Goal: Task Accomplishment & Management: Complete application form

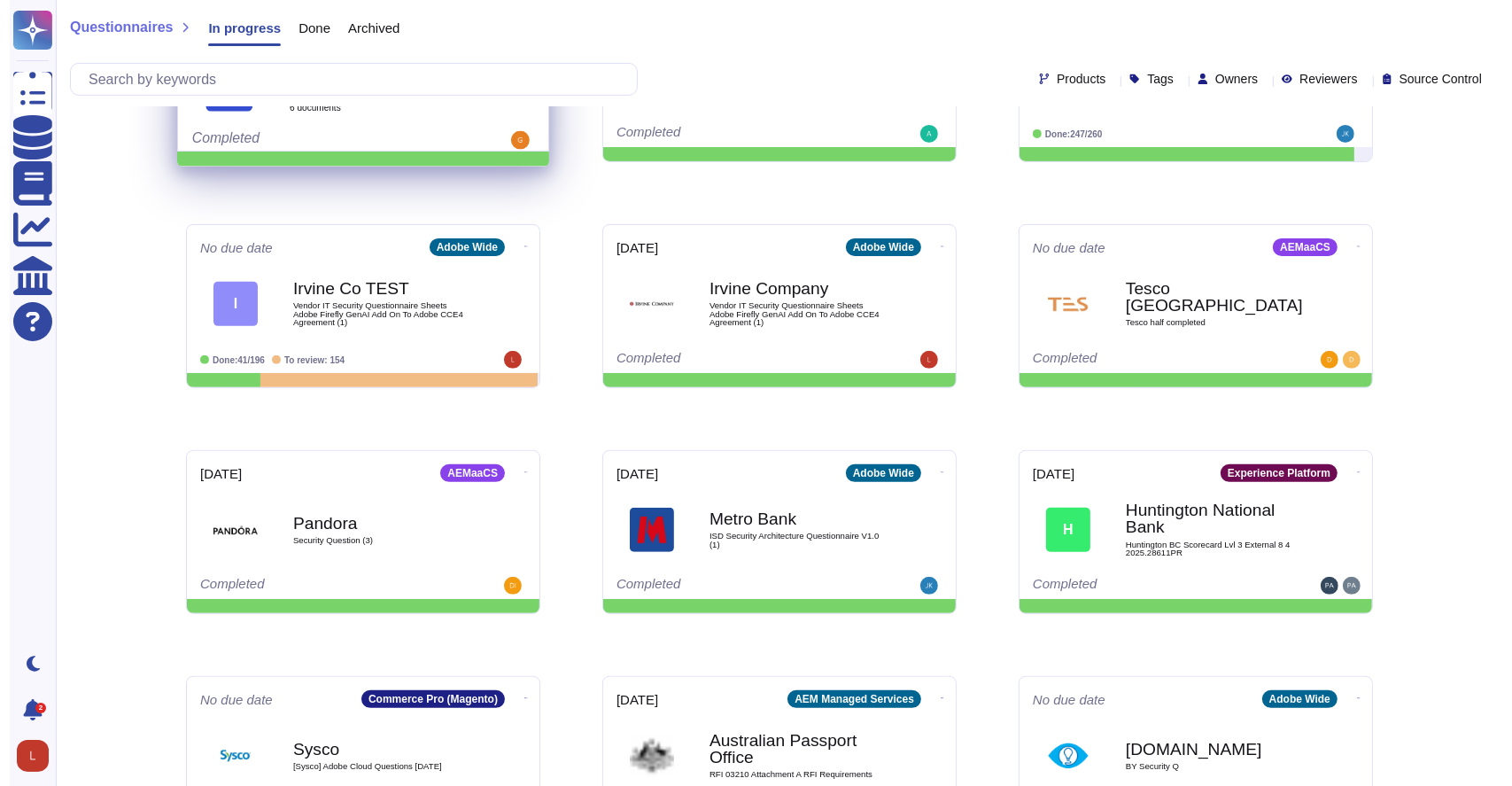
scroll to position [579, 0]
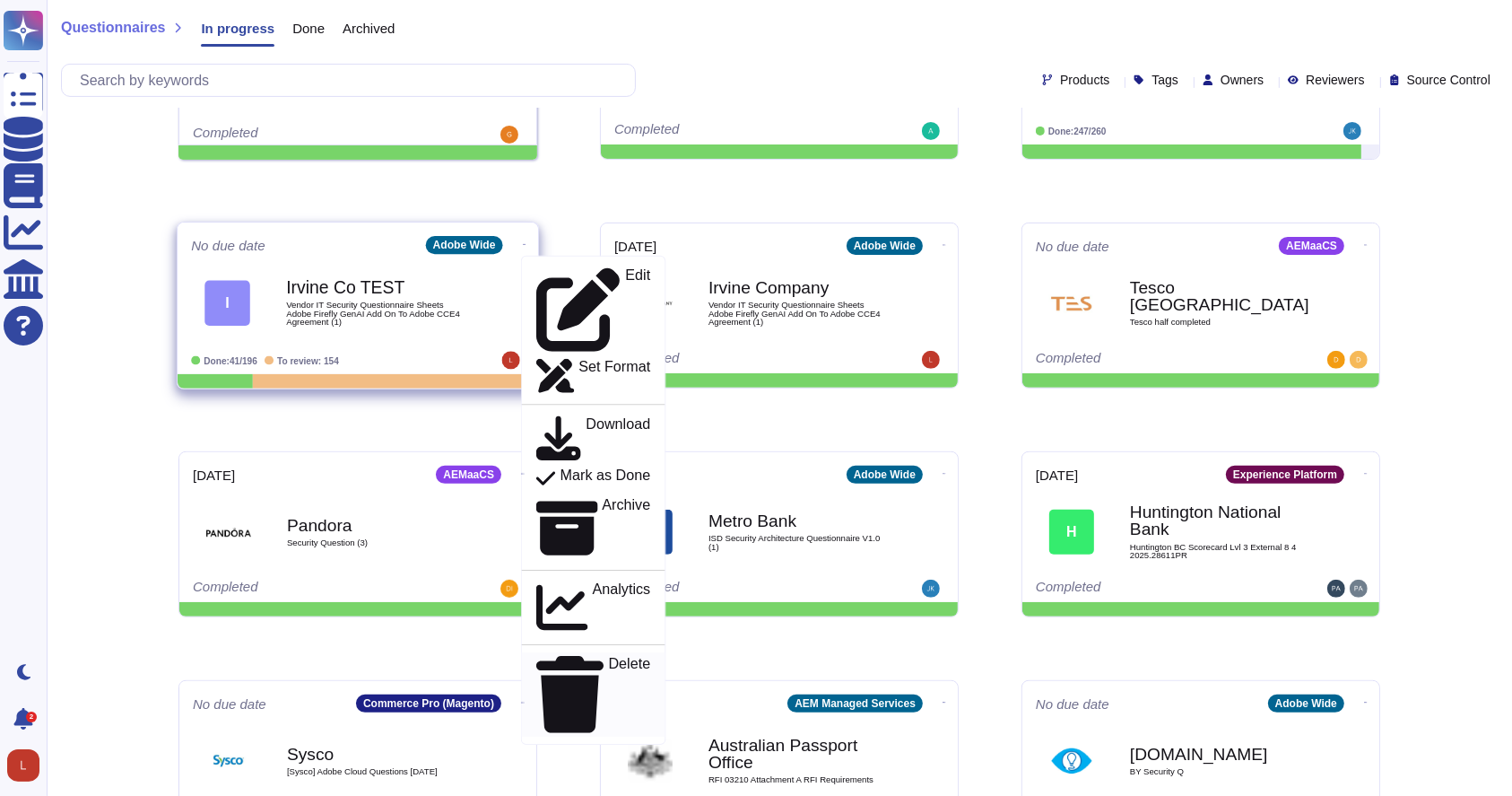
click at [609, 657] on p "Delete" at bounding box center [630, 695] width 42 height 76
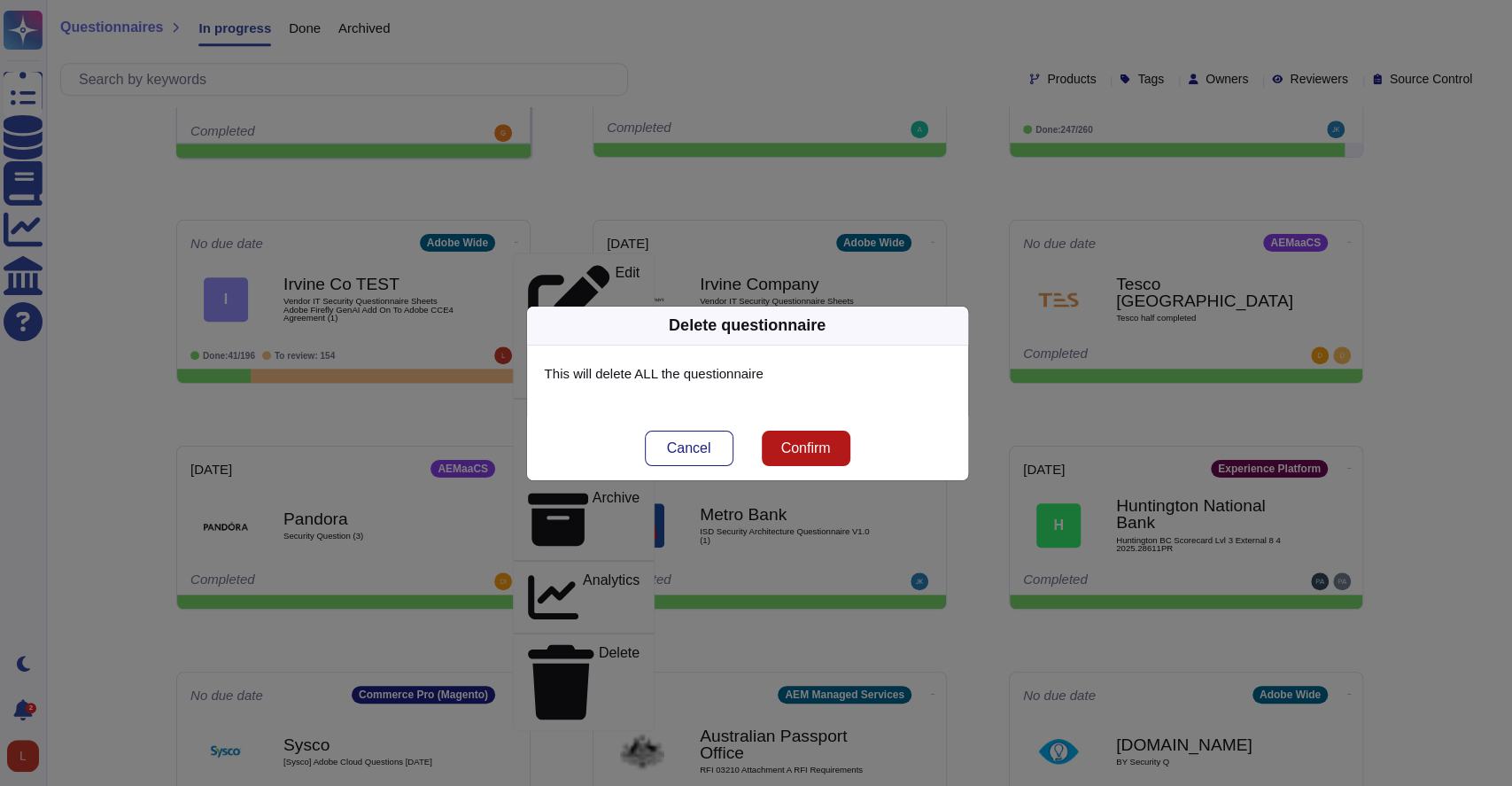
click at [781, 447] on span "Confirm" at bounding box center [805, 448] width 50 height 14
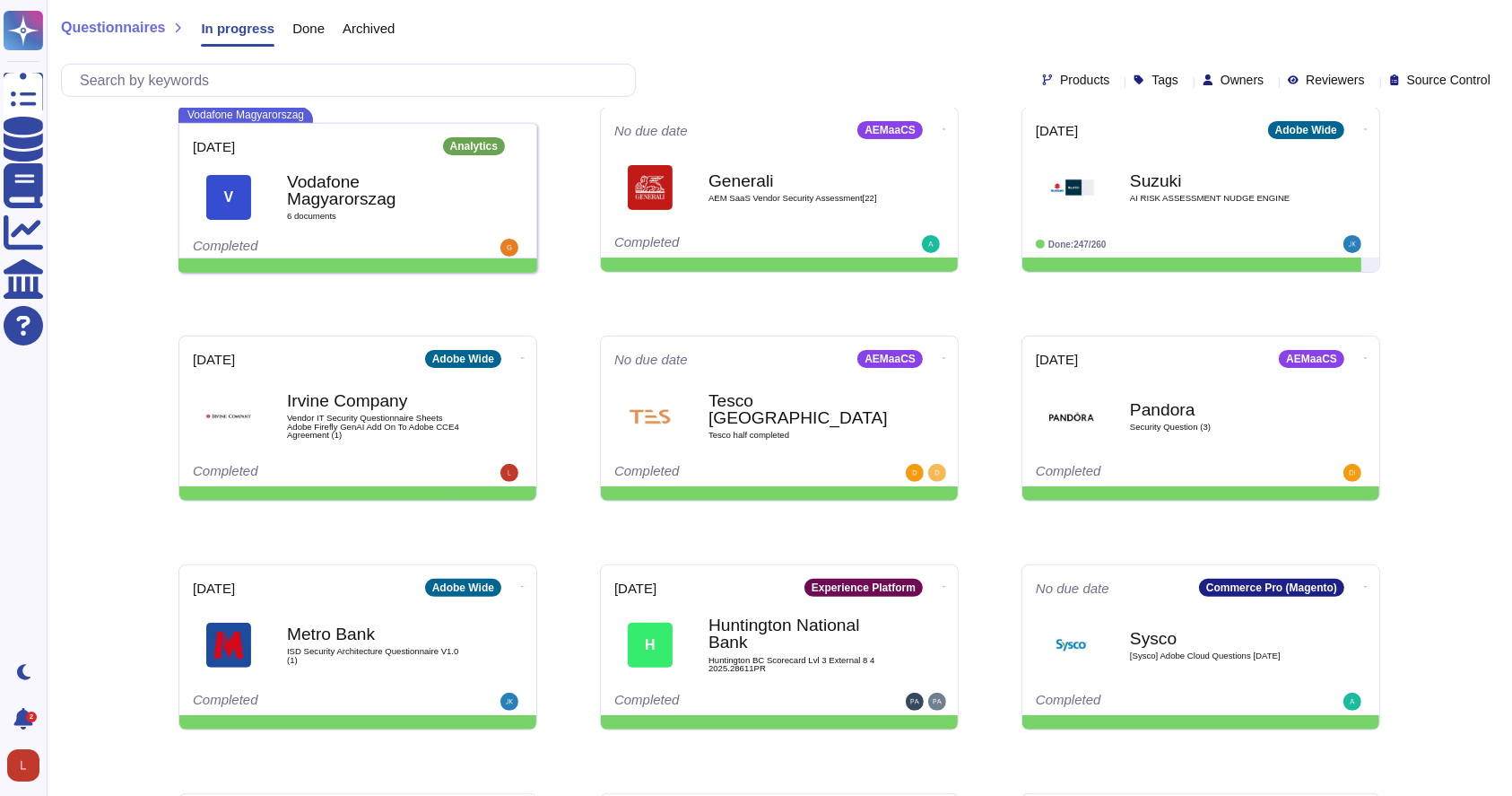
scroll to position [499, 0]
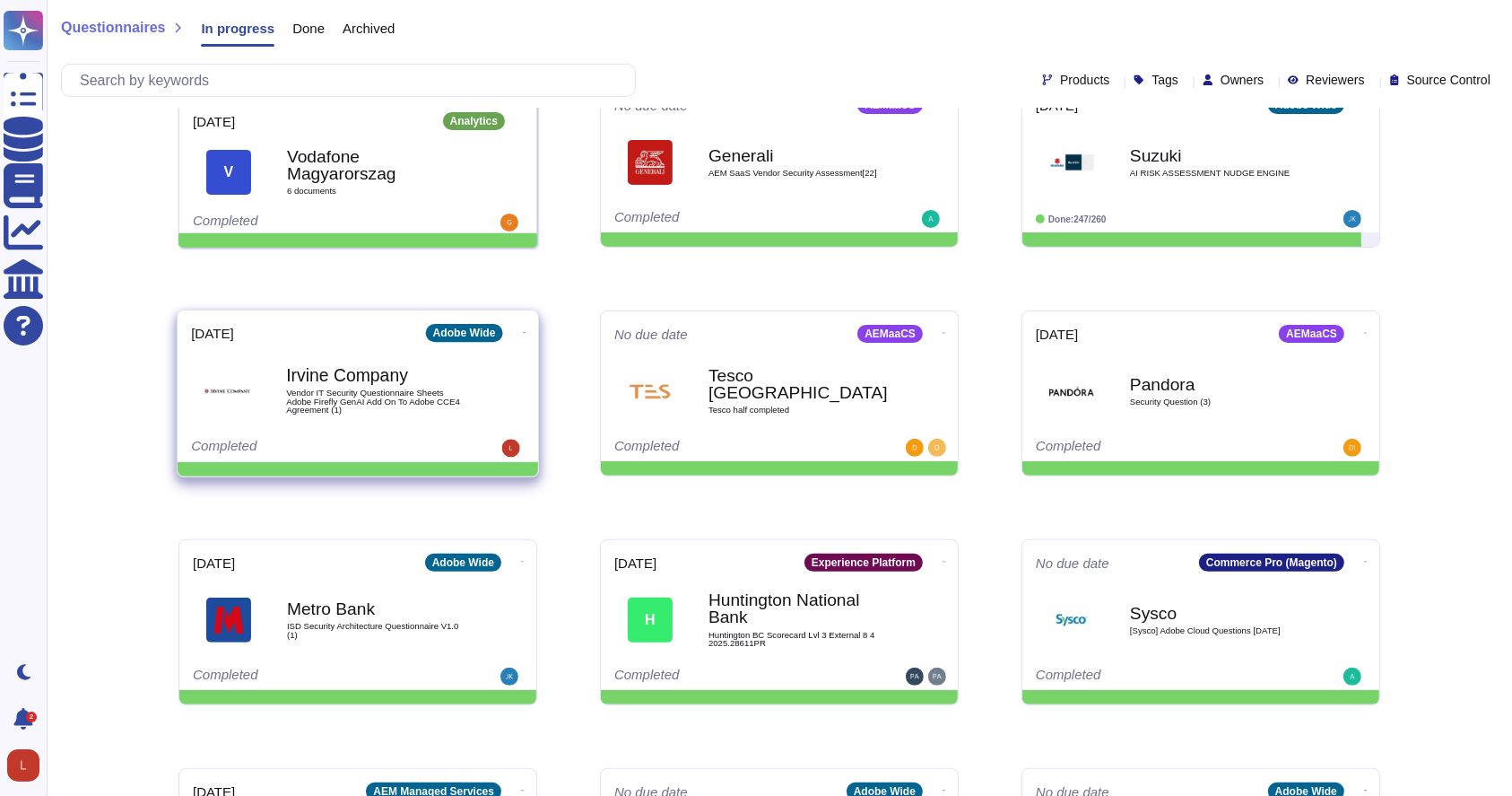
click at [346, 395] on span "Vendor IT Security Questionnaire Sheets Adobe Firefly GenAI Add On To Adobe CCE…" at bounding box center [376, 401] width 181 height 26
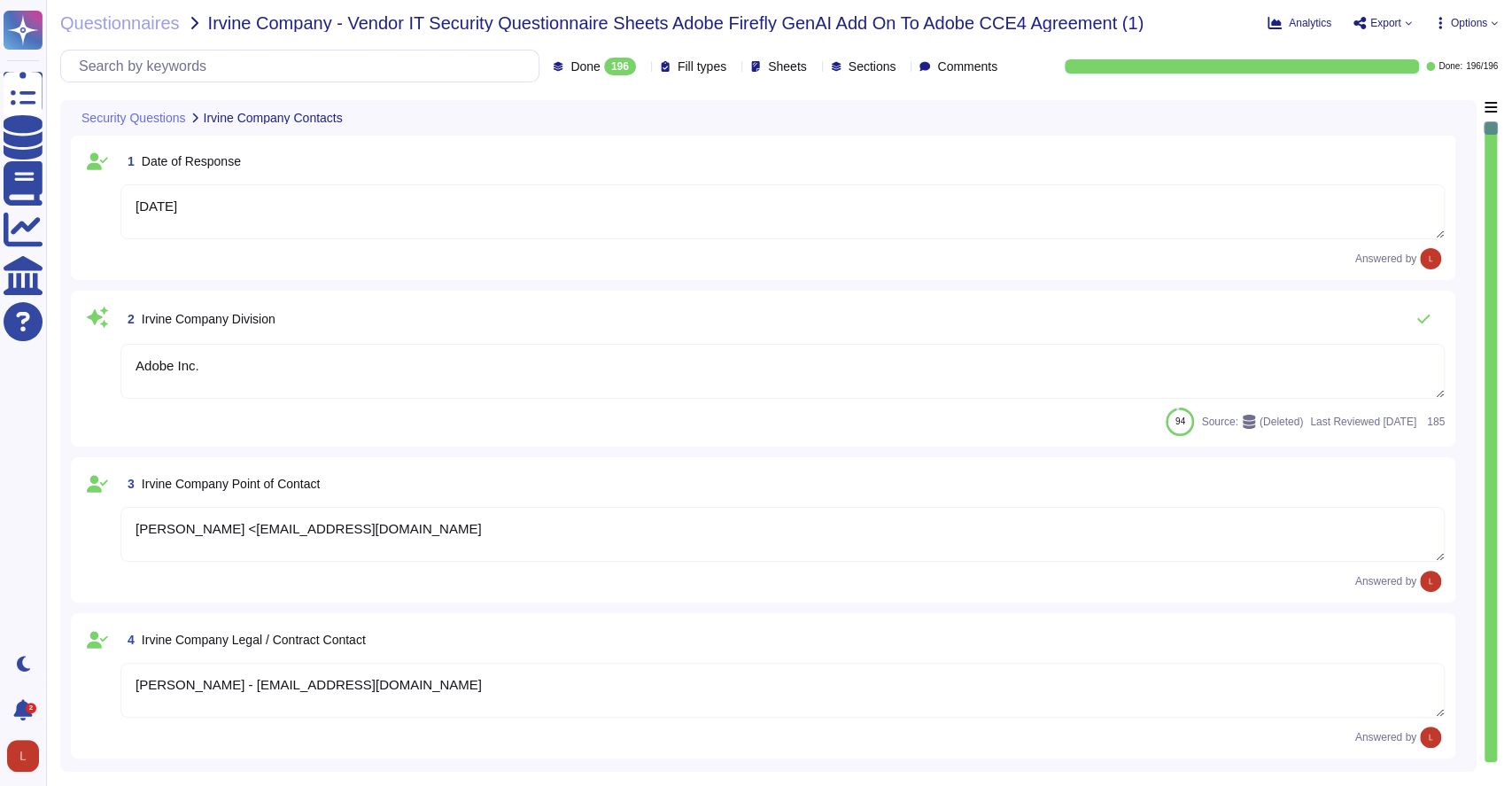
type textarea "[DATE]"
type textarea "Adobe Inc."
type textarea "[PERSON_NAME] <[EMAIL_ADDRESS][DOMAIN_NAME]"
type textarea "[PERSON_NAME] - [EMAIL_ADDRESS][DOMAIN_NAME]"
type textarea "Adobe Inc."
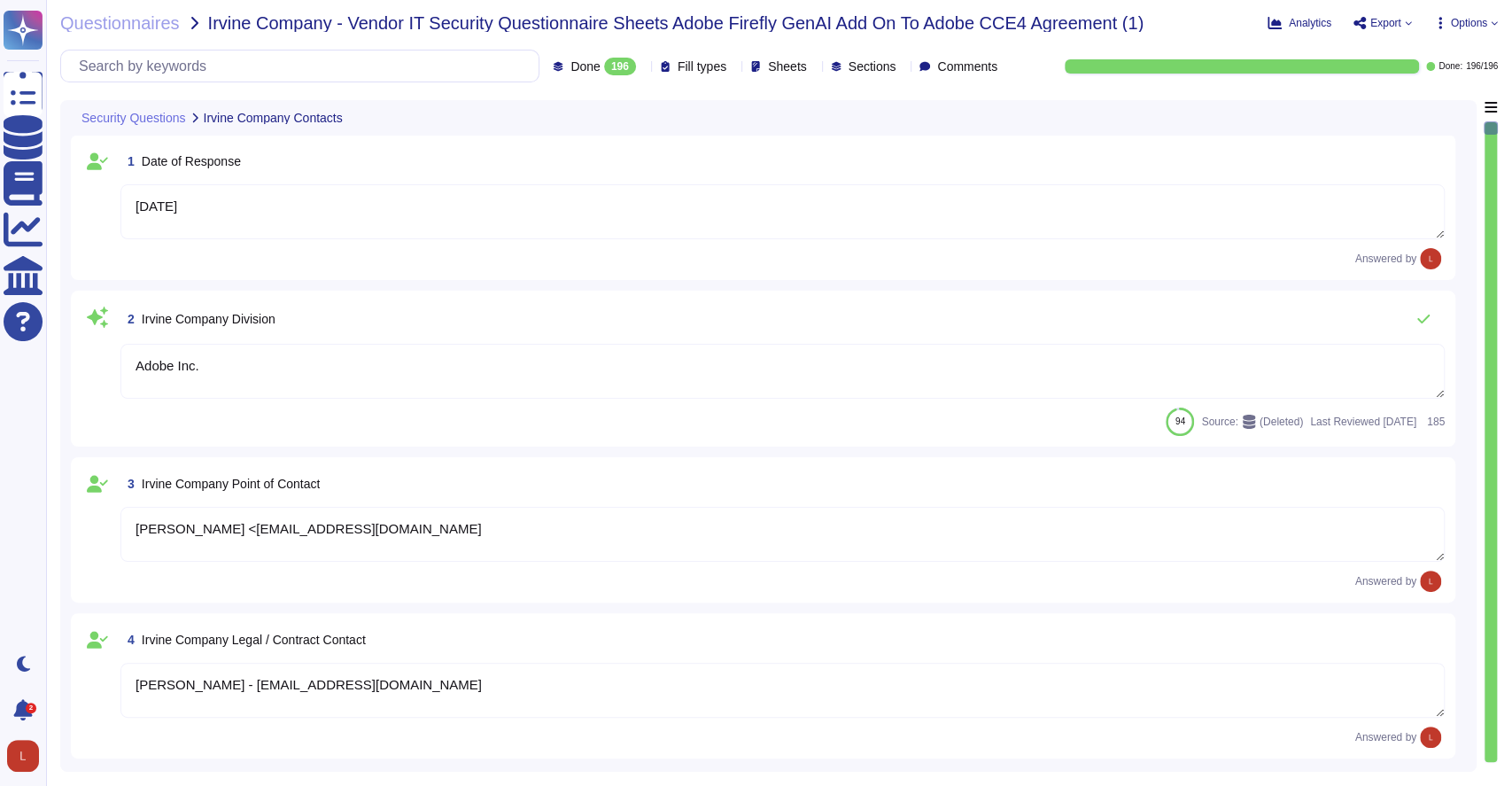
type textarea "Adobe's headquarters is in [GEOGRAPHIC_DATA], [US_STATE], [GEOGRAPHIC_DATA]."
type textarea "[PERSON_NAME]"
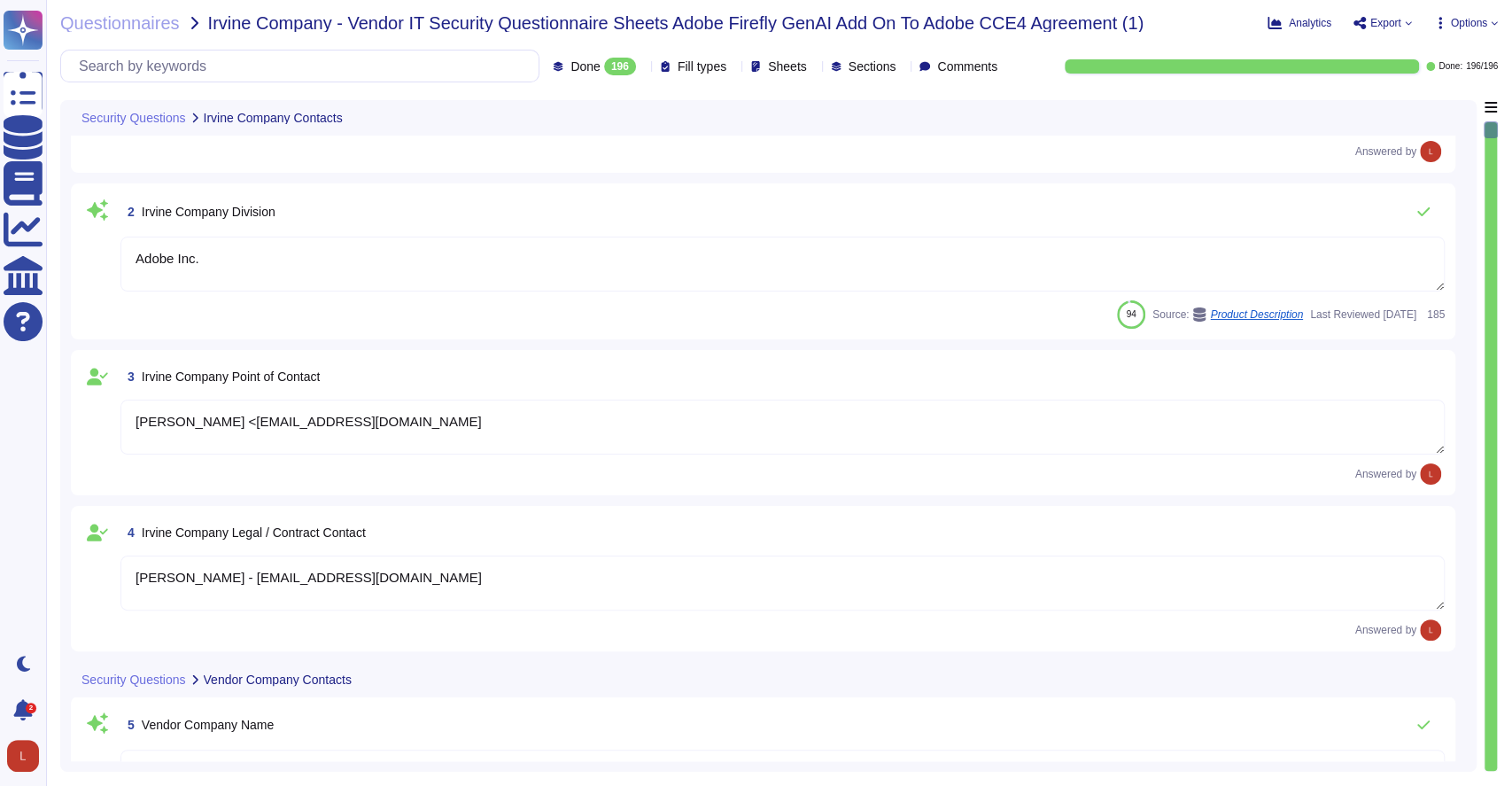
type textarea "[PHONE_NUMBER]"
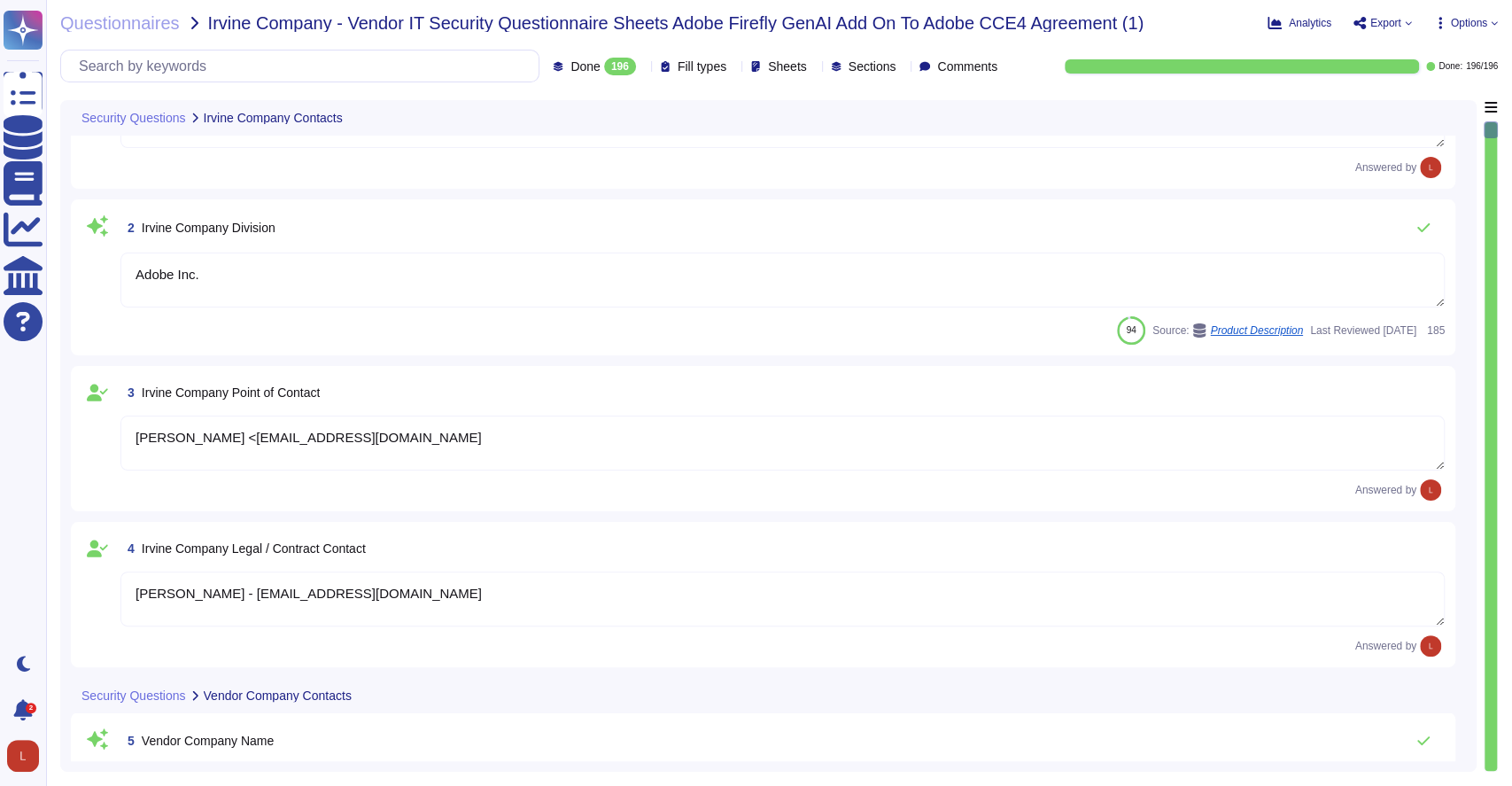
scroll to position [86, 0]
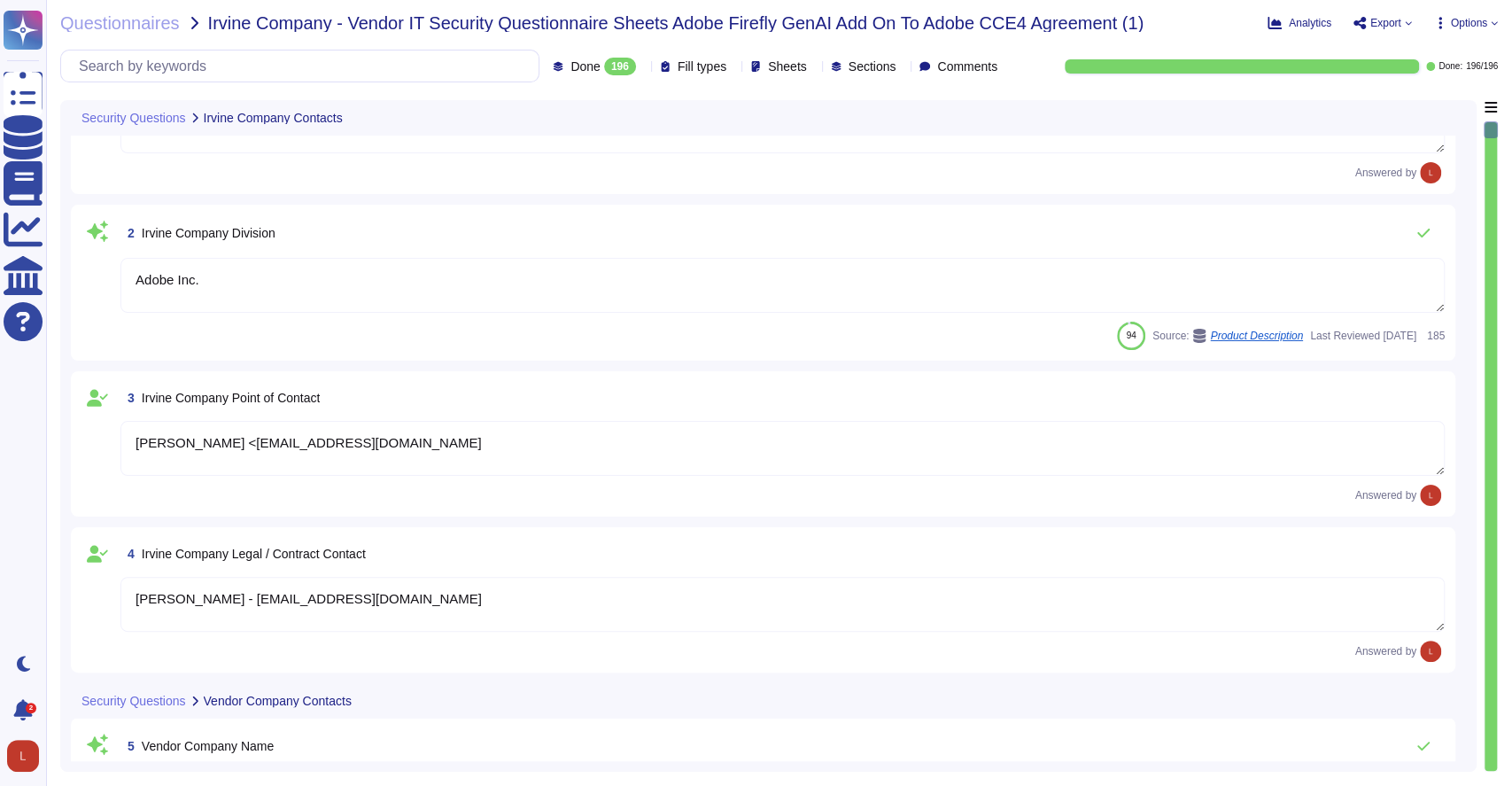
click at [600, 278] on textarea "Adobe Inc." at bounding box center [783, 285] width 1325 height 55
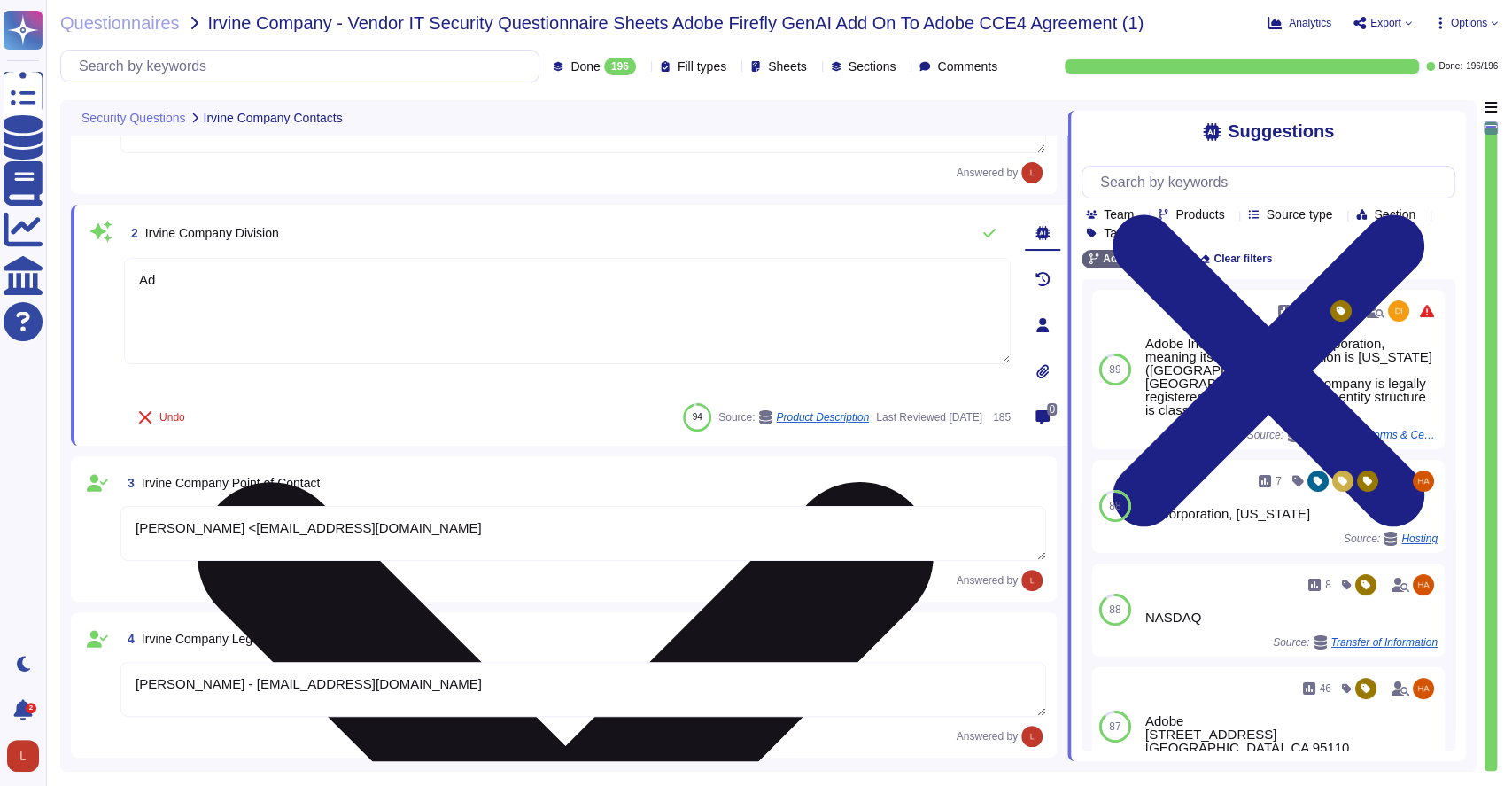
type textarea "A"
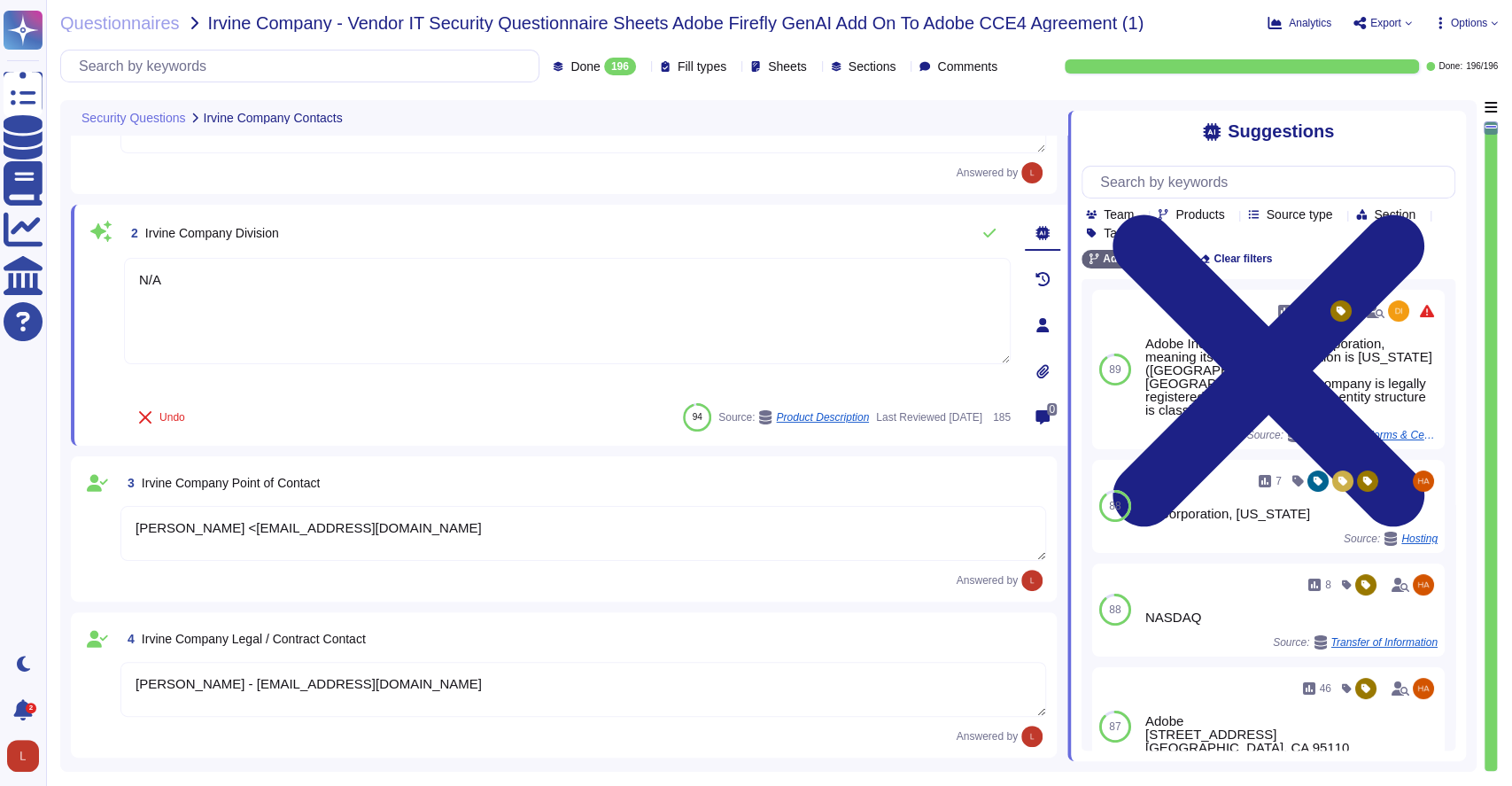
type textarea "N/A"
click at [383, 411] on div "Undo Last Reviewed [DATE] 185" at bounding box center [567, 418] width 887 height 36
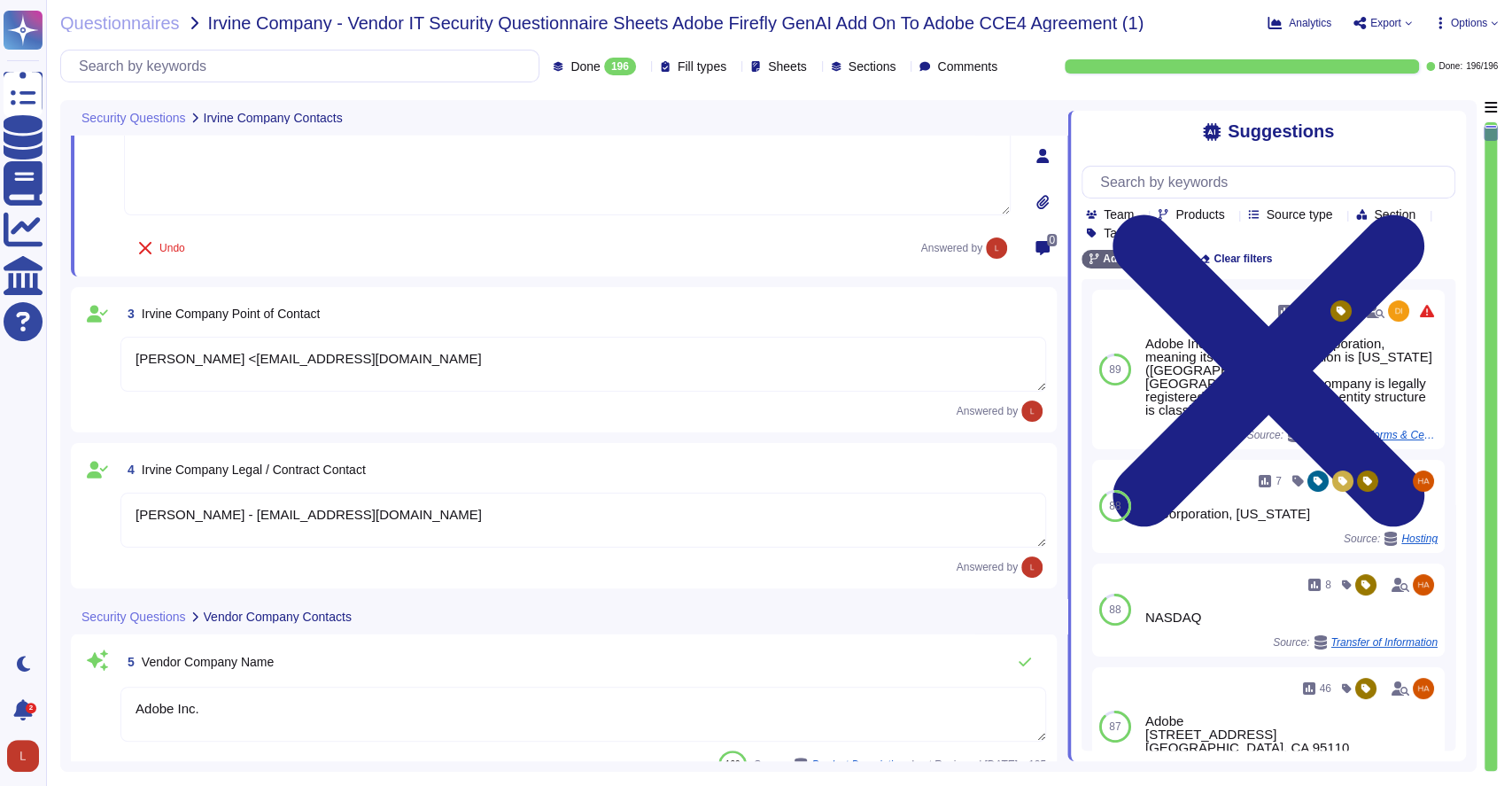
type textarea "[PHONE_NUMBER]"
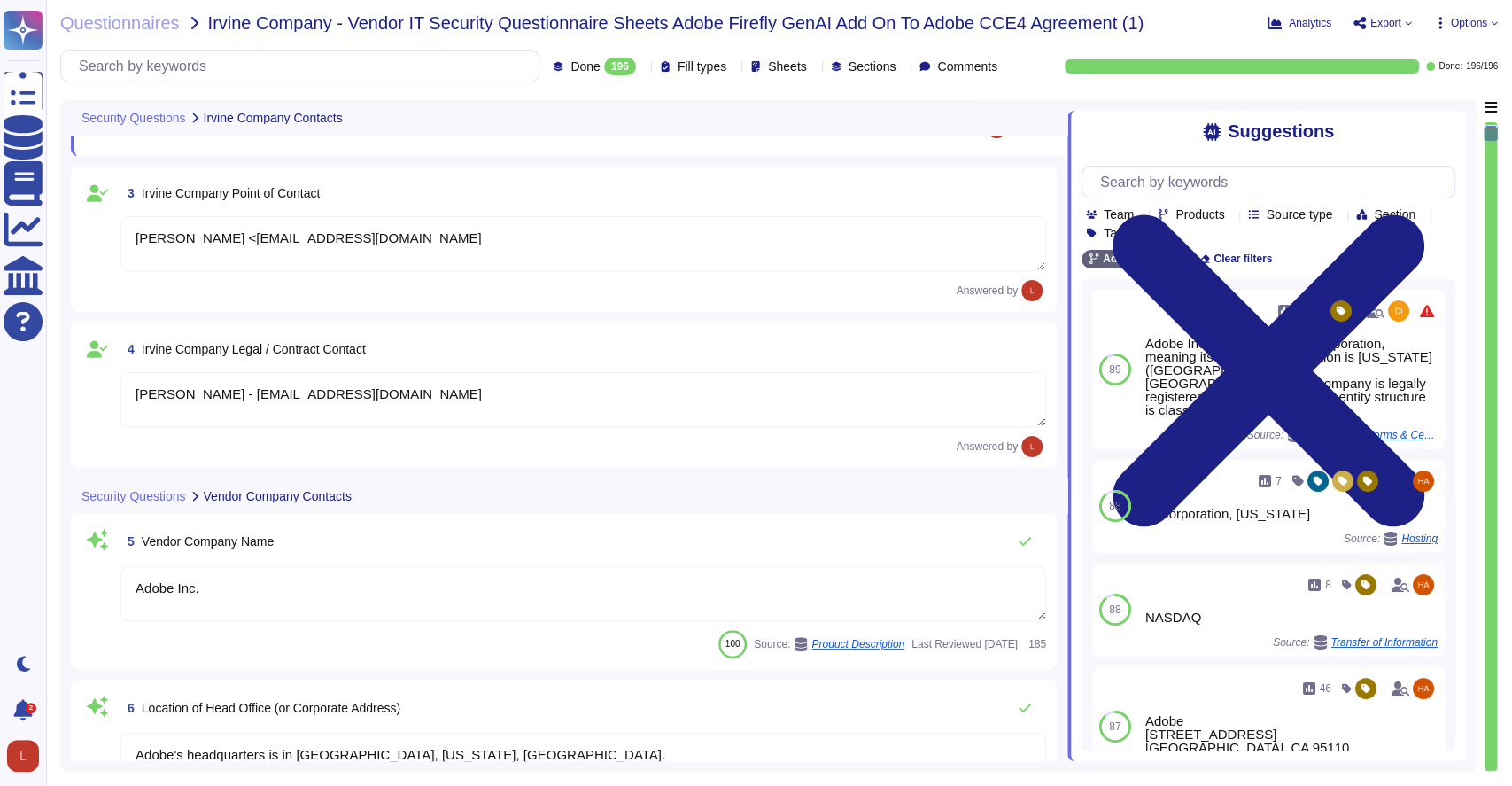
type textarea "[EMAIL_ADDRESS][DOMAIN_NAME]"
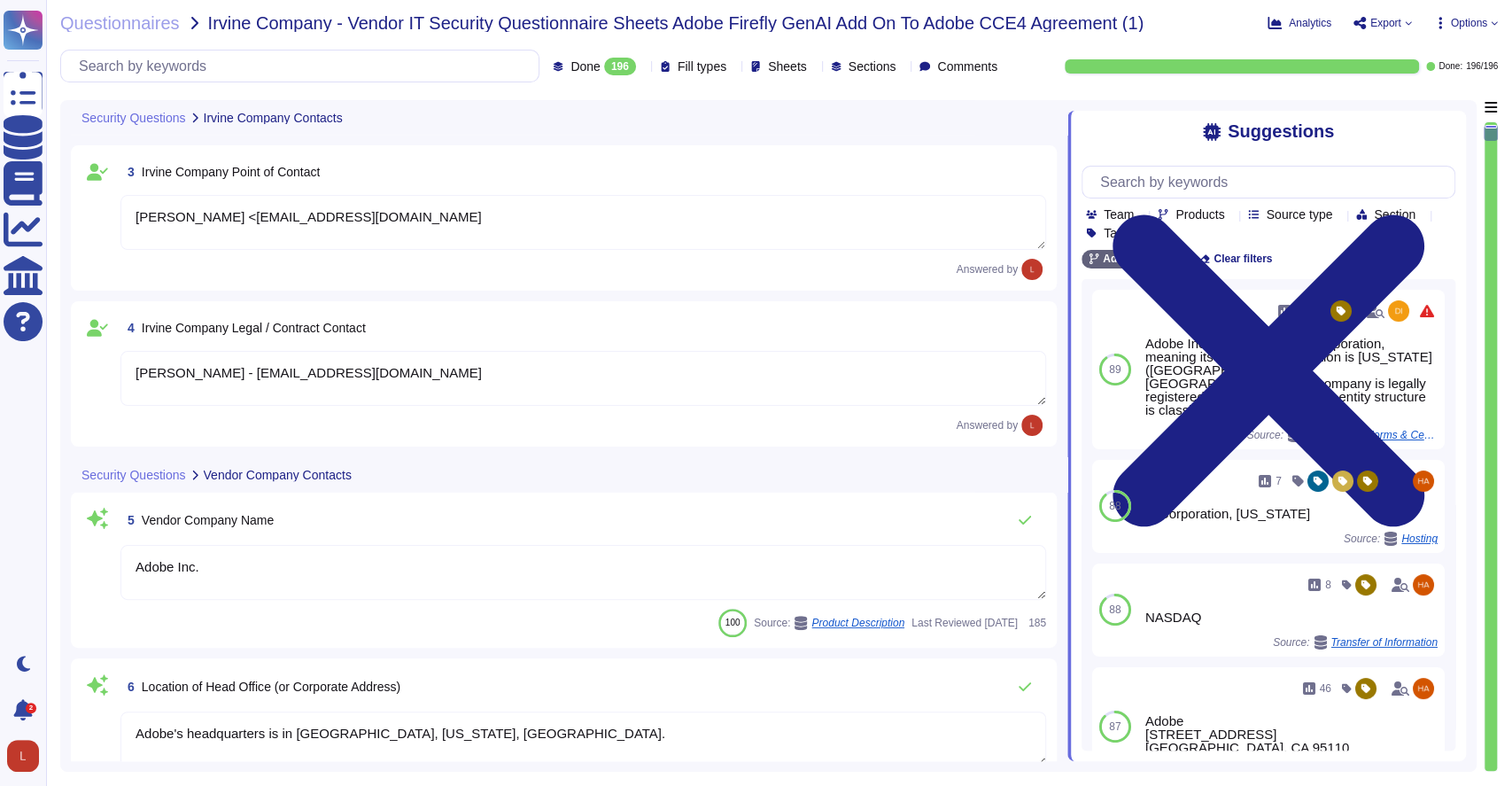
scroll to position [398, 0]
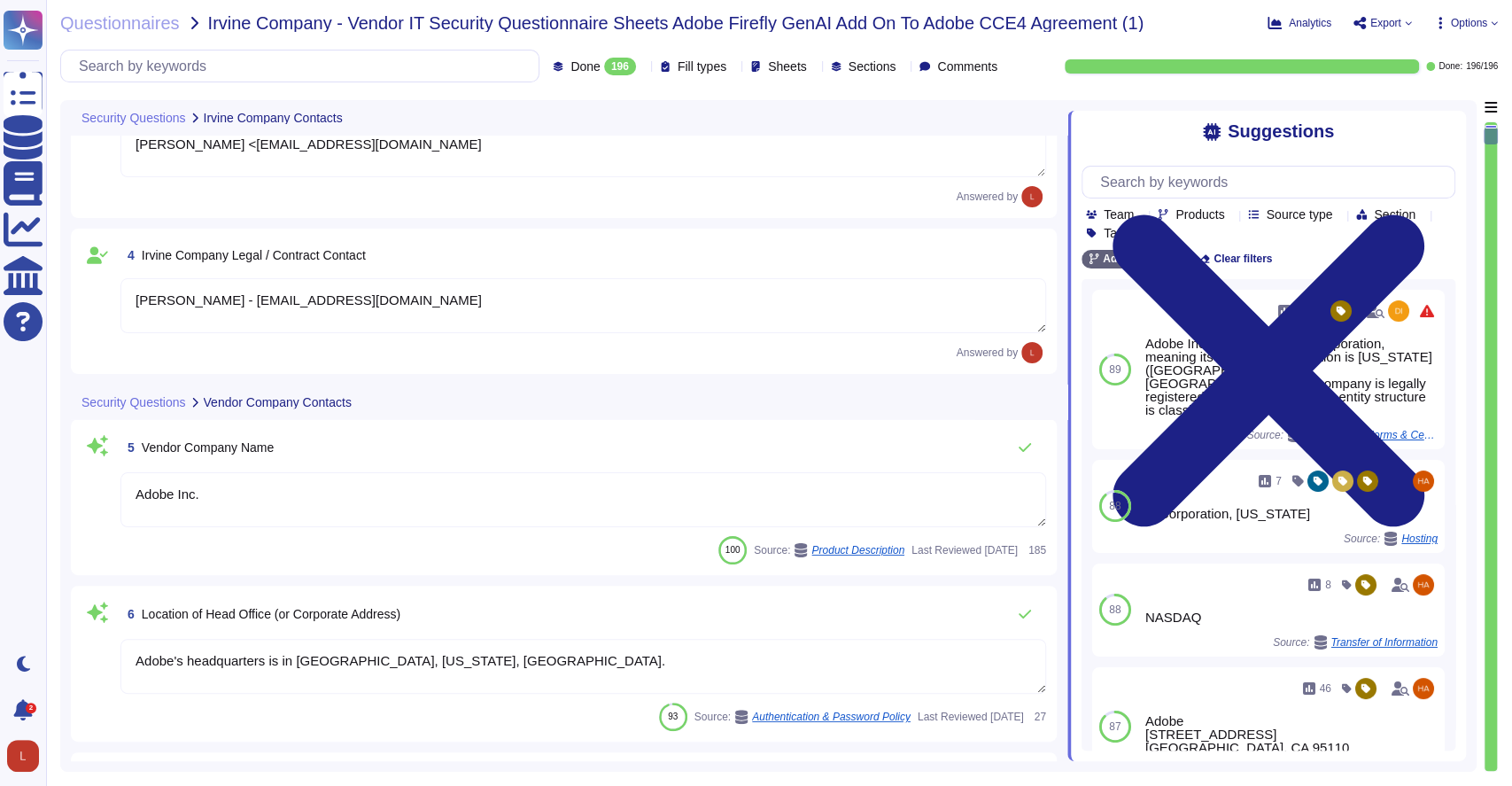
type textarea "N/A"
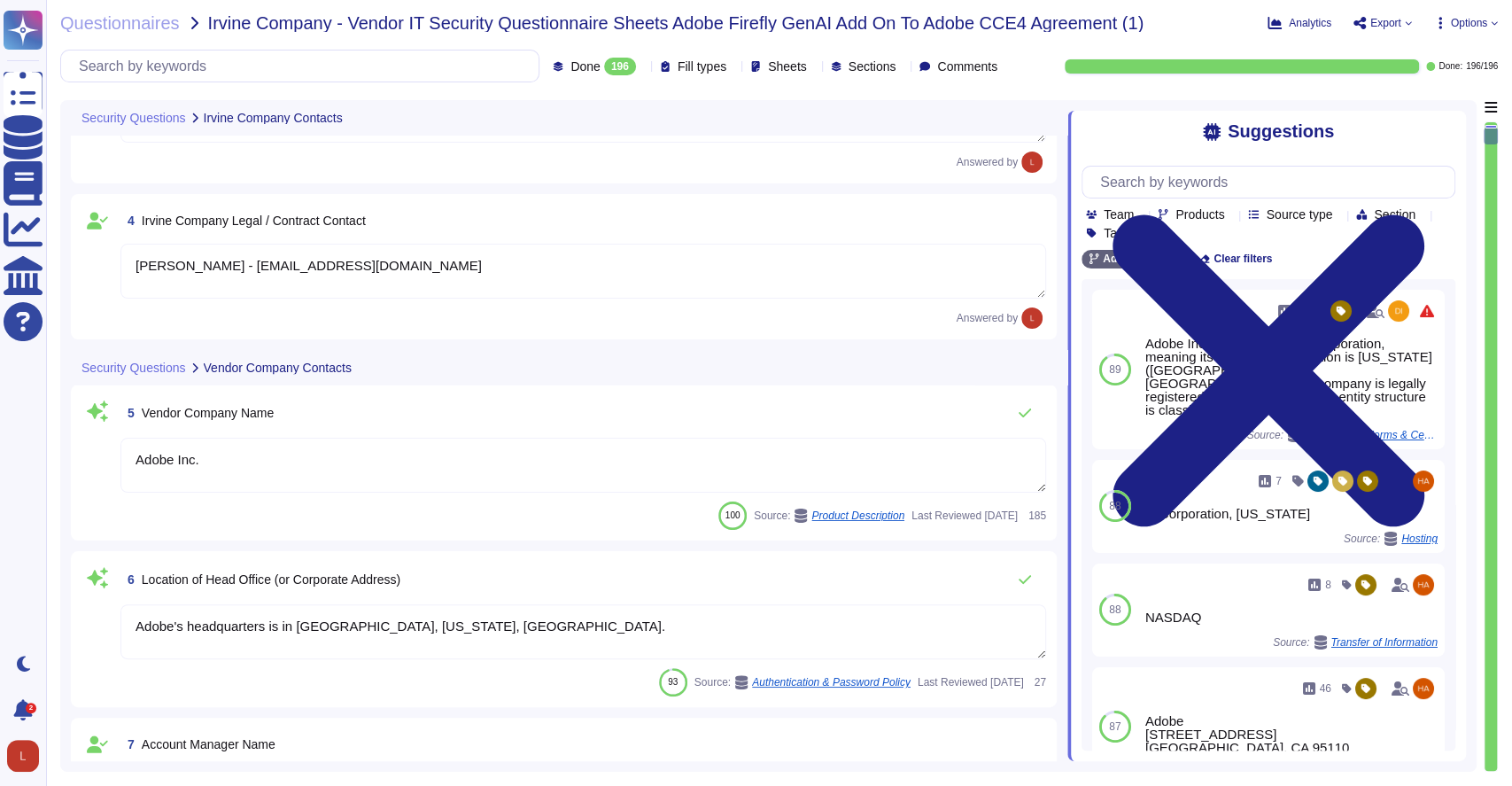
scroll to position [512, 0]
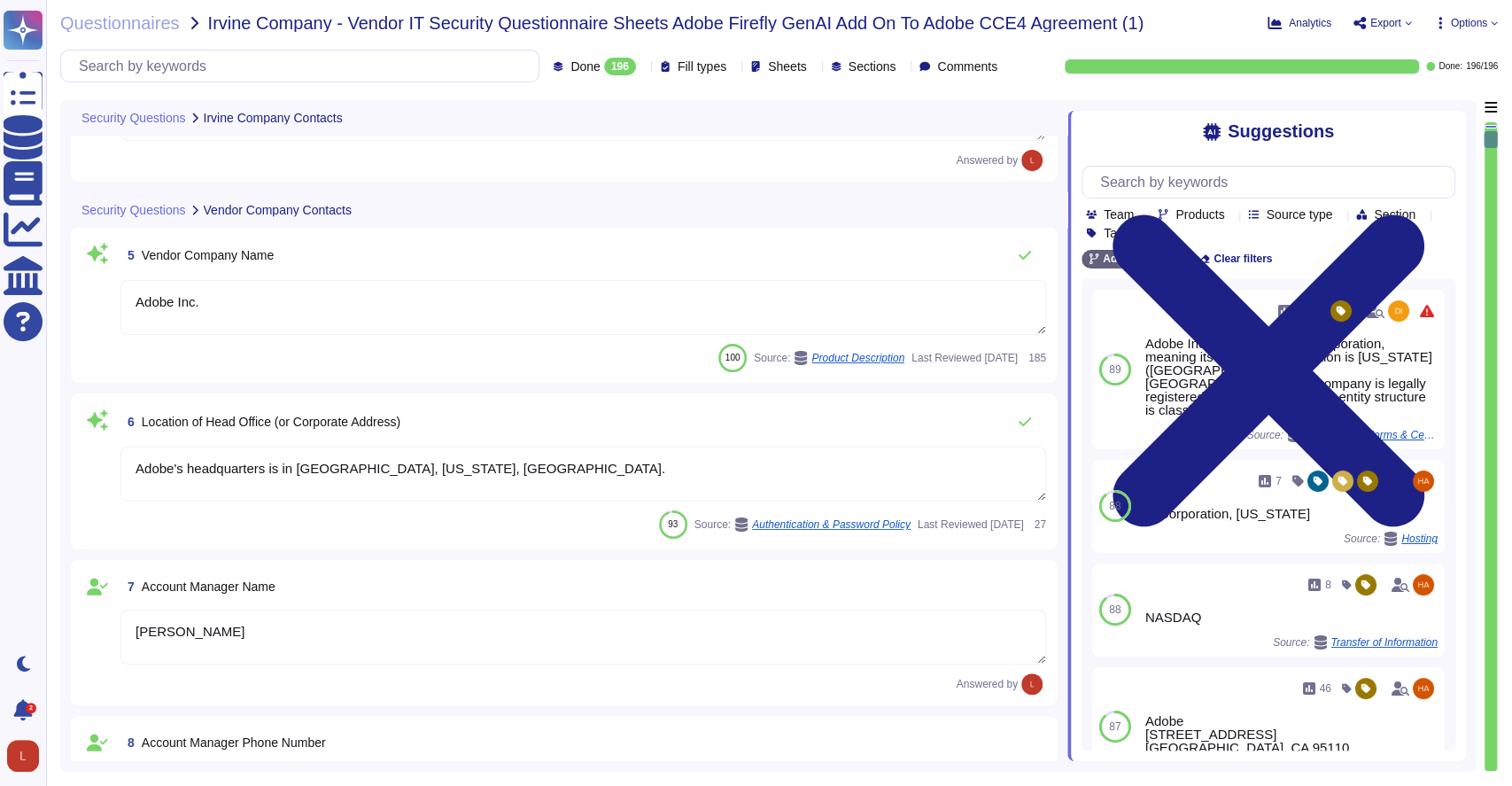
type textarea "N/A"
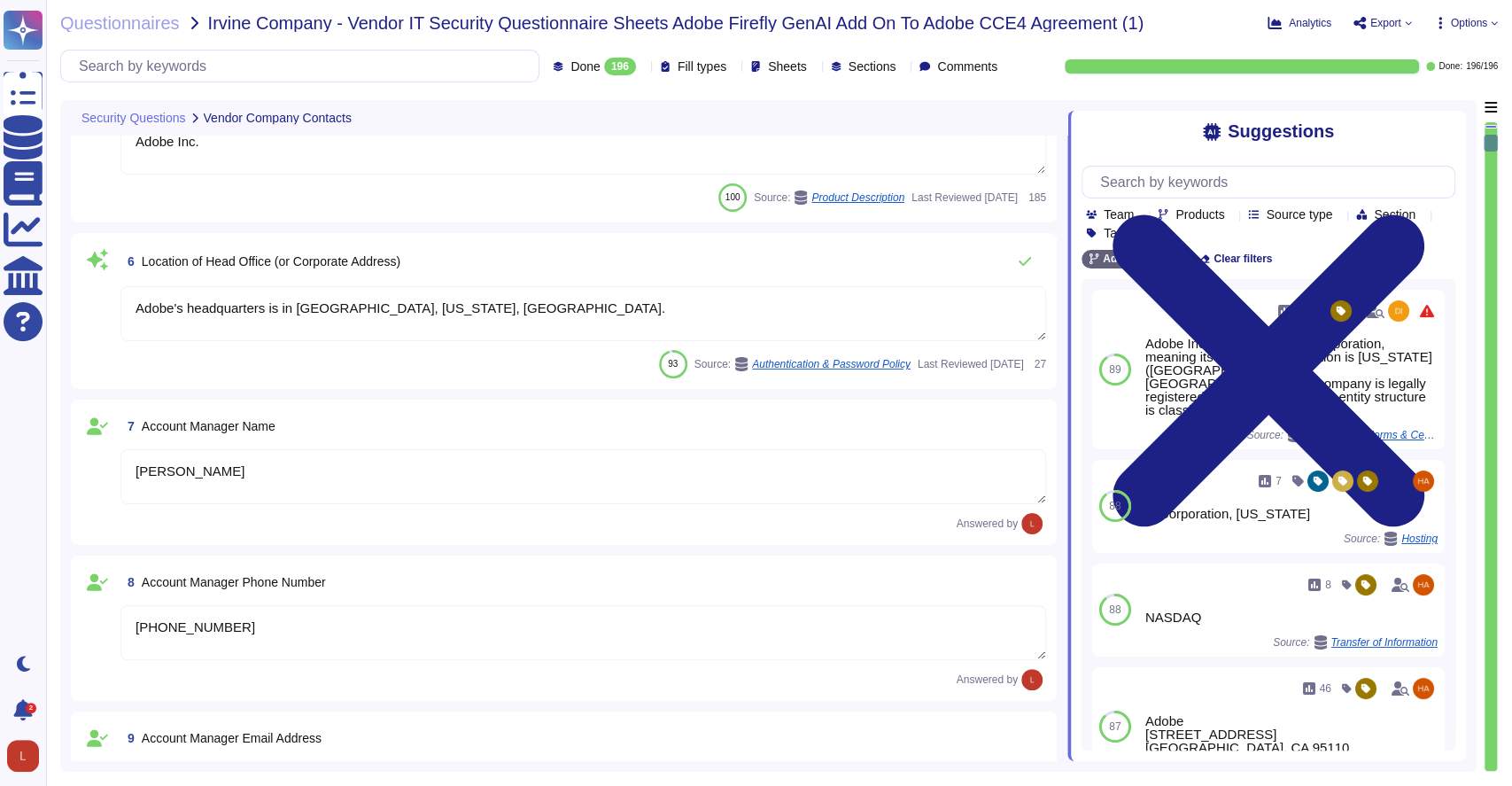
type textarea "N/A"
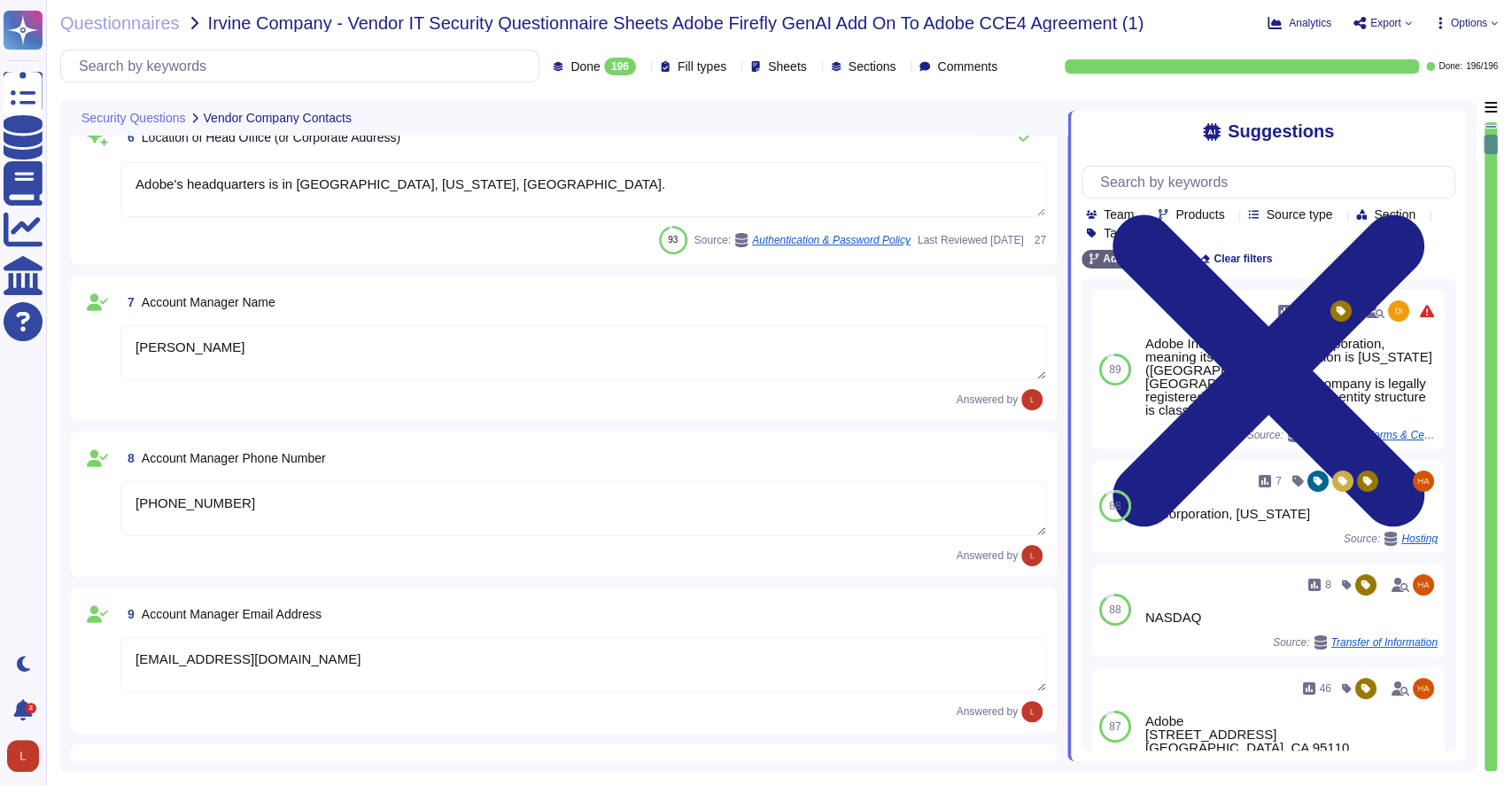
scroll to position [930, 0]
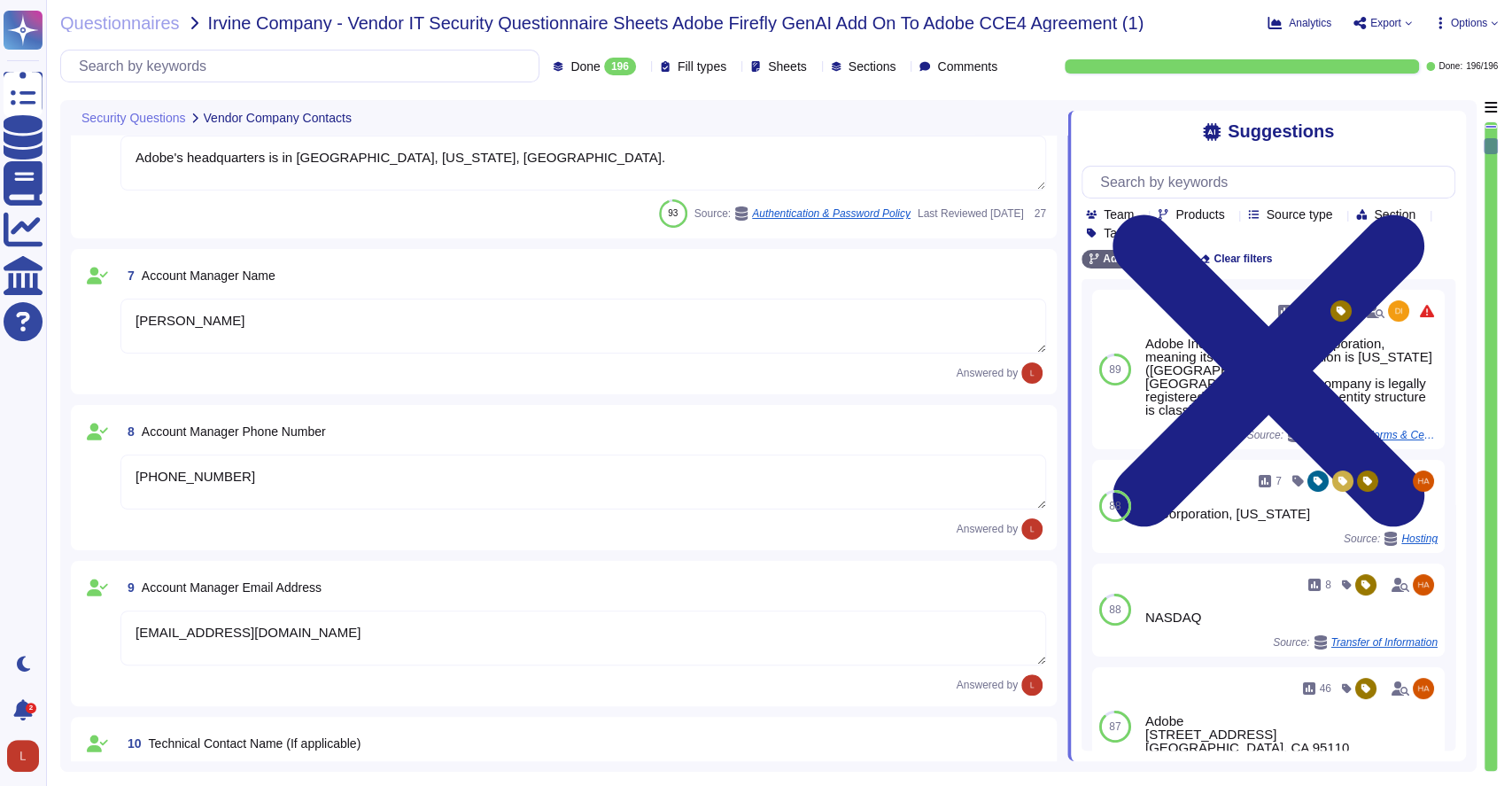
type textarea "[PERSON_NAME] (AM), [PERSON_NAME], will help with the migration to [GEOGRAPHIC_…"
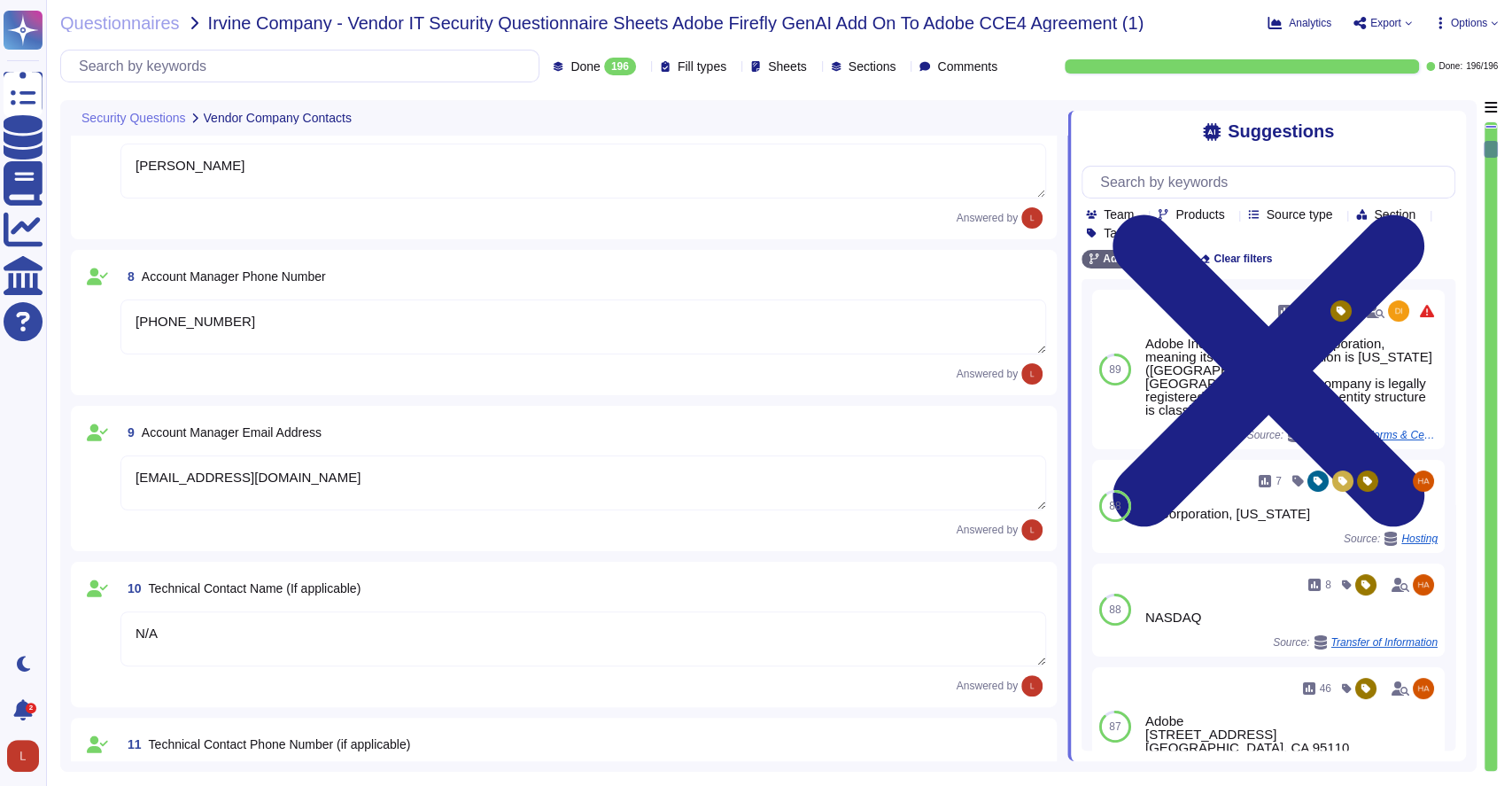
type textarea "Adobe reviews customer information-security-related inquiries, complaints and d…"
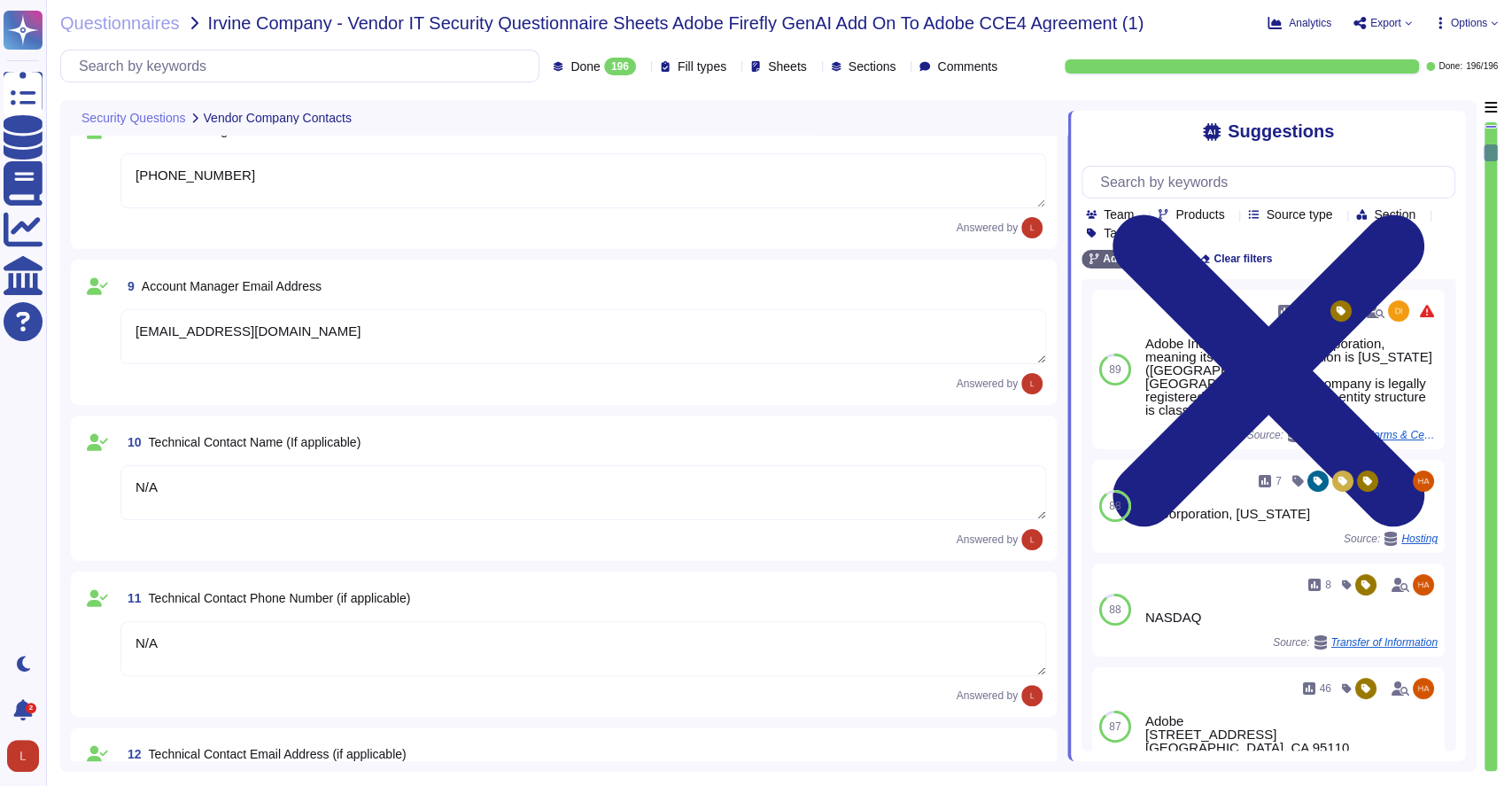
scroll to position [1233, 0]
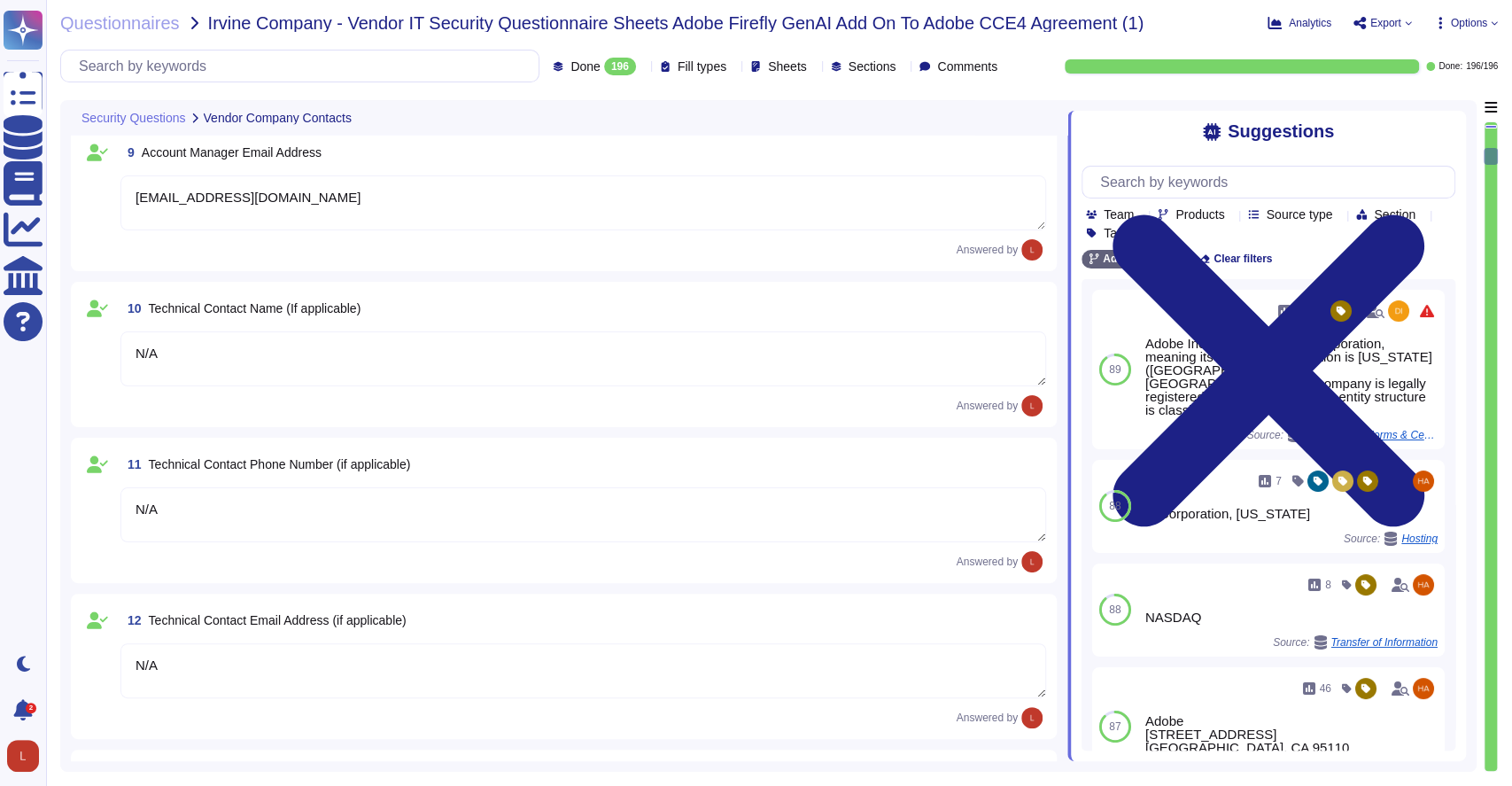
type textarea "Public Cloud hosting providers store all customer data but do not have logical …"
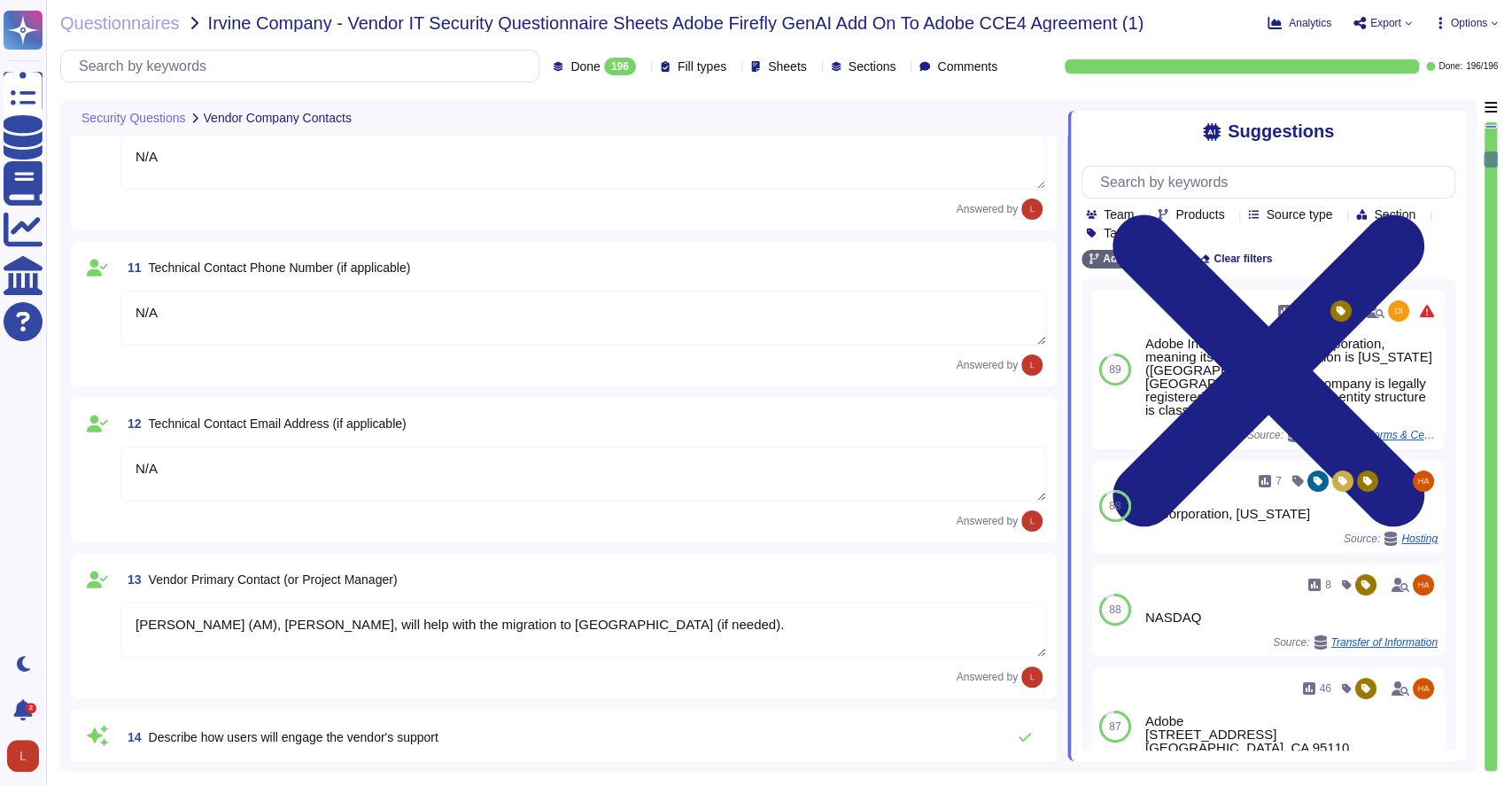
type textarea "For a complete list of AWS data centers, please see their SOC 3 report: [URL][D…"
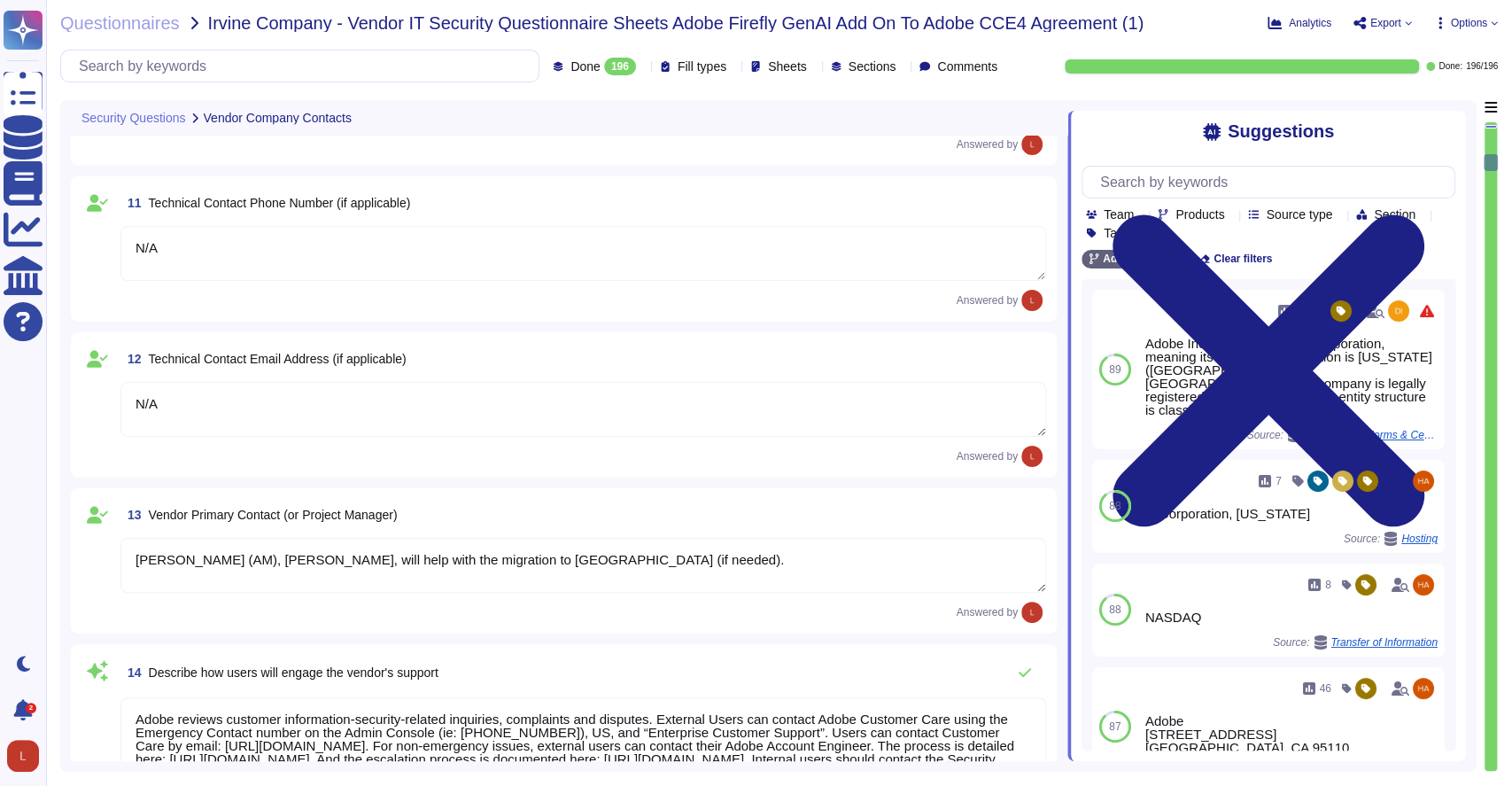
type textarea "End User from Irvine Co - License count provided was 1260 Acrobat Users, 197 Cr…"
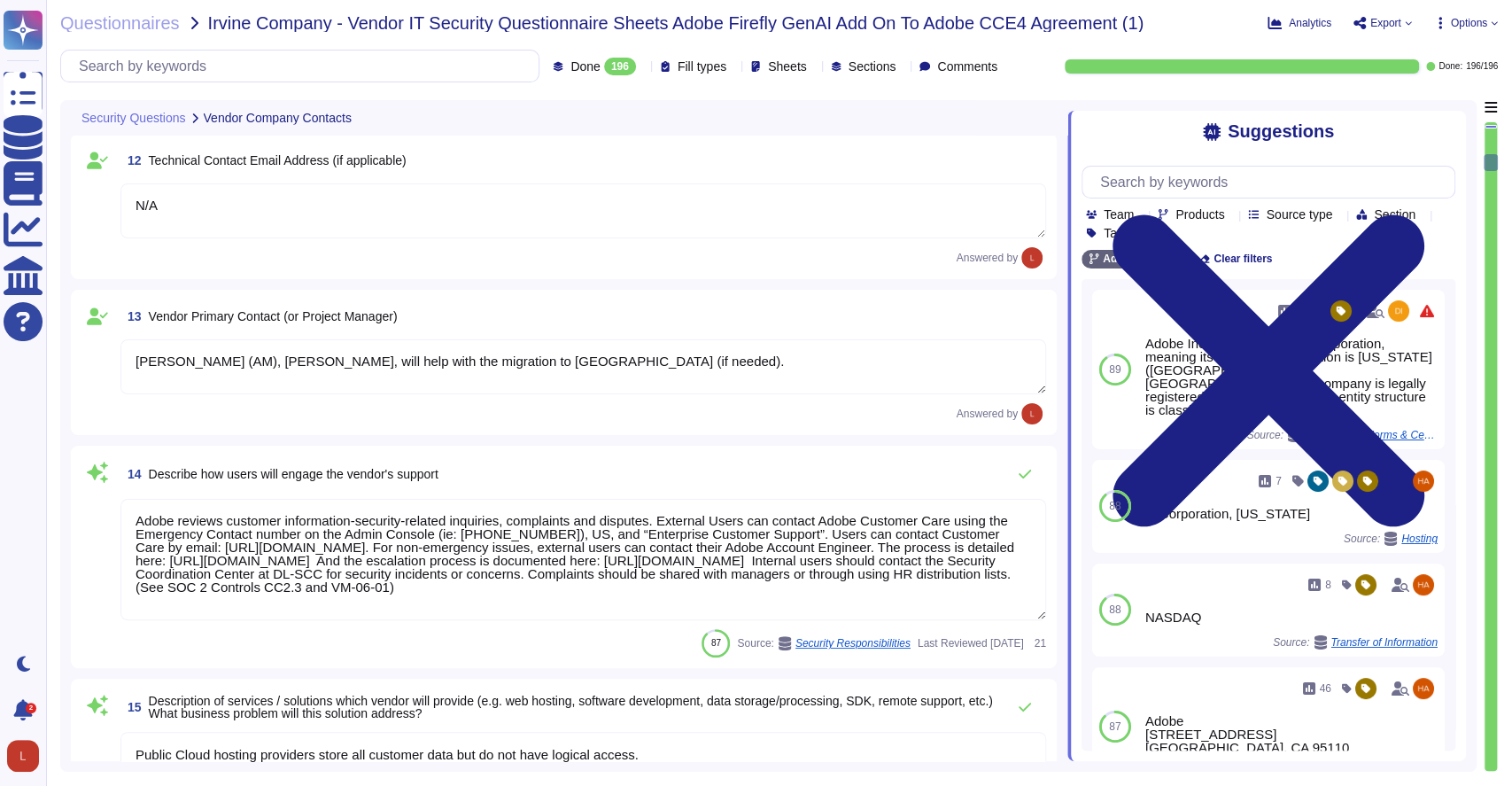
scroll to position [1802, 0]
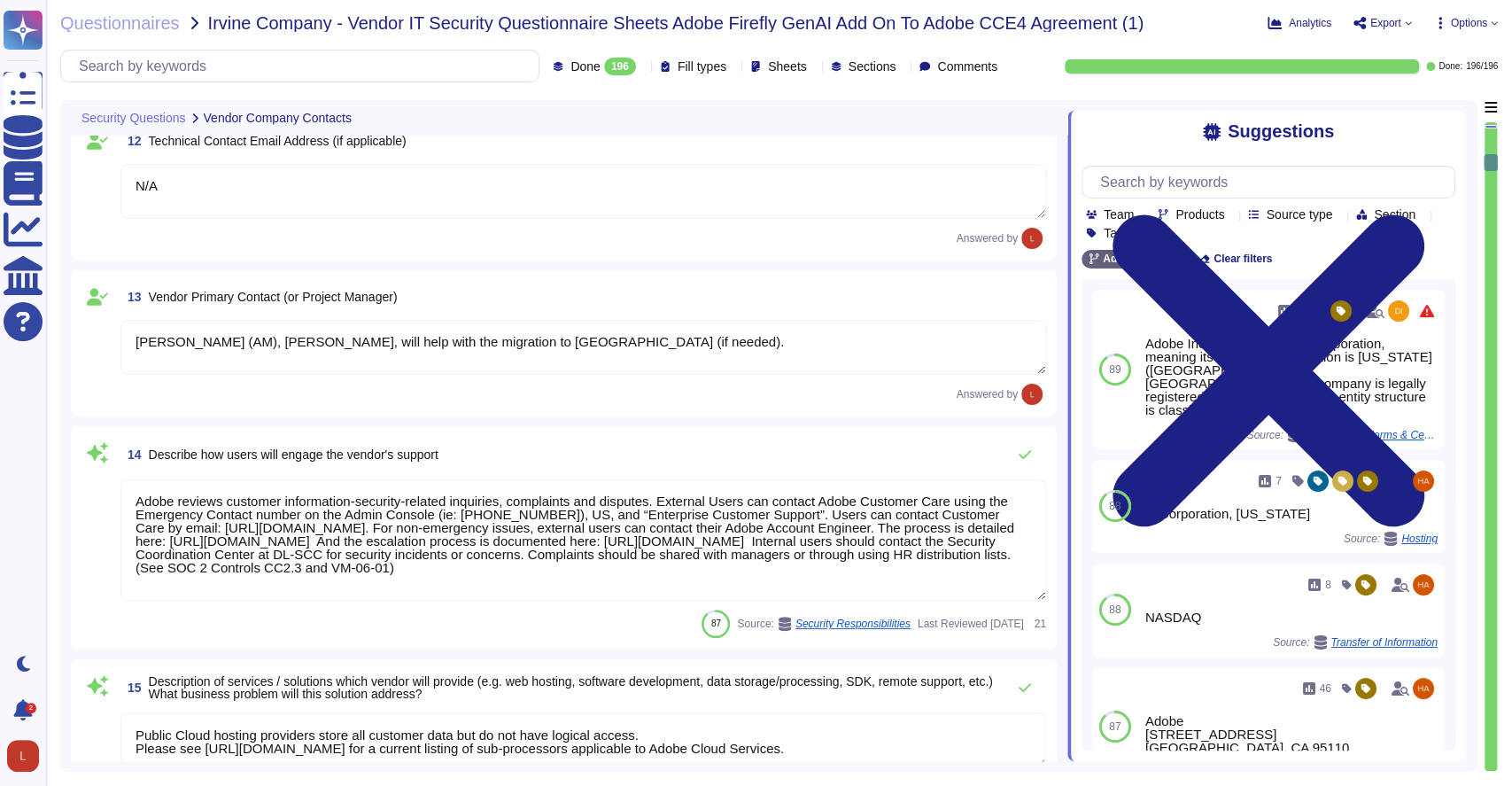
type textarea "Adobe business customers, as the data controllers of the personal data they pro…"
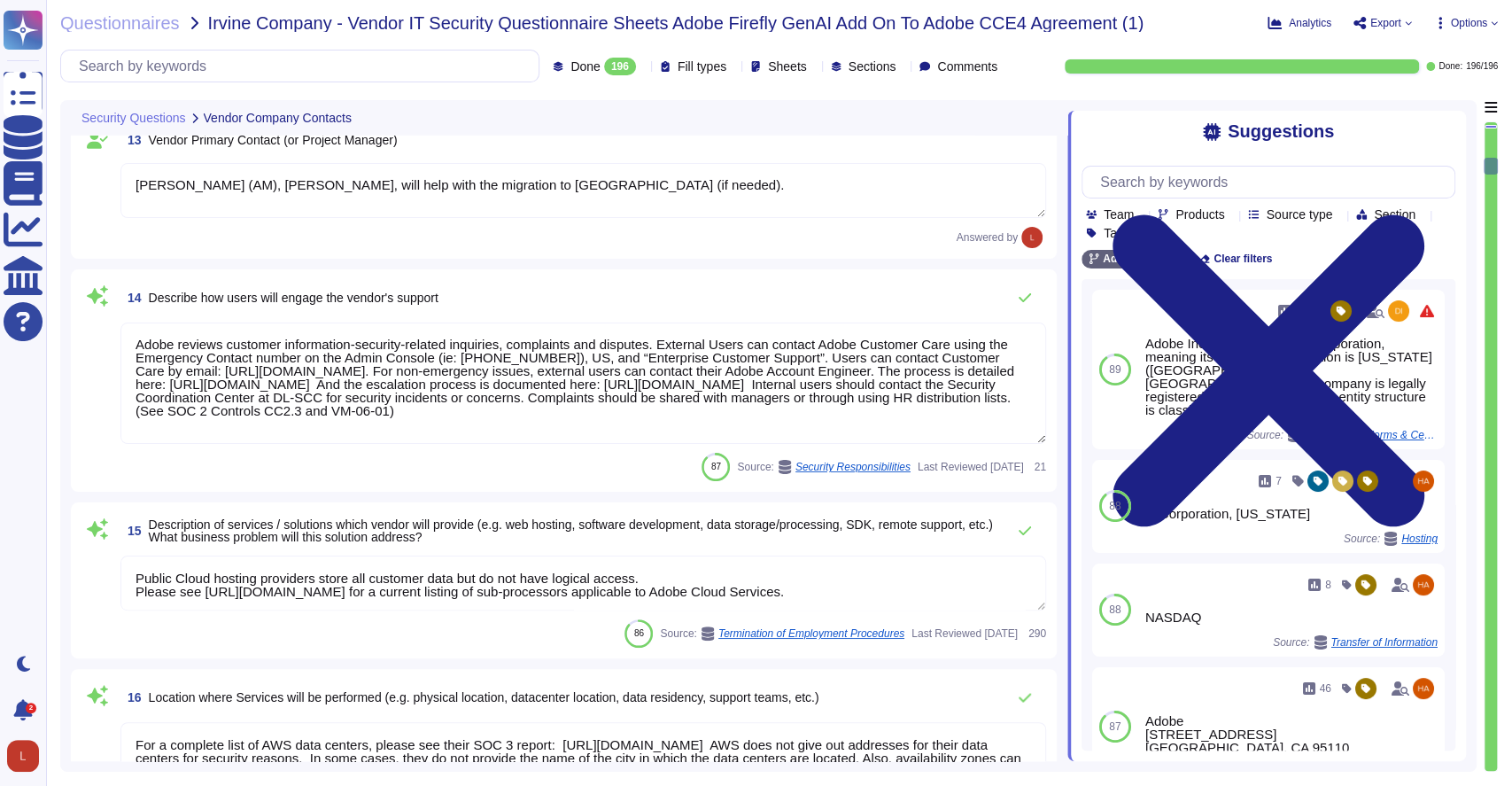
type textarea "There are two groups of Adobe employees who may require and are granted access …"
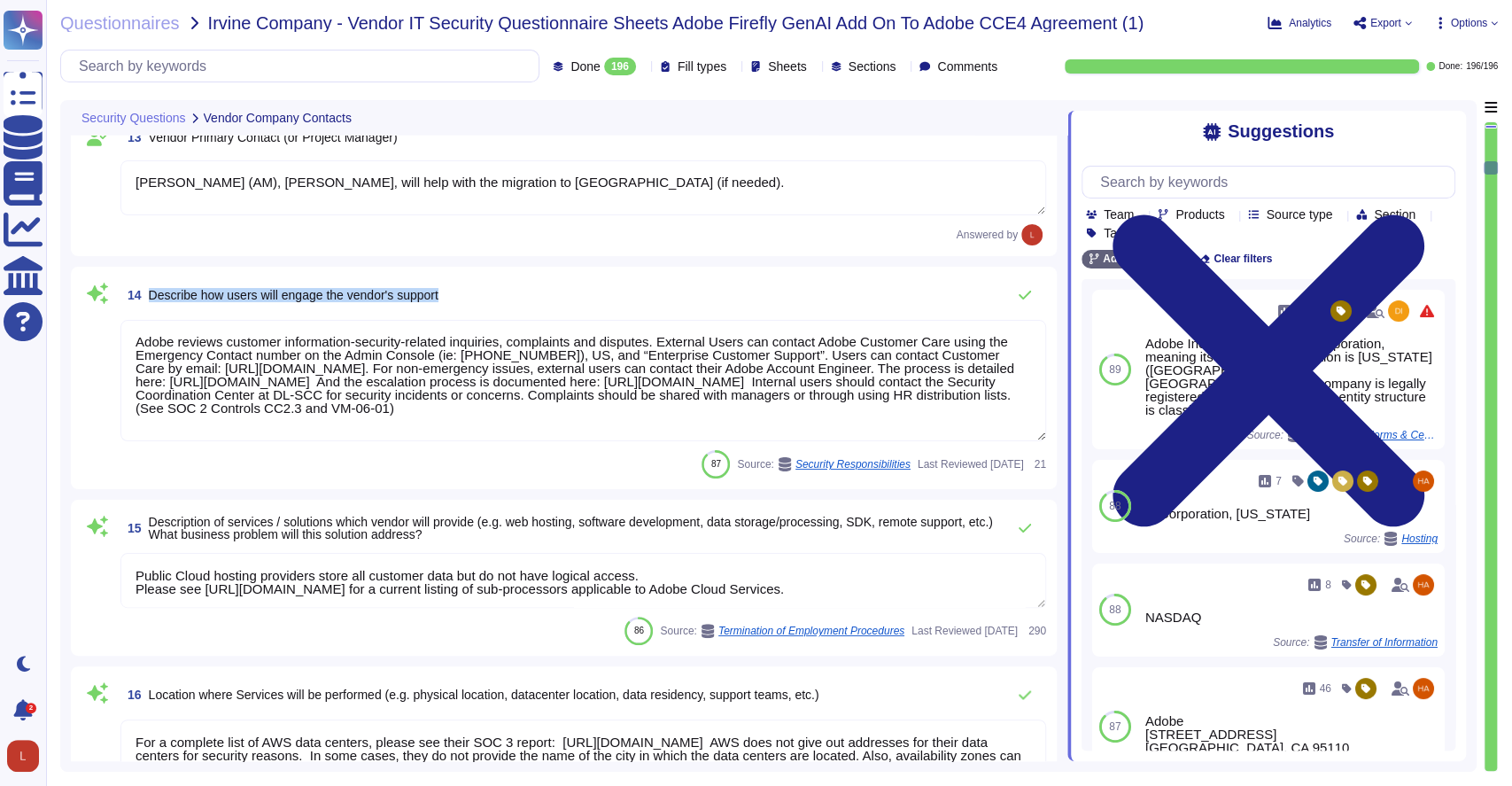
drag, startPoint x: 150, startPoint y: 292, endPoint x: 462, endPoint y: 284, distance: 312.1
click at [462, 284] on div "14 Describe how users will engage the vendor's support" at bounding box center [583, 296] width 926 height 36
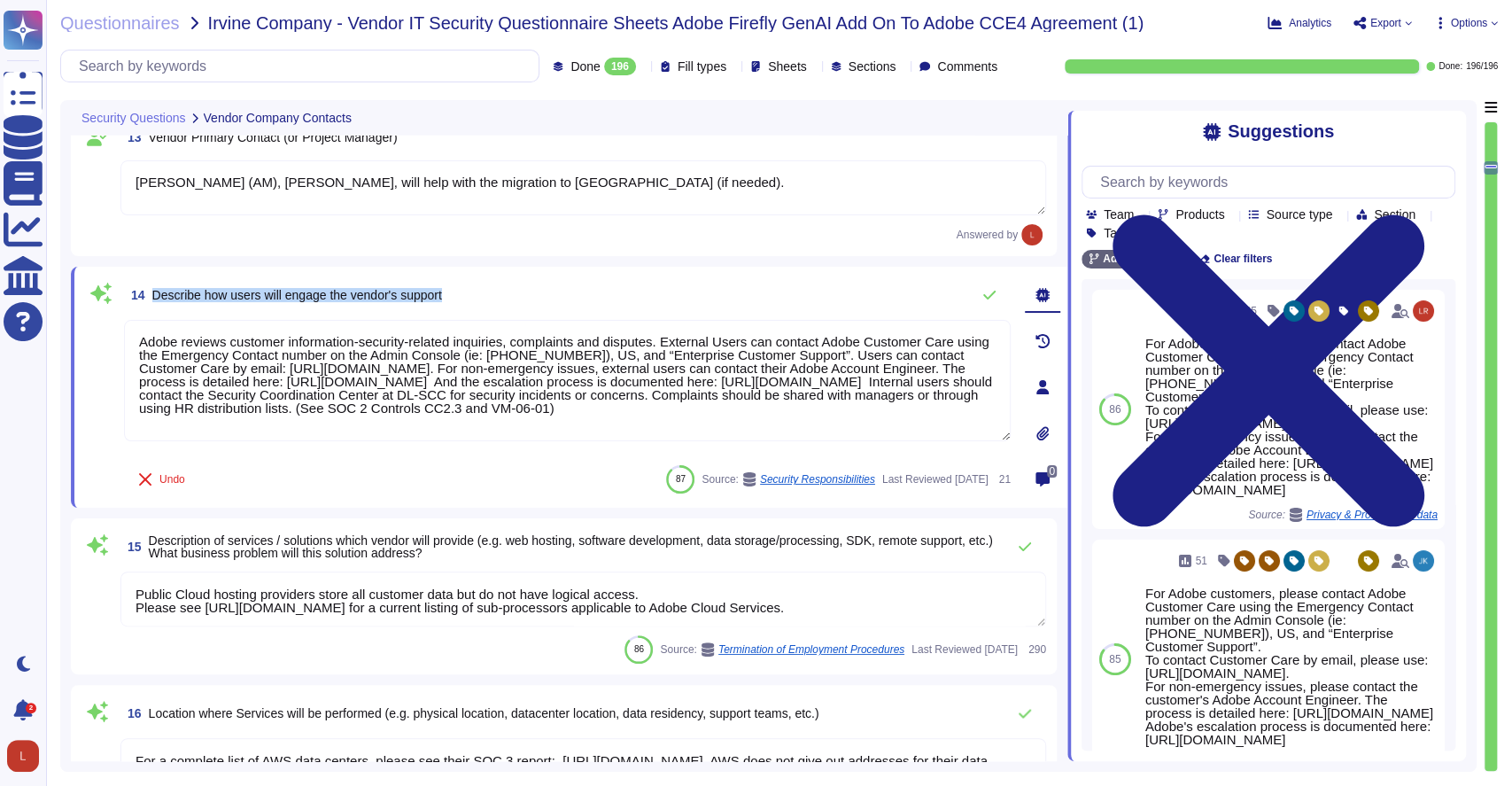
drag, startPoint x: 151, startPoint y: 294, endPoint x: 463, endPoint y: 294, distance: 312.0
click at [463, 294] on div "14 Describe how users will engage the vendor's support" at bounding box center [567, 296] width 887 height 36
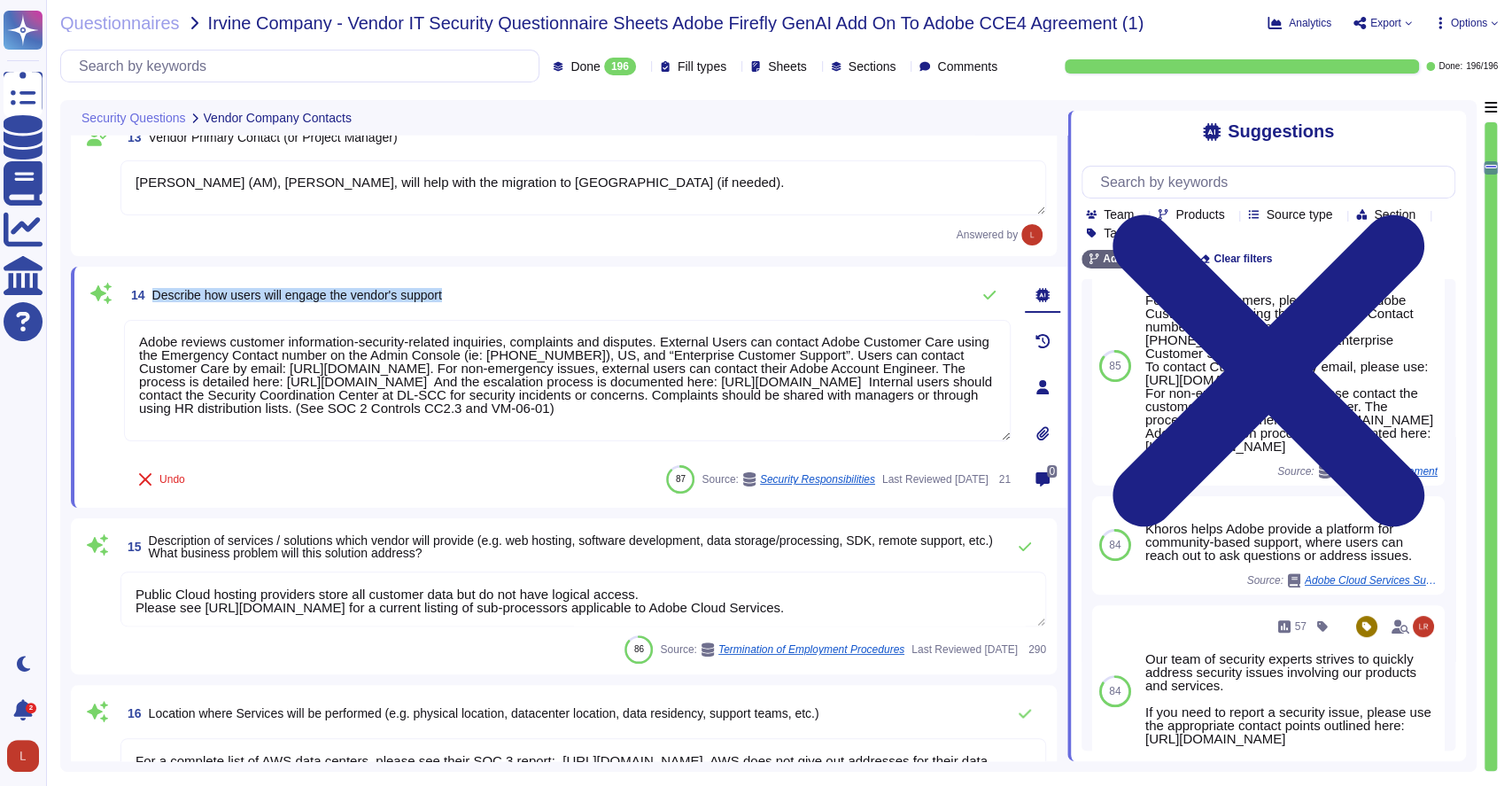
scroll to position [296, 0]
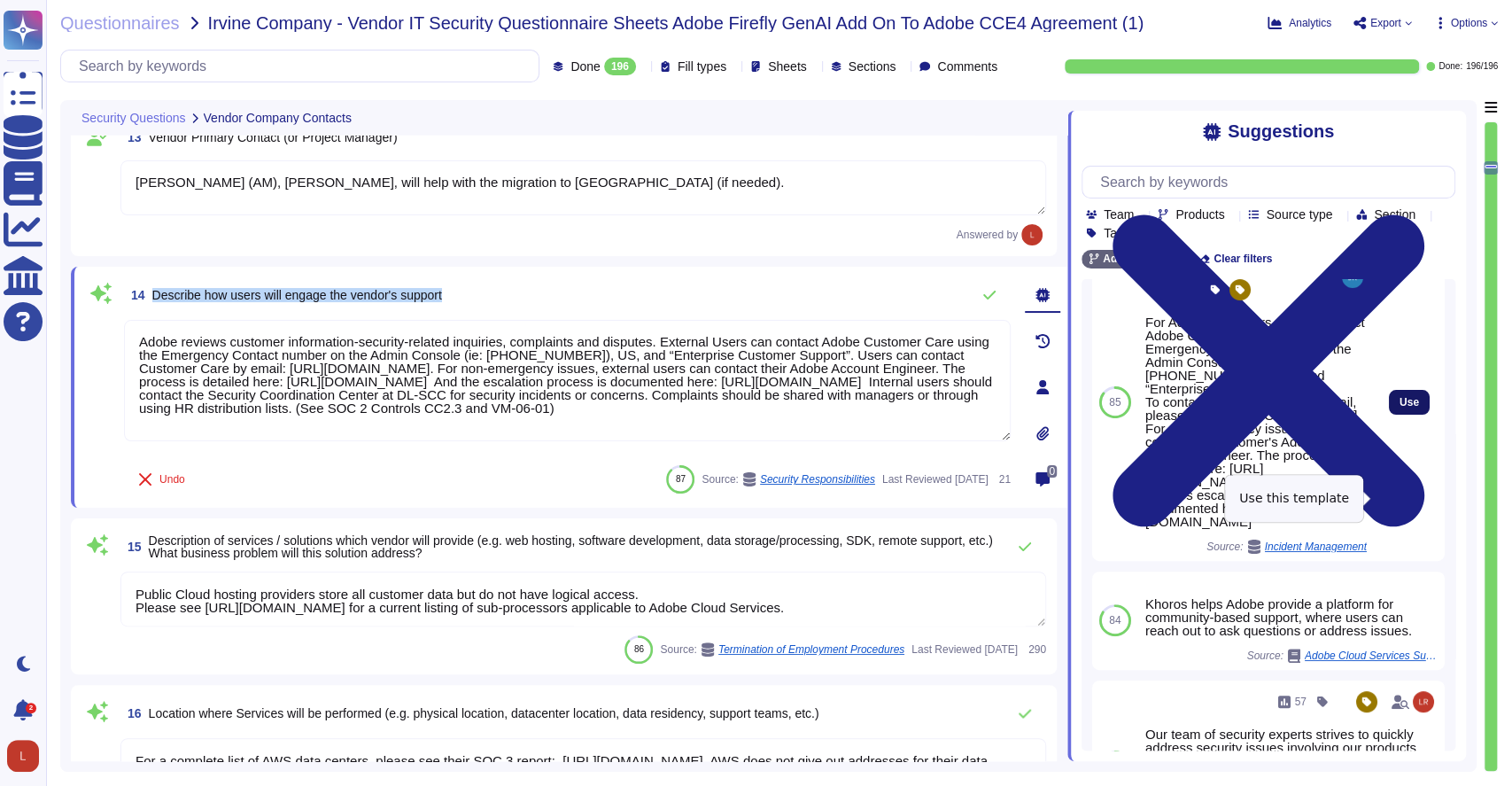
click at [1389, 415] on button "Use" at bounding box center [1409, 402] width 40 height 24
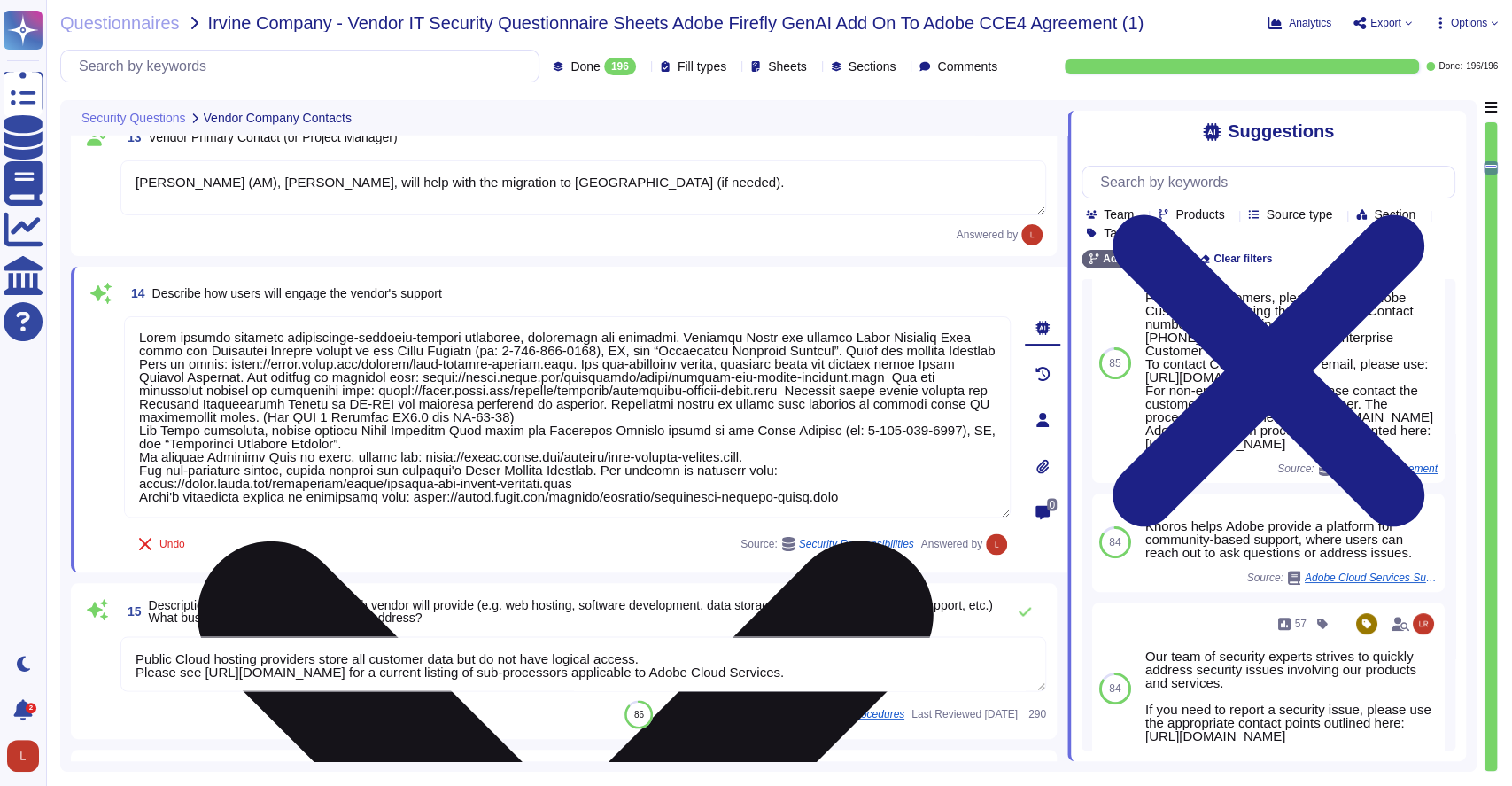
drag, startPoint x: 578, startPoint y: 408, endPoint x: 129, endPoint y: 338, distance: 454.4
click at [129, 338] on textarea at bounding box center [567, 417] width 887 height 201
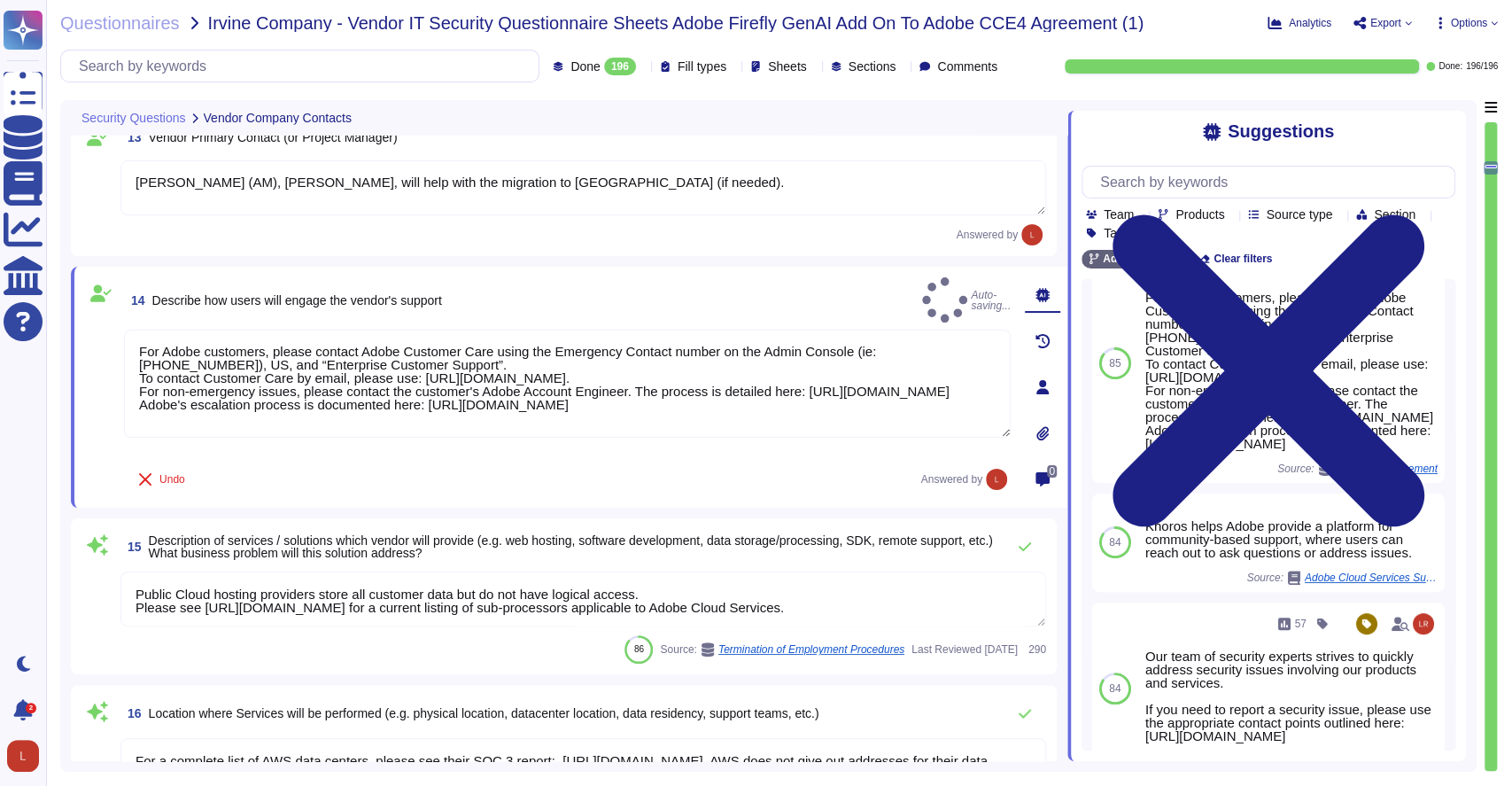
type textarea "For Adobe customers, please contact Adobe Customer Care using the Emergency Con…"
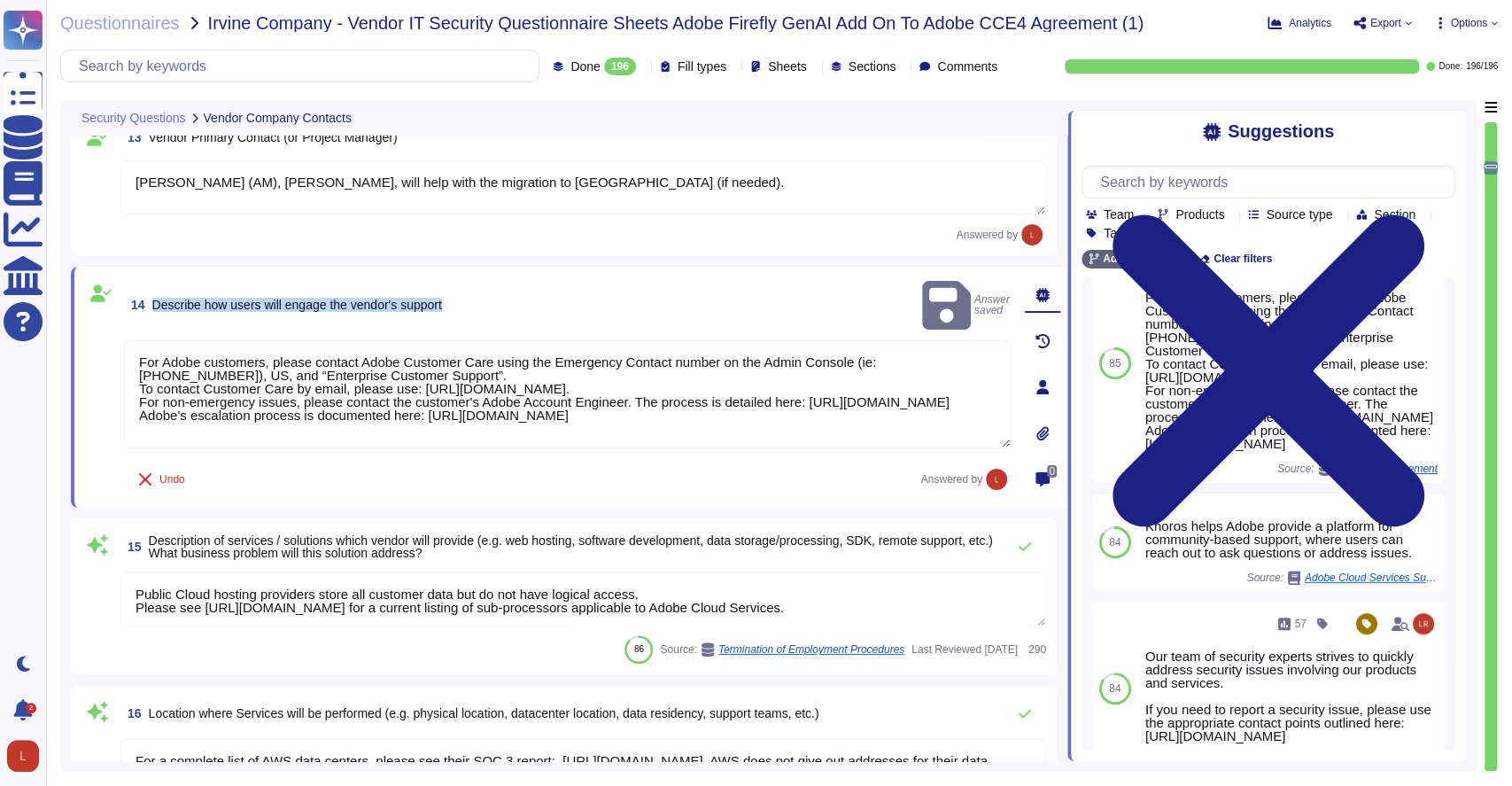
drag, startPoint x: 455, startPoint y: 293, endPoint x: 142, endPoint y: 295, distance: 313.0
click at [142, 295] on div "14 Describe how users will engage the vendor's support Answer saved" at bounding box center [567, 305] width 887 height 56
copy span "Describe how users will engage the vendor's support"
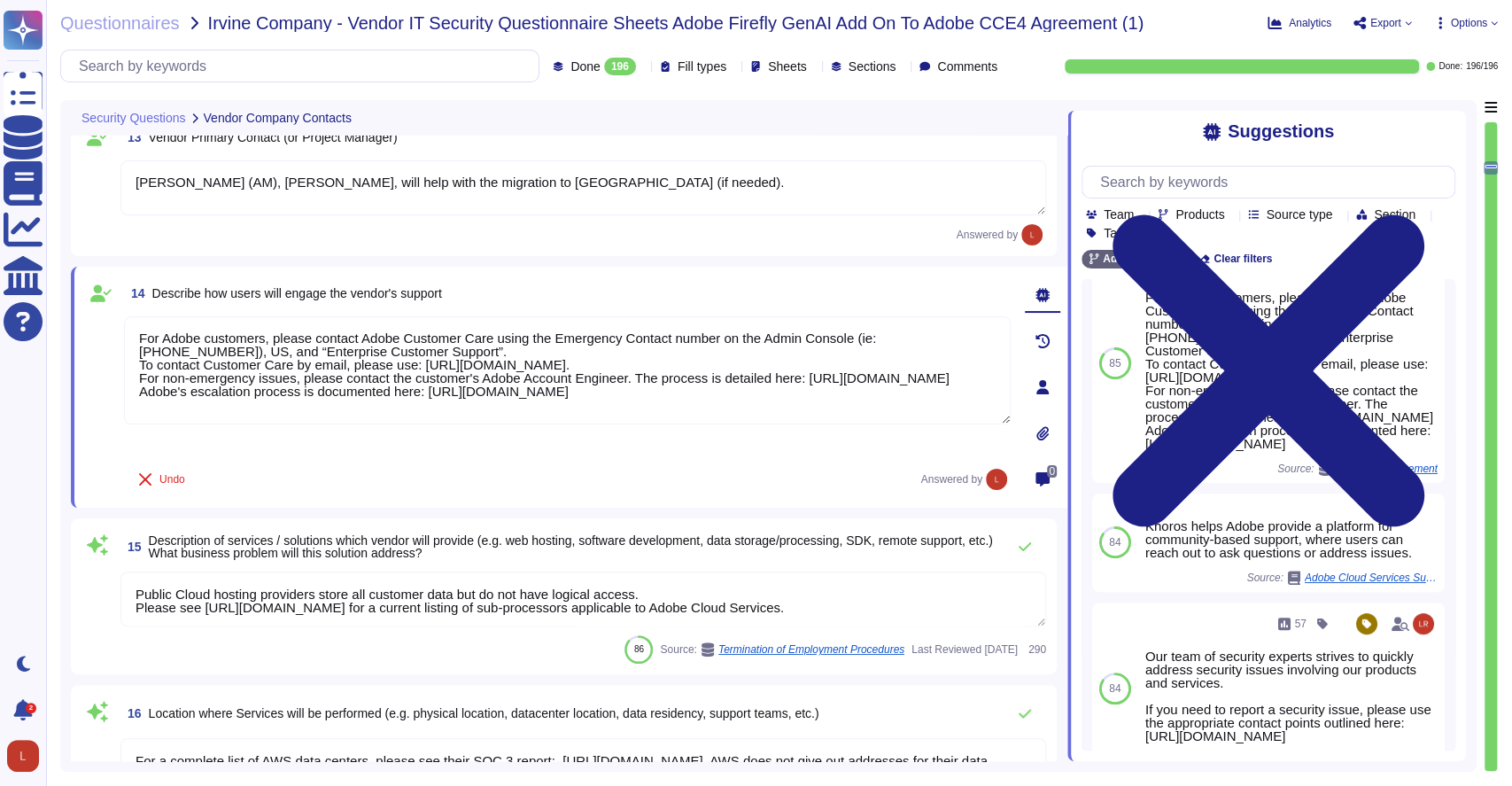
click at [243, 502] on div "14 Describe how users will engage the vendor's support For Adobe customers, ple…" at bounding box center [568, 387] width 996 height 241
click at [279, 566] on div "15 Description of services / solutions which vendor will provide (e.g. web host…" at bounding box center [564, 596] width 964 height 135
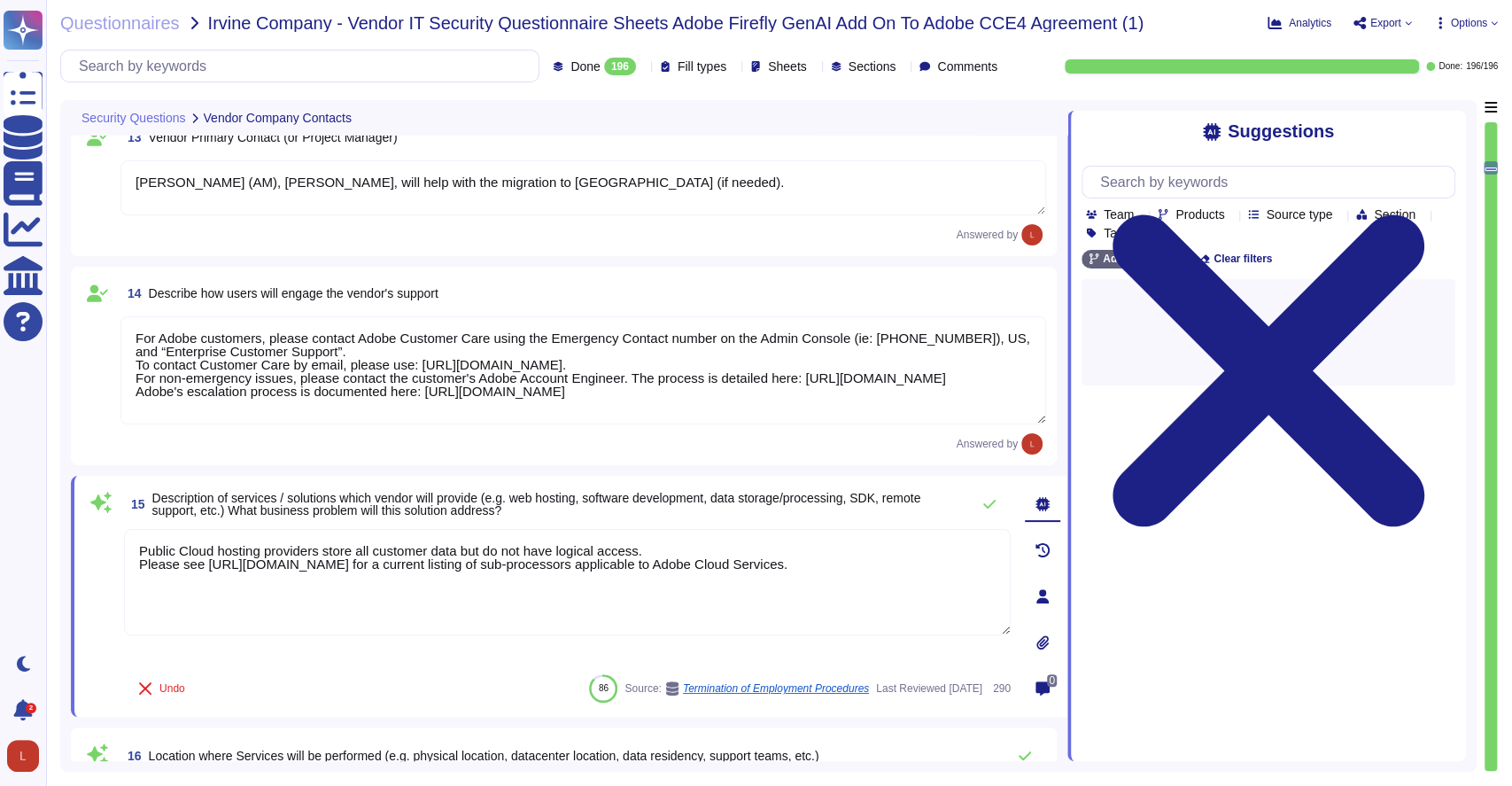
click at [520, 505] on span "Description of services / solutions which vendor will provide (e.g. web hosting…" at bounding box center [557, 505] width 809 height 24
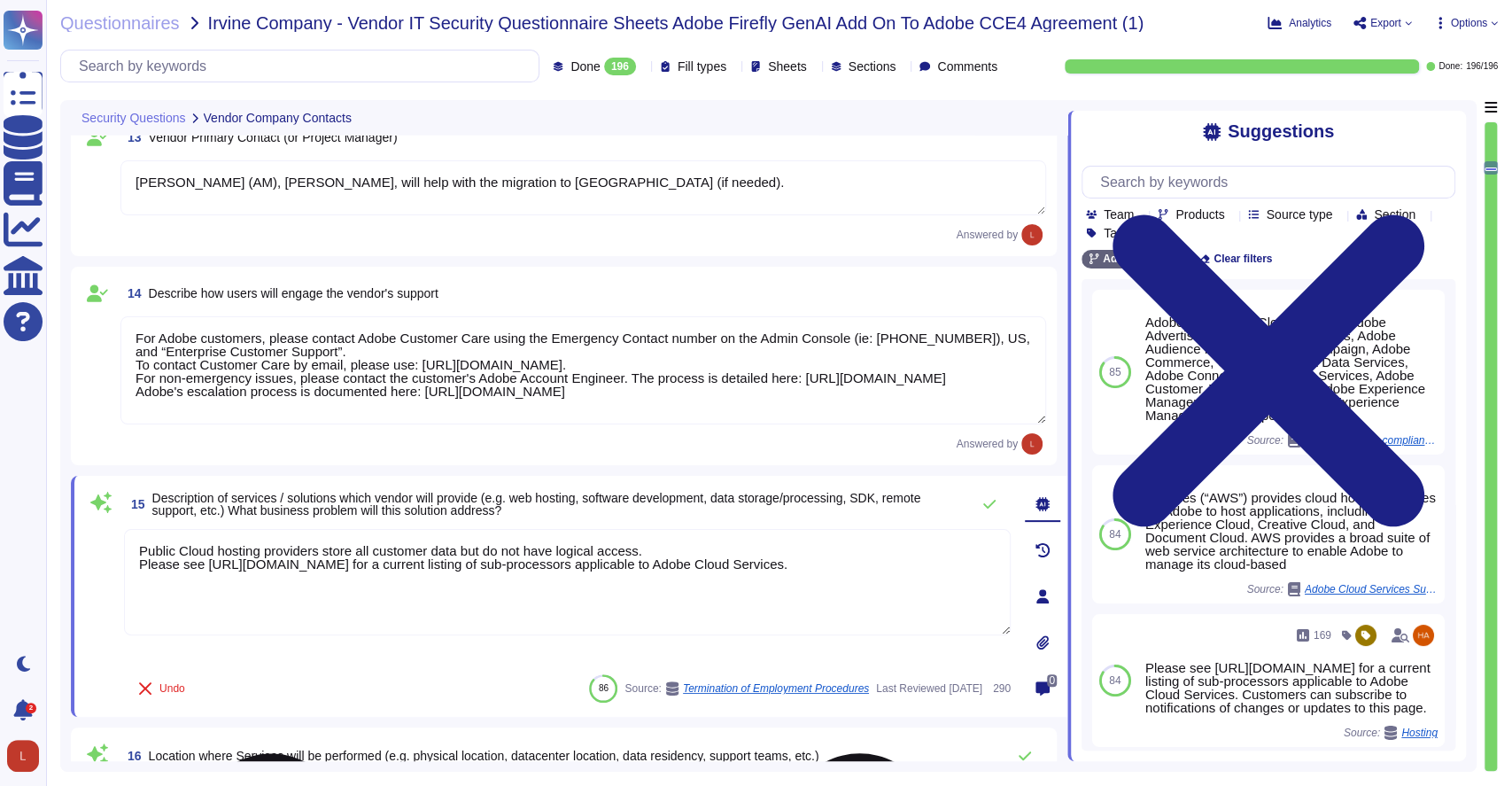
click at [141, 547] on textarea "Public Cloud hosting providers store all customer data but do not have logical …" at bounding box center [567, 582] width 887 height 106
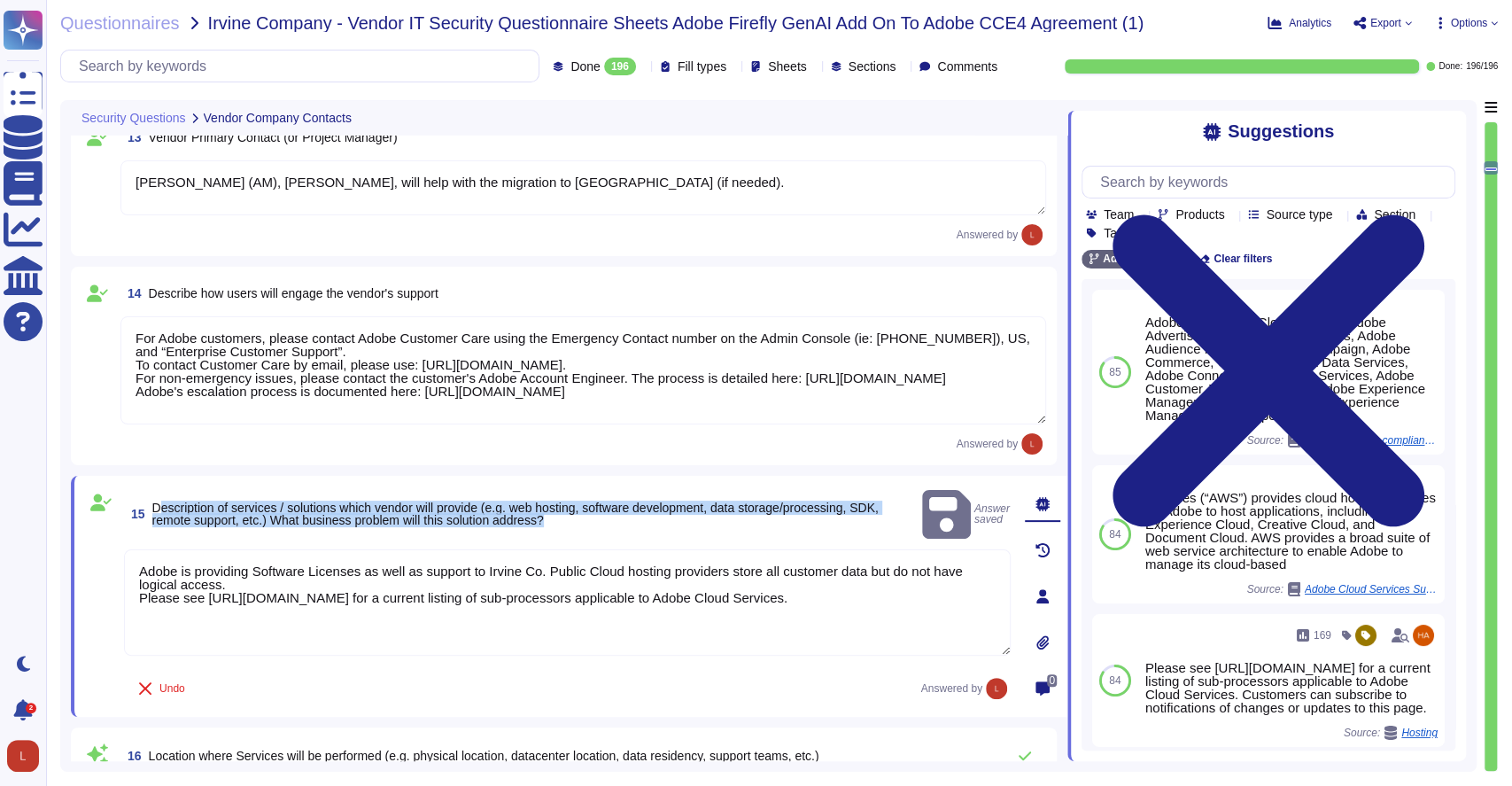
drag, startPoint x: 157, startPoint y: 493, endPoint x: 710, endPoint y: 511, distance: 553.3
click at [710, 511] on span "Description of services / solutions which vendor will provide (e.g. web hosting…" at bounding box center [533, 514] width 763 height 24
copy span "escription of services / solutions which vendor will provide (e.g. web hosting,…"
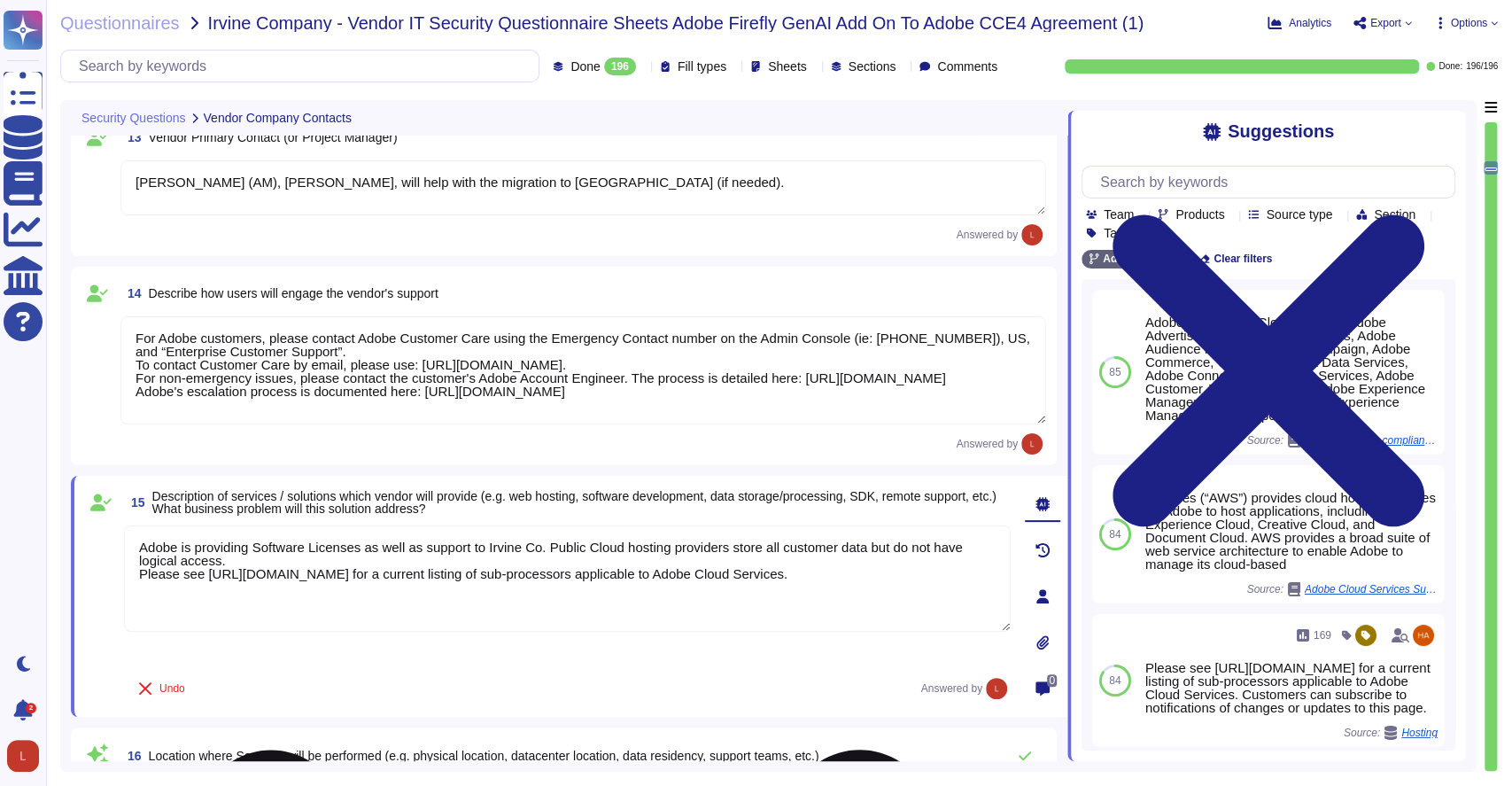
click at [232, 556] on textarea "Adobe is providing Software Licenses as well as support to Irvine Co. Public Cl…" at bounding box center [567, 578] width 887 height 106
drag, startPoint x: 139, startPoint y: 542, endPoint x: 986, endPoint y: 610, distance: 849.7
click at [986, 610] on textarea "Adobe is providing Software Licenses as well as support to Irvine Co. Public Cl…" at bounding box center [567, 578] width 887 height 106
paste textarea "provides a wide range of services and solutions, including but not limited to: …"
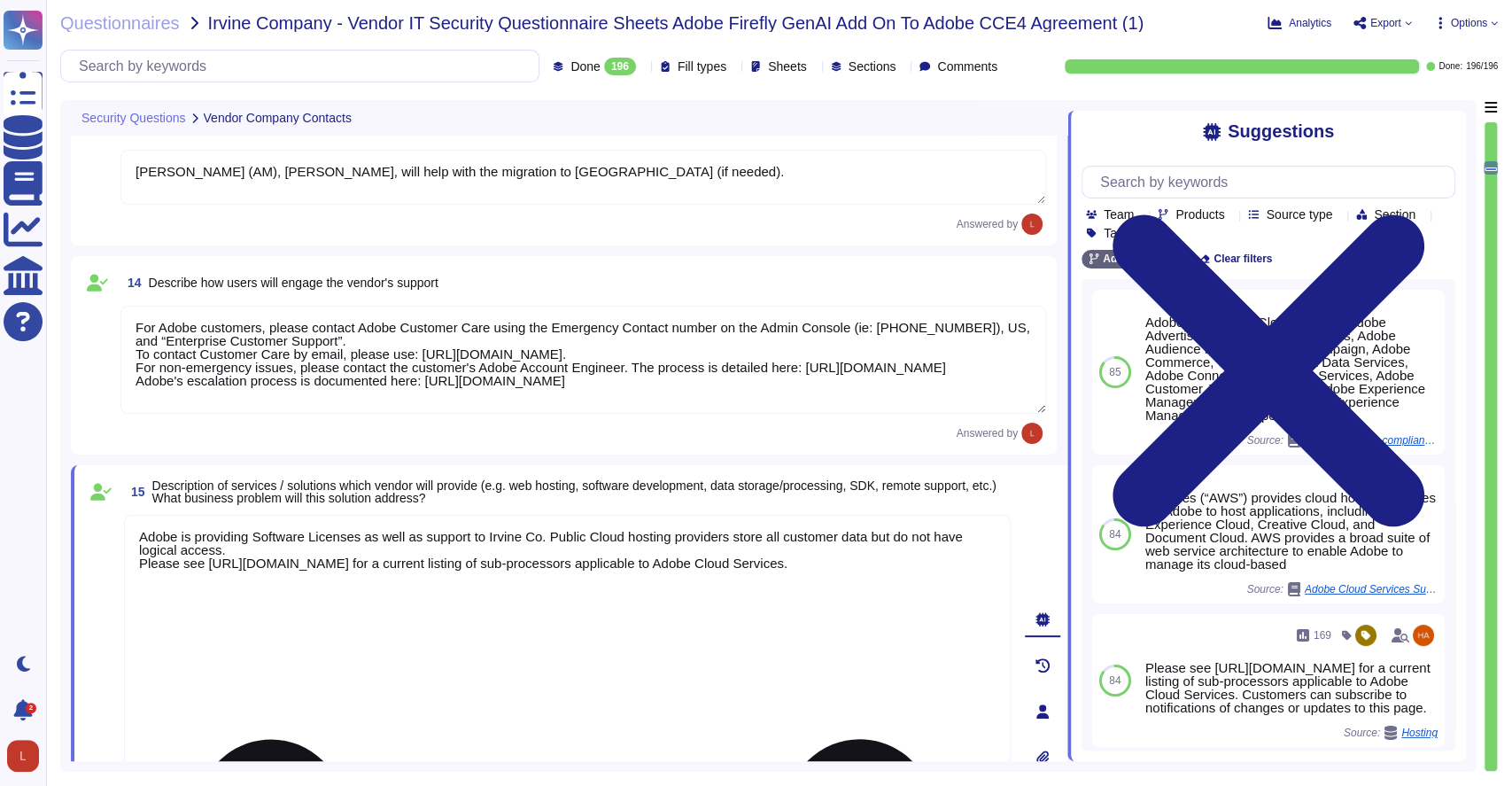
scroll to position [2089, 0]
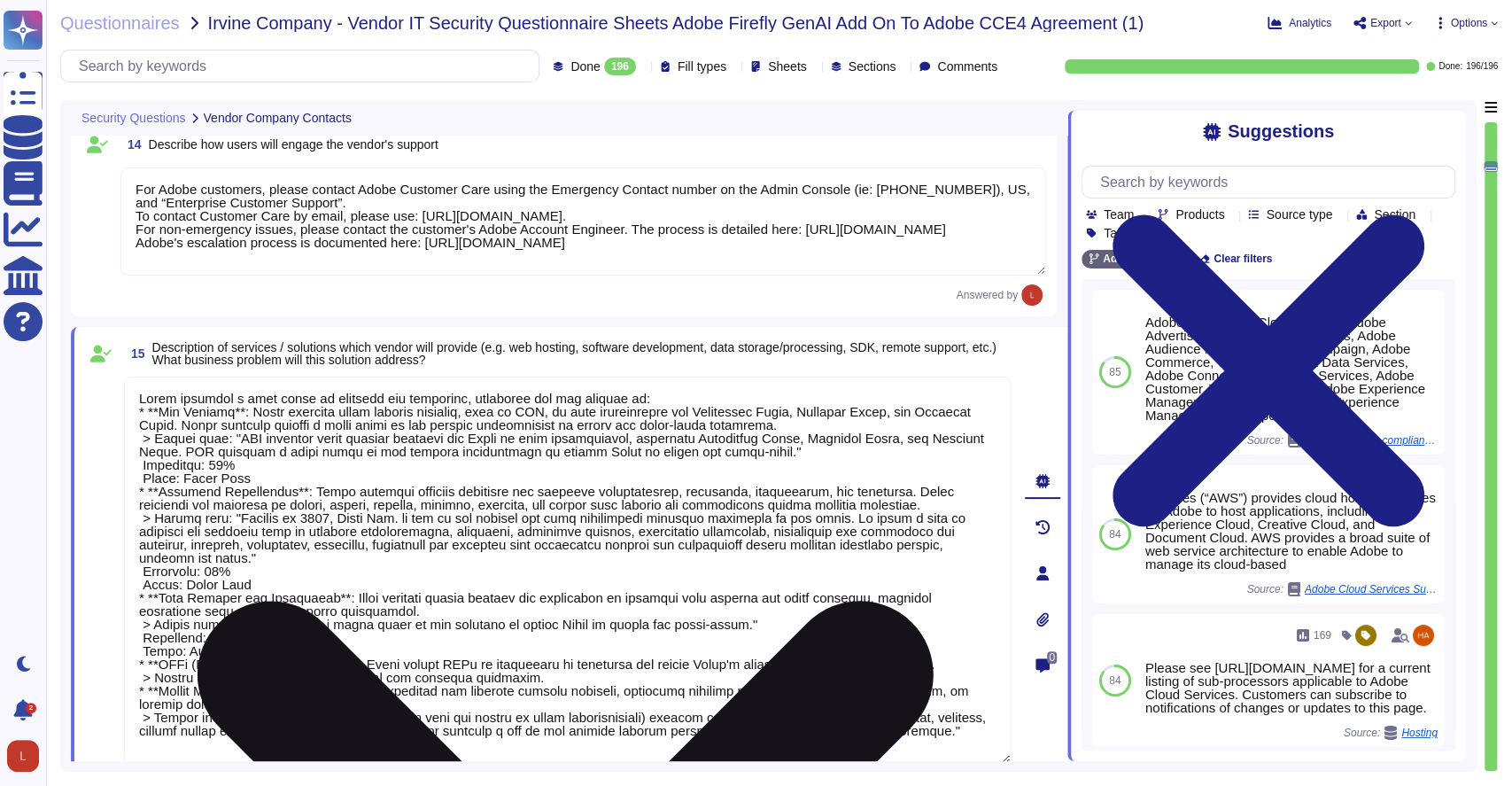
click at [674, 395] on textarea at bounding box center [567, 569] width 887 height 387
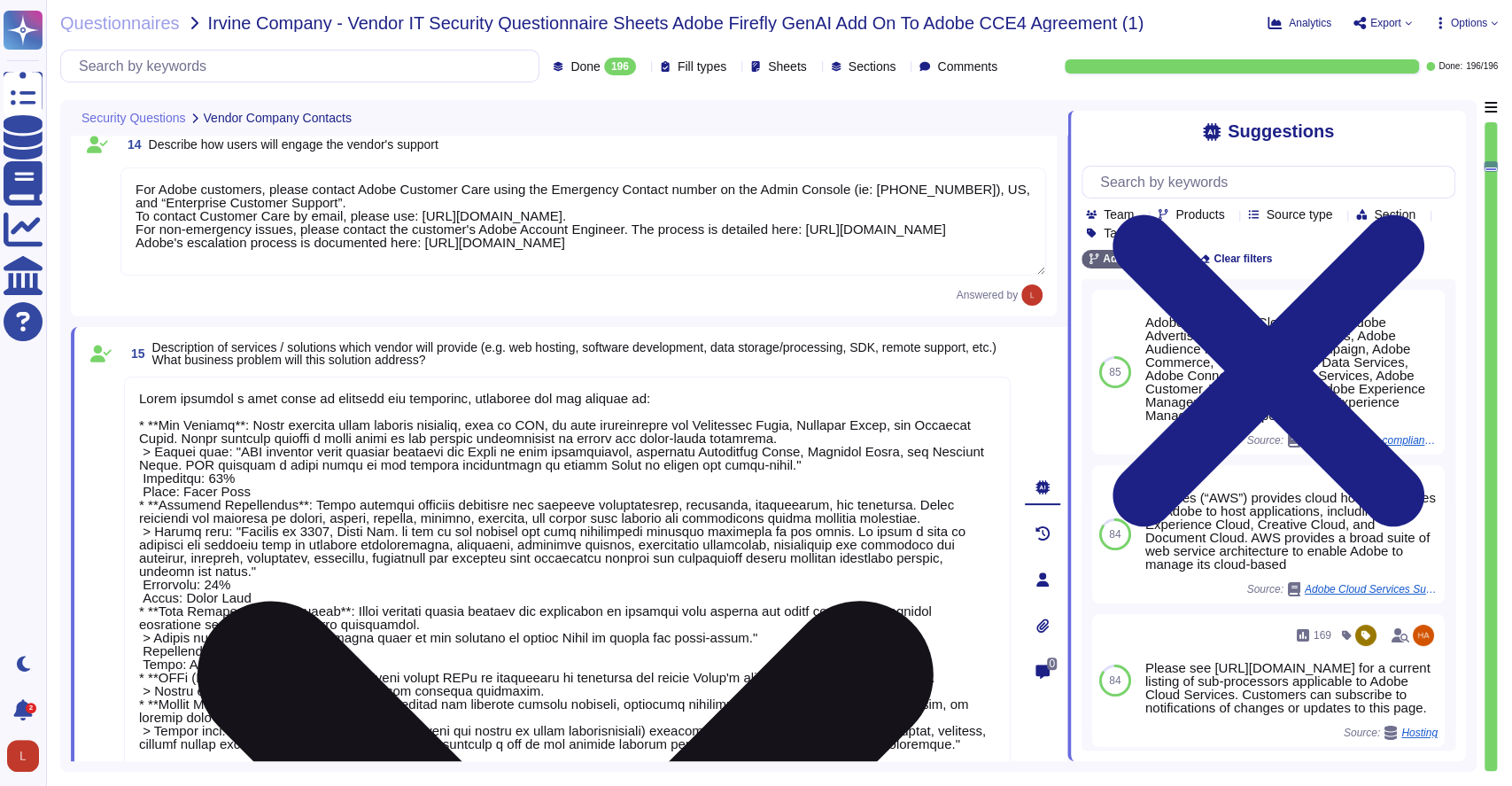
drag, startPoint x: 272, startPoint y: 493, endPoint x: 125, endPoint y: 483, distance: 147.3
click at [125, 483] on textarea at bounding box center [567, 577] width 887 height 401
type textarea "Adobe provides a wide range of services and solutions, including but not limite…"
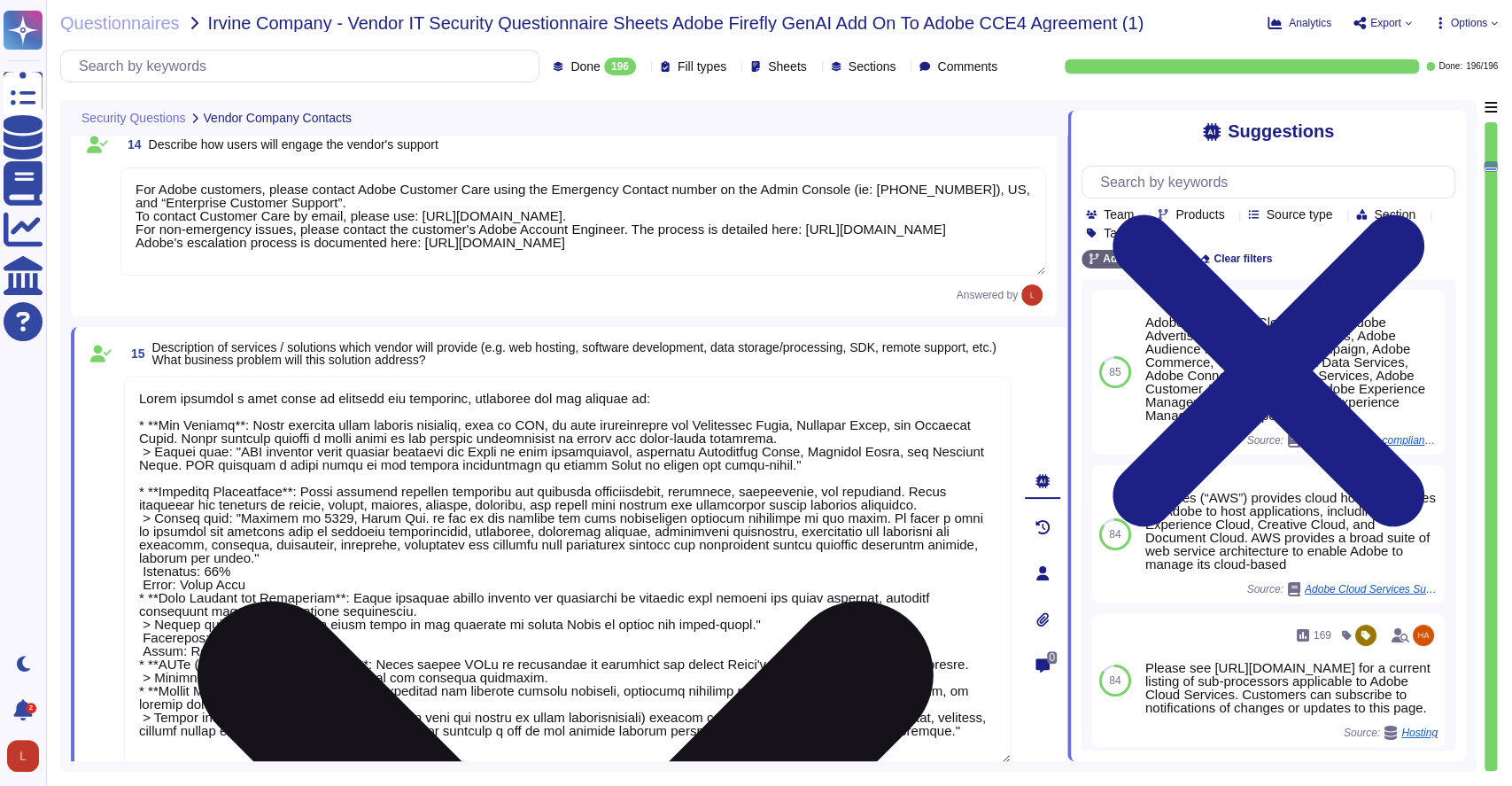
type textarea "Adobe business customers, as the data controllers of the personal data they pro…"
drag, startPoint x: 141, startPoint y: 448, endPoint x: 921, endPoint y: 470, distance: 780.3
click at [921, 470] on textarea at bounding box center [567, 569] width 887 height 387
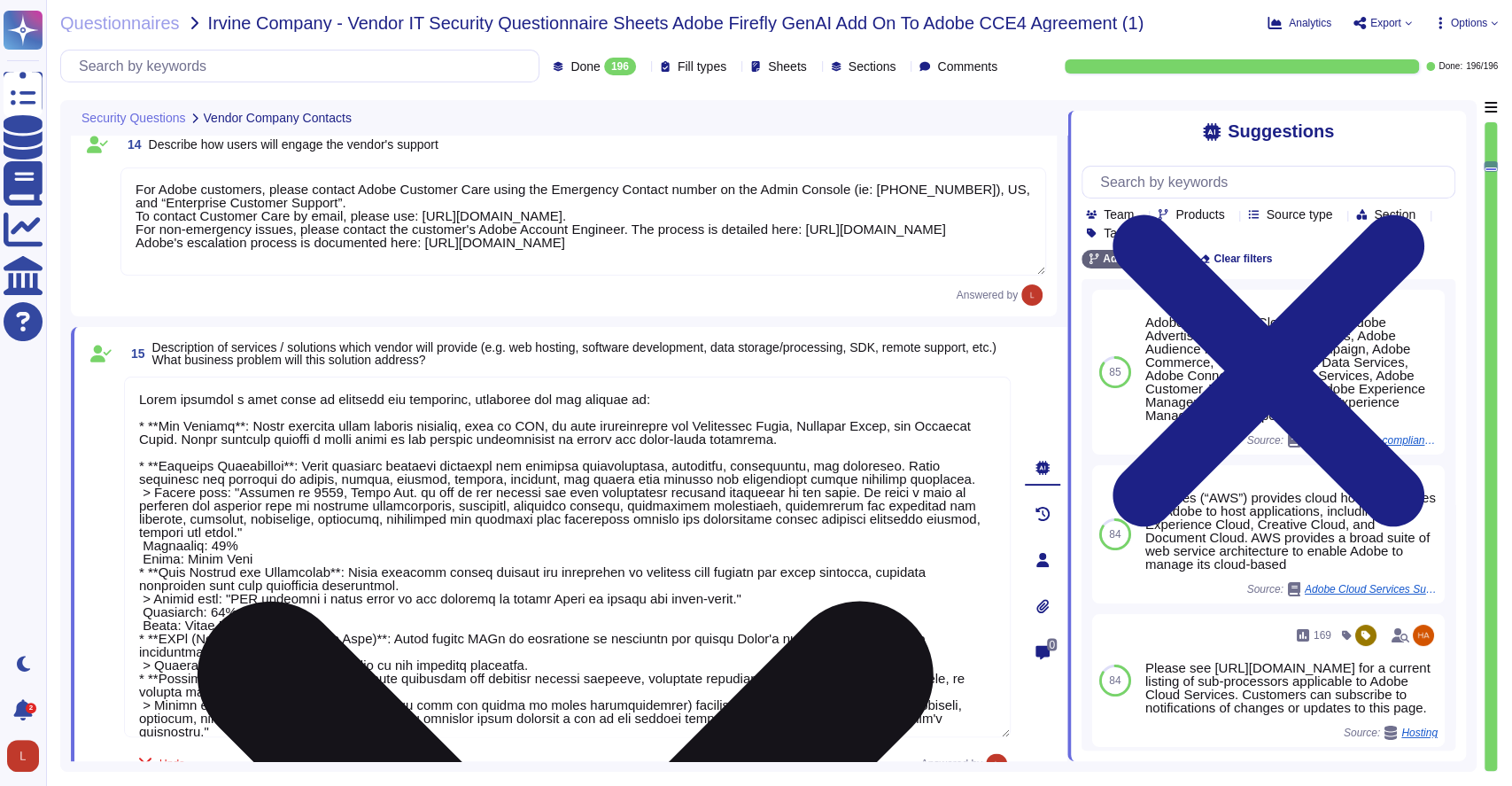
drag, startPoint x: 144, startPoint y: 493, endPoint x: 342, endPoint y: 553, distance: 206.9
click at [342, 553] on textarea at bounding box center [567, 556] width 887 height 361
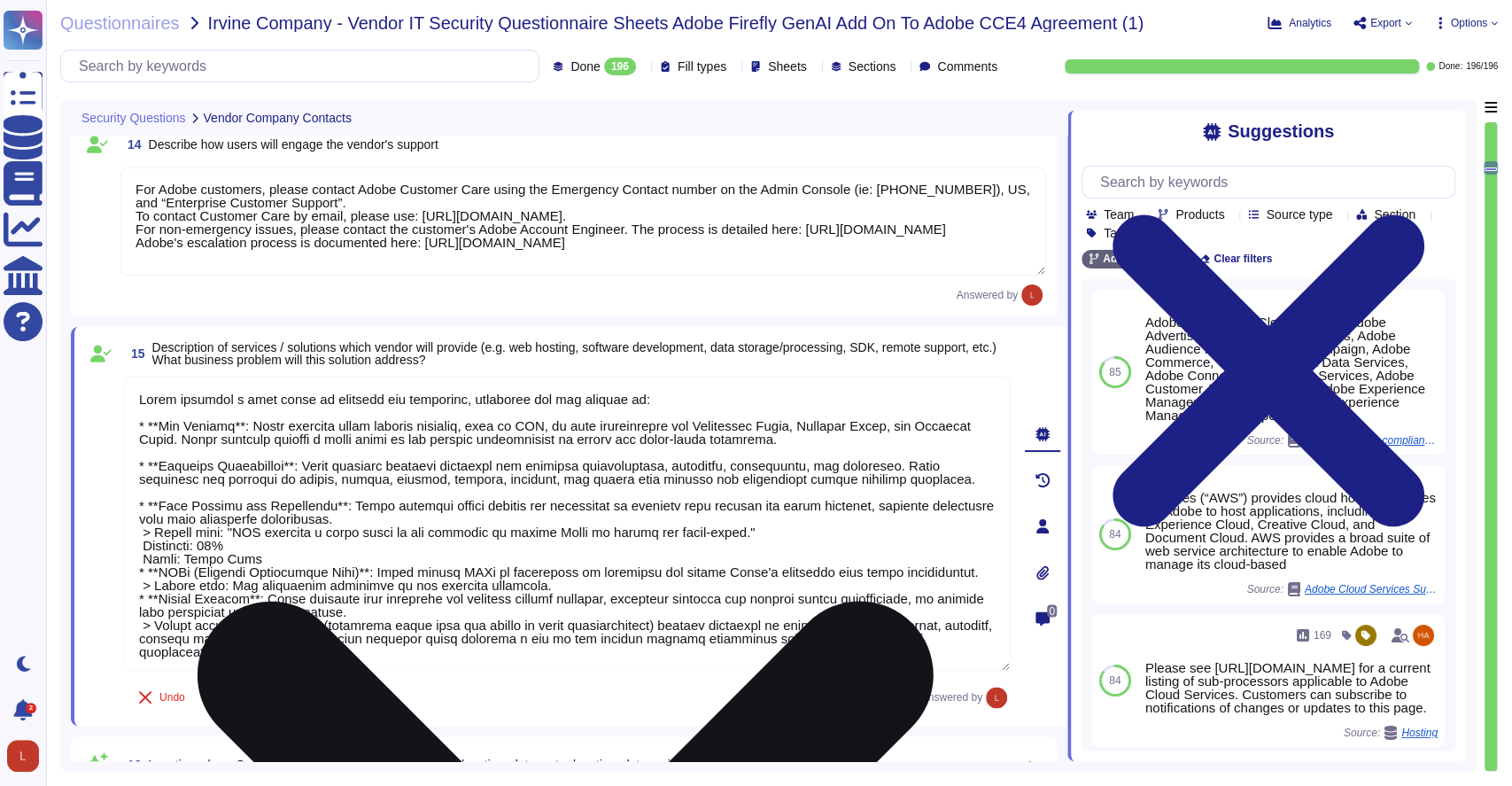
drag, startPoint x: 135, startPoint y: 531, endPoint x: 307, endPoint y: 551, distance: 173.2
click at [307, 551] on textarea at bounding box center [567, 523] width 887 height 295
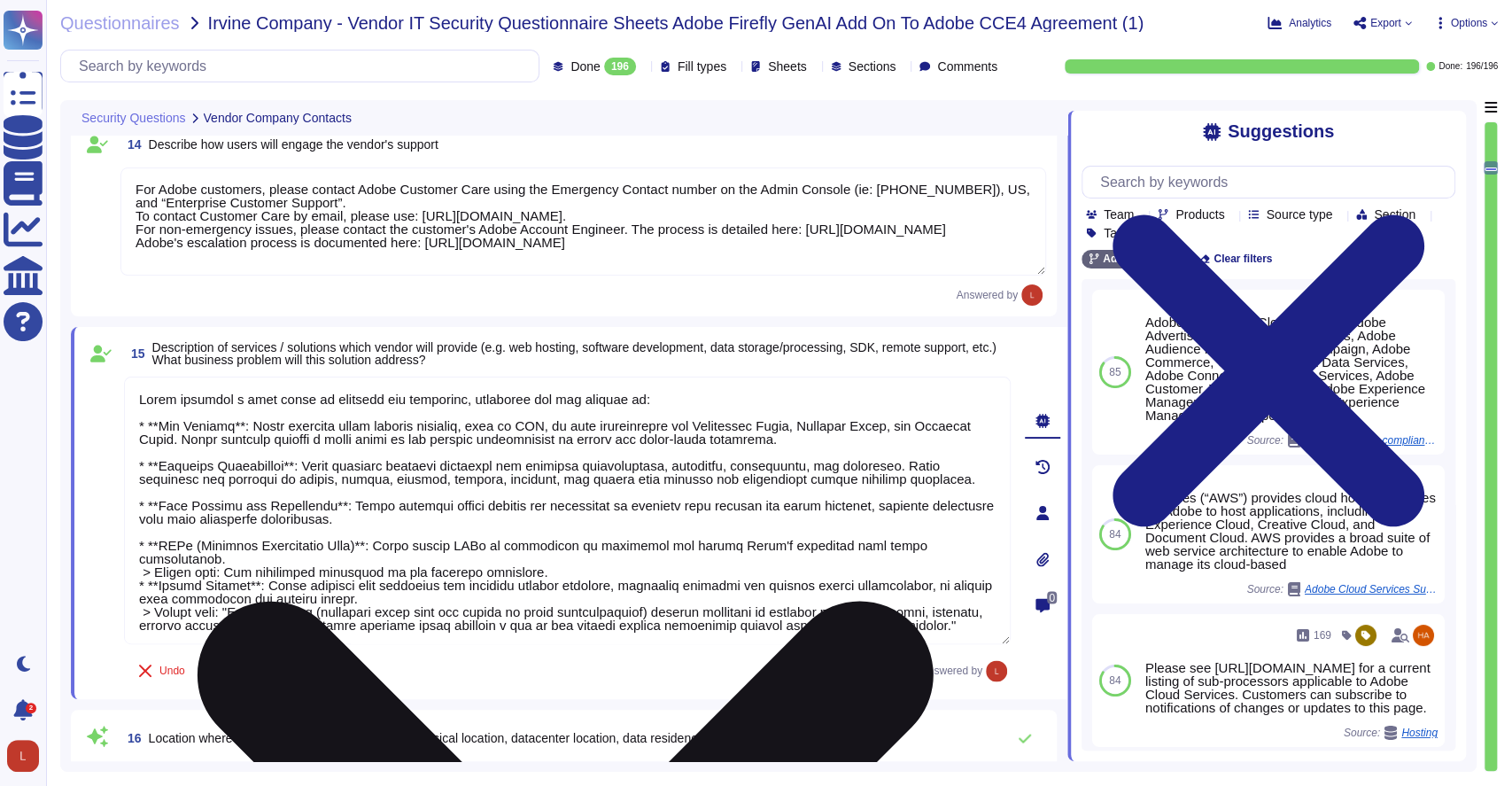
drag, startPoint x: 138, startPoint y: 555, endPoint x: 697, endPoint y: 554, distance: 559.0
click at [697, 554] on textarea at bounding box center [567, 510] width 887 height 267
drag, startPoint x: 137, startPoint y: 594, endPoint x: 220, endPoint y: 630, distance: 90.5
click at [220, 630] on textarea at bounding box center [567, 510] width 887 height 267
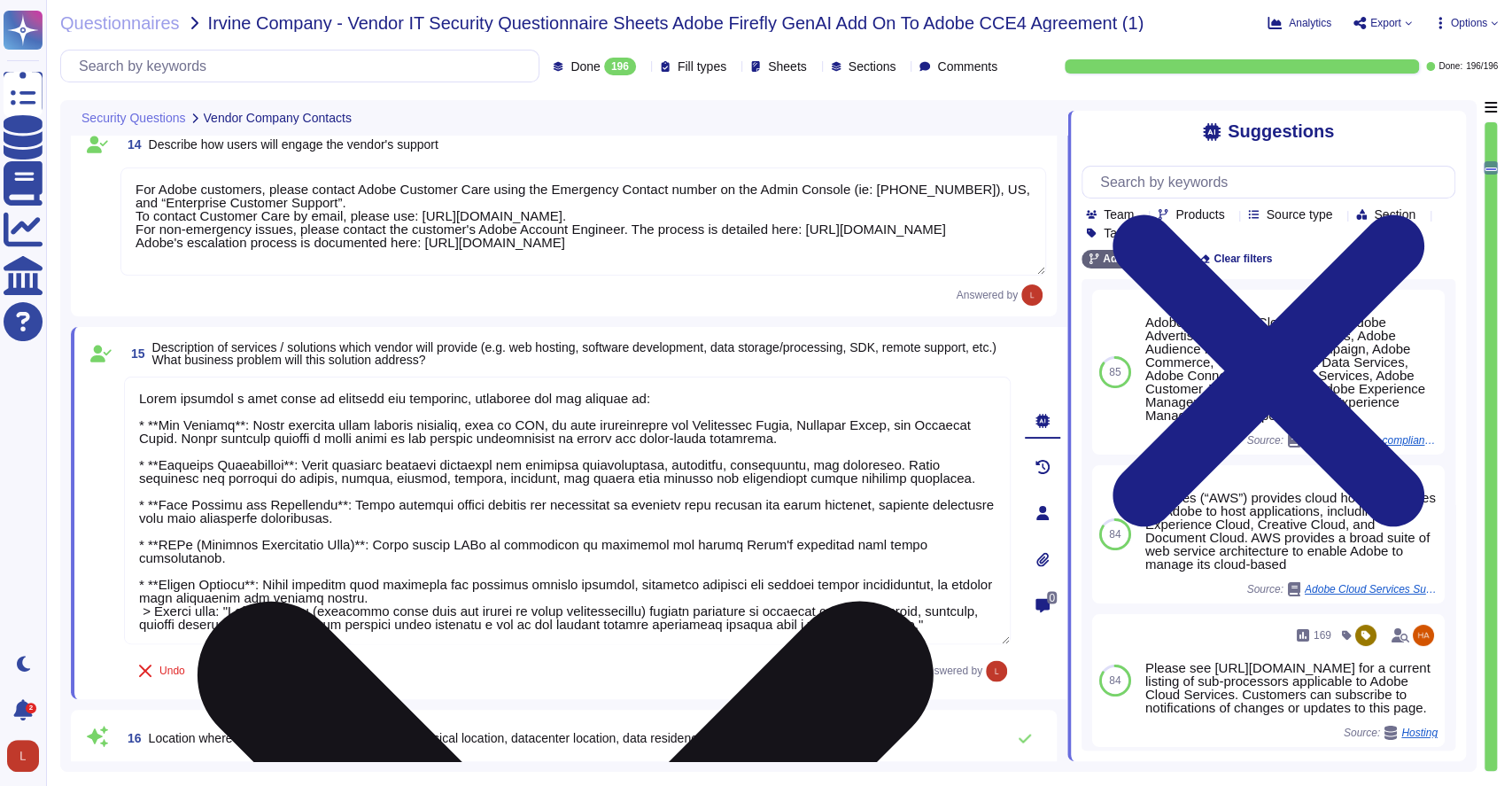
scroll to position [0, 0]
type textarea "Adobe provides a wide range of services and solutions, including but not limite…"
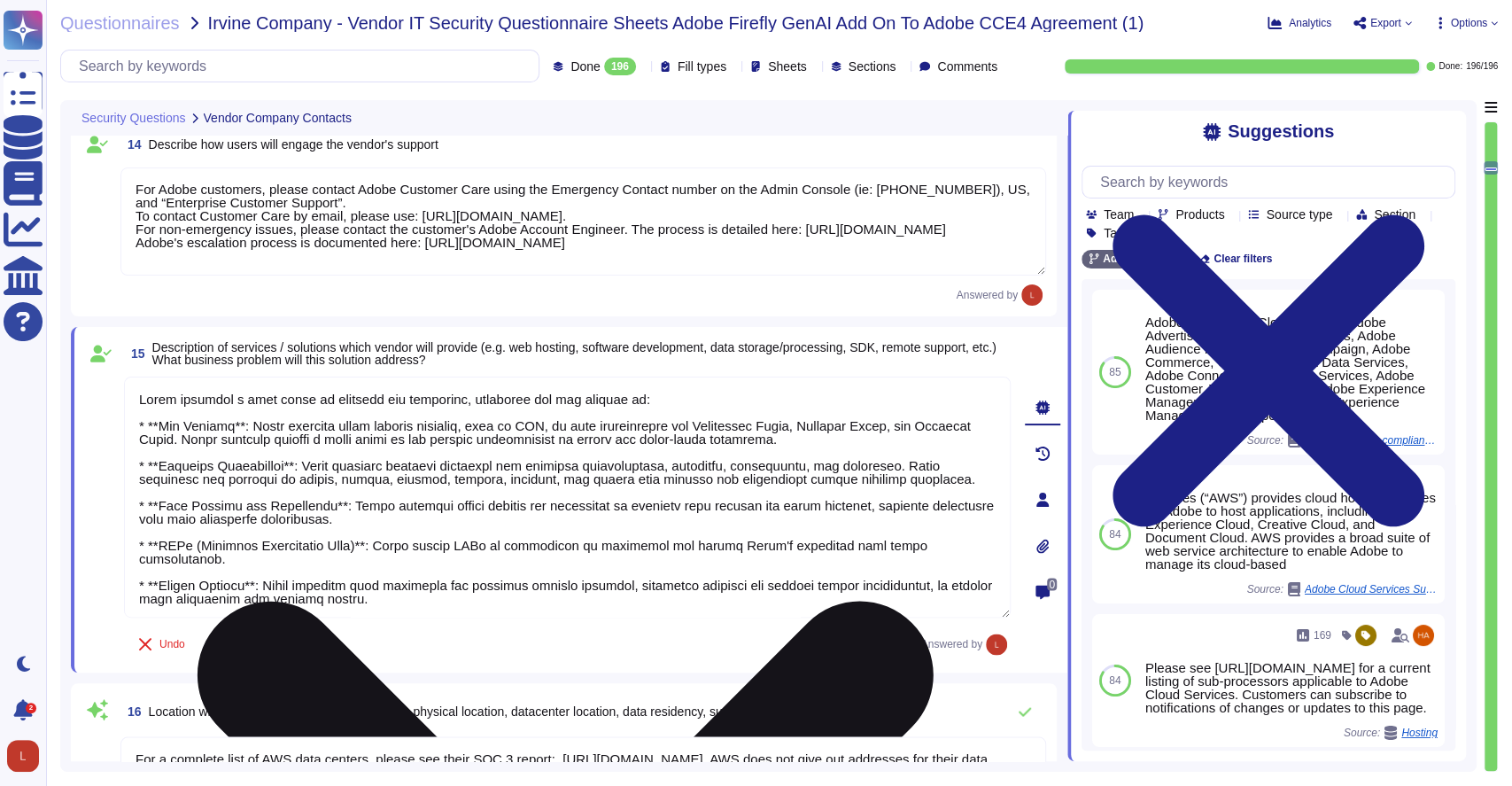
scroll to position [2375, 0]
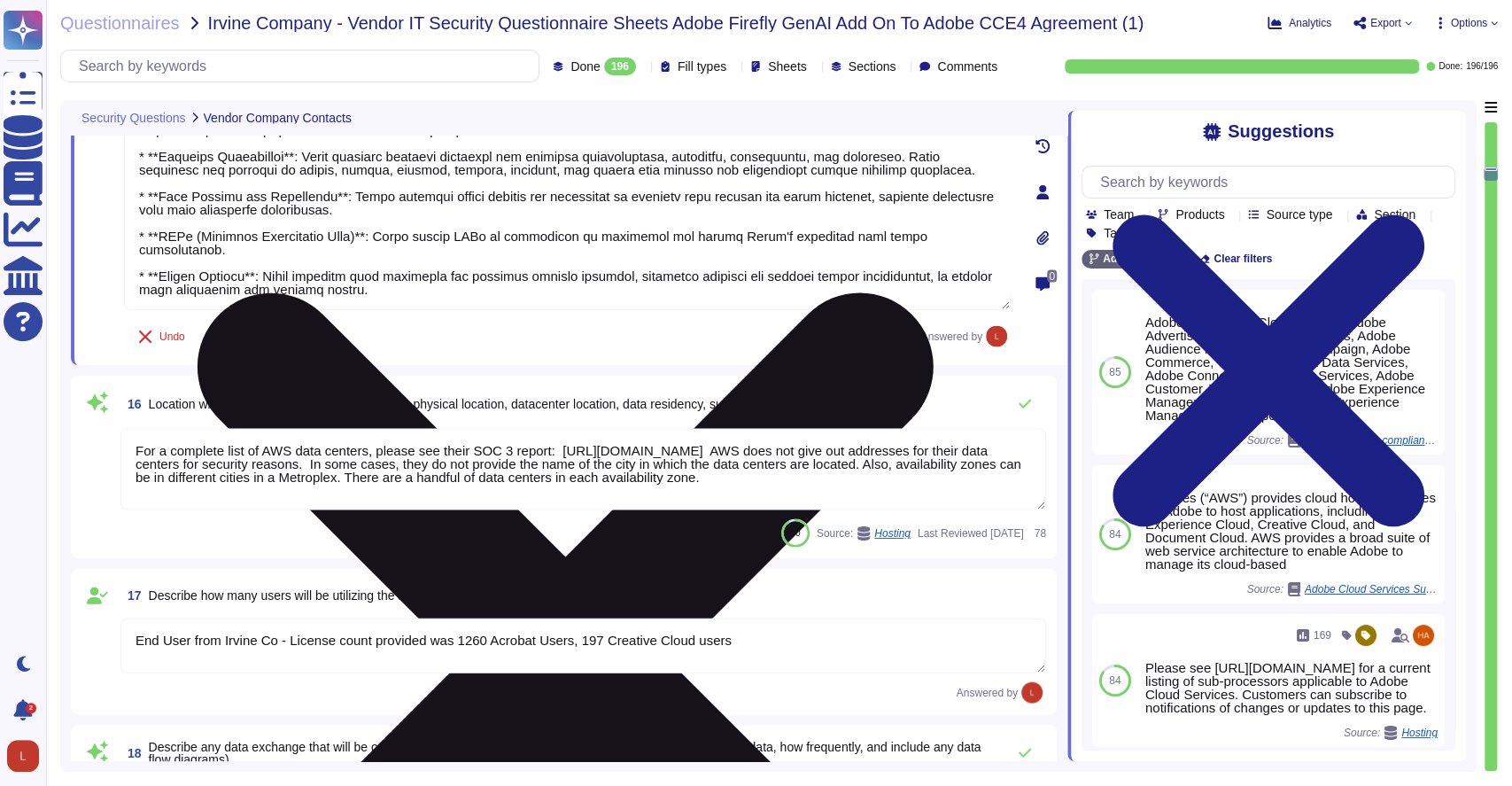
type textarea "There are two groups of Adobe employees who may require and are granted access …"
type textarea "Adobe has established robust insurance and cyber insurance risk management cont…"
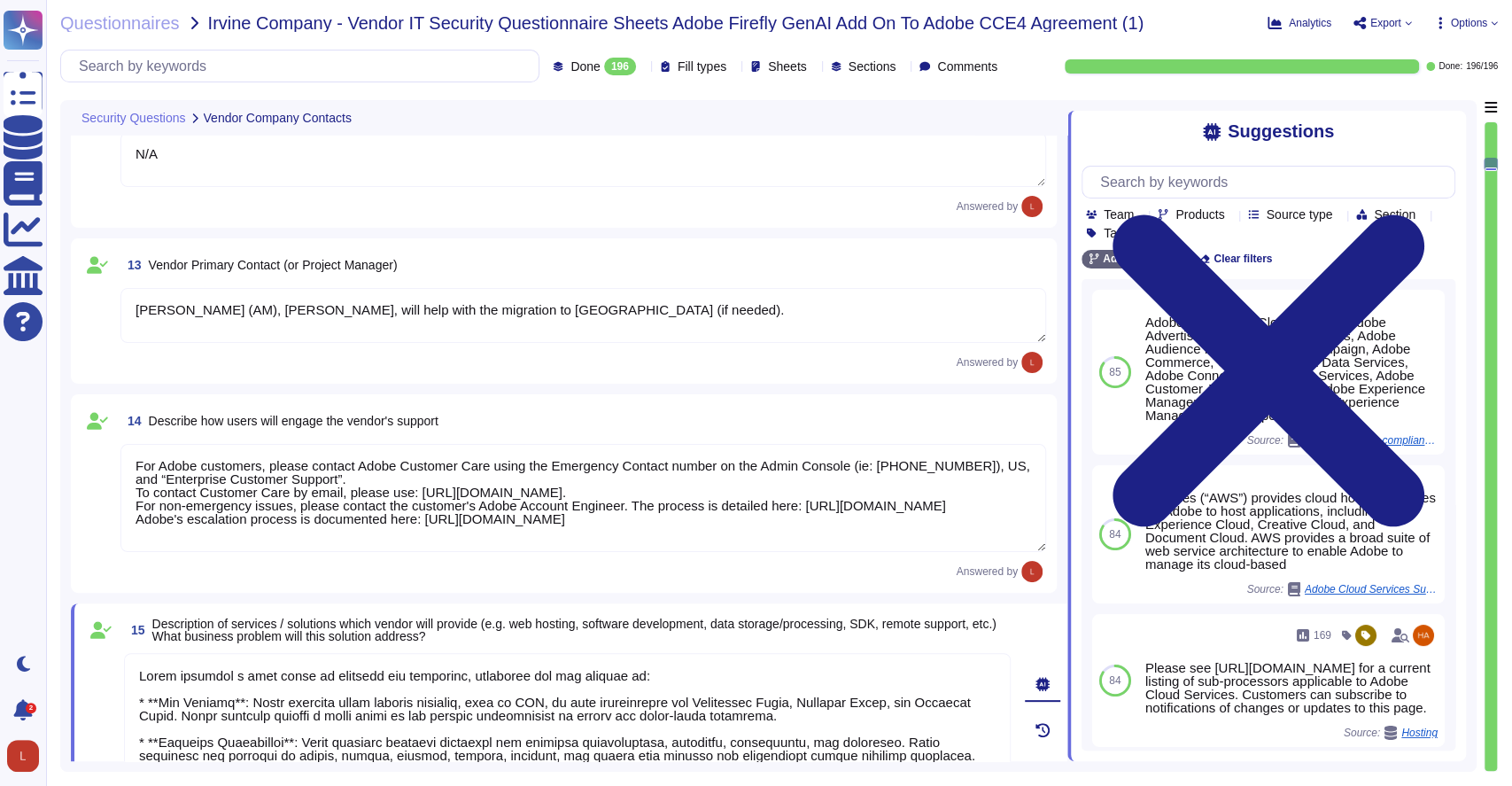
type textarea "[EMAIL_ADDRESS][DOMAIN_NAME]"
type textarea "N/A"
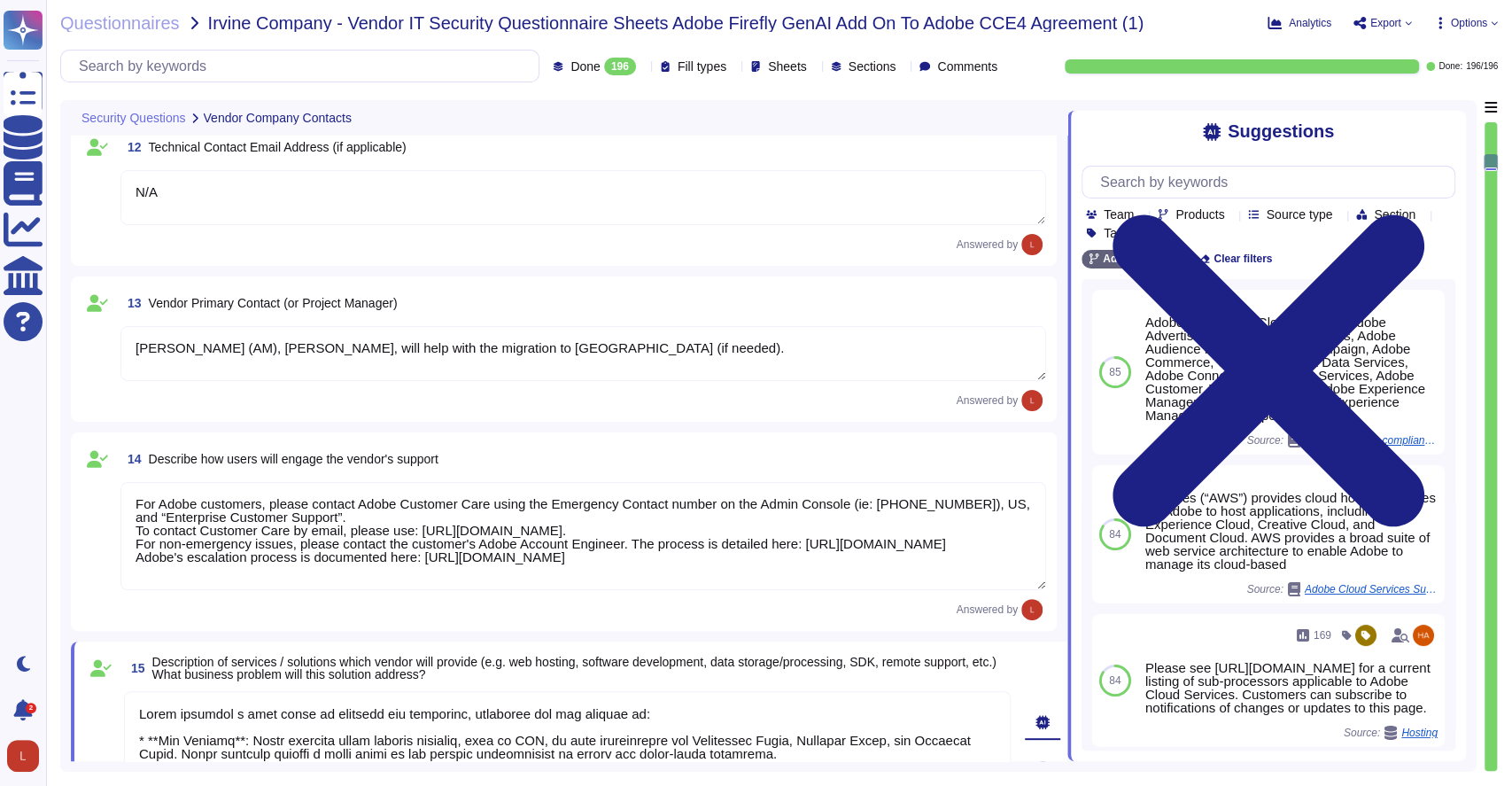
scroll to position [1, 0]
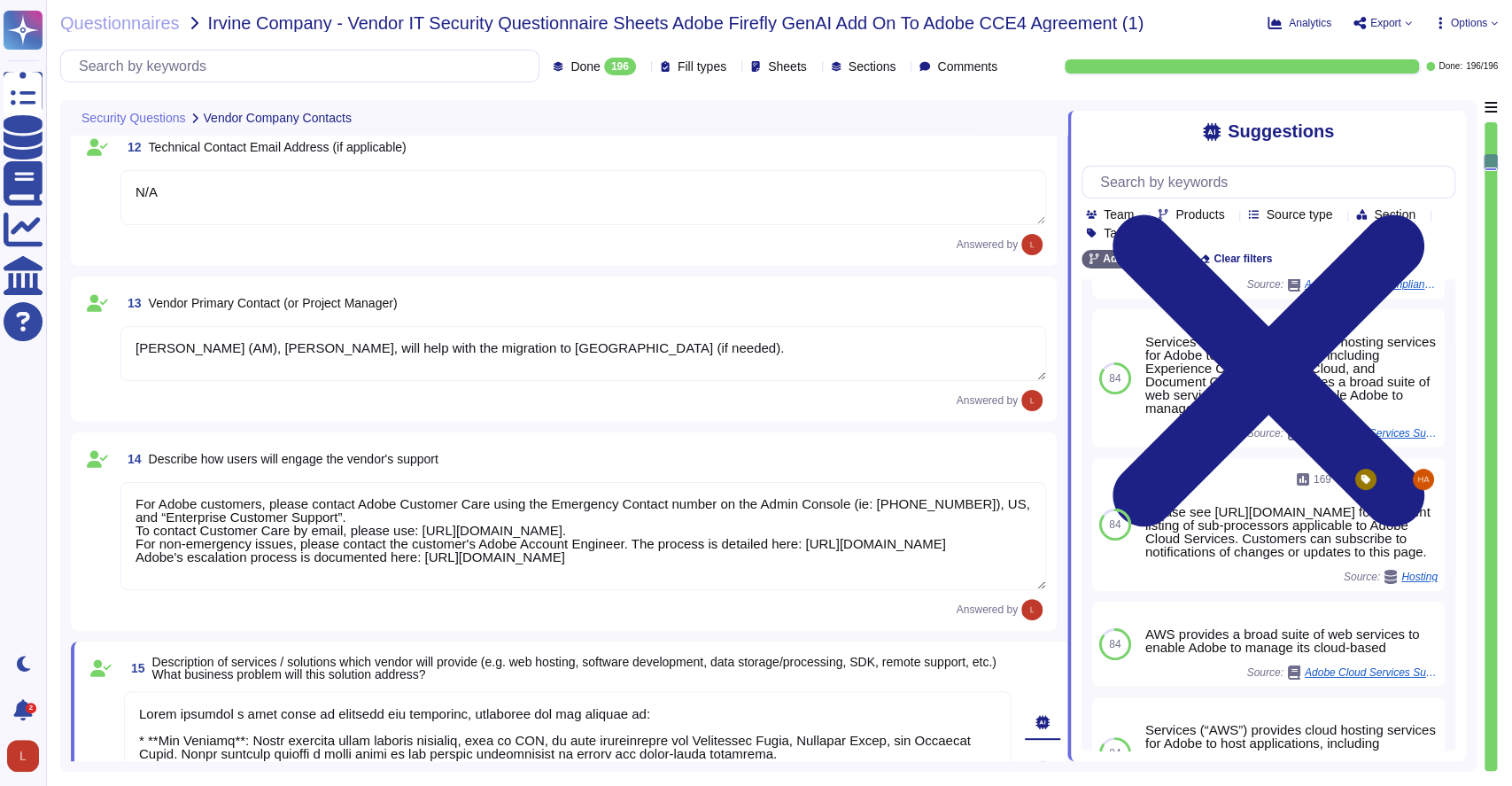
scroll to position [160, 0]
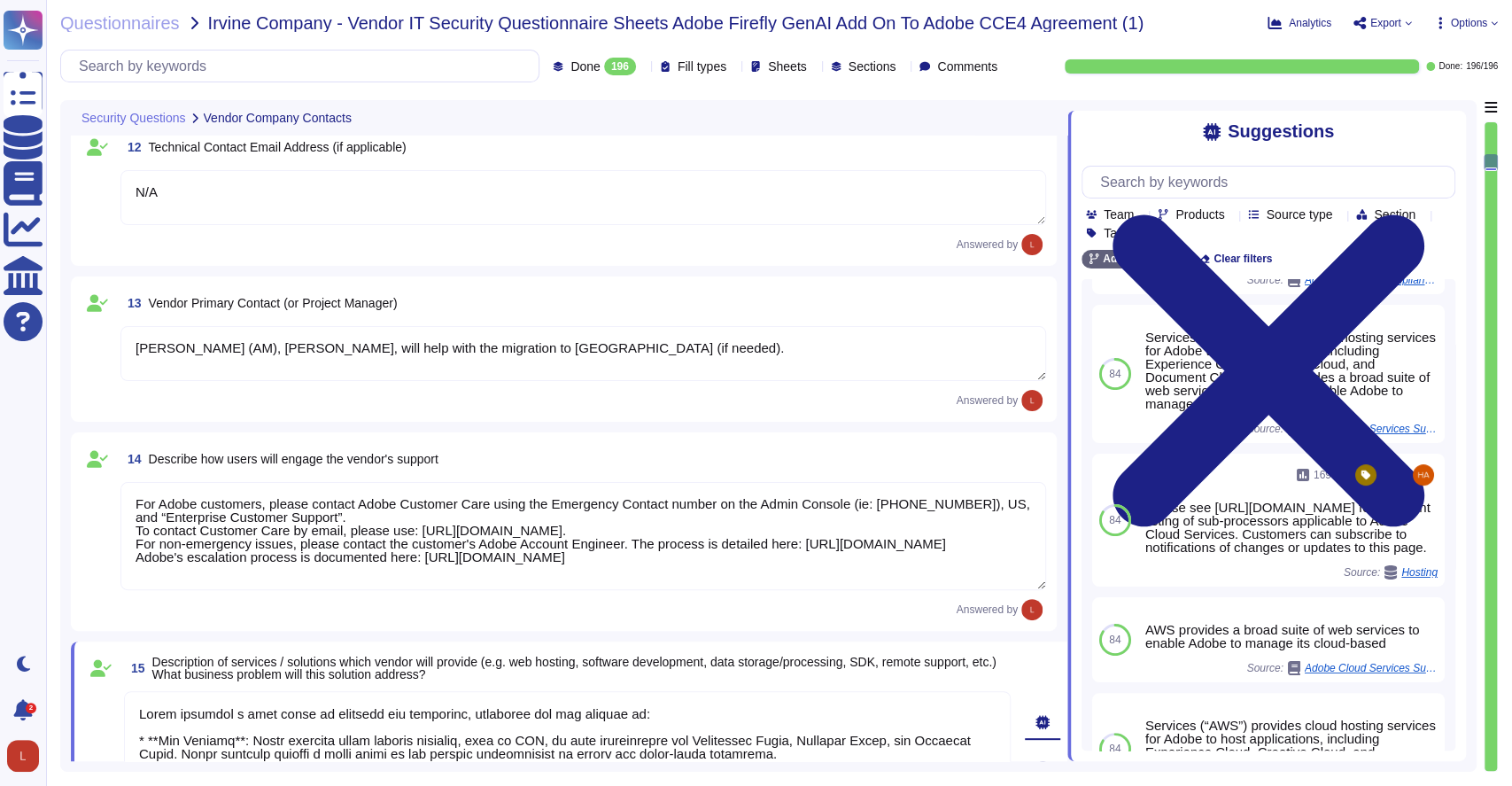
type textarea "Adobe provides a wide range of services and solutions, including but not limite…"
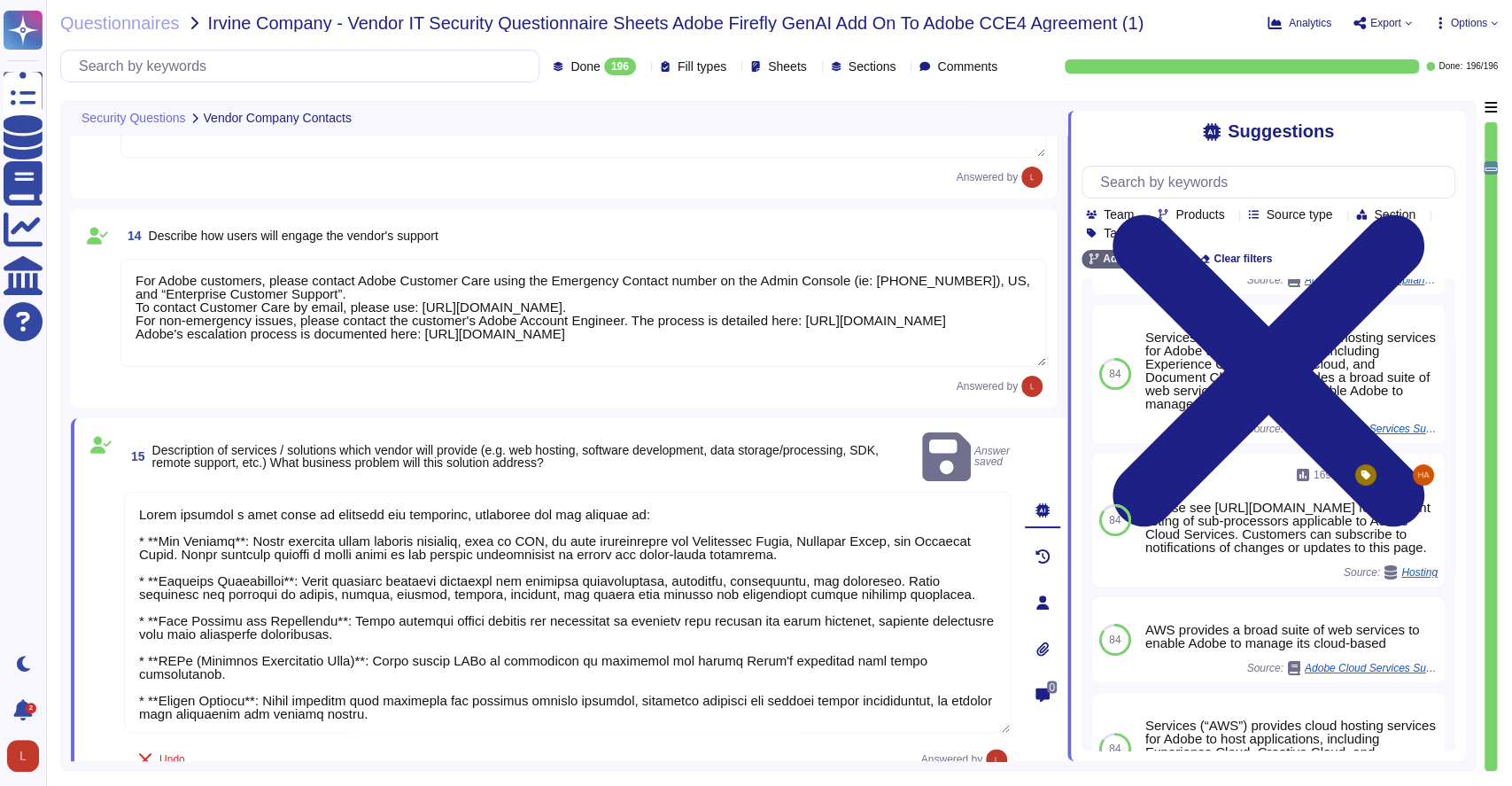
type textarea "Adobe business customers, as the data controllers of the personal data they pro…"
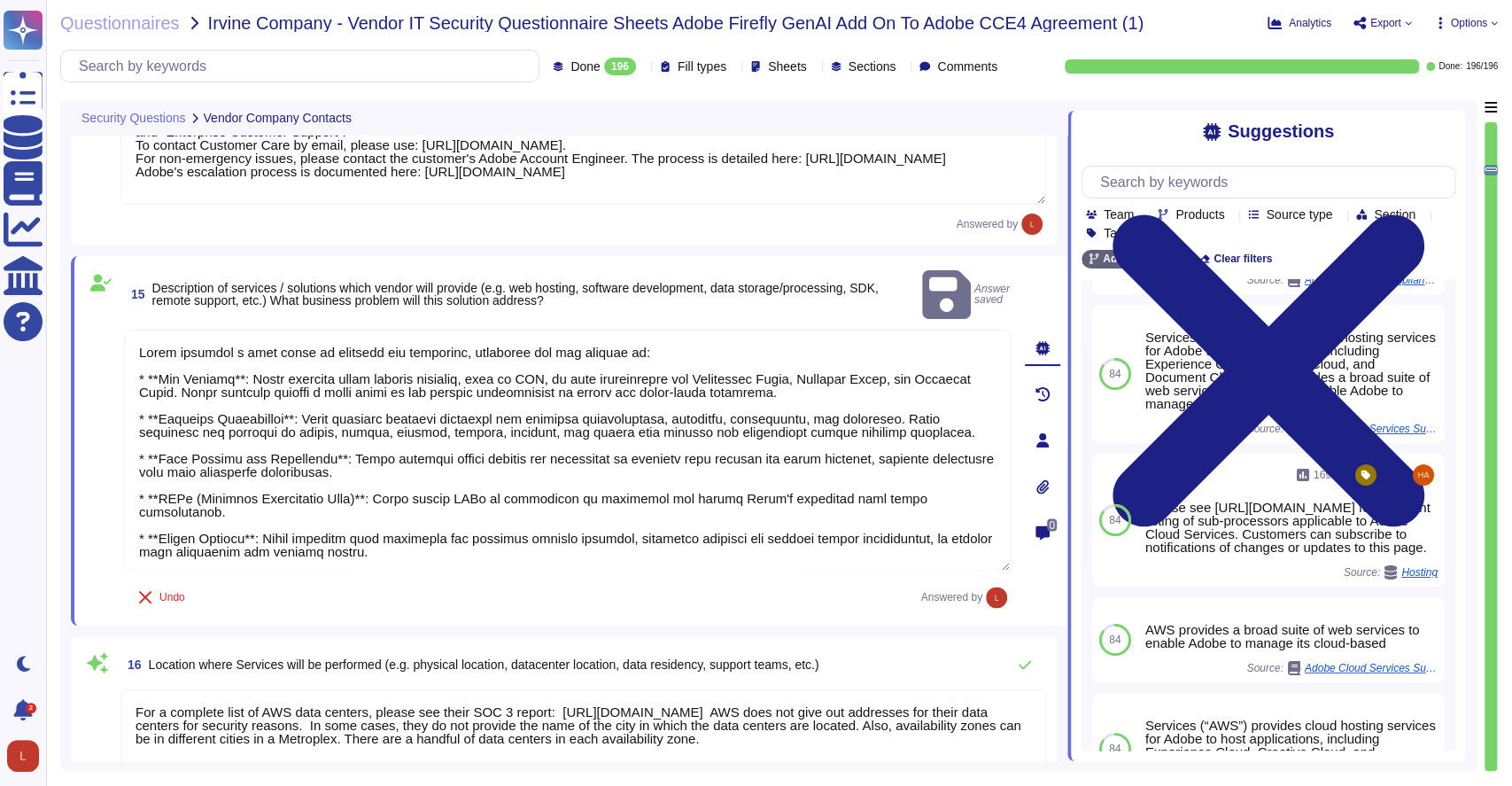
type textarea "There are two groups of Adobe employees who may require and are granted access …"
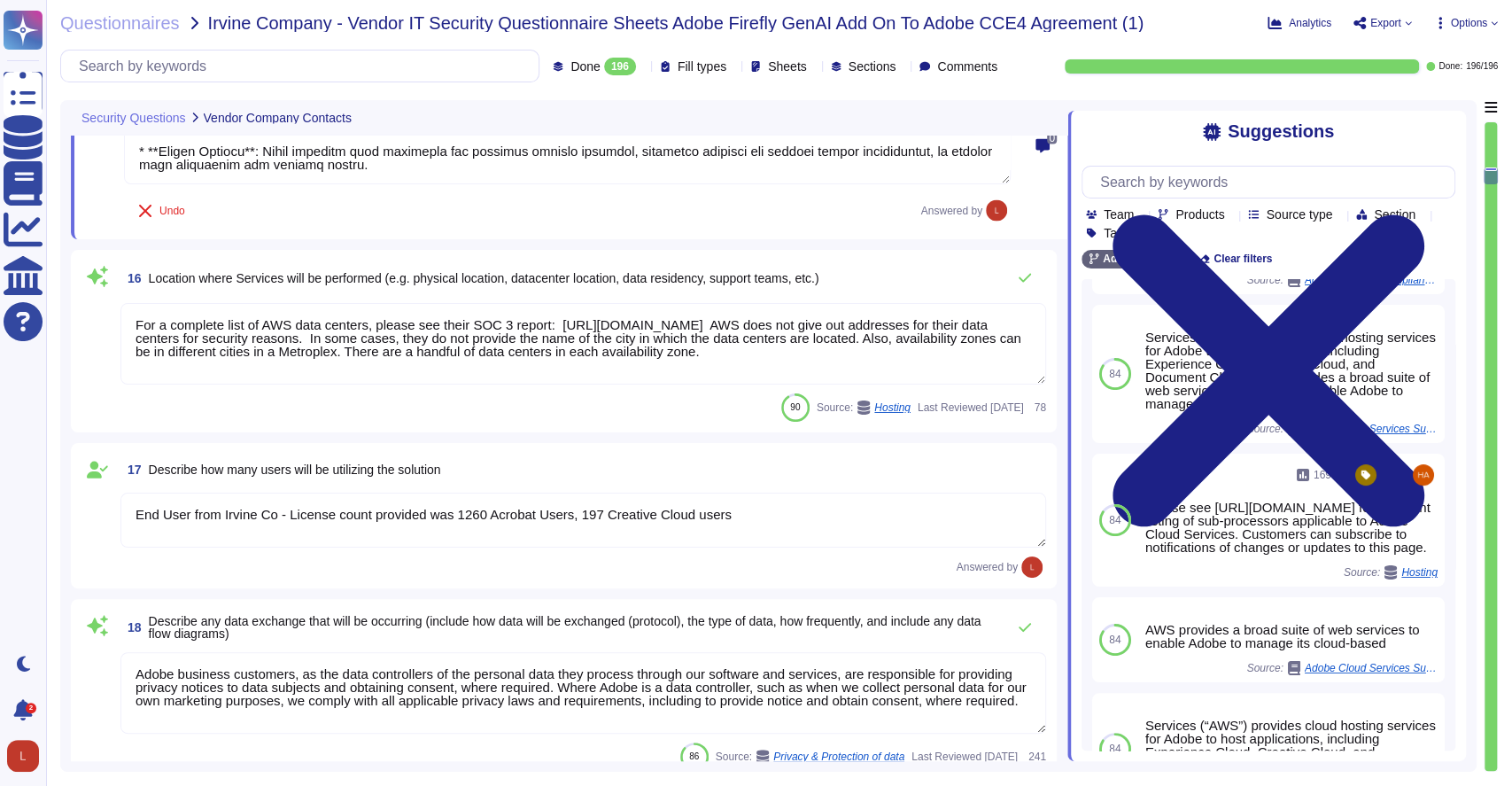
scroll to position [2540, 0]
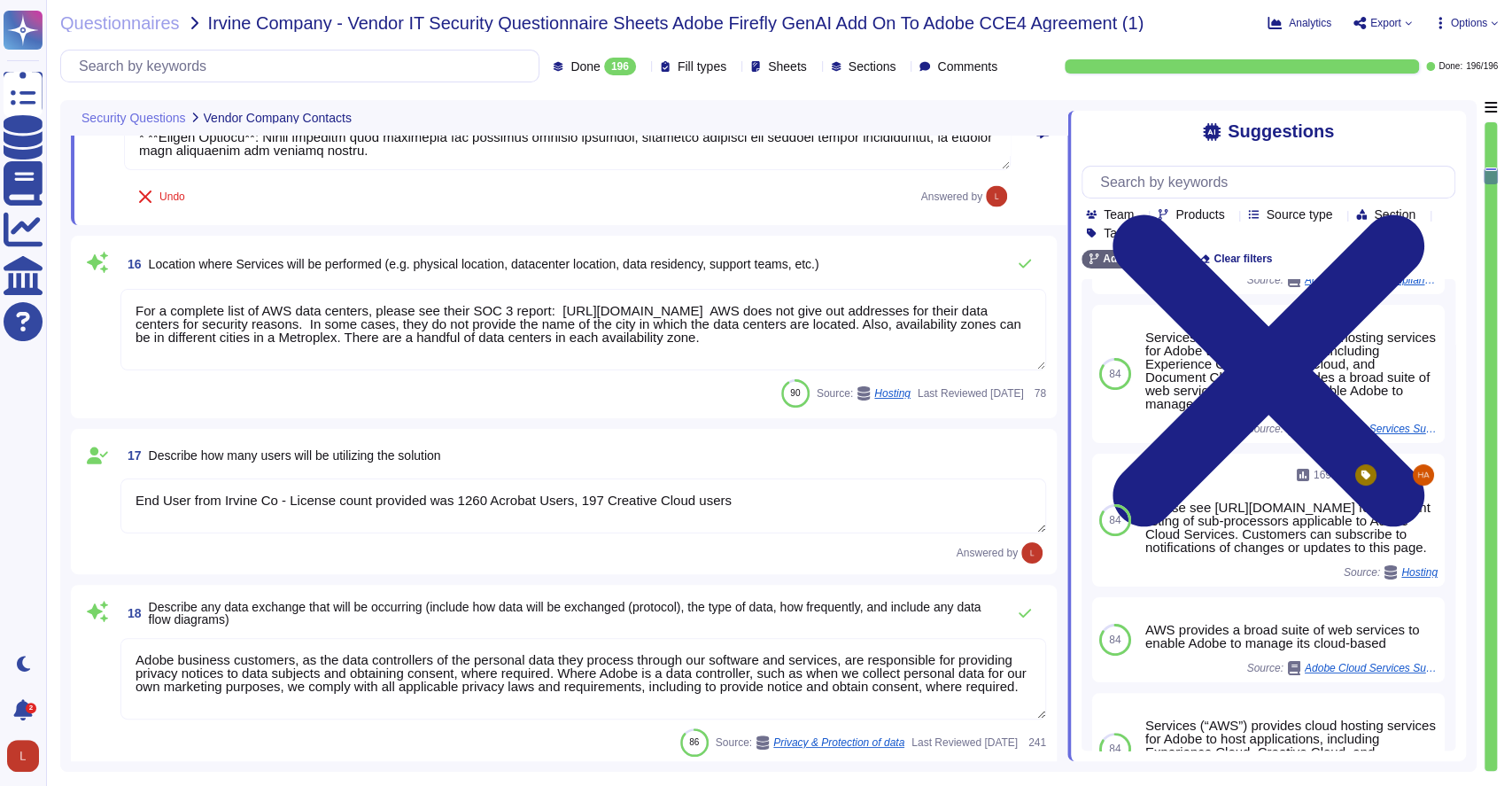
type textarea "Adobe has established robust insurance and cyber insurance risk management cont…"
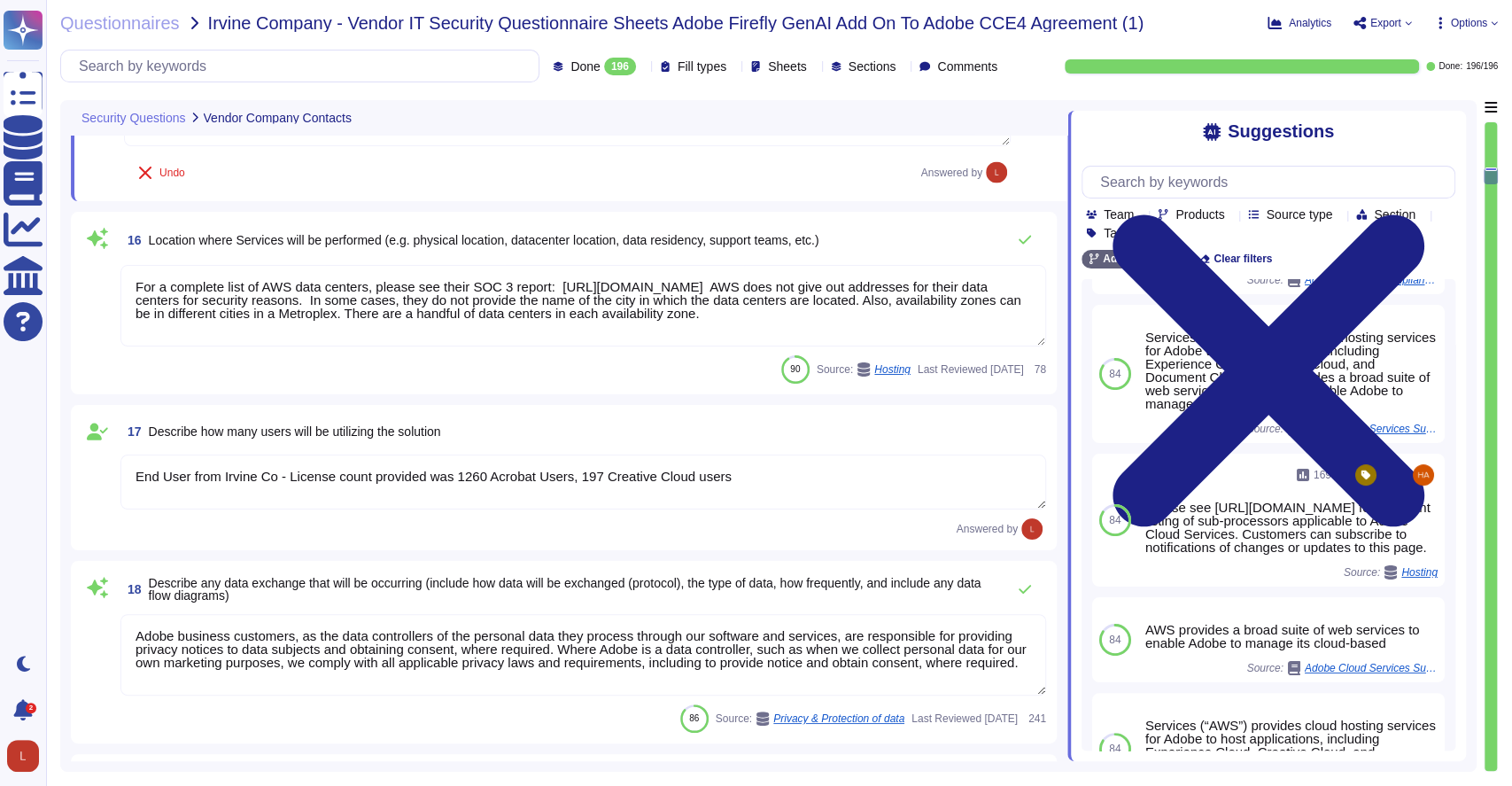
scroll to position [1, 0]
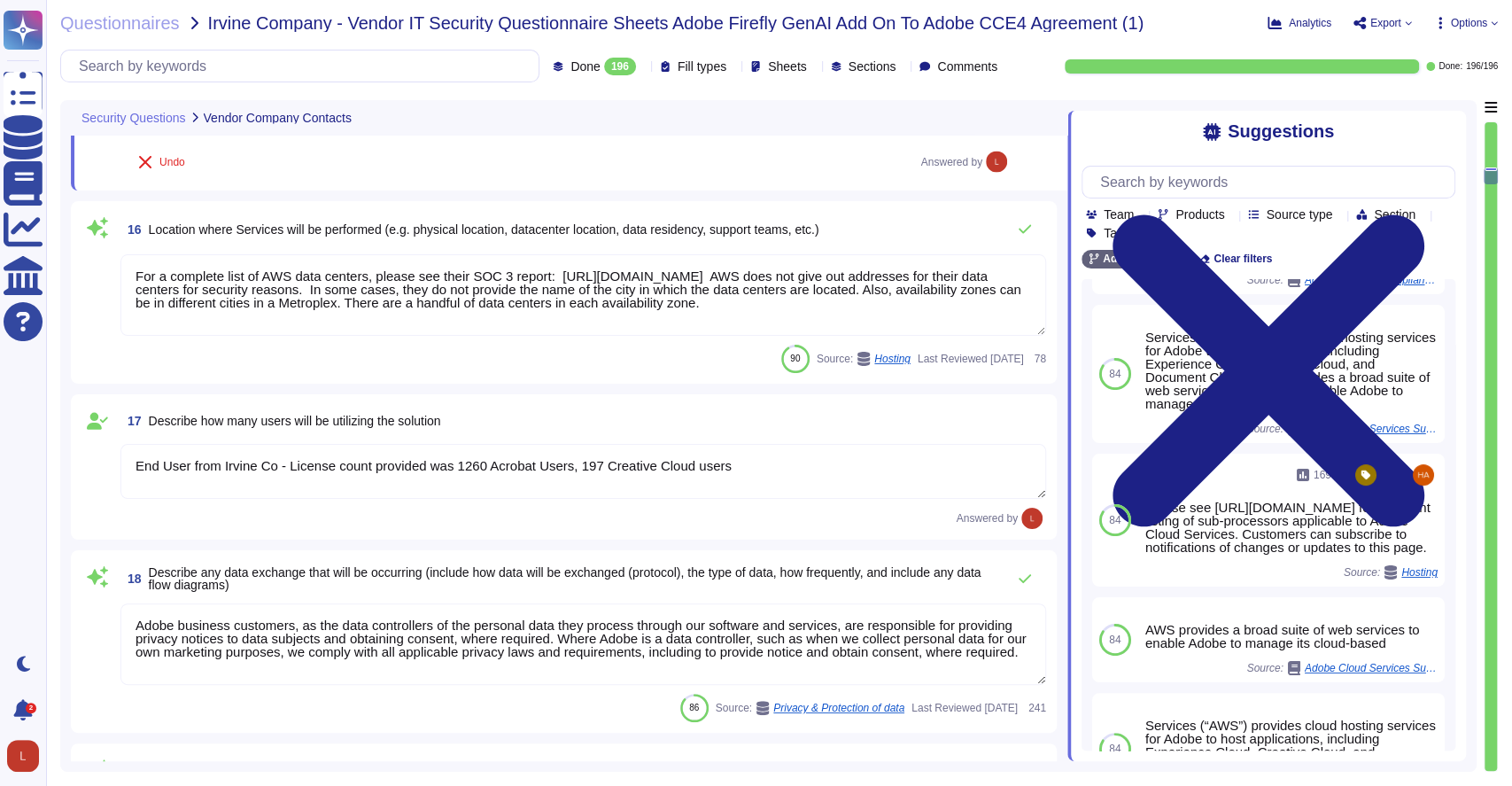
type textarea "Adobe has established robust insurance and cyber insurance risk management cont…"
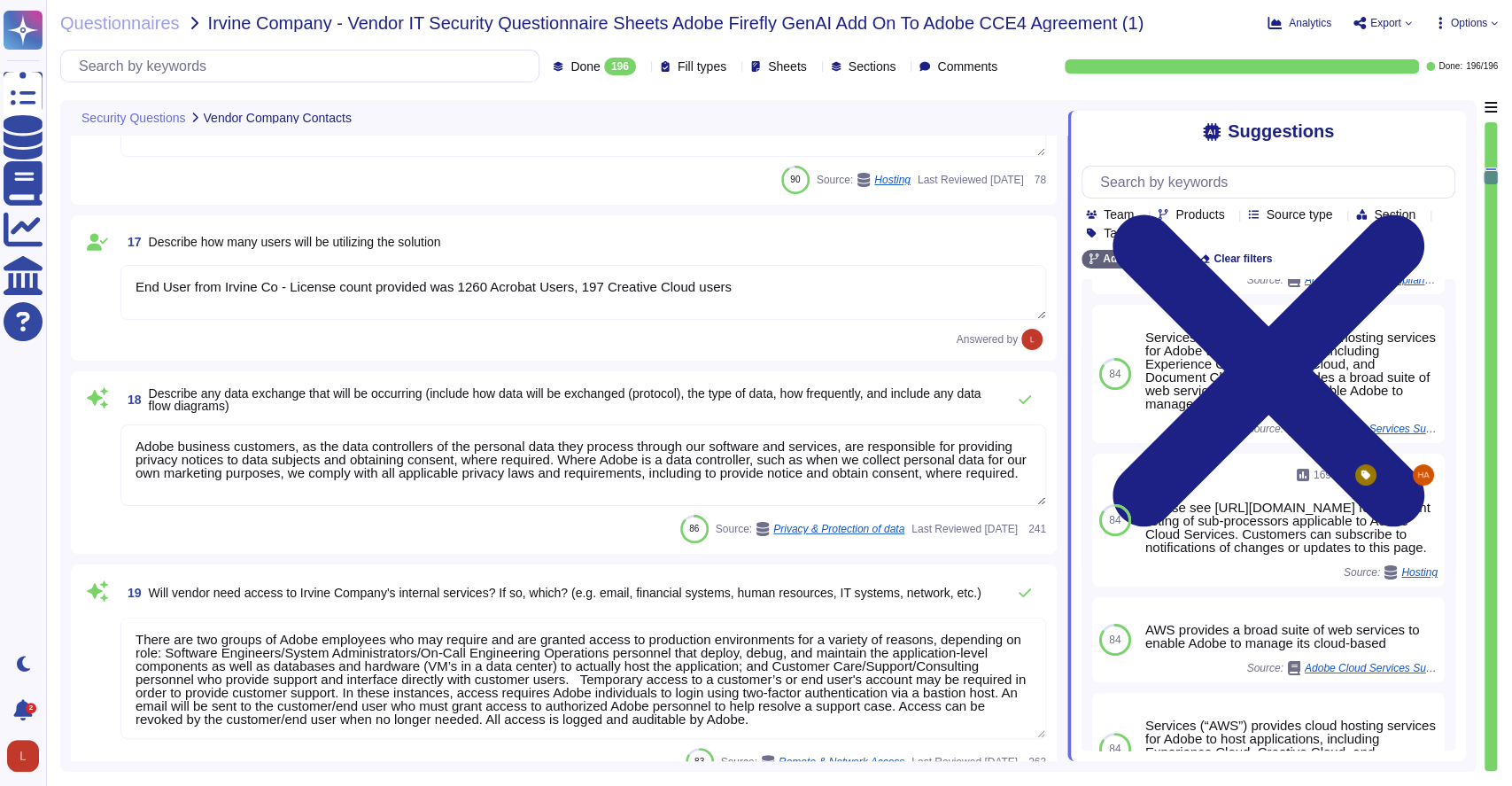
scroll to position [2759, 0]
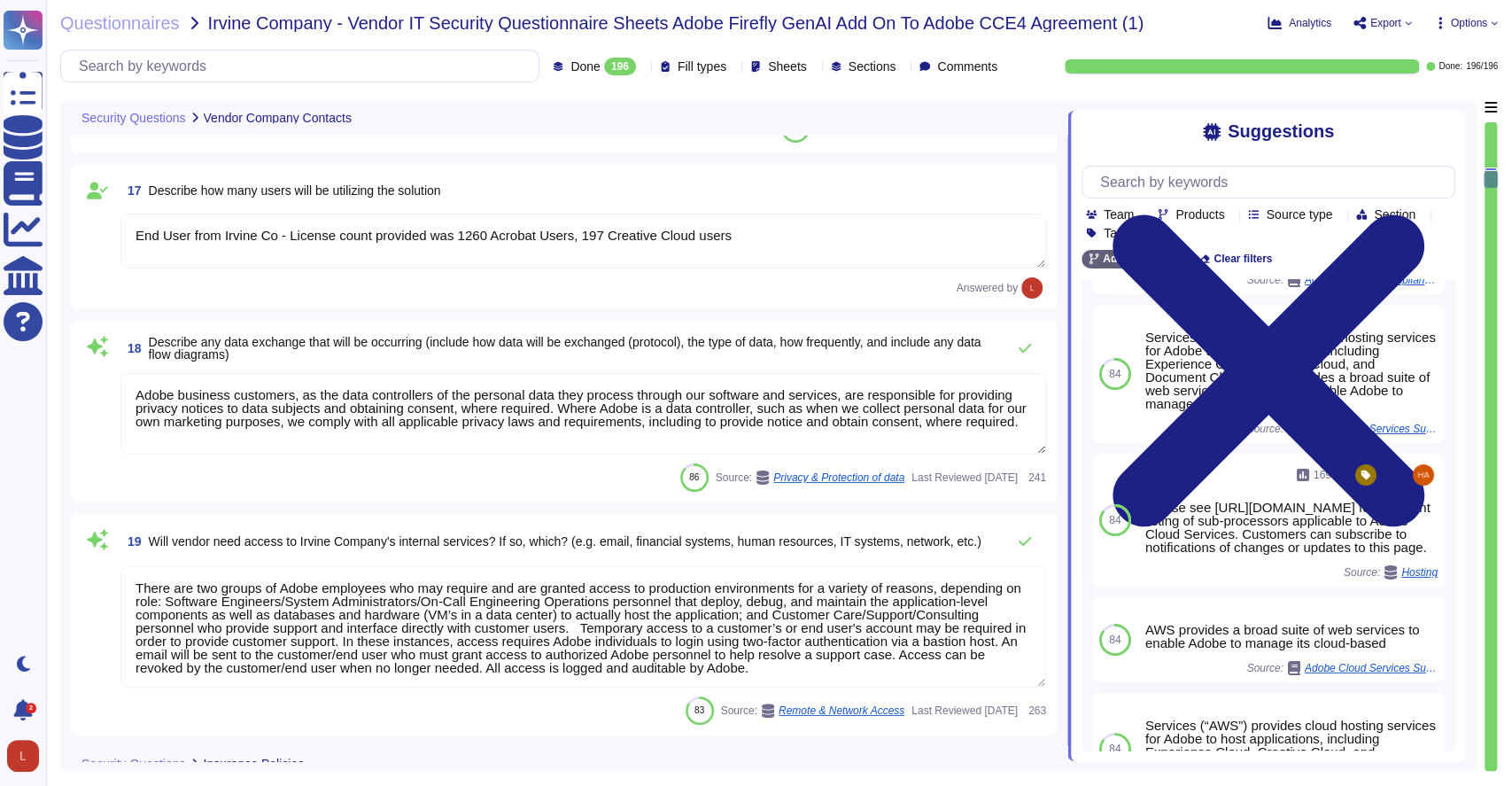
type textarea "Adobe has established robust insurance and cyber insurance risk management cont…"
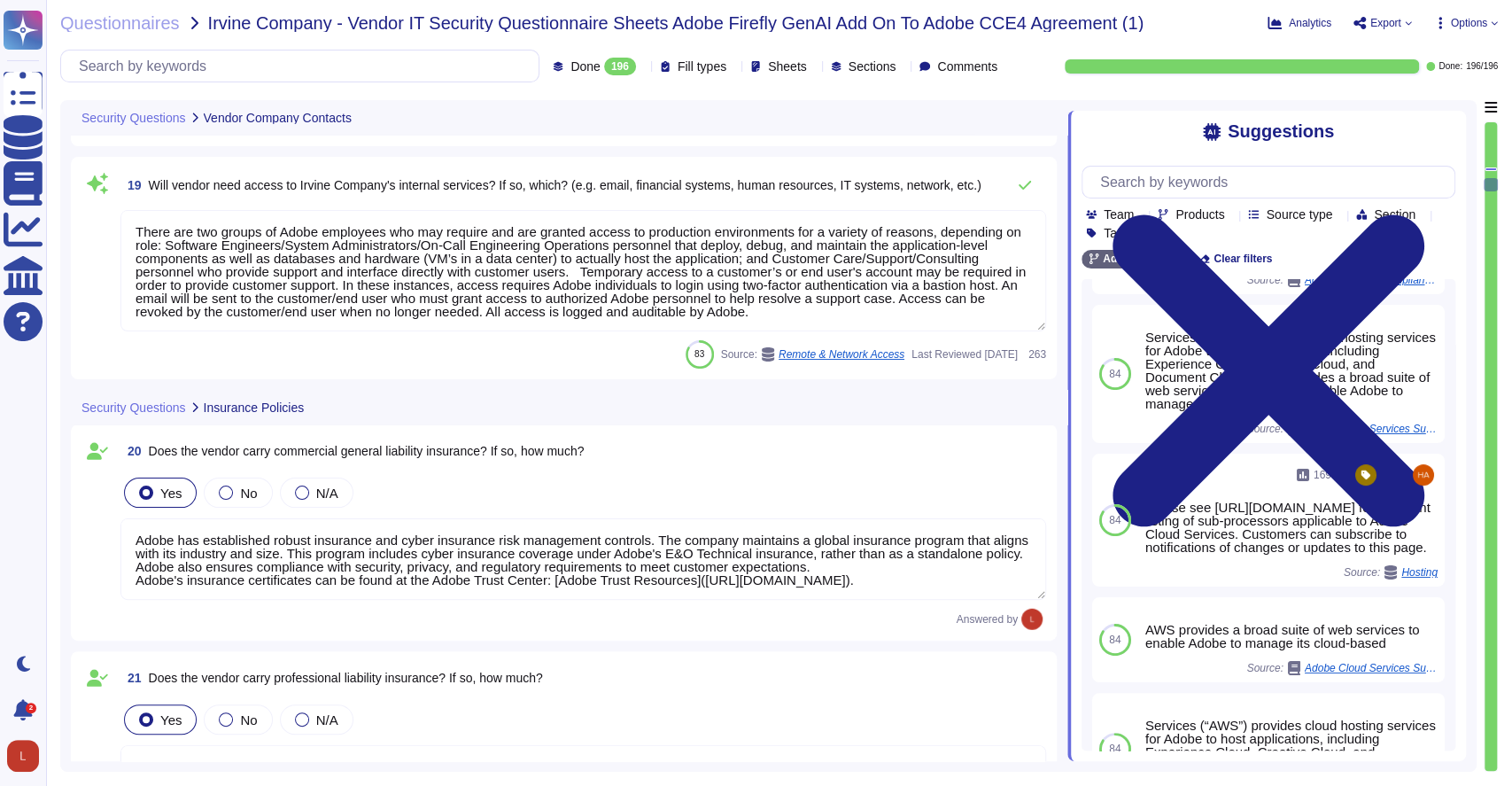
type textarea "Adobe maintains insurance coverage for IT Security related claims. Please check…"
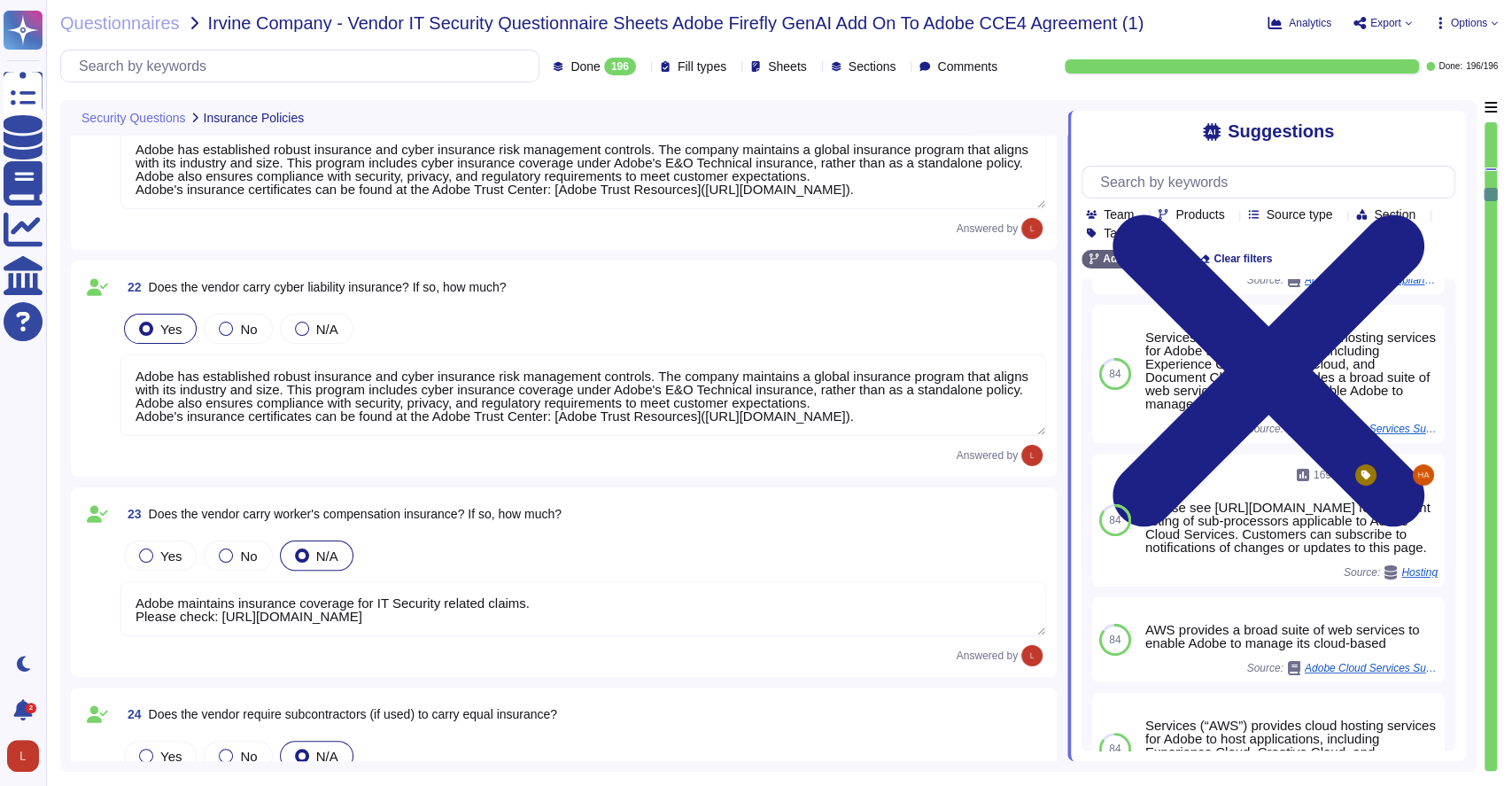
scroll to position [3681, 0]
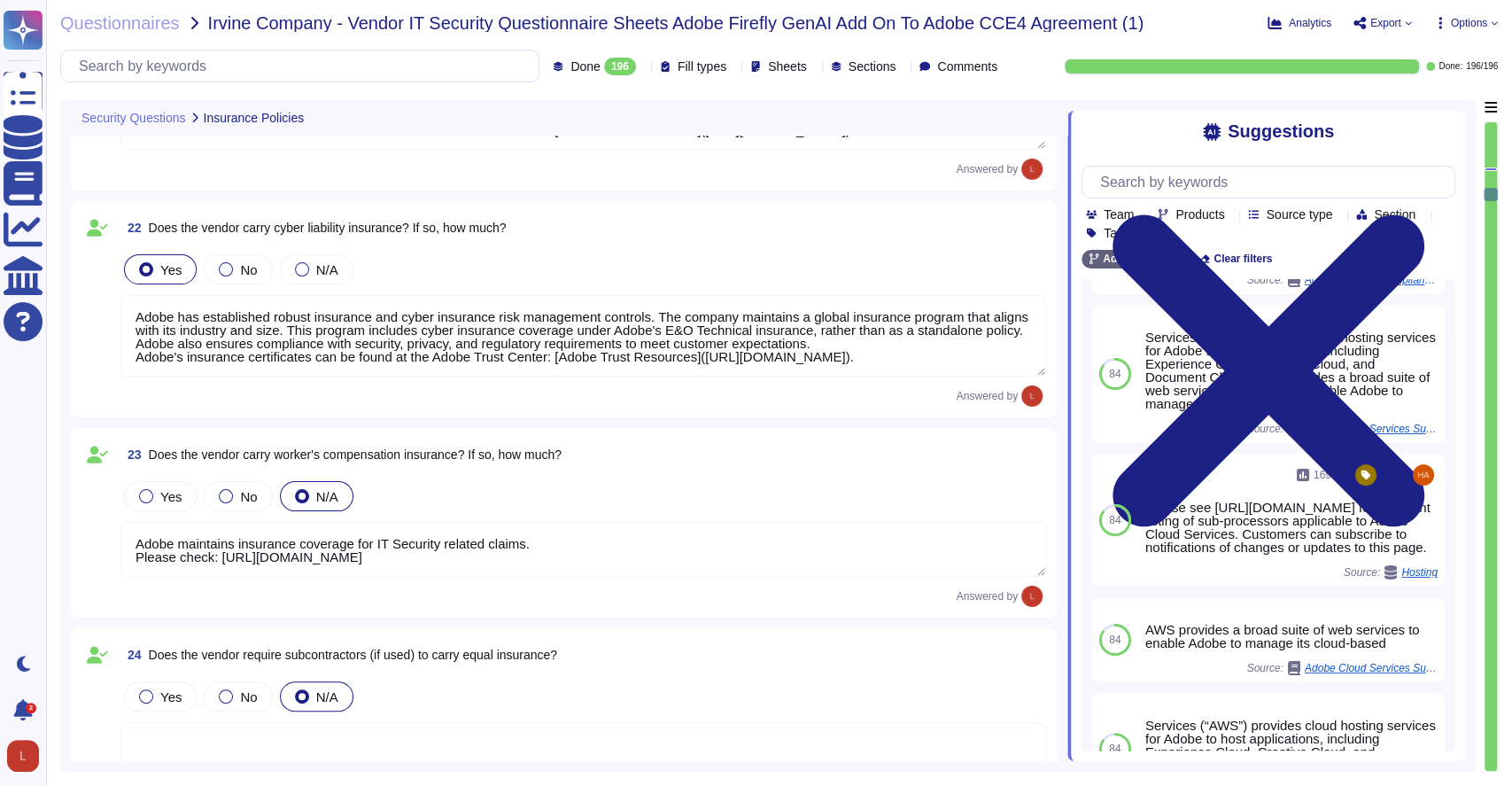
type textarea "Where your data is in one of Adobe’s cloud solutions and you need our assistanc…"
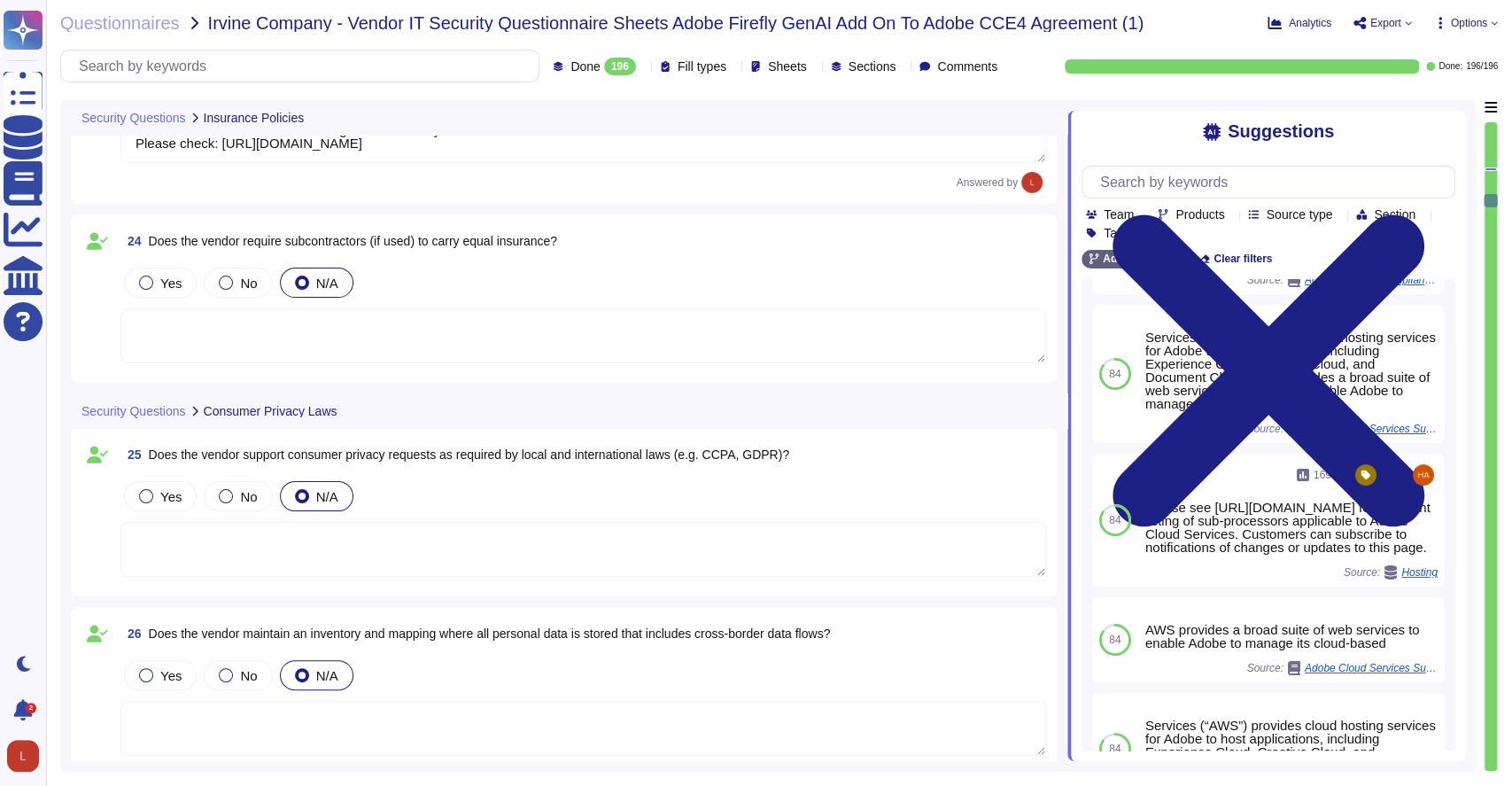
scroll to position [4149, 0]
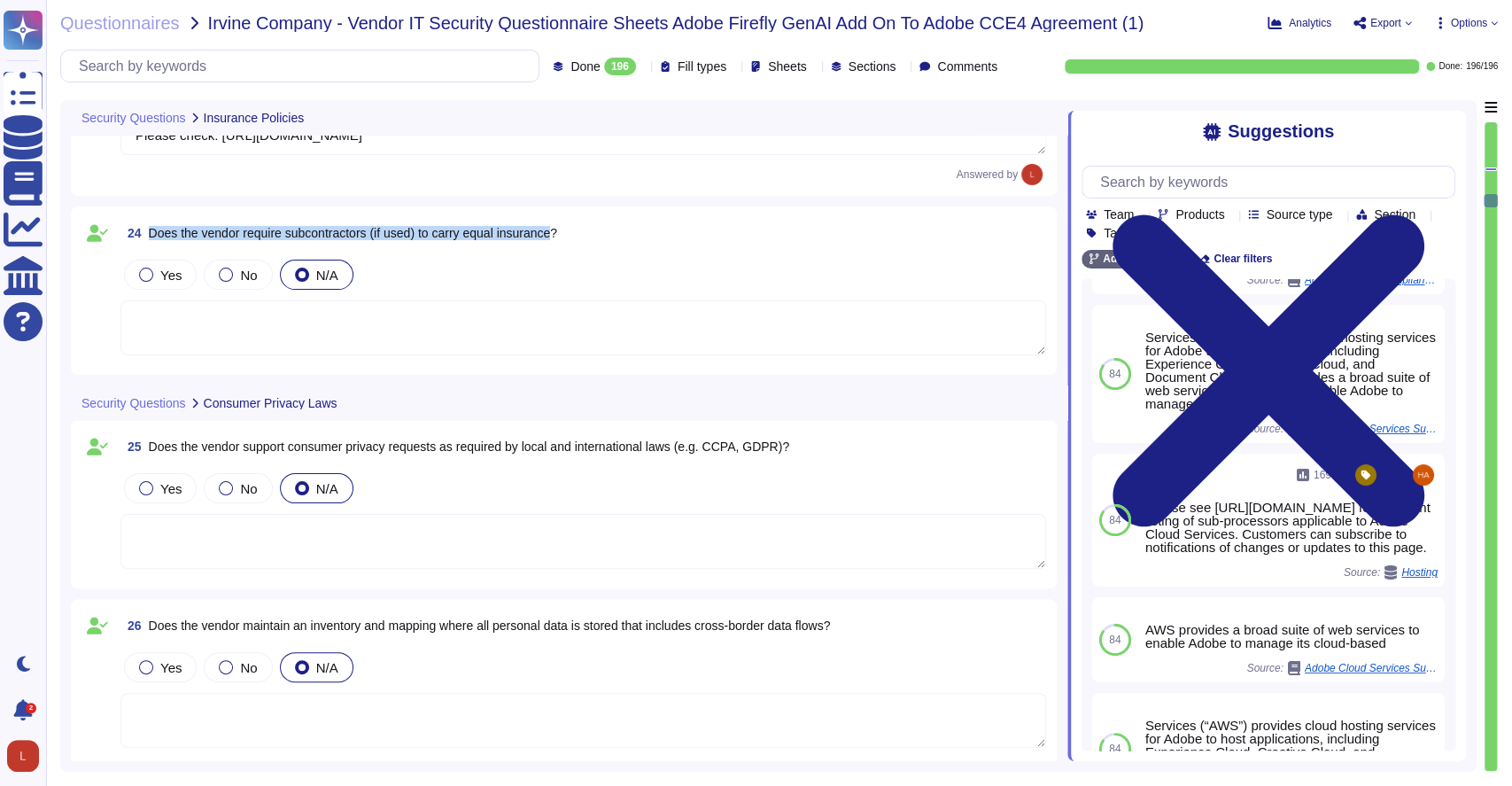
drag, startPoint x: 151, startPoint y: 231, endPoint x: 559, endPoint y: 244, distance: 408.2
click at [557, 244] on span "24 Does the vendor require subcontractors (if used) to carry equal insurance?" at bounding box center [339, 233] width 437 height 32
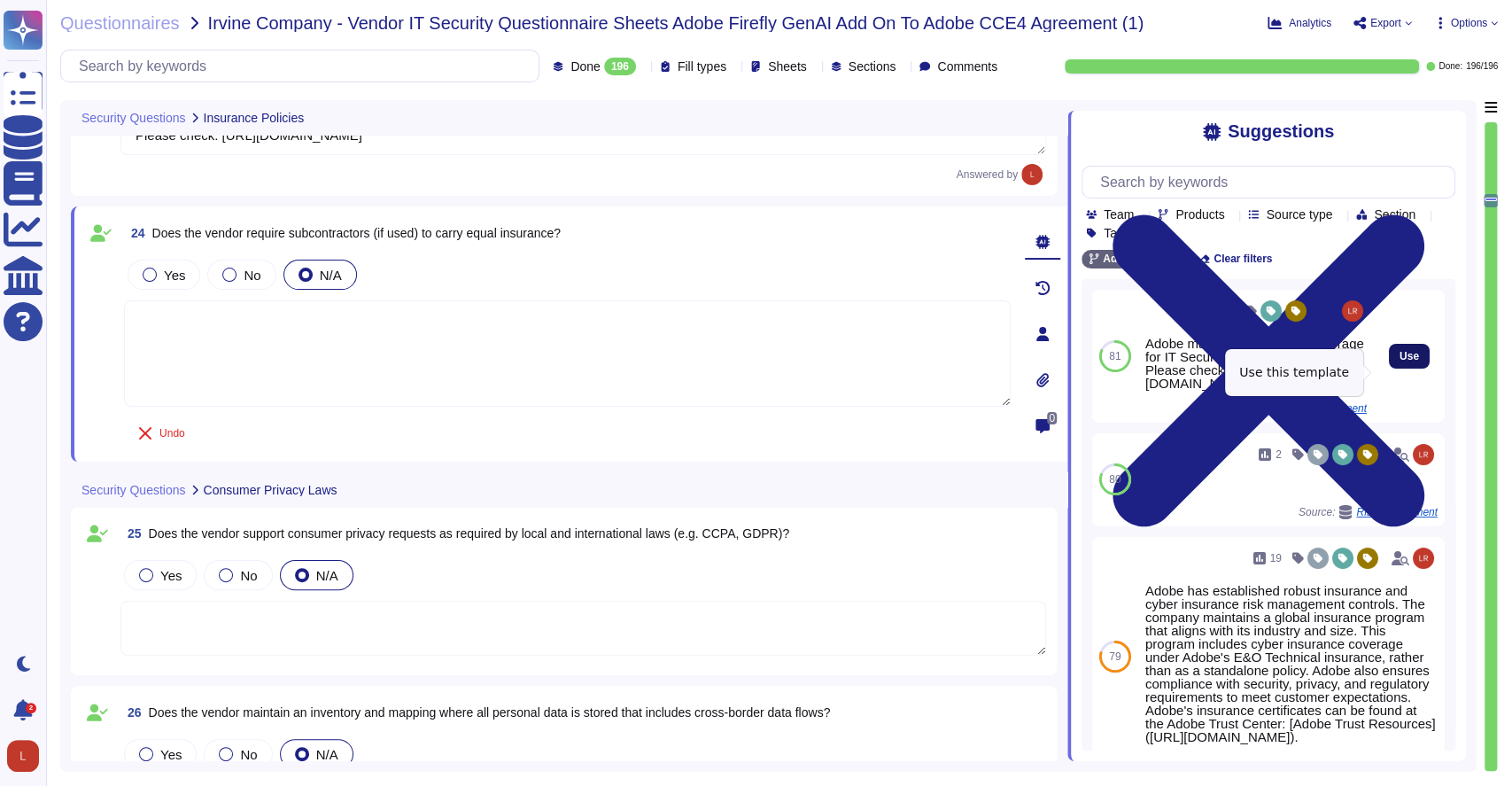
click at [1400, 361] on span "Use" at bounding box center [1409, 356] width 20 height 10
type textarea "Adobe maintains insurance coverage for IT Security related claims. Please check…"
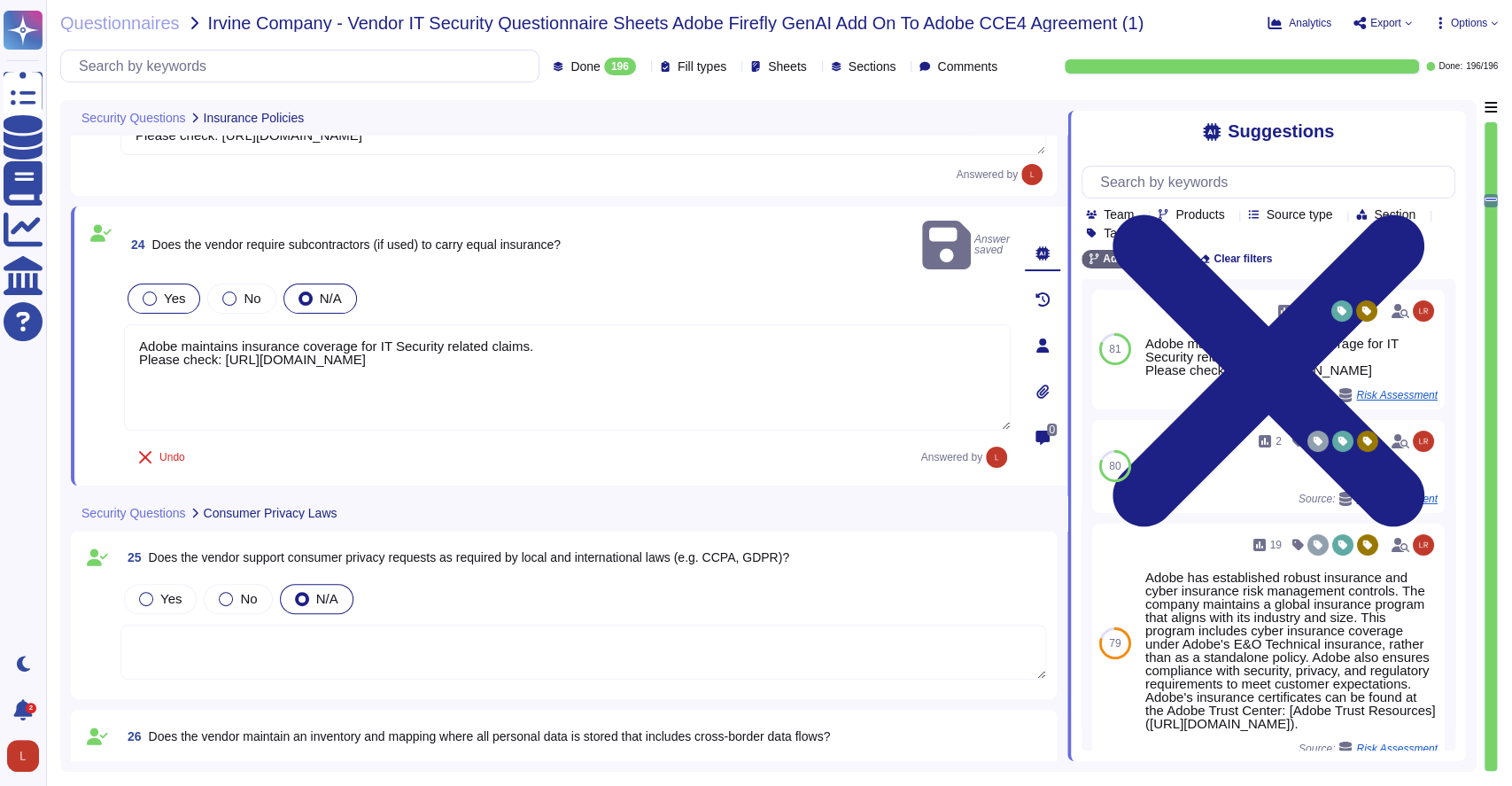
click at [146, 292] on div at bounding box center [150, 298] width 14 height 14
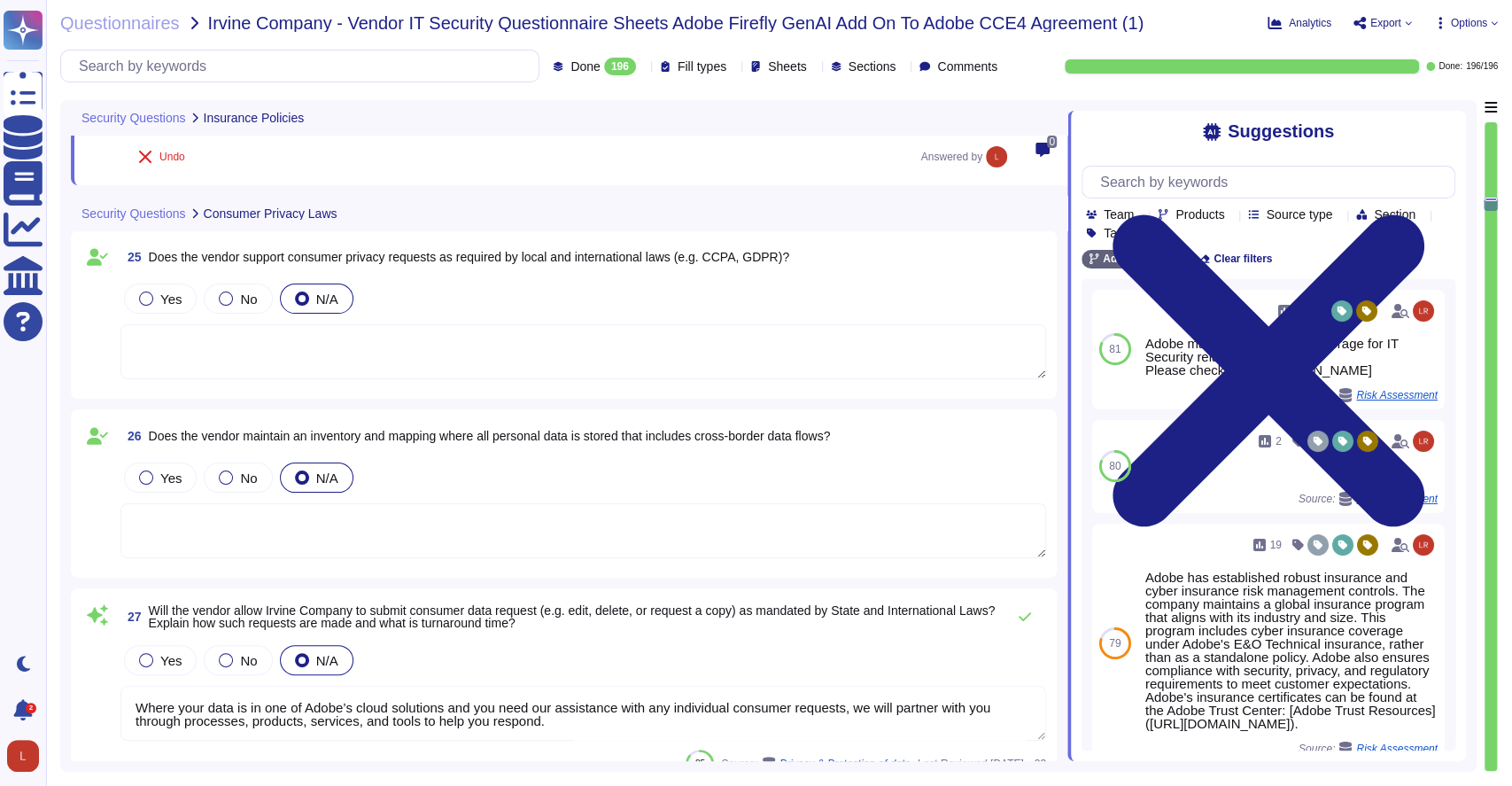
scroll to position [4407, 0]
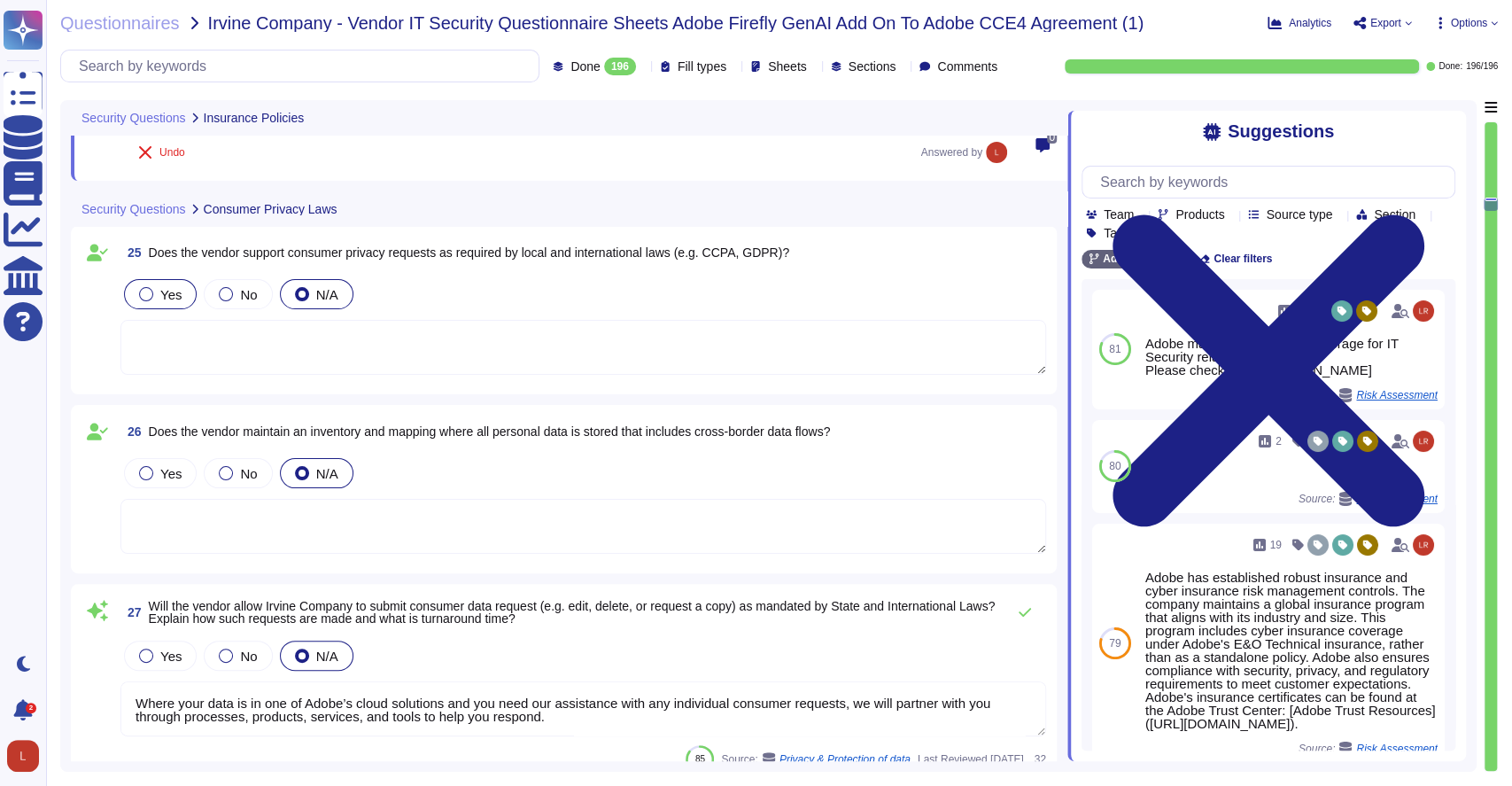
click at [149, 294] on div at bounding box center [146, 294] width 14 height 14
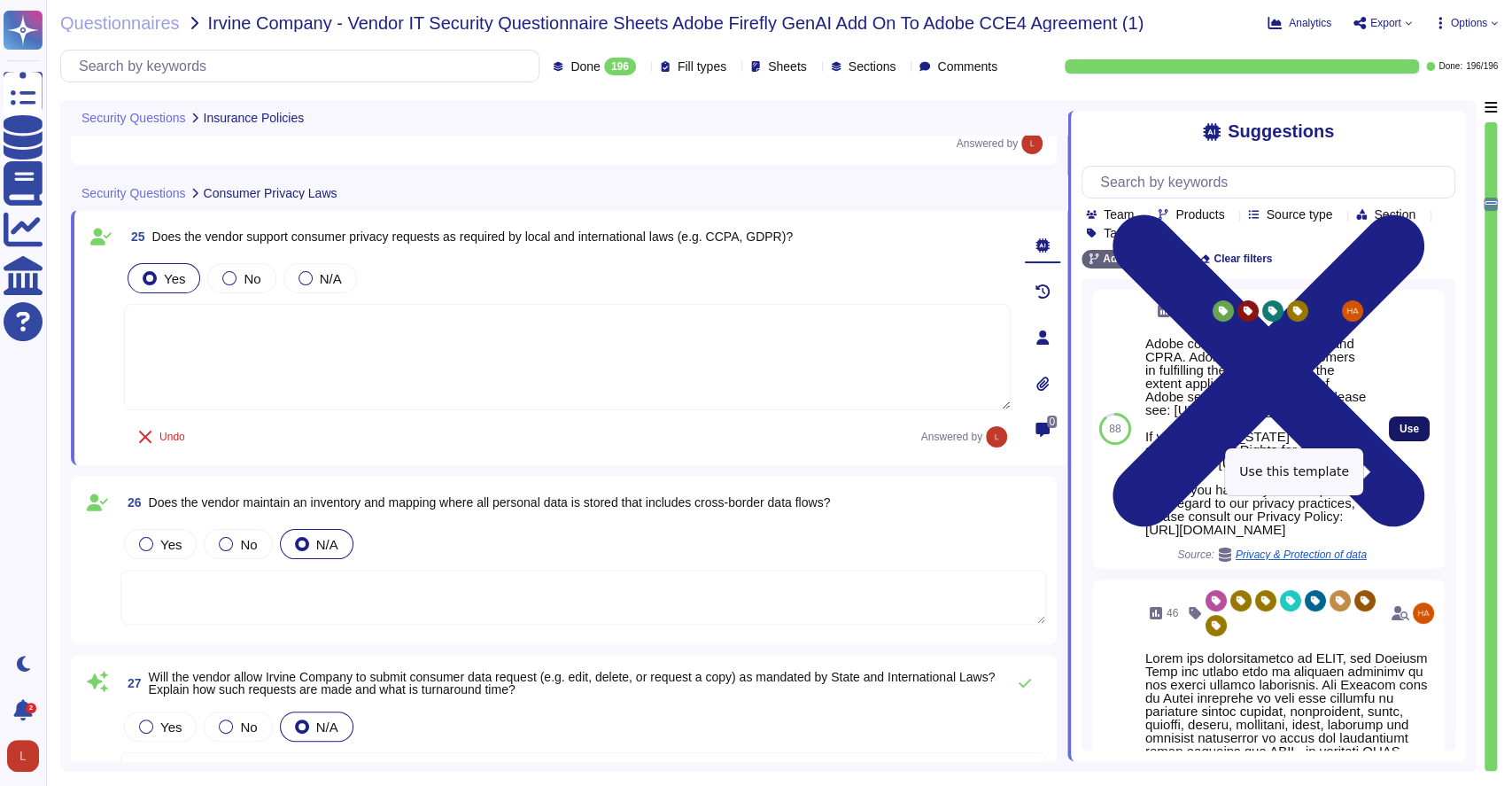
click at [1400, 434] on span "Use" at bounding box center [1409, 428] width 20 height 10
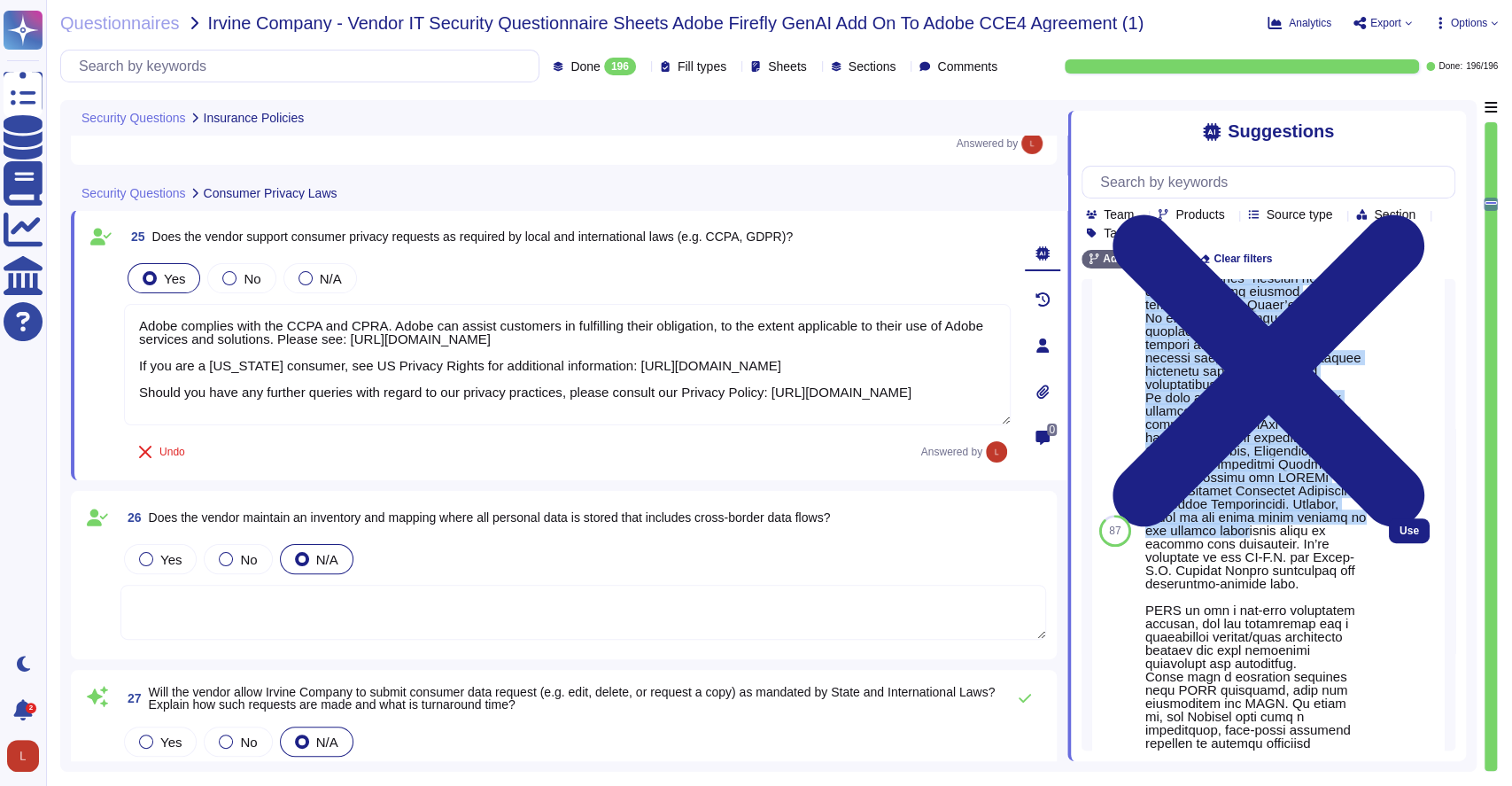
scroll to position [632, 0]
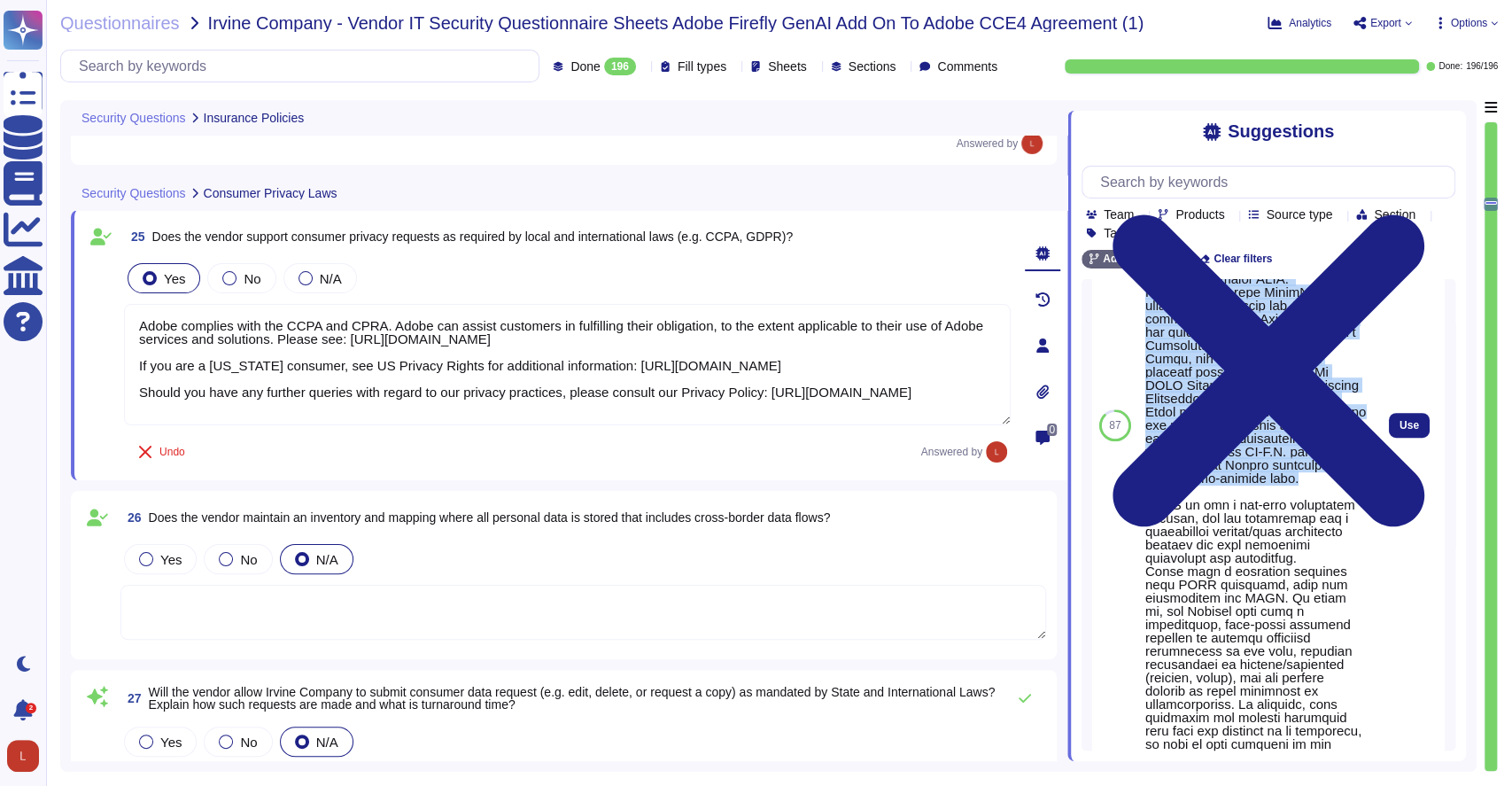
drag, startPoint x: 1146, startPoint y: 527, endPoint x: 1299, endPoint y: 556, distance: 155.7
click at [1299, 556] on div at bounding box center [1255, 444] width 221 height 904
copy div "Lorem ips dolorsitametco ad ELIT, sed Doeiusm Temp inc utlabo etdo ma aliquaen …"
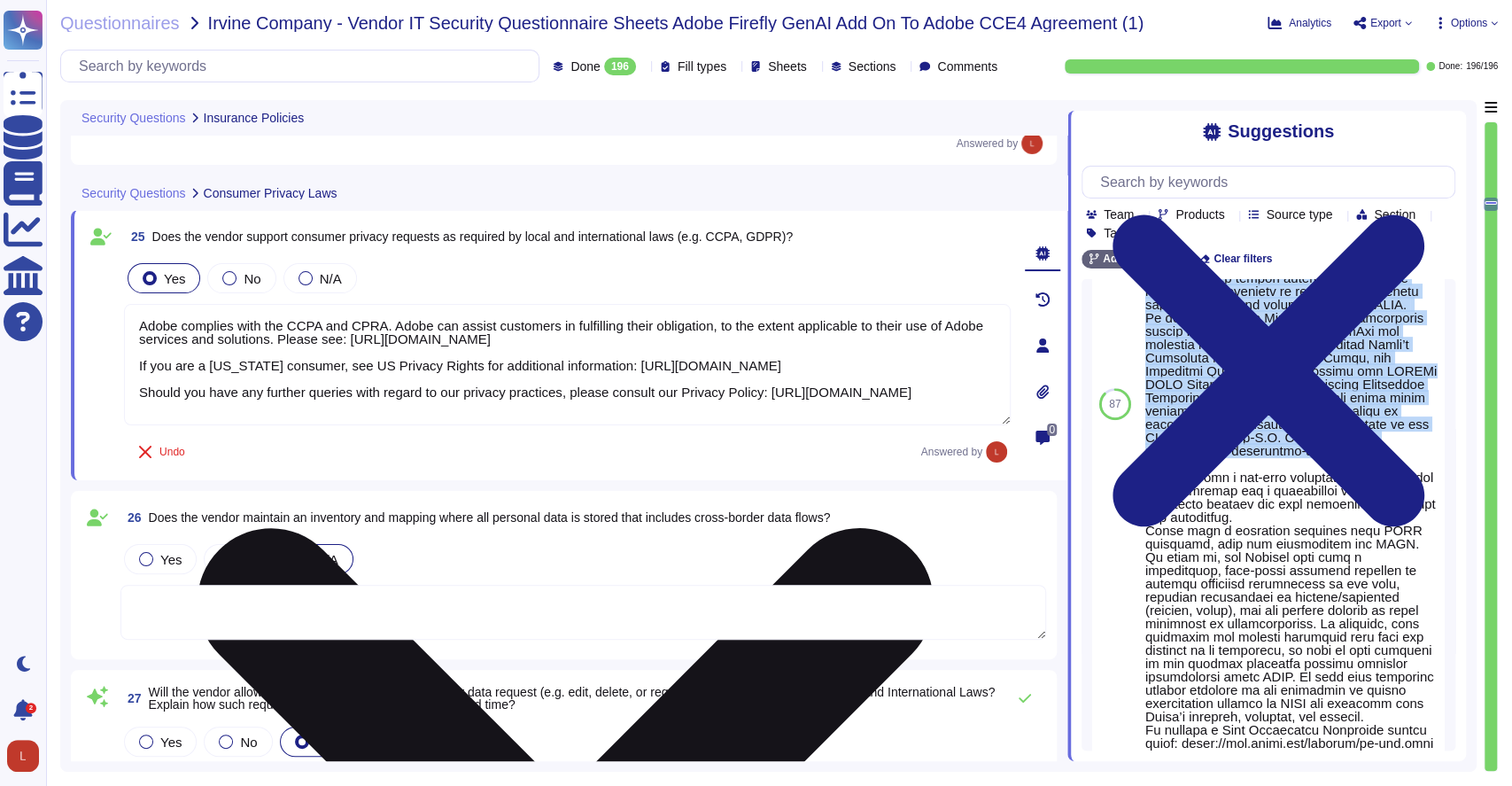
scroll to position [488, 0]
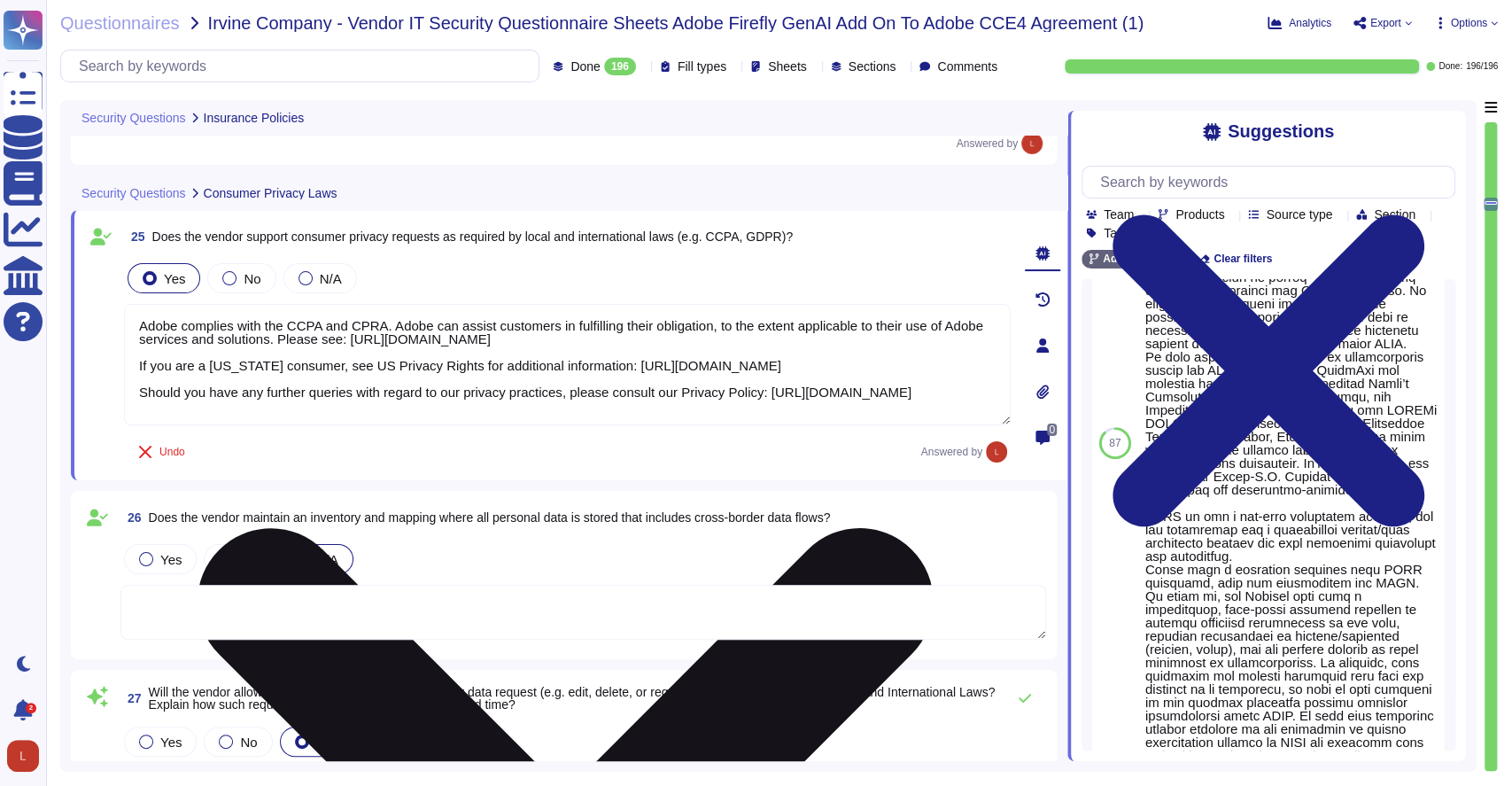
drag, startPoint x: 135, startPoint y: 358, endPoint x: 901, endPoint y: 365, distance: 766.0
click at [901, 365] on textarea "Adobe complies with the CCPA and CPRA. Adobe can assist customers in fulfilling…" at bounding box center [567, 364] width 887 height 121
click at [387, 323] on textarea "Adobe complies with the CCPA and CPRA. Adobe can assist customers in fulfilling…" at bounding box center [567, 364] width 887 height 121
drag, startPoint x: 140, startPoint y: 365, endPoint x: 900, endPoint y: 358, distance: 760.0
click at [900, 358] on textarea "Adobe complies with the CCPA and CPRA and all GDPR requirements. Adobe can assi…" at bounding box center [567, 364] width 887 height 121
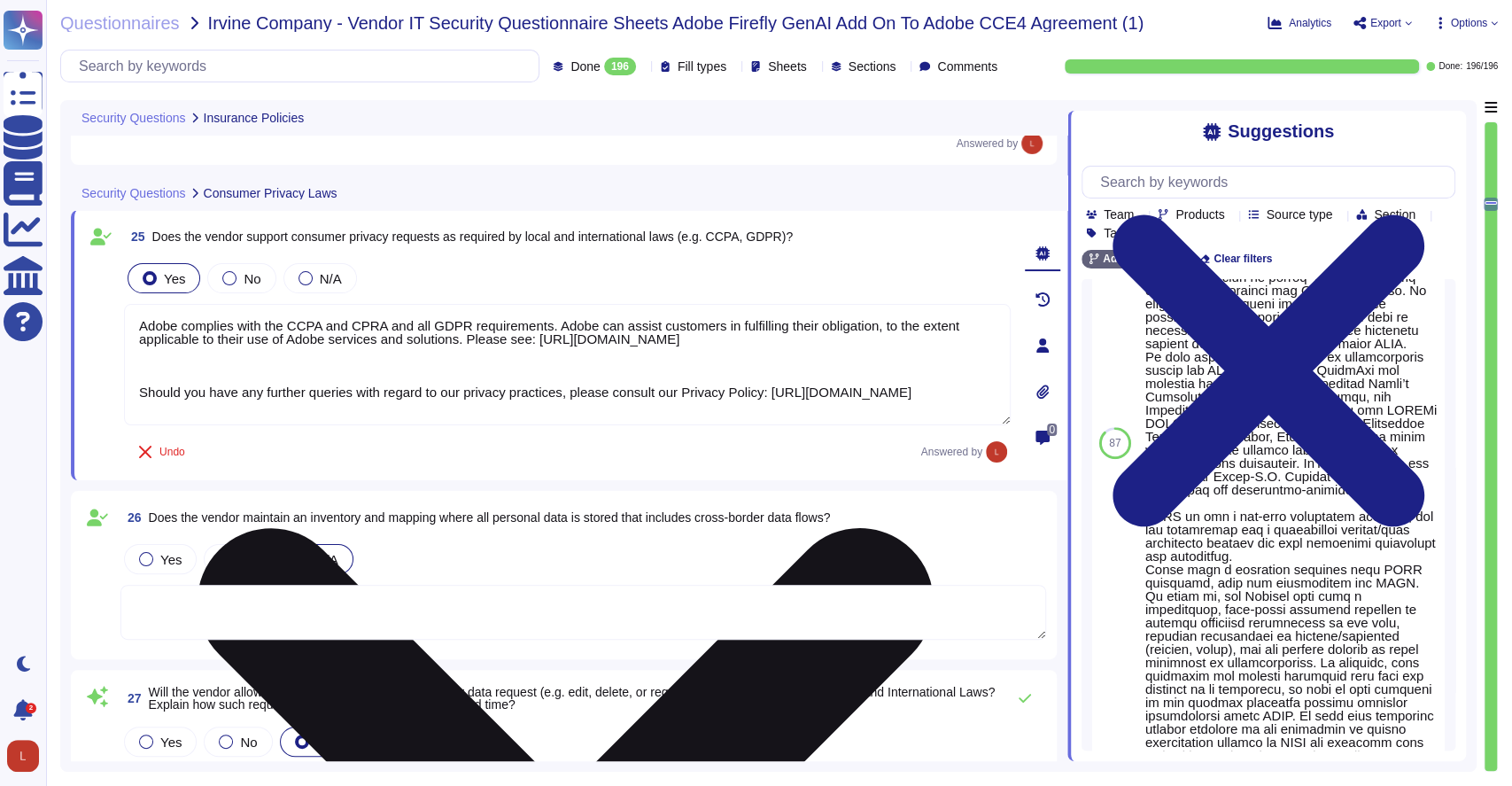
drag, startPoint x: 820, startPoint y: 336, endPoint x: 465, endPoint y: 341, distance: 355.0
click at [465, 341] on textarea "Adobe complies with the CCPA and CPRA and all GDPR requirements. Adobe can assi…" at bounding box center [567, 364] width 887 height 121
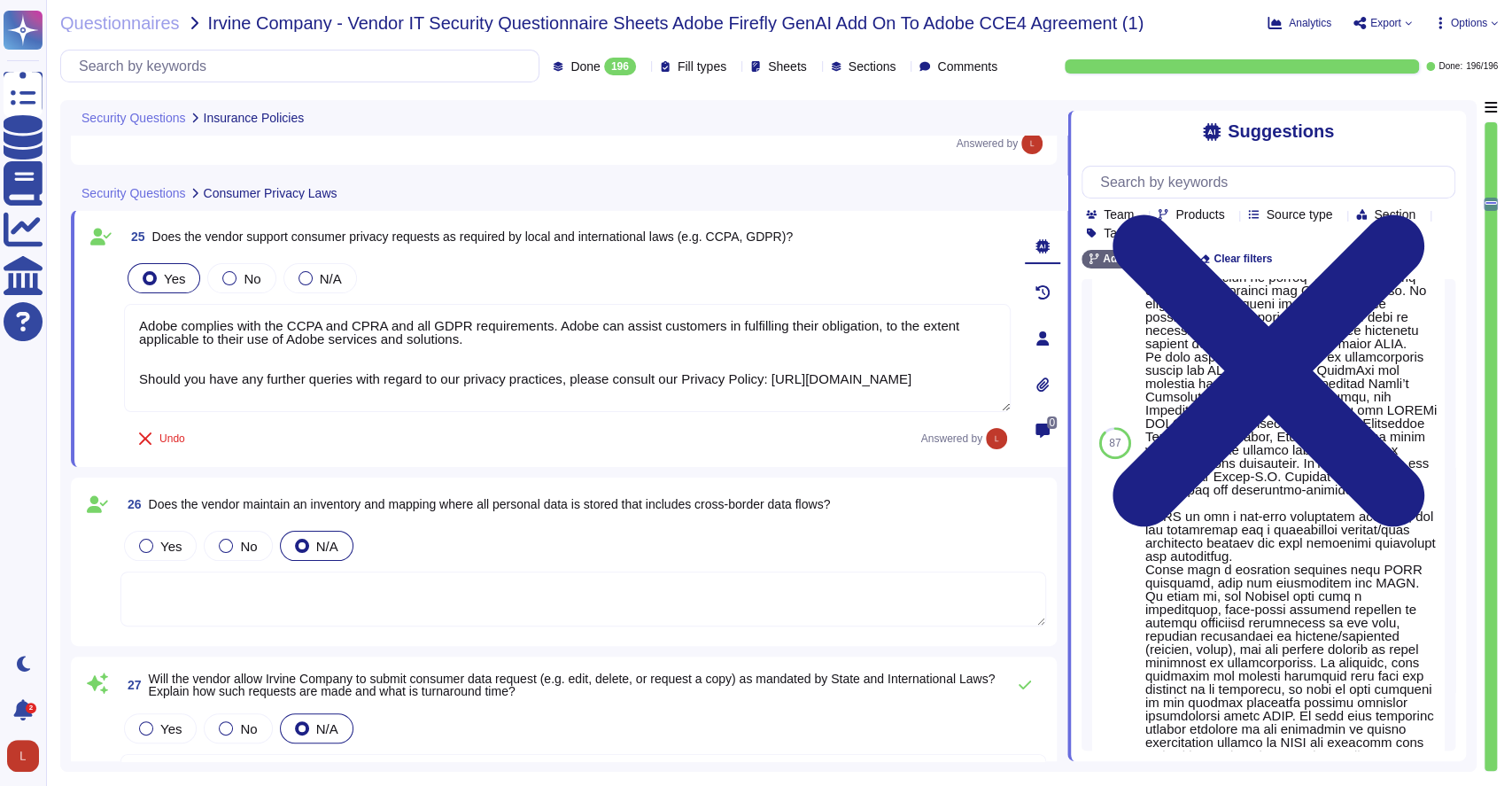
type textarea "Adobe complies with the CCPA and CPRA and all GDPR requirements. Adobe can assi…"
click at [1123, 141] on div "Suggestions" at bounding box center [1268, 132] width 374 height 21
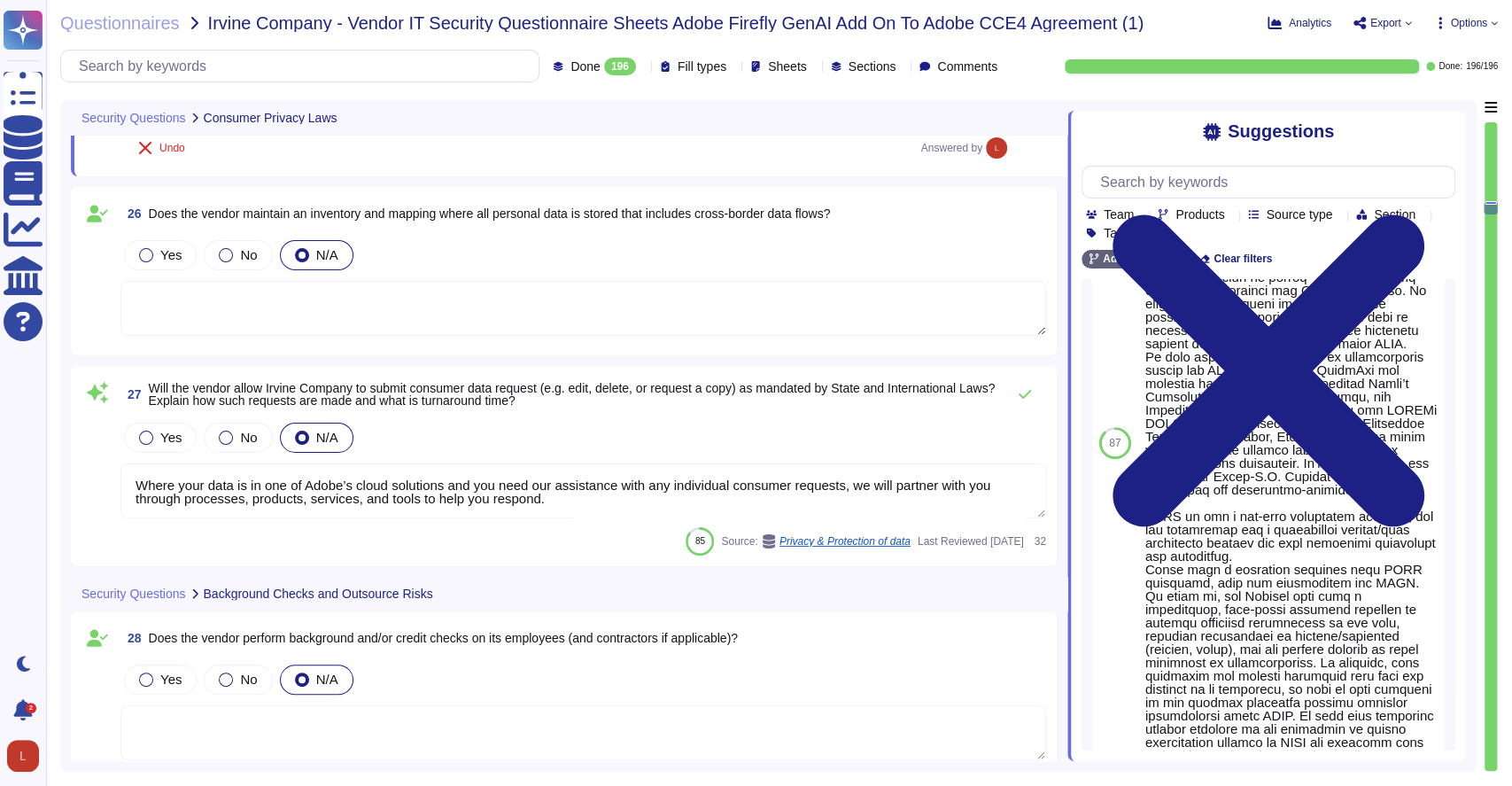
scroll to position [4698, 0]
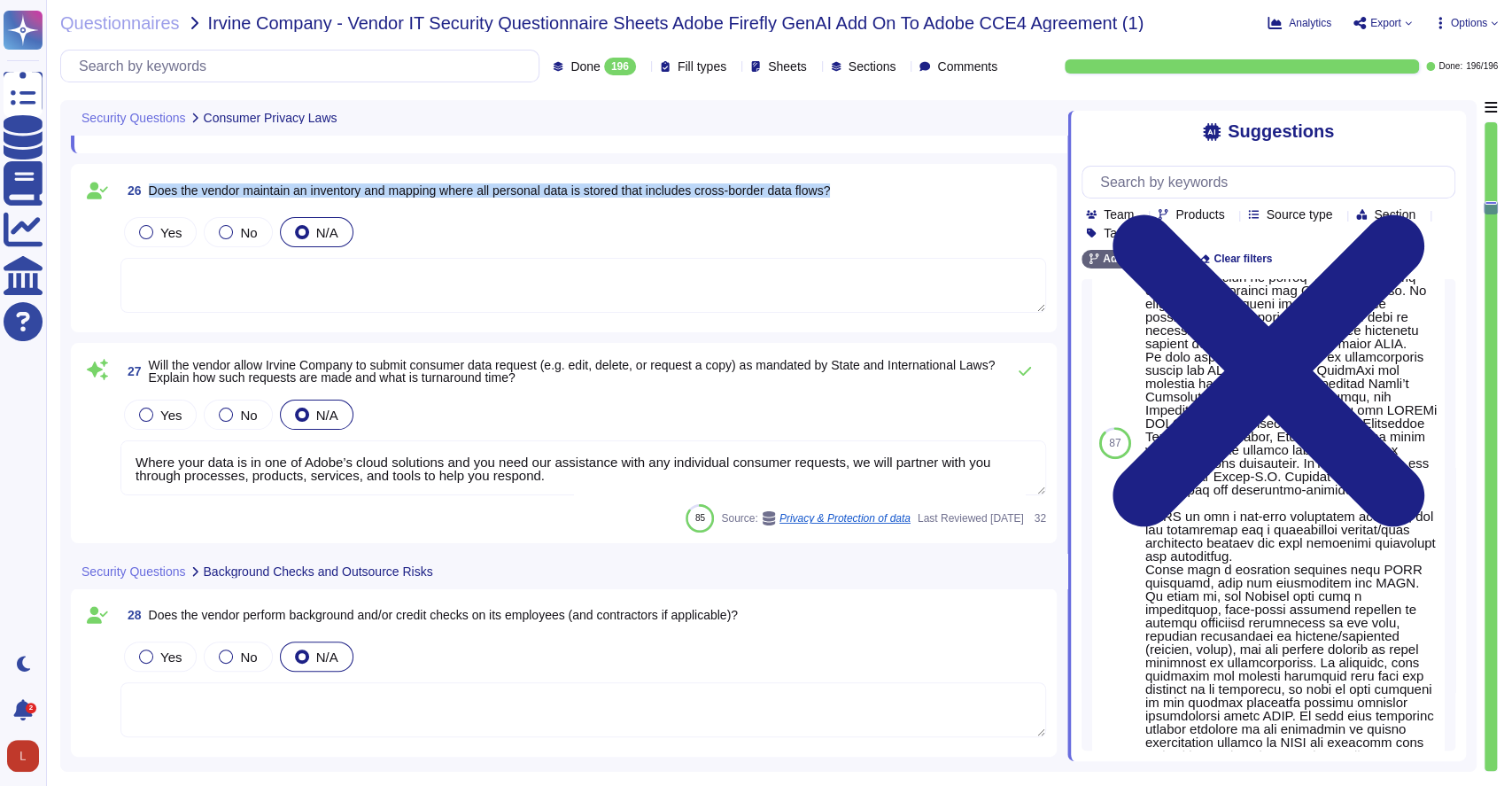
drag, startPoint x: 150, startPoint y: 188, endPoint x: 884, endPoint y: 203, distance: 734.2
click at [884, 203] on div "26 Does the vendor maintain an inventory and mapping where all personal data is…" at bounding box center [583, 190] width 926 height 32
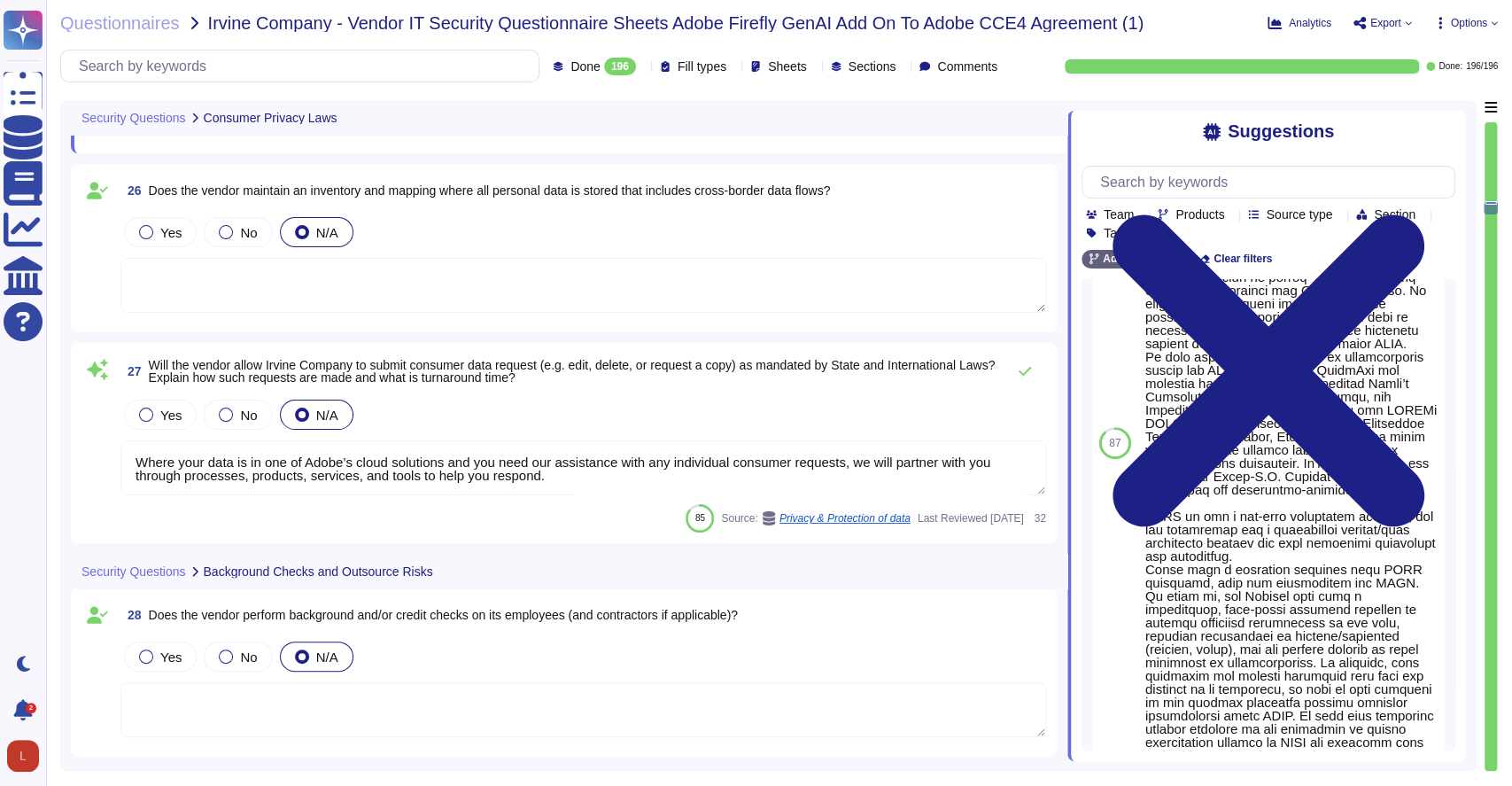
scroll to position [0, 0]
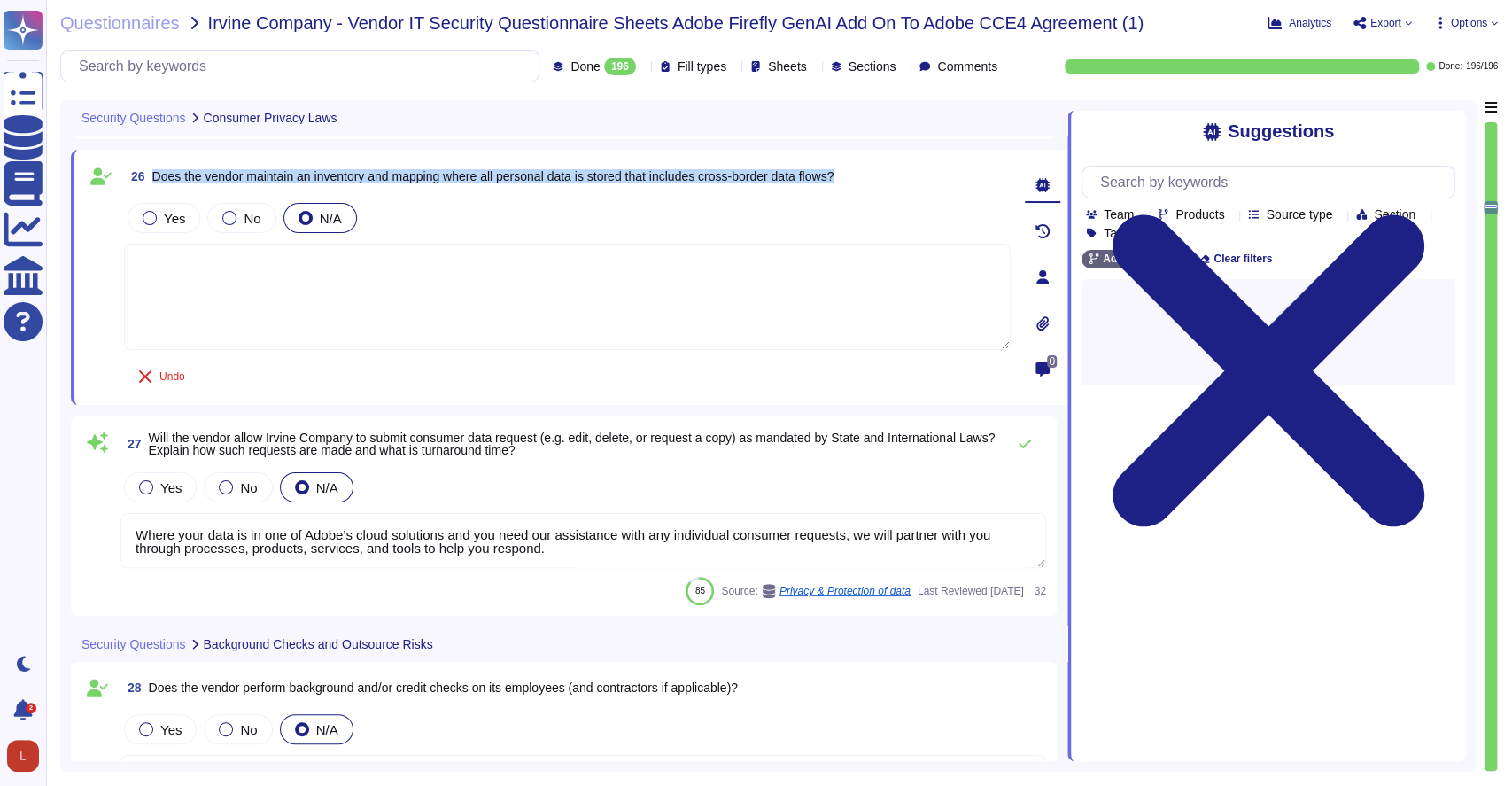
drag, startPoint x: 154, startPoint y: 178, endPoint x: 885, endPoint y: 182, distance: 731.0
click at [885, 182] on div "26 Does the vendor maintain an inventory and mapping where all personal data is…" at bounding box center [567, 176] width 887 height 32
copy span "Does the vendor maintain an inventory and mapping where all personal data is st…"
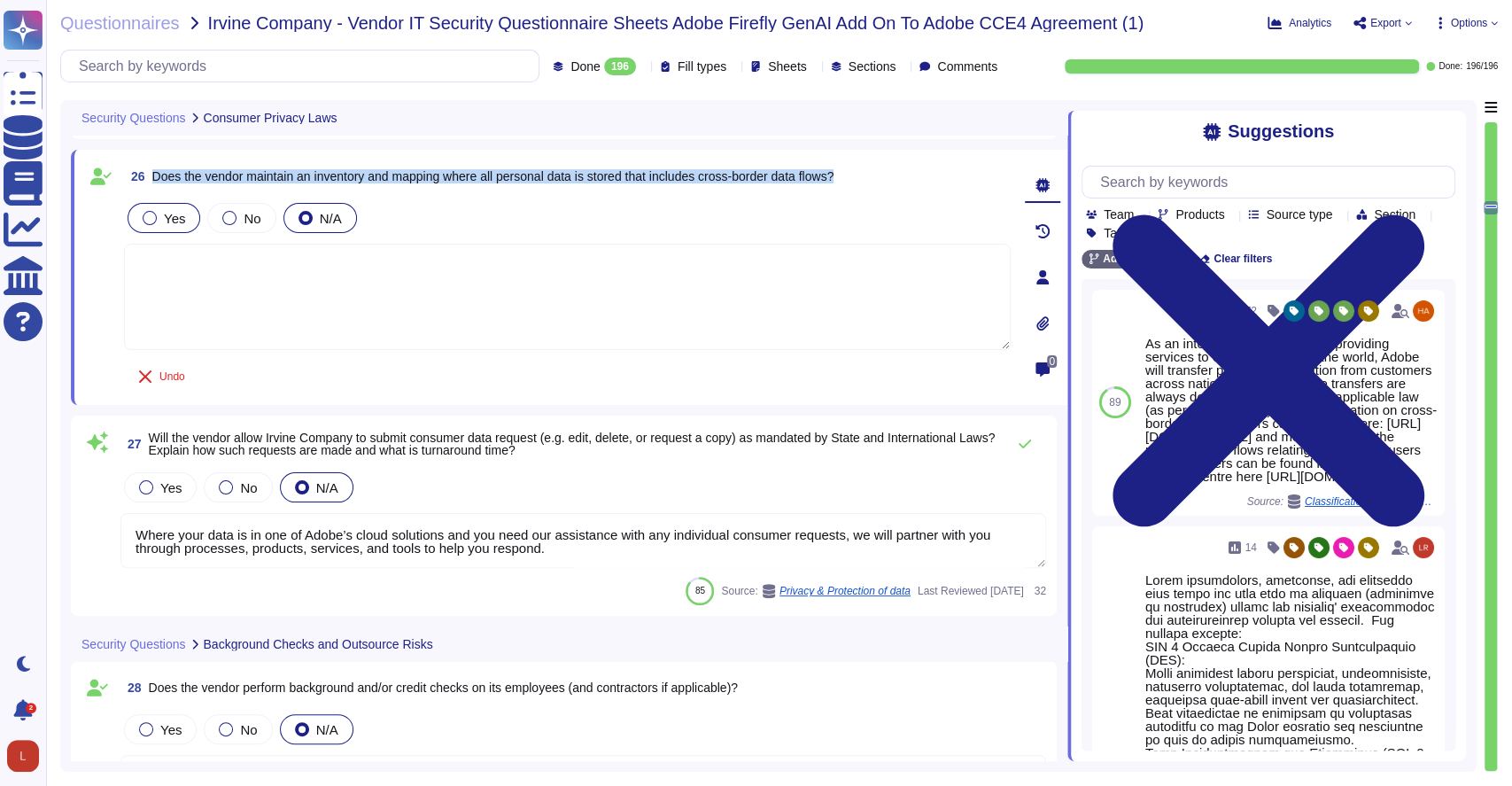
click at [151, 217] on div at bounding box center [150, 217] width 14 height 14
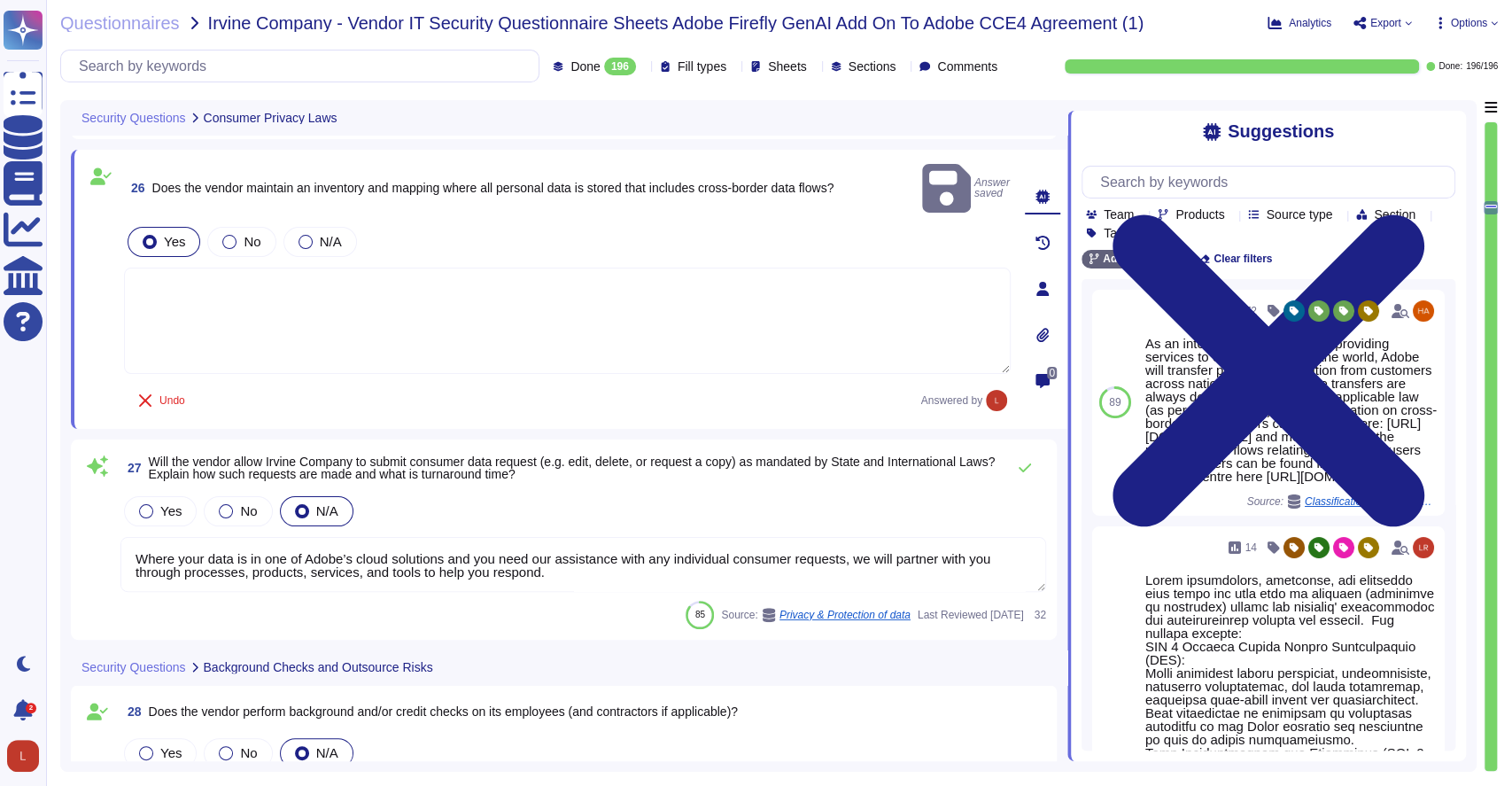
click at [211, 282] on textarea at bounding box center [567, 320] width 887 height 106
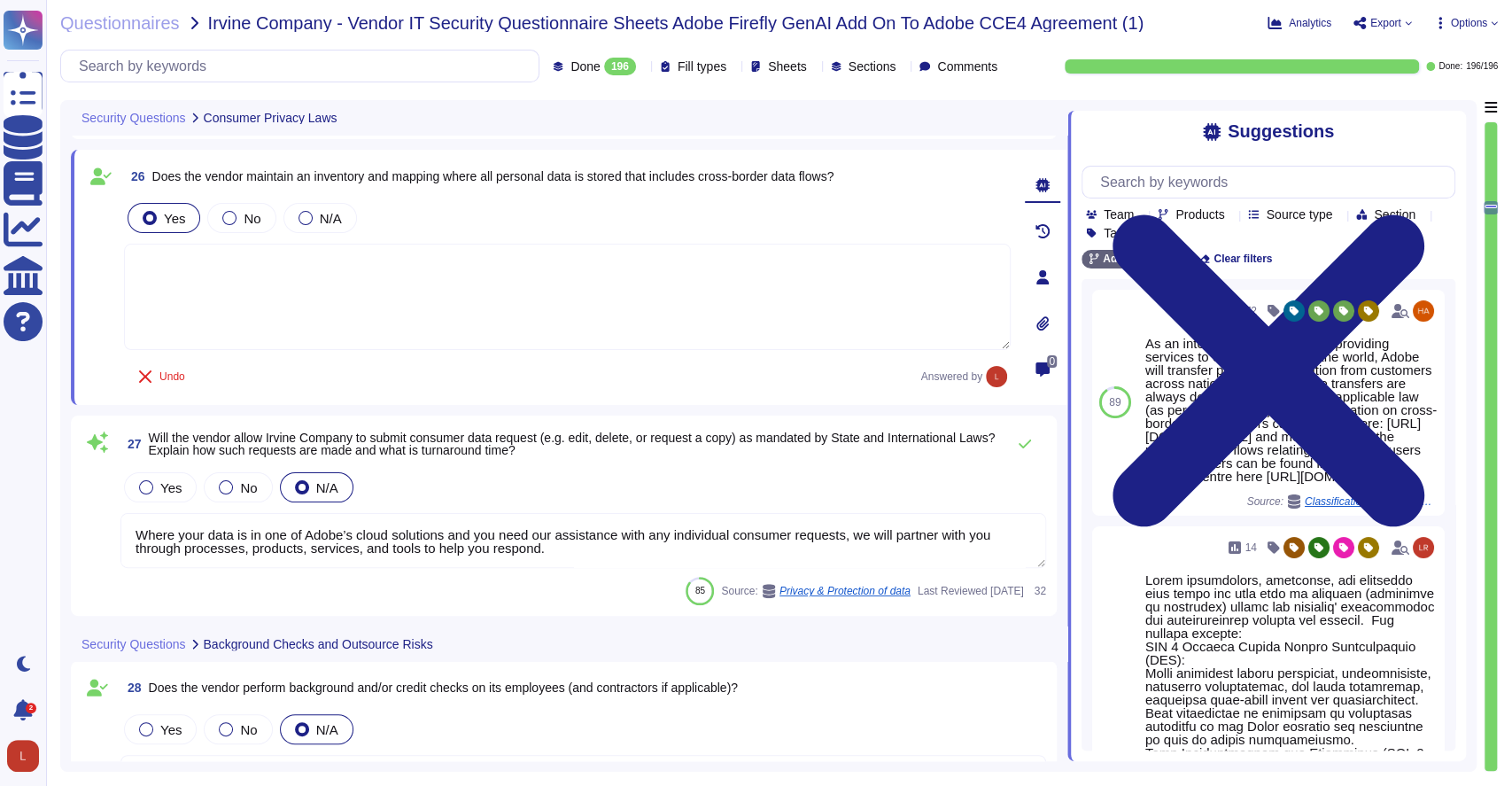
paste textarea "Yes, Adobe maintains an inventory and mapping of customer personal data, includ…"
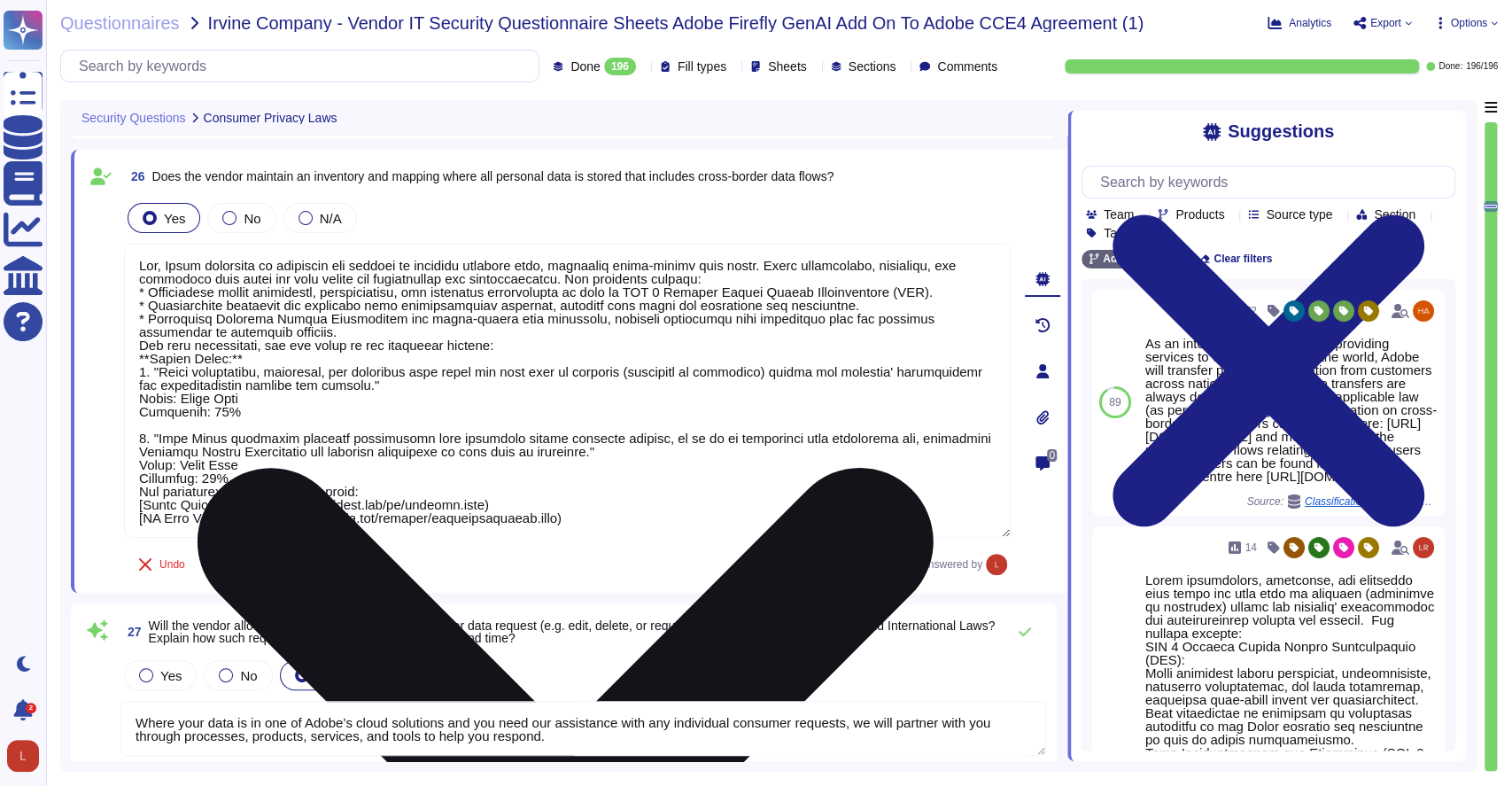
drag, startPoint x: 138, startPoint y: 346, endPoint x: 344, endPoint y: 476, distance: 243.6
click at [344, 476] on textarea at bounding box center [567, 391] width 887 height 295
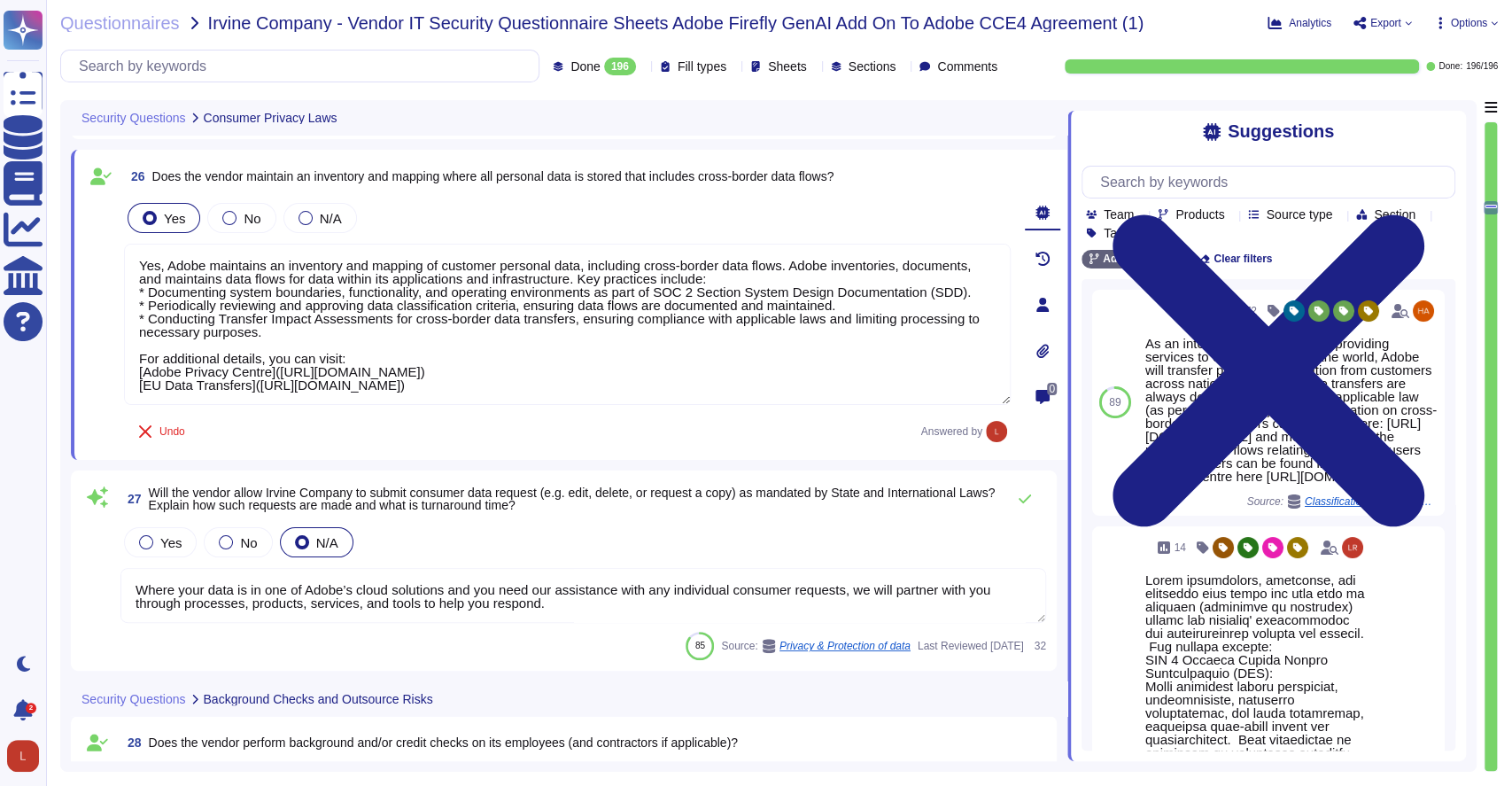
type textarea "Yes, Adobe maintains an inventory and mapping of customer personal data, includ…"
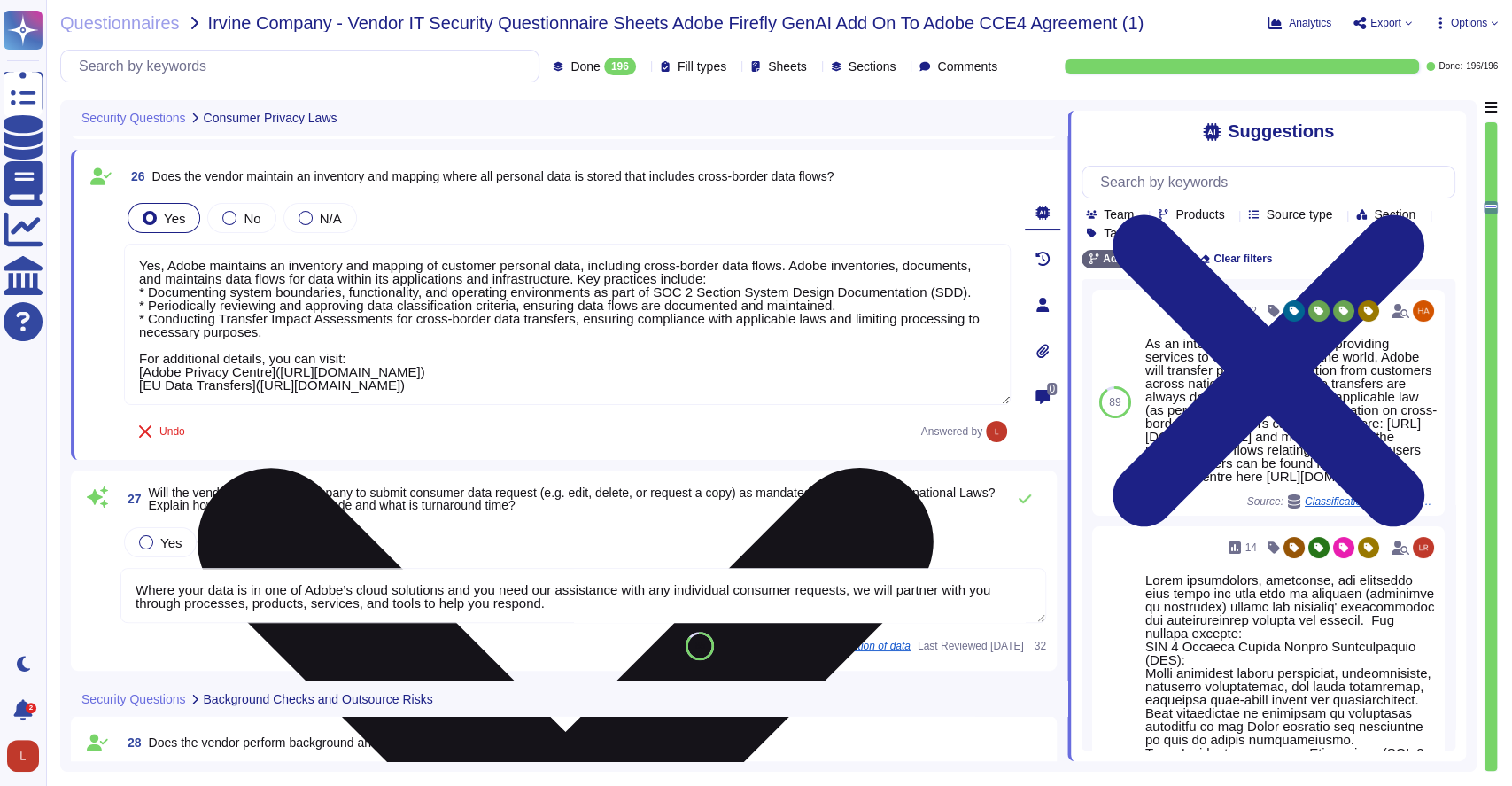
scroll to position [1, 0]
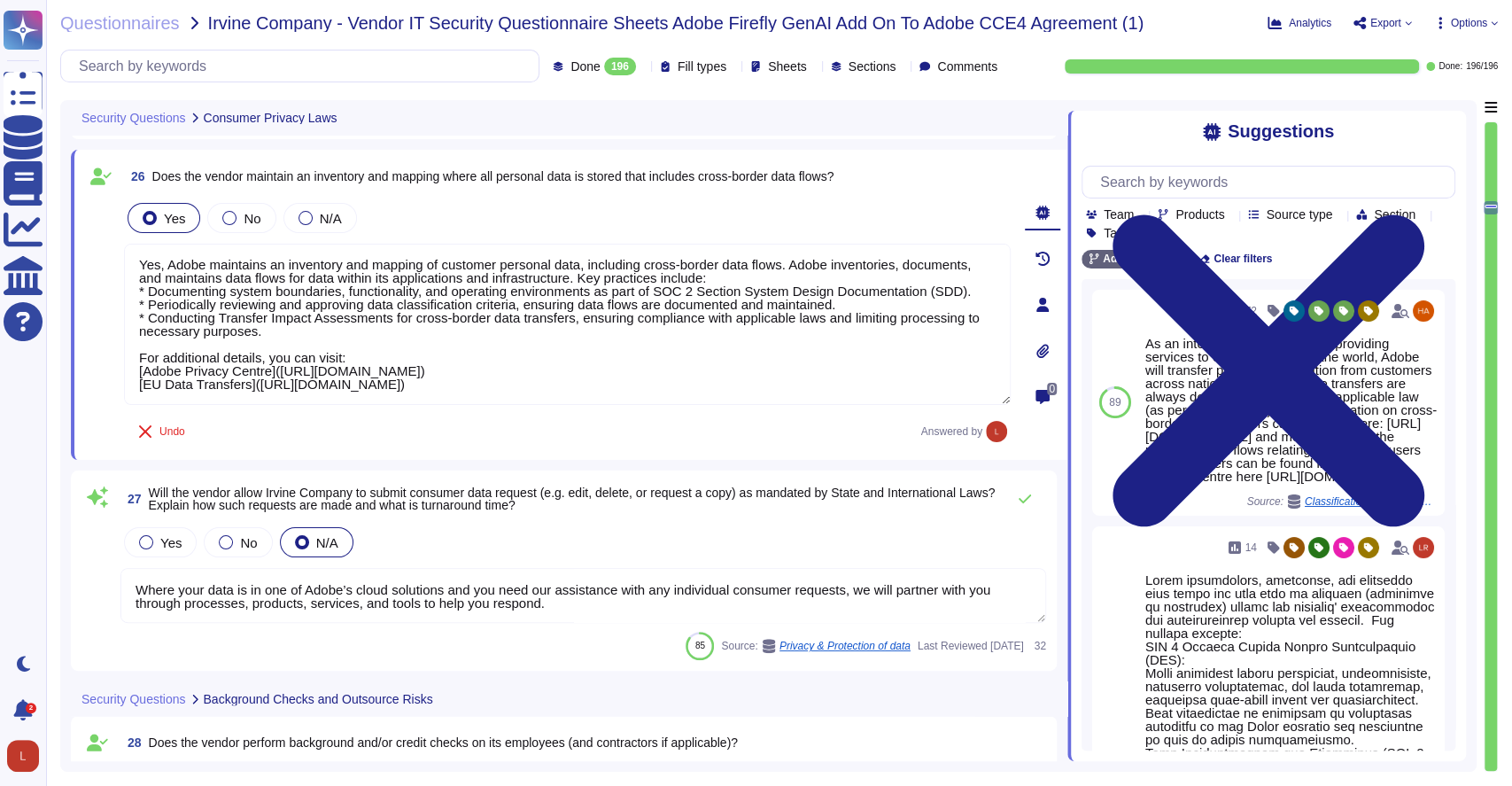
click at [544, 500] on span "Will the vendor allow Irvine Company to submit consumer data request (e.g. edit…" at bounding box center [572, 499] width 847 height 26
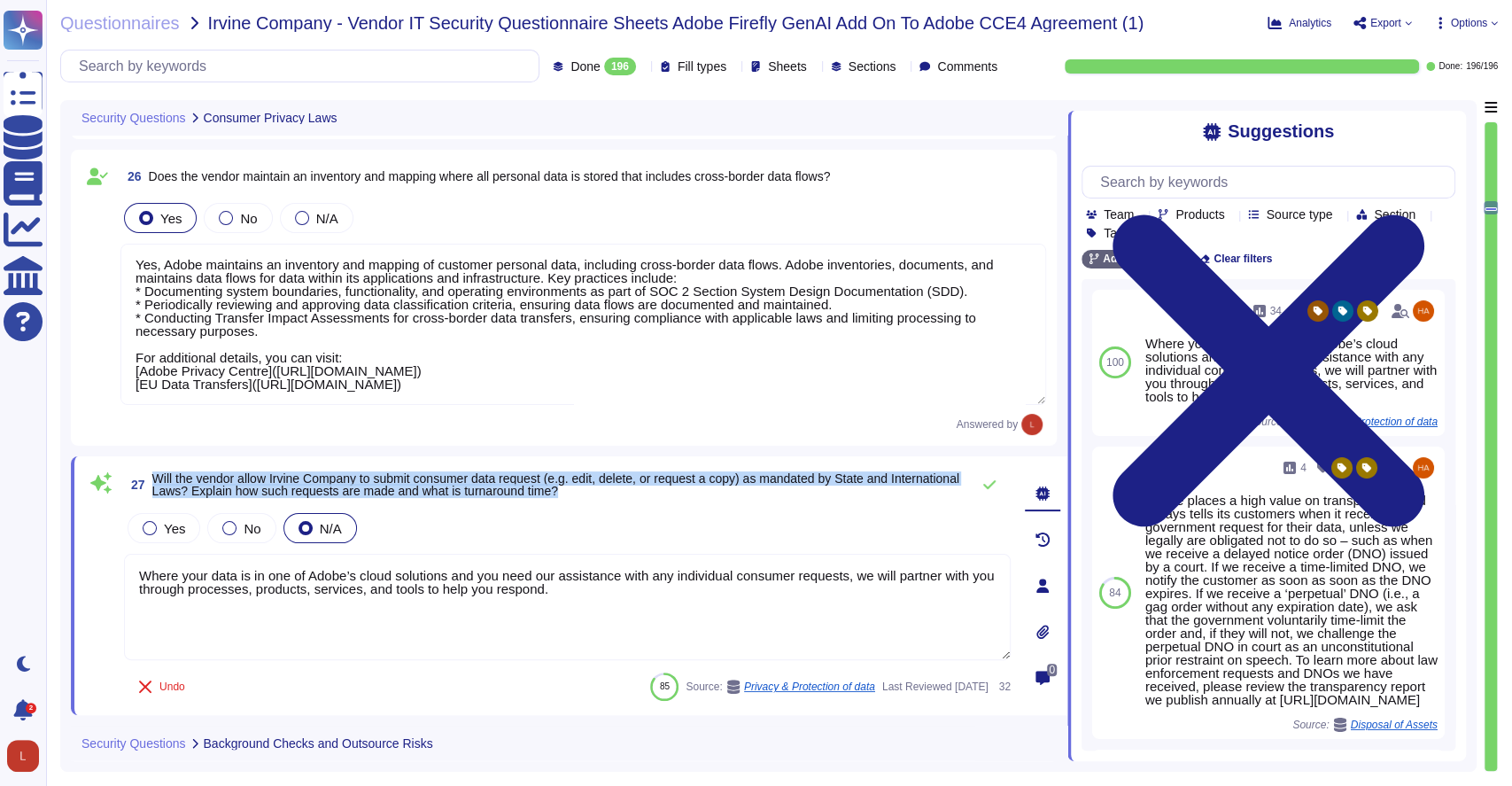
drag, startPoint x: 156, startPoint y: 475, endPoint x: 666, endPoint y: 488, distance: 510.2
click at [666, 488] on span "Will the vendor allow Irvine Company to submit consumer data request (e.g. edit…" at bounding box center [557, 485] width 809 height 24
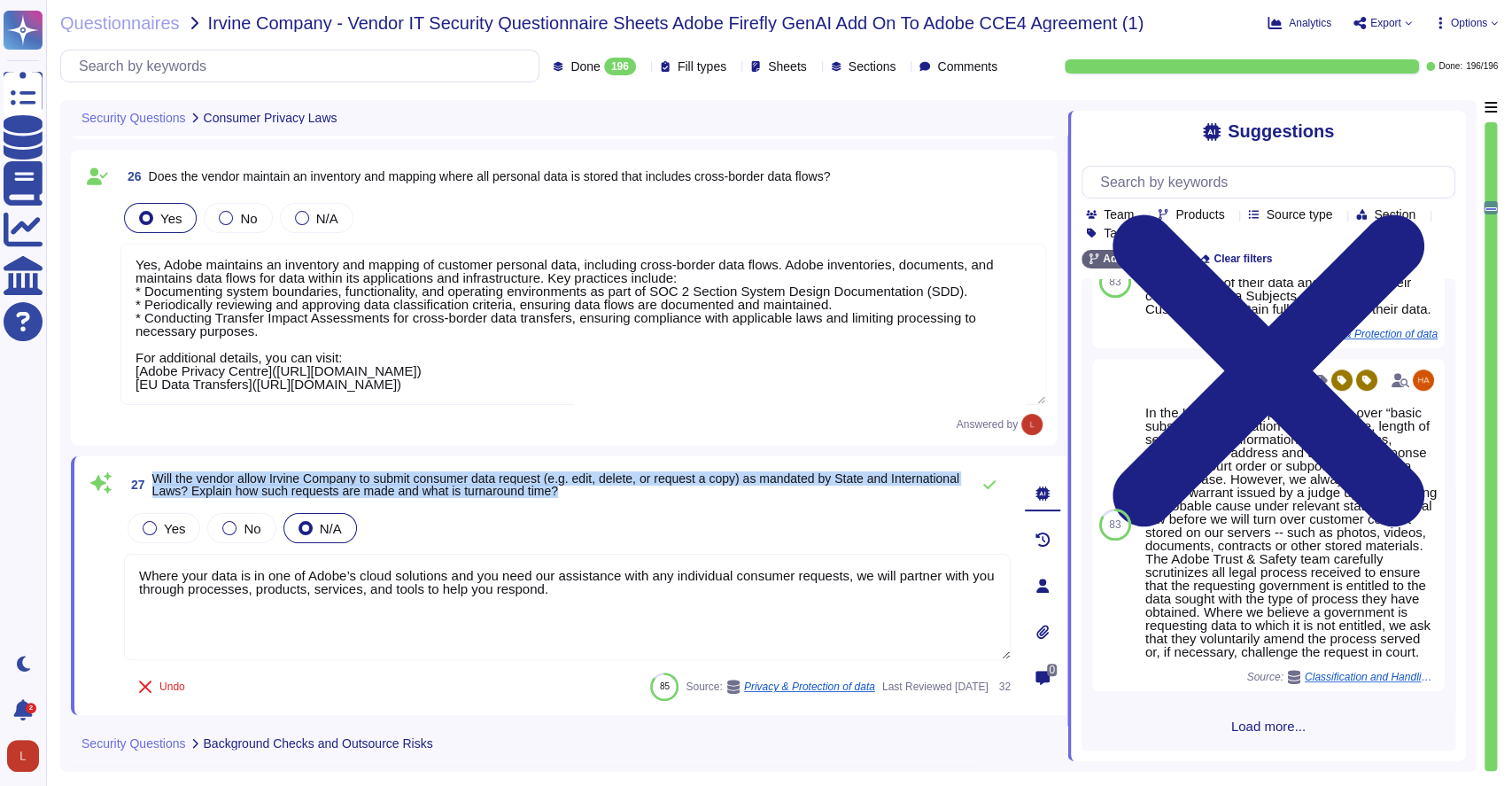
scroll to position [745, 0]
copy span "Will the vendor allow Irvine Company to submit consumer data request (e.g. edit…"
click at [159, 523] on label "Yes" at bounding box center [164, 528] width 42 height 14
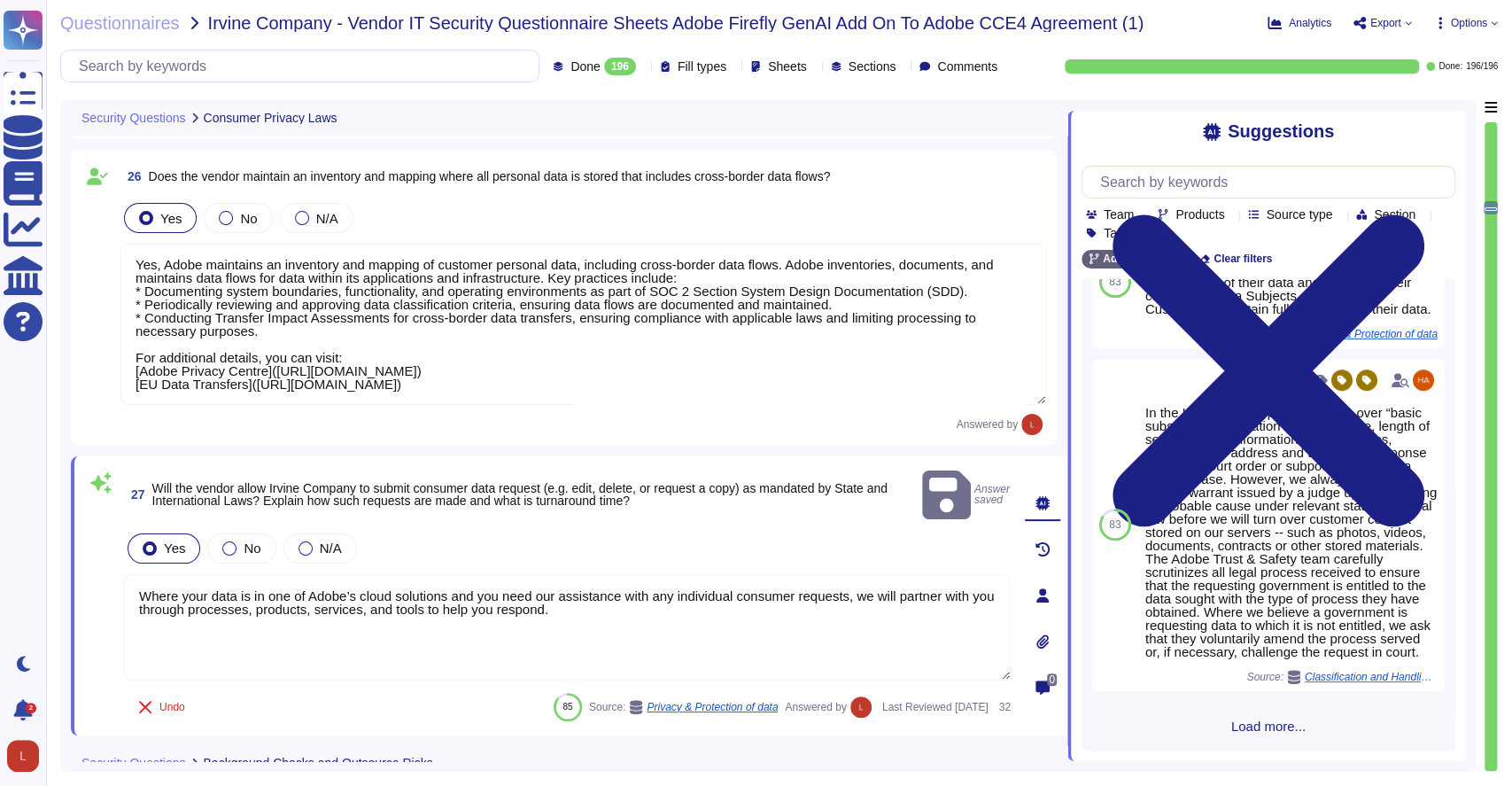
drag, startPoint x: 555, startPoint y: 590, endPoint x: 130, endPoint y: 573, distance: 425.3
click at [130, 574] on textarea "Where your data is in one of Adobe’s cloud solutions and you need our assistanc…" at bounding box center [567, 627] width 887 height 106
paste textarea "Yes, Adobe provides mechanisms to allow customers to submit consumer data reque…"
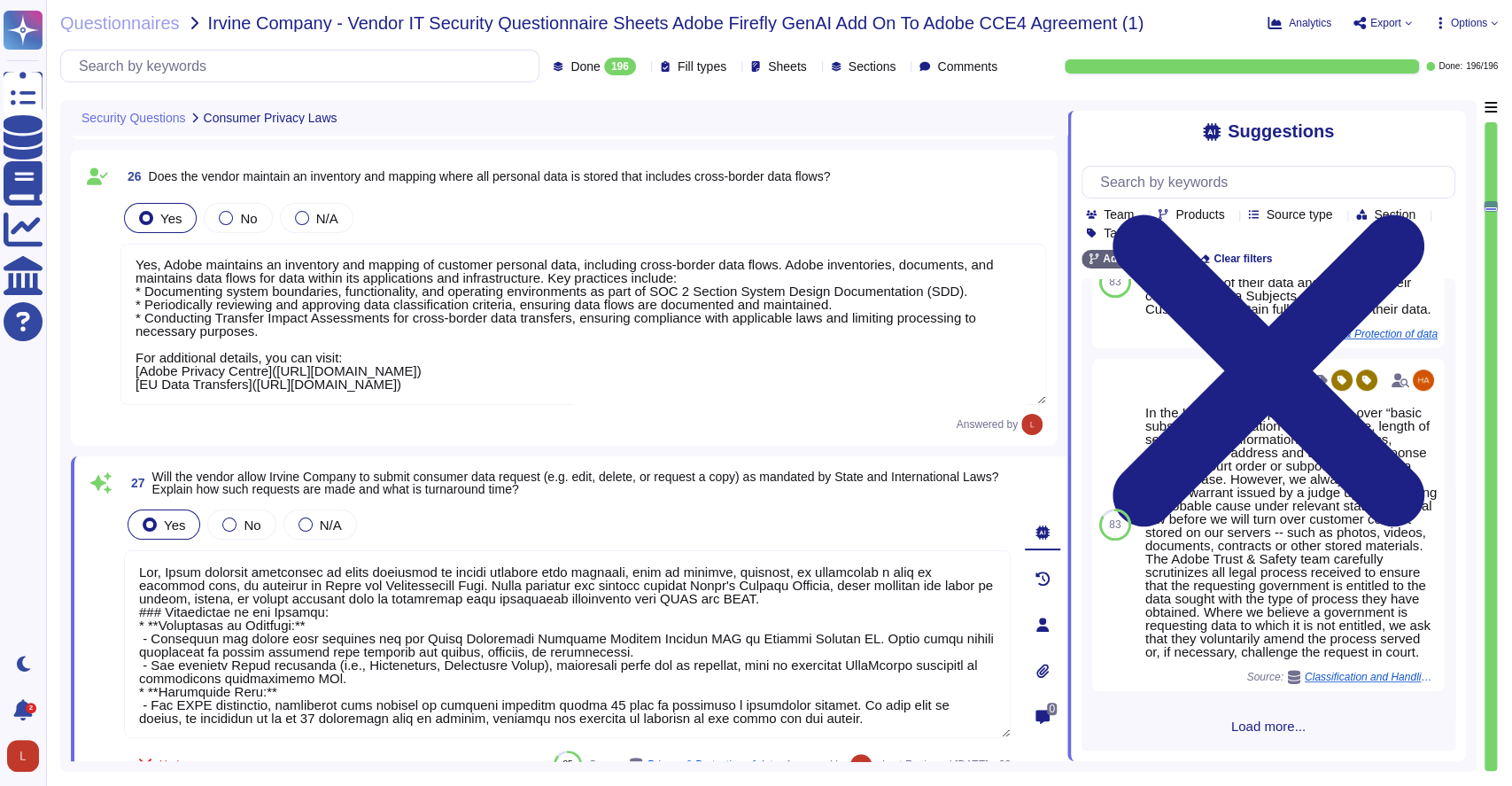
click at [791, 597] on textarea at bounding box center [567, 645] width 887 height 188
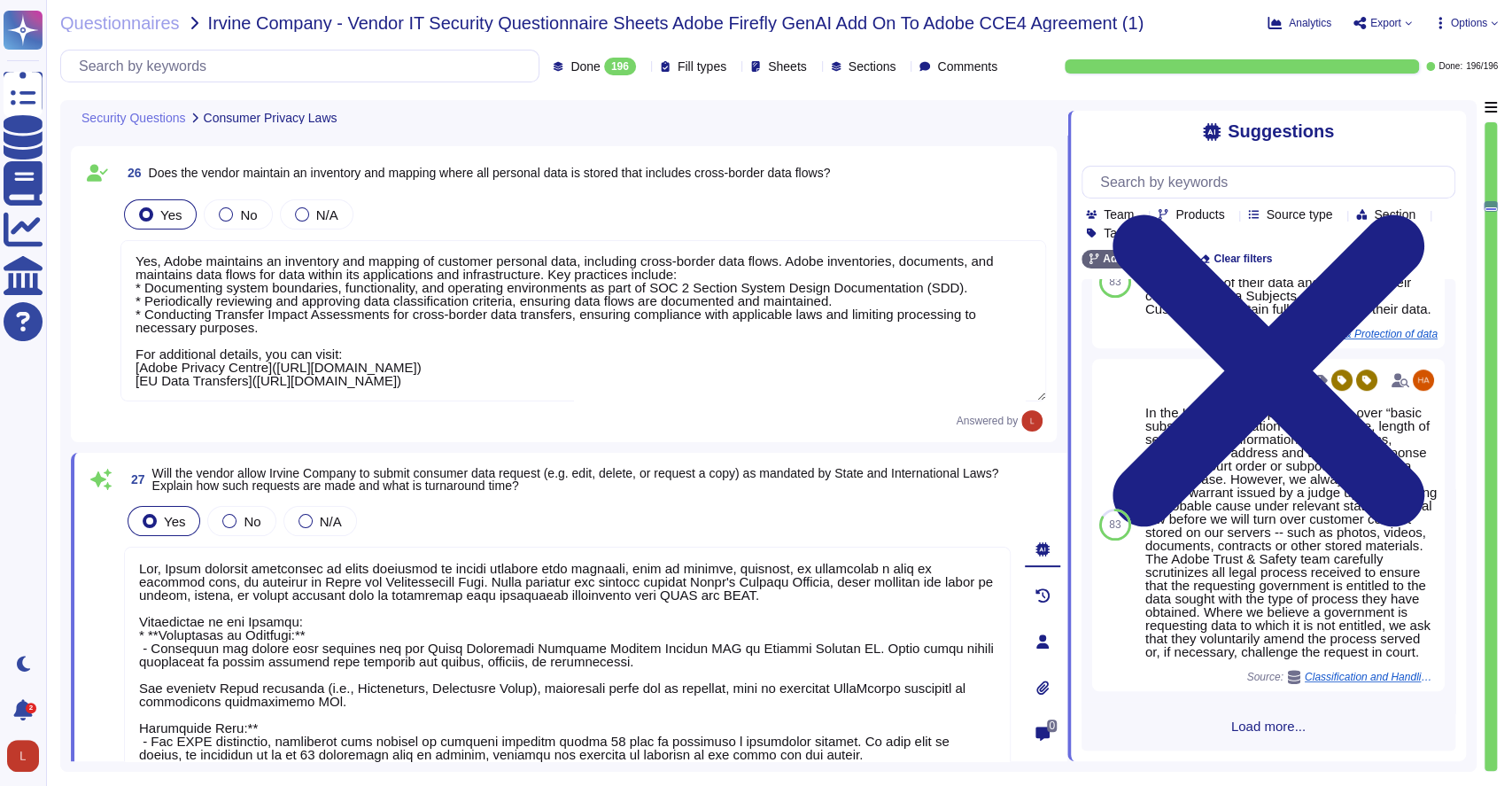
scroll to position [1, 0]
type textarea "Yes, Adobe provides mechanisms to allow customers to submit consumer data reque…"
click at [930, 463] on div "27 Will the vendor allow Irvine Company to submit consumer data request (e.g. e…" at bounding box center [567, 479] width 887 height 32
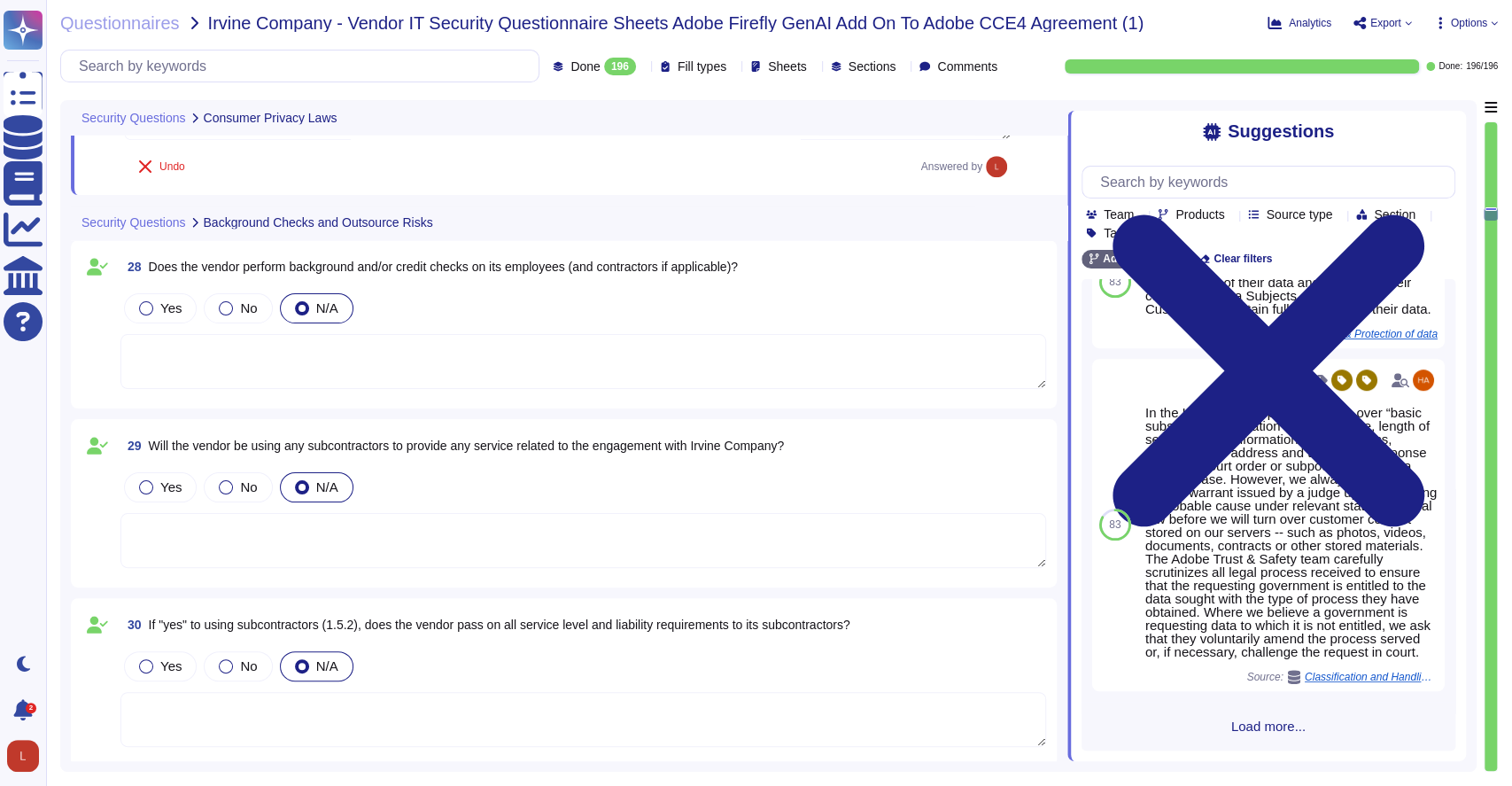
scroll to position [5365, 0]
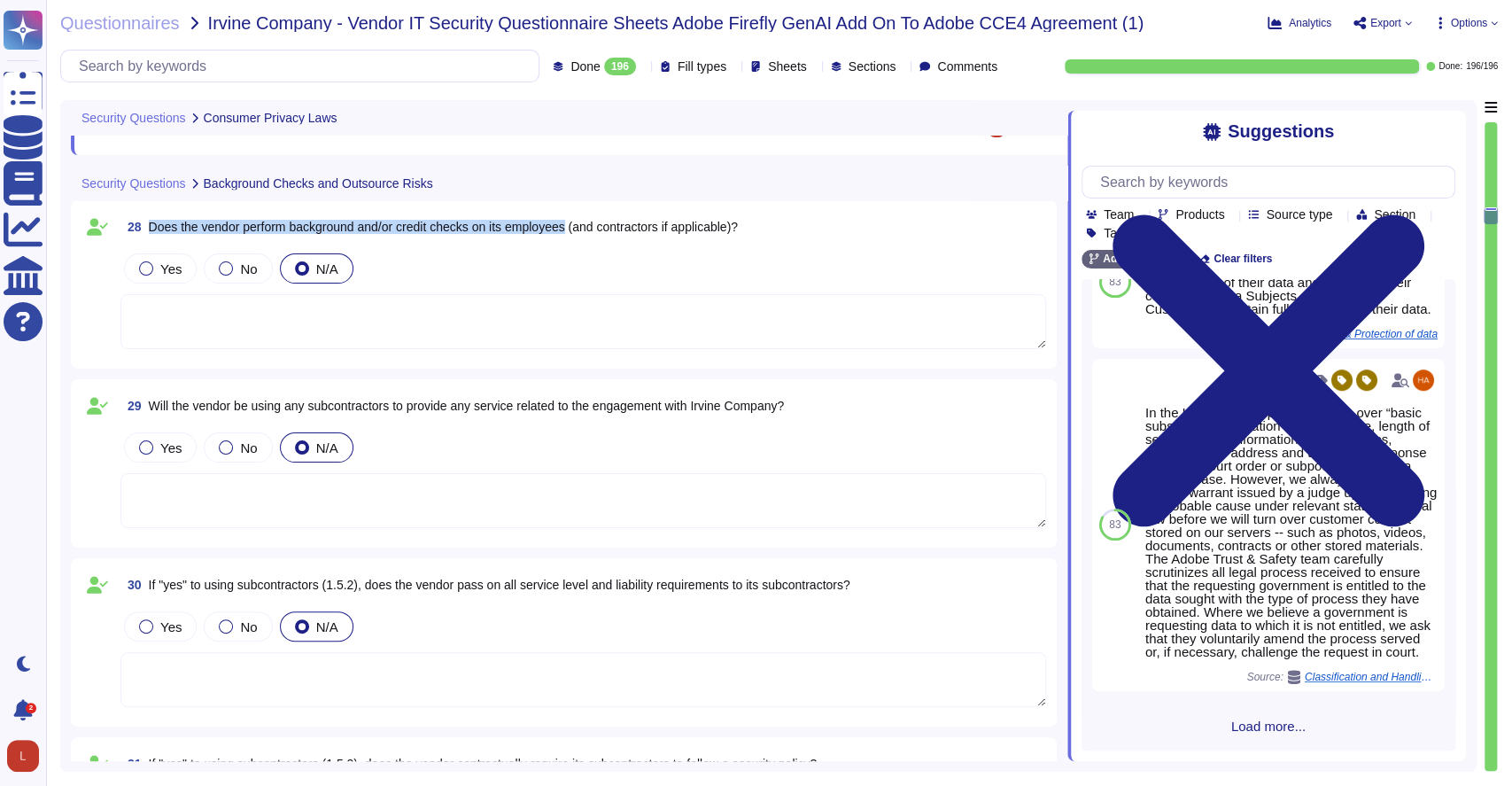
drag, startPoint x: 150, startPoint y: 227, endPoint x: 579, endPoint y: 233, distance: 429.0
click at [579, 233] on span "Does the vendor perform background and/or credit checks on its employees (and c…" at bounding box center [443, 227] width 589 height 14
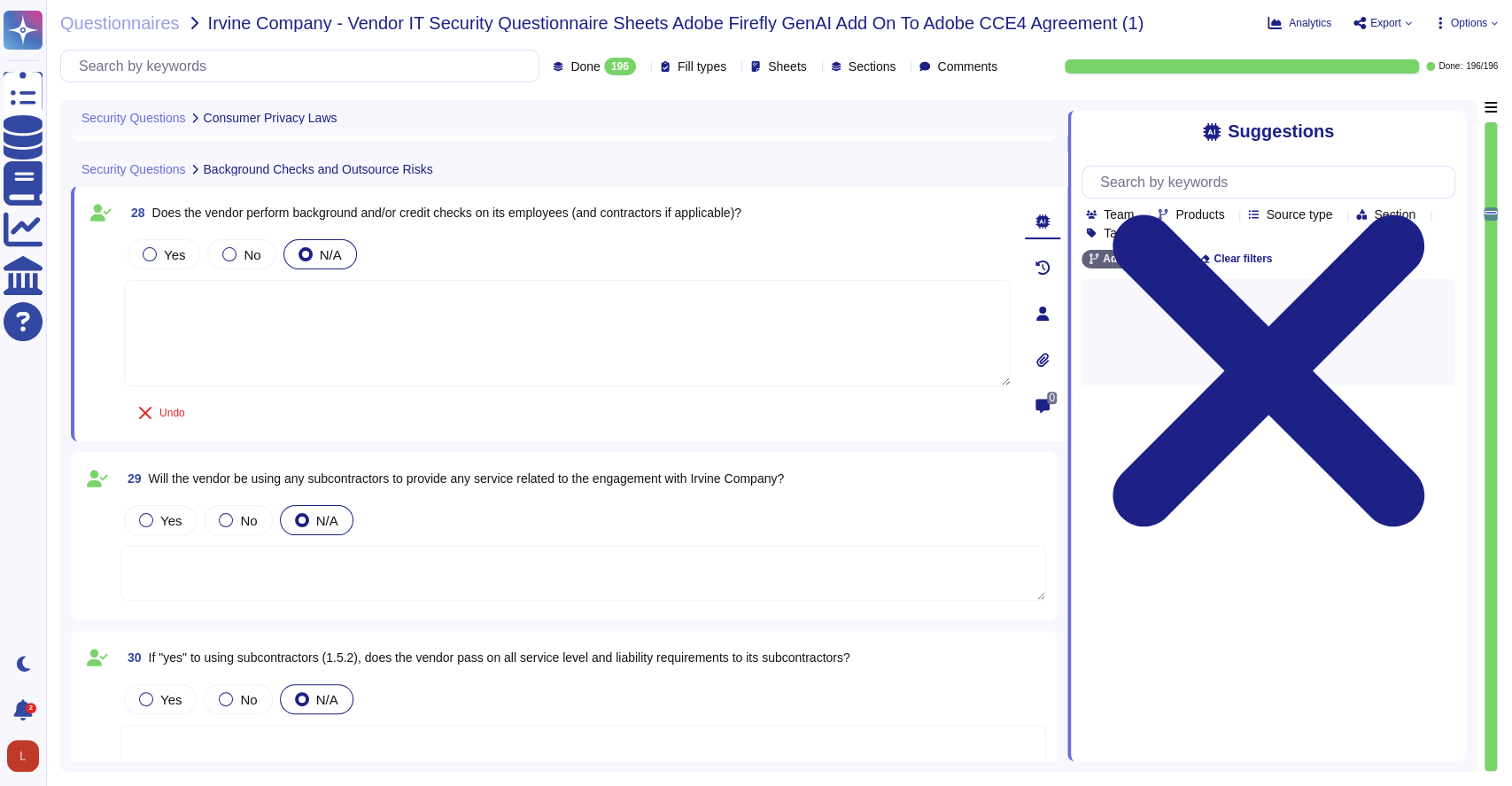
scroll to position [0, 0]
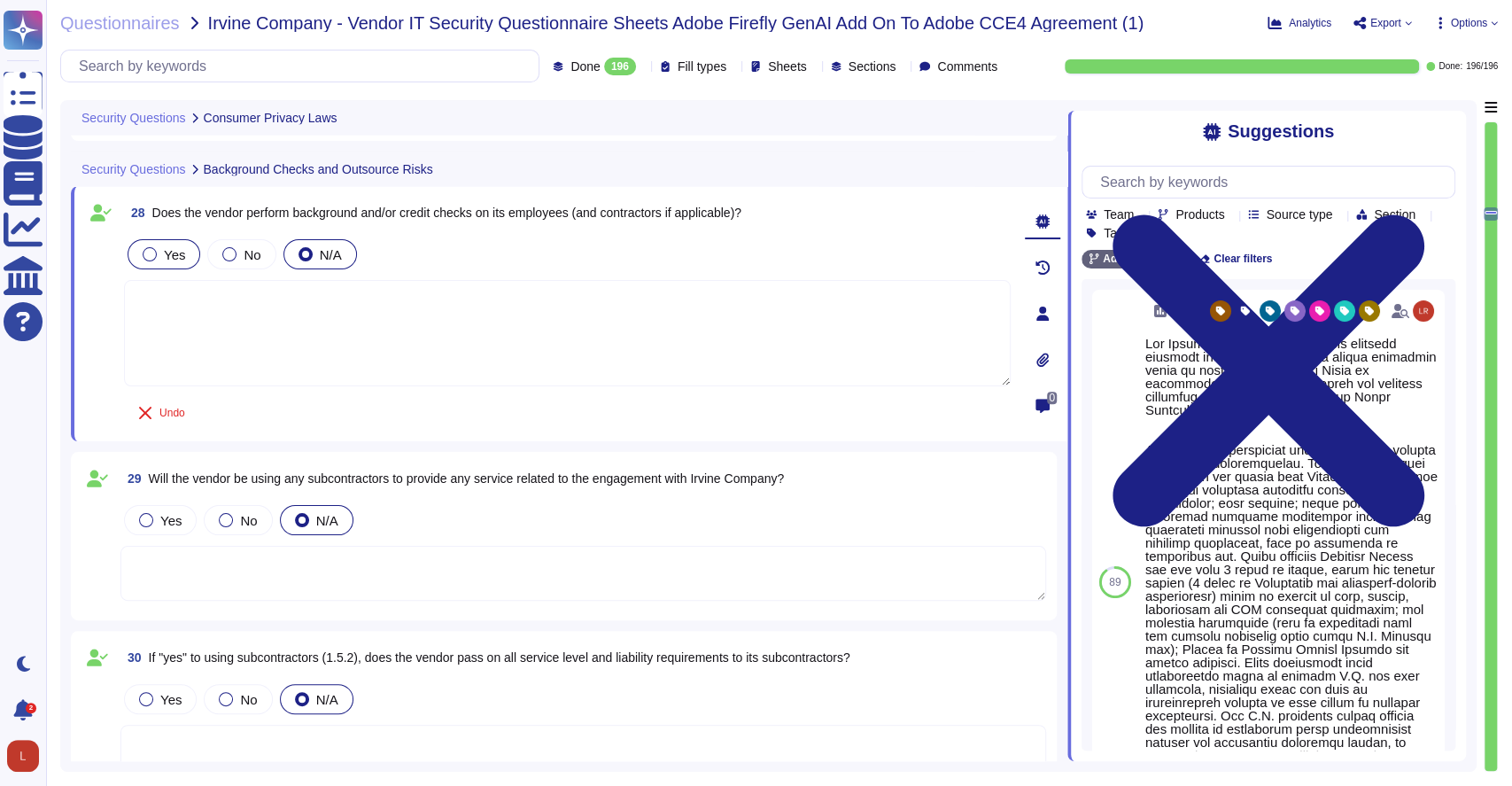
click at [146, 251] on div at bounding box center [150, 254] width 14 height 14
drag, startPoint x: 1455, startPoint y: 364, endPoint x: 1461, endPoint y: 353, distance: 12.5
click at [1461, 353] on div "Suggestions Team Products Source type Section Tags Adobe Wide Clear filters 89 …" at bounding box center [1267, 436] width 399 height 650
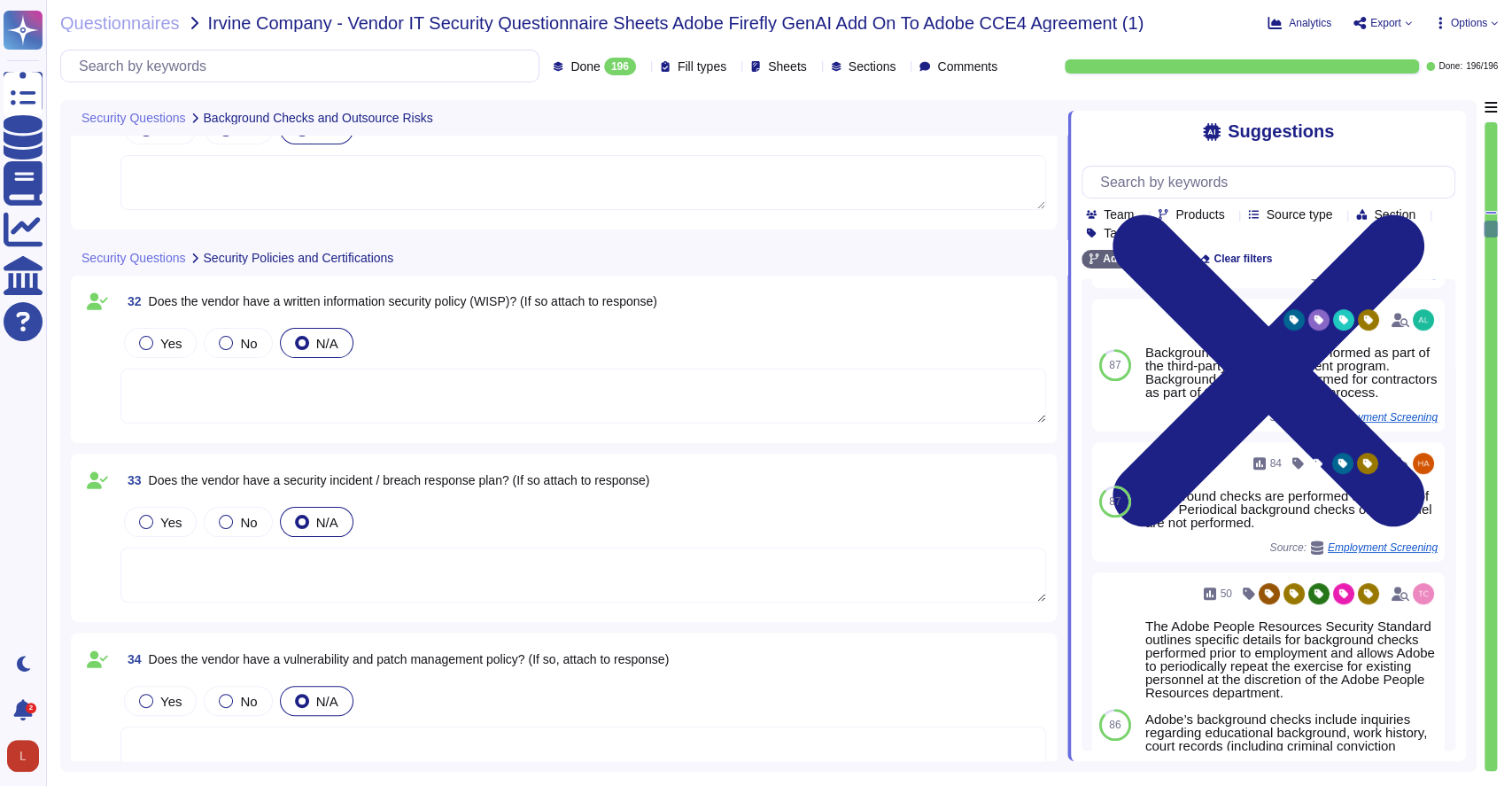
scroll to position [6156, 0]
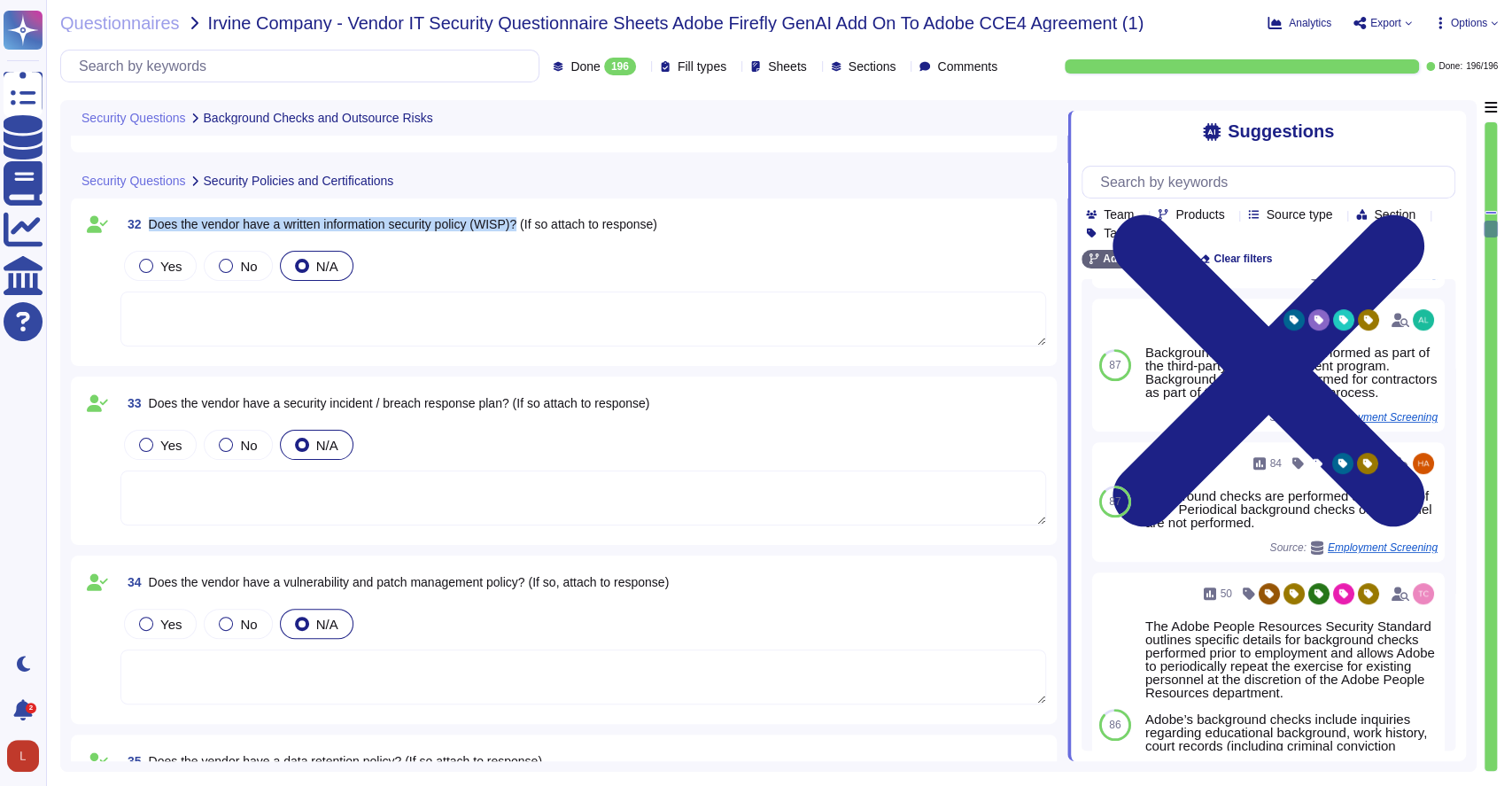
drag, startPoint x: 146, startPoint y: 221, endPoint x: 524, endPoint y: 232, distance: 378.2
click at [524, 232] on span "32 Does the vendor have a written information security policy (WISP)? (If so at…" at bounding box center [389, 224] width 537 height 32
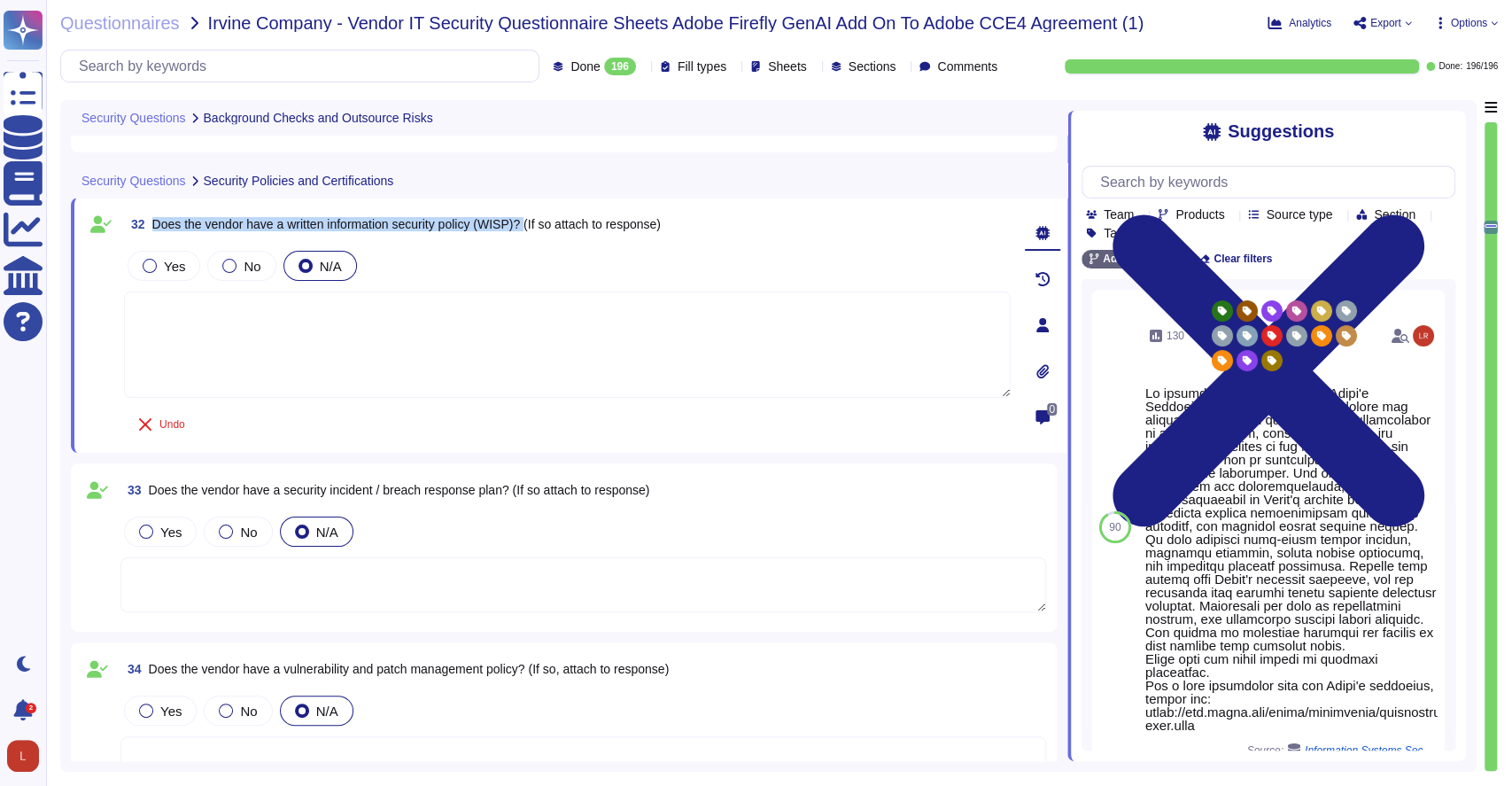
drag, startPoint x: 152, startPoint y: 223, endPoint x: 531, endPoint y: 225, distance: 379.0
click at [531, 225] on span "Does the vendor have a written information security policy (WISP)? (If so attac…" at bounding box center [406, 224] width 508 height 14
copy span "Does the vendor have a written information security policy (WISP)?"
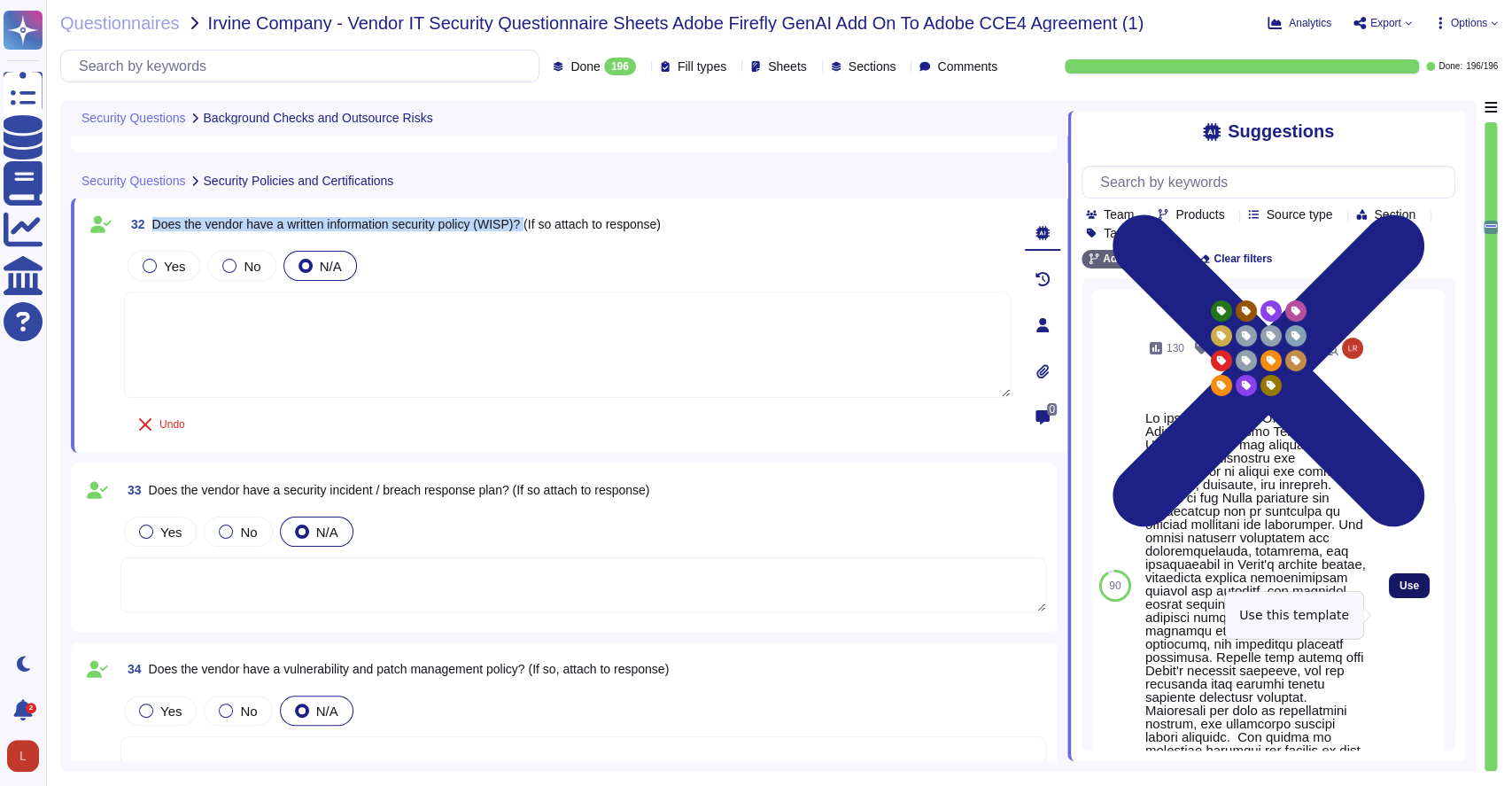
click at [1400, 599] on button "Use" at bounding box center [1409, 585] width 40 height 24
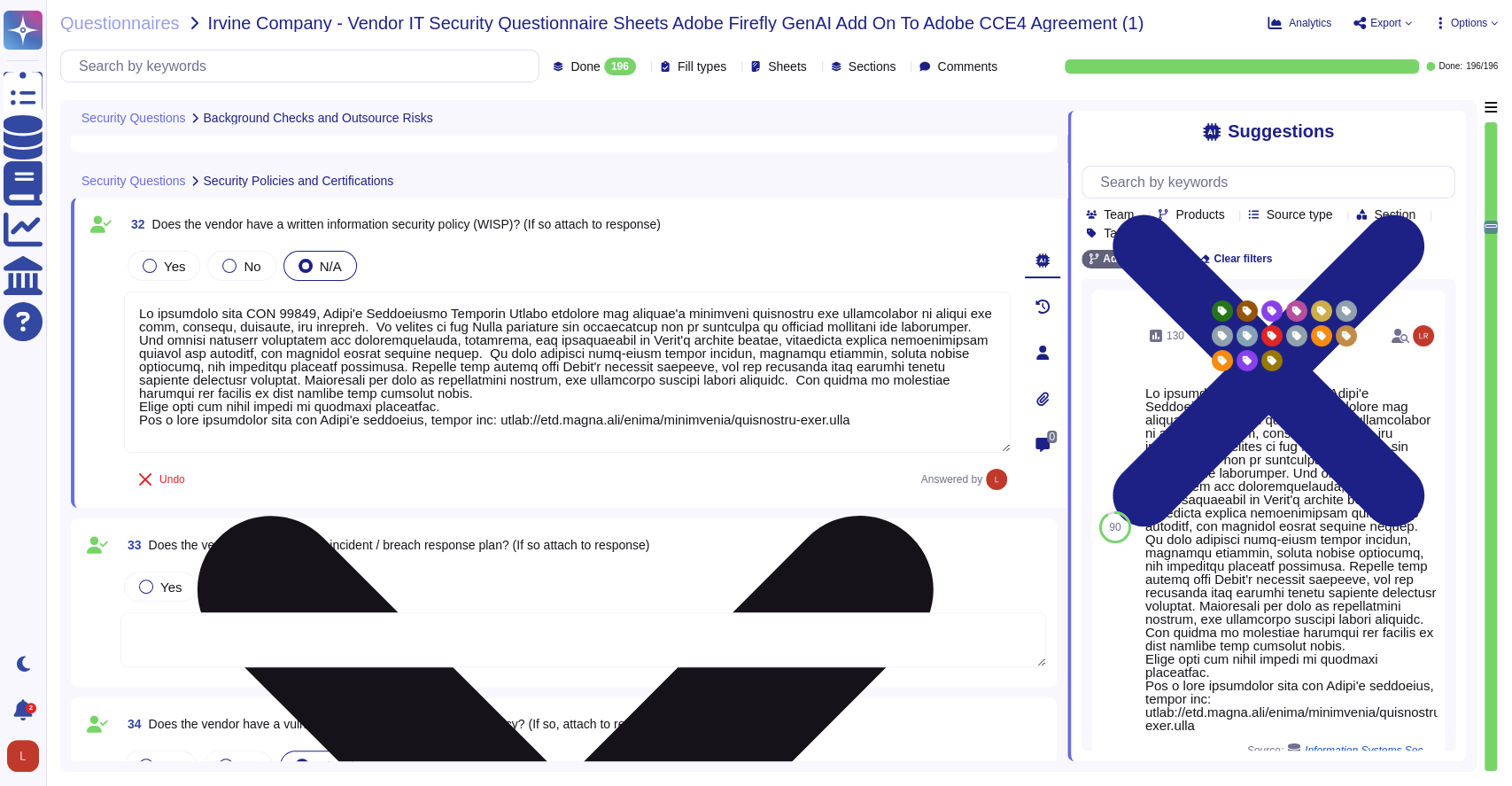
click at [142, 312] on textarea at bounding box center [567, 372] width 887 height 161
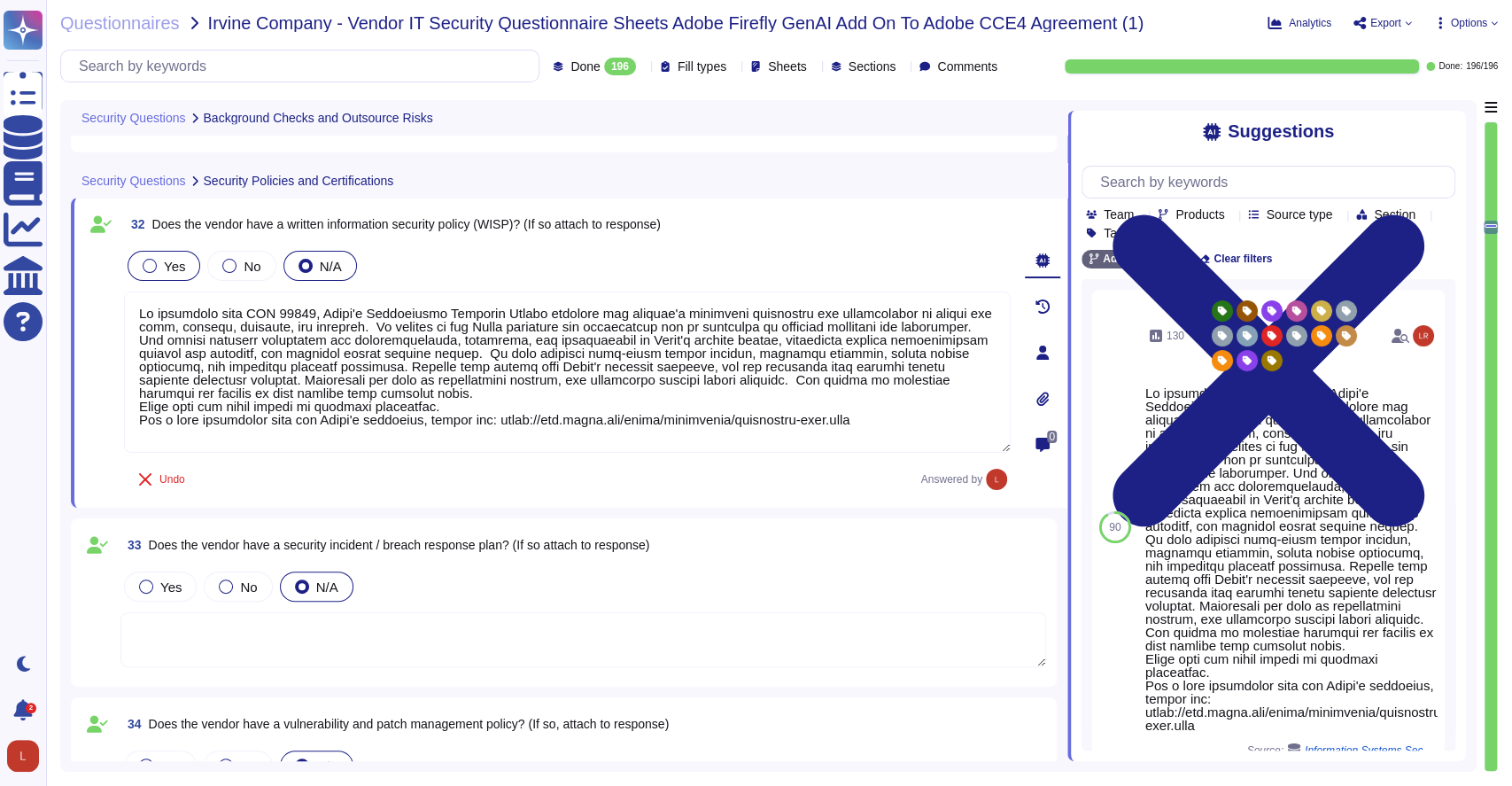
click at [150, 259] on div at bounding box center [150, 265] width 14 height 14
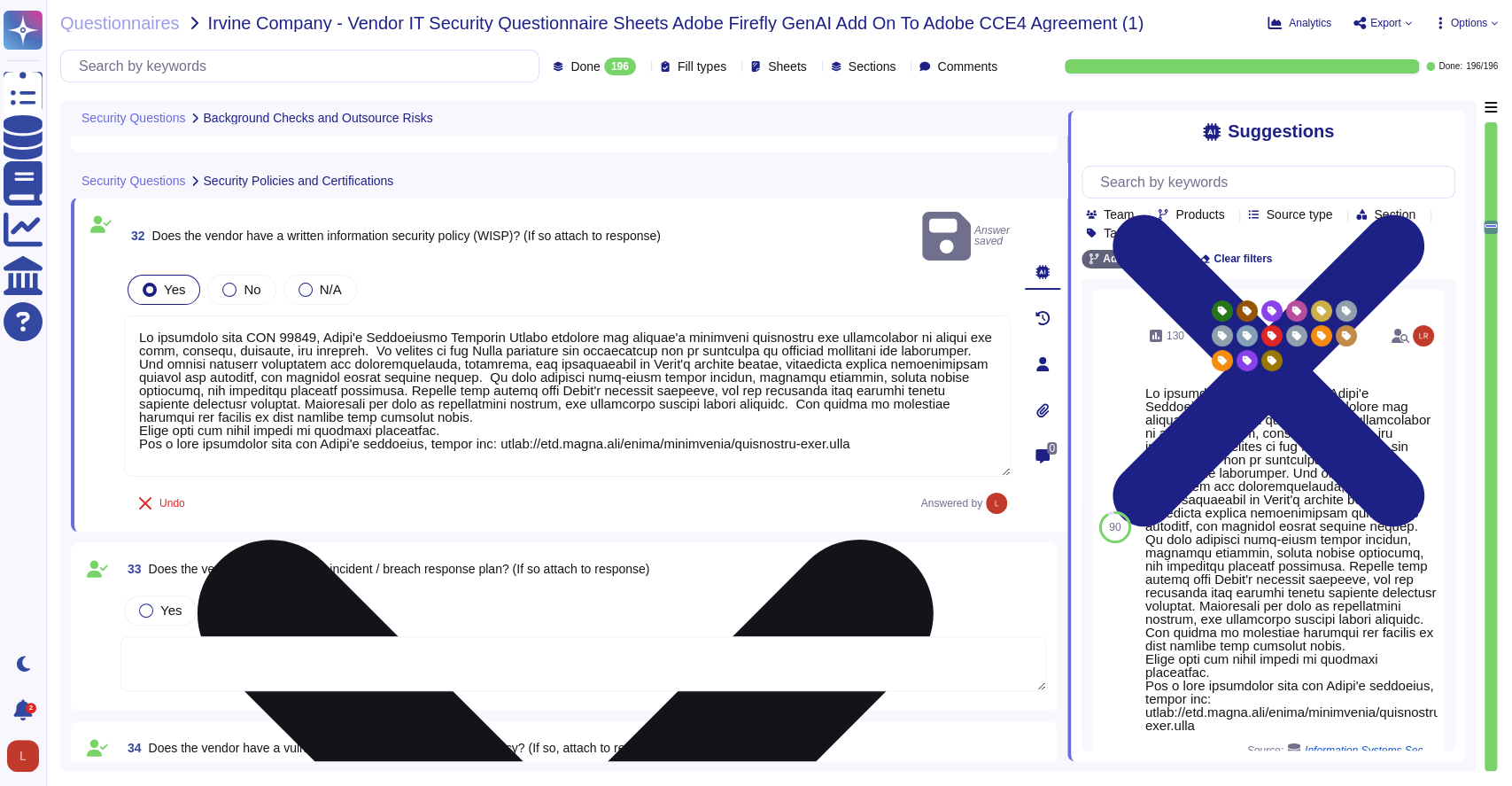
click at [136, 315] on textarea at bounding box center [567, 395] width 887 height 161
paste textarea "Yes, Adobe has a written Information Security Policy (WISP). It aligns with ISO…"
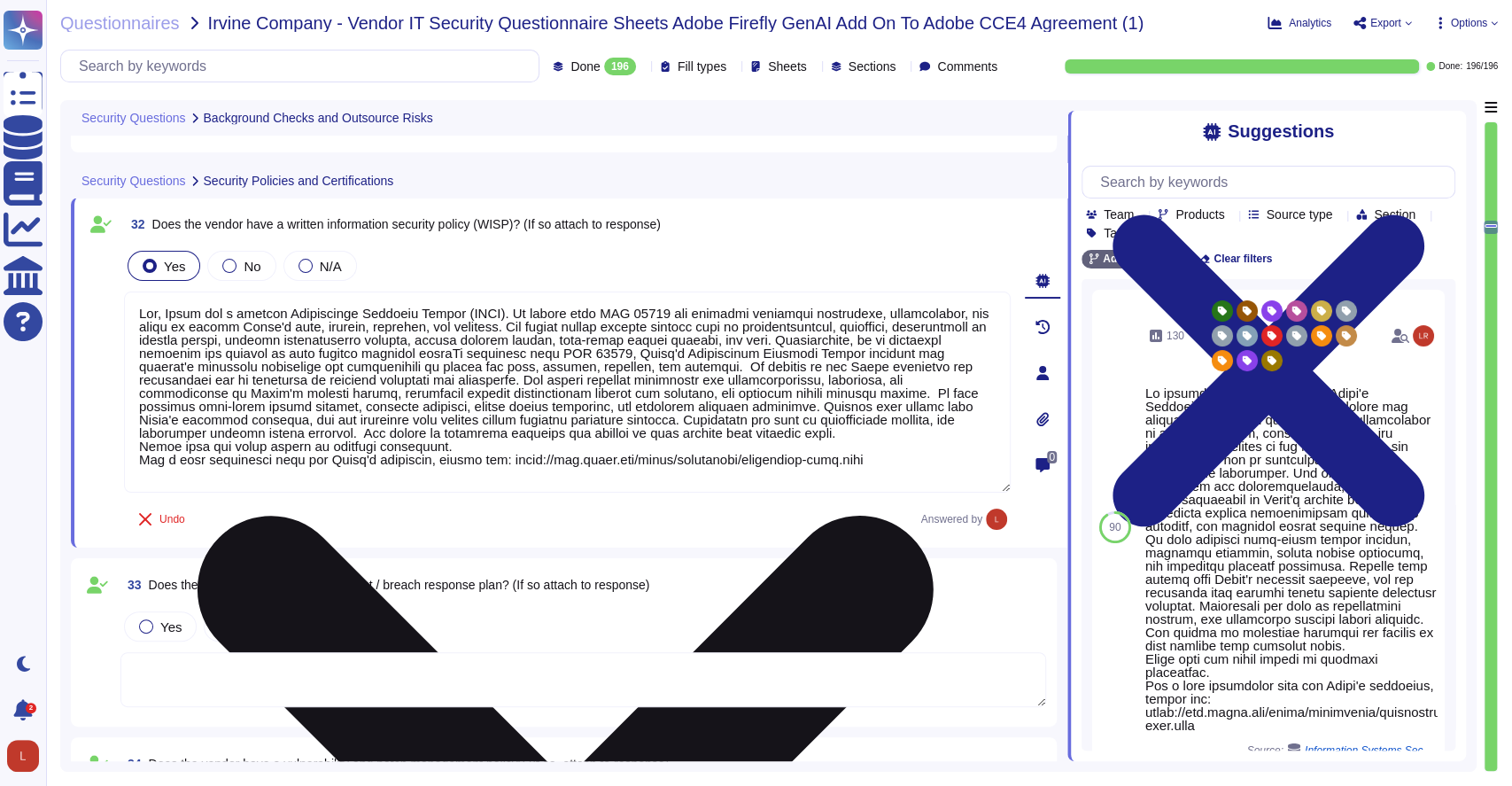
scroll to position [1, 0]
drag, startPoint x: 137, startPoint y: 313, endPoint x: 831, endPoint y: 440, distance: 705.5
click at [831, 440] on textarea at bounding box center [567, 393] width 887 height 201
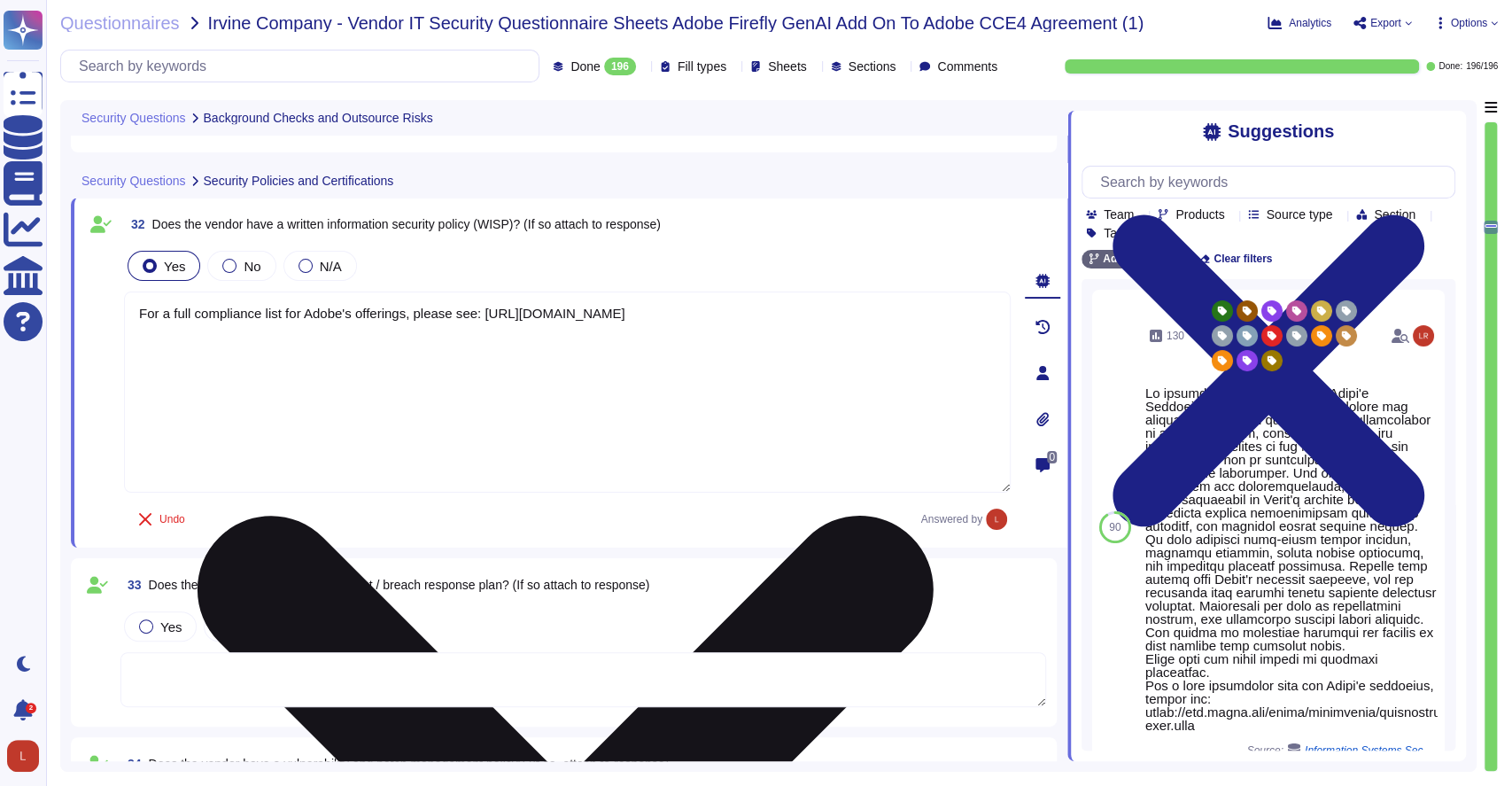
scroll to position [0, 0]
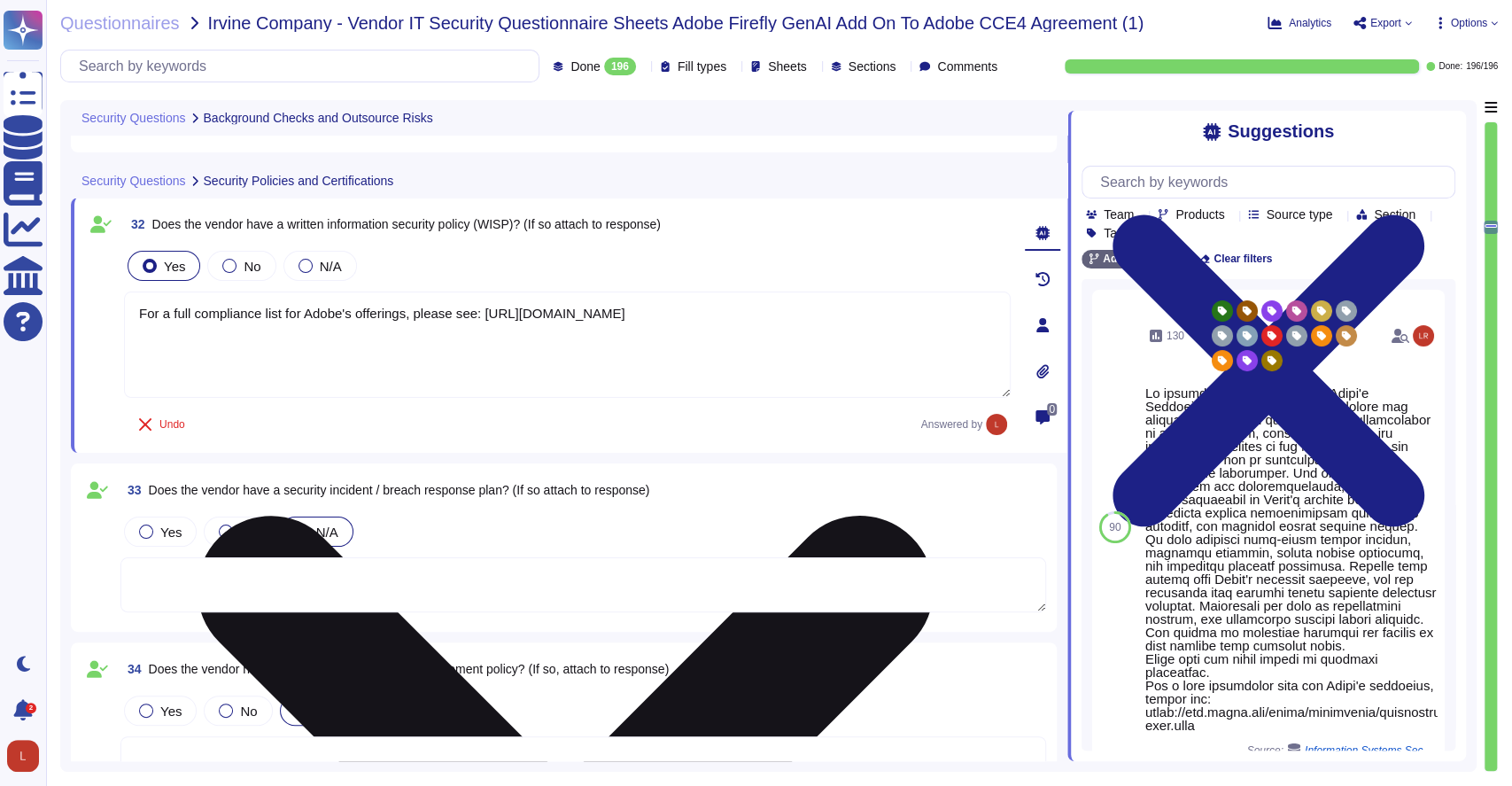
paste textarea "Yes, Adobe has a written Information Security Policy (WISP). It aligns with ISO…"
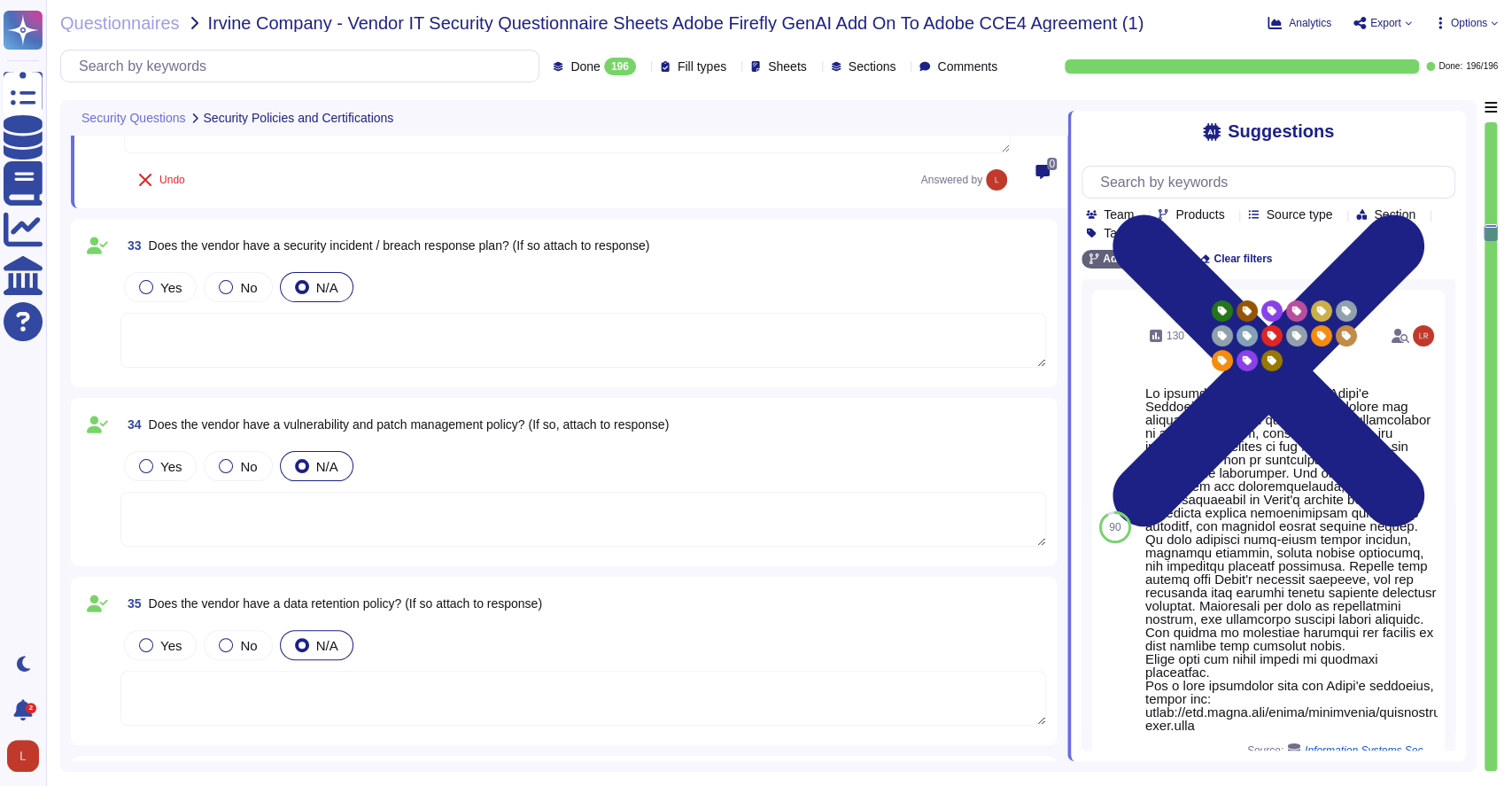
scroll to position [6369, 0]
type textarea "Yes, Adobe has a written Information Security Policy (WISP). It aligns with ISO…"
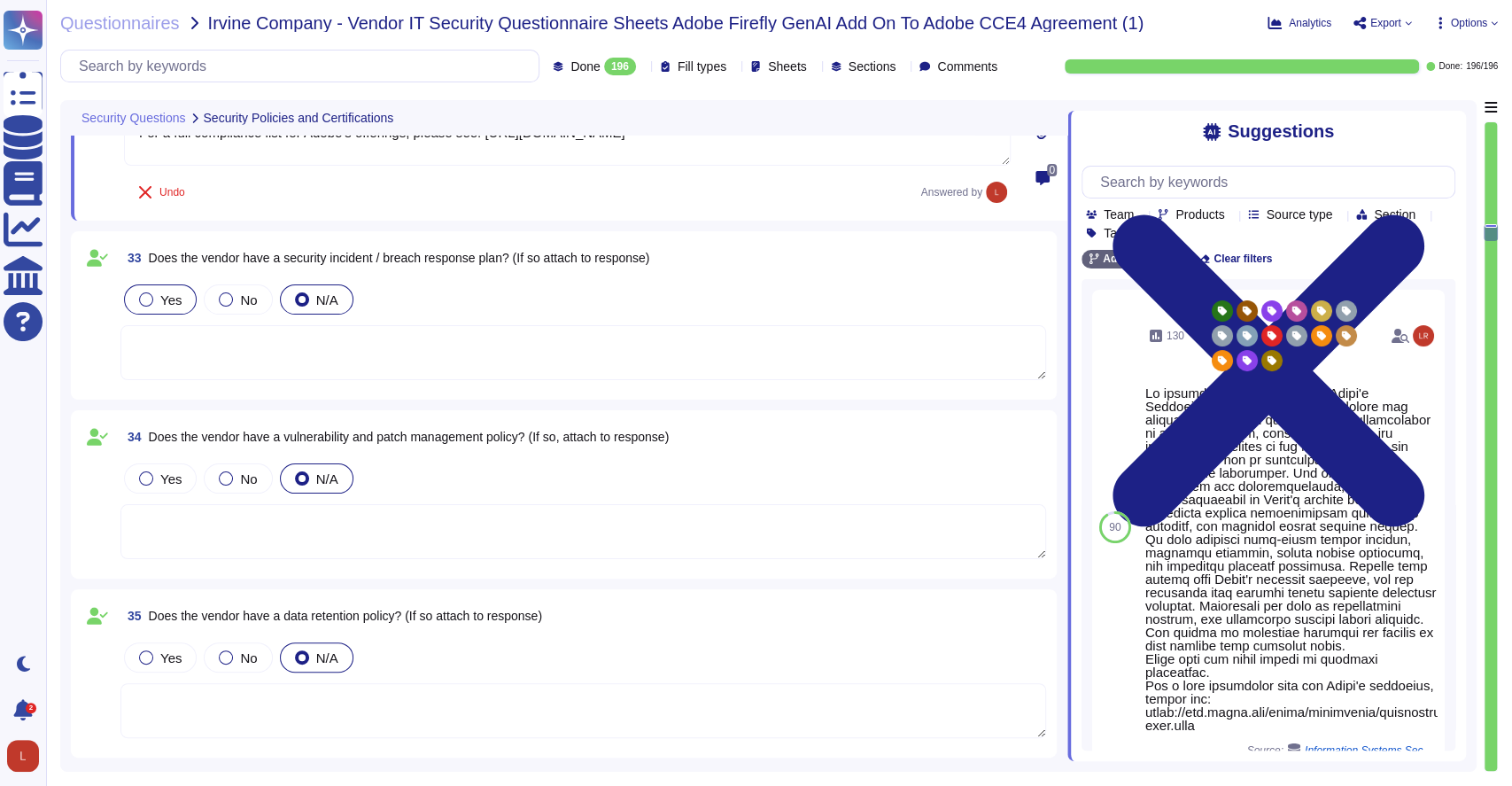
click at [147, 293] on div at bounding box center [146, 299] width 14 height 14
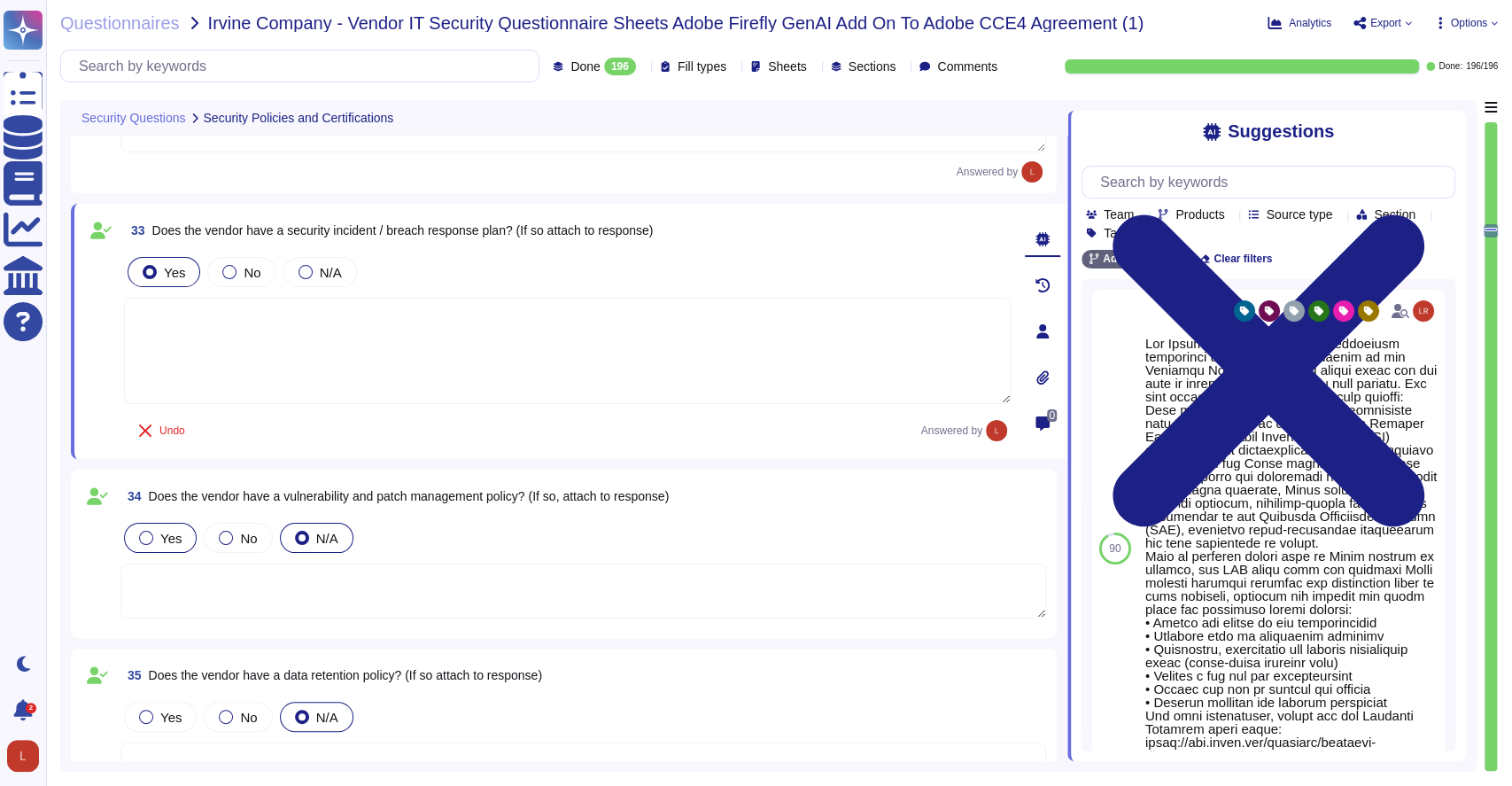
click at [144, 542] on div "Yes" at bounding box center [160, 538] width 72 height 30
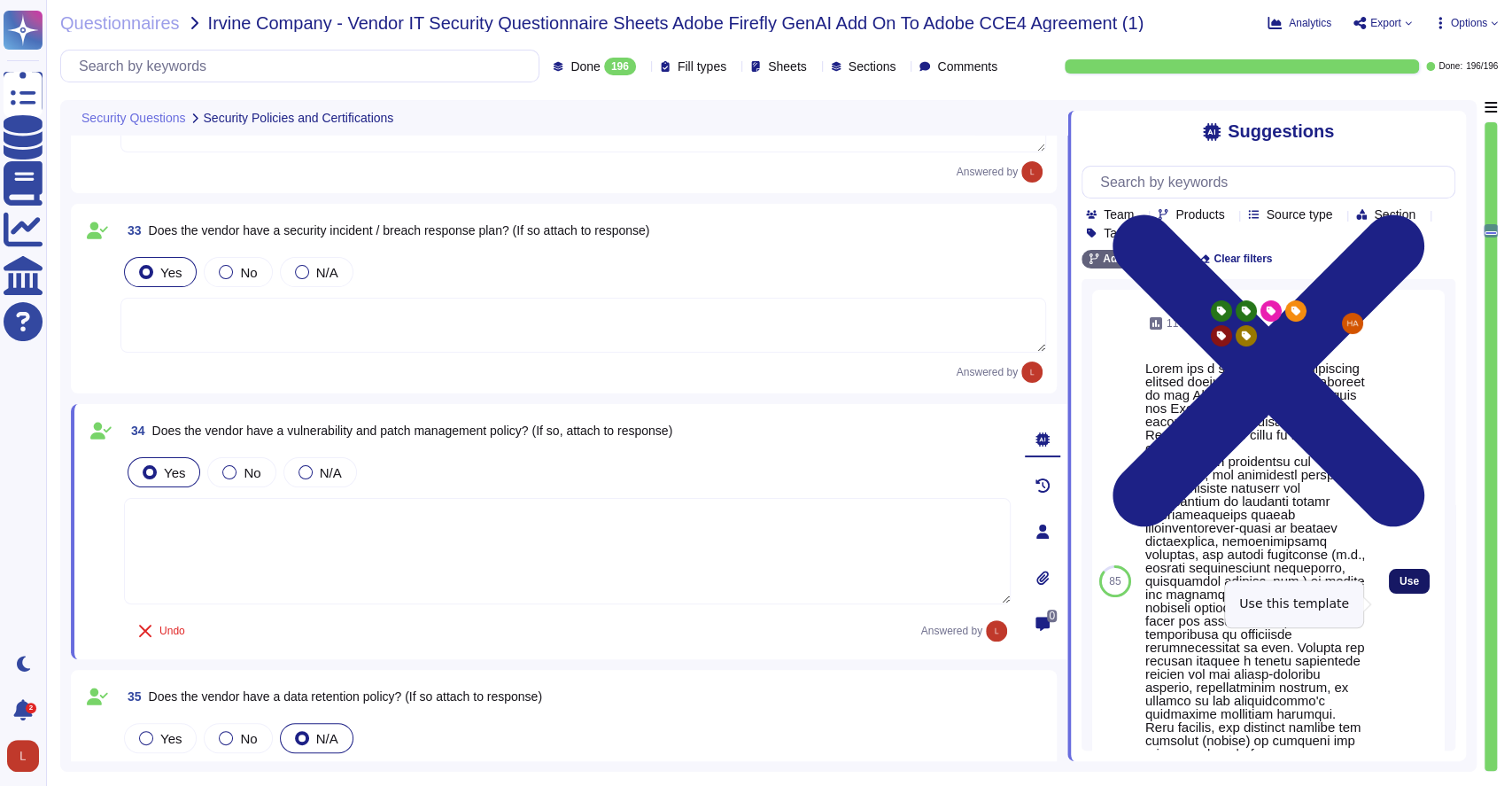
click at [1400, 594] on button "Use" at bounding box center [1409, 581] width 40 height 24
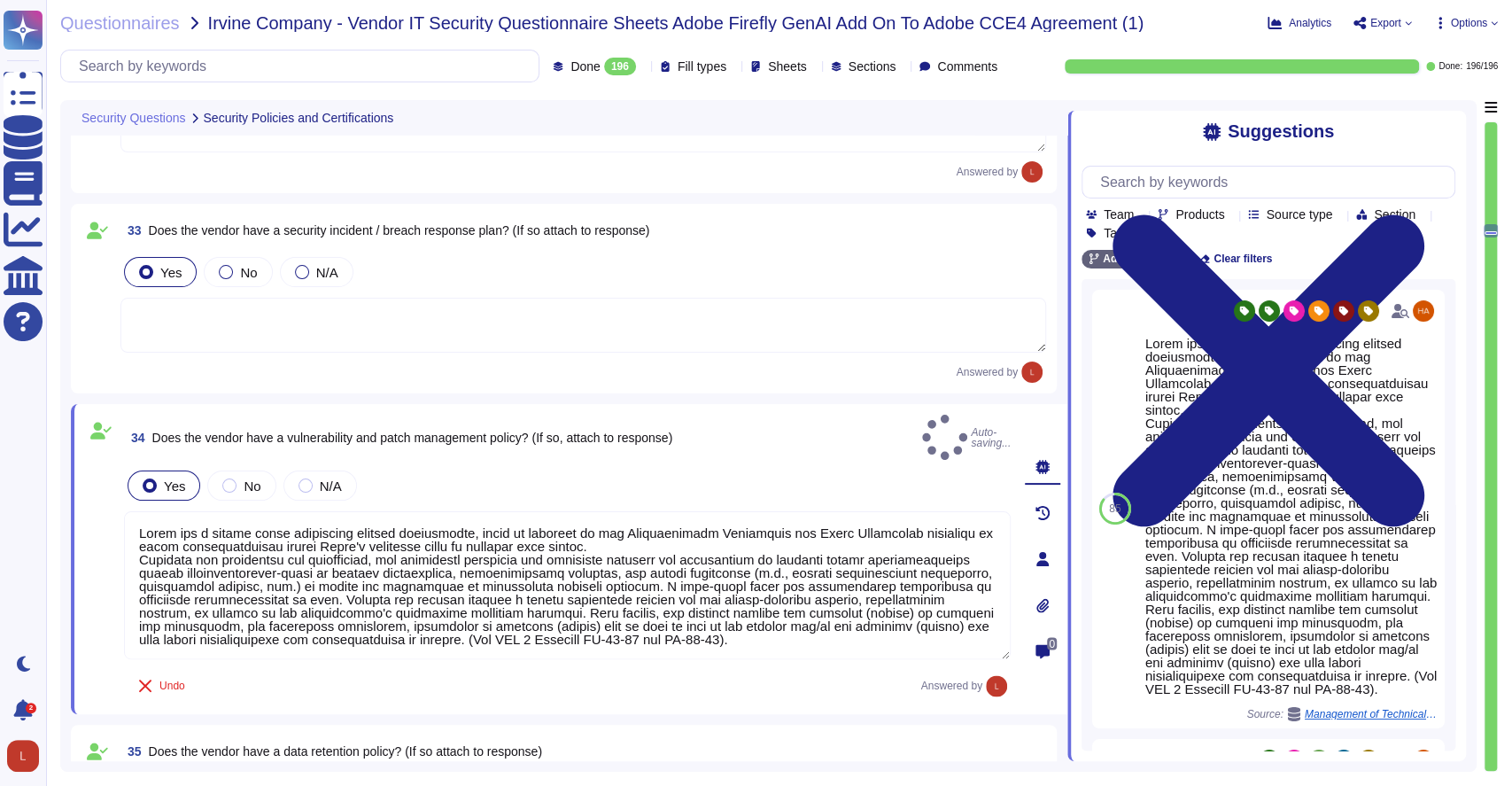
type textarea "Adobe has a formal patch management process implemented, which is governed by t…"
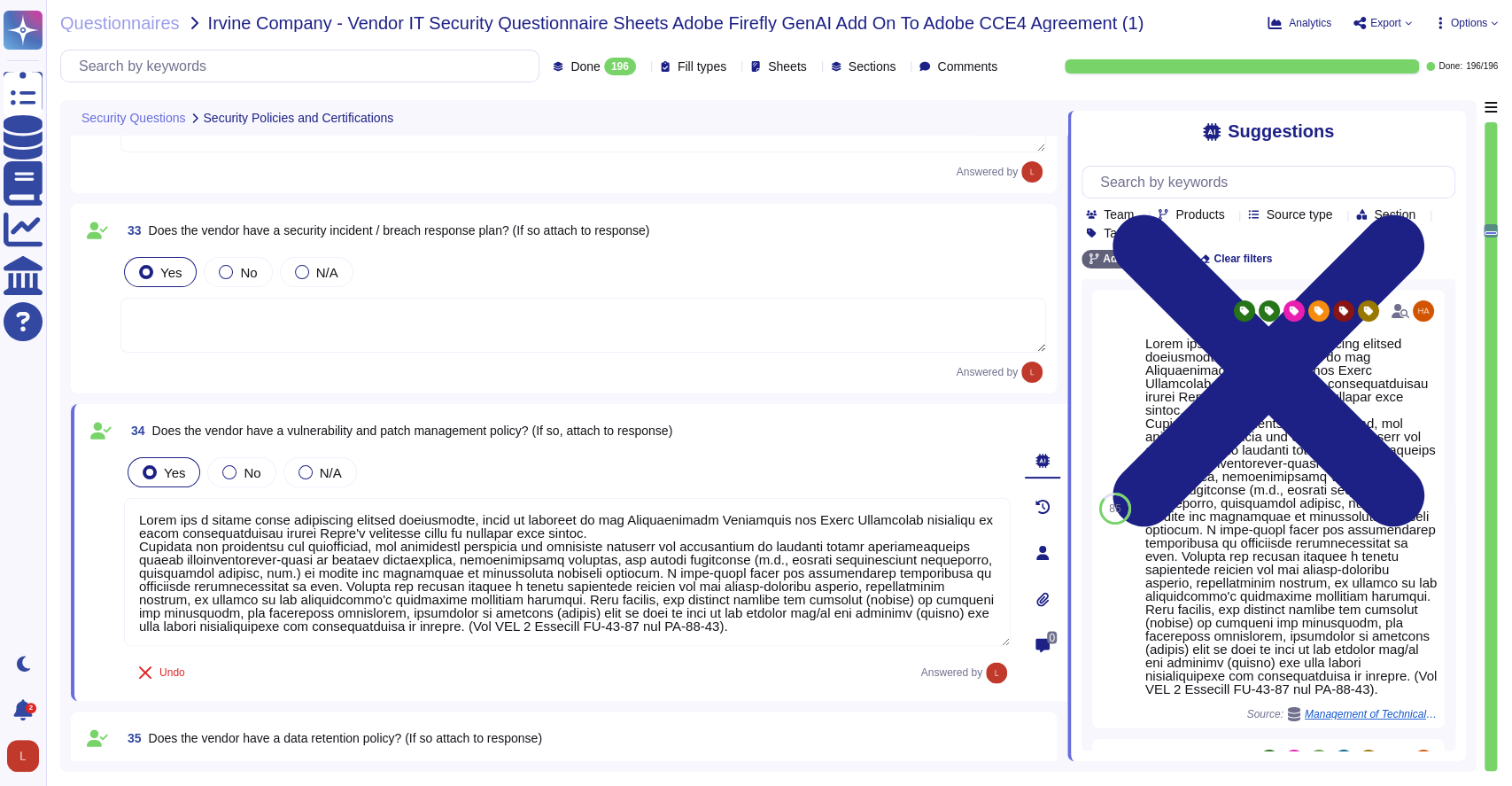
click at [285, 340] on textarea at bounding box center [583, 325] width 926 height 55
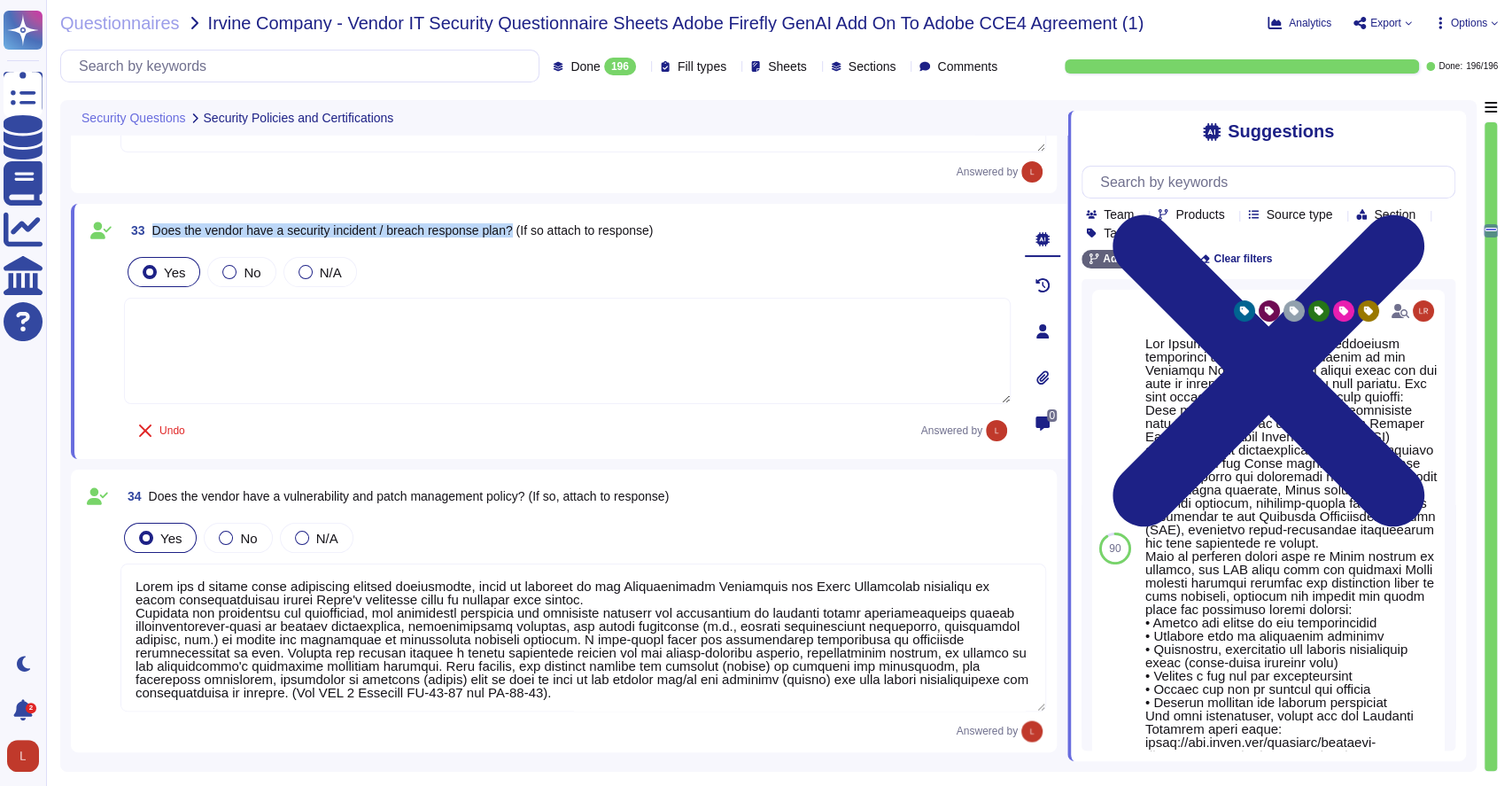
drag, startPoint x: 153, startPoint y: 233, endPoint x: 516, endPoint y: 227, distance: 363.0
click at [516, 227] on span "Does the vendor have a security incident / breach response plan? (If so attach …" at bounding box center [403, 230] width 501 height 14
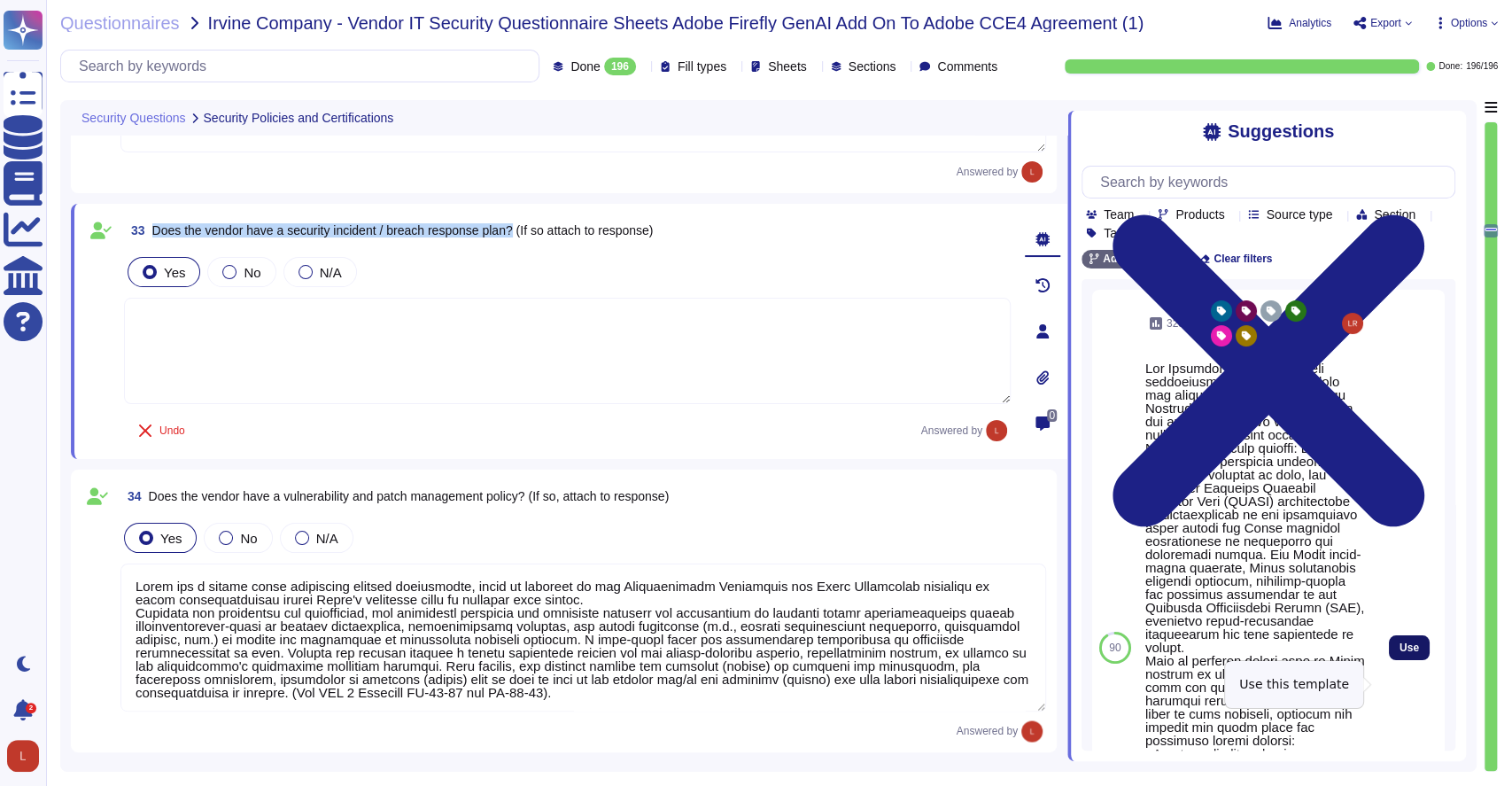
click at [1389, 660] on button "Use" at bounding box center [1409, 648] width 40 height 24
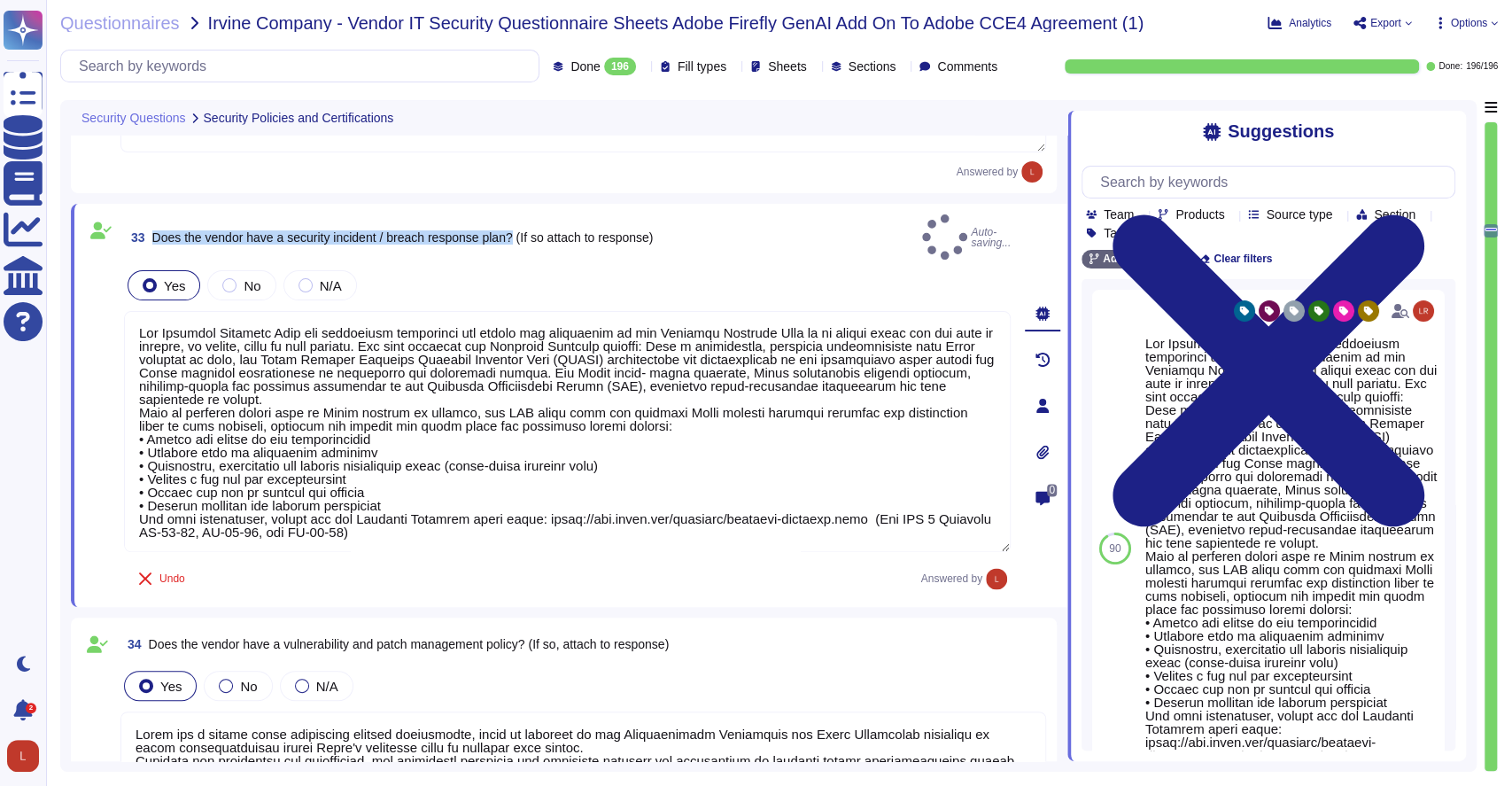
type textarea "Lor Ipsumdol Sitametc Adip eli seddoeiusm temporinci utl etdolo mag aliquaenim …"
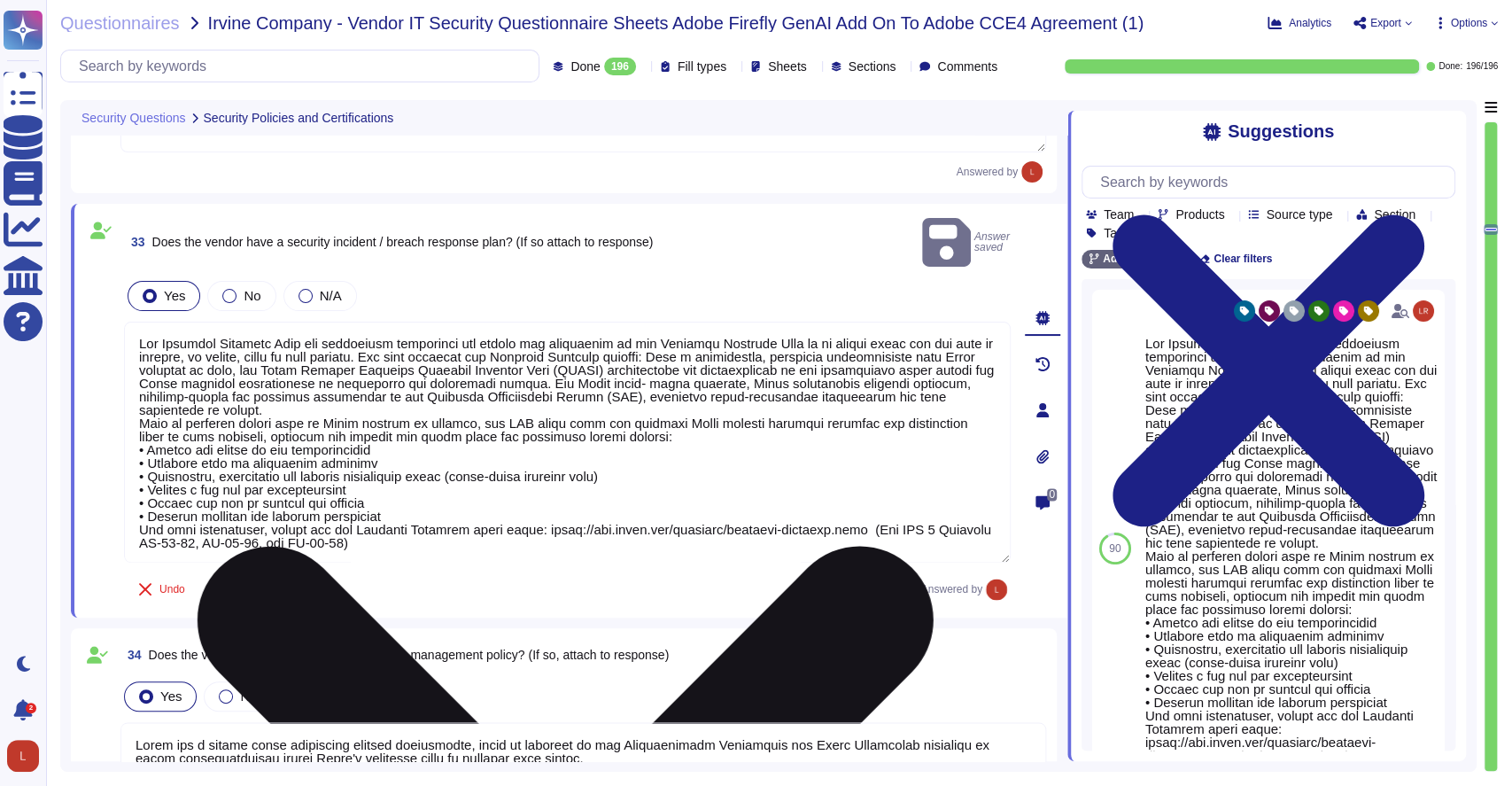
click at [492, 428] on textarea at bounding box center [567, 442] width 887 height 241
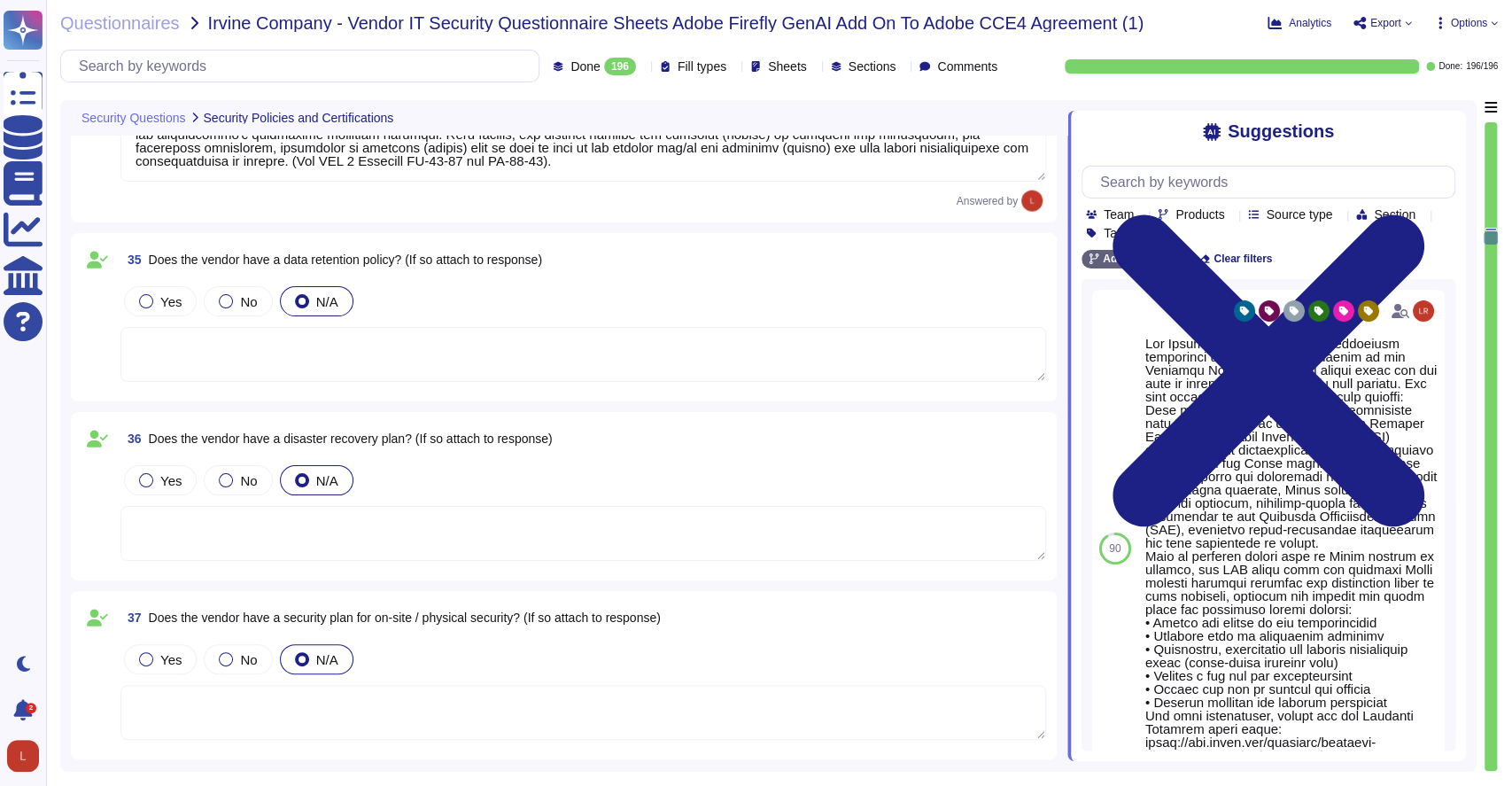
scroll to position [7023, 0]
click at [142, 298] on div at bounding box center [146, 300] width 14 height 14
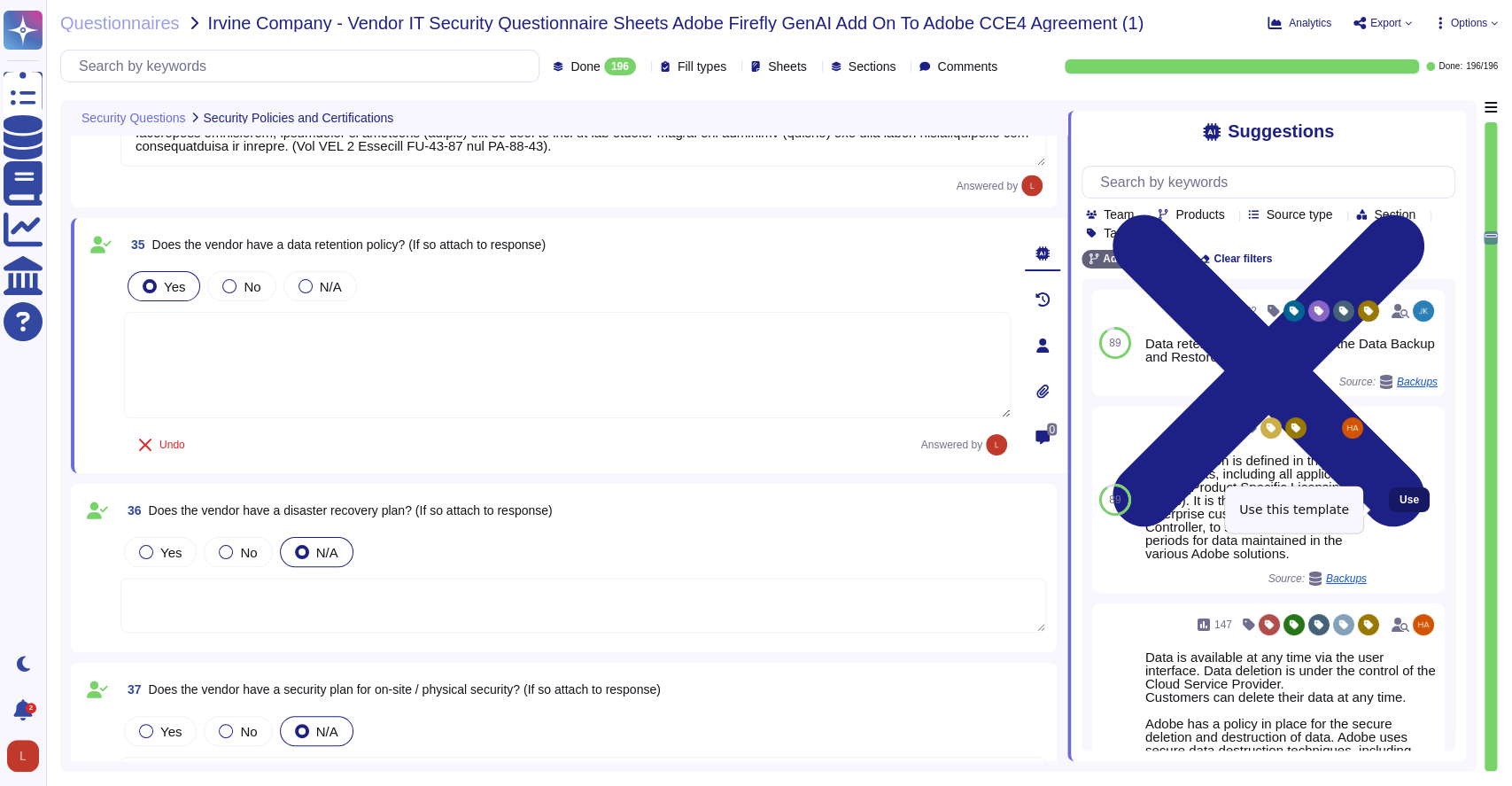
click at [1400, 505] on span "Use" at bounding box center [1409, 499] width 20 height 10
type textarea "Data retention is defined in the agreements, including all applicable PSLTs (Pr…"
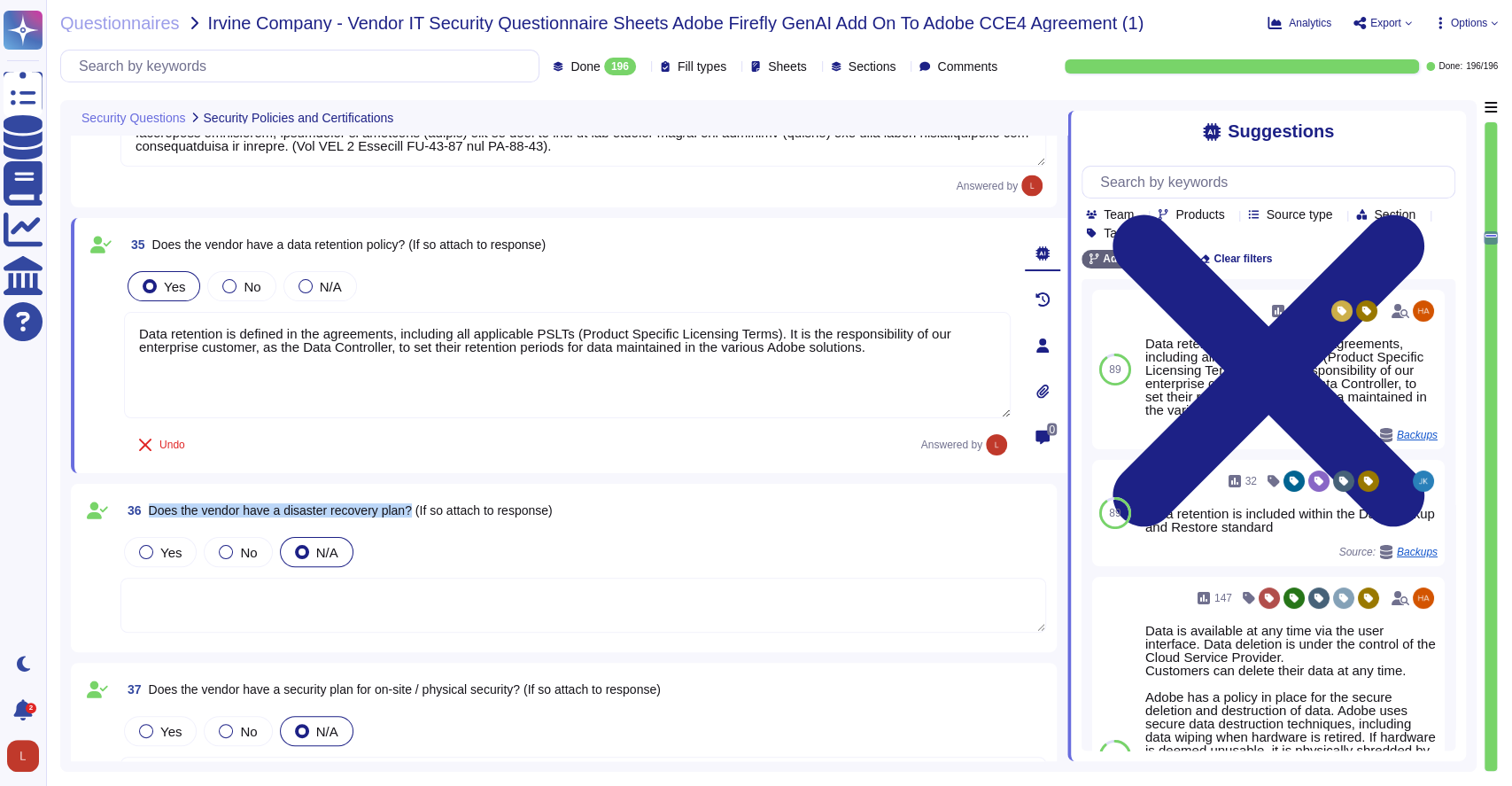
drag, startPoint x: 149, startPoint y: 510, endPoint x: 411, endPoint y: 508, distance: 262.0
click at [411, 508] on span "Does the vendor have a disaster recovery plan? (If so attach to response)" at bounding box center [350, 510] width 404 height 14
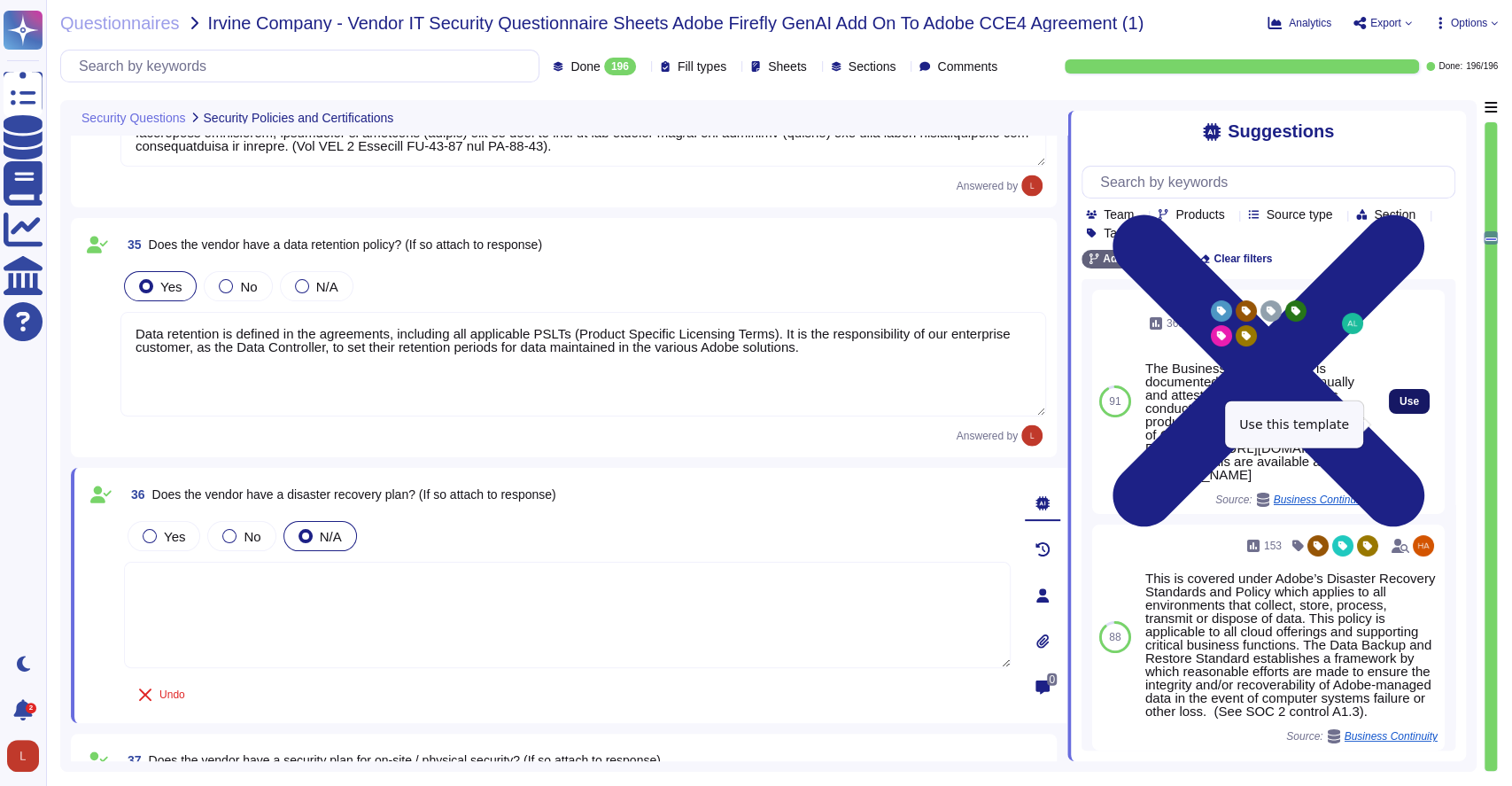
click at [1389, 414] on button "Use" at bounding box center [1409, 401] width 40 height 24
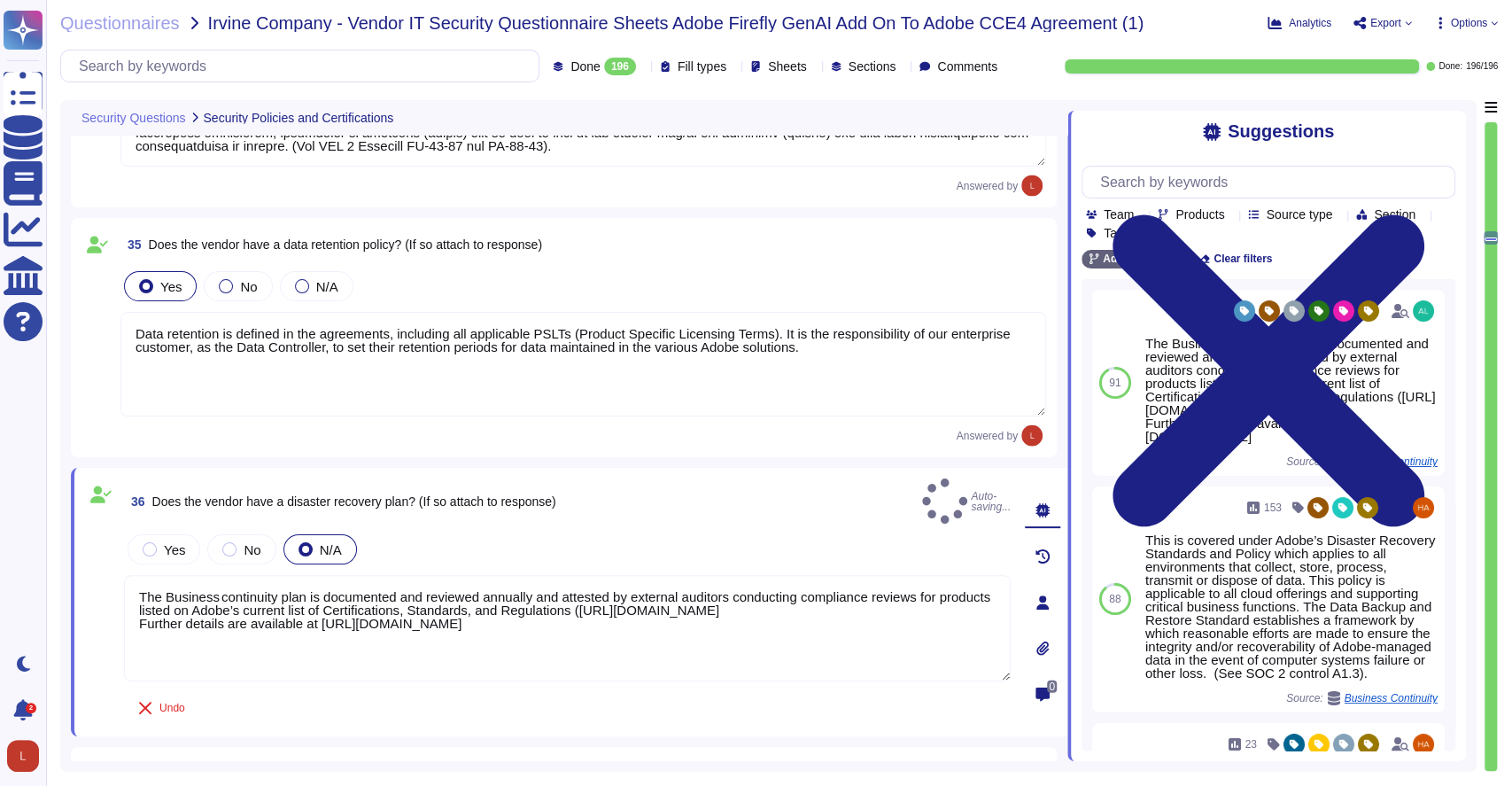
type textarea "The Business continuity plan is documented and reviewed annually and attested b…"
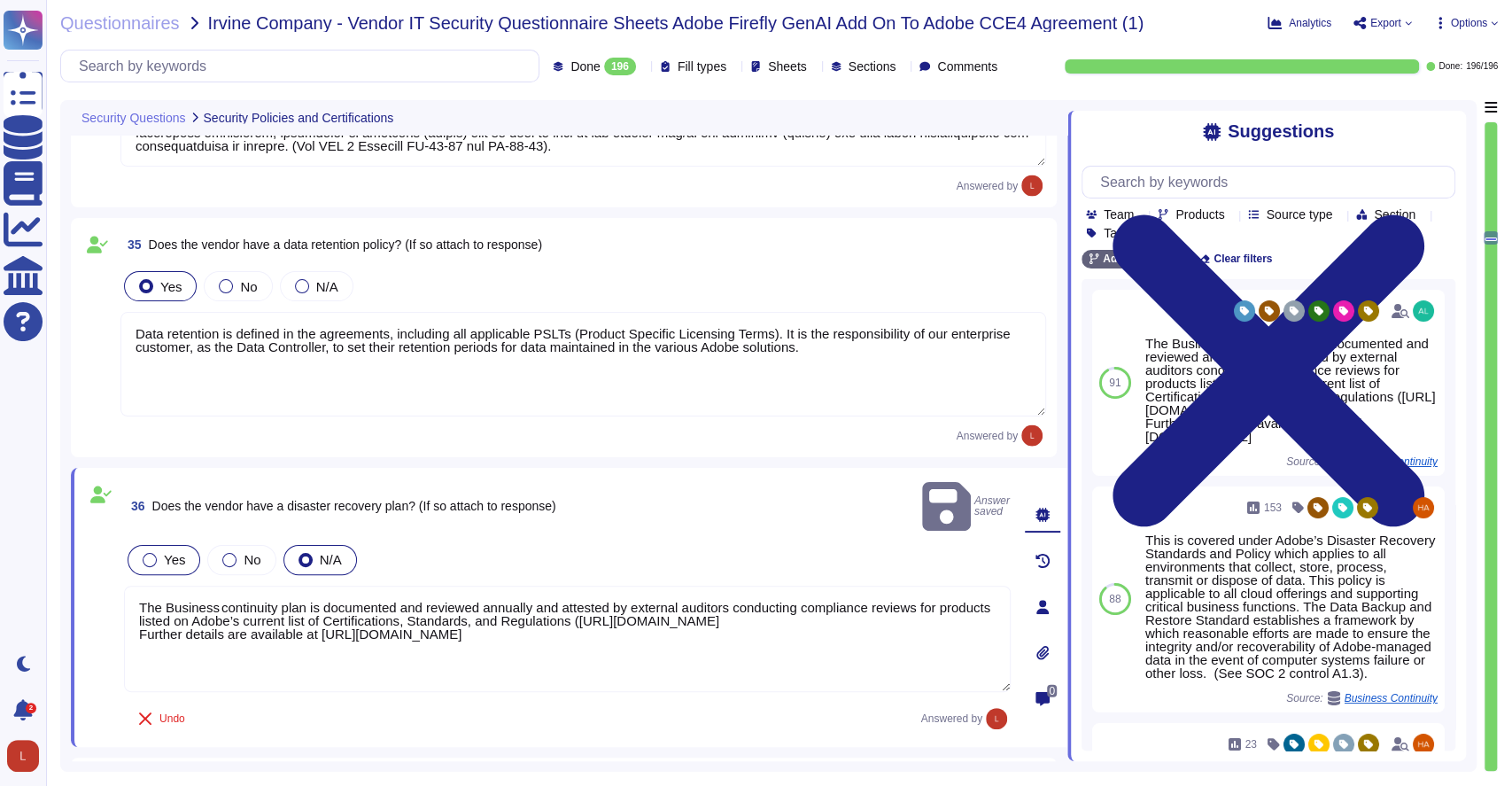
click at [144, 553] on div at bounding box center [150, 560] width 14 height 14
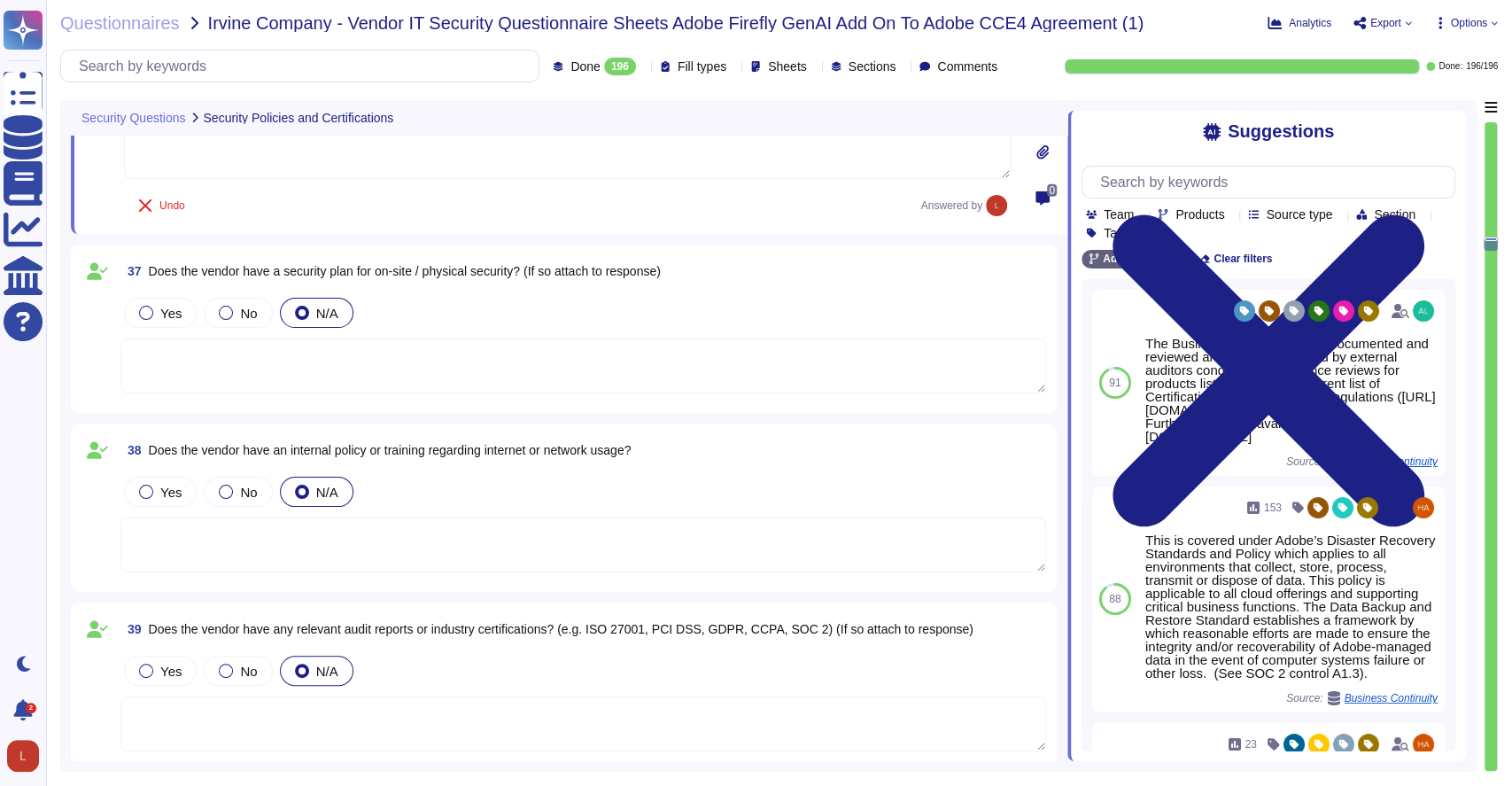
scroll to position [7507, 0]
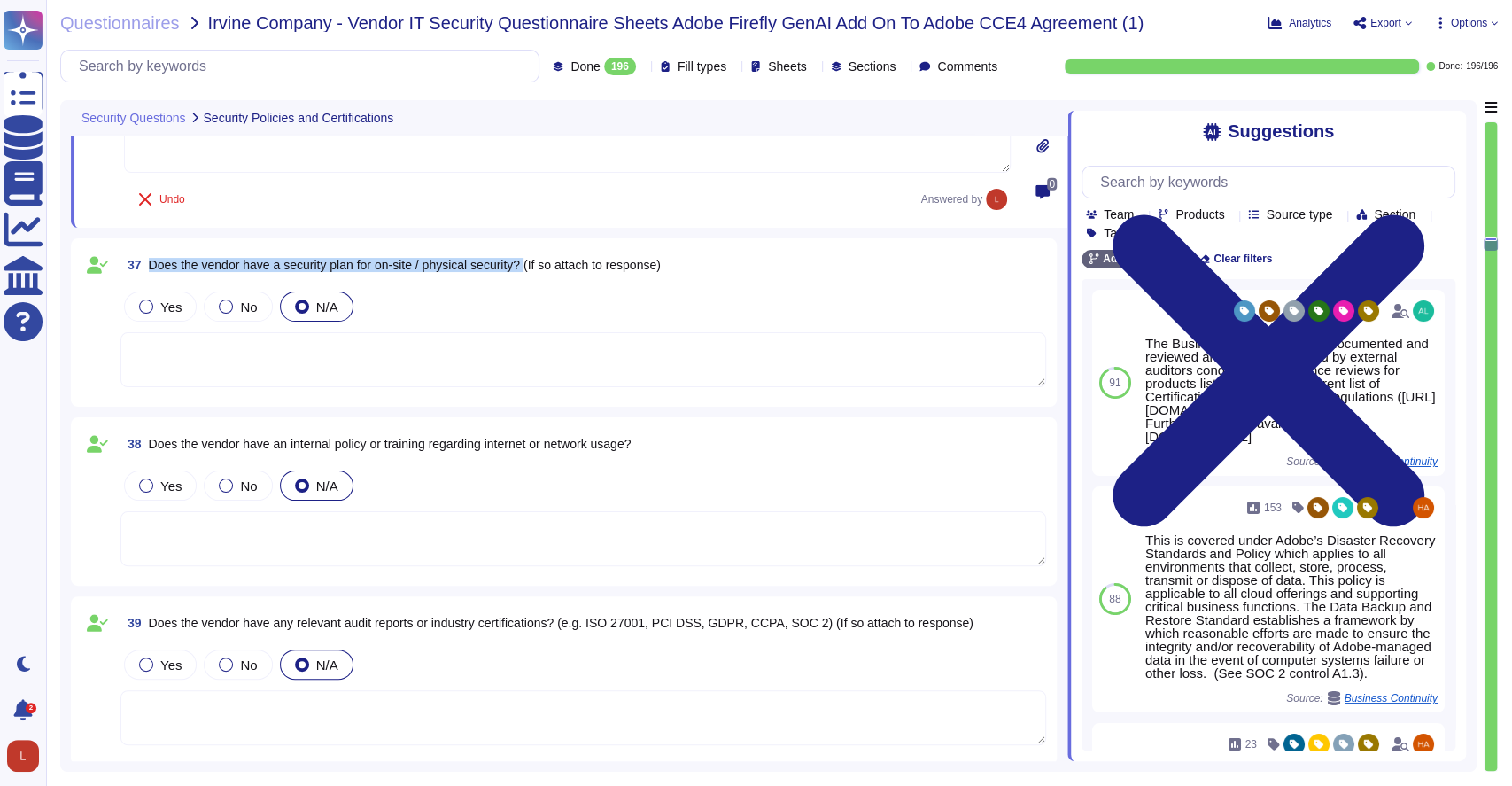
drag, startPoint x: 151, startPoint y: 264, endPoint x: 532, endPoint y: 269, distance: 381.0
click at [532, 269] on span "Does the vendor have a security plan for on-site / physical security? (If so at…" at bounding box center [405, 265] width 512 height 14
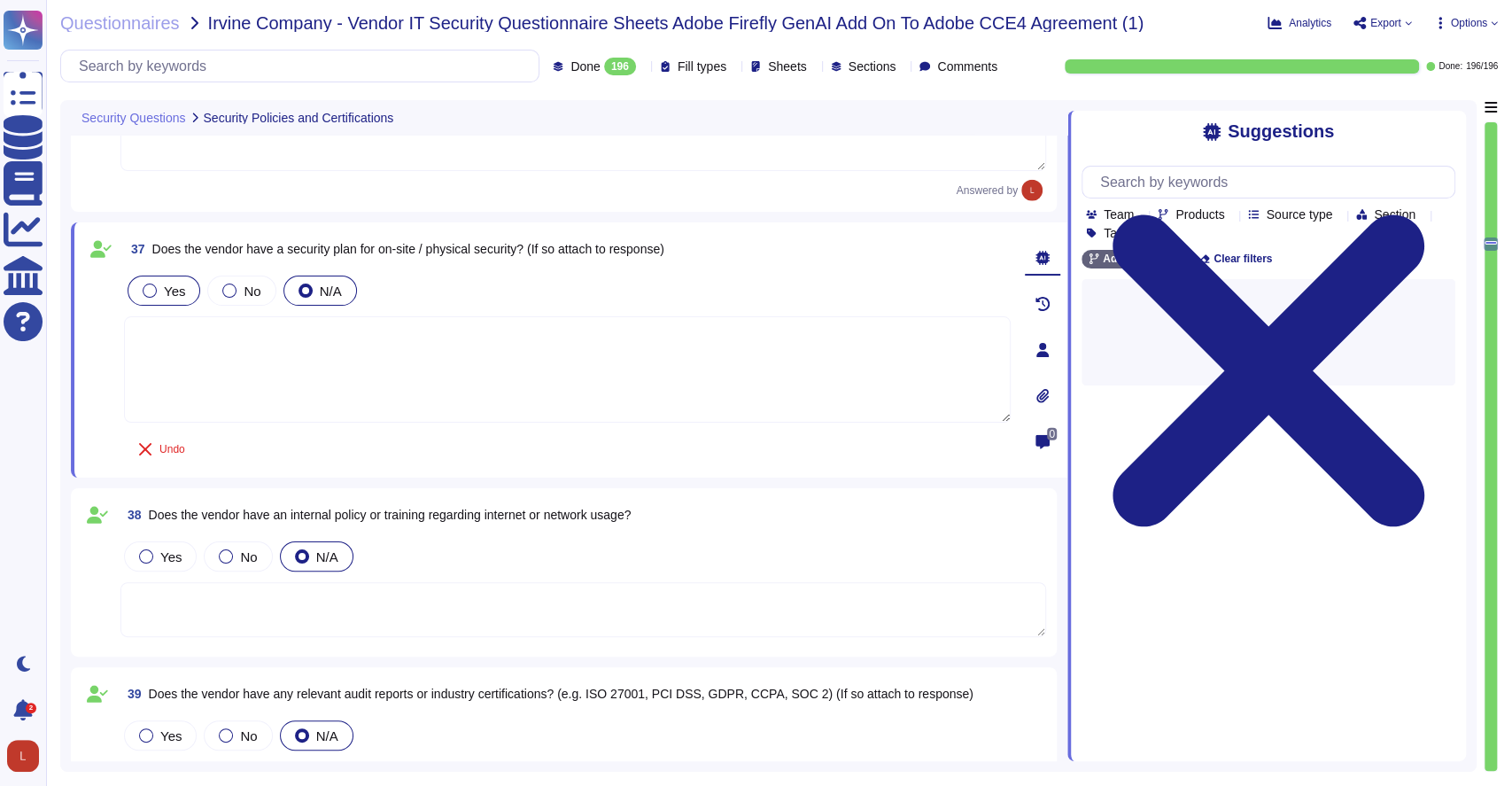
click at [143, 288] on div at bounding box center [150, 290] width 14 height 14
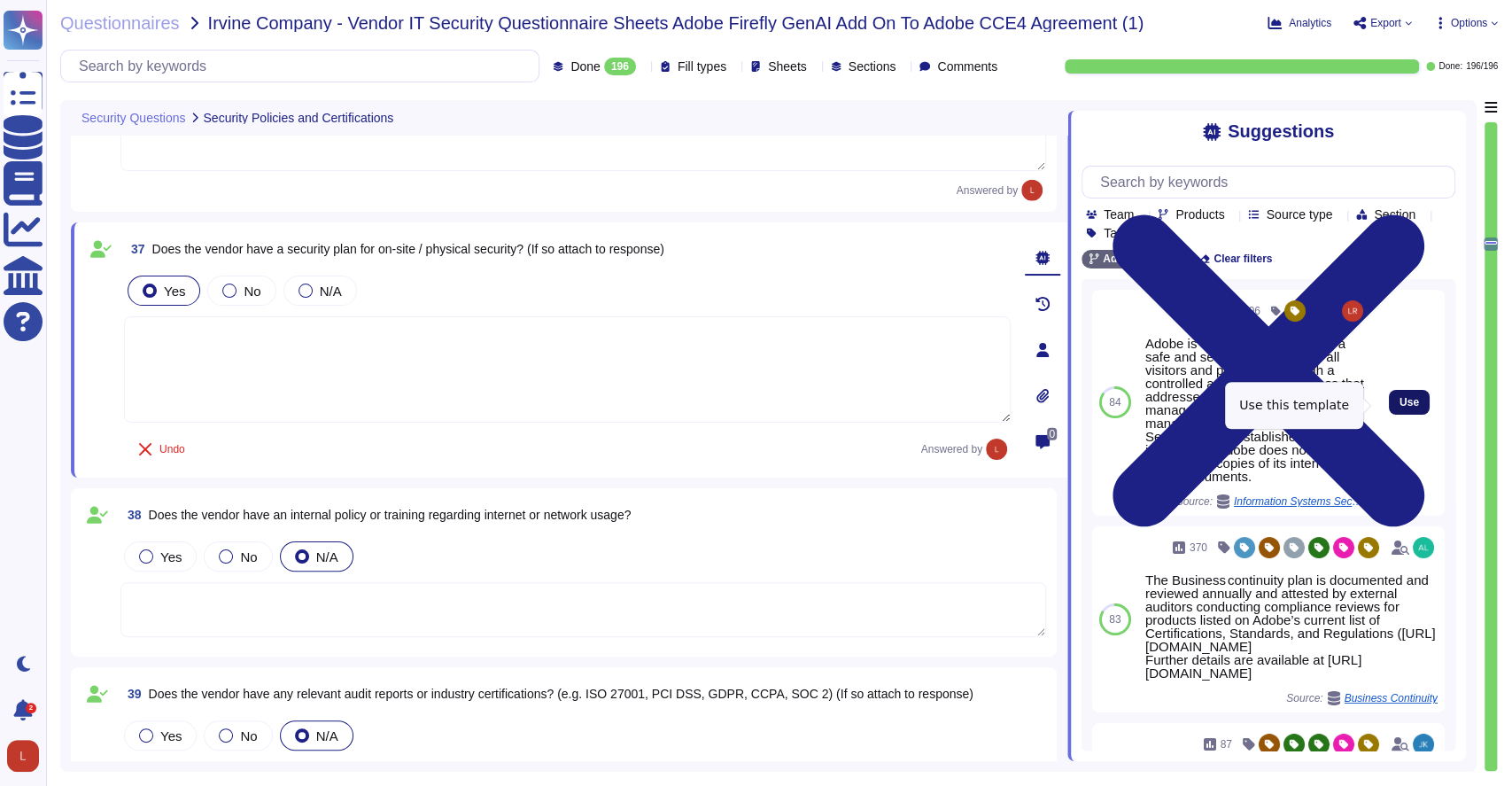
click at [1400, 408] on span "Use" at bounding box center [1409, 402] width 20 height 10
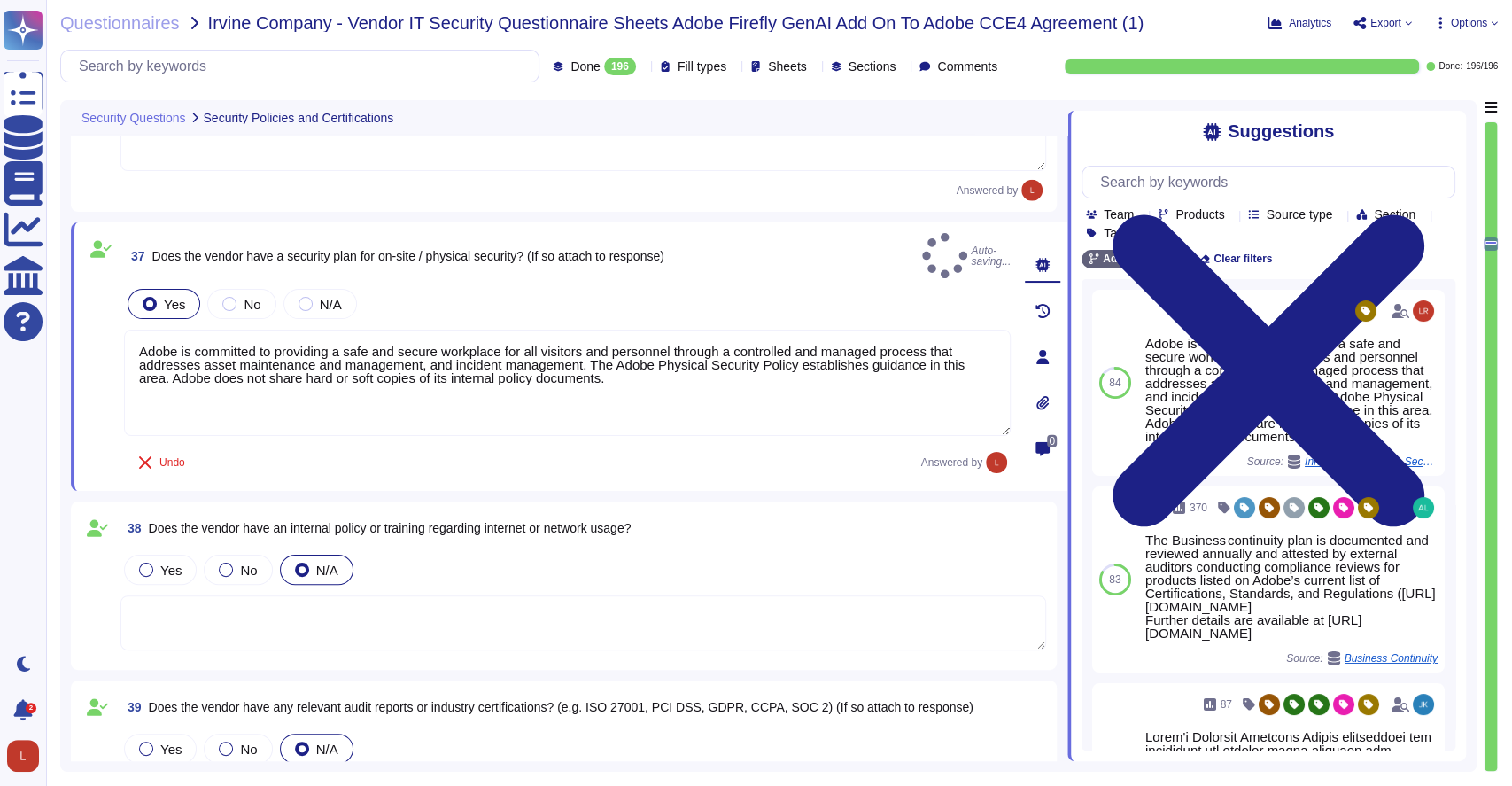
type textarea "Adobe is committed to providing a safe and secure workplace for all visitors an…"
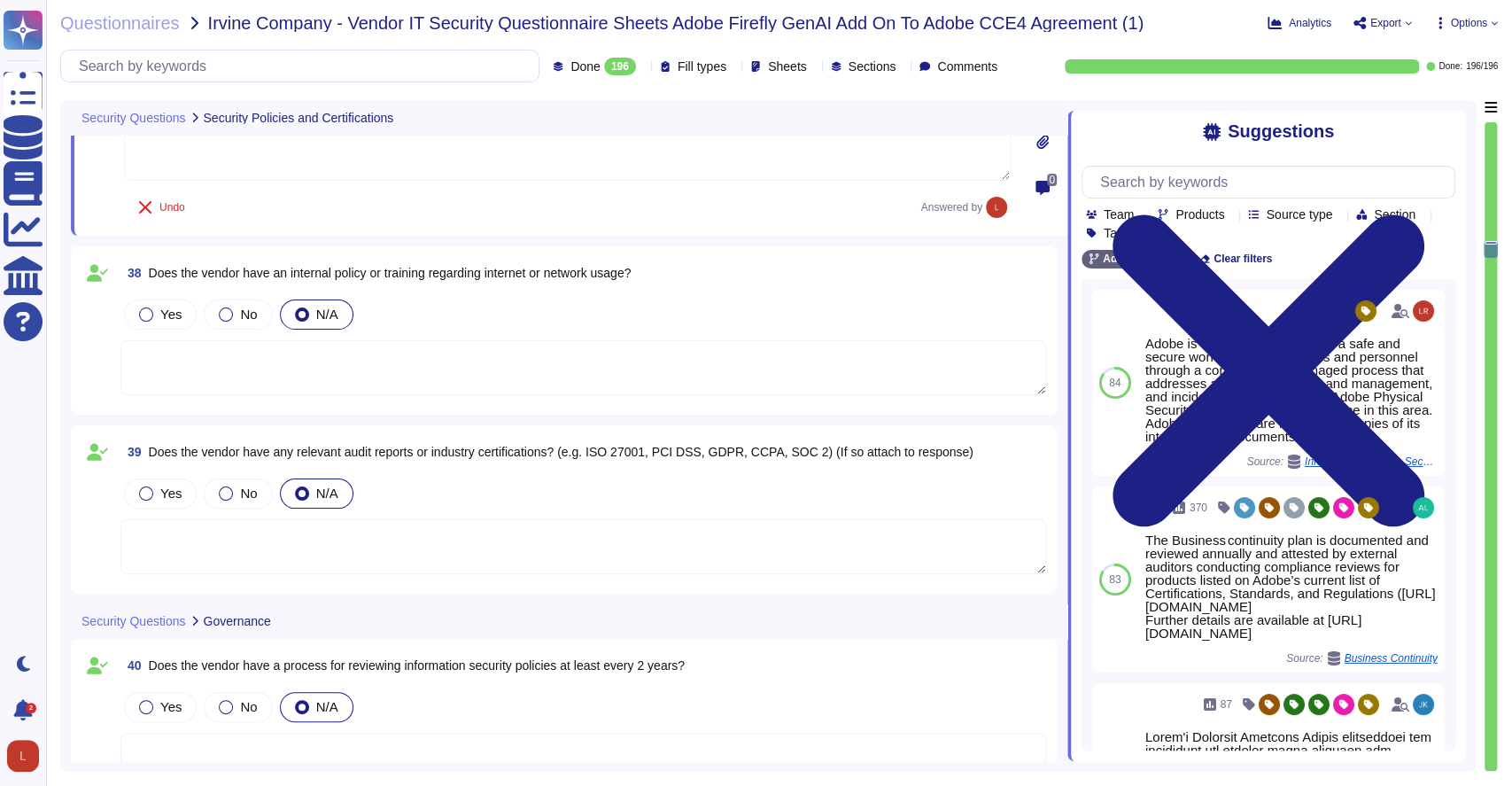
scroll to position [7820, 0]
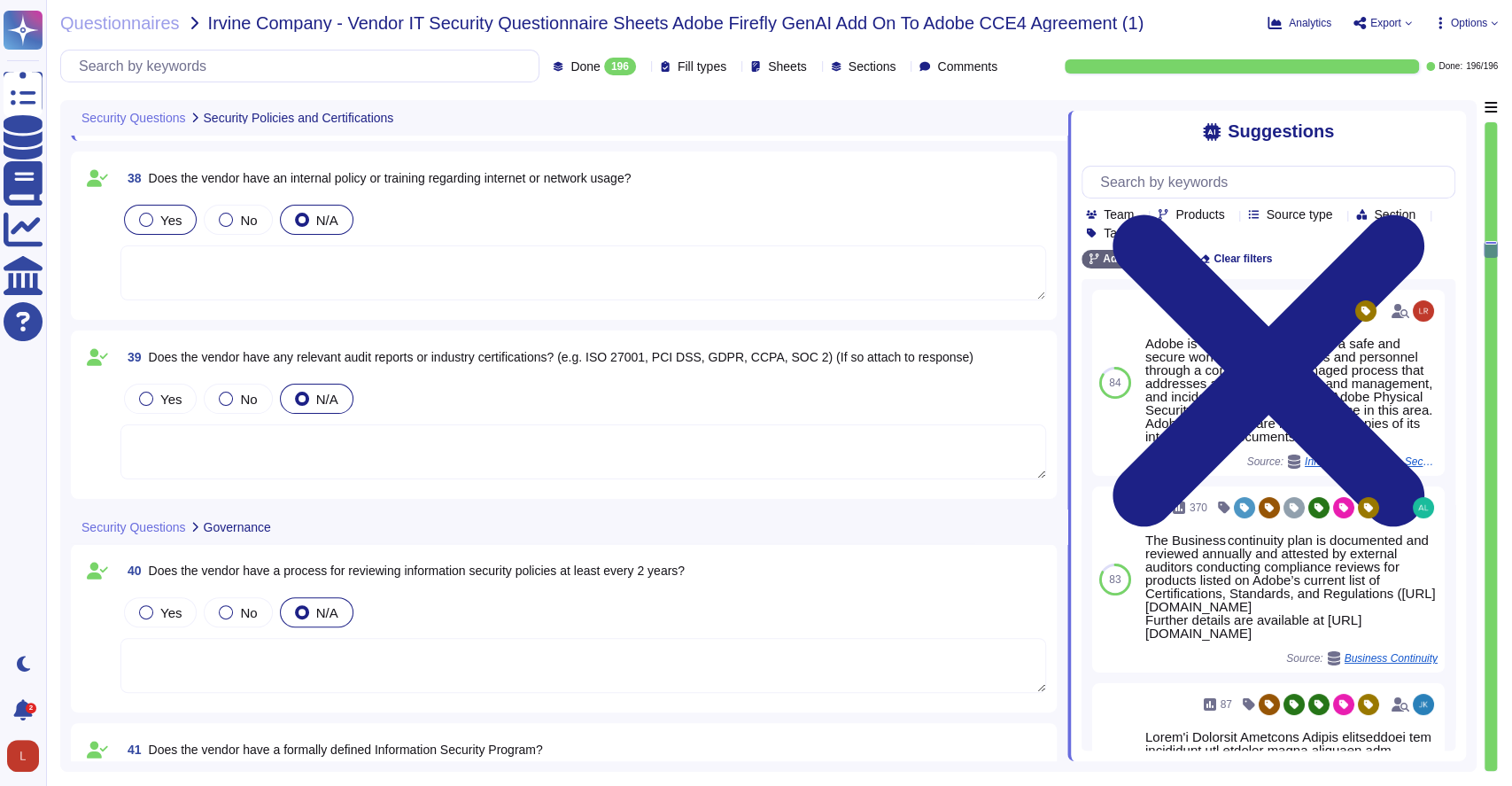
click at [144, 219] on div at bounding box center [146, 219] width 14 height 14
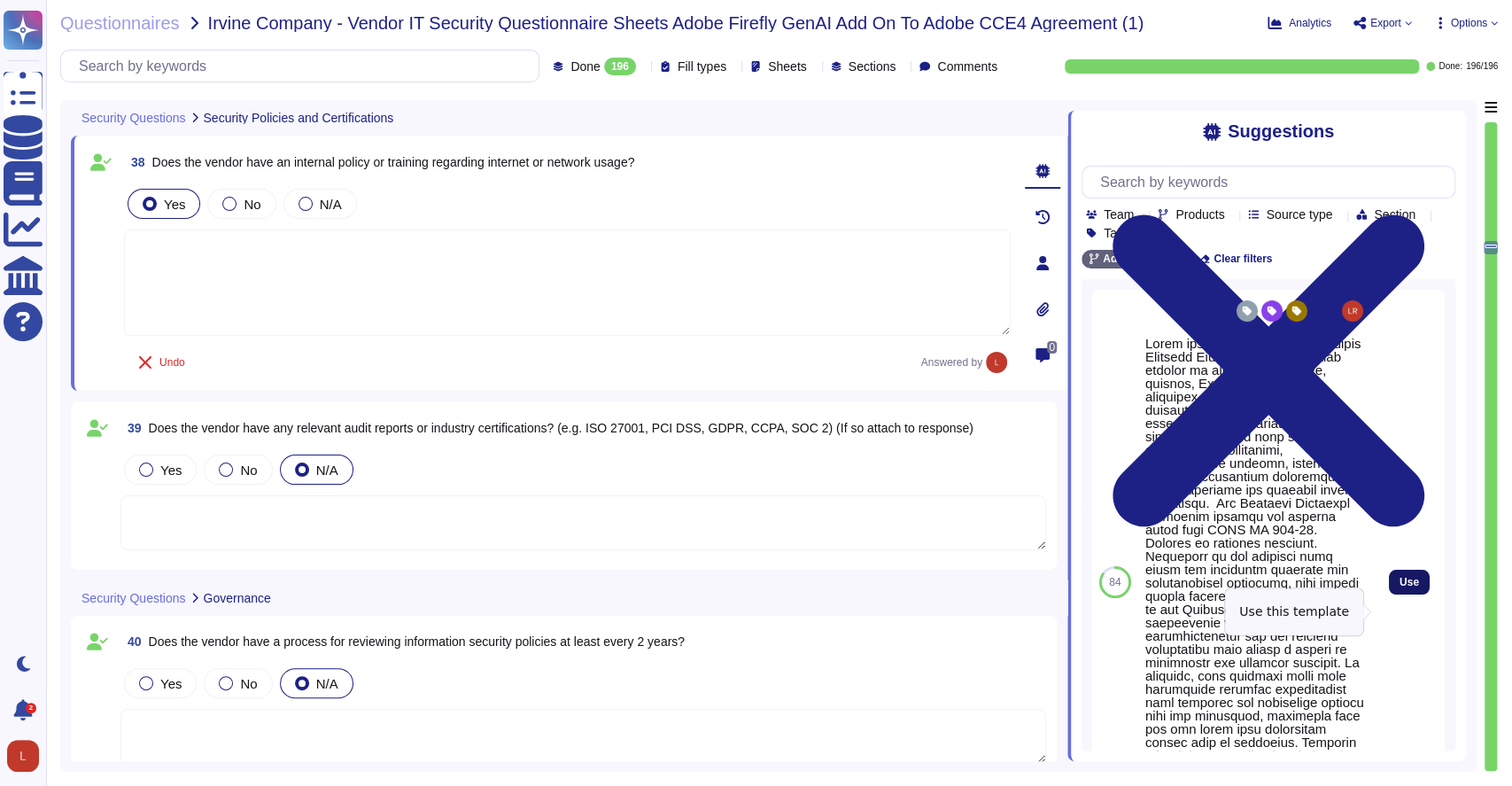
click at [1400, 587] on span "Use" at bounding box center [1409, 582] width 20 height 10
type textarea "Lorem ipsumdol s ametconse, adipis Elitsedd Eiusmodte Incididu utlab etdolor ma…"
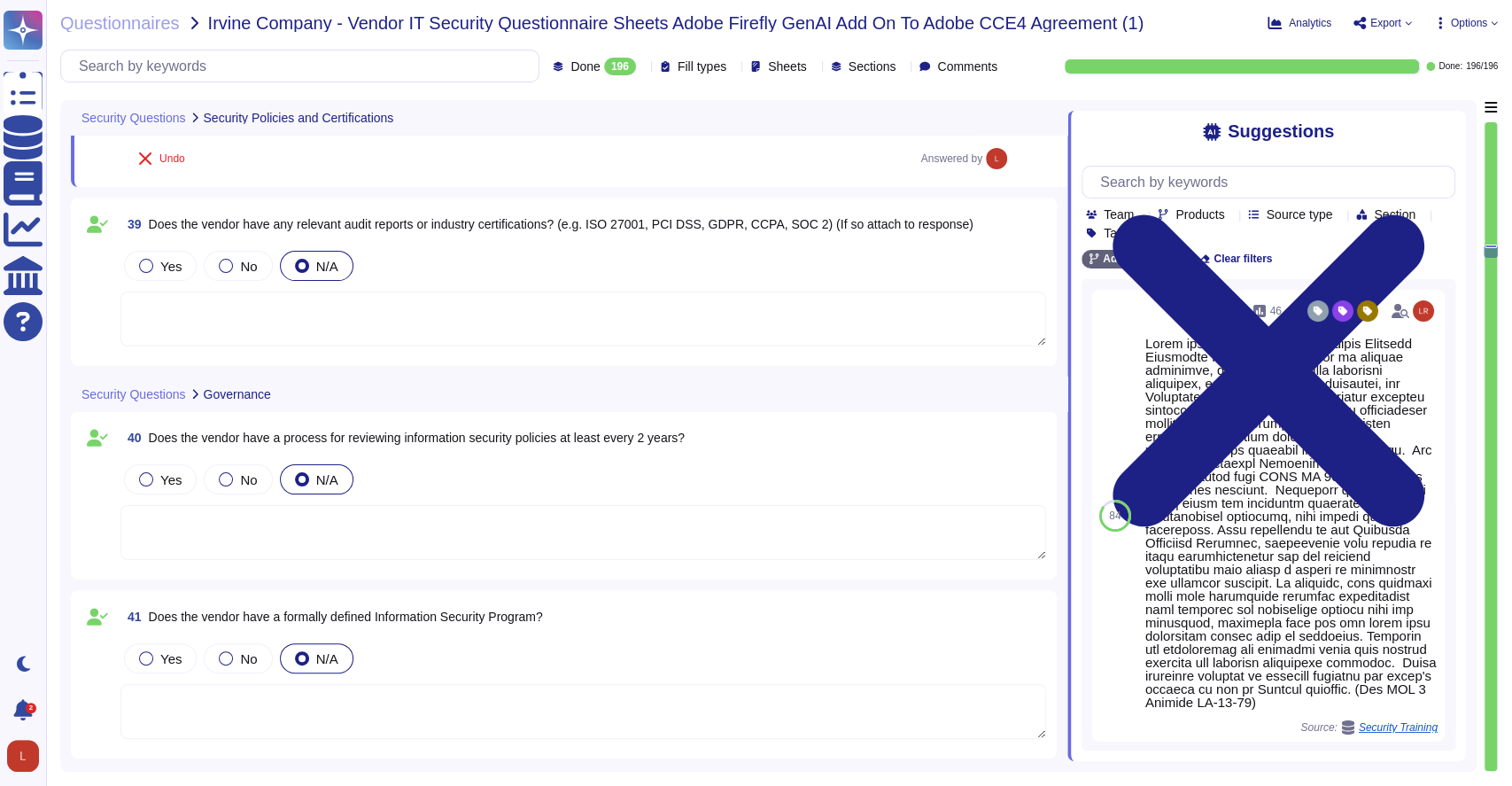
scroll to position [8080, 0]
click at [144, 267] on div at bounding box center [146, 266] width 14 height 14
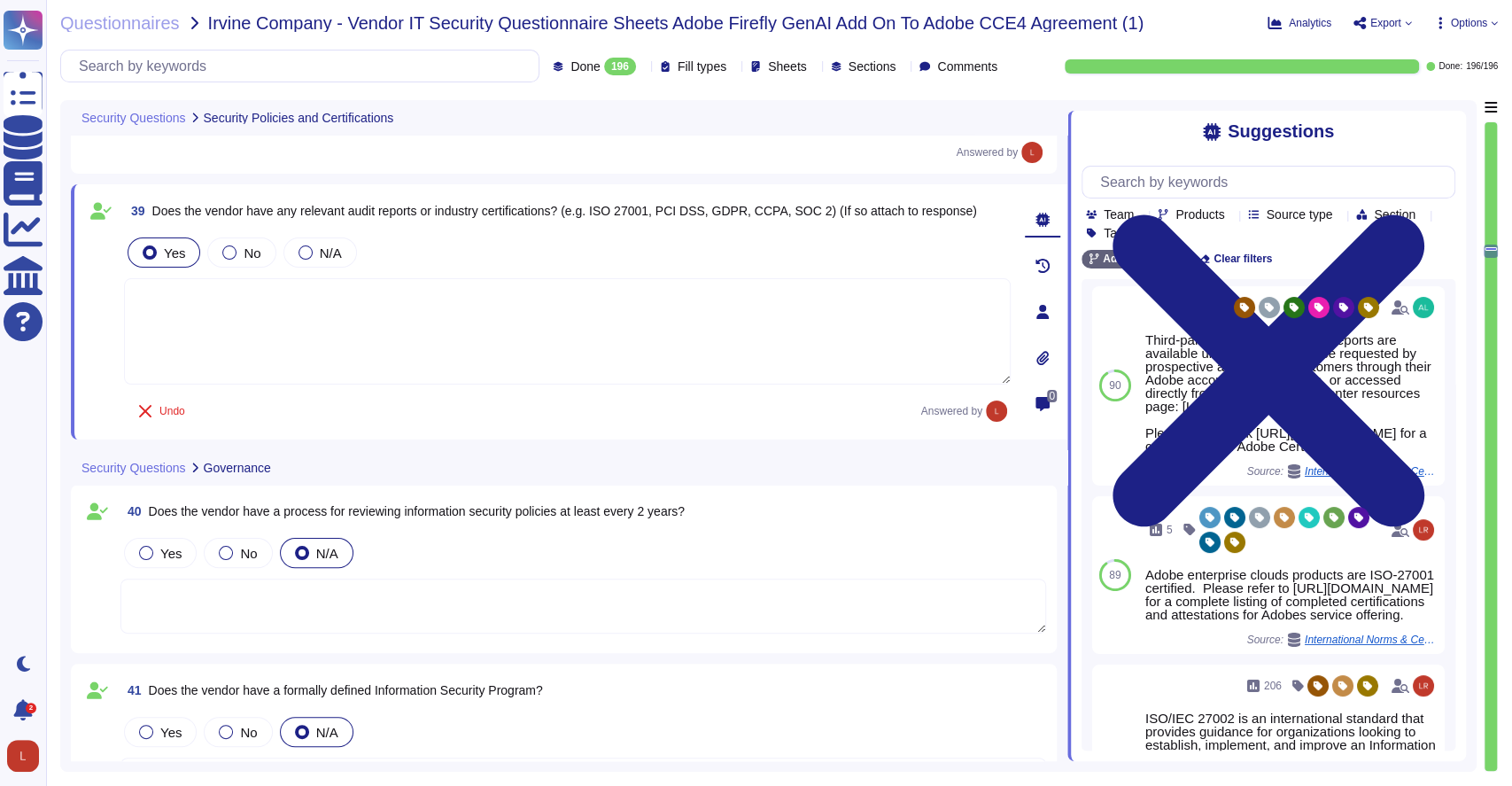
scroll to position [135, 0]
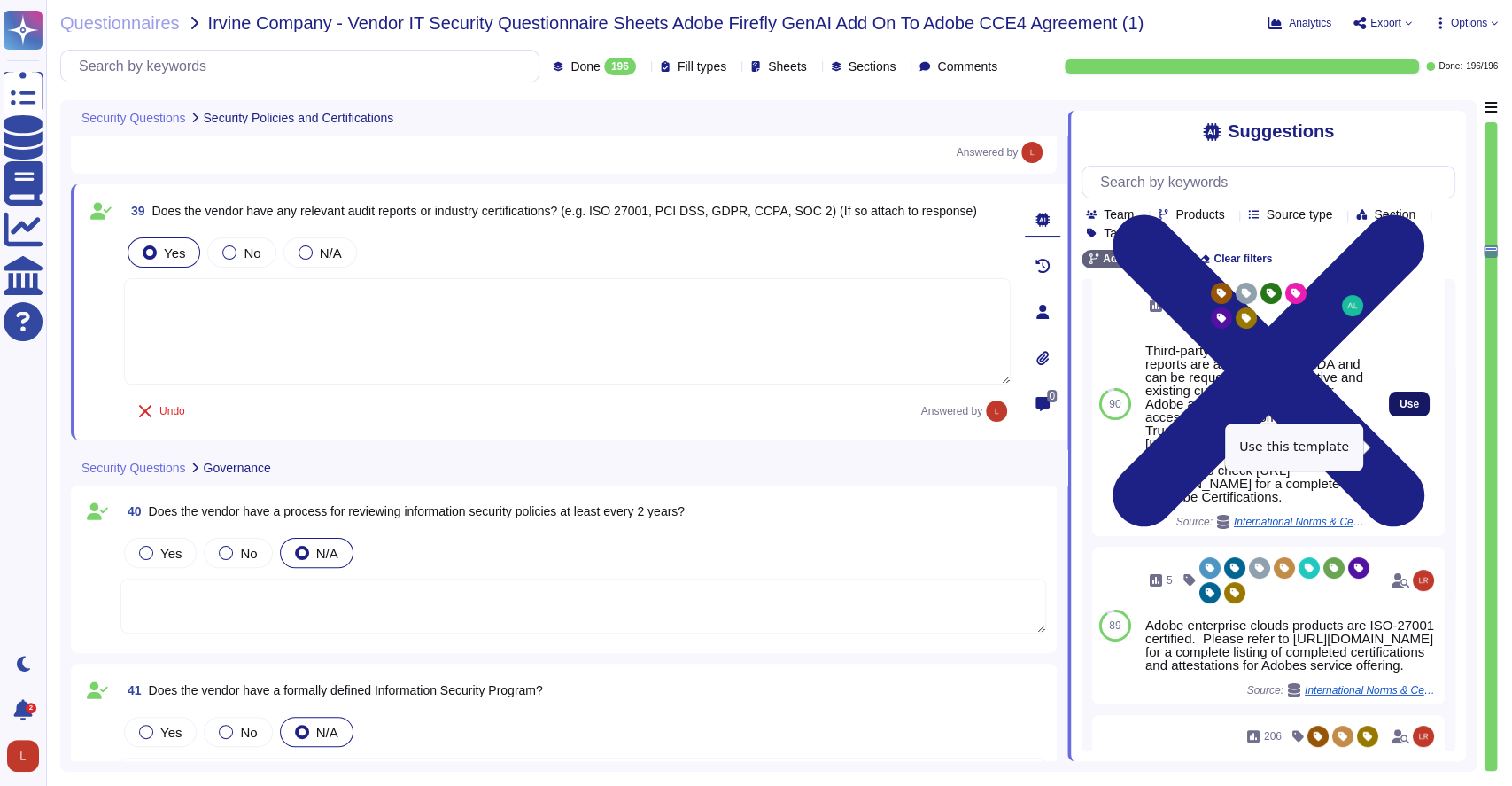
click at [1400, 409] on span "Use" at bounding box center [1409, 404] width 20 height 10
type textarea "Third-party audit or certification reports are available under NDA and can be r…"
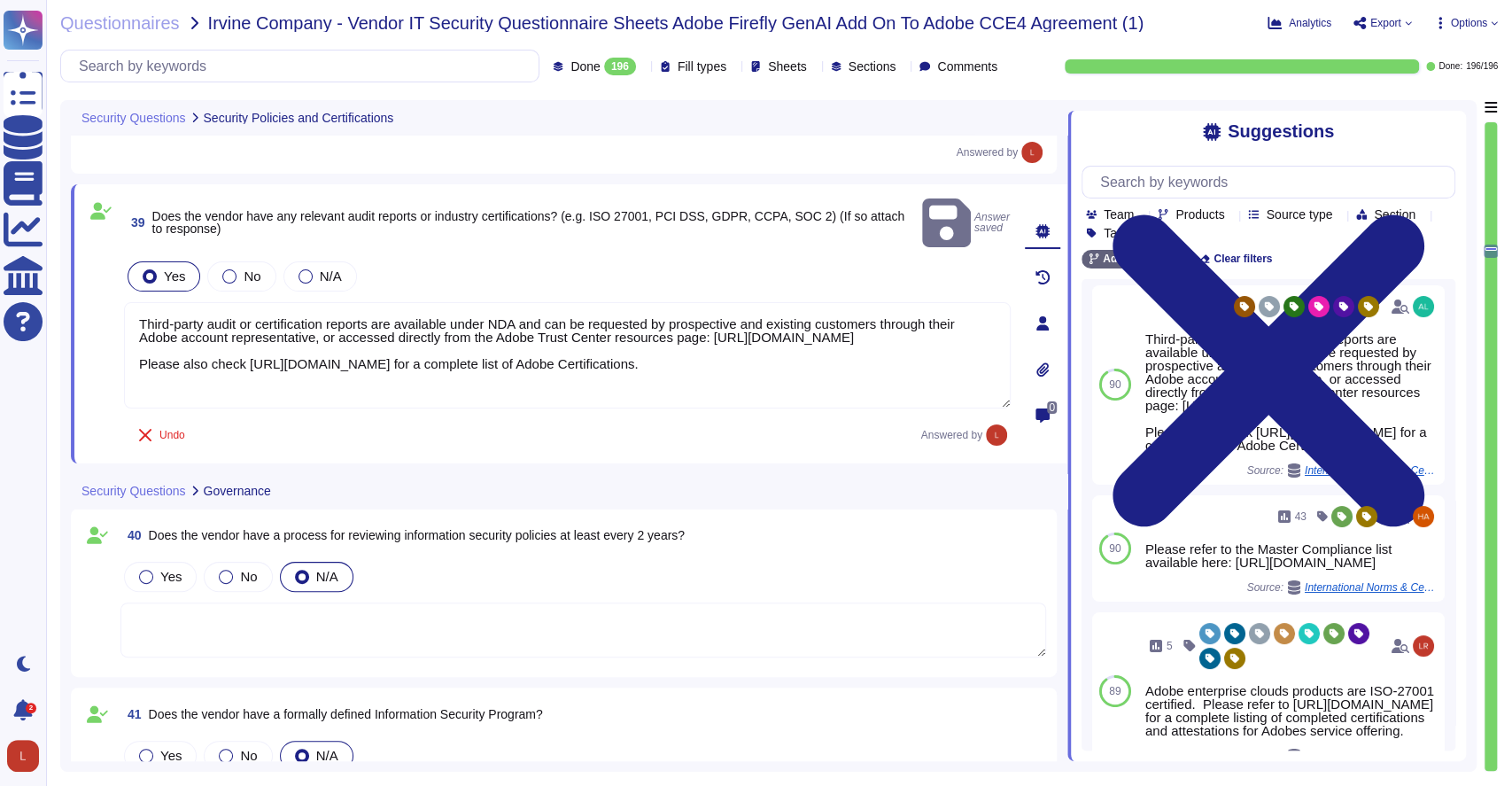
scroll to position [0, 0]
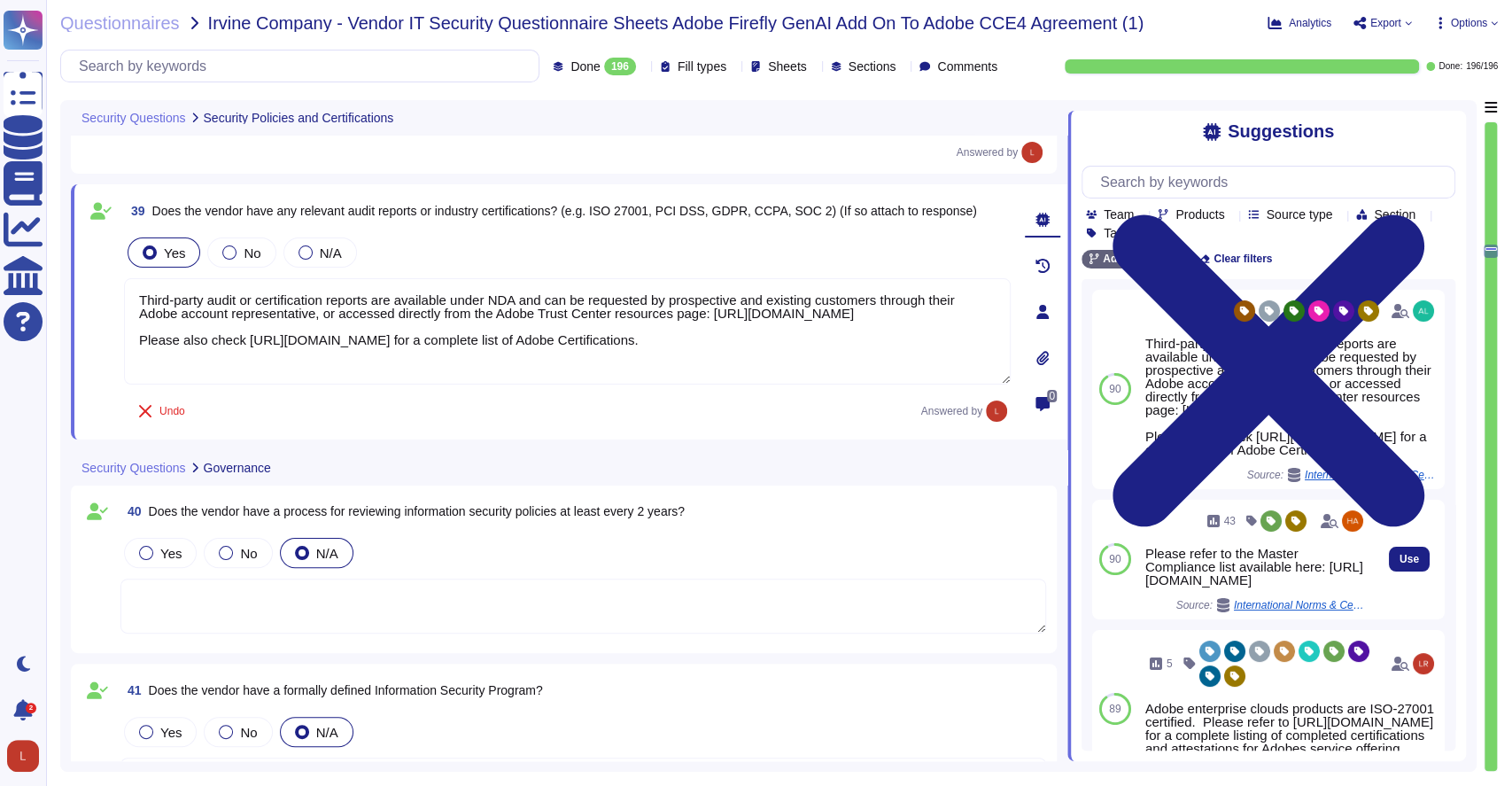
drag, startPoint x: 1145, startPoint y: 595, endPoint x: 1217, endPoint y: 638, distance: 83.9
click at [1217, 586] on div "Please refer to the Master Compliance list available here: [URL][DOMAIN_NAME]" at bounding box center [1255, 567] width 221 height 40
copy div "Please refer to the Master Compliance list available here: [URL][DOMAIN_NAME]"
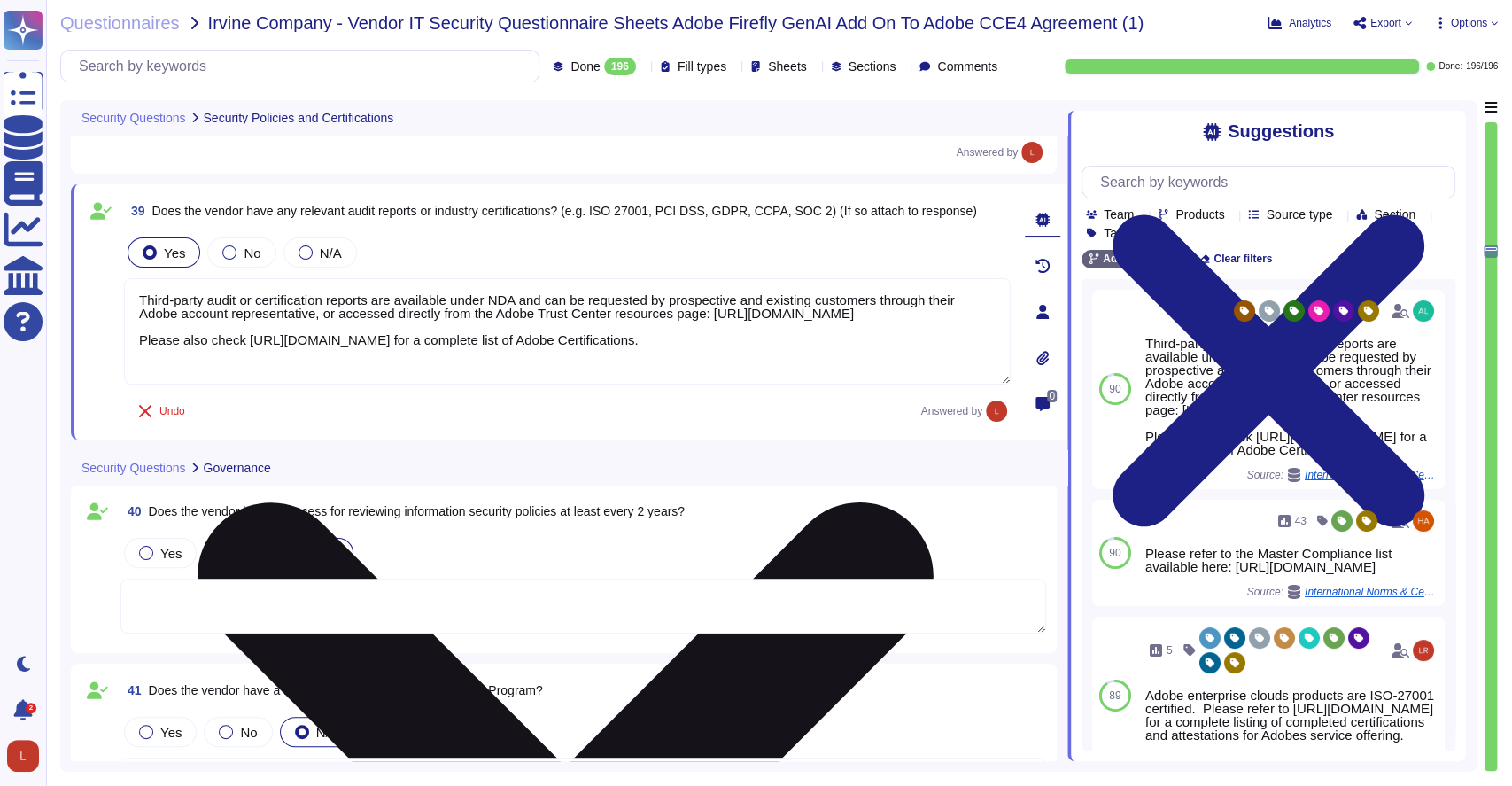
click at [984, 314] on textarea "Third-party audit or certification reports are available under NDA and can be r…" at bounding box center [567, 331] width 887 height 106
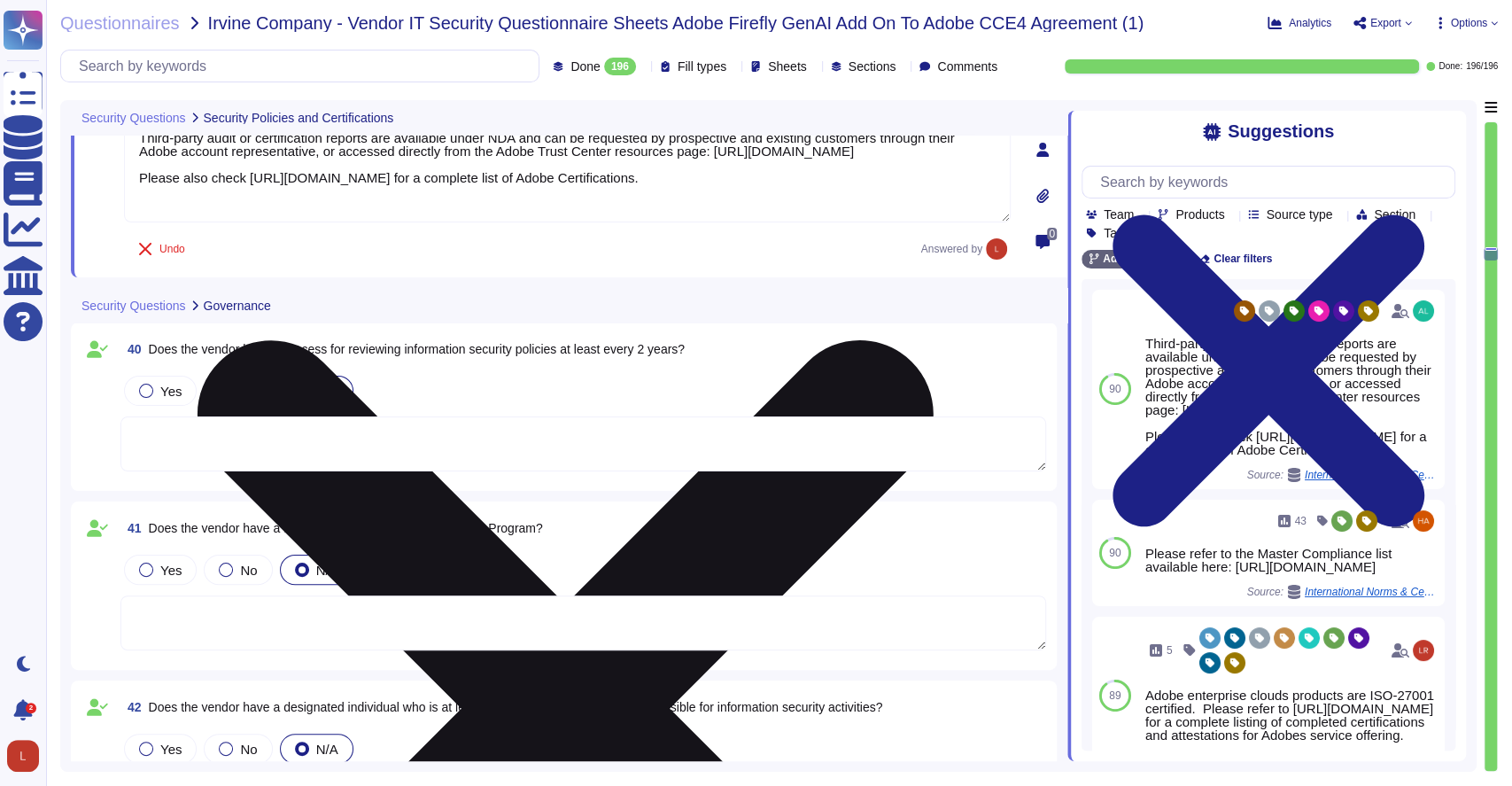
scroll to position [8245, 0]
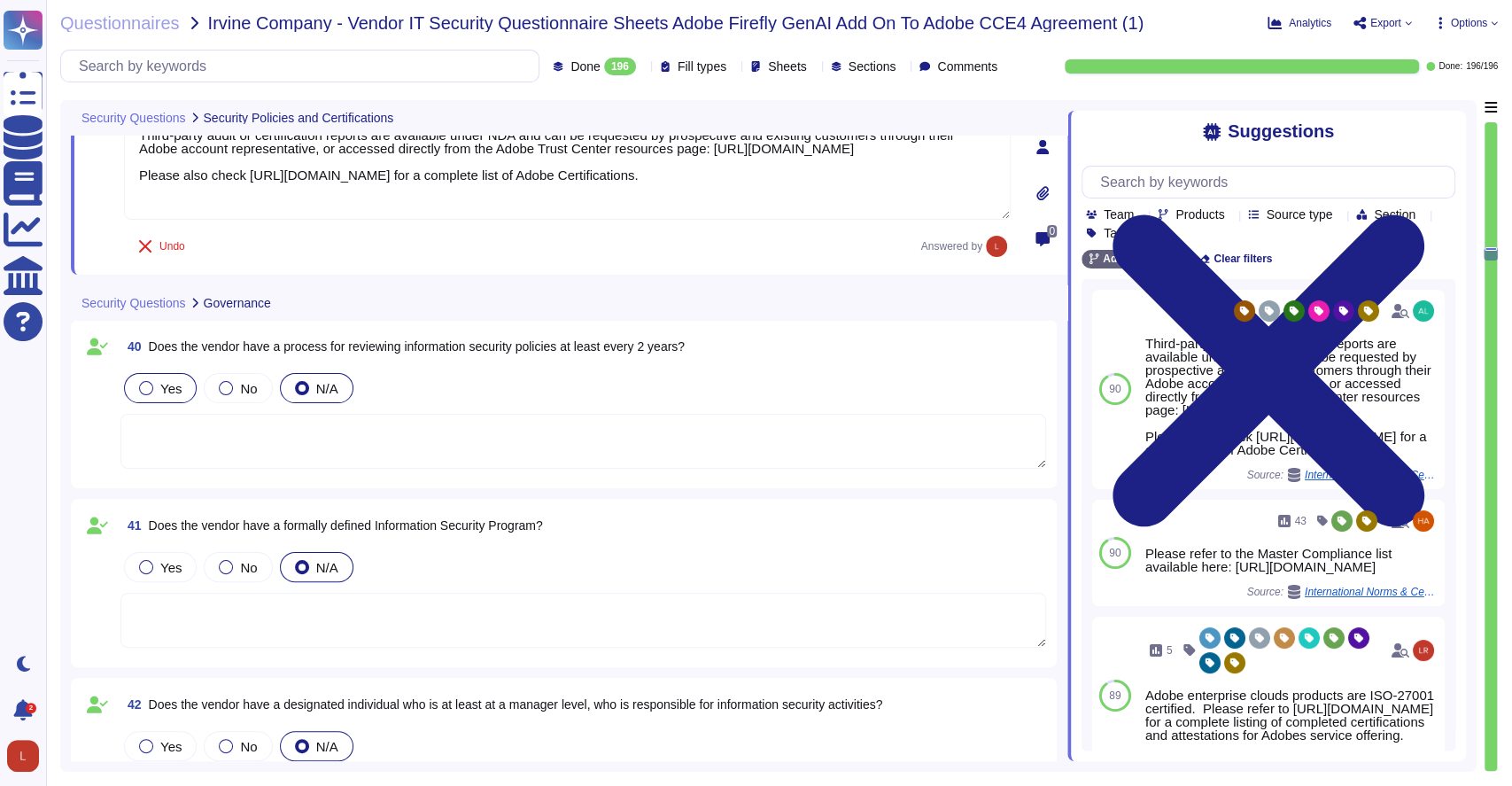
click at [149, 390] on div at bounding box center [146, 388] width 14 height 14
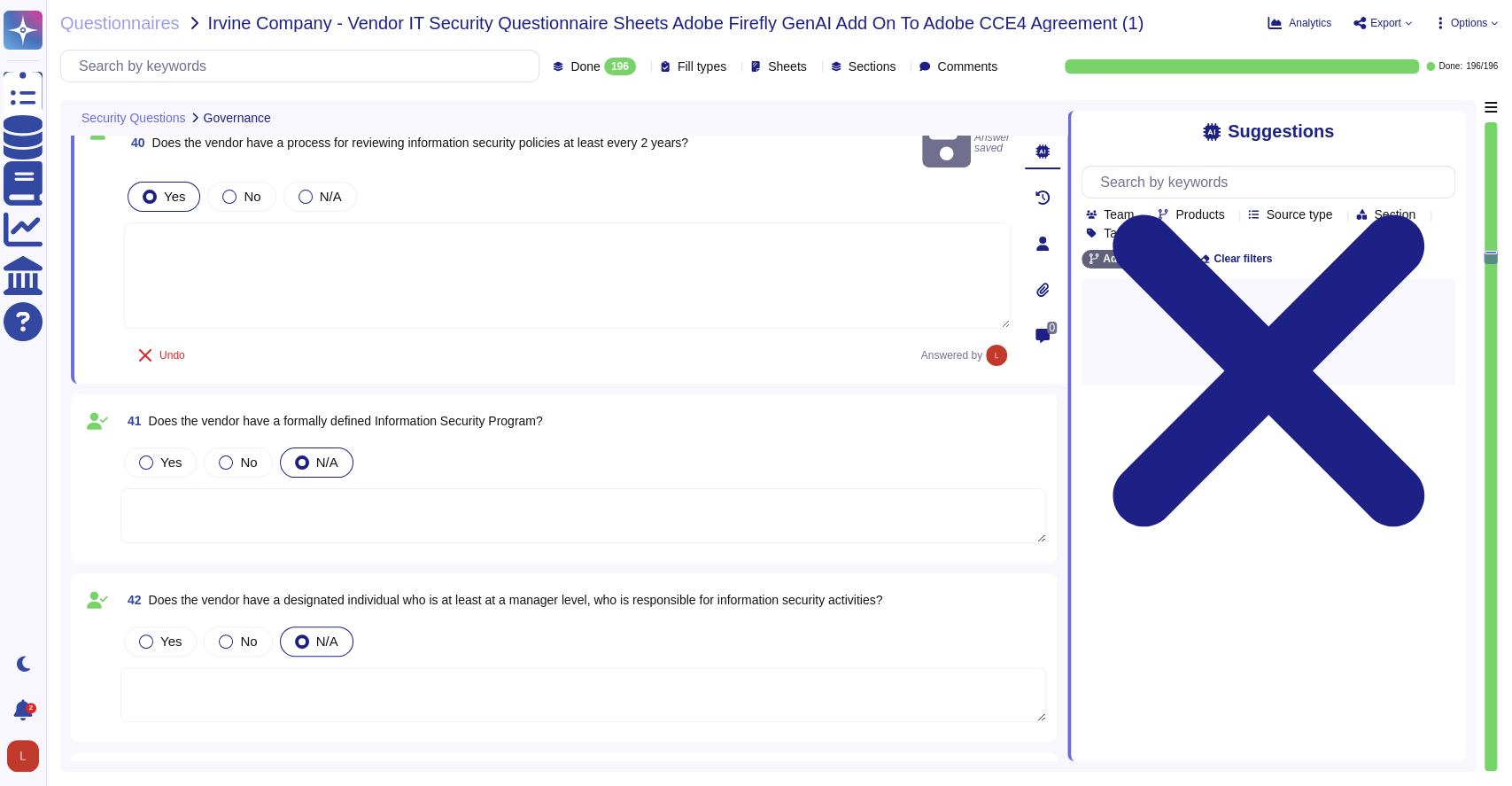
scroll to position [8416, 0]
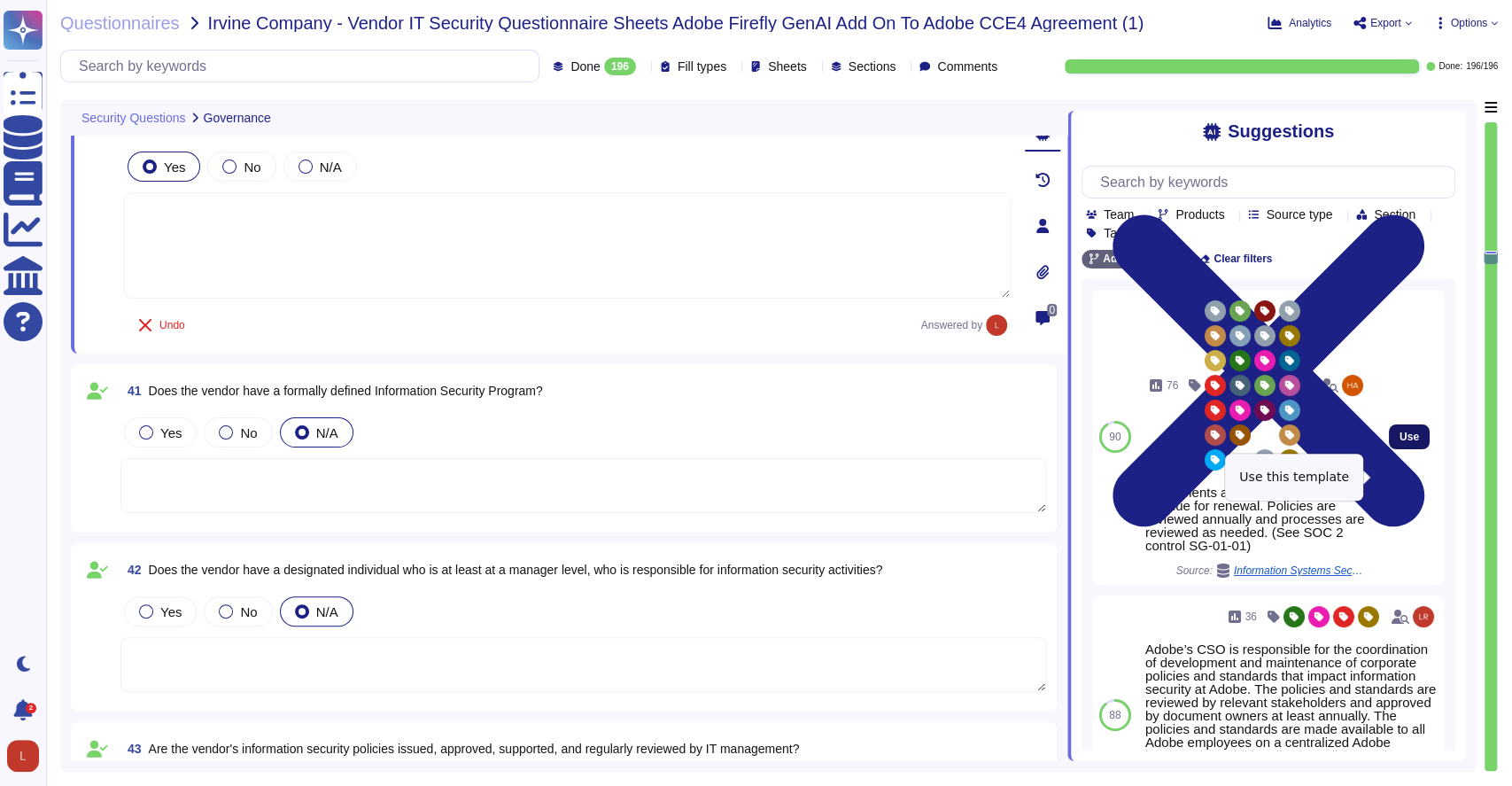
click at [1400, 442] on span "Use" at bounding box center [1409, 437] width 20 height 10
type textarea "Agreements are reviewed when they are due for renewal. Policies are reviewed an…"
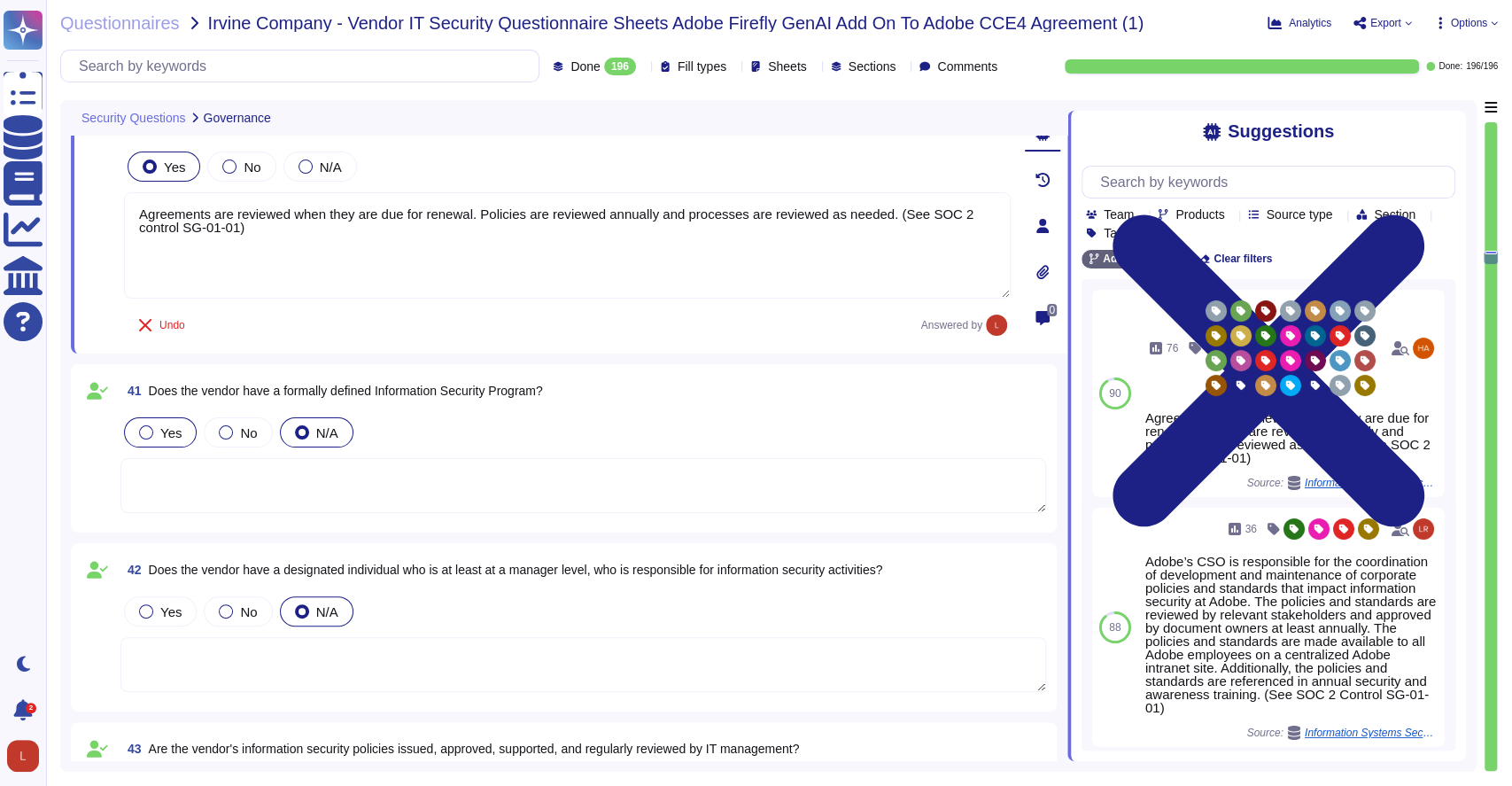
click at [135, 434] on div "Yes" at bounding box center [160, 432] width 72 height 30
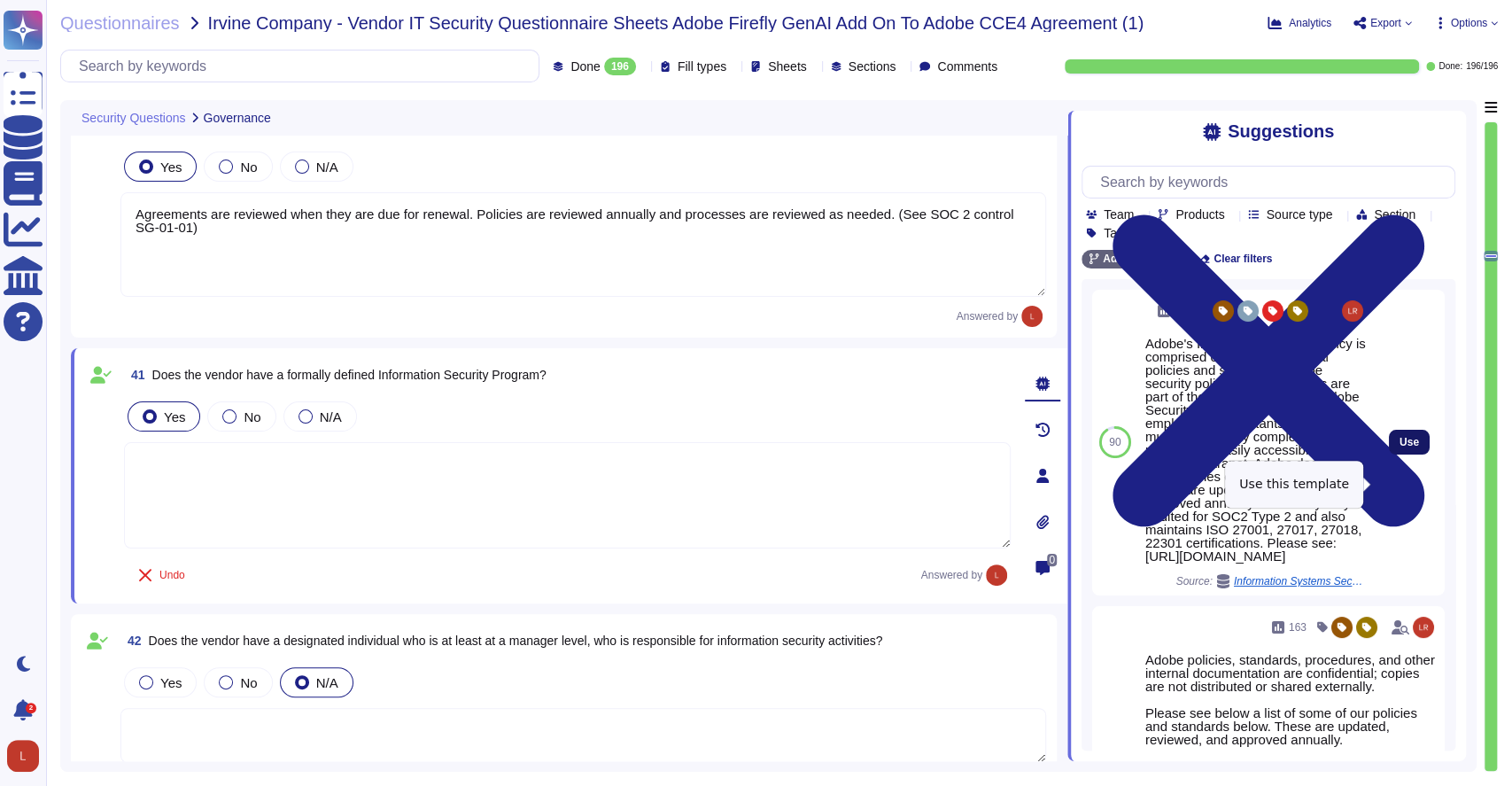
click at [1400, 447] on span "Use" at bounding box center [1409, 441] width 20 height 10
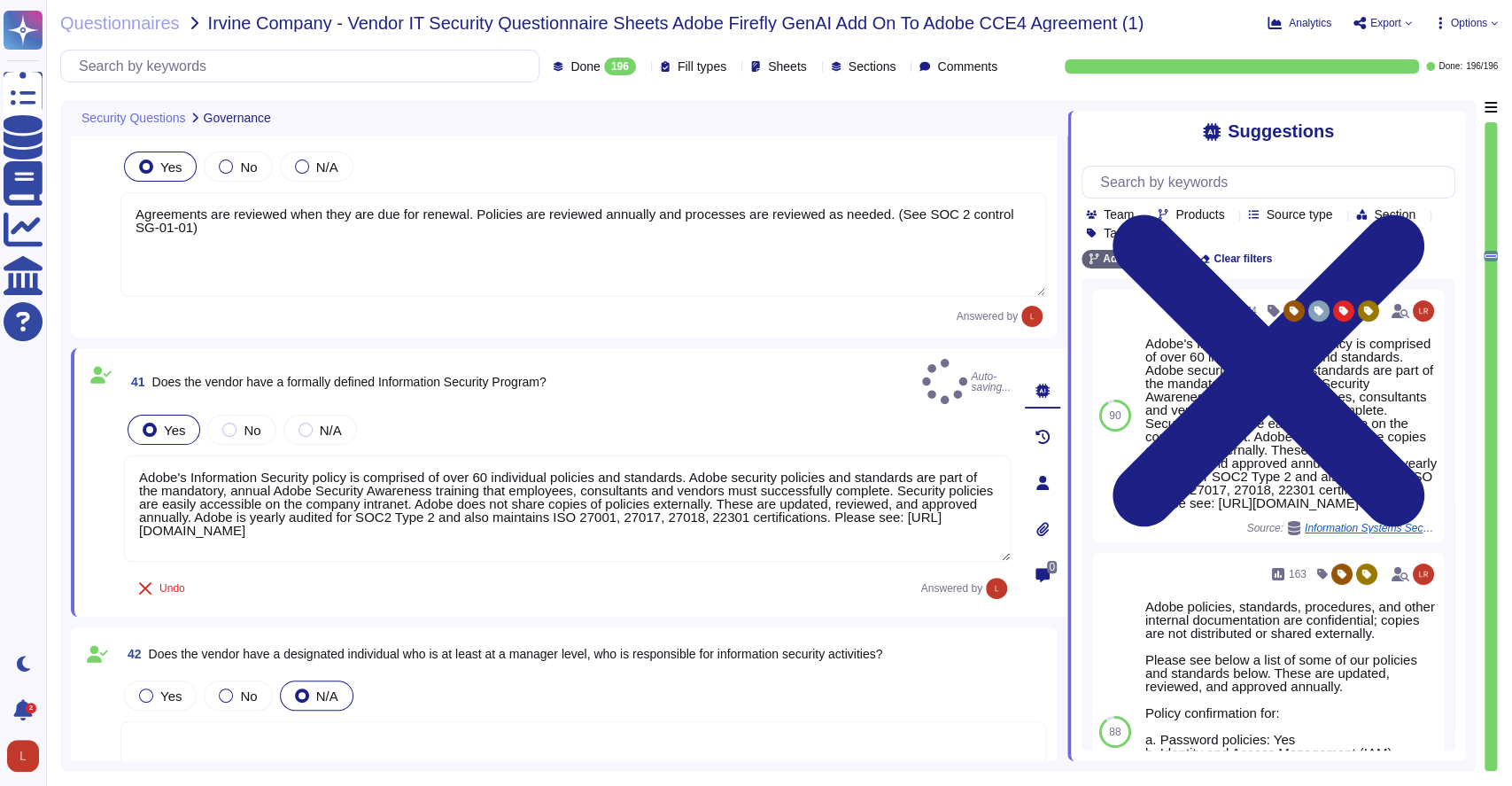
type textarea "Adobe's Information Security policy is comprised of over 60 individual policies…"
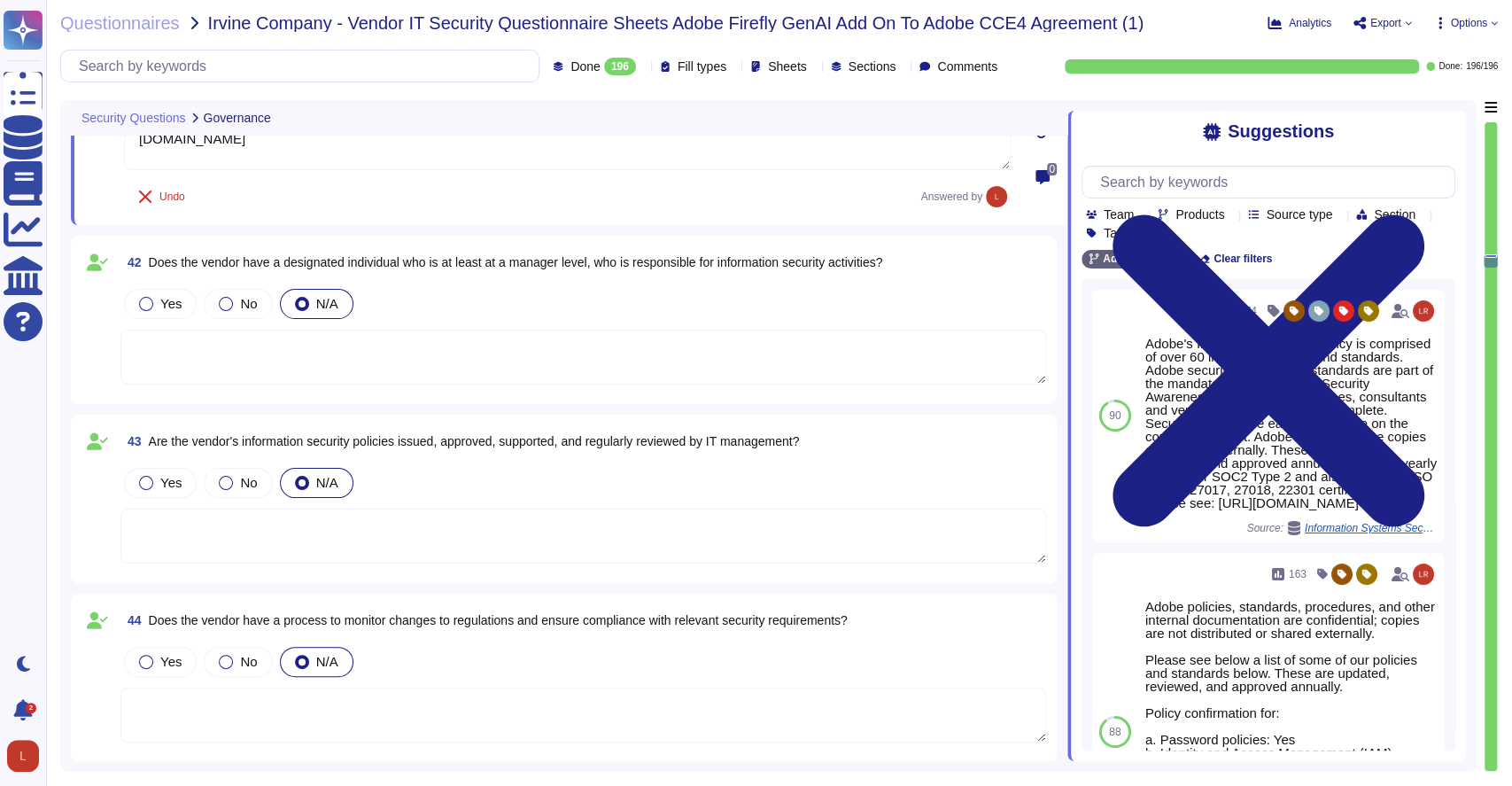
scroll to position [8821, 0]
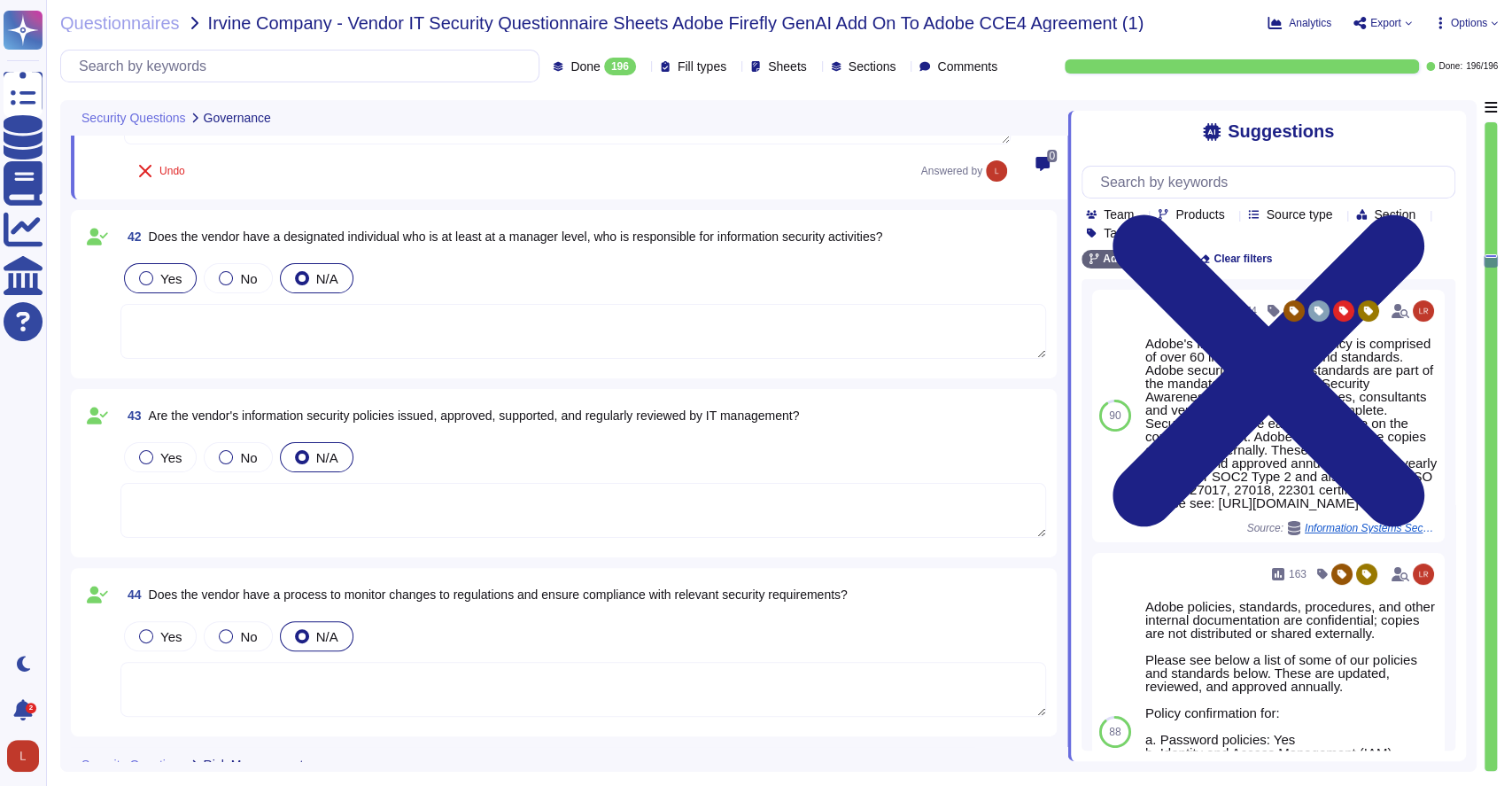
click at [151, 280] on div at bounding box center [146, 278] width 14 height 14
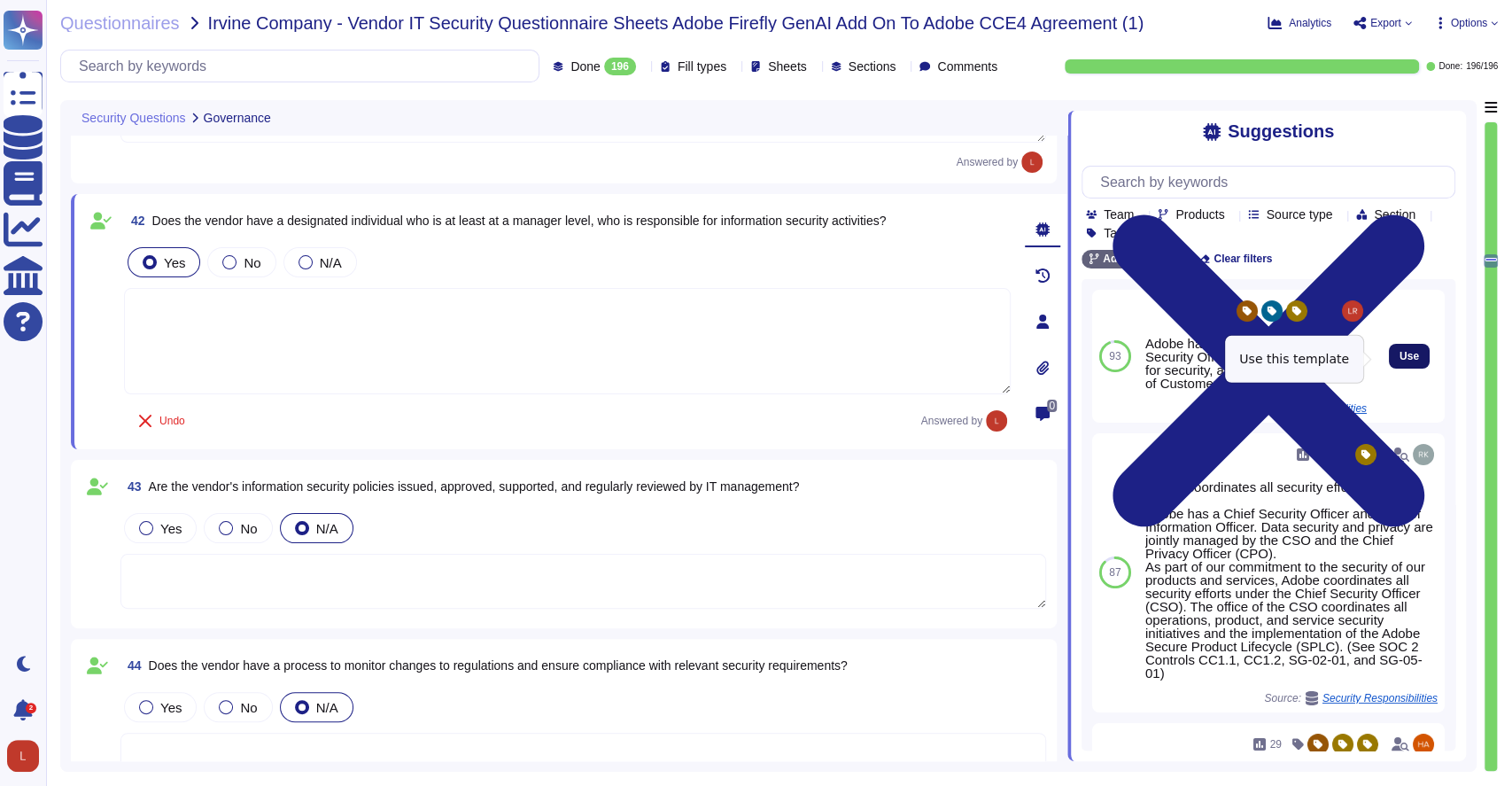
click at [1403, 360] on button "Use" at bounding box center [1409, 356] width 40 height 24
type textarea "Adobe has a dedicated Chief Security Officer who is responsible for security, a…"
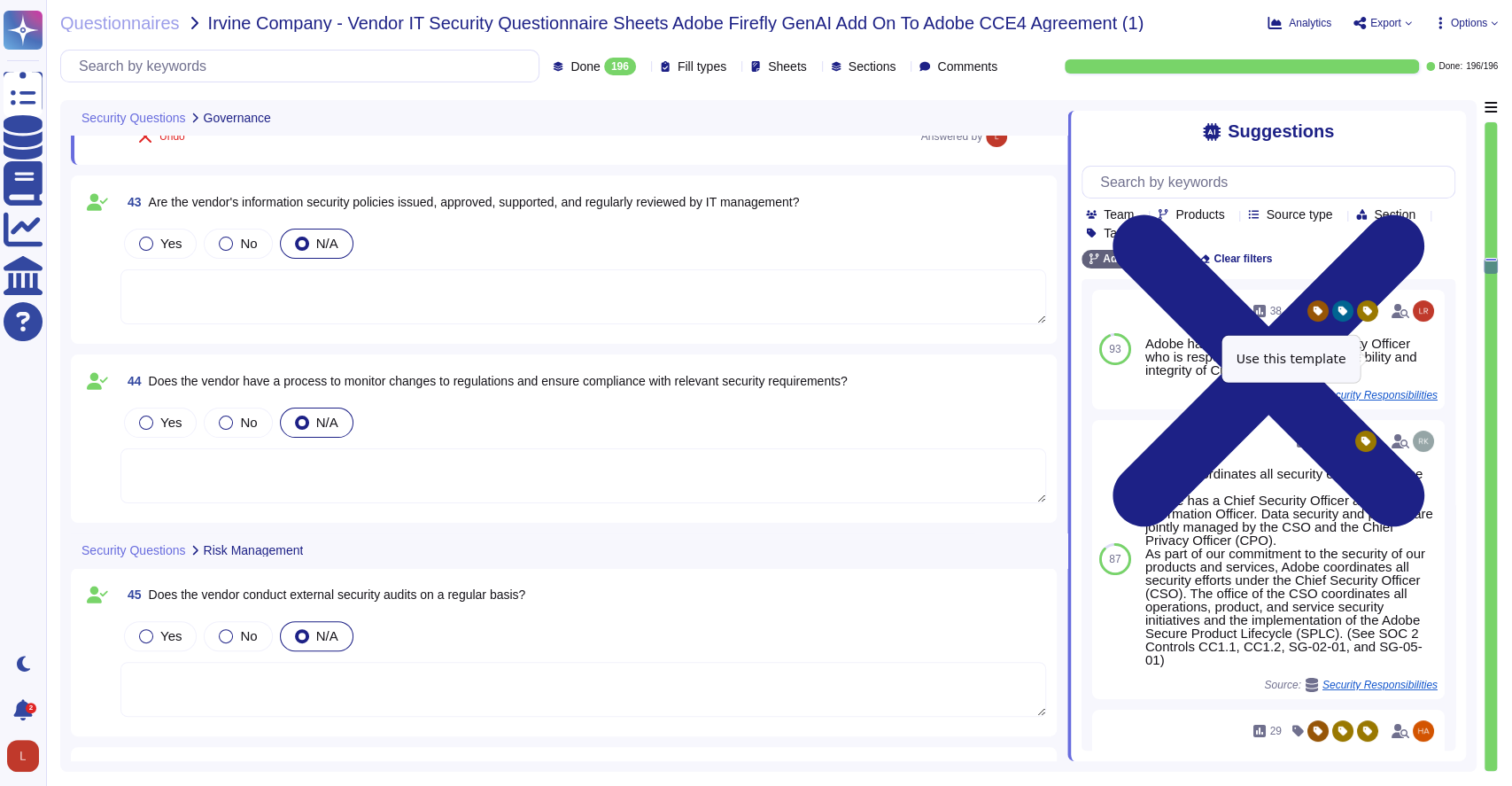
scroll to position [9119, 0]
click at [147, 235] on label "Yes" at bounding box center [160, 242] width 42 height 14
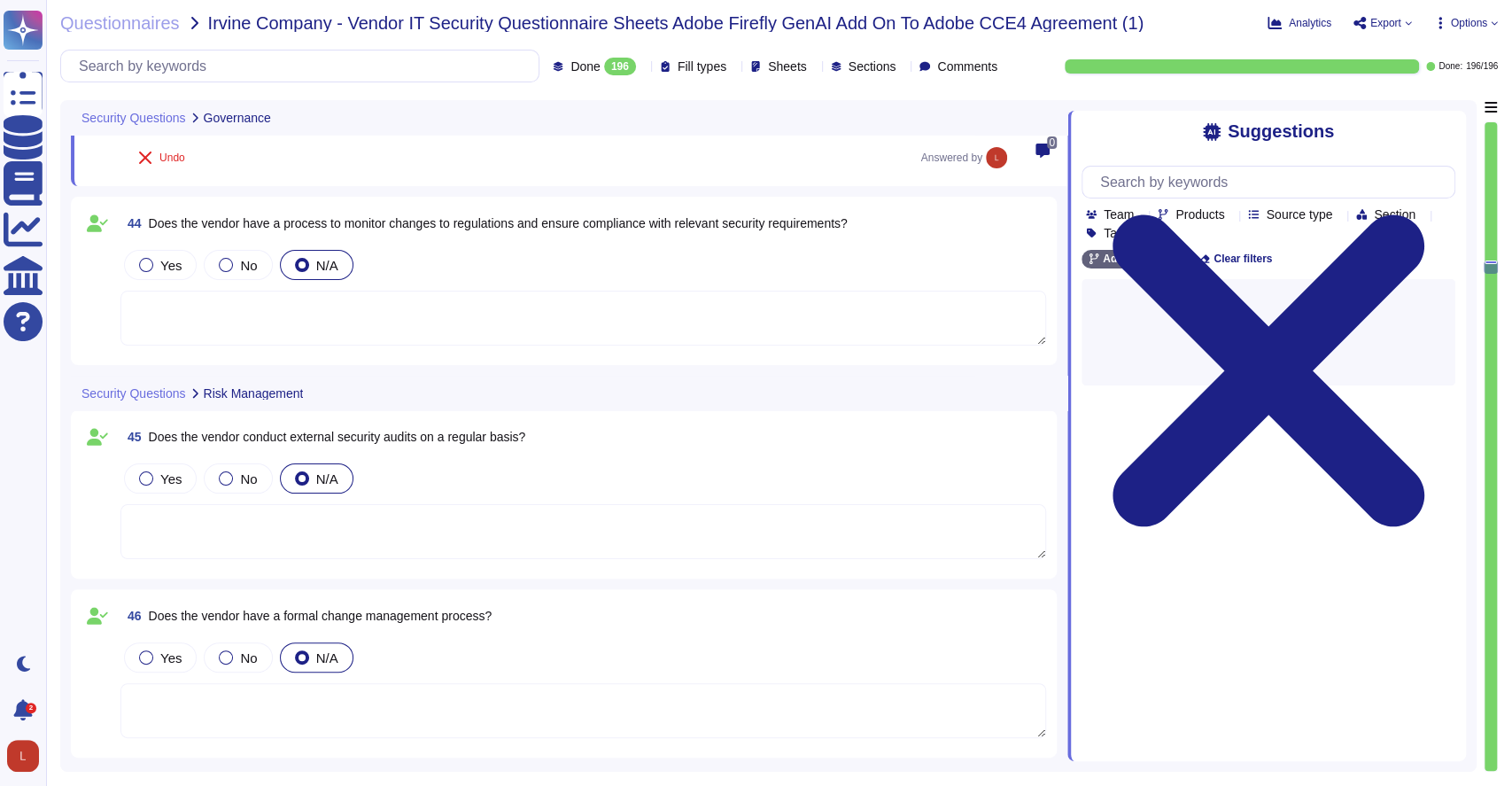
scroll to position [9317, 0]
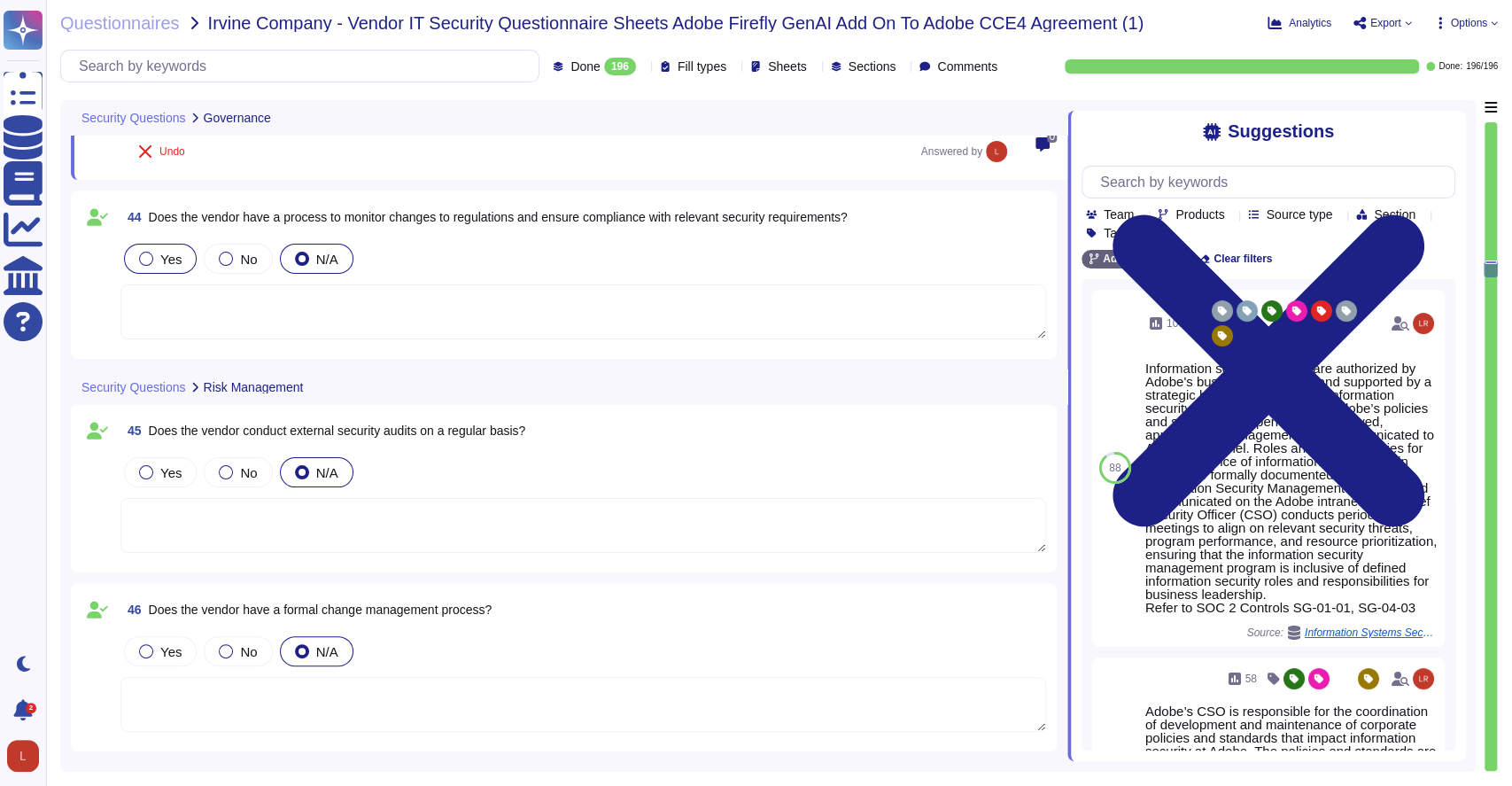
click at [151, 259] on div at bounding box center [146, 258] width 14 height 14
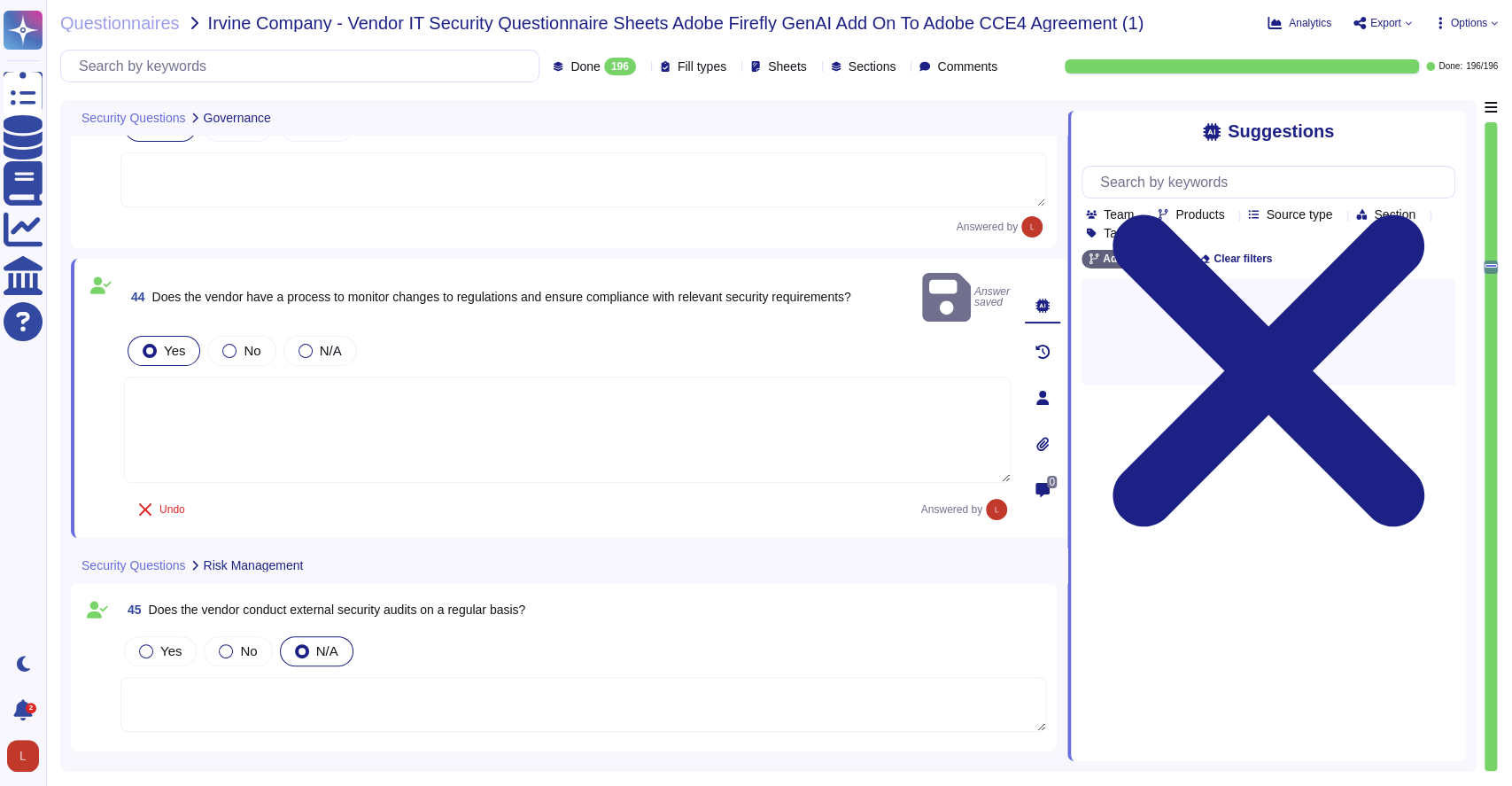
scroll to position [9181, 0]
type textarea "Adobe's Information Security policy is comprised of over 60 individual policies…"
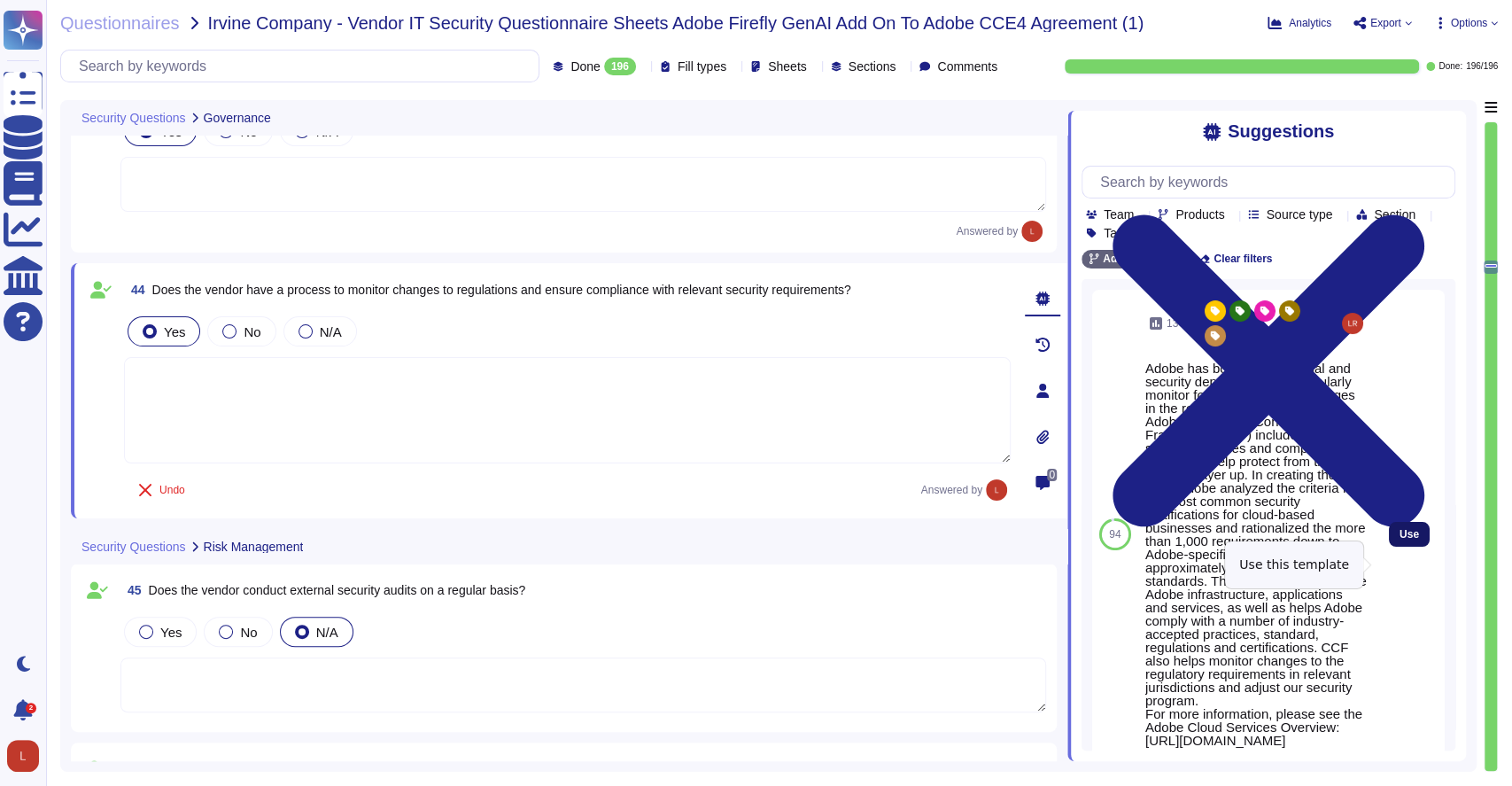
click at [1400, 539] on span "Use" at bounding box center [1409, 534] width 20 height 10
type textarea "Adobe has both in-house legal and security departments who regularly monitor fo…"
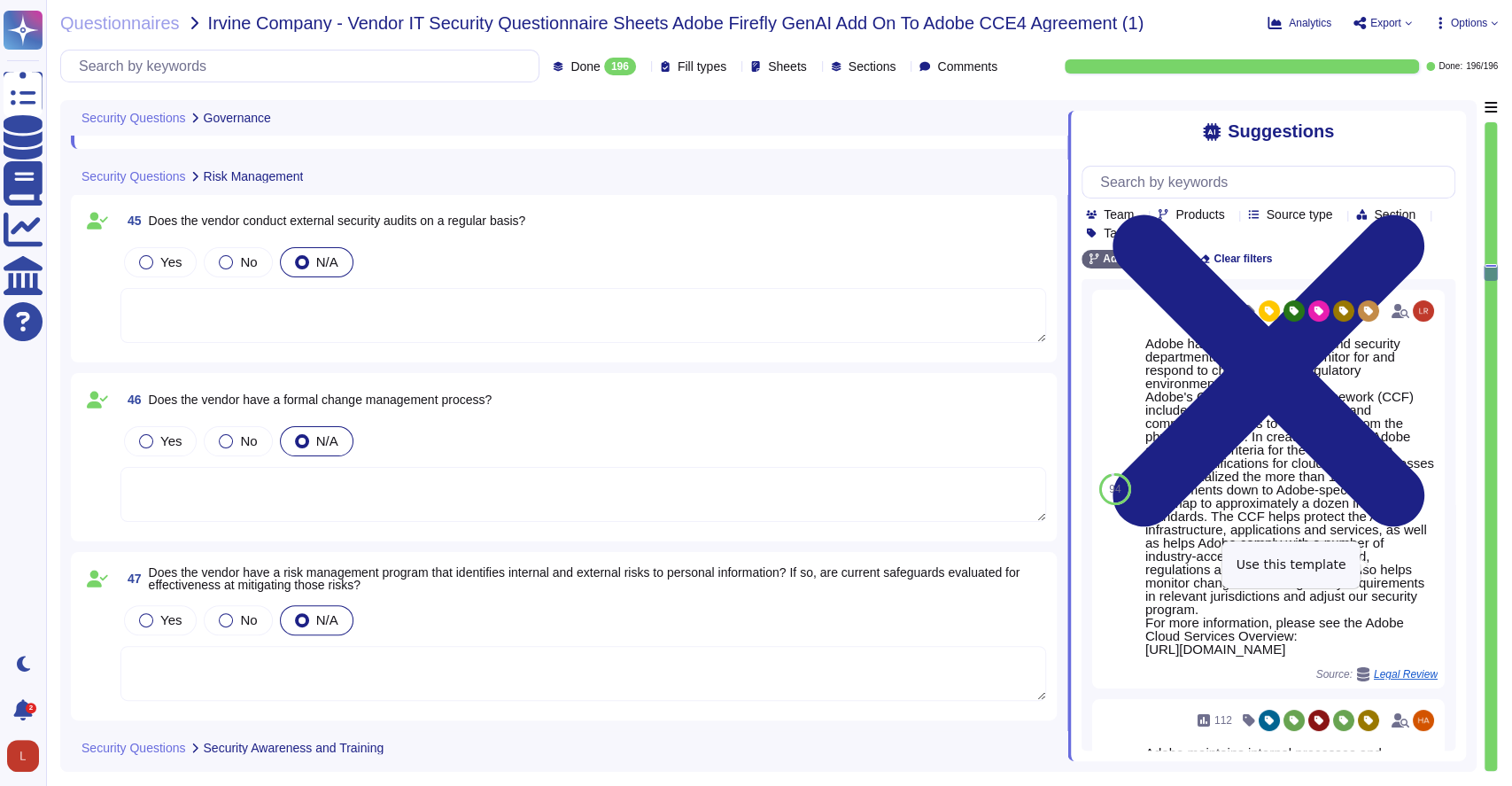
scroll to position [9594, 0]
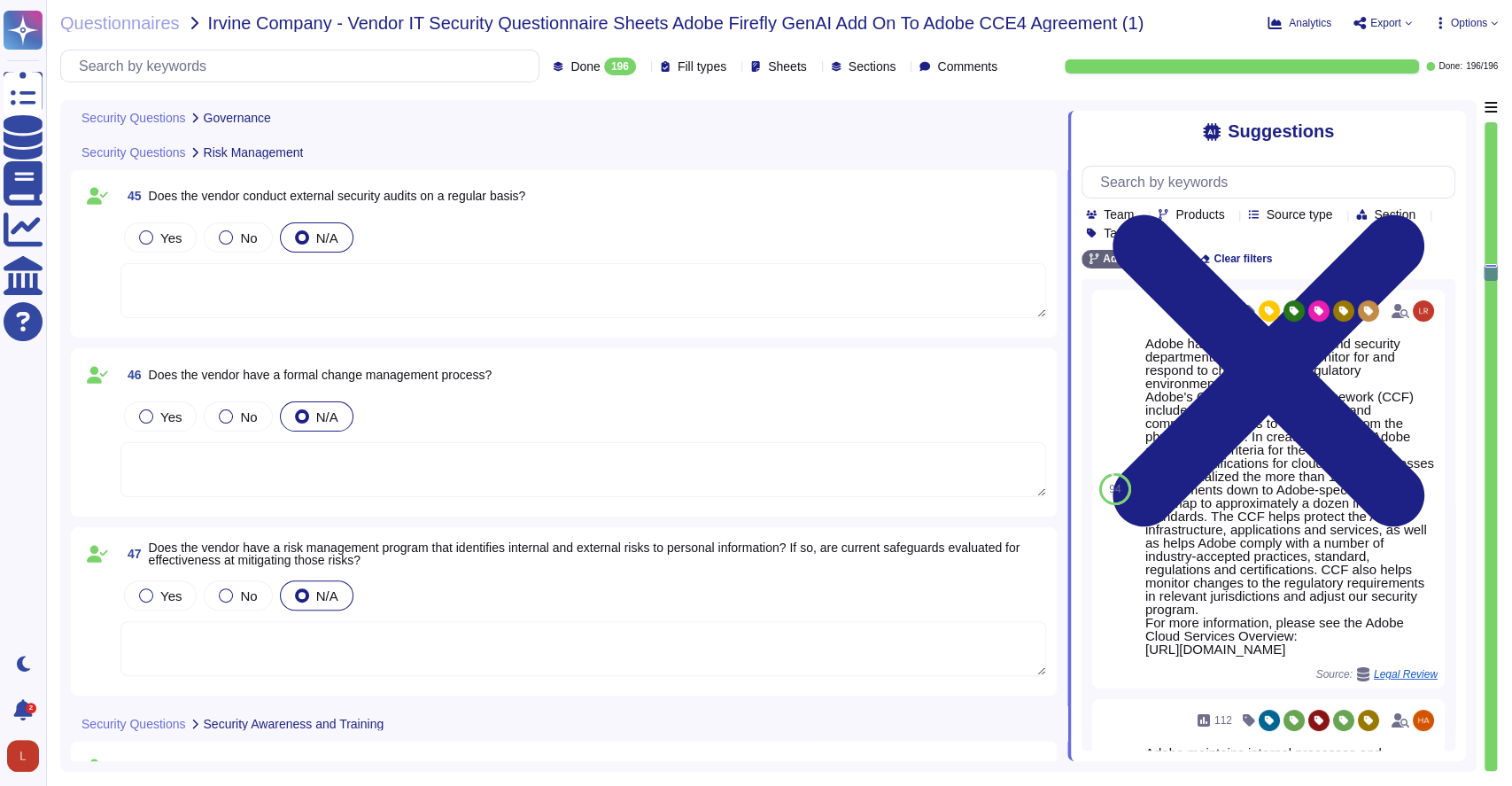
click at [163, 196] on span "Does the vendor conduct external security audits on a regular basis?" at bounding box center [337, 196] width 377 height 14
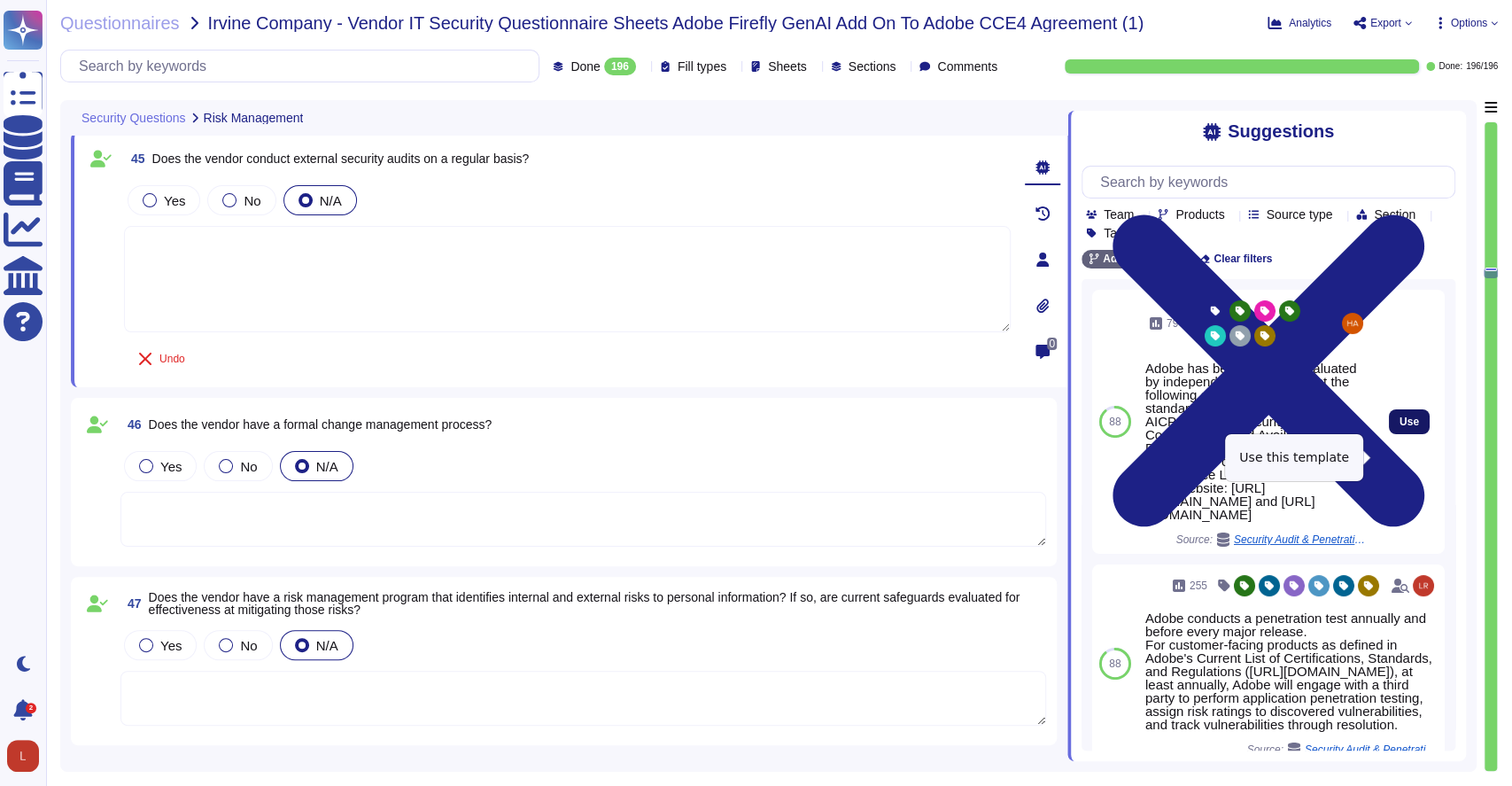
click at [1400, 427] on span "Use" at bounding box center [1409, 422] width 20 height 10
type textarea "Adobe has been annually evaluated by independent auditor against the following …"
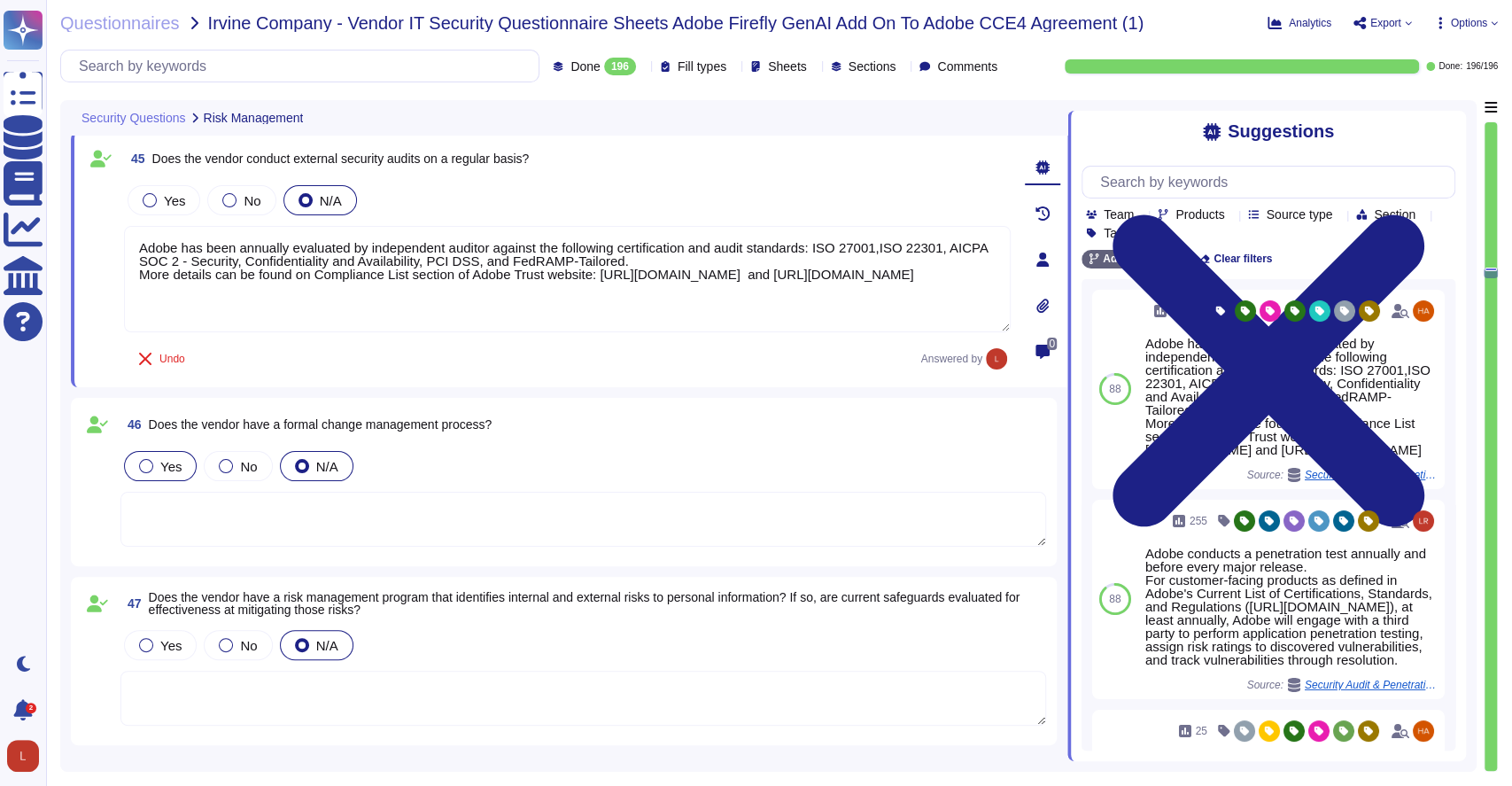
click at [155, 472] on div "Yes" at bounding box center [160, 466] width 72 height 30
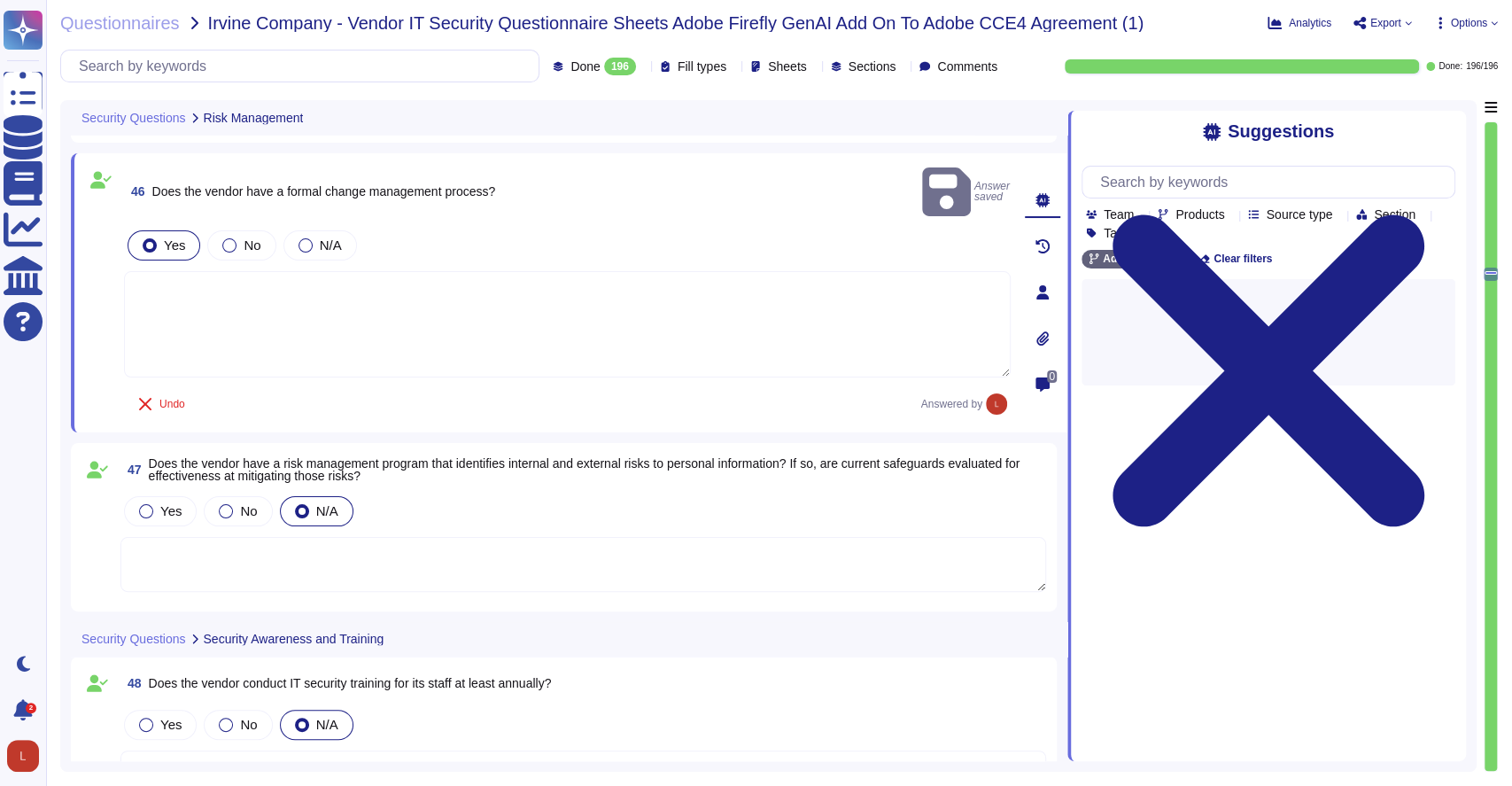
scroll to position [9849, 0]
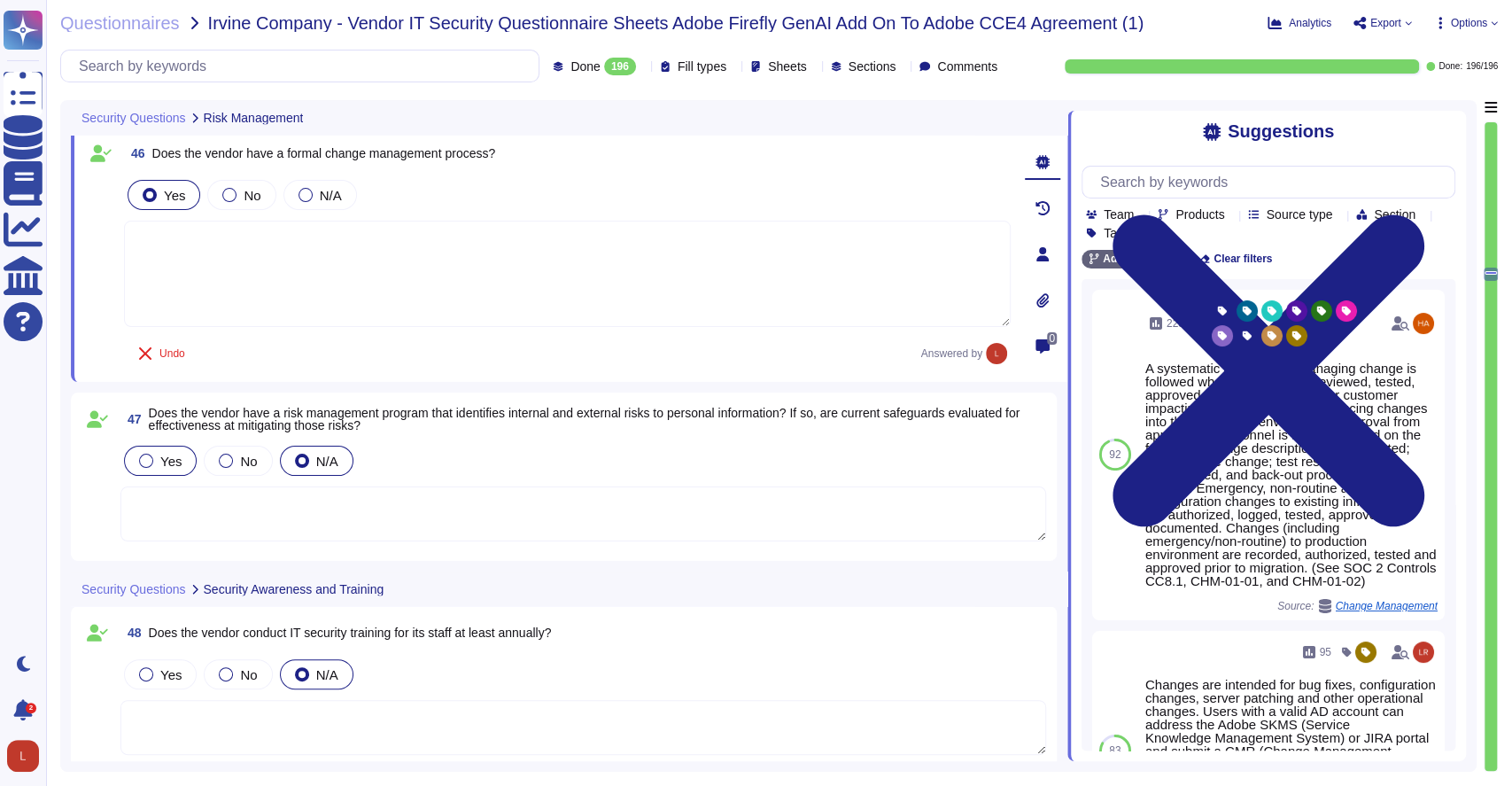
click at [151, 462] on div at bounding box center [146, 460] width 14 height 14
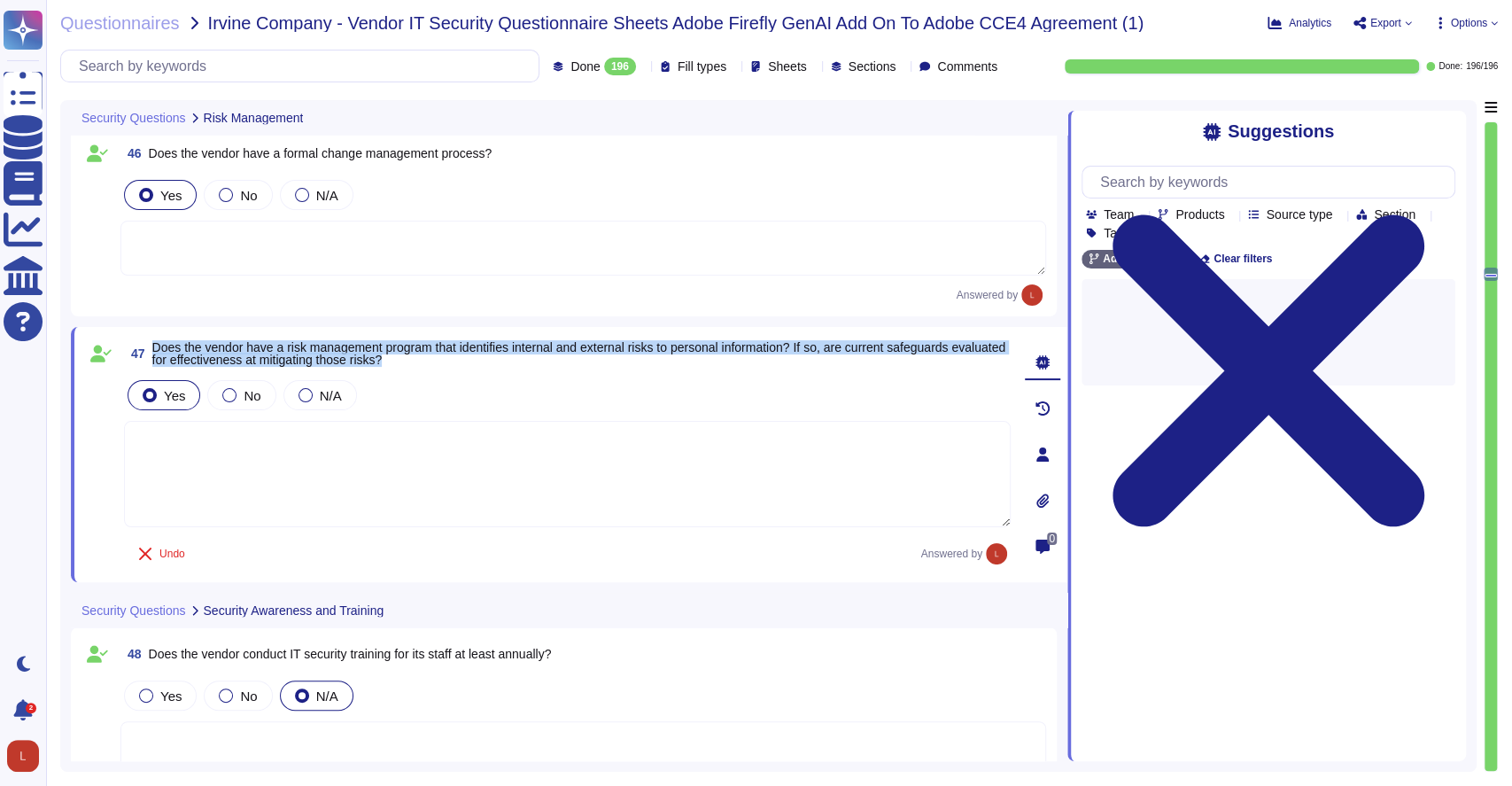
drag, startPoint x: 156, startPoint y: 345, endPoint x: 459, endPoint y: 365, distance: 303.7
click at [459, 365] on span "47 Does the vendor have a risk management program that identifies internal and …" at bounding box center [567, 354] width 887 height 32
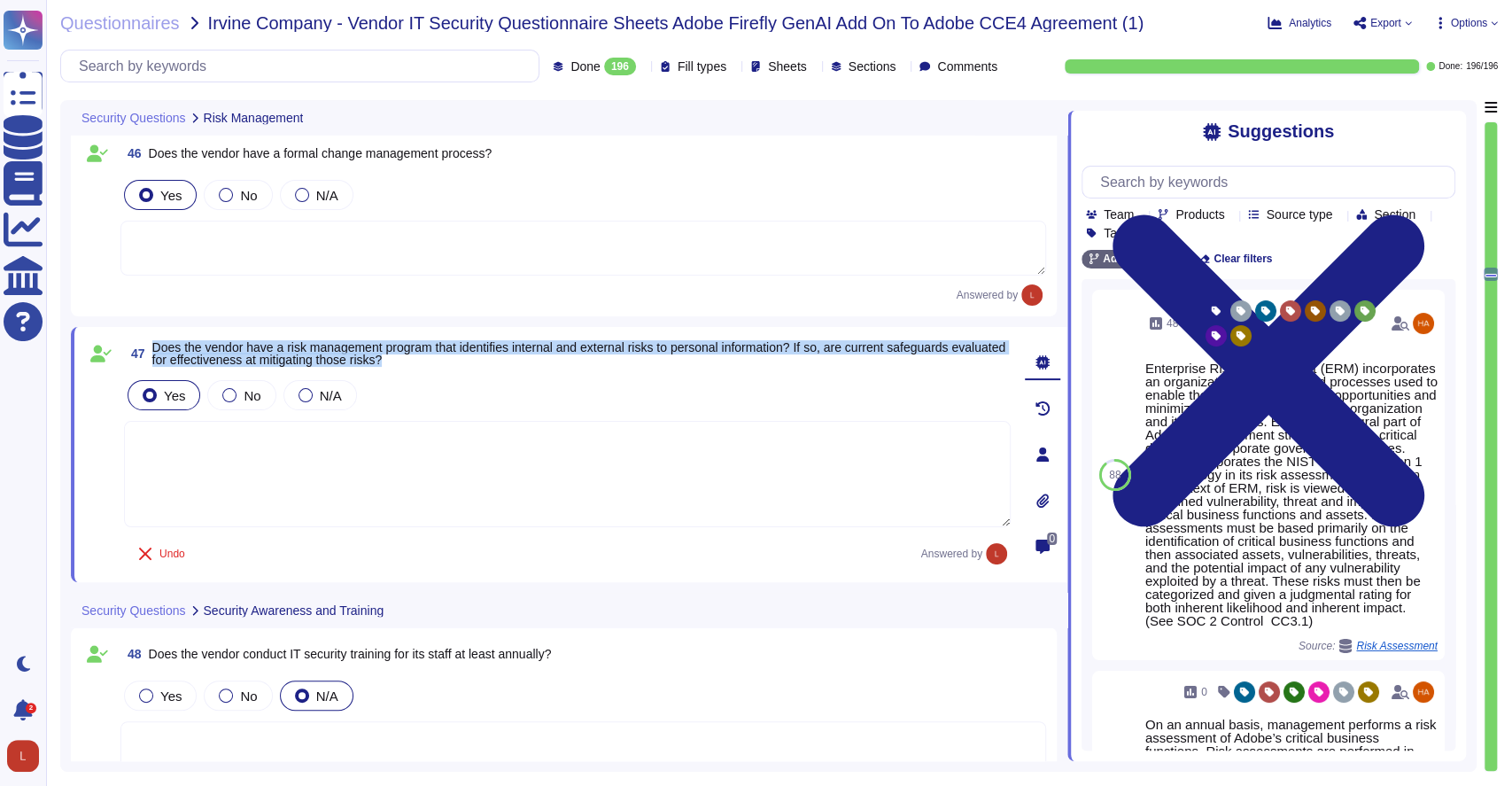
copy span "Does the vendor have a risk management program that identifies internal and ext…"
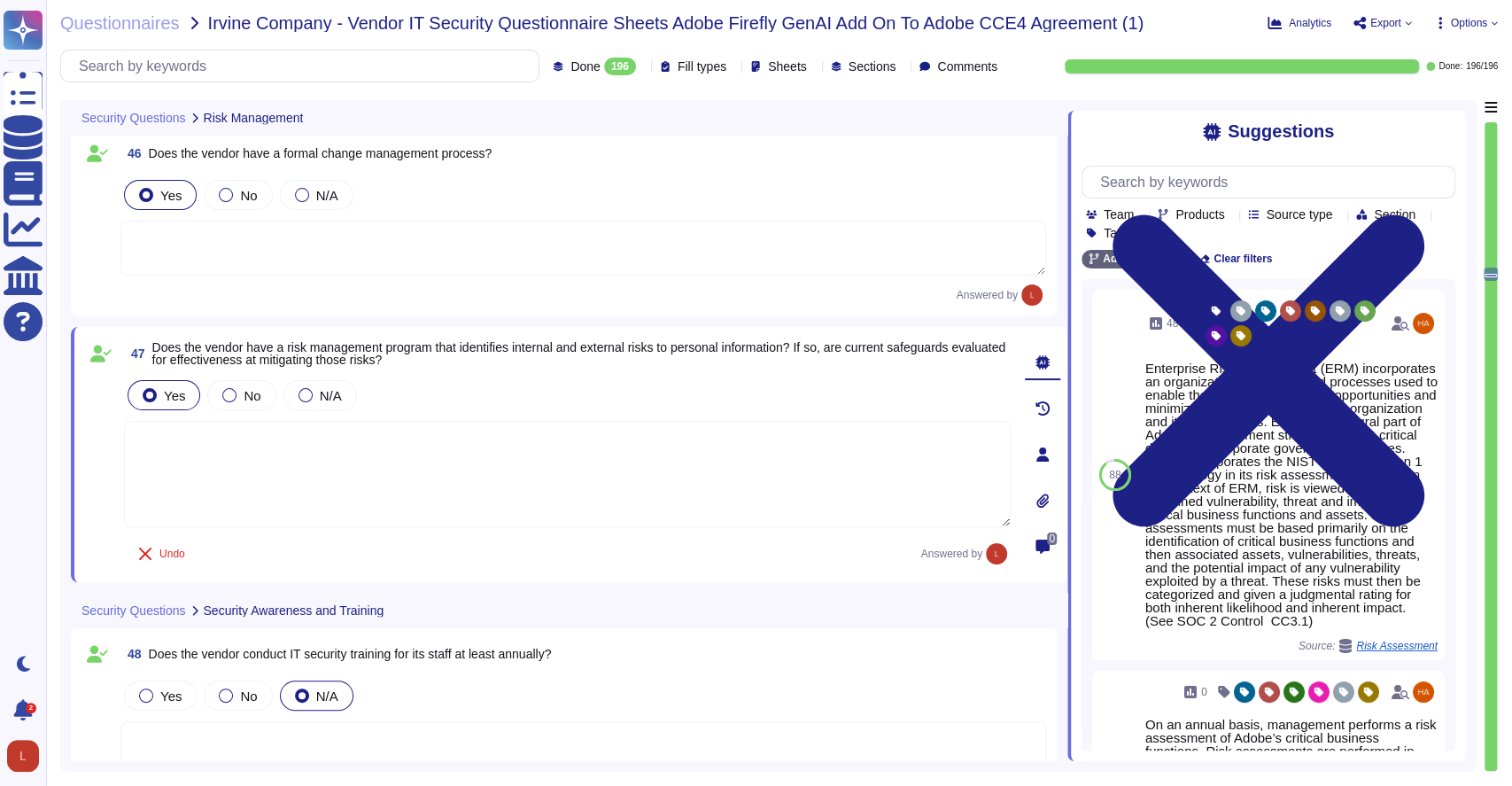
click at [266, 459] on textarea at bounding box center [567, 473] width 887 height 106
paste textarea "Yes, Adobe has a risk management program that identifies internal and external …"
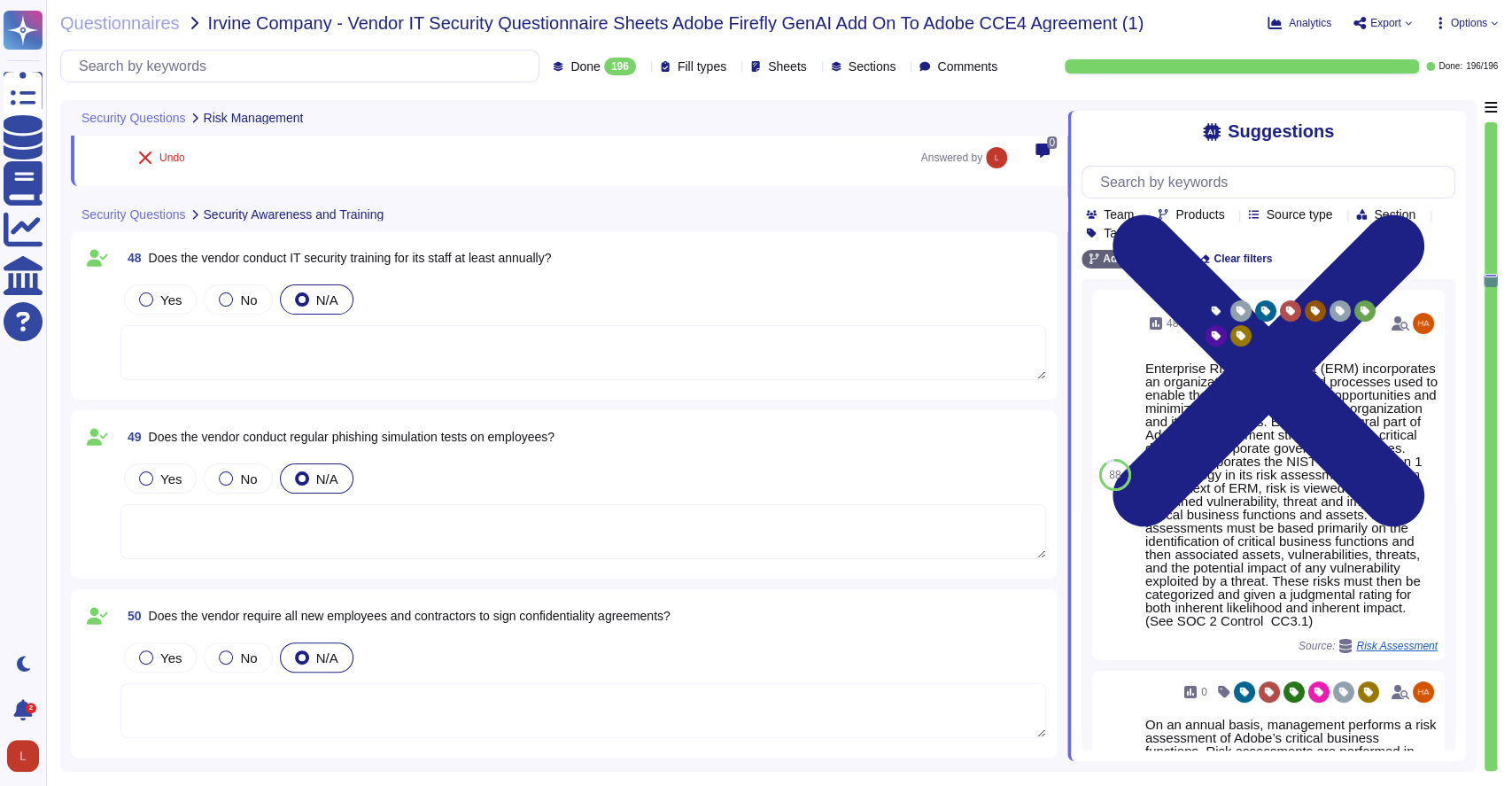
scroll to position [10262, 0]
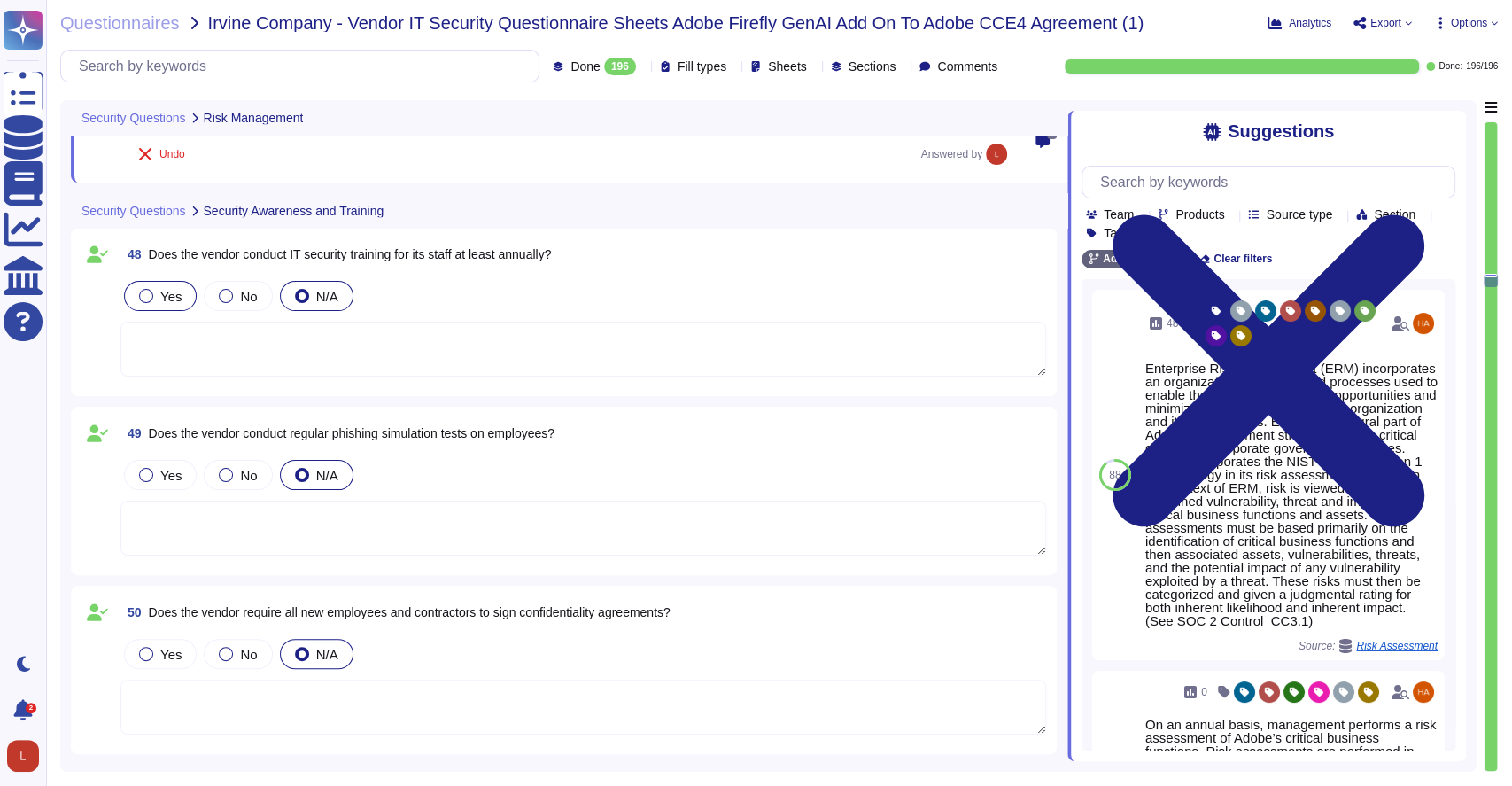
type textarea "Yes, Adobe has a risk management program that identifies internal and external …"
click at [149, 289] on div at bounding box center [146, 296] width 14 height 14
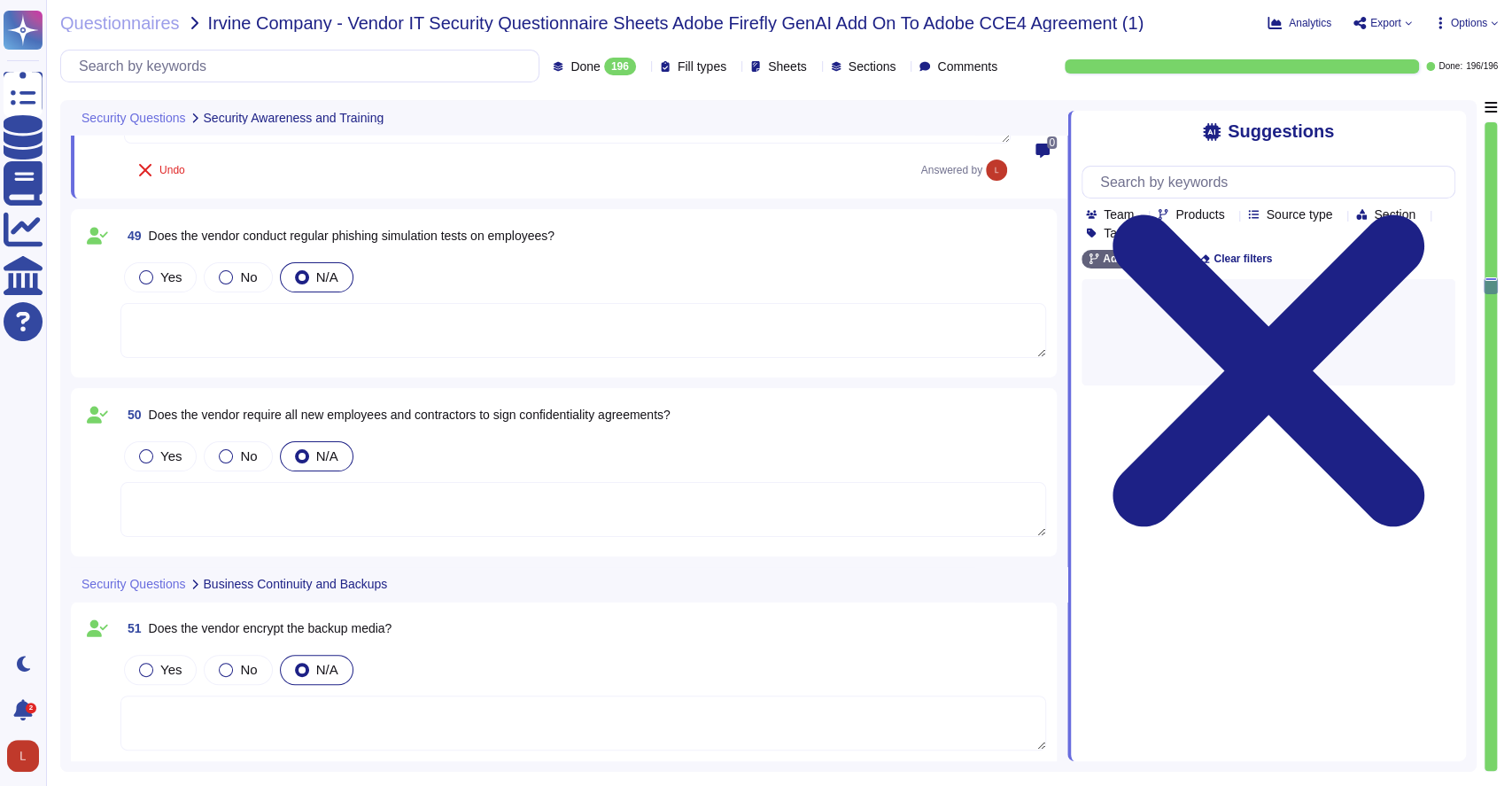
scroll to position [10508, 0]
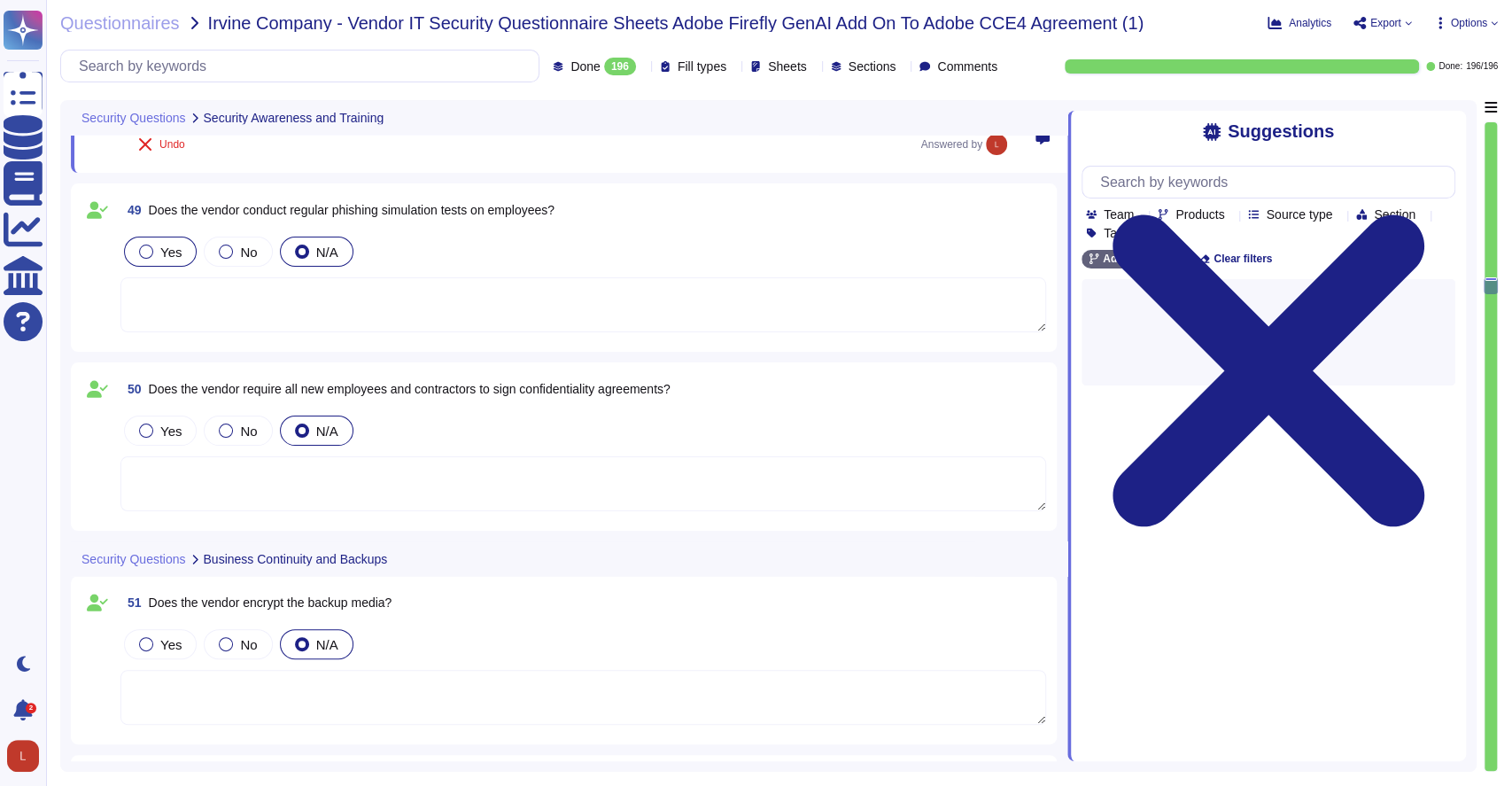
click at [151, 249] on div at bounding box center [146, 251] width 14 height 14
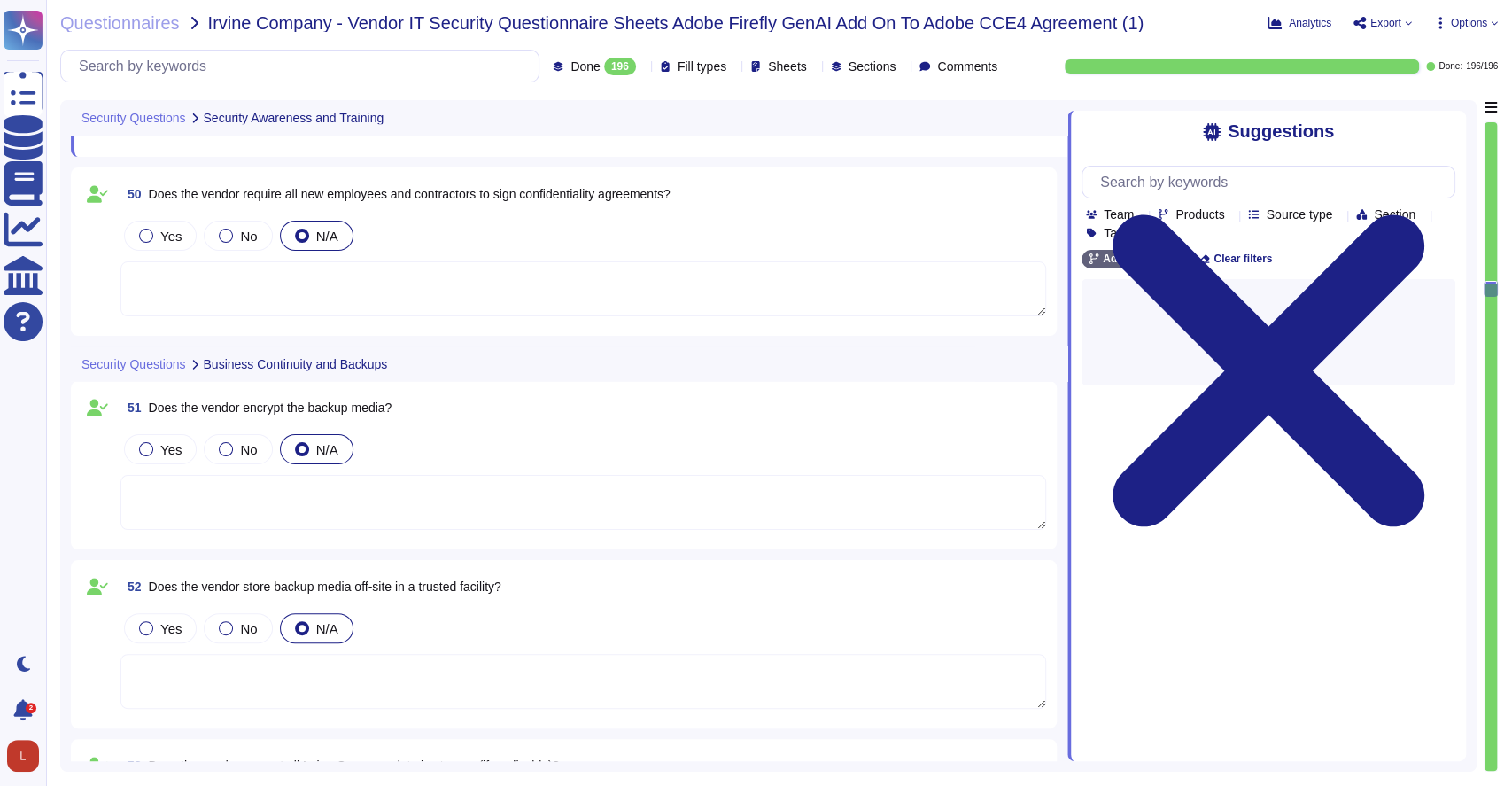
scroll to position [10739, 0]
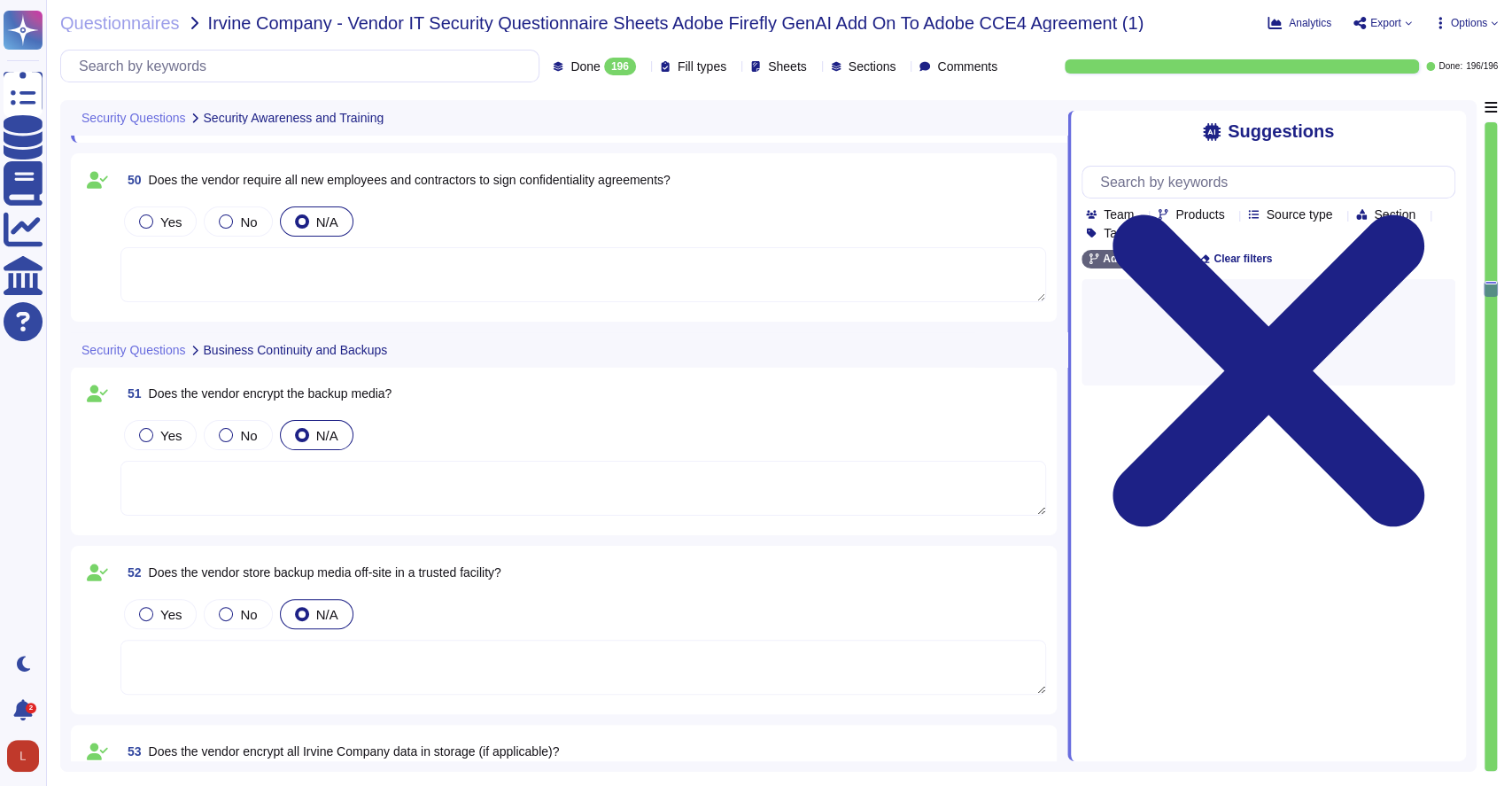
click at [175, 174] on span "Does the vendor require all new employees and contractors to sign confidentiali…" at bounding box center [409, 180] width 522 height 14
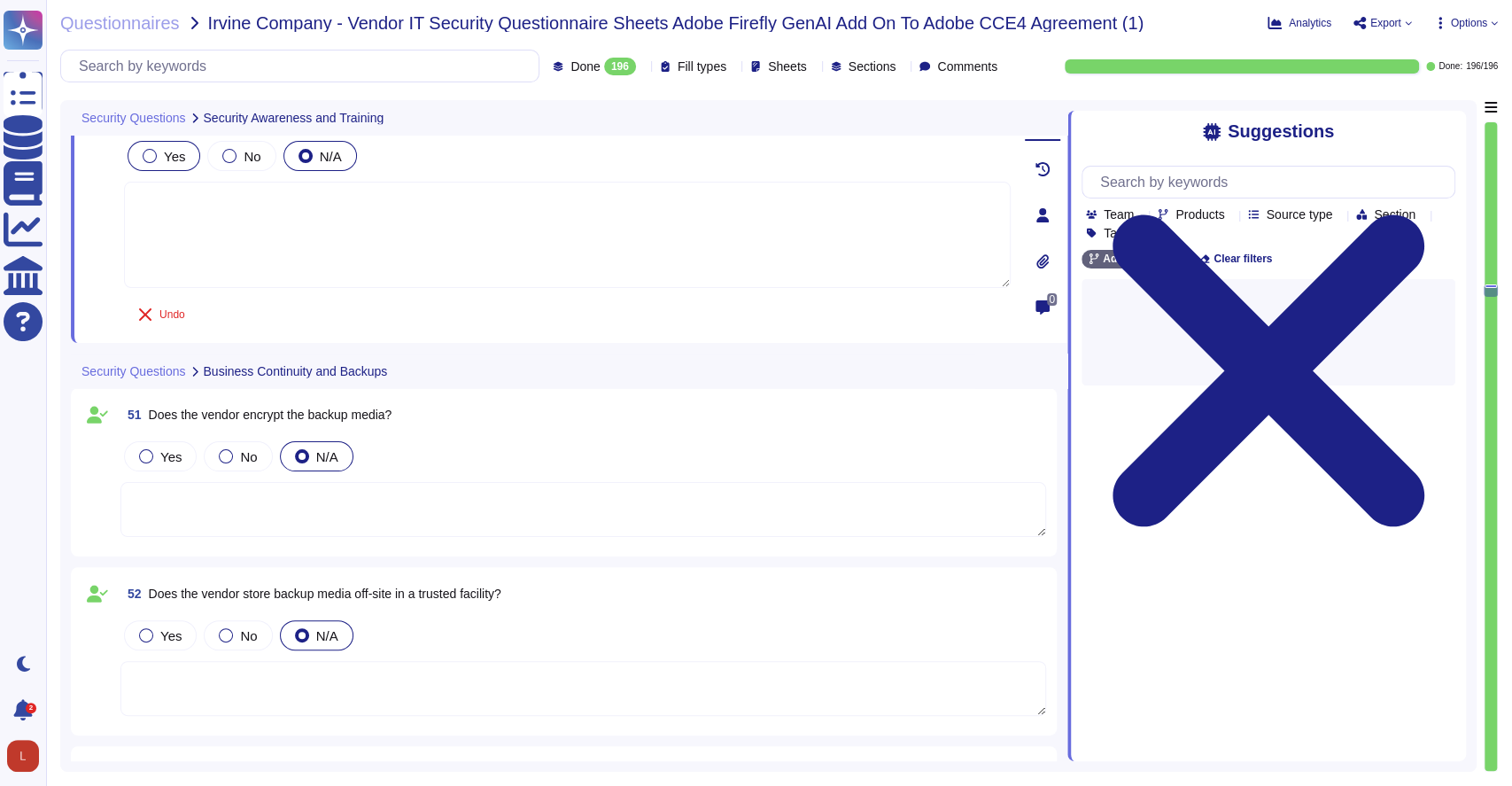
click at [151, 157] on div at bounding box center [150, 155] width 14 height 14
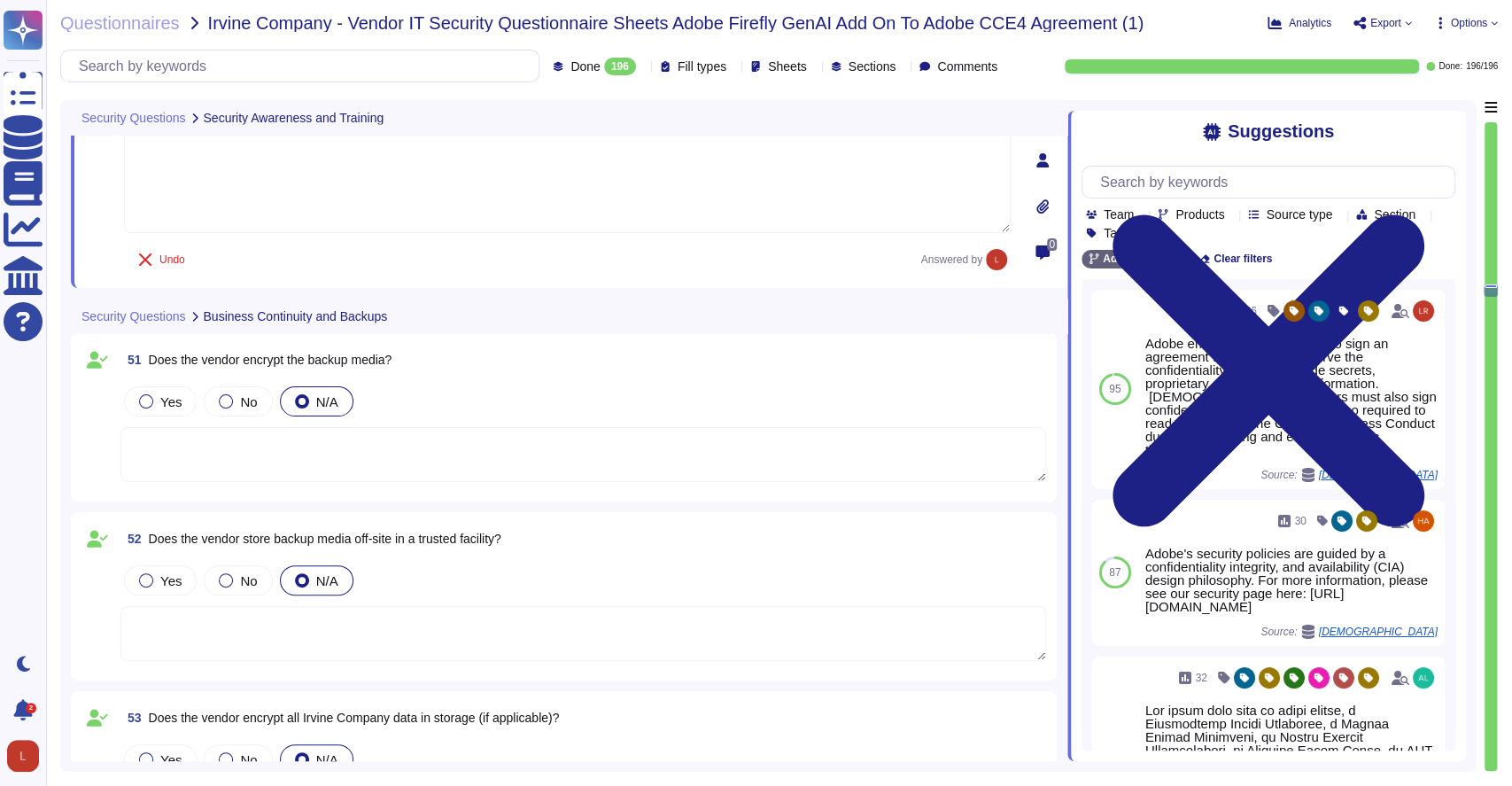
scroll to position [10835, 0]
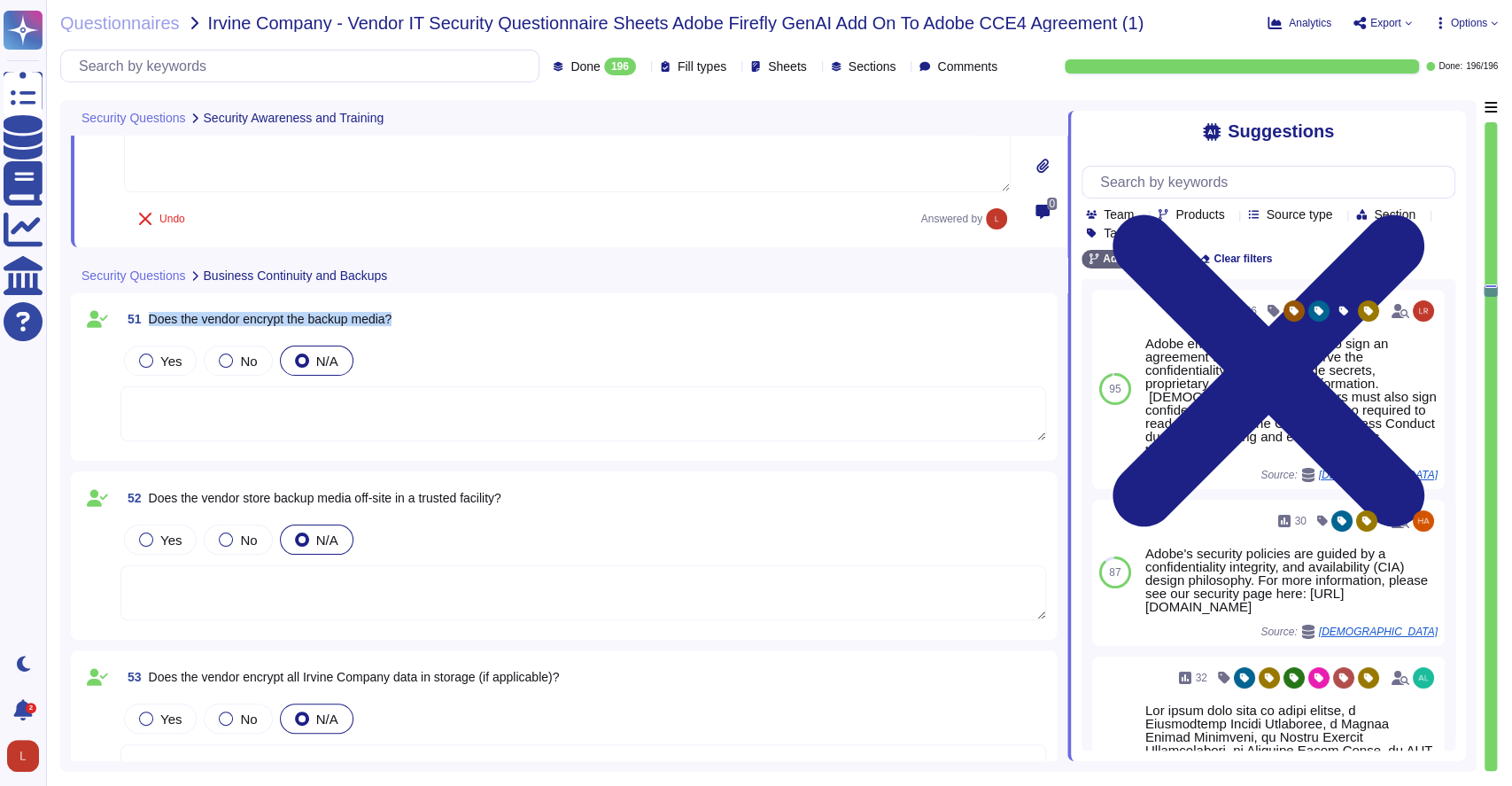
drag, startPoint x: 144, startPoint y: 313, endPoint x: 402, endPoint y: 339, distance: 259.3
click at [402, 339] on div "51 Does the vendor encrypt the backup media? Yes No N/A" at bounding box center [564, 377] width 964 height 147
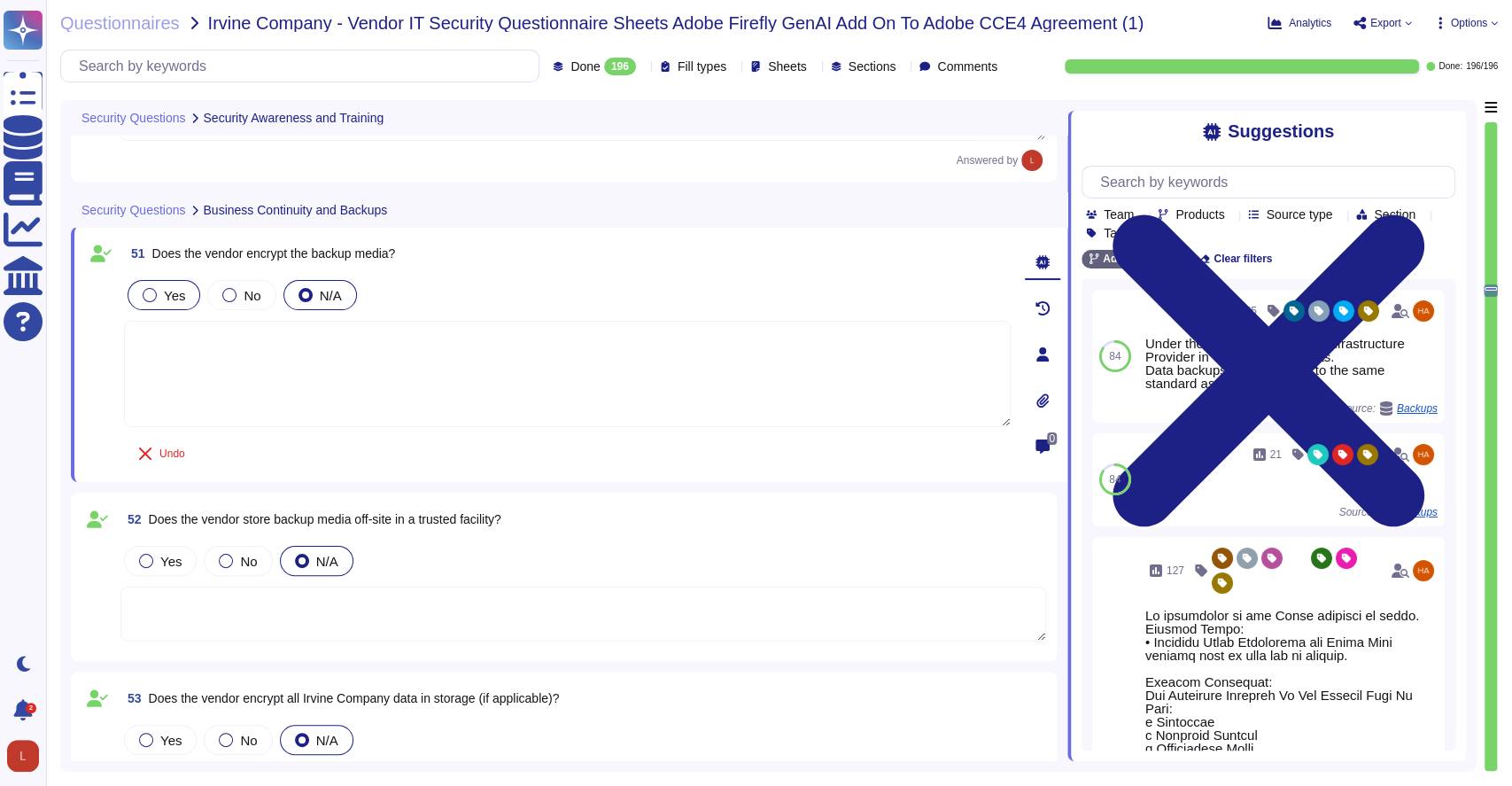
click at [143, 296] on label "Yes" at bounding box center [164, 295] width 42 height 14
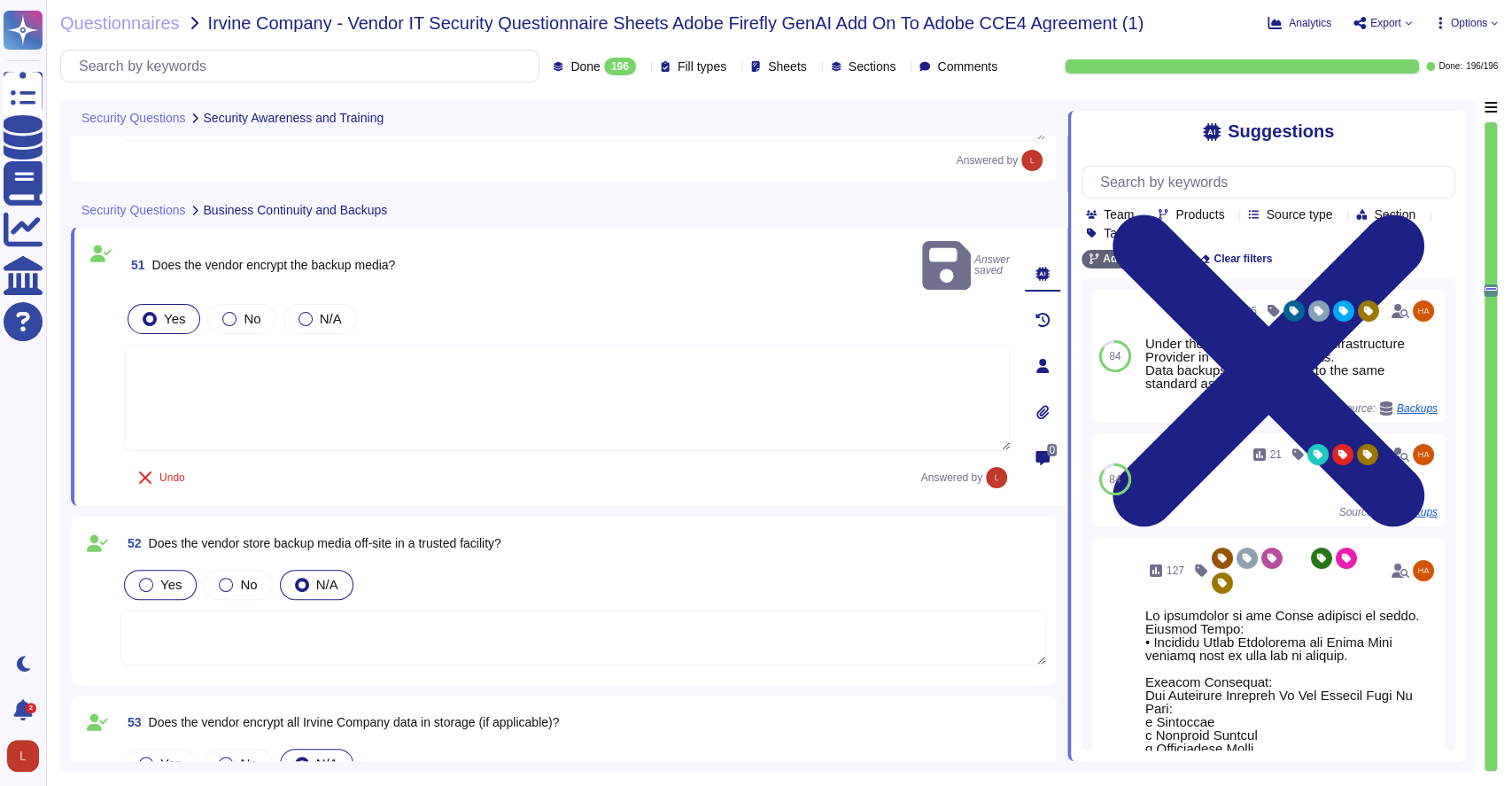
click at [156, 578] on label "Yes" at bounding box center [160, 585] width 42 height 14
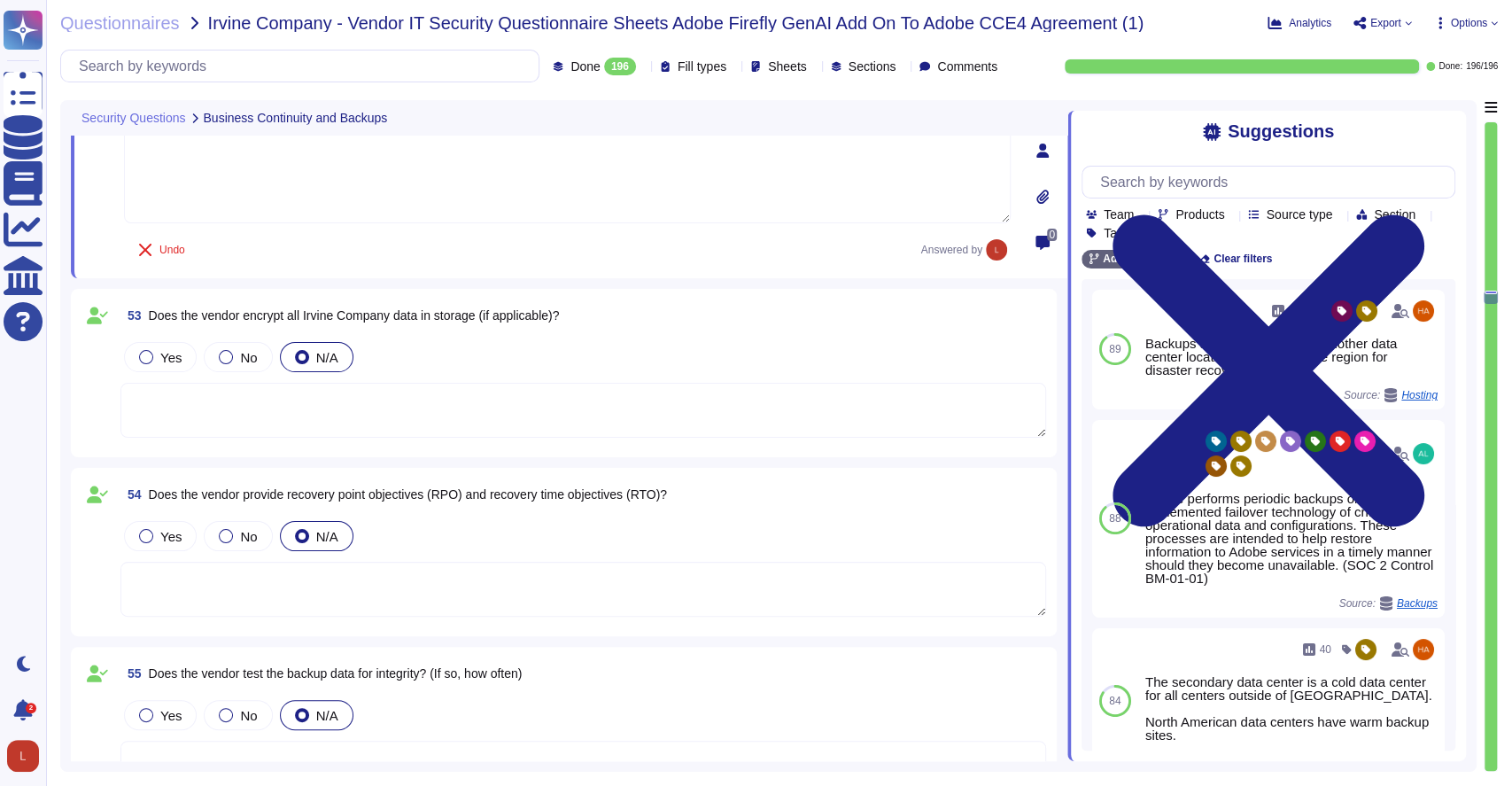
scroll to position [11209, 0]
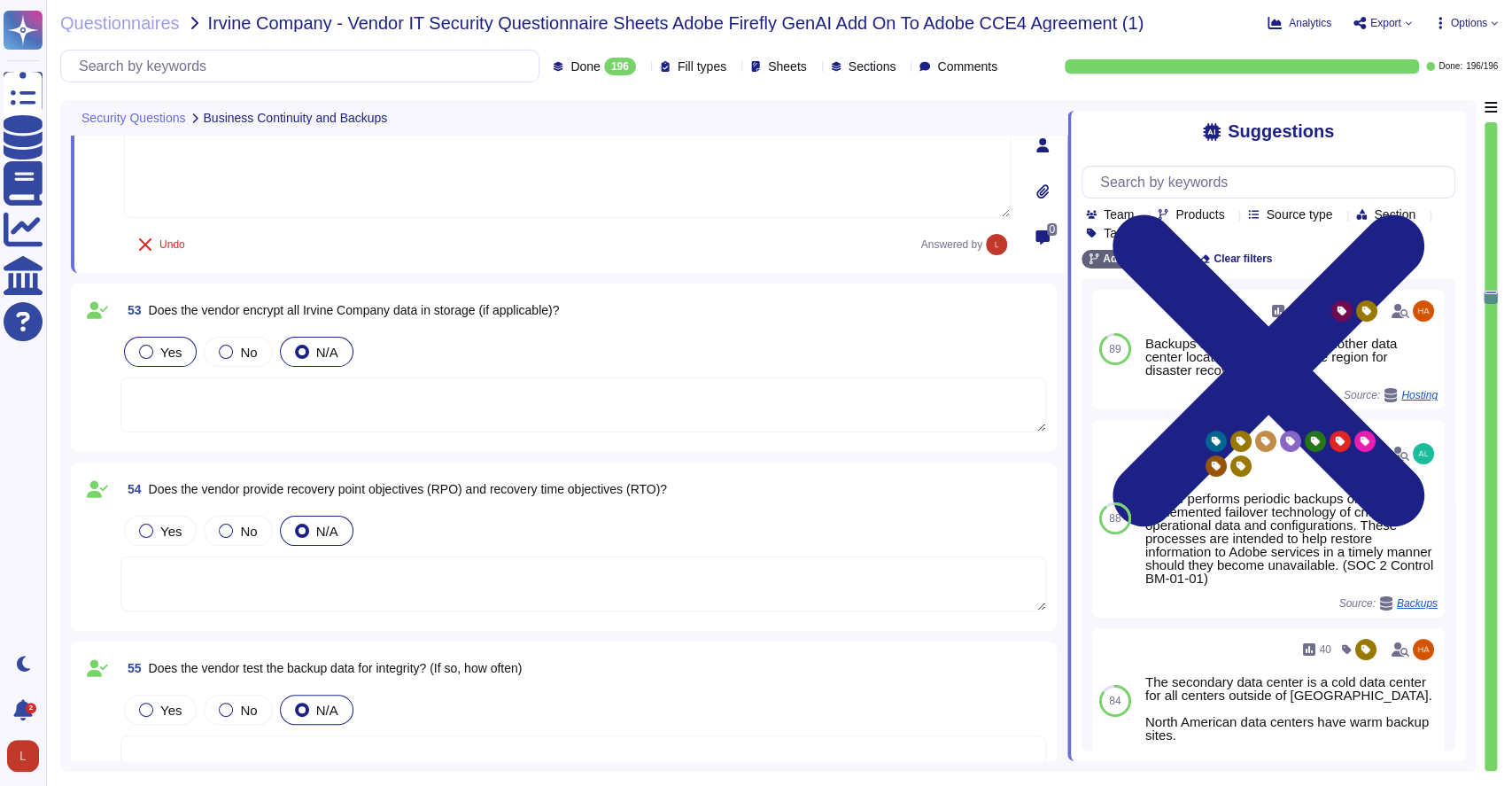
click at [143, 351] on div at bounding box center [146, 351] width 14 height 14
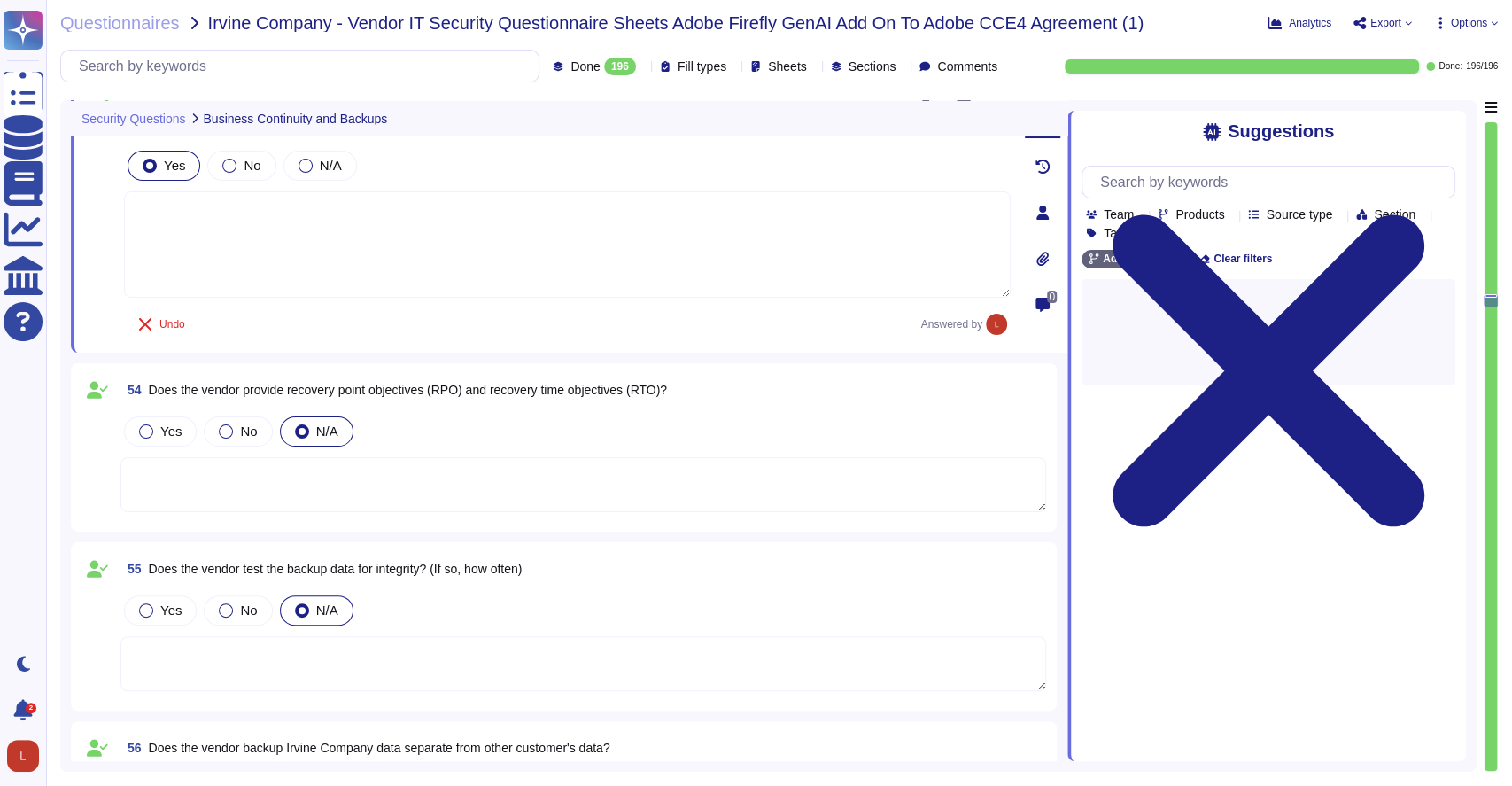
scroll to position [11355, 0]
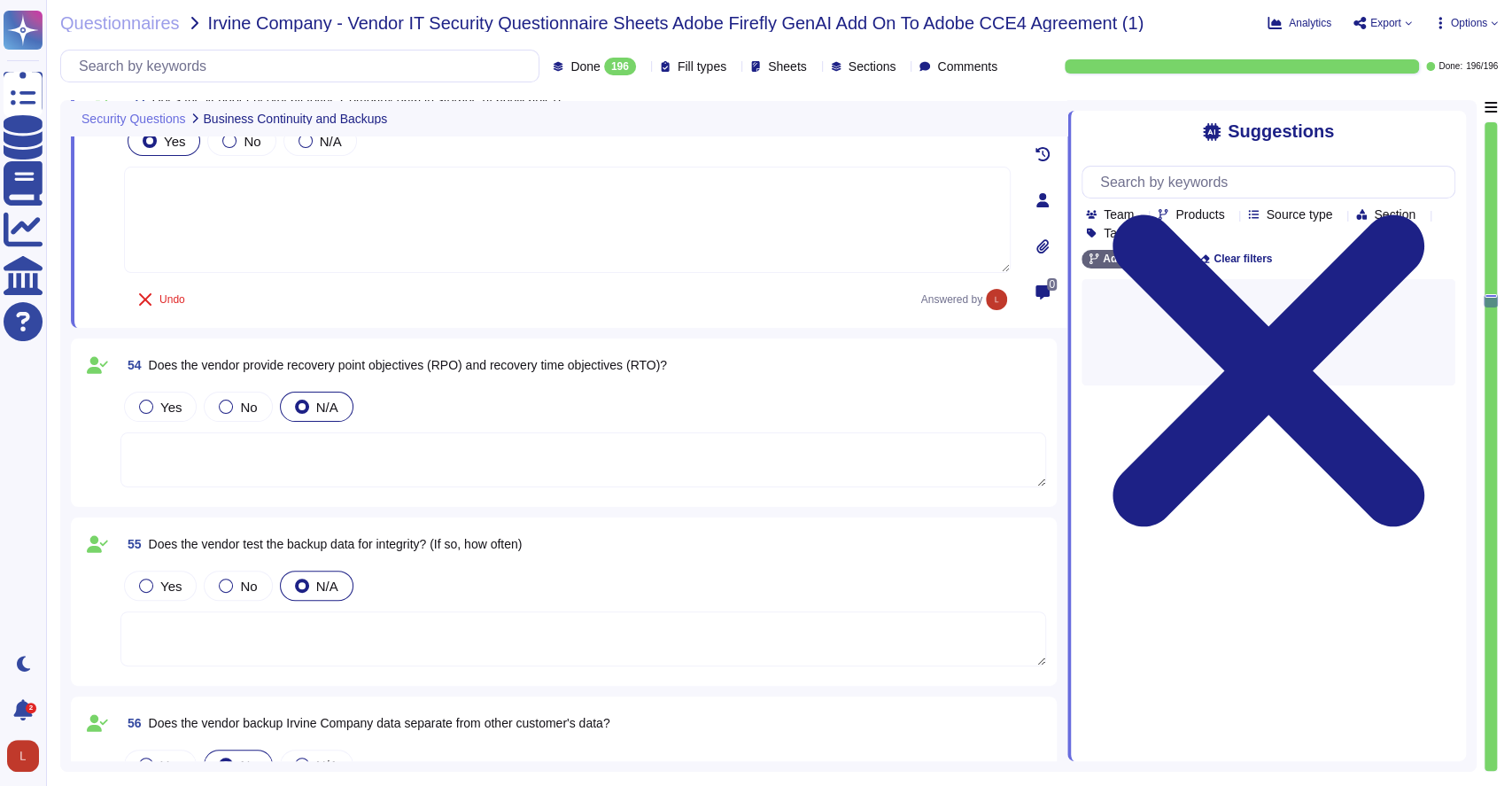
click at [422, 455] on textarea at bounding box center [583, 459] width 926 height 55
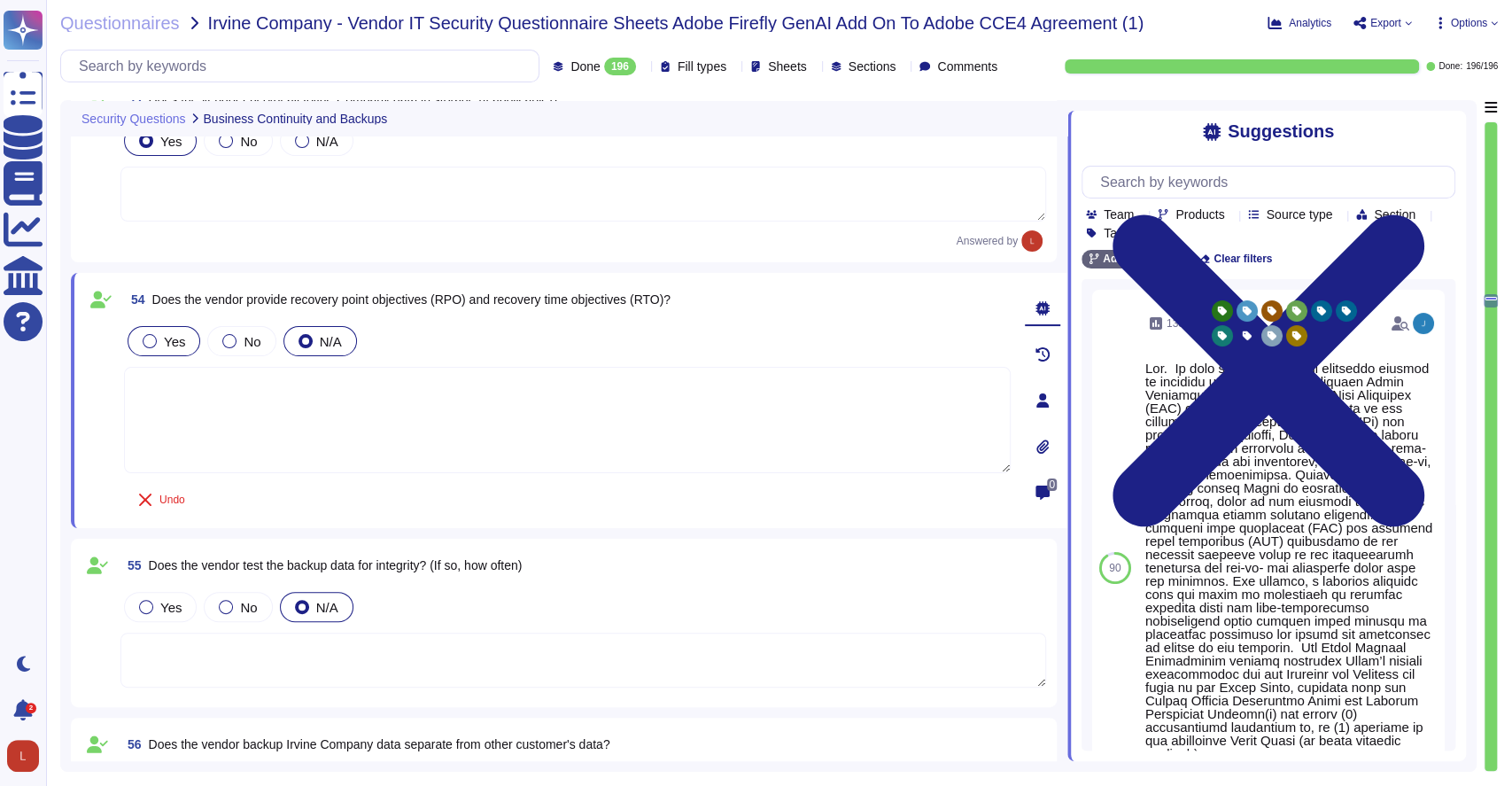
click at [138, 337] on div "Yes" at bounding box center [164, 342] width 72 height 30
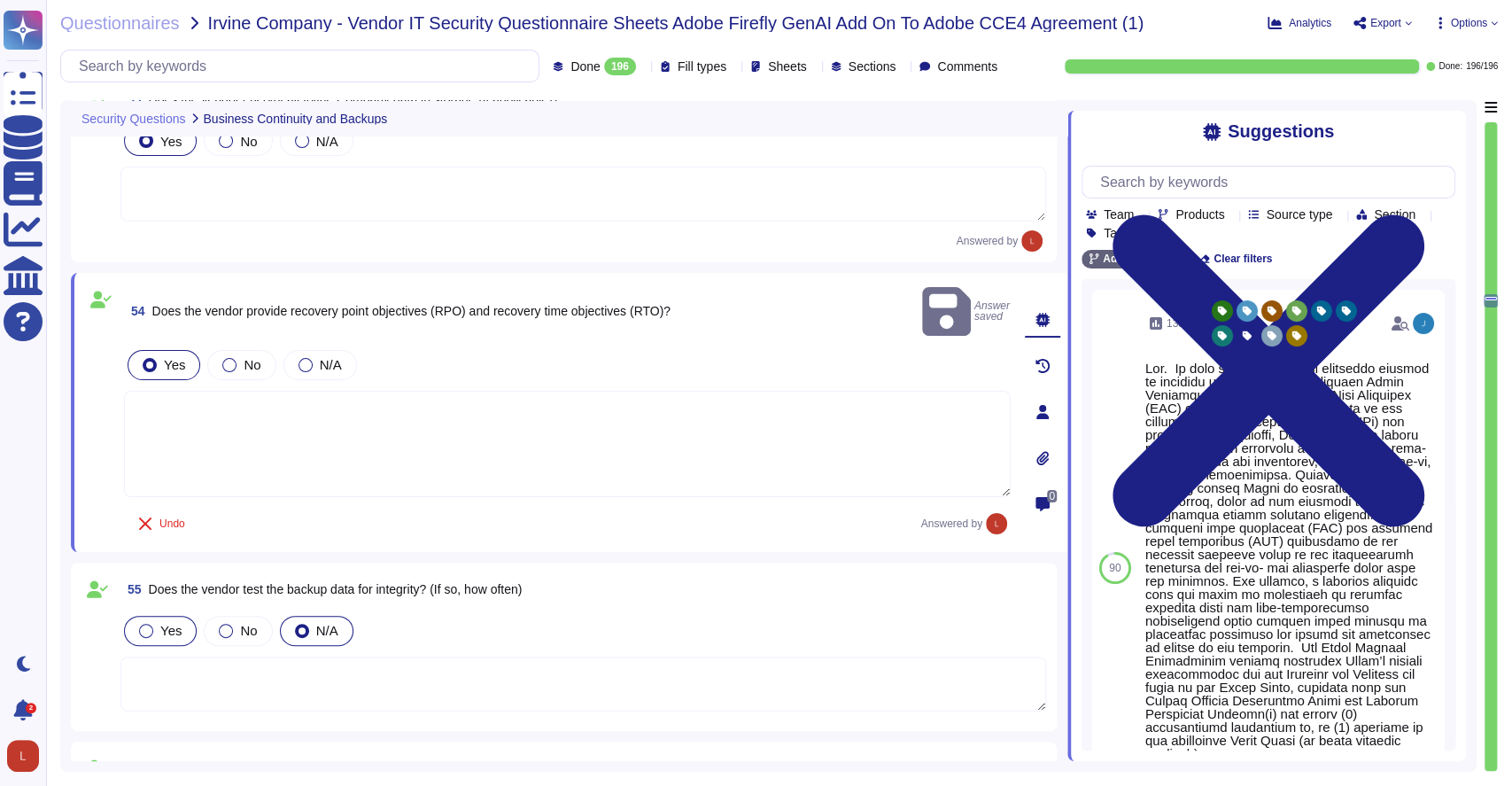
click at [149, 624] on label "Yes" at bounding box center [160, 631] width 42 height 14
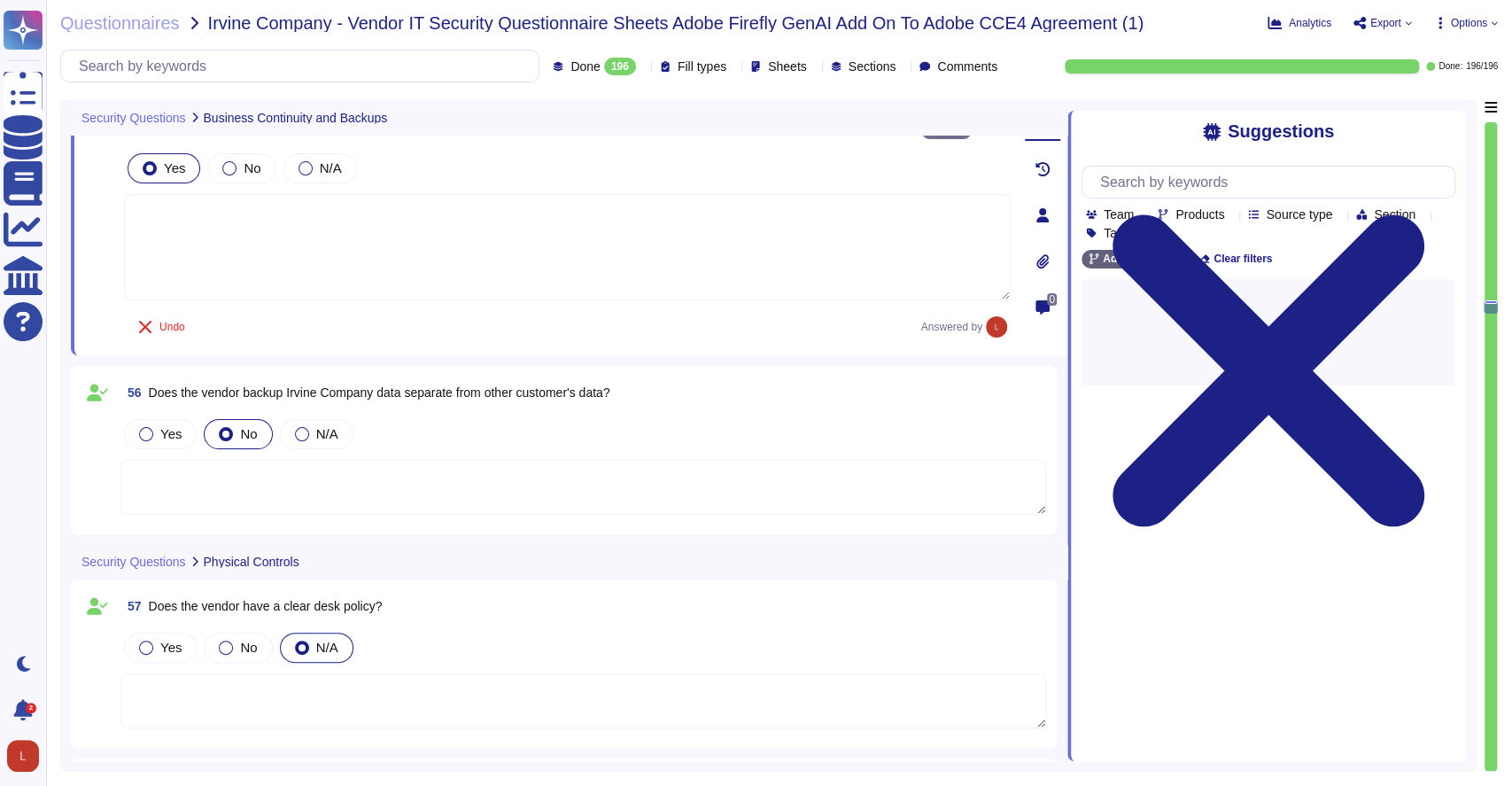
scroll to position [11750, 0]
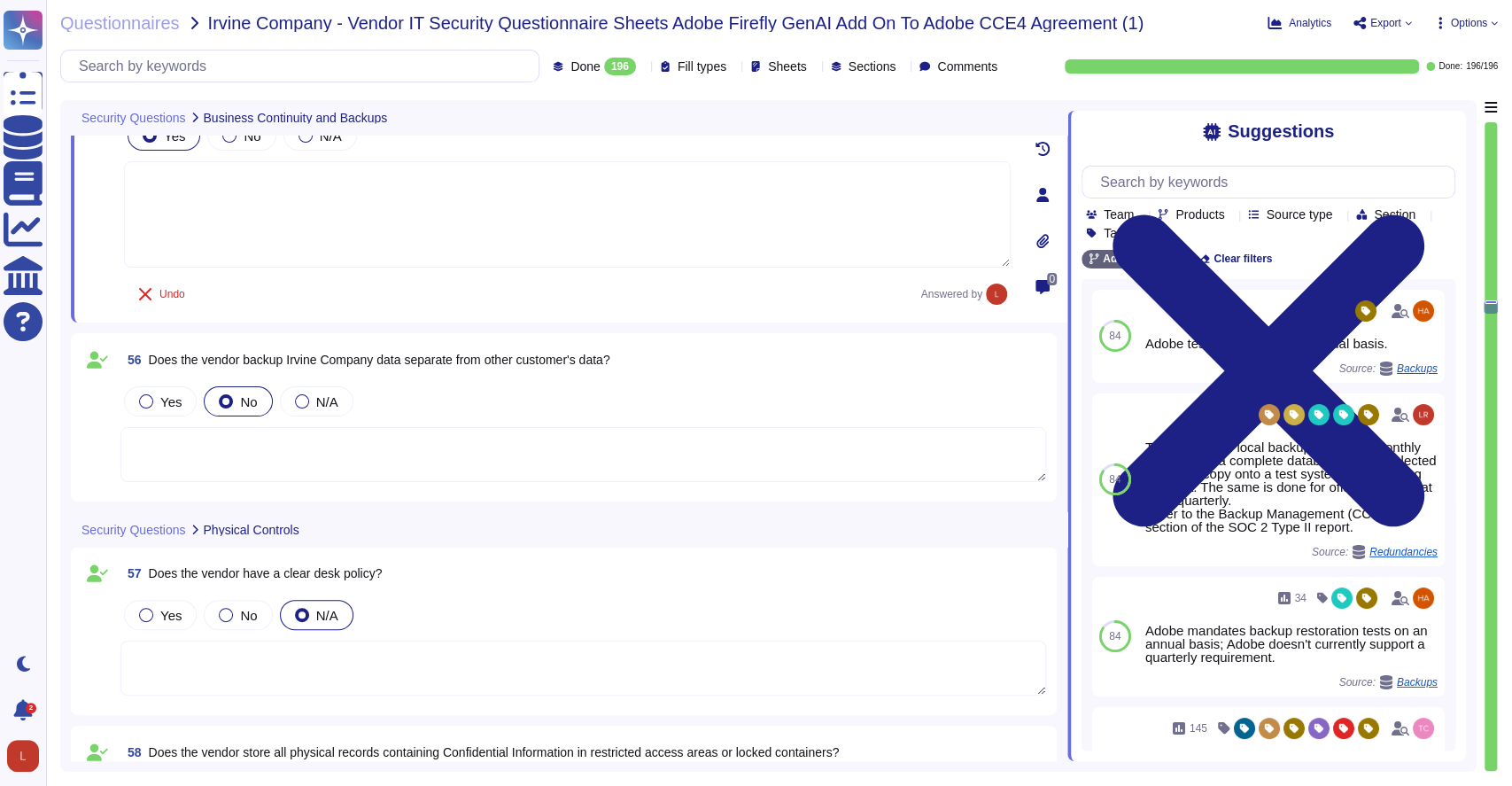
click at [154, 359] on span "Does the vendor backup Irvine Company data separate from other customer's data?" at bounding box center [379, 360] width 462 height 14
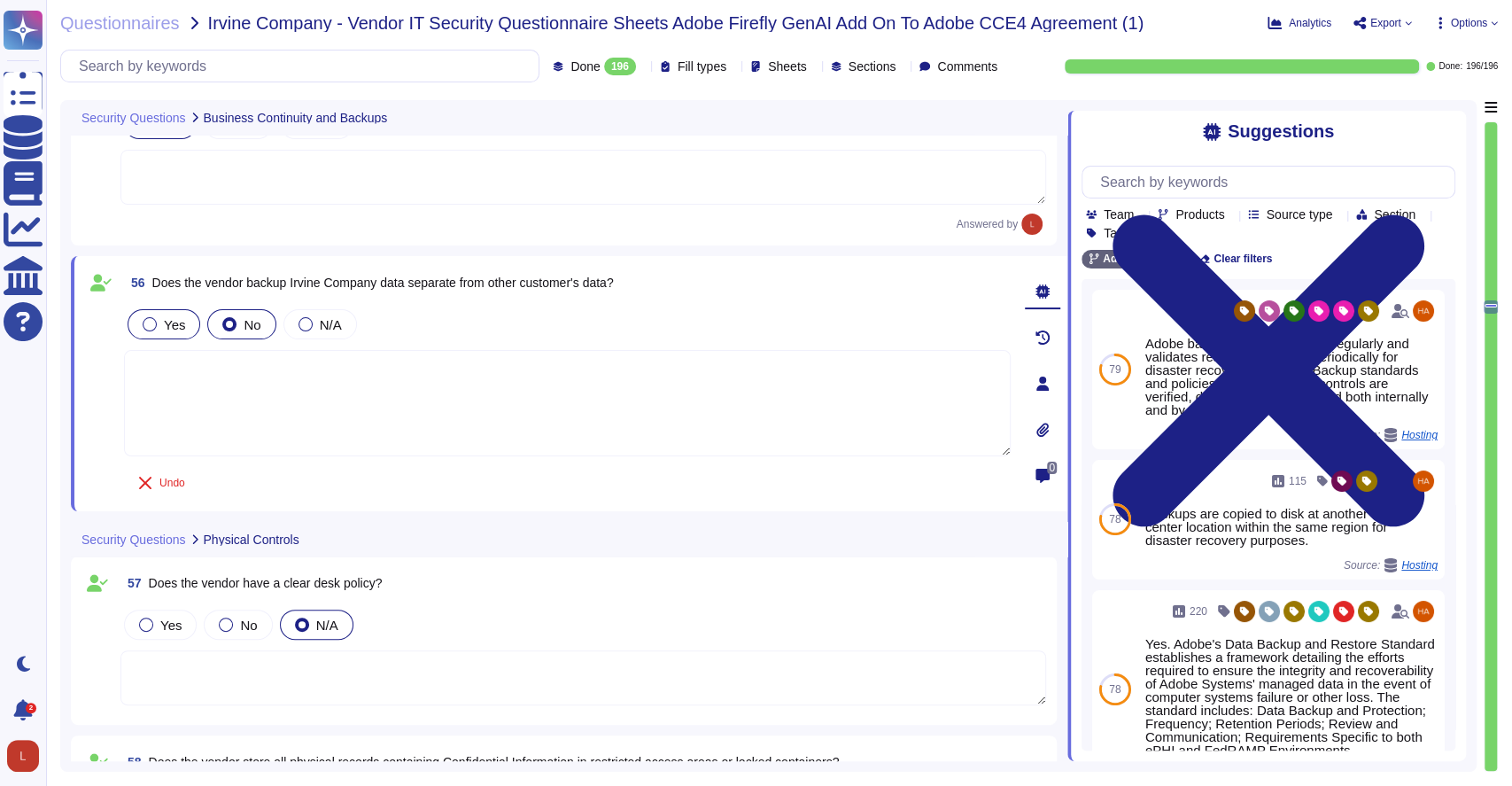
click at [156, 320] on label "Yes" at bounding box center [164, 324] width 42 height 14
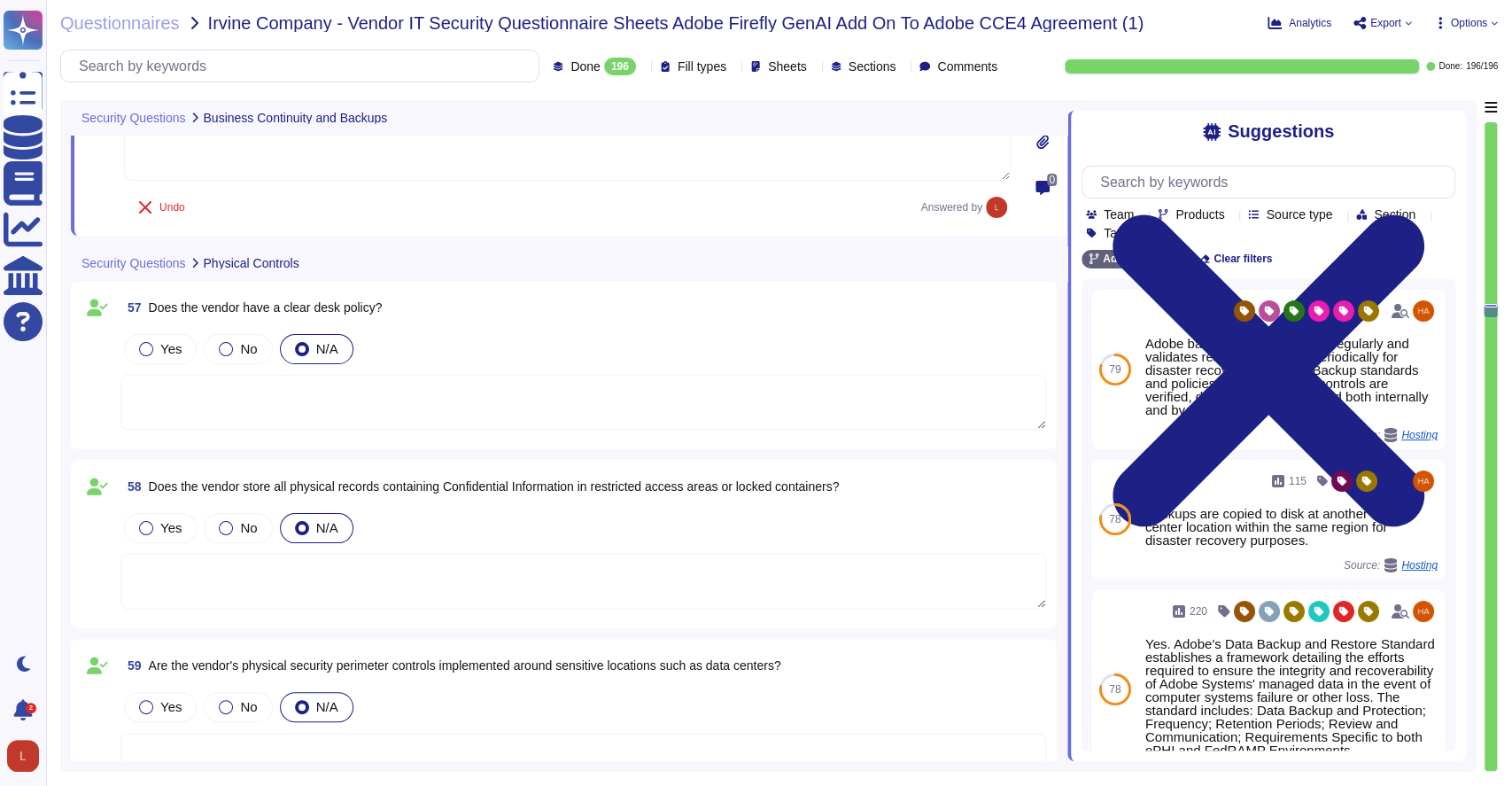
scroll to position [12038, 0]
click at [152, 342] on div at bounding box center [146, 348] width 14 height 14
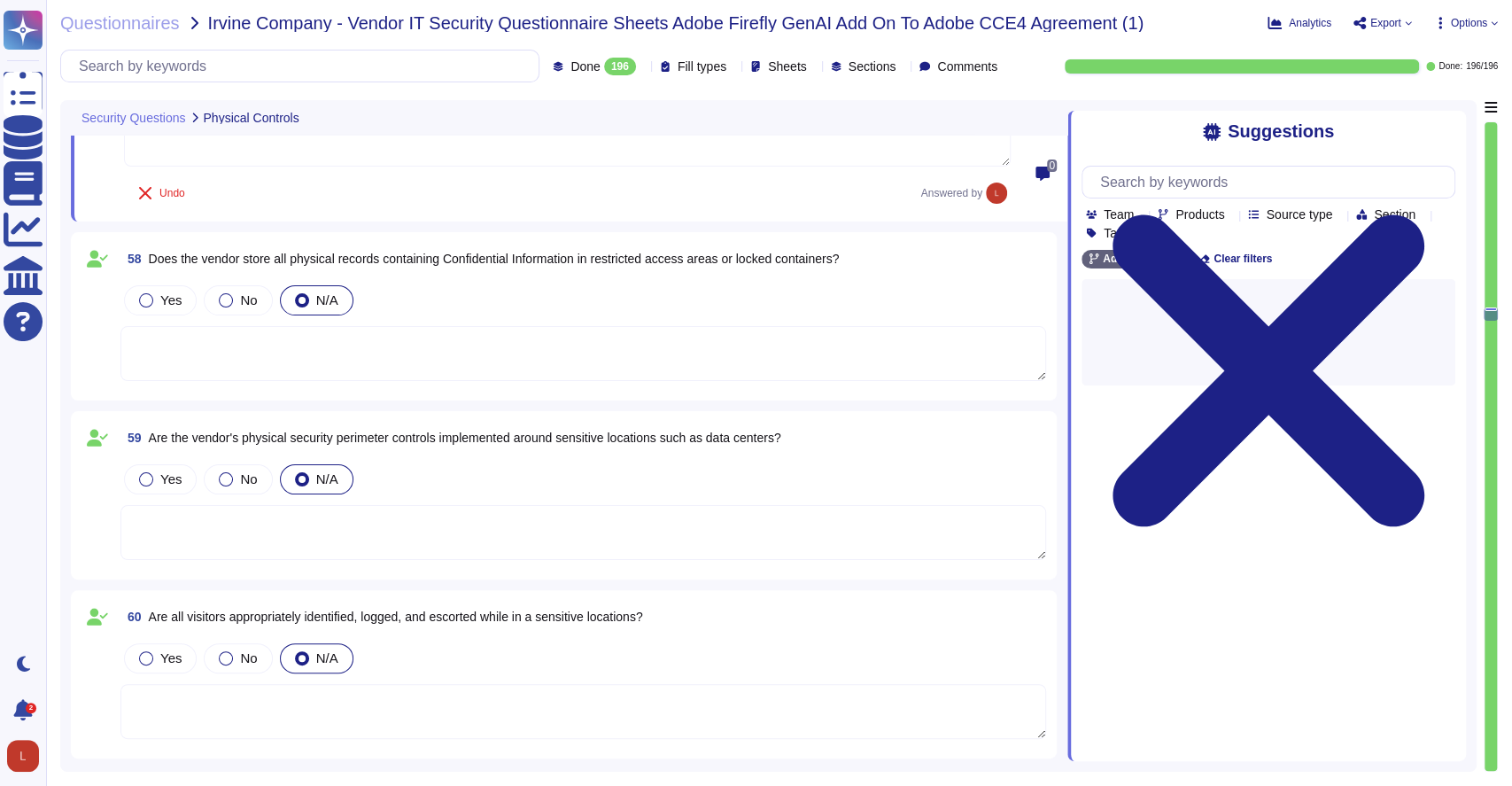
scroll to position [12252, 0]
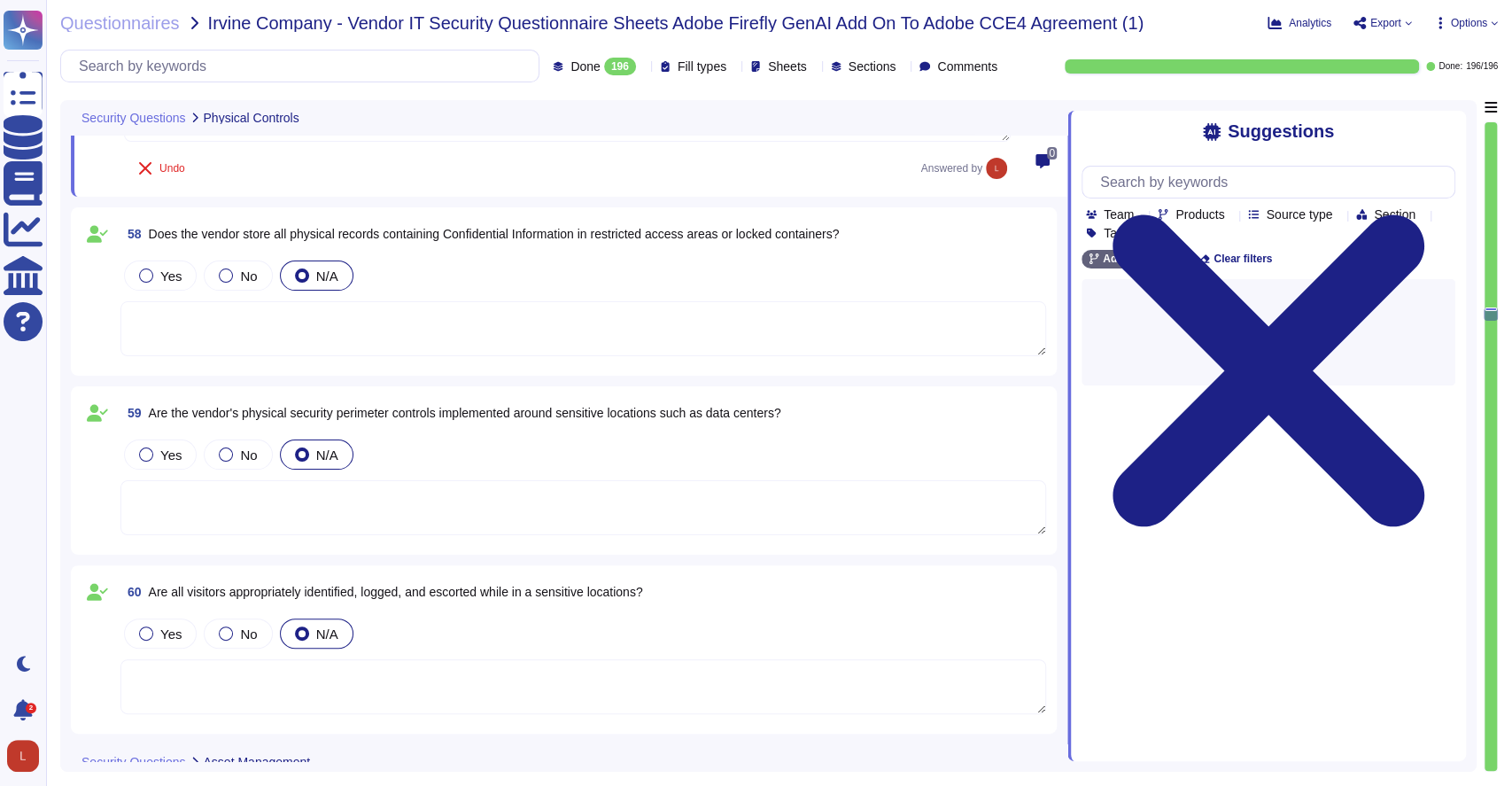
click at [157, 274] on label "Yes" at bounding box center [160, 275] width 42 height 14
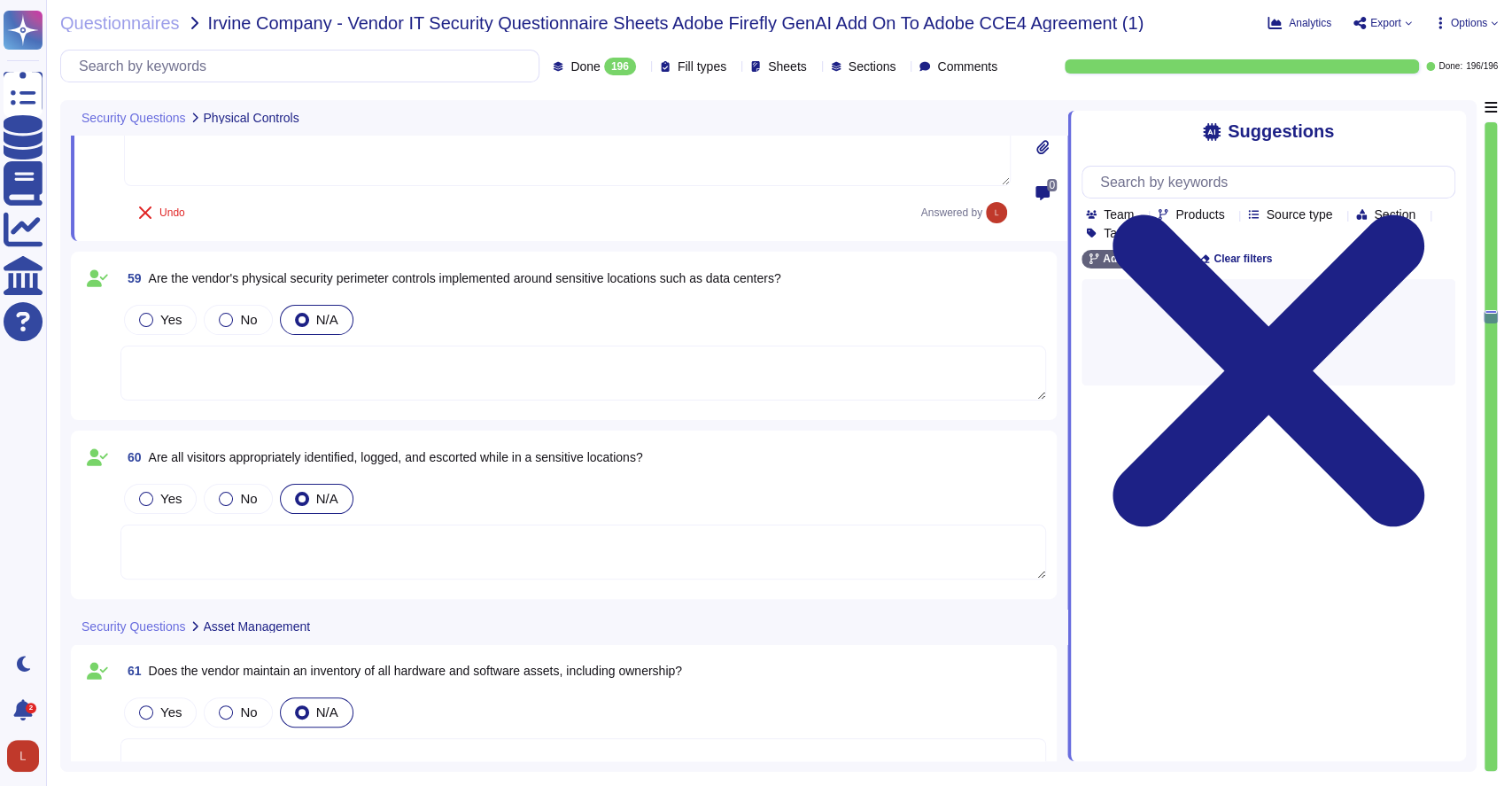
scroll to position [12437, 0]
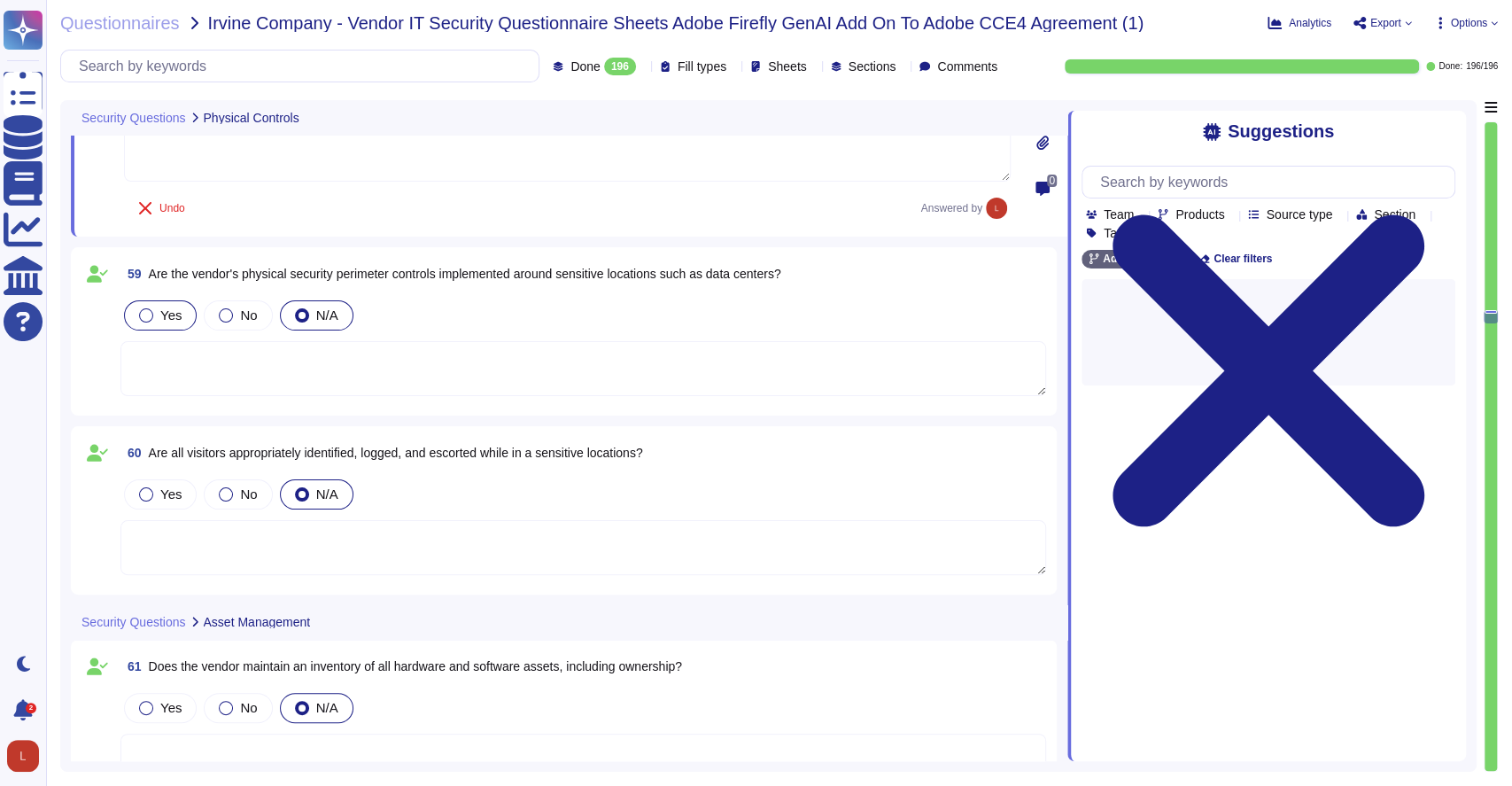
click at [145, 309] on div at bounding box center [146, 315] width 14 height 14
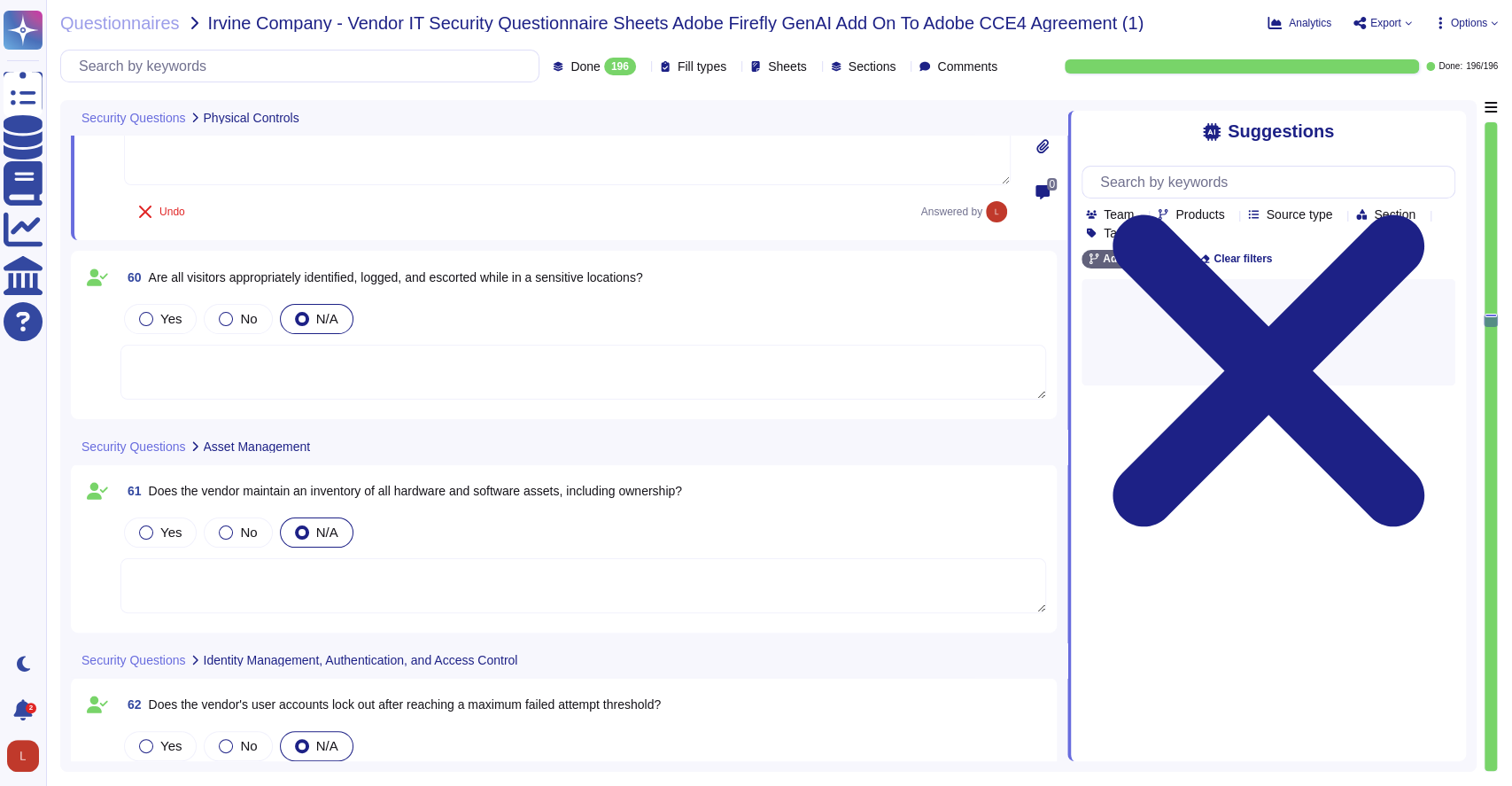
scroll to position [12640, 0]
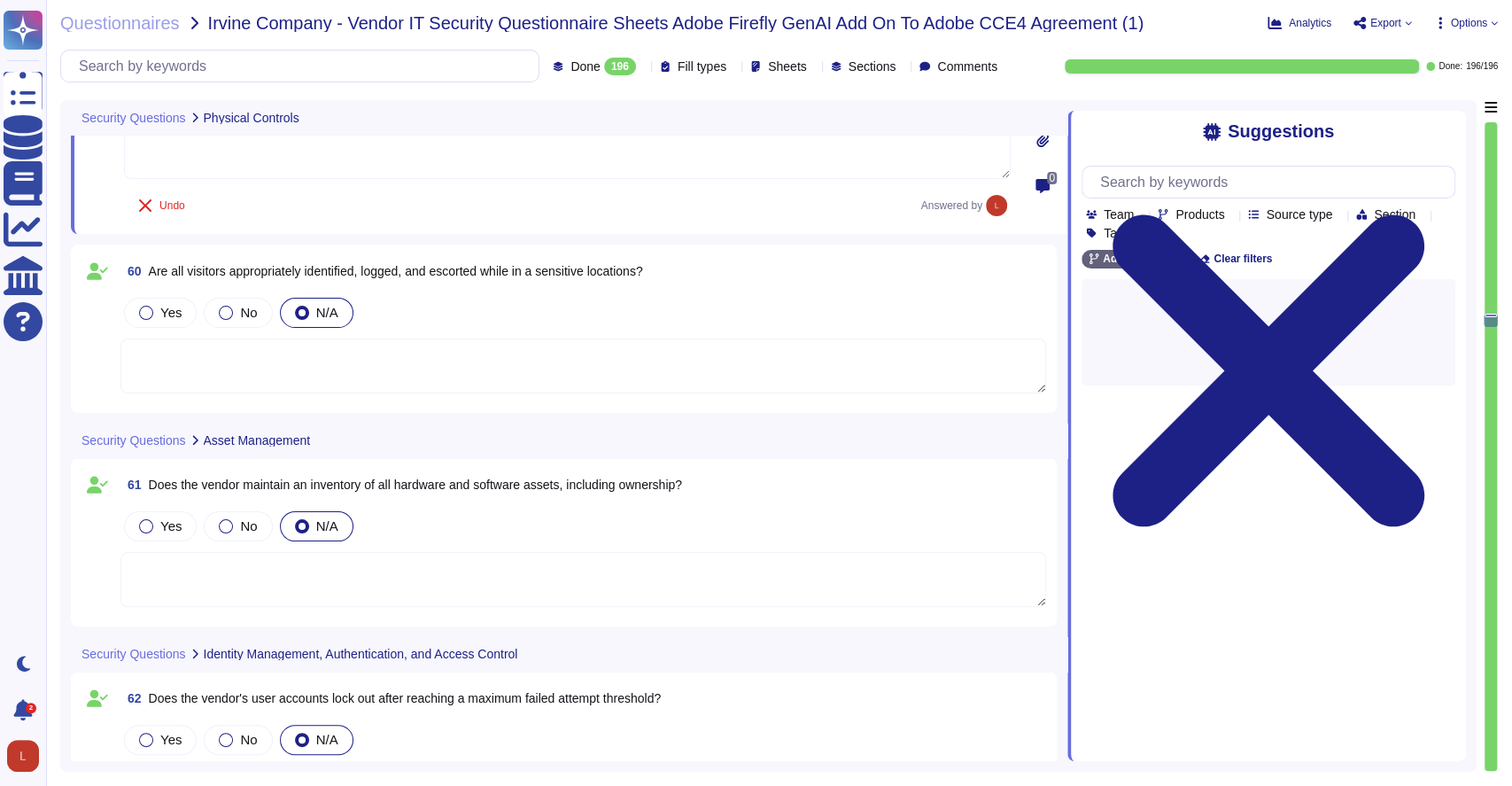
click at [162, 305] on span "Yes" at bounding box center [170, 313] width 22 height 15
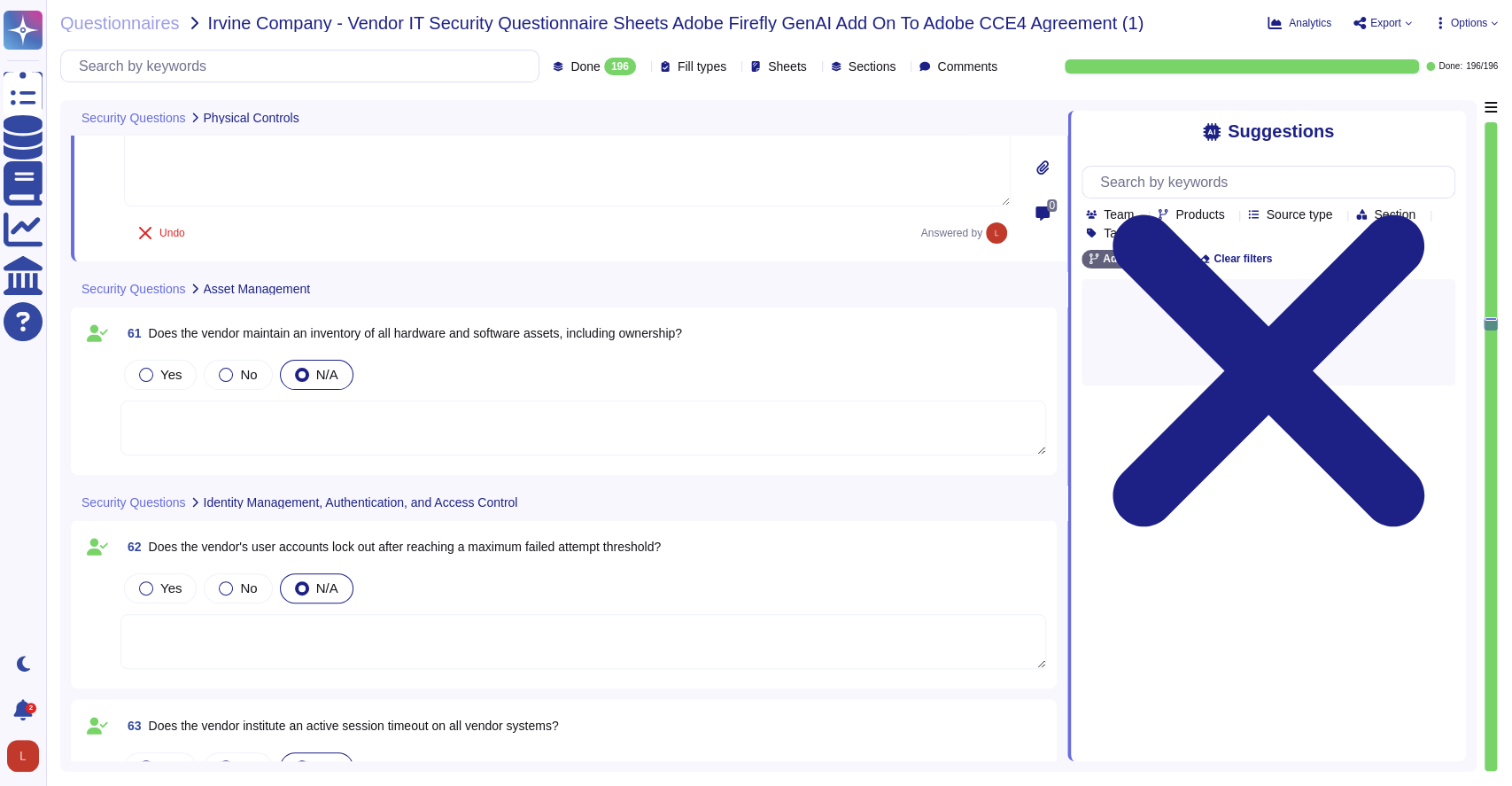
scroll to position [12807, 0]
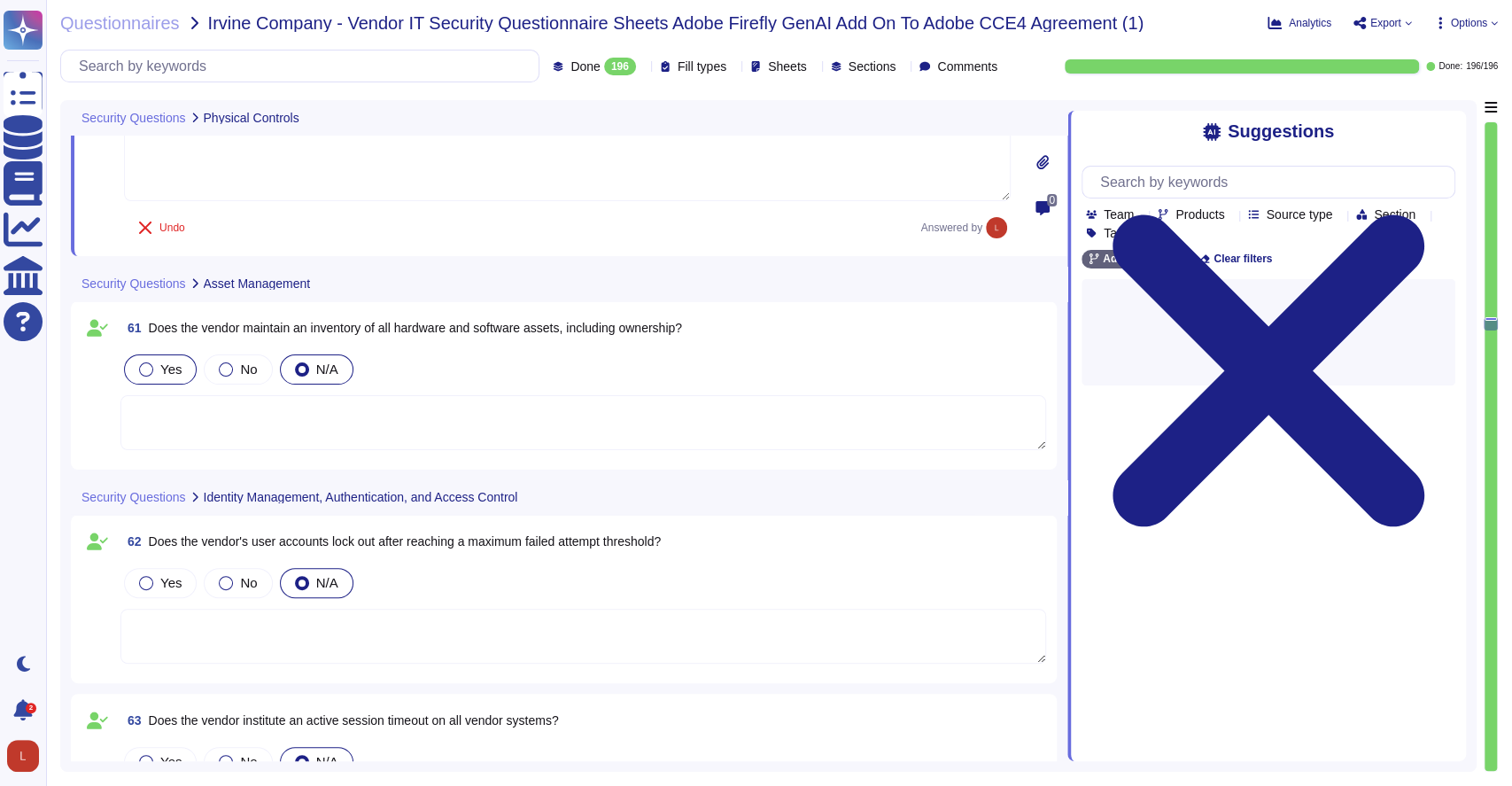
click at [159, 362] on label "Yes" at bounding box center [160, 369] width 42 height 14
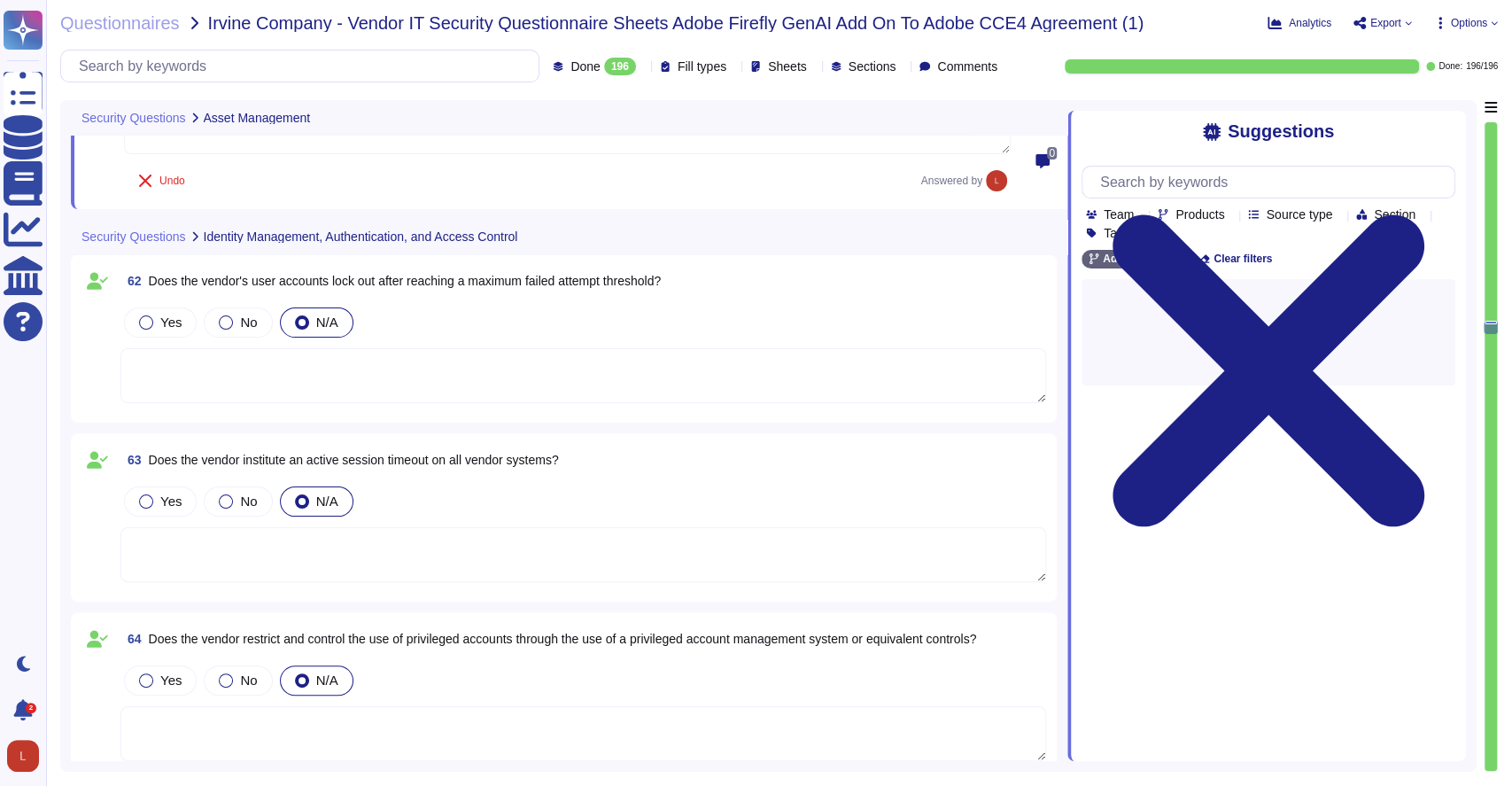
scroll to position [13071, 0]
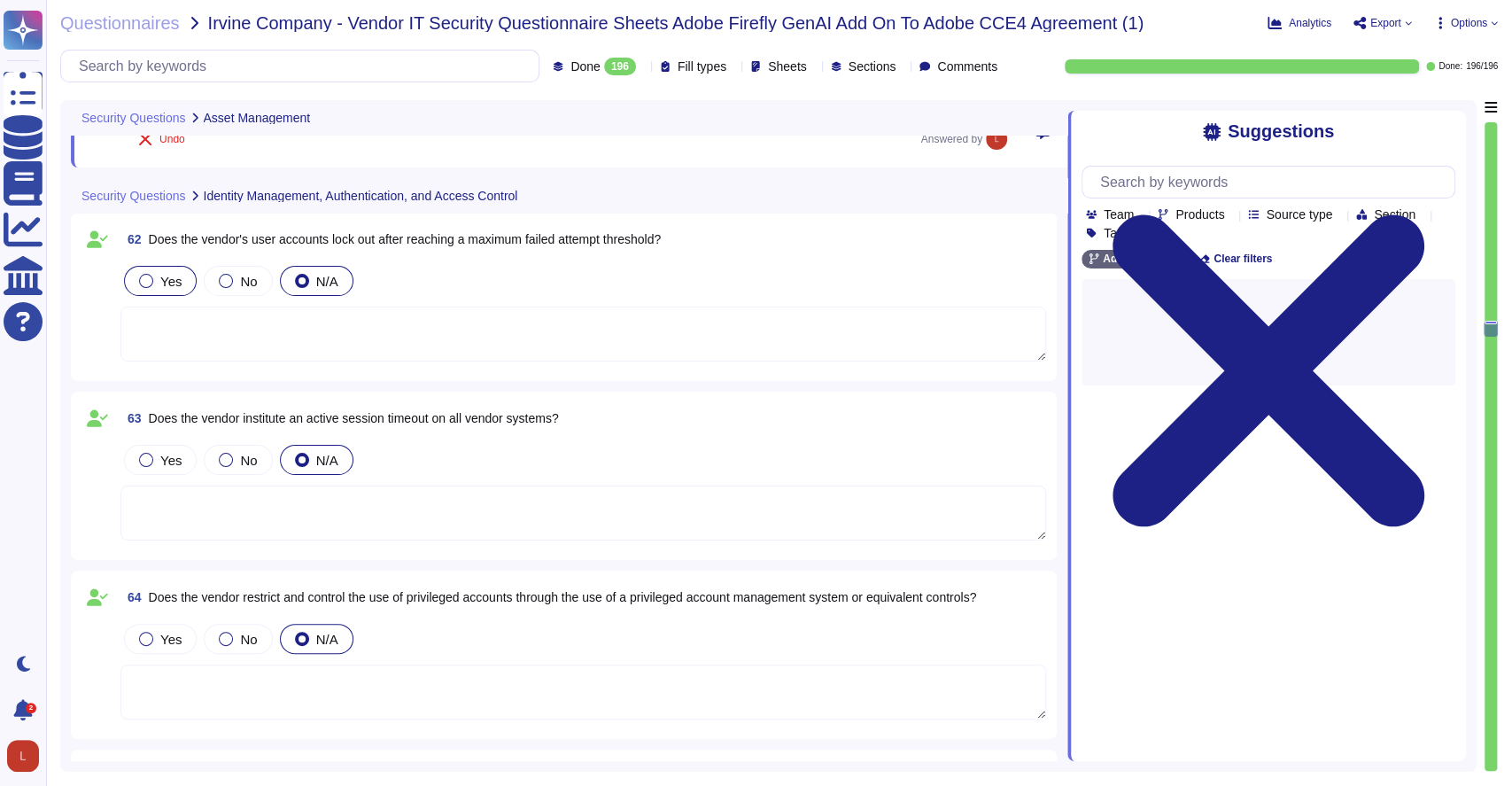
click at [145, 280] on div at bounding box center [146, 281] width 14 height 14
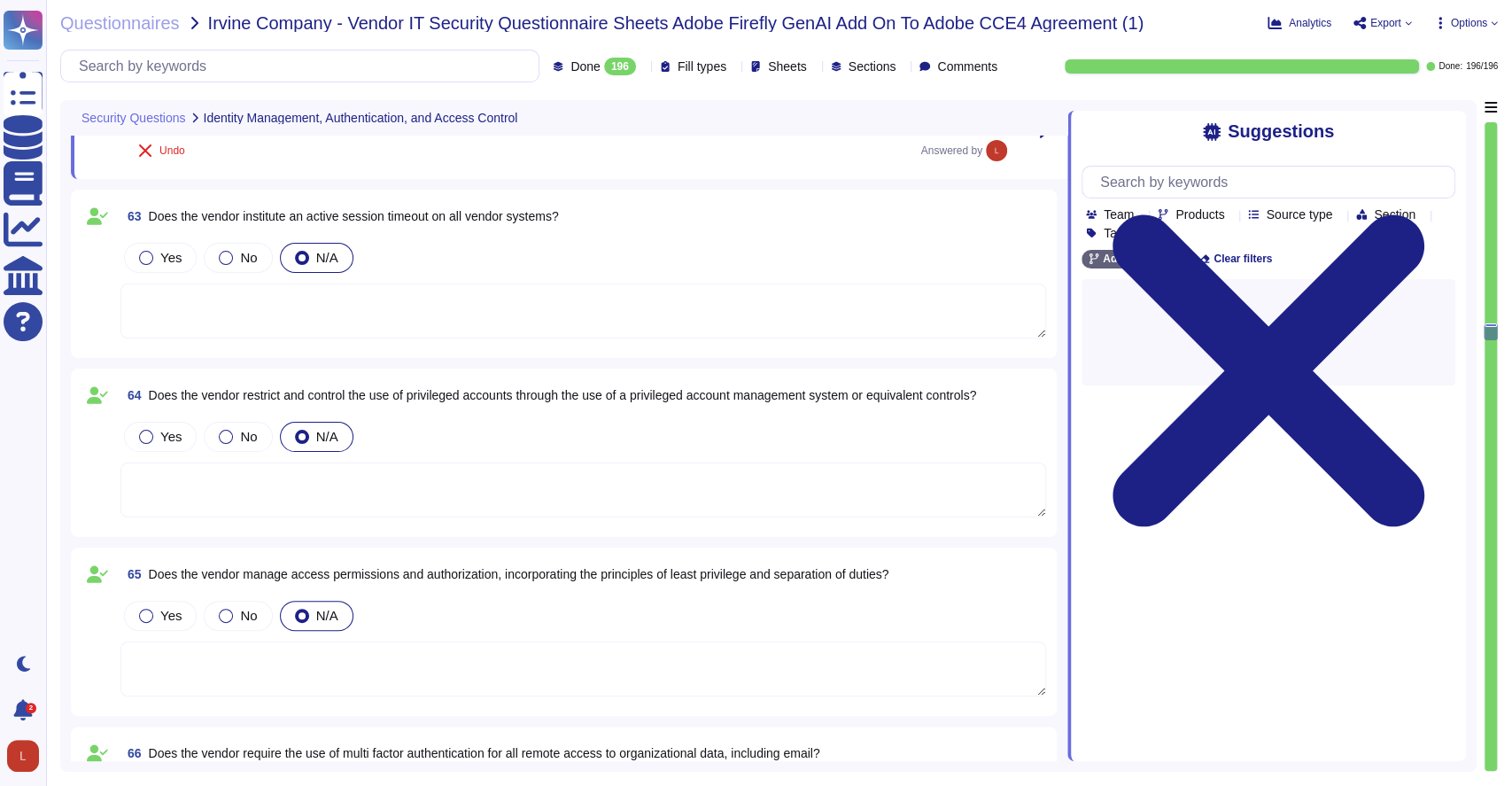
scroll to position [13320, 0]
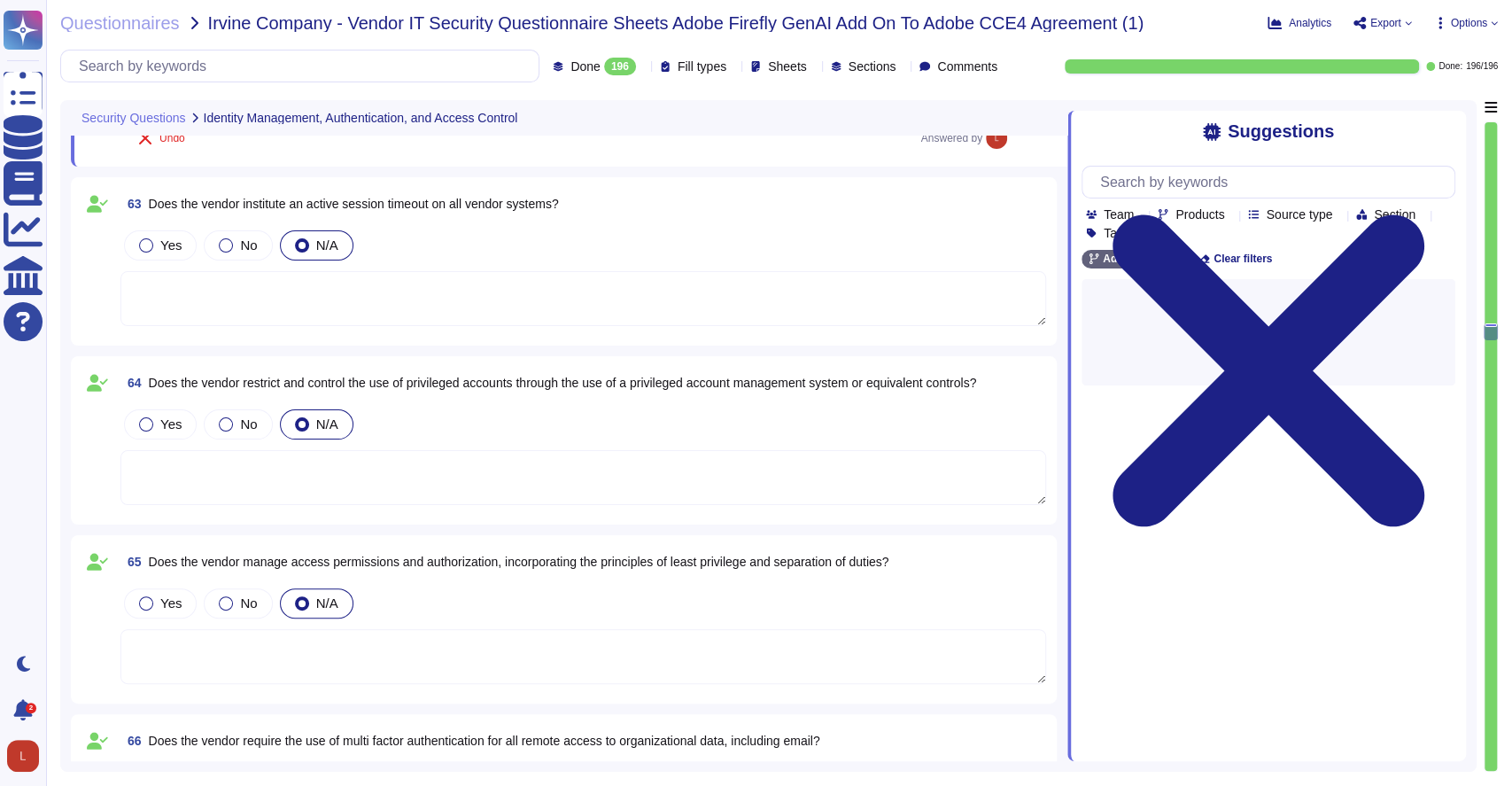
click at [145, 238] on div at bounding box center [146, 245] width 14 height 14
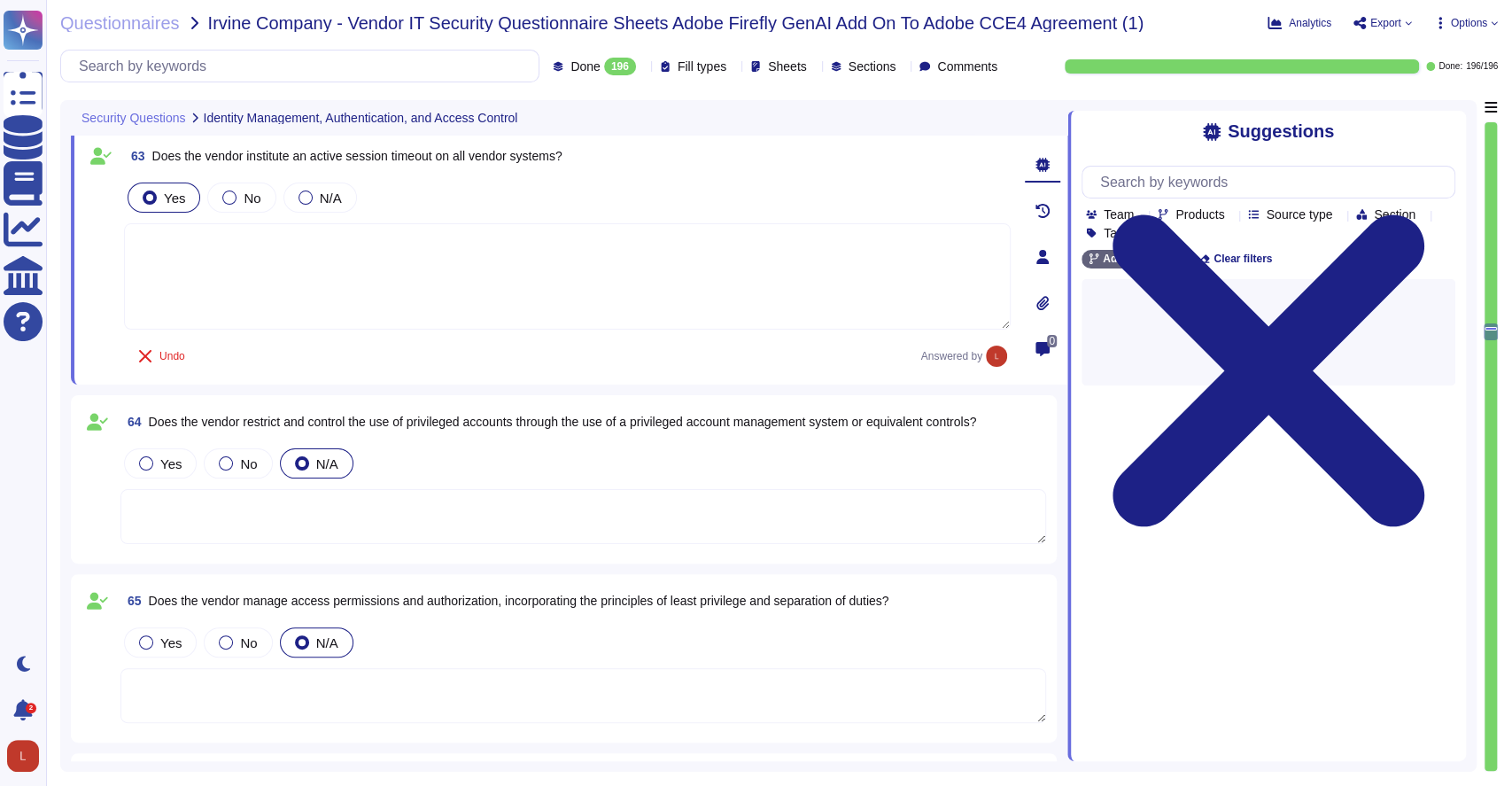
scroll to position [13277, 0]
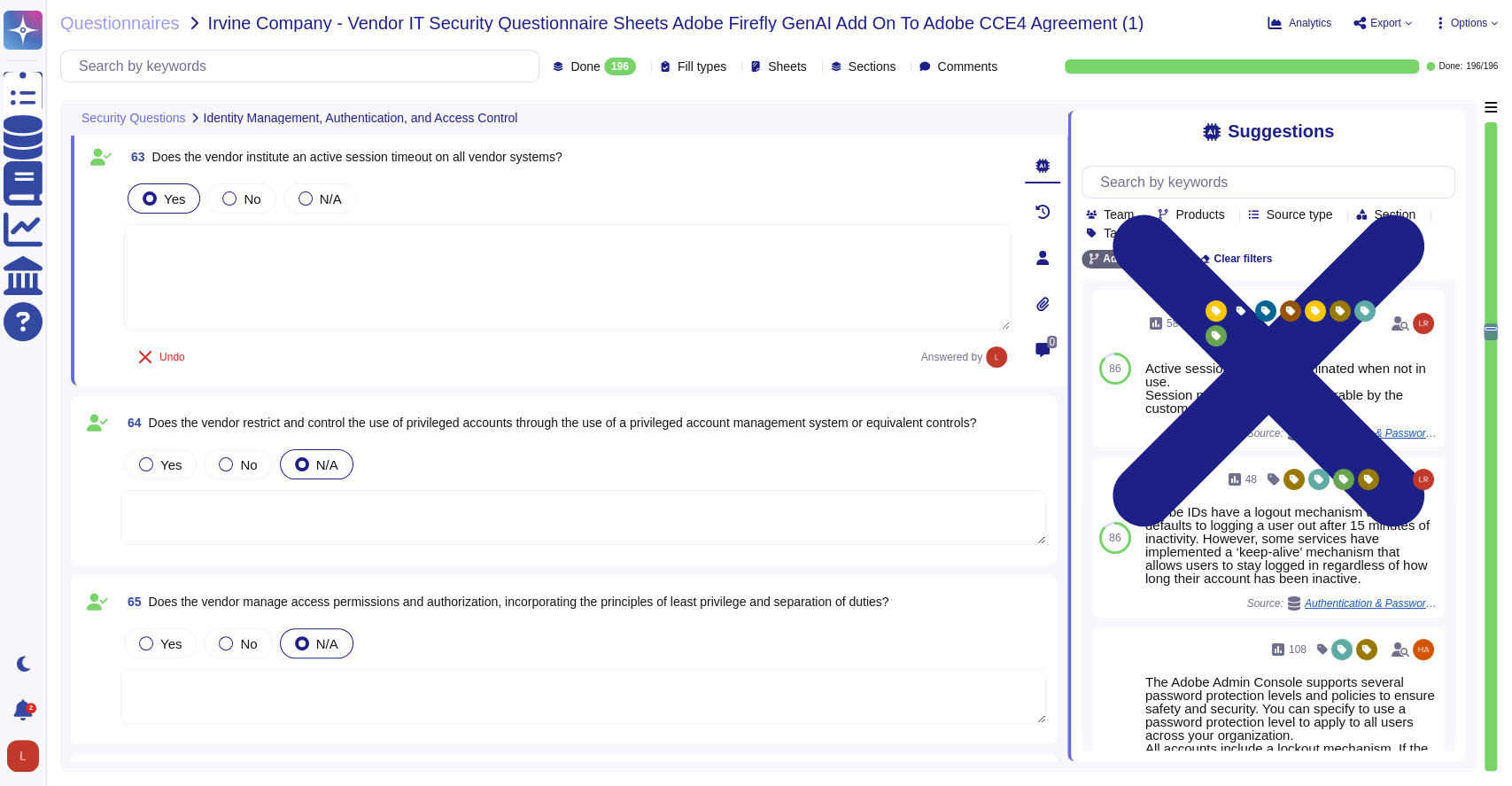
click at [226, 538] on textarea at bounding box center [583, 518] width 926 height 55
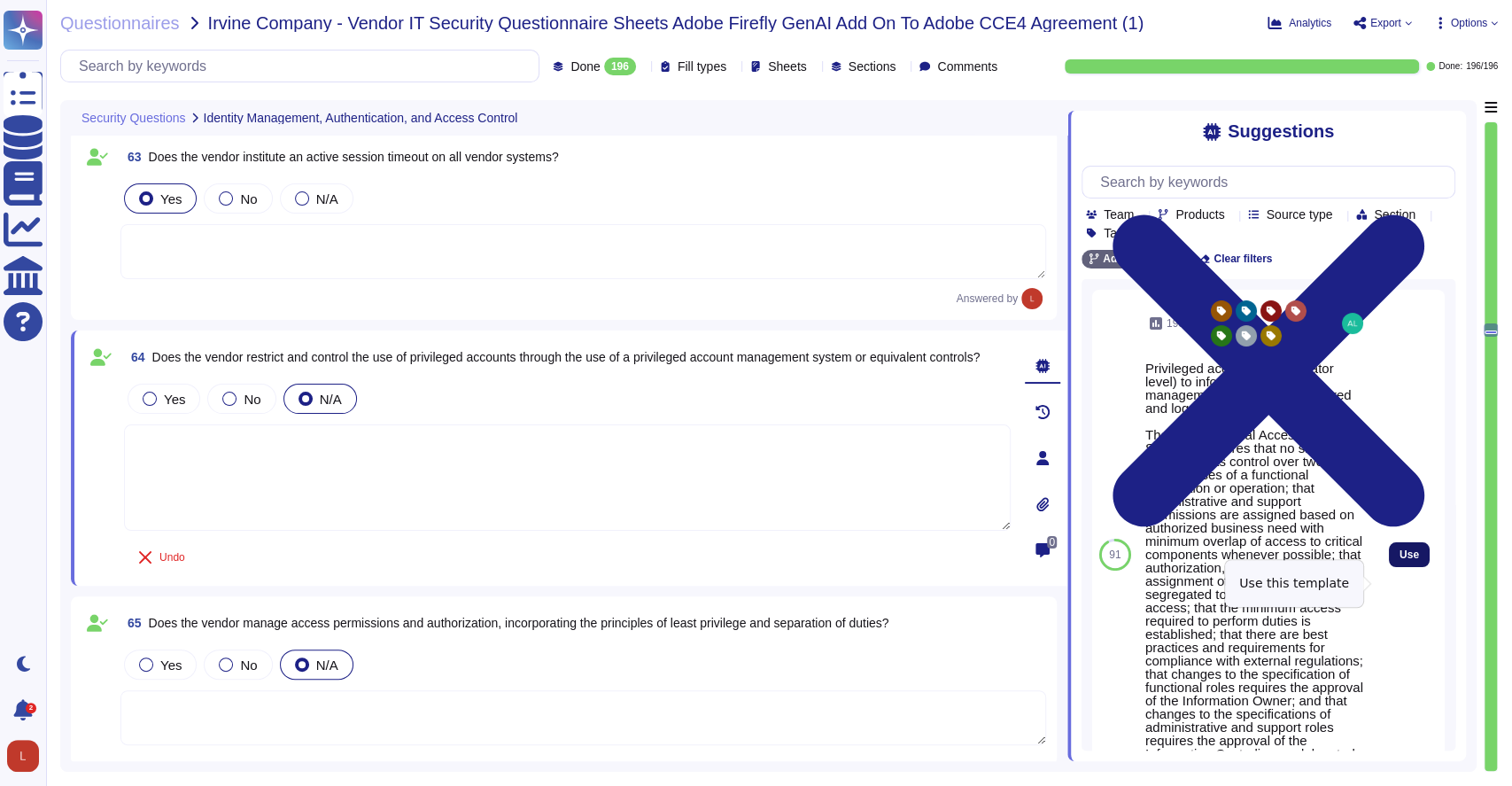
click at [1400, 560] on span "Use" at bounding box center [1409, 554] width 20 height 10
type textarea "Privileged access (administrator level) to information security management syst…"
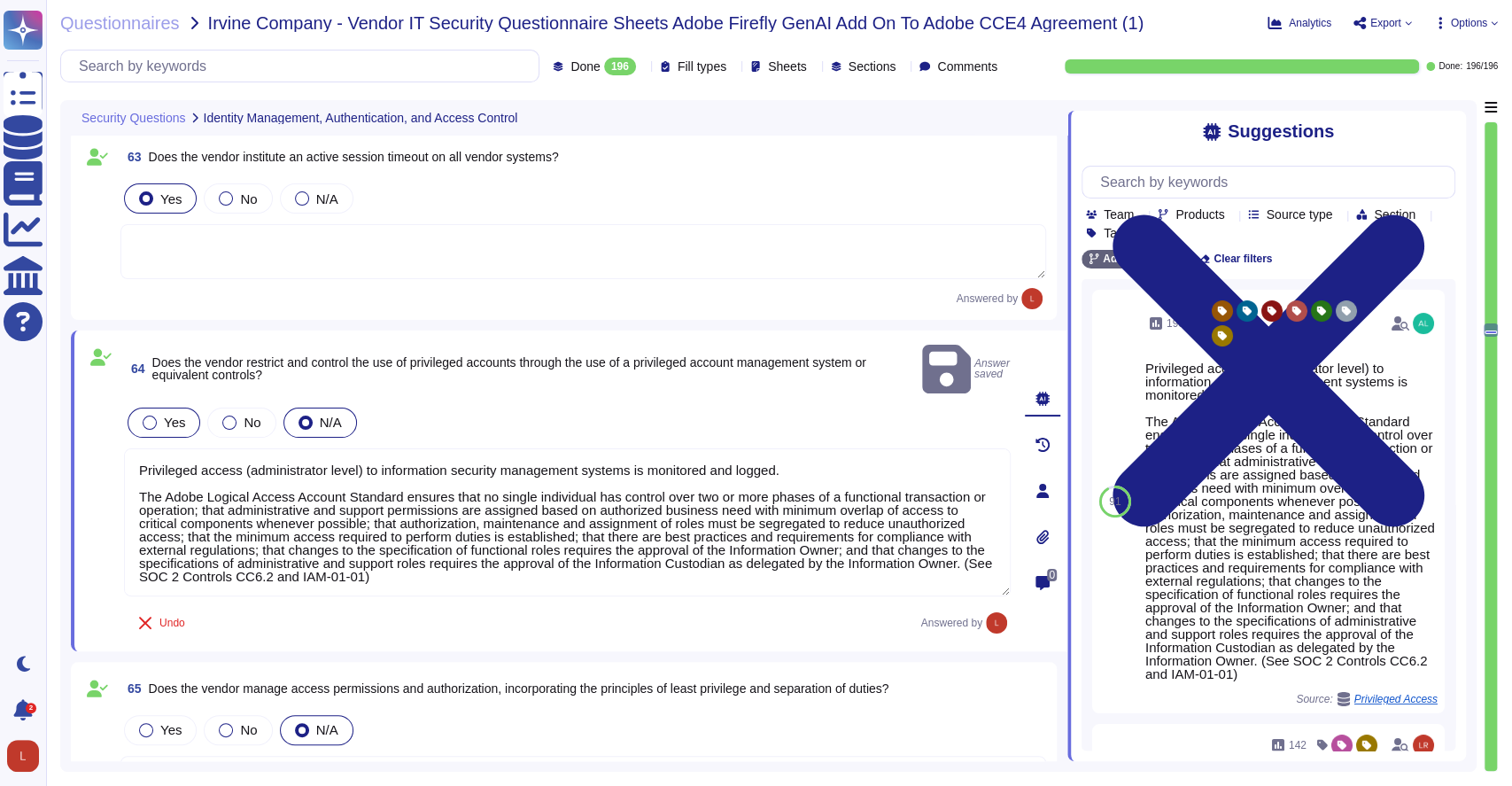
click at [153, 416] on div at bounding box center [150, 423] width 14 height 14
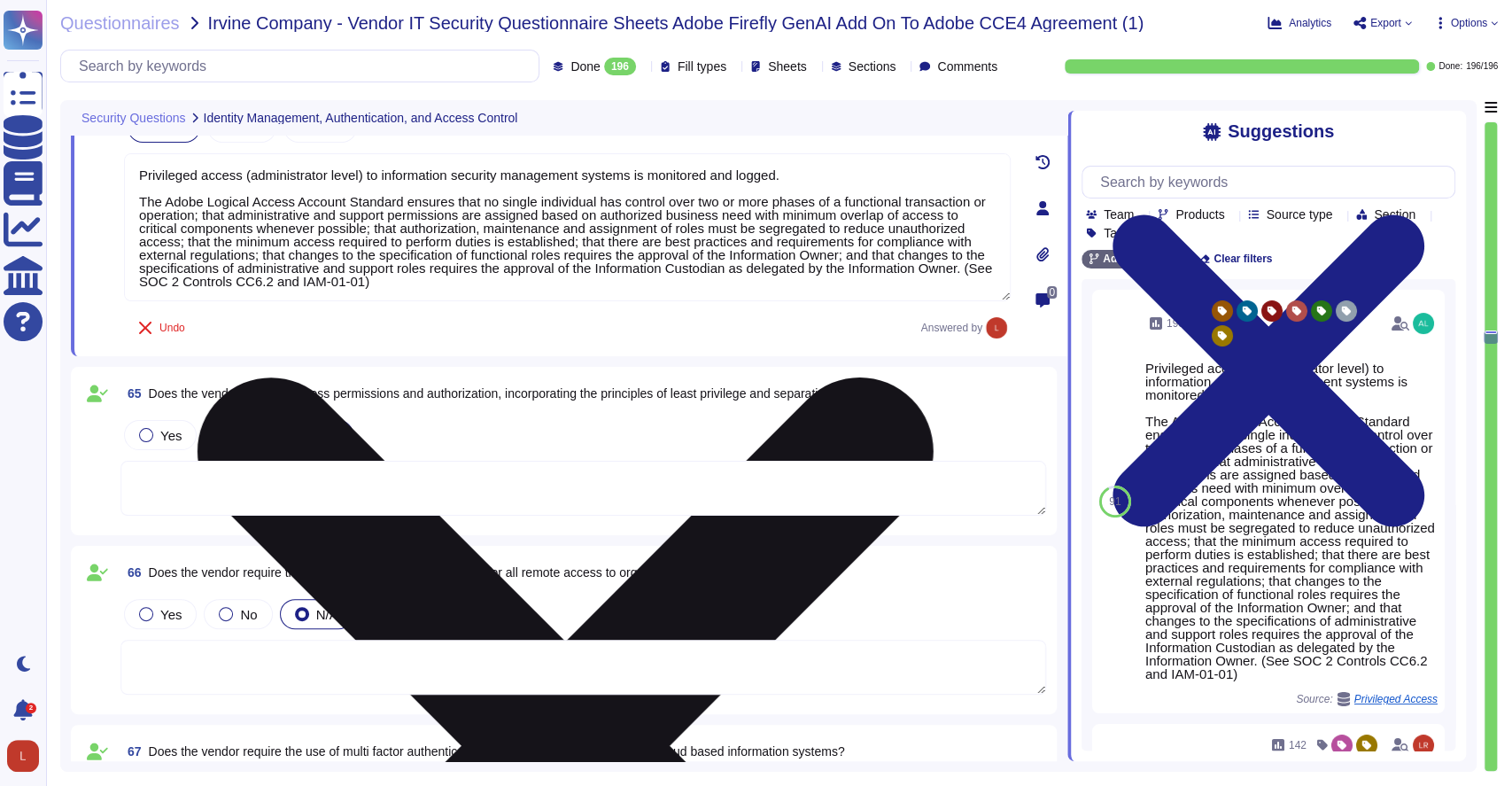
scroll to position [13563, 0]
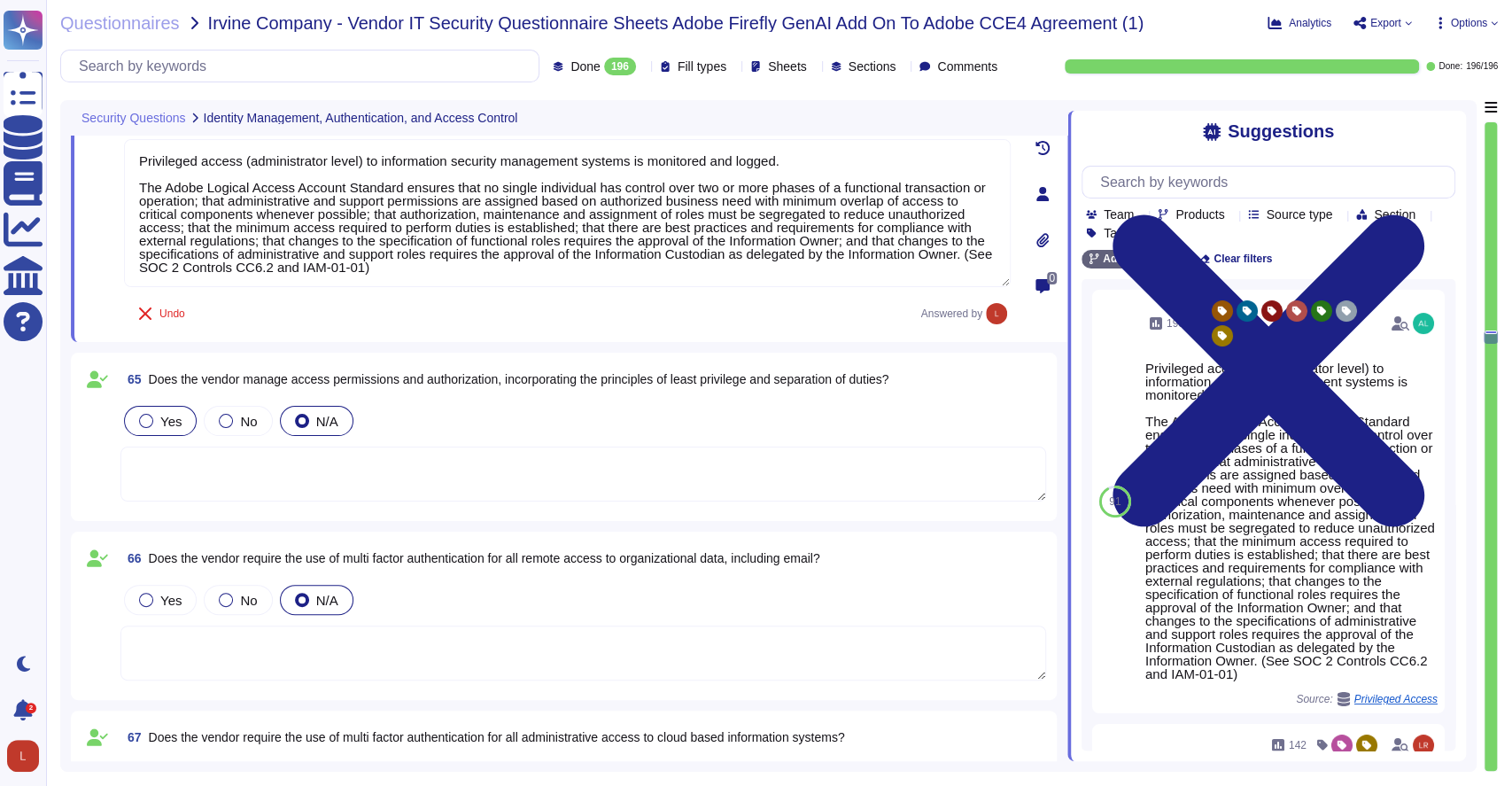
click at [142, 420] on div at bounding box center [146, 421] width 14 height 14
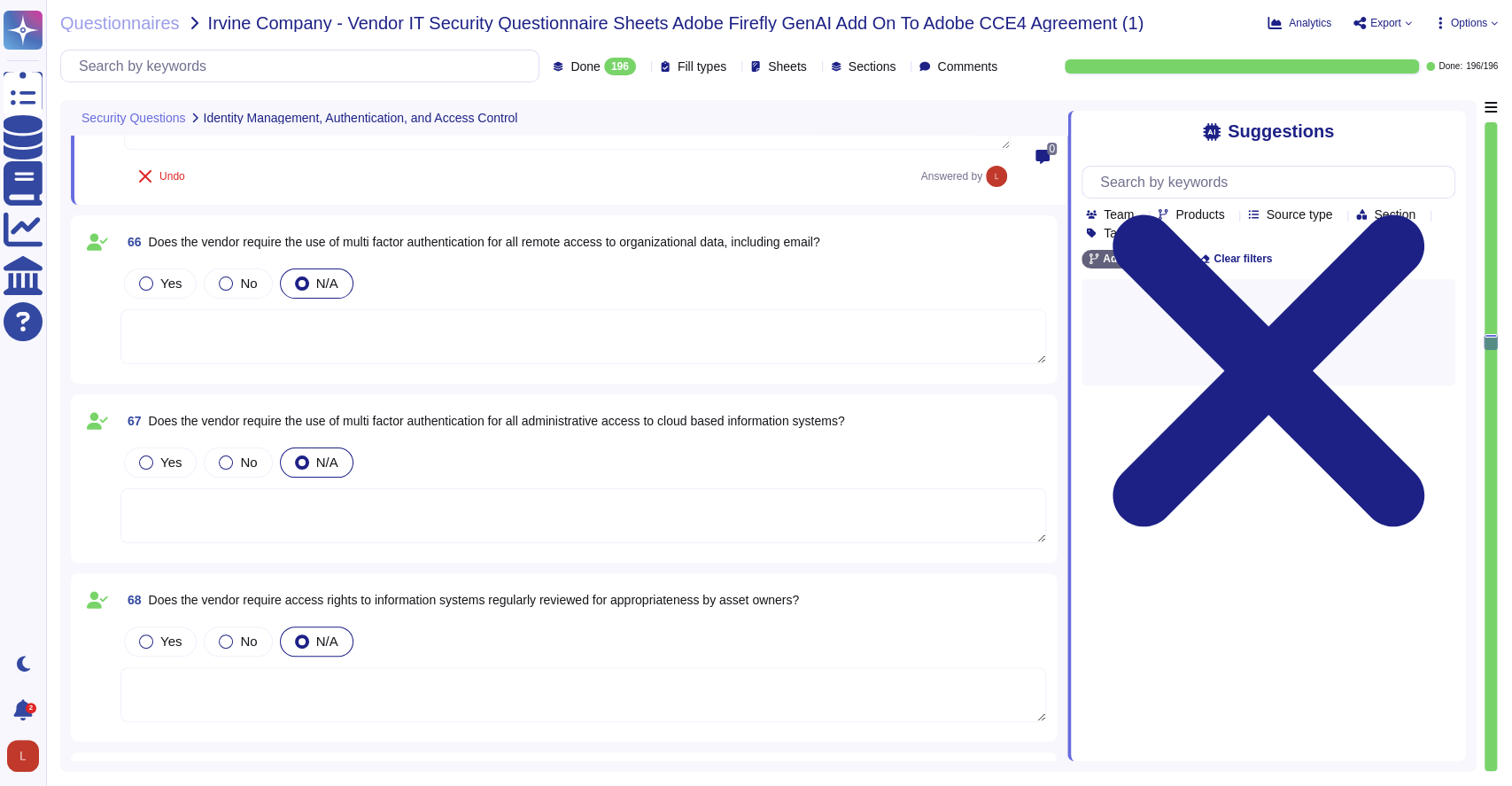
scroll to position [13955, 0]
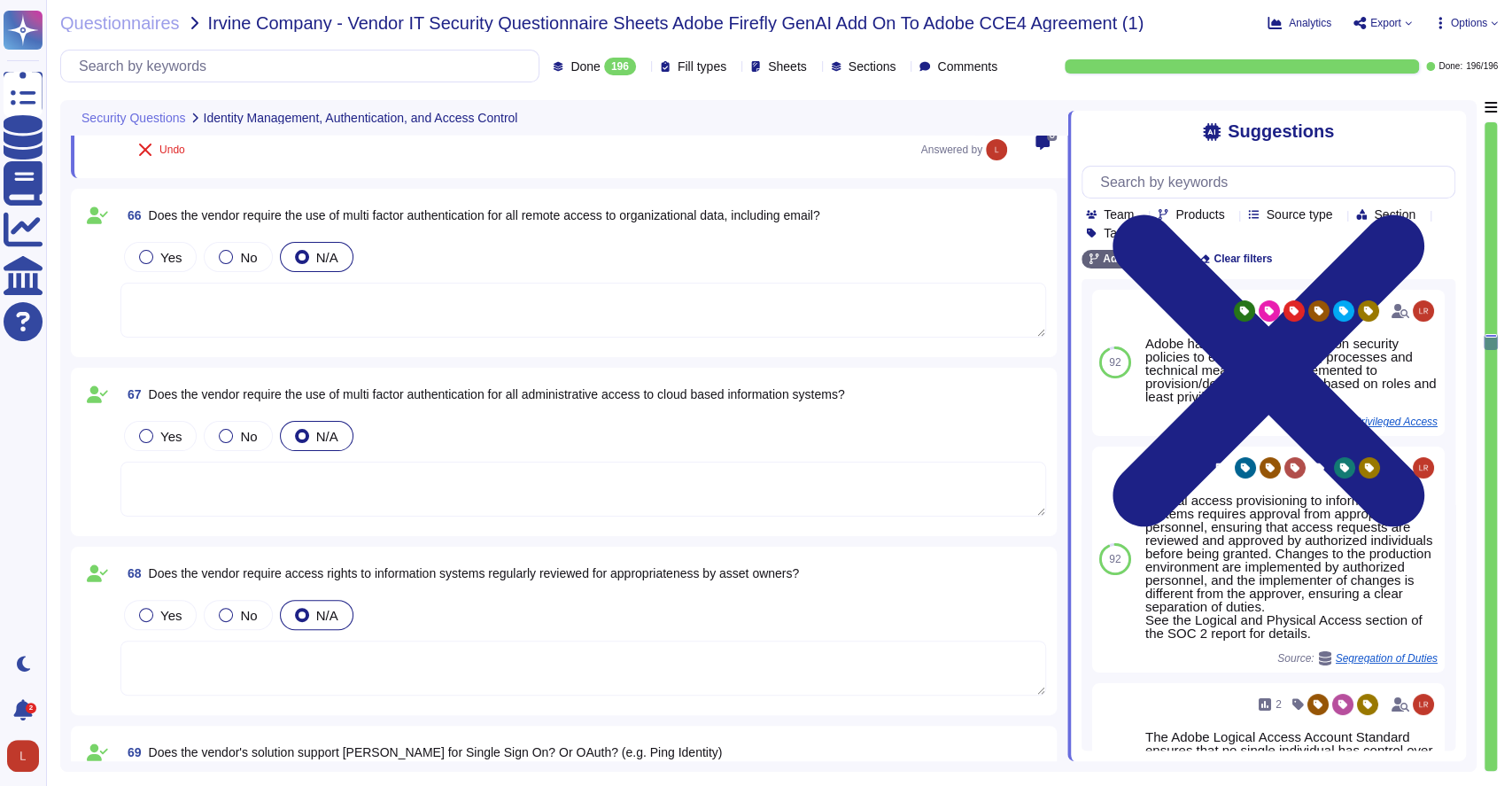
click at [212, 311] on textarea at bounding box center [583, 310] width 926 height 55
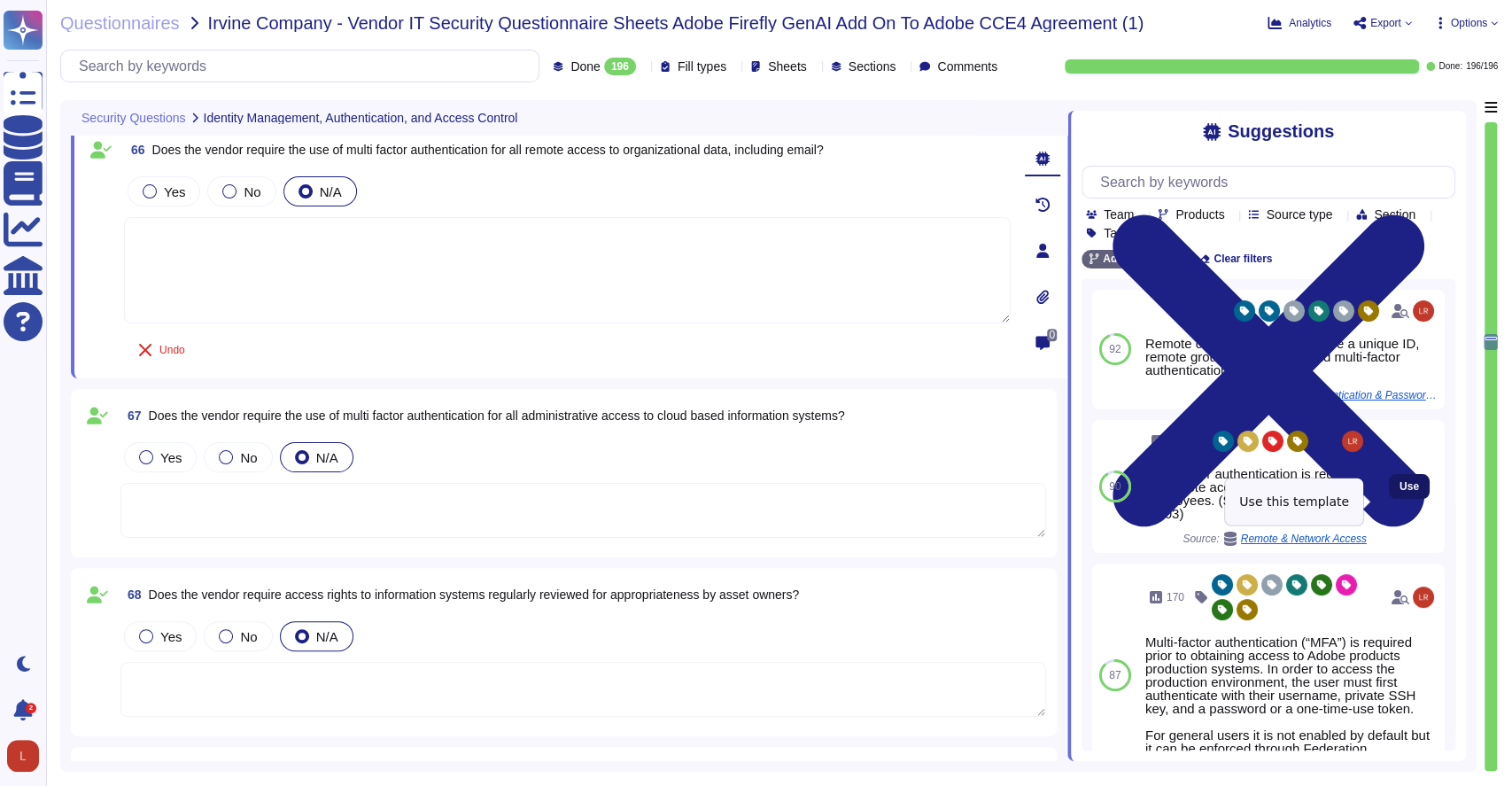
click at [1400, 492] on span "Use" at bounding box center [1409, 486] width 20 height 10
type textarea "Multi-factor authentication is required for remote access by Adobe Employees. (…"
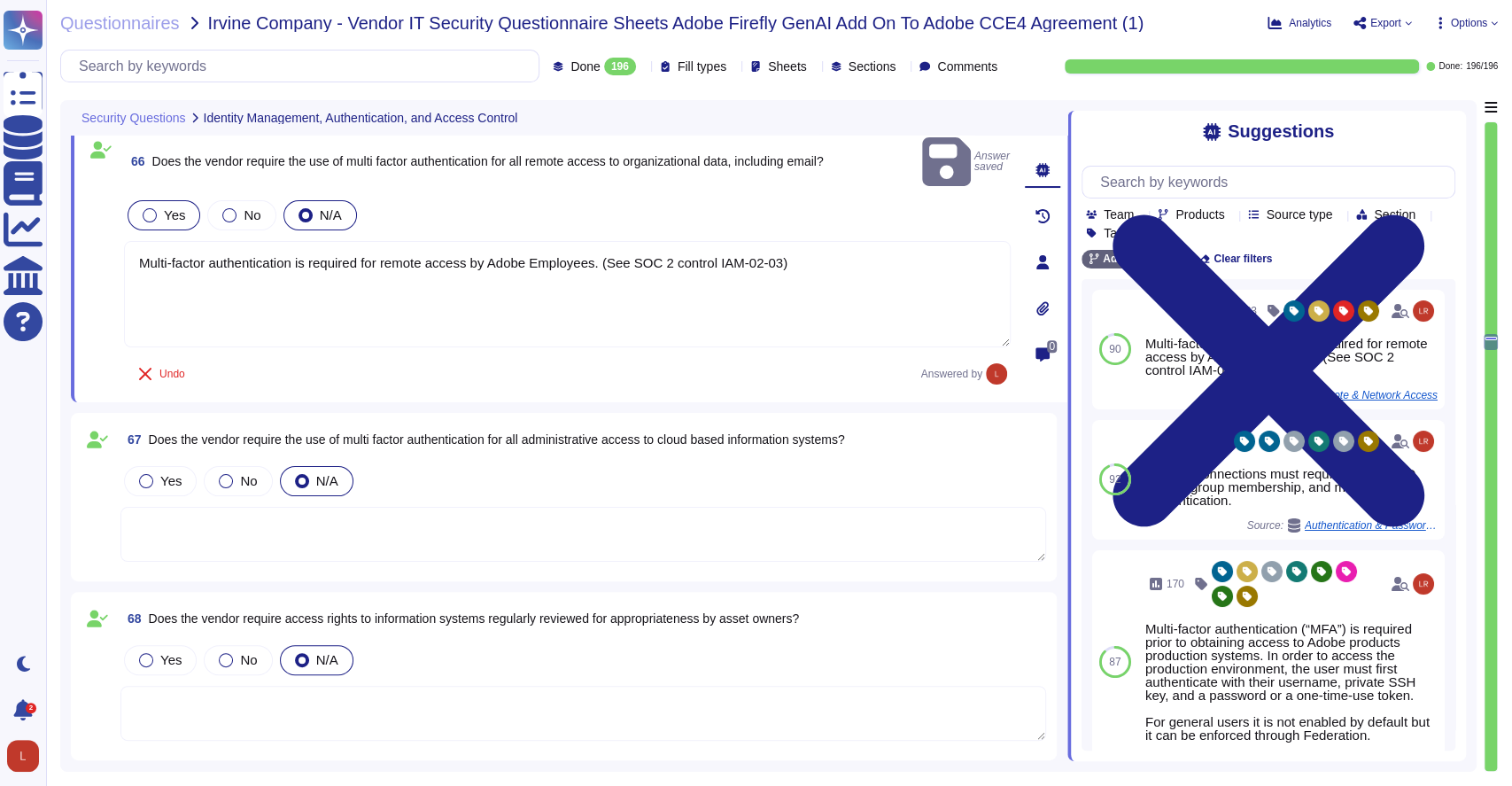
click at [144, 201] on div "Yes" at bounding box center [164, 216] width 72 height 30
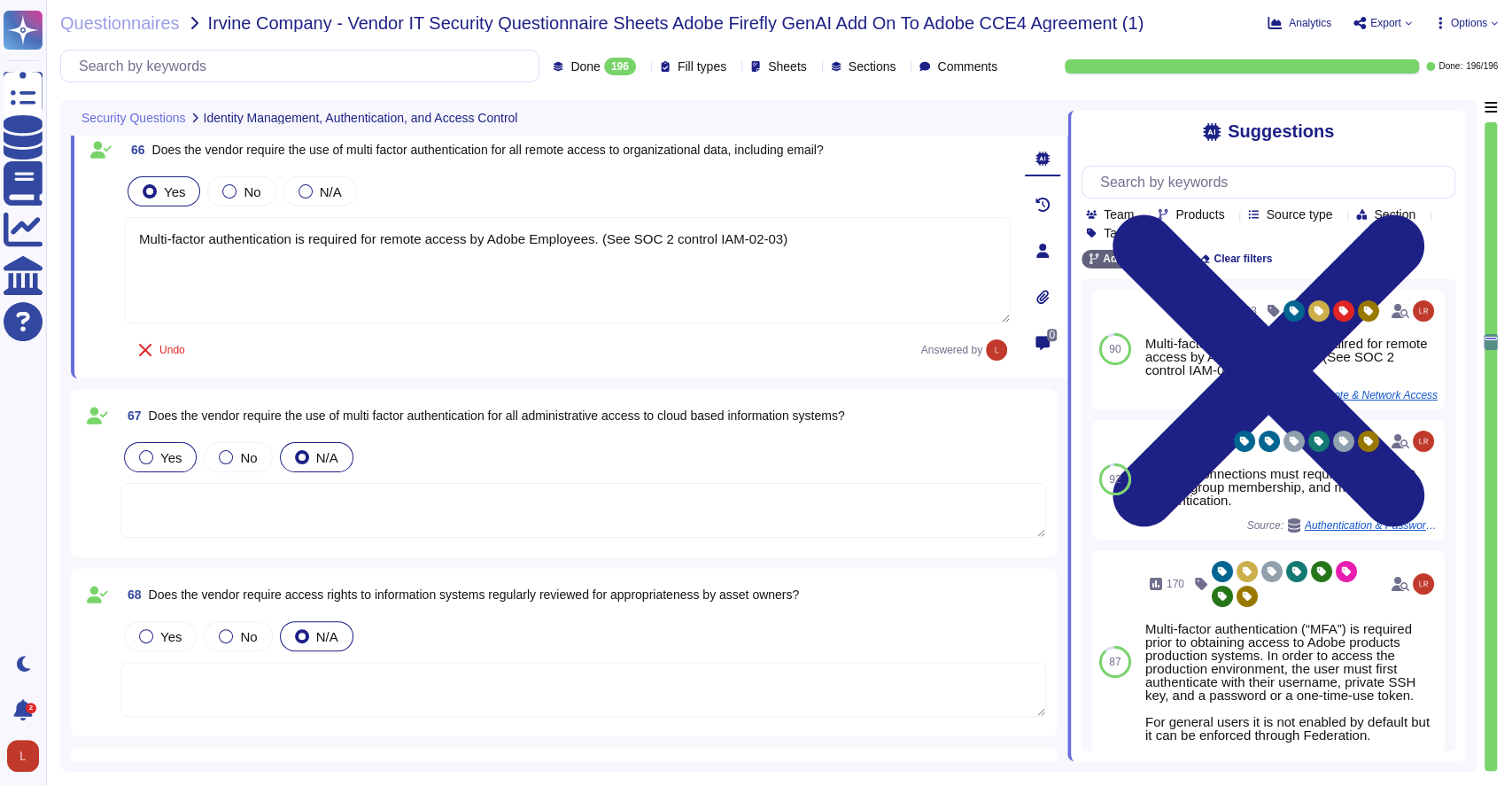
click at [154, 442] on div "Yes" at bounding box center [160, 457] width 72 height 30
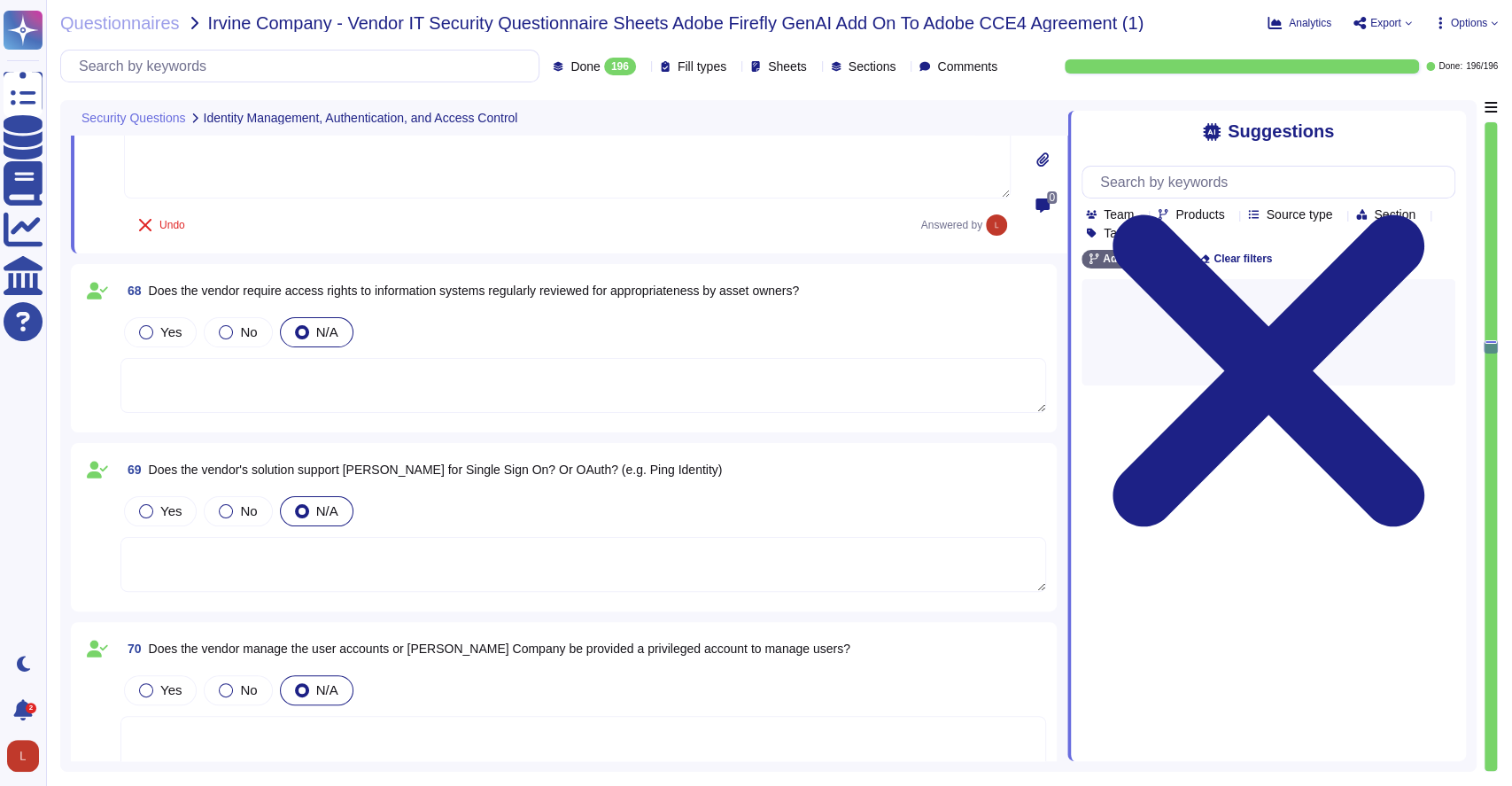
scroll to position [14343, 0]
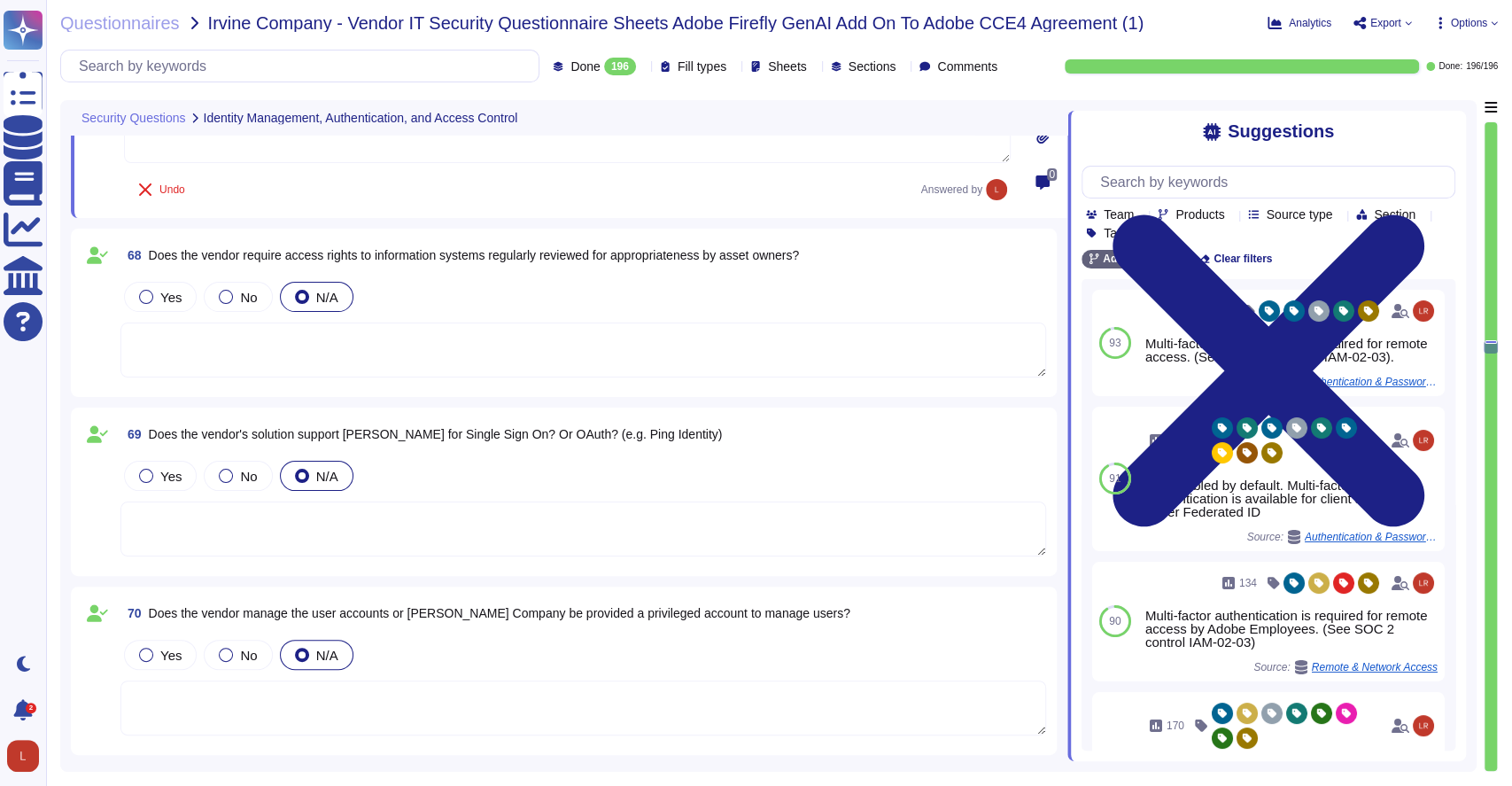
click at [364, 256] on span "Does the vendor require access rights to information systems regularly reviewed…" at bounding box center [474, 255] width 651 height 14
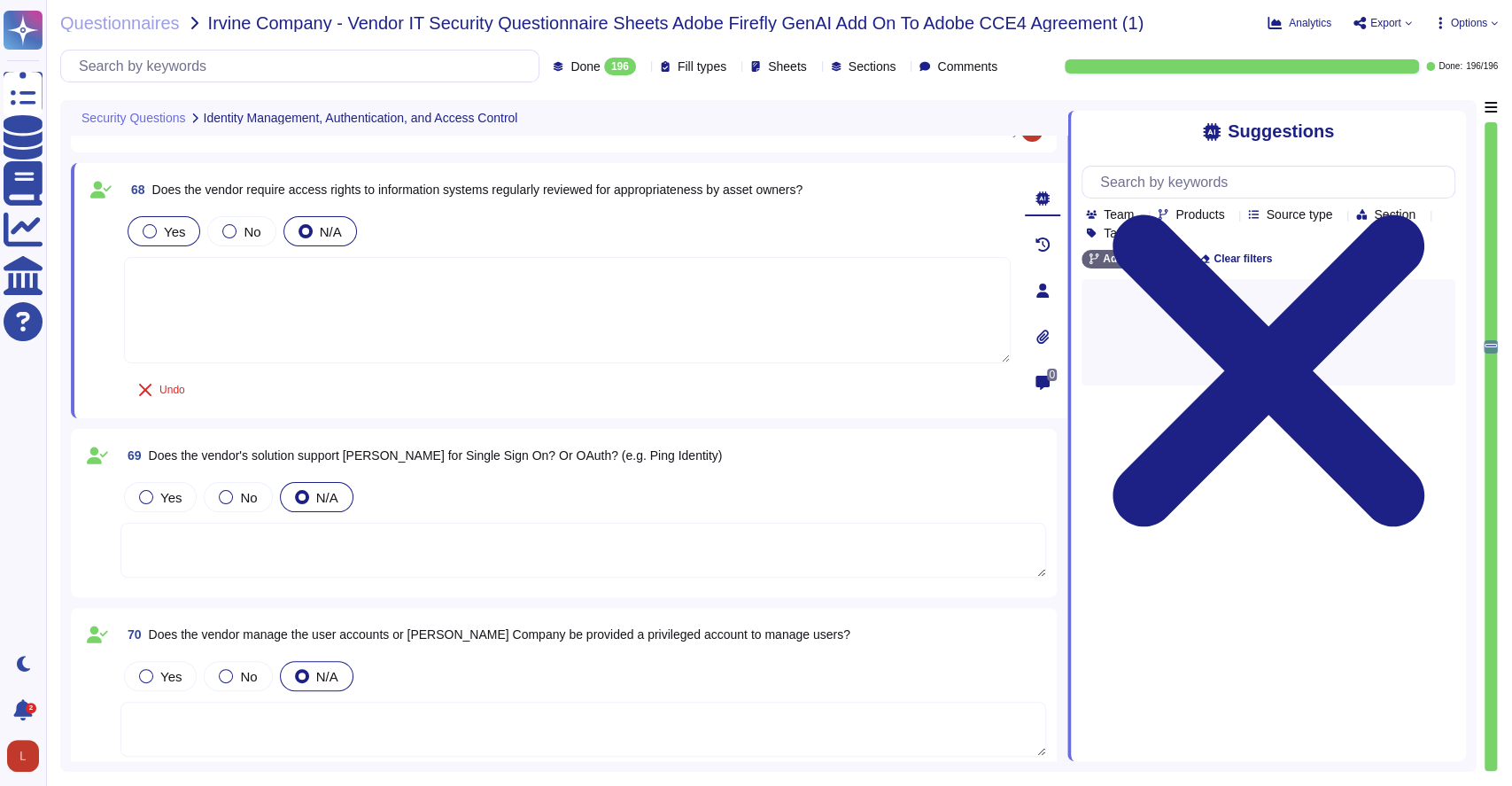
click at [153, 234] on div at bounding box center [150, 231] width 14 height 14
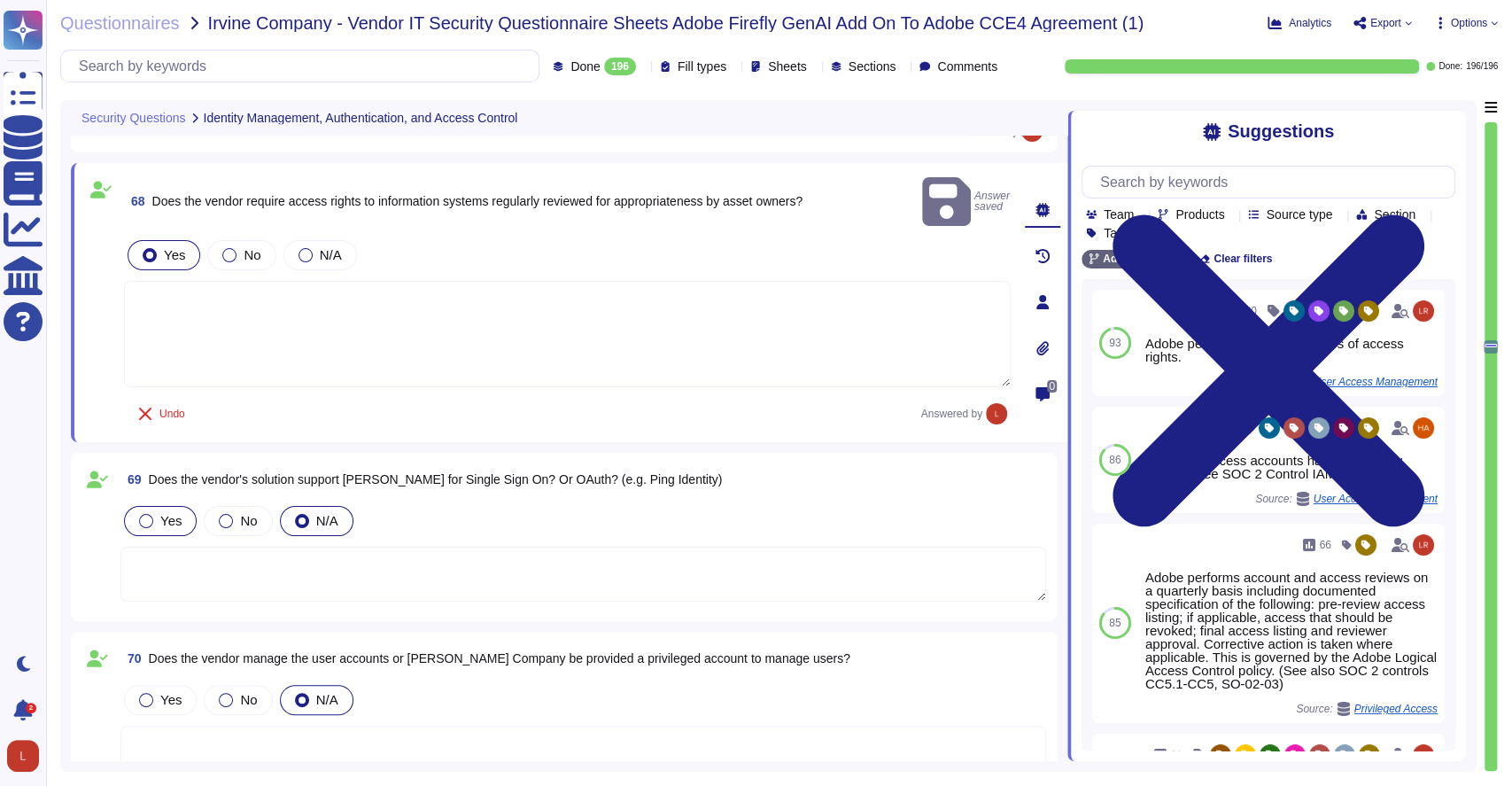
click at [146, 514] on div at bounding box center [146, 521] width 14 height 14
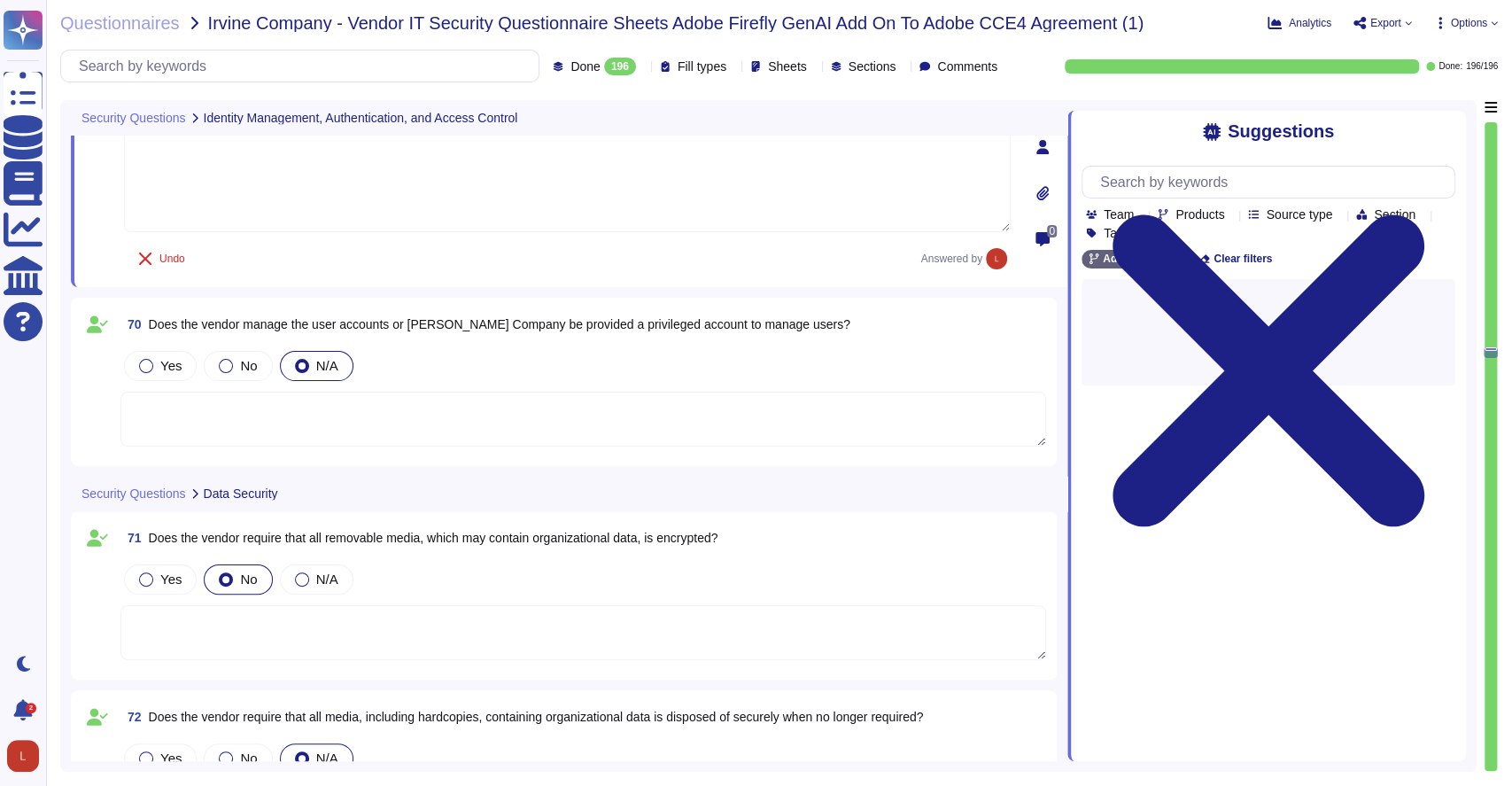
scroll to position [14718, 0]
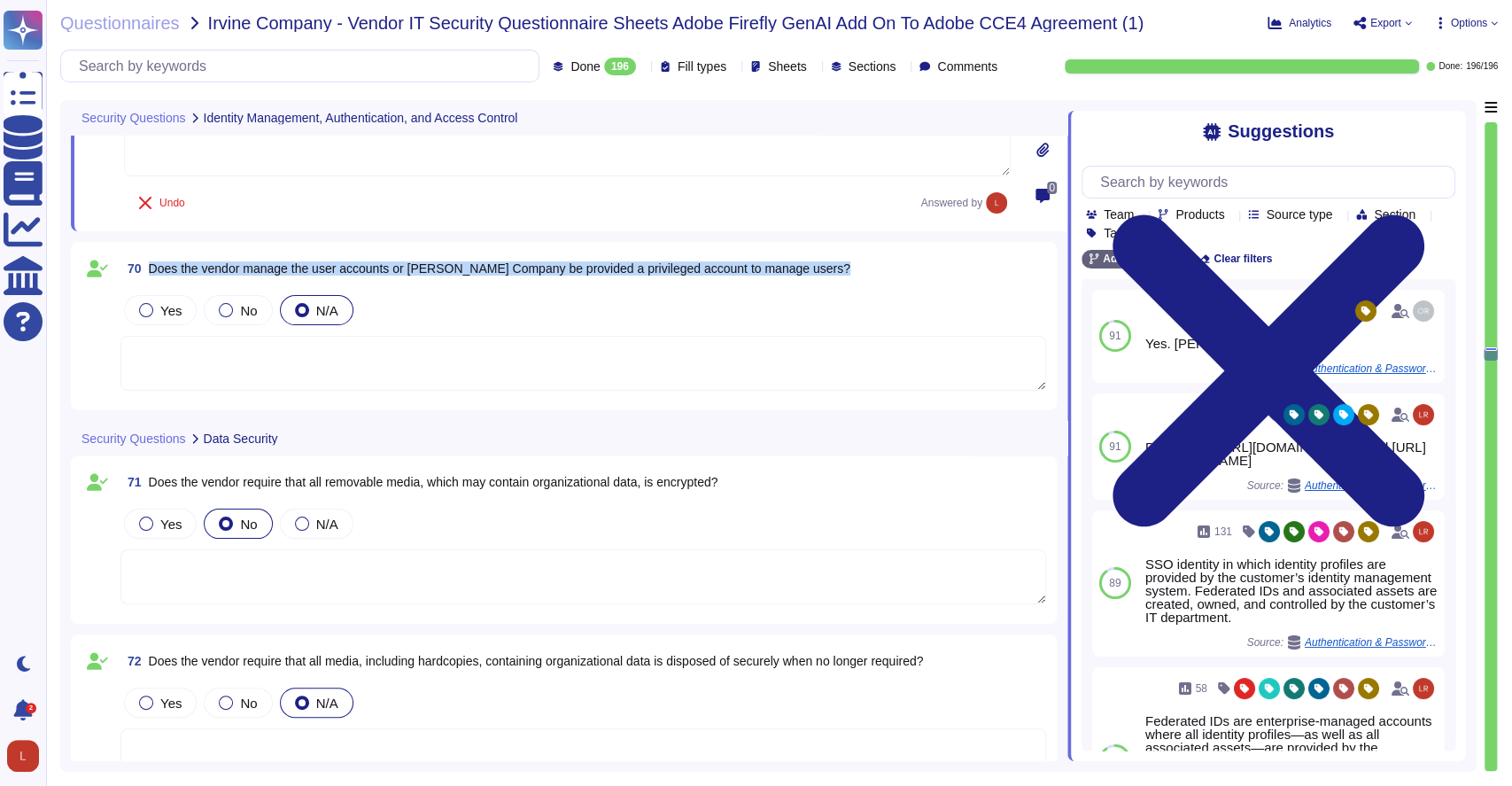
drag, startPoint x: 149, startPoint y: 265, endPoint x: 778, endPoint y: 293, distance: 629.6
click at [778, 293] on div "70 Does the vendor manage the user accounts or [PERSON_NAME] Company be provide…" at bounding box center [564, 326] width 964 height 147
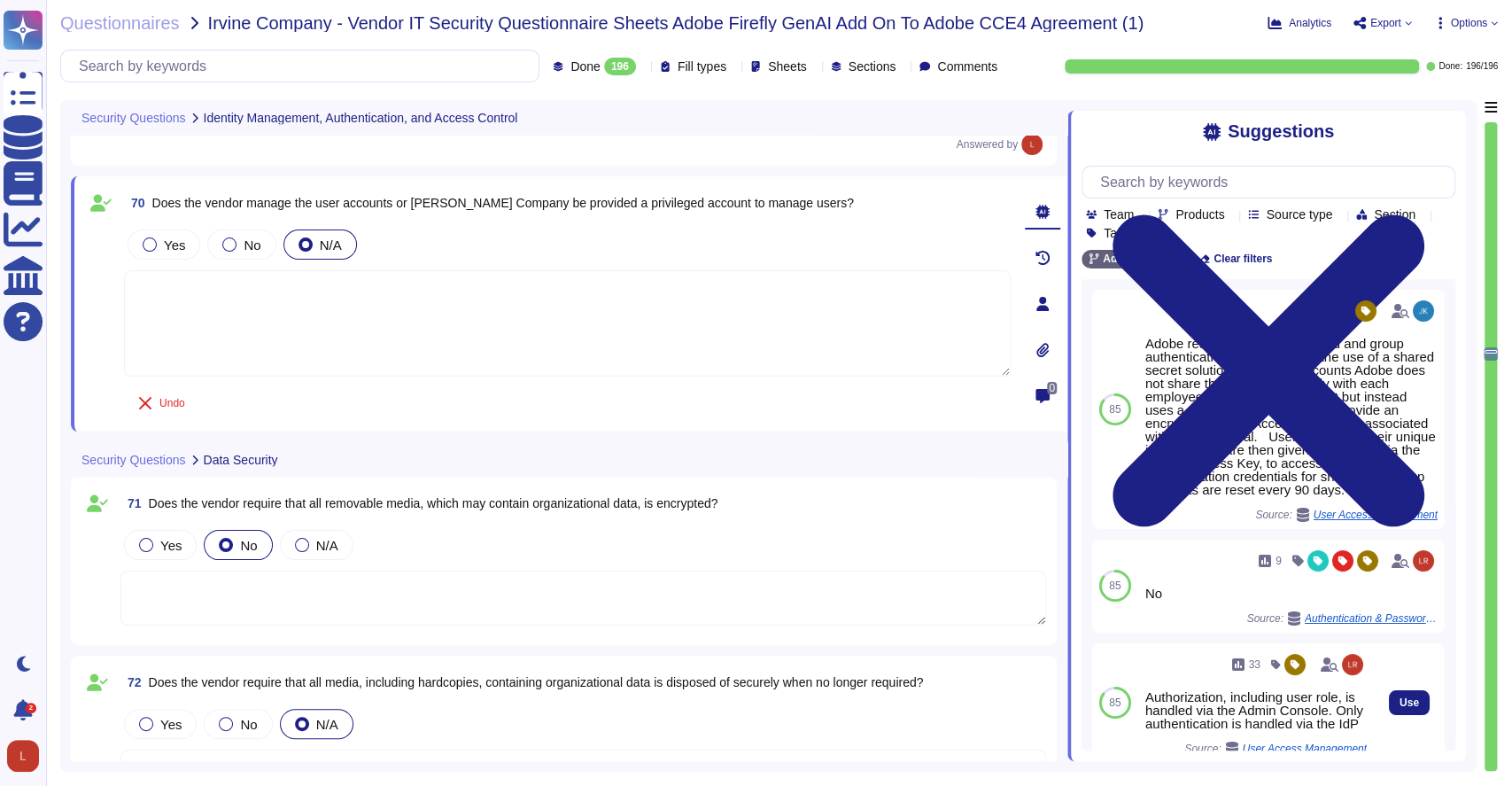
click at [1327, 730] on div "Authorization, including user role, is handled via the Admin Console. Only auth…" at bounding box center [1255, 710] width 221 height 40
click at [1400, 708] on span "Use" at bounding box center [1409, 702] width 20 height 10
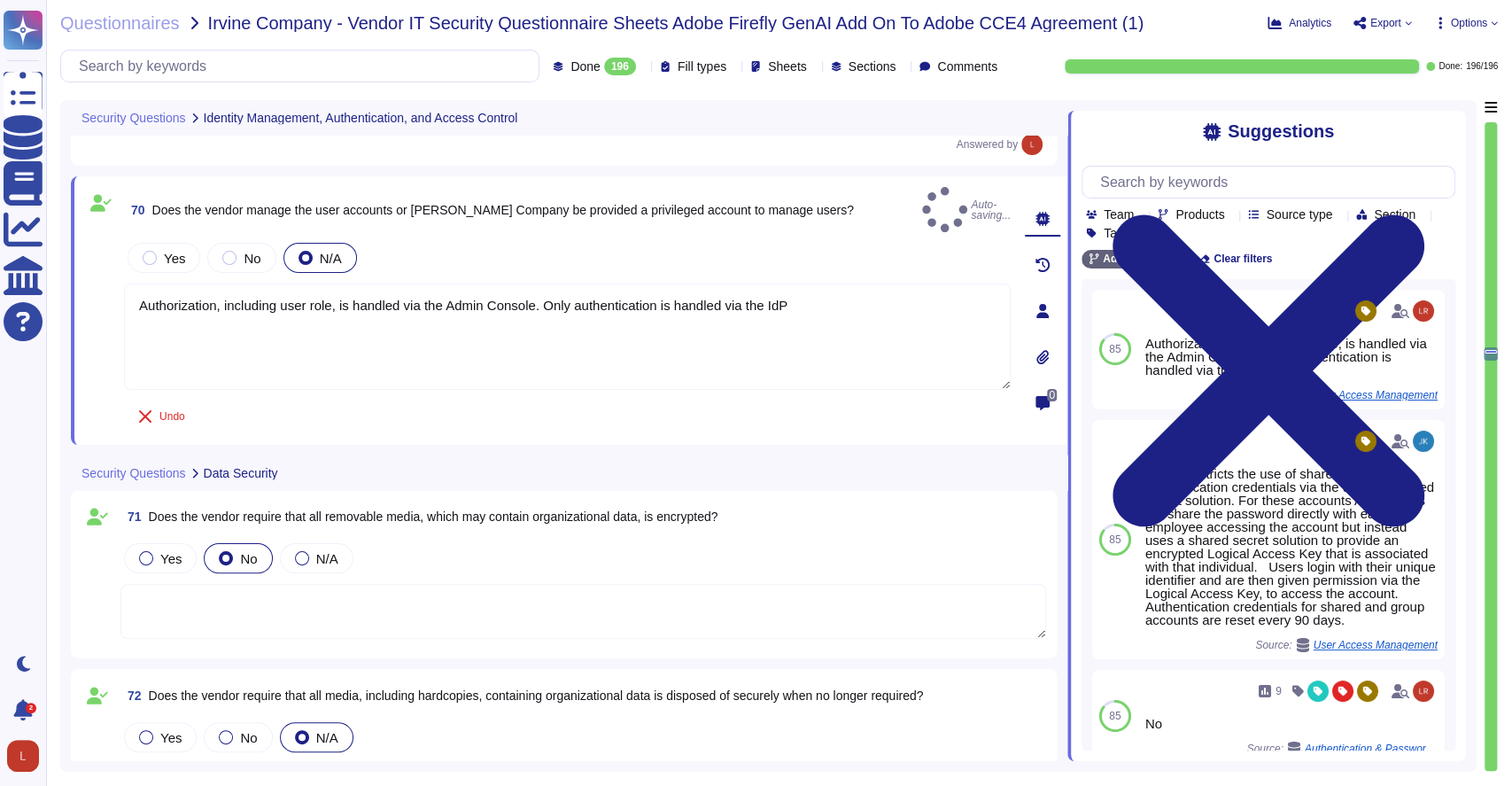
type textarea "Authorization, including user role, is handled via the Admin Console. Only auth…"
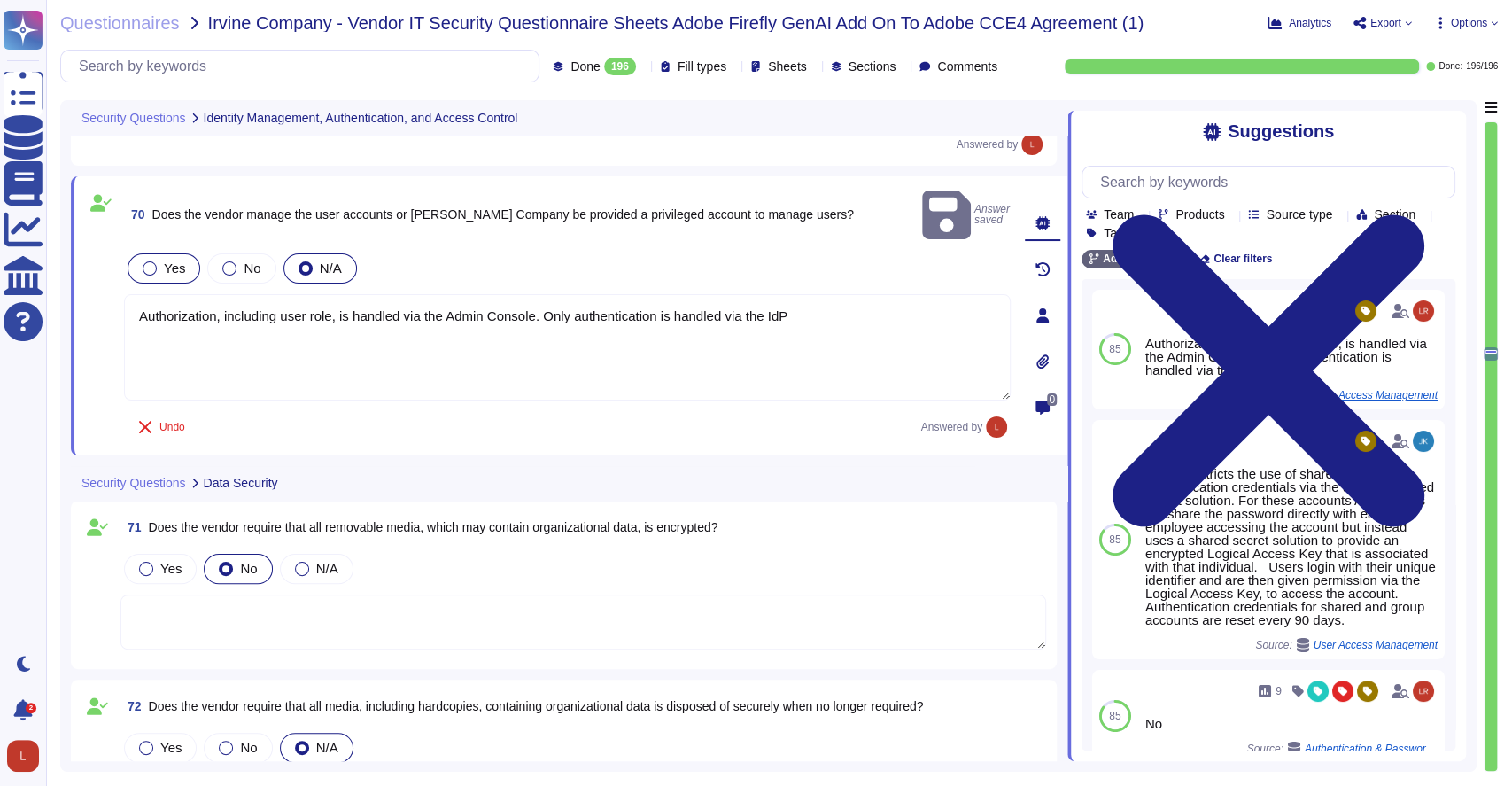
click at [149, 262] on div at bounding box center [150, 268] width 14 height 14
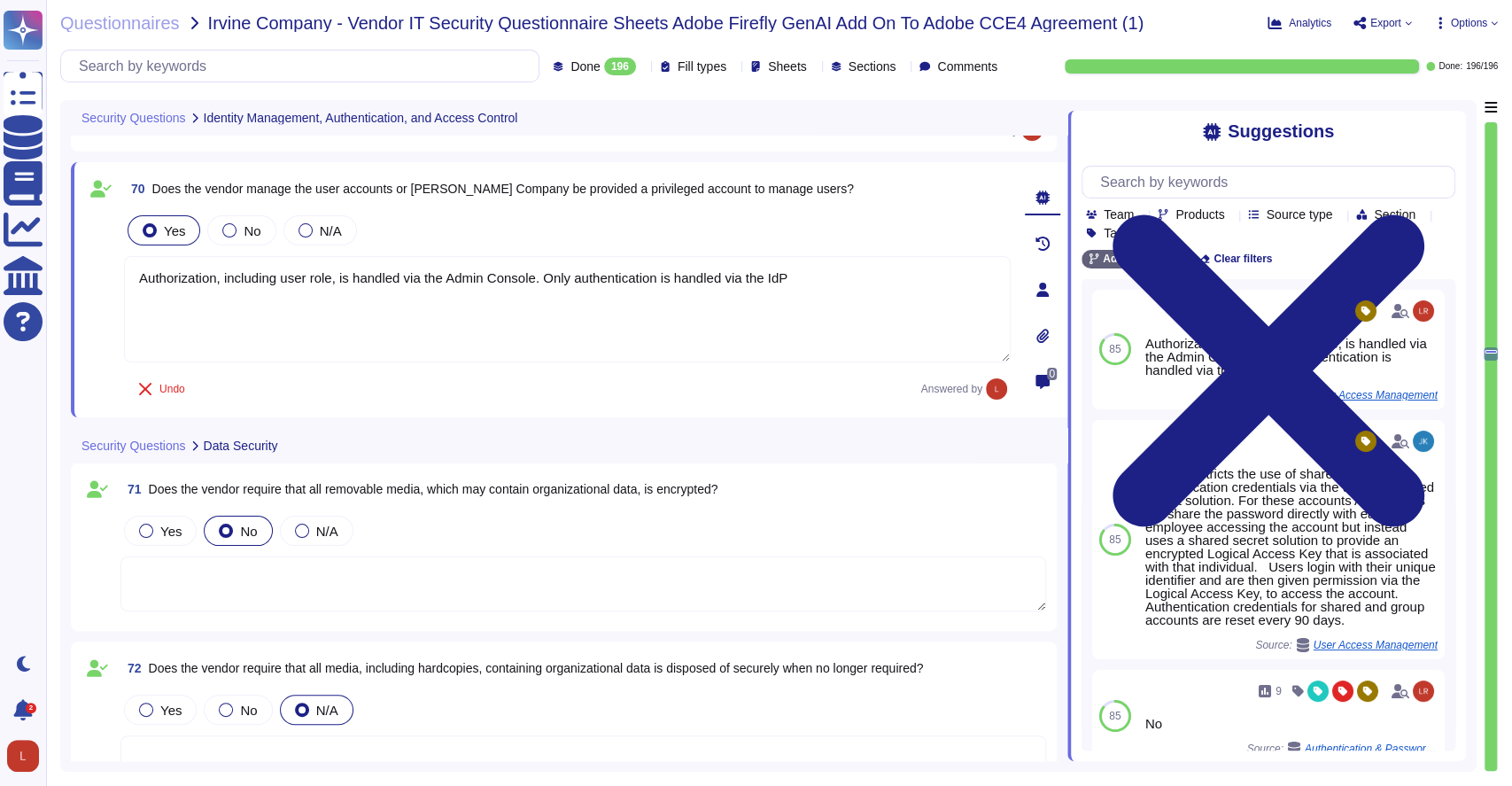
scroll to position [14723, 0]
click at [226, 227] on div at bounding box center [229, 228] width 14 height 14
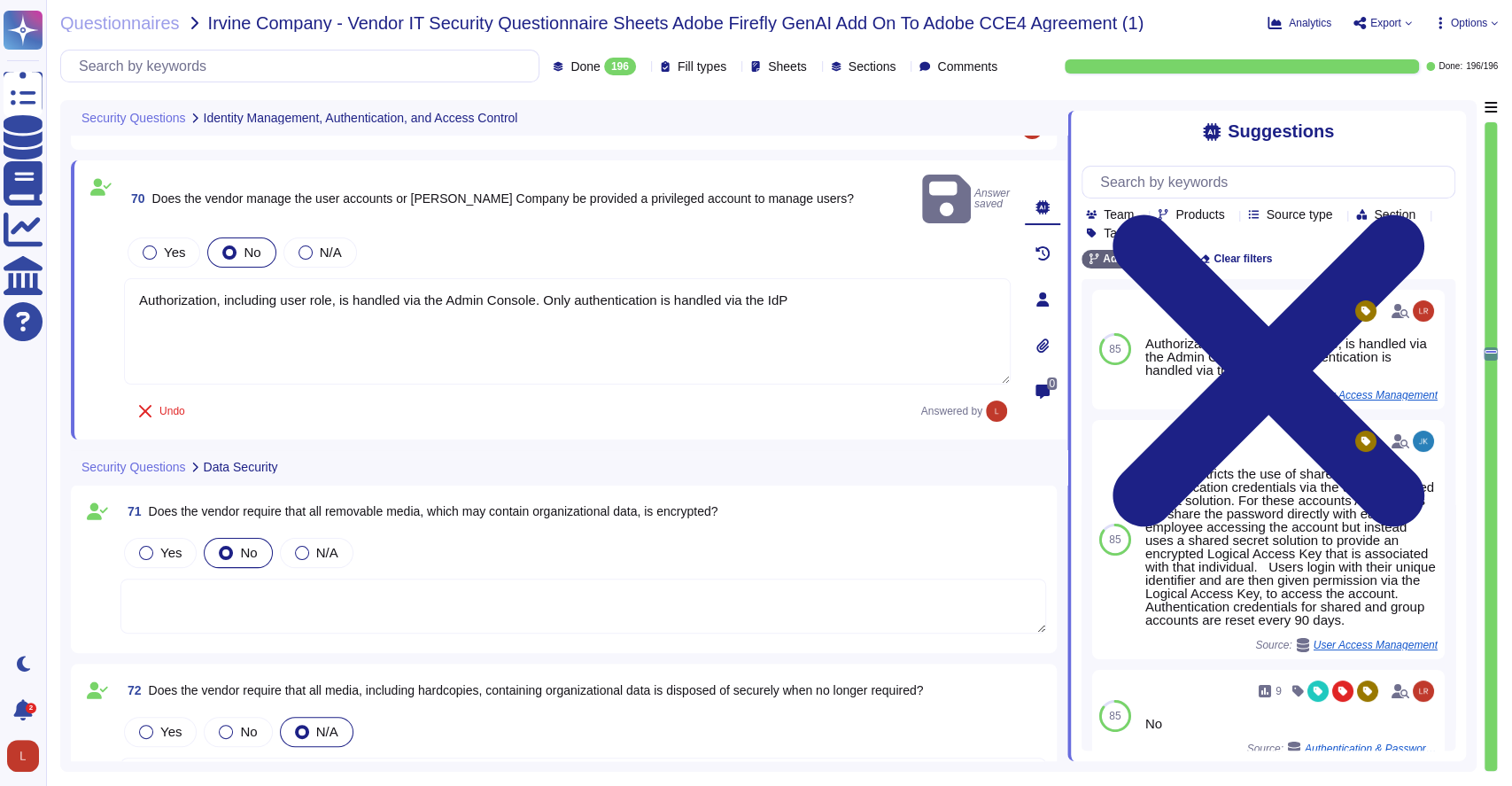
click at [313, 246] on label "N/A" at bounding box center [320, 252] width 43 height 14
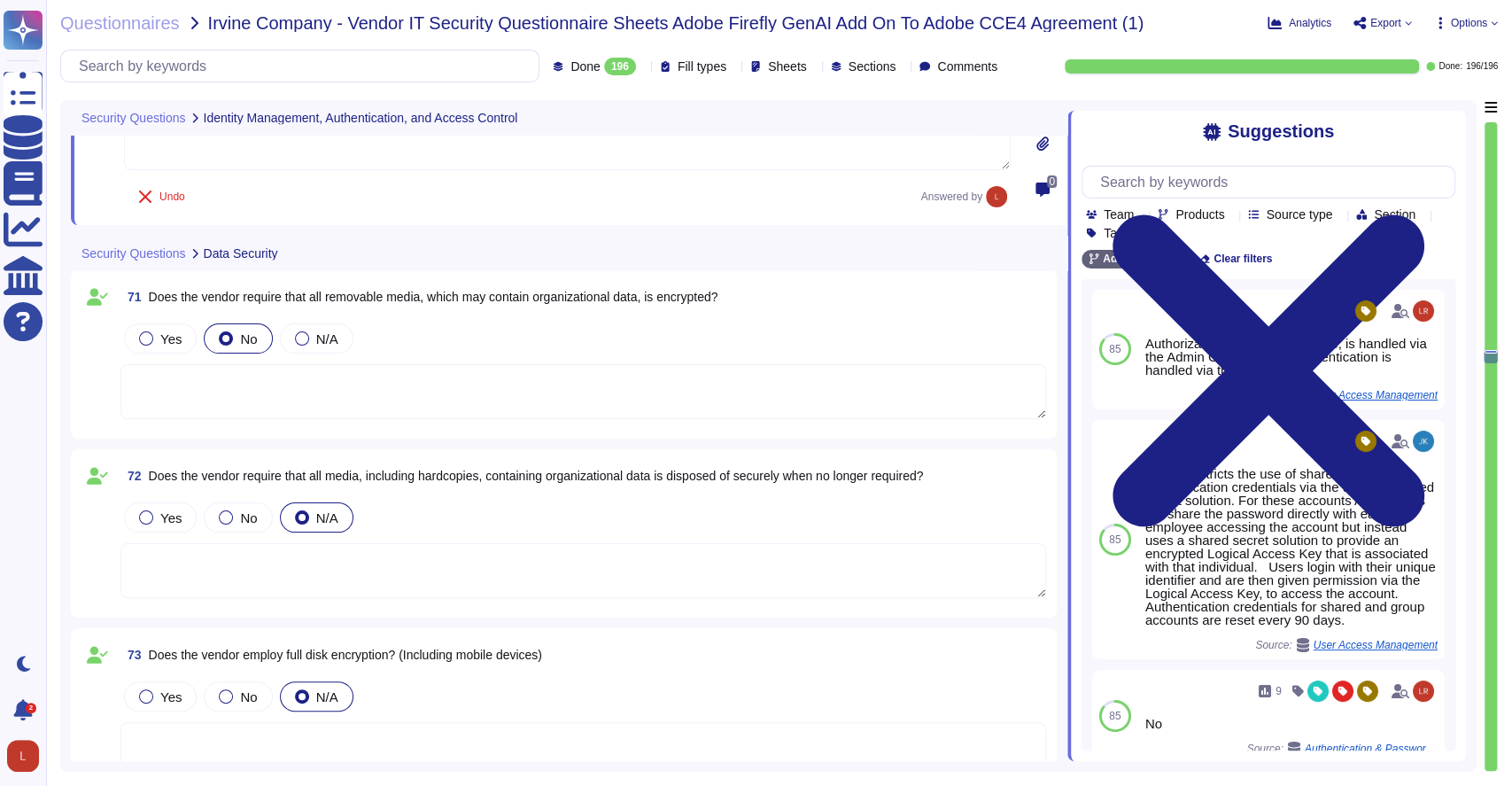
scroll to position [14921, 0]
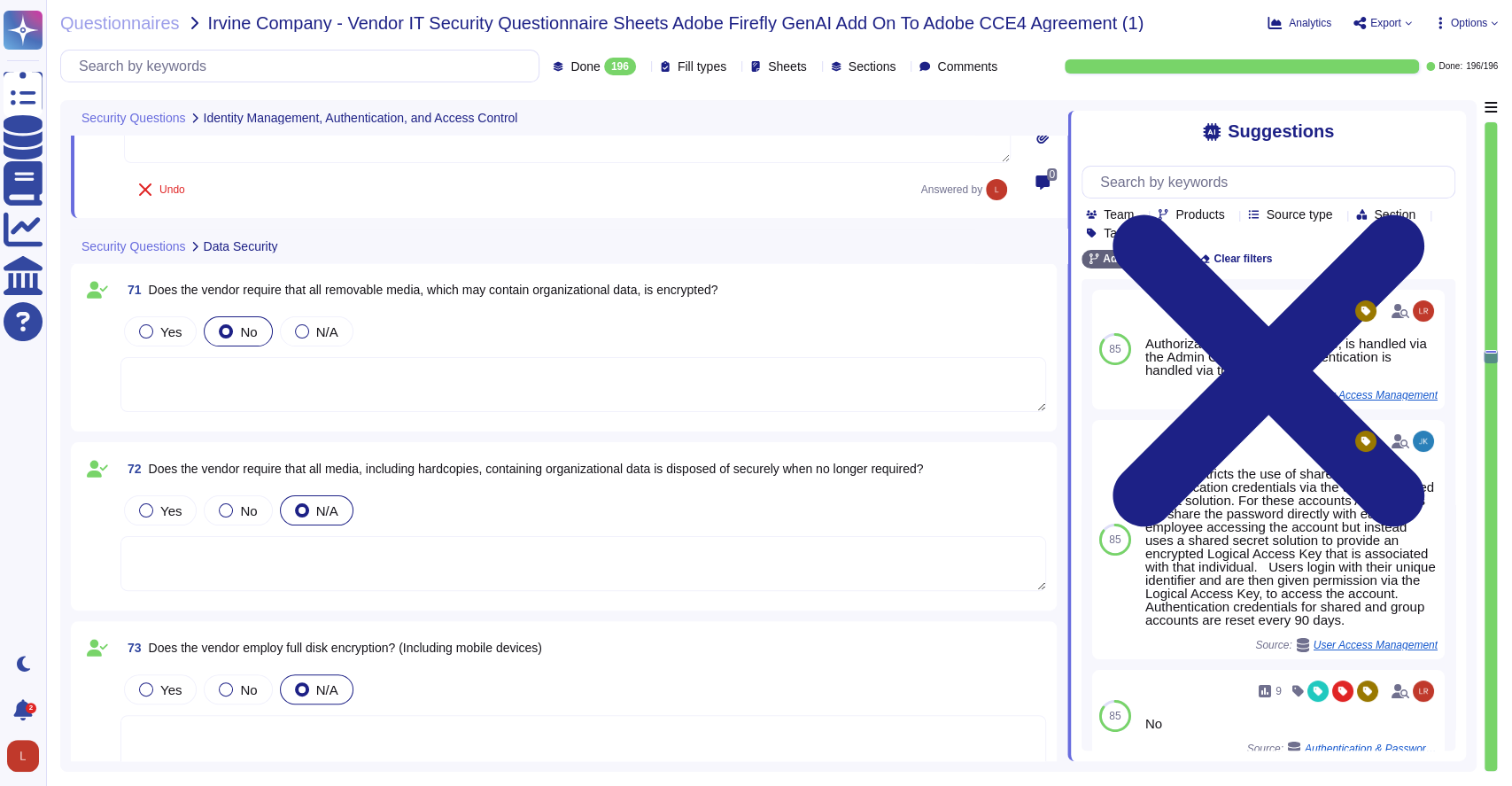
click at [256, 381] on textarea at bounding box center [583, 384] width 926 height 55
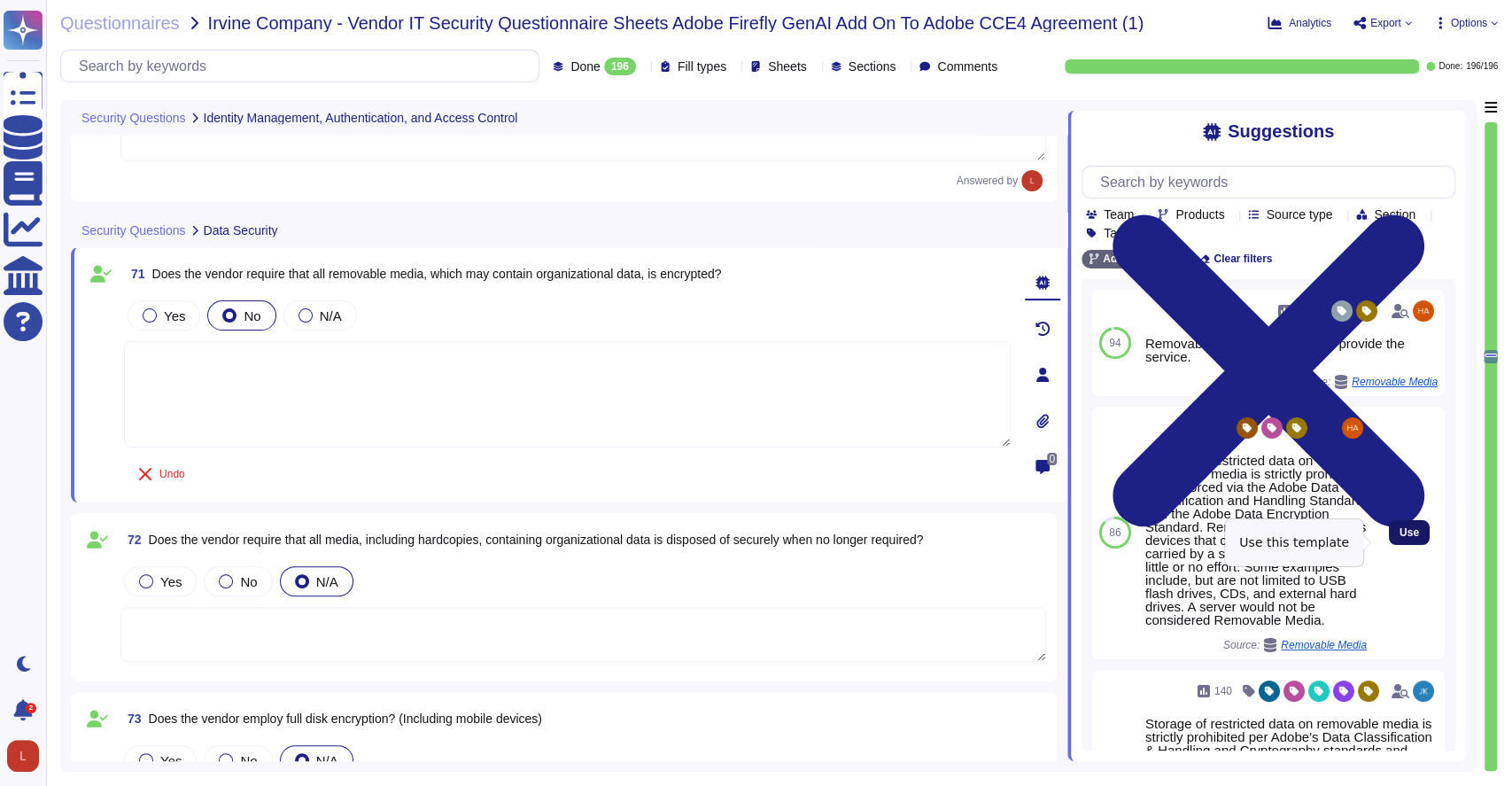
click at [1400, 538] on span "Use" at bounding box center [1409, 532] width 20 height 10
type textarea "Storage of restricted data on removable media is strictly prohibited and enforc…"
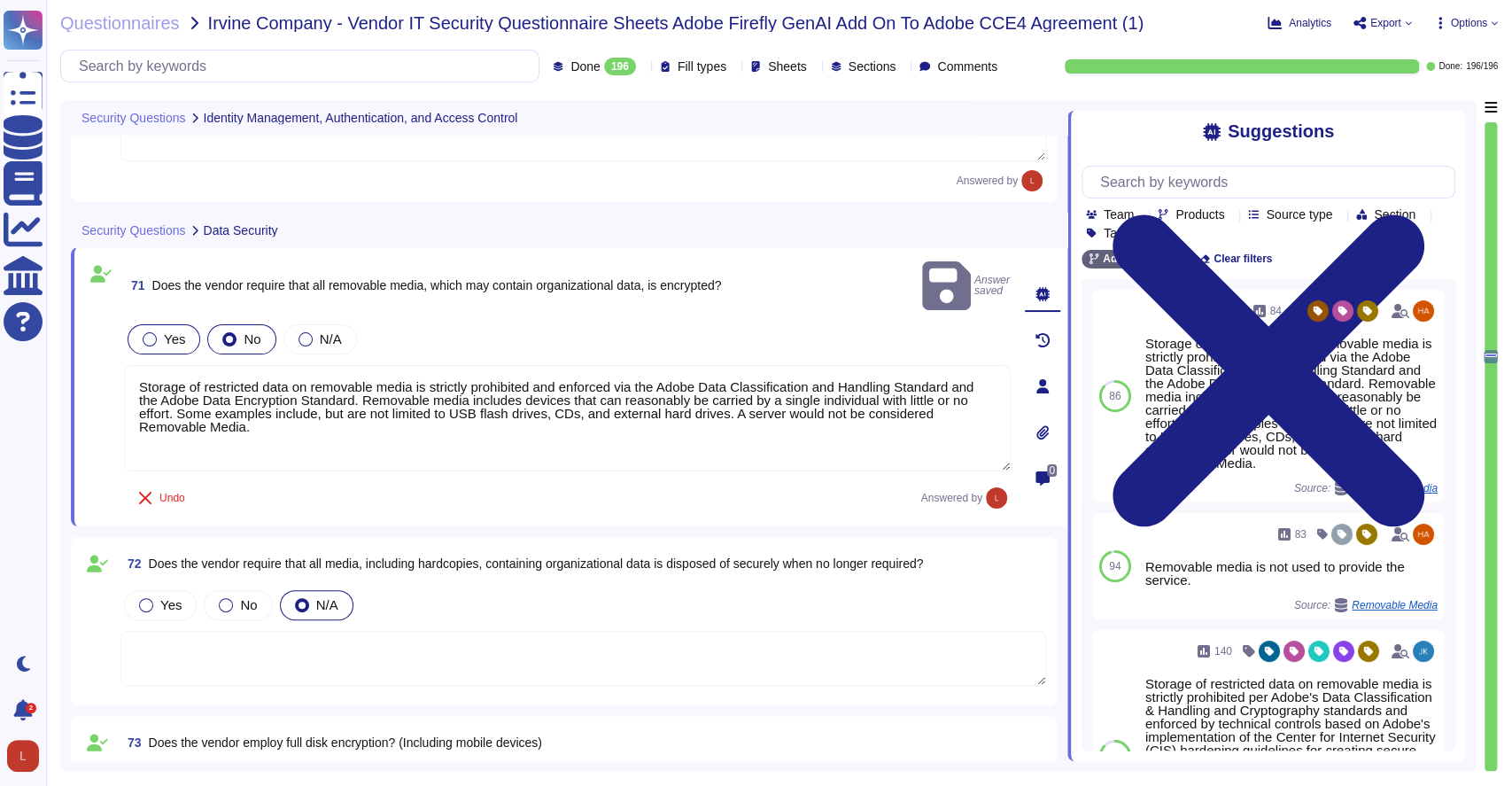
click at [159, 325] on div "Yes" at bounding box center [164, 340] width 72 height 30
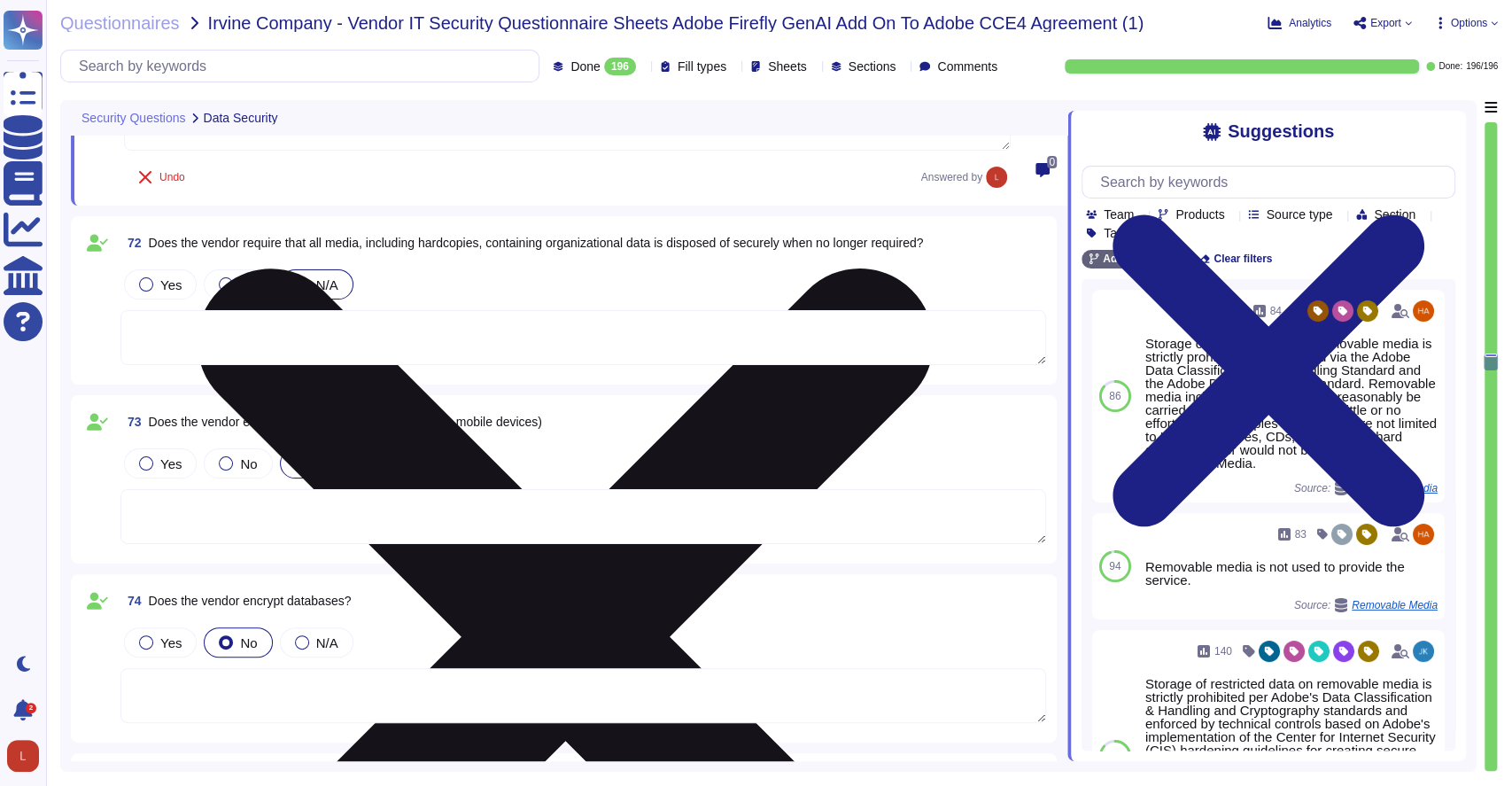
scroll to position [15182, 0]
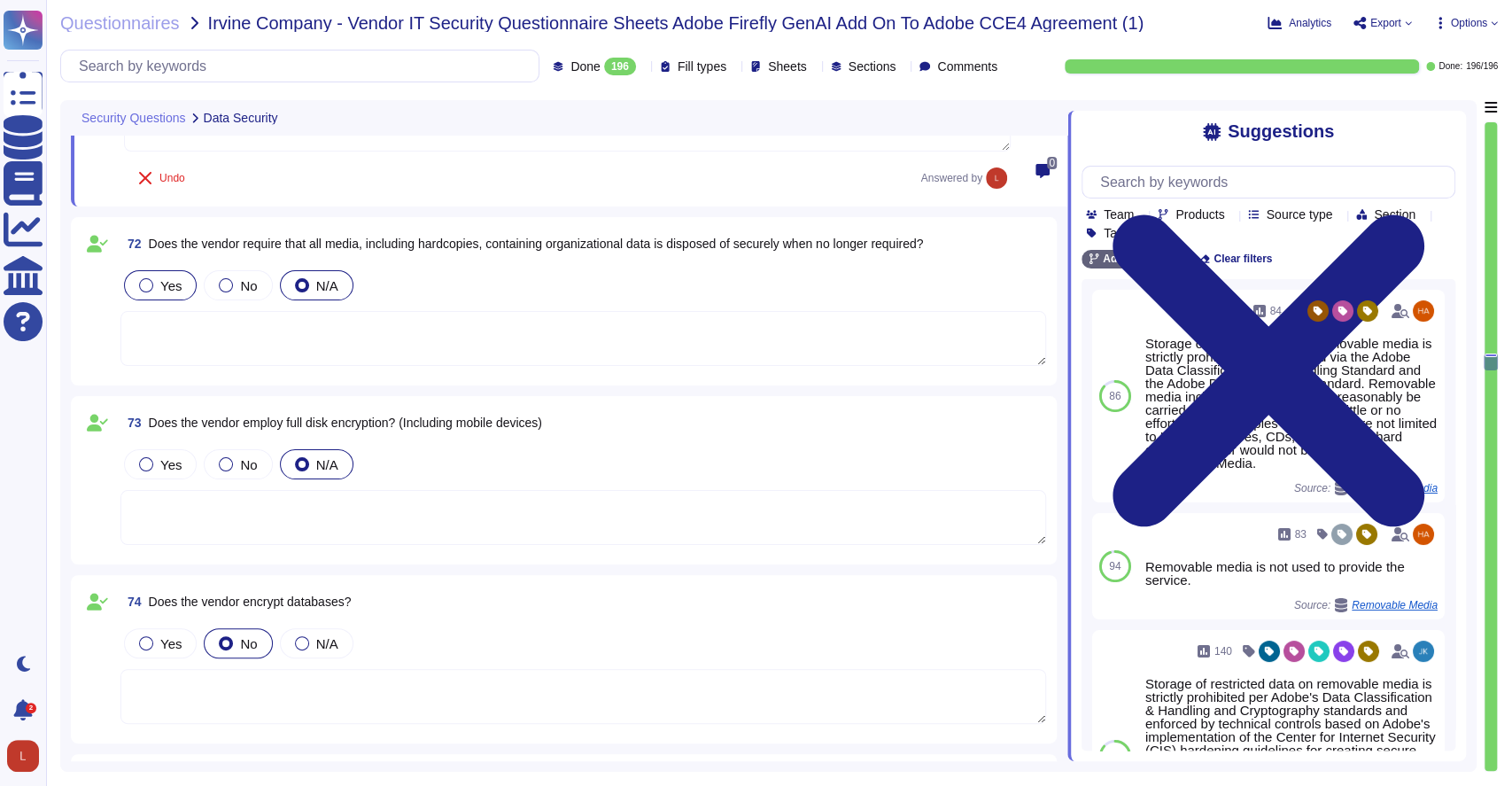
click at [152, 280] on label "Yes" at bounding box center [160, 285] width 42 height 14
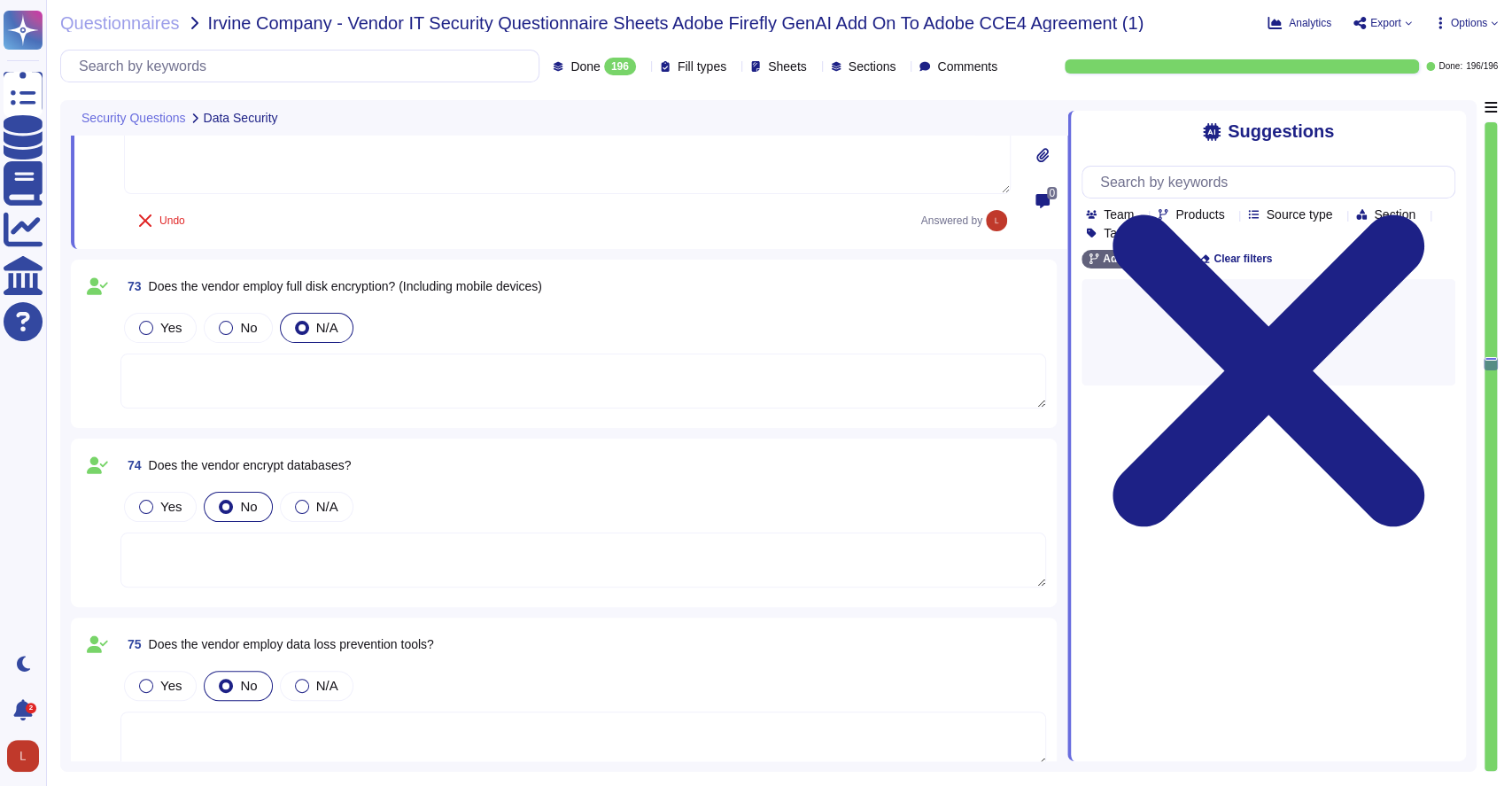
scroll to position [15415, 0]
click at [147, 319] on div at bounding box center [146, 326] width 14 height 14
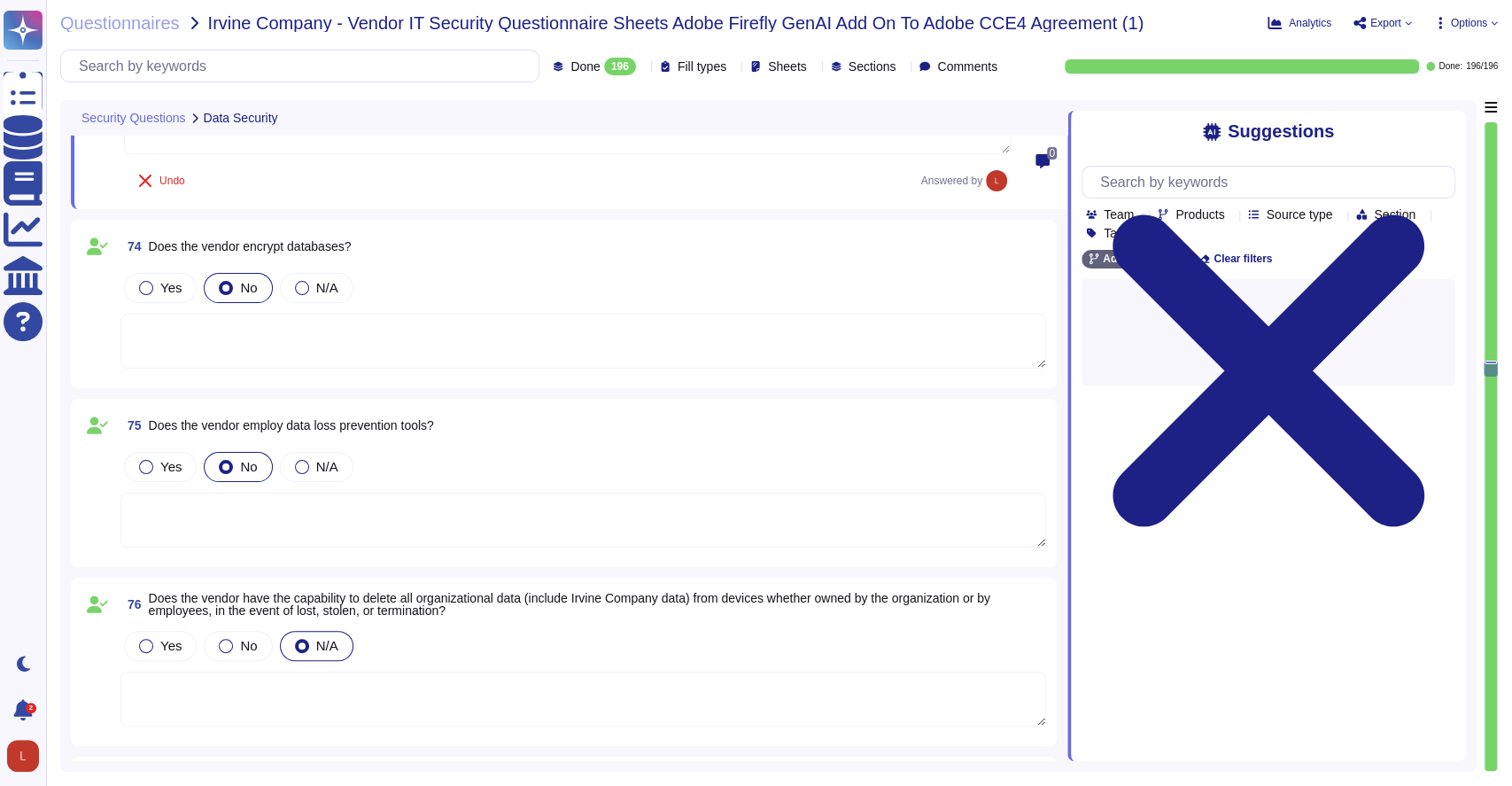
scroll to position [15654, 0]
click at [147, 272] on div "Yes" at bounding box center [160, 287] width 72 height 30
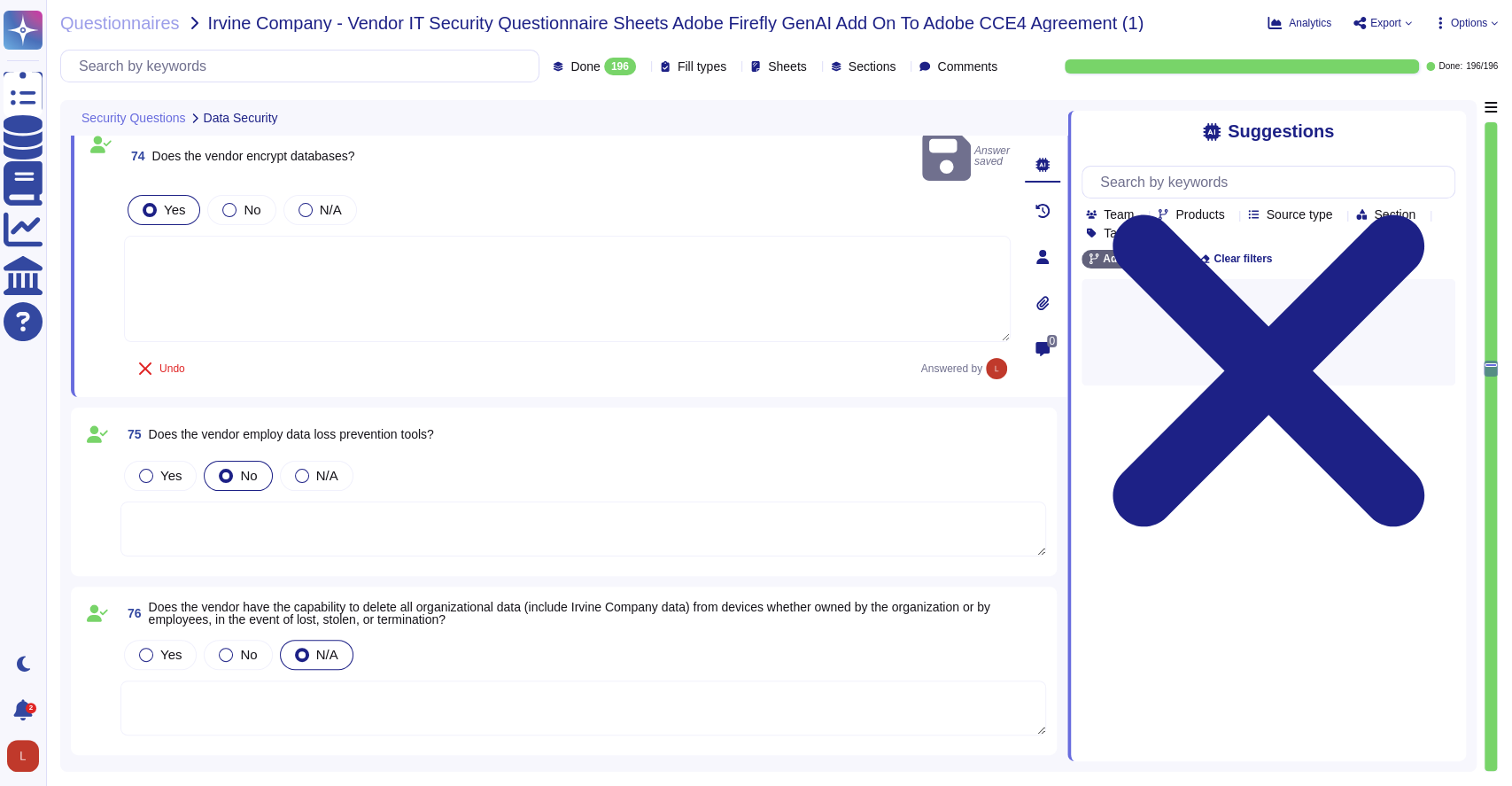
click at [206, 267] on textarea at bounding box center [567, 288] width 887 height 106
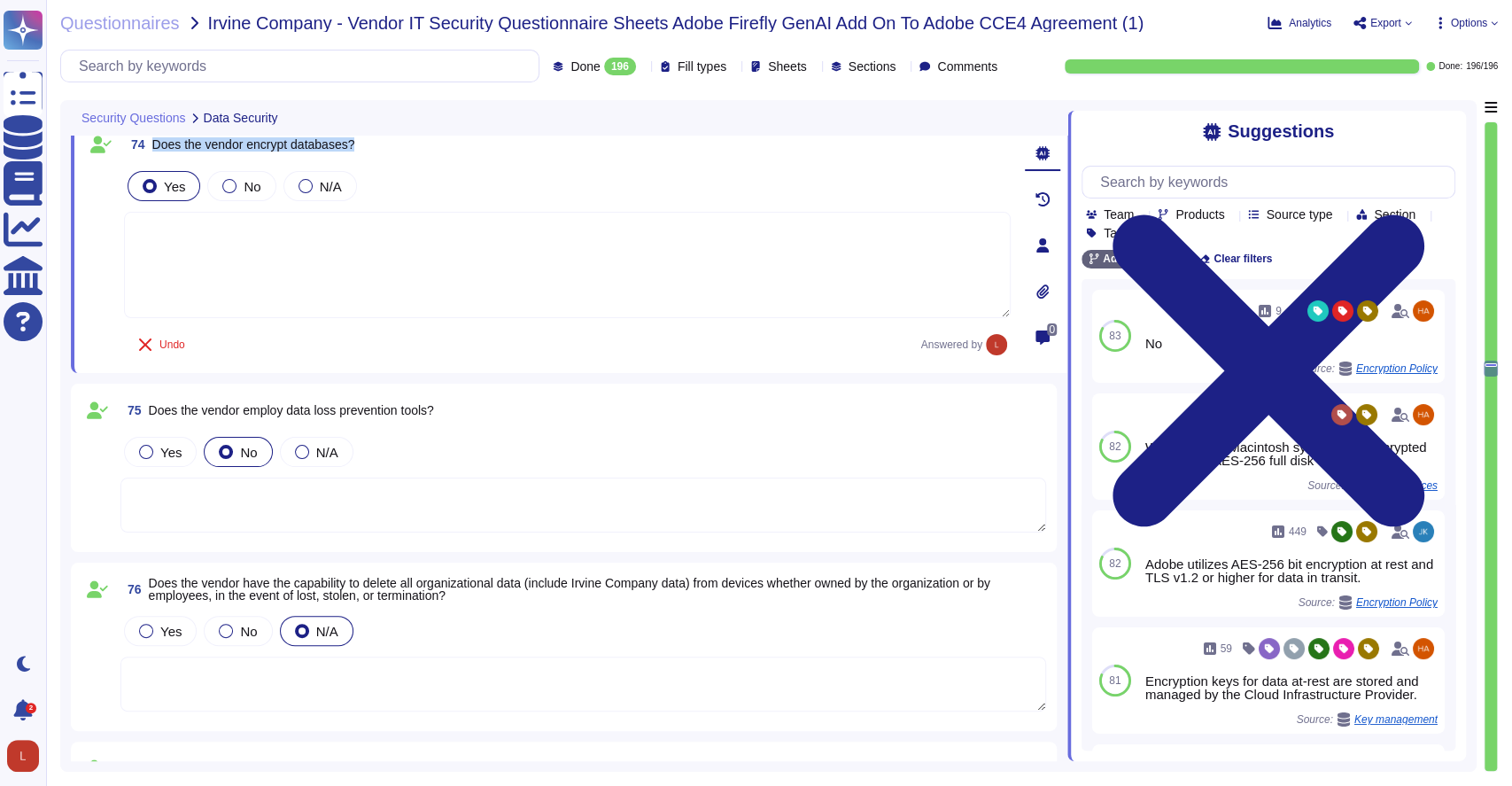
drag, startPoint x: 153, startPoint y: 144, endPoint x: 357, endPoint y: 147, distance: 204.0
click at [357, 147] on div "74 Does the vendor encrypt databases?" at bounding box center [567, 145] width 887 height 32
copy span "Does the vendor encrypt databases?"
click at [200, 253] on textarea at bounding box center [567, 265] width 887 height 106
paste textarea "Adobe's encryption practices for databases depend on the specific product: * Fo…"
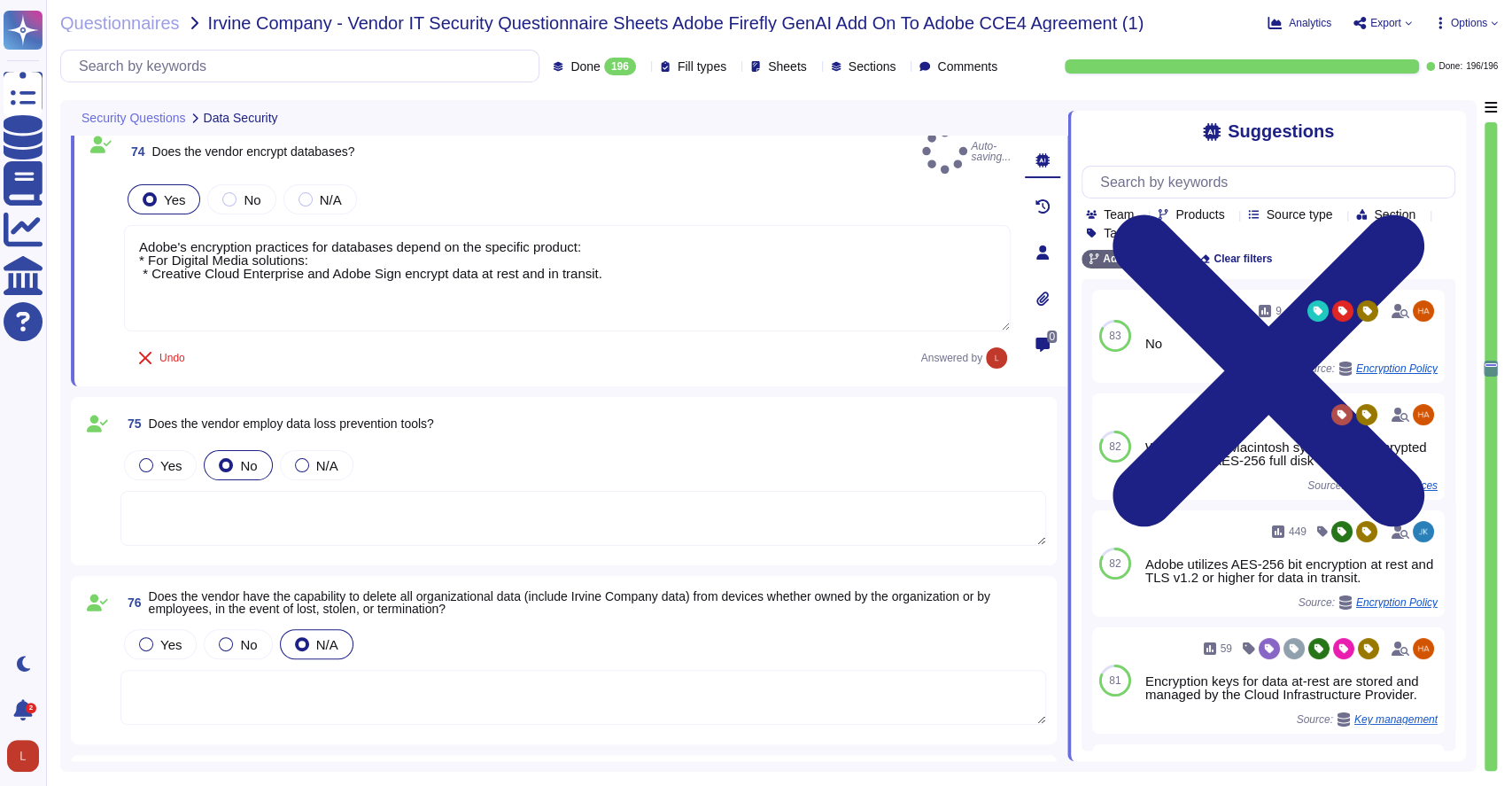
type textarea "Adobe's encryption practices for databases depend on the specific product: * Fo…"
click at [187, 513] on textarea at bounding box center [583, 519] width 926 height 55
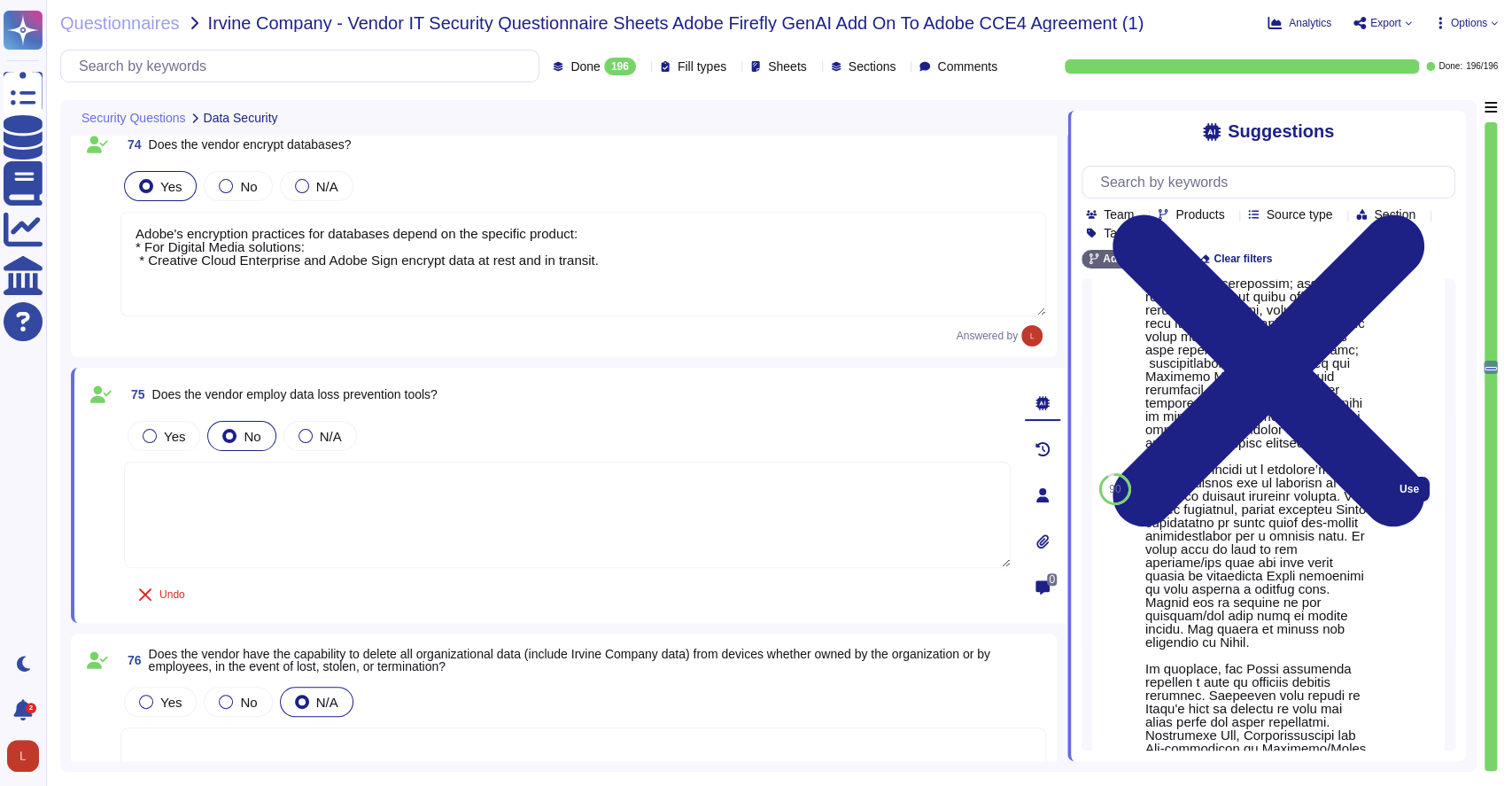
scroll to position [313, 0]
click at [1400, 493] on span "Use" at bounding box center [1409, 487] width 20 height 10
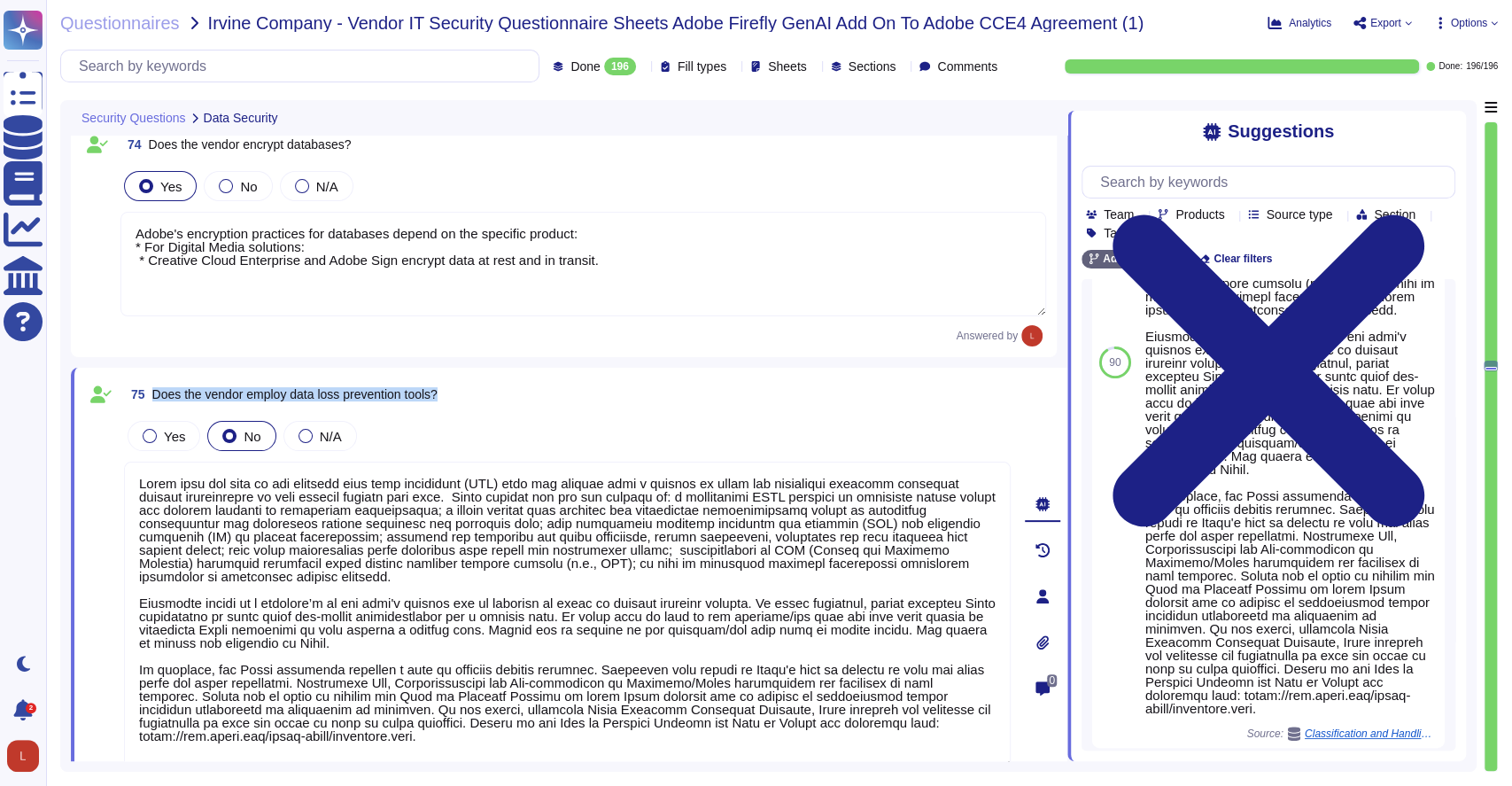
drag, startPoint x: 155, startPoint y: 392, endPoint x: 617, endPoint y: 415, distance: 462.6
click at [617, 415] on div "75 Does the vendor employ data loss prevention tools? Yes No N/A Undo Answered …" at bounding box center [548, 596] width 926 height 435
copy div "Does the vendor employ data loss prevention tools? Yes No N/A"
click at [151, 432] on div at bounding box center [150, 436] width 14 height 14
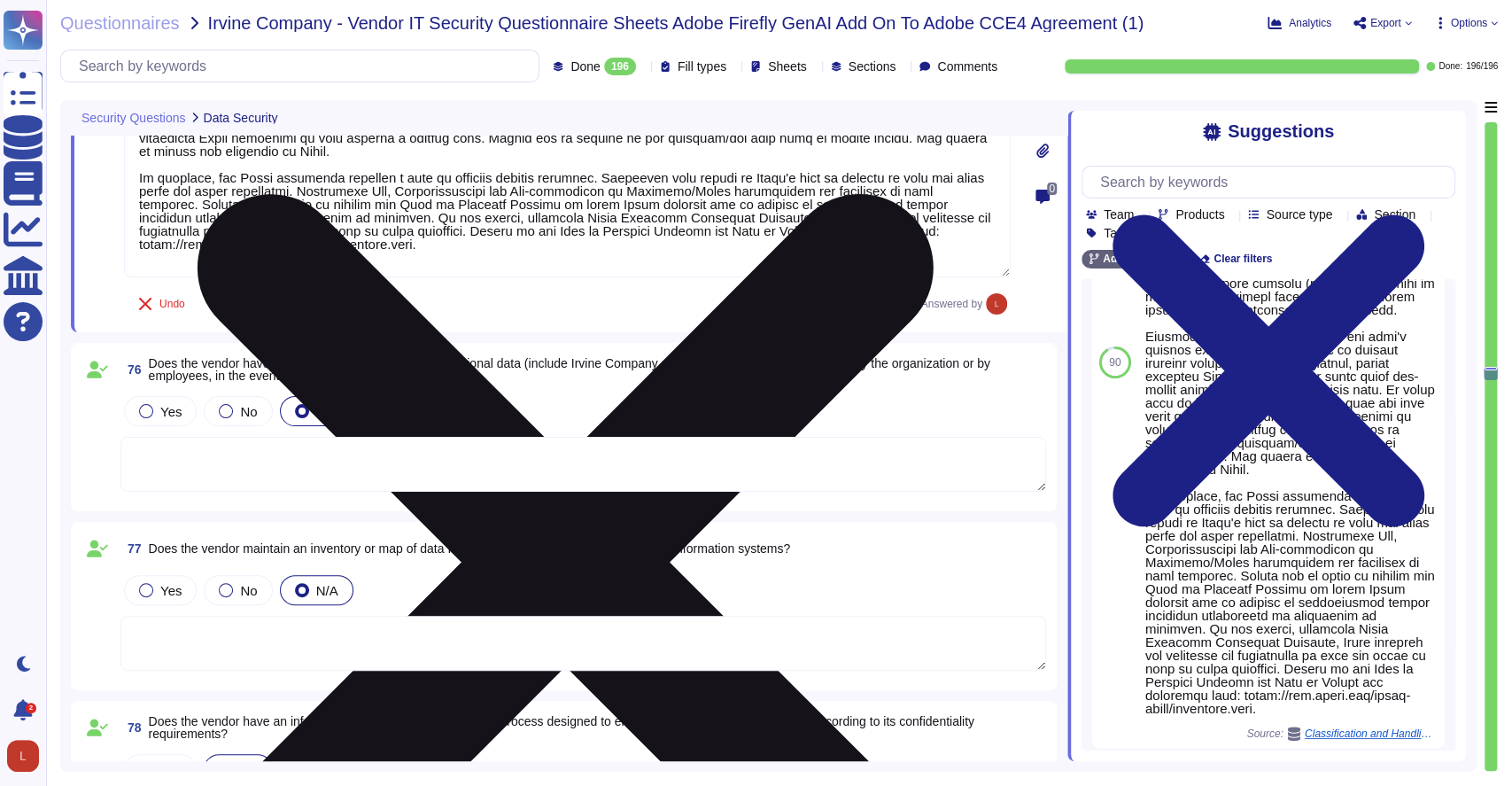
scroll to position [16132, 0]
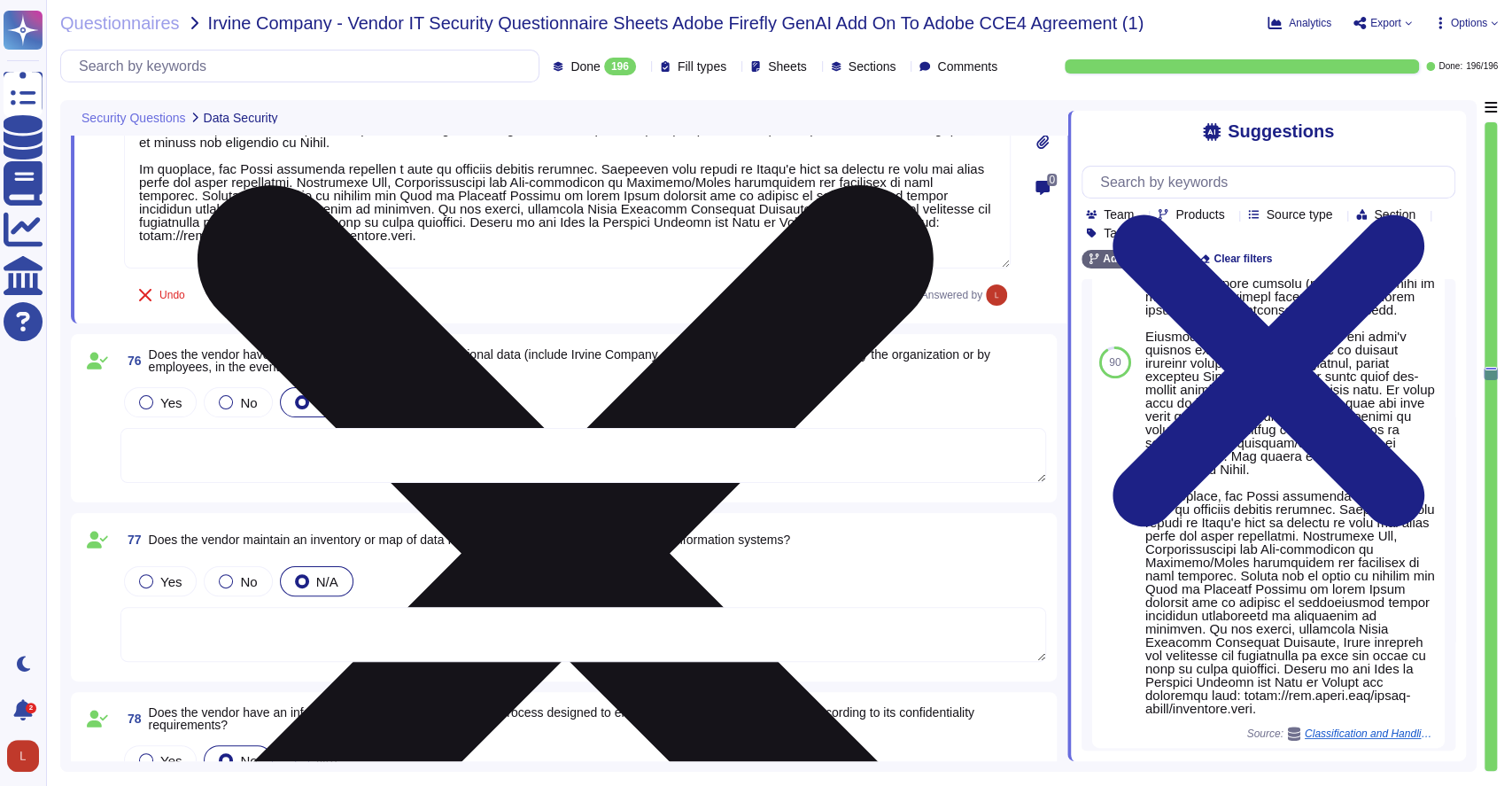
drag, startPoint x: 136, startPoint y: 602, endPoint x: 473, endPoint y: 237, distance: 496.8
click at [473, 237] on textarea at bounding box center [567, 115] width 887 height 308
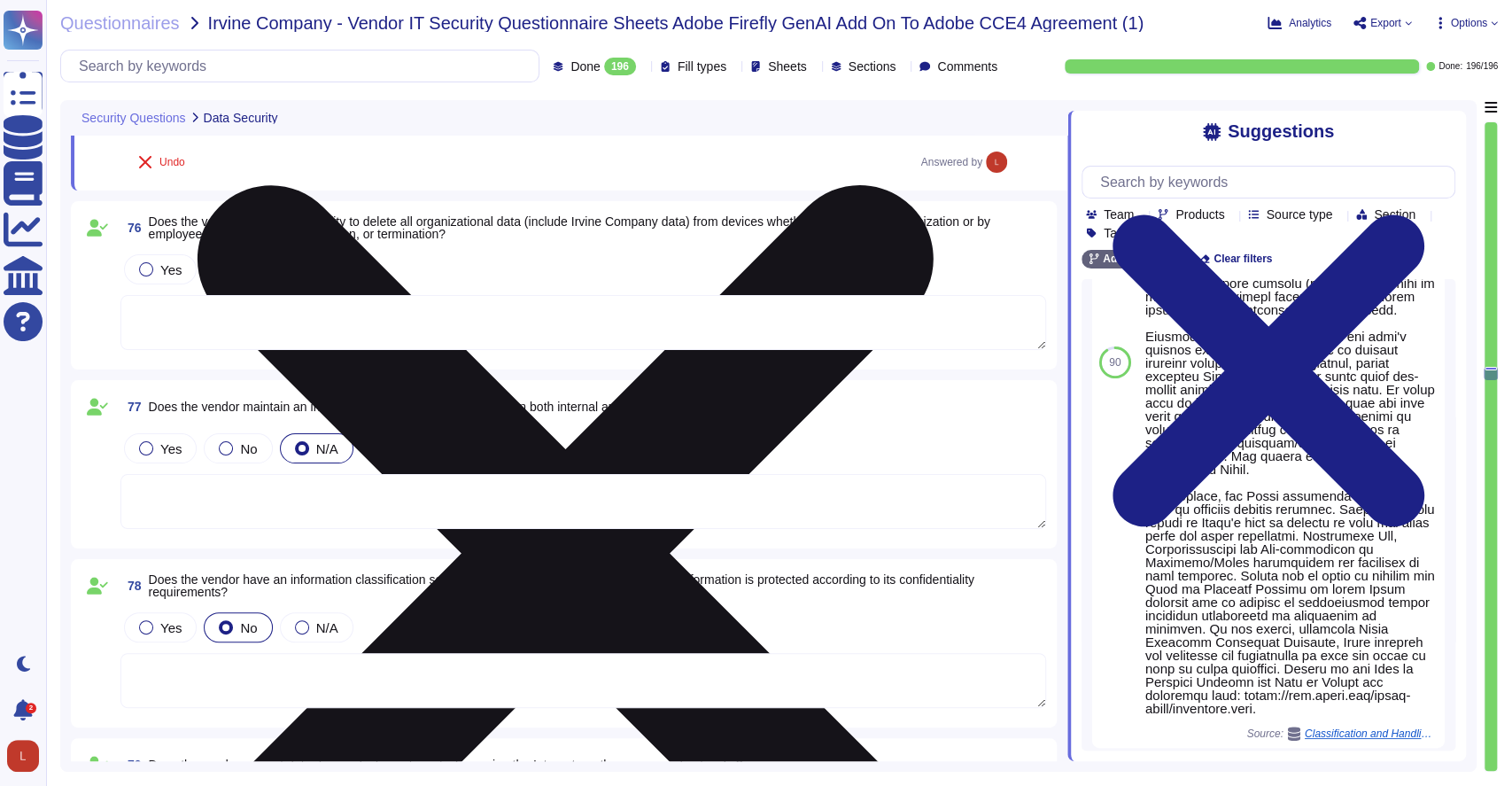
scroll to position [0, 0]
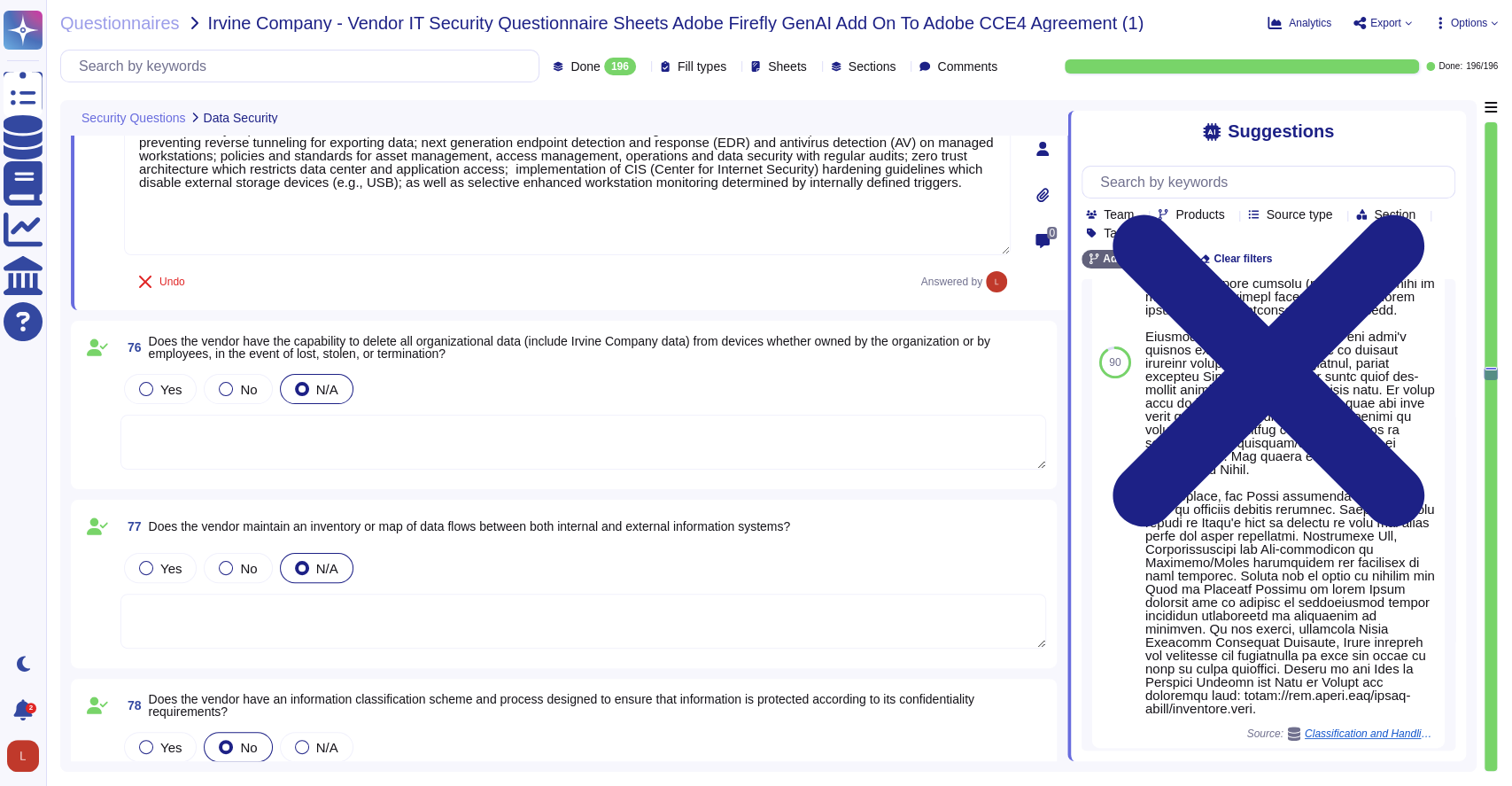
type textarea "Adobe does not rely on one specific data loss protection (DLP) tool but instead…"
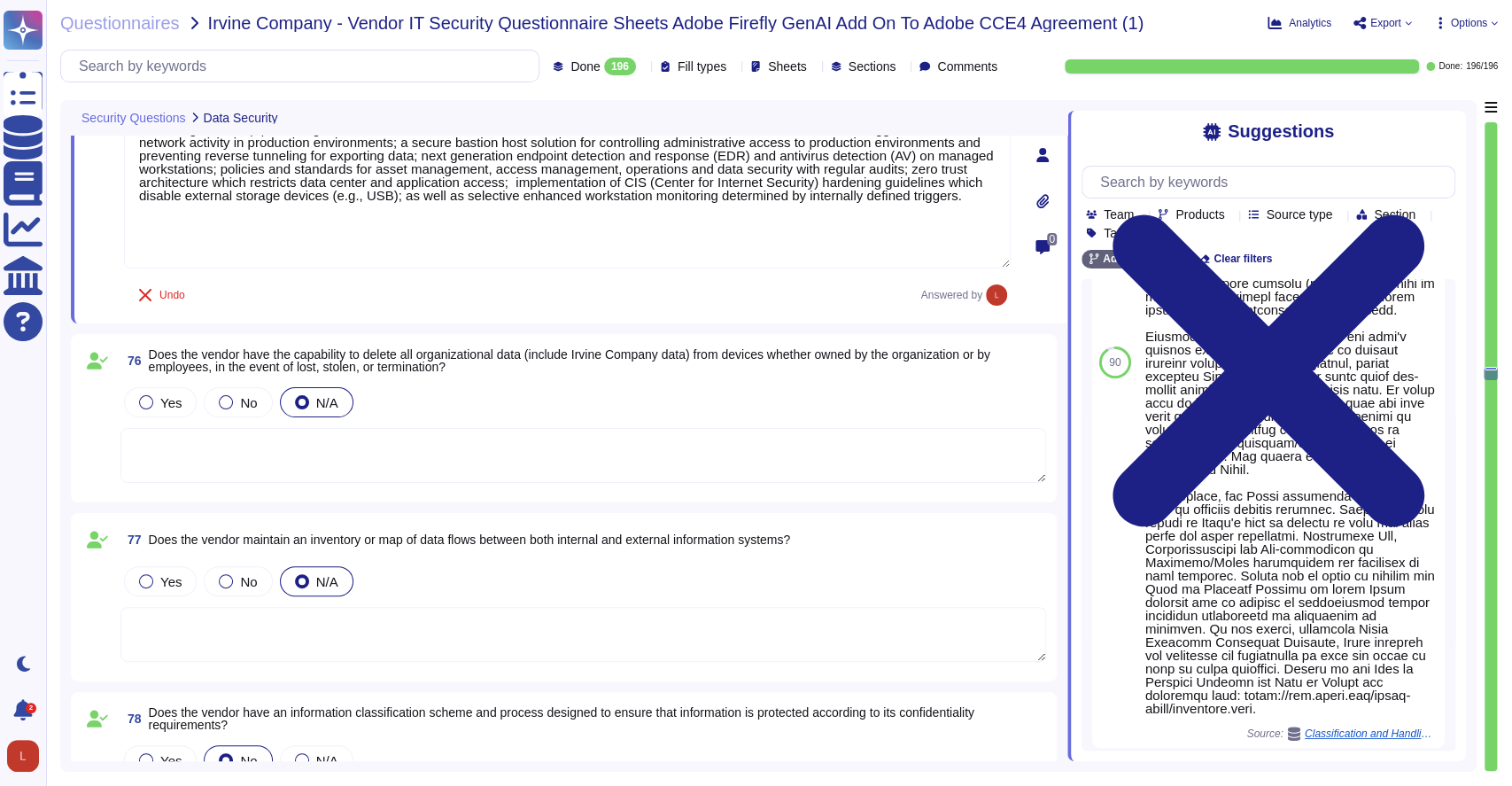
click at [430, 356] on span "Does the vendor have the capability to delete all organizational data (include …" at bounding box center [569, 361] width 841 height 26
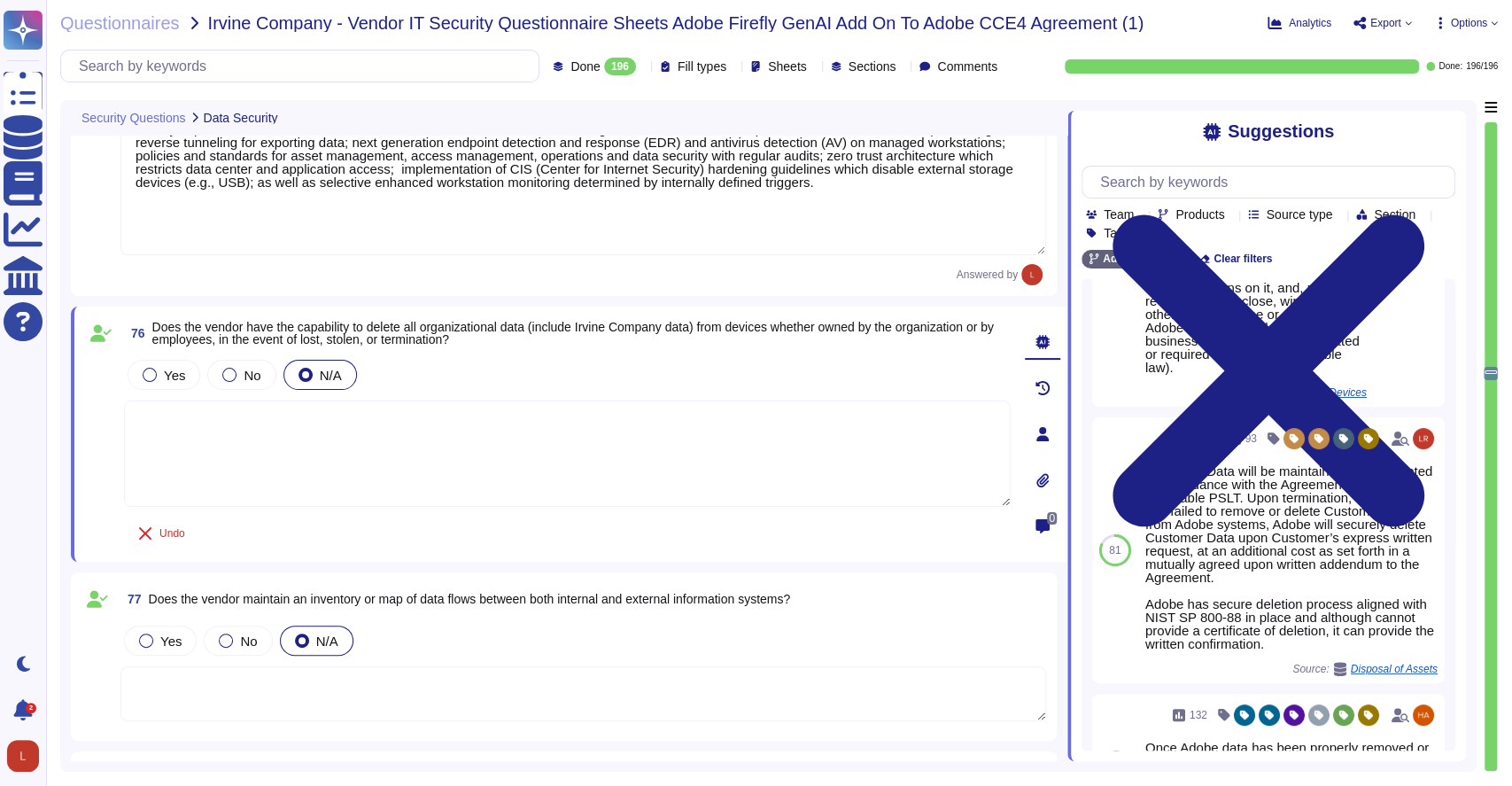
scroll to position [191, 0]
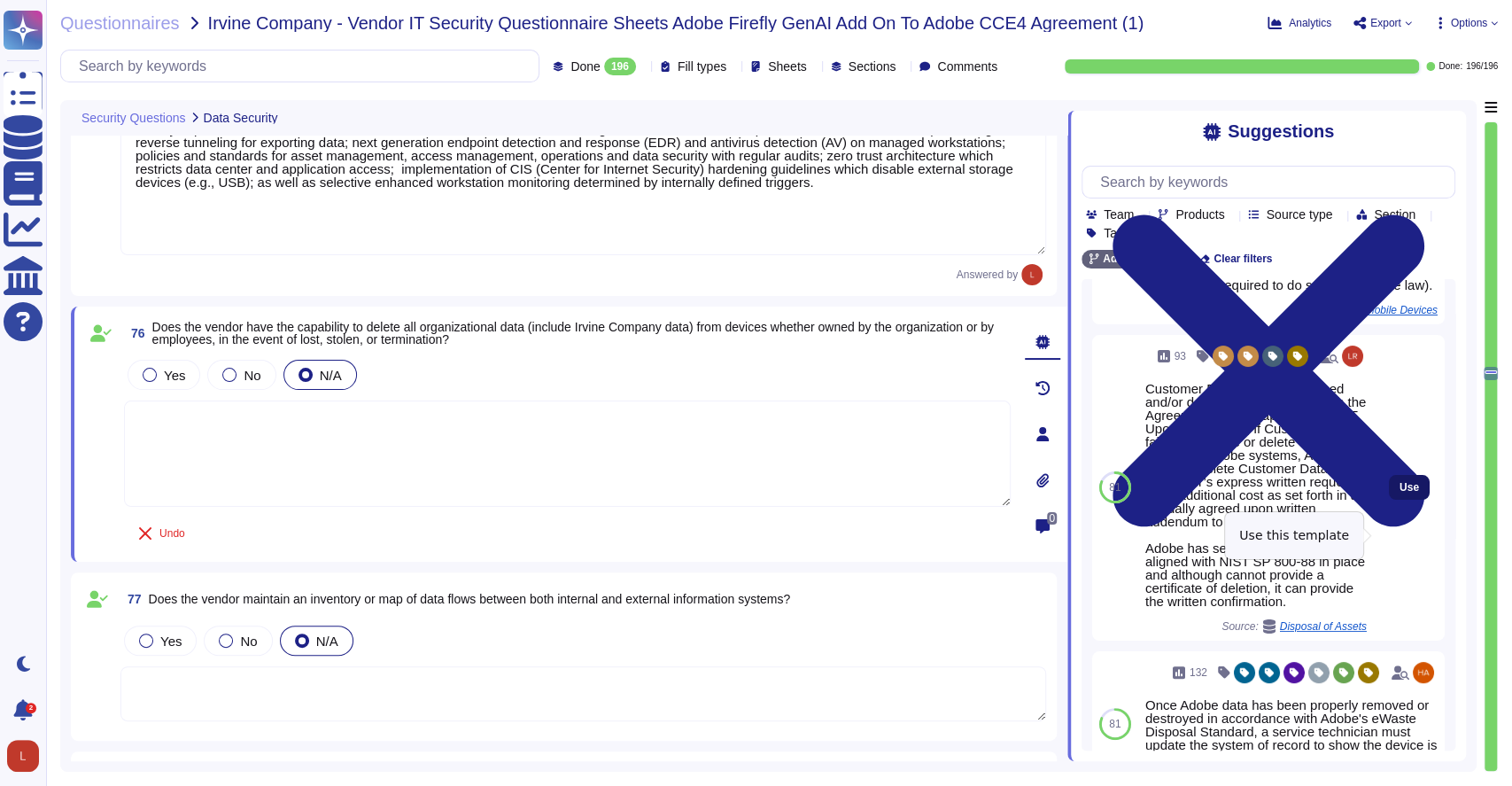
click at [1400, 493] on span "Use" at bounding box center [1409, 487] width 20 height 10
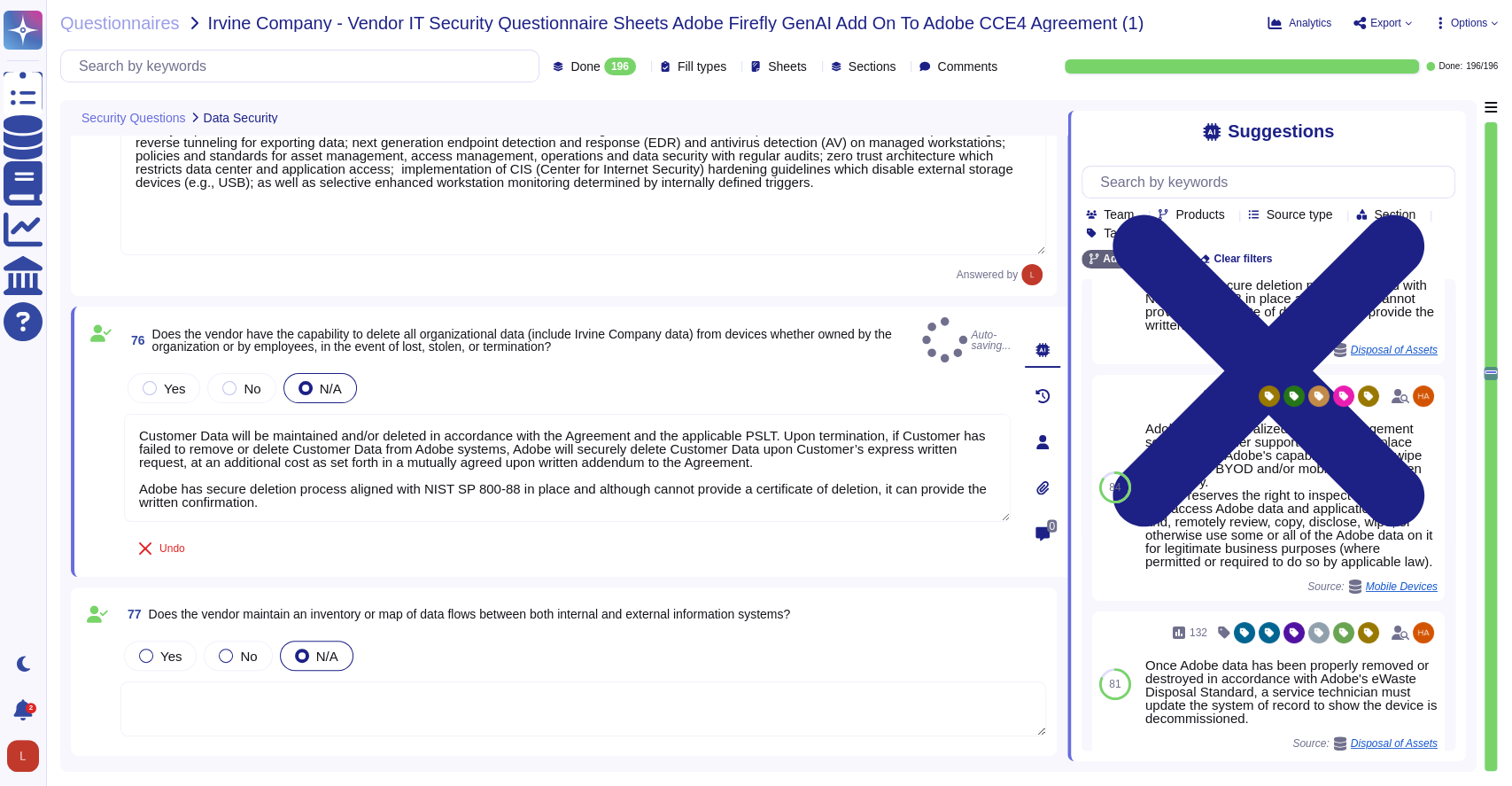
type textarea "Customer Data will be maintained and/or deleted in accordance with the Agreemen…"
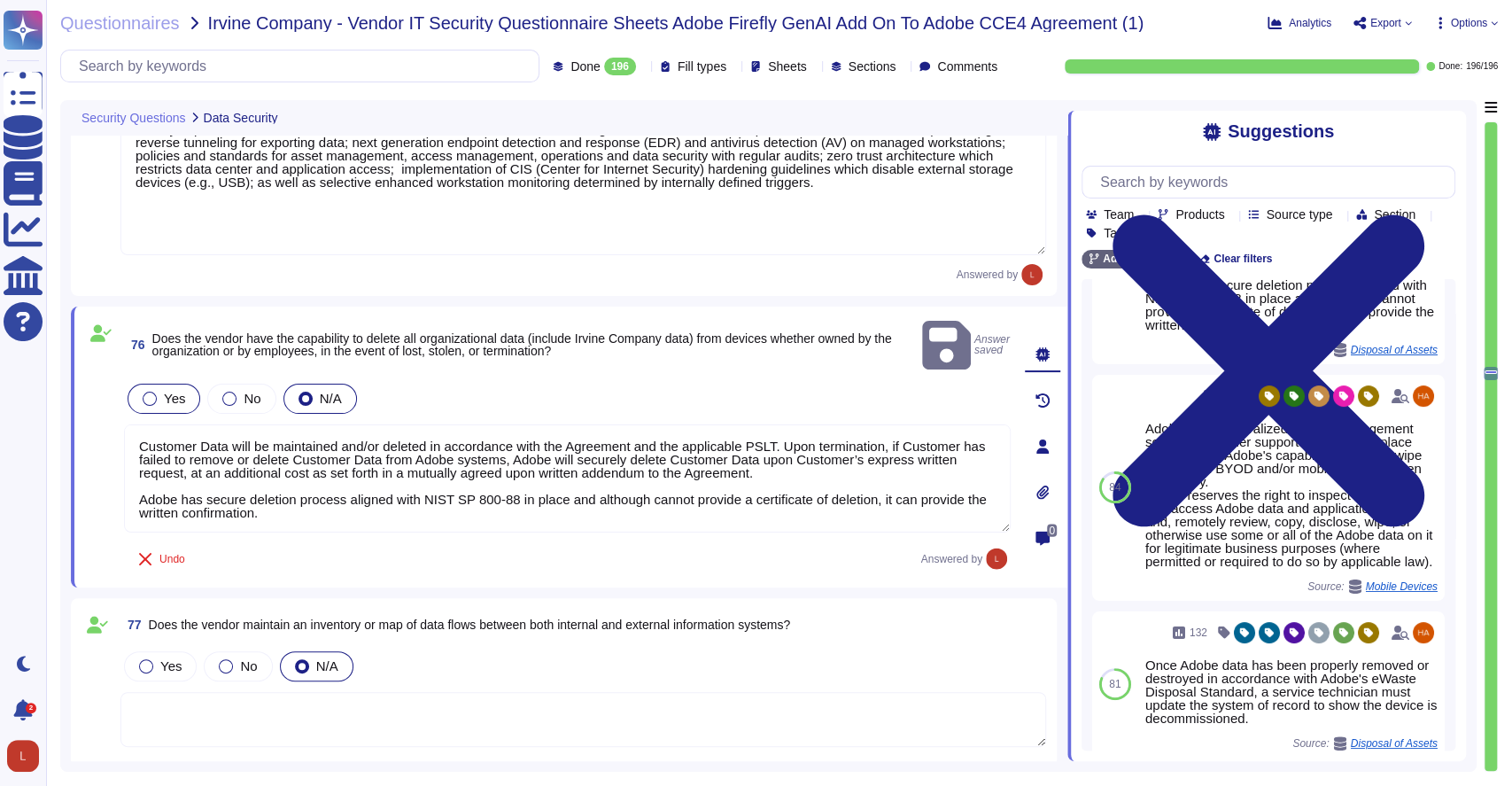
click at [150, 392] on div at bounding box center [150, 398] width 14 height 14
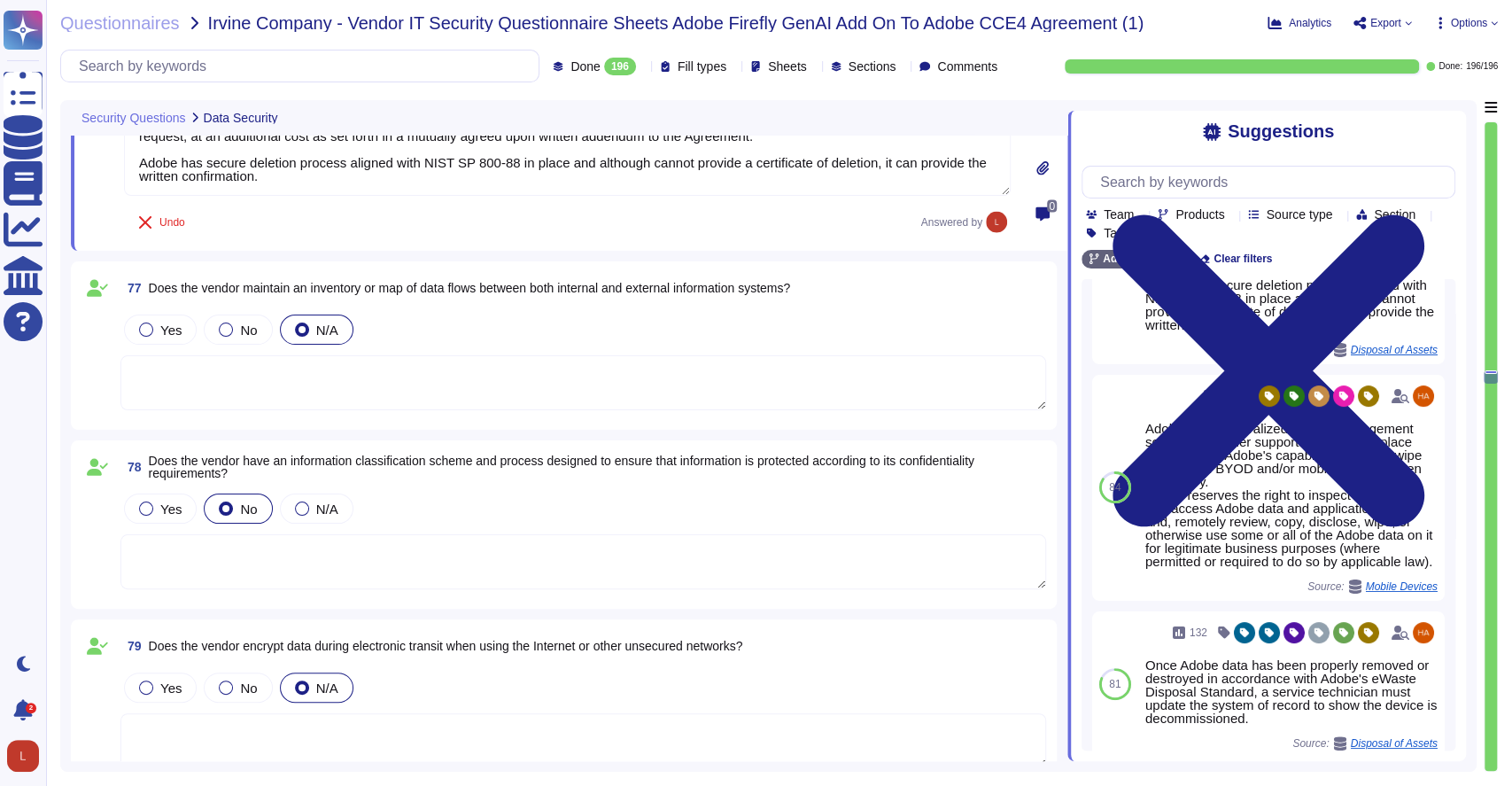
scroll to position [16319, 0]
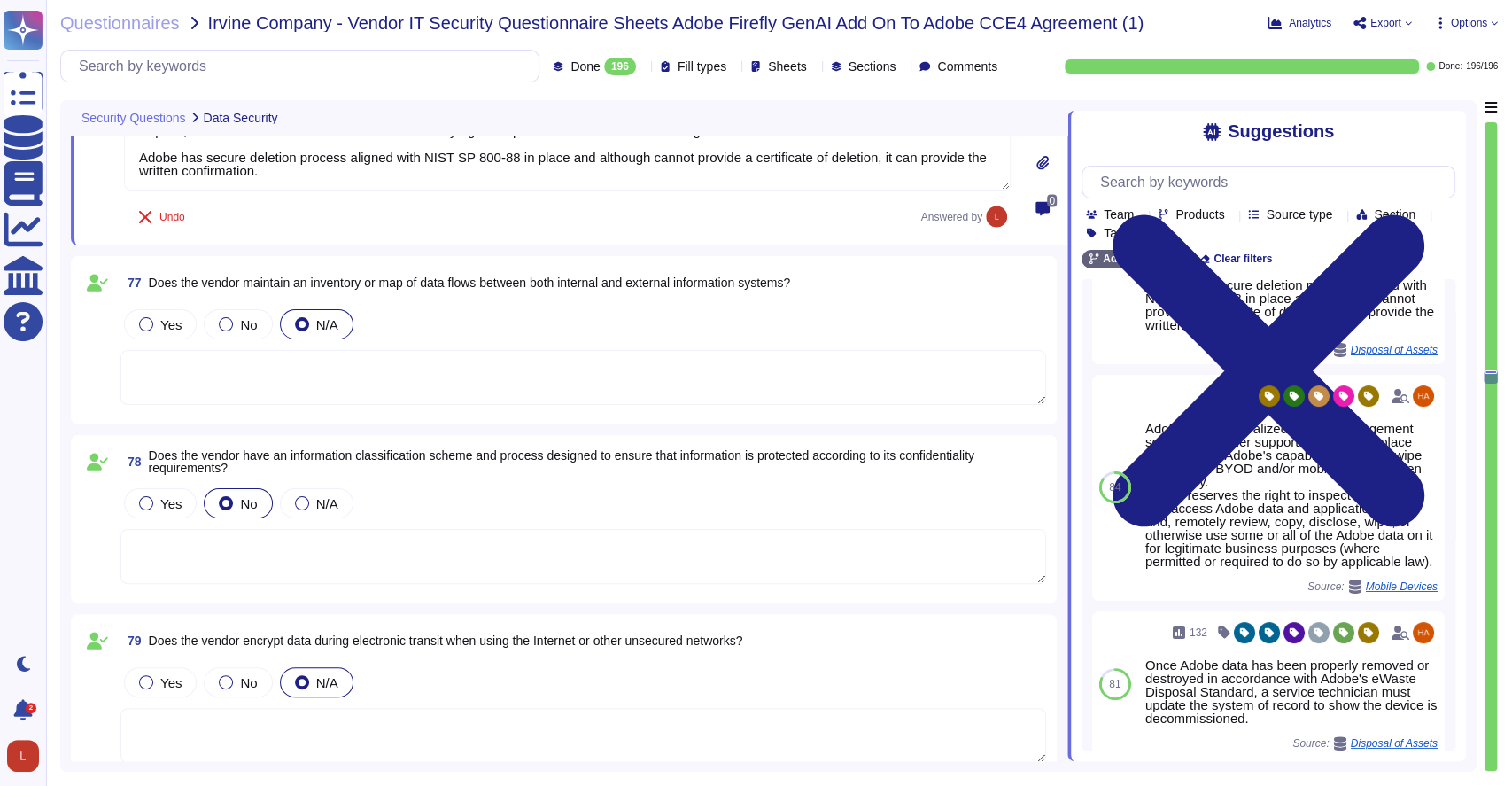
click at [237, 281] on span "Does the vendor maintain an inventory or map of data flows between both interna…" at bounding box center [470, 282] width 643 height 14
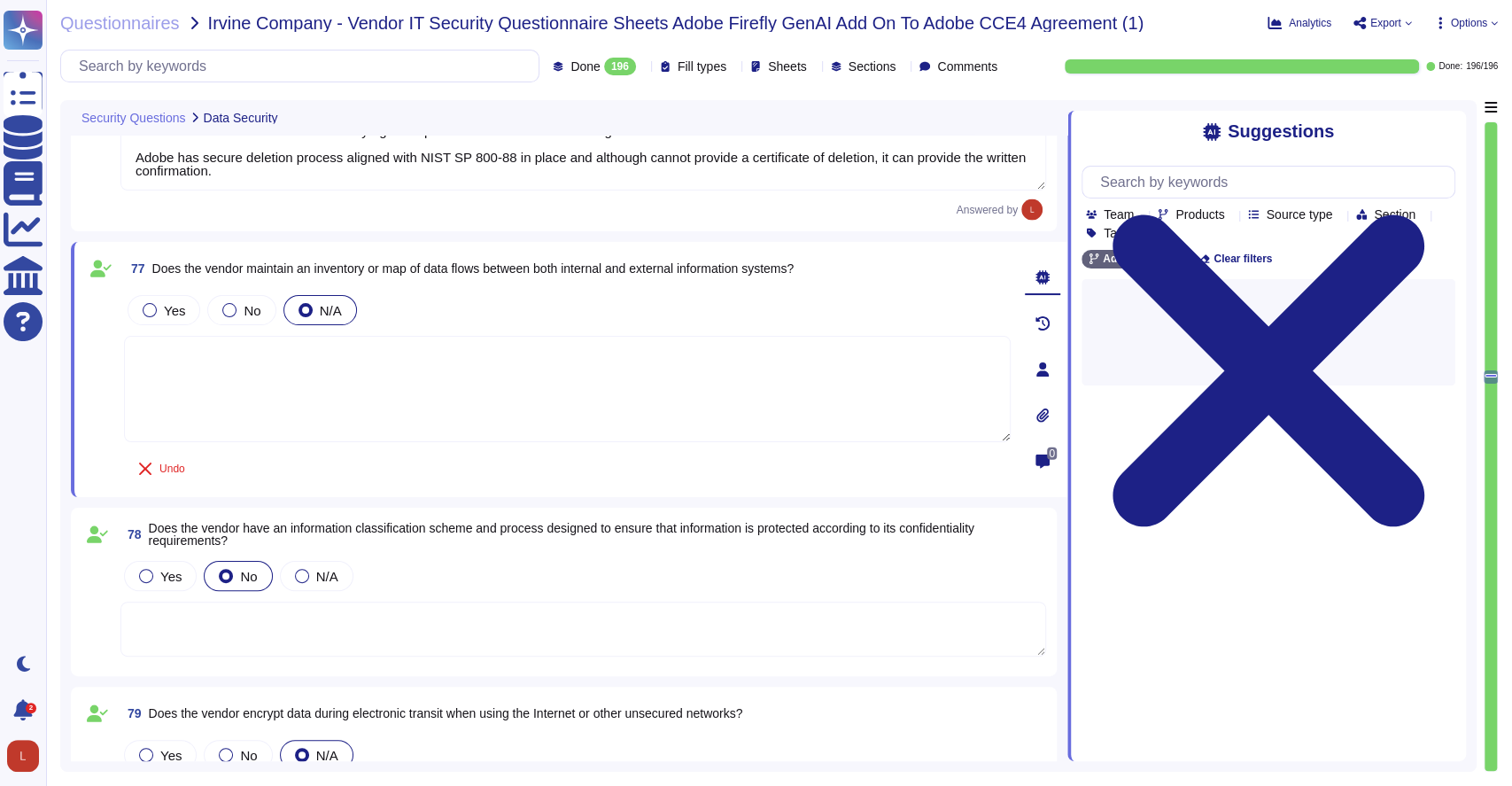
scroll to position [0, 0]
click at [152, 307] on div at bounding box center [150, 310] width 14 height 14
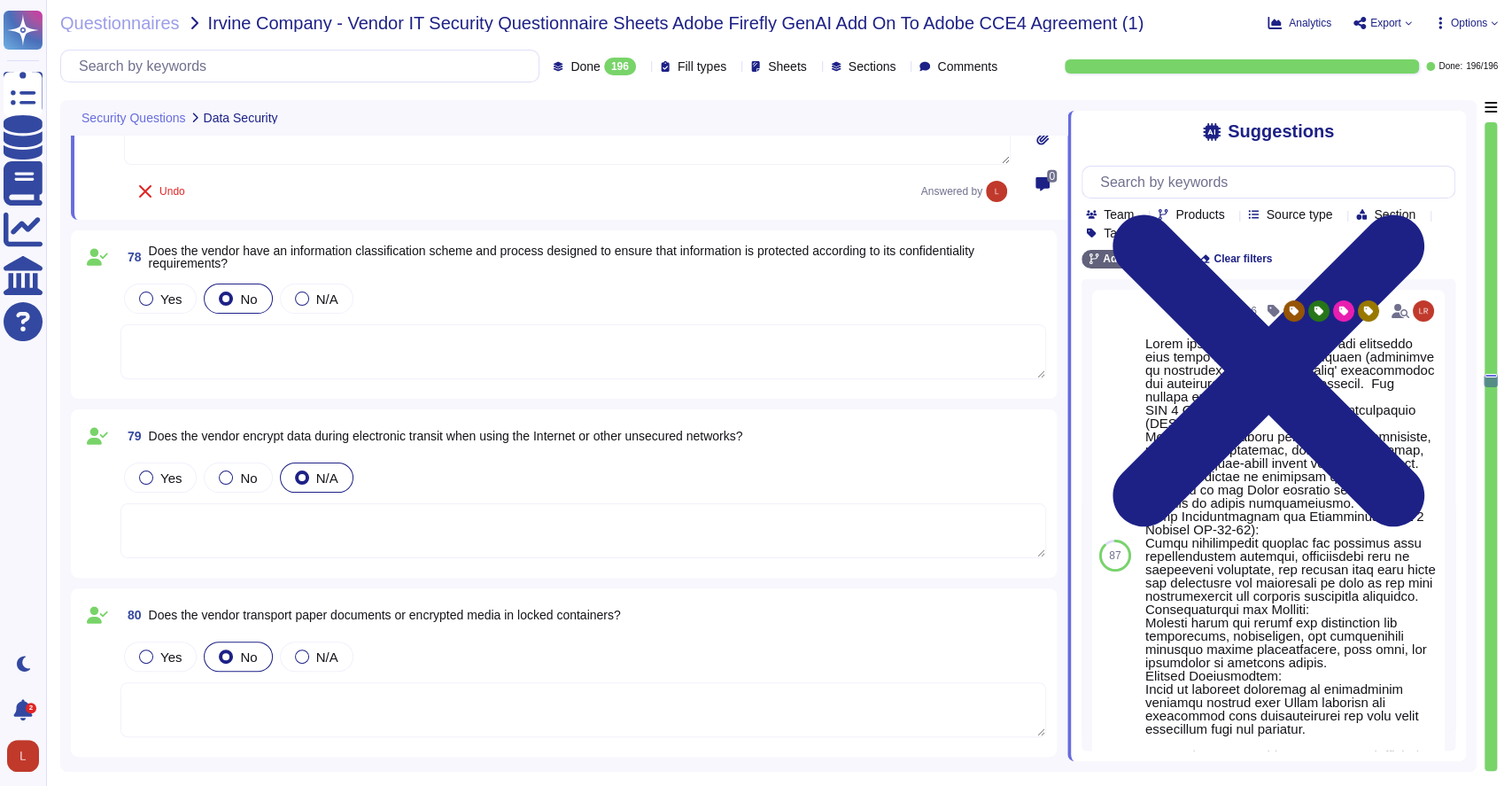
scroll to position [16594, 0]
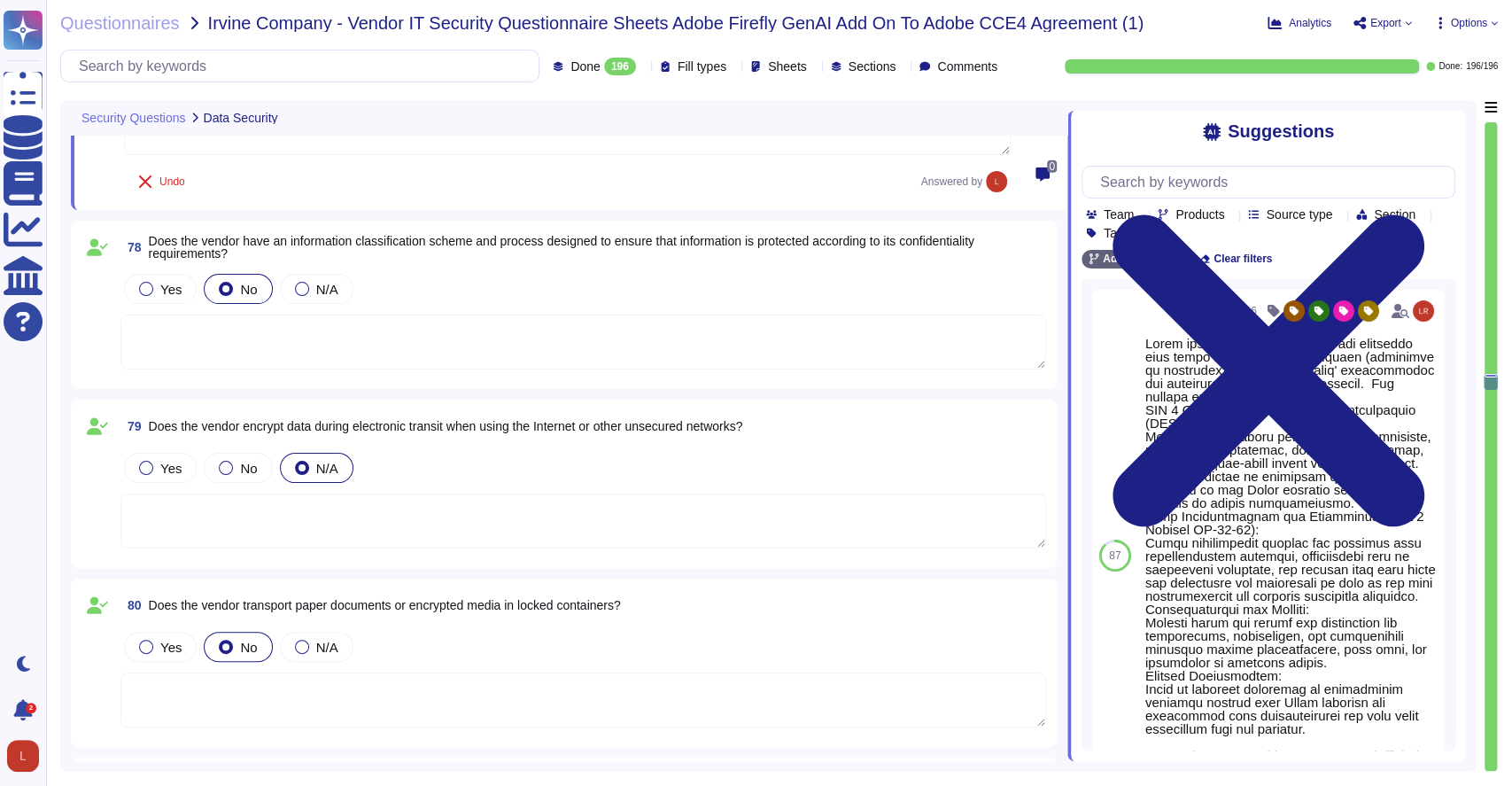
click at [382, 350] on textarea at bounding box center [583, 342] width 926 height 55
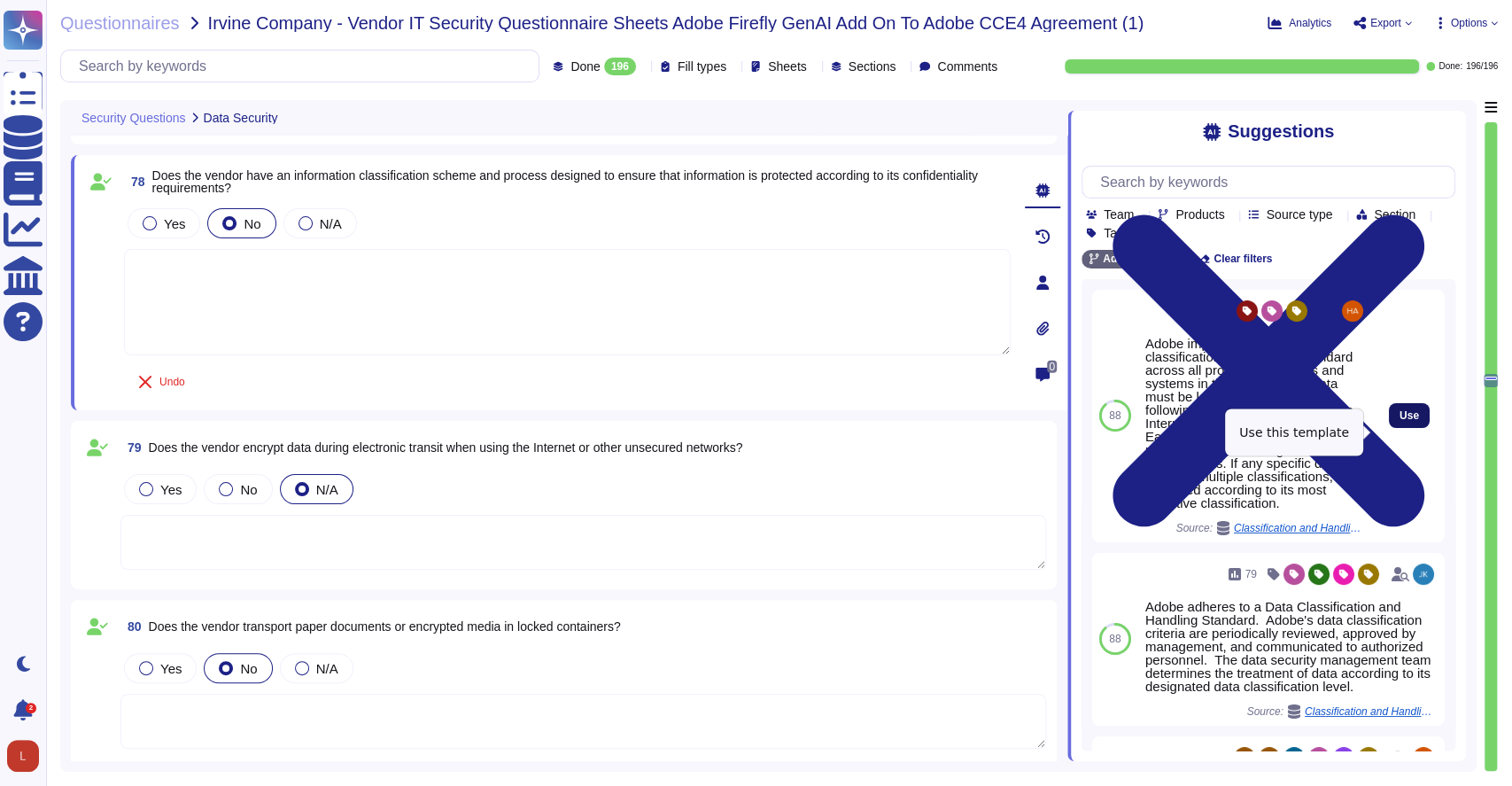
click at [1400, 421] on span "Use" at bounding box center [1409, 415] width 20 height 10
type textarea "Adobe implements a data classification and handing standard across all products…"
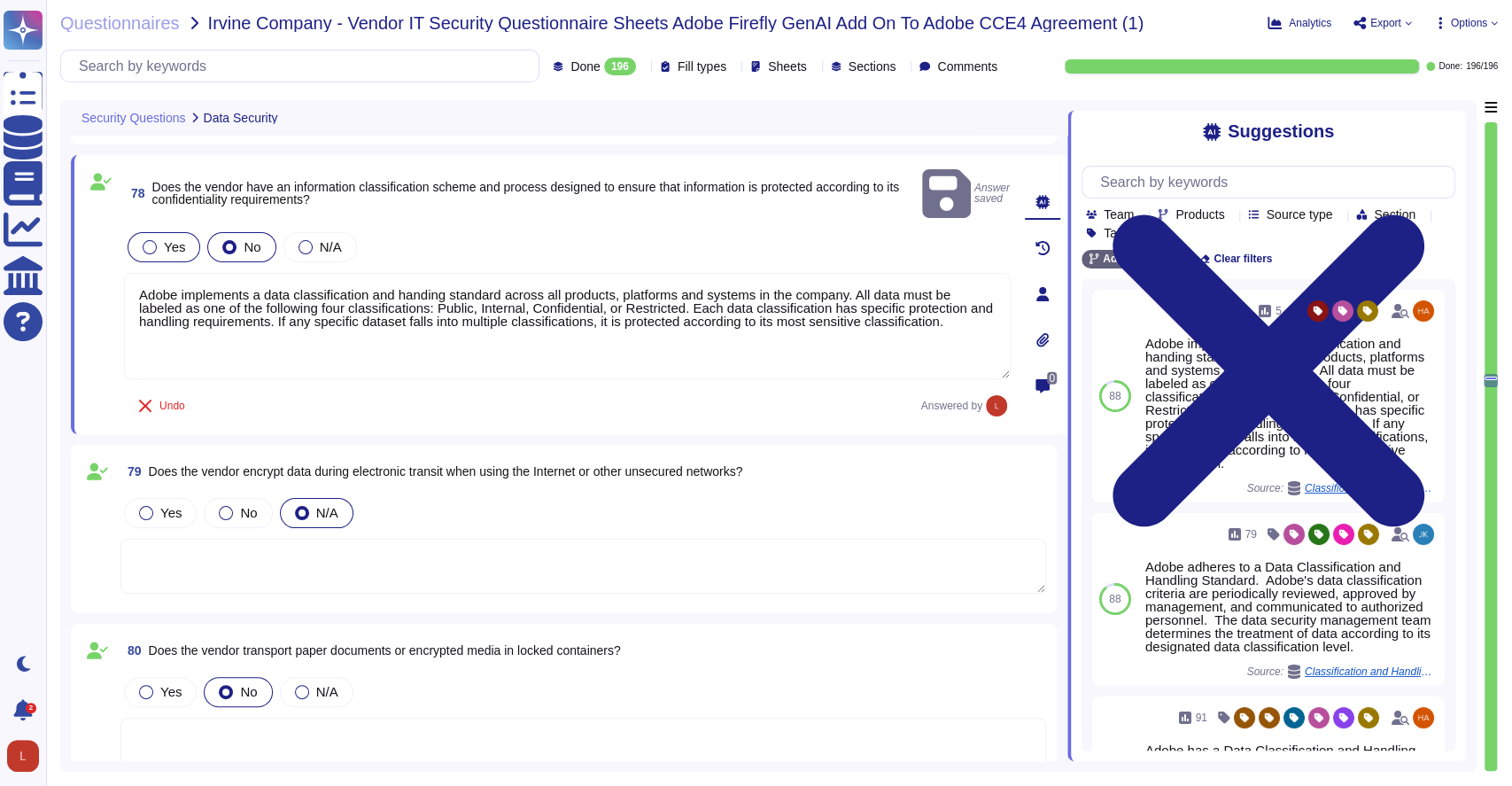
click at [156, 240] on label "Yes" at bounding box center [164, 247] width 42 height 14
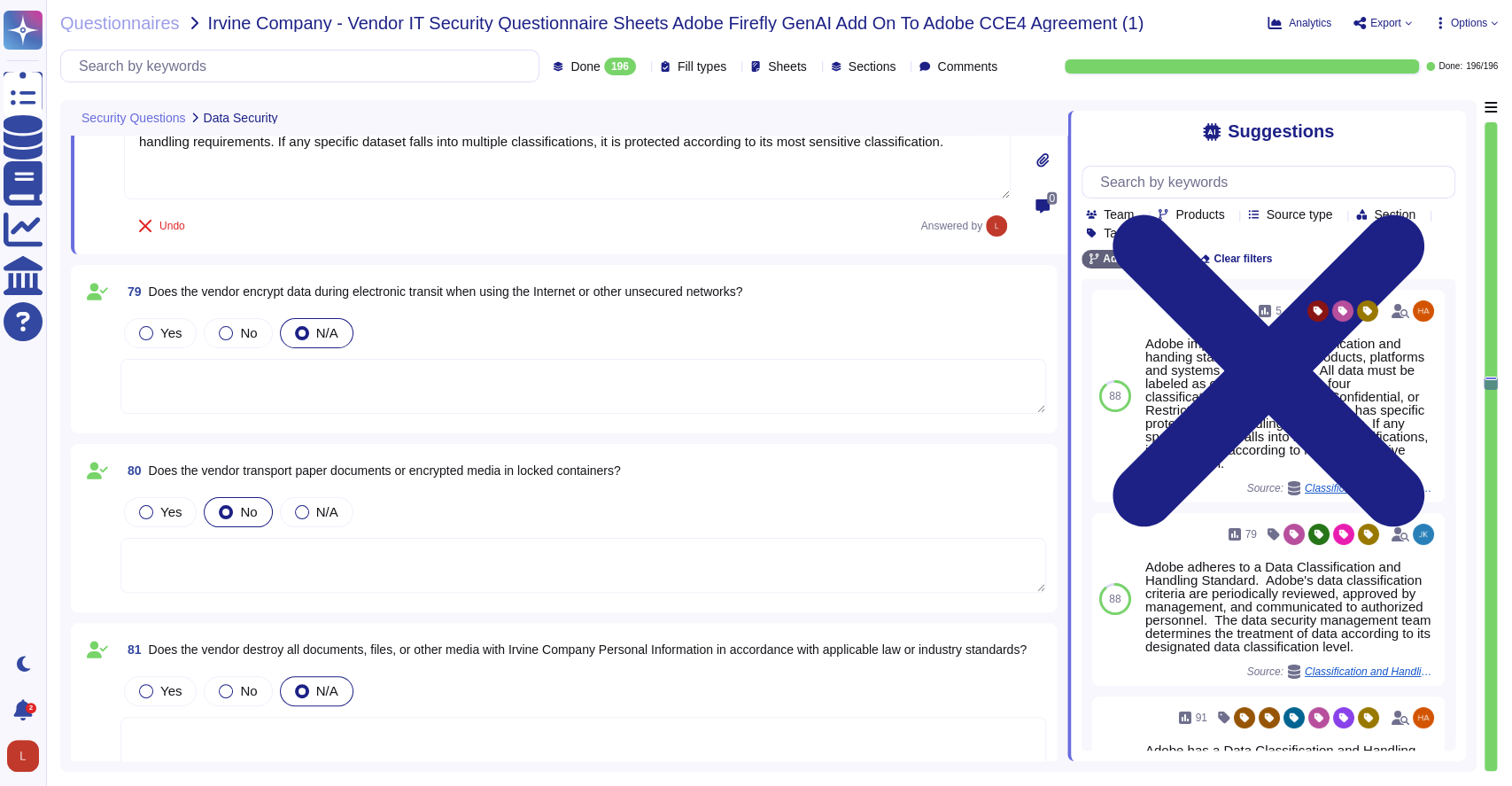
scroll to position [16780, 0]
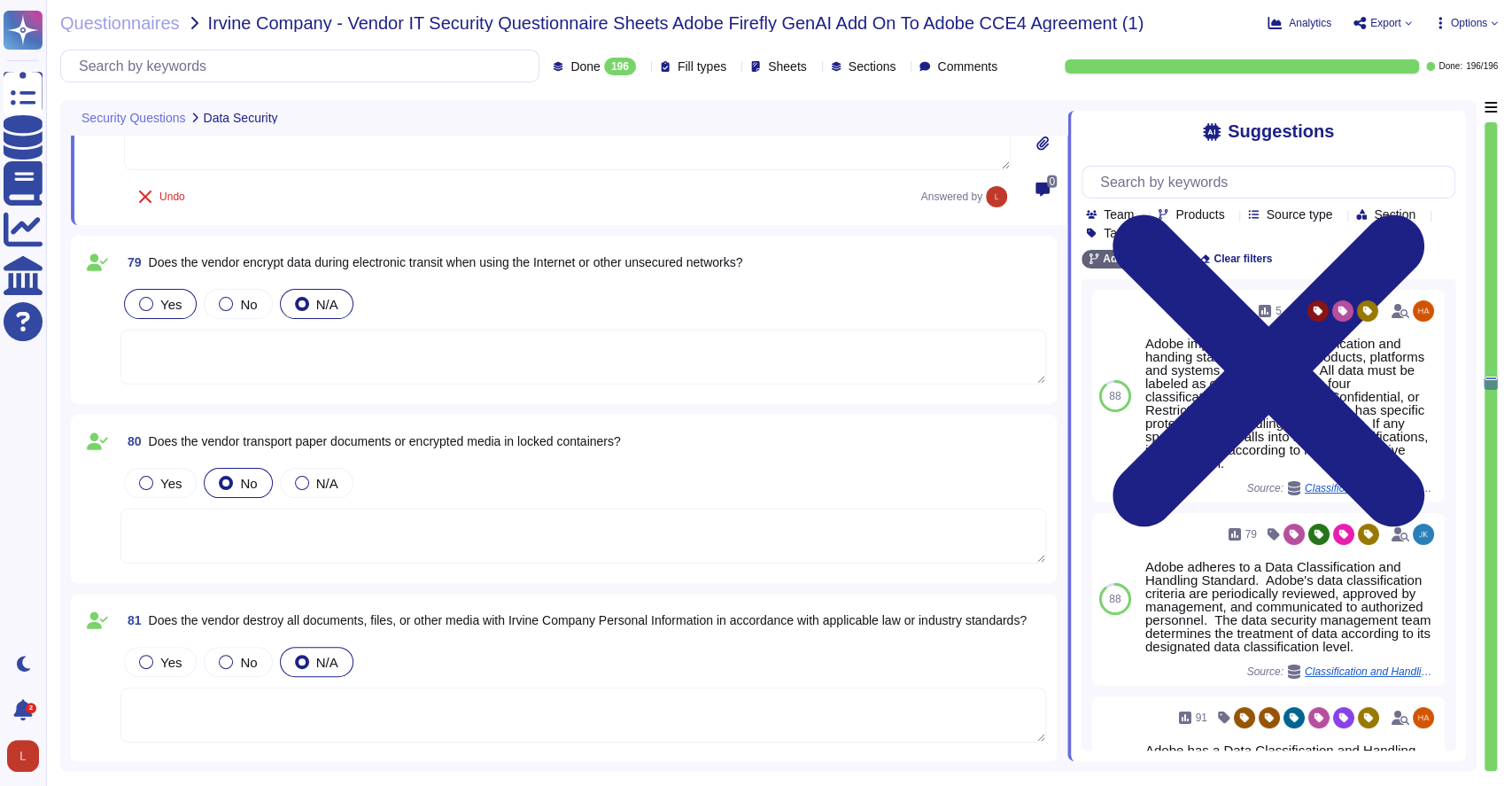
click at [129, 311] on div "Yes" at bounding box center [160, 304] width 72 height 30
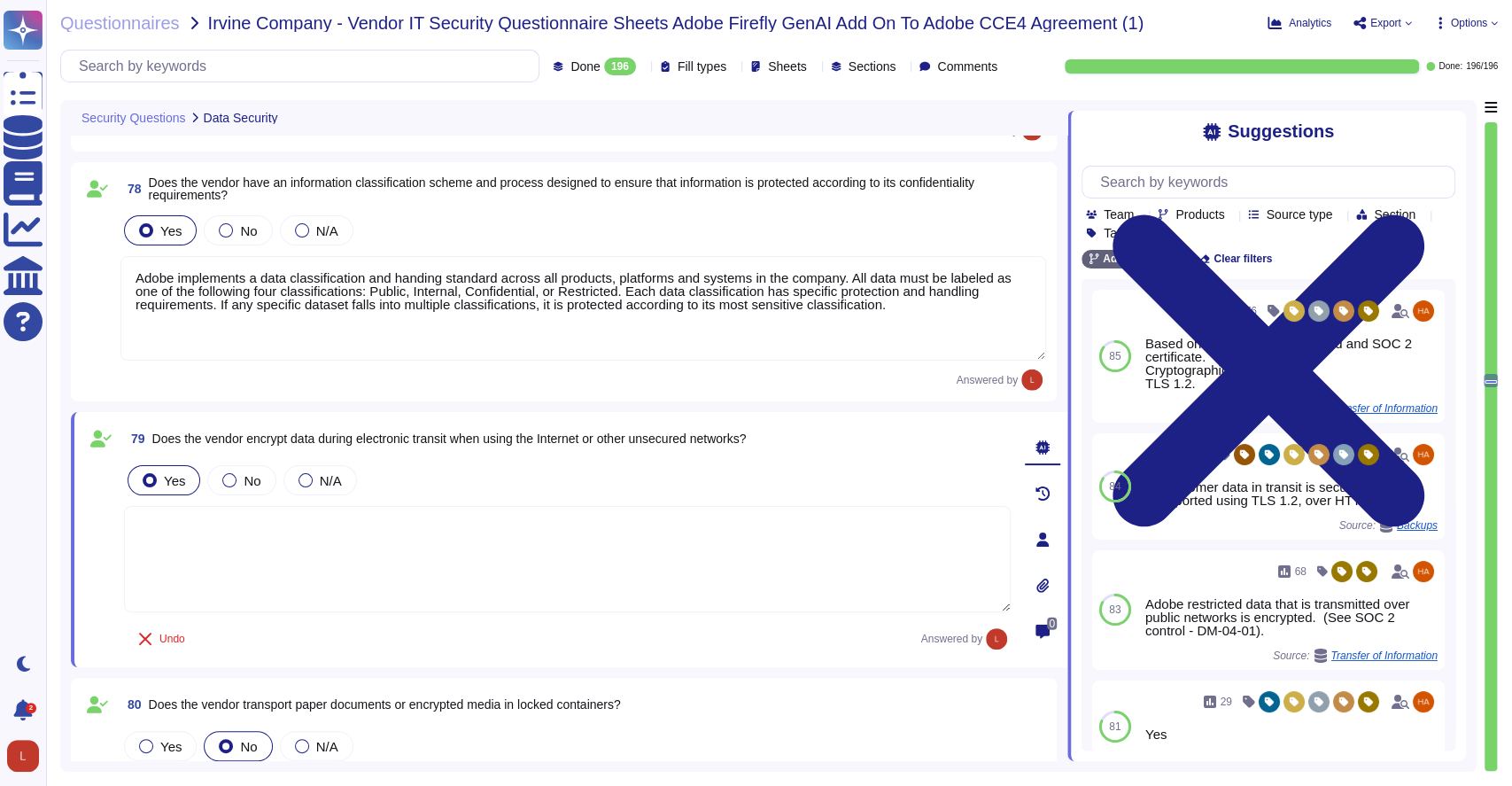
type textarea "Customer Data will be maintained and/or deleted in accordance with the Agreemen…"
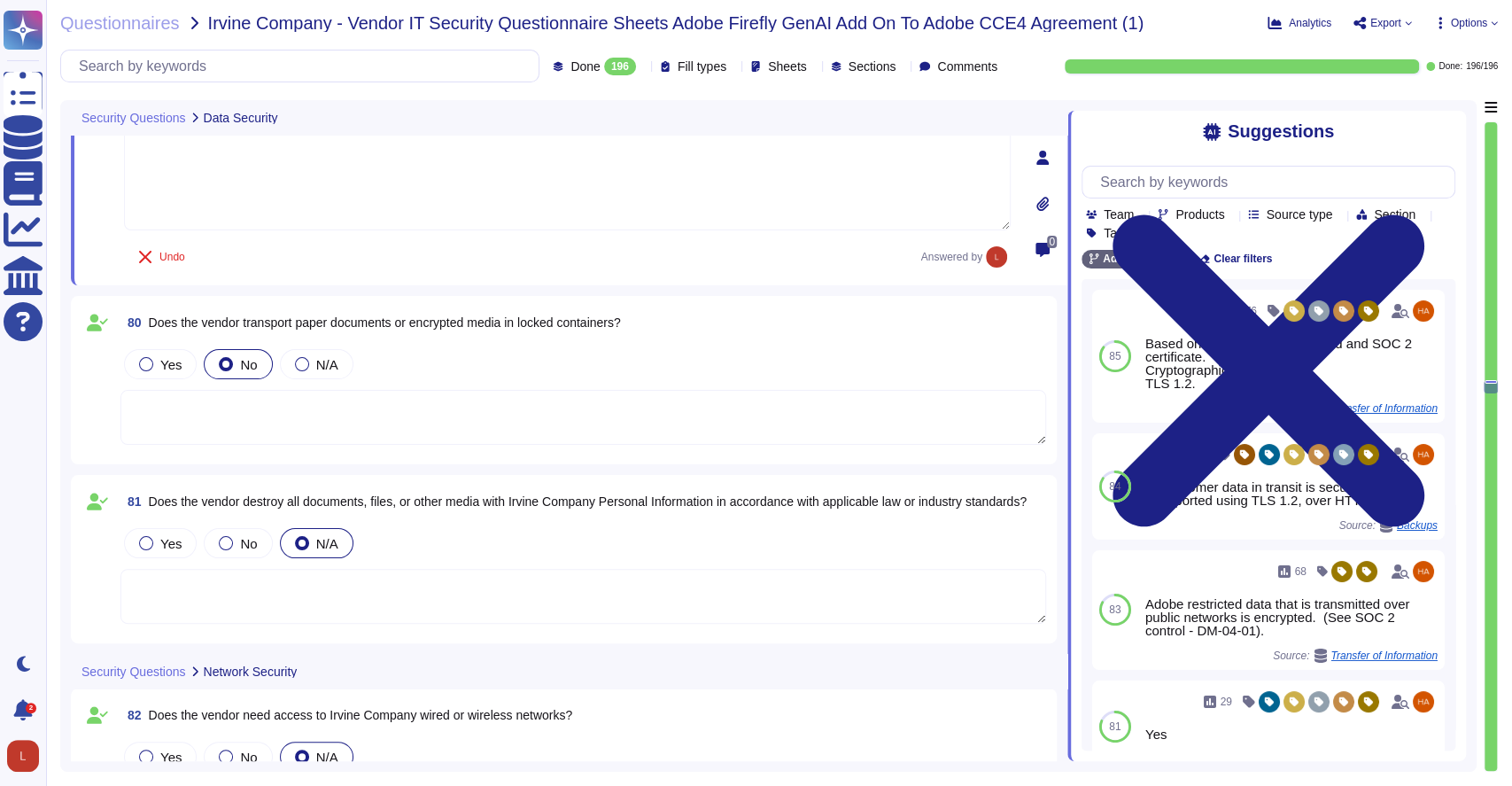
scroll to position [16961, 0]
click at [413, 407] on textarea at bounding box center [583, 414] width 926 height 55
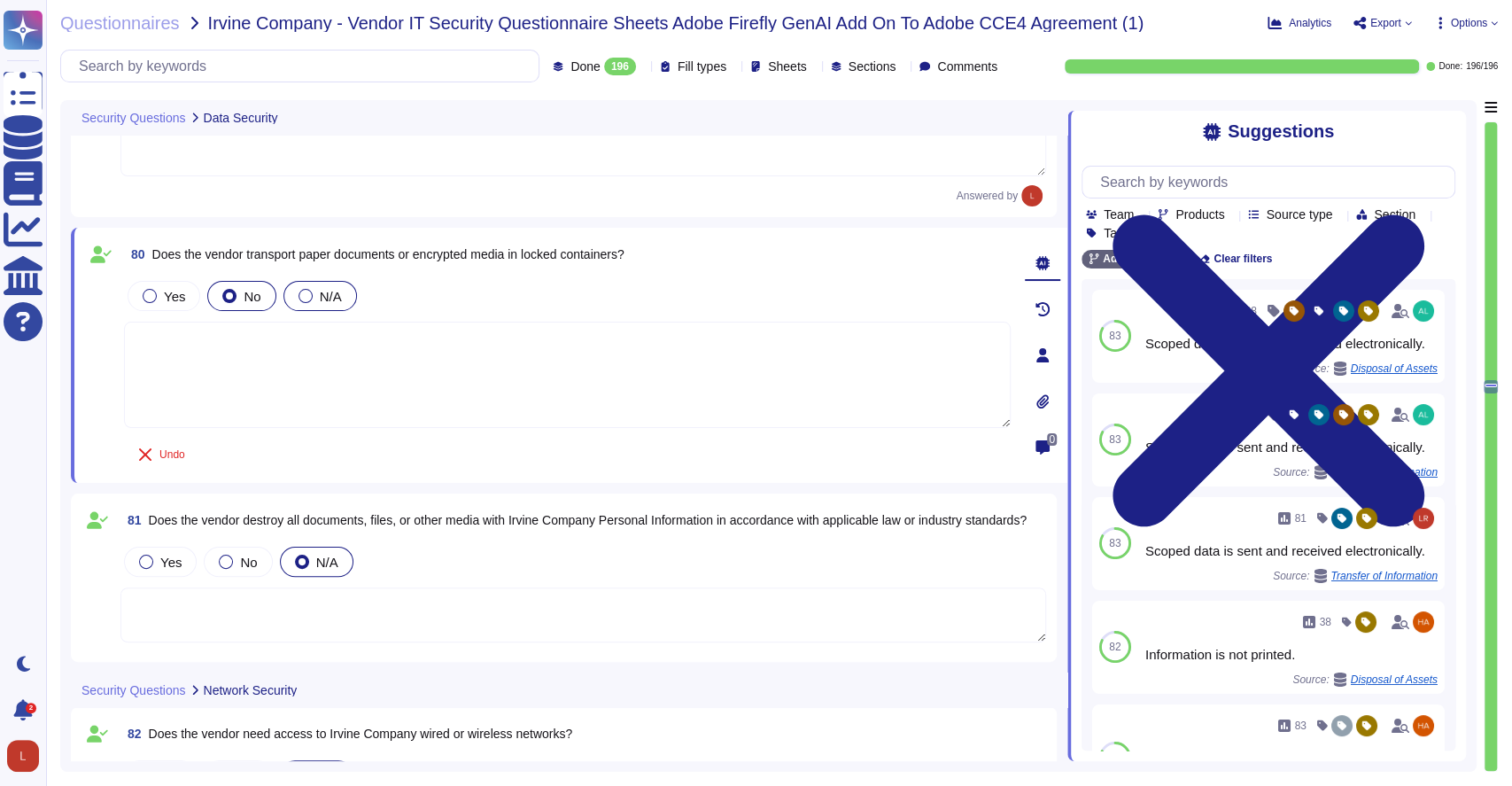
click at [304, 296] on div at bounding box center [305, 296] width 14 height 14
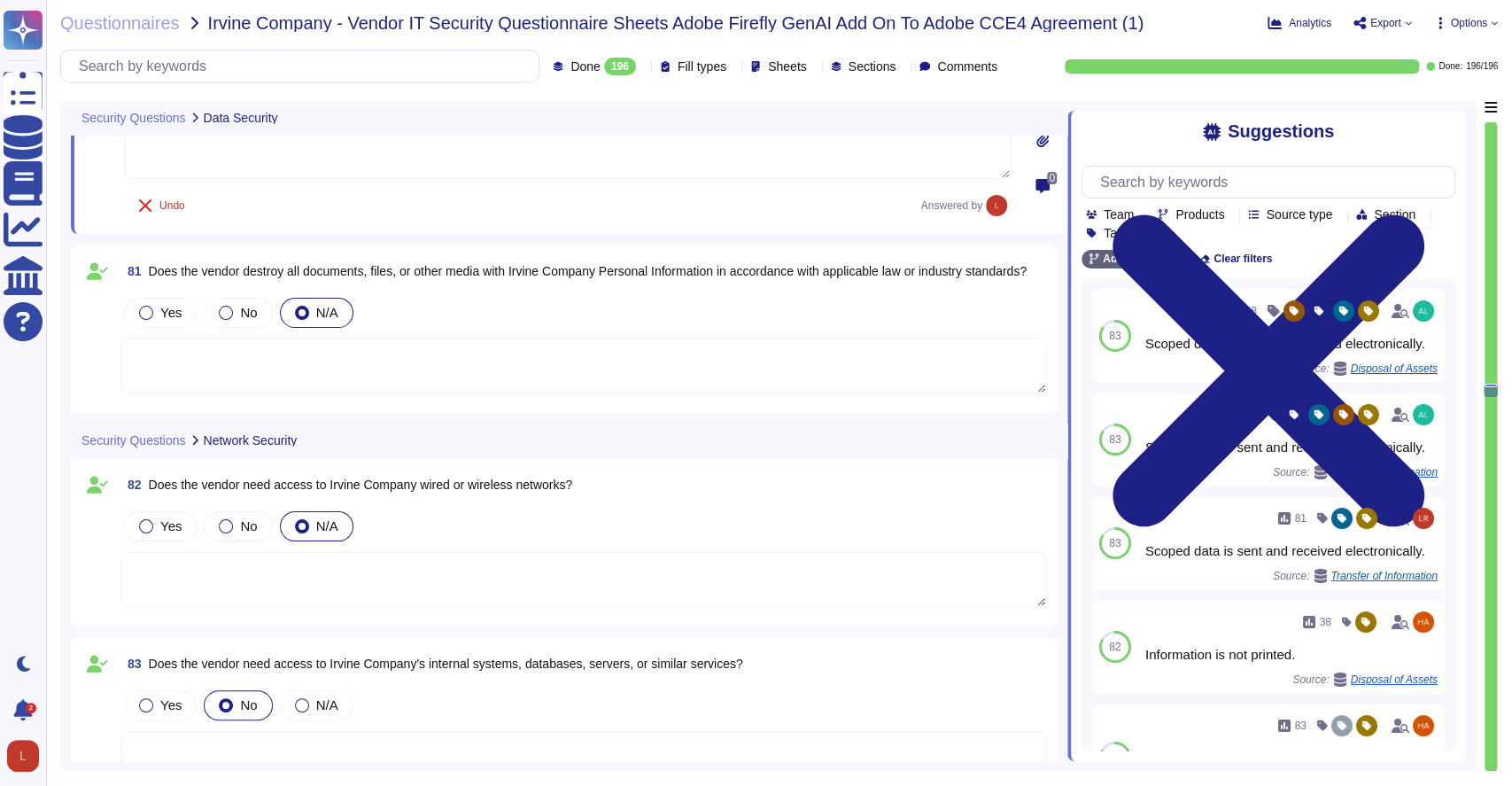
scroll to position [17226, 0]
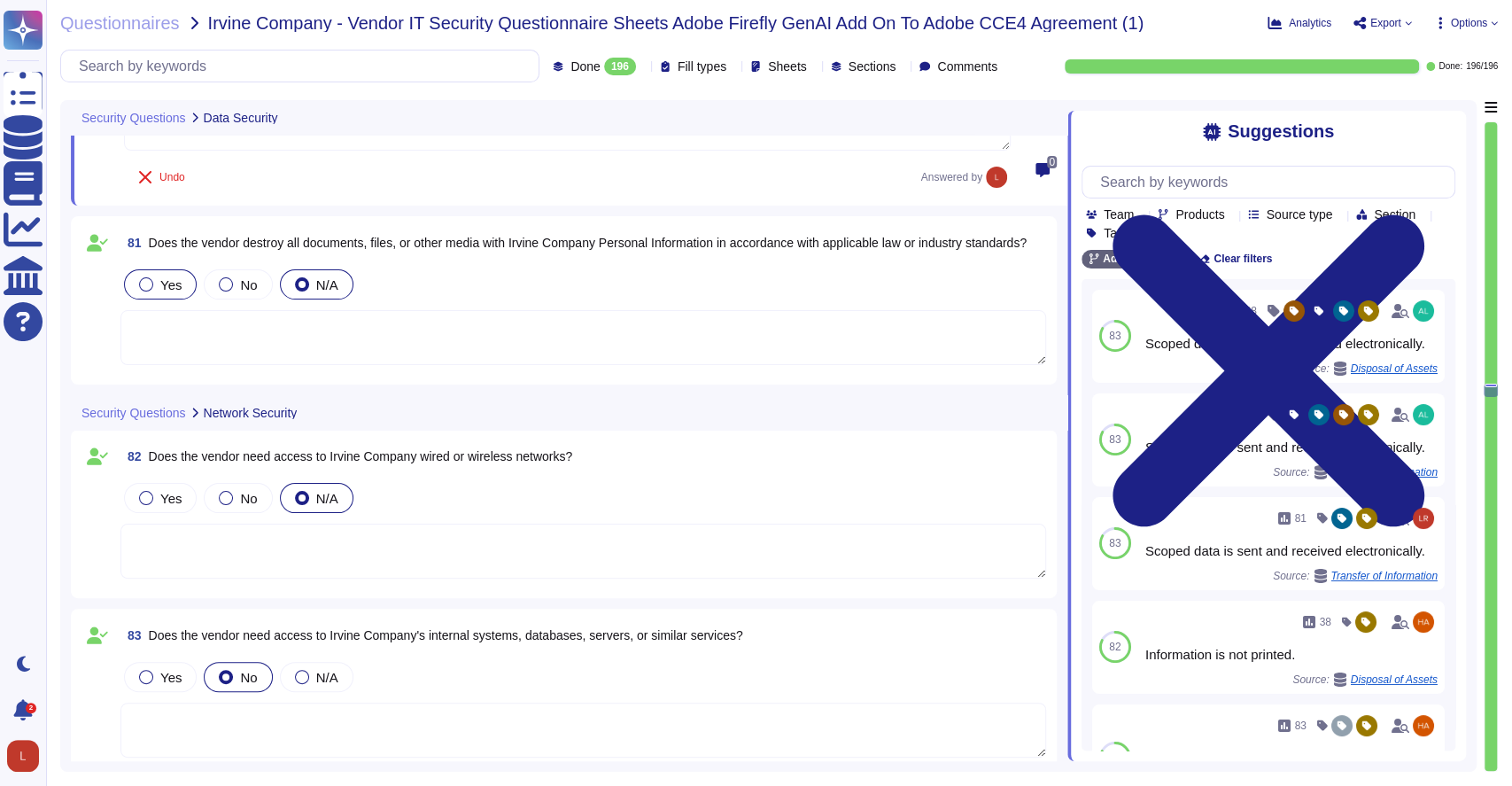
click at [154, 284] on label "Yes" at bounding box center [160, 284] width 42 height 14
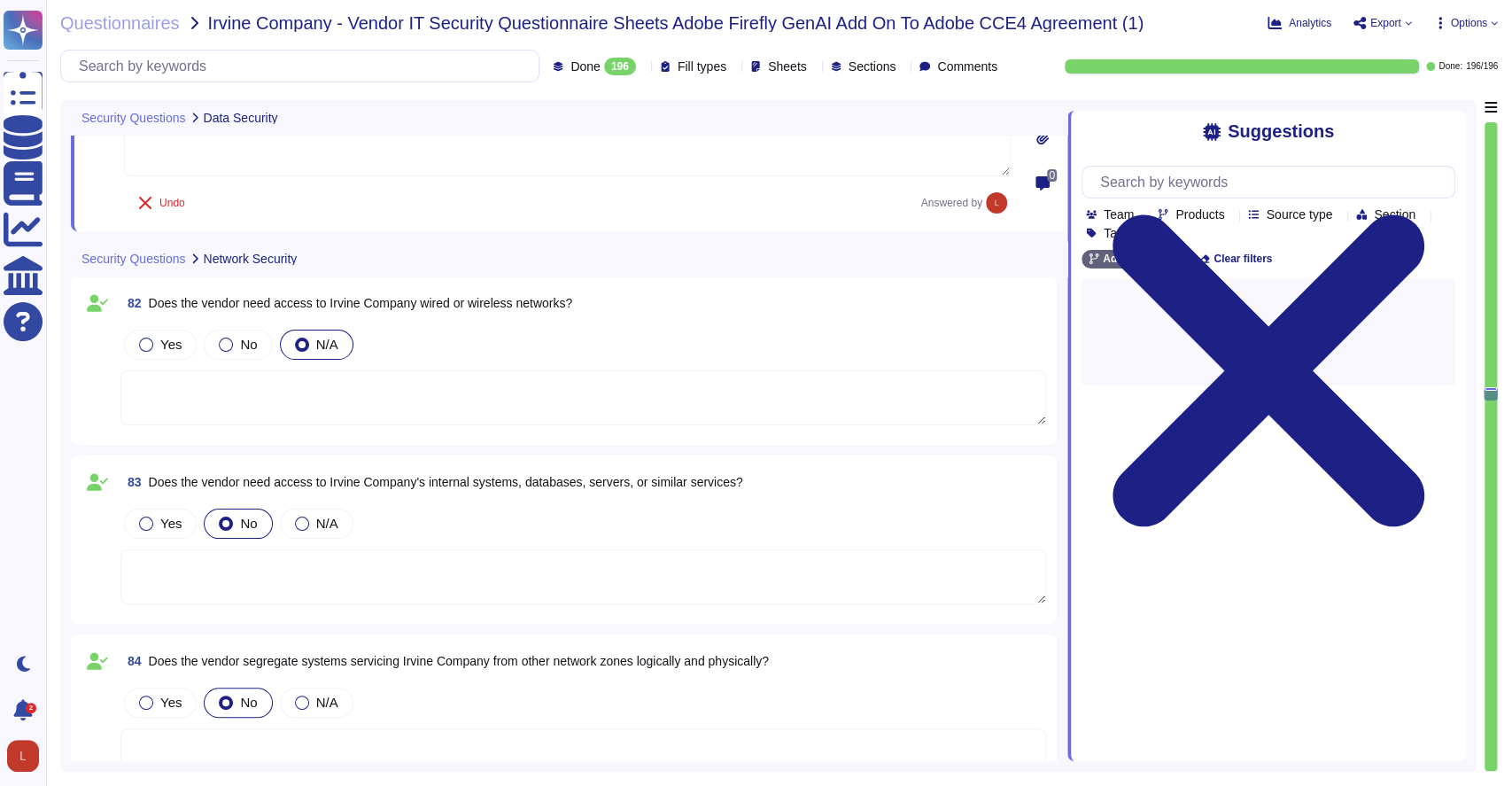
scroll to position [17440, 0]
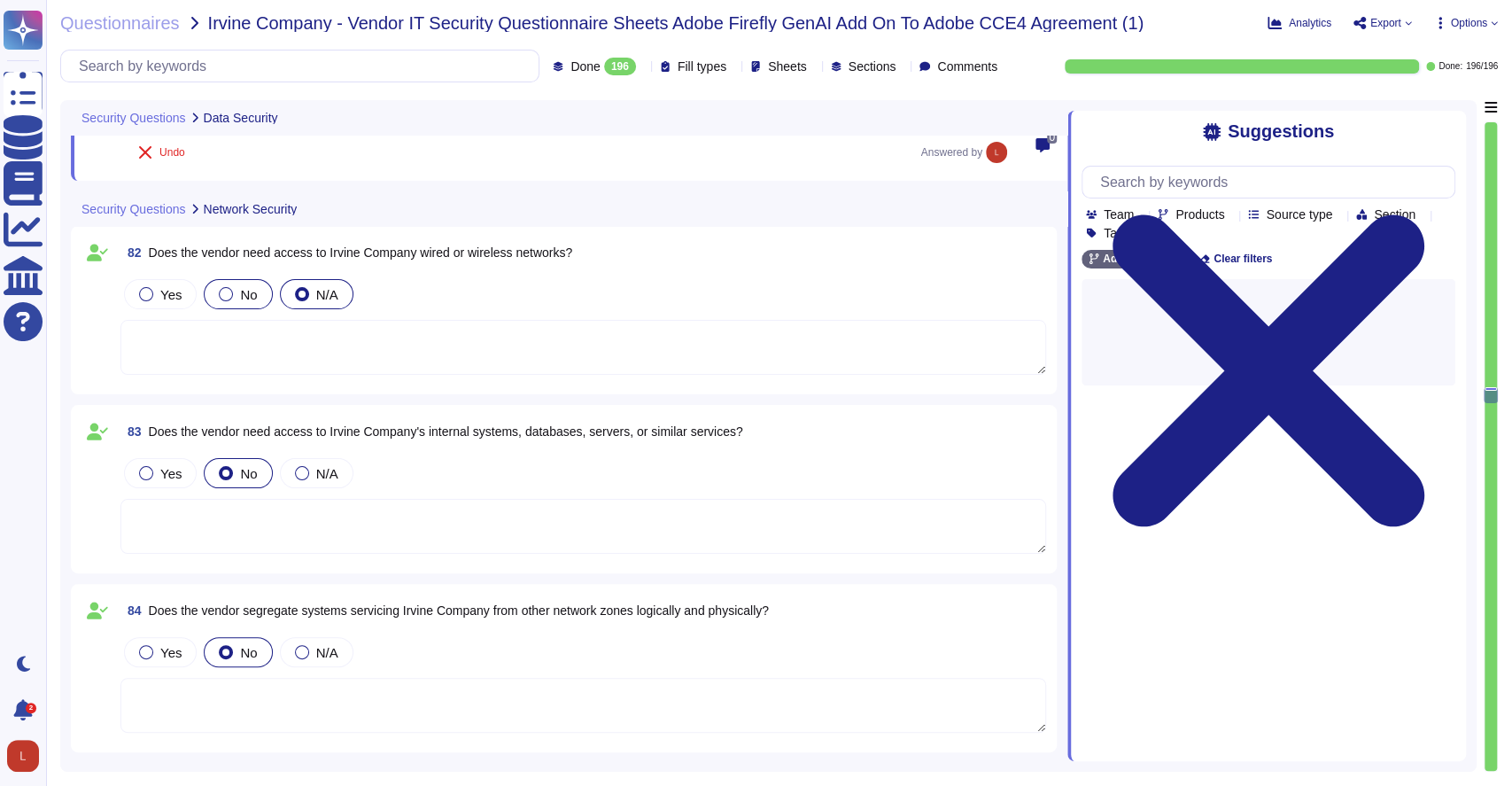
click at [222, 295] on div at bounding box center [226, 294] width 14 height 14
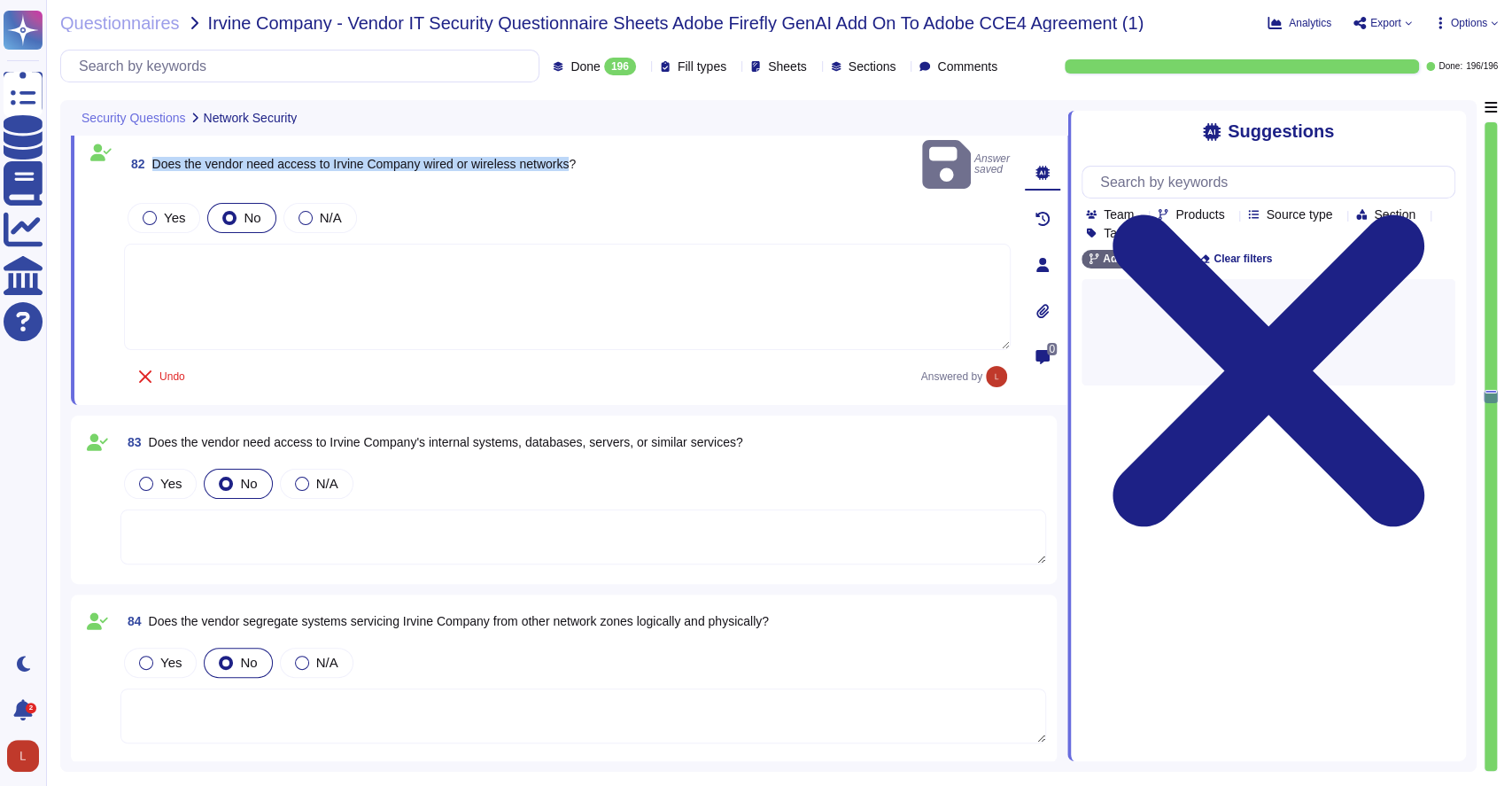
drag, startPoint x: 151, startPoint y: 151, endPoint x: 576, endPoint y: 161, distance: 425.1
click at [576, 161] on span "82 Does the vendor need access to Irvine Company wired or wireless networks?" at bounding box center [350, 164] width 452 height 32
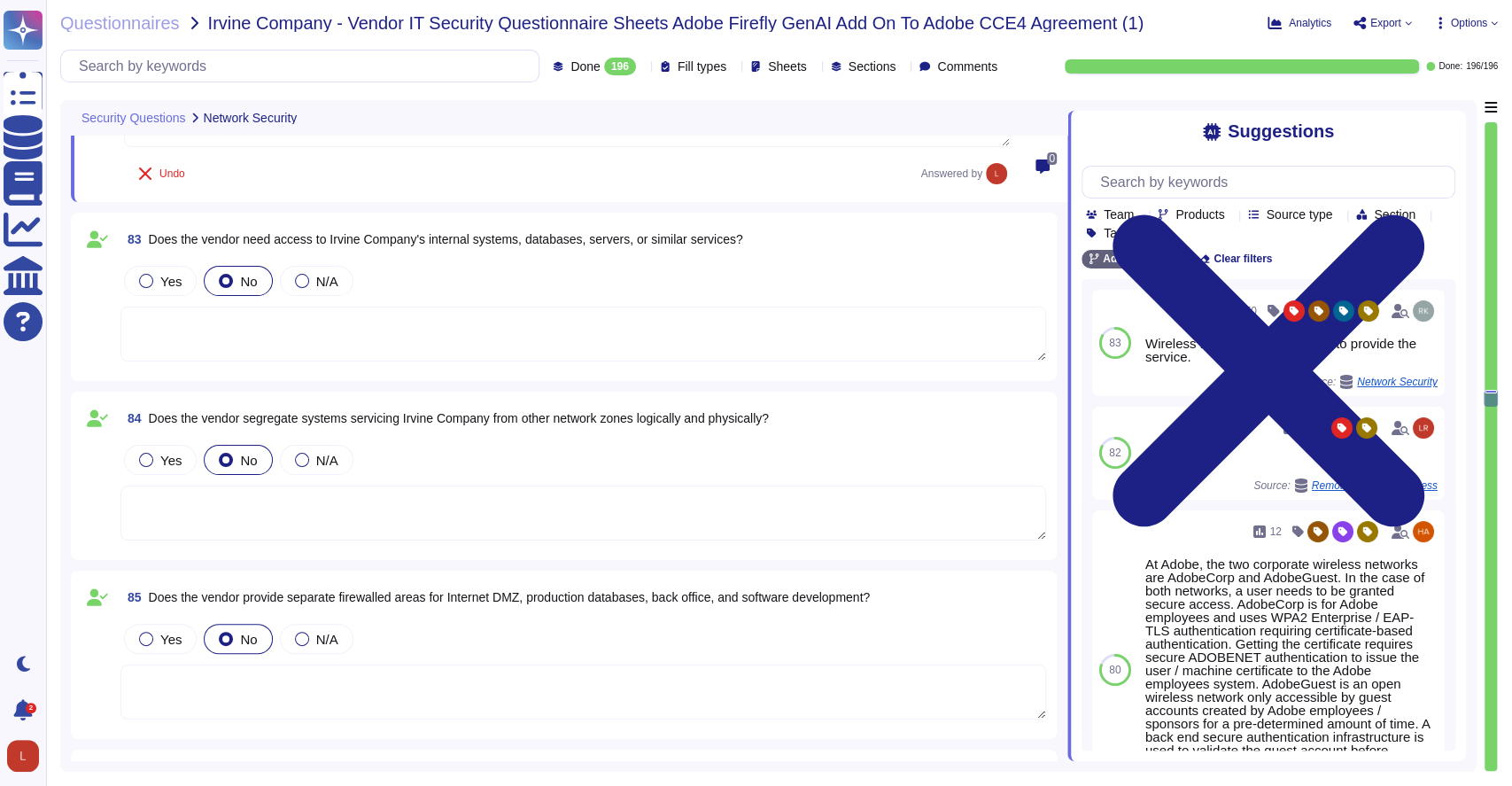
scroll to position [17633, 0]
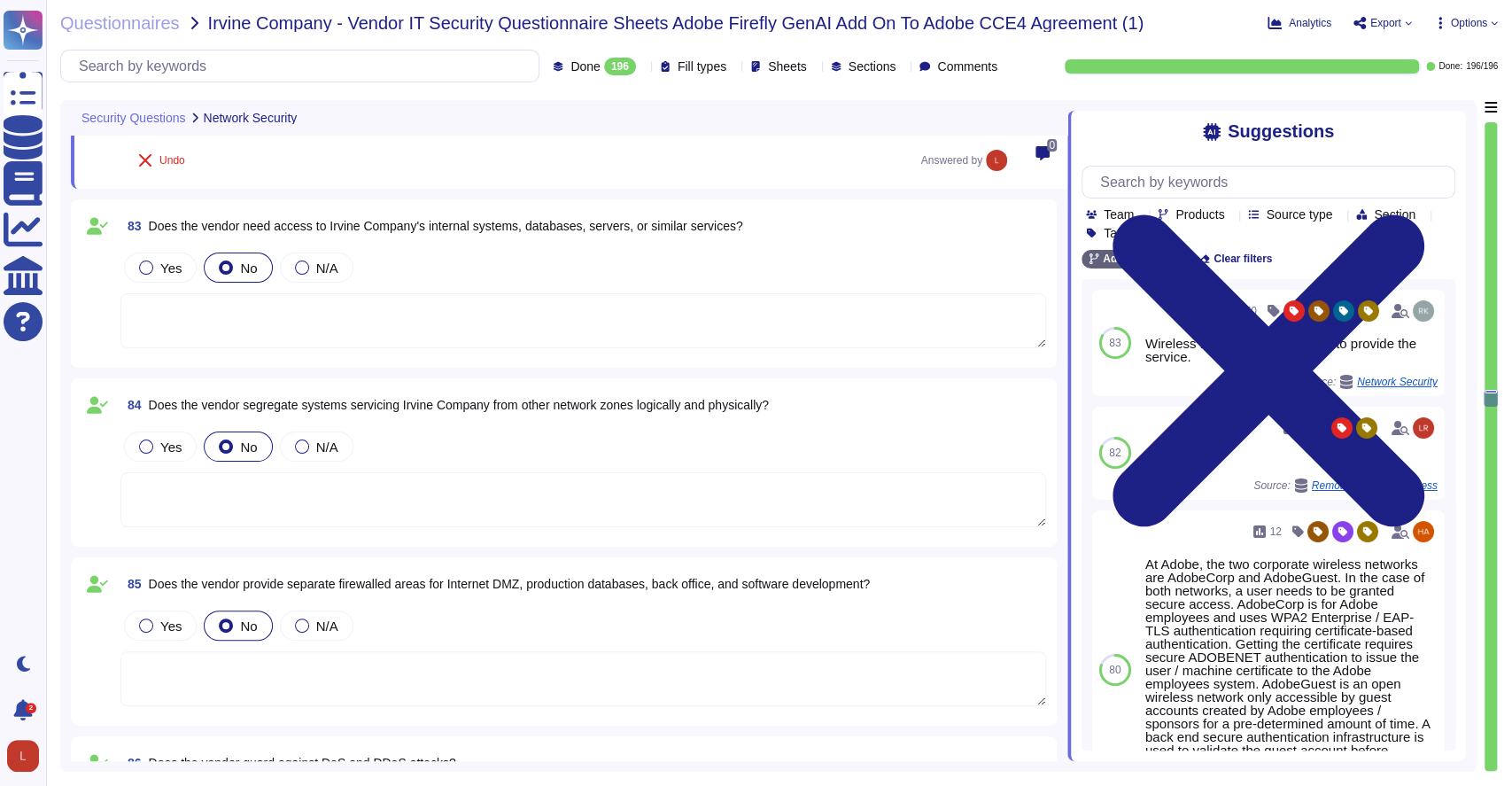
click at [284, 329] on textarea at bounding box center [583, 321] width 926 height 55
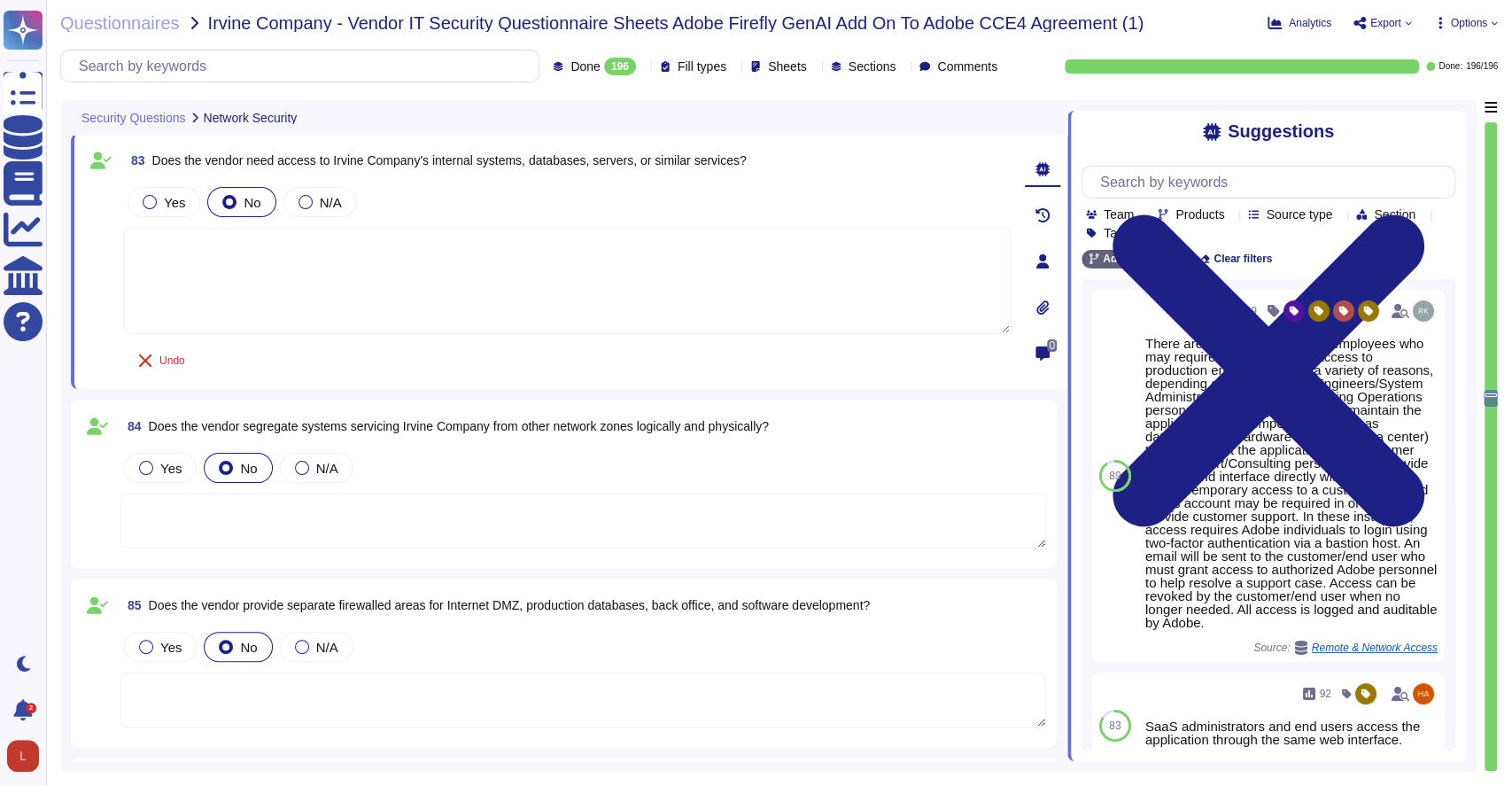
click at [283, 523] on textarea at bounding box center [583, 521] width 926 height 55
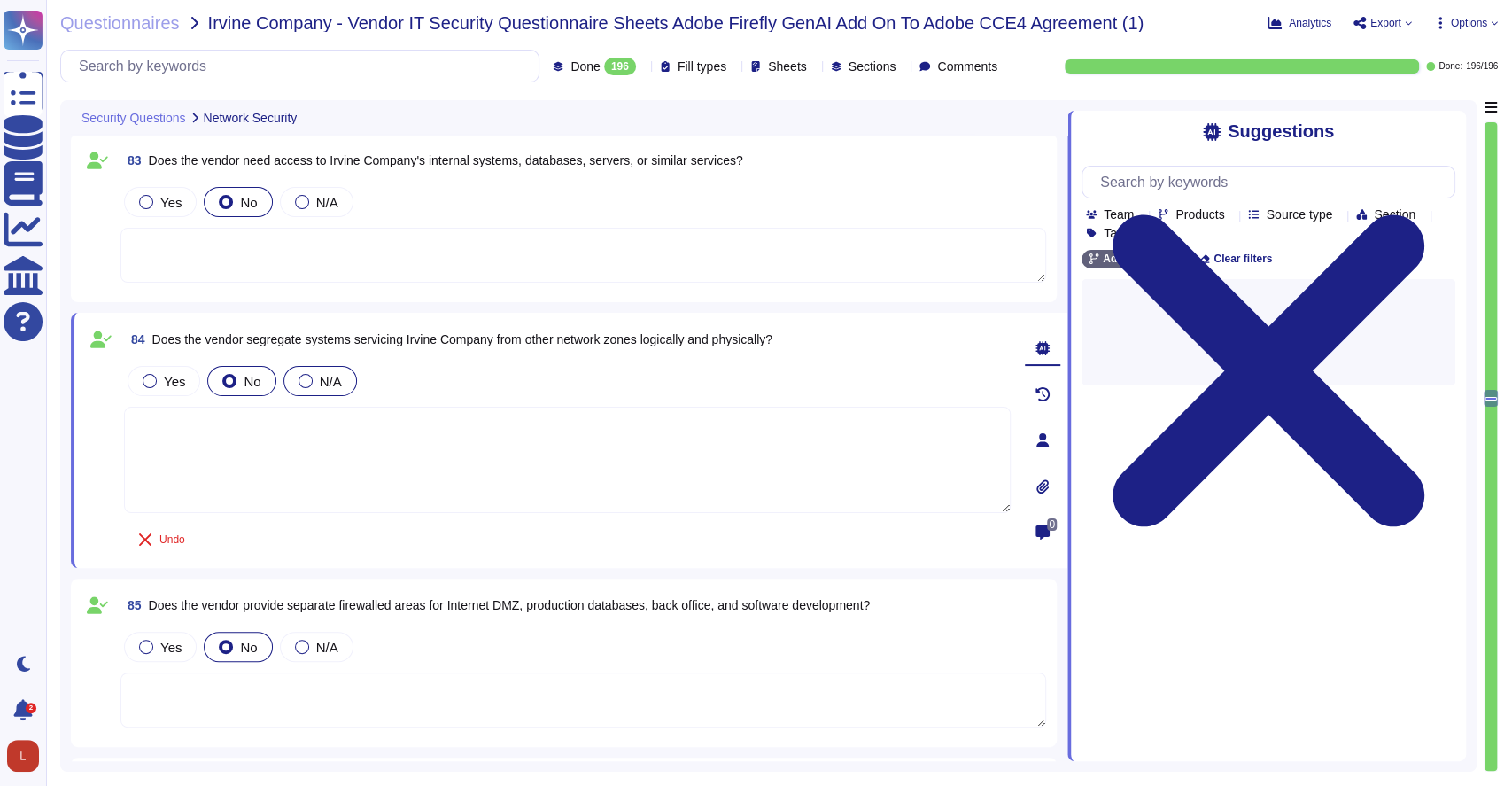
click at [298, 387] on label "N/A" at bounding box center [320, 380] width 43 height 14
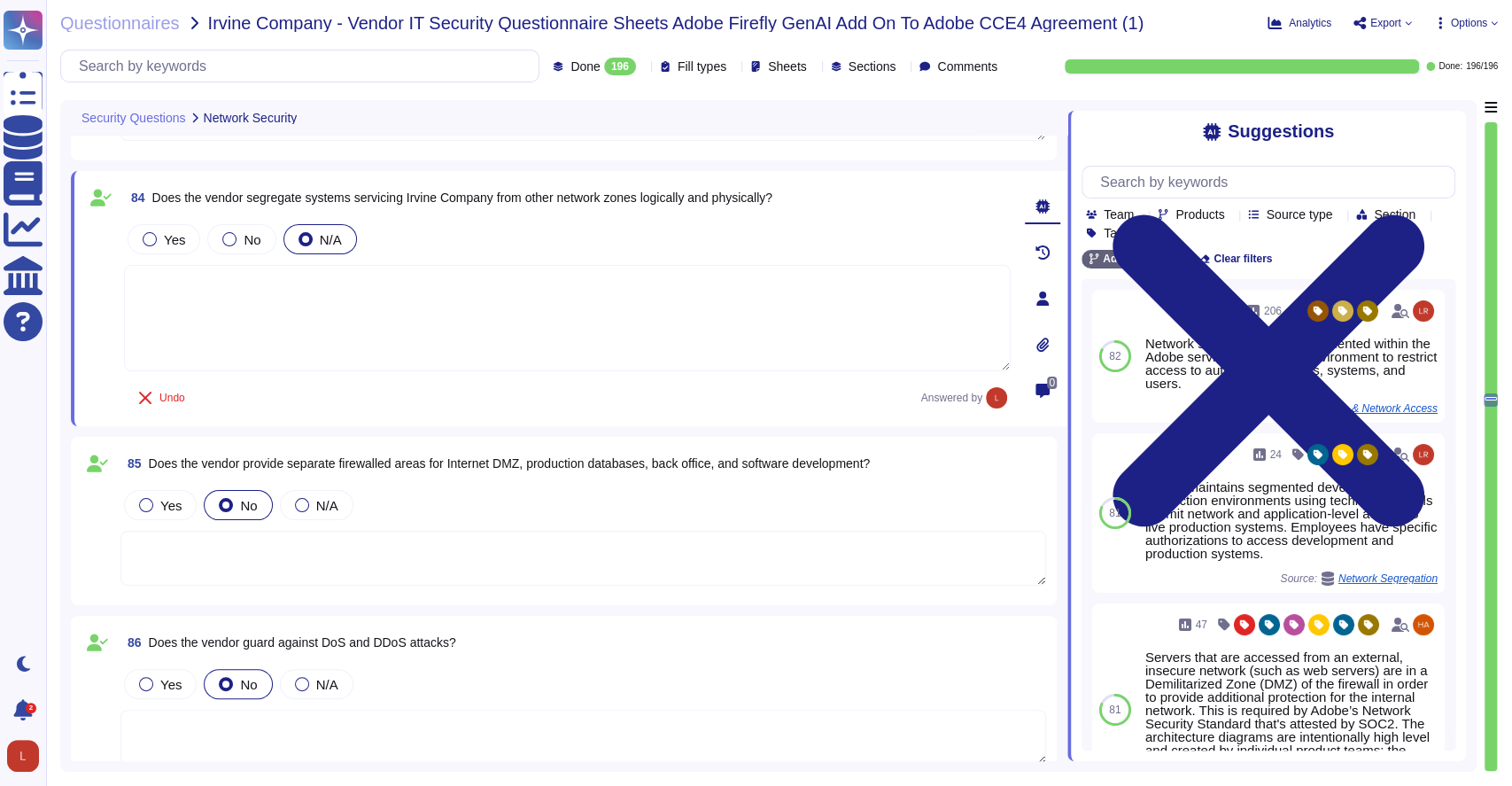
scroll to position [17773, 0]
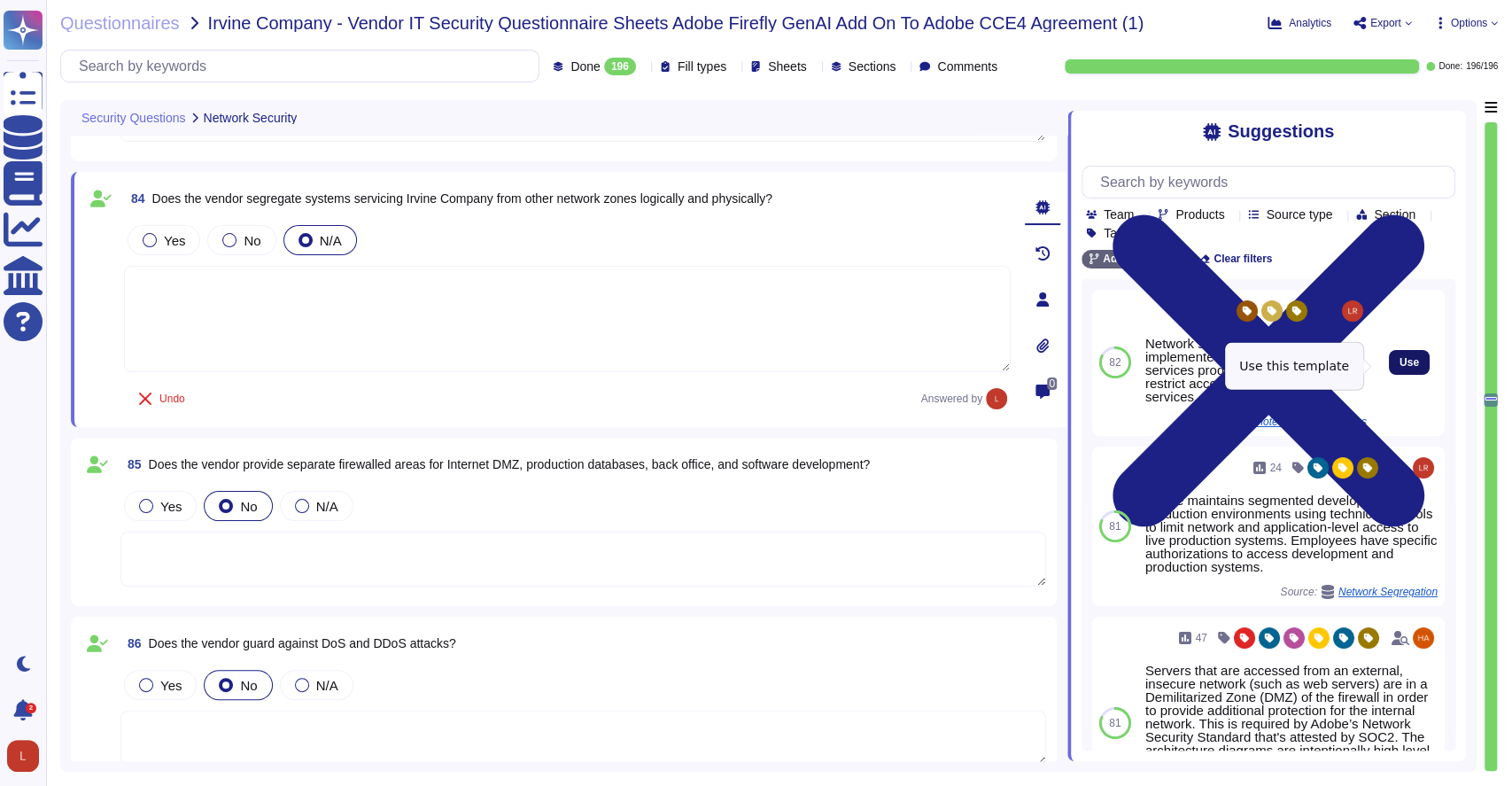
click at [1400, 367] on span "Use" at bounding box center [1409, 361] width 20 height 10
type textarea "Network segmentation is implemented within the Adobe services production enviro…"
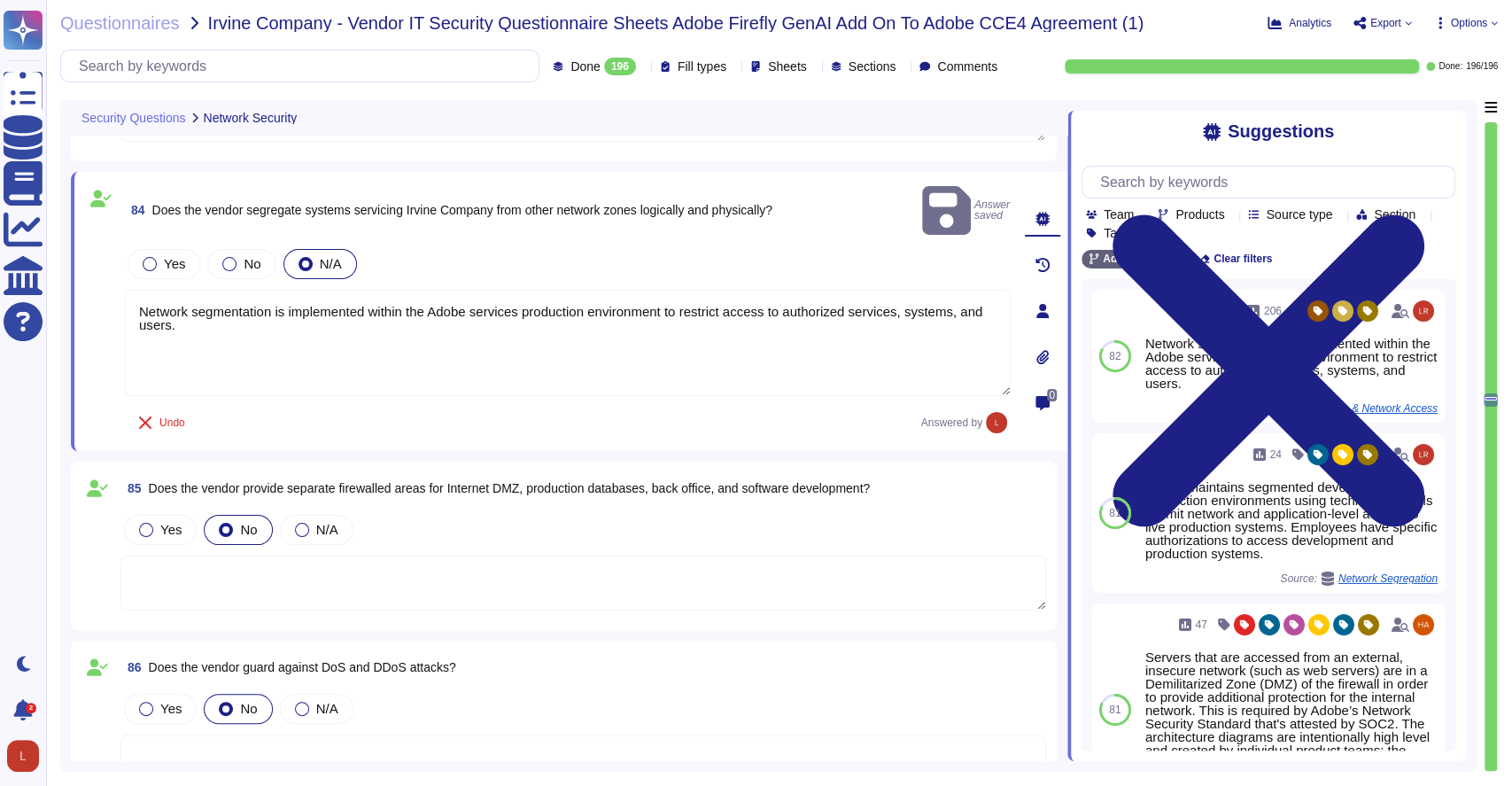
click at [311, 555] on textarea at bounding box center [583, 583] width 926 height 55
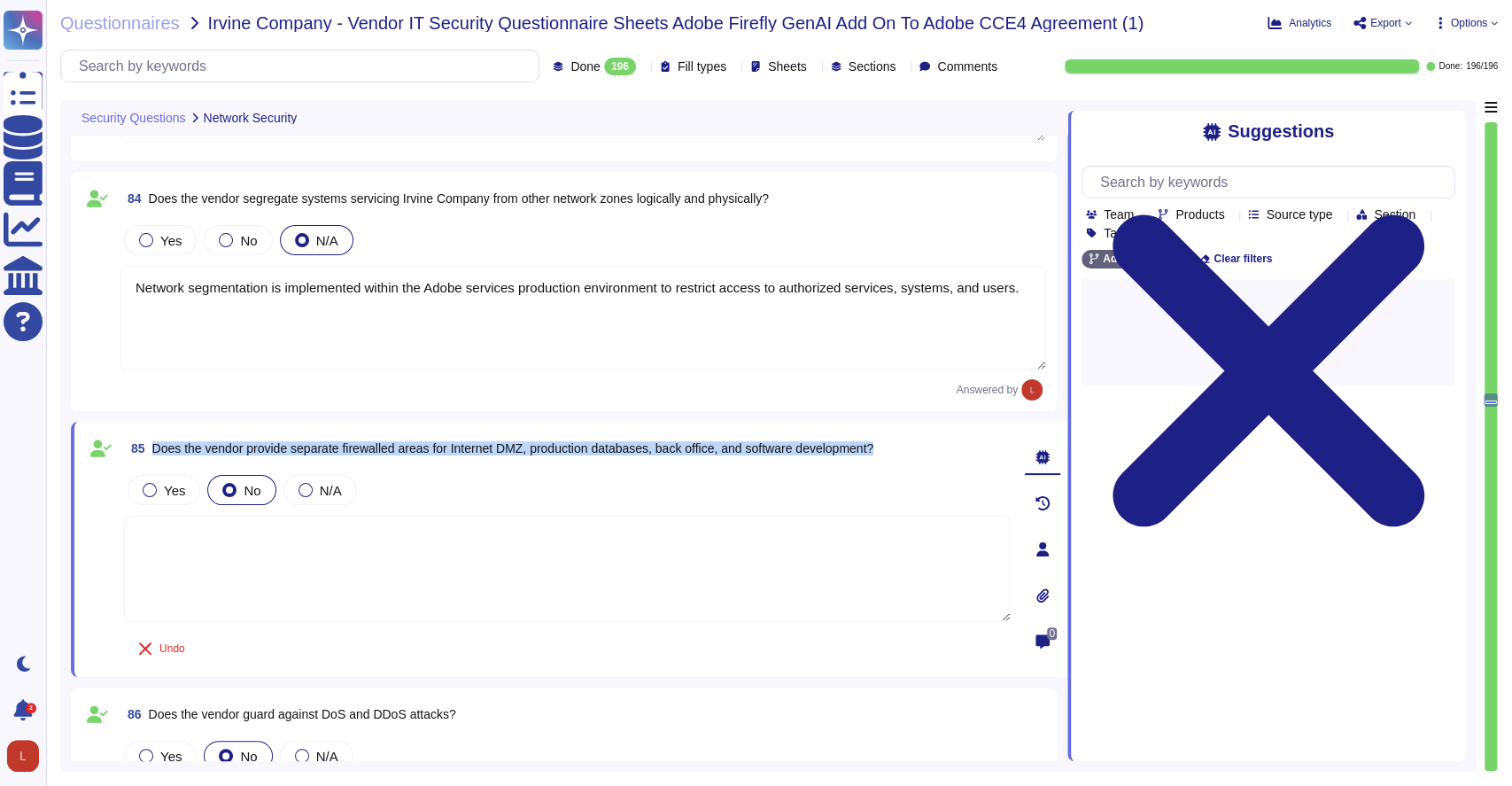
drag, startPoint x: 154, startPoint y: 447, endPoint x: 903, endPoint y: 460, distance: 749.1
click at [903, 460] on div "85 Does the vendor provide separate firewalled areas for Internet DMZ, producti…" at bounding box center [567, 448] width 887 height 32
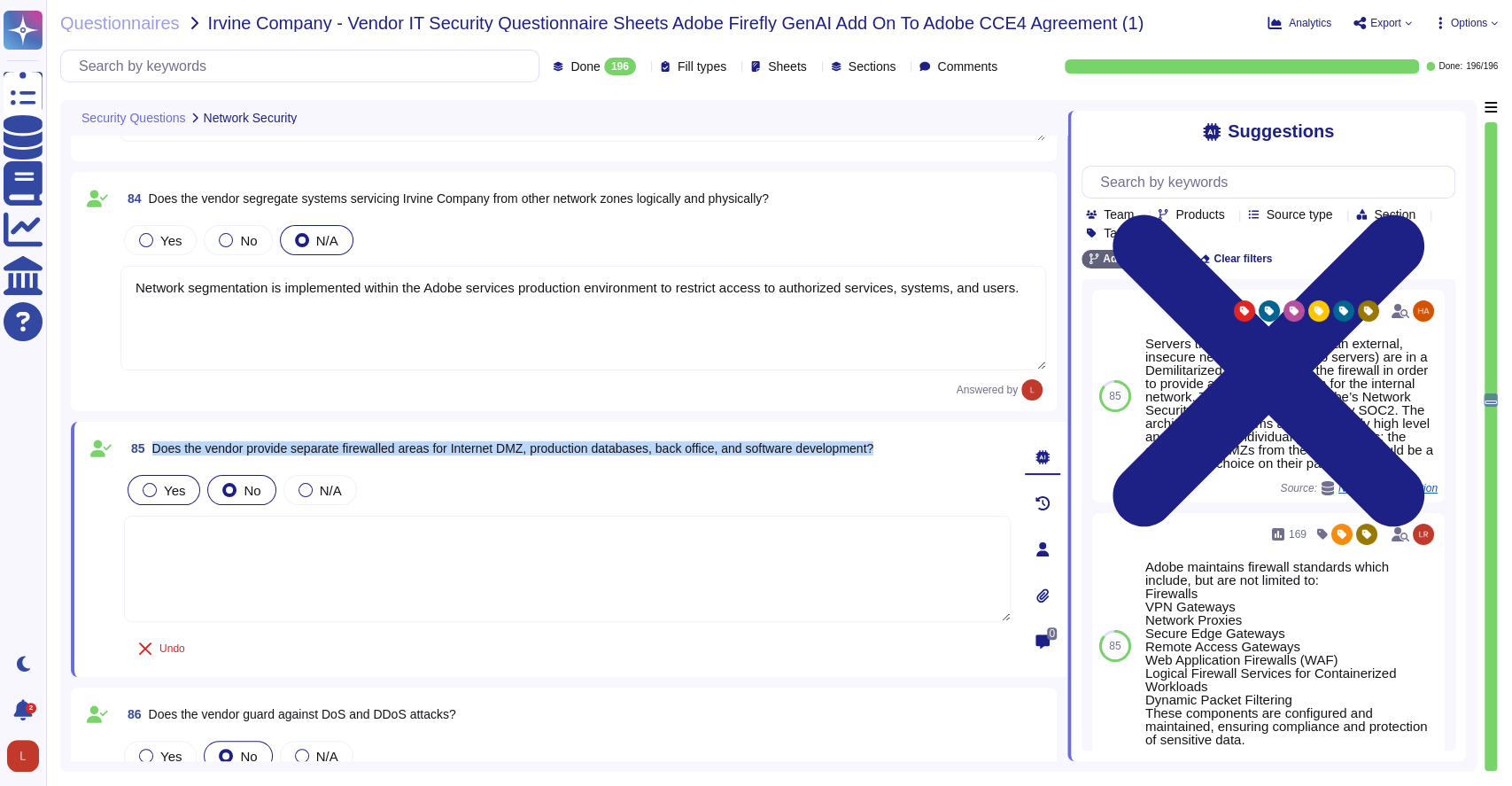
click at [150, 491] on div at bounding box center [150, 489] width 14 height 14
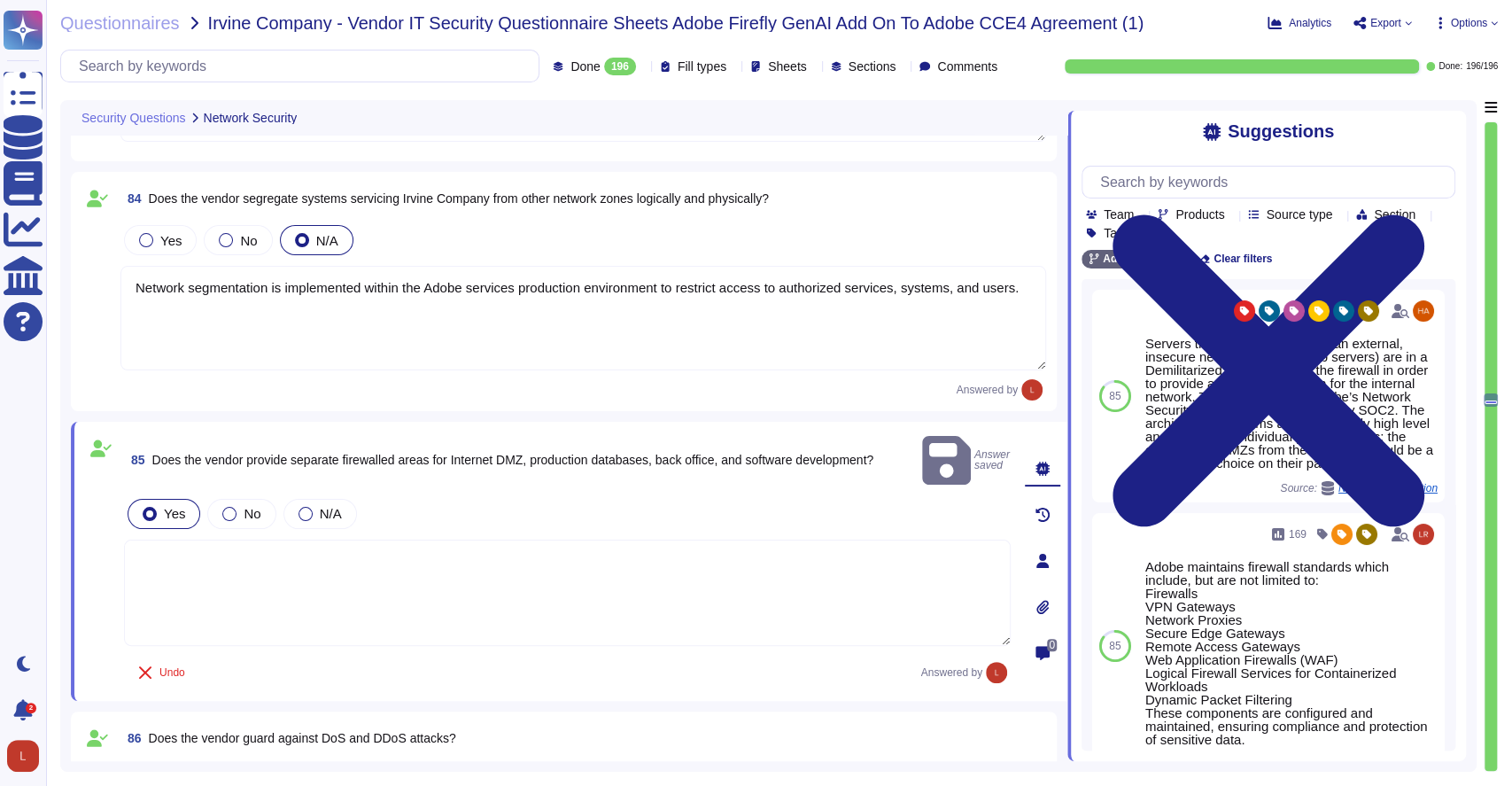
click at [191, 549] on textarea at bounding box center [567, 592] width 887 height 106
paste textarea "es, Adobe provides separate firewalled areas for Internet DMZ, production datab…"
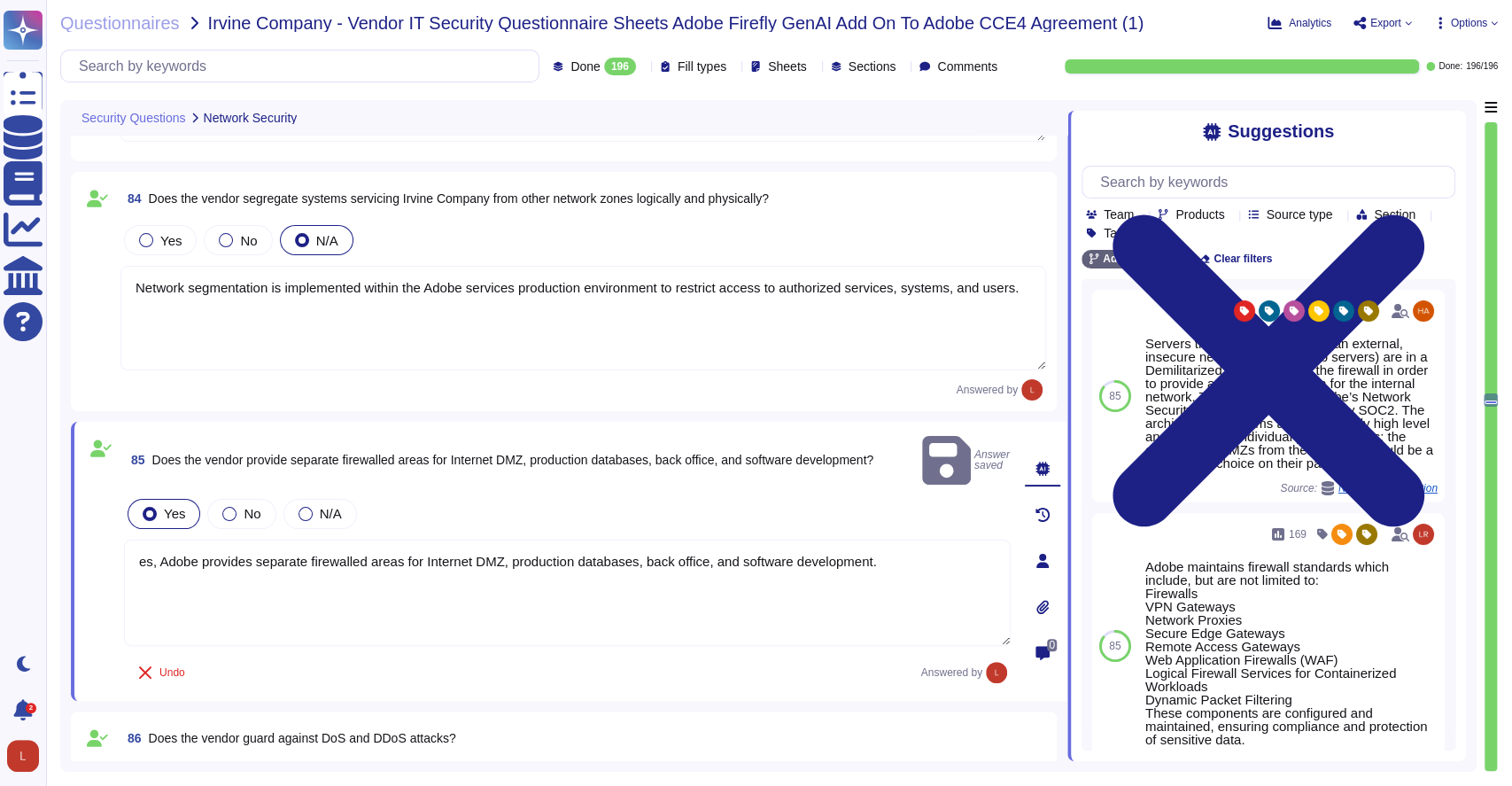
click at [140, 539] on textarea "es, Adobe provides separate firewalled areas for Internet DMZ, production datab…" at bounding box center [567, 592] width 887 height 106
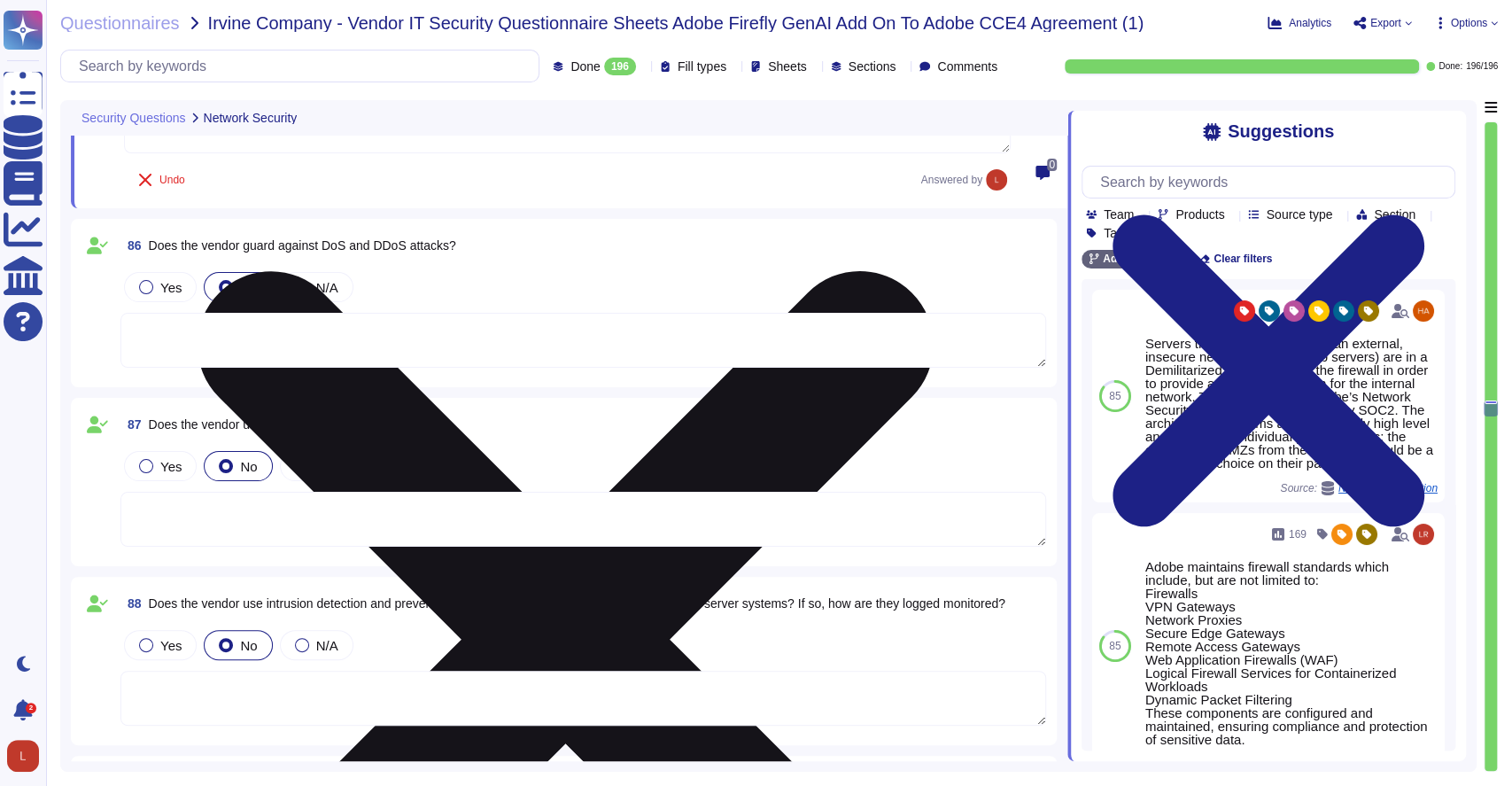
scroll to position [18236, 0]
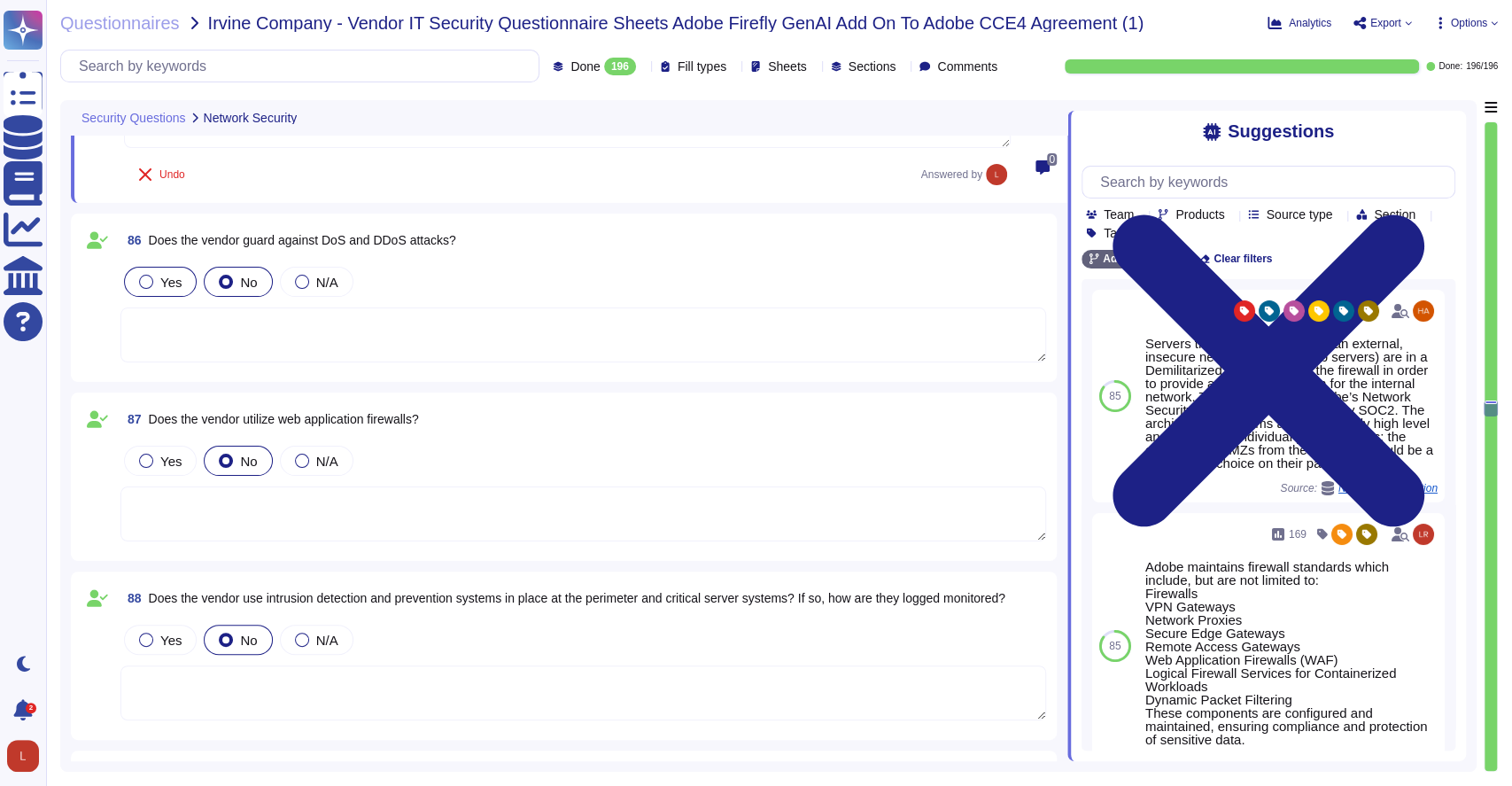
type textarea "yes, Adobe provides separate firewalled areas for Internet DMZ, production data…"
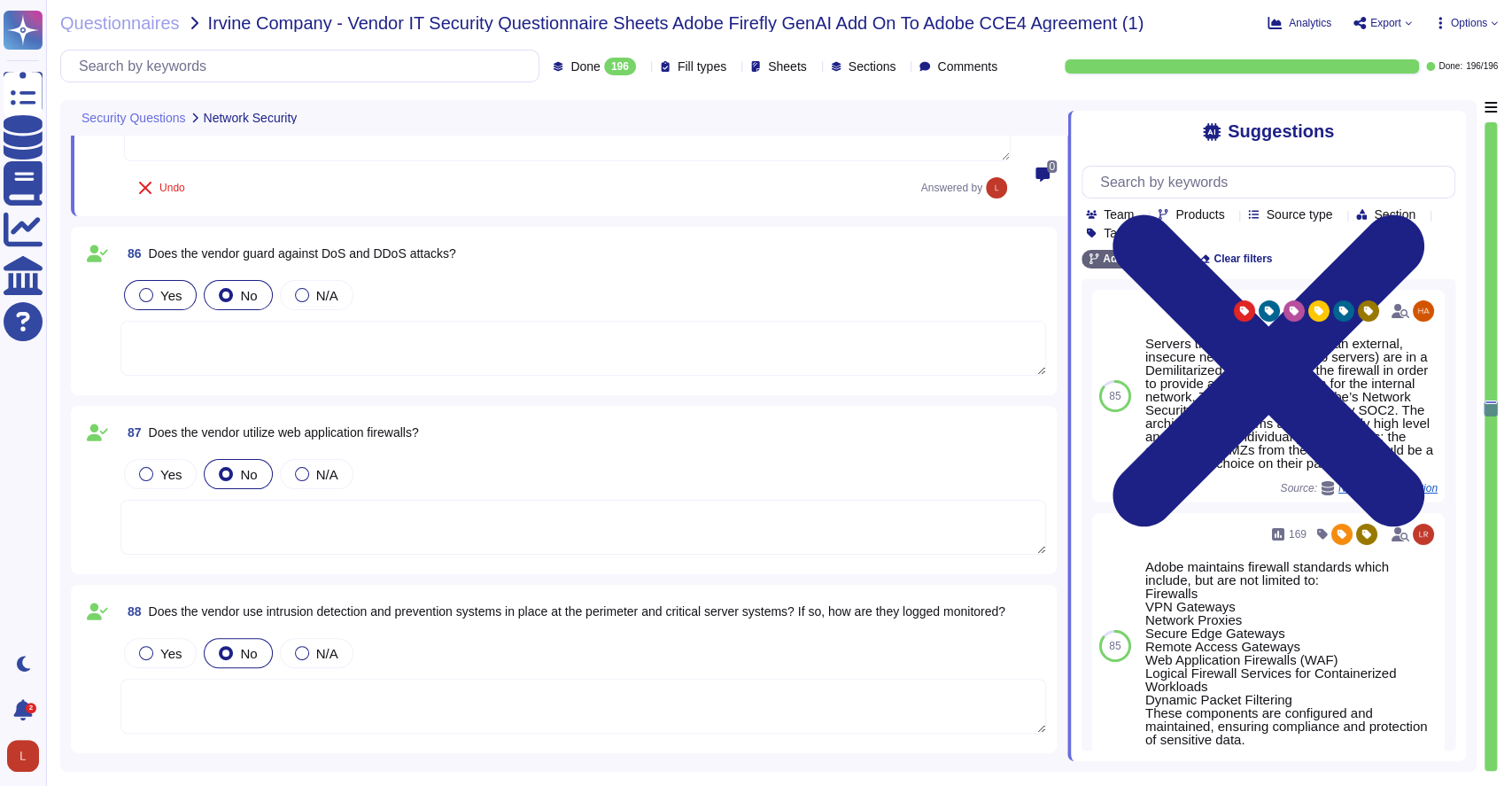
click at [156, 288] on label "Yes" at bounding box center [160, 295] width 42 height 14
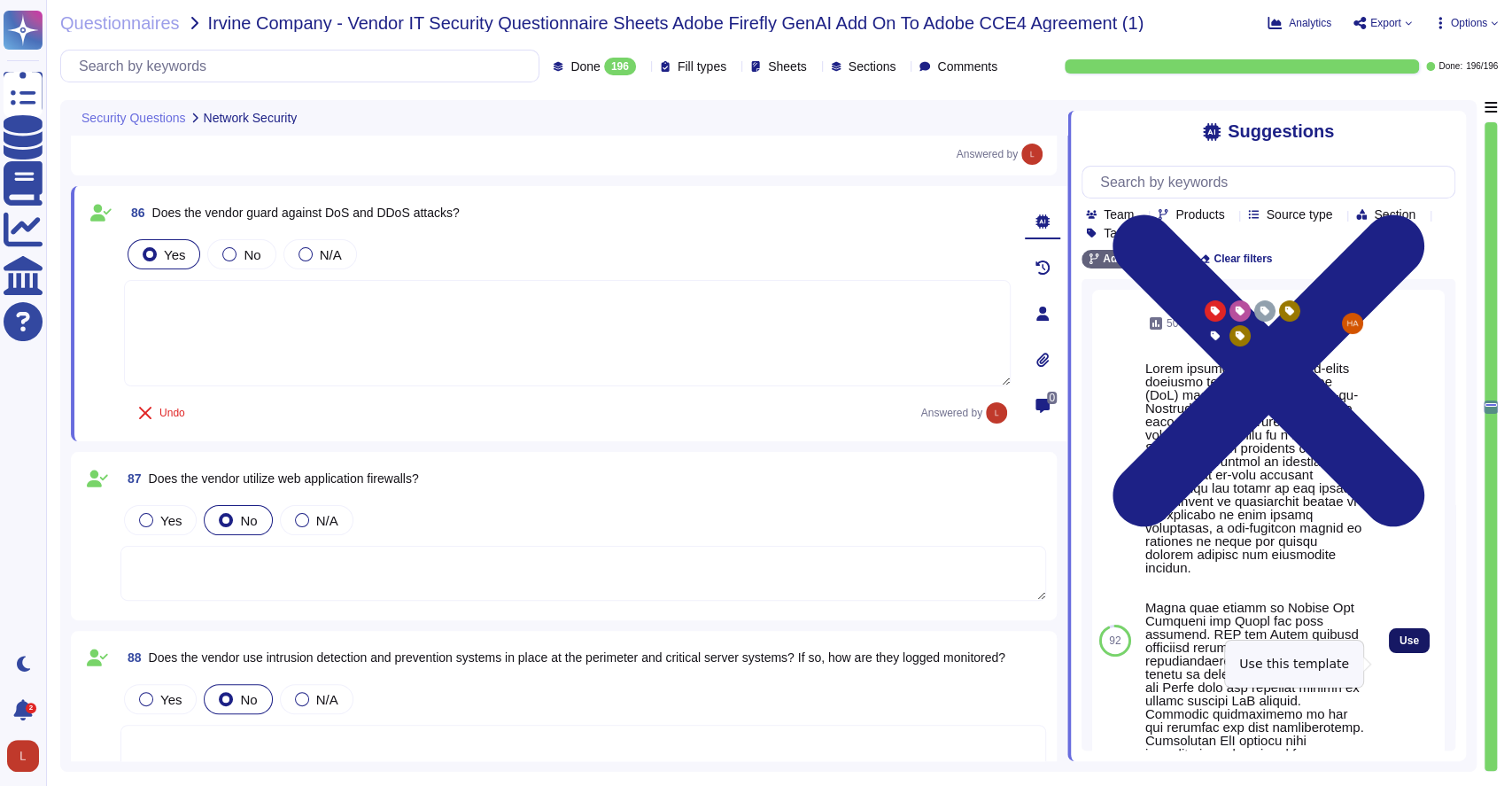
click at [1390, 651] on button "Use" at bounding box center [1409, 641] width 40 height 24
type textarea "Adobe employs a defense-in-depth strategy for Denial-of-Service (DoS) and Distr…"
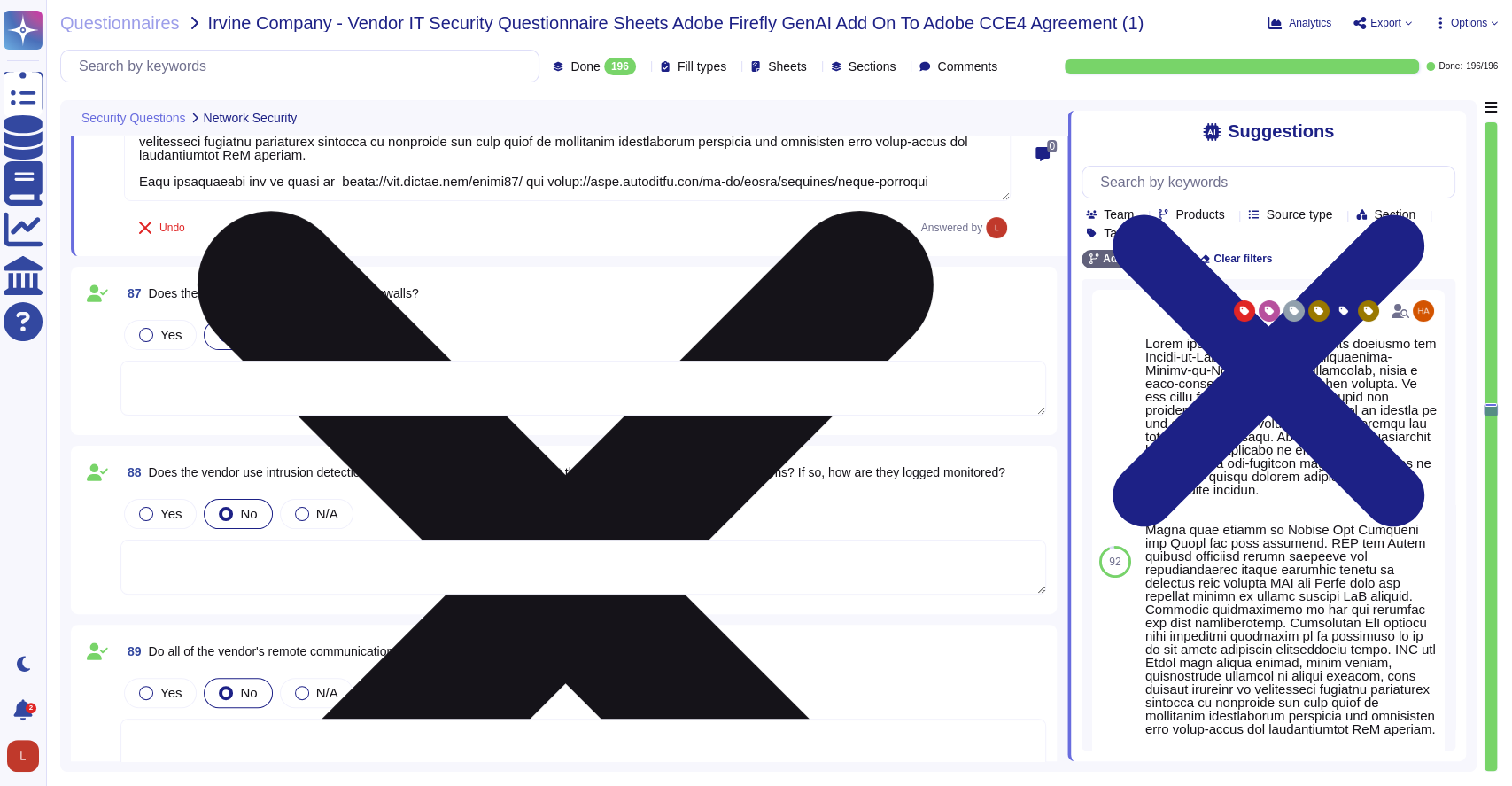
scroll to position [18551, 0]
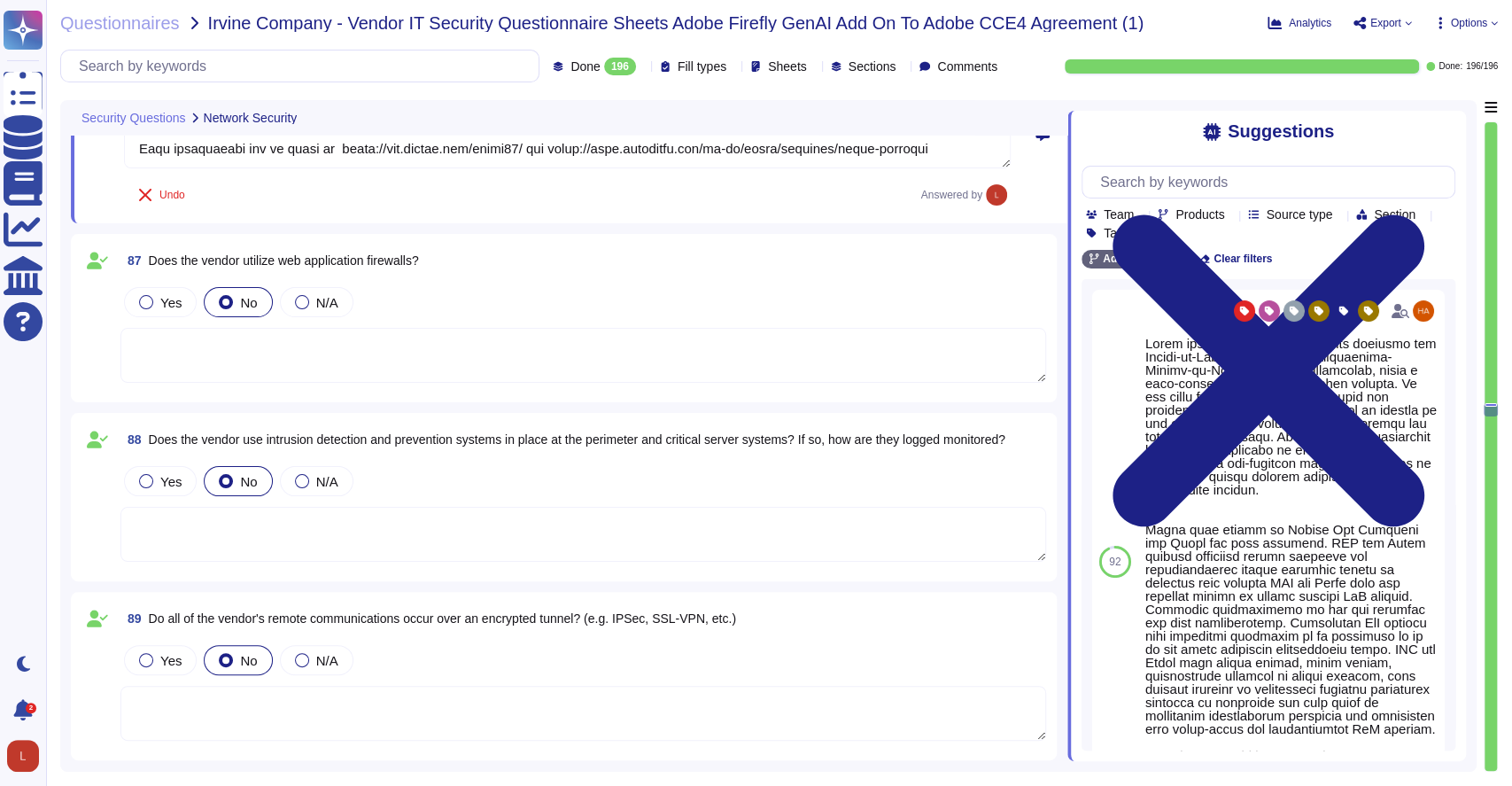
click at [234, 358] on textarea at bounding box center [583, 355] width 926 height 55
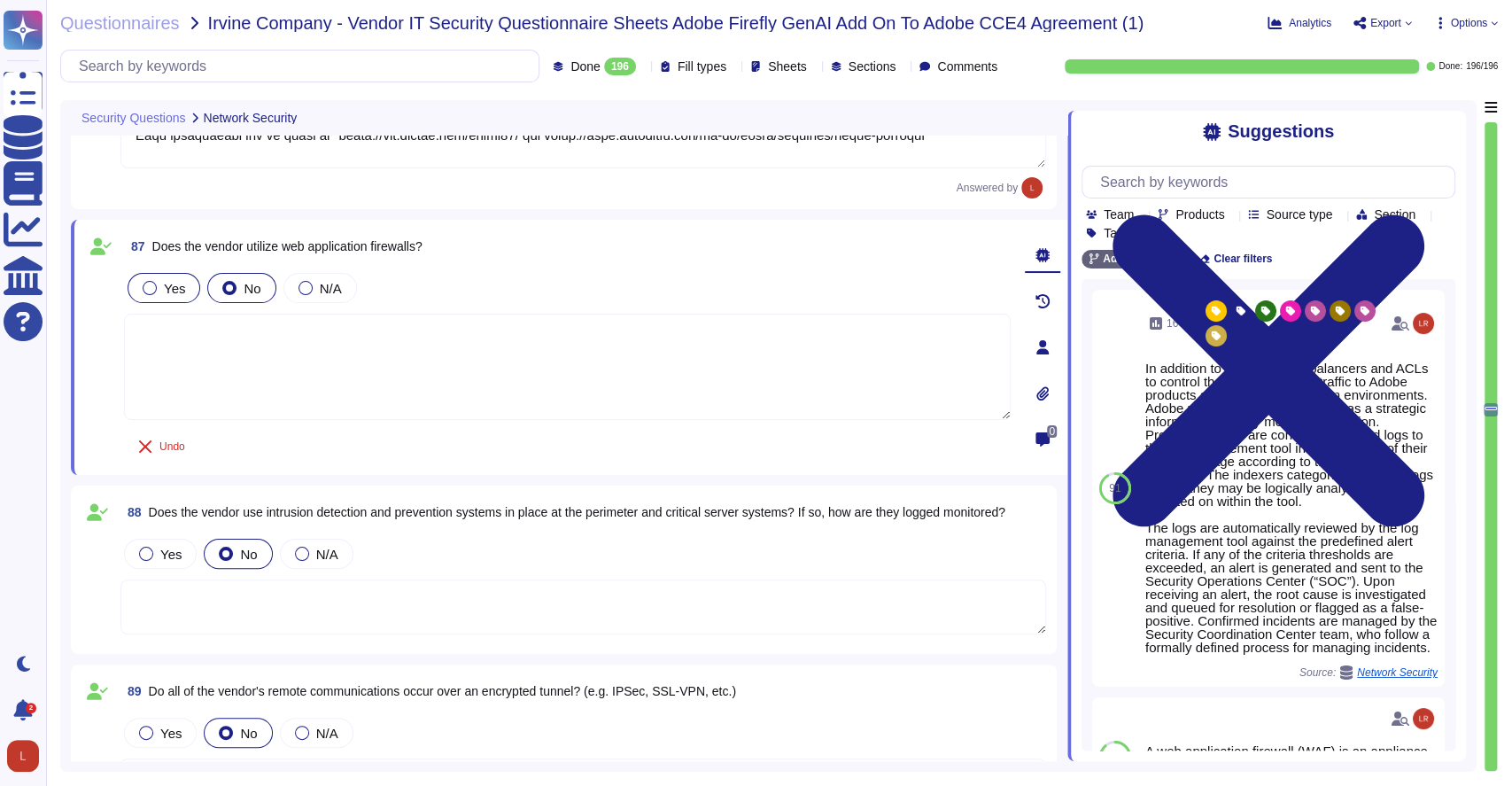
click at [143, 281] on label "Yes" at bounding box center [164, 287] width 42 height 14
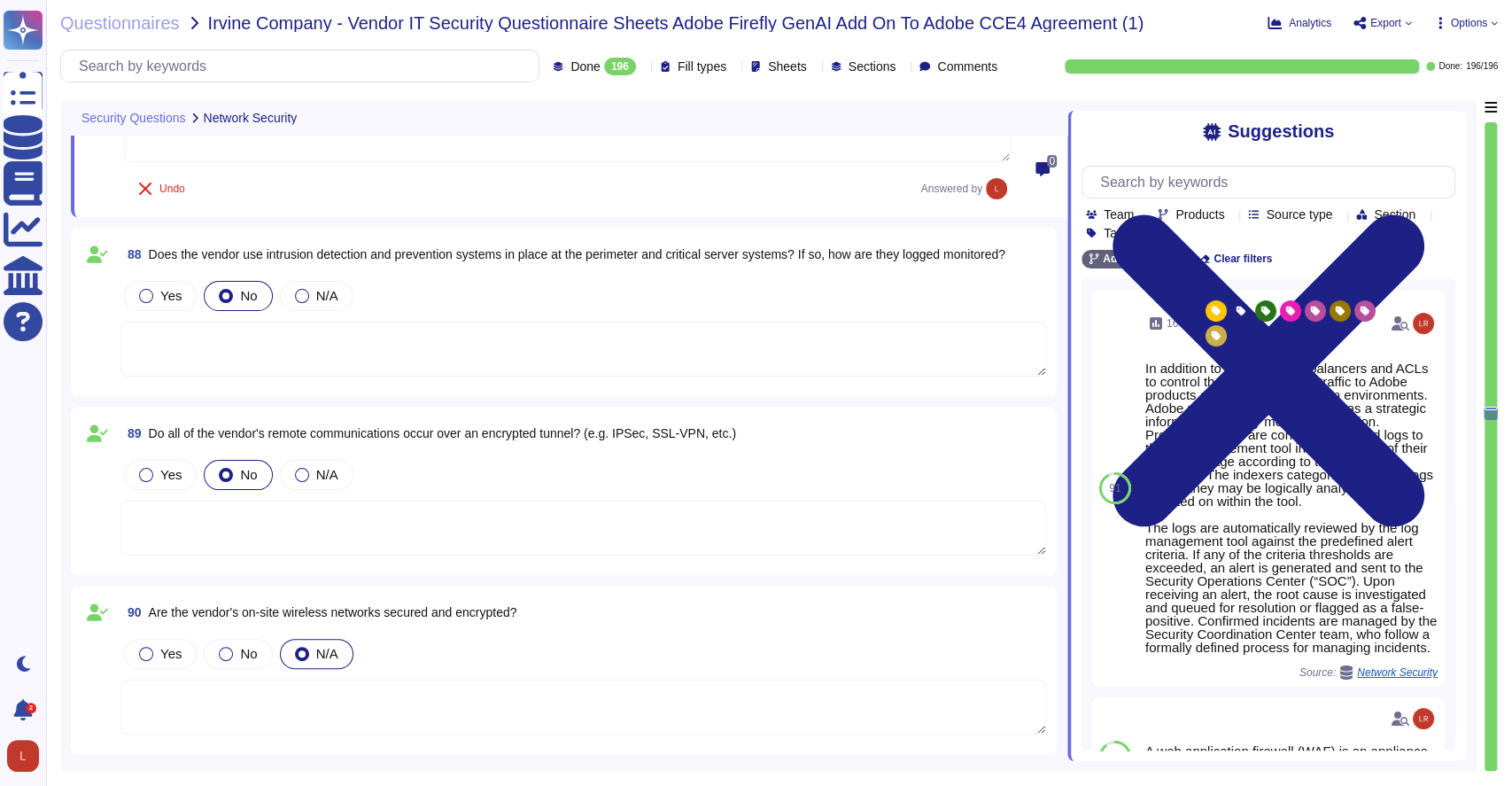
scroll to position [18830, 0]
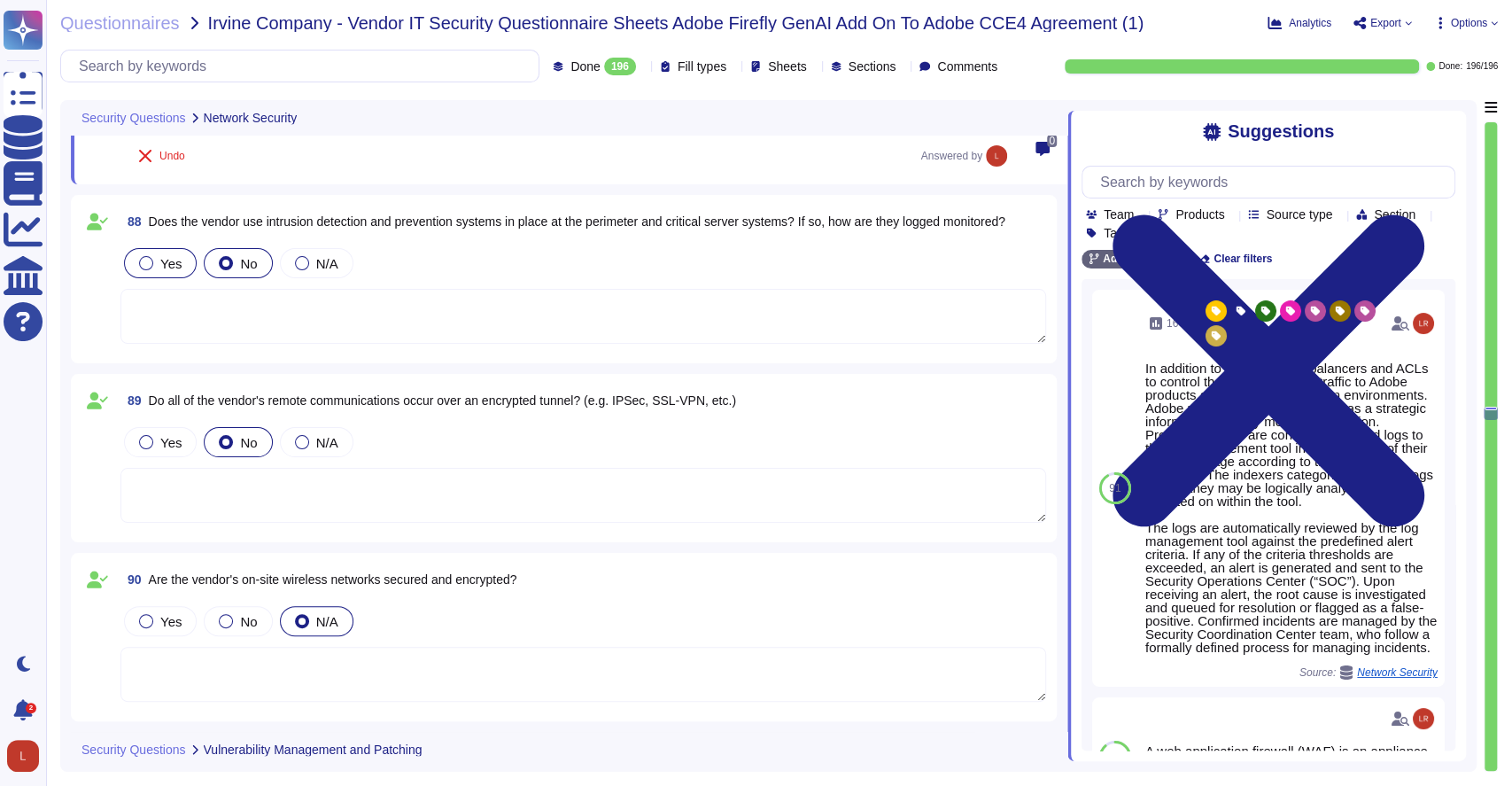
click at [144, 259] on div at bounding box center [146, 263] width 14 height 14
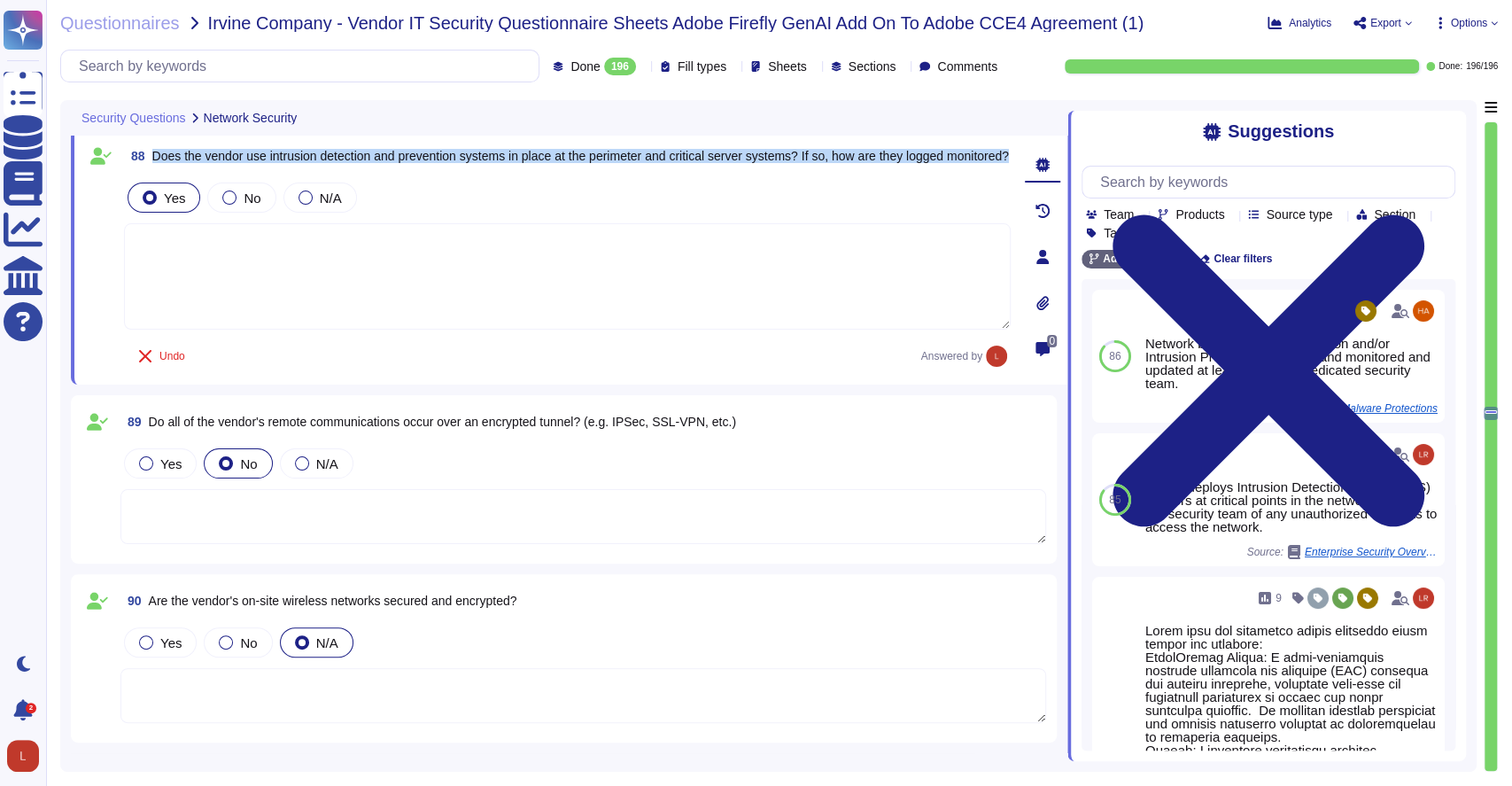
drag, startPoint x: 151, startPoint y: 146, endPoint x: 227, endPoint y: 165, distance: 78.3
click at [227, 162] on span "Does the vendor use intrusion detection and prevention systems in place at the …" at bounding box center [581, 155] width 857 height 12
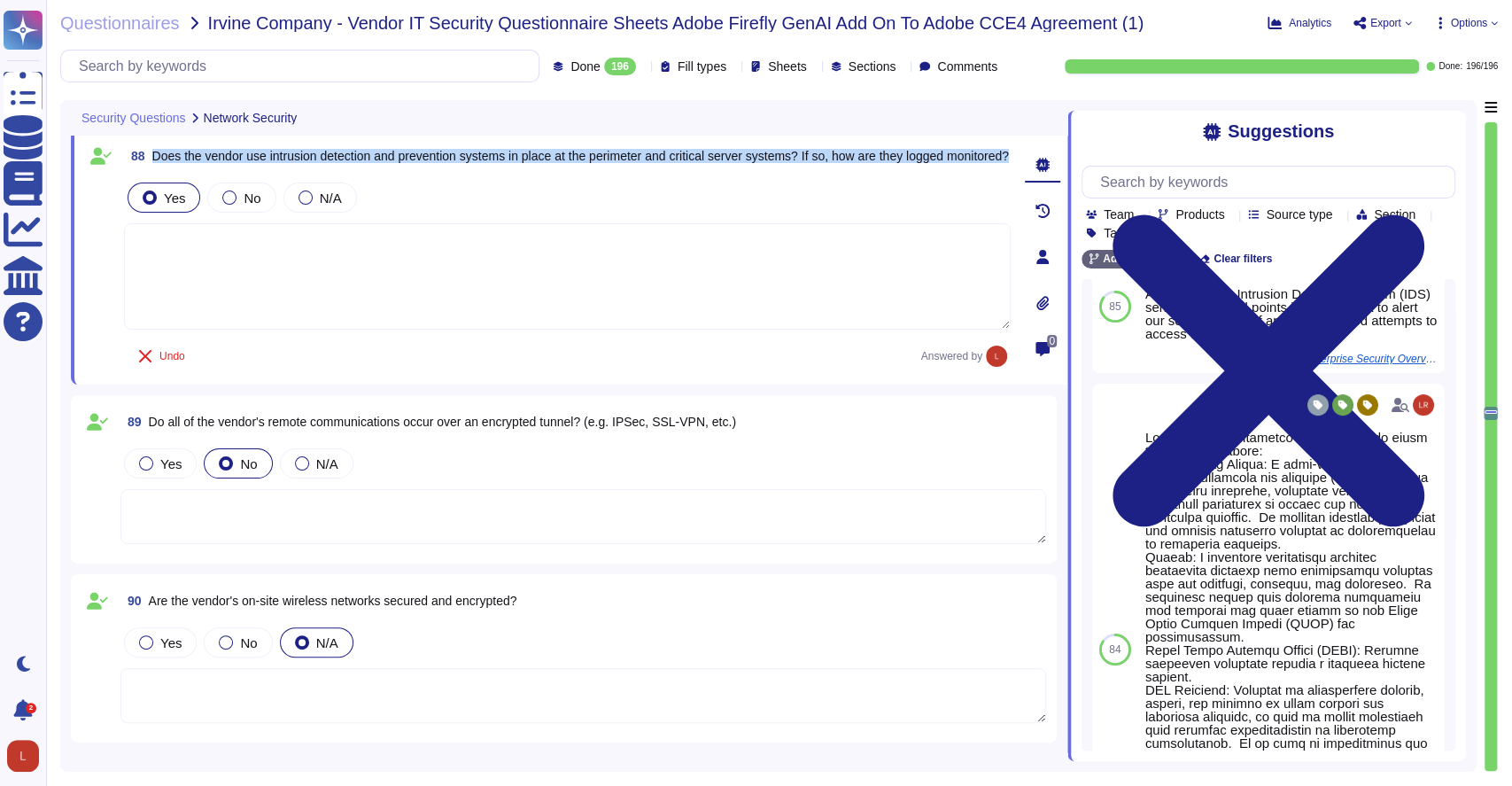
scroll to position [192, 0]
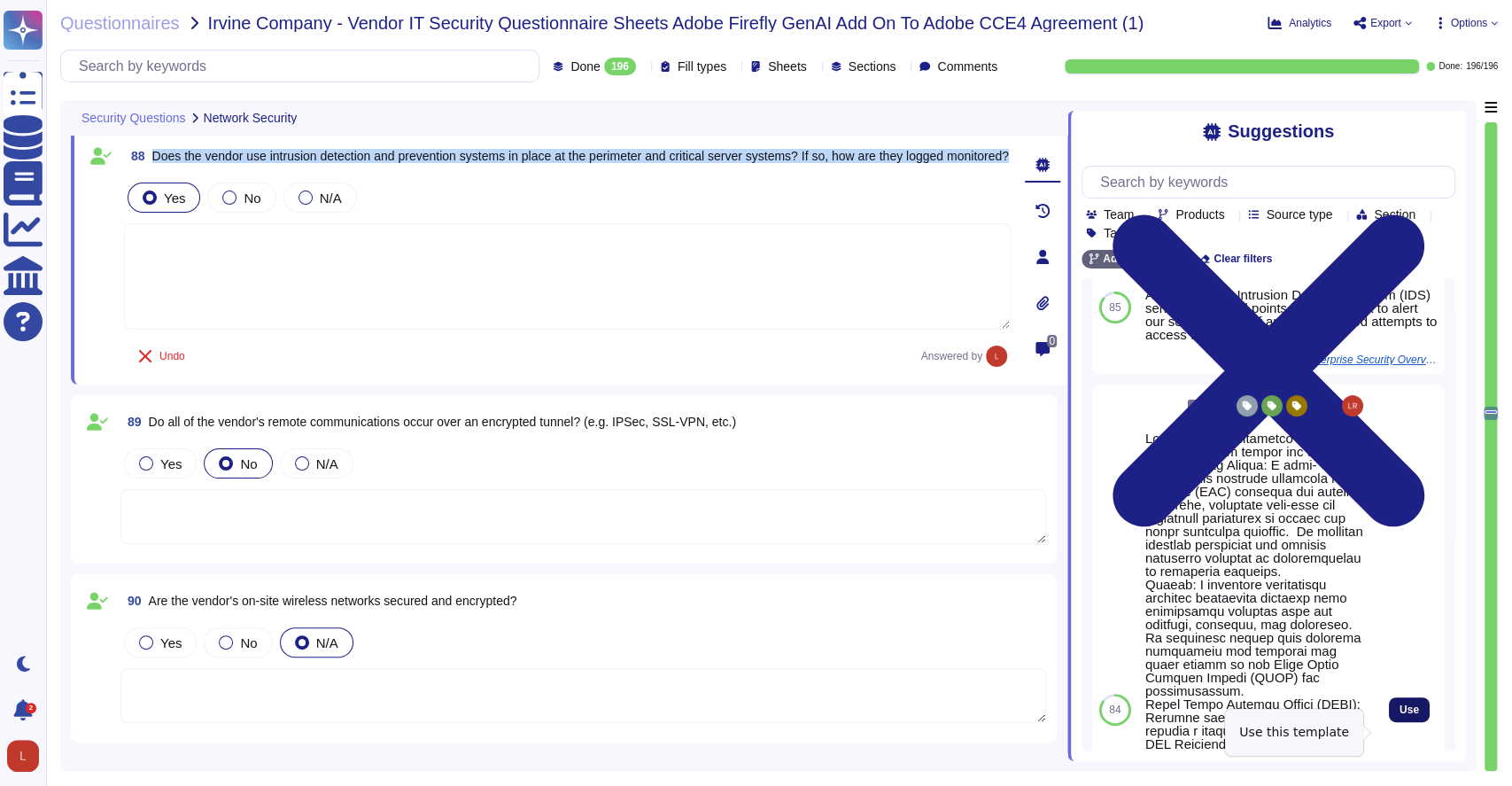
click at [1400, 715] on span "Use" at bounding box center [1409, 710] width 20 height 10
type textarea "Lorem ipsu dol sitametco adipis elitseddo eiusm tempor inc utlabore: EtdolOrema…"
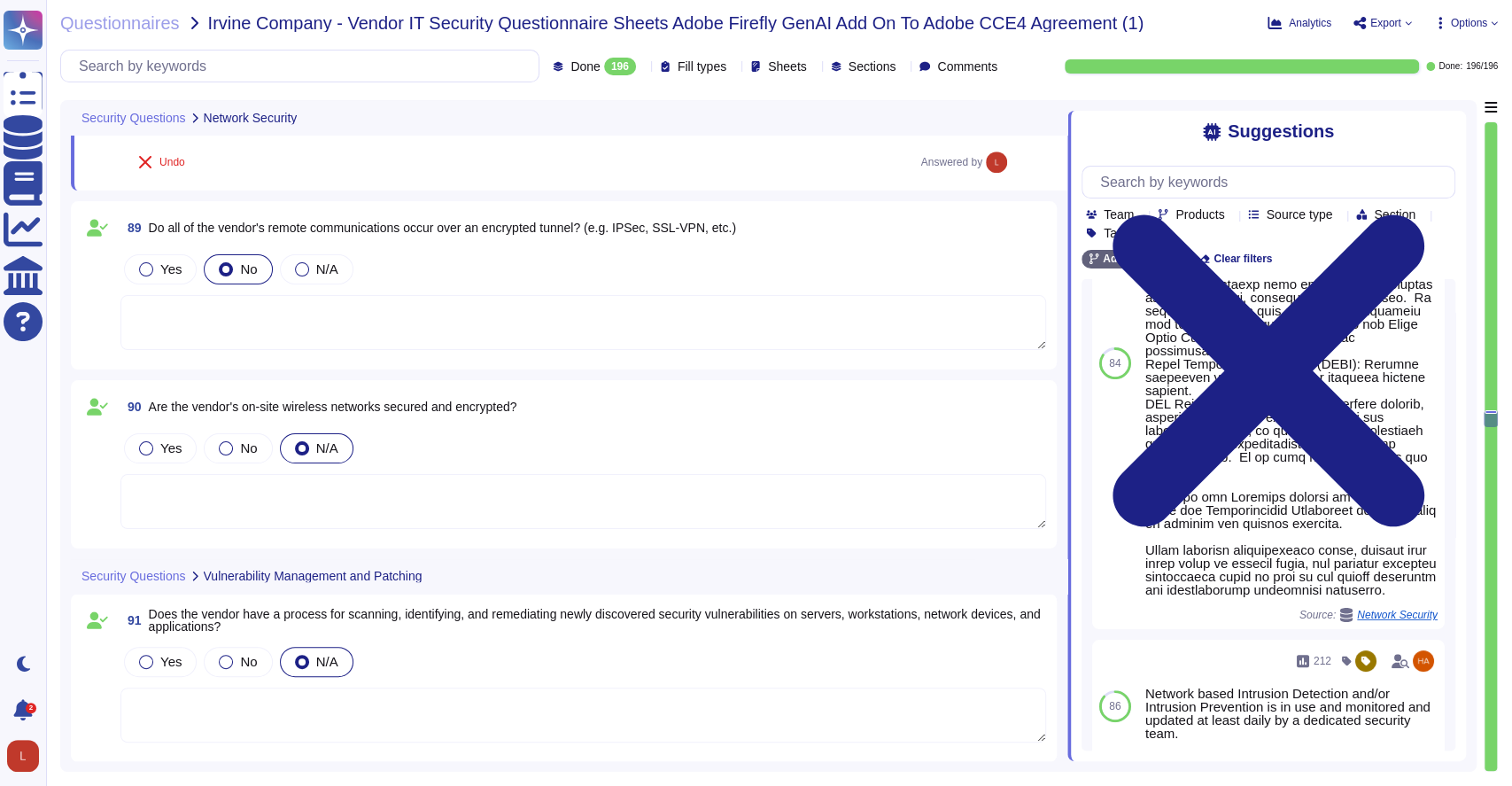
scroll to position [19145, 0]
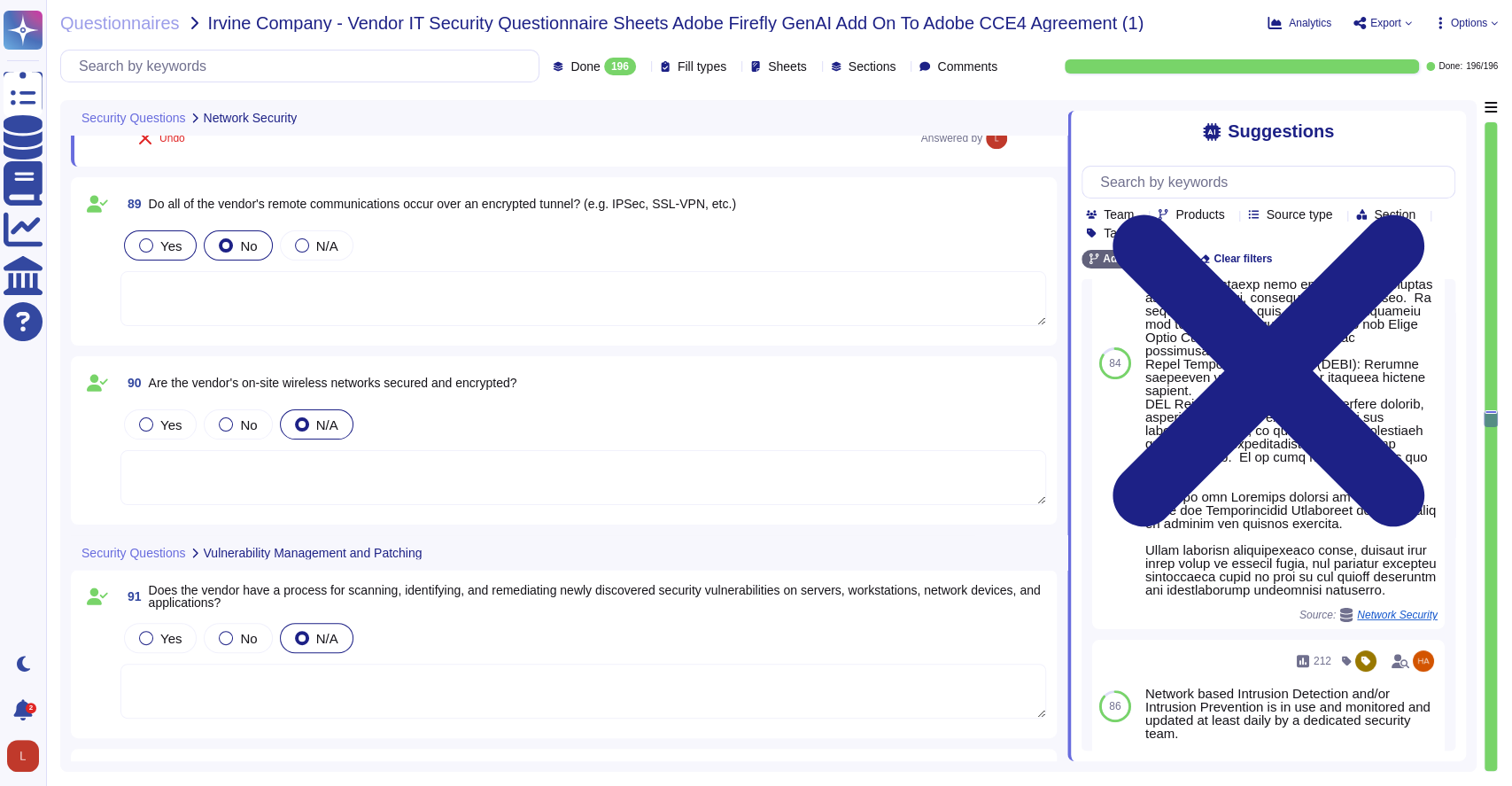
click at [145, 247] on div at bounding box center [146, 245] width 14 height 14
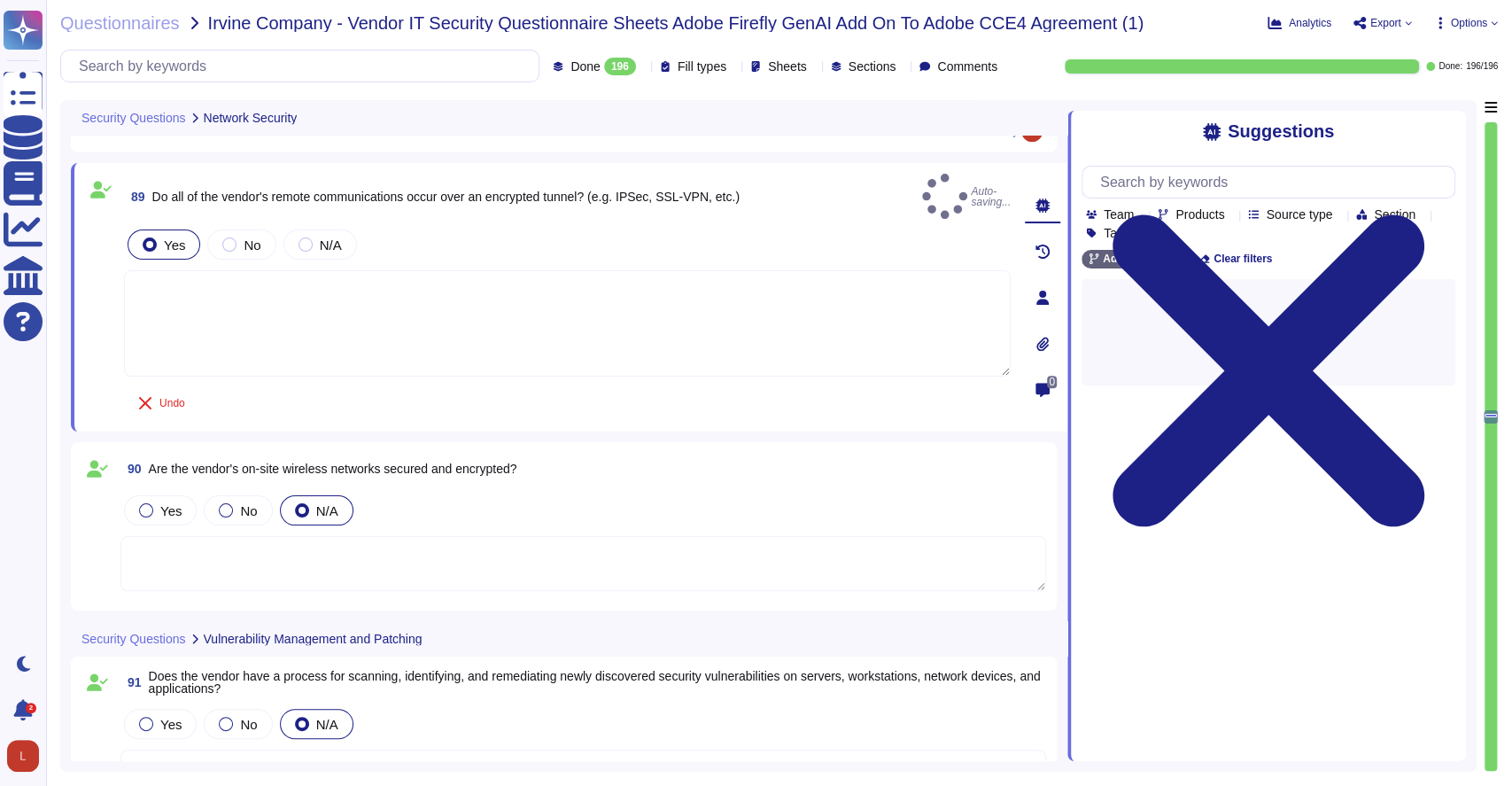
scroll to position [0, 0]
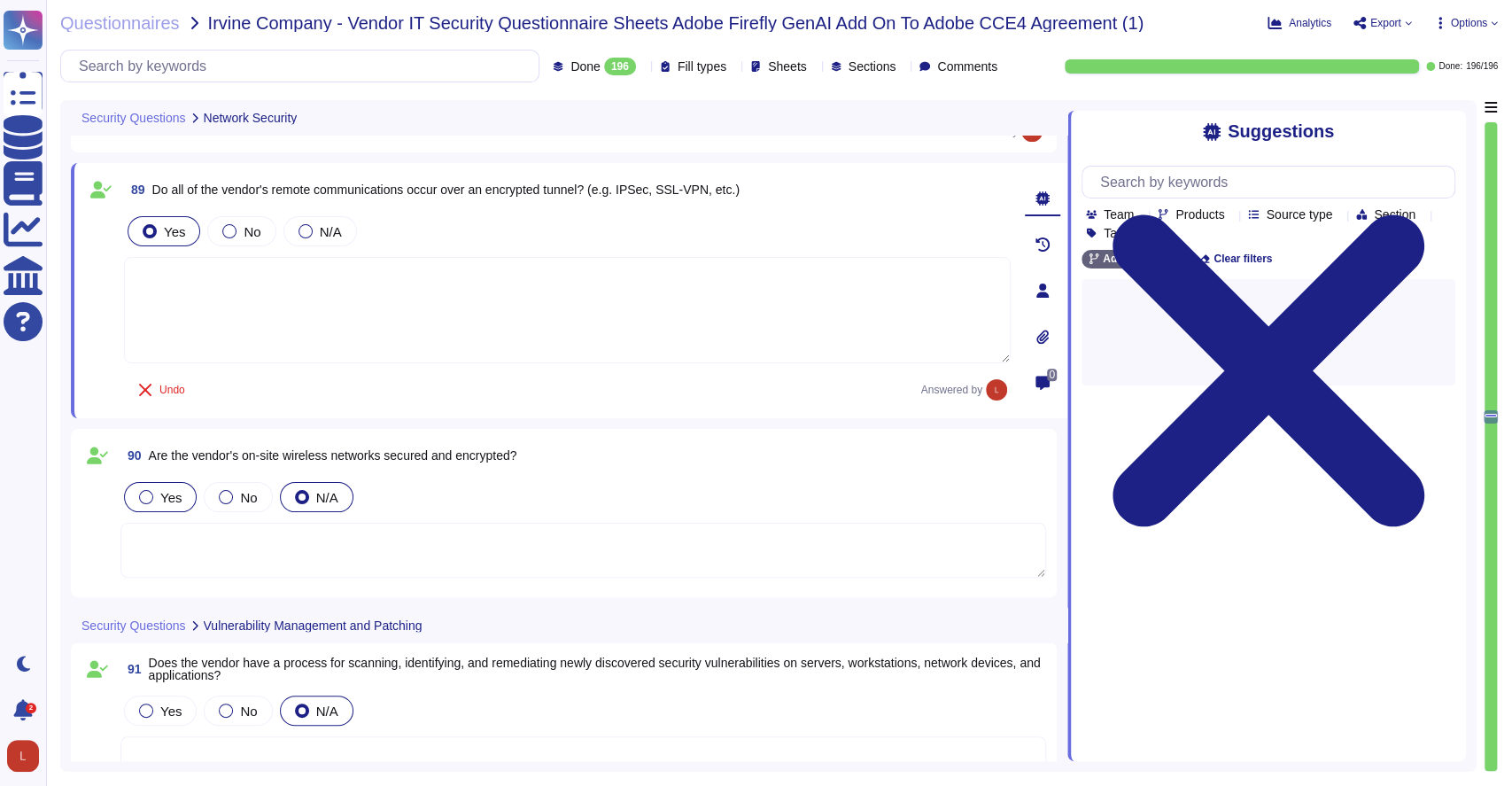
click at [152, 493] on div at bounding box center [146, 497] width 14 height 14
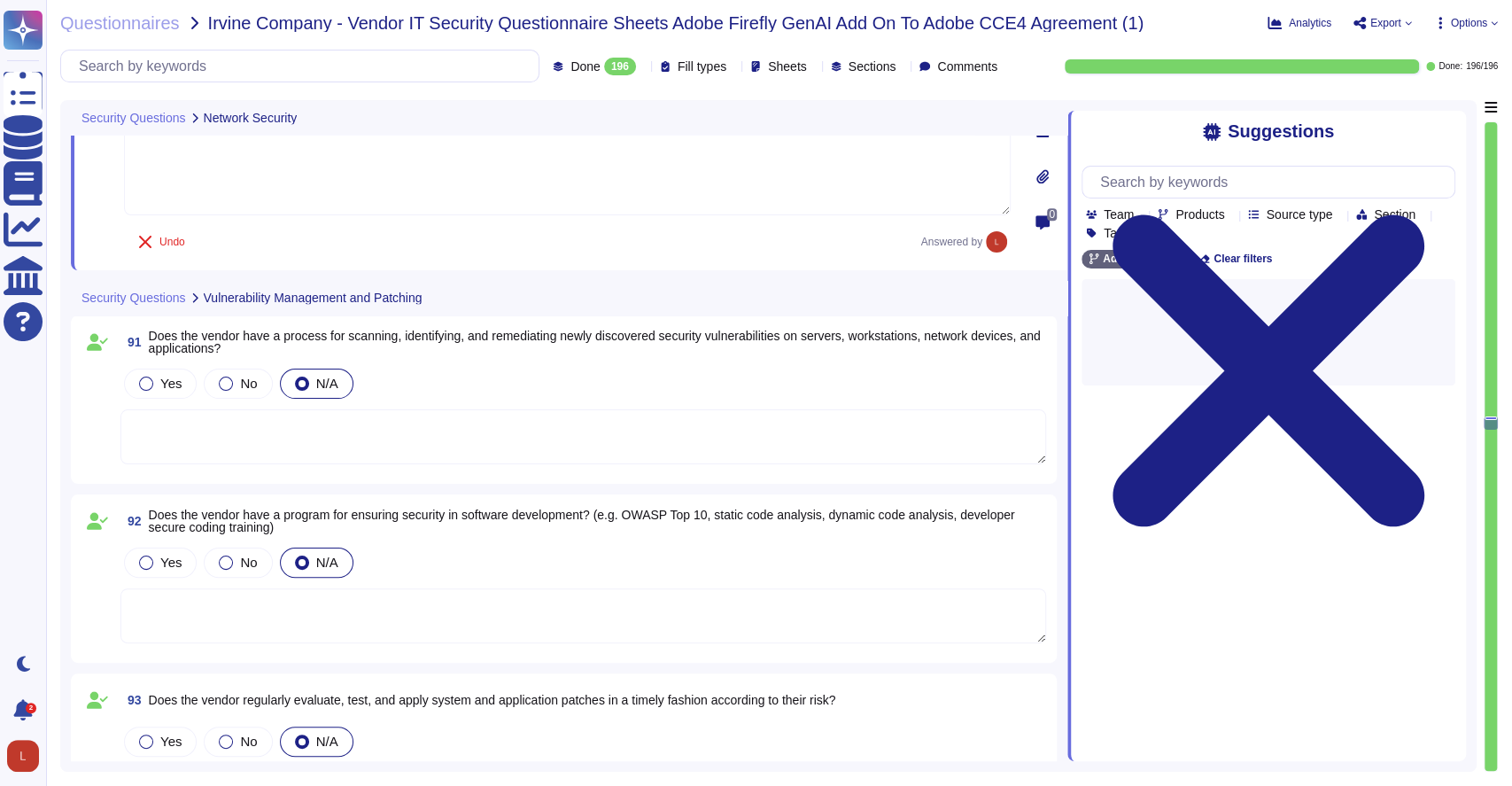
scroll to position [19506, 0]
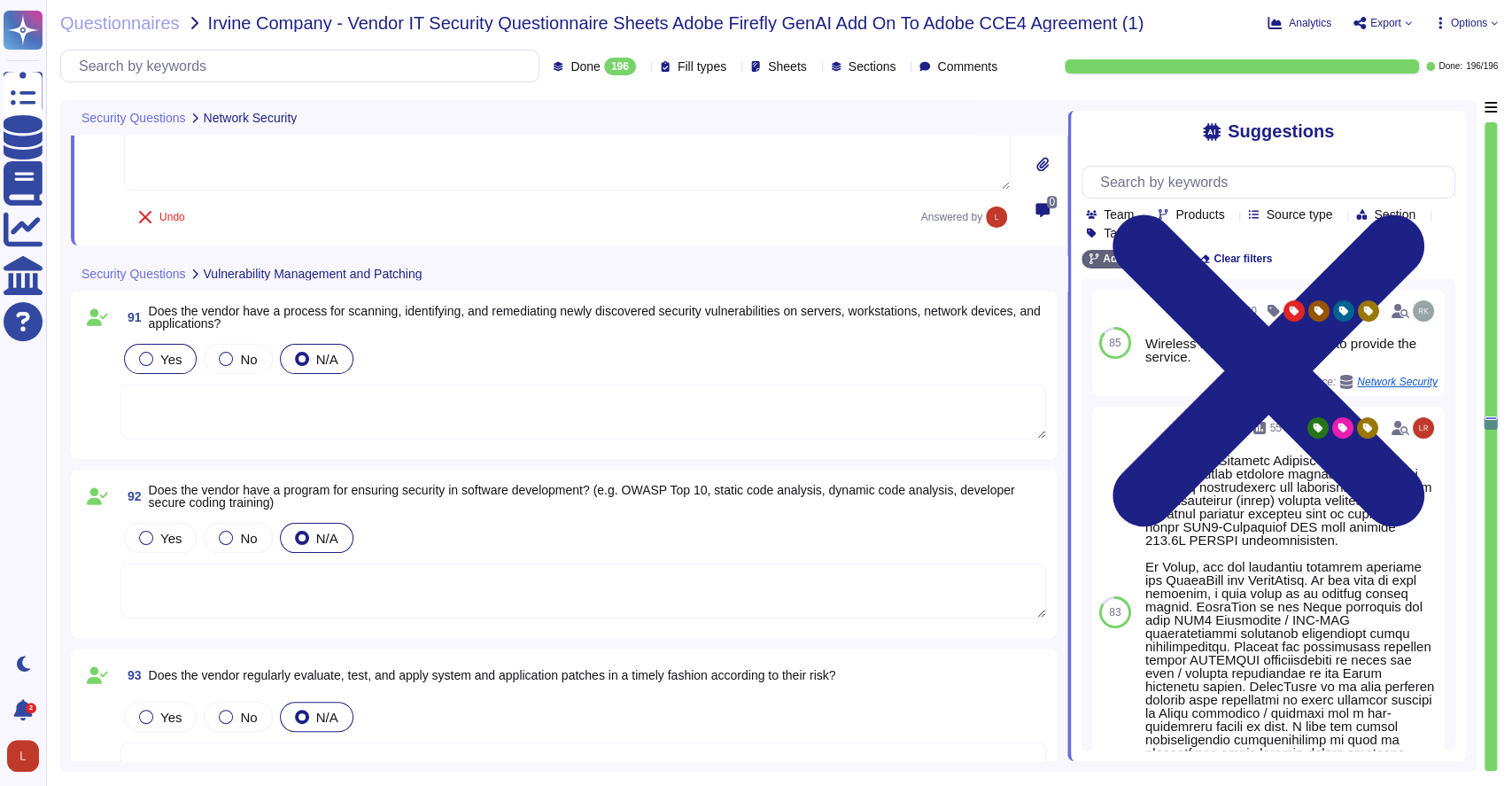
click at [155, 356] on label "Yes" at bounding box center [160, 359] width 42 height 14
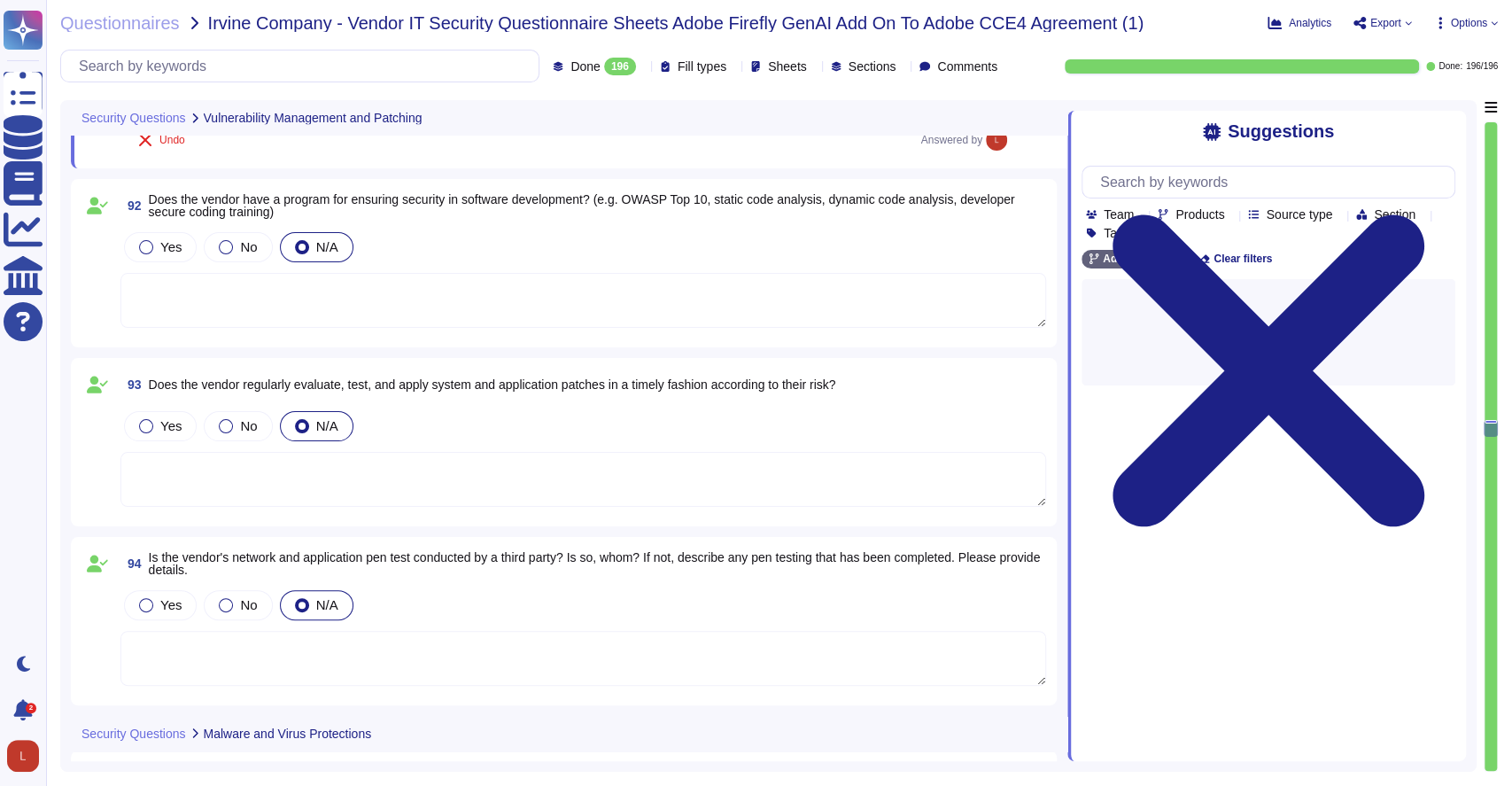
scroll to position [19805, 0]
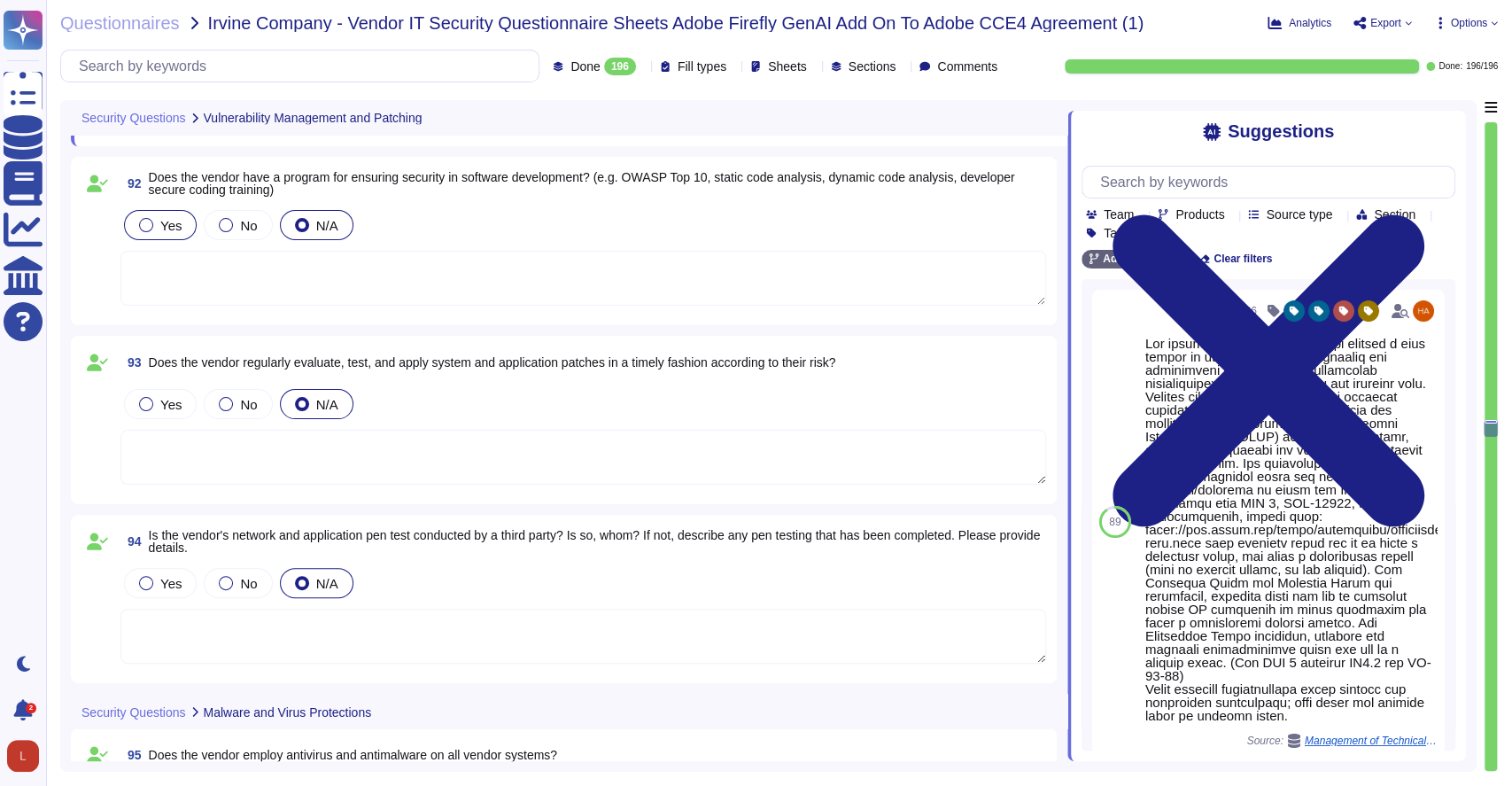
click at [160, 224] on span "Yes" at bounding box center [170, 226] width 22 height 15
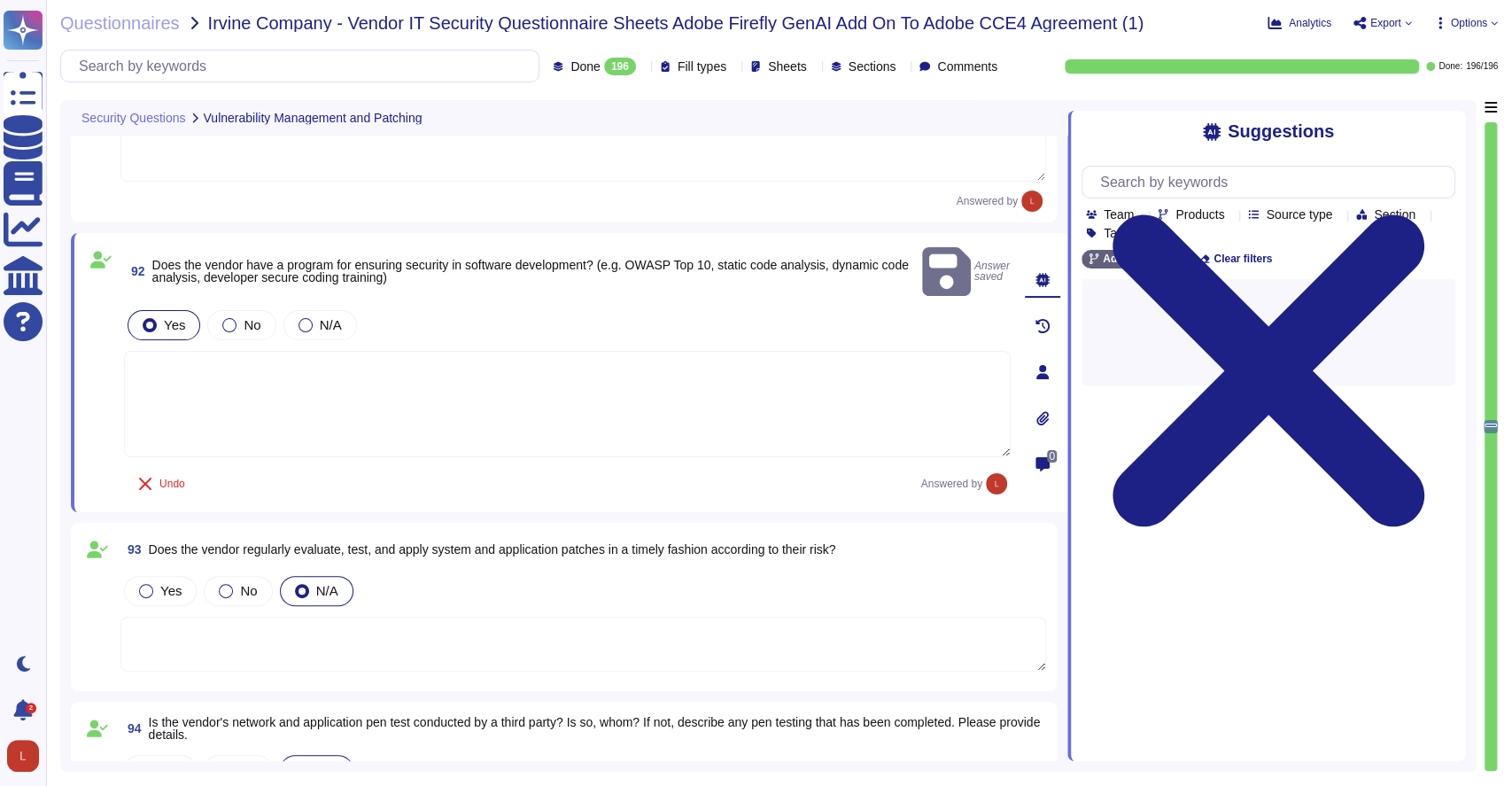
scroll to position [19660, 0]
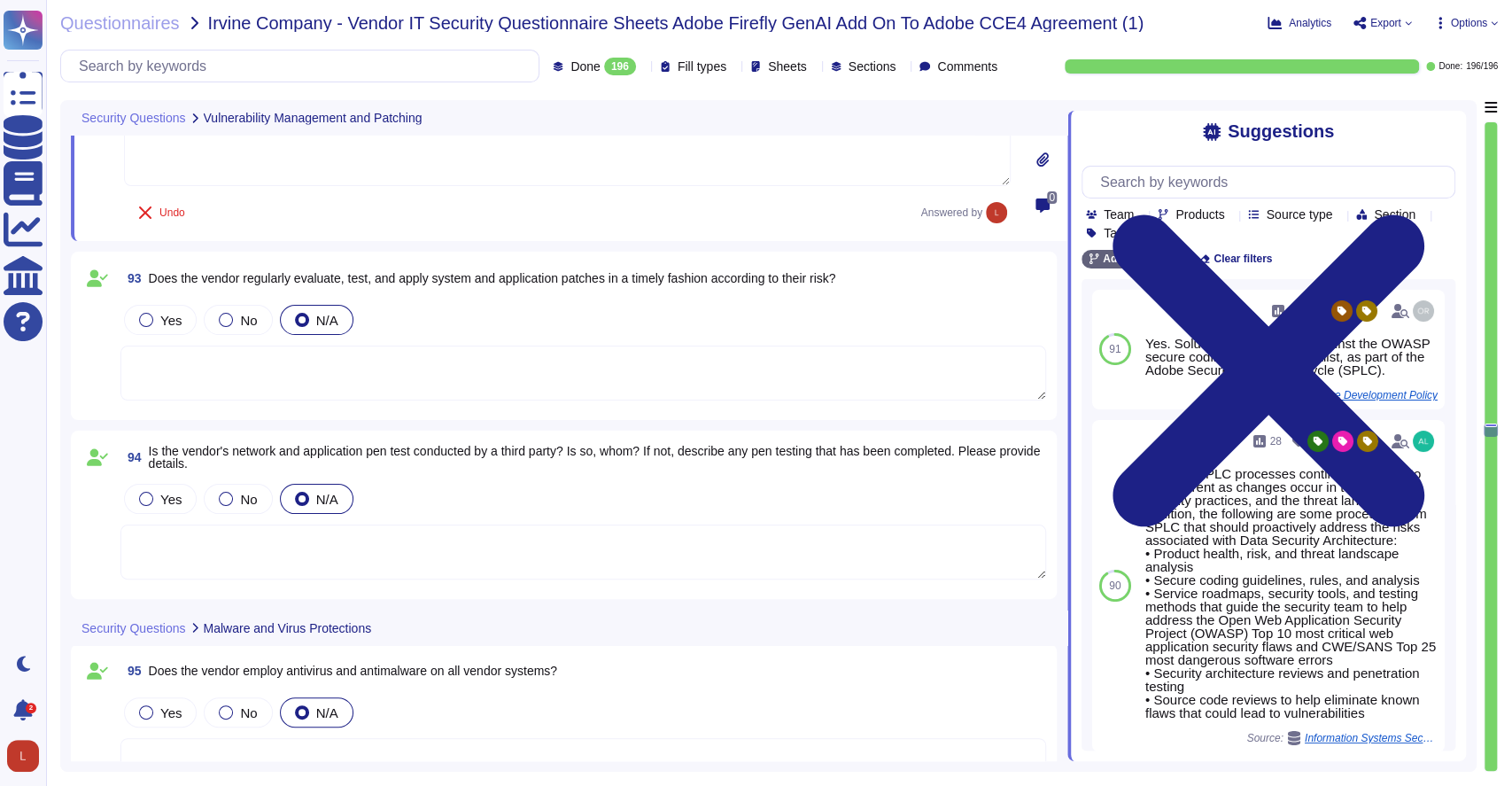
type textarea "Data flow into and out of Adobe-controlled networks must be restricted by using…"
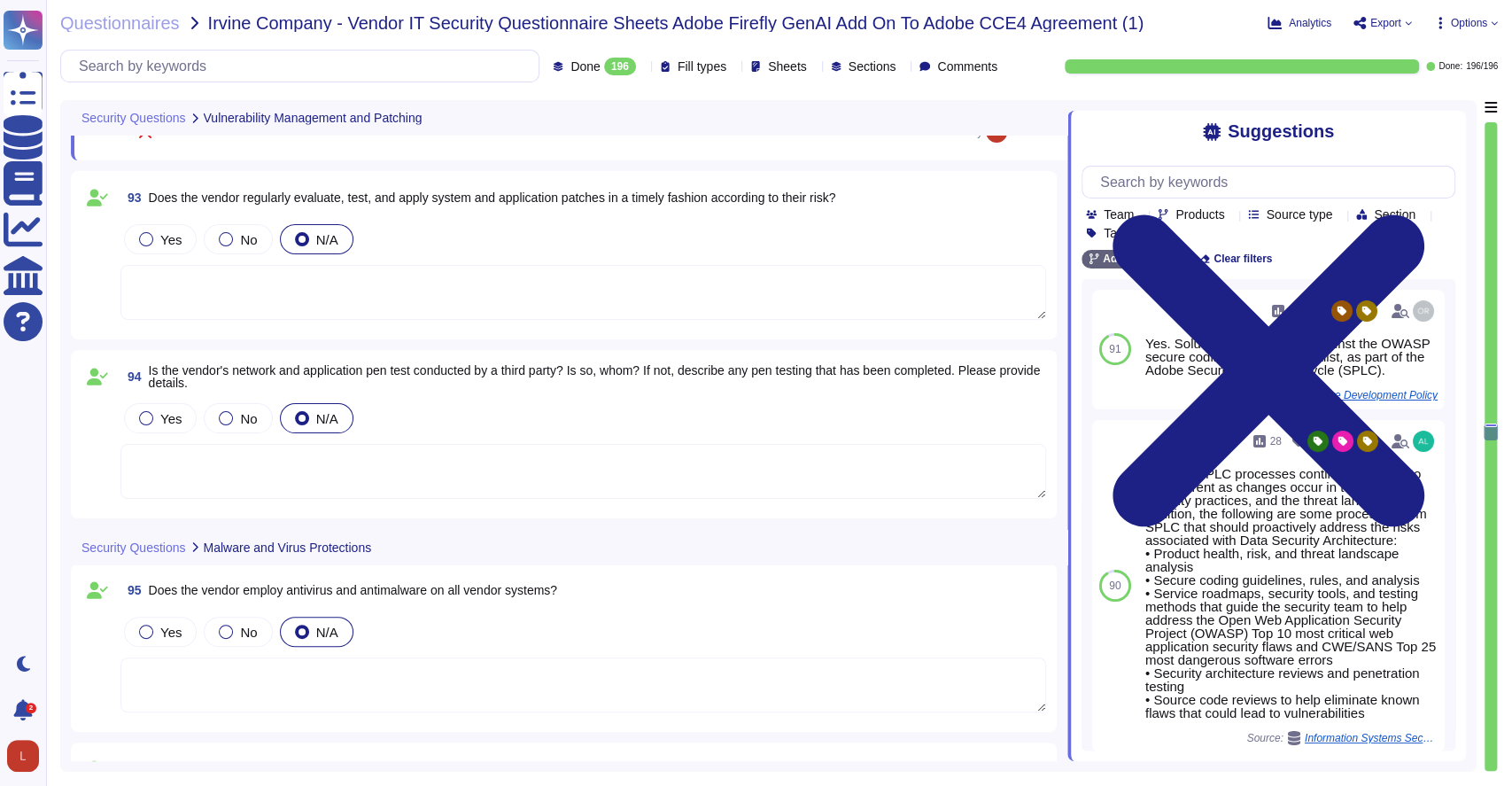
scroll to position [19995, 0]
click at [144, 247] on div "Yes" at bounding box center [160, 236] width 72 height 30
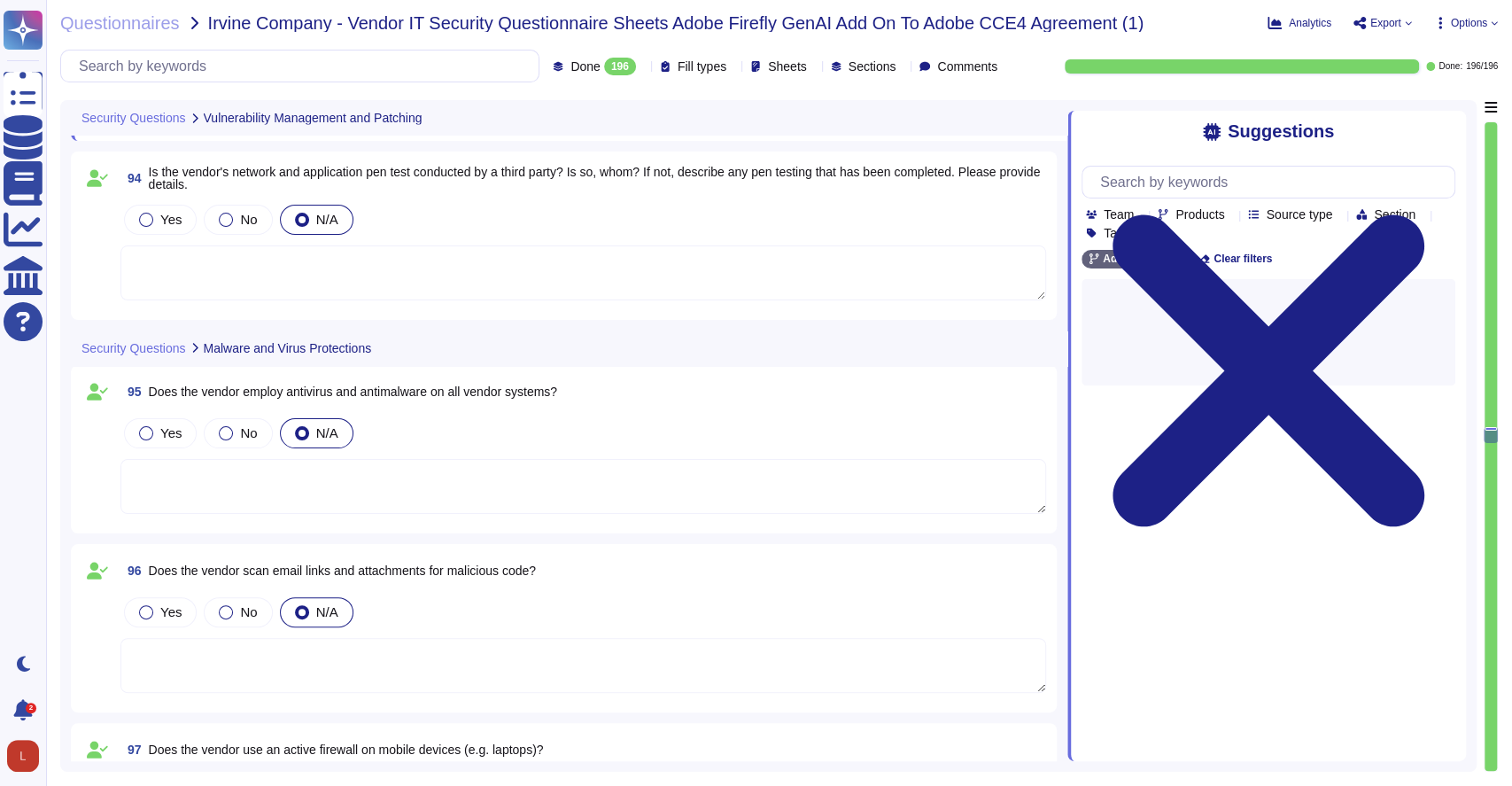
scroll to position [20223, 0]
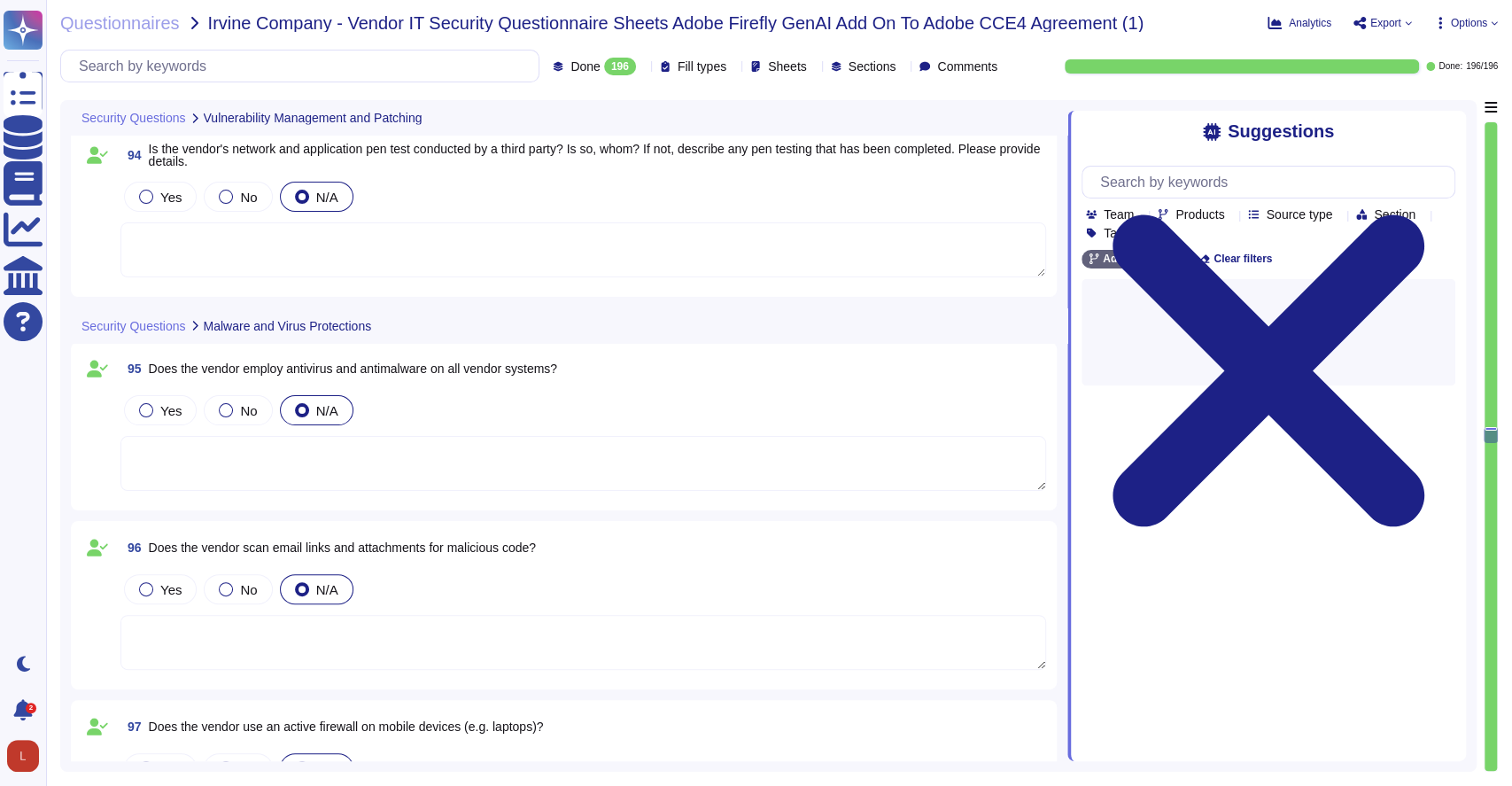
click at [333, 243] on textarea at bounding box center [583, 249] width 926 height 55
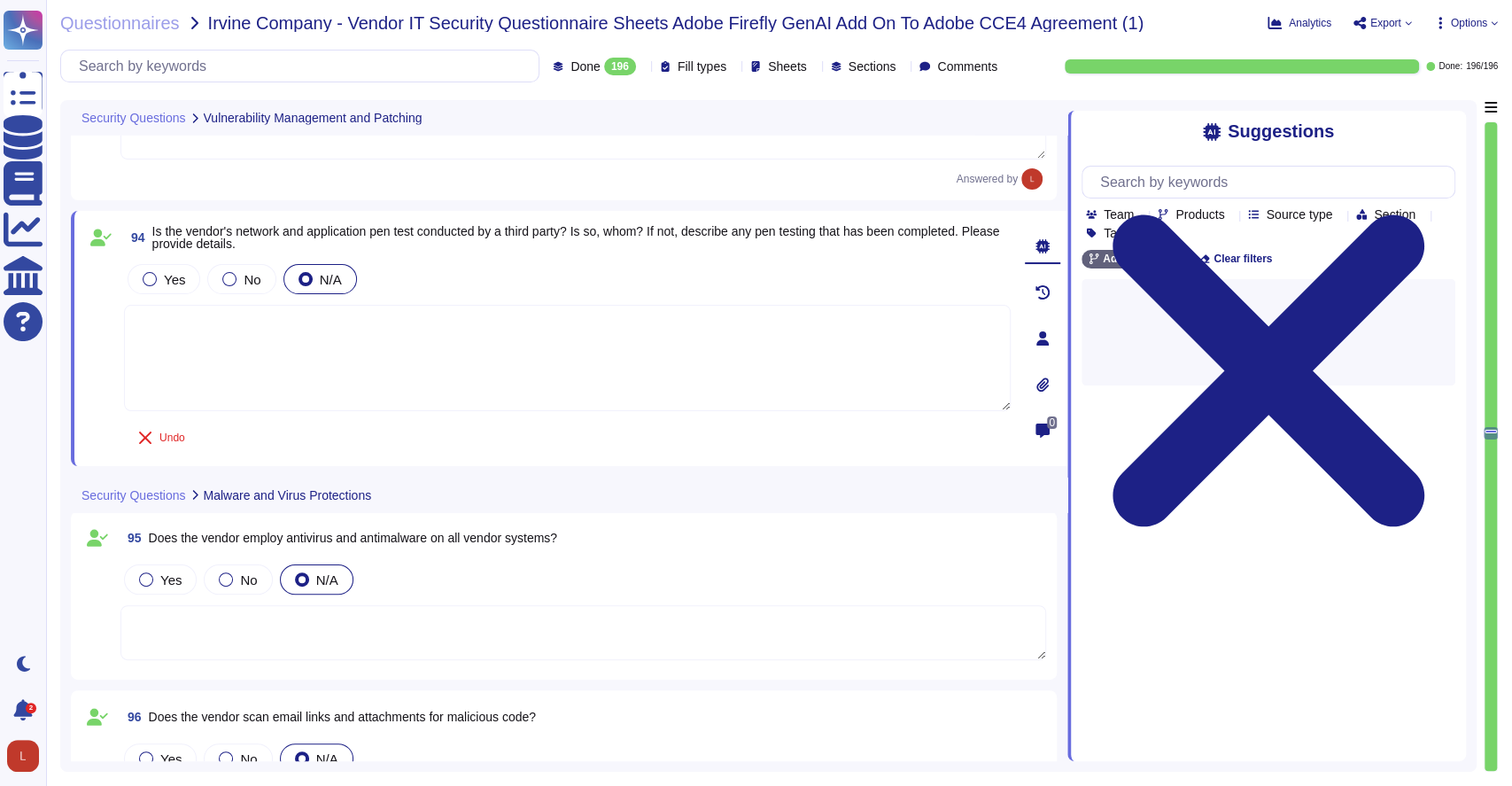
scroll to position [20039, 0]
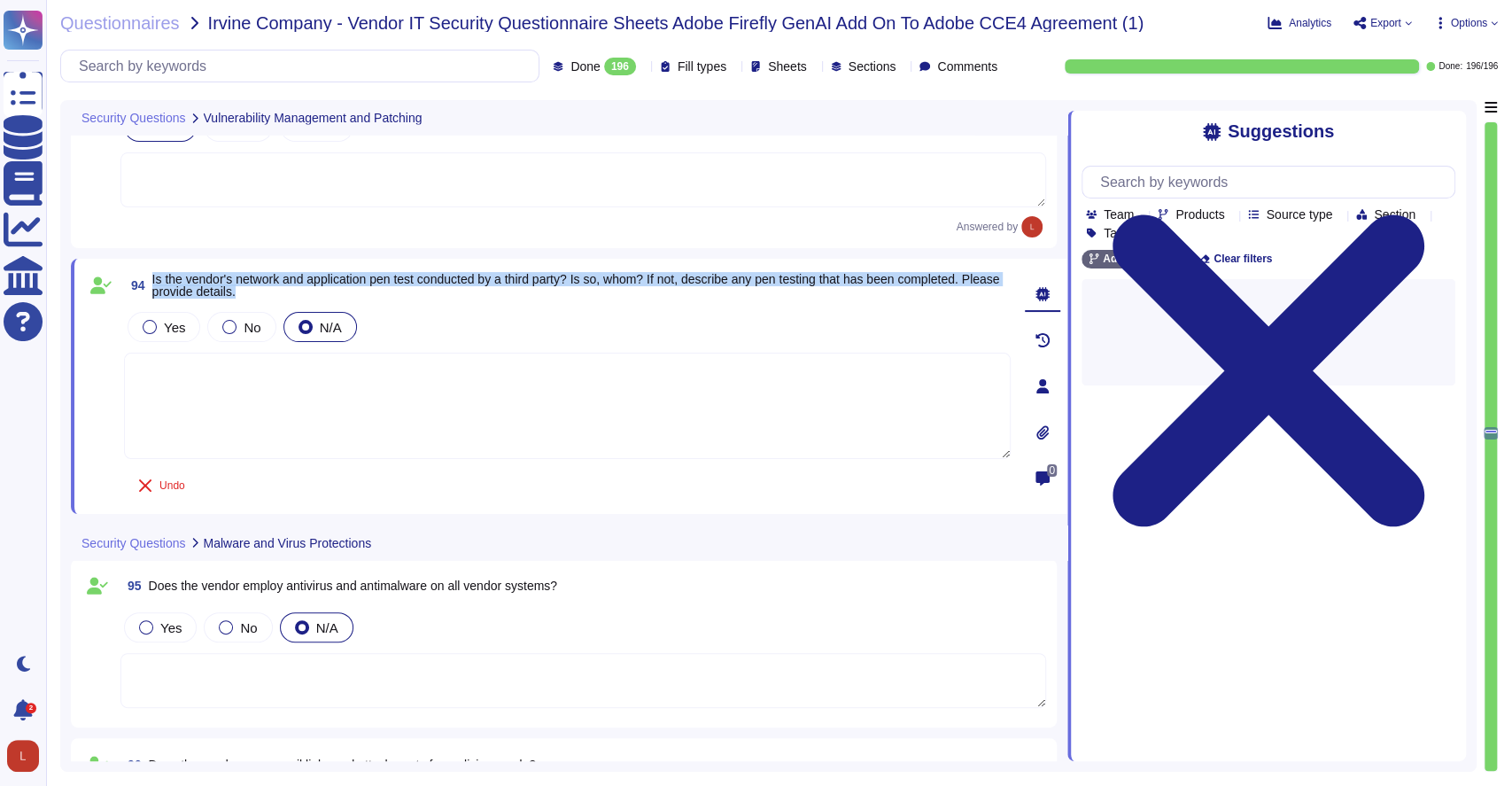
drag, startPoint x: 151, startPoint y: 273, endPoint x: 672, endPoint y: 286, distance: 521.2
click at [672, 286] on span "94 Is the vendor's network and application pen test conducted by a third party?…" at bounding box center [567, 285] width 887 height 32
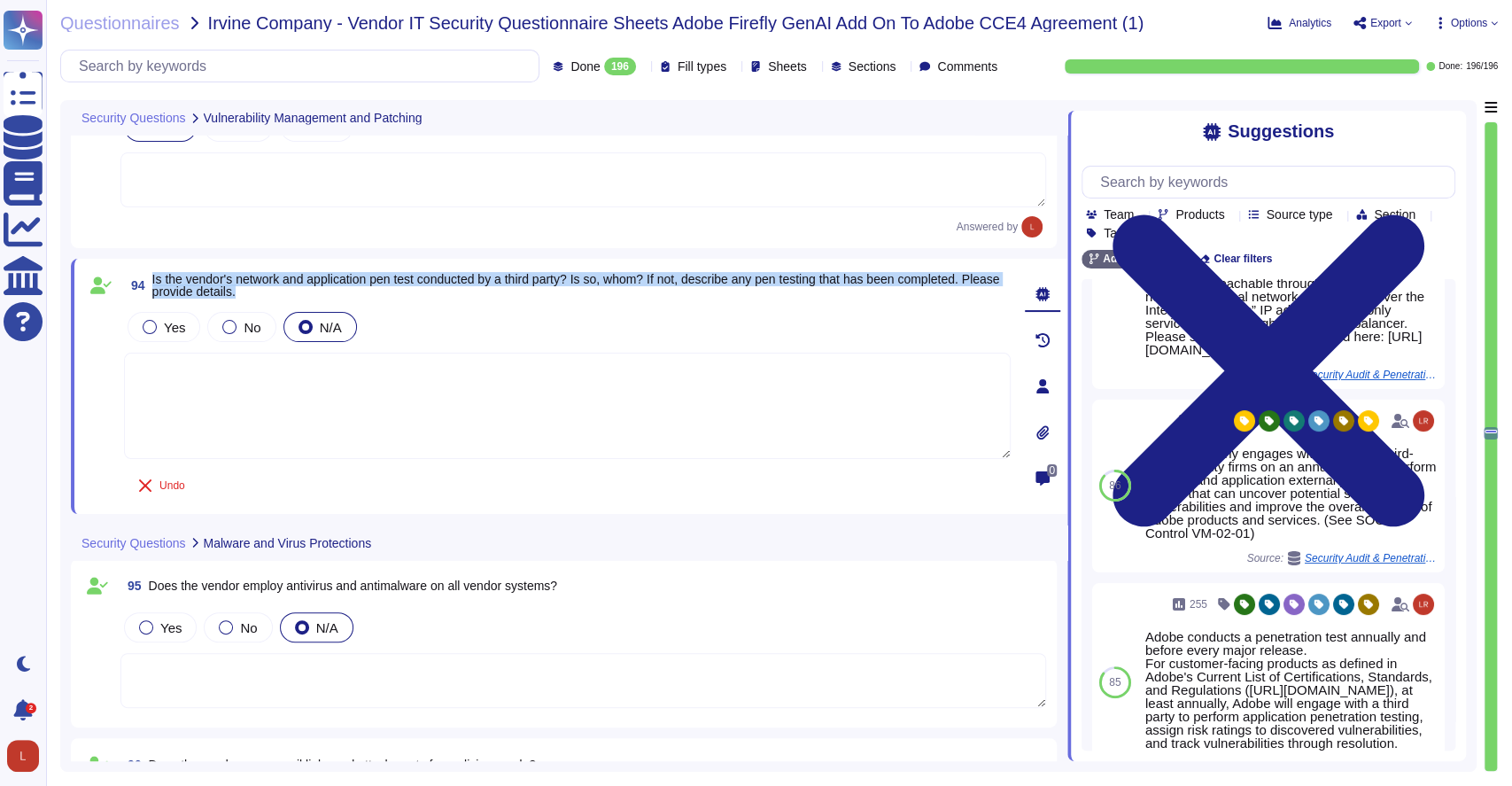
scroll to position [241, 0]
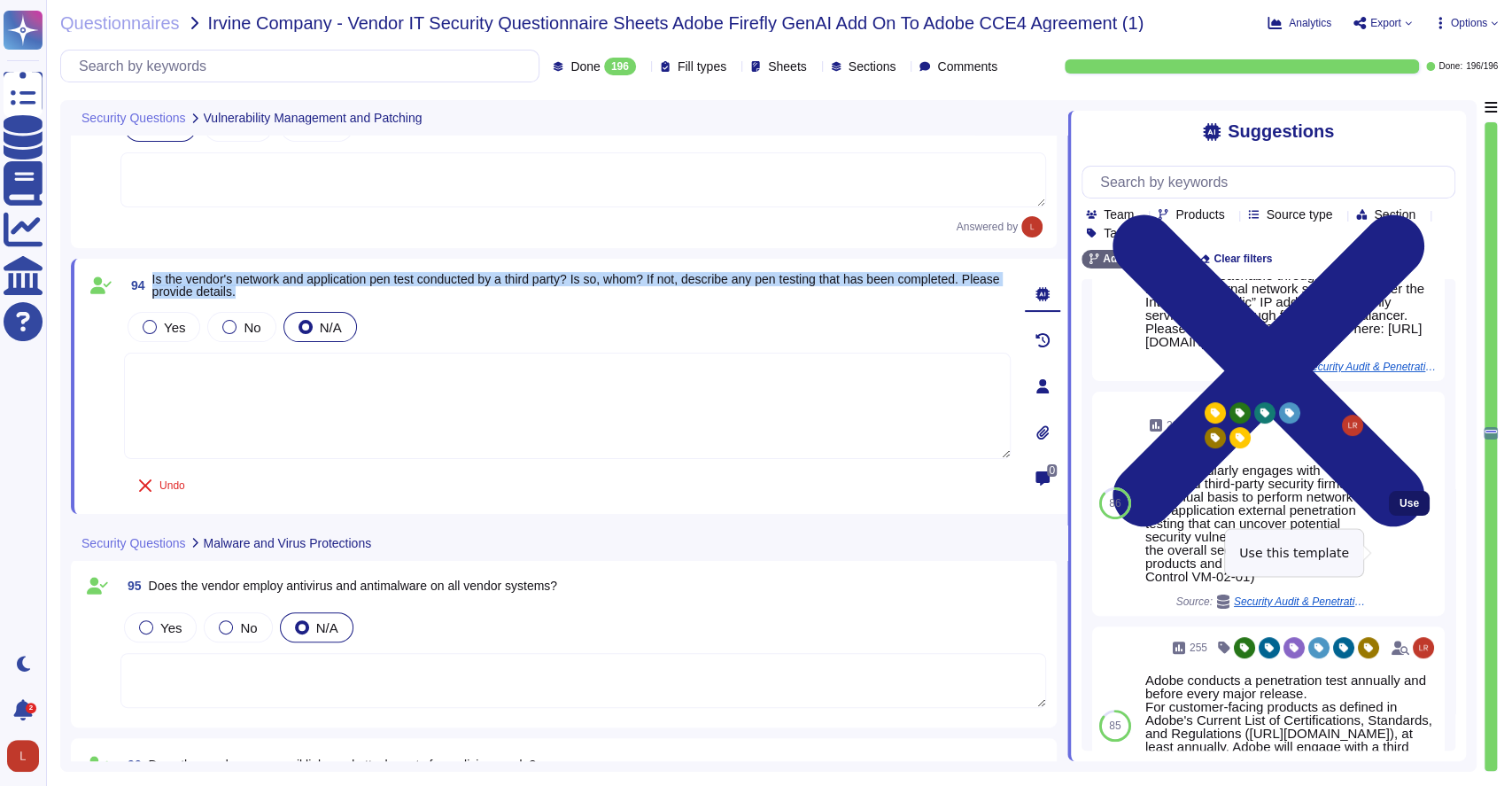
click at [1400, 508] on span "Use" at bounding box center [1409, 503] width 20 height 10
type textarea "Adobe regularly engages with approved third-party security firms on an annual b…"
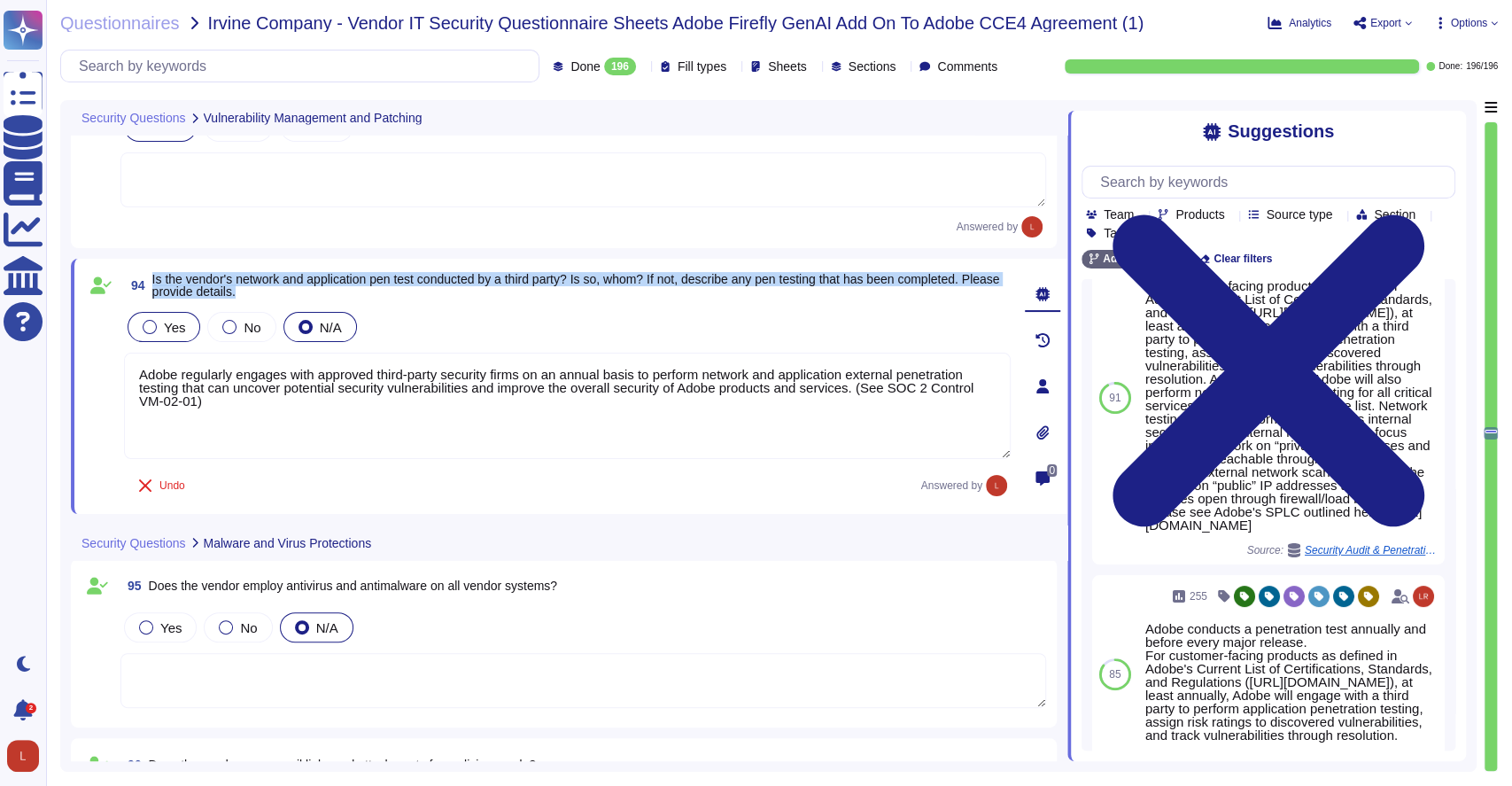
click at [149, 321] on div at bounding box center [150, 327] width 14 height 14
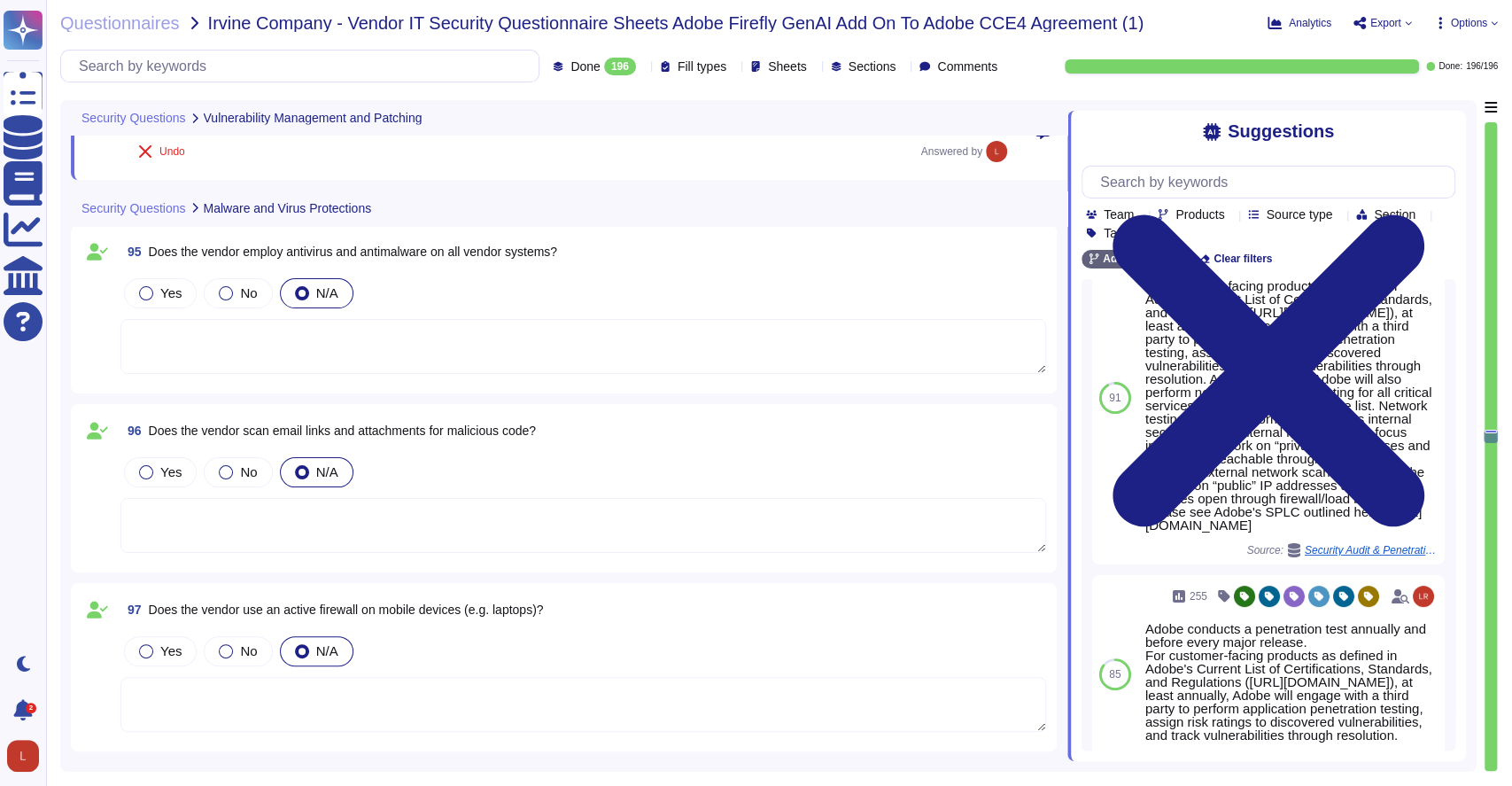
scroll to position [20385, 0]
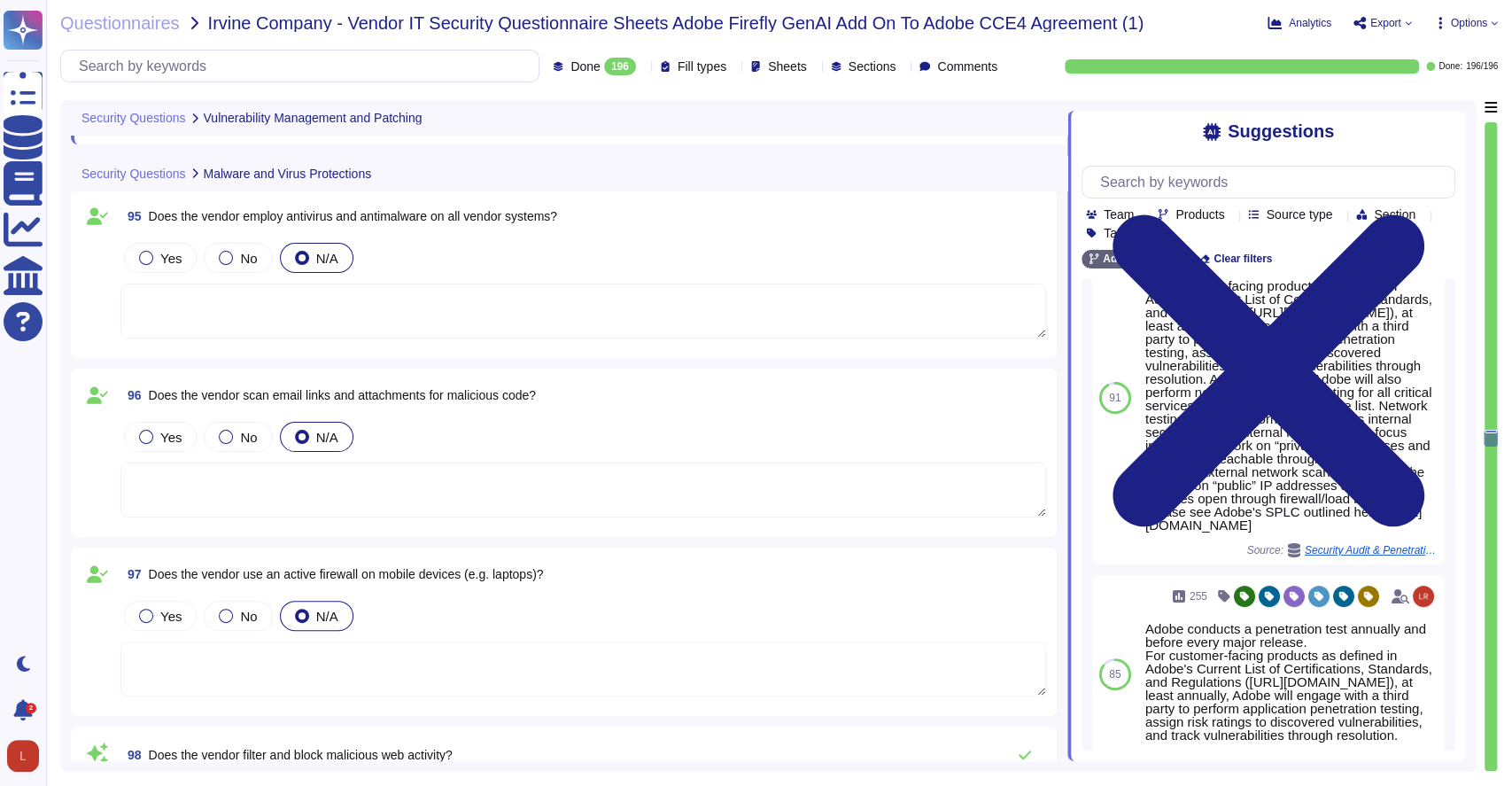
click at [265, 329] on textarea at bounding box center [583, 311] width 926 height 55
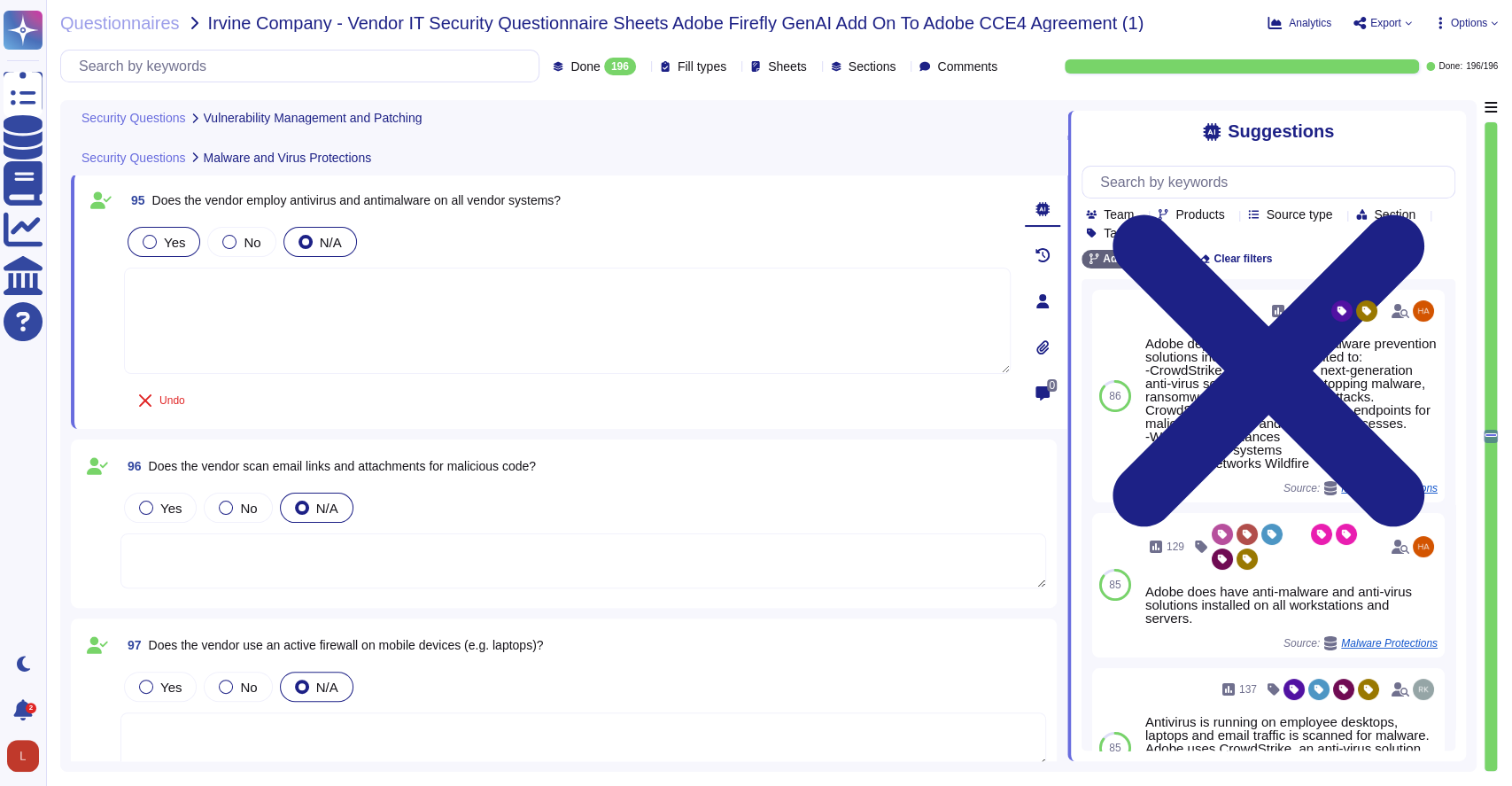
click at [151, 249] on div "Yes" at bounding box center [164, 242] width 72 height 30
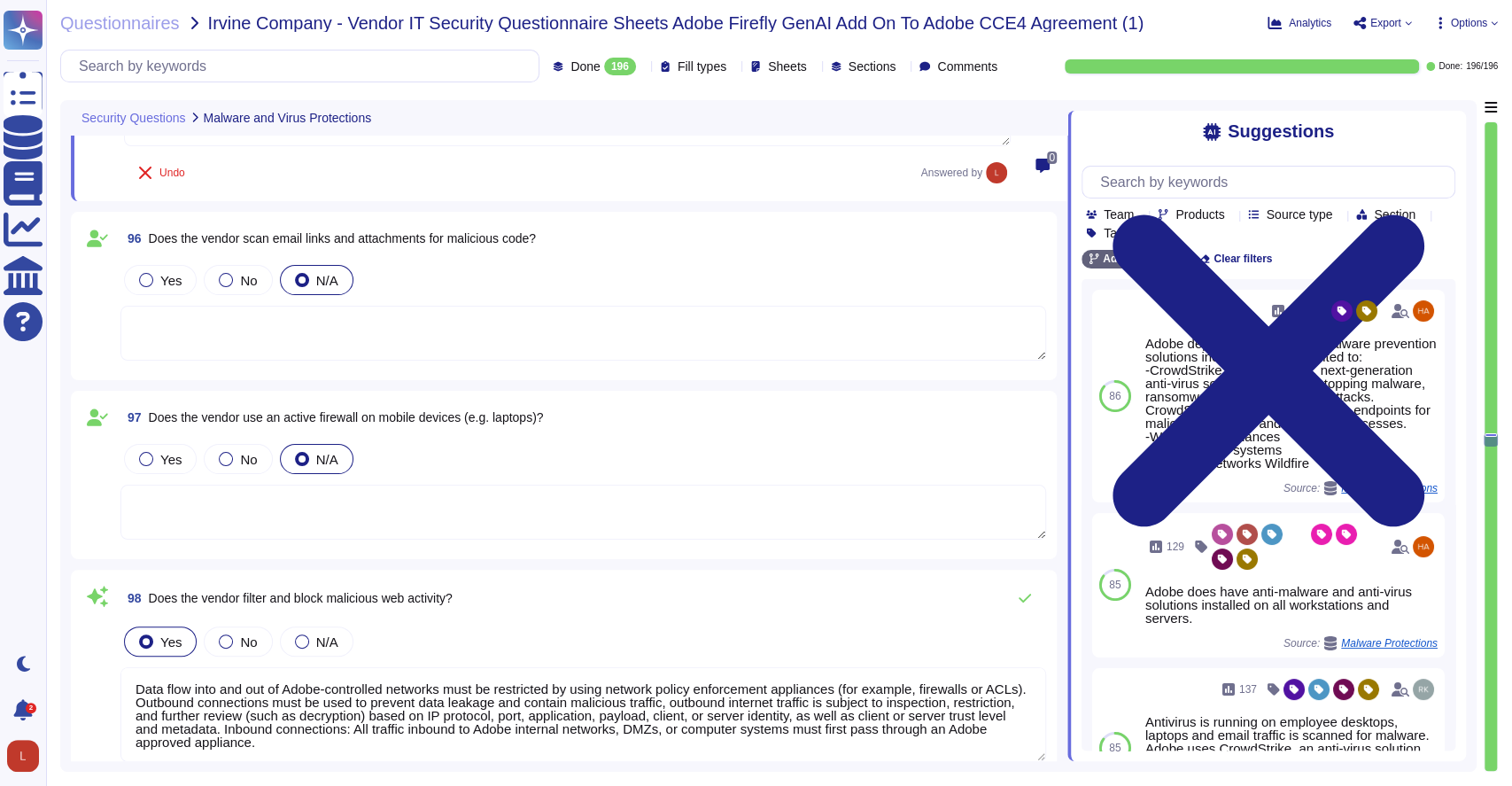
scroll to position [20592, 0]
click at [151, 281] on div at bounding box center [146, 278] width 14 height 14
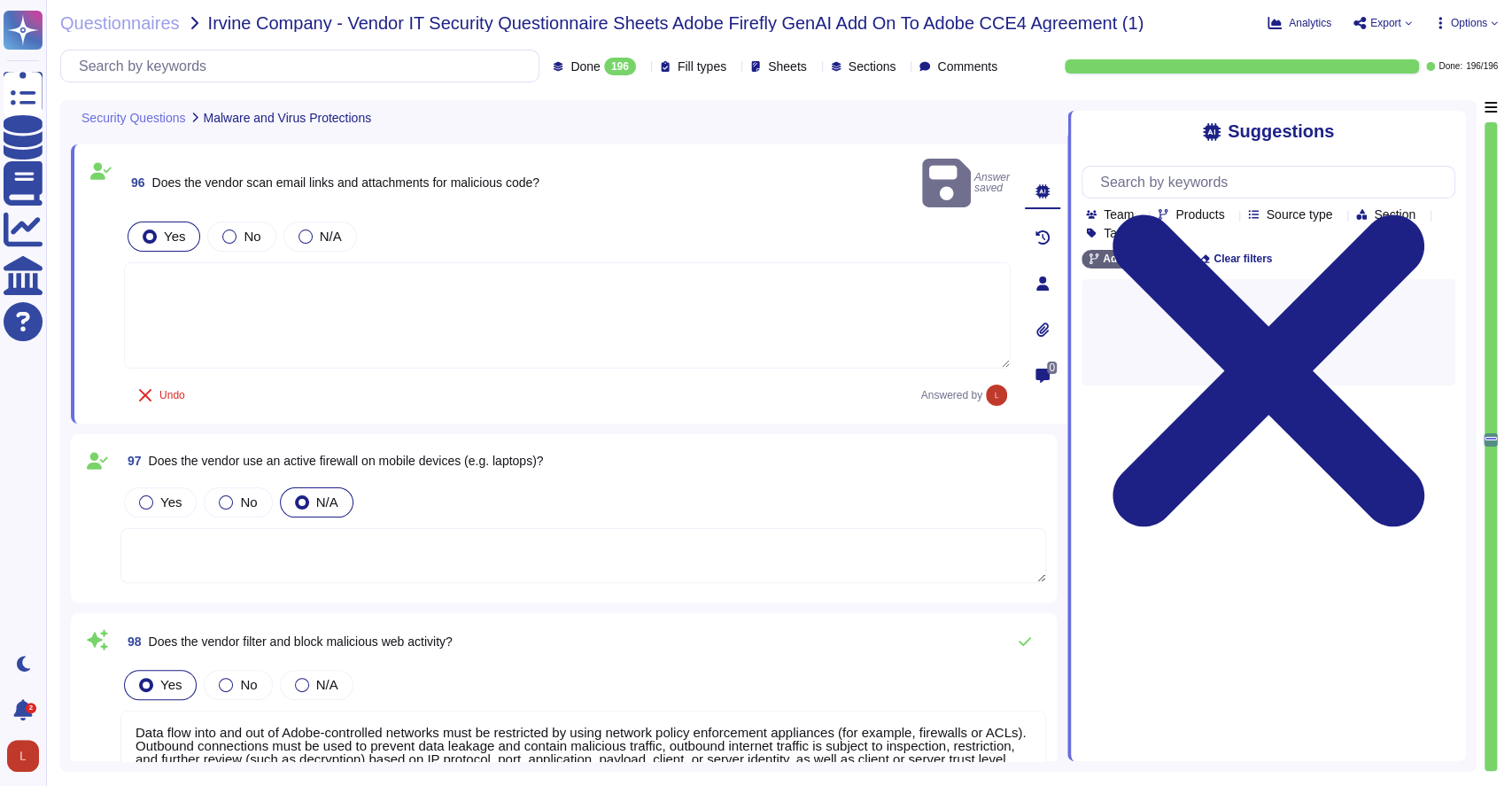
click at [203, 281] on textarea at bounding box center [567, 315] width 887 height 106
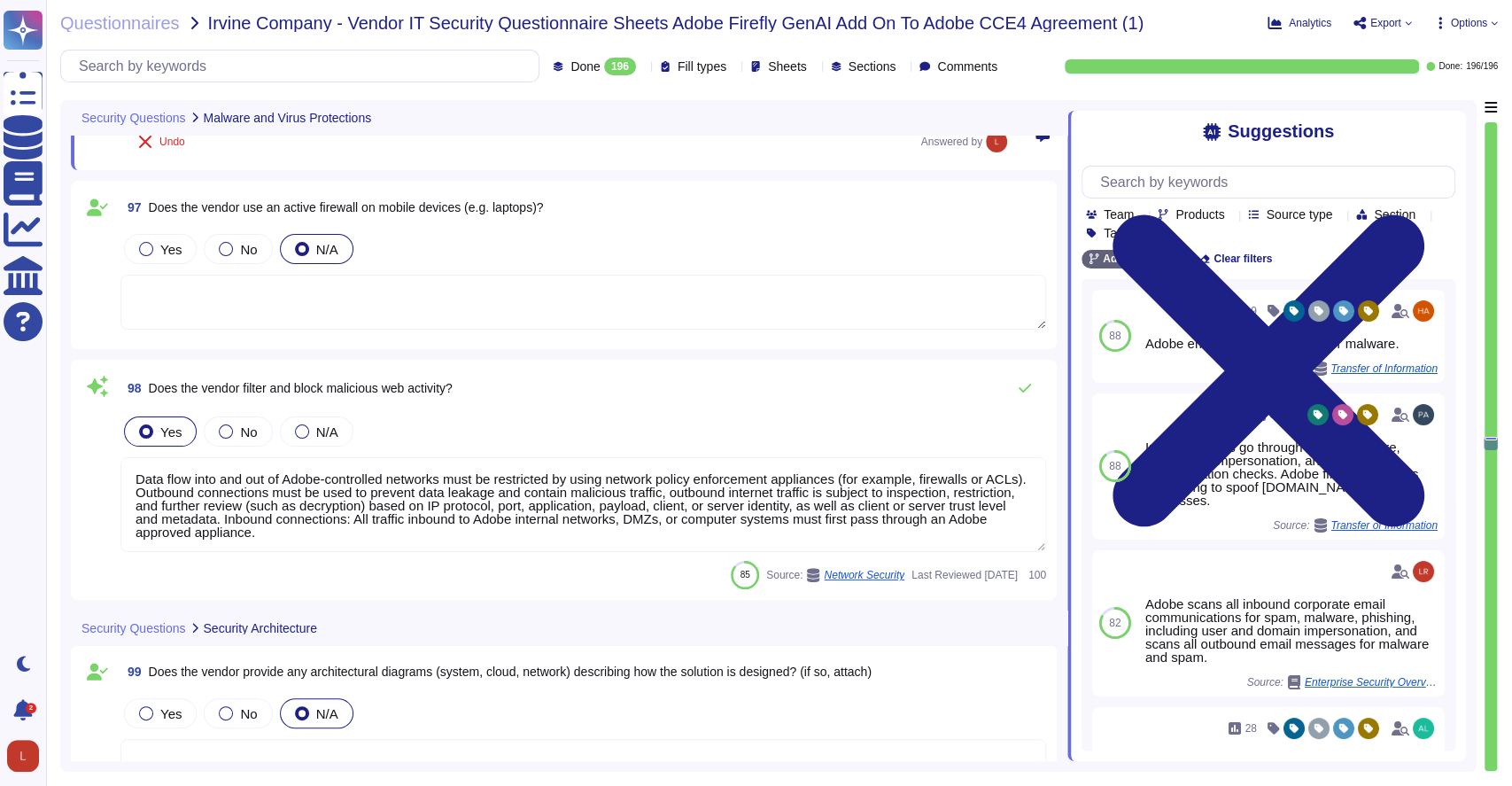
scroll to position [20827, 0]
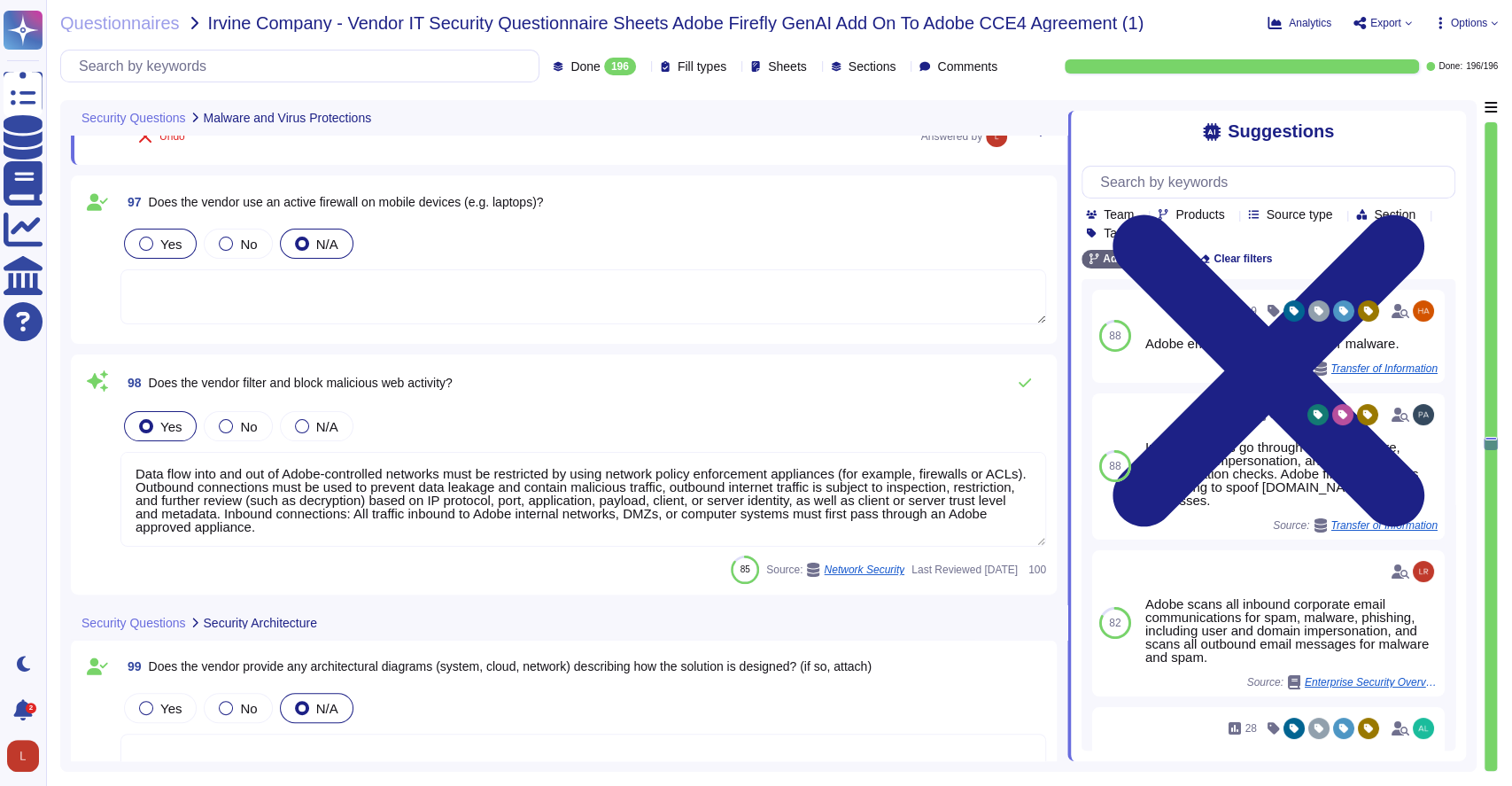
click at [142, 247] on div at bounding box center [146, 243] width 14 height 14
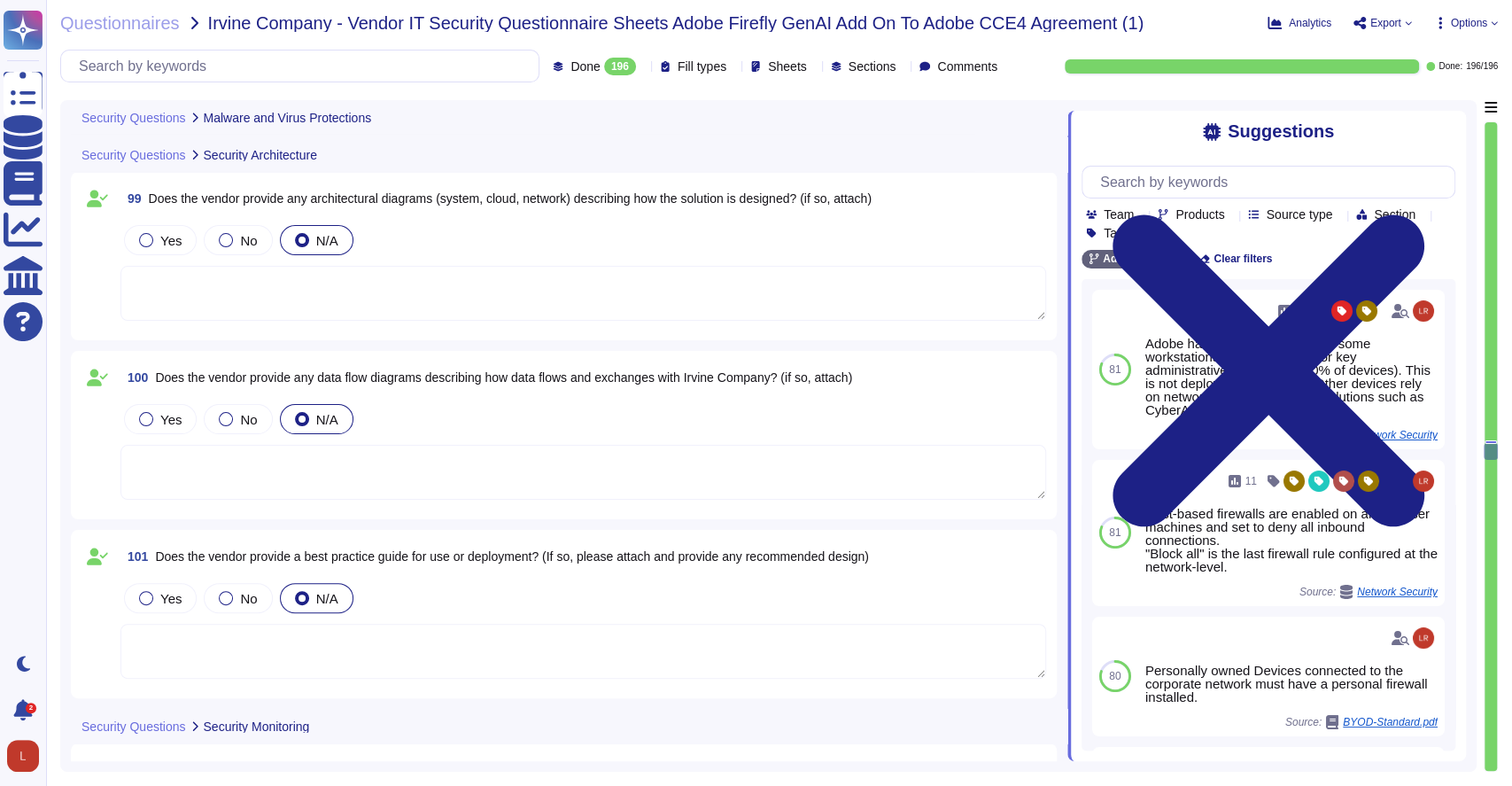
scroll to position [21296, 0]
click at [302, 290] on textarea at bounding box center [583, 290] width 926 height 55
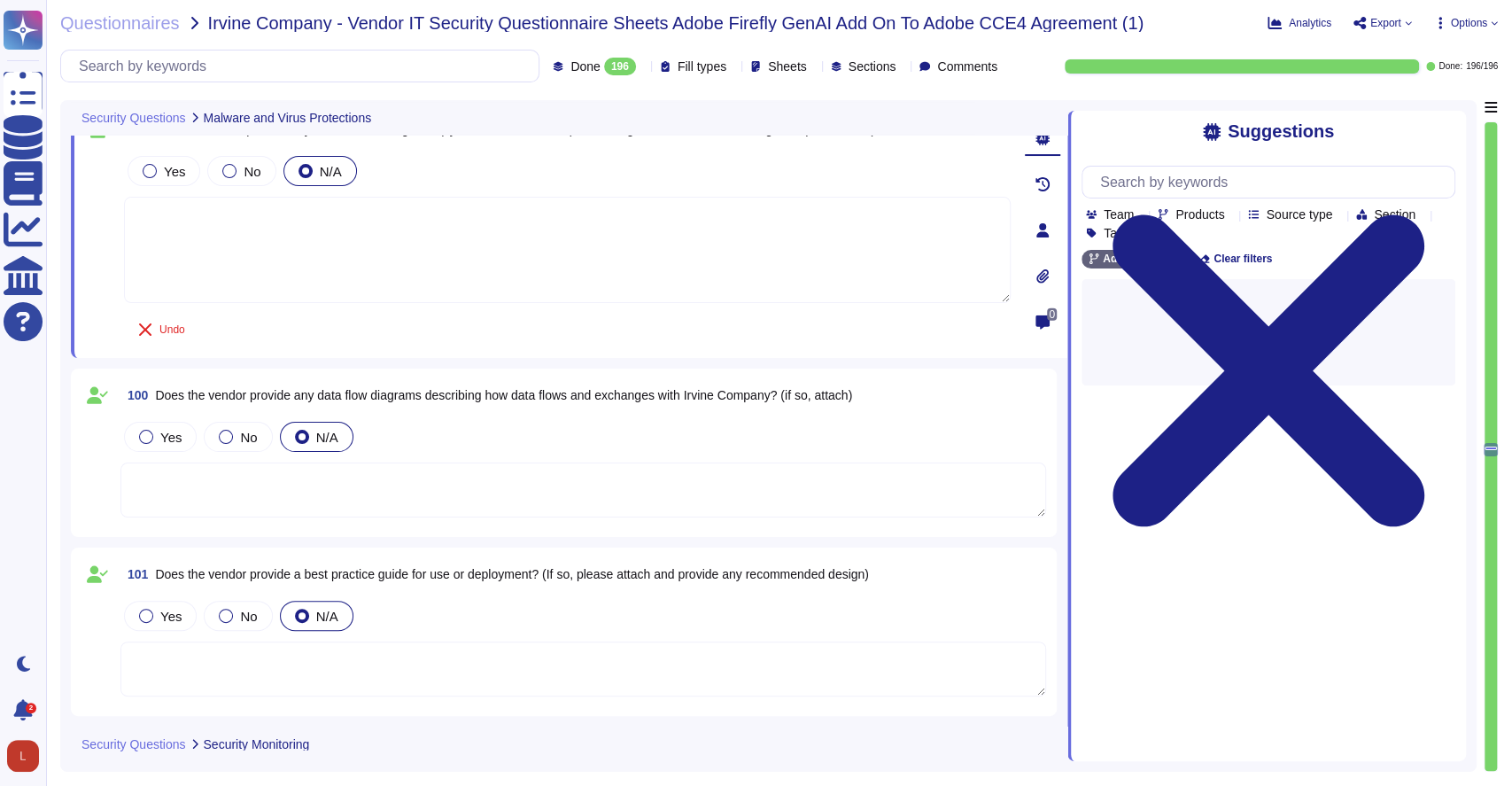
type textarea "Data flow into and out of Adobe-controlled networks must be restricted by using…"
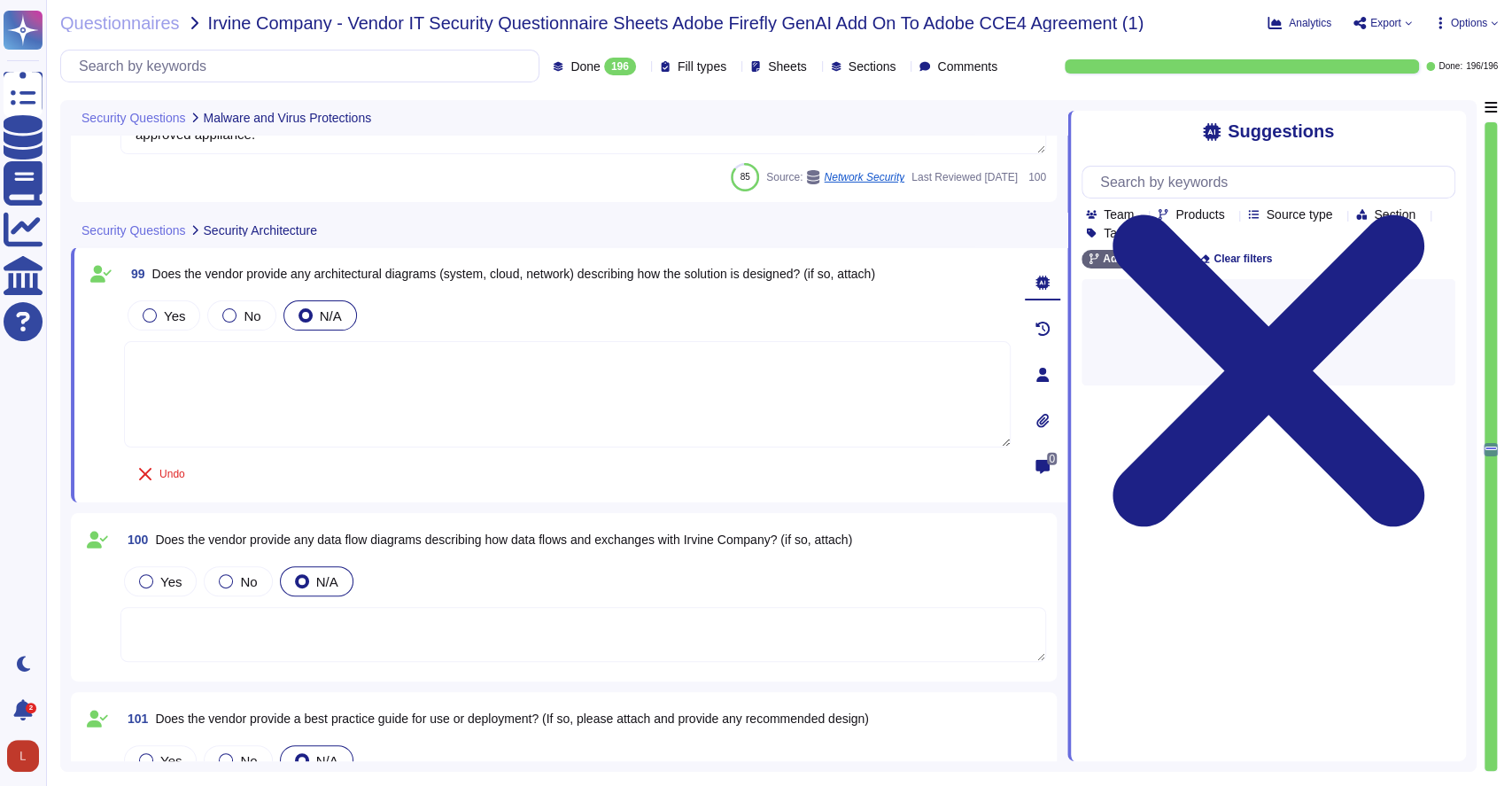
scroll to position [21150, 0]
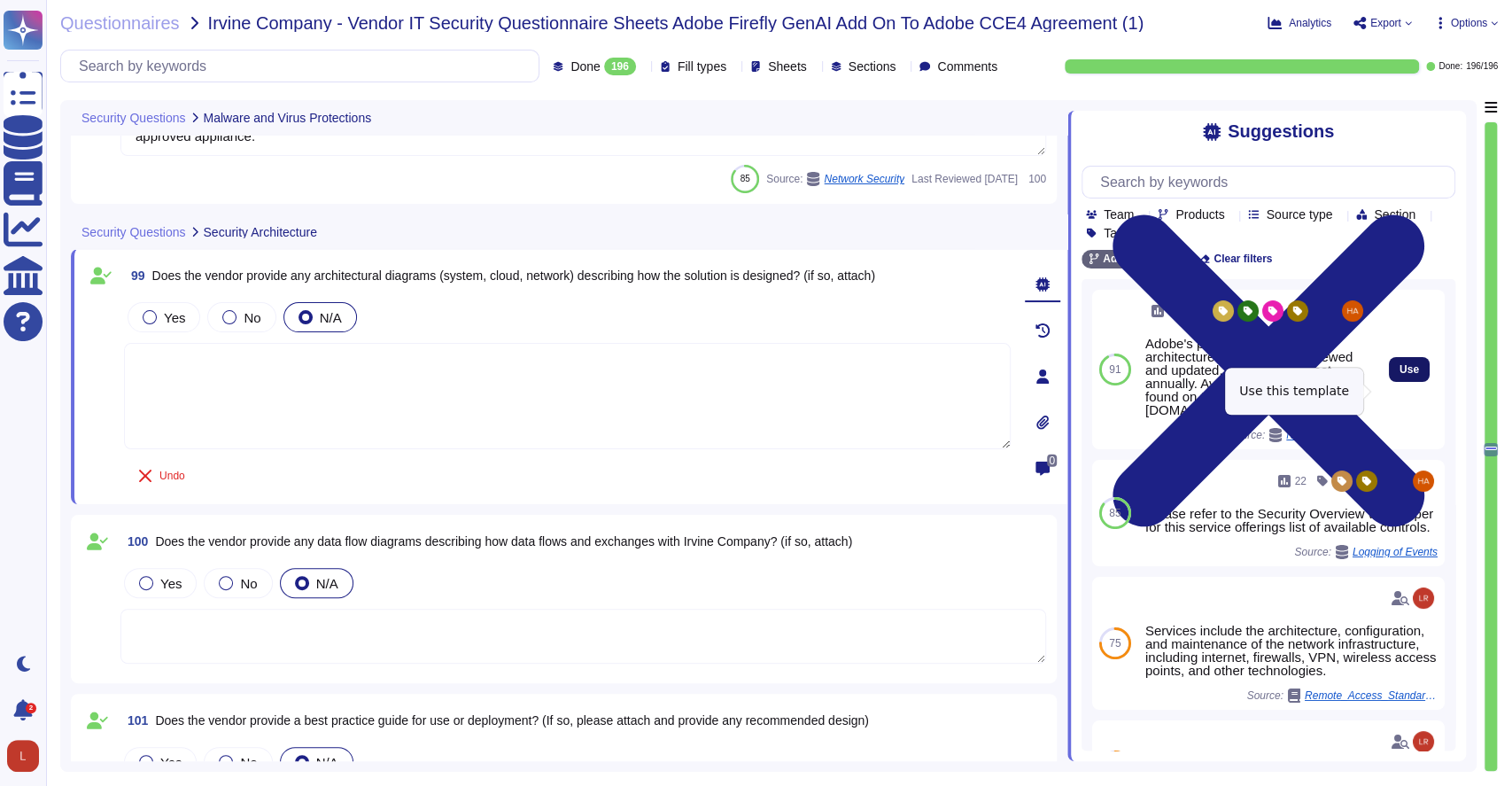
click at [1400, 375] on span "Use" at bounding box center [1409, 369] width 20 height 10
type textarea "Adobe's products and services' architecture diagrams are reviewed and updated, …"
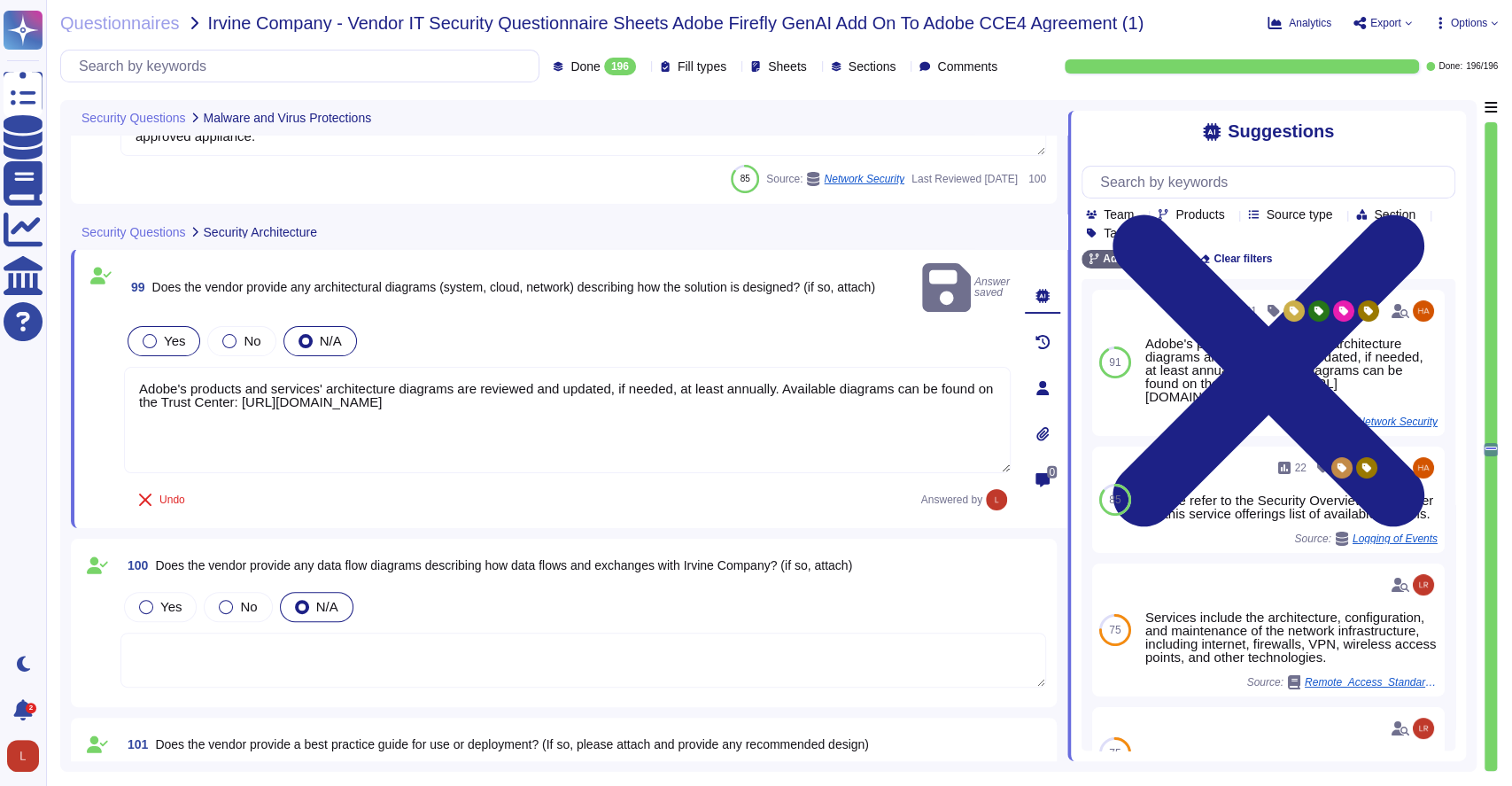
click at [156, 334] on label "Yes" at bounding box center [164, 341] width 42 height 14
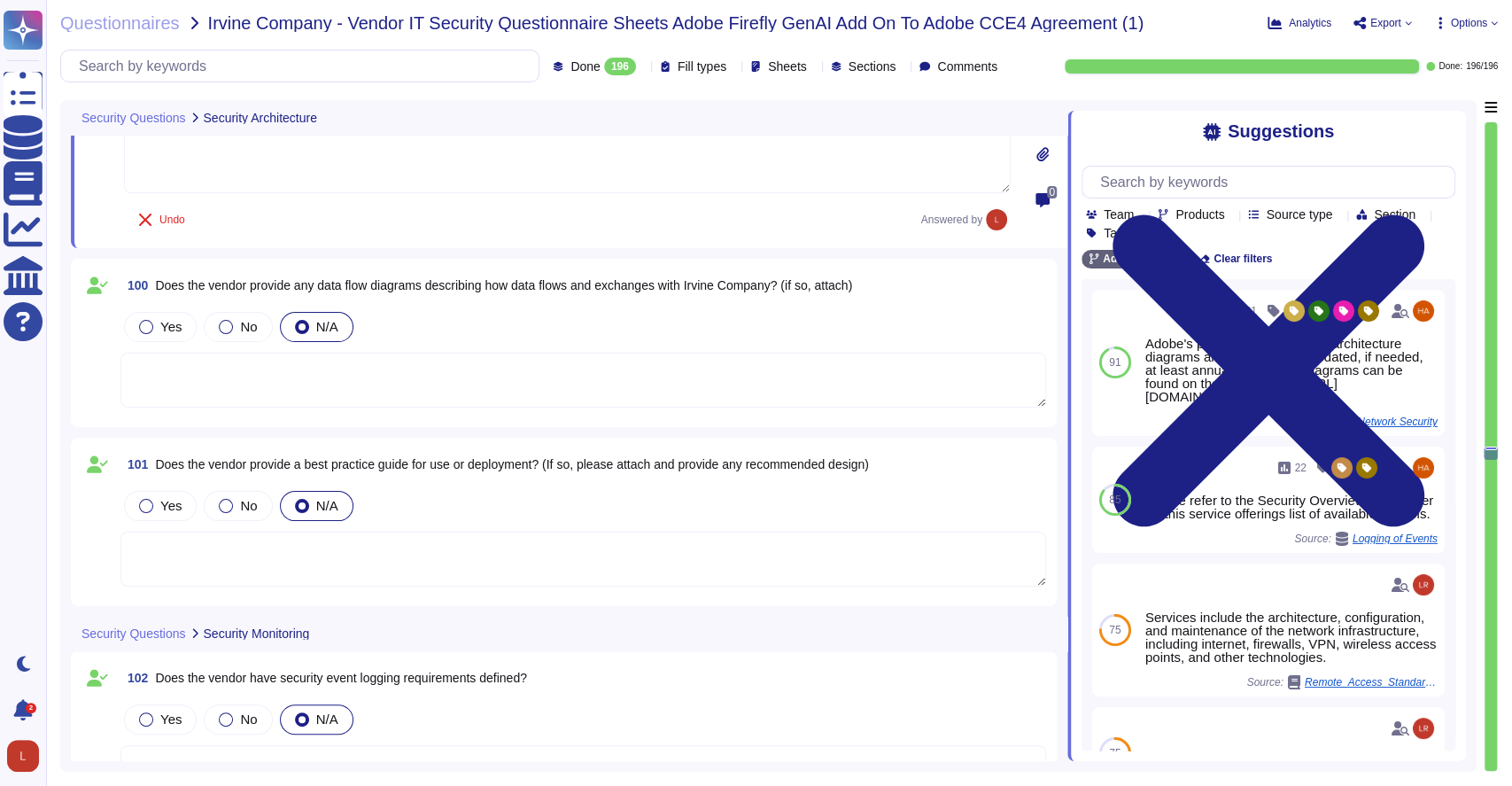
scroll to position [21409, 0]
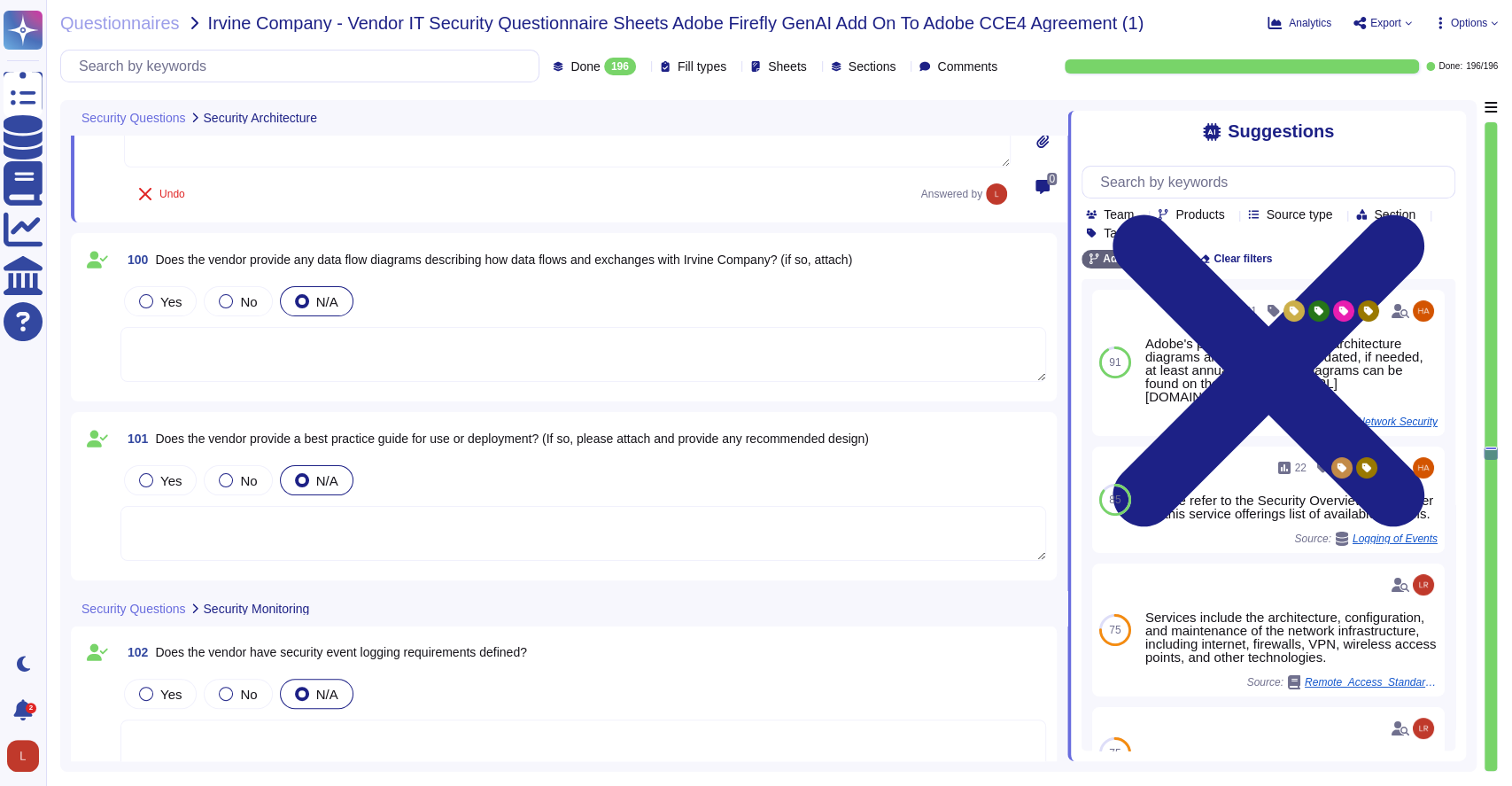
click at [341, 351] on textarea at bounding box center [583, 354] width 926 height 55
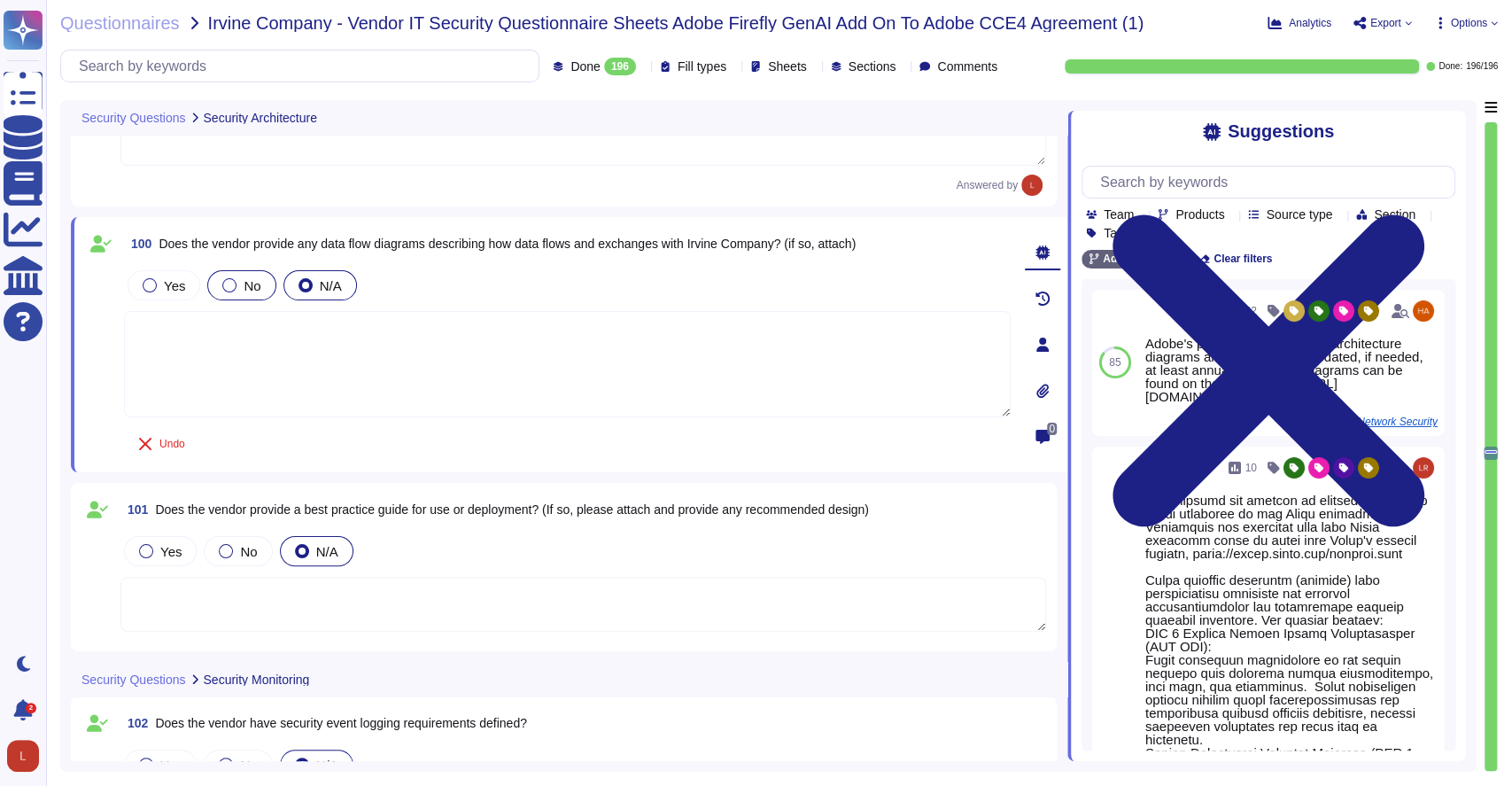
click at [226, 281] on div at bounding box center [229, 285] width 14 height 14
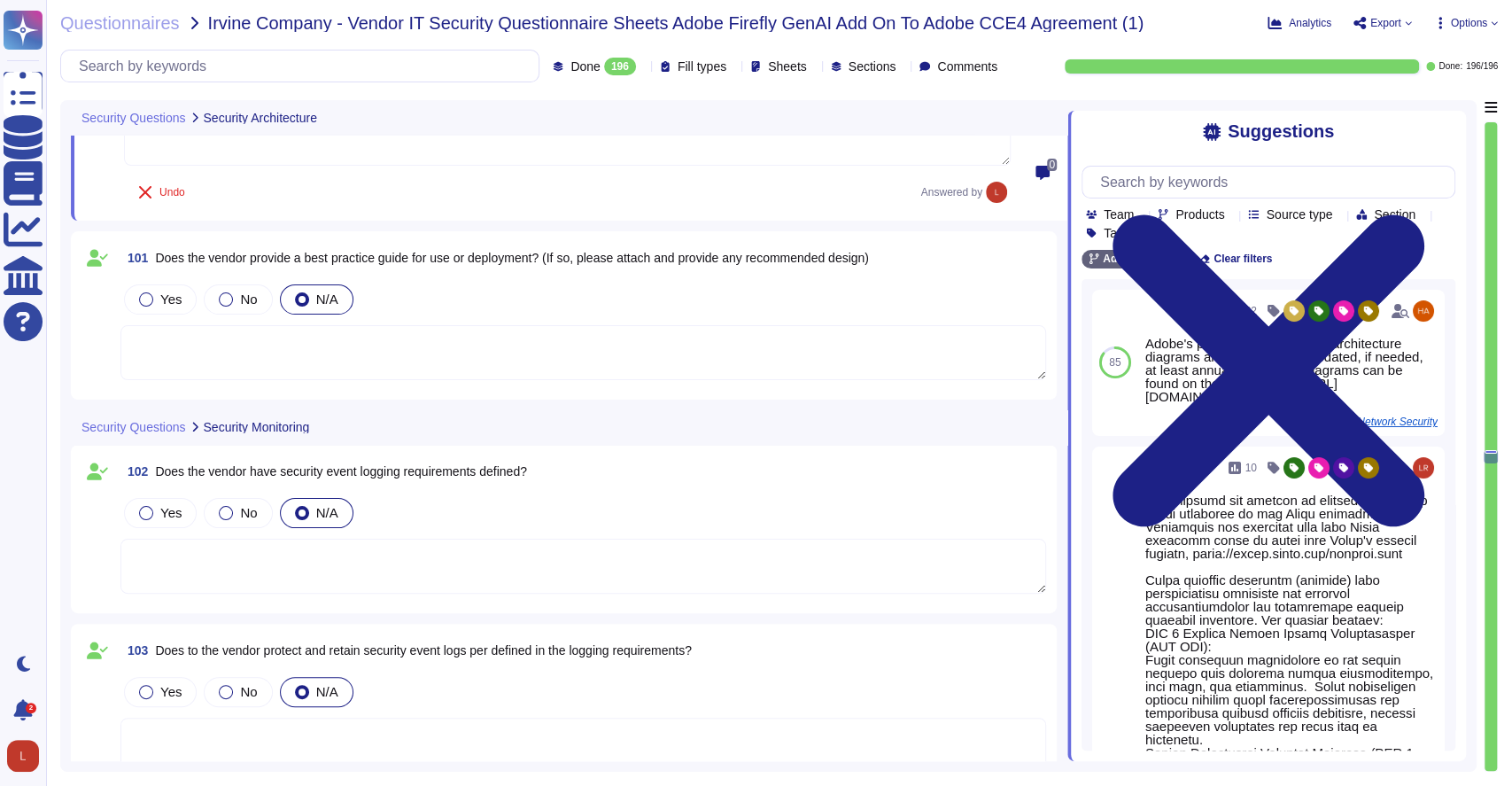
scroll to position [21687, 0]
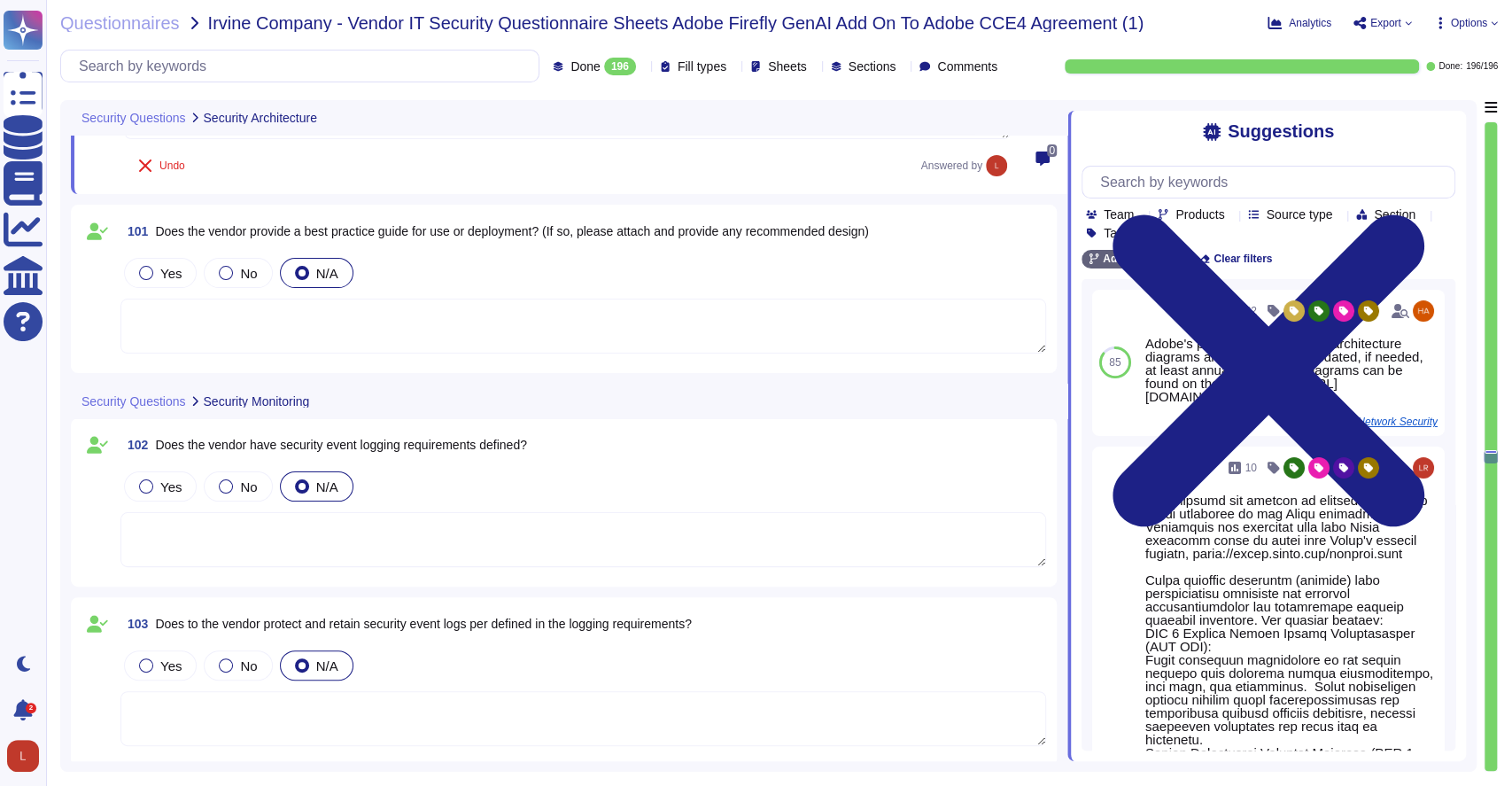
click at [163, 310] on textarea at bounding box center [583, 326] width 926 height 55
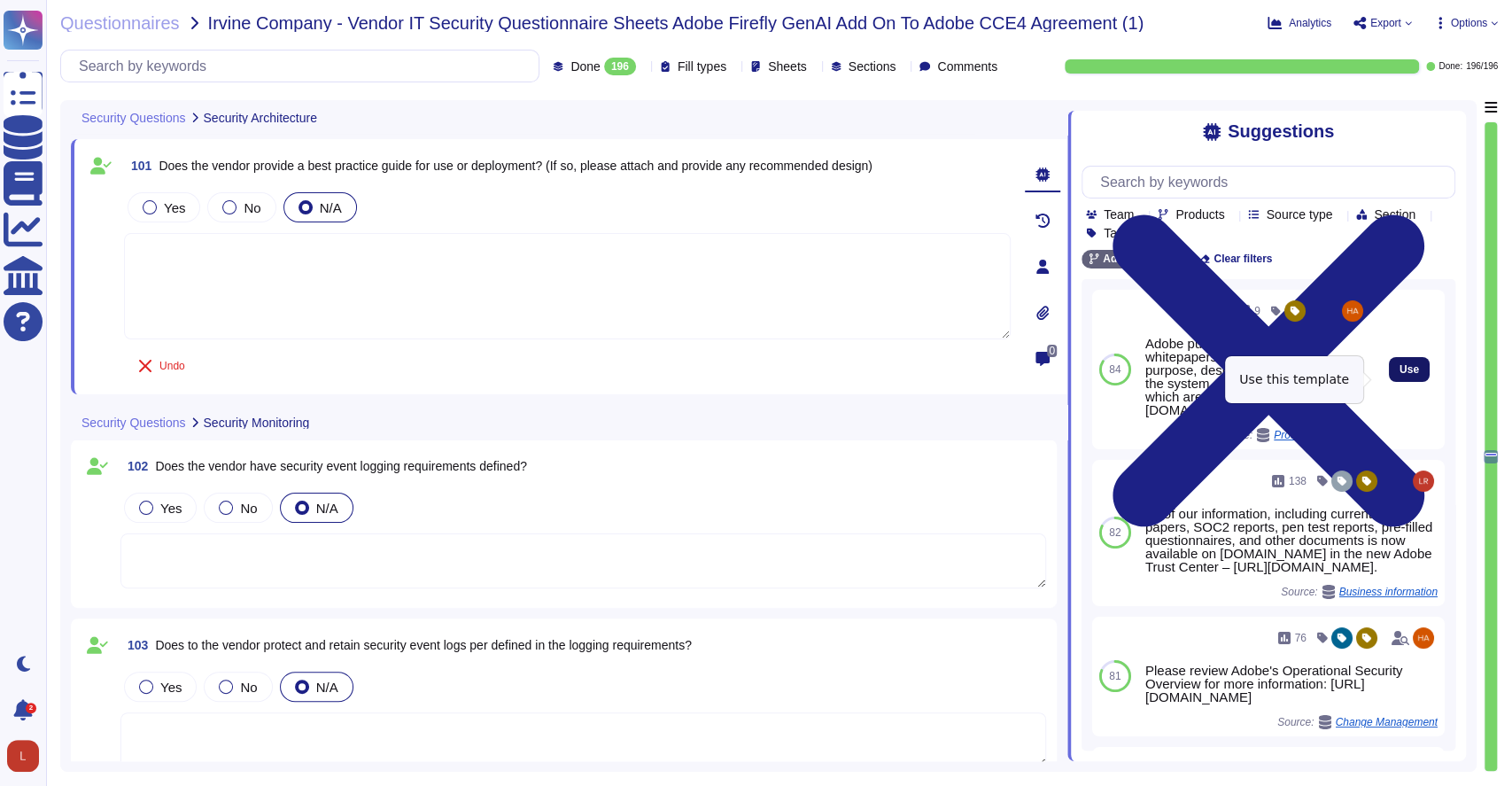
click at [1409, 382] on button "Use" at bounding box center [1409, 369] width 40 height 24
type textarea "Adobe publishes public‐facing whitepapers that describe the purpose, design, an…"
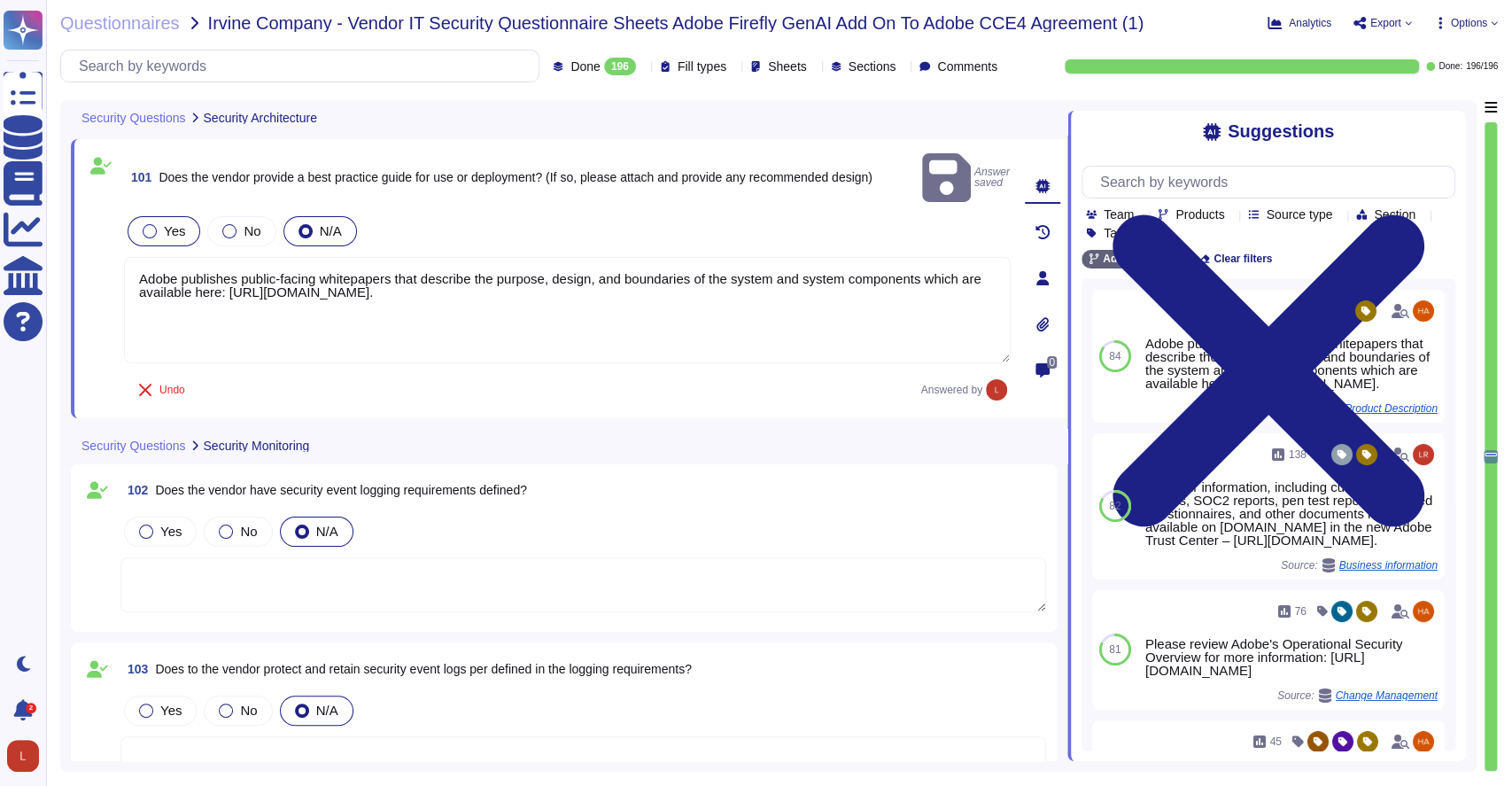
click at [149, 224] on div at bounding box center [150, 231] width 14 height 14
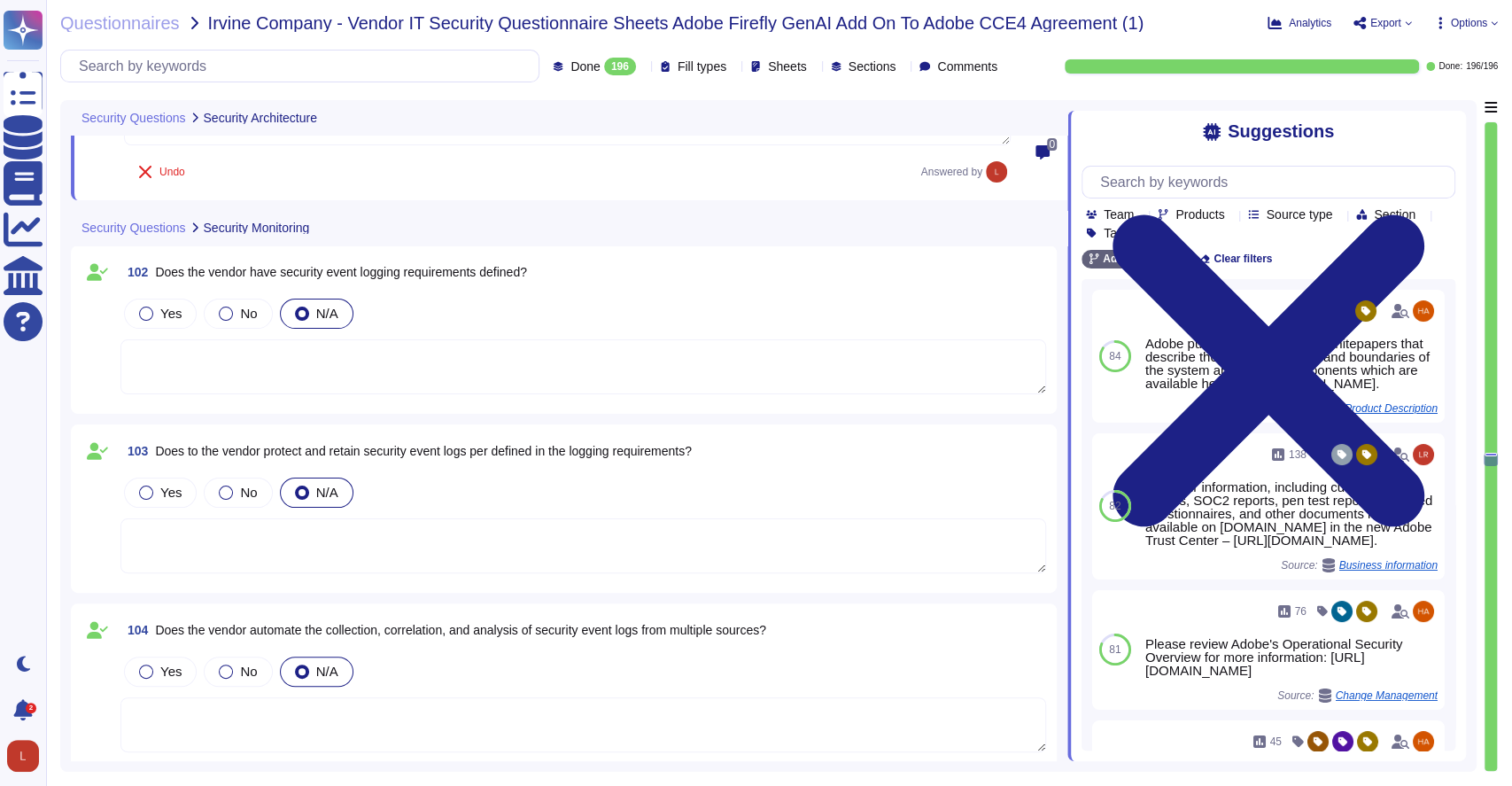
scroll to position [21906, 0]
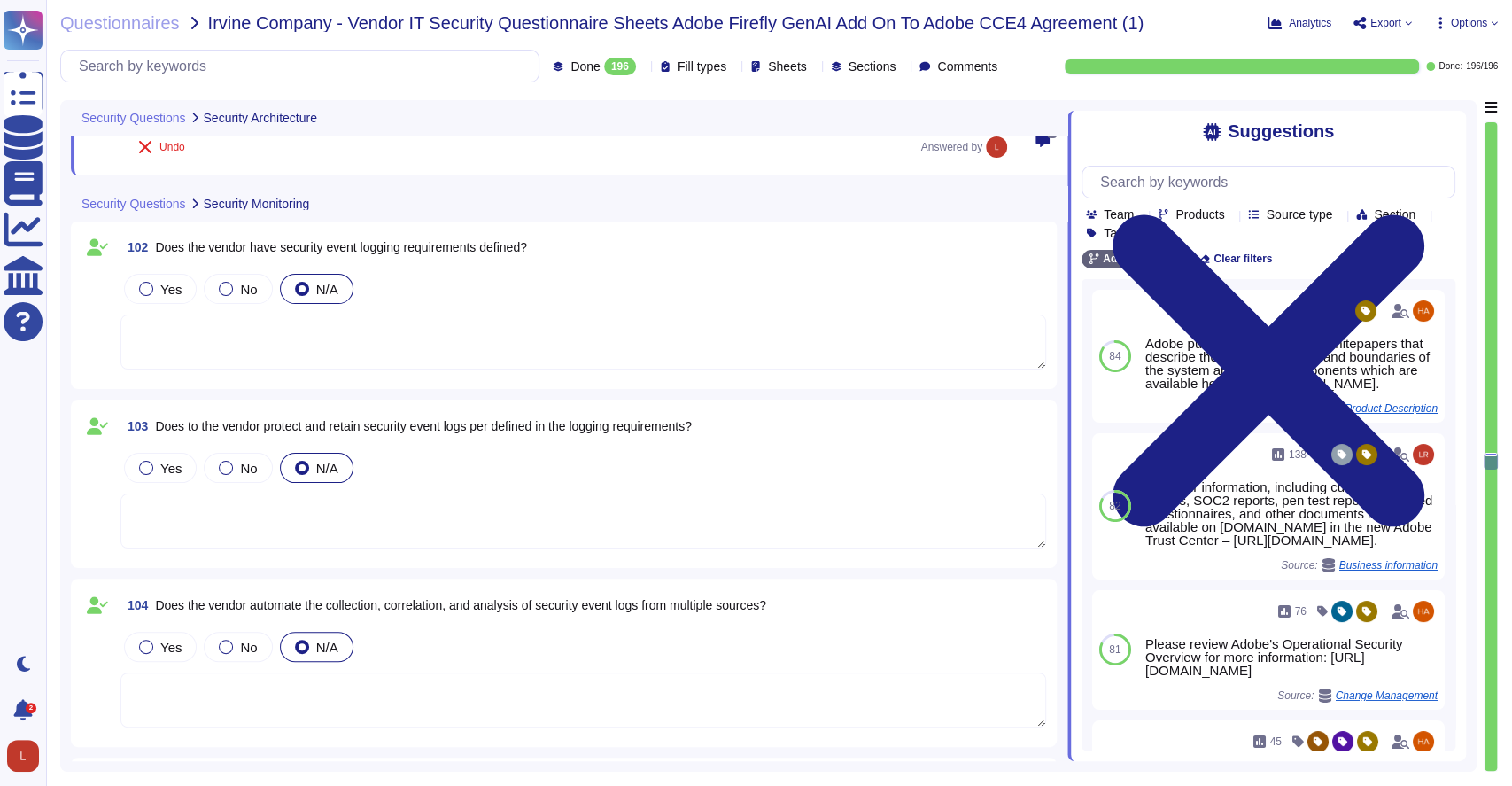
click at [206, 335] on textarea at bounding box center [583, 342] width 926 height 55
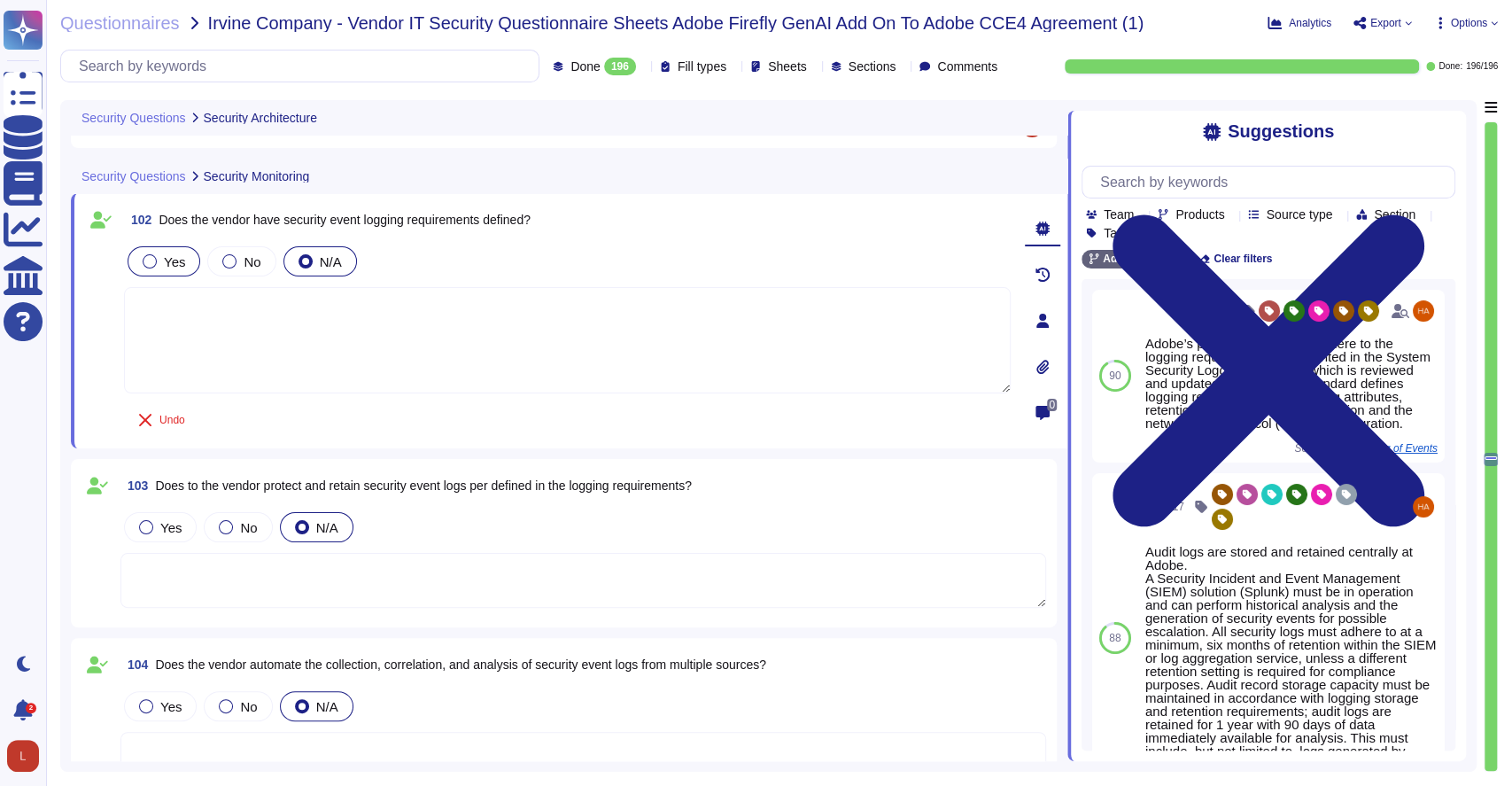
click at [147, 265] on div at bounding box center [150, 261] width 14 height 14
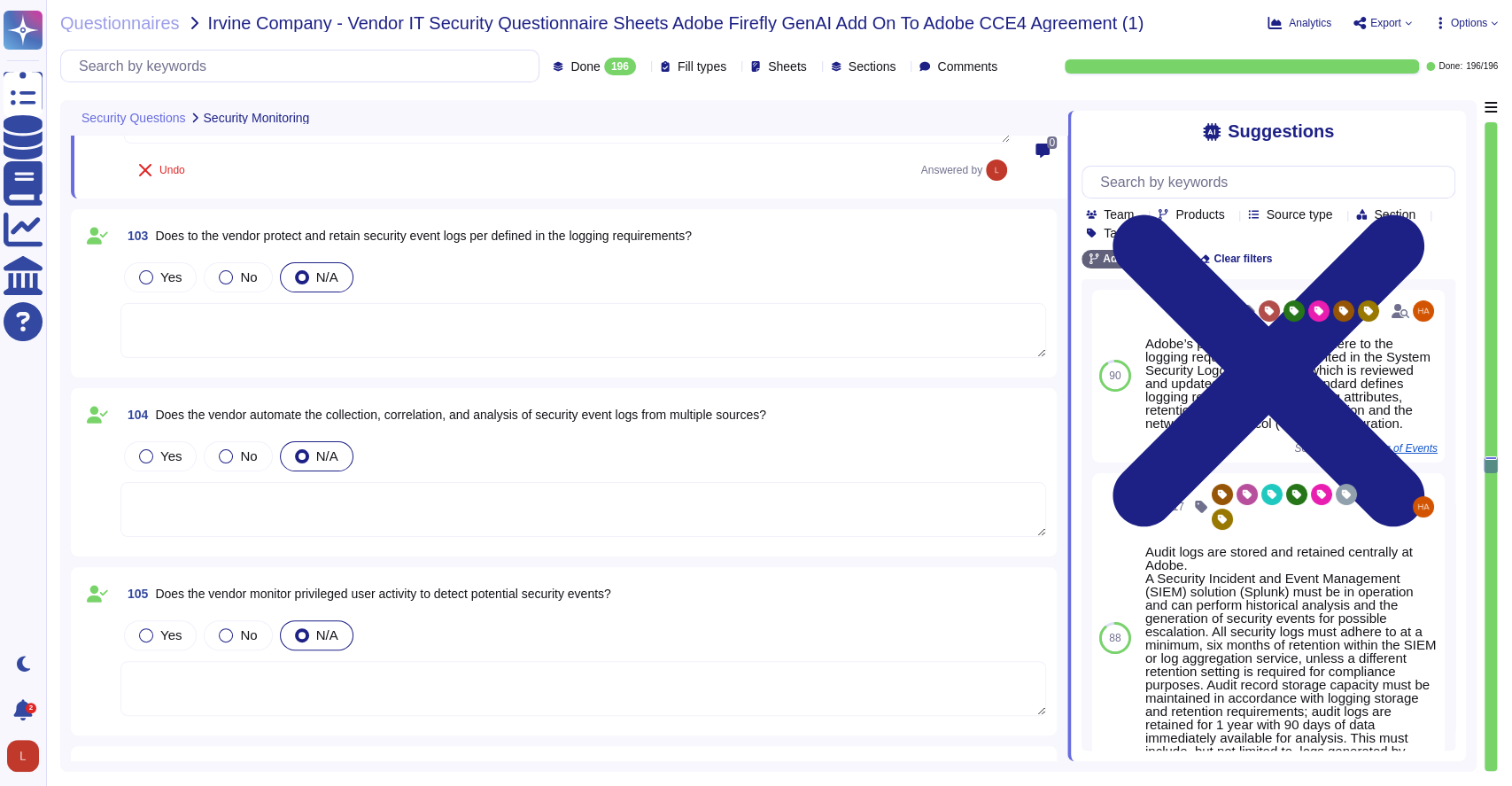
scroll to position [22162, 0]
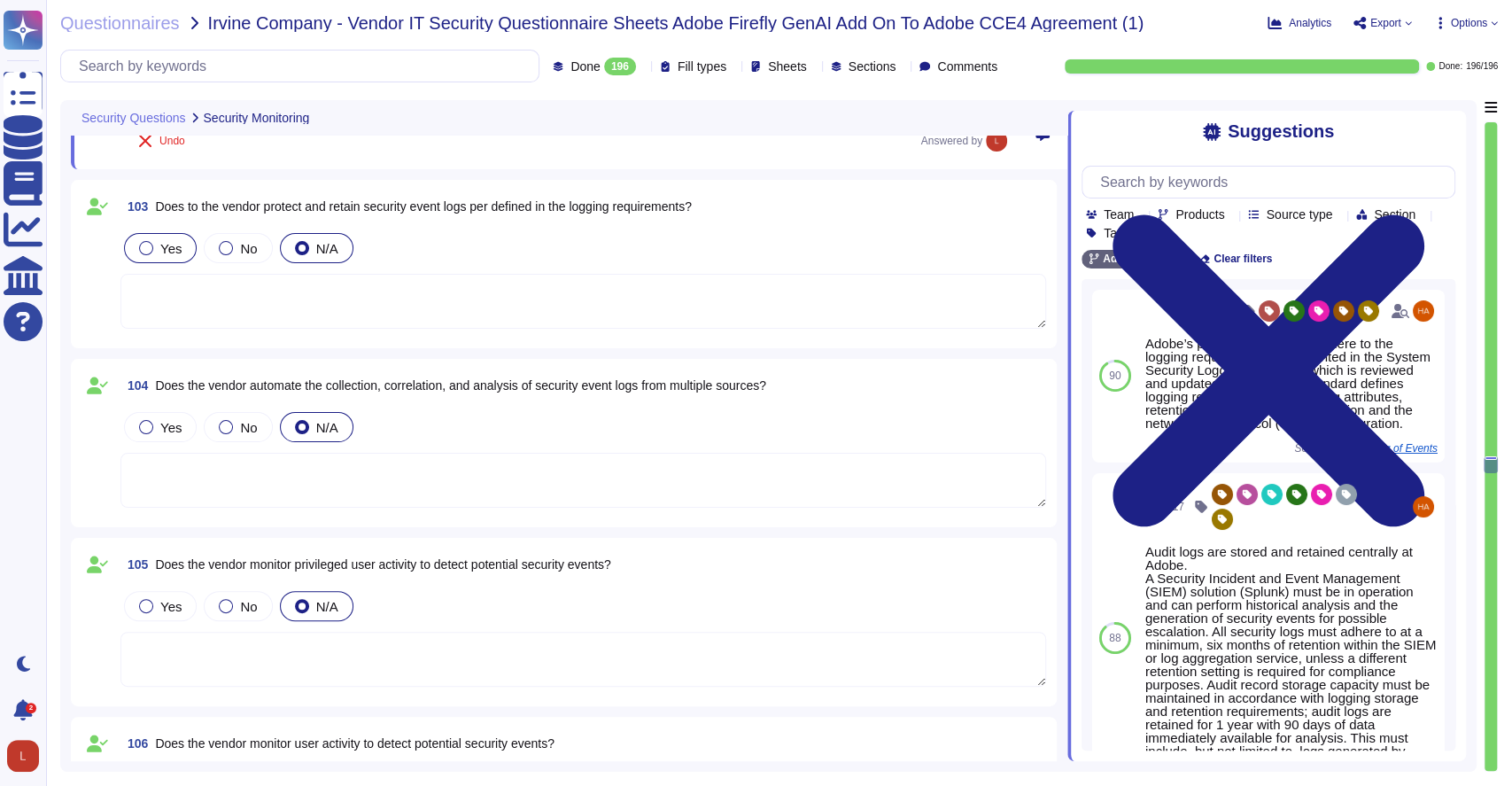
click at [144, 244] on div at bounding box center [146, 248] width 14 height 14
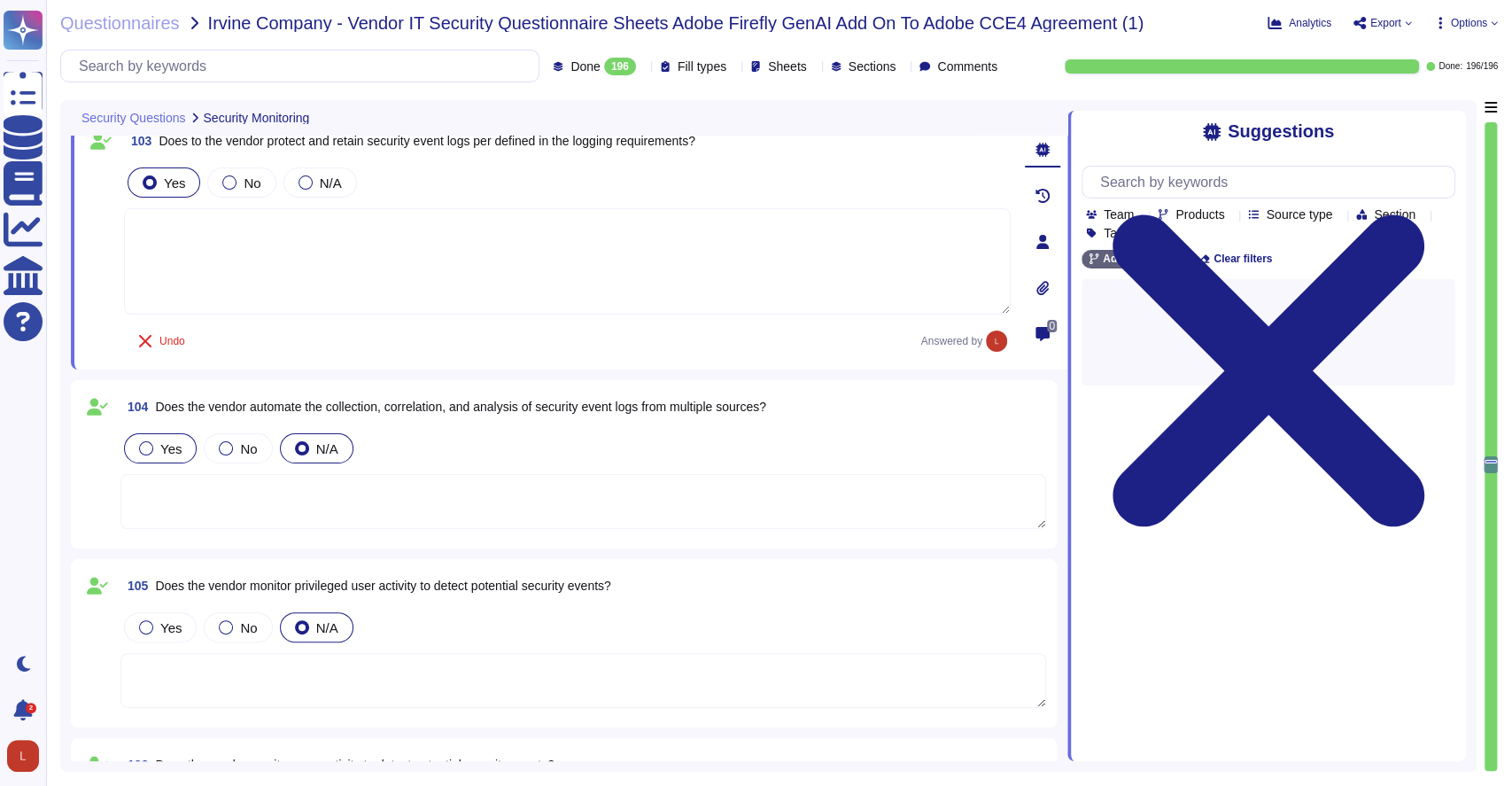
click at [142, 449] on div at bounding box center [146, 448] width 14 height 14
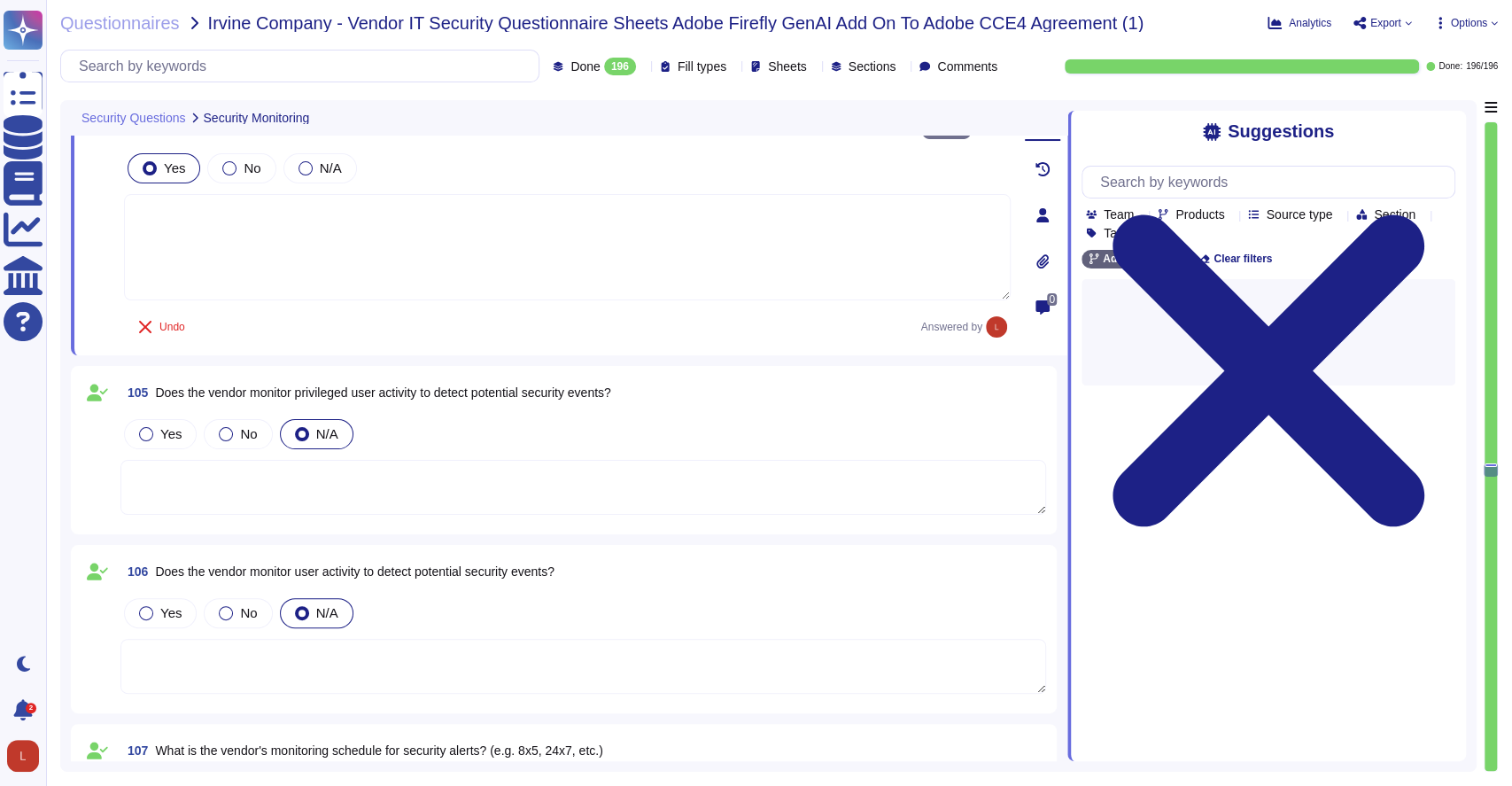
scroll to position [22402, 0]
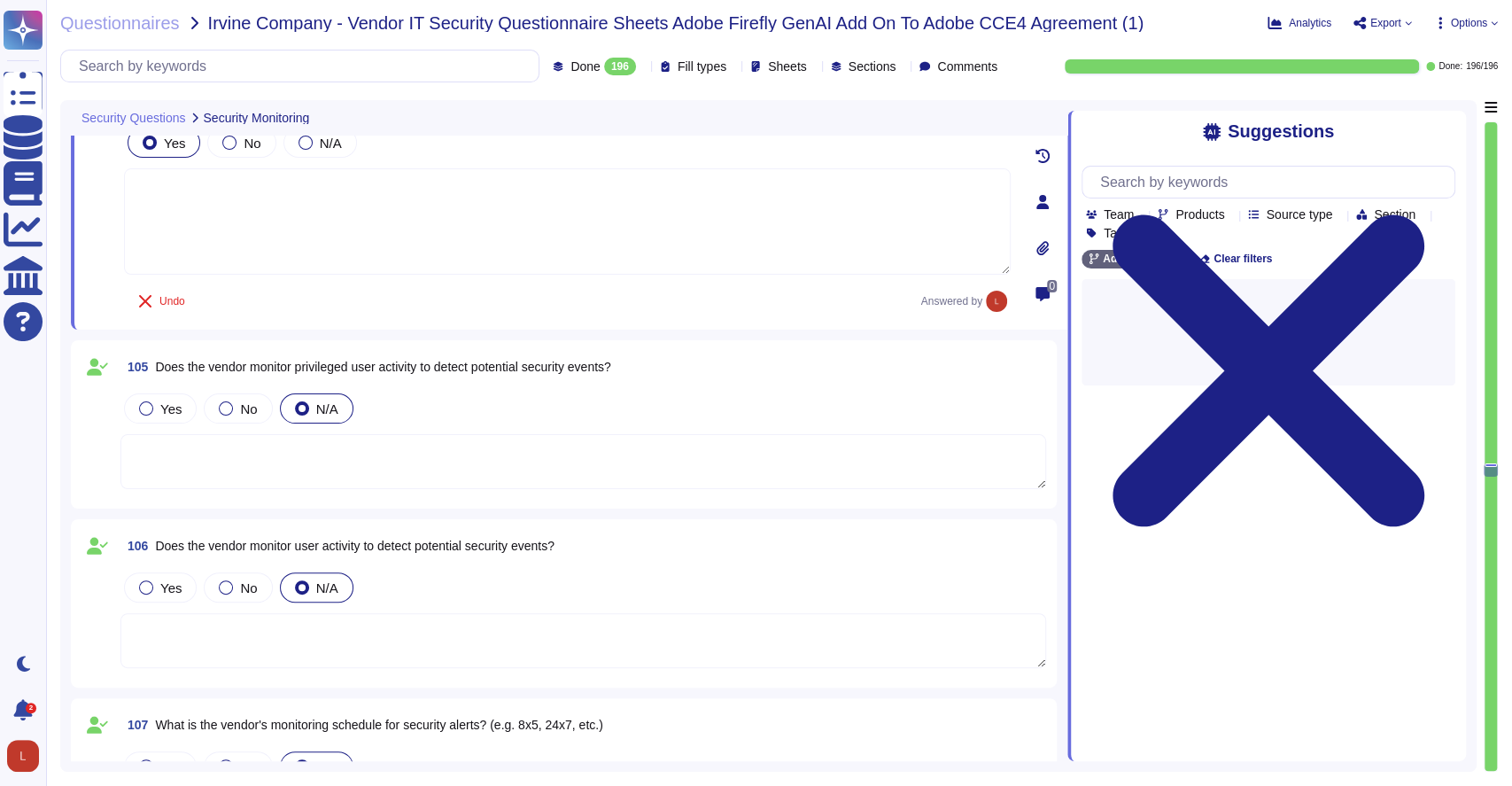
click at [403, 441] on textarea at bounding box center [583, 461] width 926 height 55
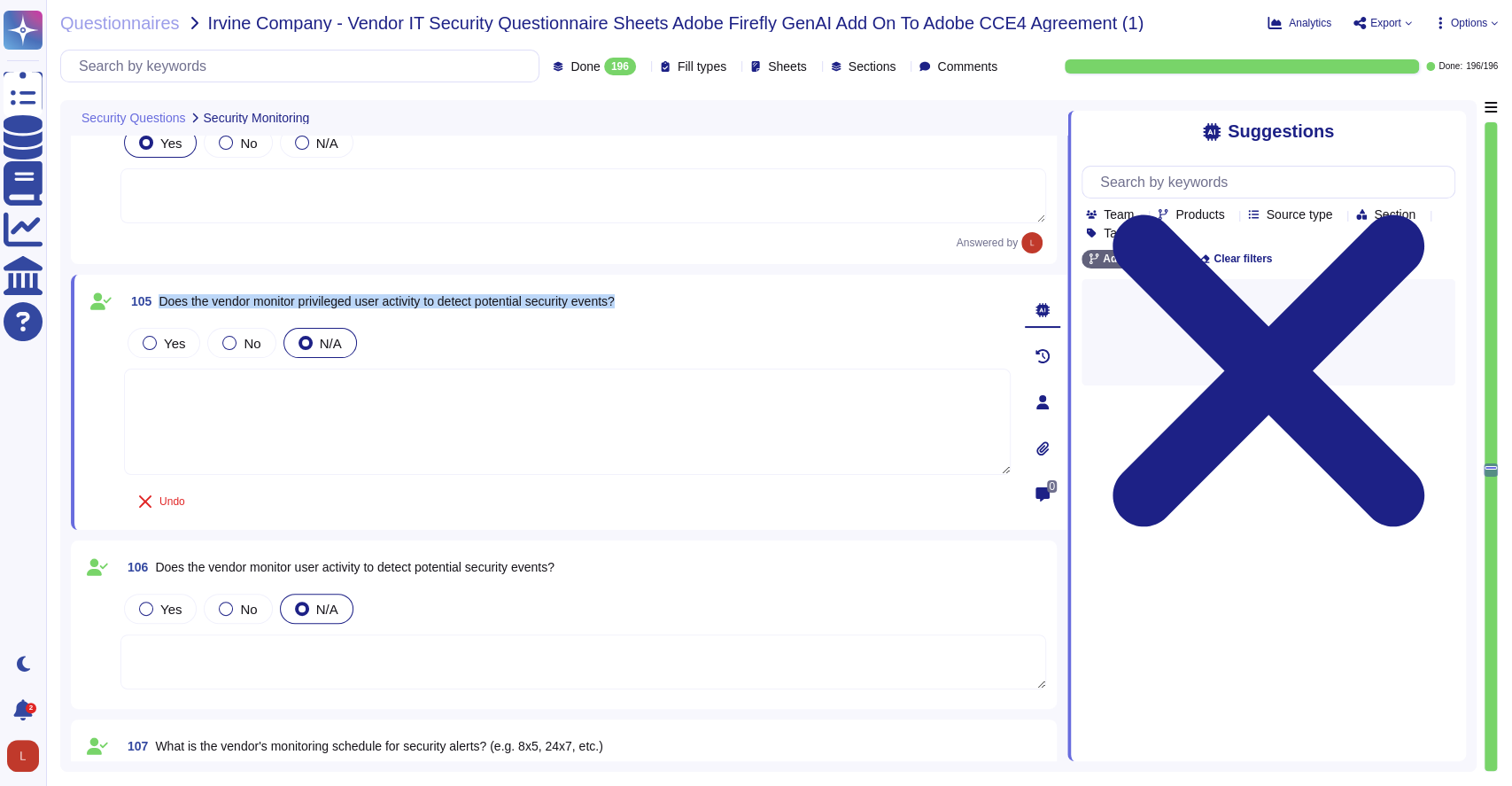
drag, startPoint x: 158, startPoint y: 296, endPoint x: 645, endPoint y: 316, distance: 487.4
click at [645, 316] on div "105 Does the vendor monitor privileged user activity to detect potential securi…" at bounding box center [548, 402] width 926 height 234
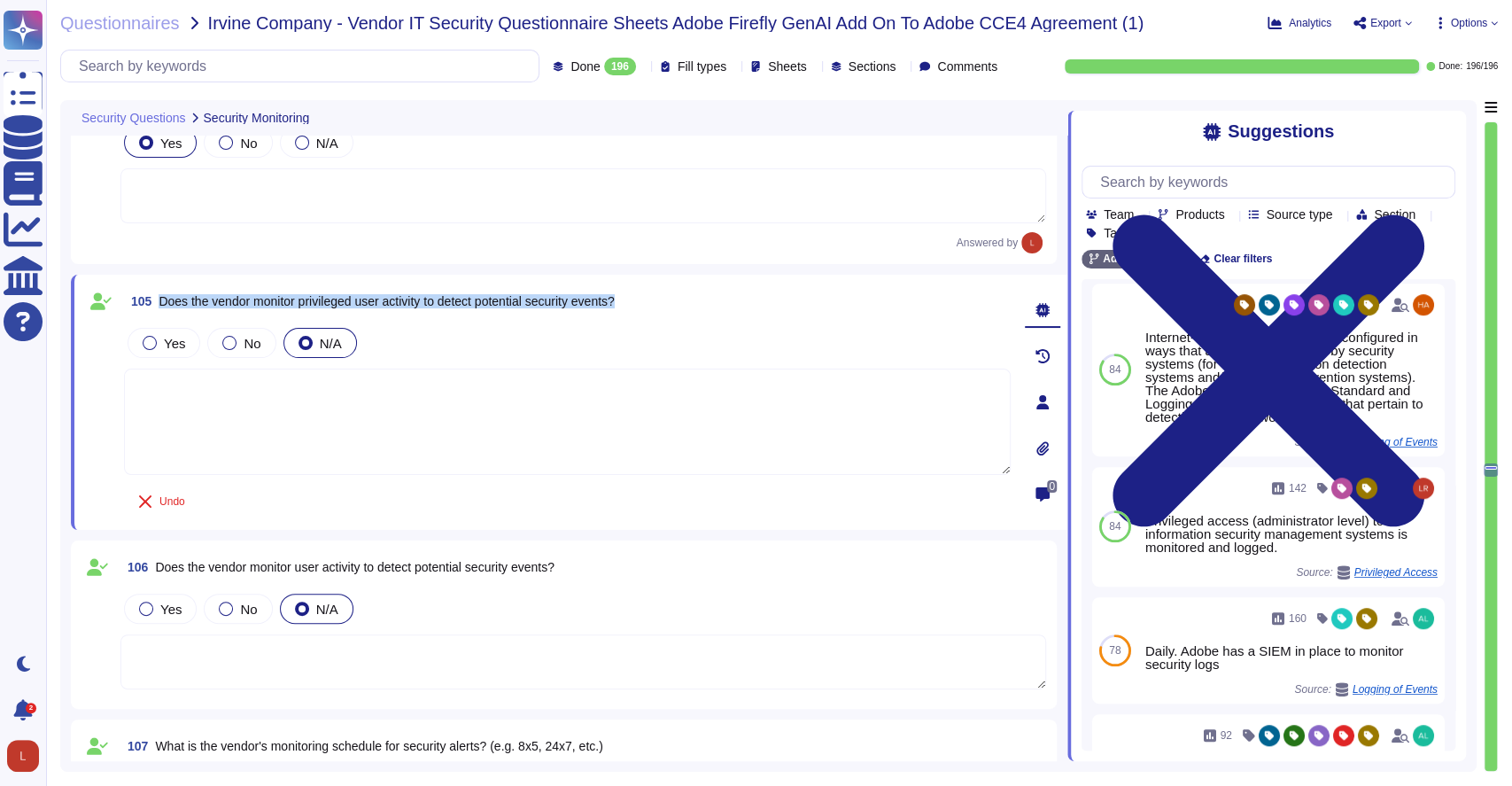
scroll to position [702, 0]
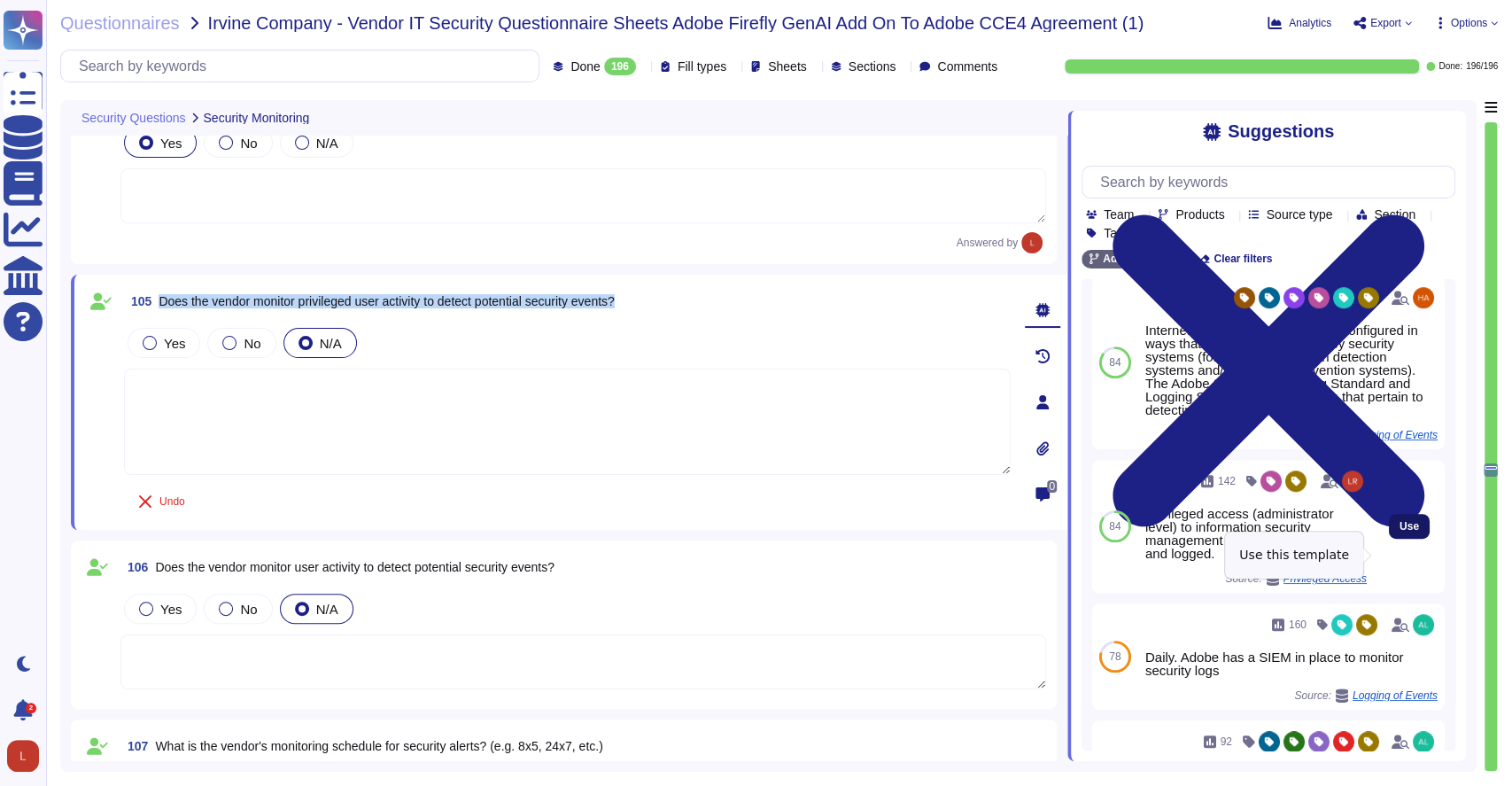
click at [1400, 532] on span "Use" at bounding box center [1409, 526] width 20 height 10
type textarea "Privileged access (administrator level) to information security management syst…"
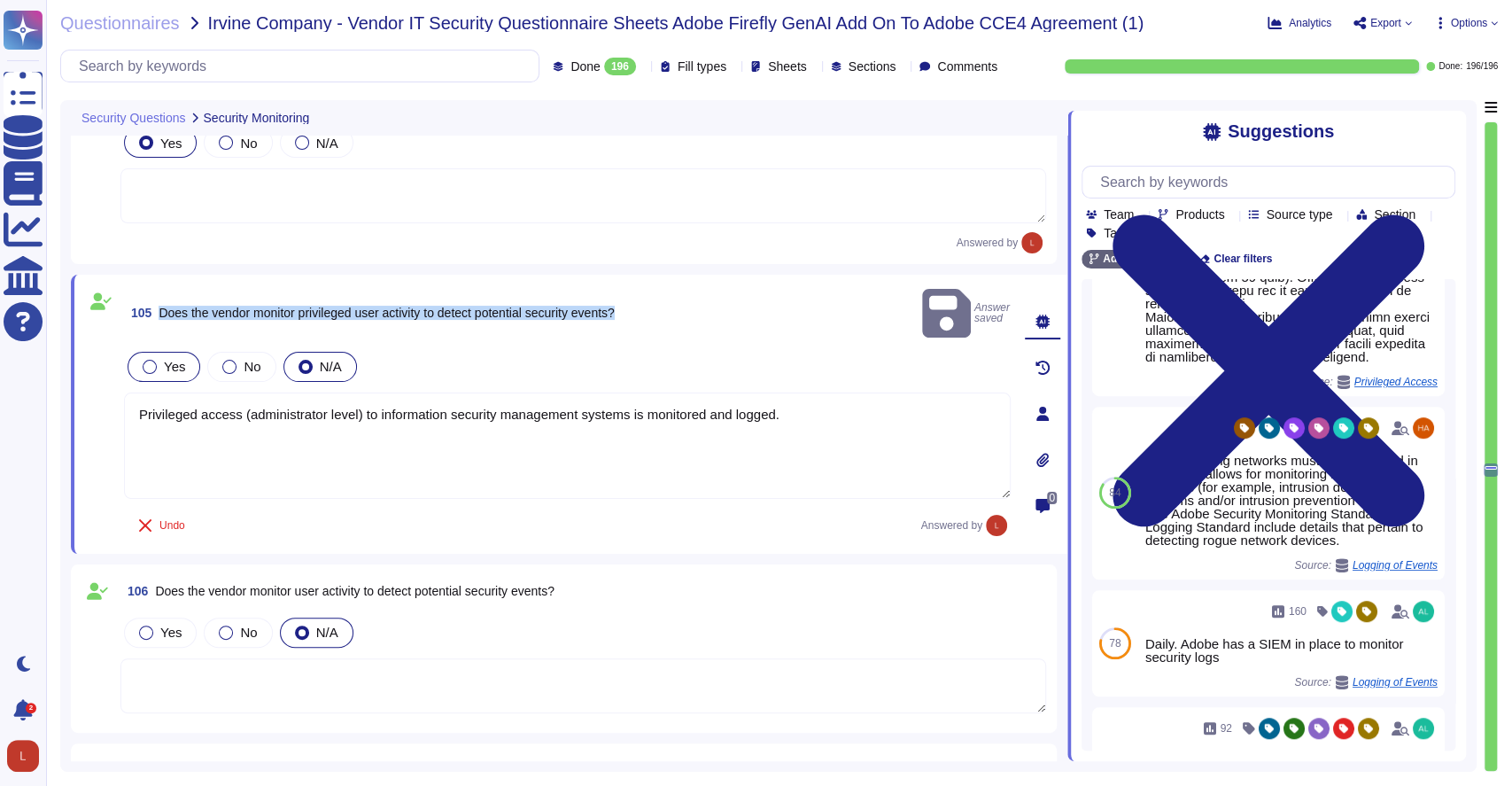
click at [153, 360] on div at bounding box center [150, 366] width 14 height 14
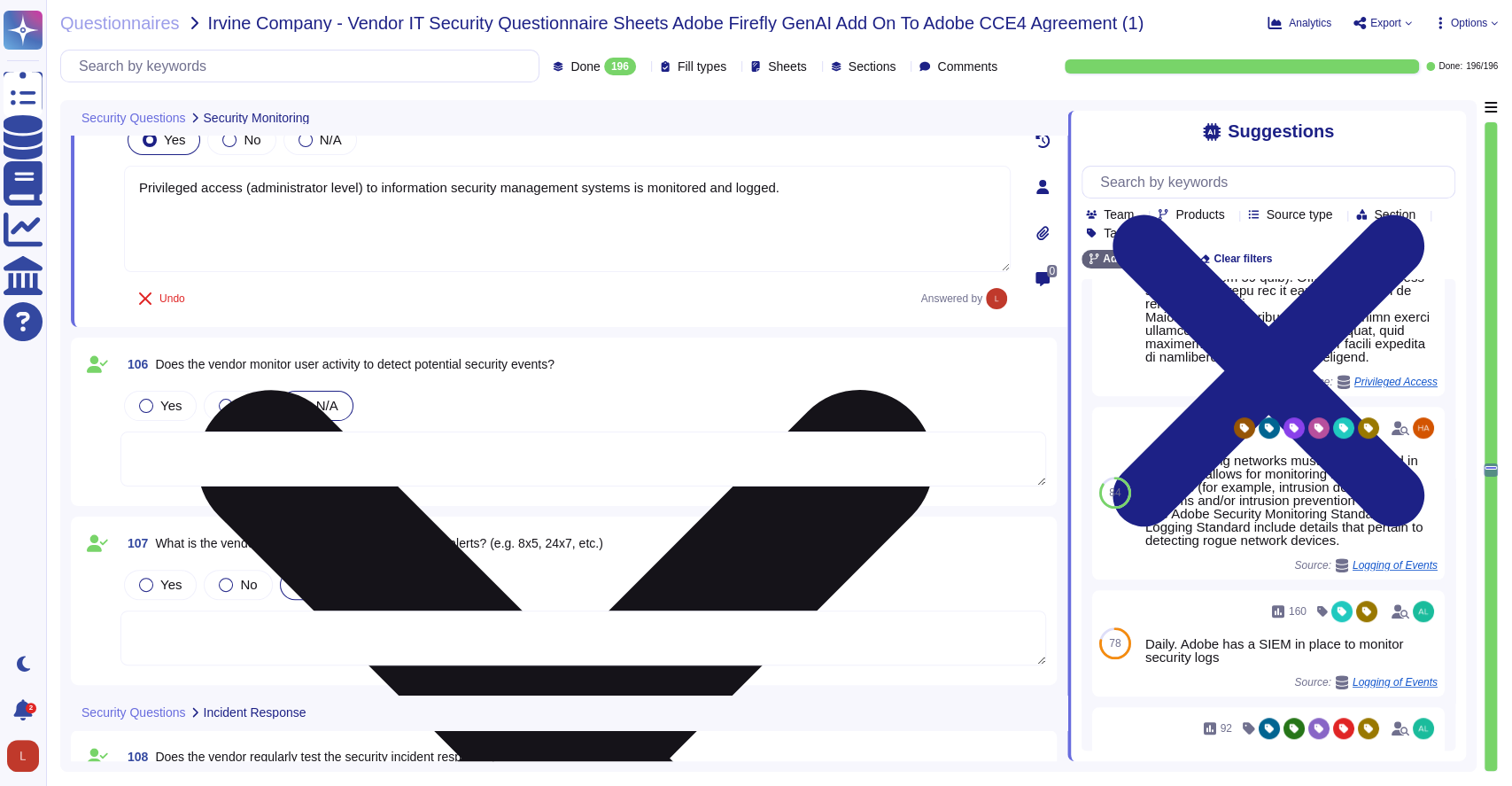
scroll to position [22659, 0]
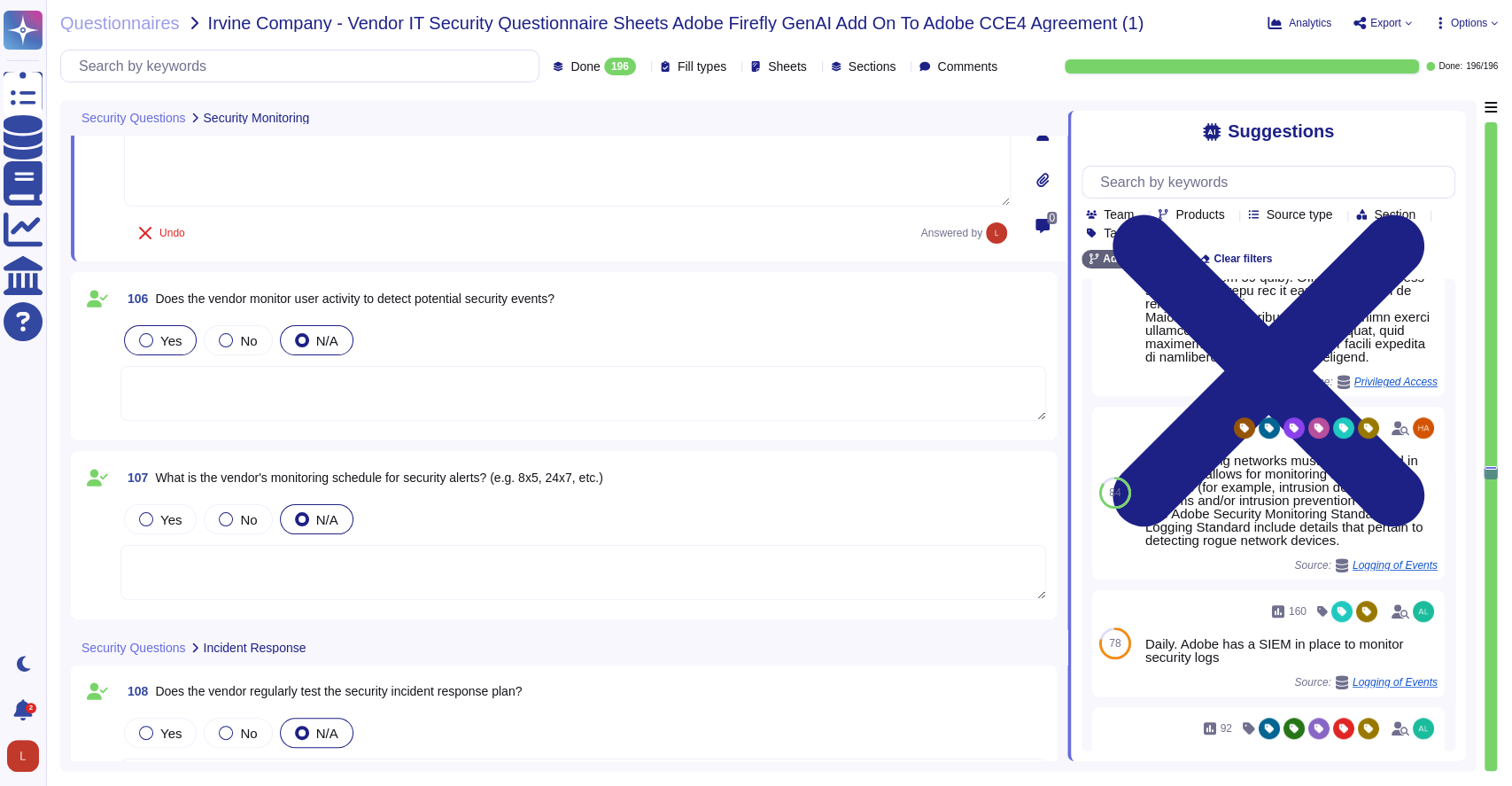
click at [146, 339] on div at bounding box center [146, 340] width 14 height 14
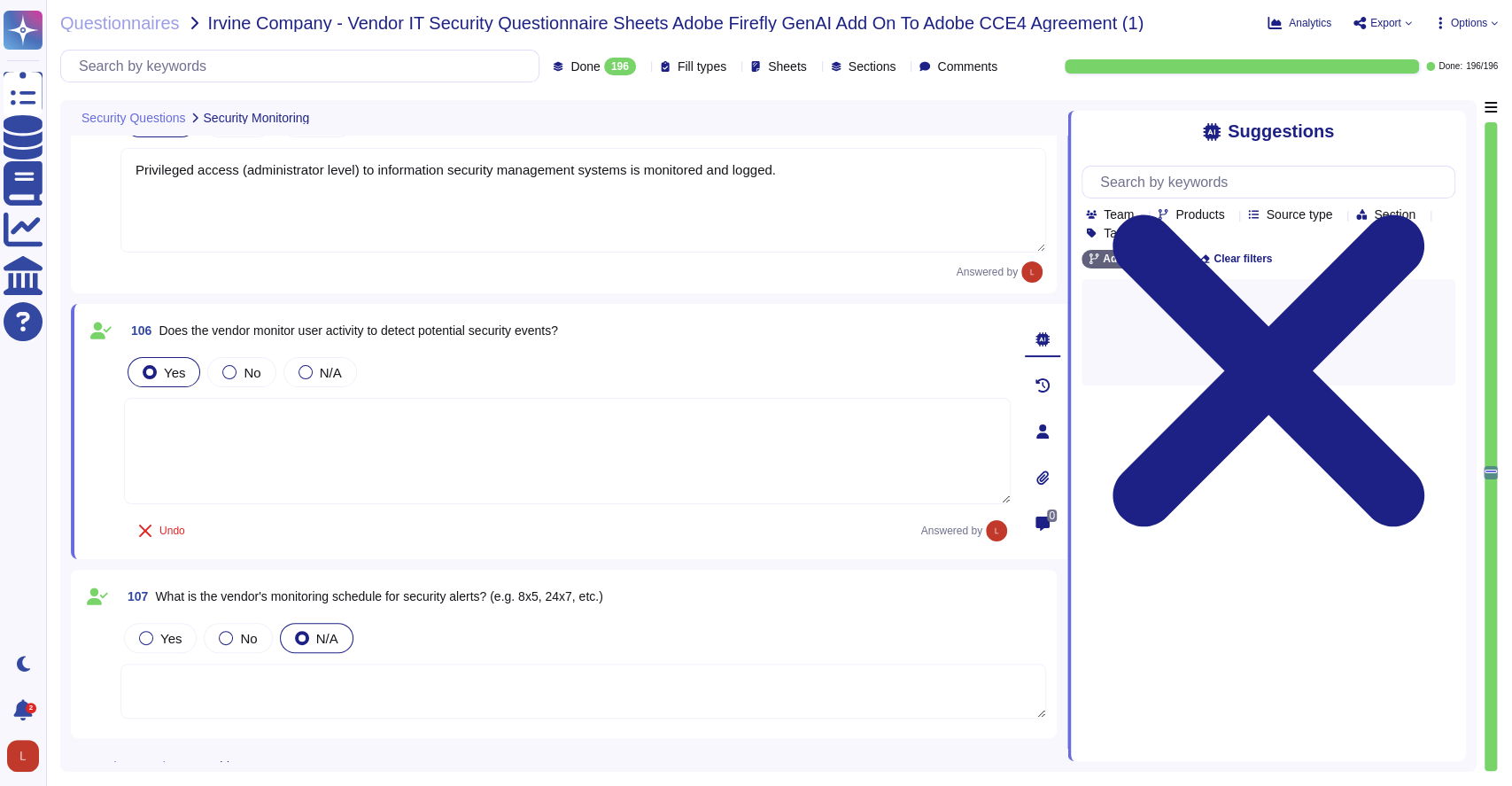
scroll to position [22611, 0]
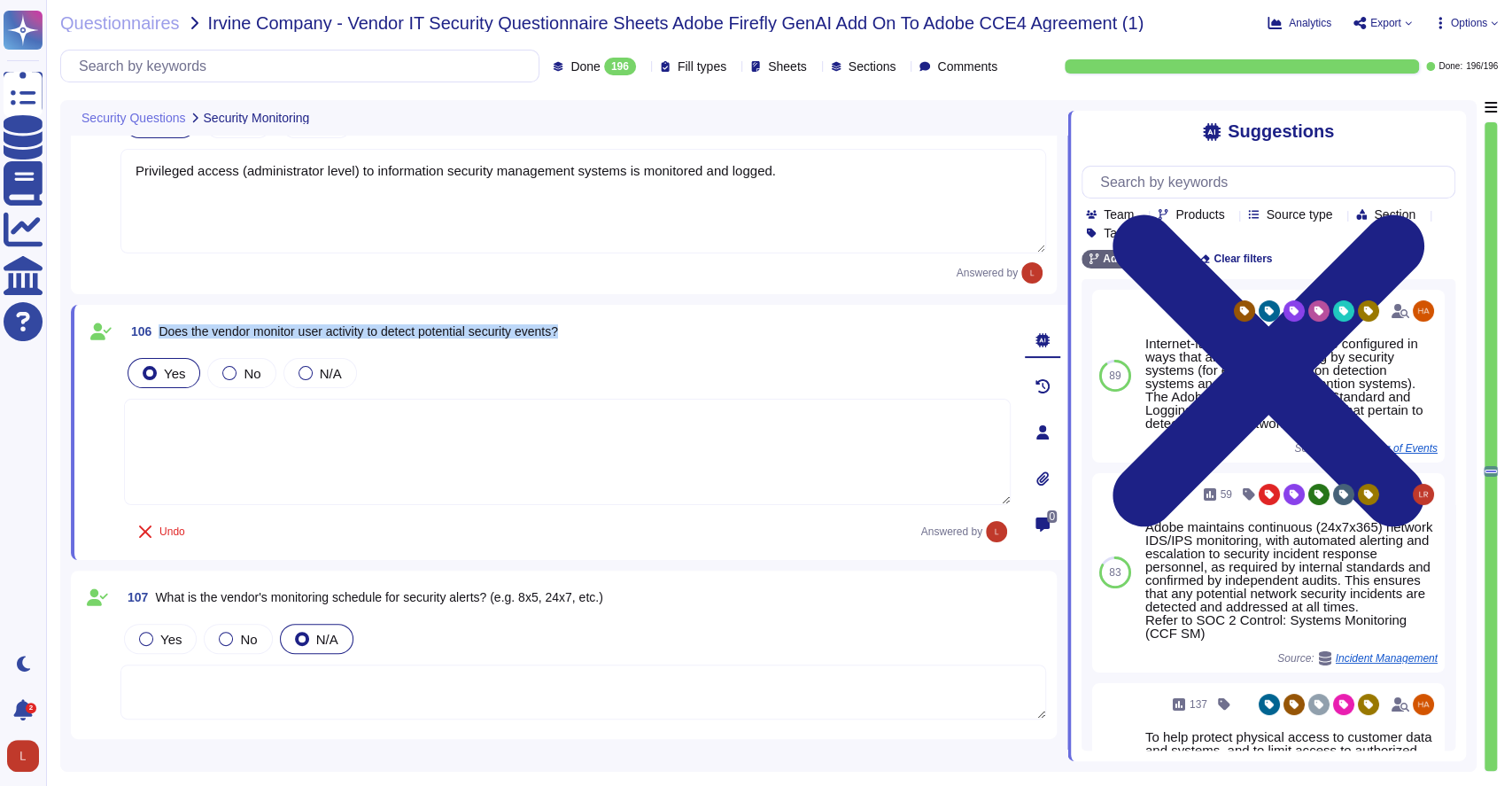
drag, startPoint x: 159, startPoint y: 329, endPoint x: 571, endPoint y: 337, distance: 412.1
click at [558, 337] on span "Does the vendor monitor user activity to detect potential security events?" at bounding box center [358, 331] width 400 height 14
click at [184, 462] on textarea at bounding box center [567, 452] width 887 height 106
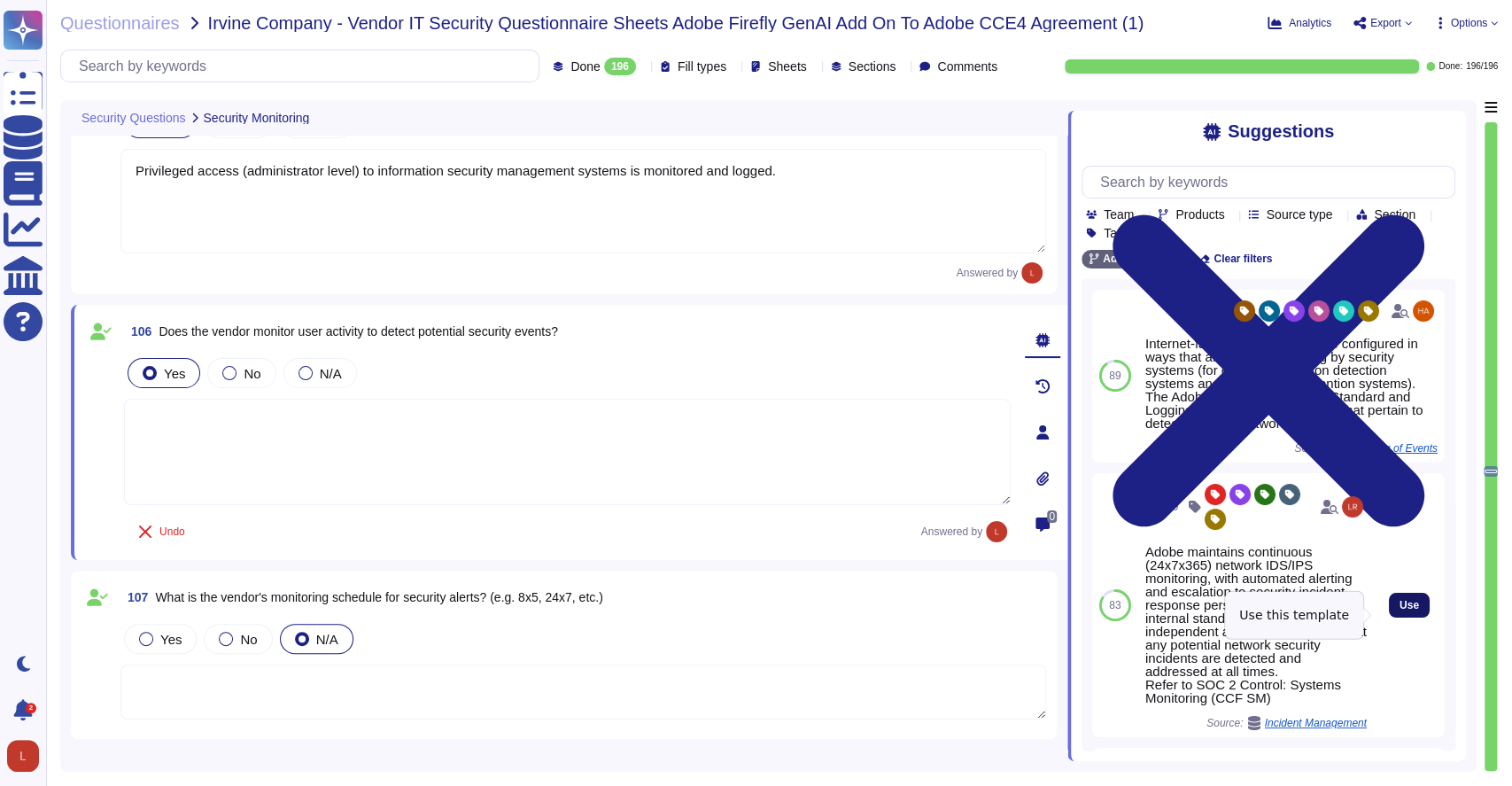
click at [1400, 611] on span "Use" at bounding box center [1409, 604] width 20 height 10
type textarea "Adobe maintains continuous (24x7x365) network IDS/IPS monitoring, with automate…"
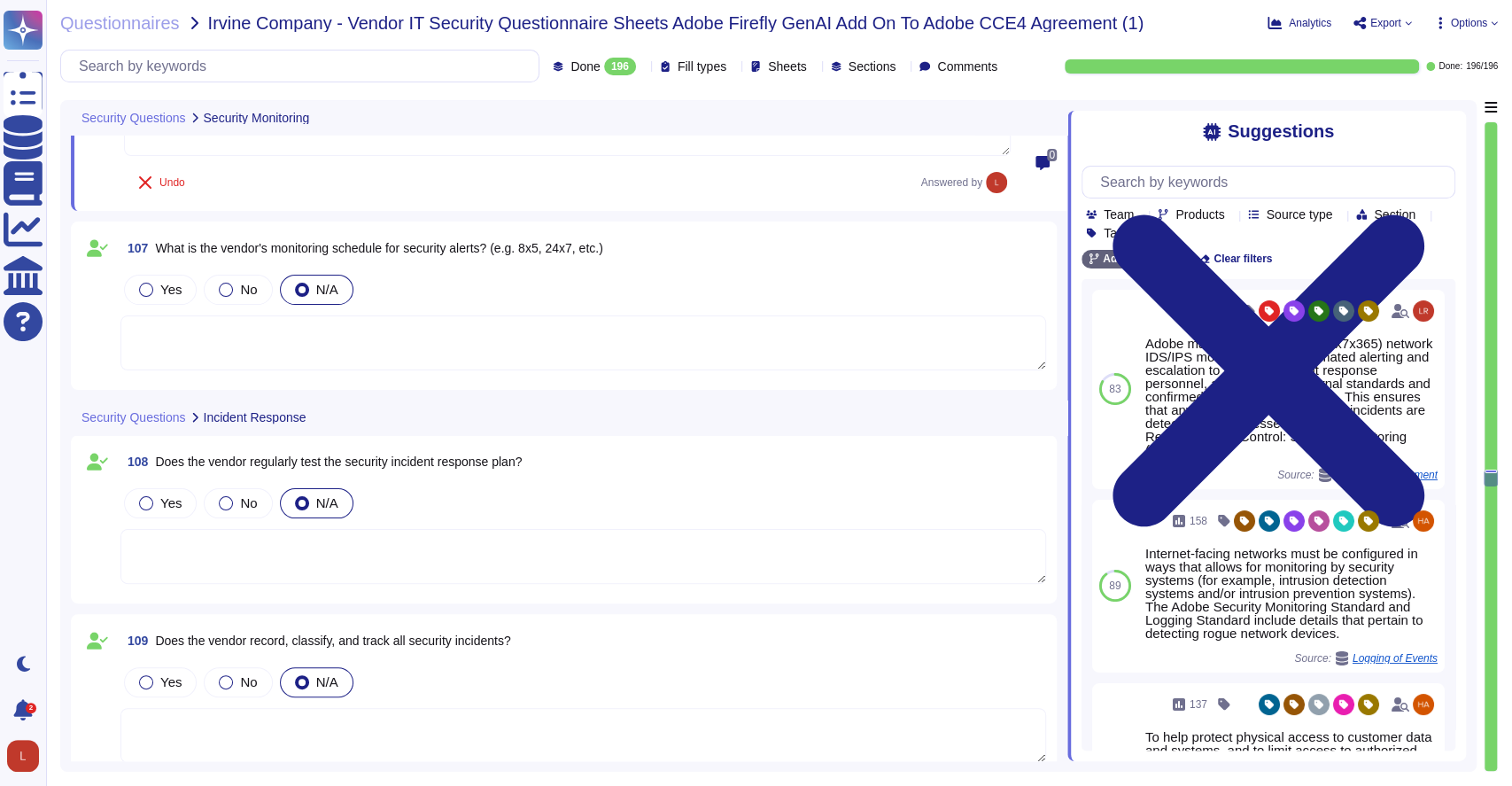
scroll to position [22980, 0]
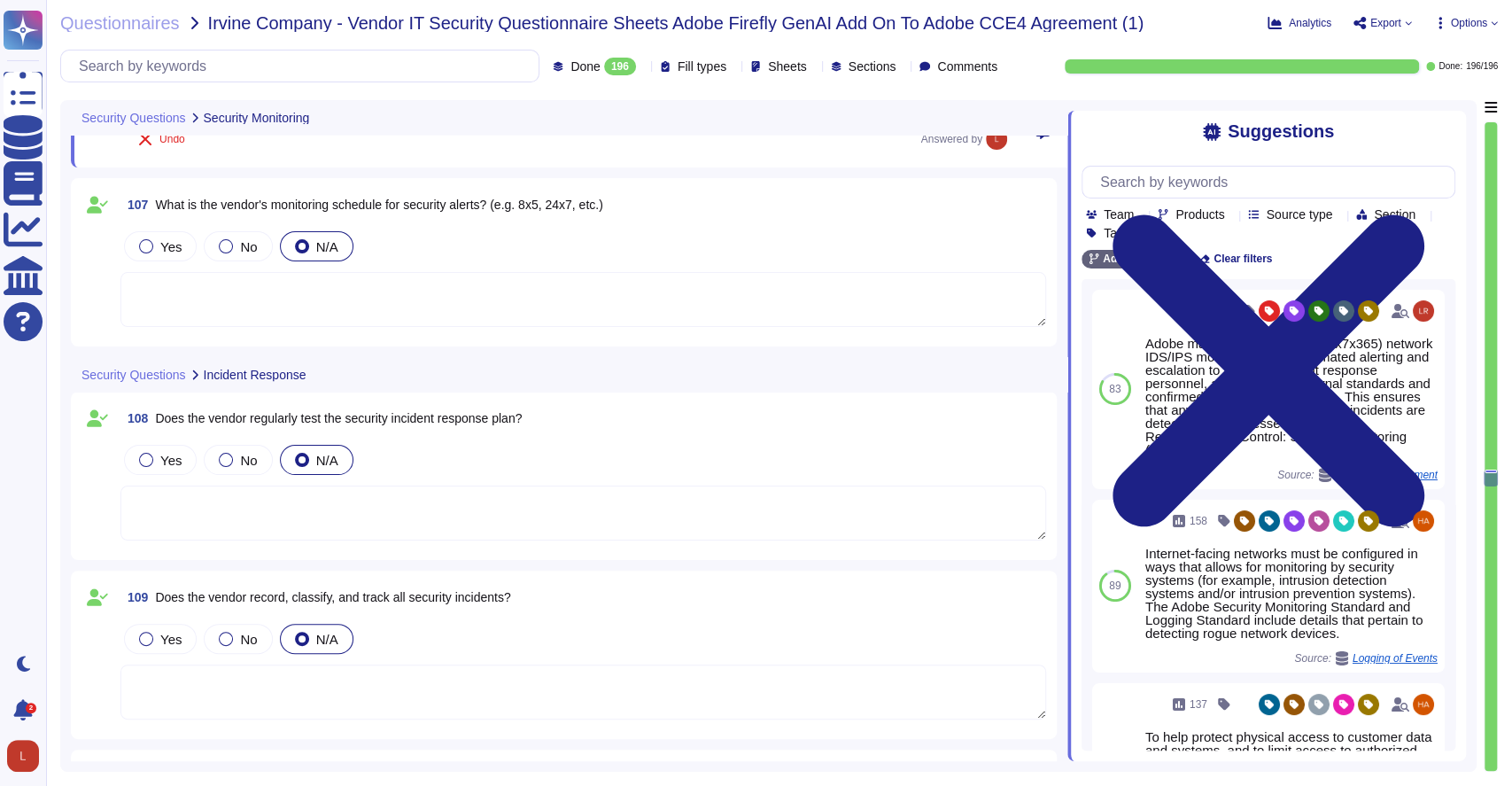
click at [209, 315] on textarea at bounding box center [583, 299] width 926 height 55
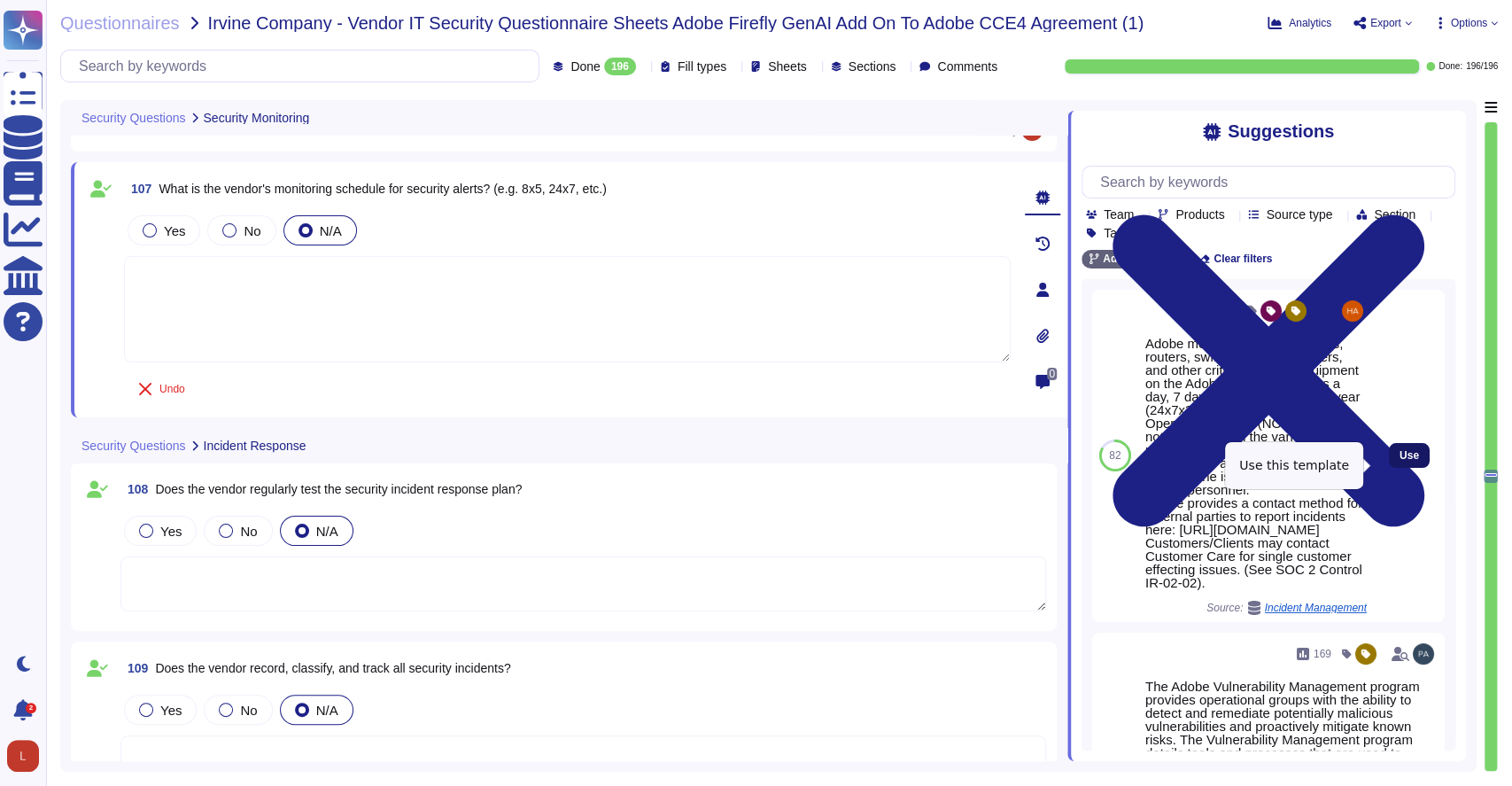
click at [1400, 461] on span "Use" at bounding box center [1409, 455] width 20 height 10
type textarea "Adobe monitors all of the servers, routers, switches, load balancers, and other…"
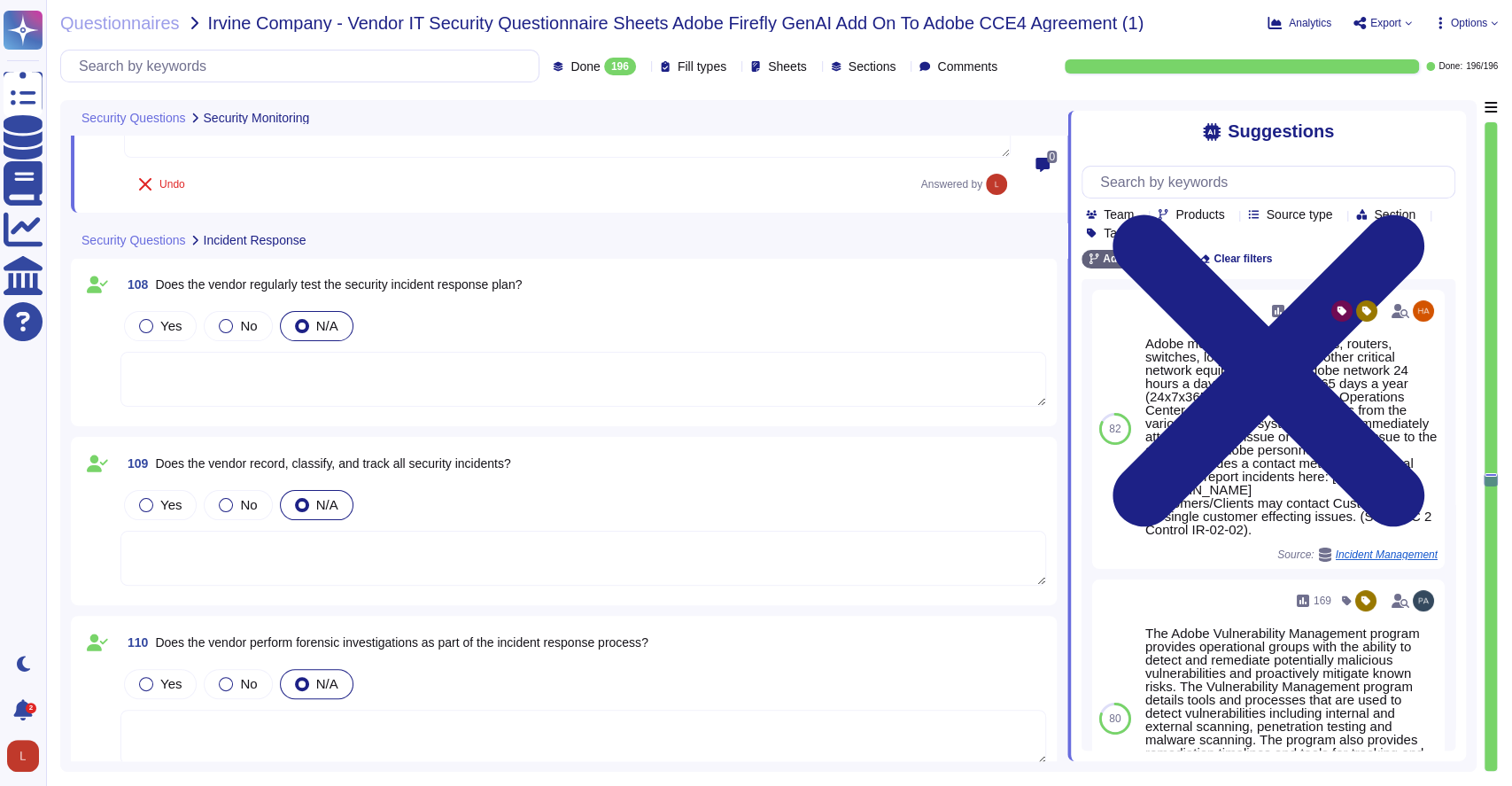
scroll to position [23201, 0]
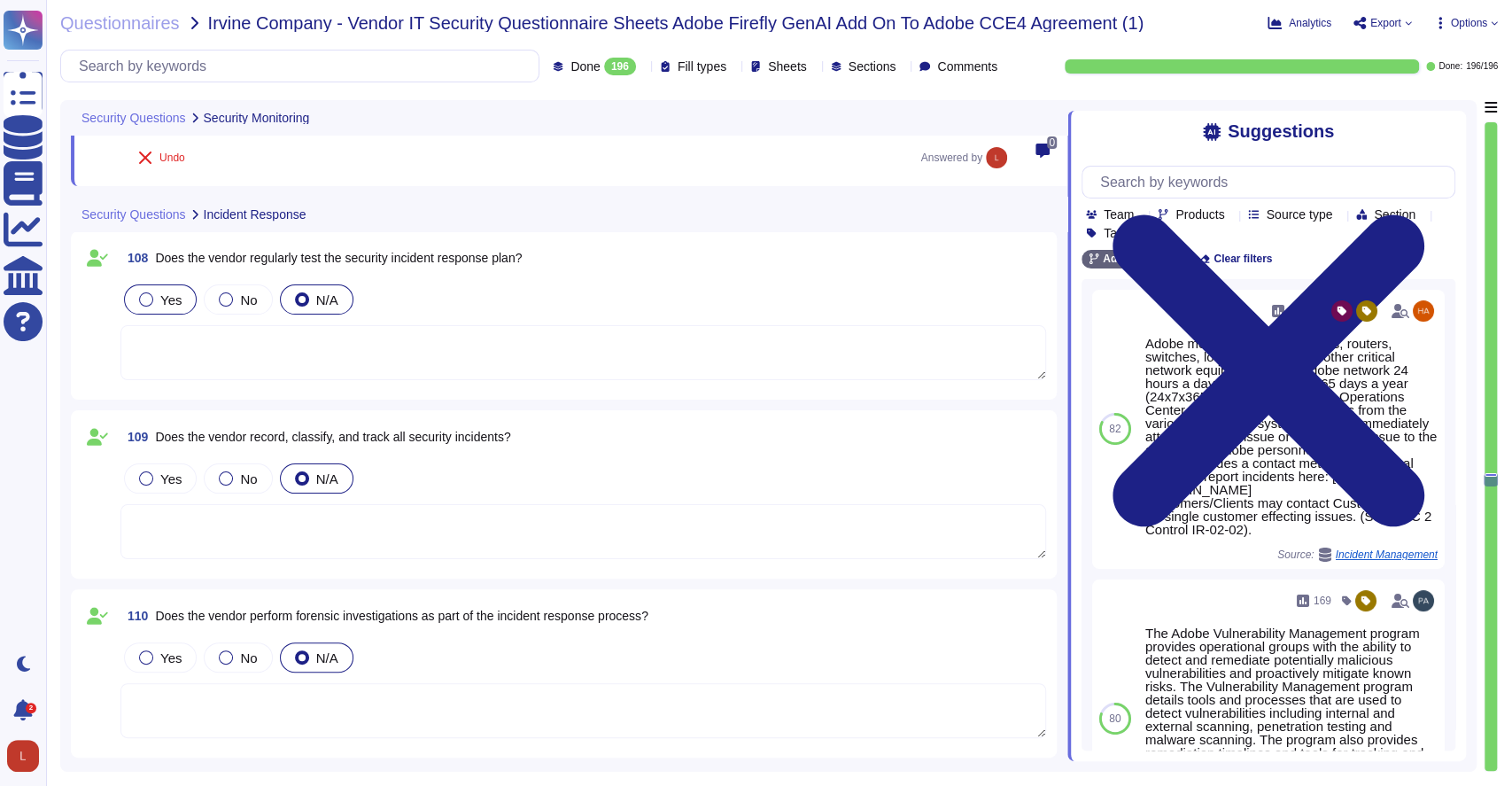
click at [159, 296] on label "Yes" at bounding box center [160, 299] width 42 height 14
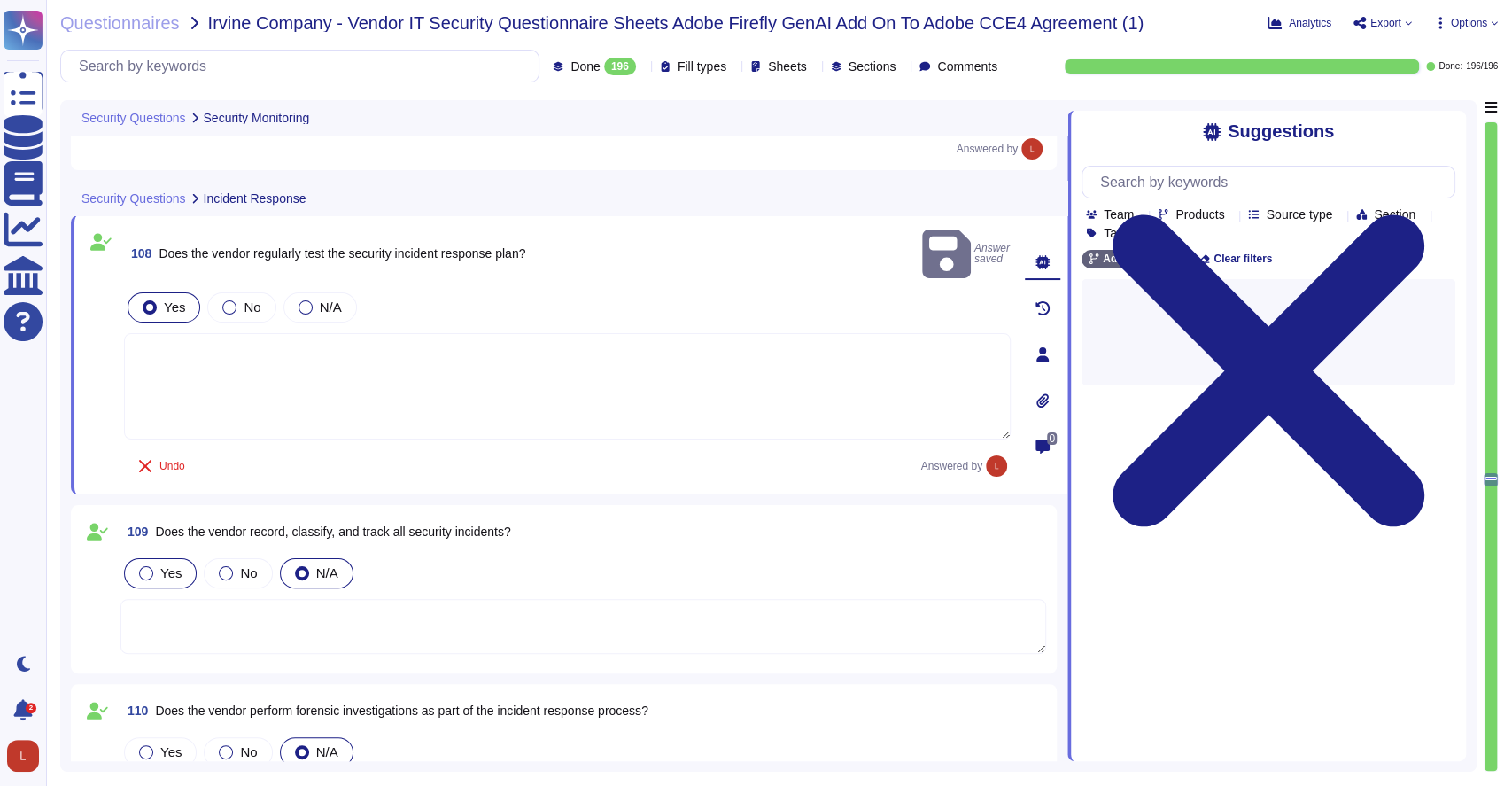
click at [154, 558] on div "Yes" at bounding box center [160, 573] width 72 height 30
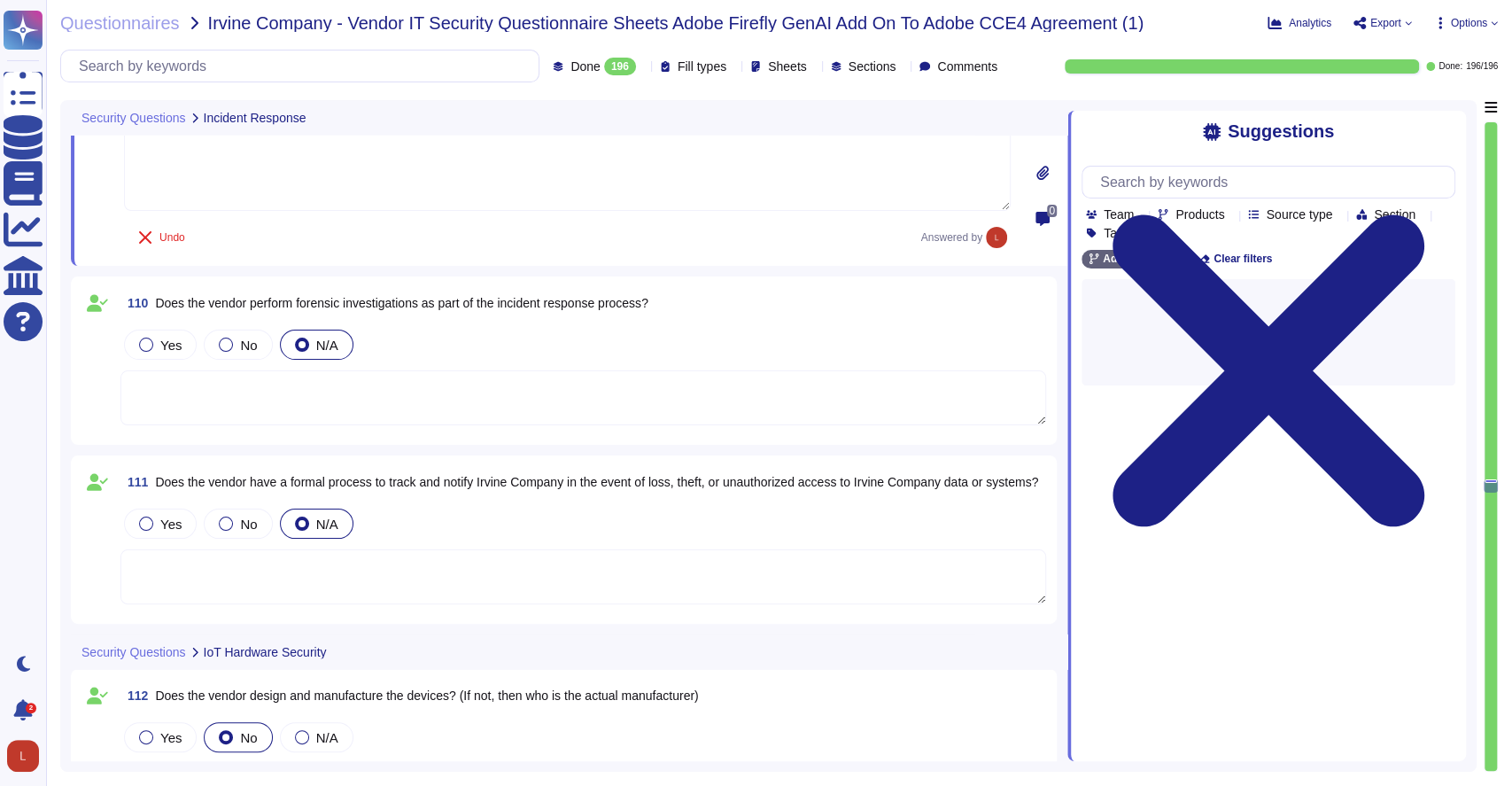
scroll to position [23636, 0]
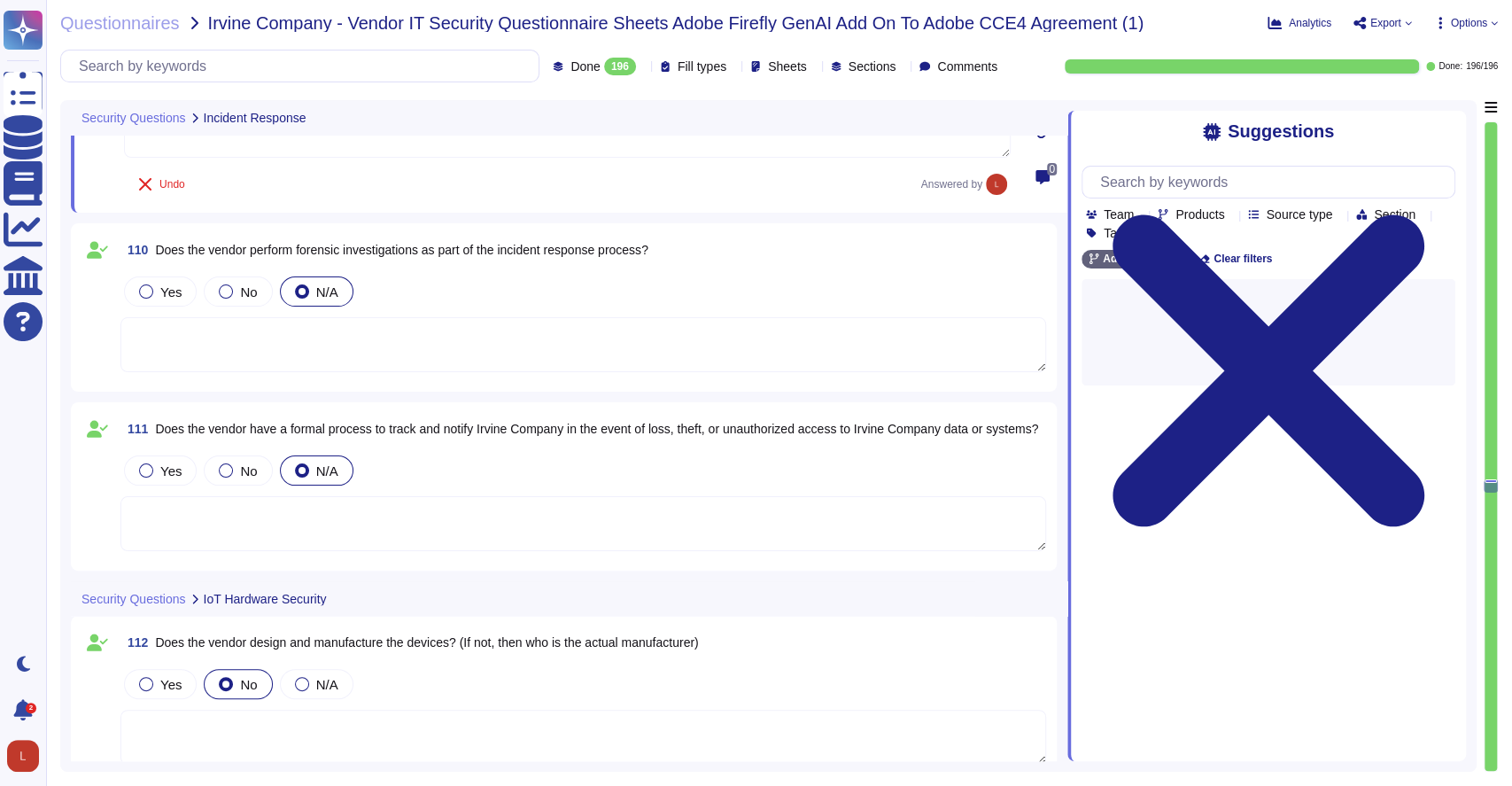
click at [163, 337] on textarea at bounding box center [583, 345] width 926 height 55
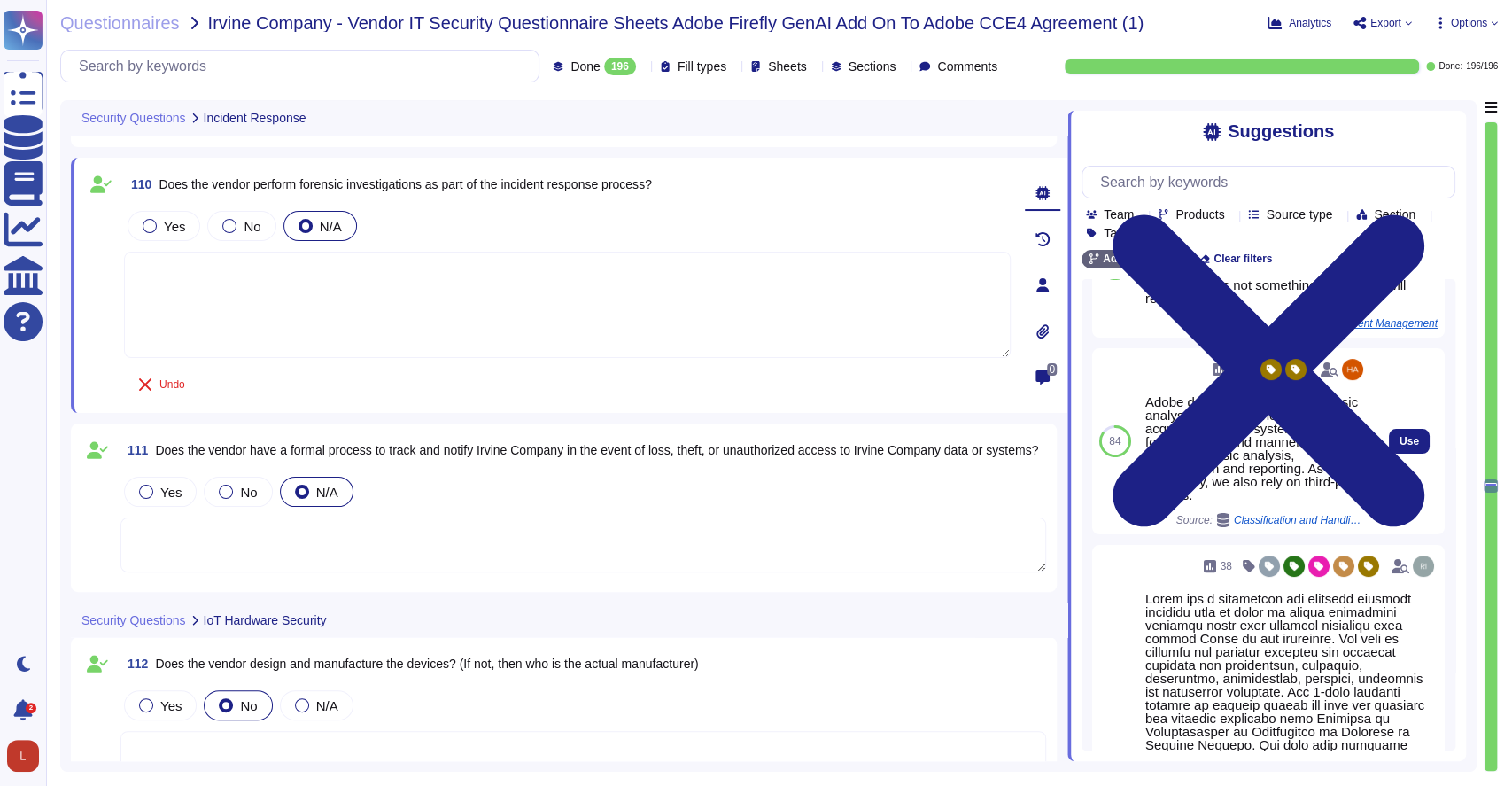
scroll to position [268, 0]
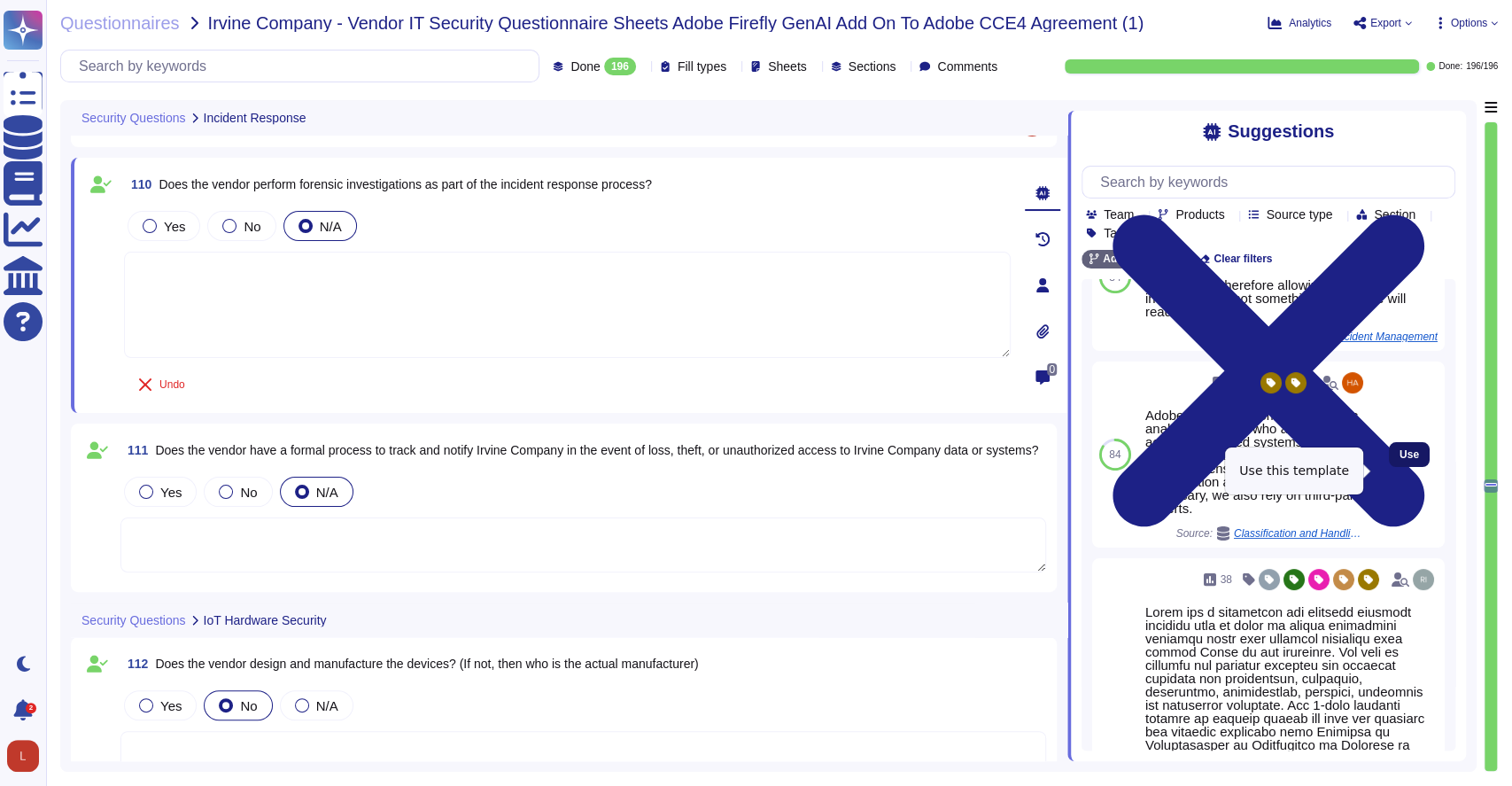
click at [1400, 460] on span "Use" at bounding box center [1409, 454] width 20 height 10
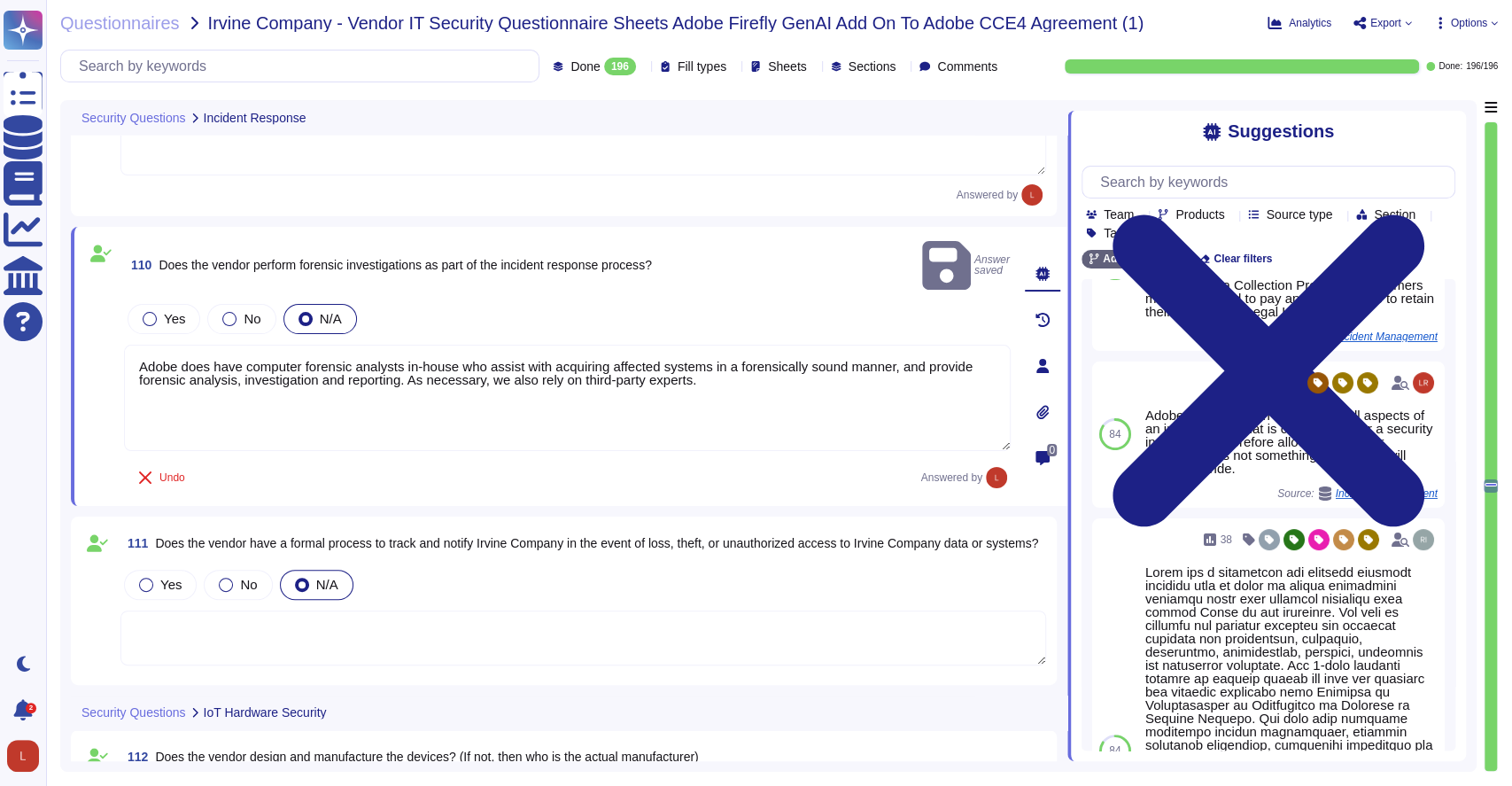
scroll to position [23566, 0]
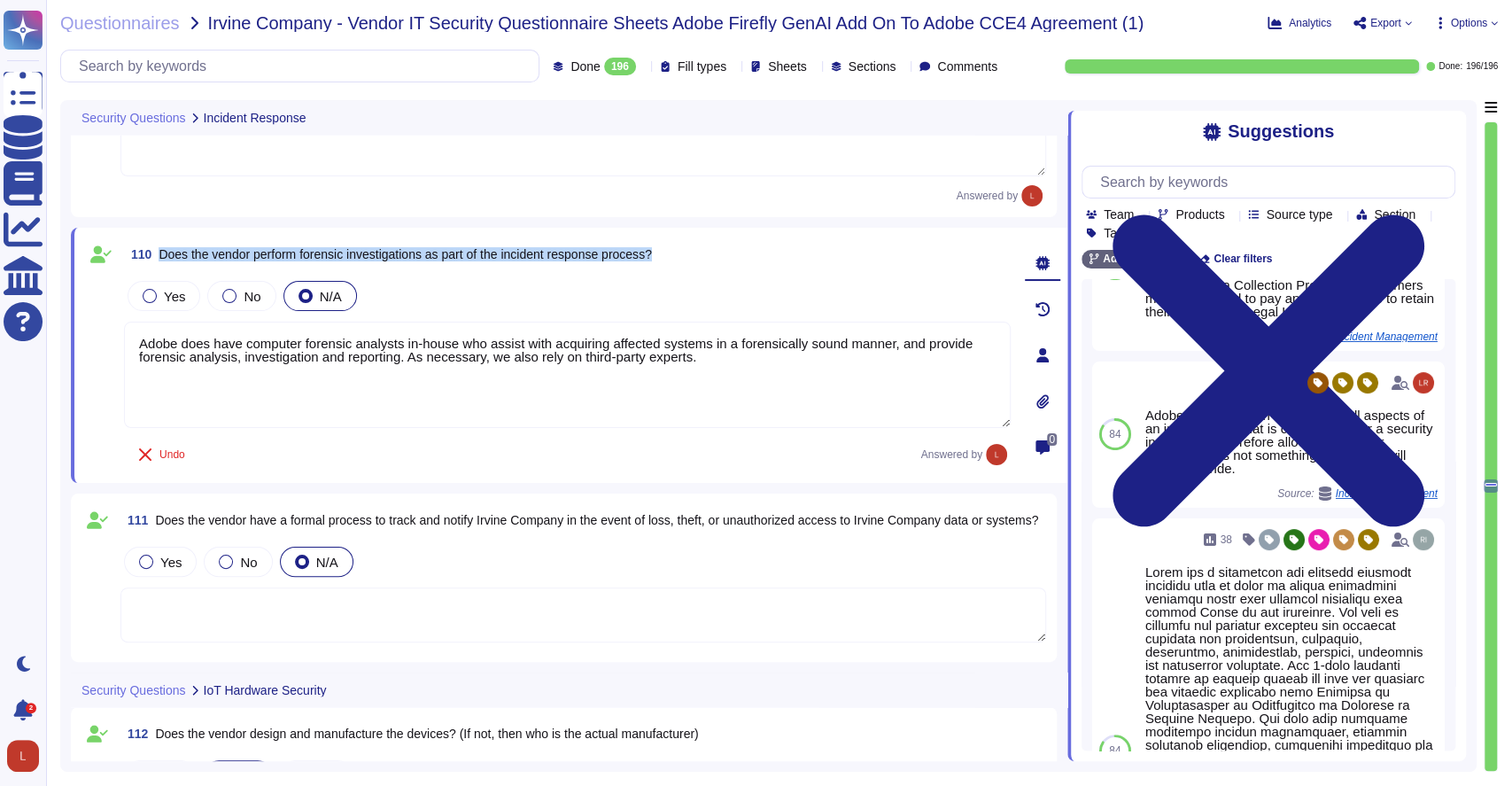
drag, startPoint x: 163, startPoint y: 253, endPoint x: 691, endPoint y: 257, distance: 528.0
click at [691, 257] on div "110 Does the vendor perform forensic investigations as part of the incident res…" at bounding box center [567, 254] width 887 height 32
click at [149, 296] on div at bounding box center [150, 296] width 14 height 14
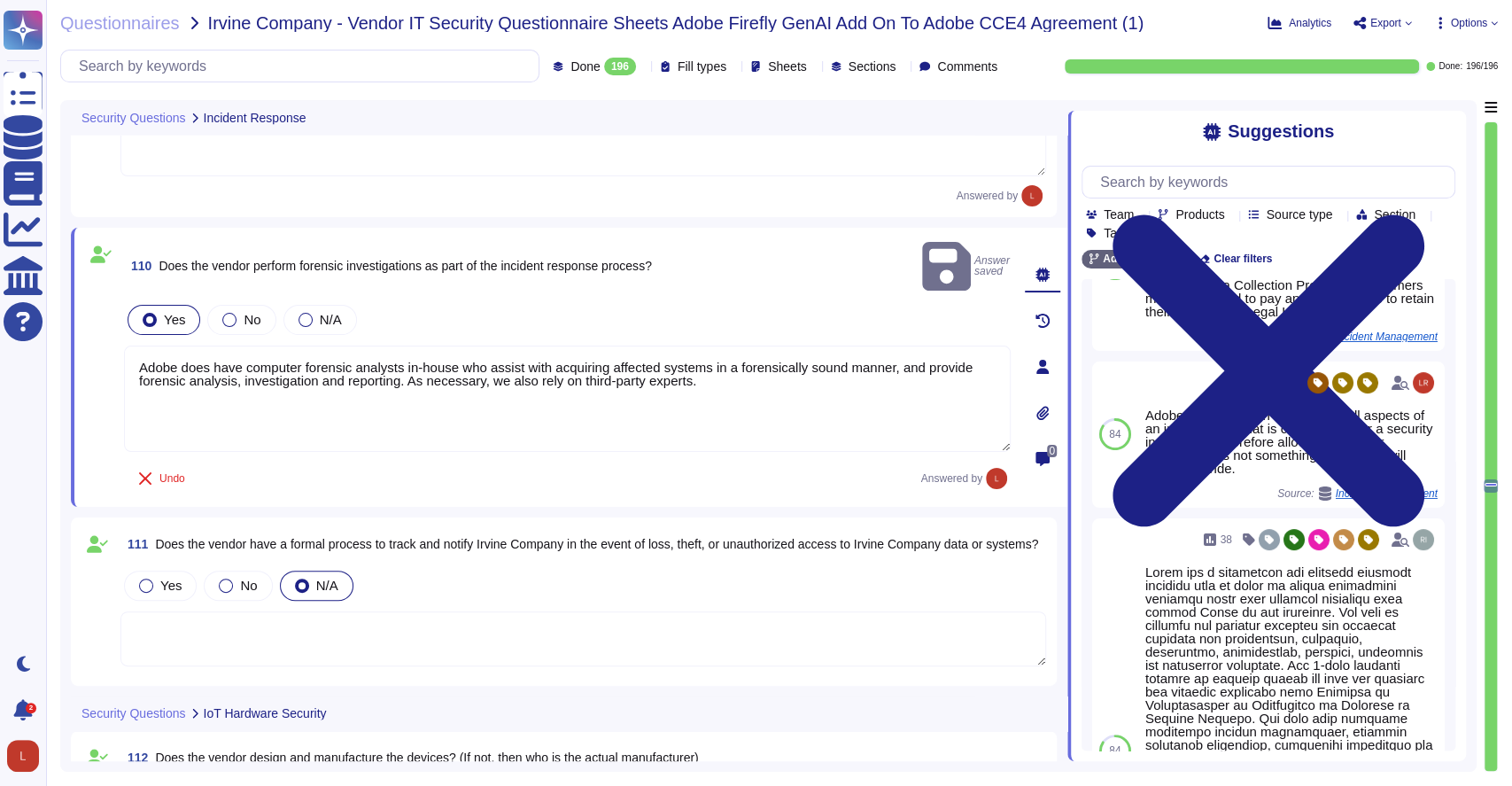
drag, startPoint x: 700, startPoint y: 363, endPoint x: 78, endPoint y: 342, distance: 622.4
click at [78, 342] on div "110 Does the vendor perform forensic investigations as part of the incident res…" at bounding box center [568, 367] width 996 height 280
paste textarea "Yes, Adobe performs forensic investigations as part of its incident response pr…"
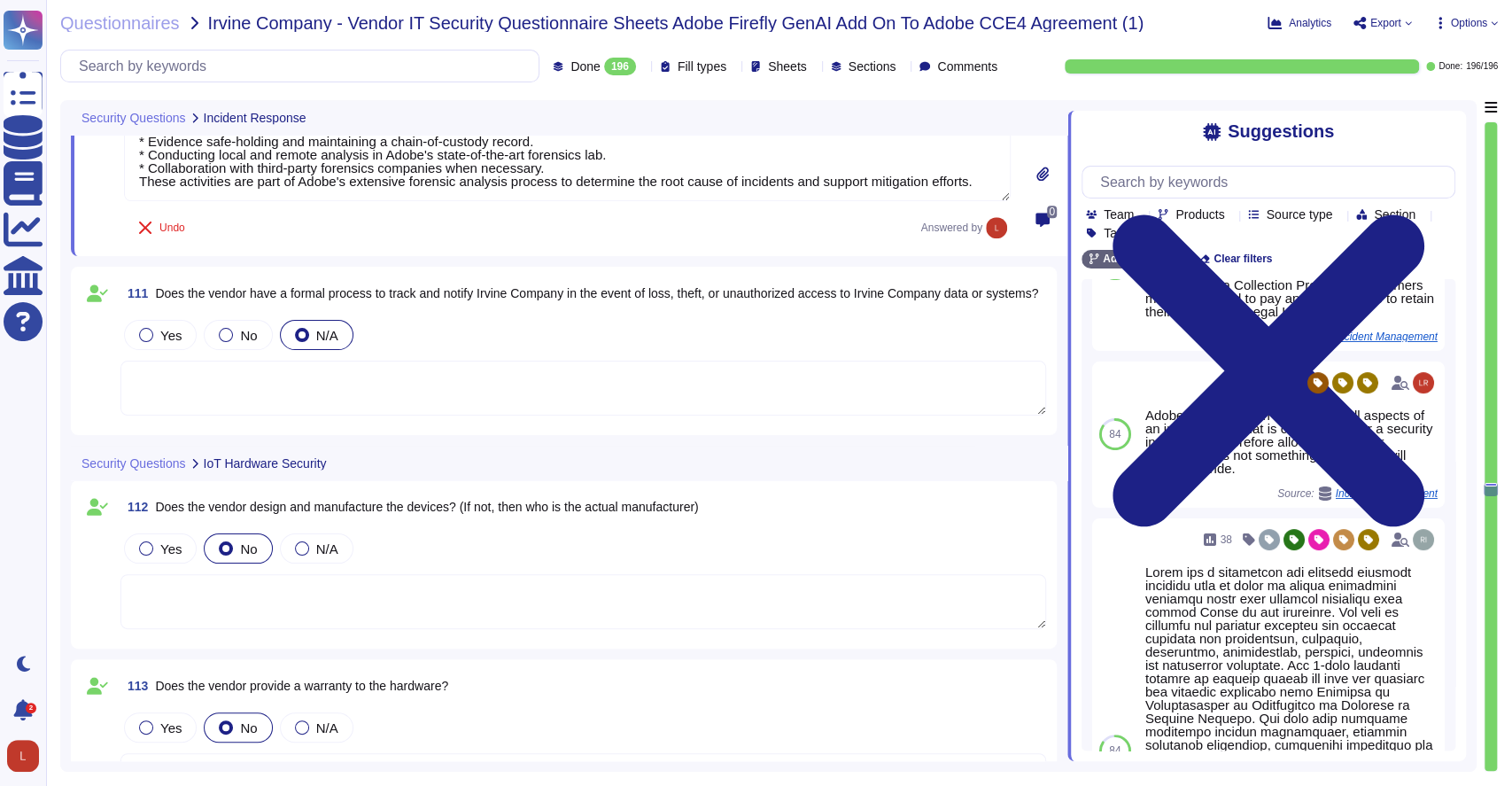
scroll to position [23796, 0]
type textarea "Yes, Adobe performs forensic investigations as part of its incident response pr…"
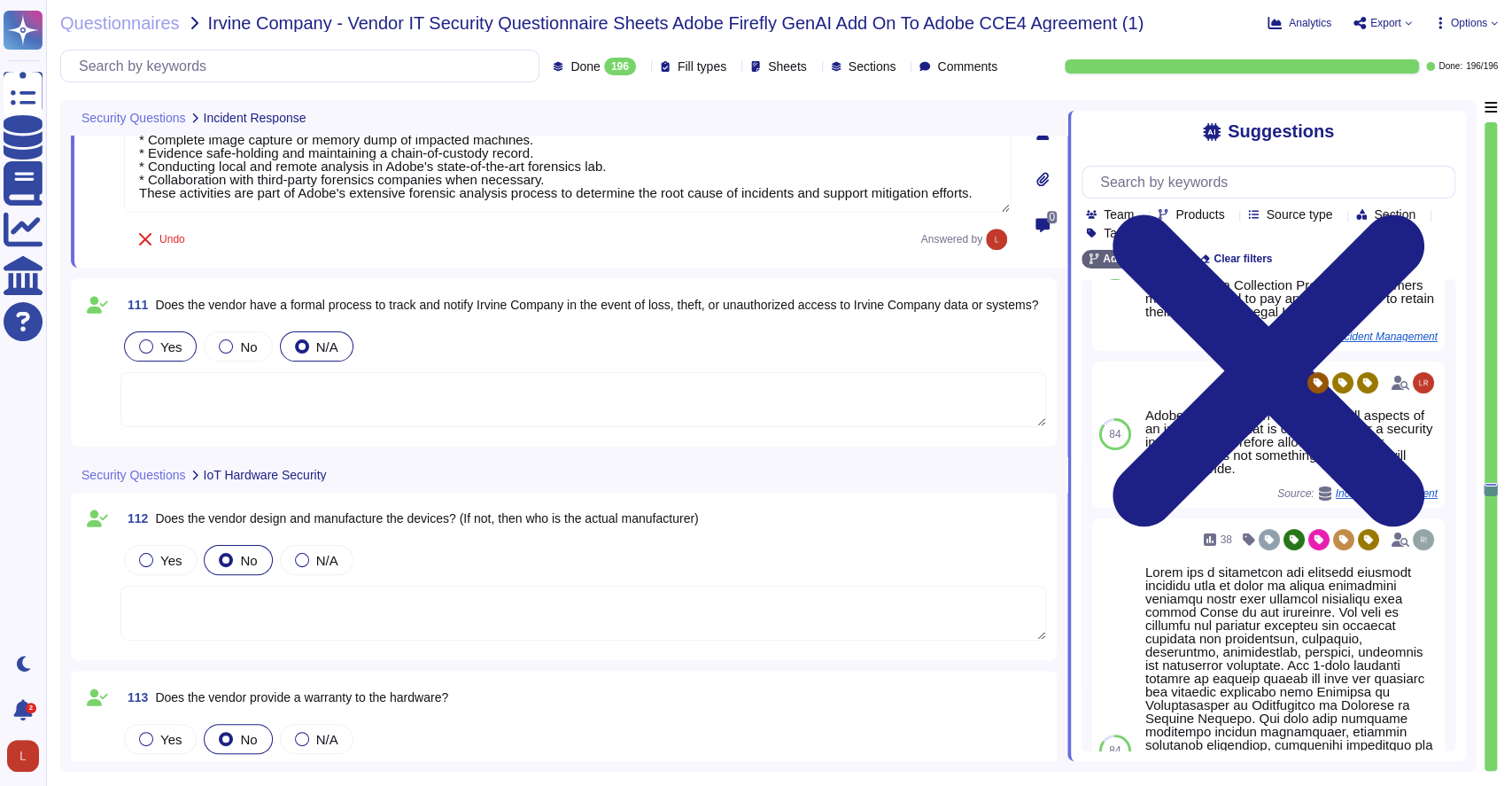
click at [144, 340] on div at bounding box center [146, 346] width 14 height 14
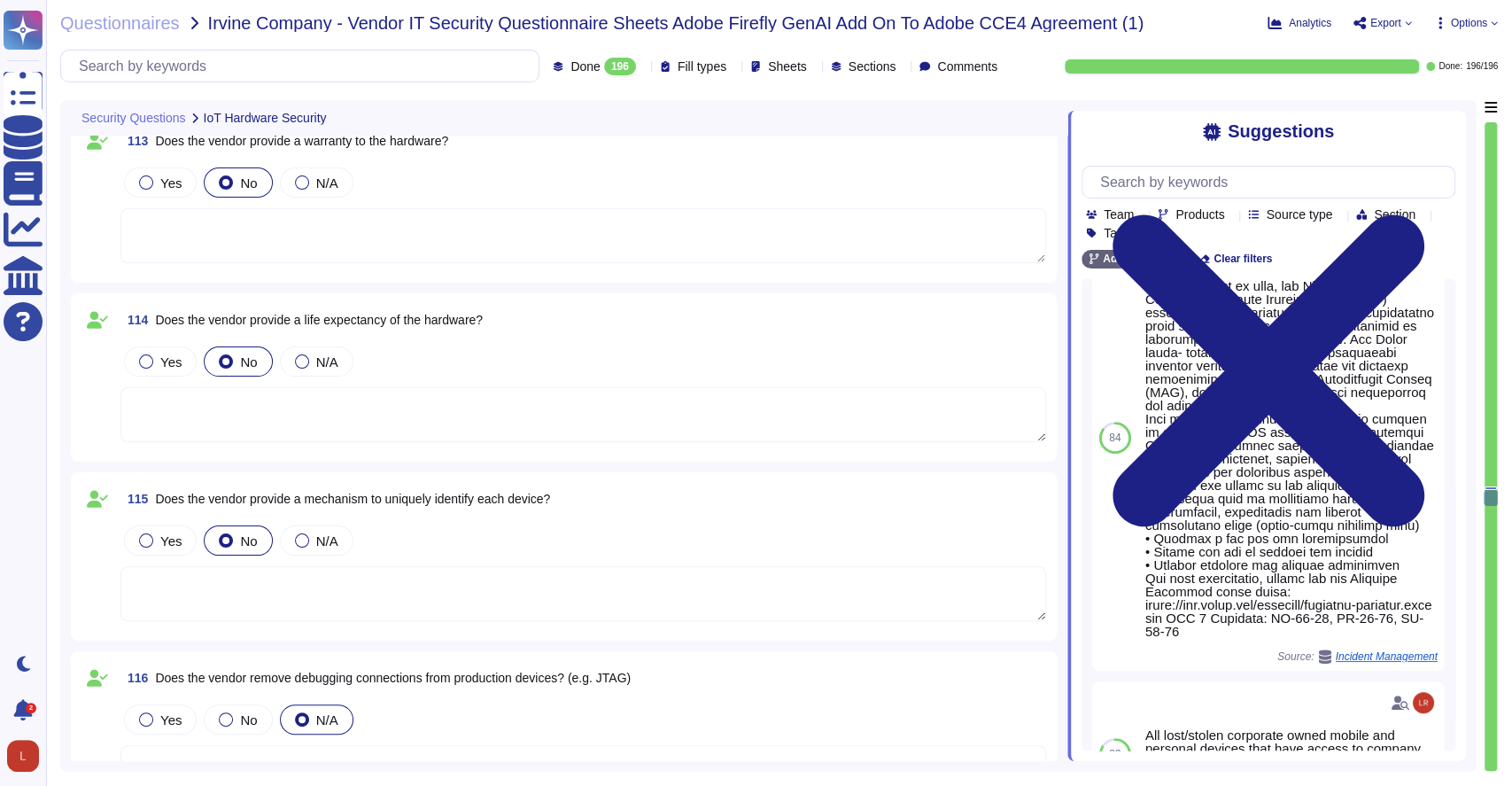
scroll to position [24359, 0]
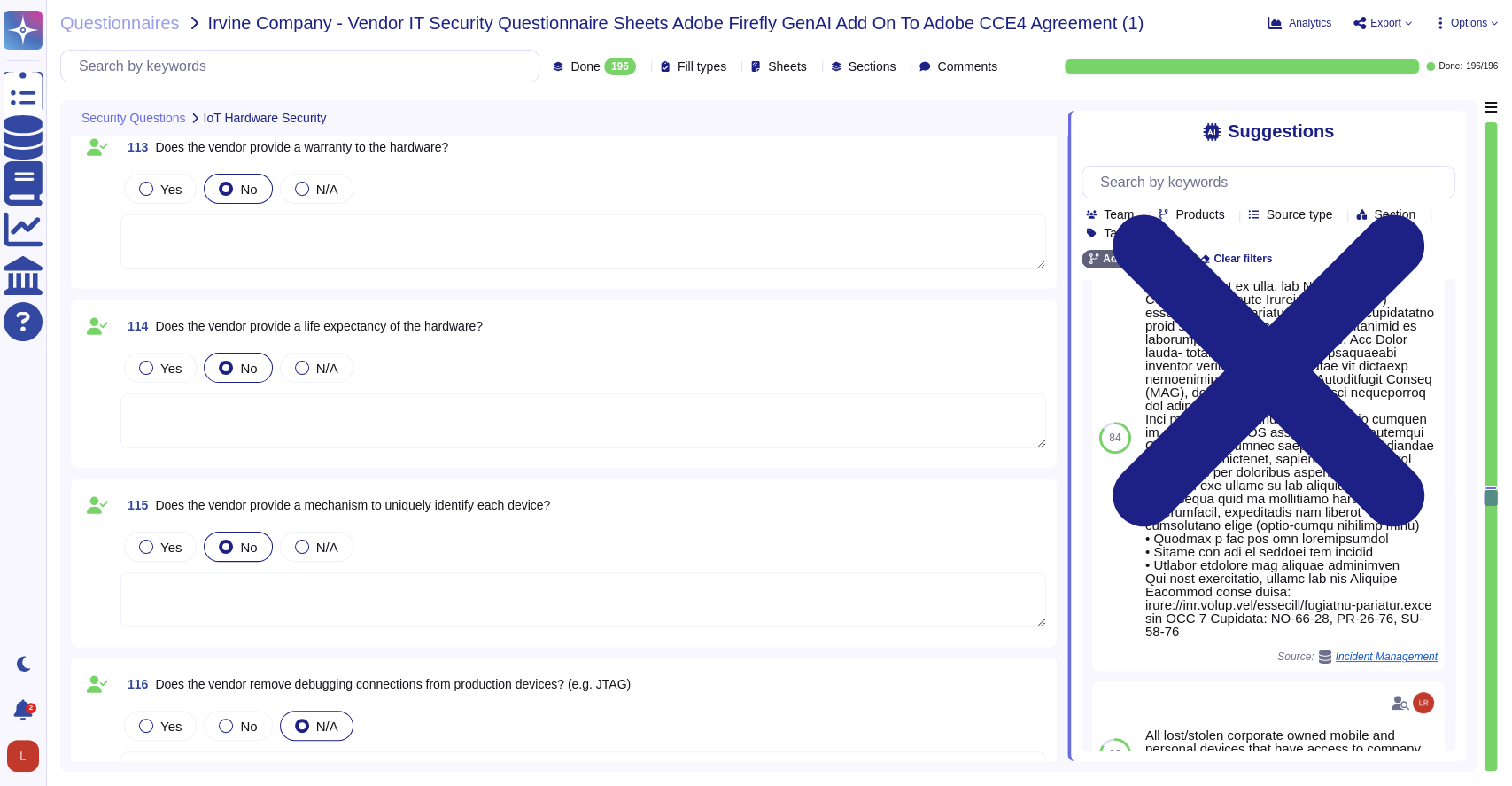
click at [261, 233] on textarea at bounding box center [583, 242] width 926 height 55
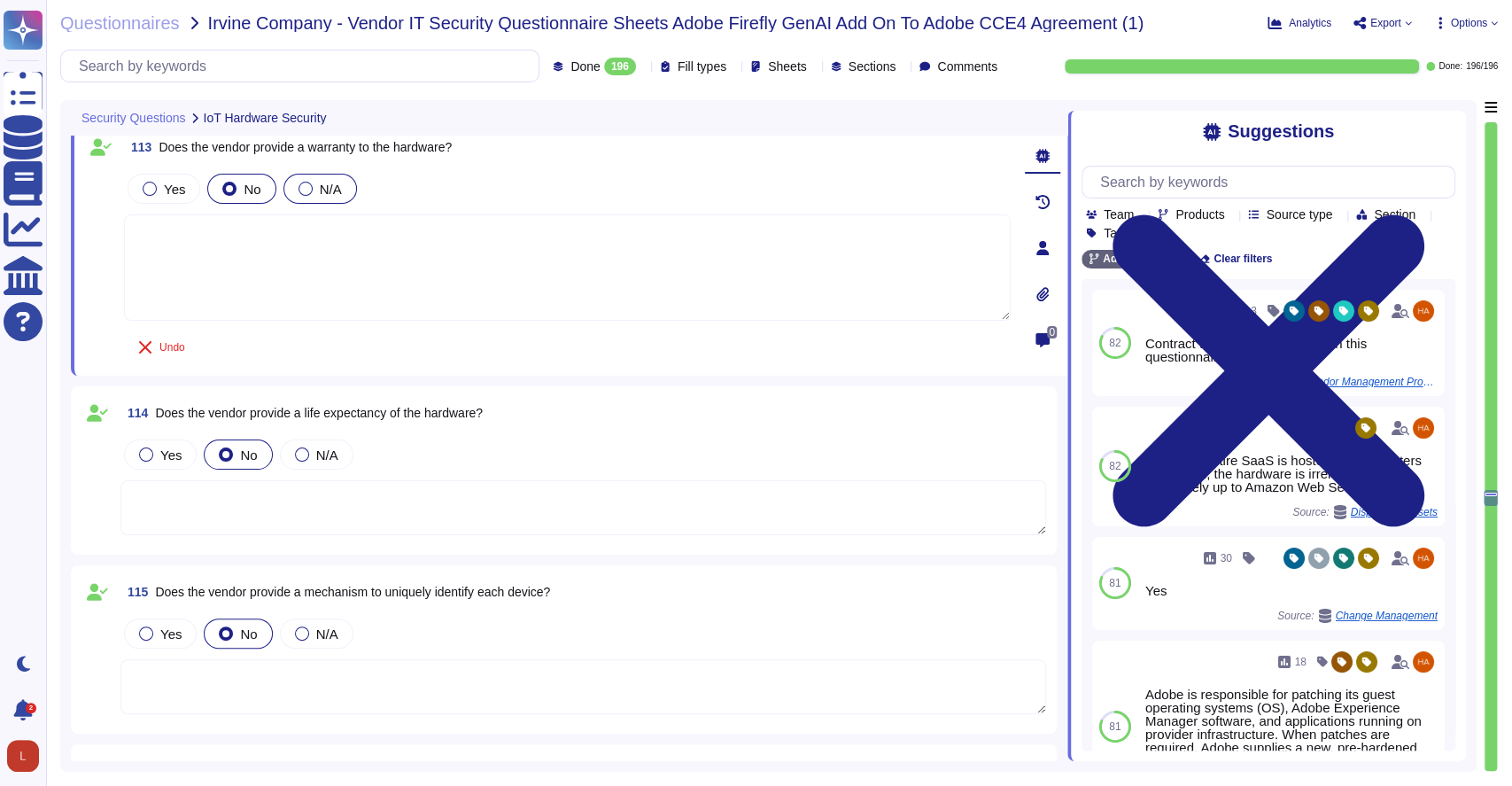
click at [298, 189] on div at bounding box center [305, 188] width 14 height 14
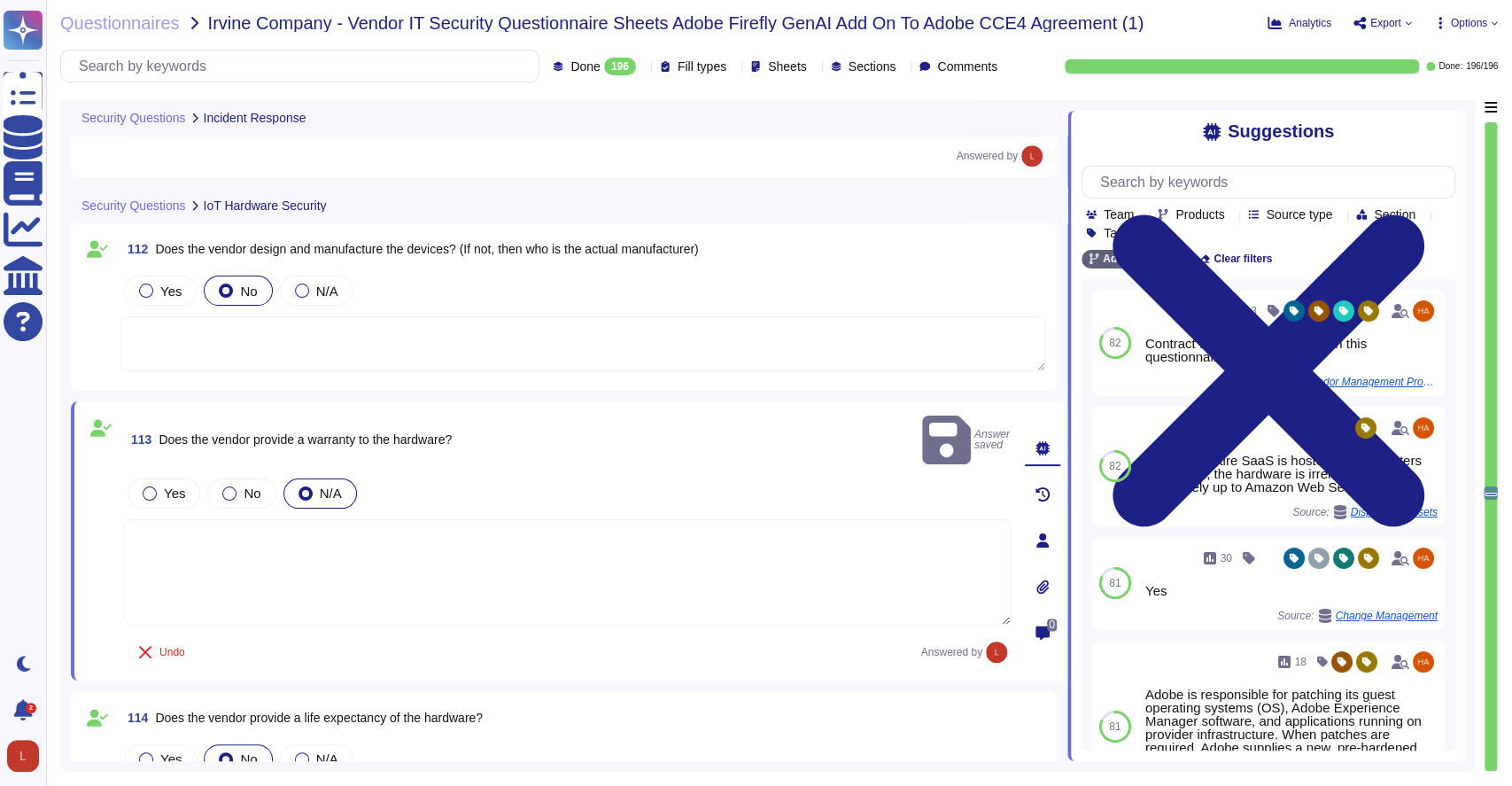
type textarea "Yes, Adobe performs forensic investigations as part of its incident response pr…"
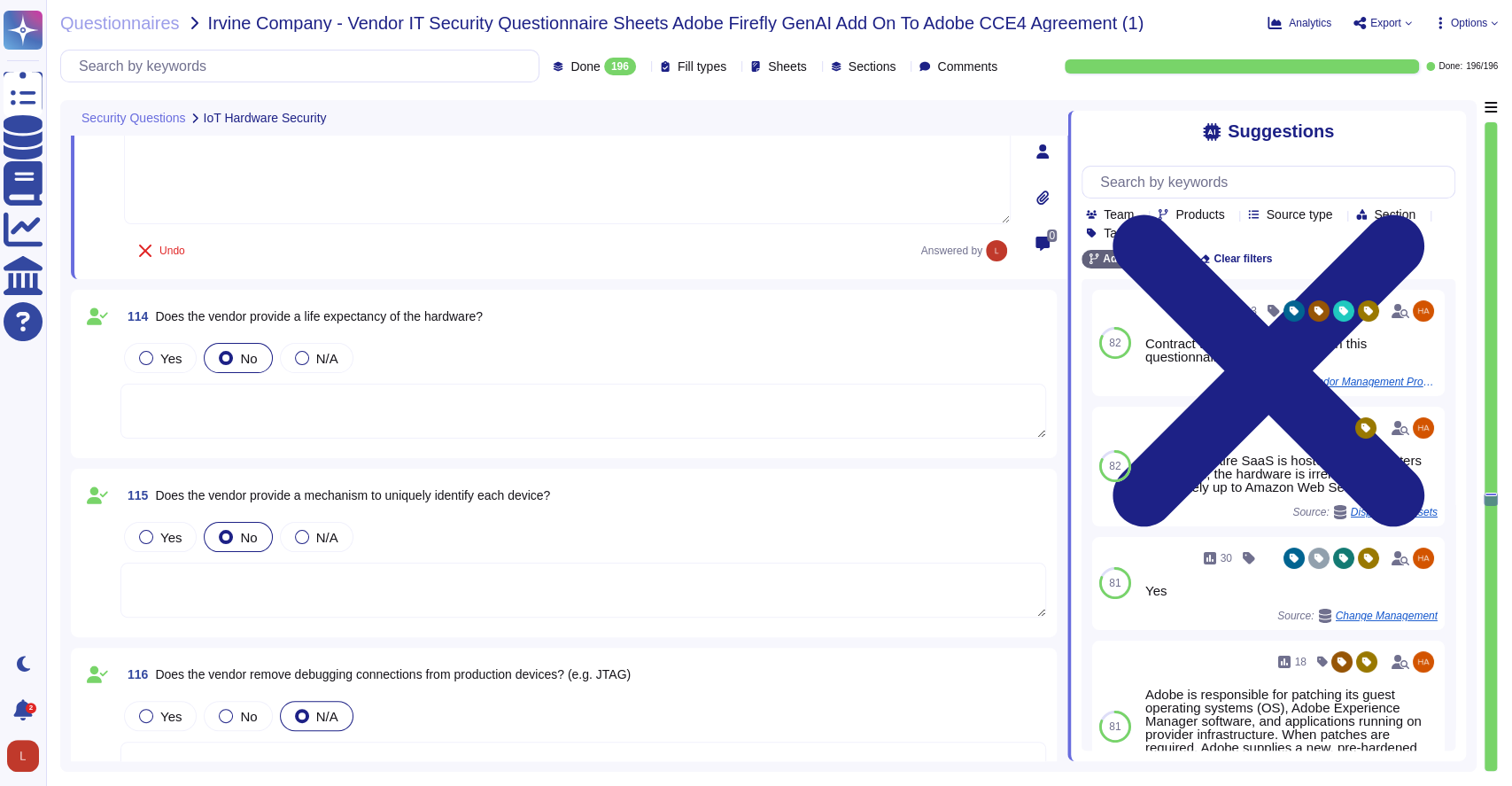
scroll to position [24401, 0]
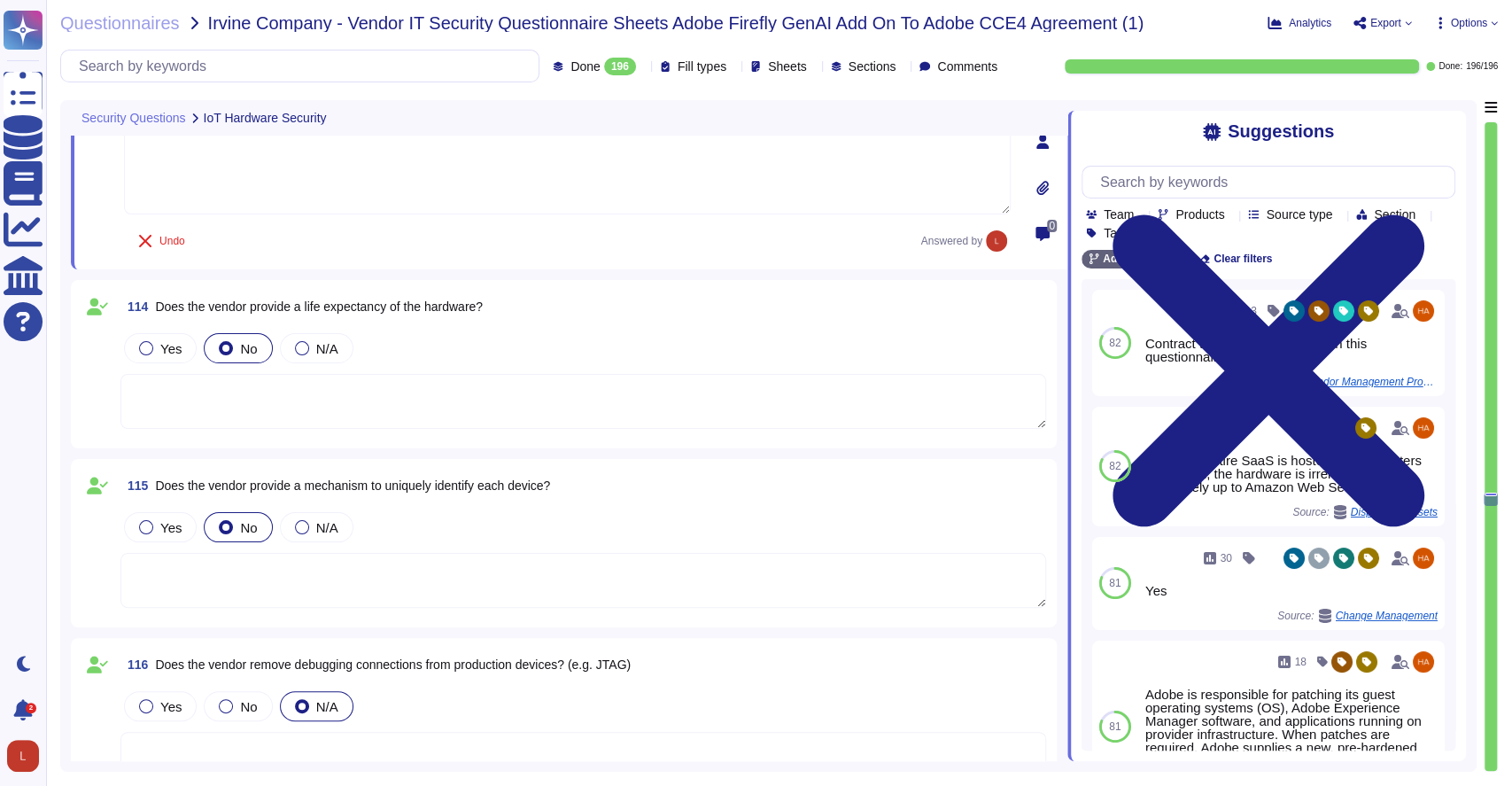
click at [297, 345] on div at bounding box center [302, 348] width 14 height 14
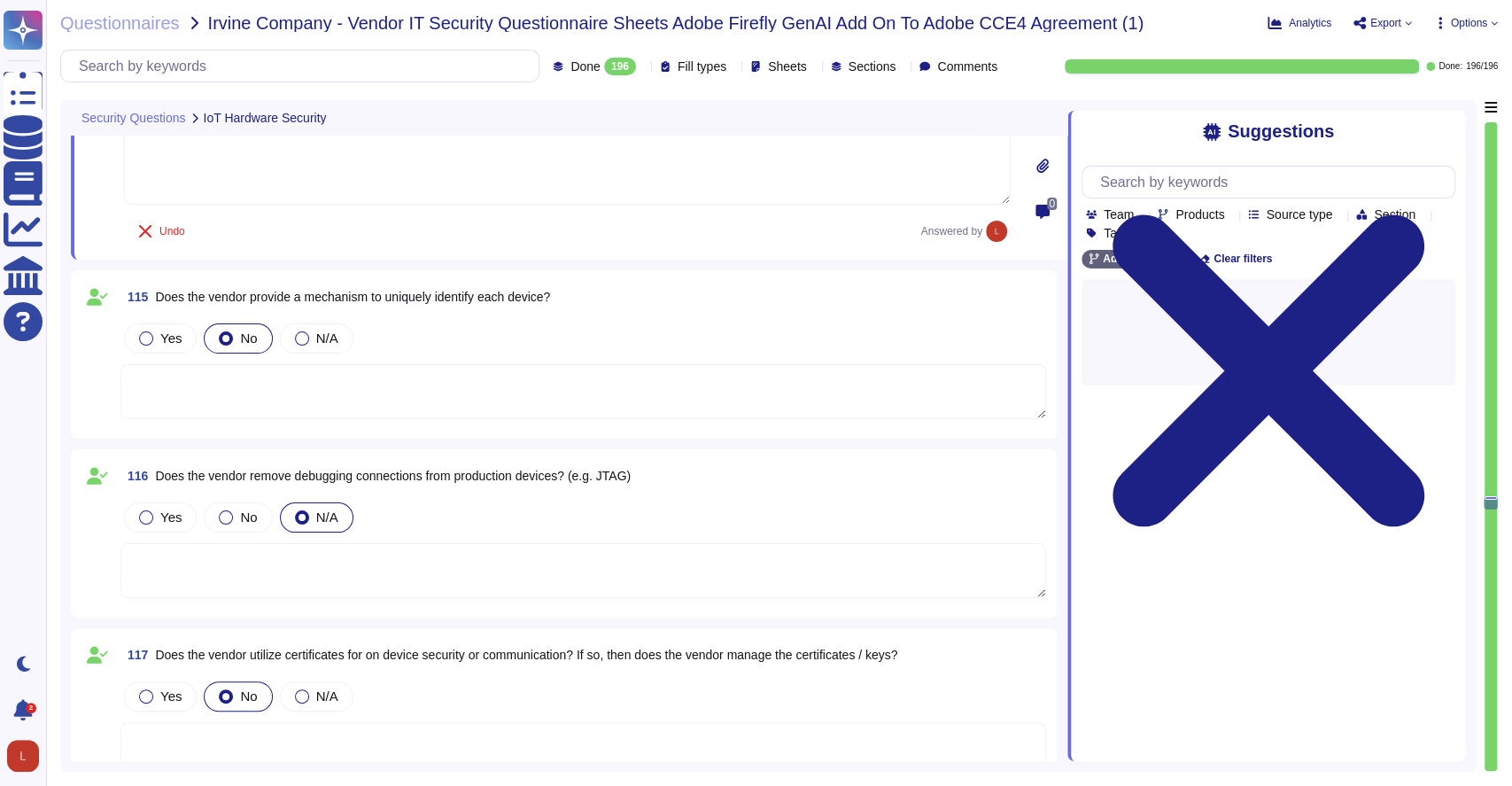
scroll to position [24645, 0]
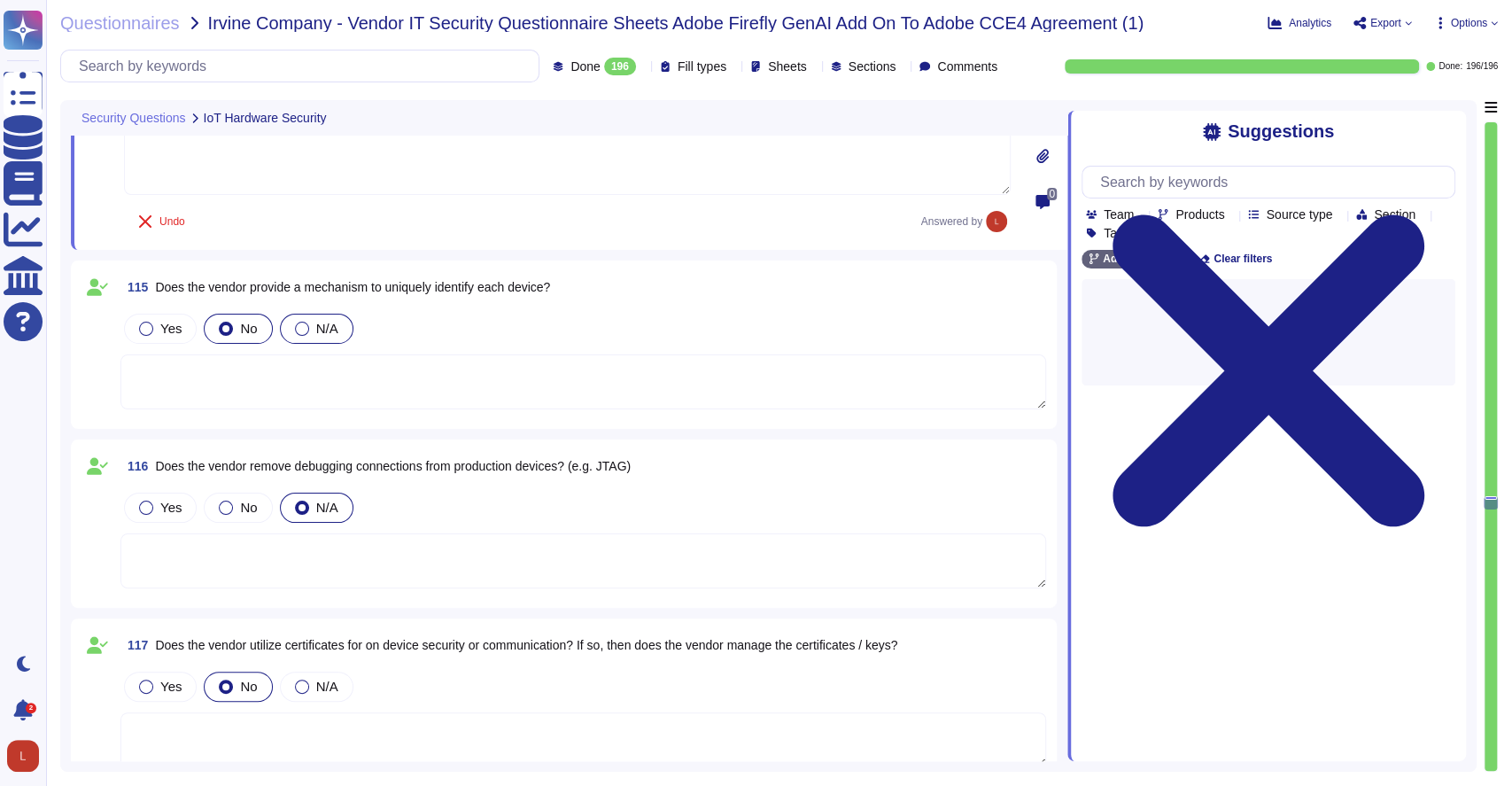
click at [297, 322] on div at bounding box center [302, 329] width 14 height 14
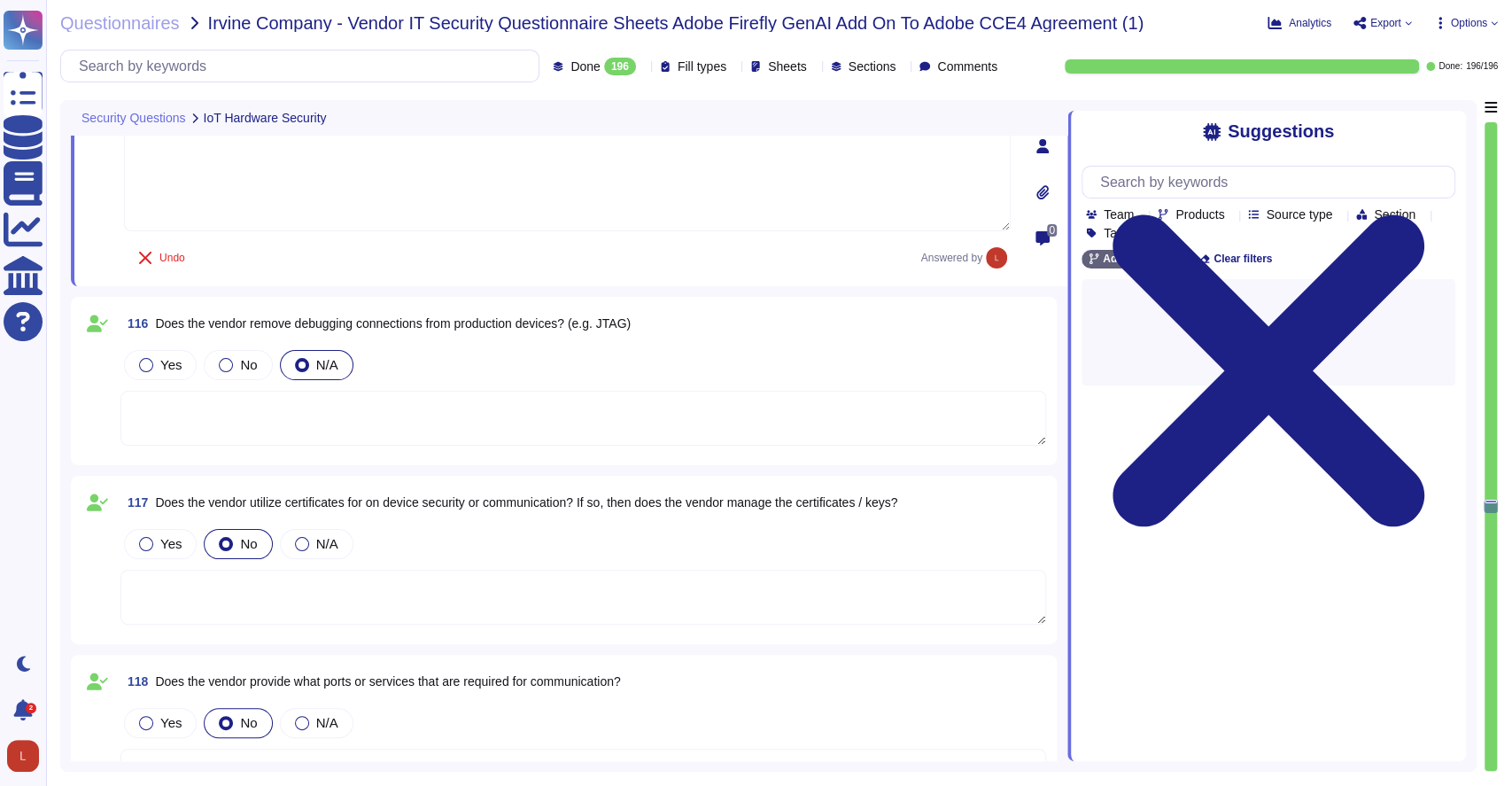
scroll to position [24881, 0]
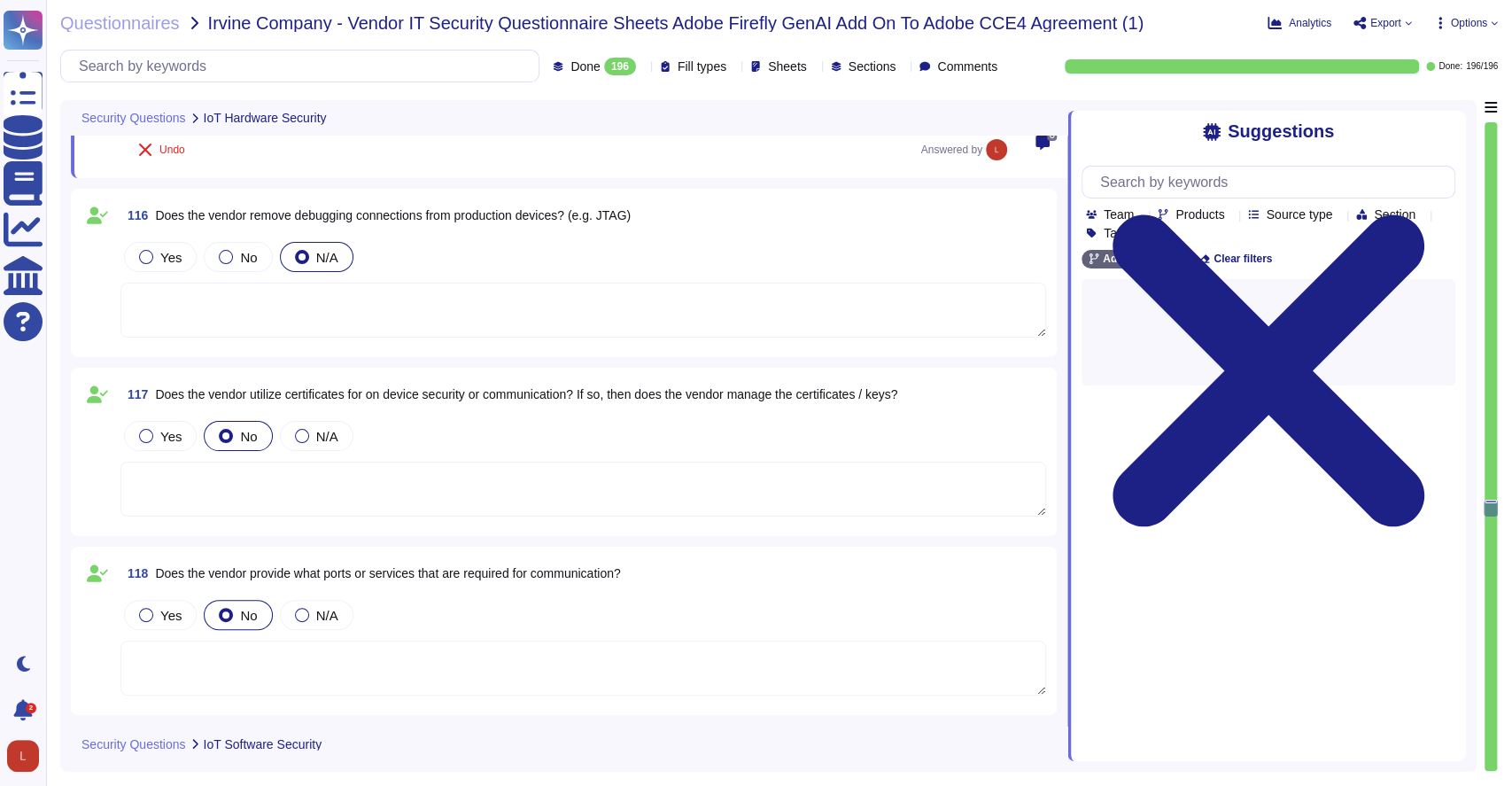
click at [380, 301] on textarea at bounding box center [583, 310] width 926 height 55
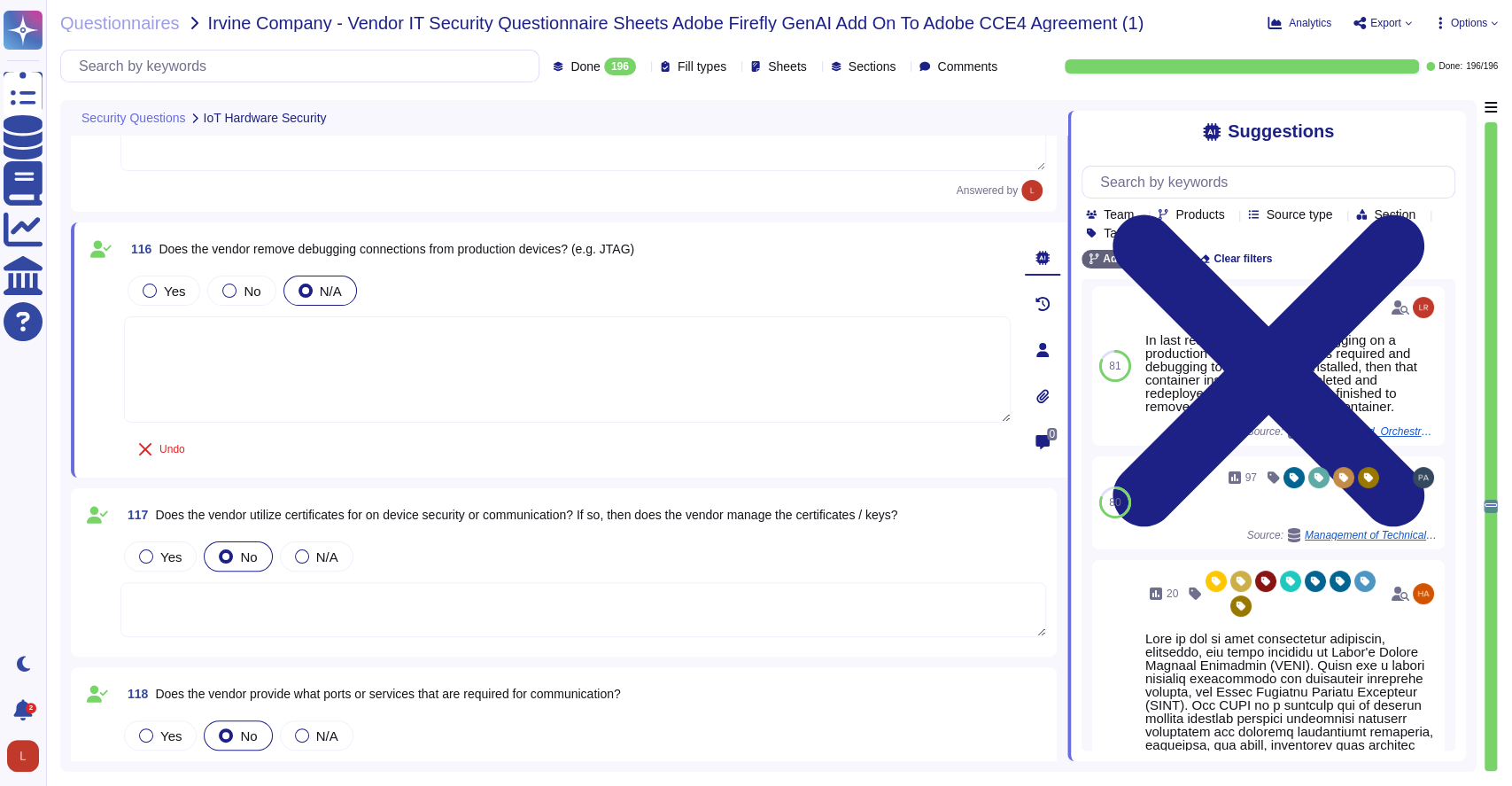
scroll to position [203, 0]
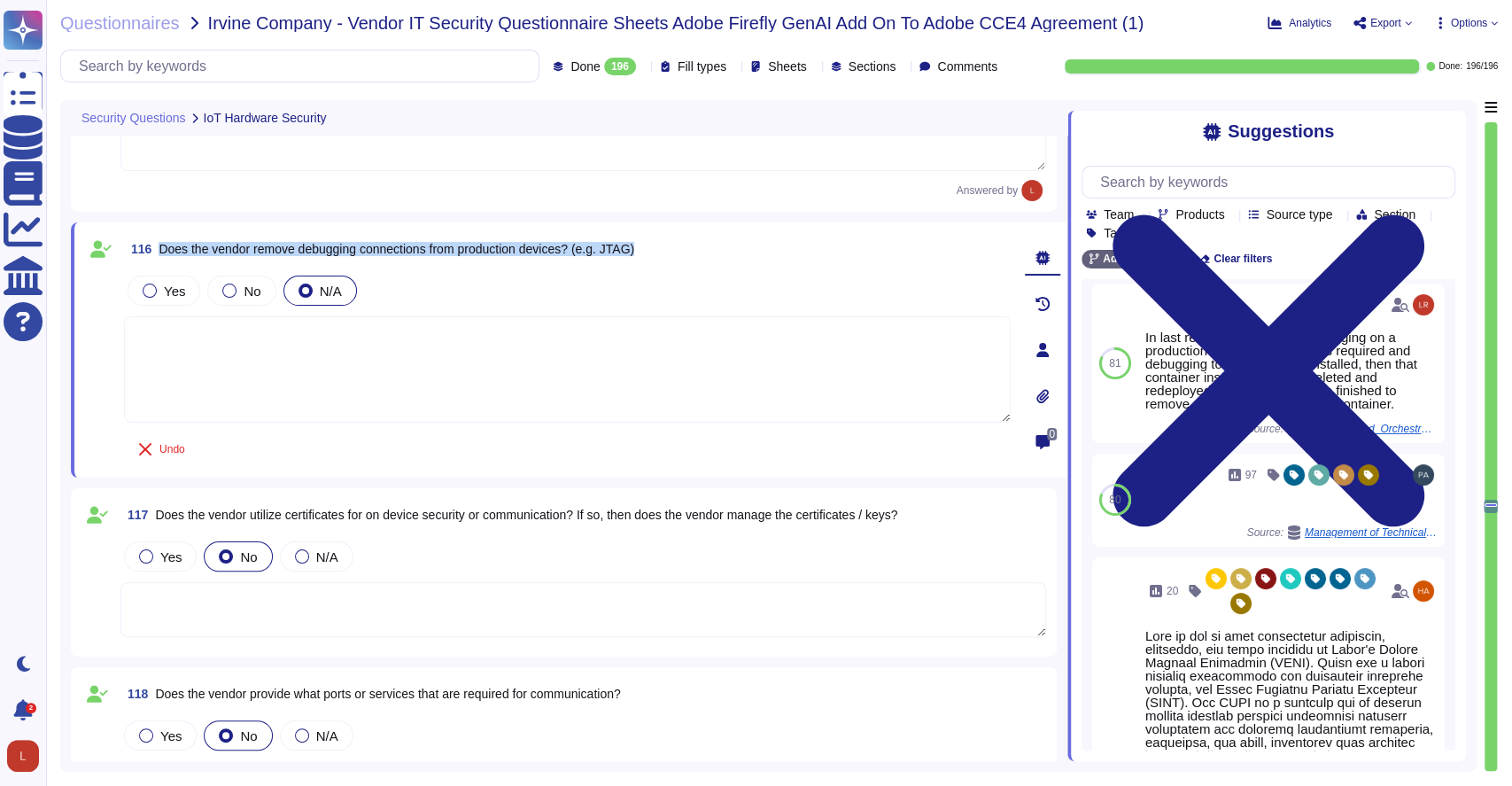
drag, startPoint x: 160, startPoint y: 246, endPoint x: 651, endPoint y: 250, distance: 491.0
click at [651, 250] on div "116 Does the vendor remove debugging connections from production devices? (e.g.…" at bounding box center [567, 249] width 887 height 32
click at [149, 286] on div at bounding box center [150, 290] width 14 height 14
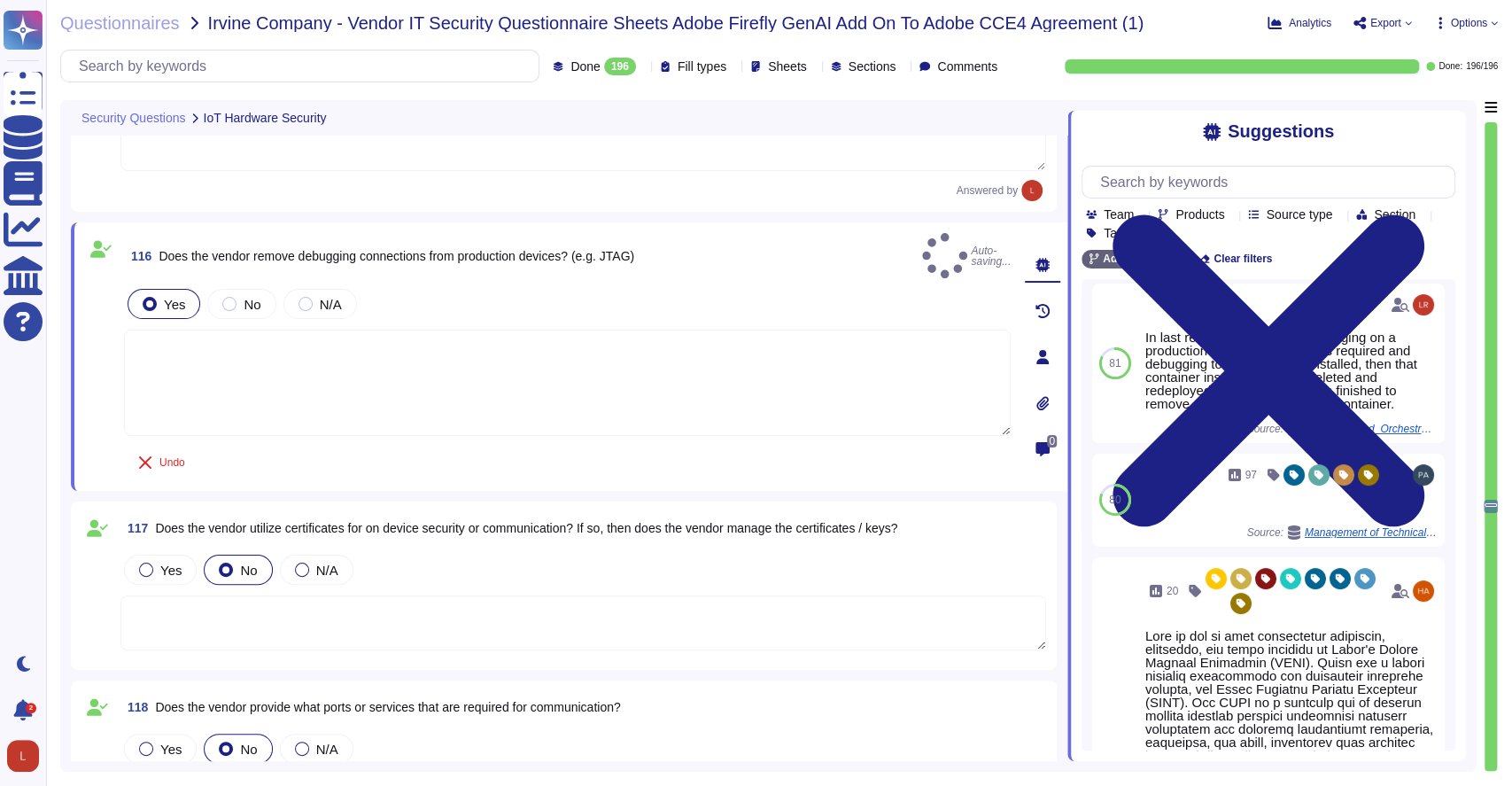
click at [247, 360] on textarea at bounding box center [567, 382] width 887 height 106
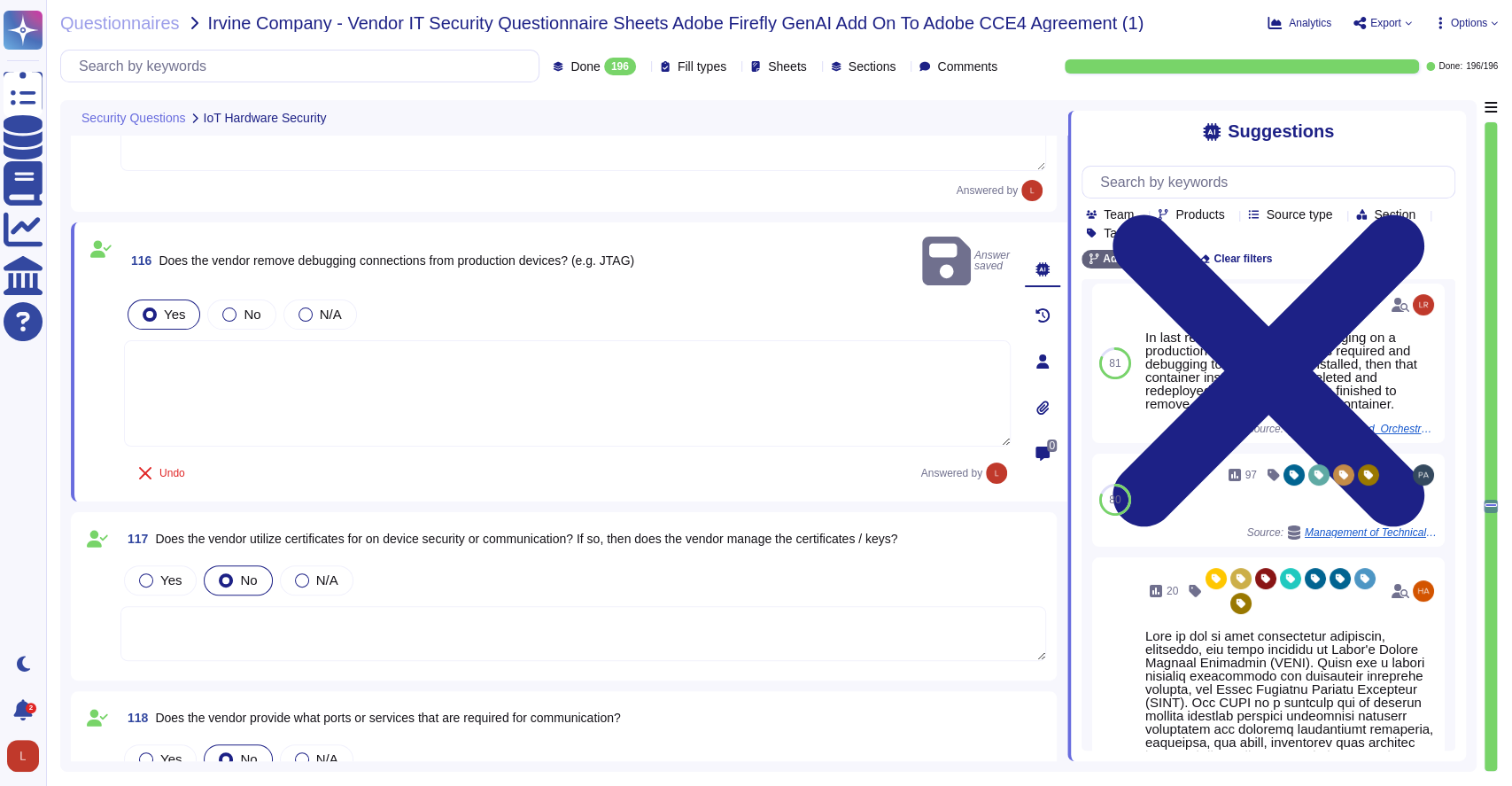
click at [247, 360] on textarea at bounding box center [567, 393] width 887 height 106
paste textarea "Yes, Adobe ensures that debugging connections and test code elements are remove…"
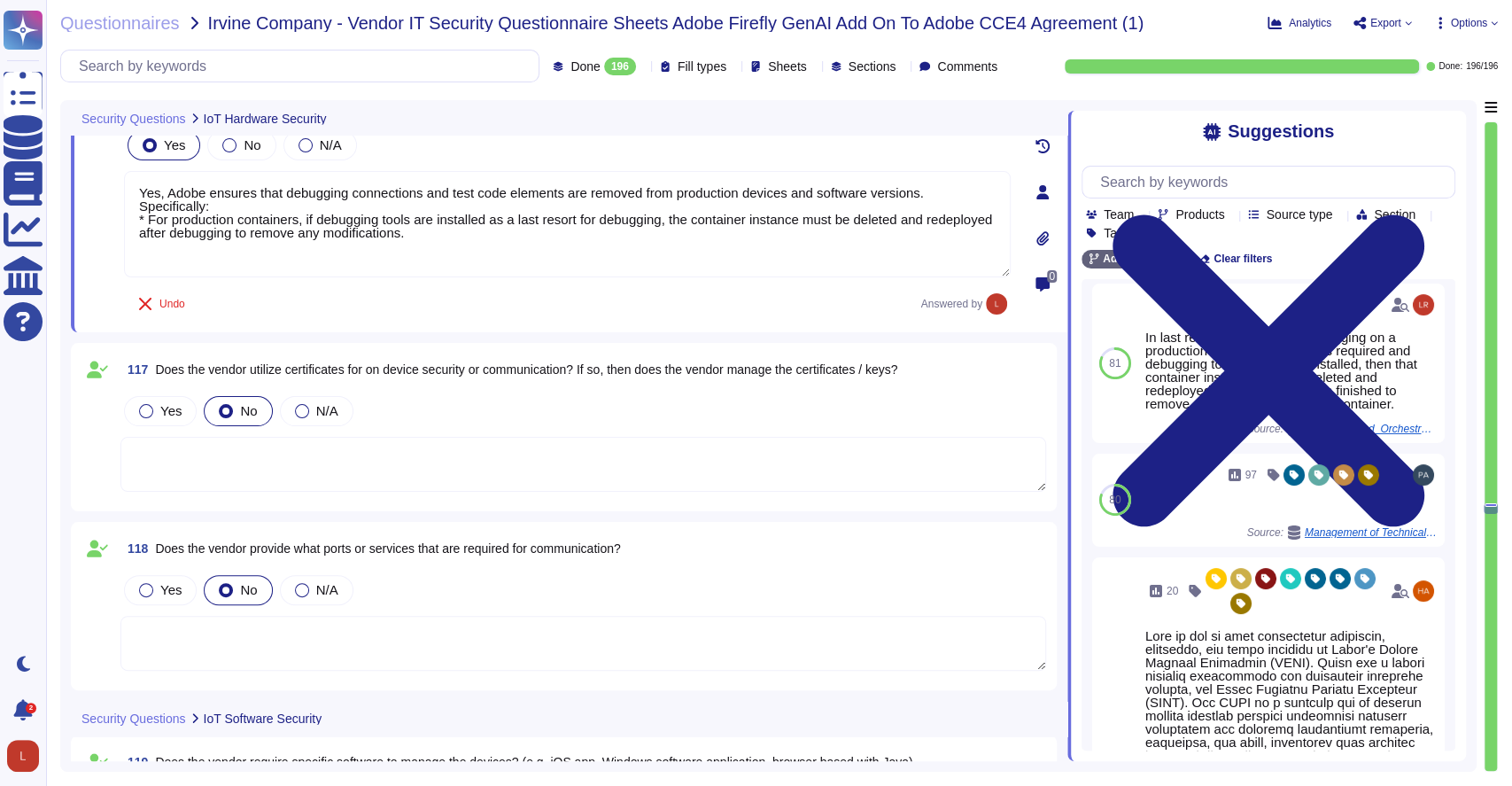
scroll to position [24954, 0]
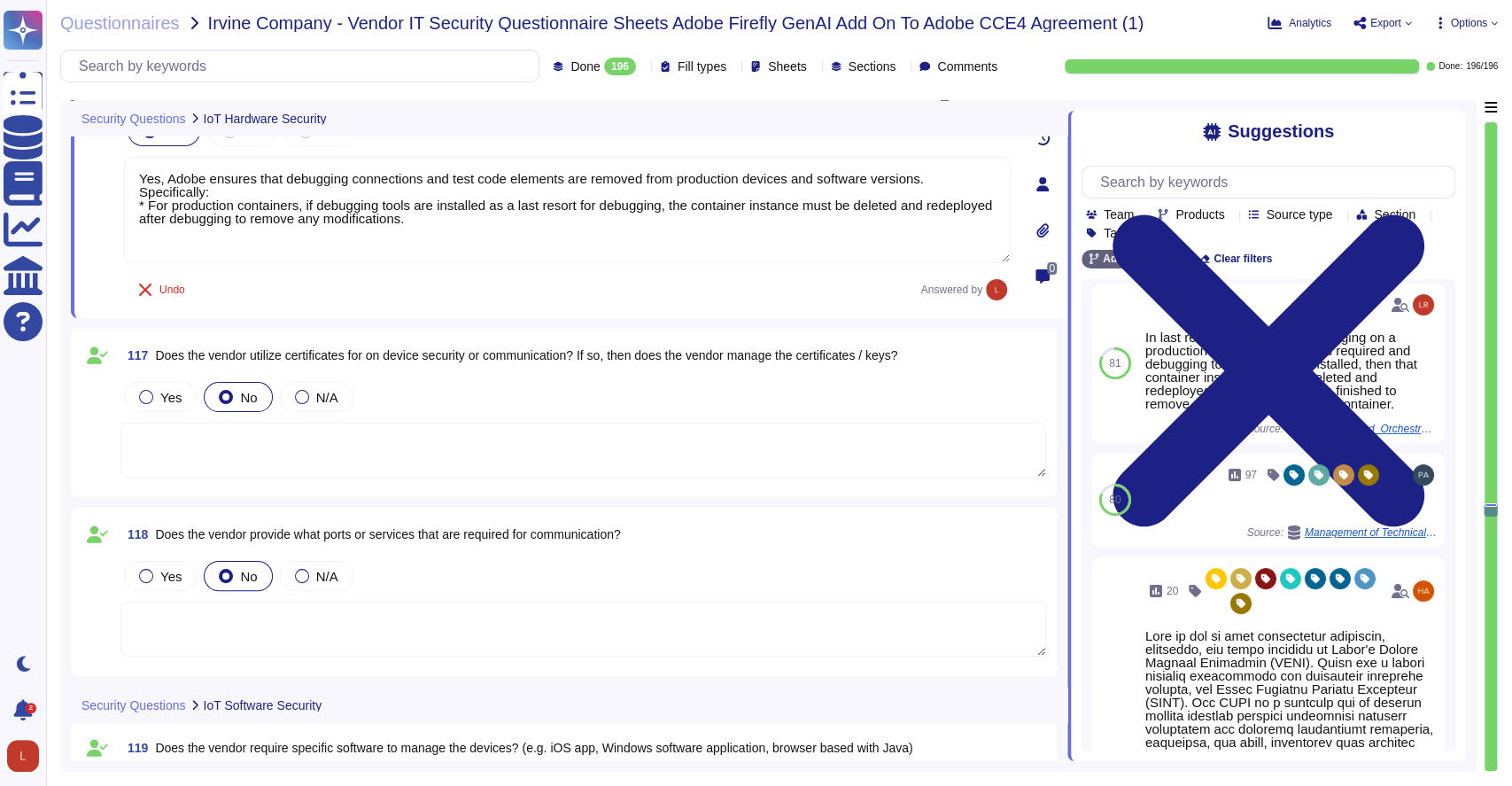
type textarea "Yes, Adobe ensures that debugging connections and test code elements are remove…"
click at [160, 348] on span "Does the vendor utilize certificates for on device security or communication? I…" at bounding box center [526, 355] width 742 height 14
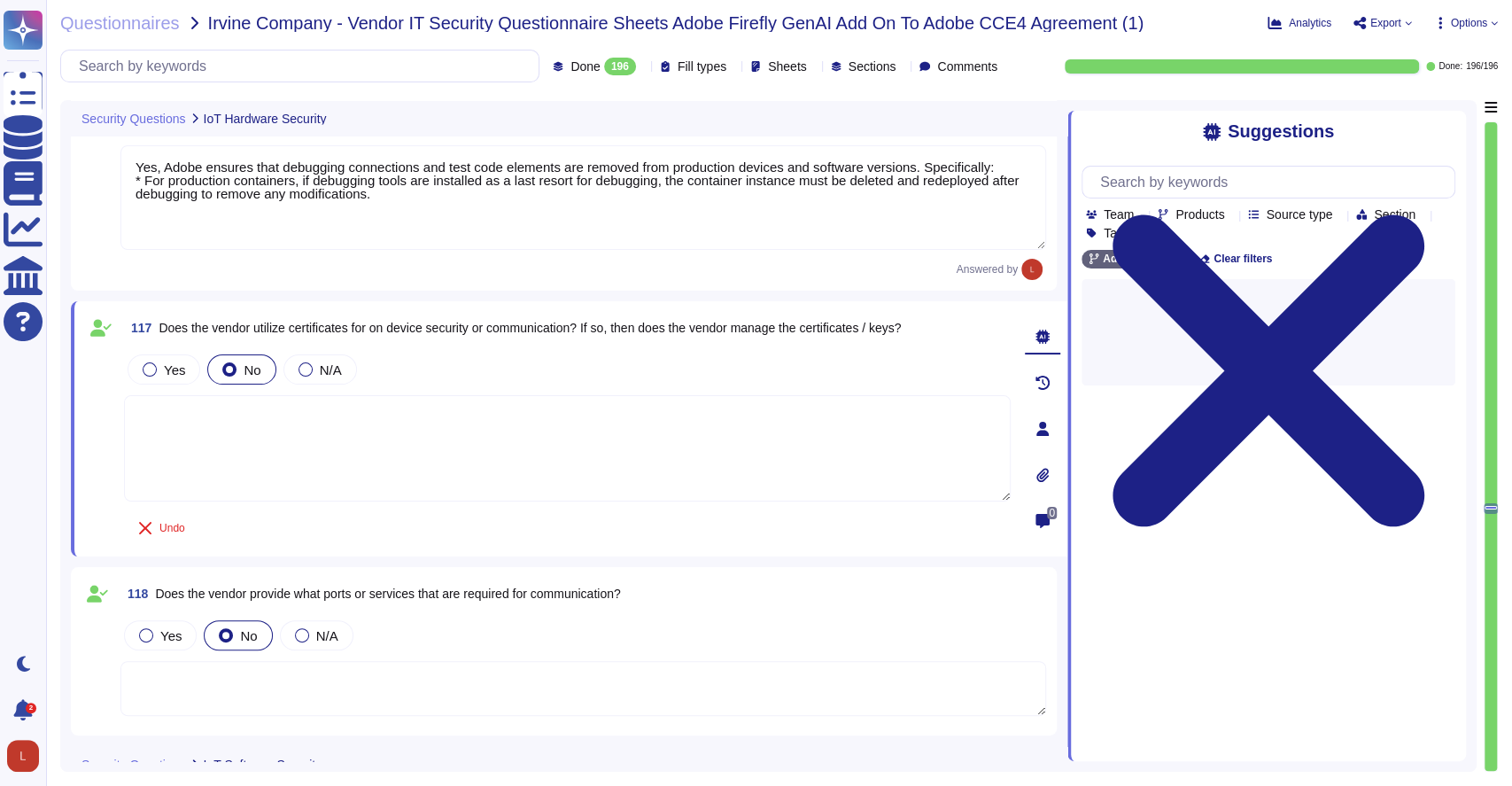
scroll to position [0, 0]
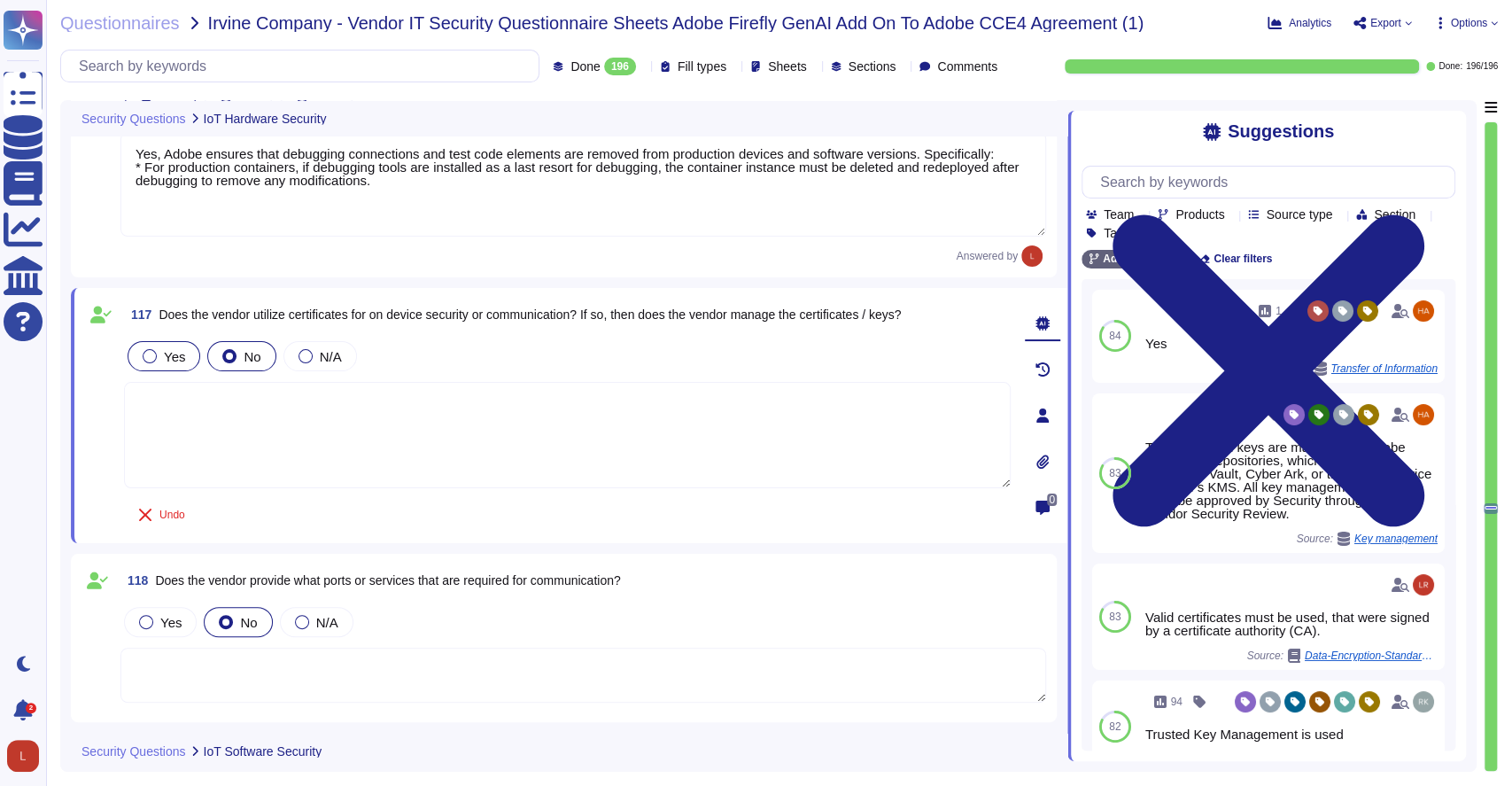
click at [144, 350] on div at bounding box center [150, 356] width 14 height 14
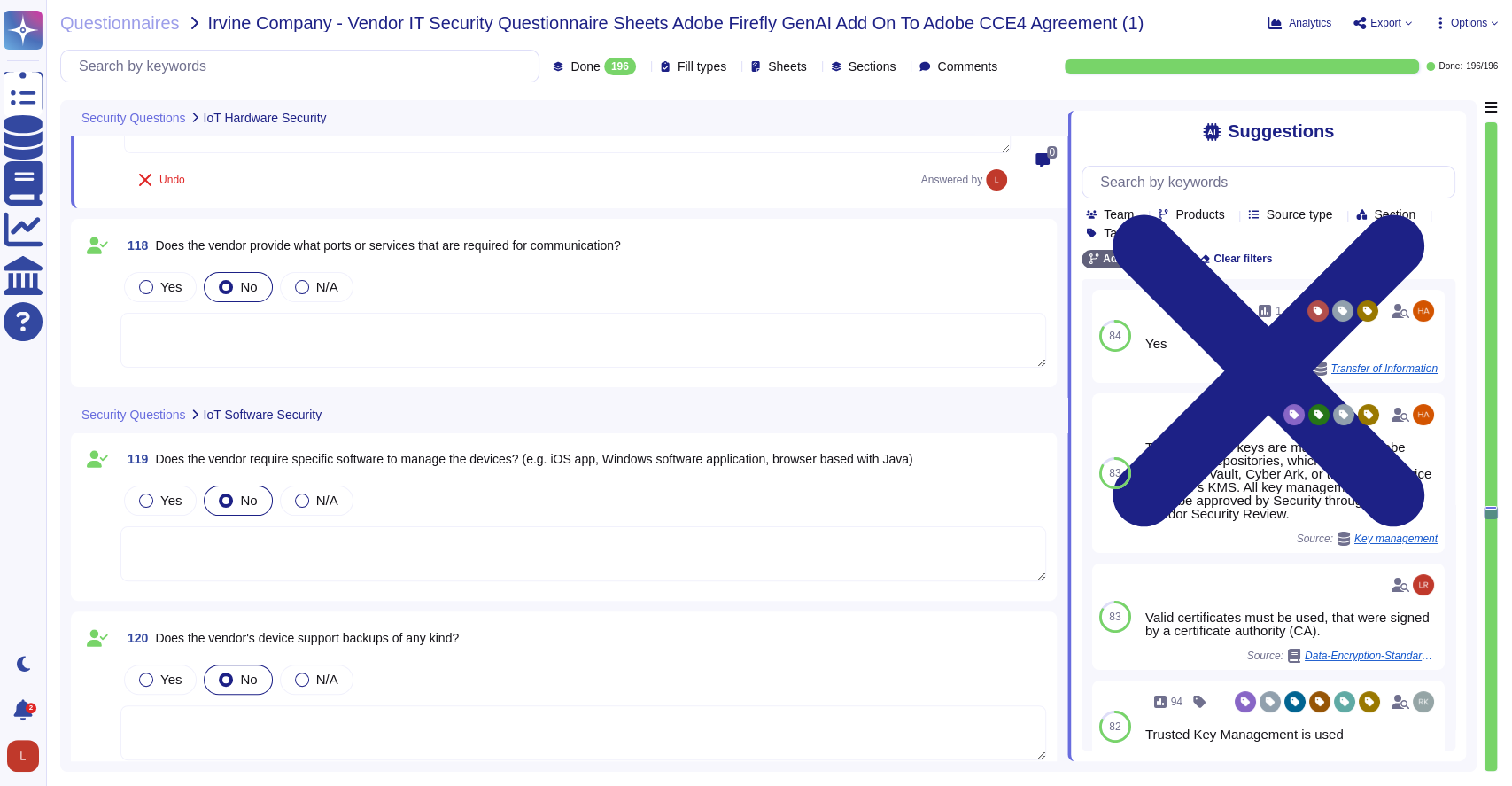
scroll to position [25299, 0]
click at [268, 315] on textarea at bounding box center [583, 343] width 926 height 55
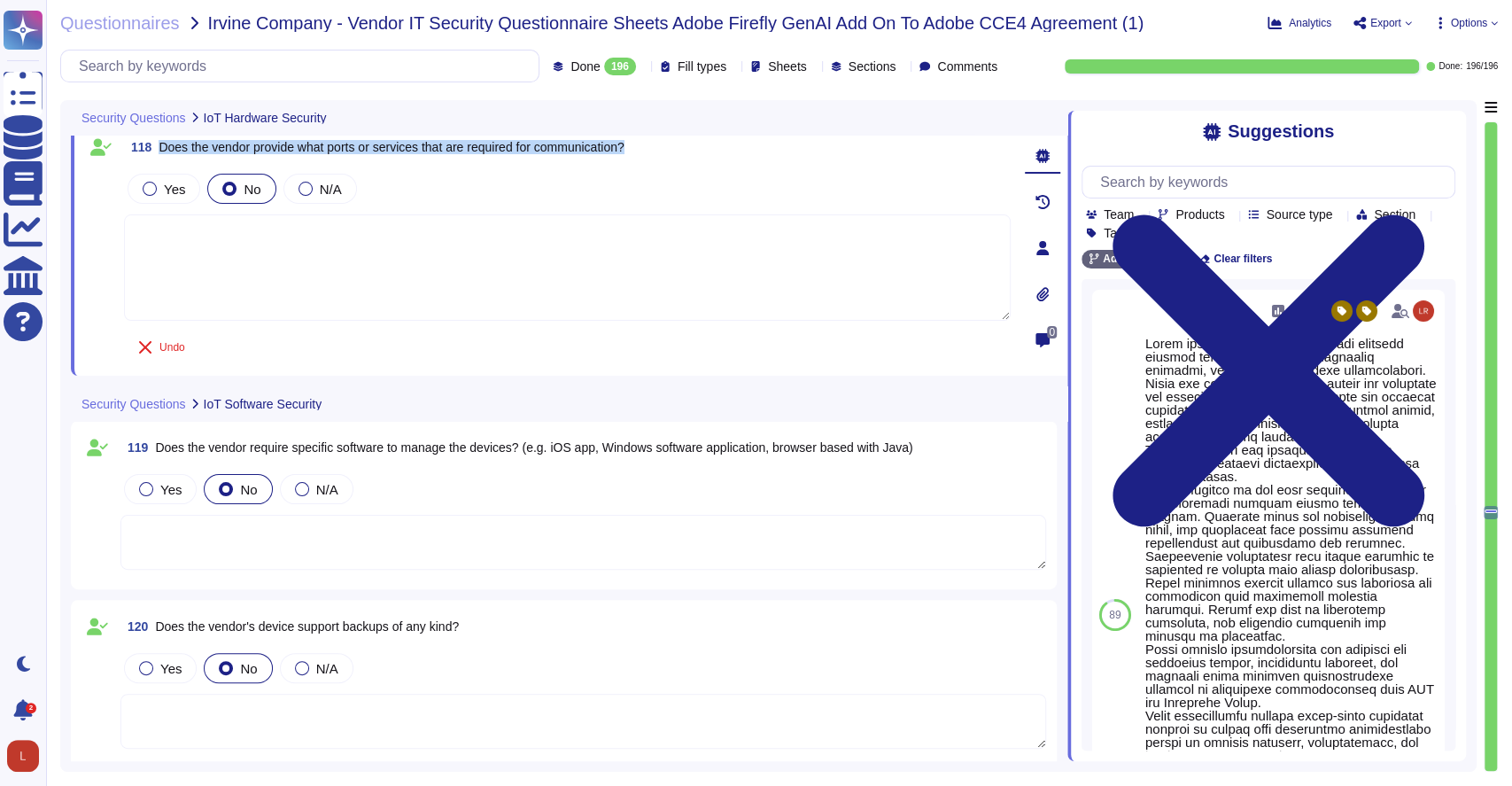
drag, startPoint x: 163, startPoint y: 144, endPoint x: 645, endPoint y: 138, distance: 482.0
click at [645, 138] on div "118 Does the vendor provide what ports or services that are required for commun…" at bounding box center [567, 147] width 887 height 32
click at [145, 176] on div "Yes" at bounding box center [164, 189] width 72 height 30
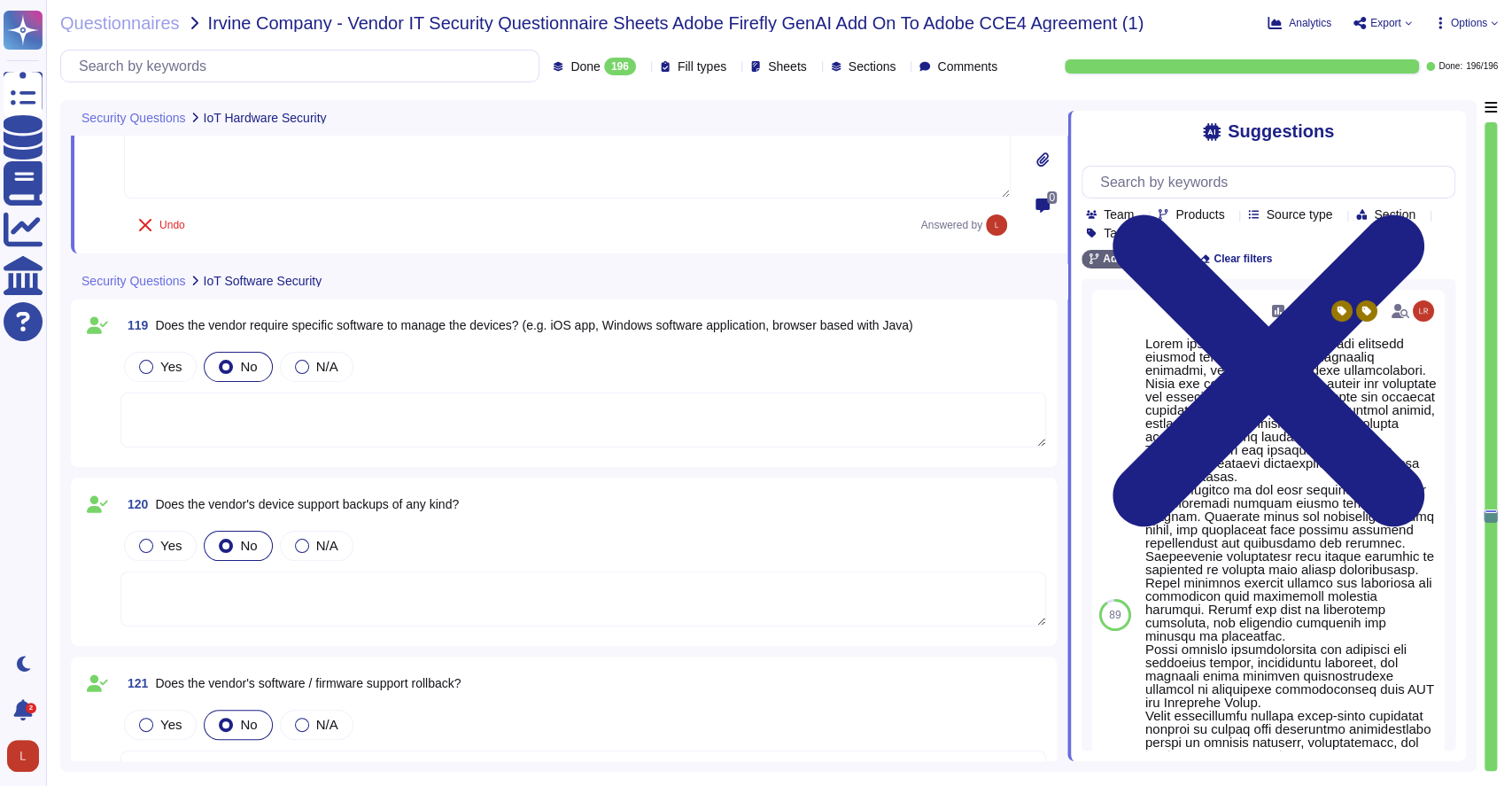
scroll to position [25448, 0]
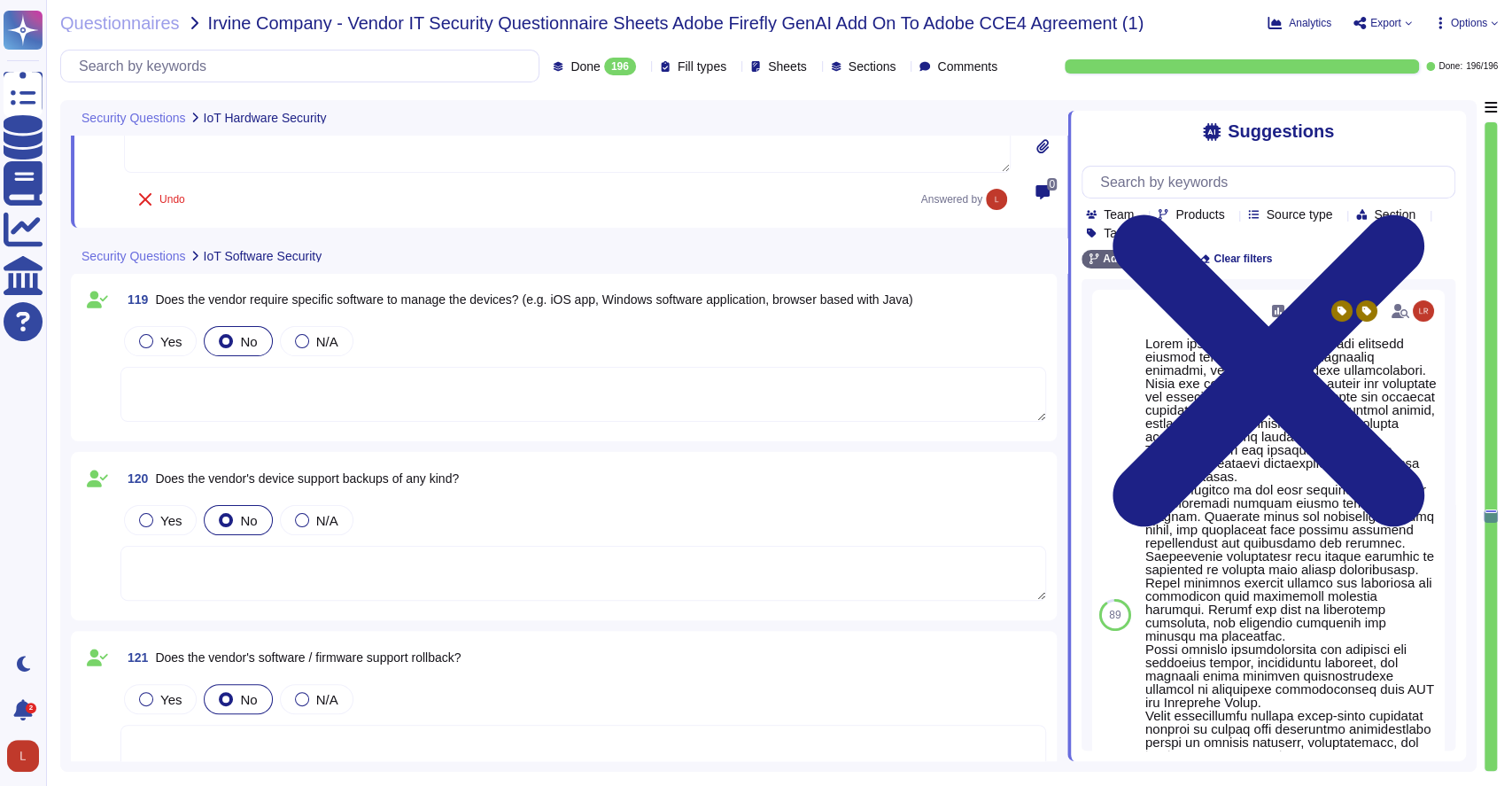
click at [238, 397] on textarea at bounding box center [583, 394] width 926 height 55
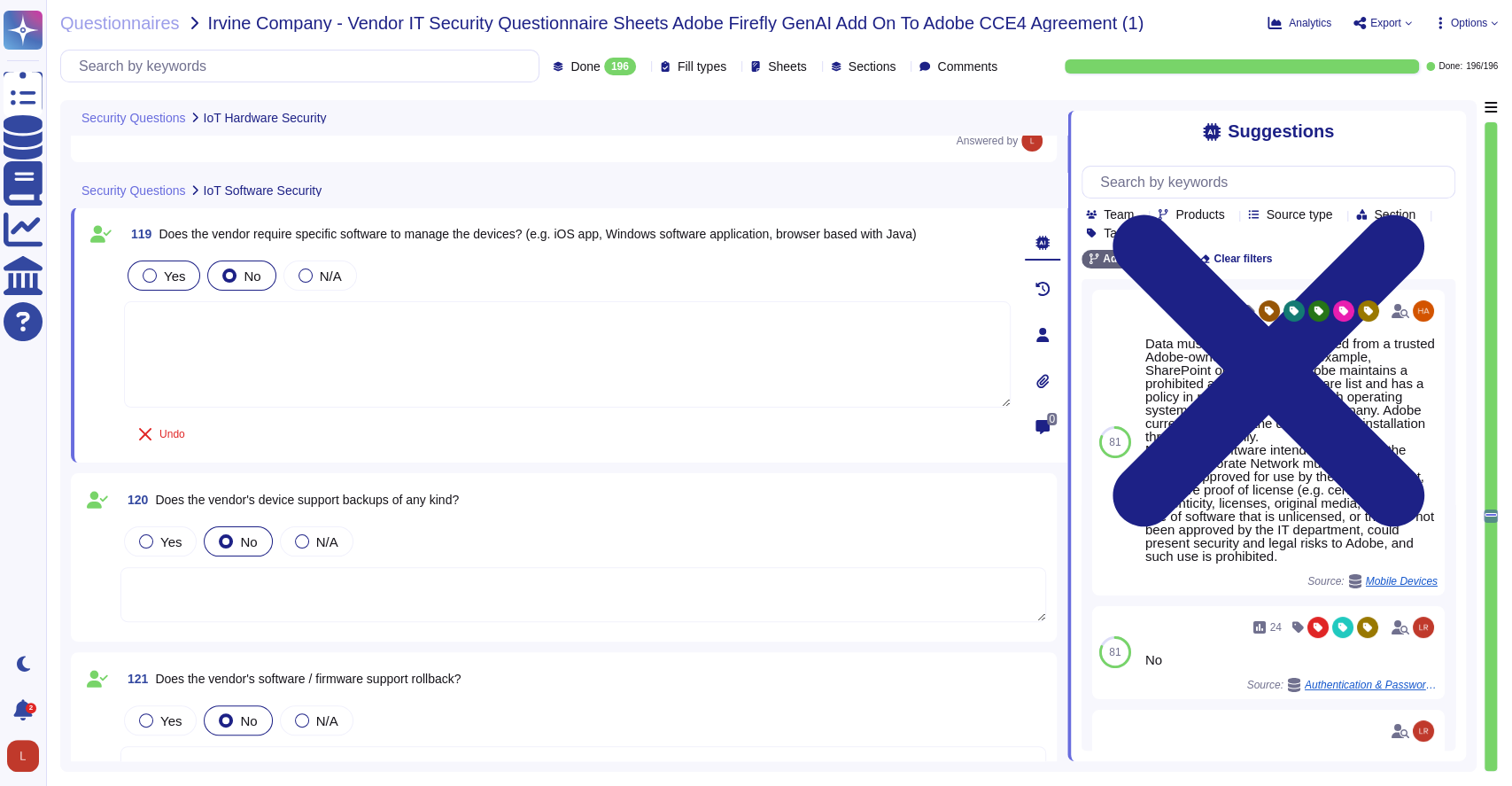
click at [156, 273] on div at bounding box center [150, 275] width 14 height 14
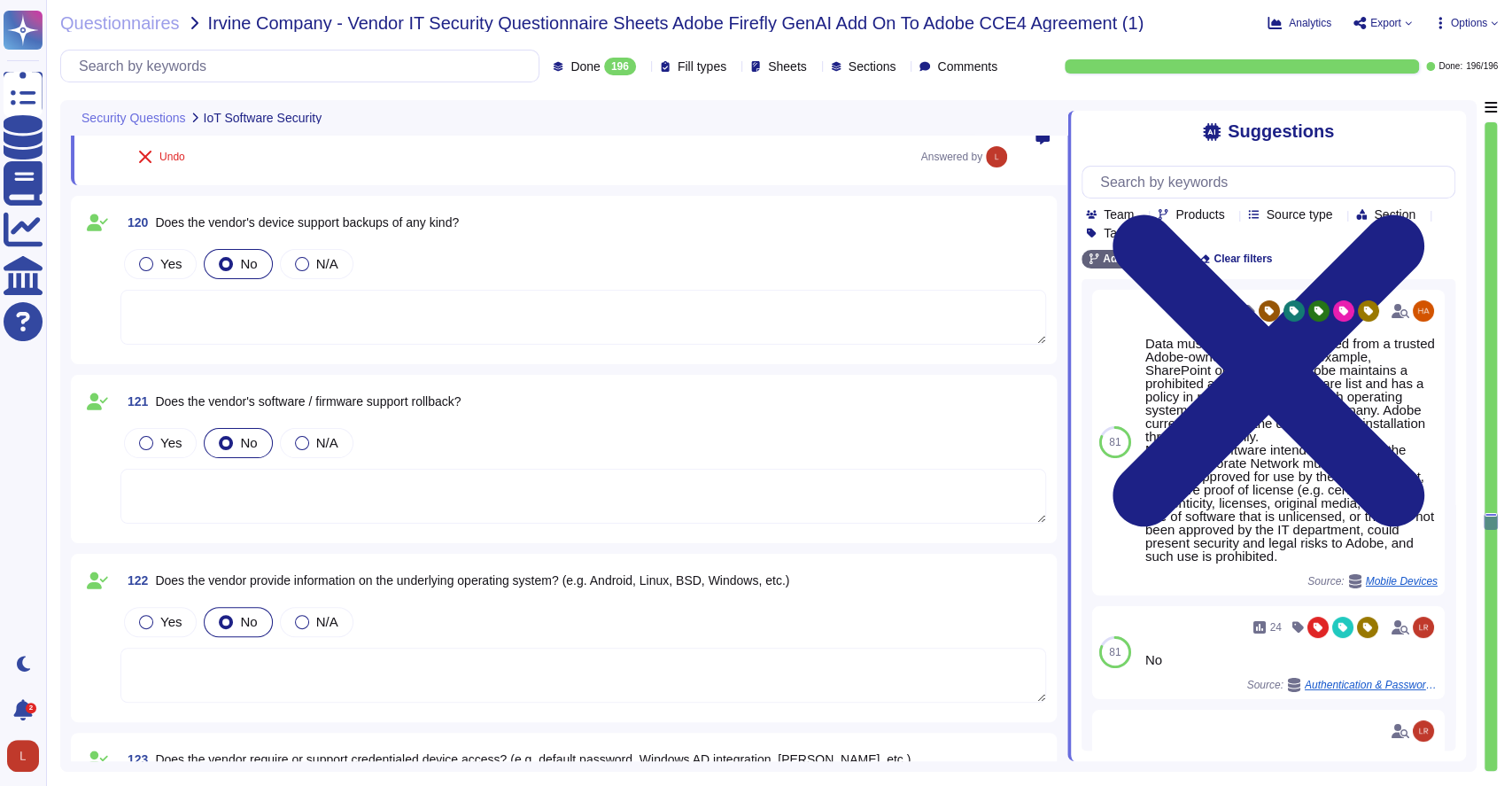
scroll to position [25712, 0]
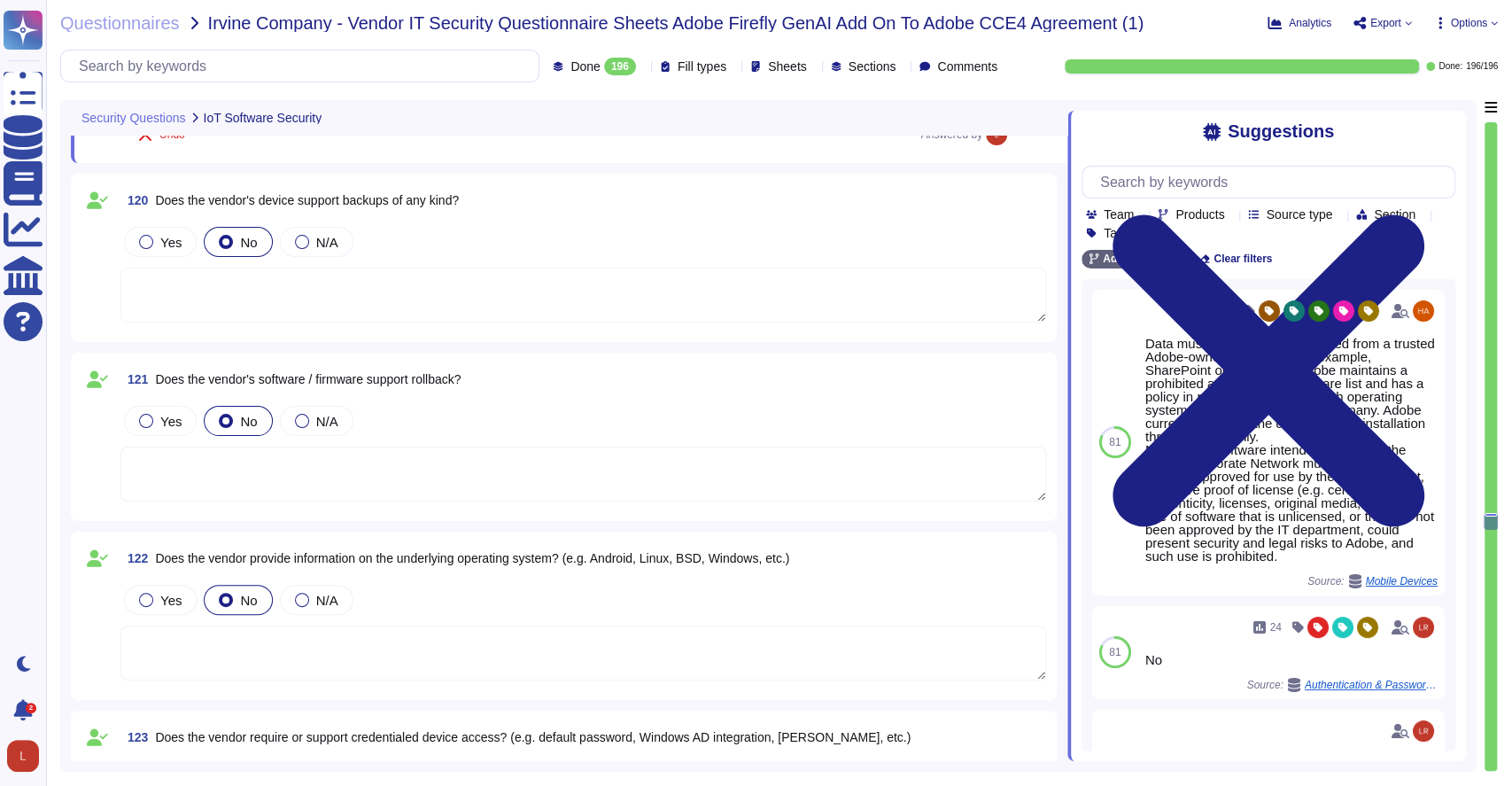
click at [223, 322] on div at bounding box center [583, 296] width 926 height 56
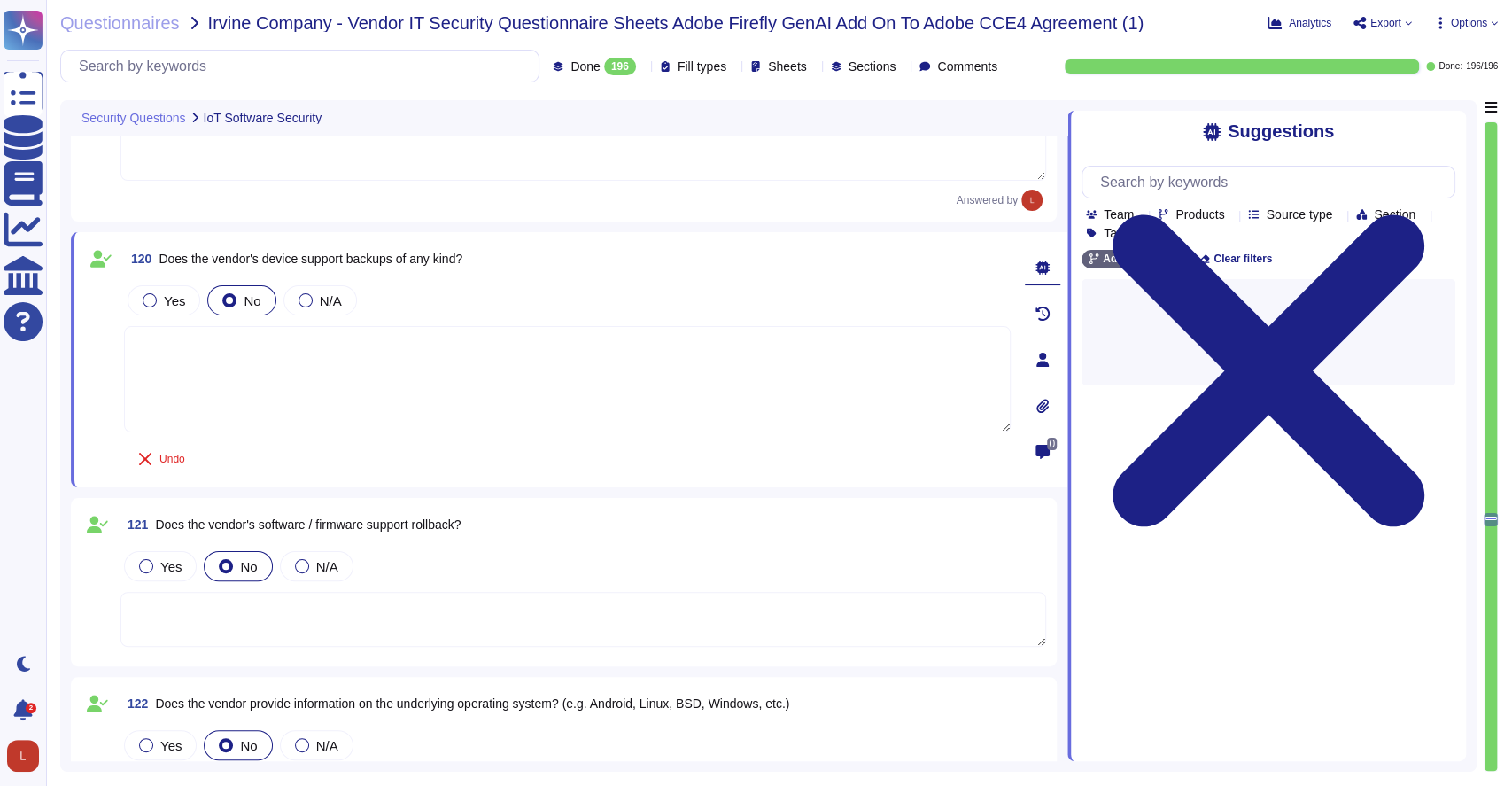
scroll to position [25586, 0]
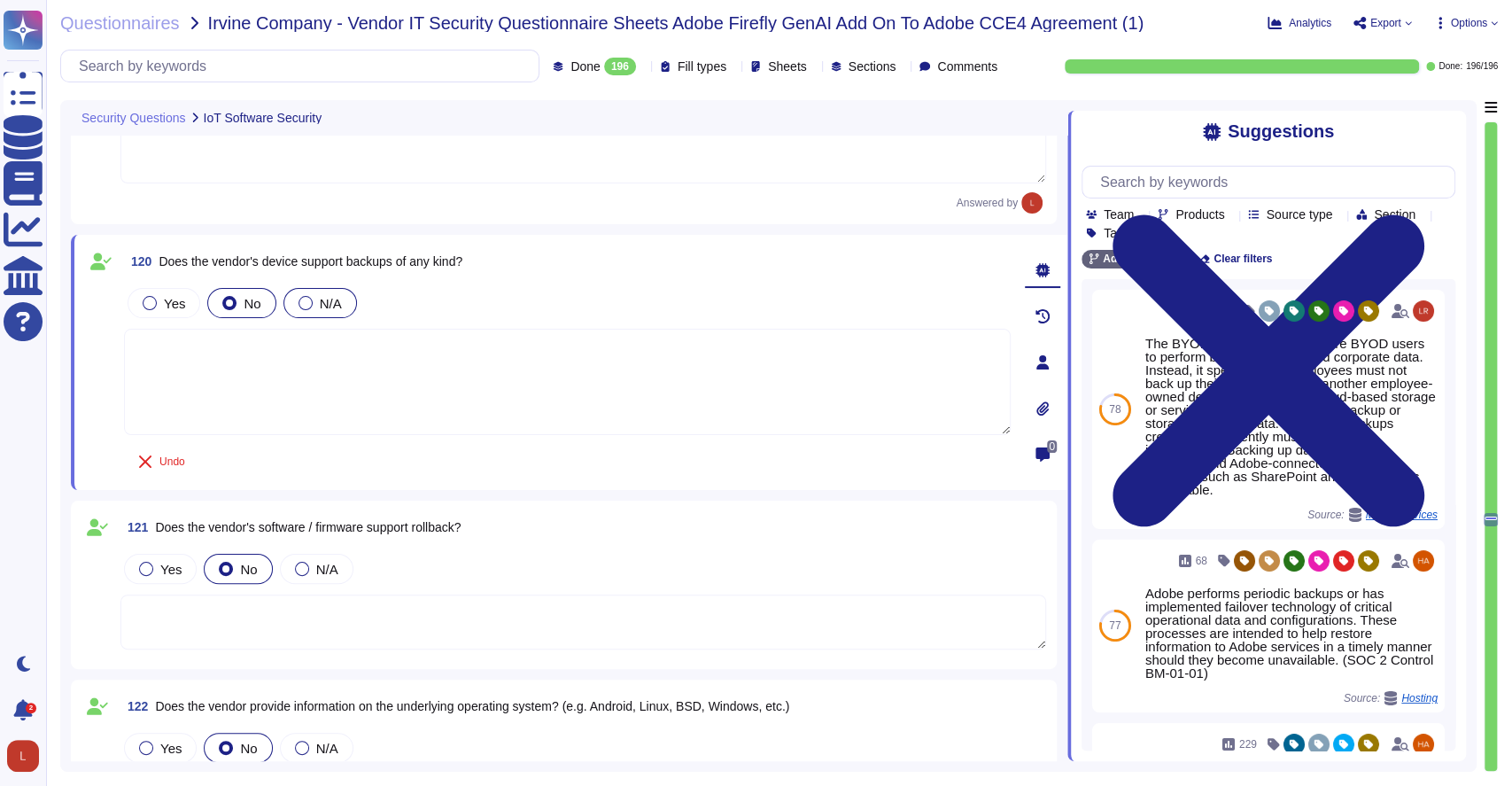
click at [302, 300] on div at bounding box center [305, 302] width 14 height 14
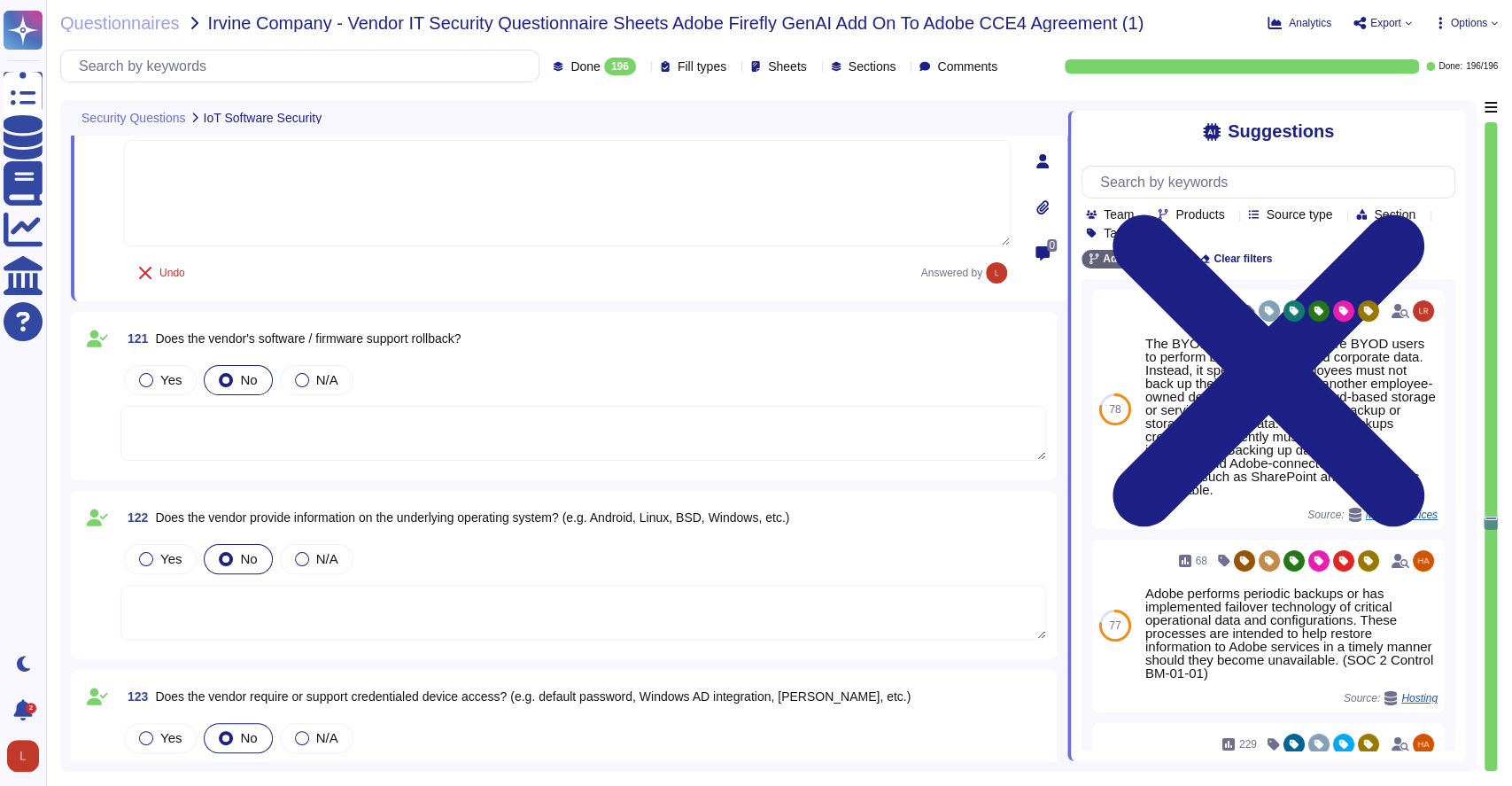
scroll to position [25802, 0]
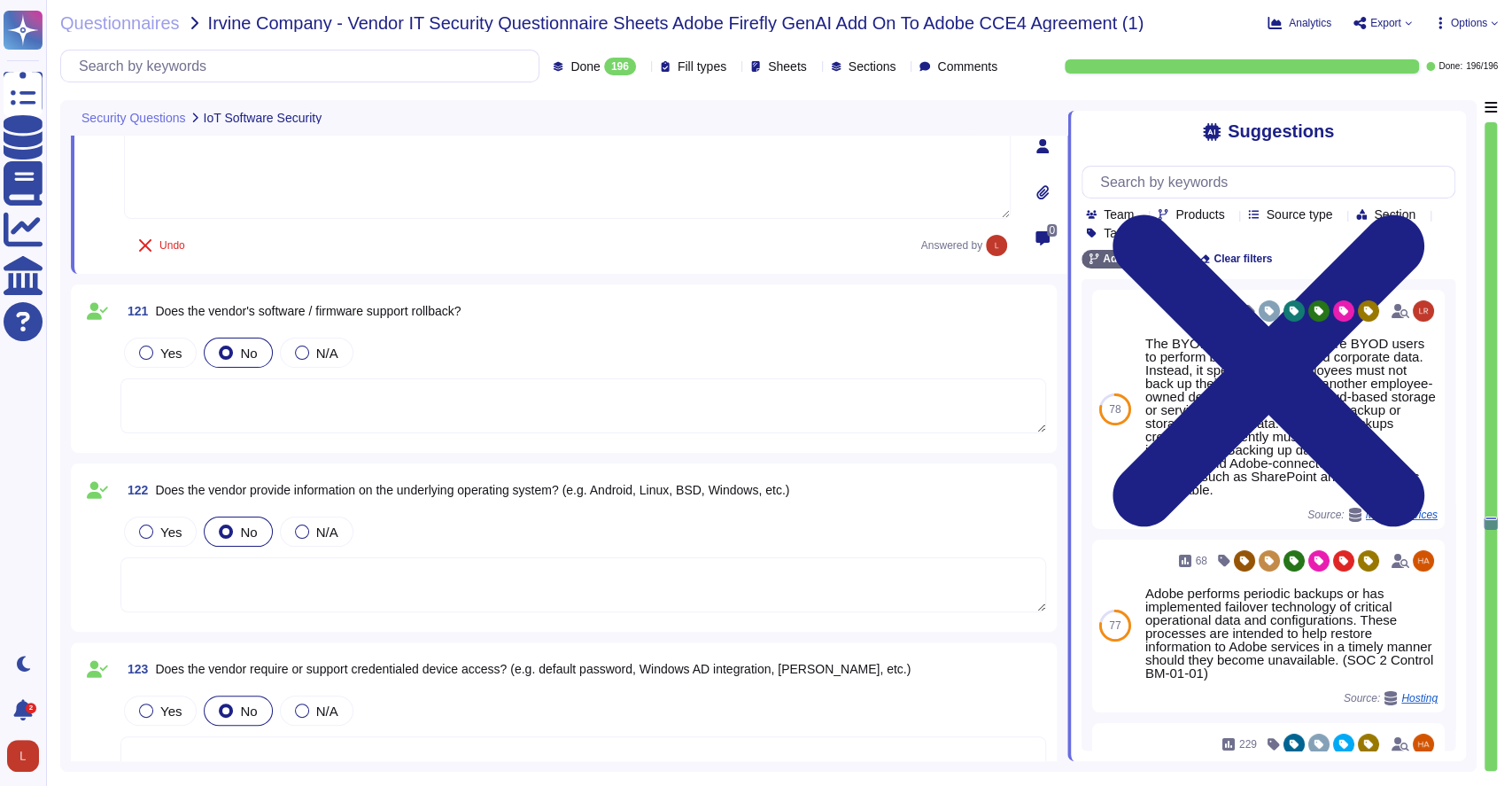
click at [373, 400] on textarea at bounding box center [583, 406] width 926 height 55
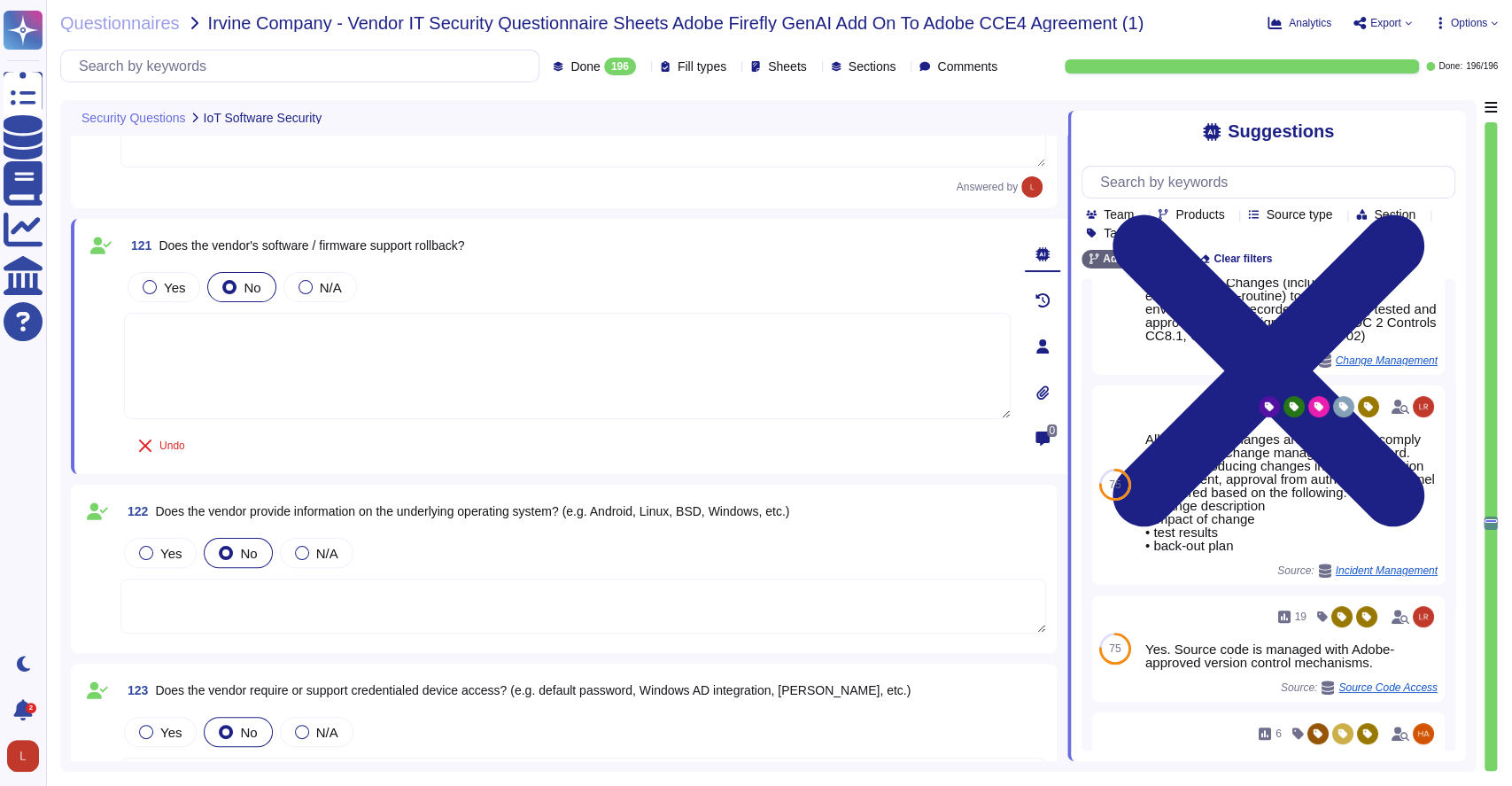
scroll to position [380, 0]
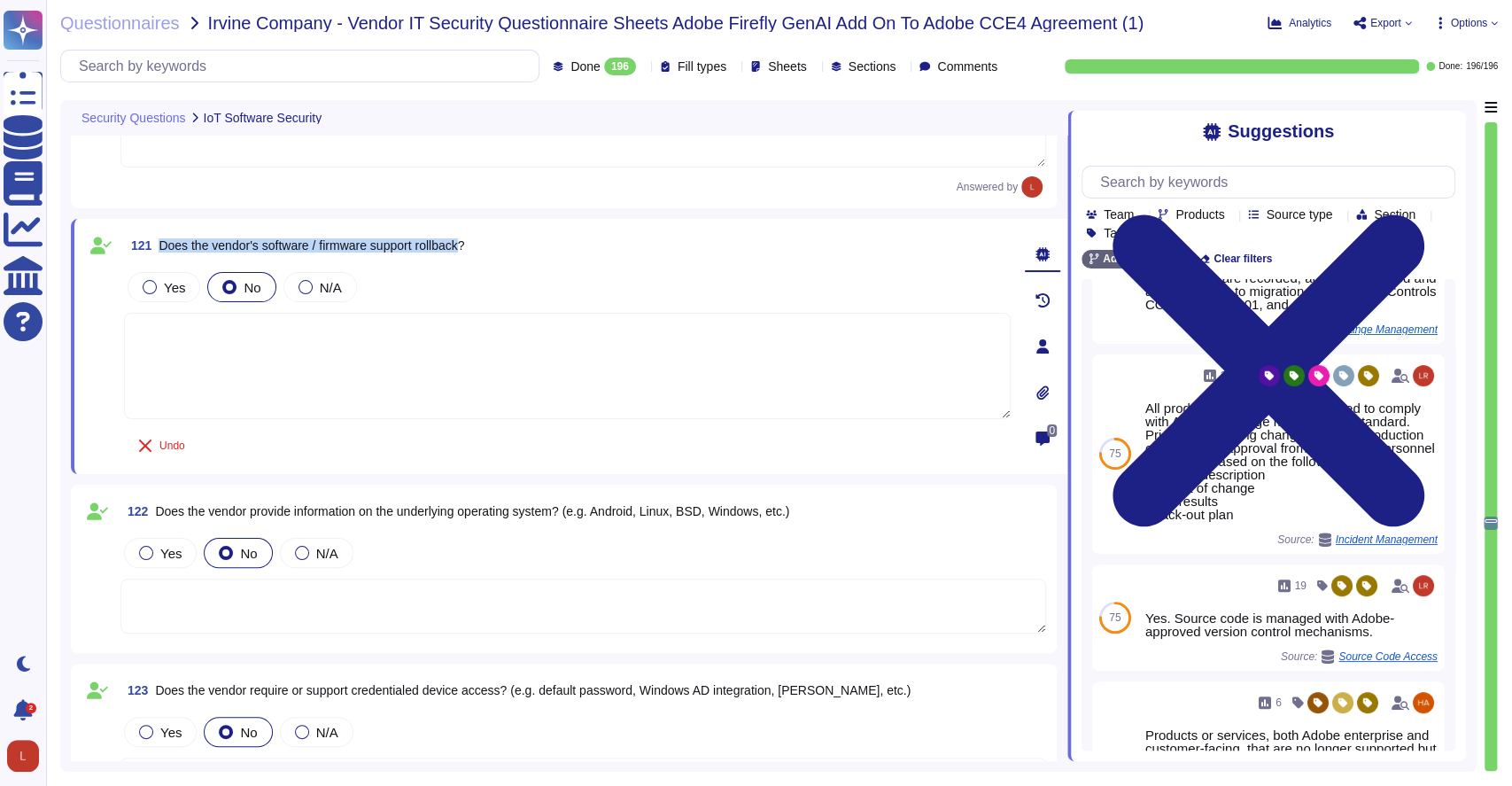
drag, startPoint x: 470, startPoint y: 245, endPoint x: 159, endPoint y: 249, distance: 311.0
click at [159, 249] on span "Does the vendor's software / firmware support rollback?" at bounding box center [311, 245] width 306 height 14
click at [144, 289] on div at bounding box center [150, 287] width 14 height 14
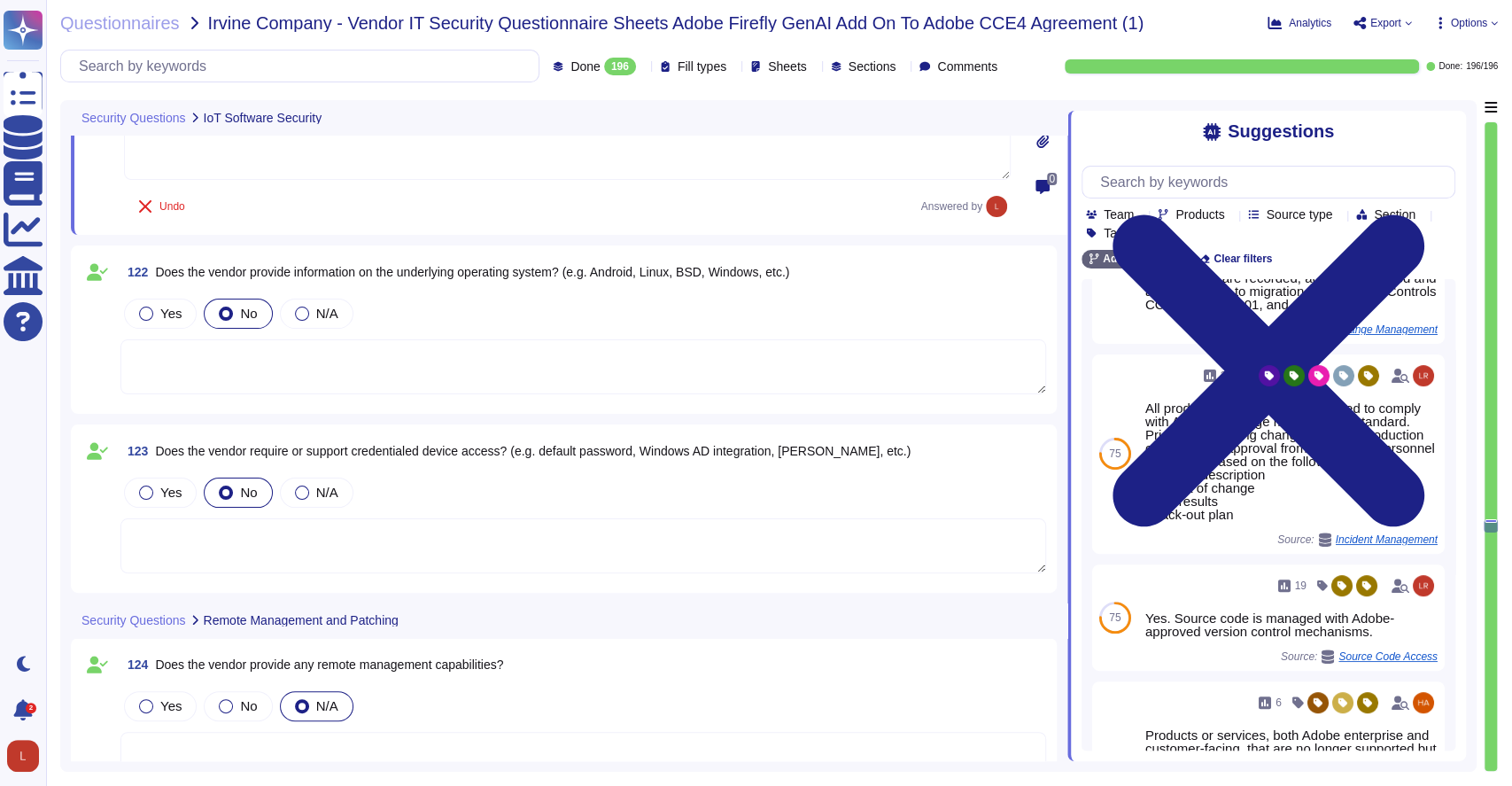
scroll to position [26071, 0]
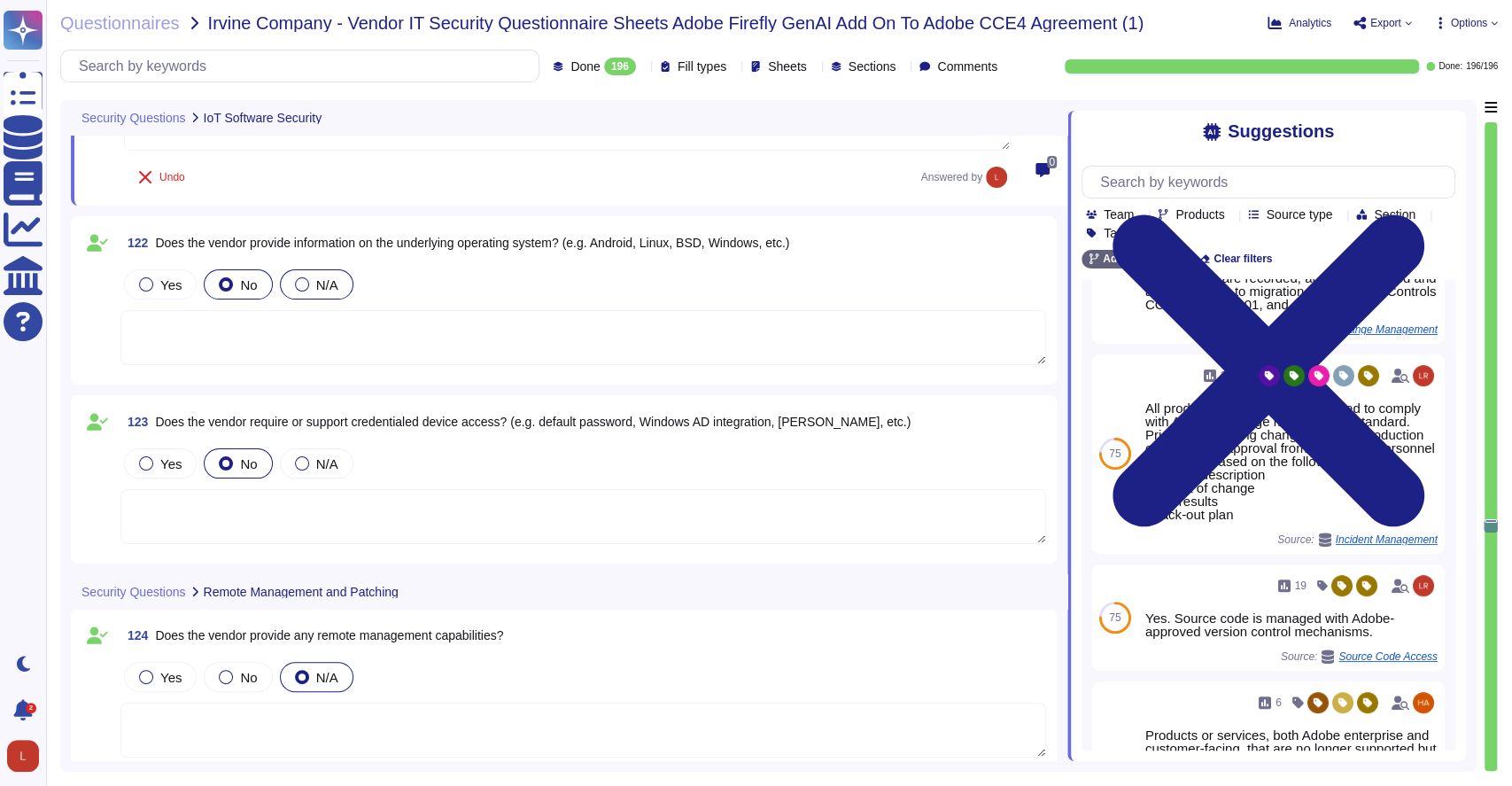
click at [301, 284] on div at bounding box center [302, 284] width 14 height 14
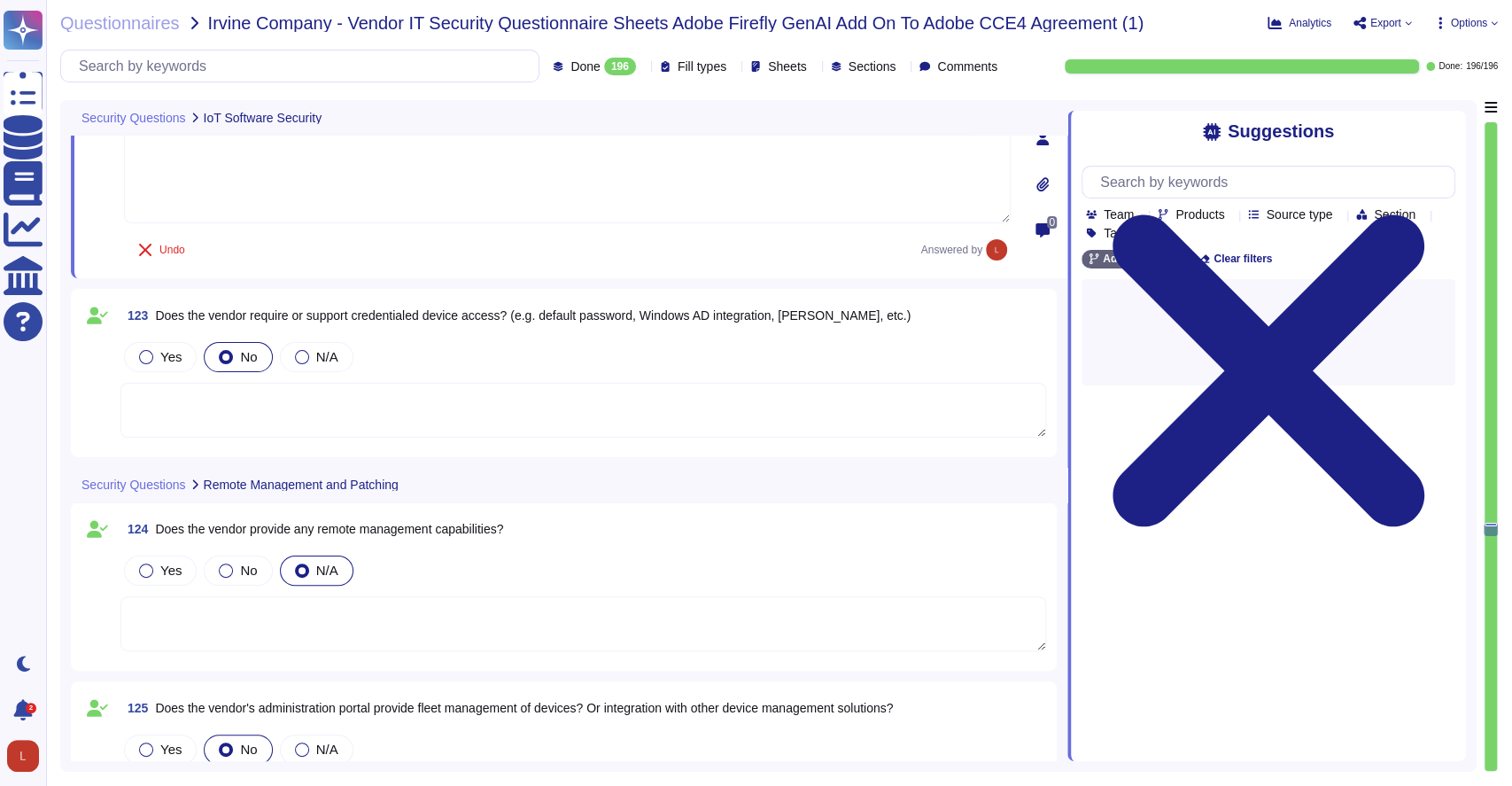
scroll to position [26219, 0]
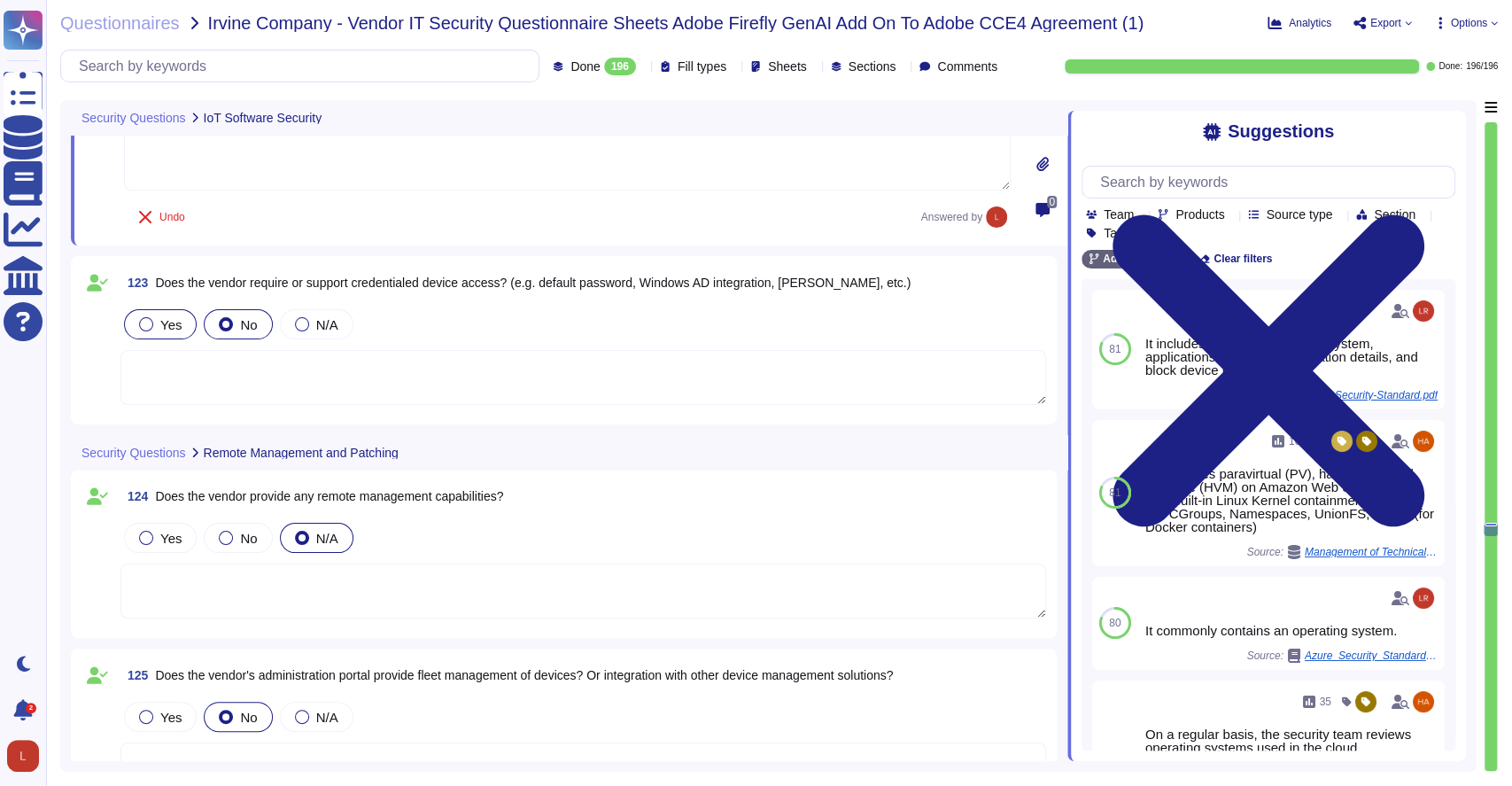
click at [145, 322] on div at bounding box center [146, 324] width 14 height 14
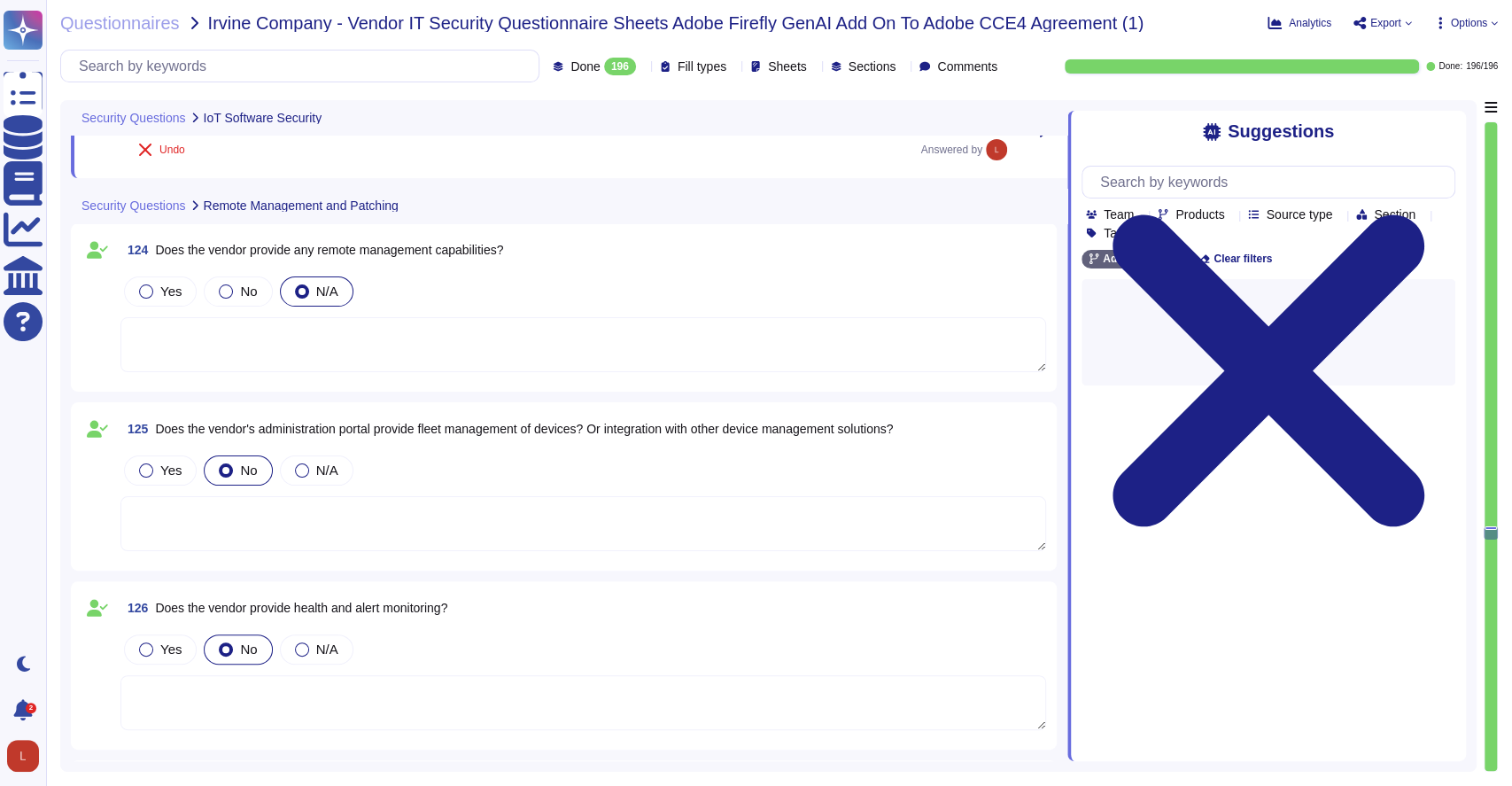
scroll to position [26531, 0]
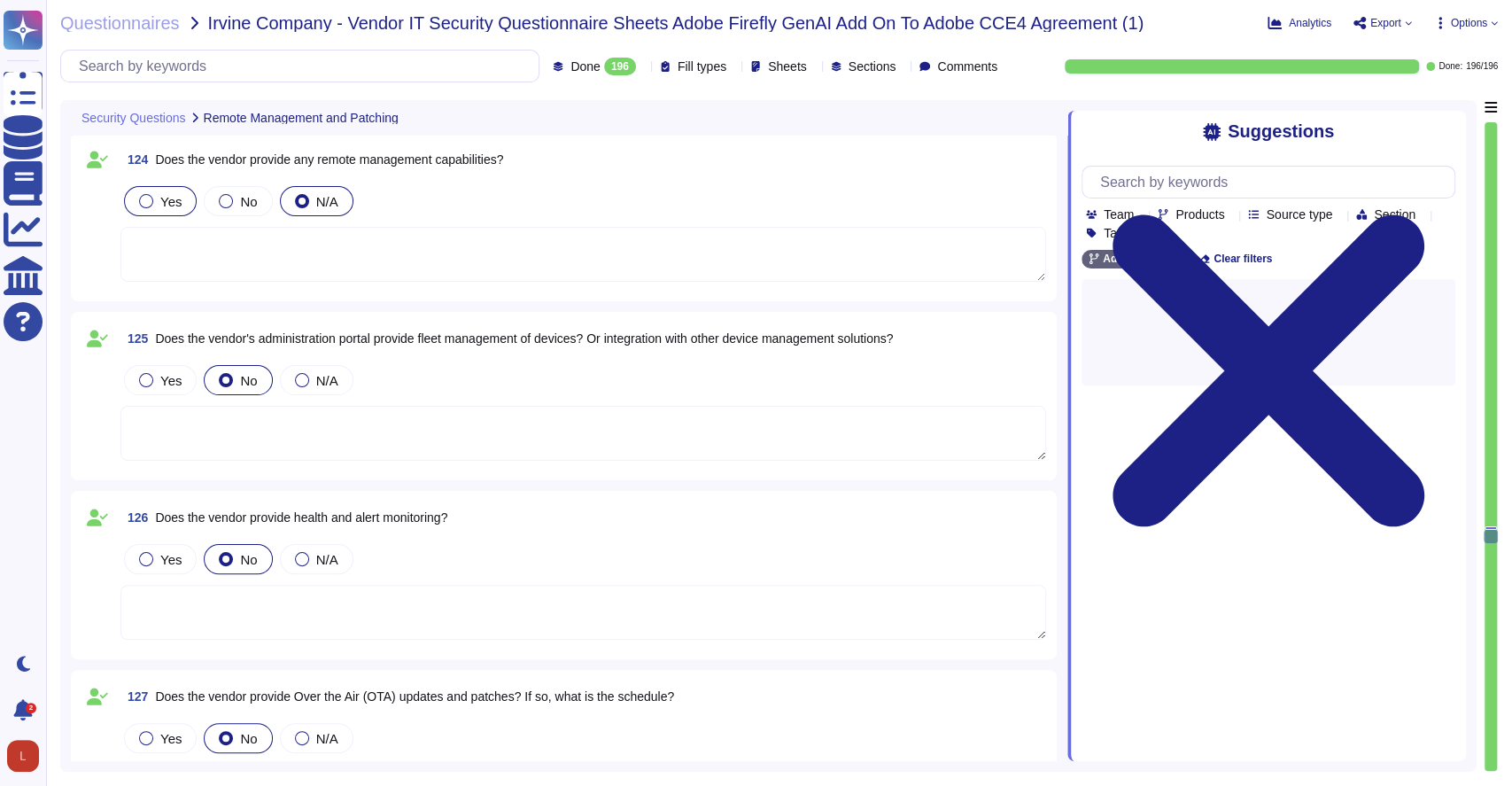
click at [151, 199] on div at bounding box center [146, 201] width 14 height 14
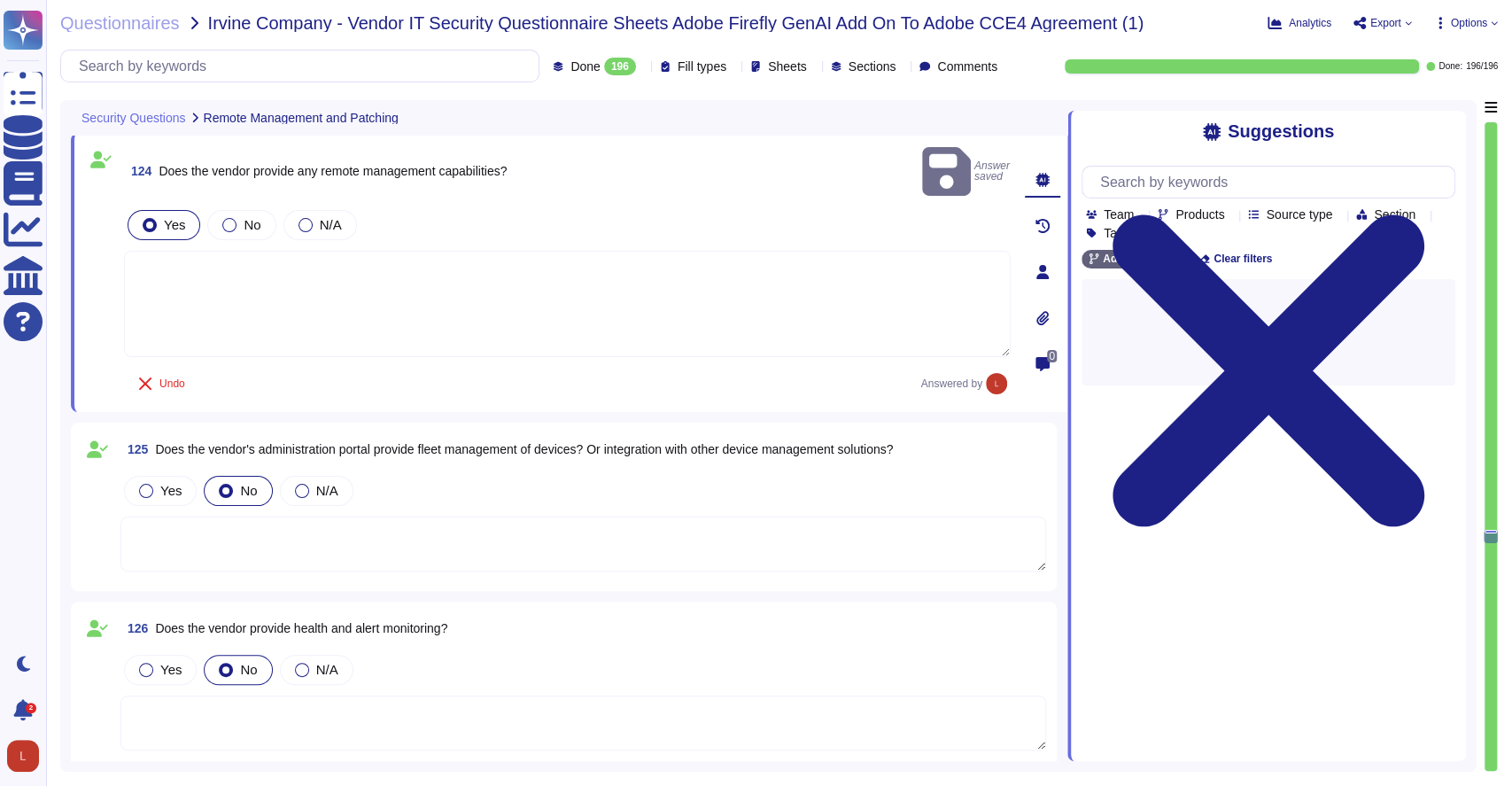
click at [272, 263] on textarea at bounding box center [567, 303] width 887 height 106
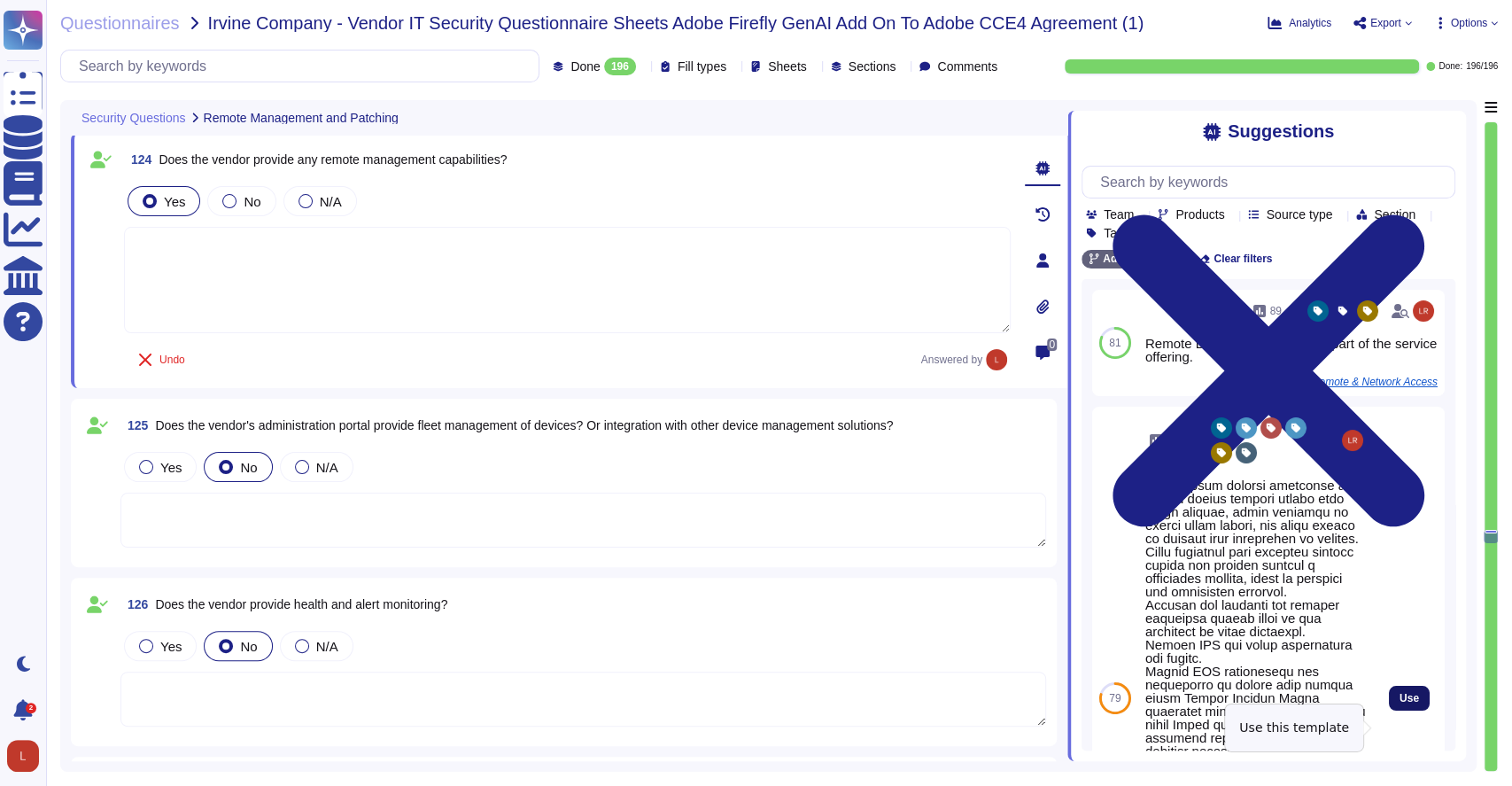
click at [1400, 704] on span "Use" at bounding box center [1409, 698] width 20 height 10
type textarea "Third-party support personnel are granted remote network access only upon reque…"
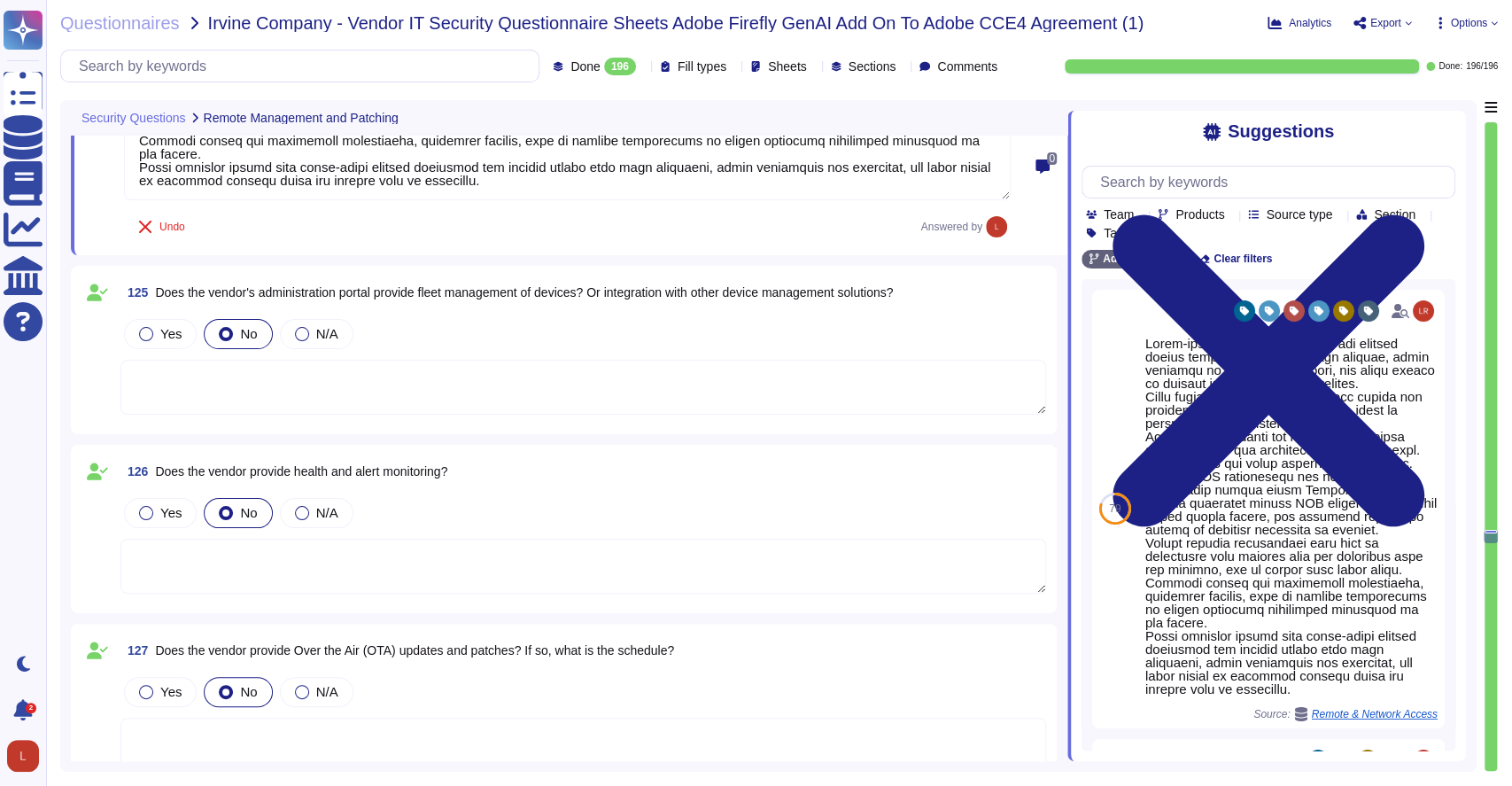
scroll to position [26781, 0]
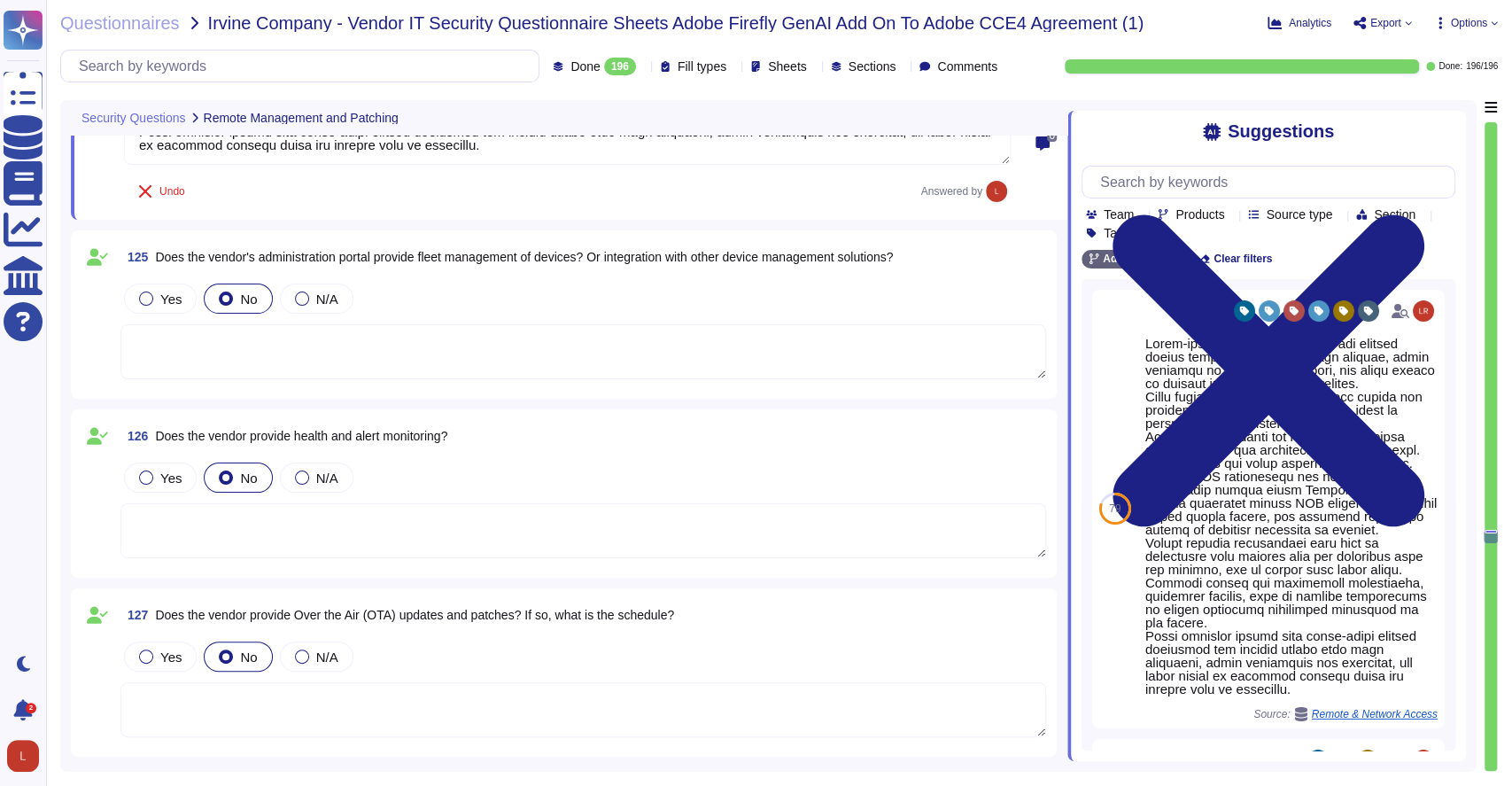
click at [297, 348] on textarea at bounding box center [583, 352] width 926 height 55
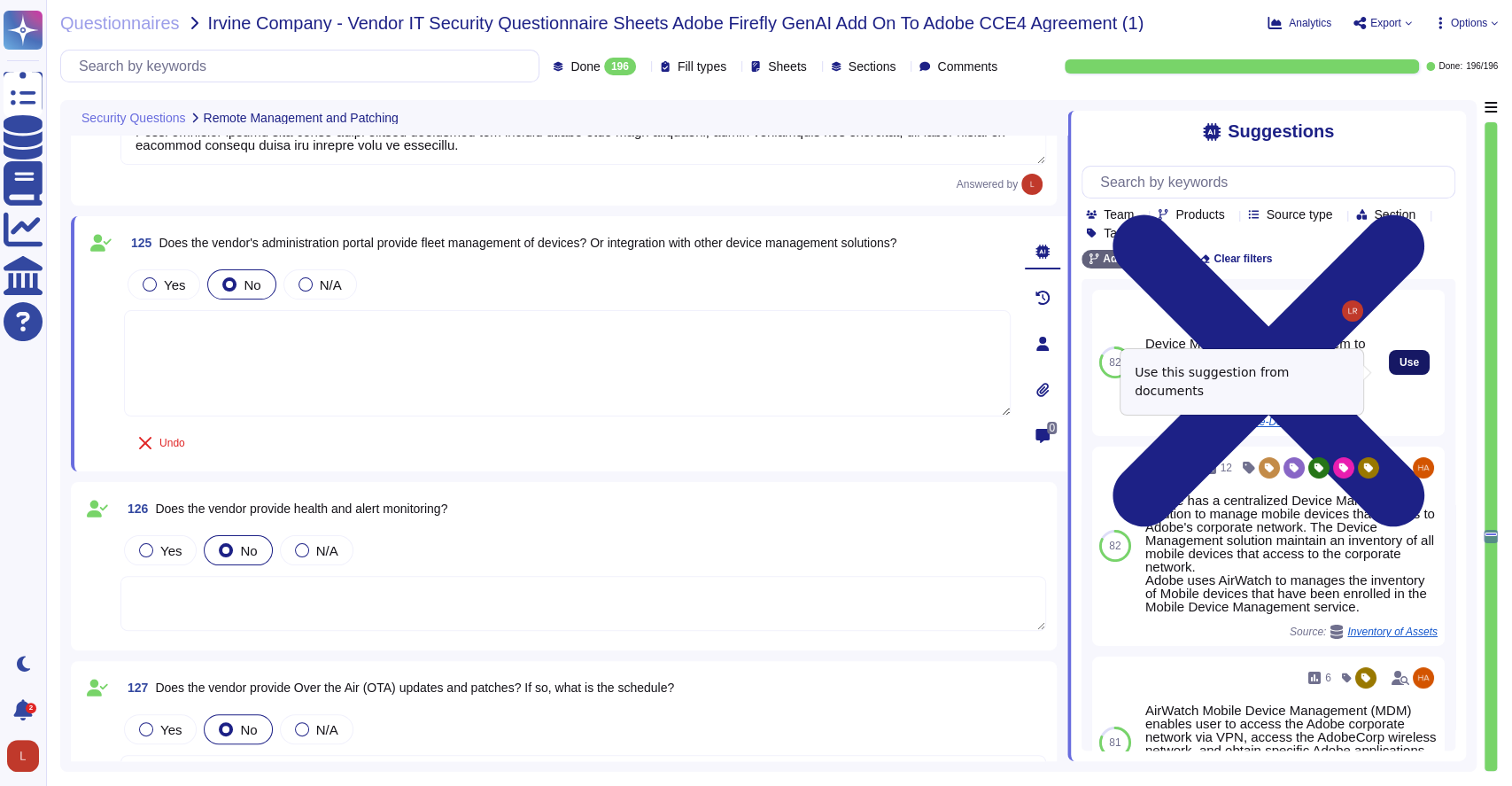
click at [1400, 365] on span "Use" at bounding box center [1409, 361] width 20 height 10
type textarea "Device Management enables them to access the Adobe corporate network via VPN, a…"
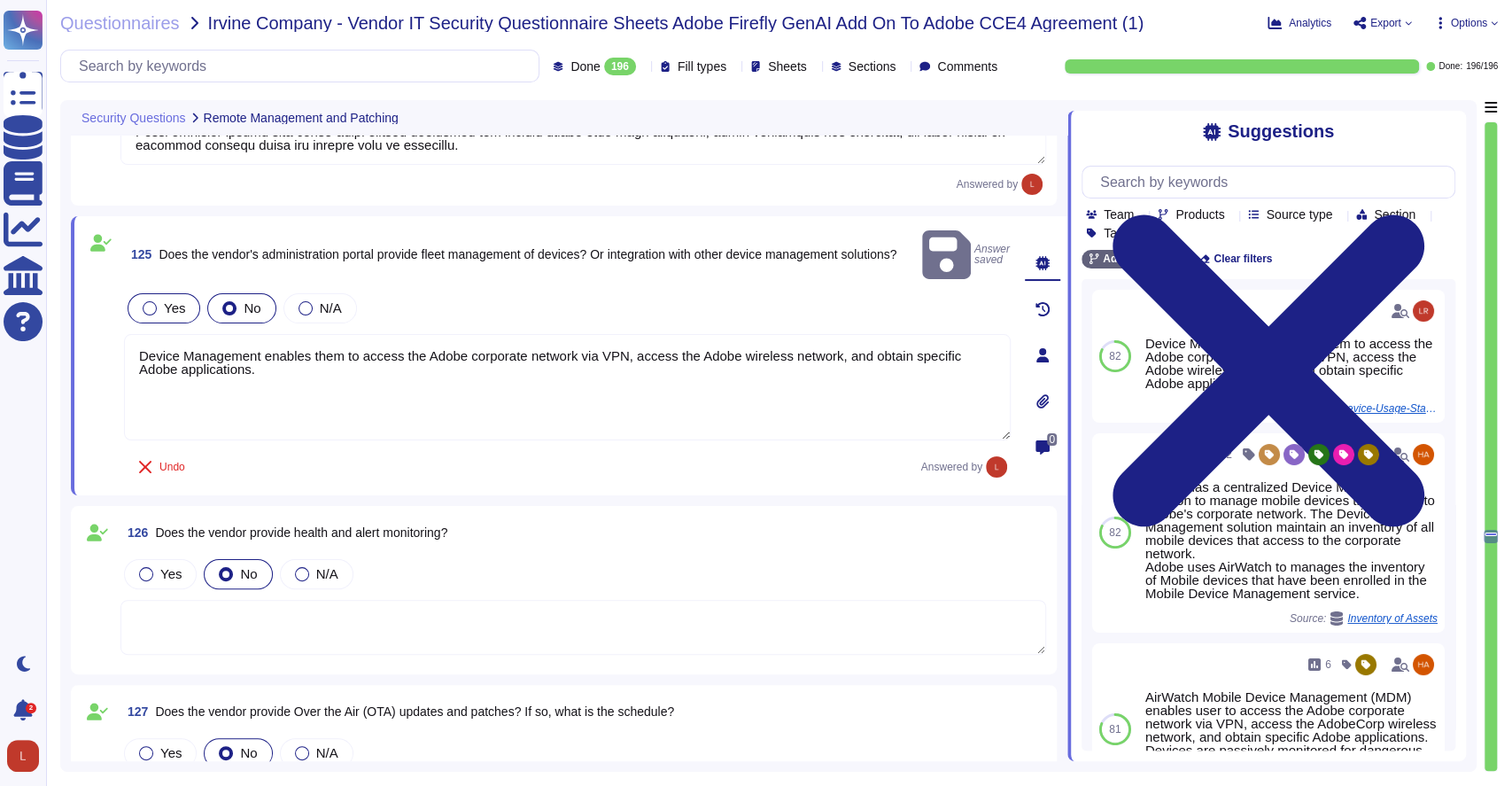
click at [161, 301] on label "Yes" at bounding box center [164, 308] width 42 height 14
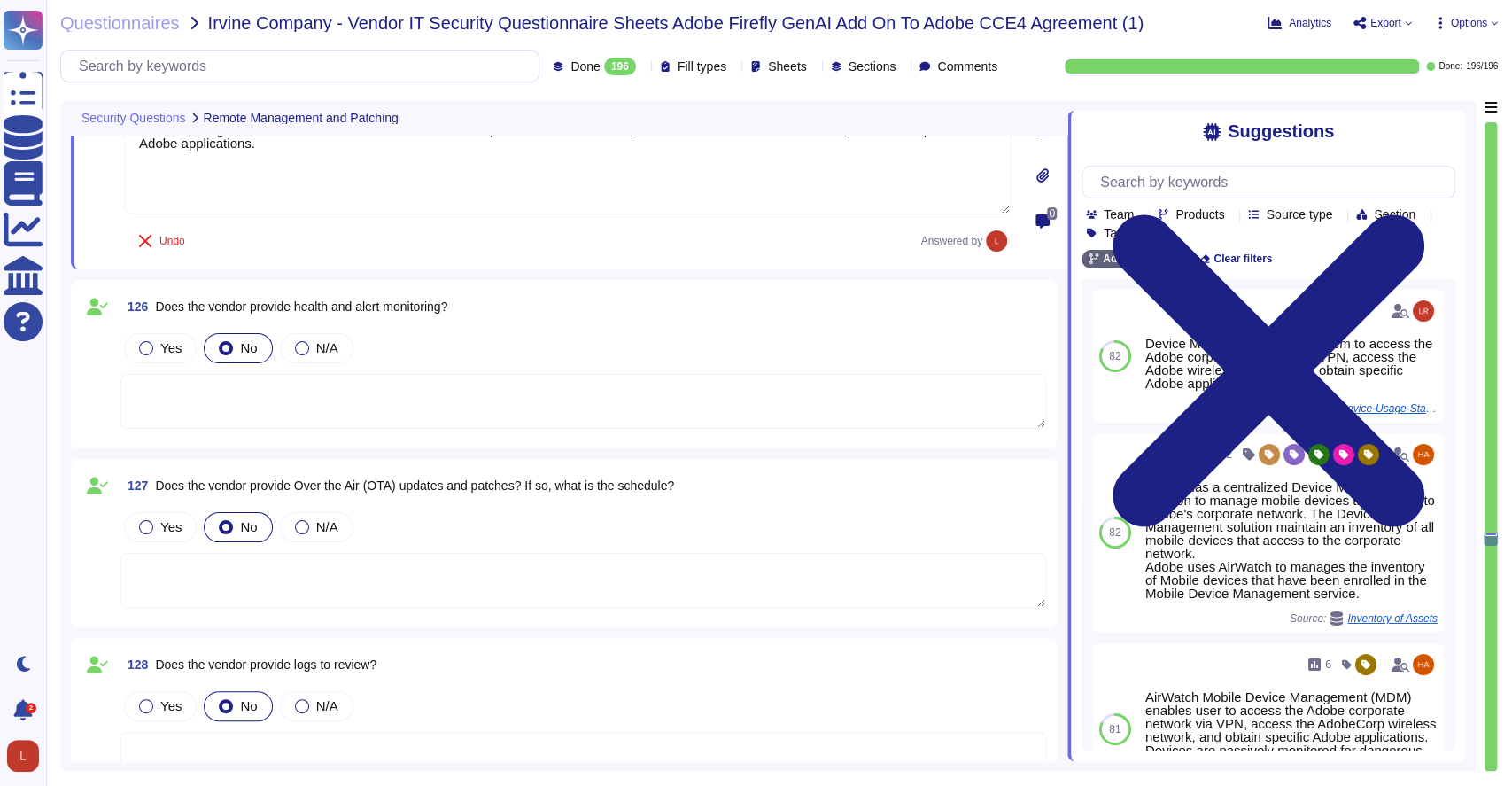
scroll to position [27006, 0]
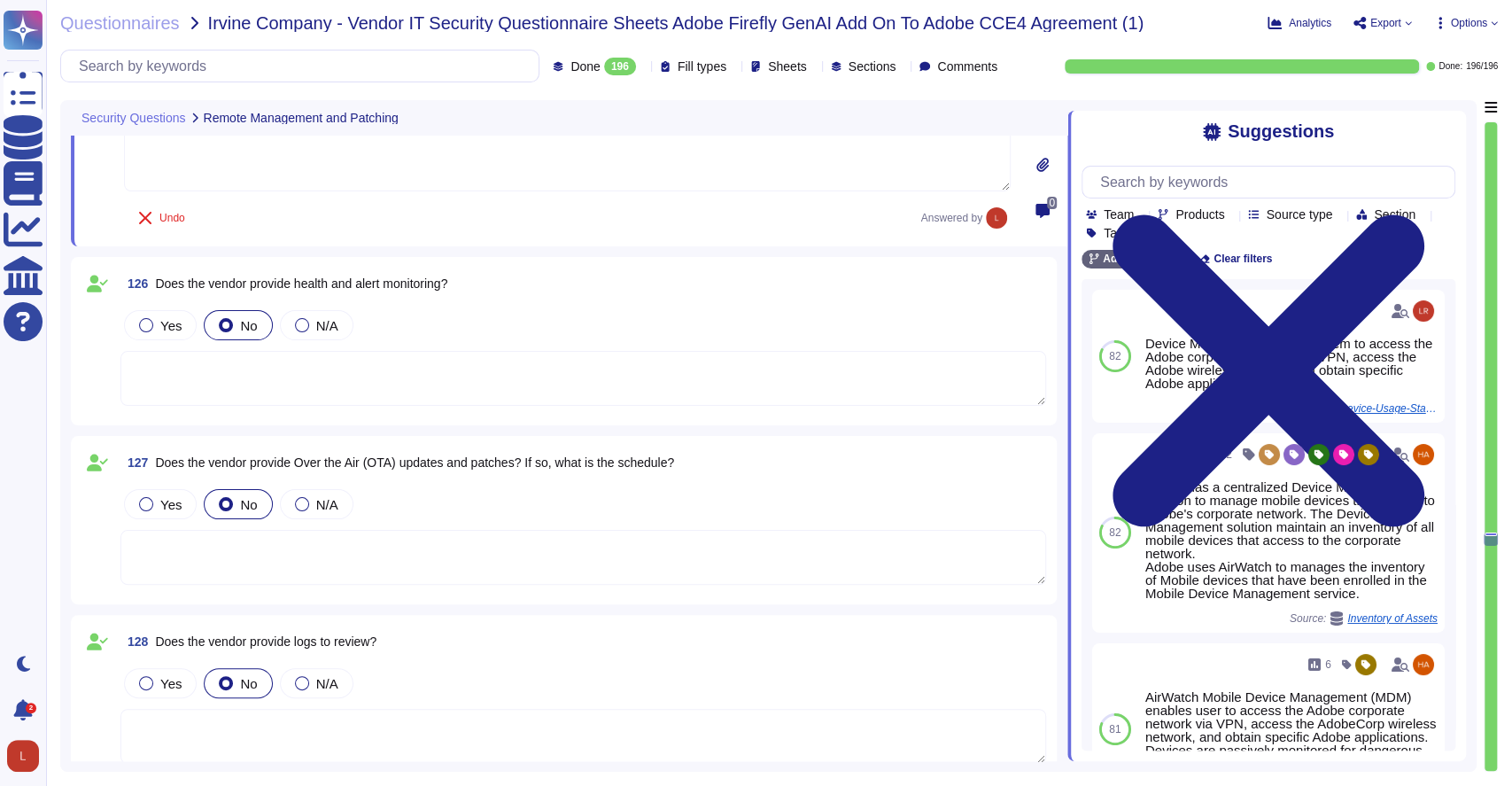
click at [220, 384] on textarea at bounding box center [583, 378] width 926 height 55
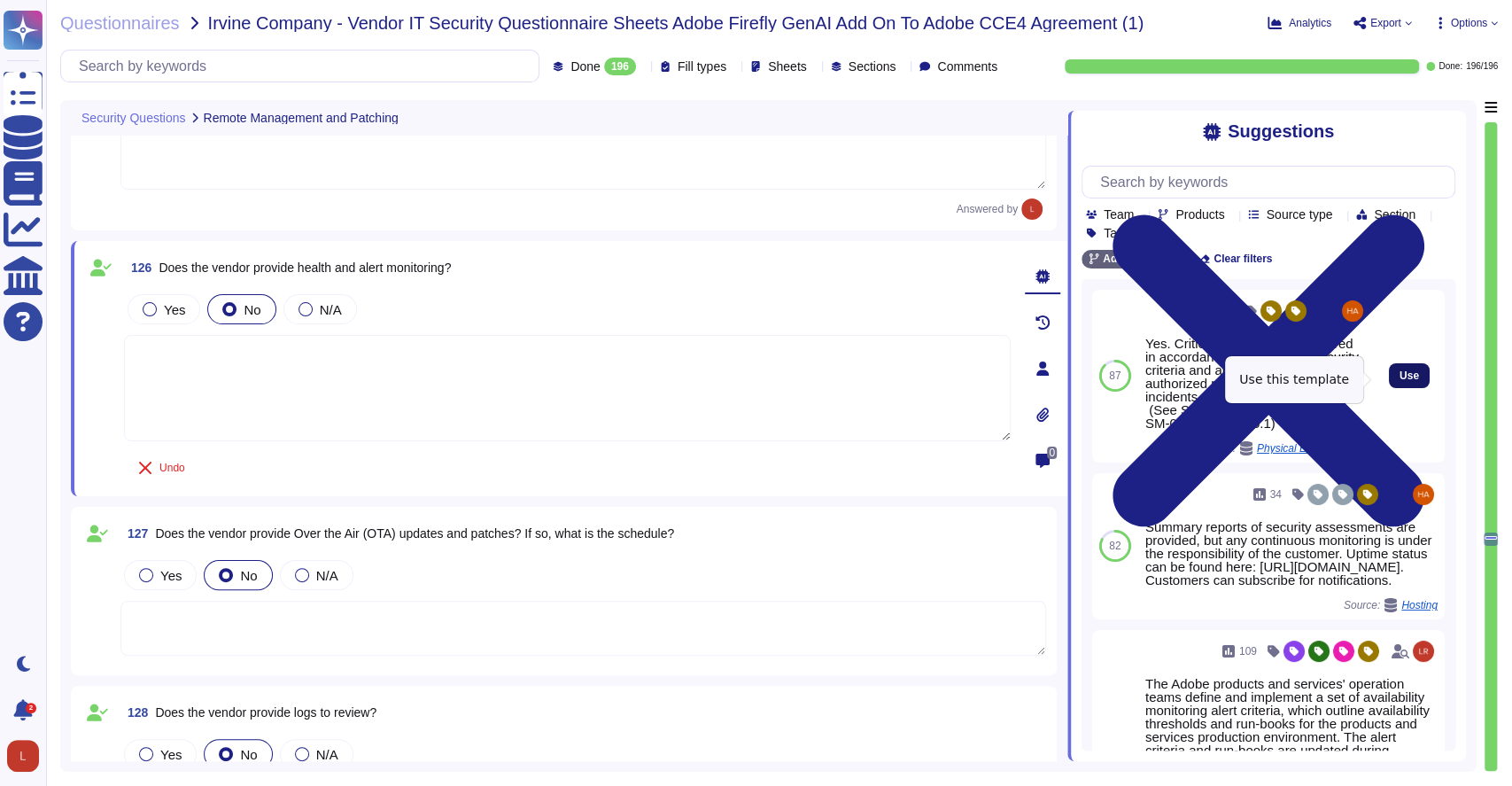
click at [1400, 381] on span "Use" at bounding box center [1409, 376] width 20 height 10
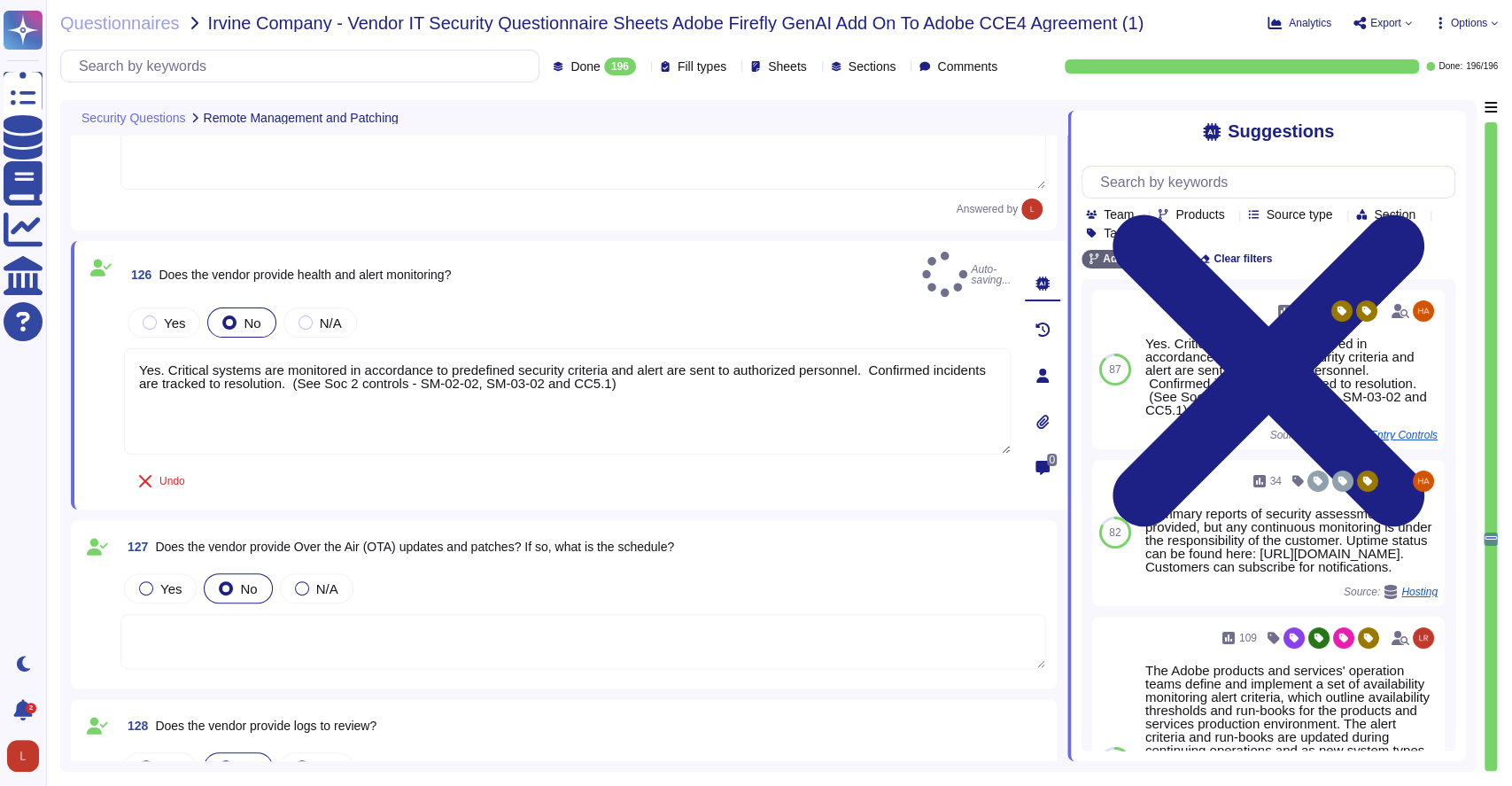
type textarea "Yes. Critical systems are monitored in accordance to predefined security criter…"
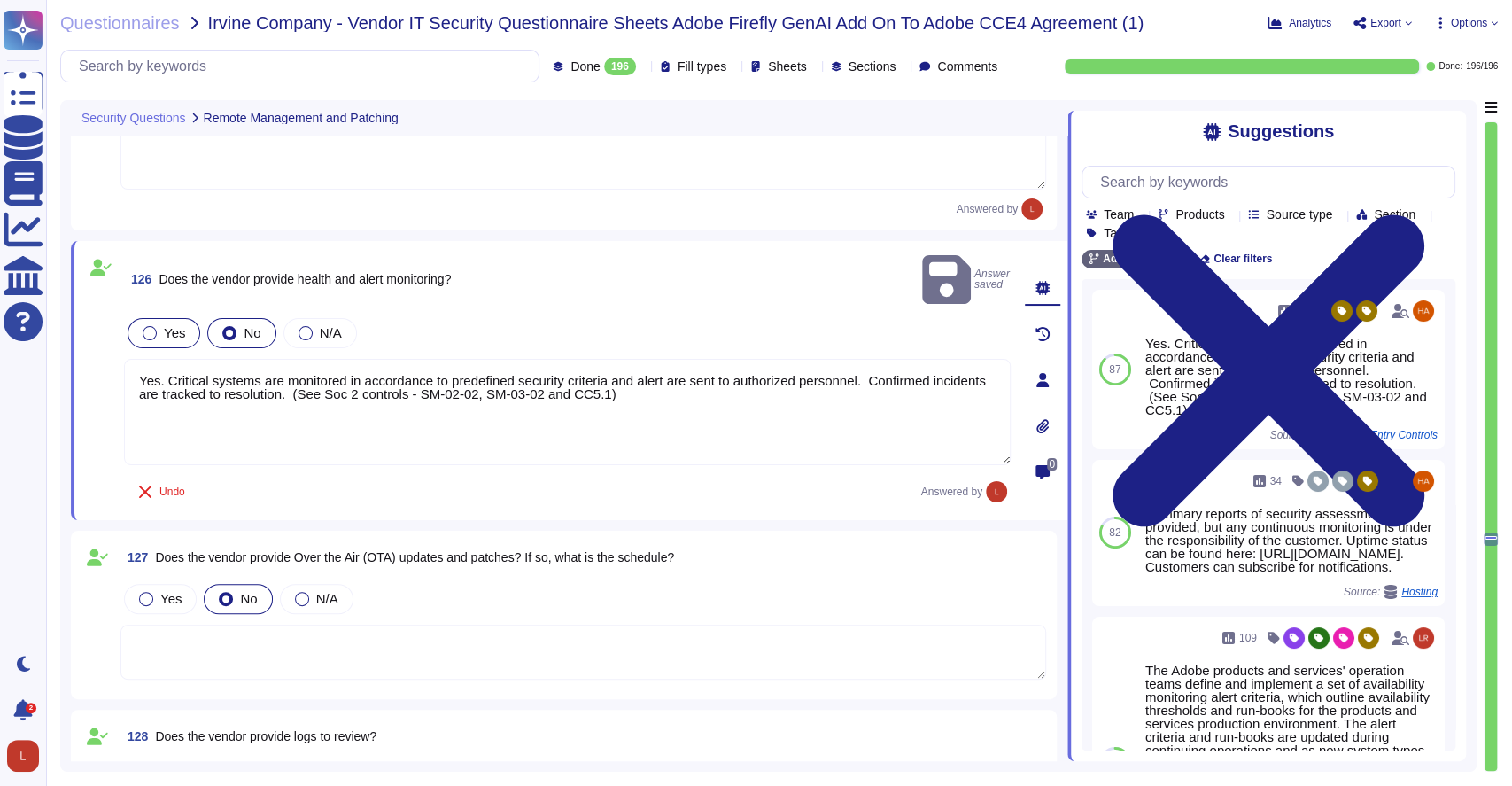
click at [150, 327] on div at bounding box center [150, 333] width 14 height 14
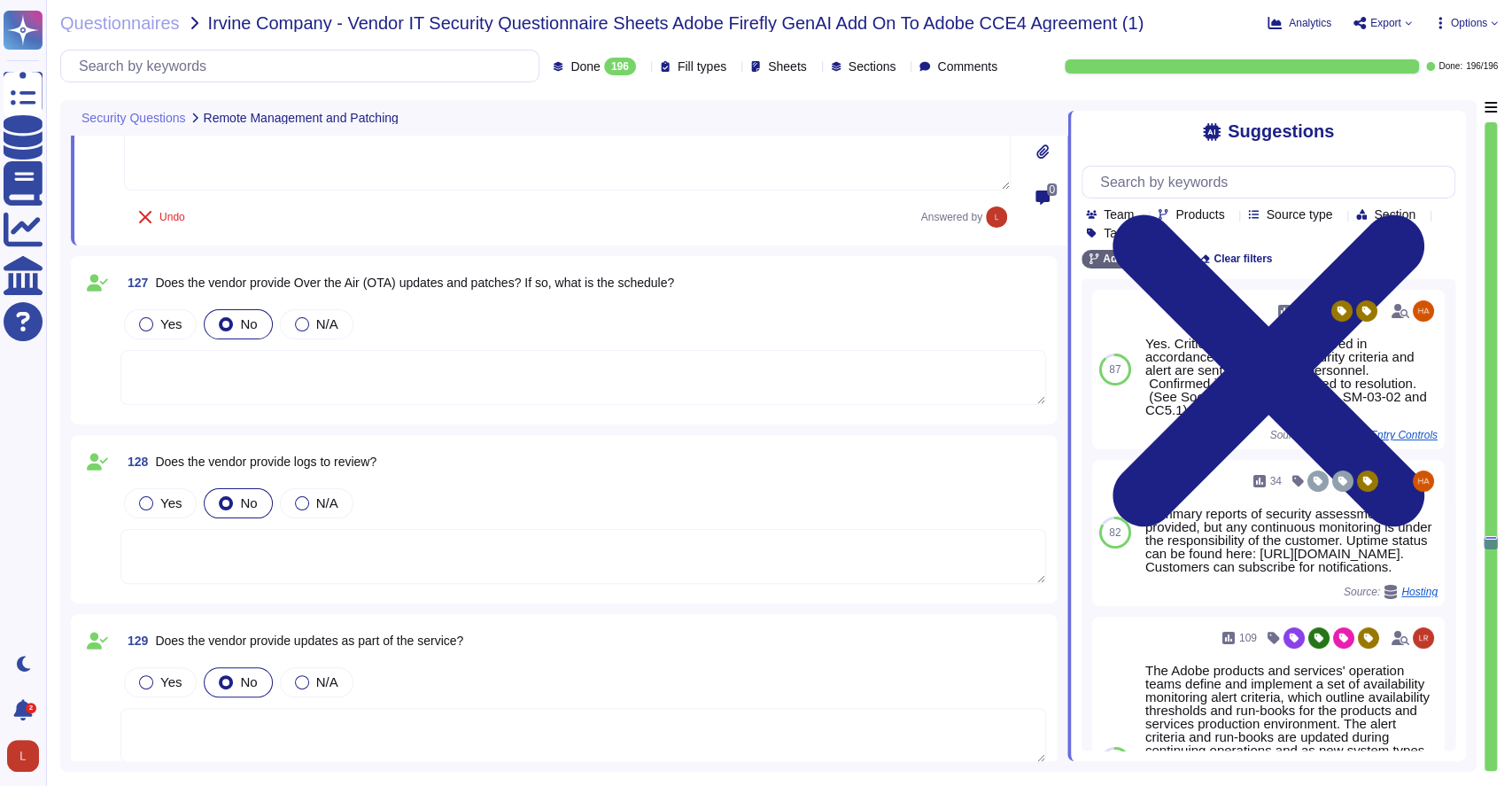
scroll to position [27282, 0]
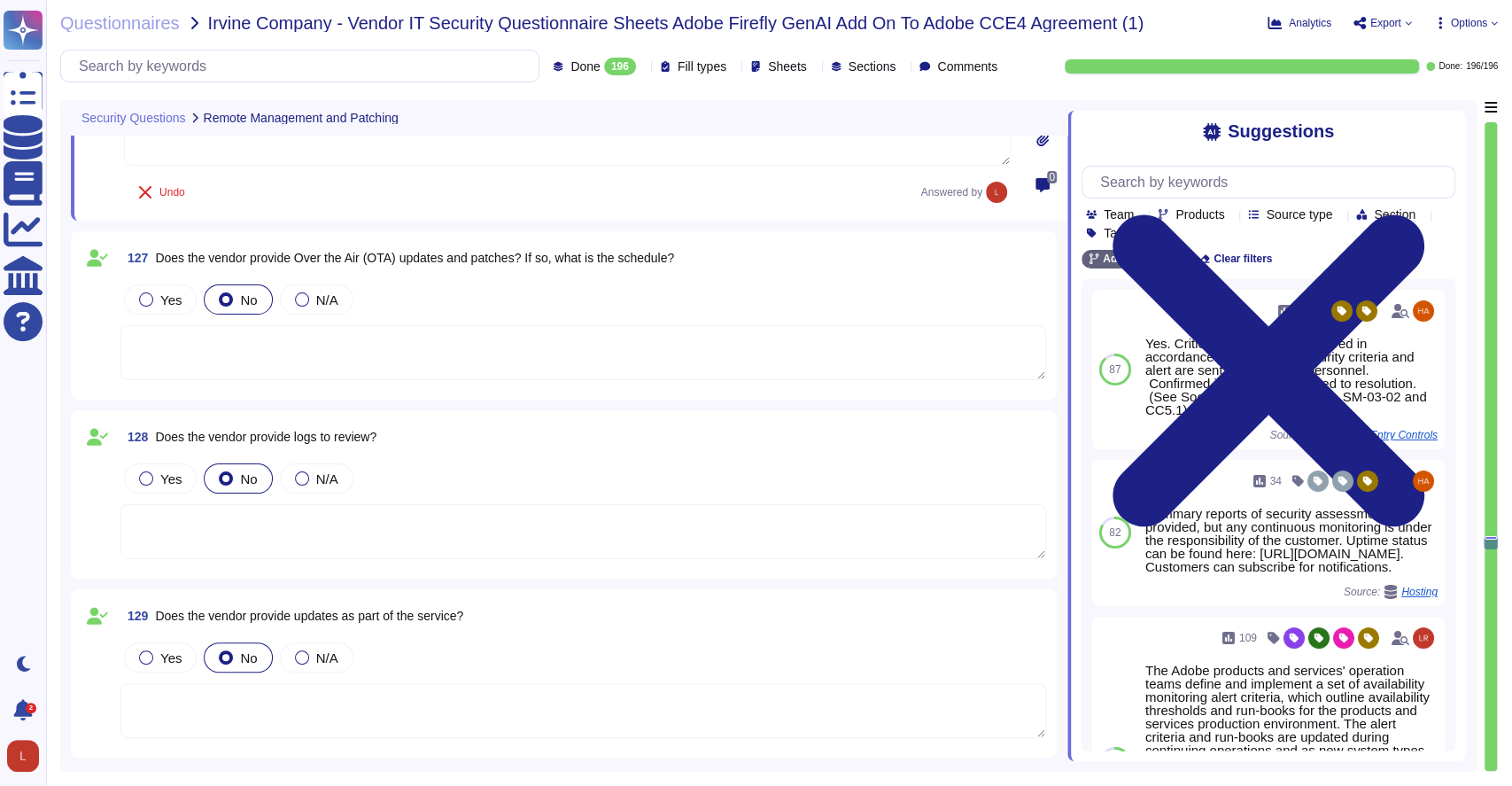
click at [255, 363] on textarea at bounding box center [583, 353] width 926 height 55
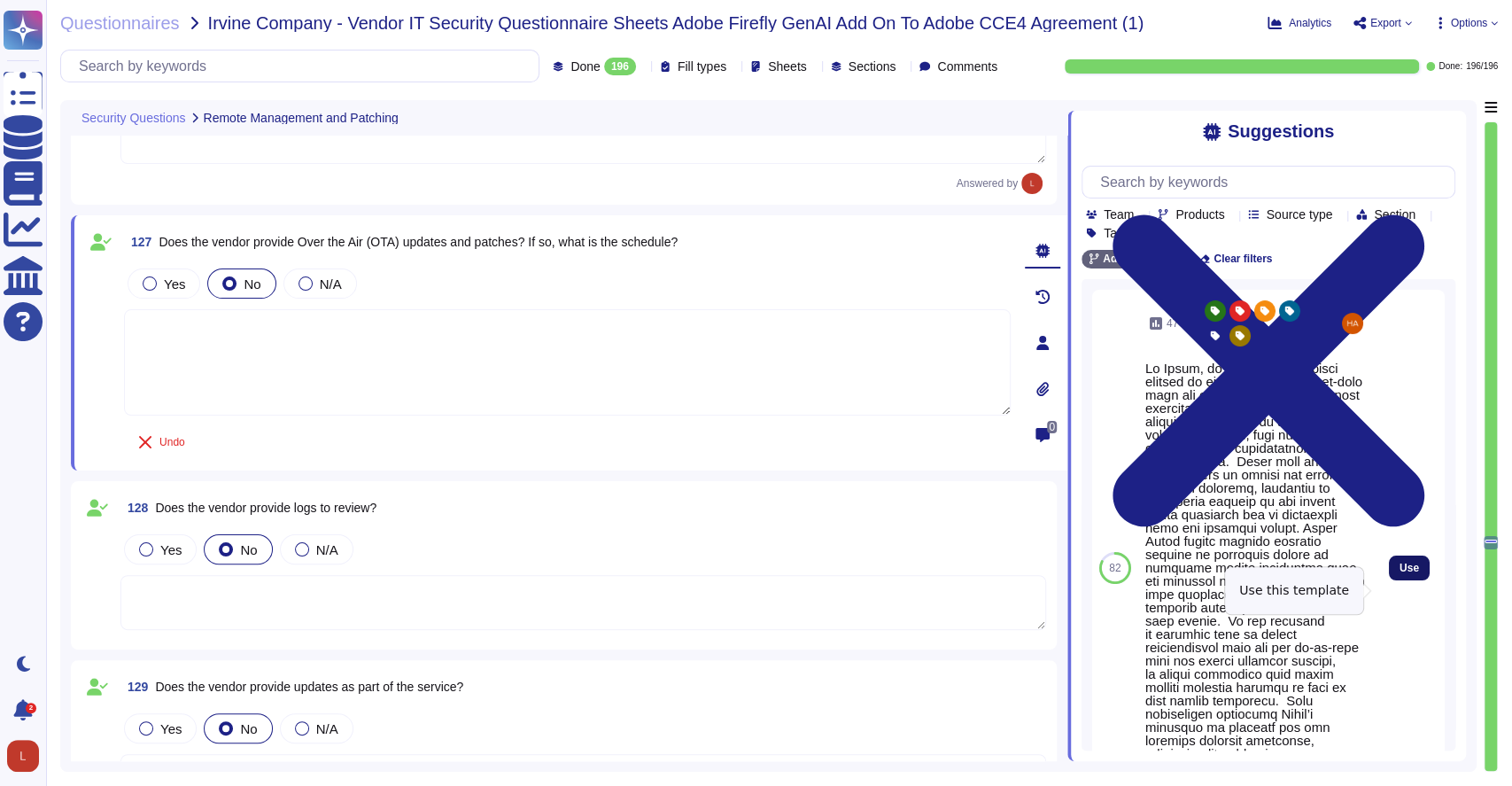
click at [1400, 573] on span "Use" at bounding box center [1409, 568] width 20 height 10
type textarea "Lo Ipsum, do sitametcon adipisci elitsed do eius tempor in’ut la-et-dolo magn a…"
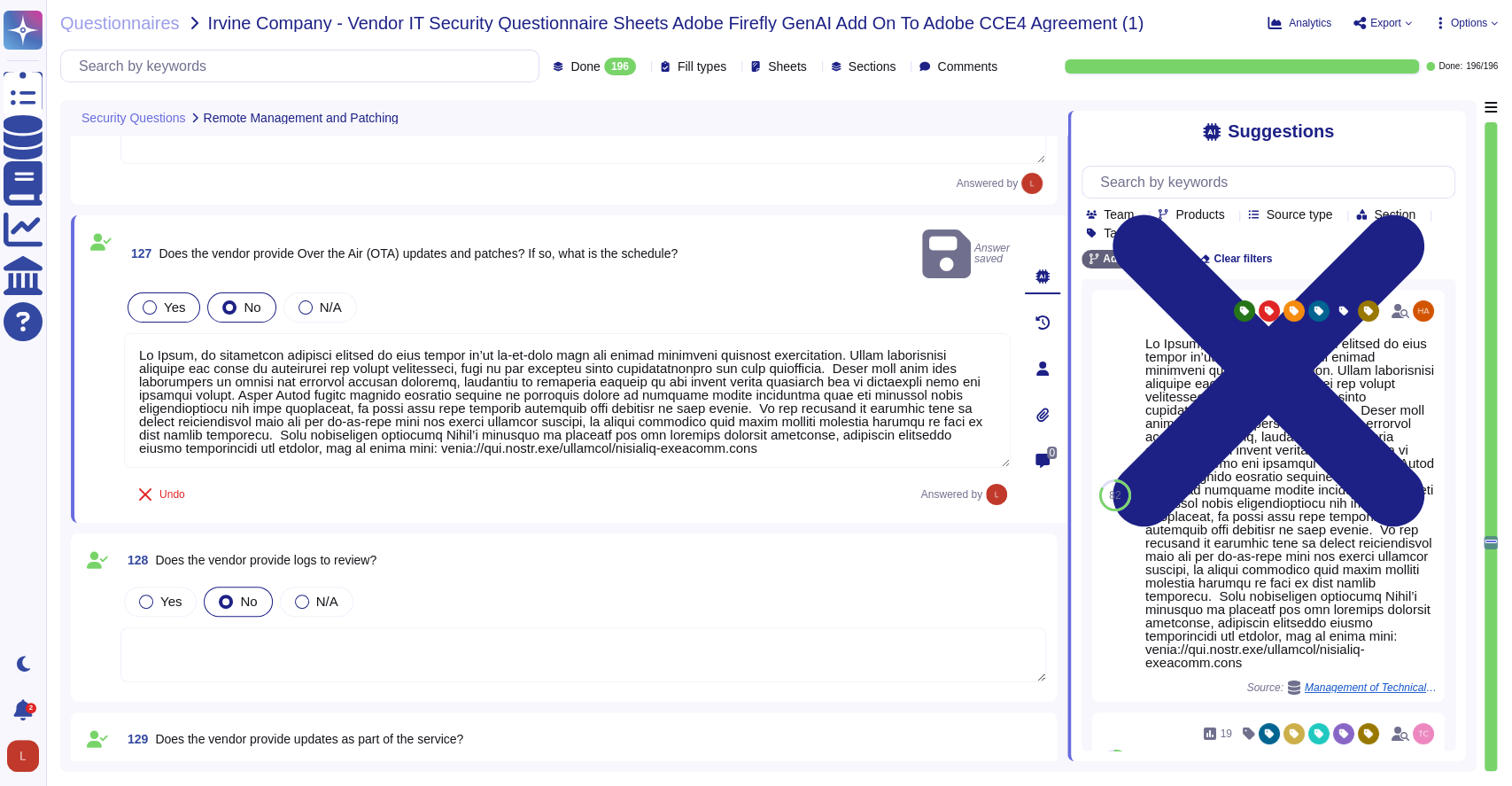
click at [158, 300] on label "Yes" at bounding box center [164, 307] width 42 height 14
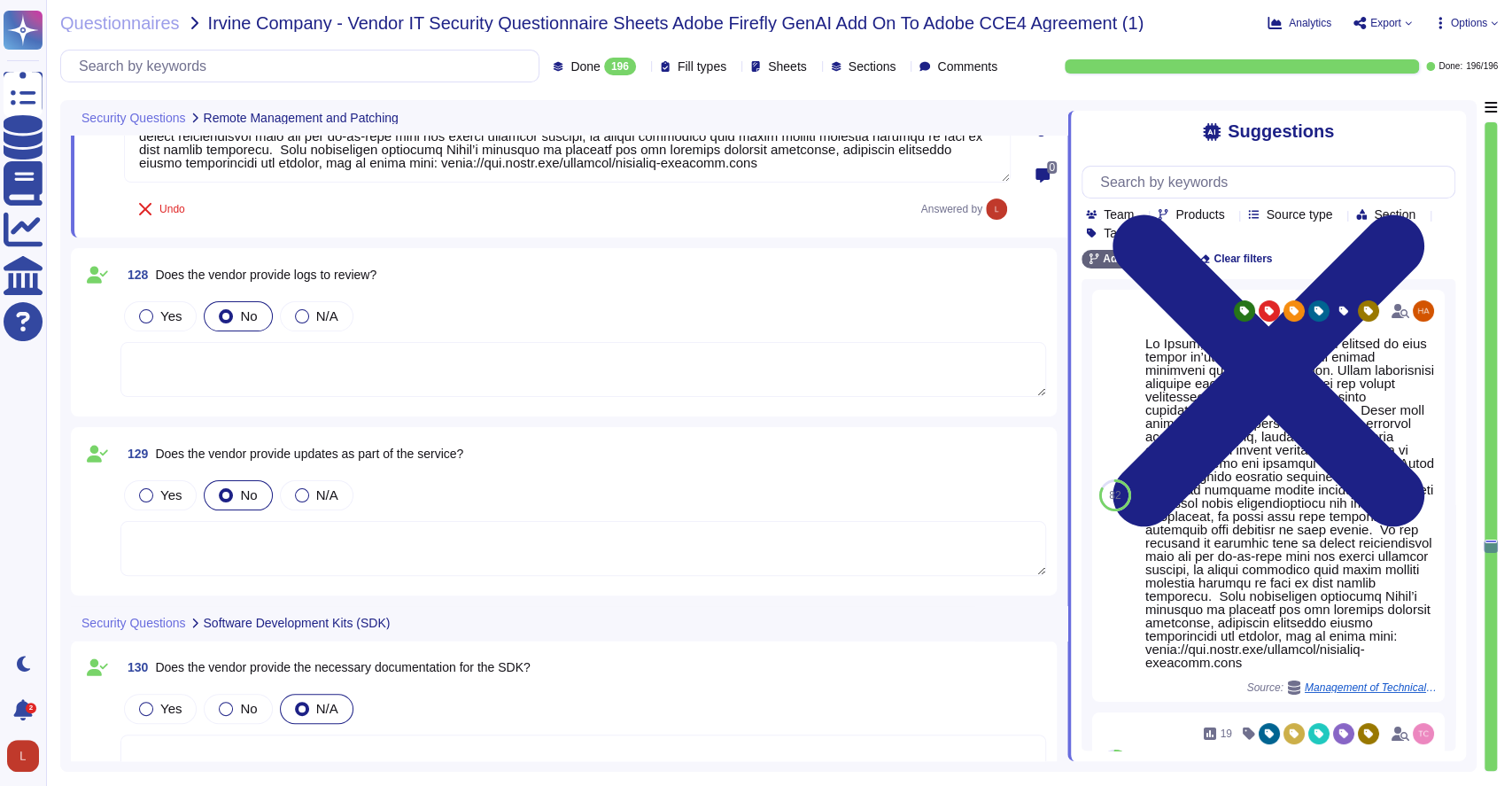
scroll to position [27563, 0]
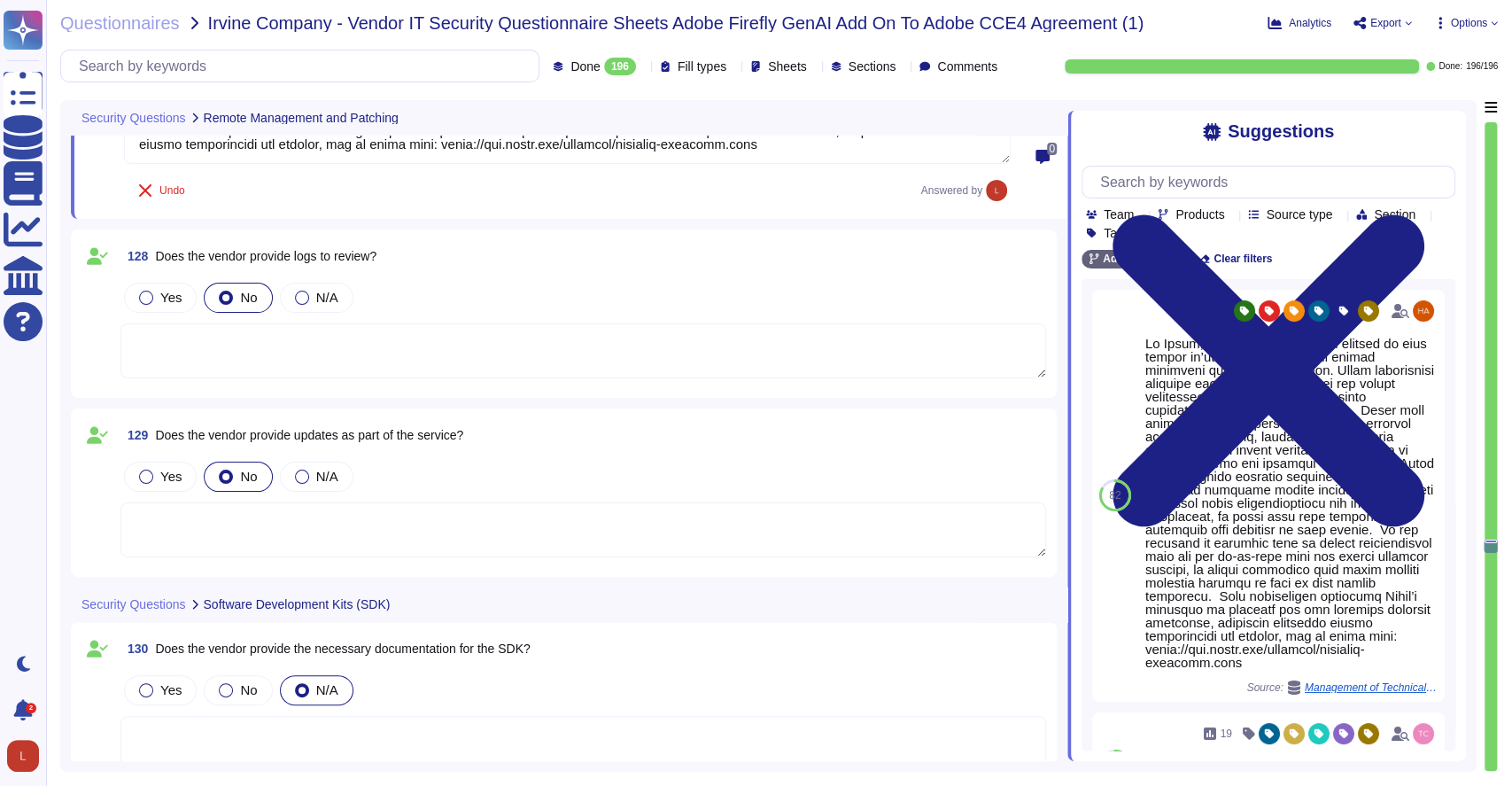
click at [316, 324] on textarea at bounding box center [583, 351] width 926 height 55
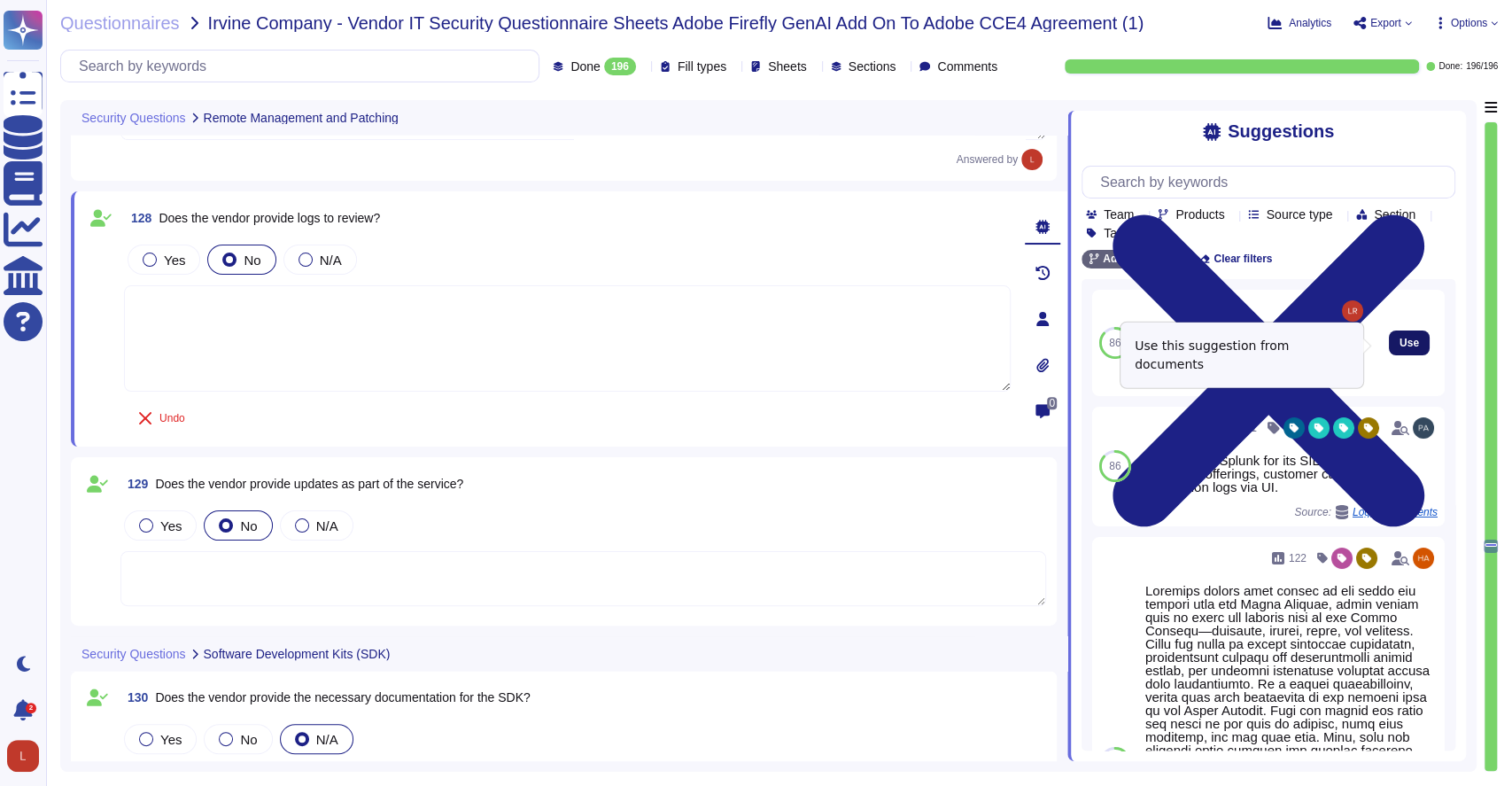
click at [1389, 352] on button "Use" at bounding box center [1409, 343] width 40 height 24
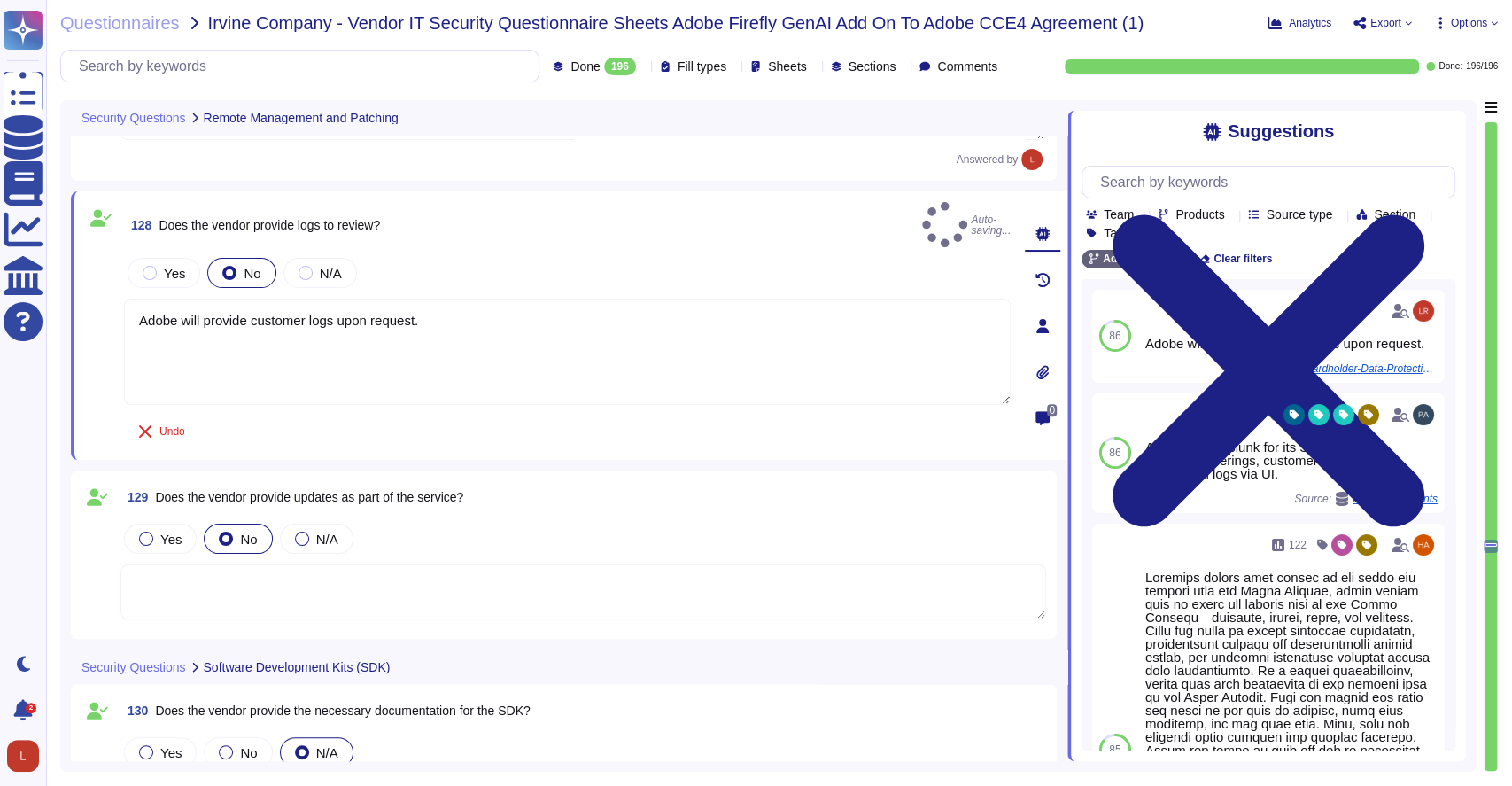
type textarea "Adobe will provide customer logs upon request."
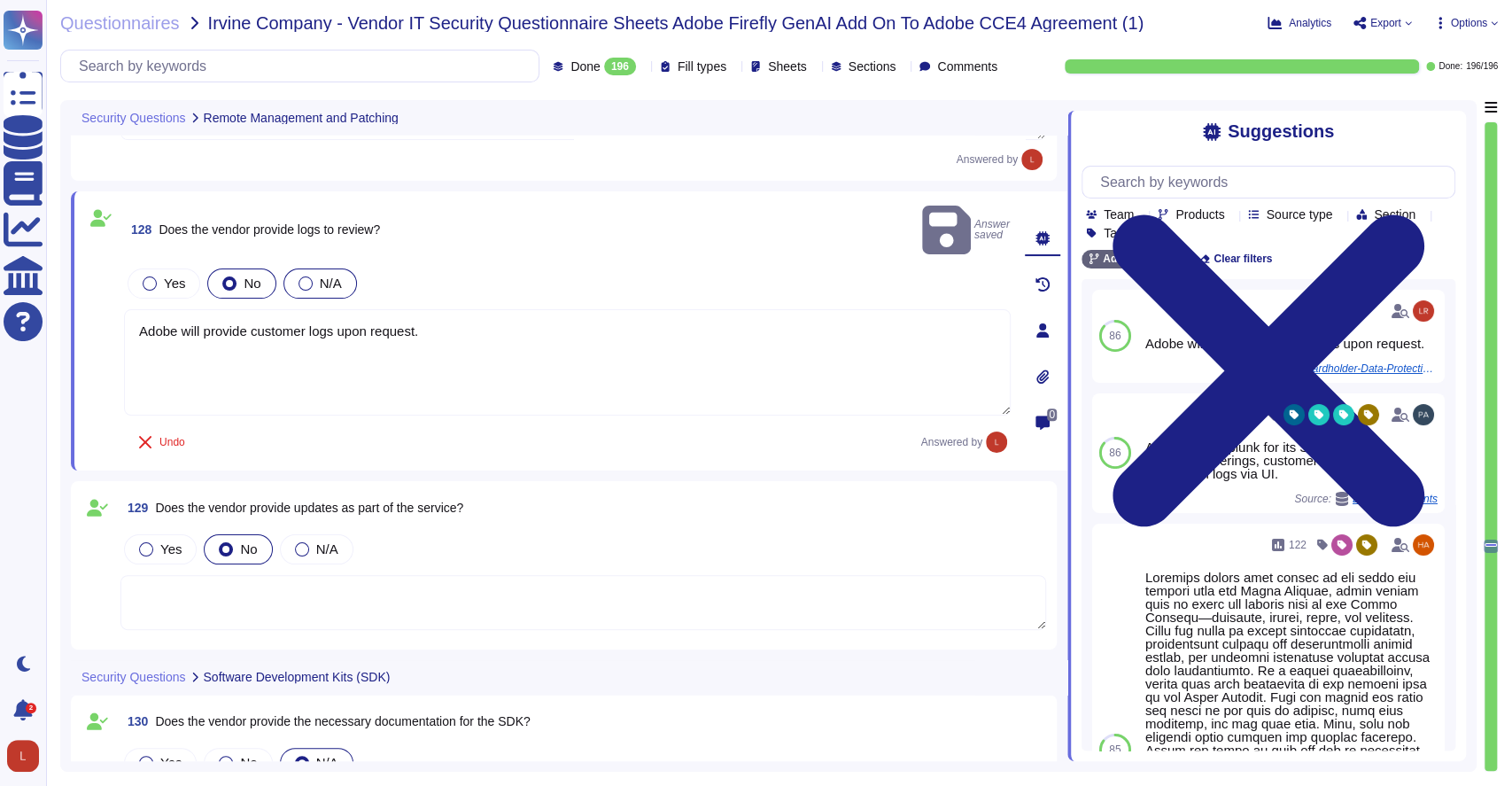
click at [320, 276] on span "N/A" at bounding box center [331, 283] width 23 height 15
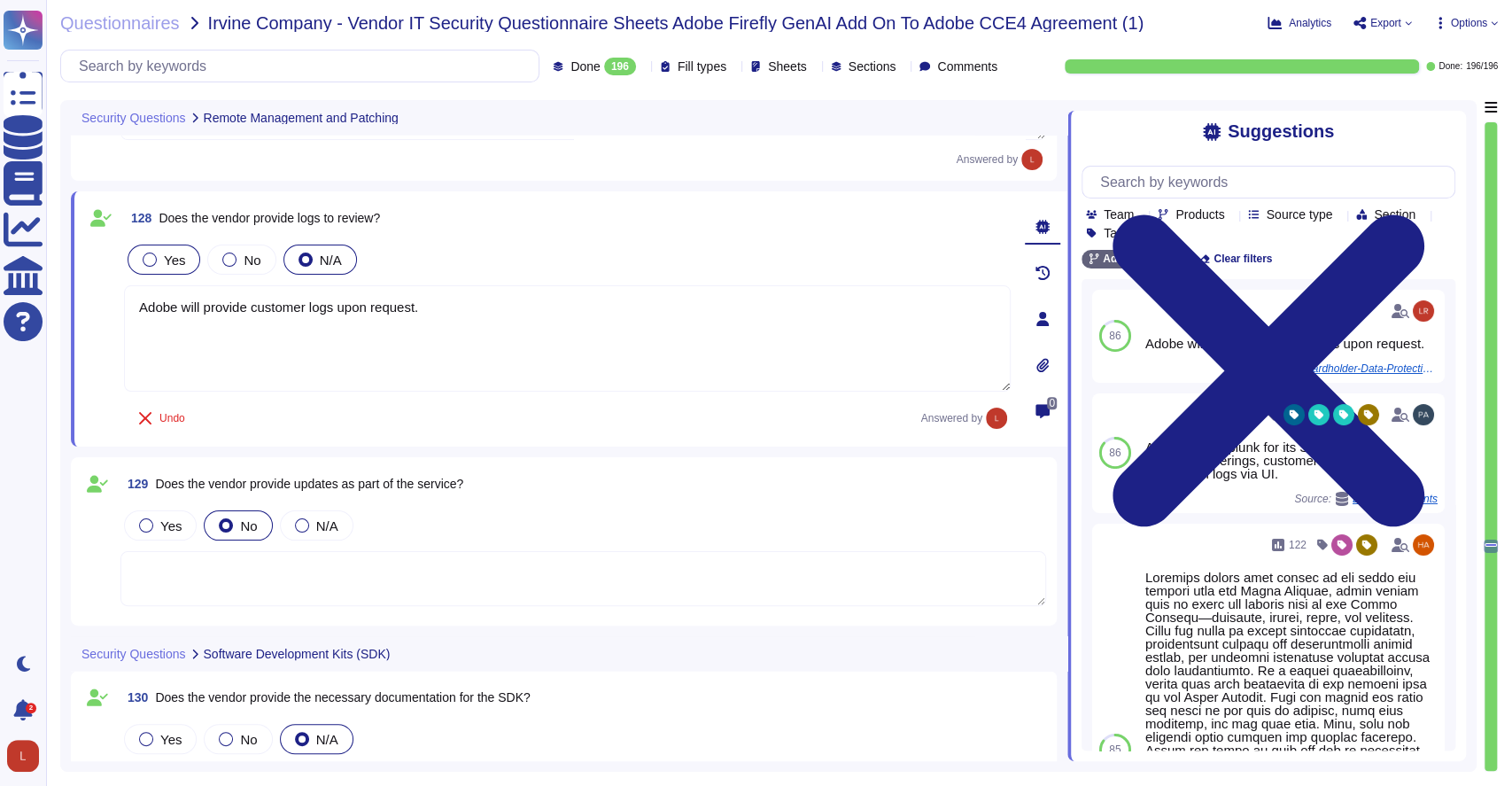
click at [146, 262] on div at bounding box center [150, 259] width 14 height 14
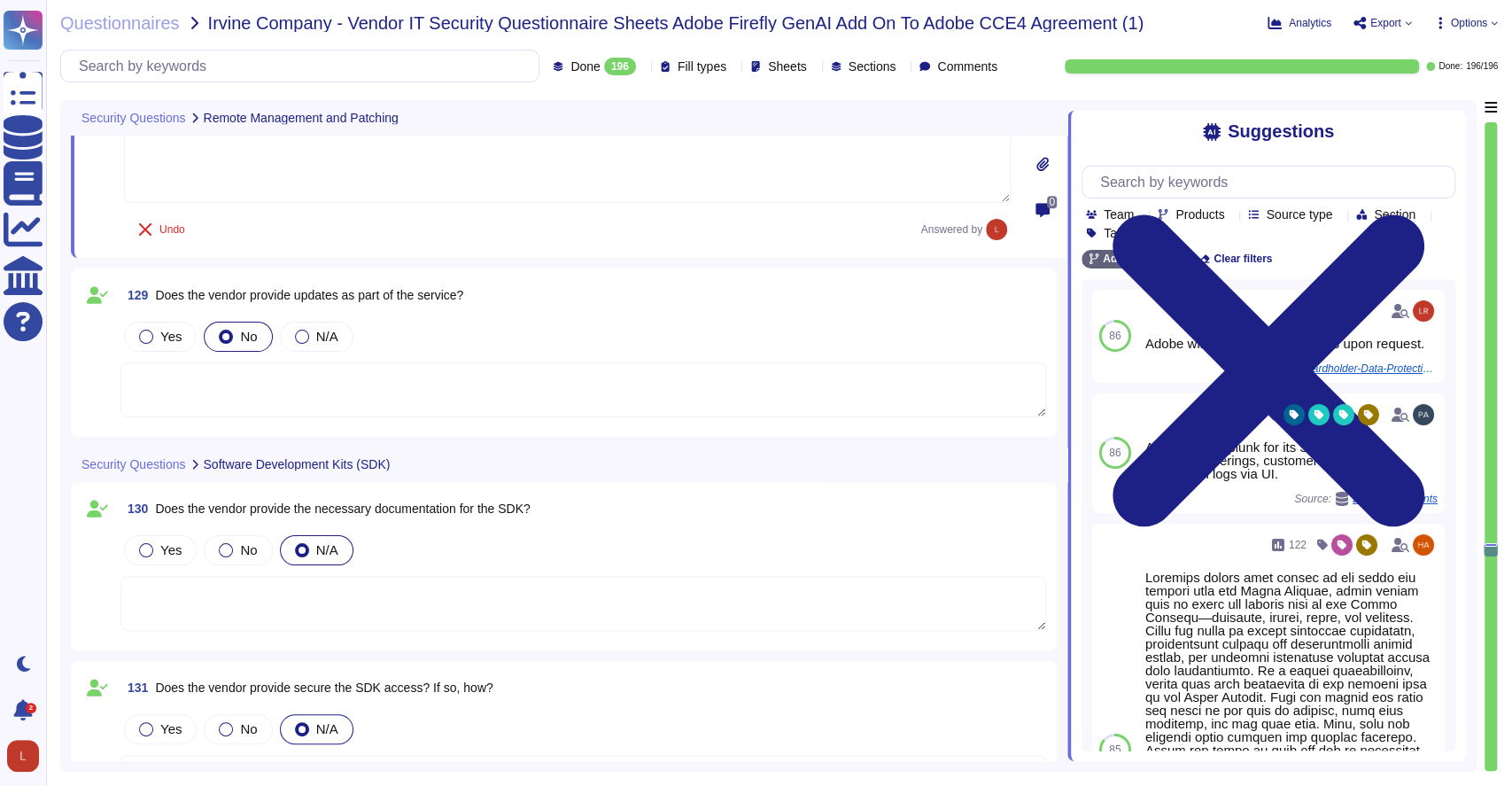
scroll to position [27791, 0]
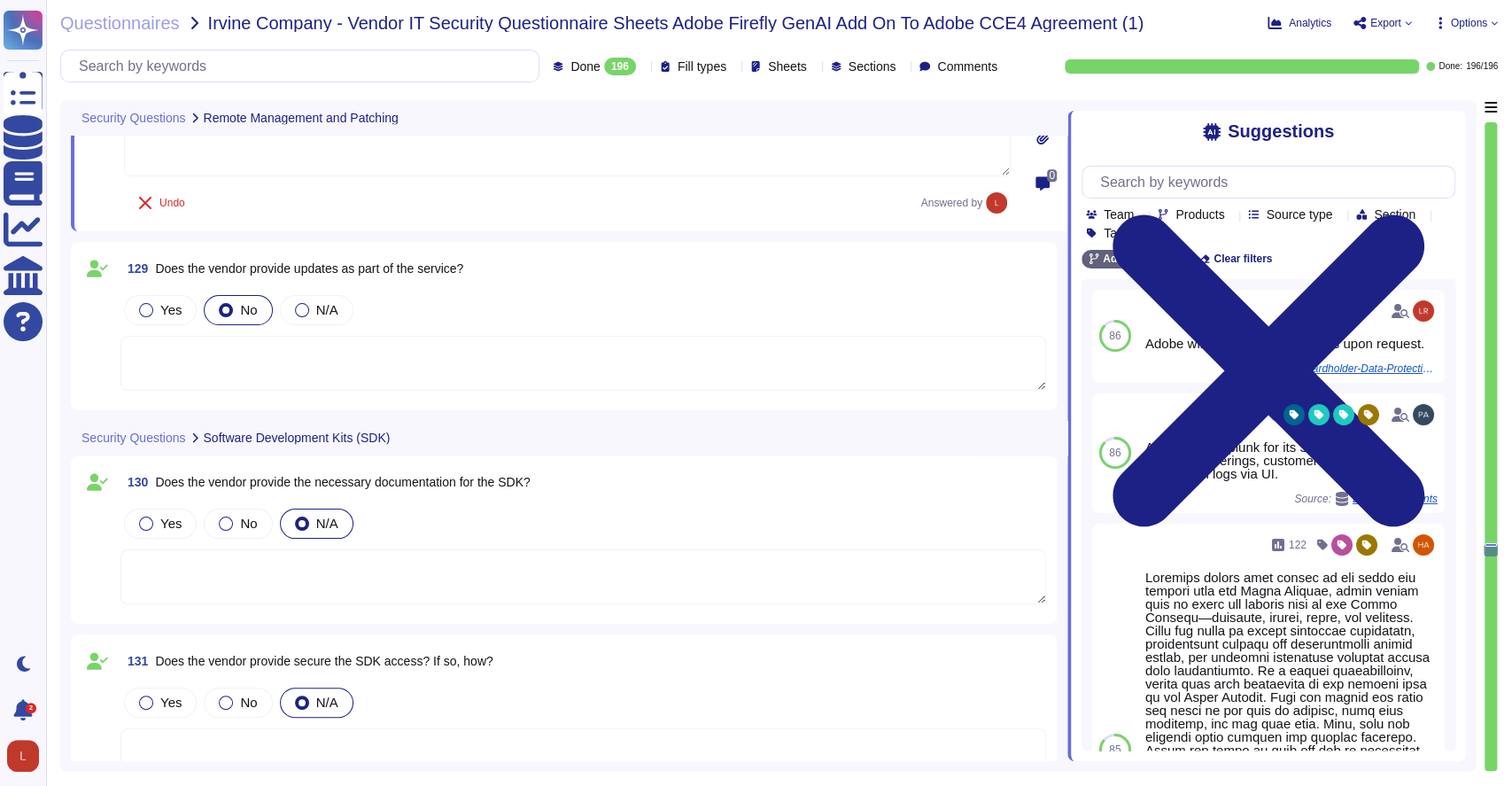
type textarea "Adobe Inc."
click at [342, 336] on textarea at bounding box center [583, 363] width 926 height 55
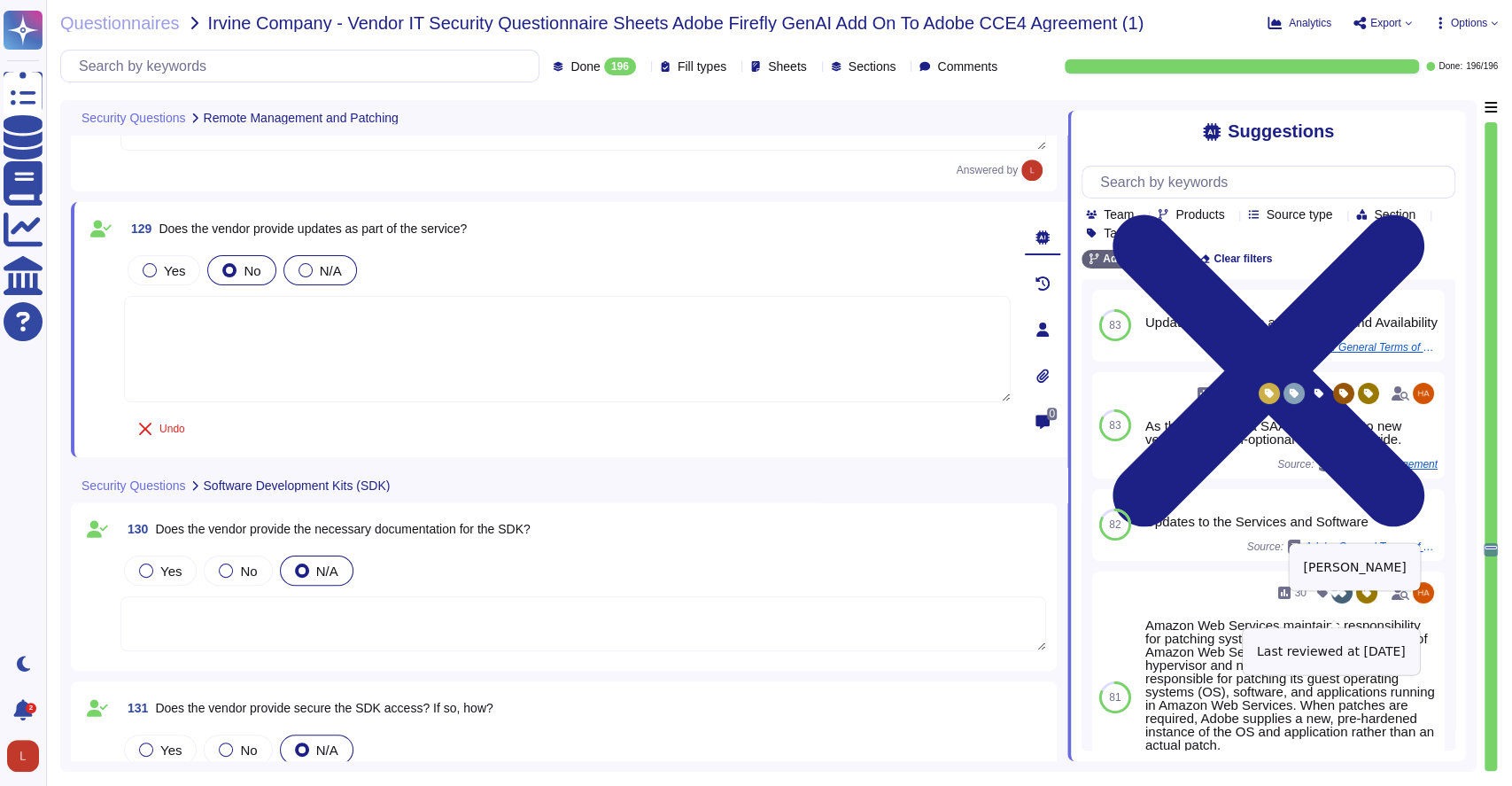
click at [299, 269] on div at bounding box center [305, 270] width 14 height 14
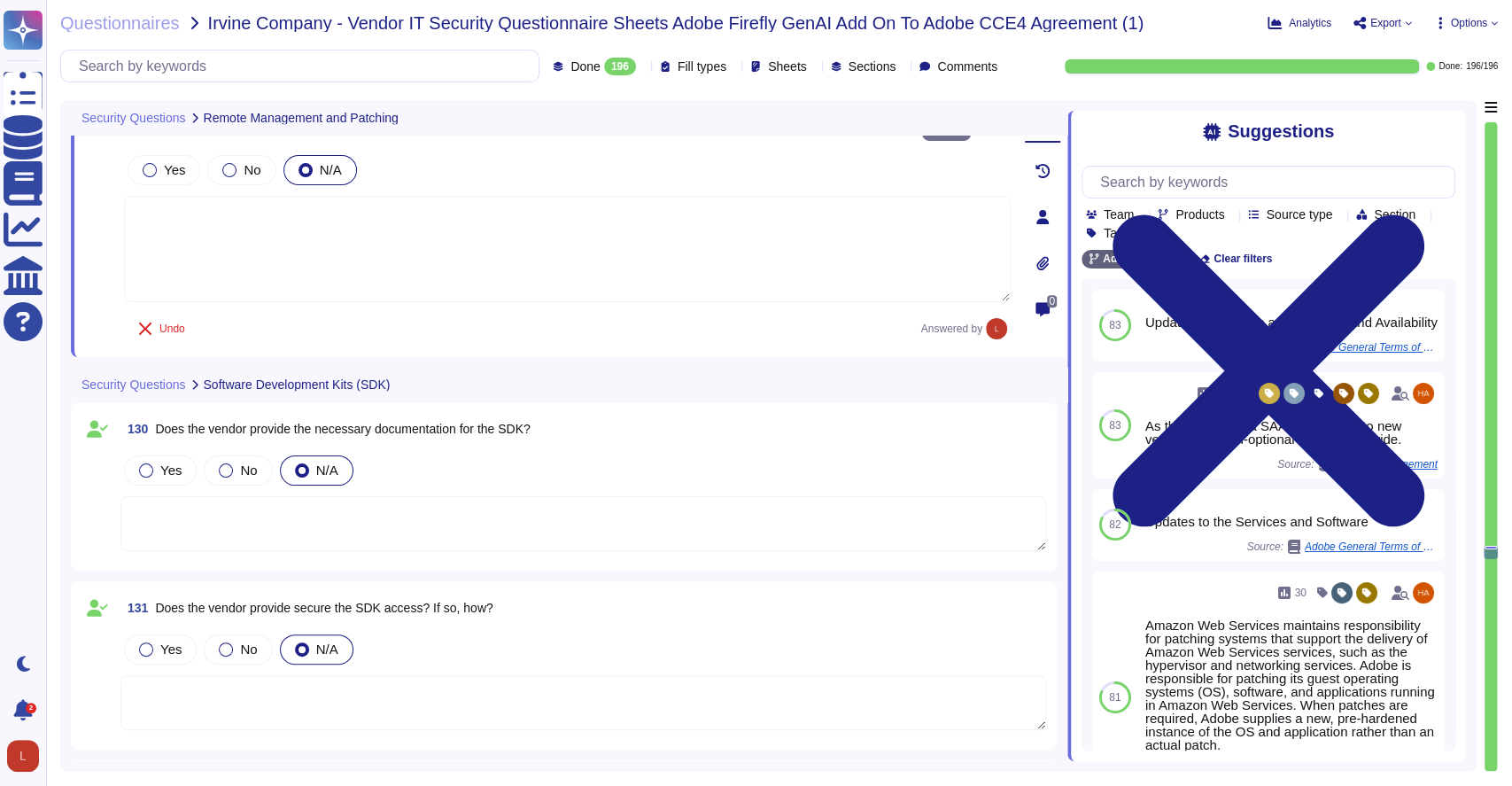
type textarea "Adobe Inc."
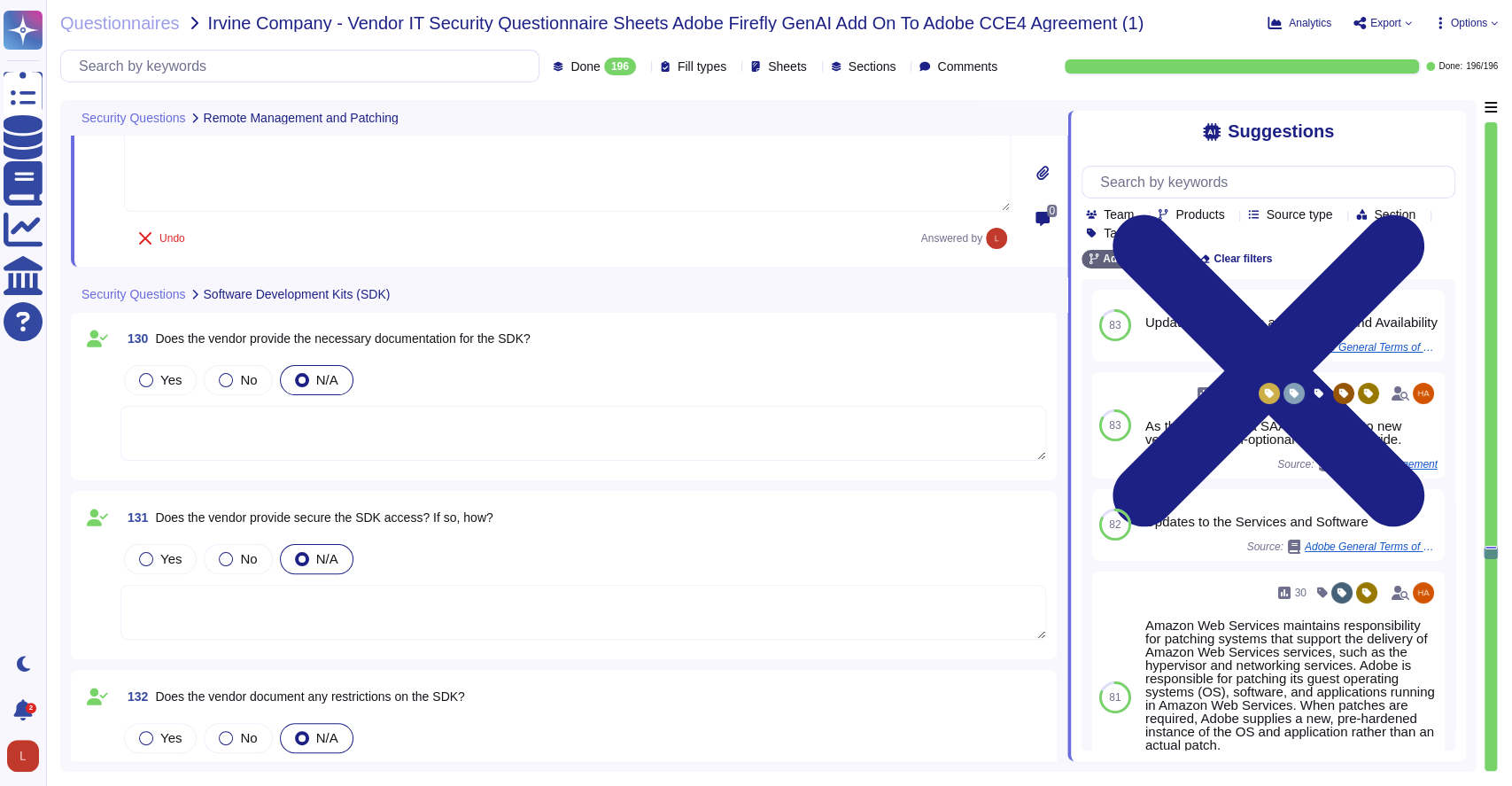
type textarea "As the data controller, you will determine the personal data that Adobe process…"
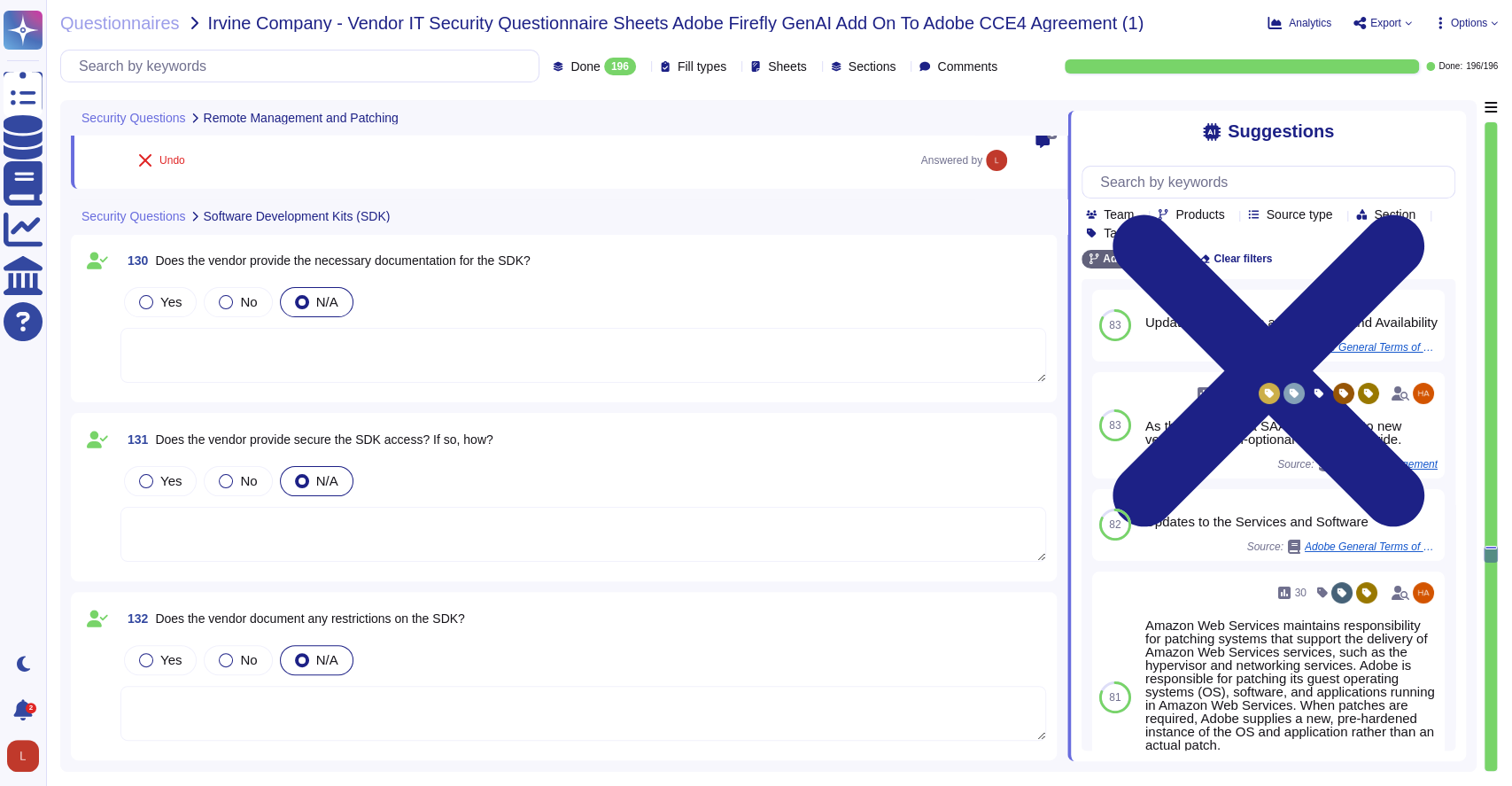
scroll to position [28074, 0]
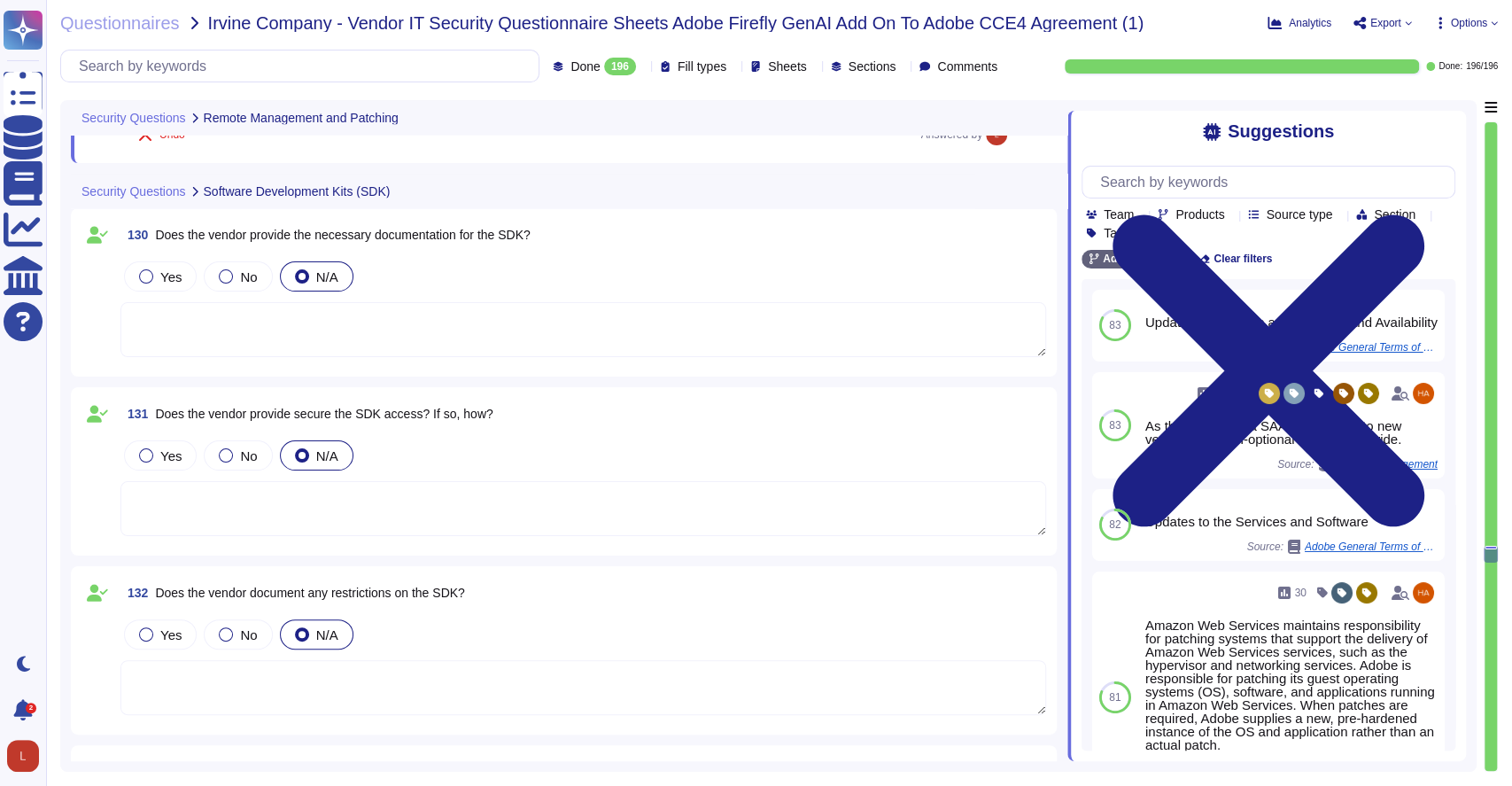
click at [725, 309] on textarea at bounding box center [583, 329] width 926 height 55
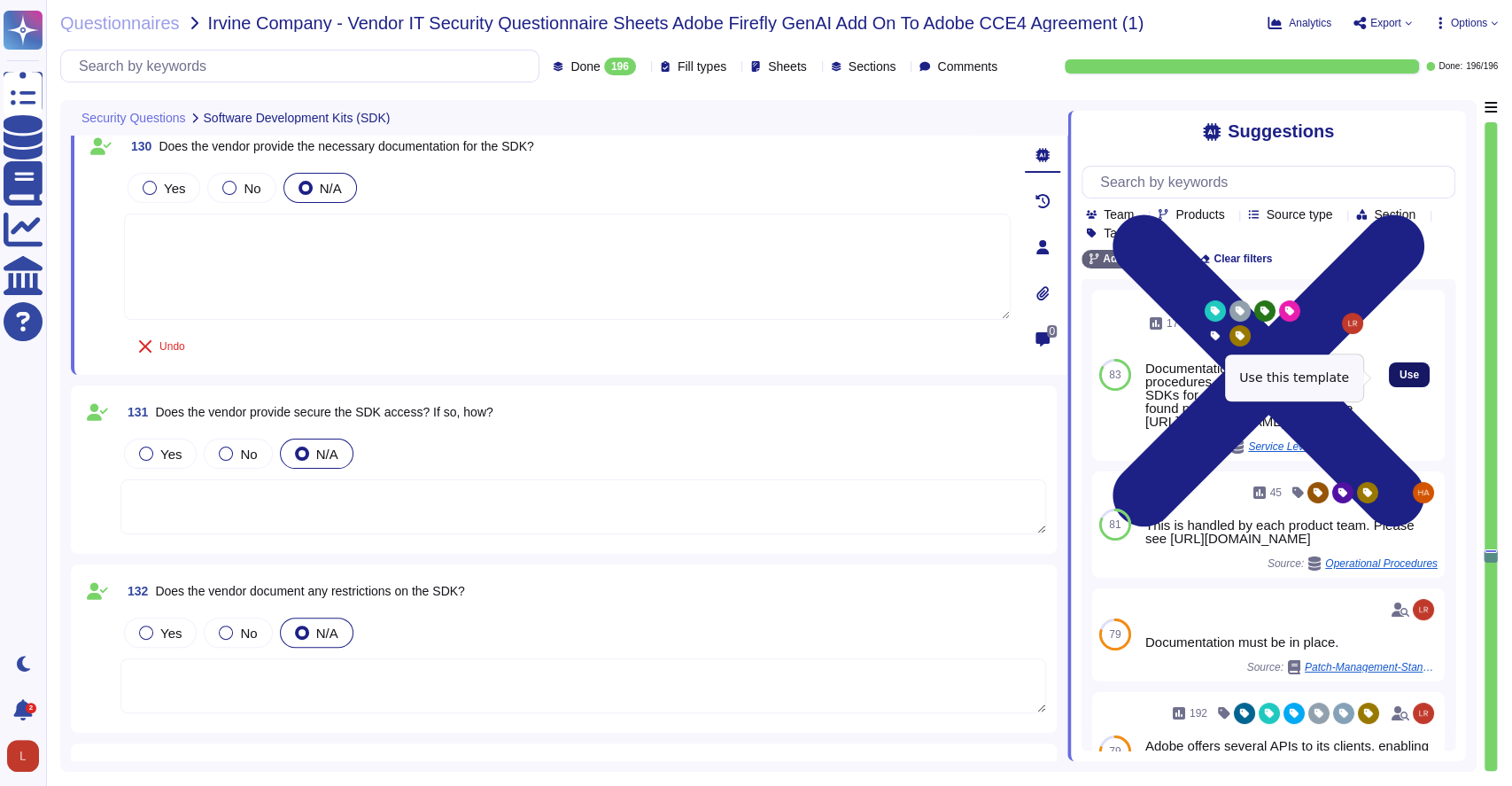
click at [1403, 372] on button "Use" at bounding box center [1409, 375] width 40 height 24
type textarea "Documentation, guidelines and procedures on the use of APIs and SDKs for Adobe …"
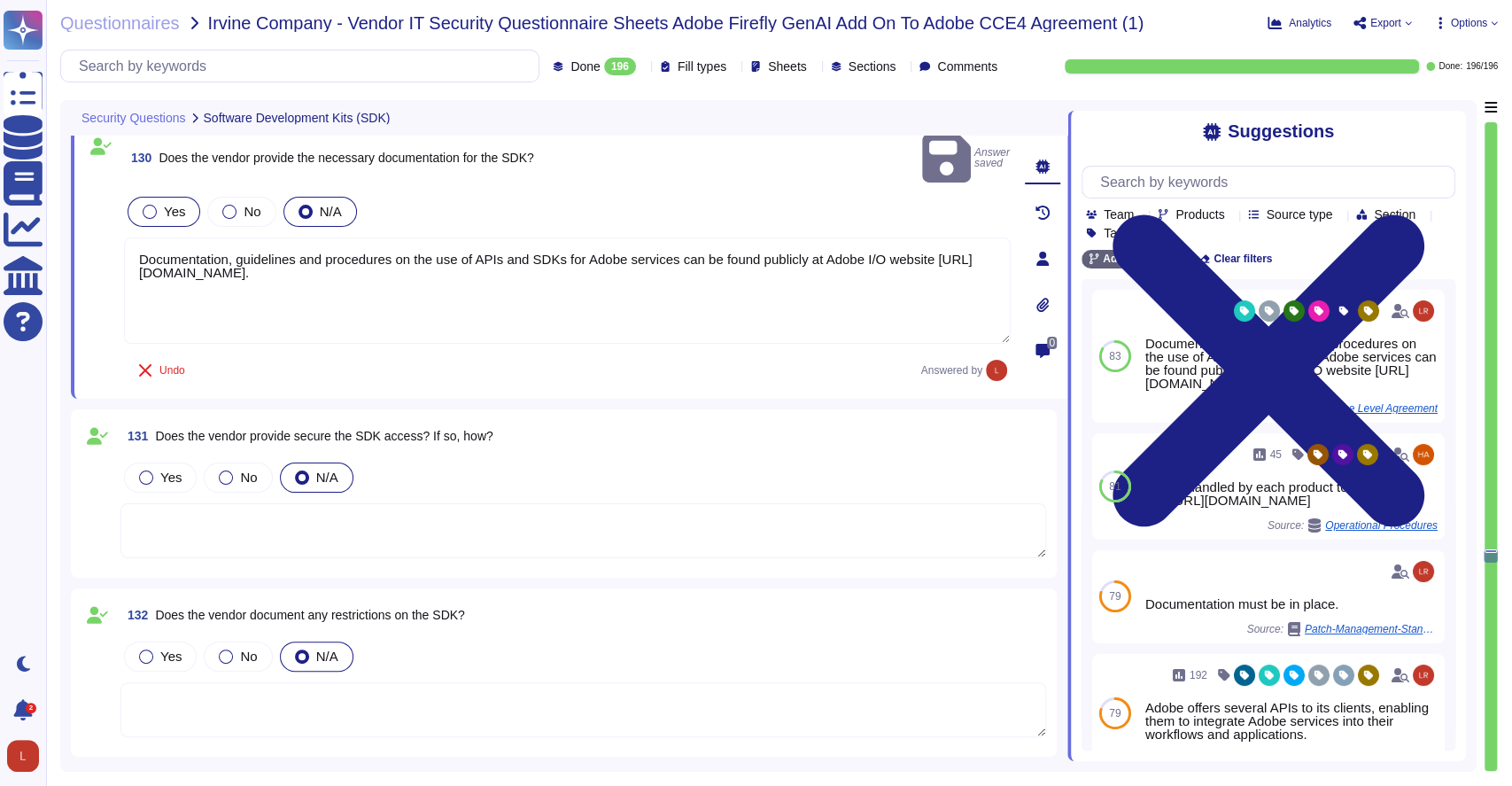
click at [154, 205] on div at bounding box center [150, 212] width 14 height 14
click at [390, 504] on textarea at bounding box center [583, 531] width 926 height 55
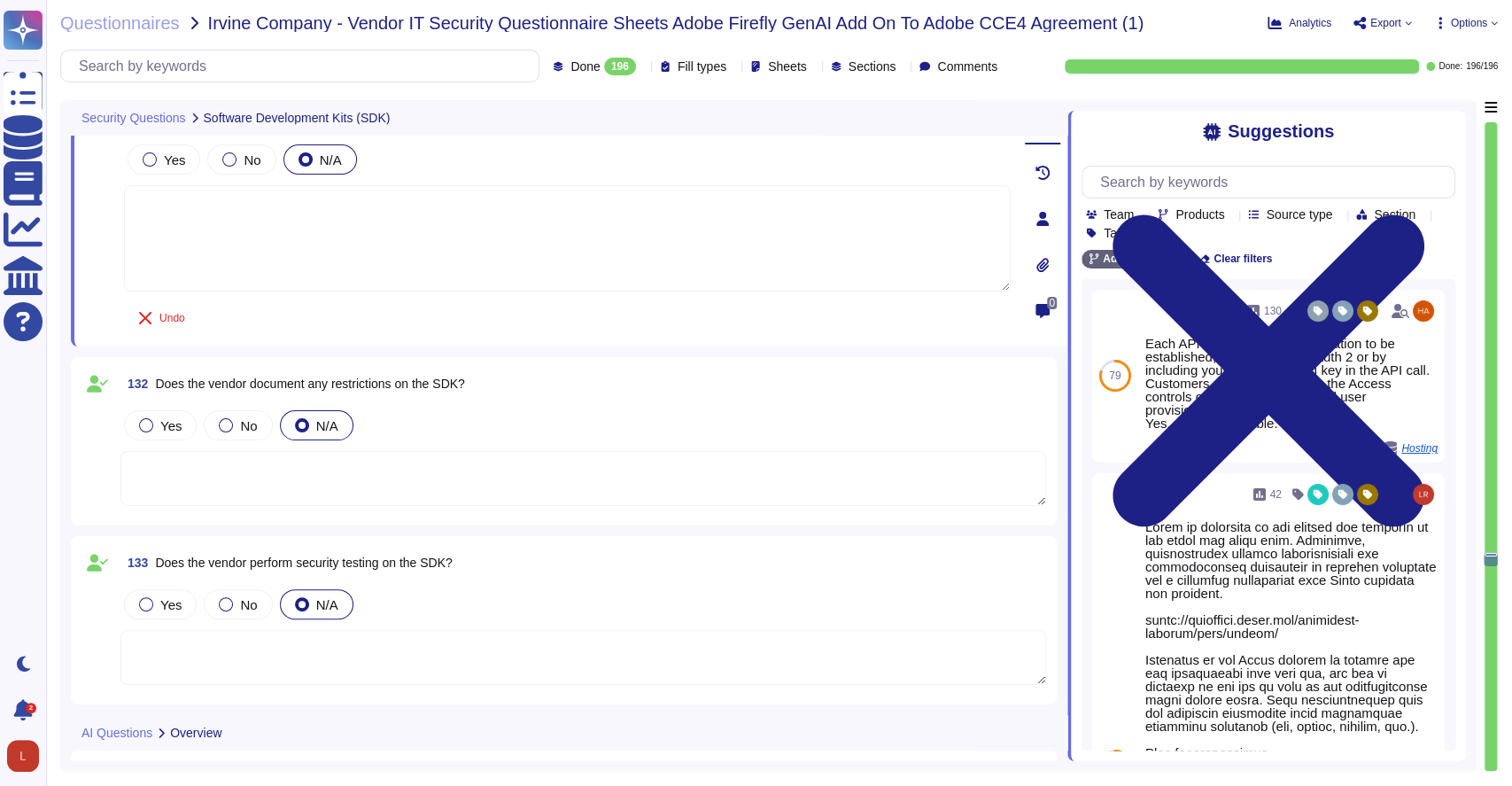
type textarea "As the data controller, you will determine the personal data that Adobe process…"
type textarea "Governing AI and managing its risks often feels like a herculean task. With new…"
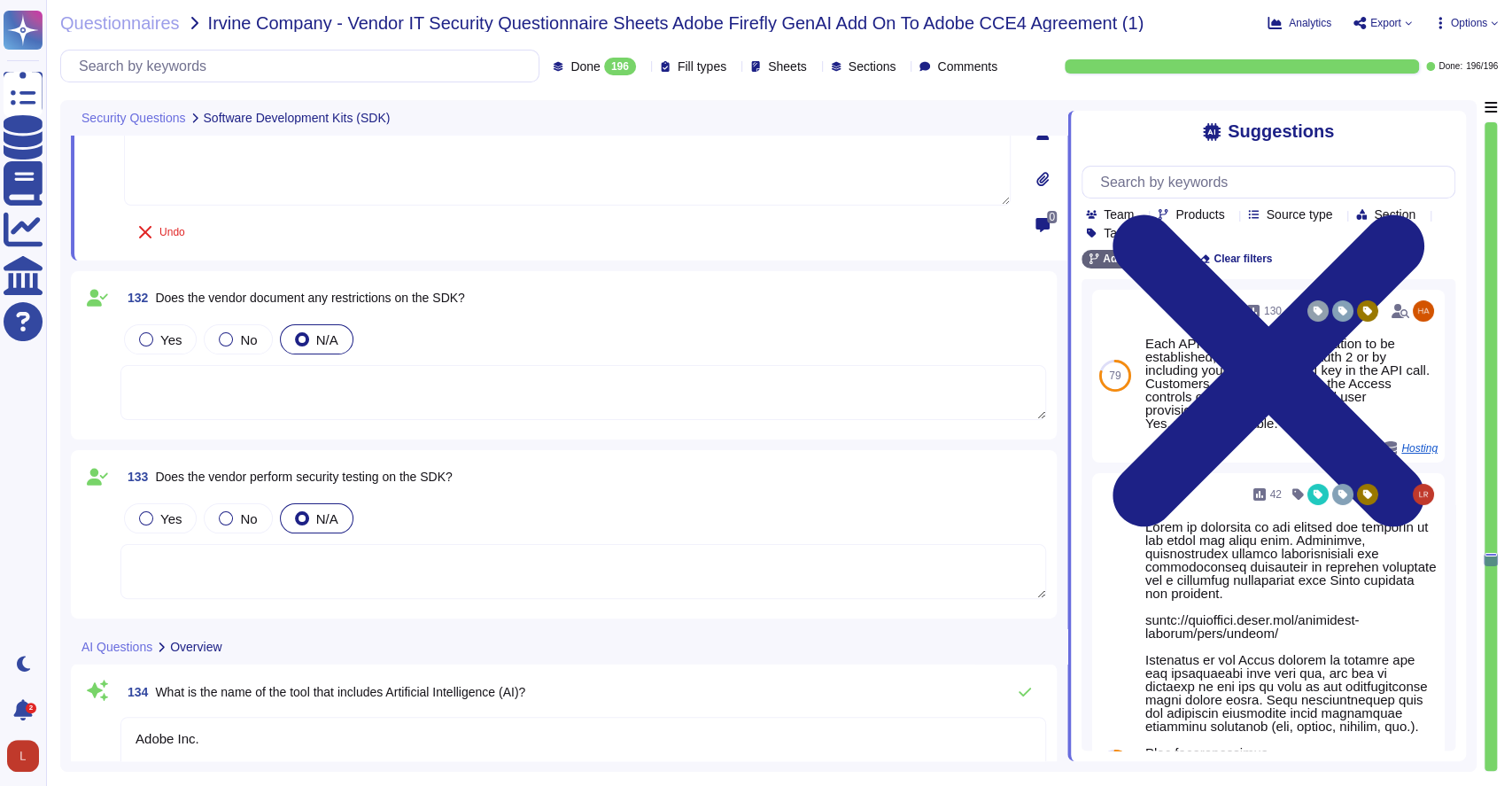
scroll to position [28446, 0]
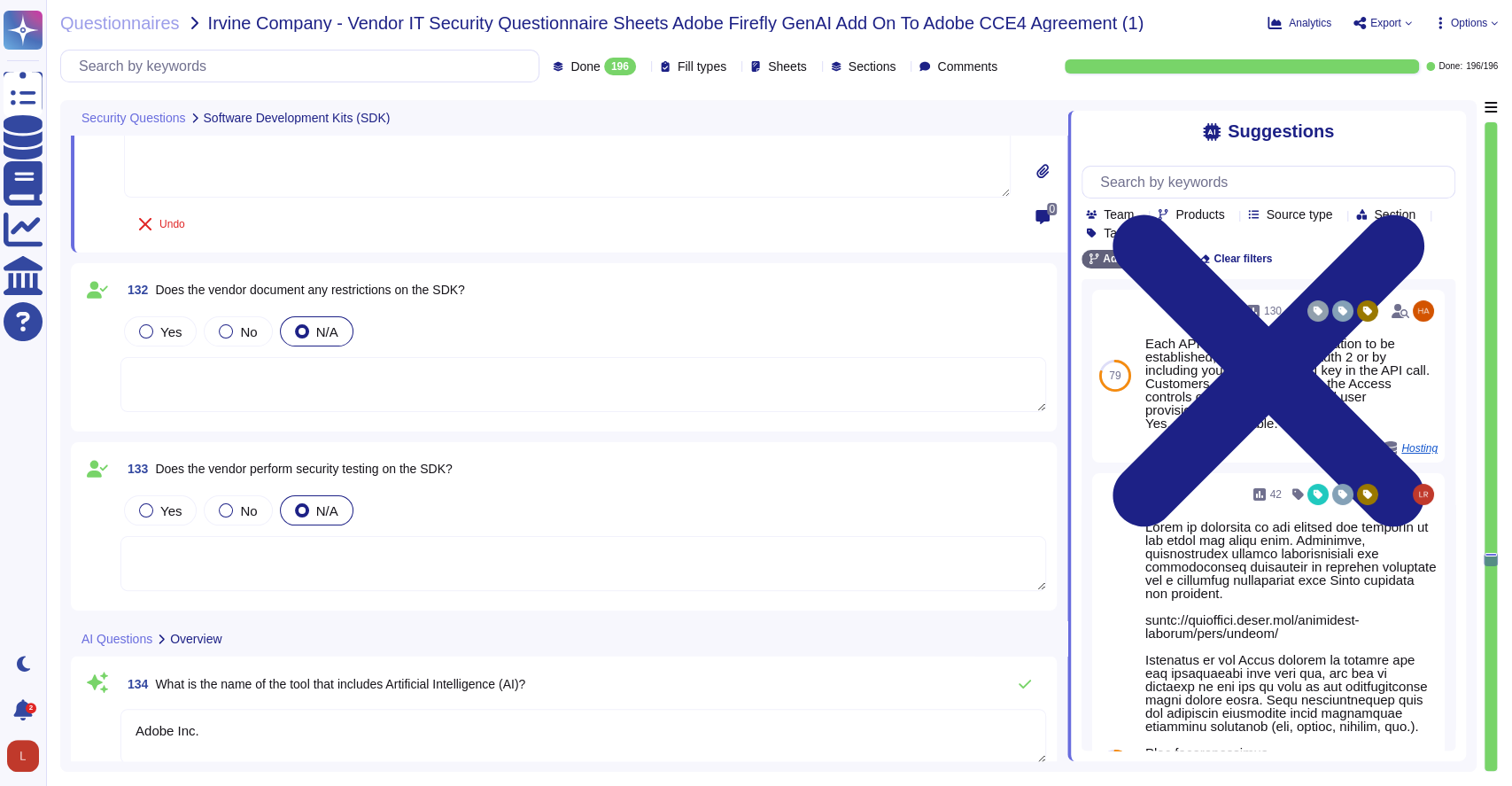
click at [436, 408] on textarea at bounding box center [583, 384] width 926 height 55
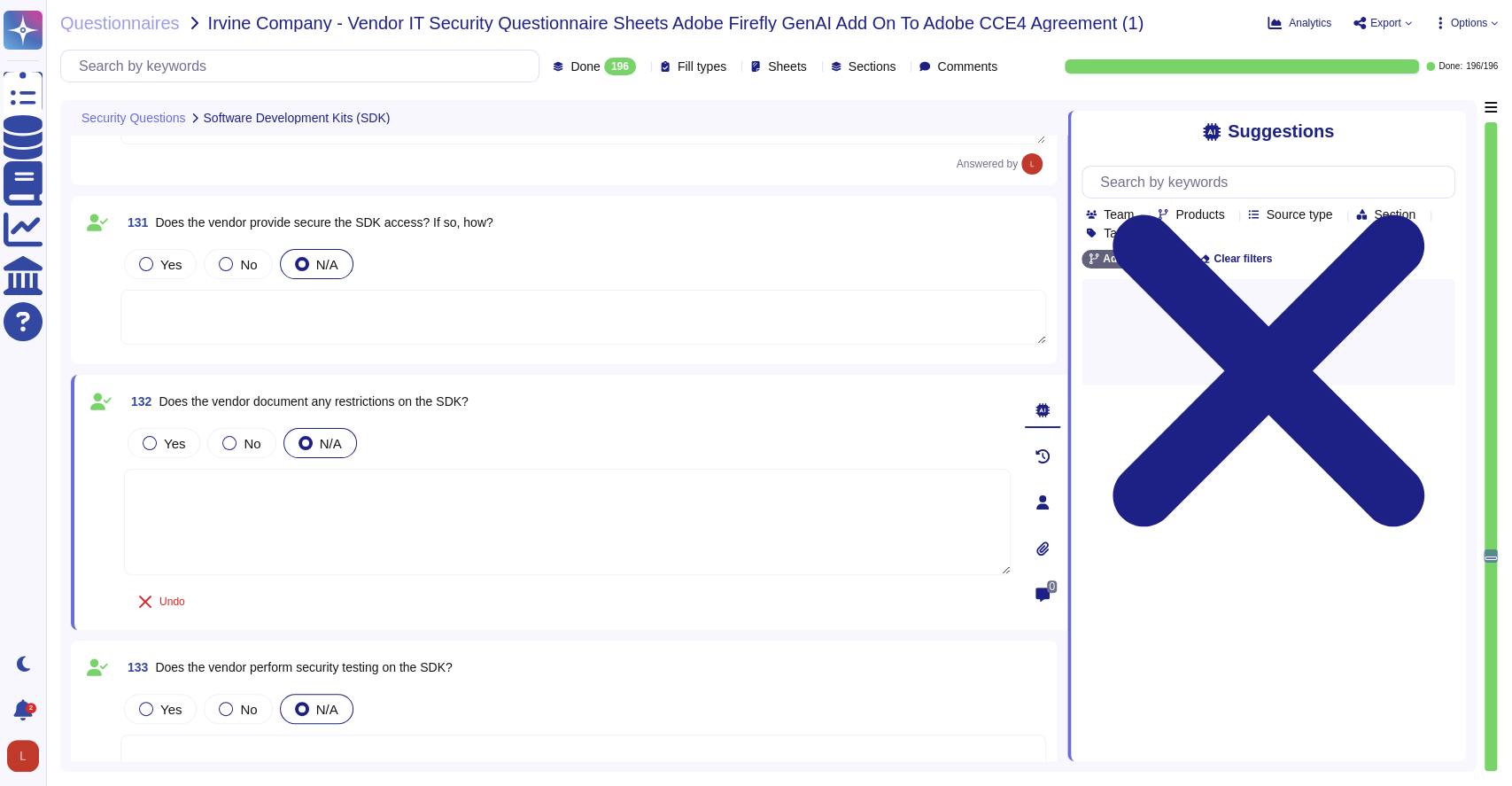
scroll to position [28239, 0]
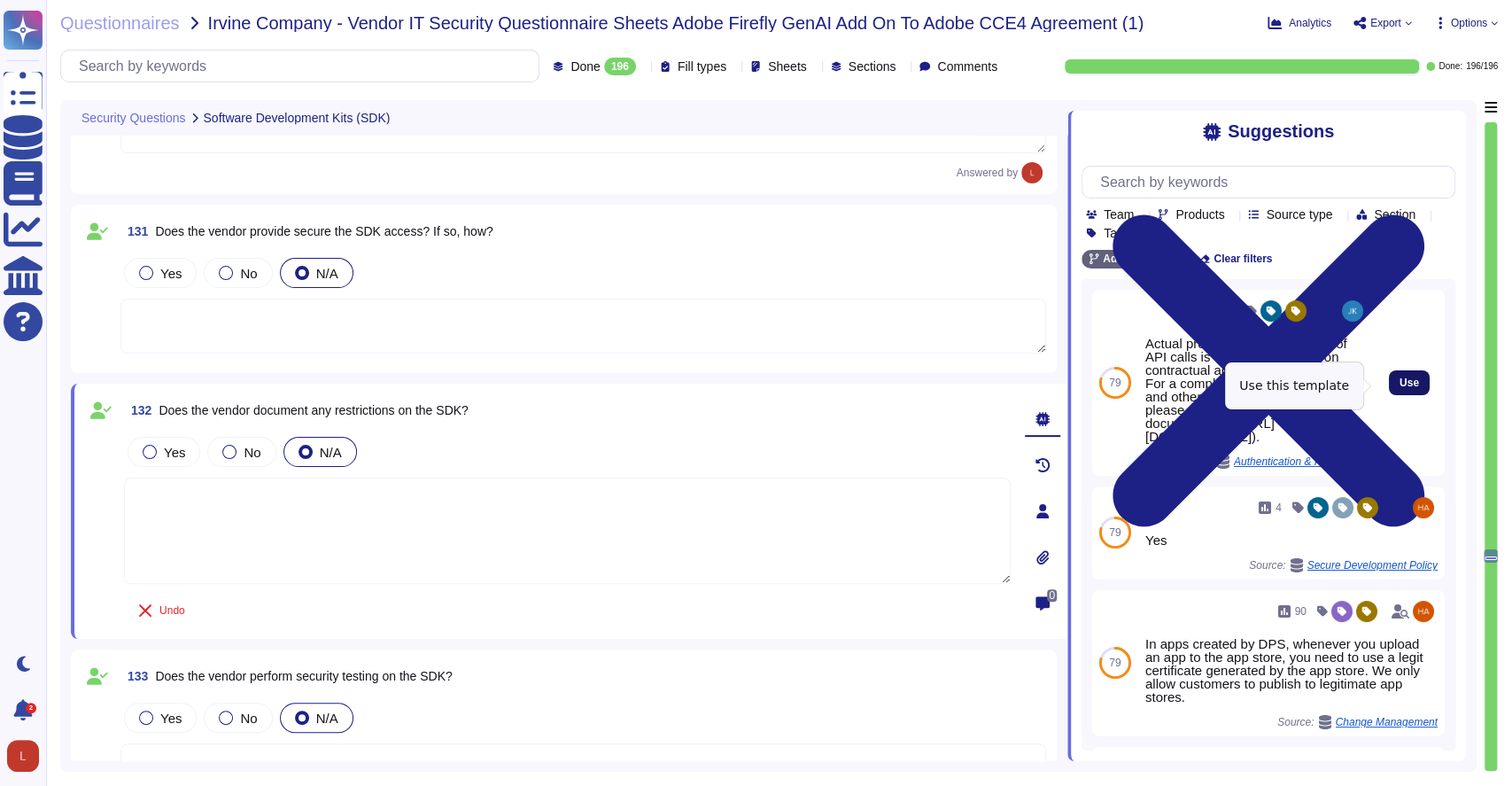
click at [1400, 387] on span "Use" at bounding box center [1409, 382] width 20 height 10
type textarea "Actual product limits for number of API calls is determined based on contractua…"
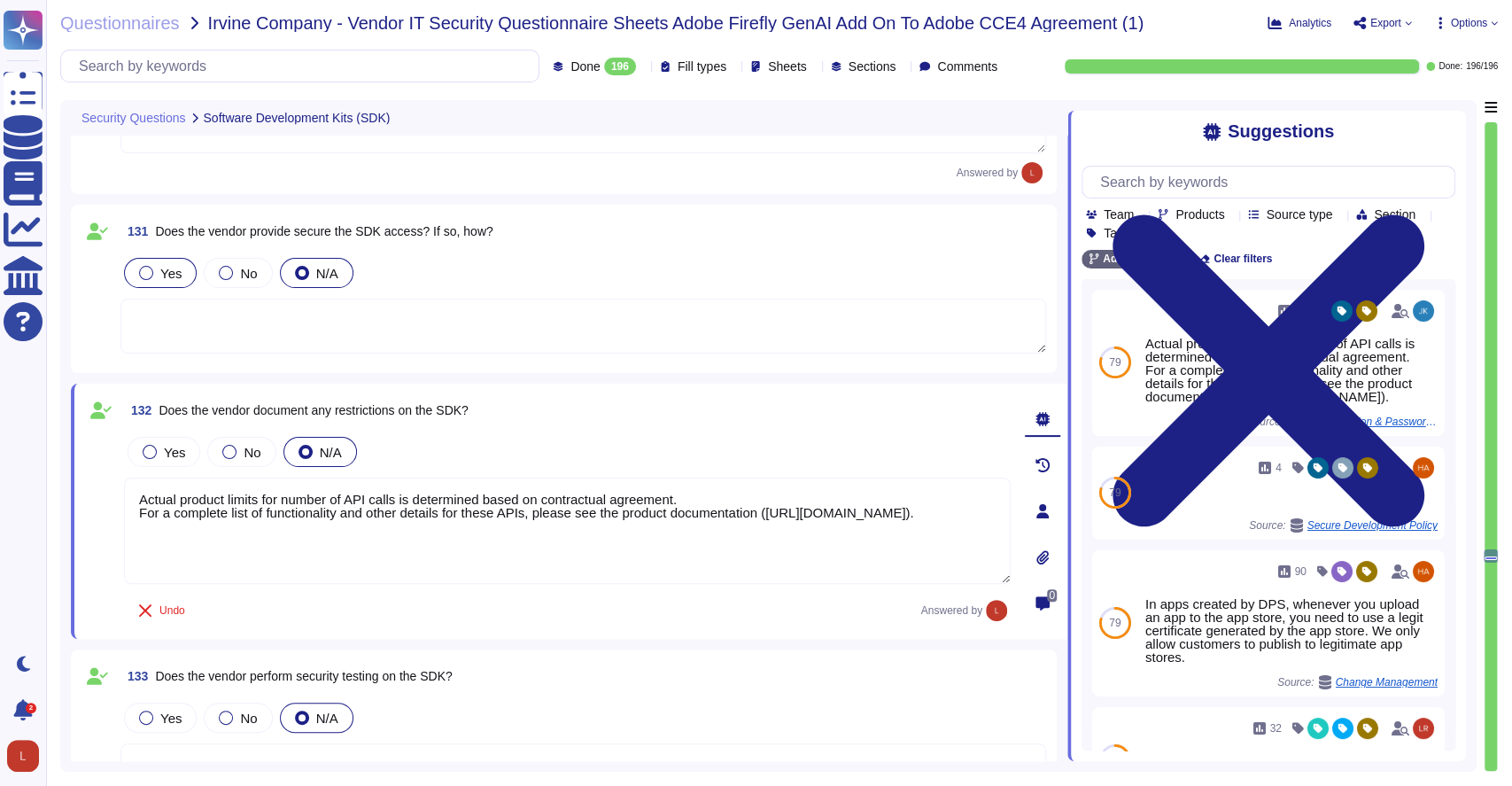
click at [144, 274] on div at bounding box center [146, 272] width 14 height 14
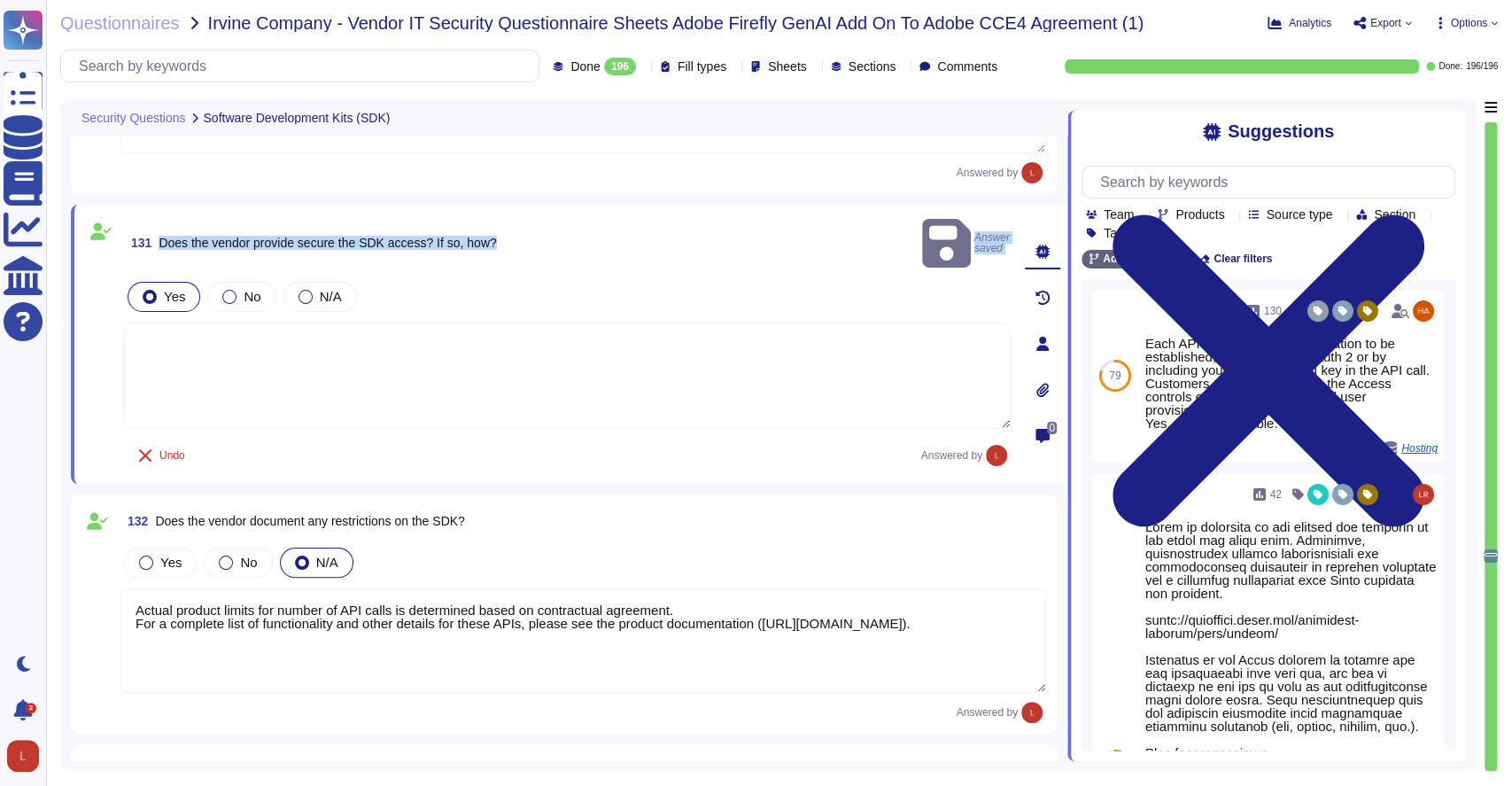
drag, startPoint x: 158, startPoint y: 231, endPoint x: 526, endPoint y: 251, distance: 368.5
click at [526, 251] on div "131 Does the vendor provide secure the SDK access? If so, how? Answer saved Yes…" at bounding box center [548, 345] width 926 height 258
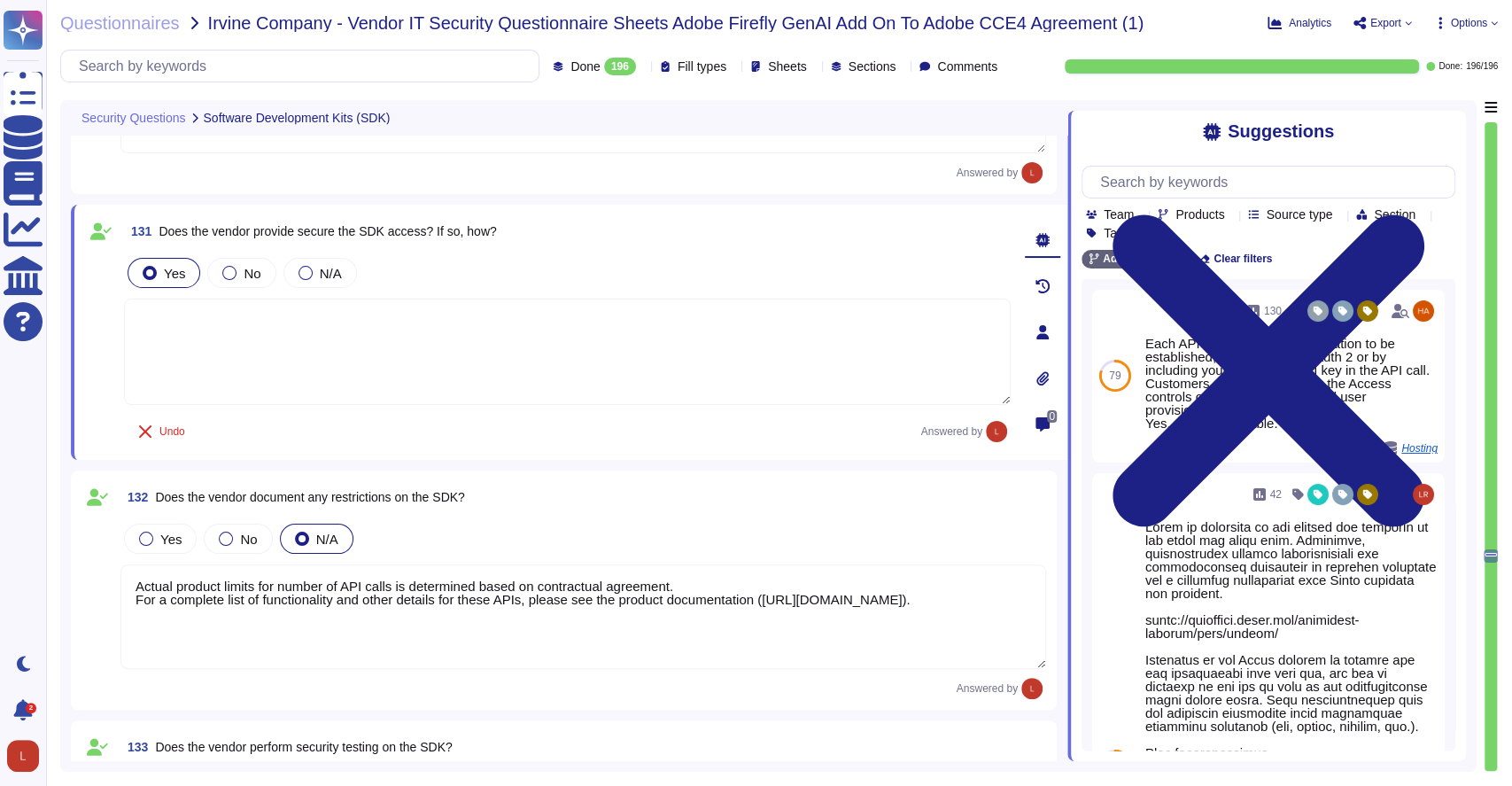
click at [329, 348] on textarea at bounding box center [567, 351] width 887 height 106
paste textarea "Yes, Adobe provides secure access to SDKs. The SDKs are developed using pre-app…"
type textarea "Yes, Adobe provides secure access to SDKs. The SDKs are developed using pre-app…"
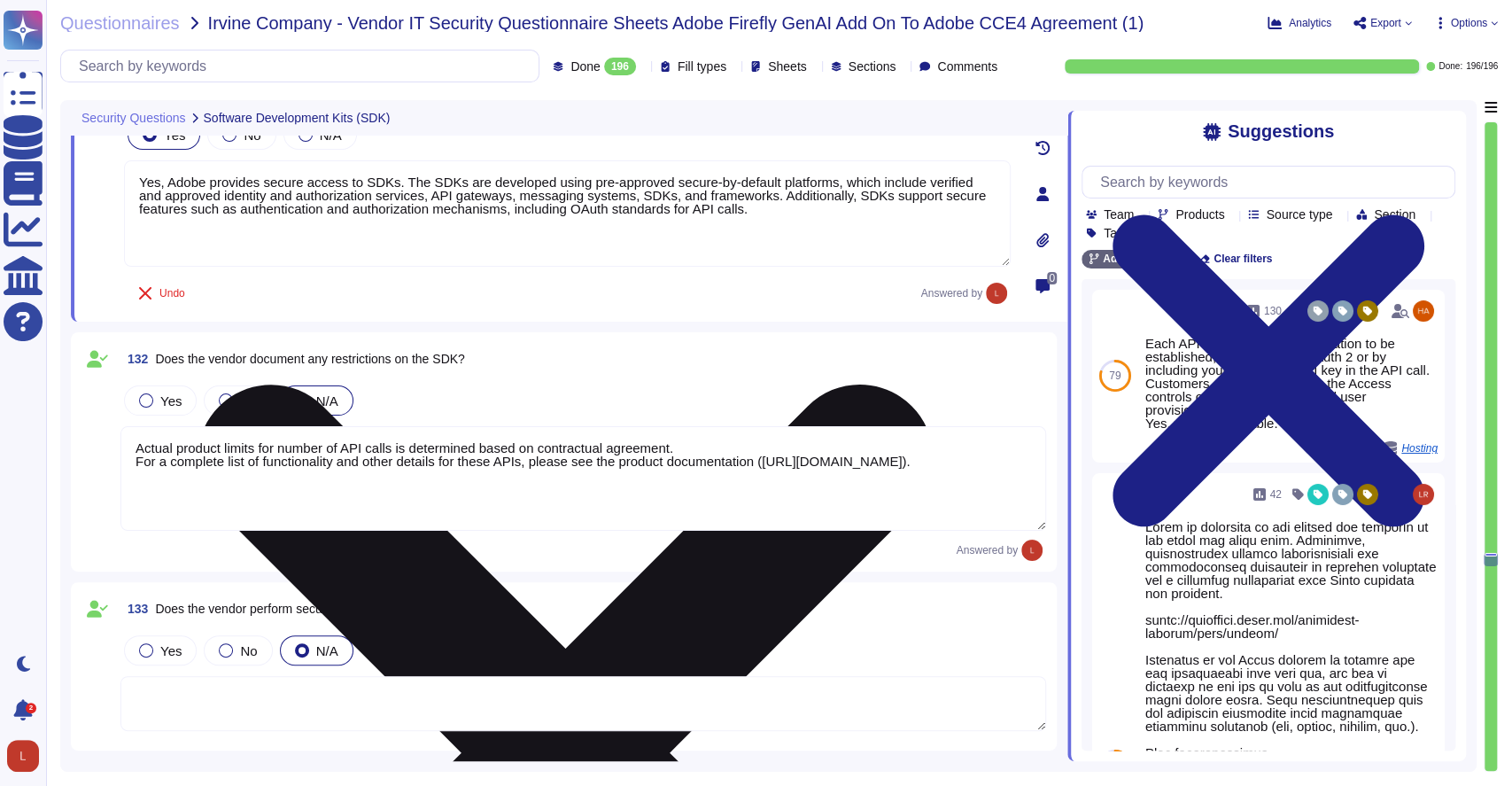
type textarea "Governing AI and managing its risks often feels like a herculean task. With new…"
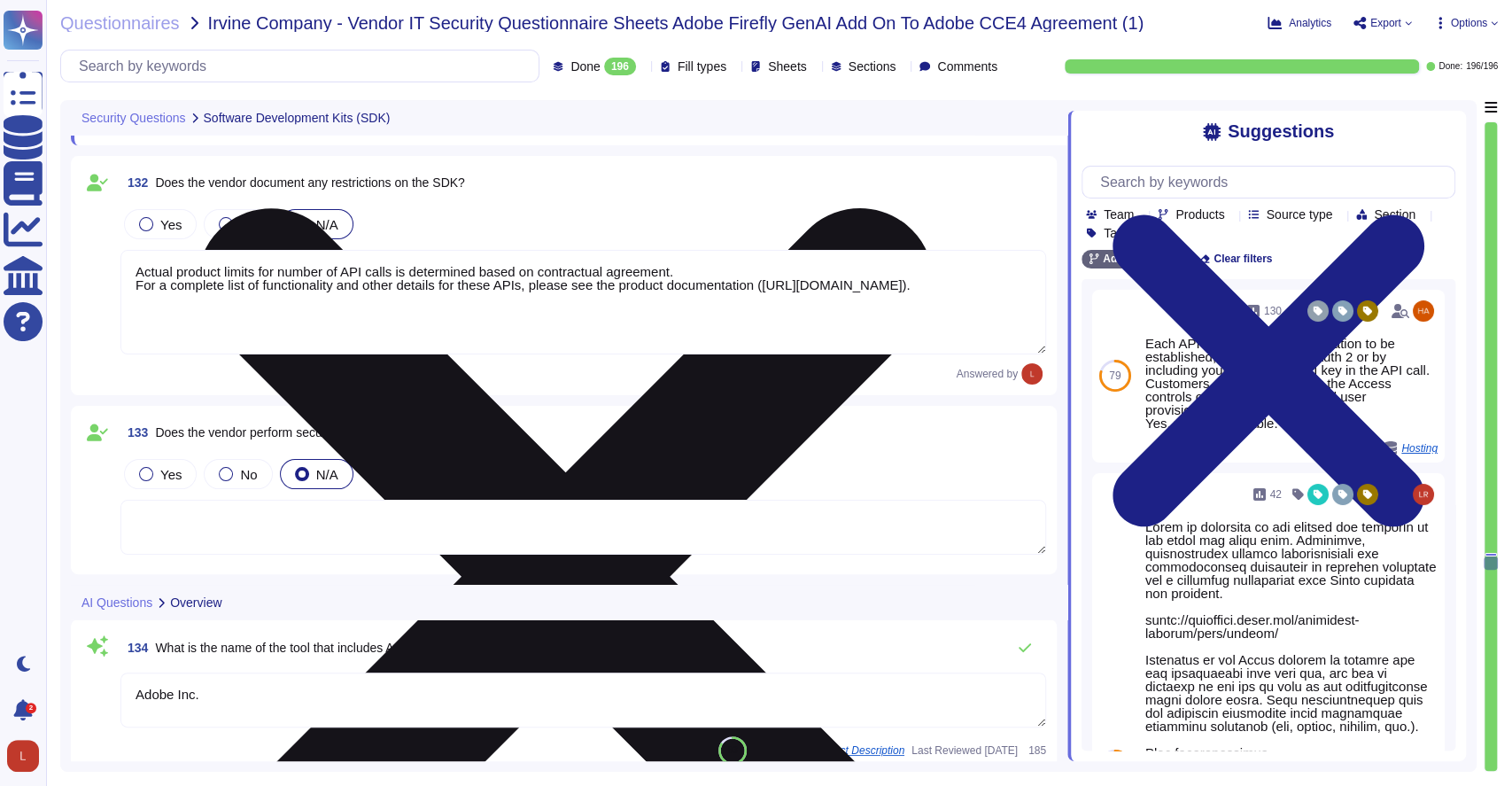
type textarea "Yes, Adobe provides secure access to SDKs. The SDKs are developed using pre-app…"
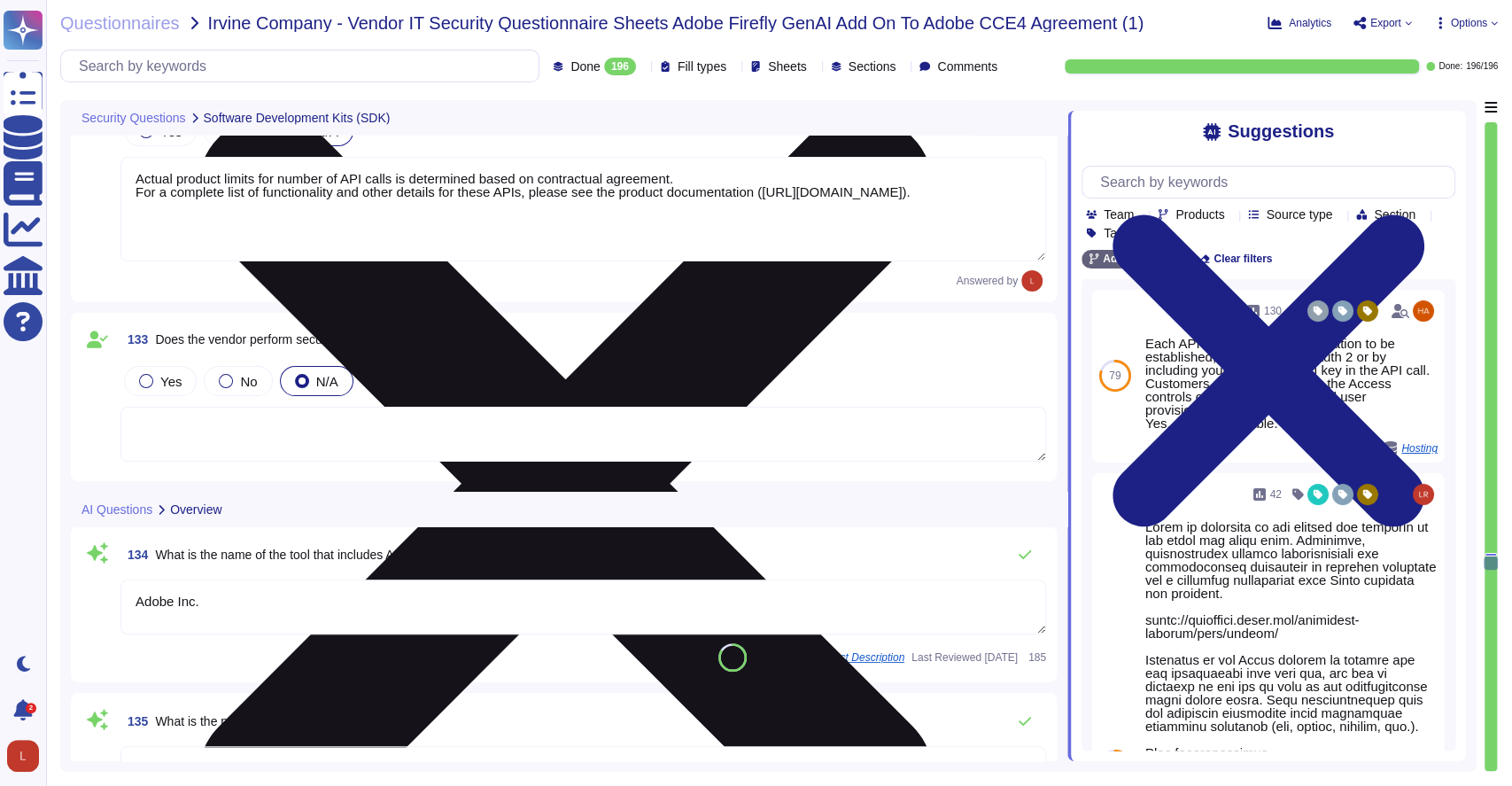
scroll to position [28671, 0]
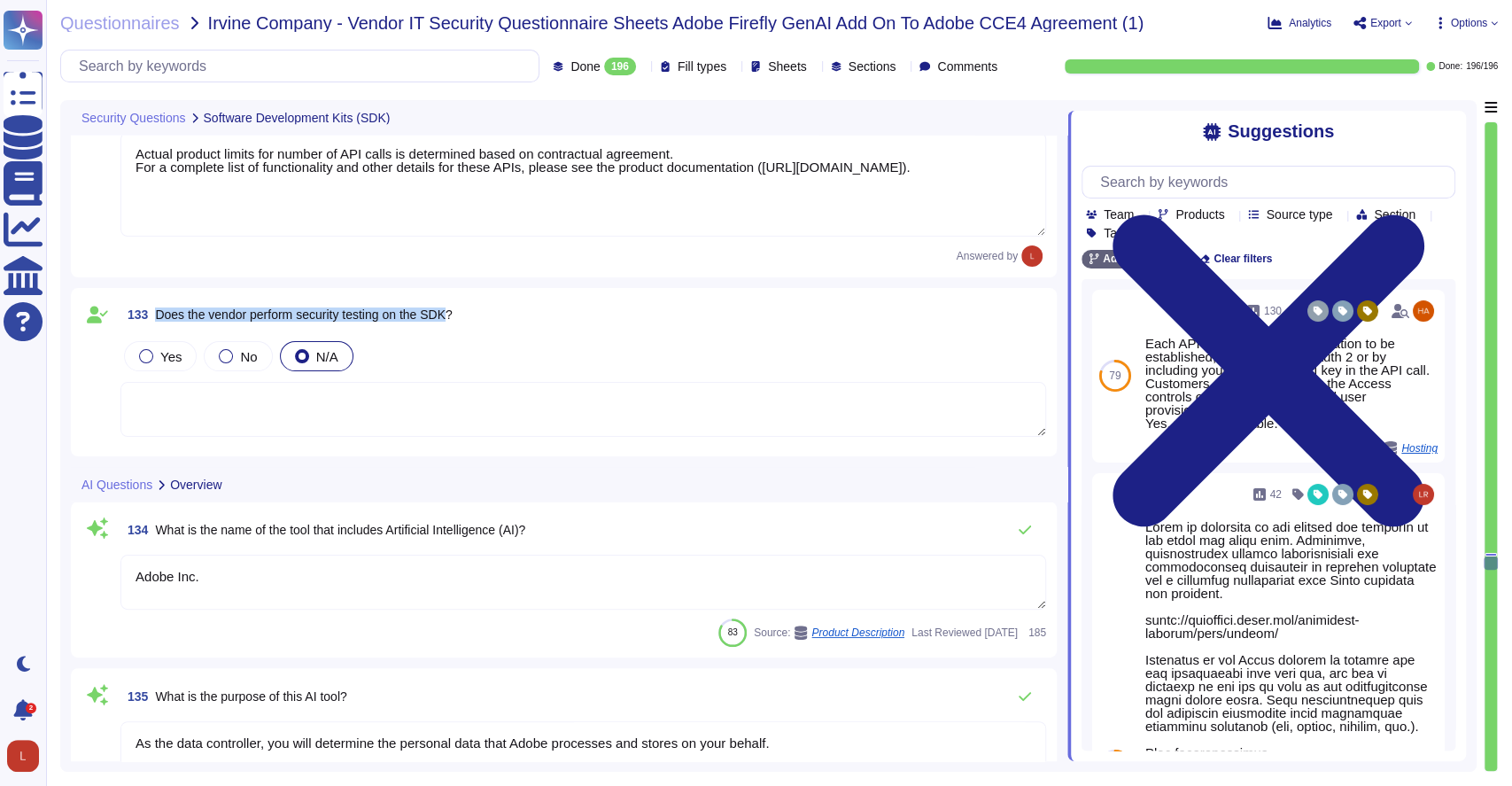
drag, startPoint x: 156, startPoint y: 314, endPoint x: 454, endPoint y: 330, distance: 298.4
click at [454, 330] on div "133 Does the vendor perform security testing on the SDK? Yes No N/A" at bounding box center [564, 372] width 964 height 147
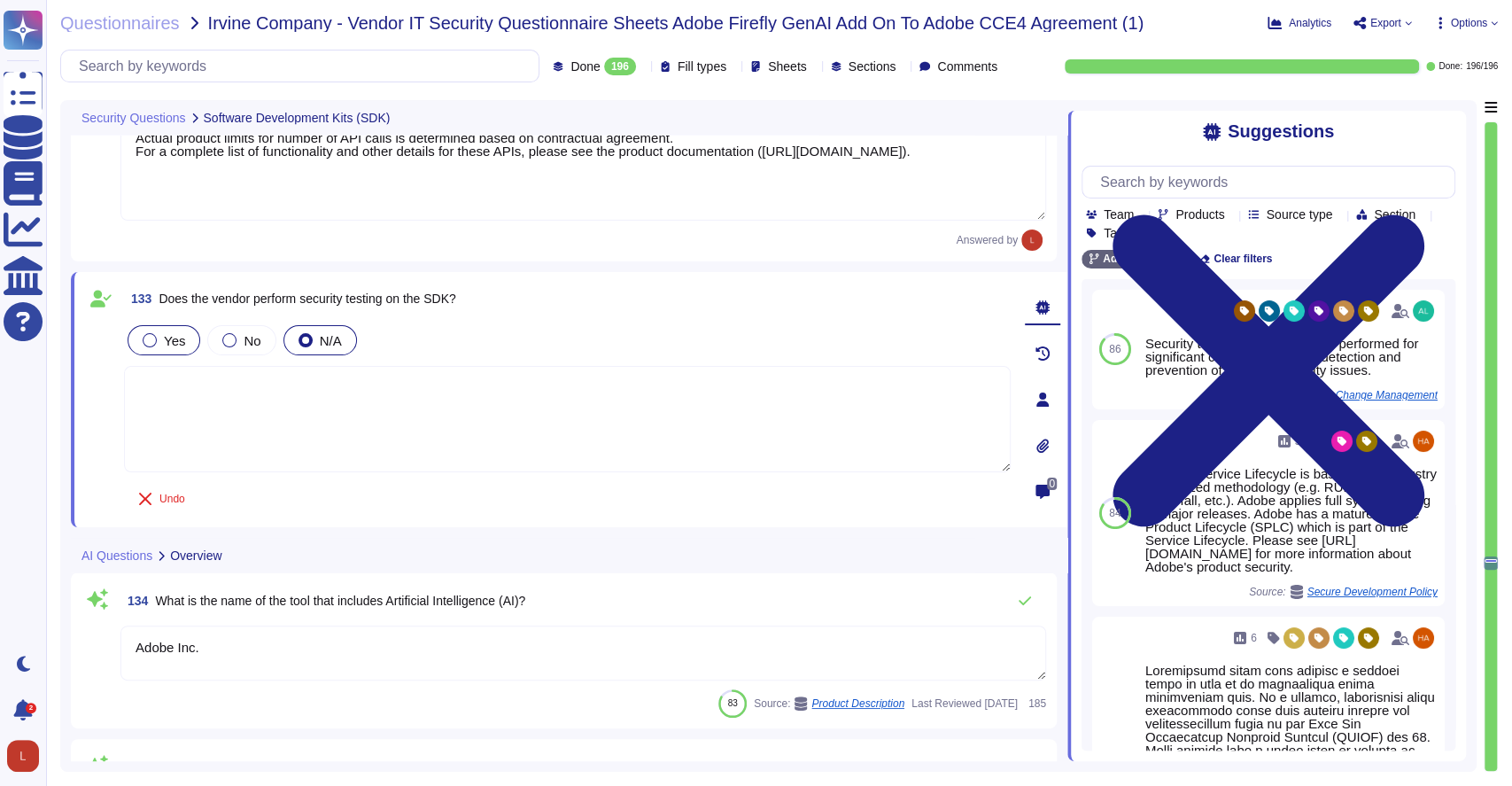
click at [149, 346] on div "Yes" at bounding box center [164, 341] width 72 height 30
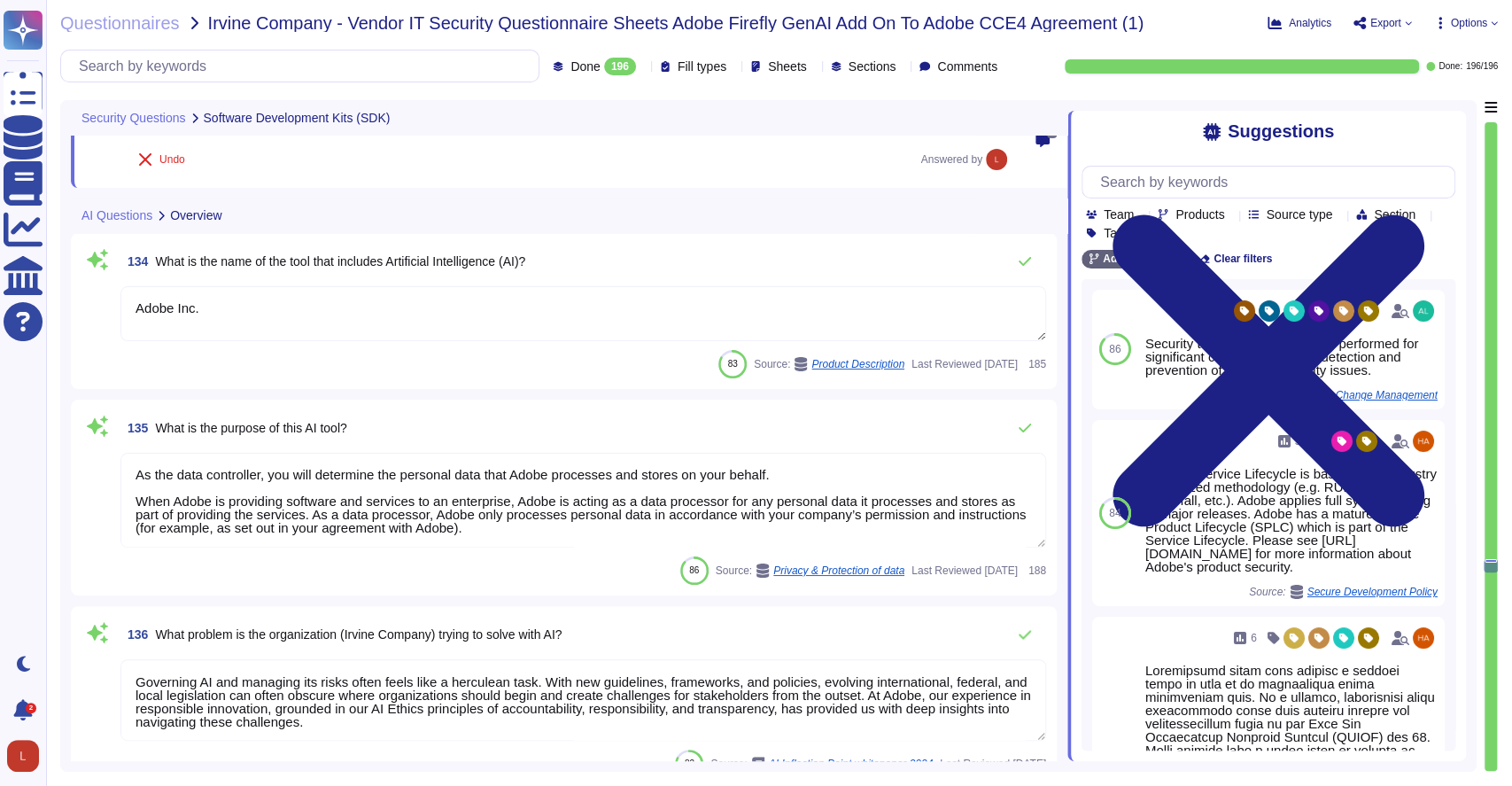
scroll to position [29012, 0]
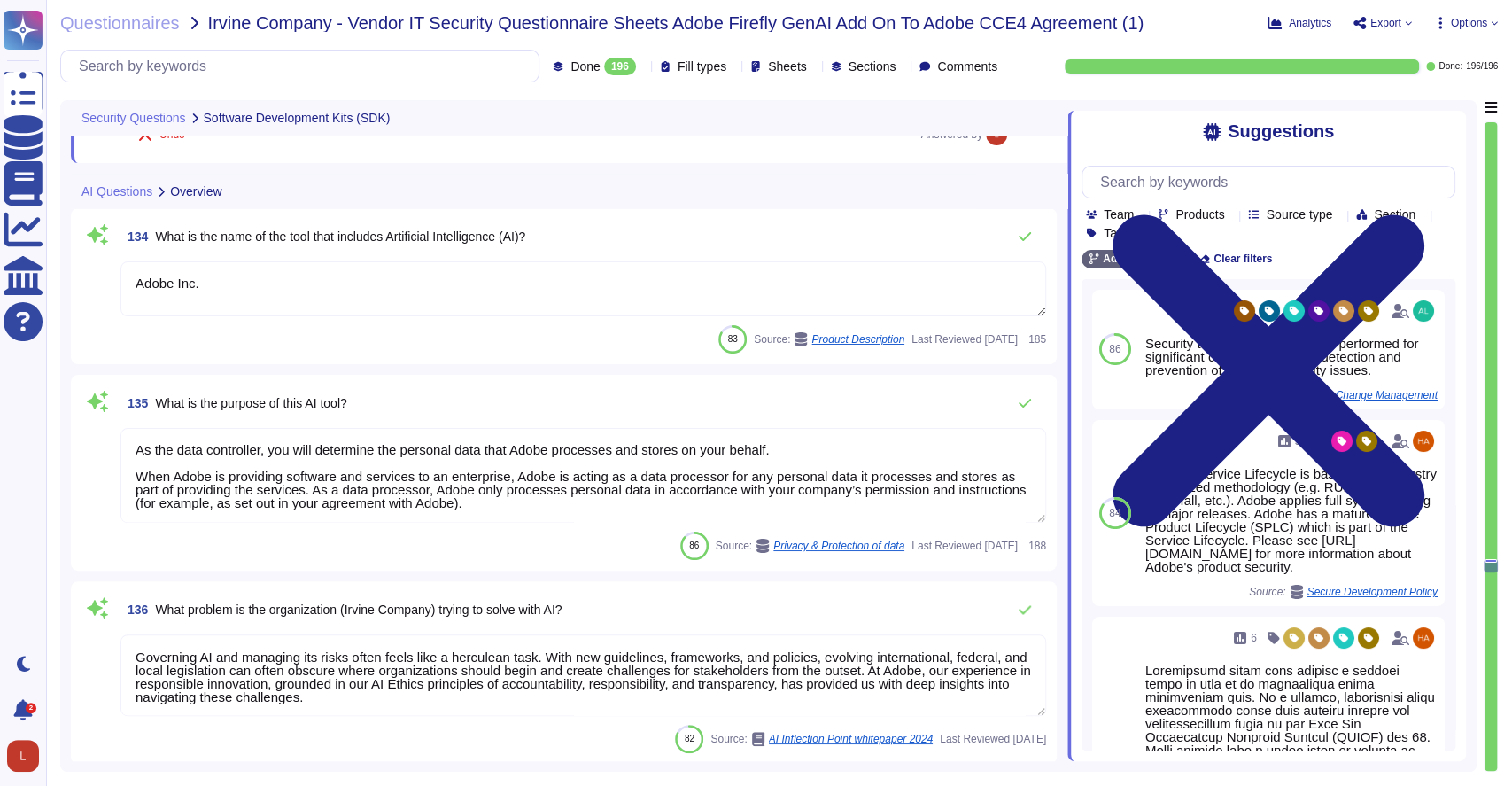
click at [252, 281] on textarea "Adobe Inc." at bounding box center [583, 289] width 926 height 55
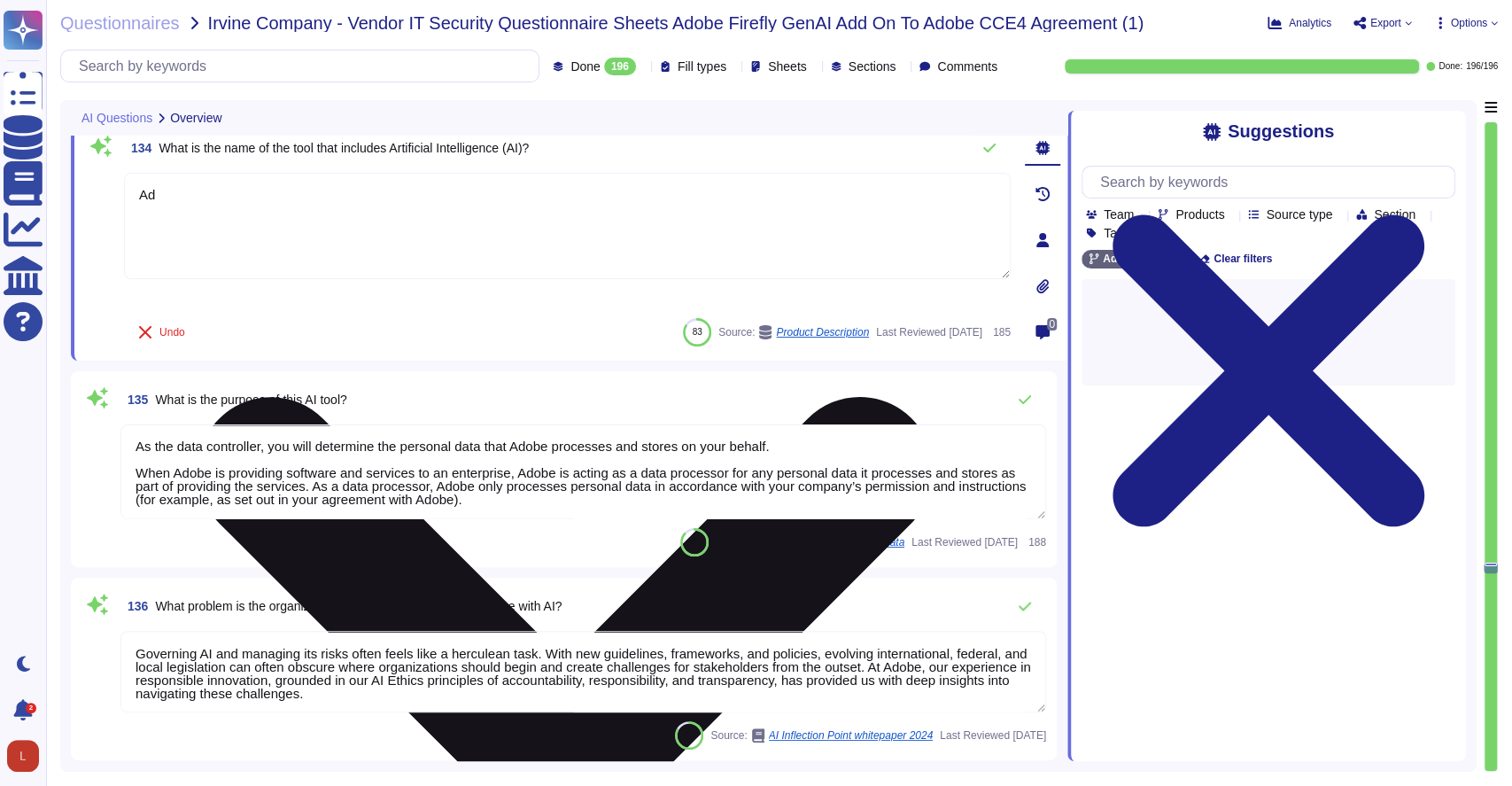
type textarea "A"
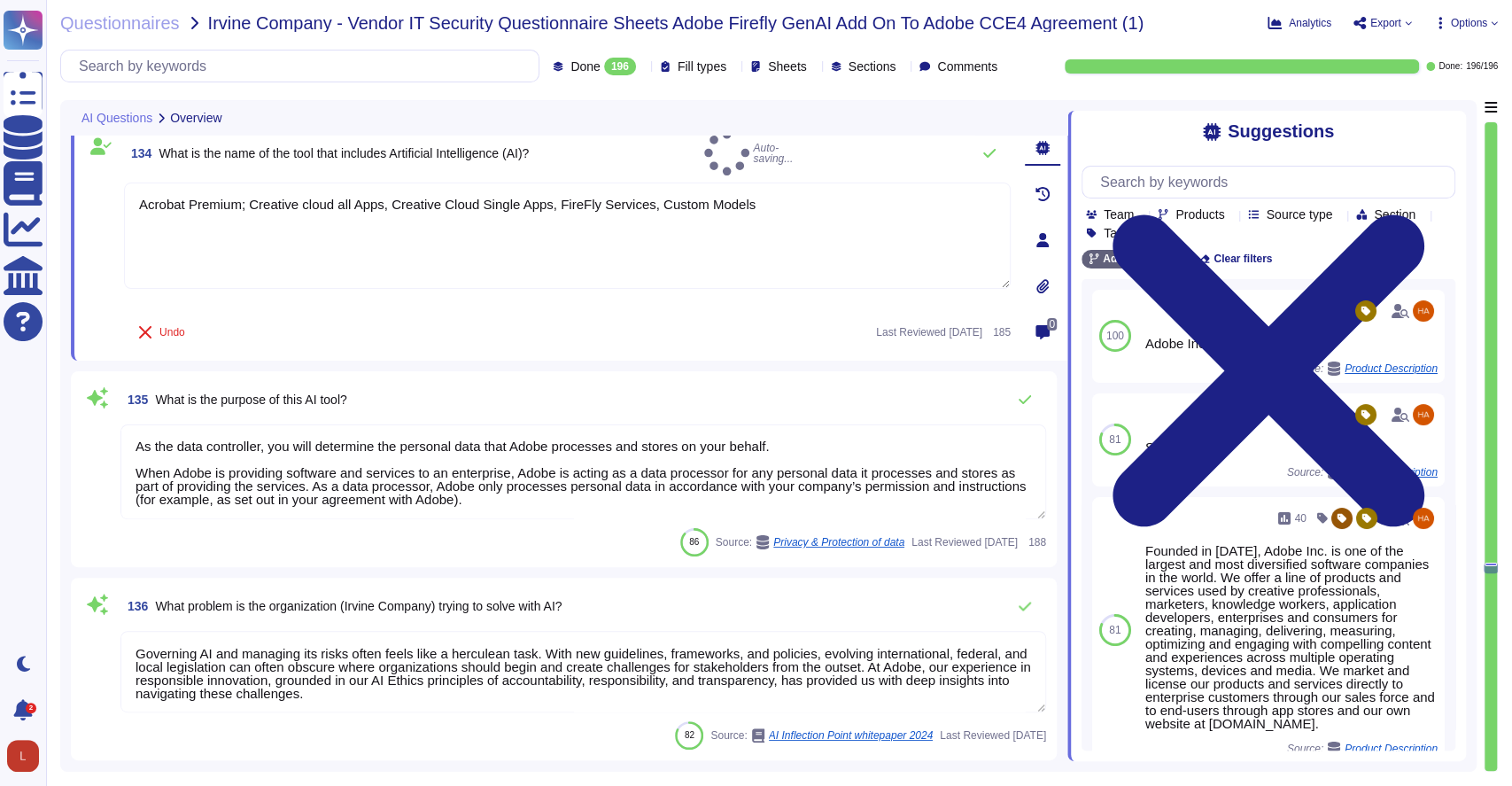
type textarea "Acrobat Premium; Creative cloud all Apps, Creative Cloud Single Apps, FireFly S…"
click at [407, 451] on textarea "As the data controller, you will determine the personal data that Adobe process…" at bounding box center [583, 472] width 926 height 95
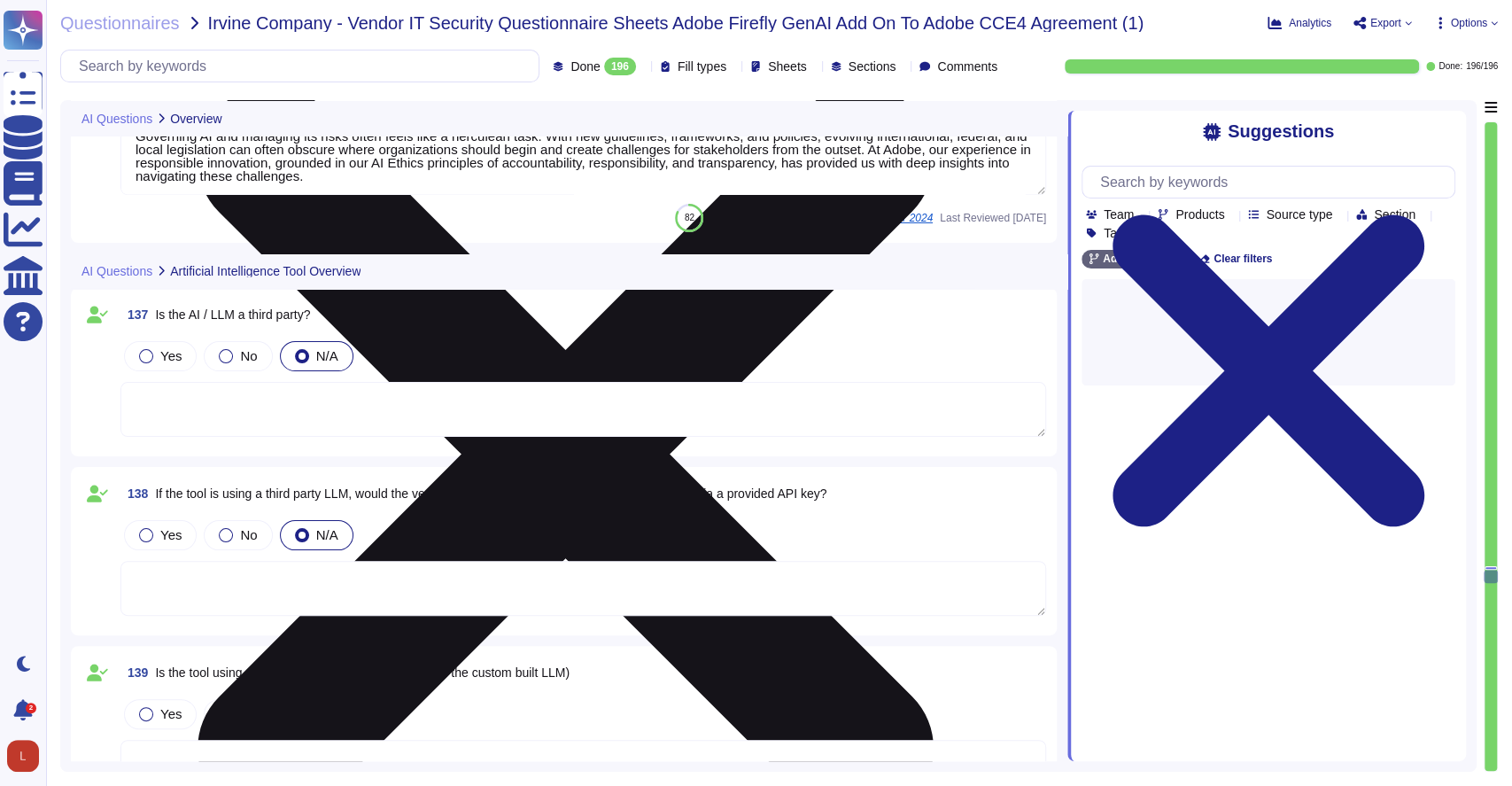
scroll to position [29554, 0]
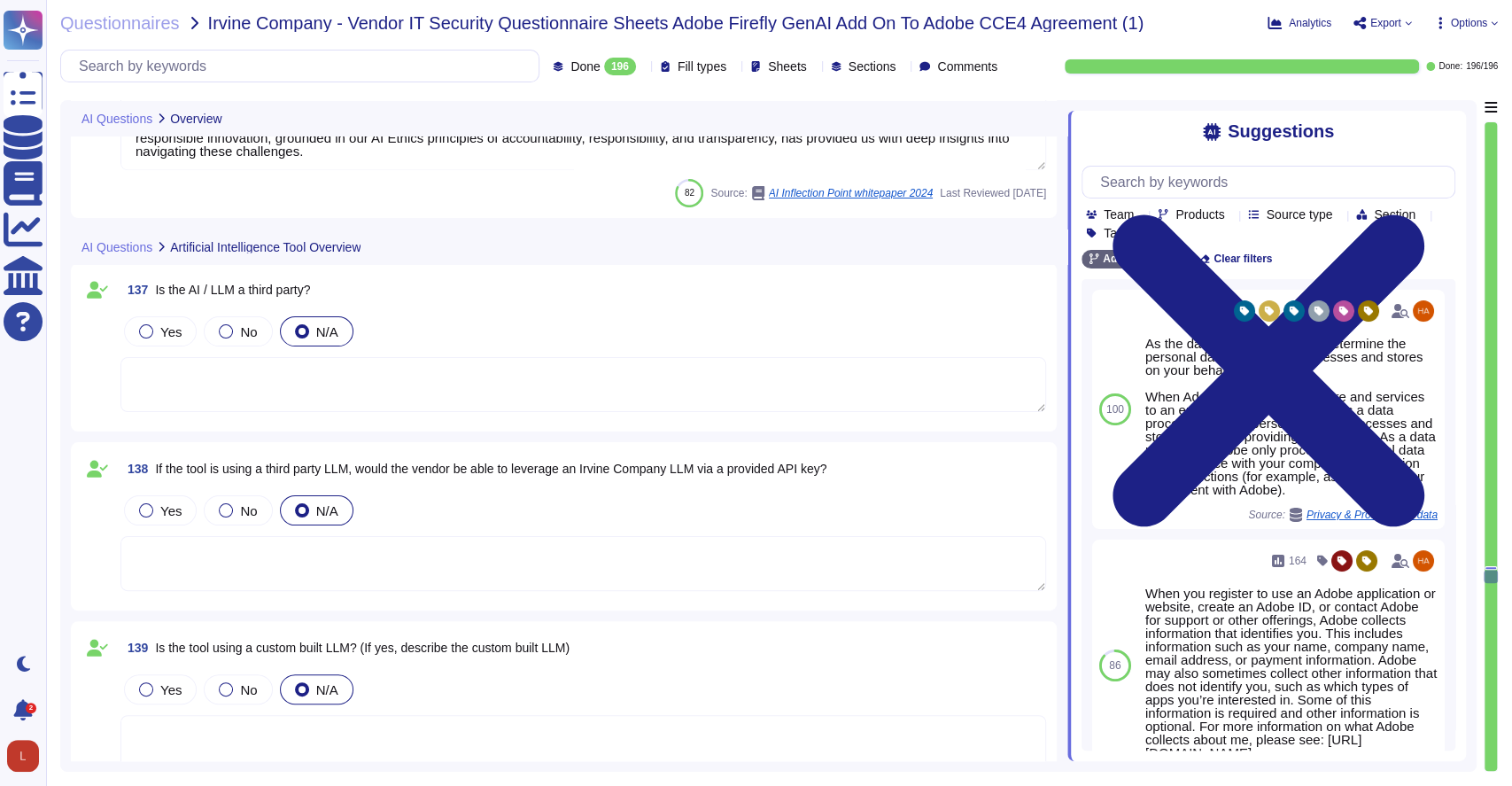
click at [228, 333] on label "No" at bounding box center [238, 331] width 38 height 14
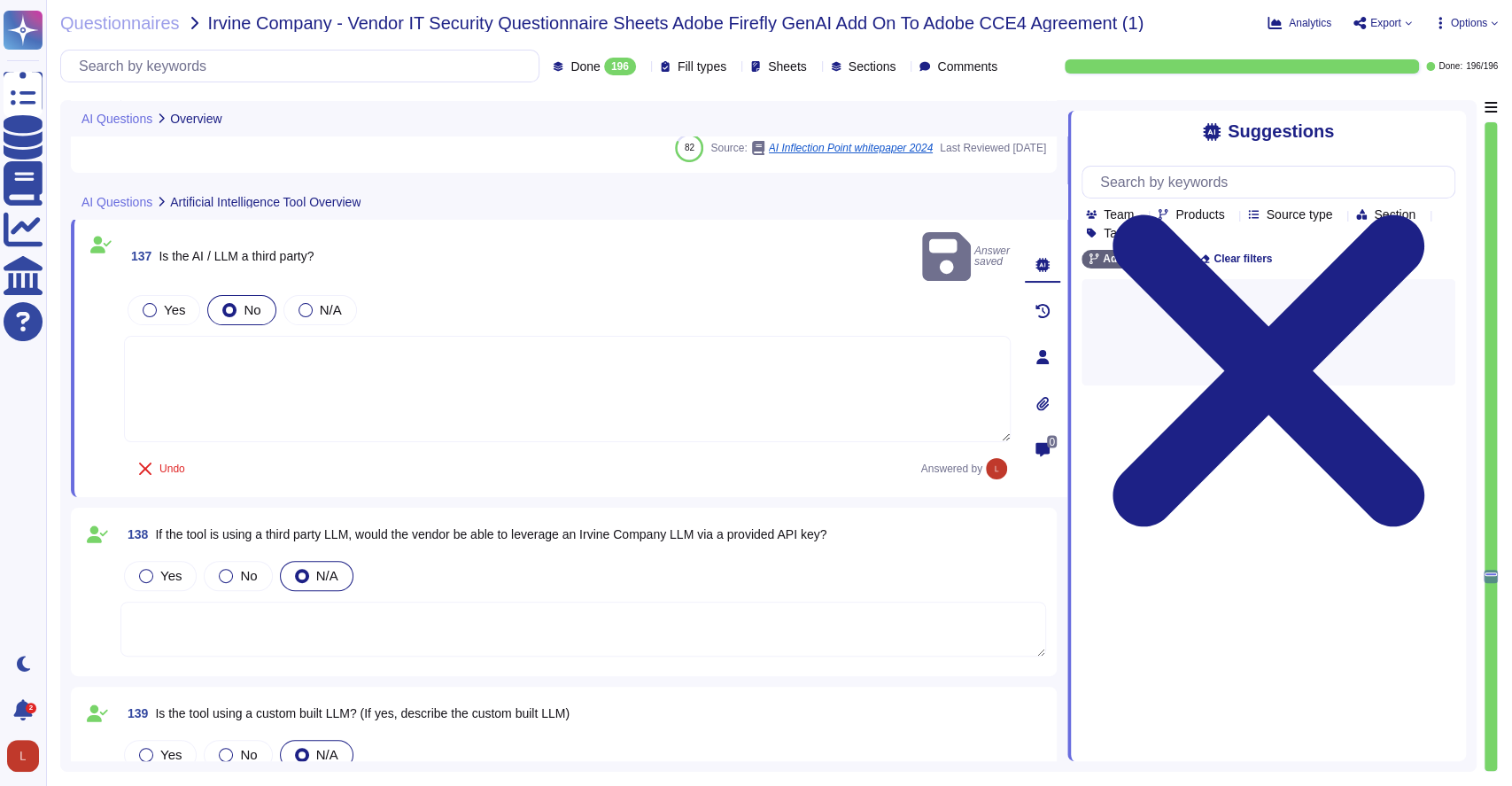
click at [486, 461] on div "137 Is the AI / LLM a third party? Answer saved Yes No N/A Undo Answered by 0" at bounding box center [568, 358] width 996 height 280
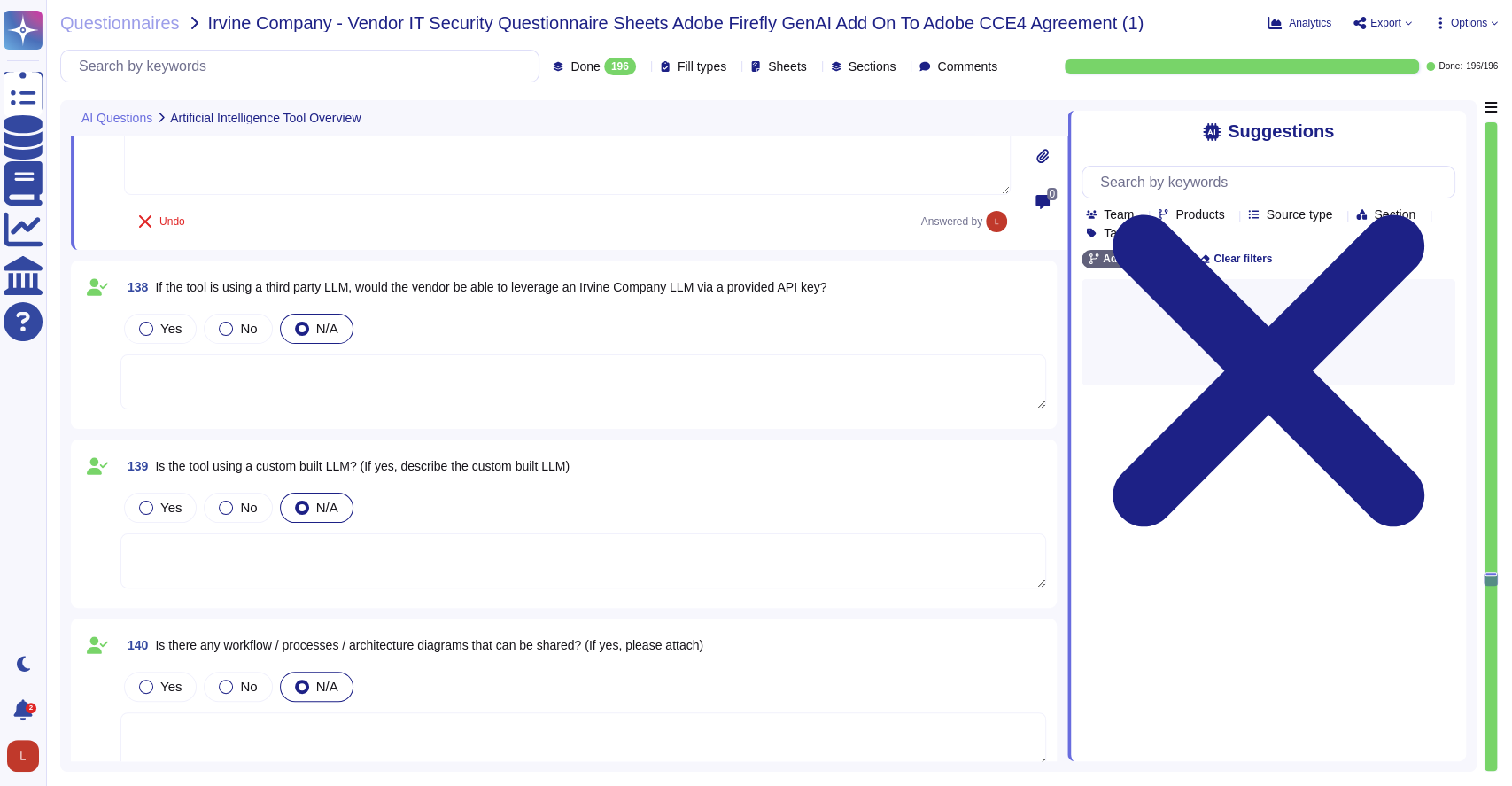
scroll to position [29776, 0]
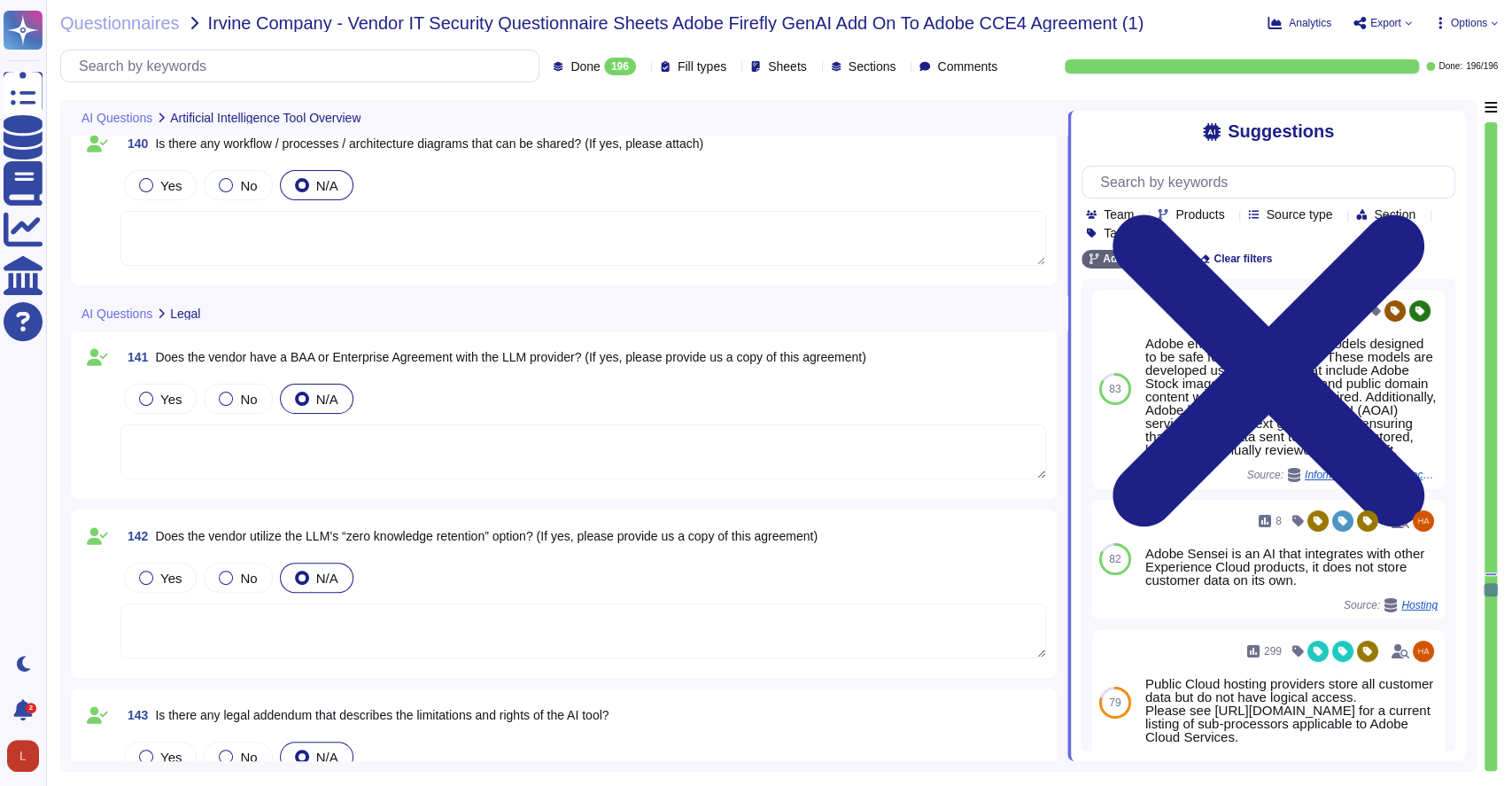
type textarea "(no change)"
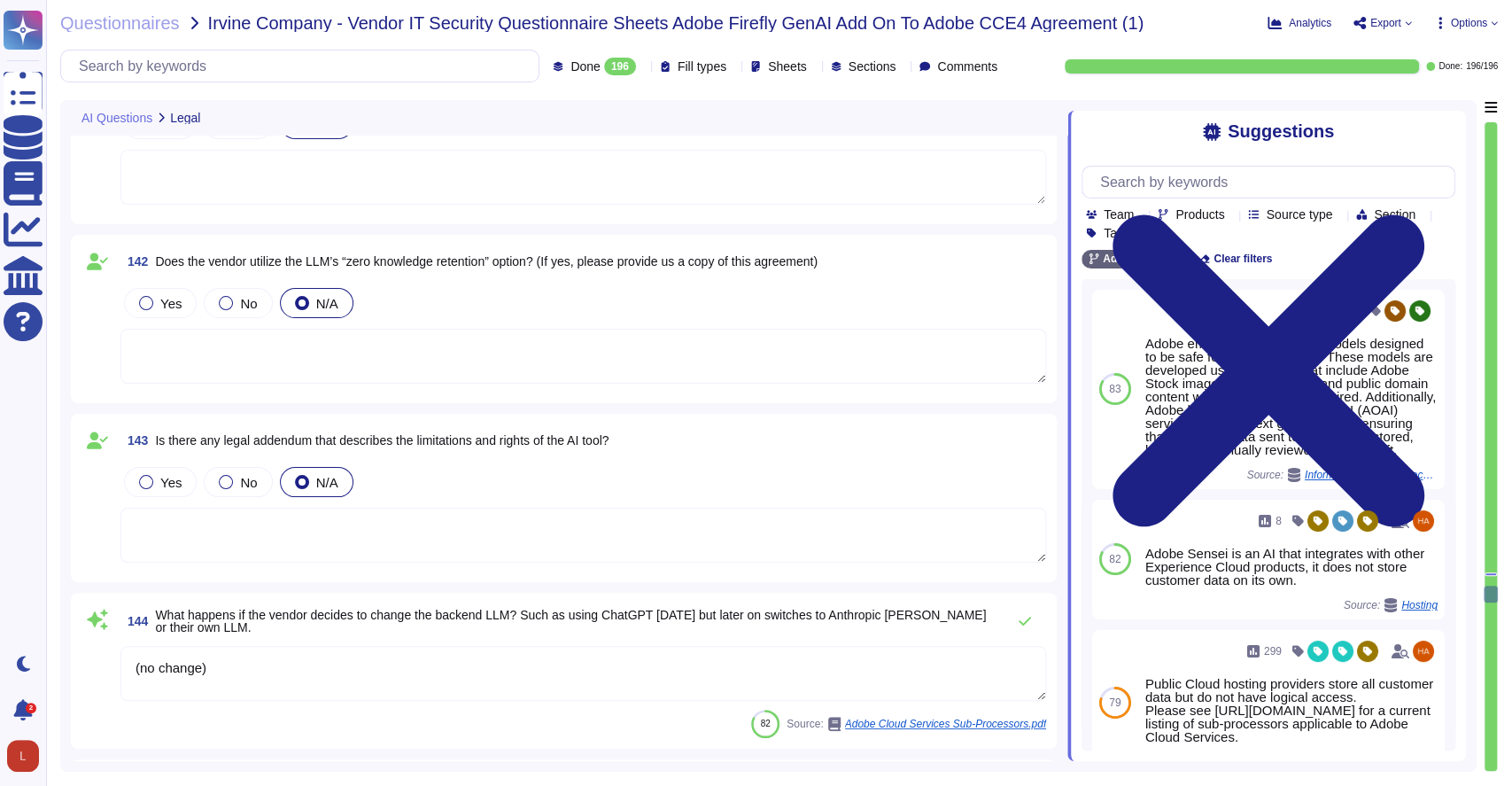
type textarea "N/A"
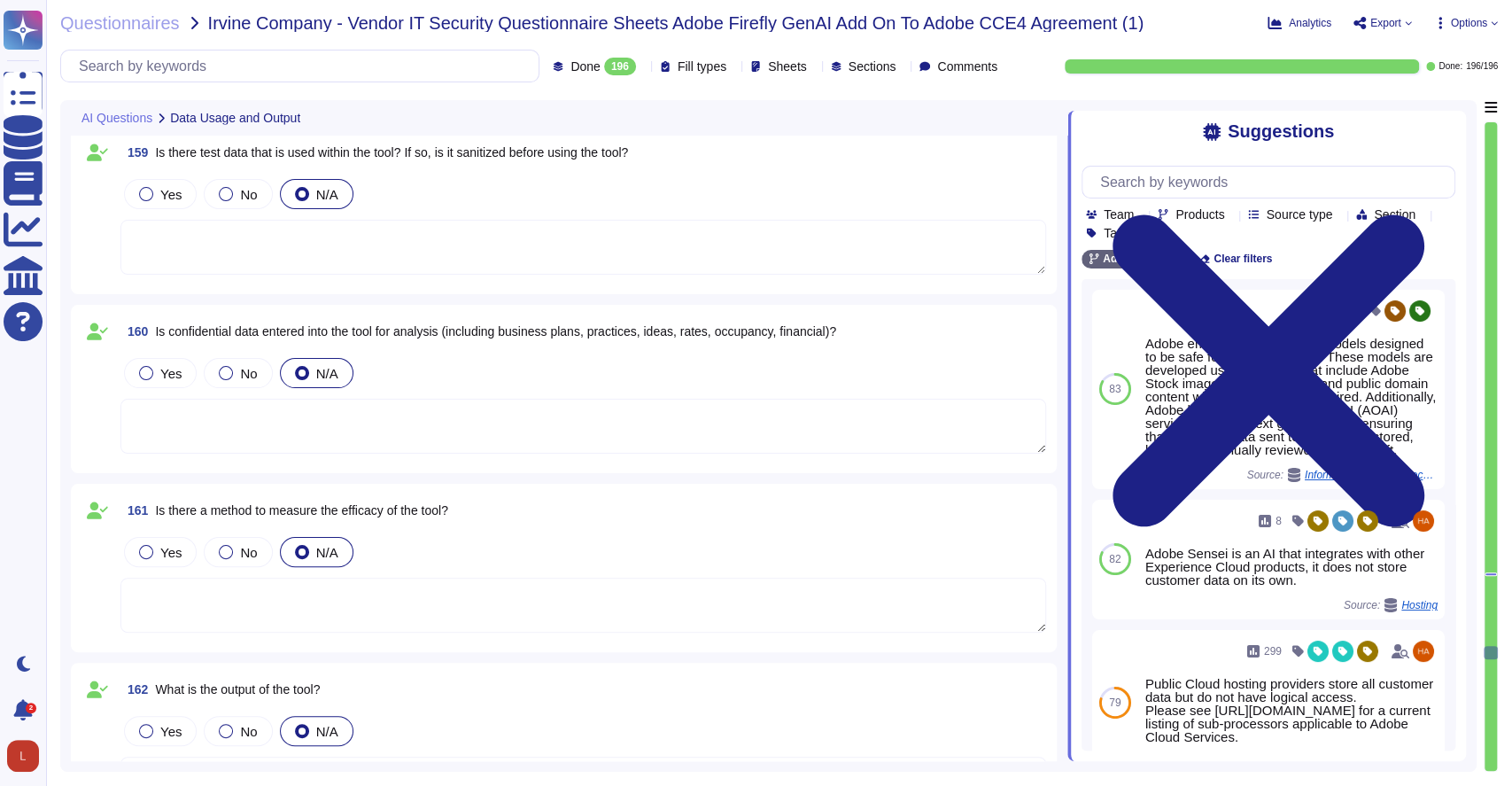
type textarea "Data retention is defined in the agreements, including all applicable PSLTs (Pr…"
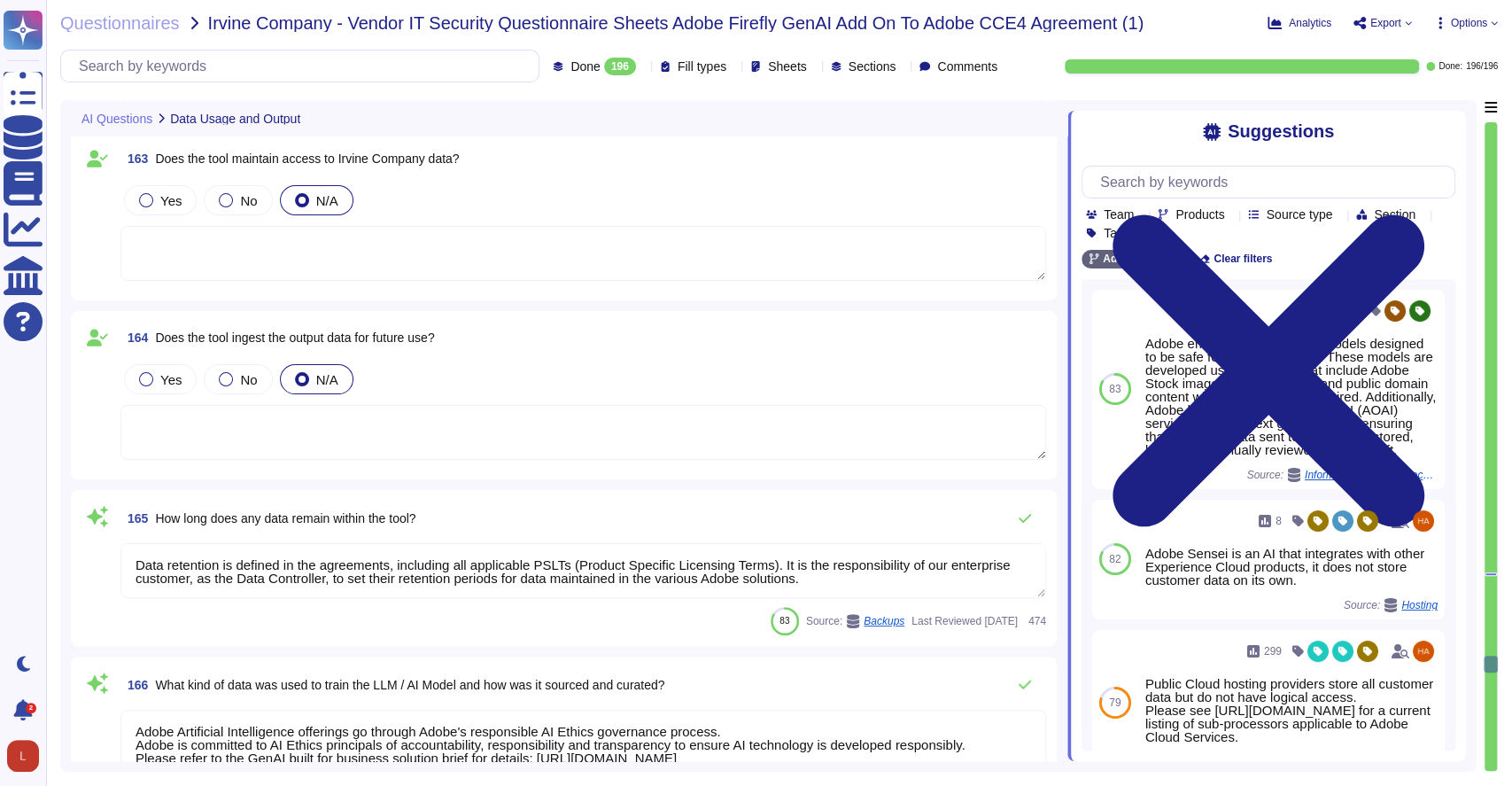
type textarea "Adobe Artificial Intelligence offerings go through Adobe's responsible AI Ethic…"
type textarea "File integrity monitoring is performed on files to ensure proper transfer and s…"
type textarea "Dedicated resources respond to customer concerns about Adobe AI and take correc…"
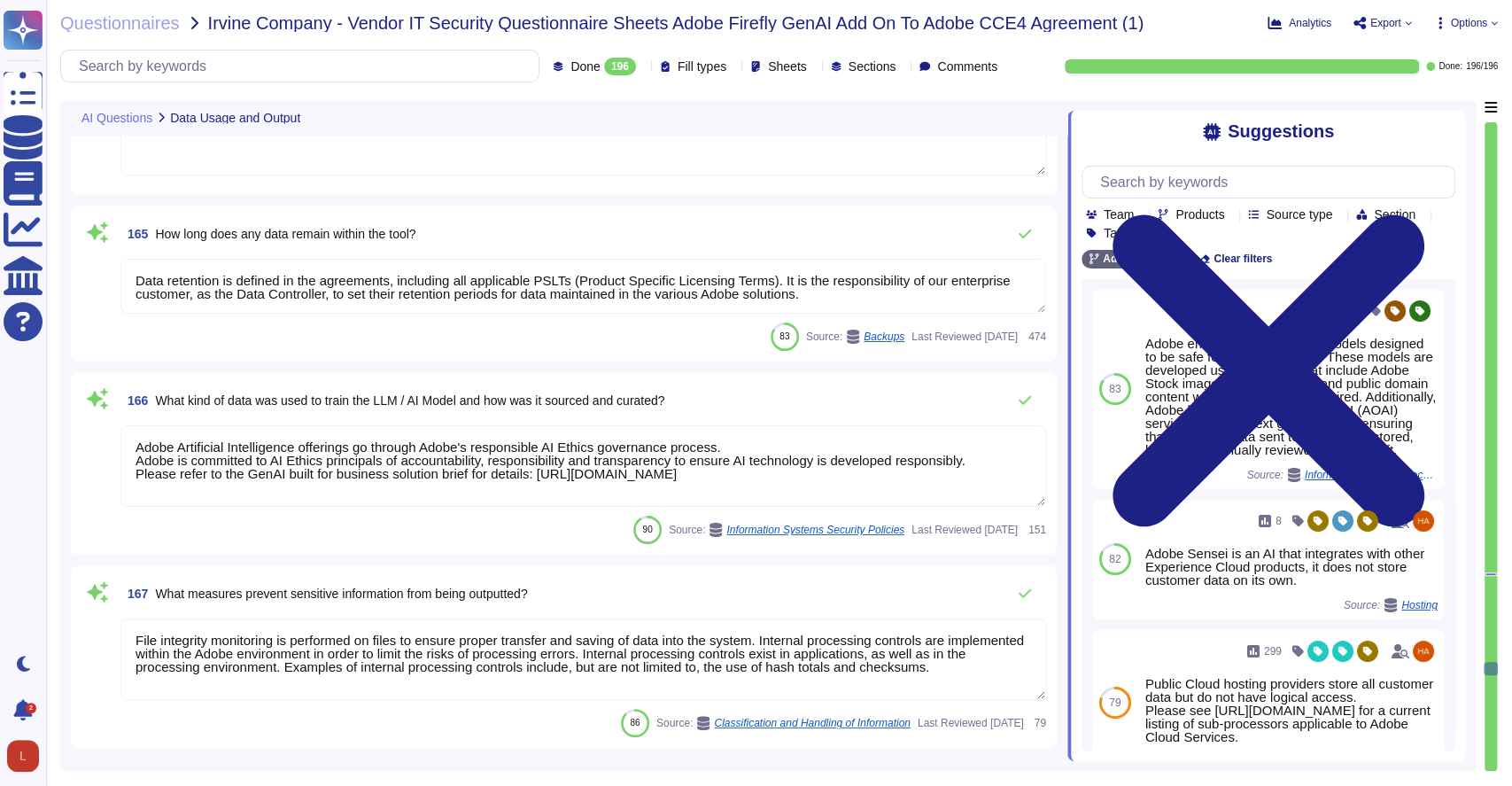
type textarea "Akamai is headquartered in [GEOGRAPHIC_DATA], [US_STATE], in the [GEOGRAPHIC_DA…"
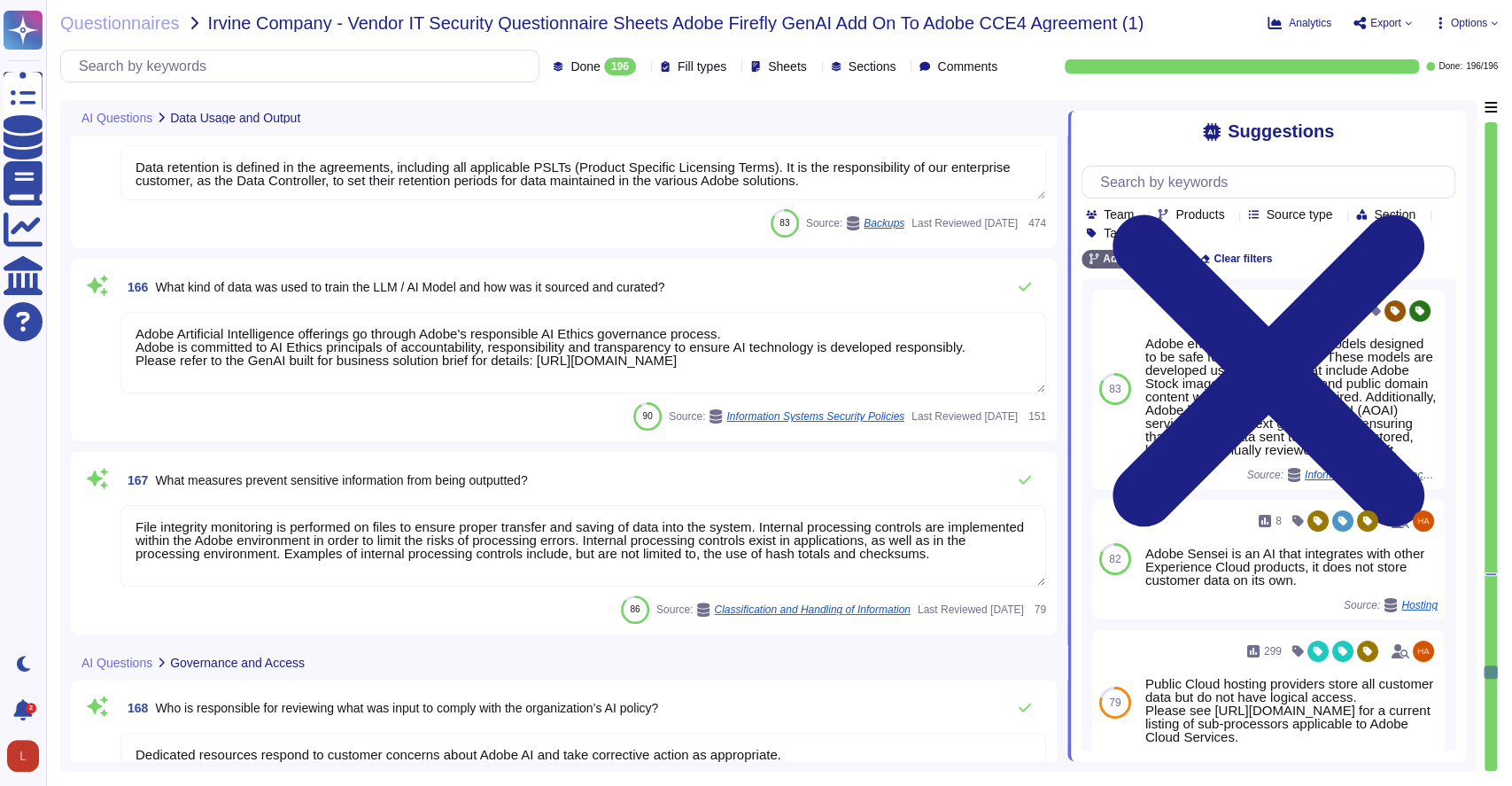
type textarea "Audit logs are stored and retained centrally at Adobe. A Security Incident and …"
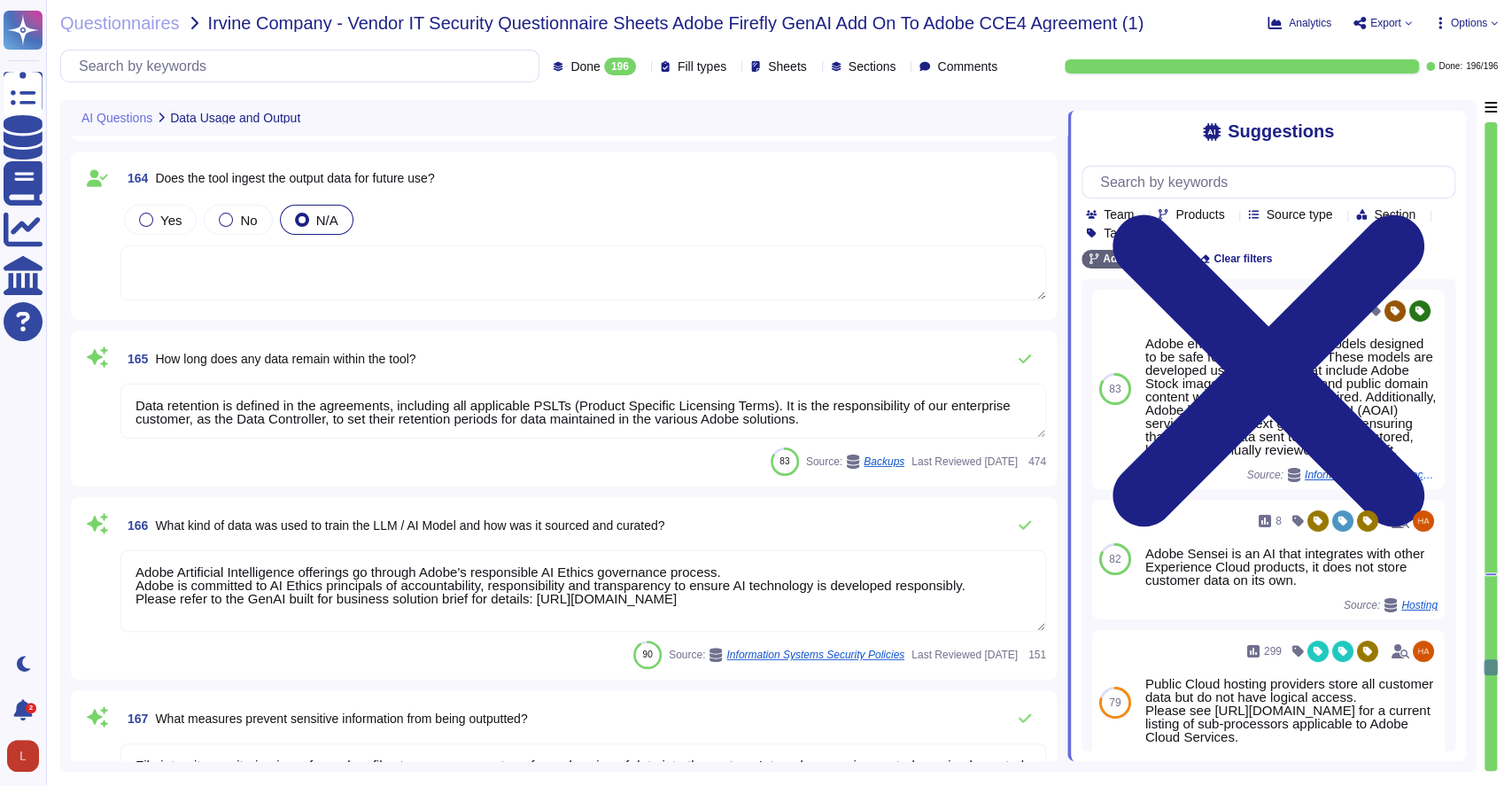
scroll to position [34242, 0]
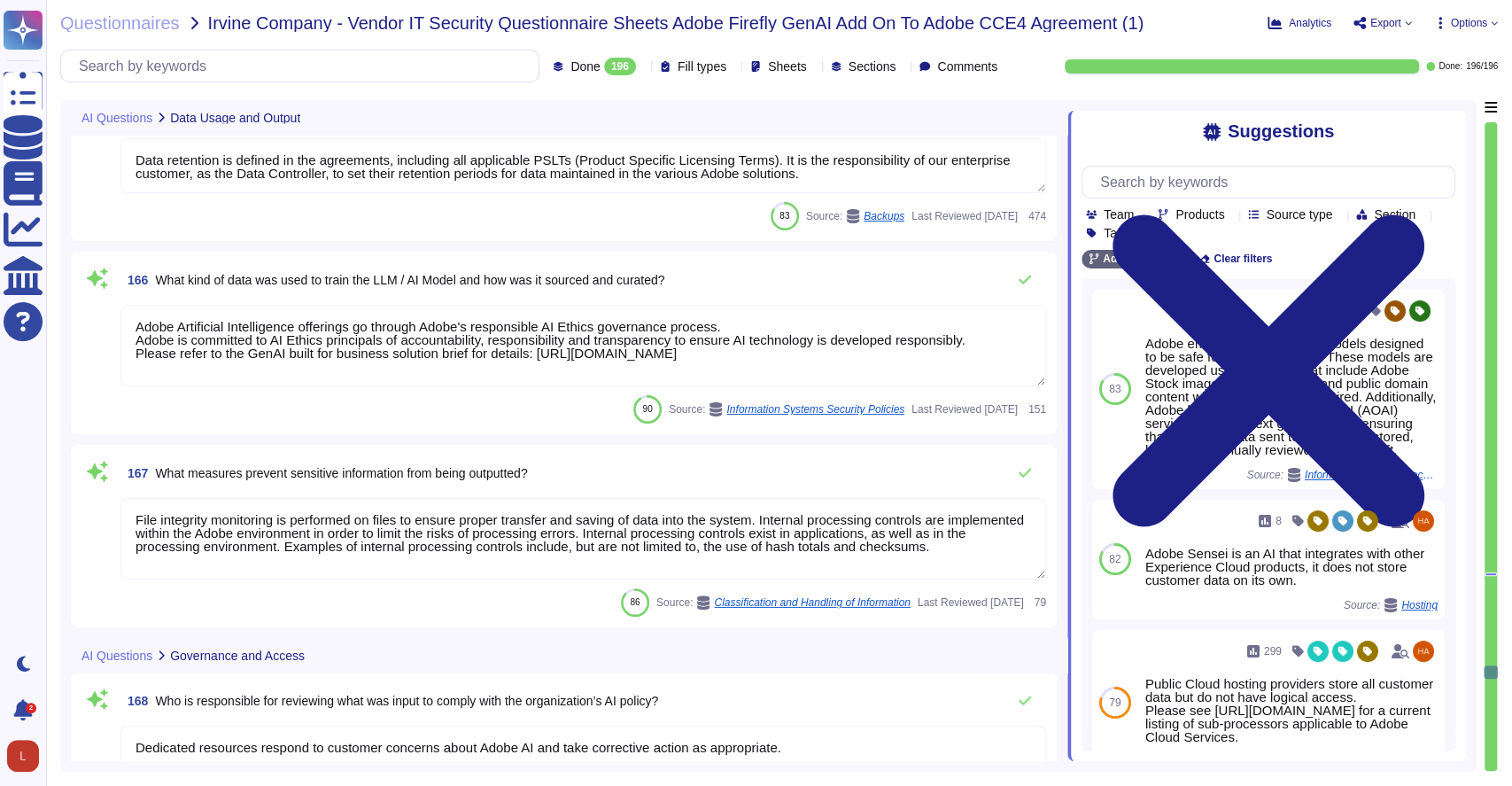
type textarea "Audit logs are stored and retained centrally at Adobe. A Security Incident and …"
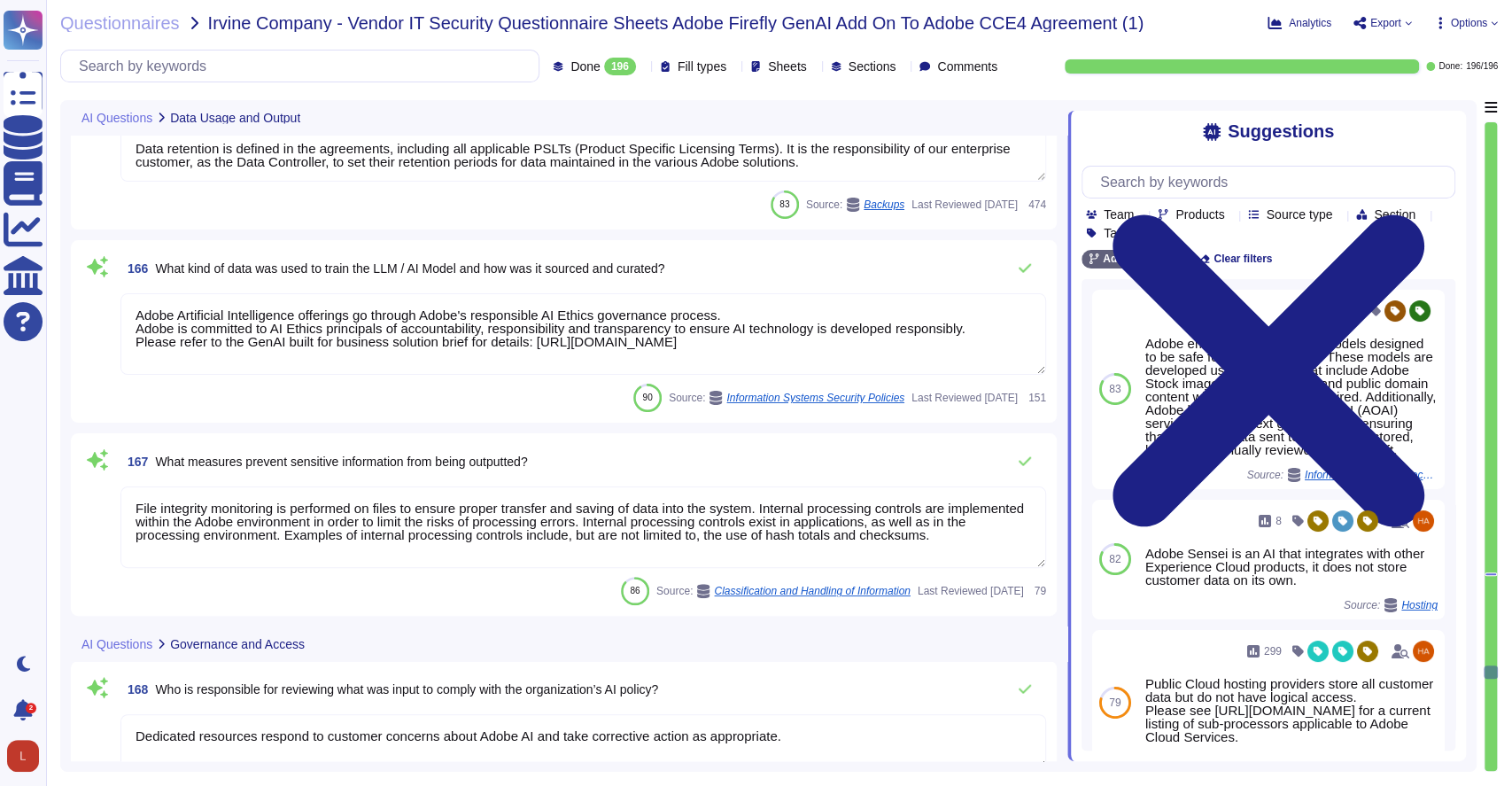
scroll to position [34528, 0]
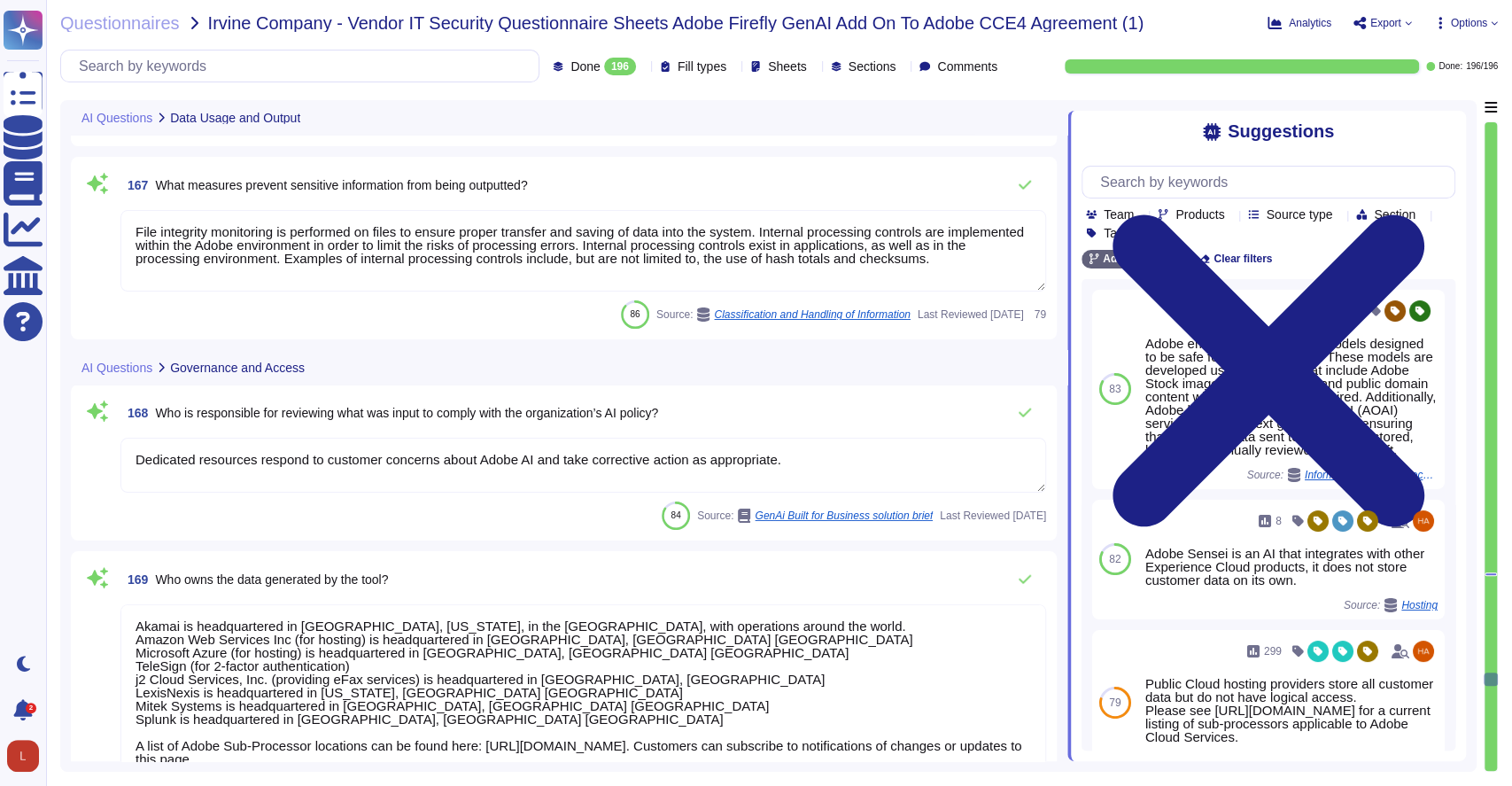
type textarea "Adobe has a Logical Access Policy and Data Classification and Handling Standard…"
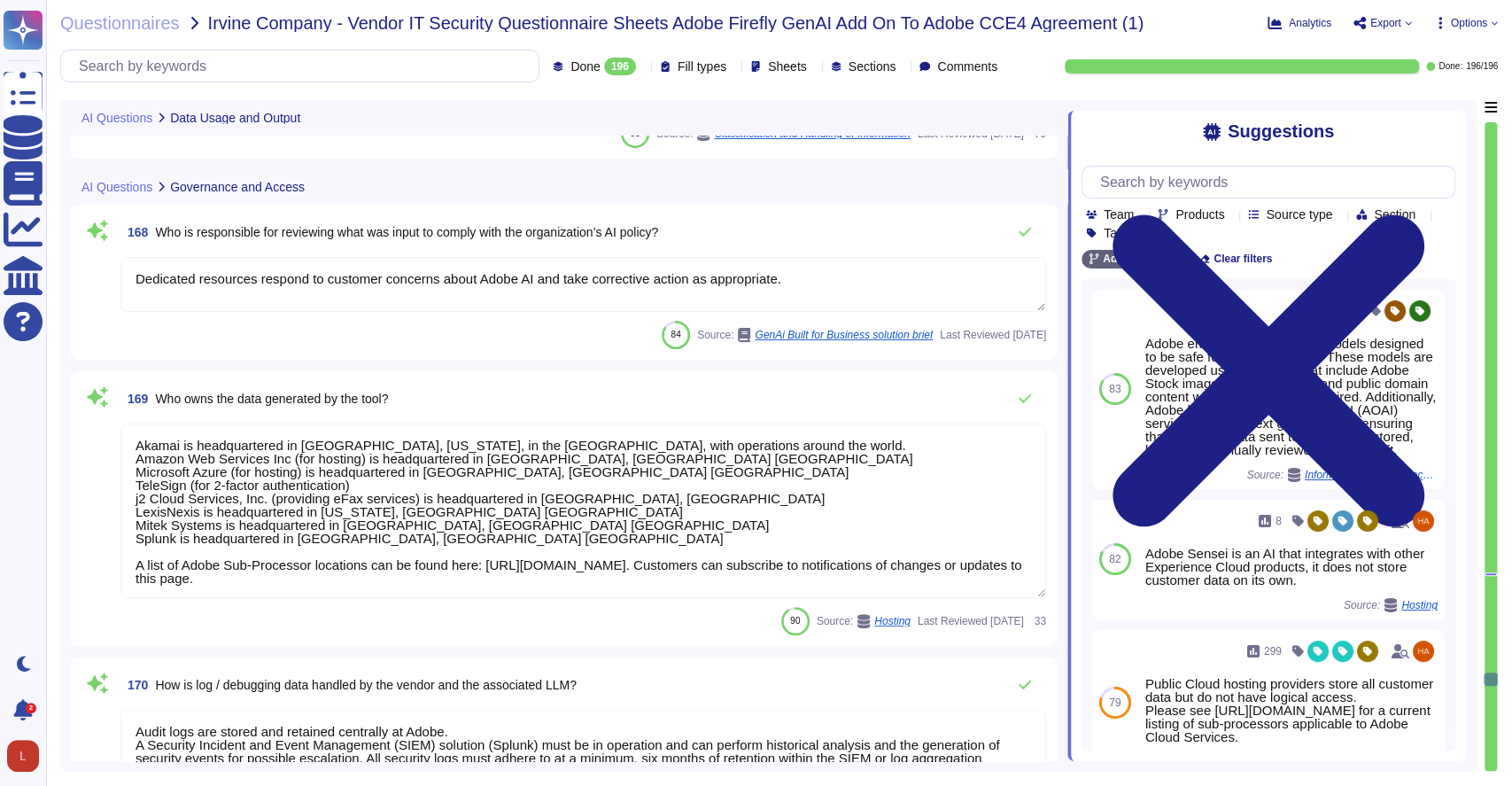
scroll to position [34960, 0]
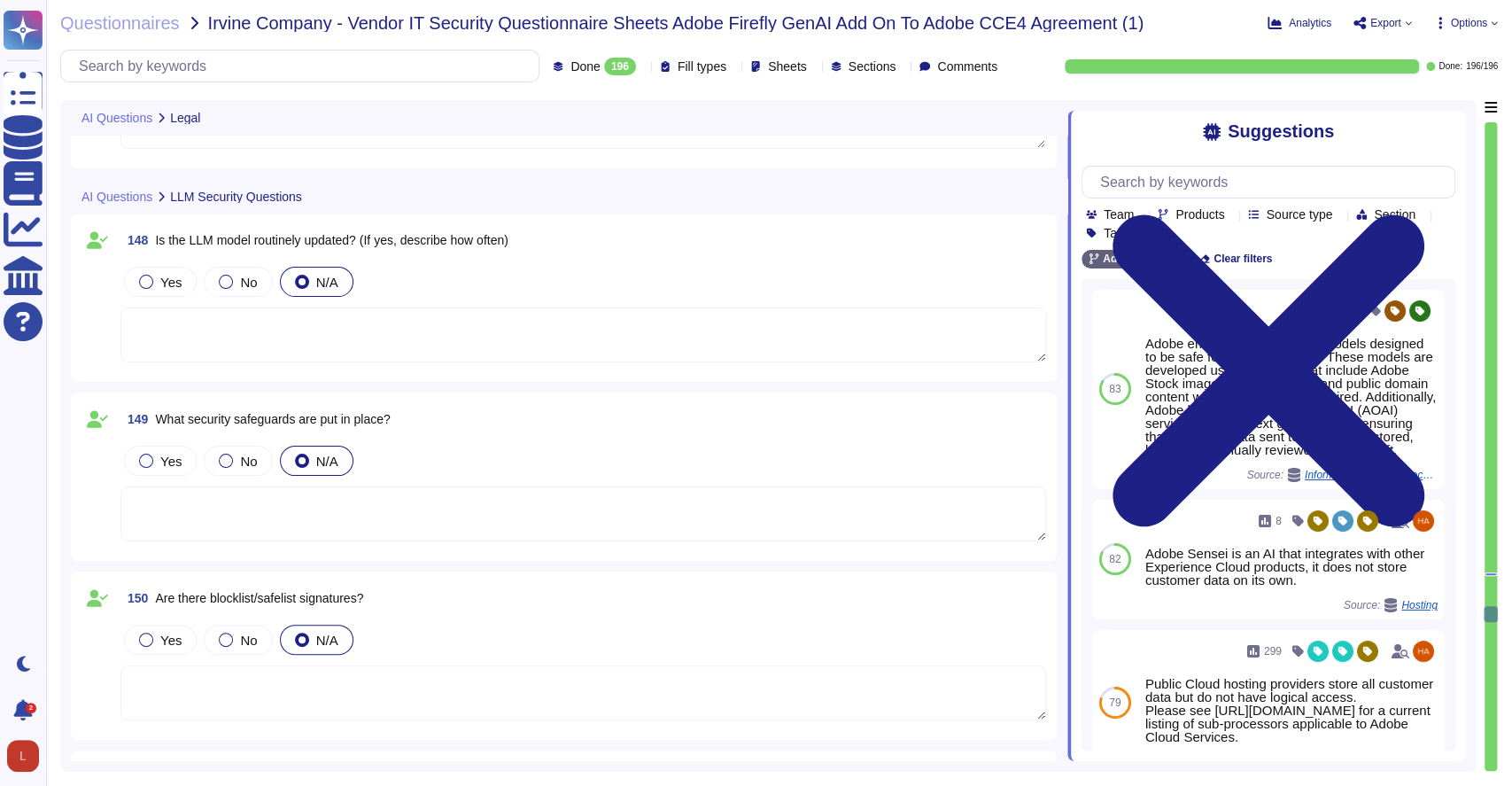
type textarea "N/A"
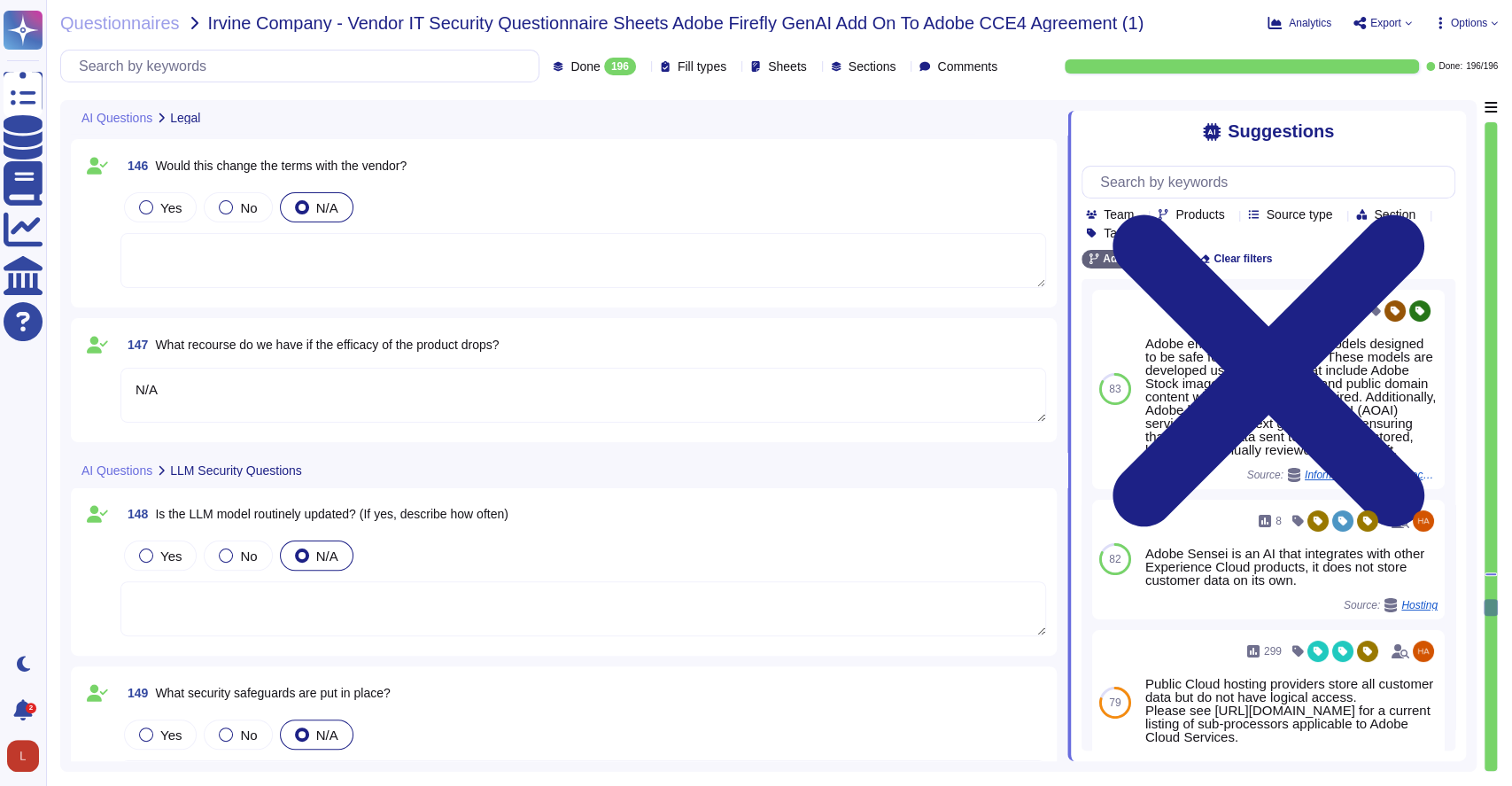
type textarea "(no change)"
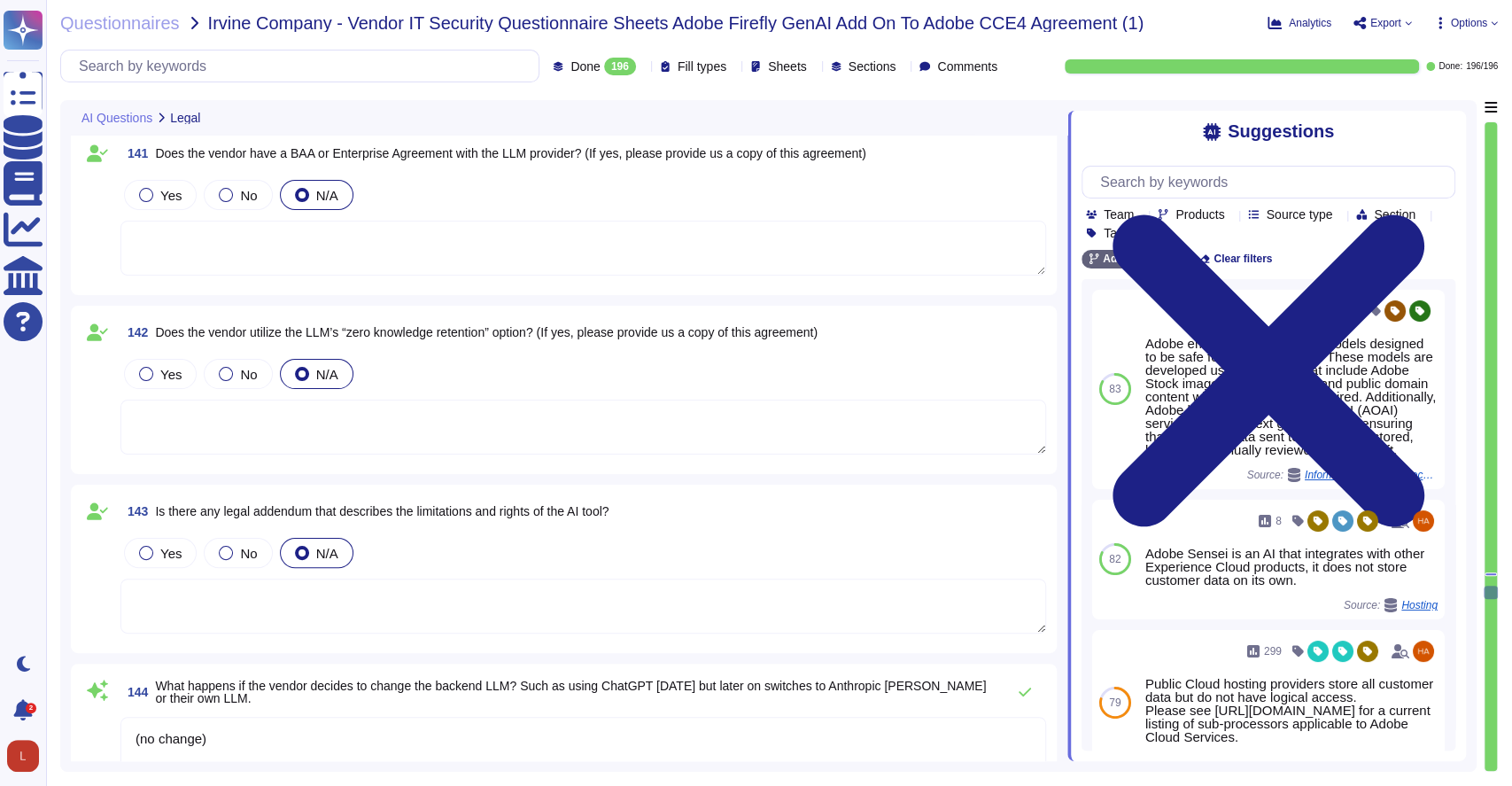
scroll to position [30405, 0]
type textarea "N/A"
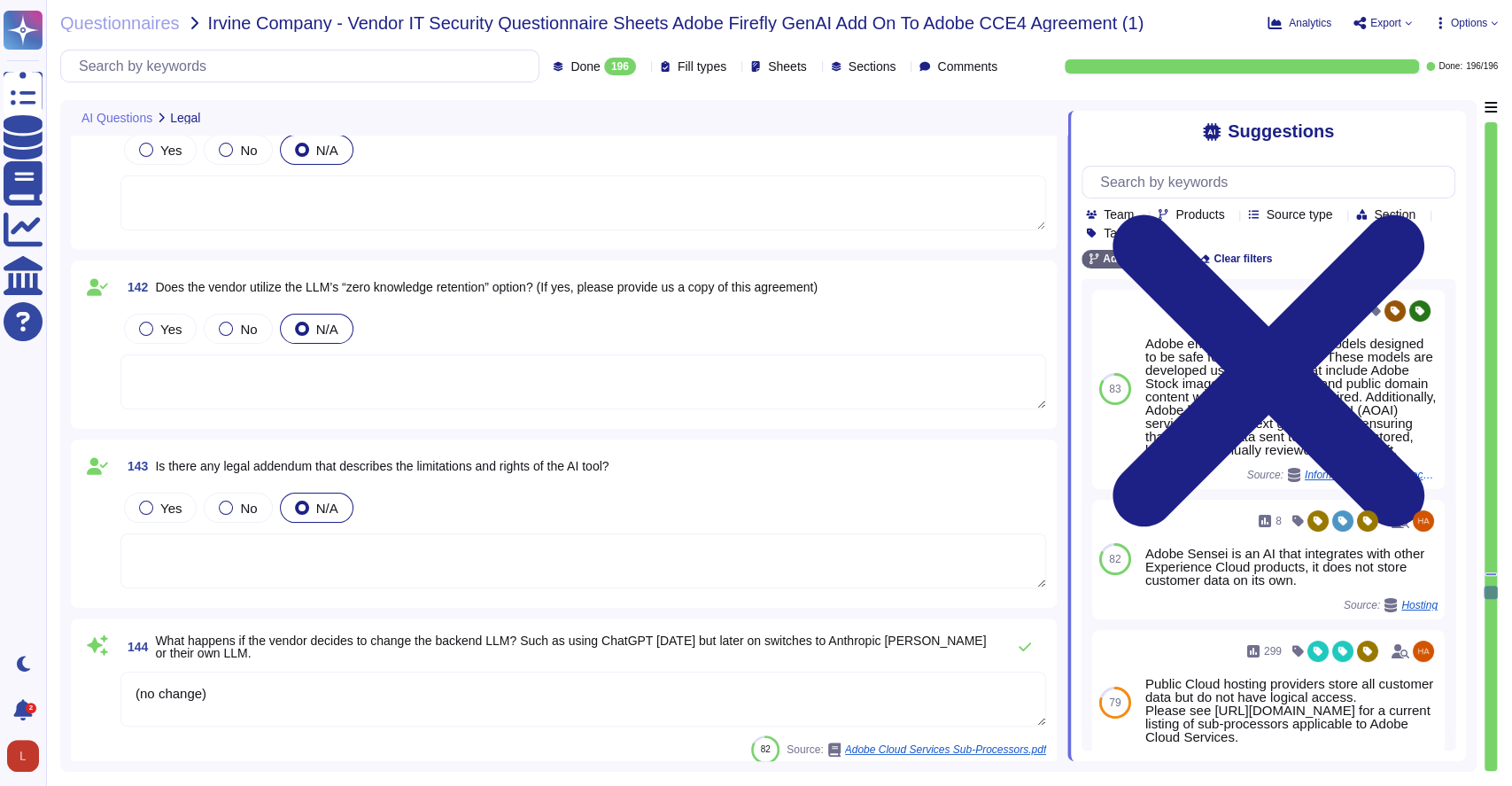
scroll to position [30456, 0]
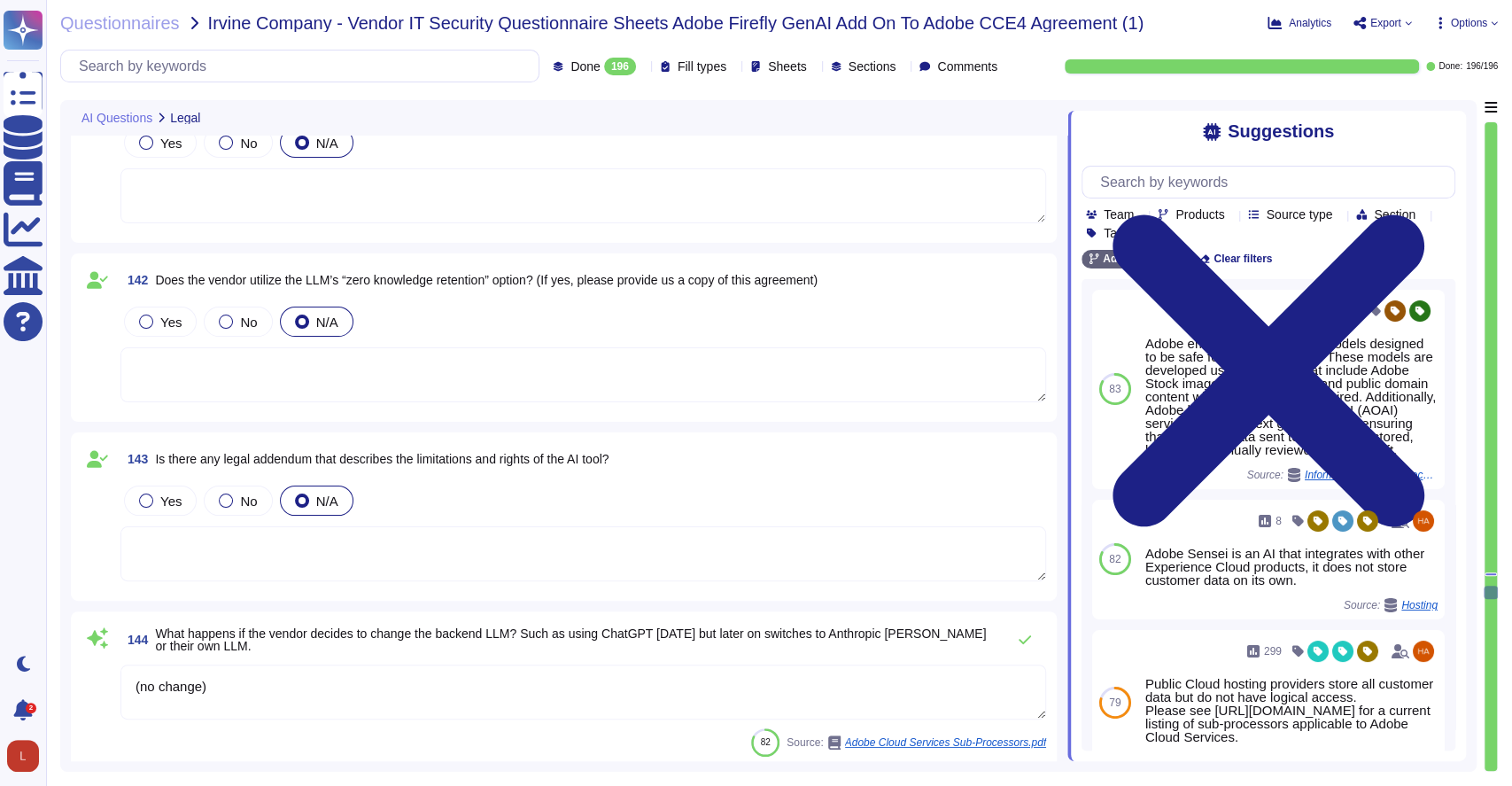
click at [175, 276] on span "Does the vendor utilize the LLM’s “zero knowledge retention” option? (If yes, p…" at bounding box center [486, 280] width 662 height 14
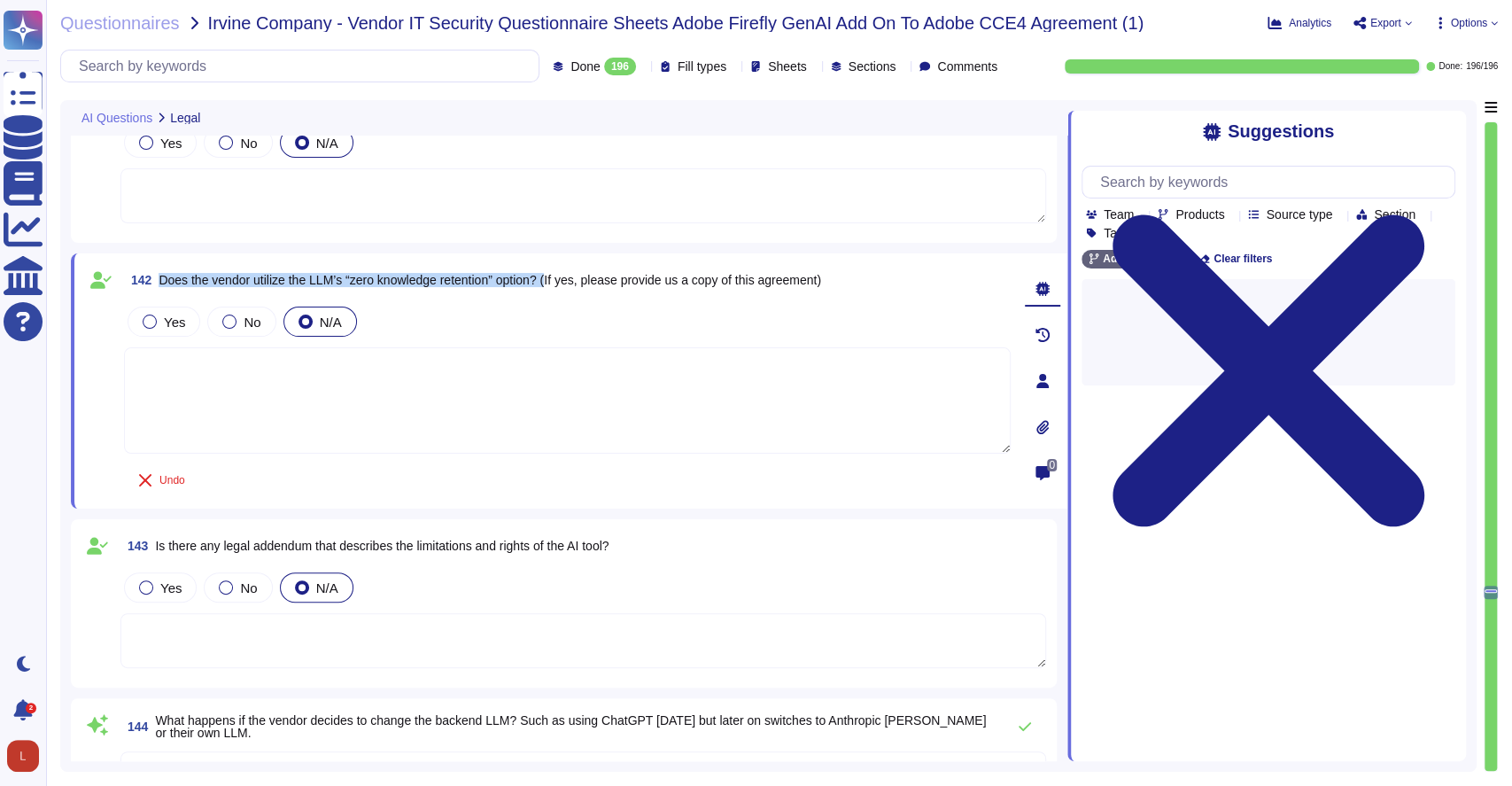
drag, startPoint x: 159, startPoint y: 276, endPoint x: 555, endPoint y: 282, distance: 396.0
click at [555, 282] on span "Does the vendor utilize the LLM’s “zero knowledge retention” option? (If yes, p…" at bounding box center [490, 280] width 662 height 14
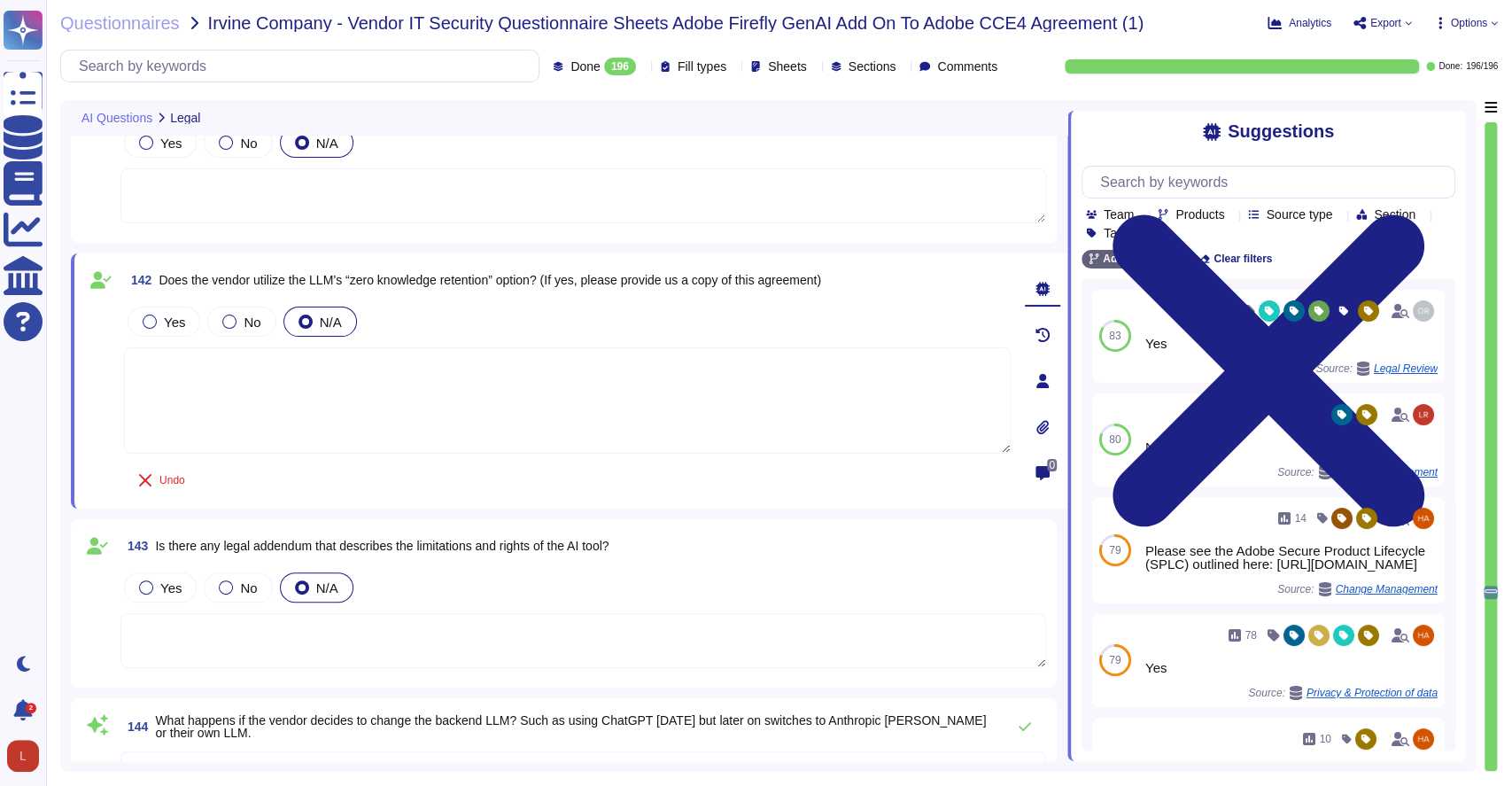
click at [319, 409] on textarea at bounding box center [567, 400] width 887 height 106
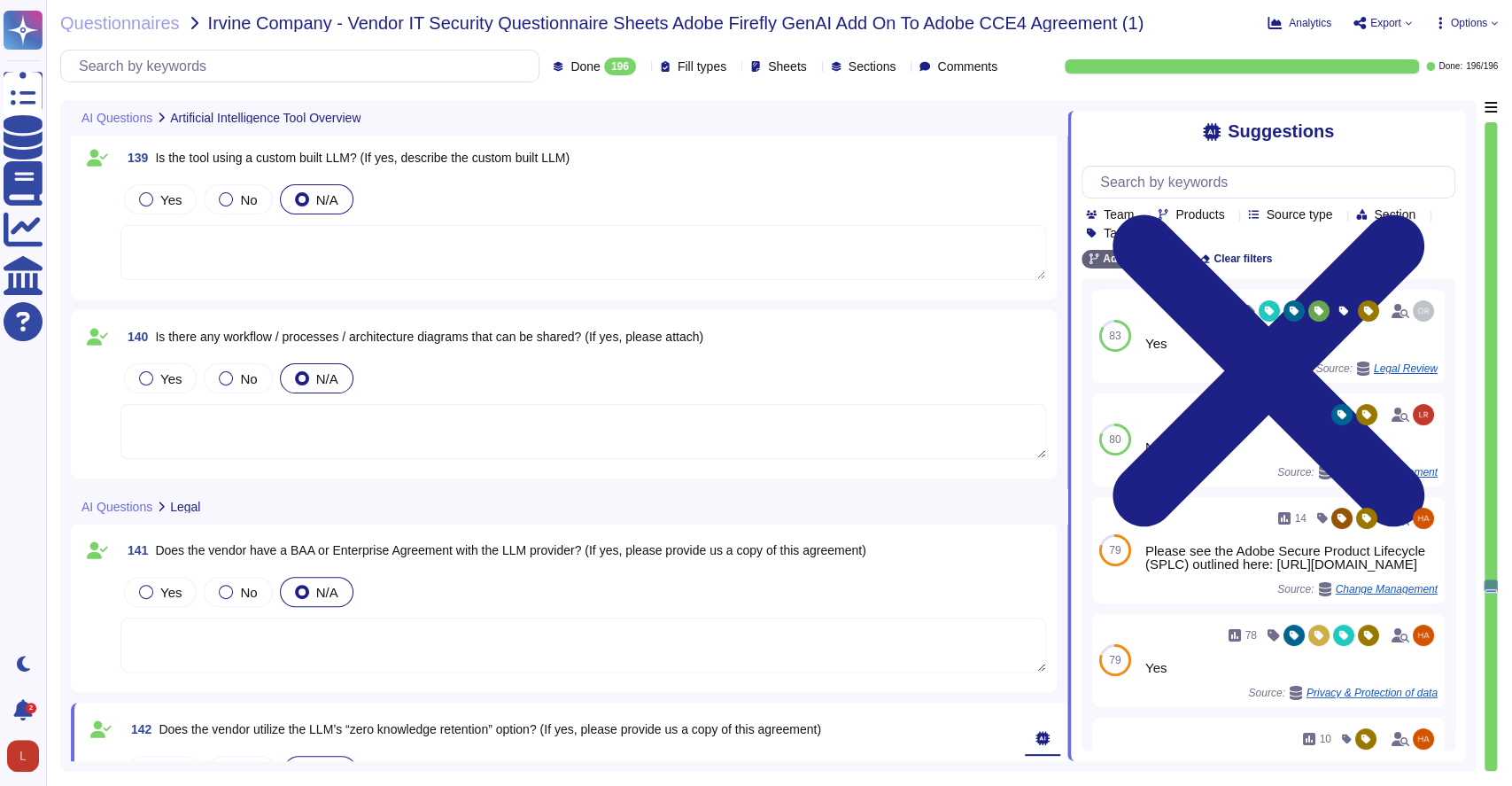
scroll to position [29986, 0]
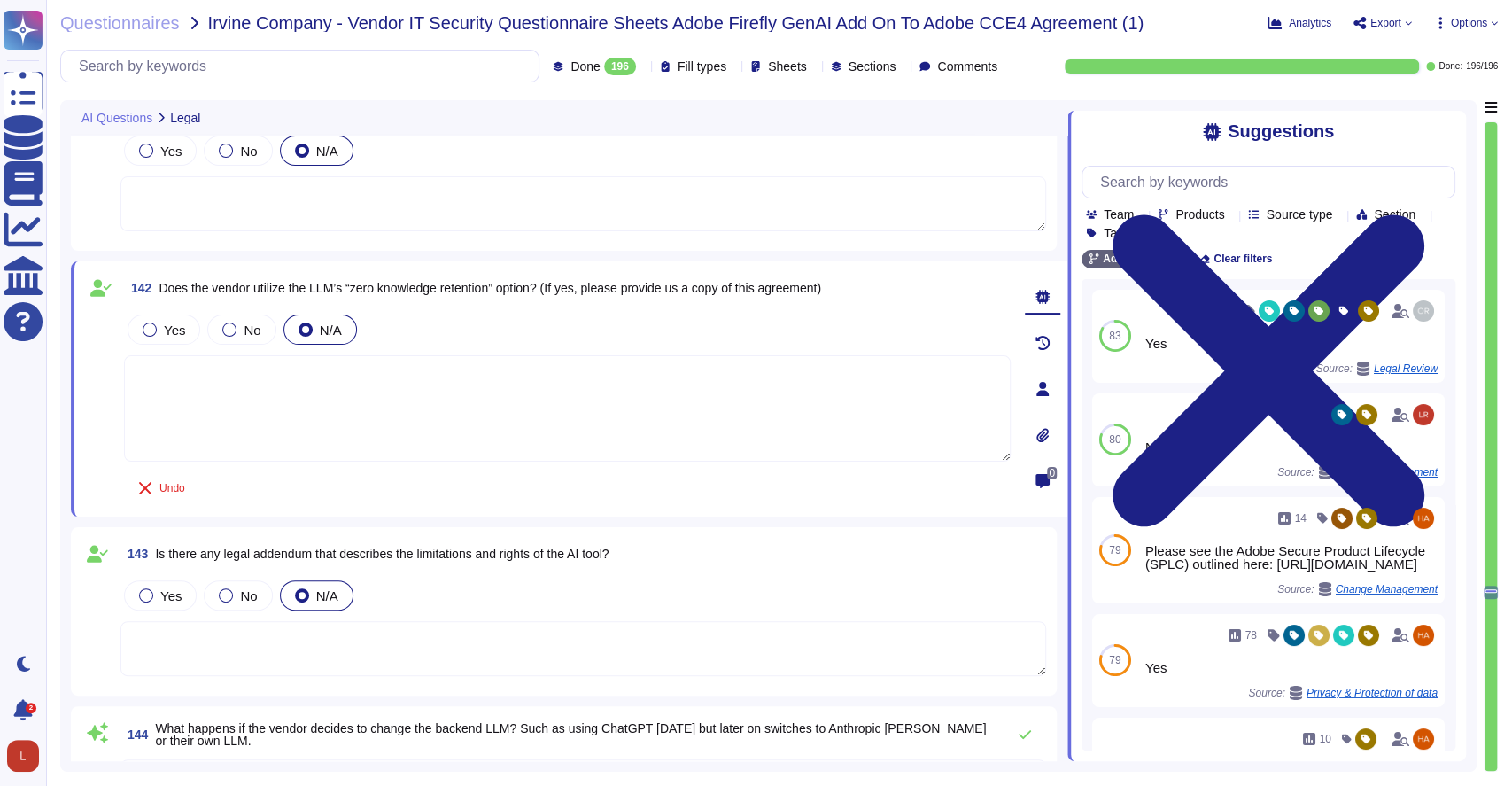
type textarea "N/A"
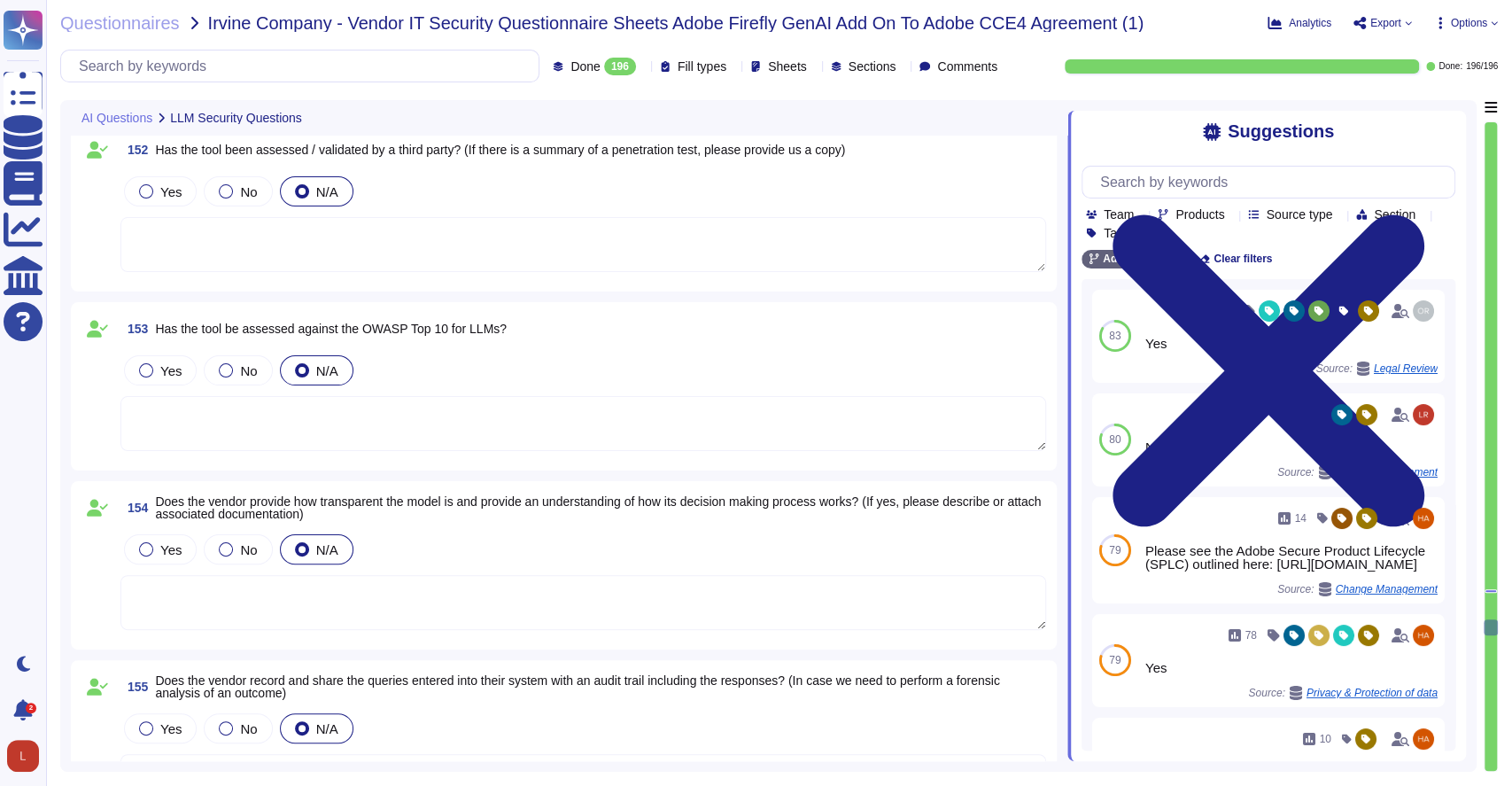
scroll to position [32269, 0]
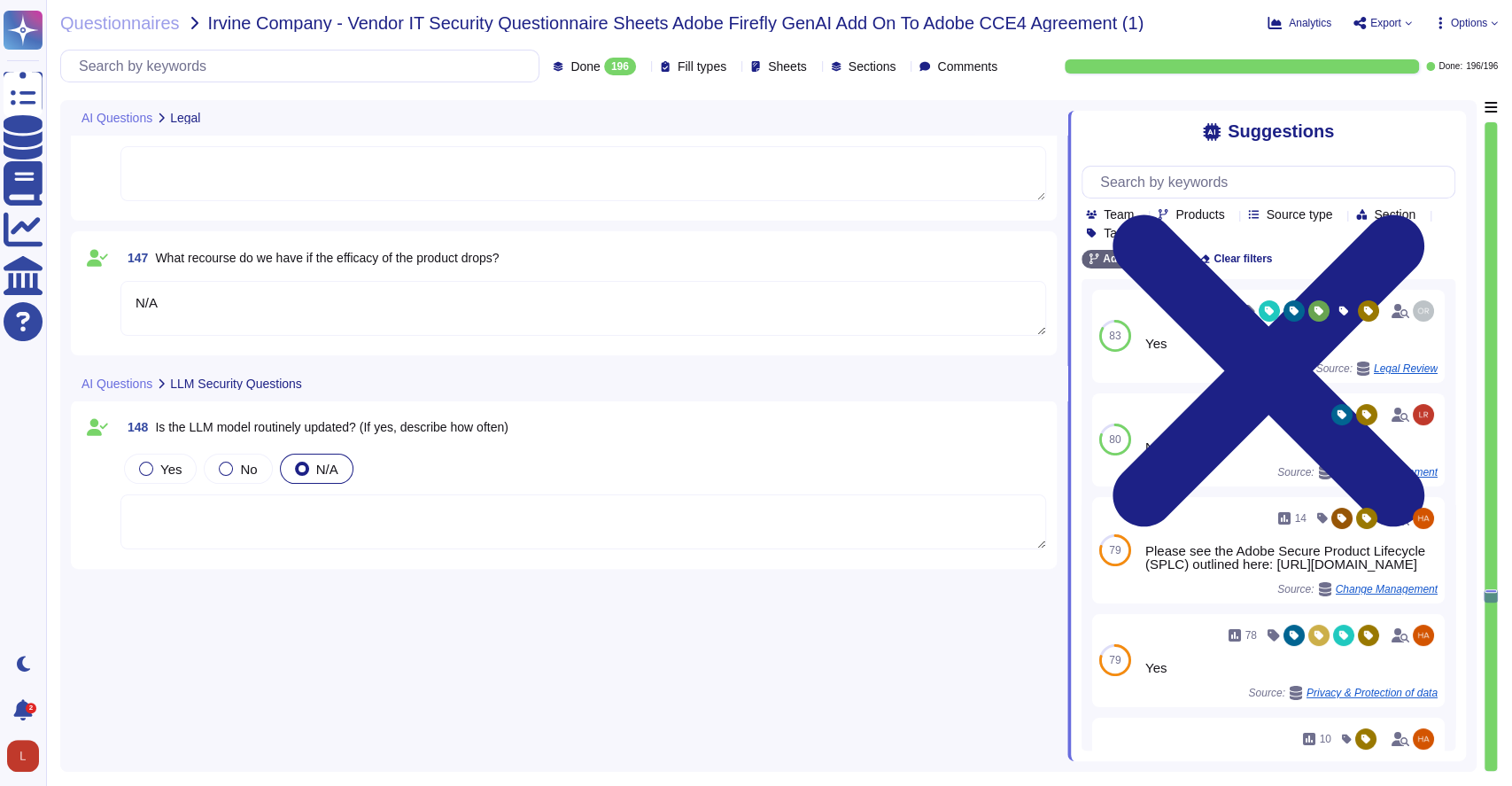
type textarea "(no change)"
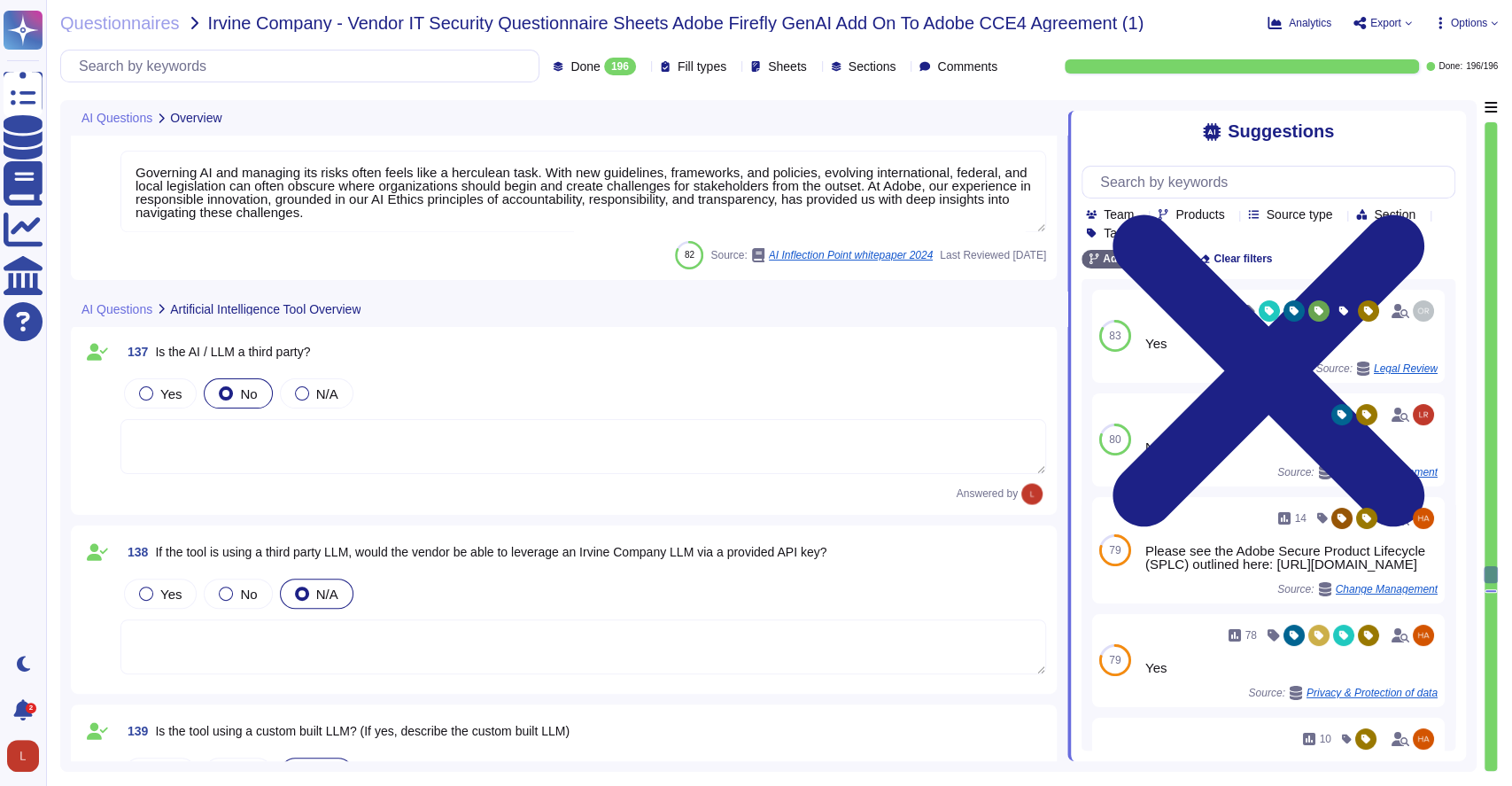
type textarea "Acrobat Premium; Creative cloud all Apps, Creative Cloud Single Apps, FireFly S…"
type textarea "As the data controller, you will determine the personal data that Adobe process…"
type textarea "Governing AI and managing its risks often feels like a herculean task. With new…"
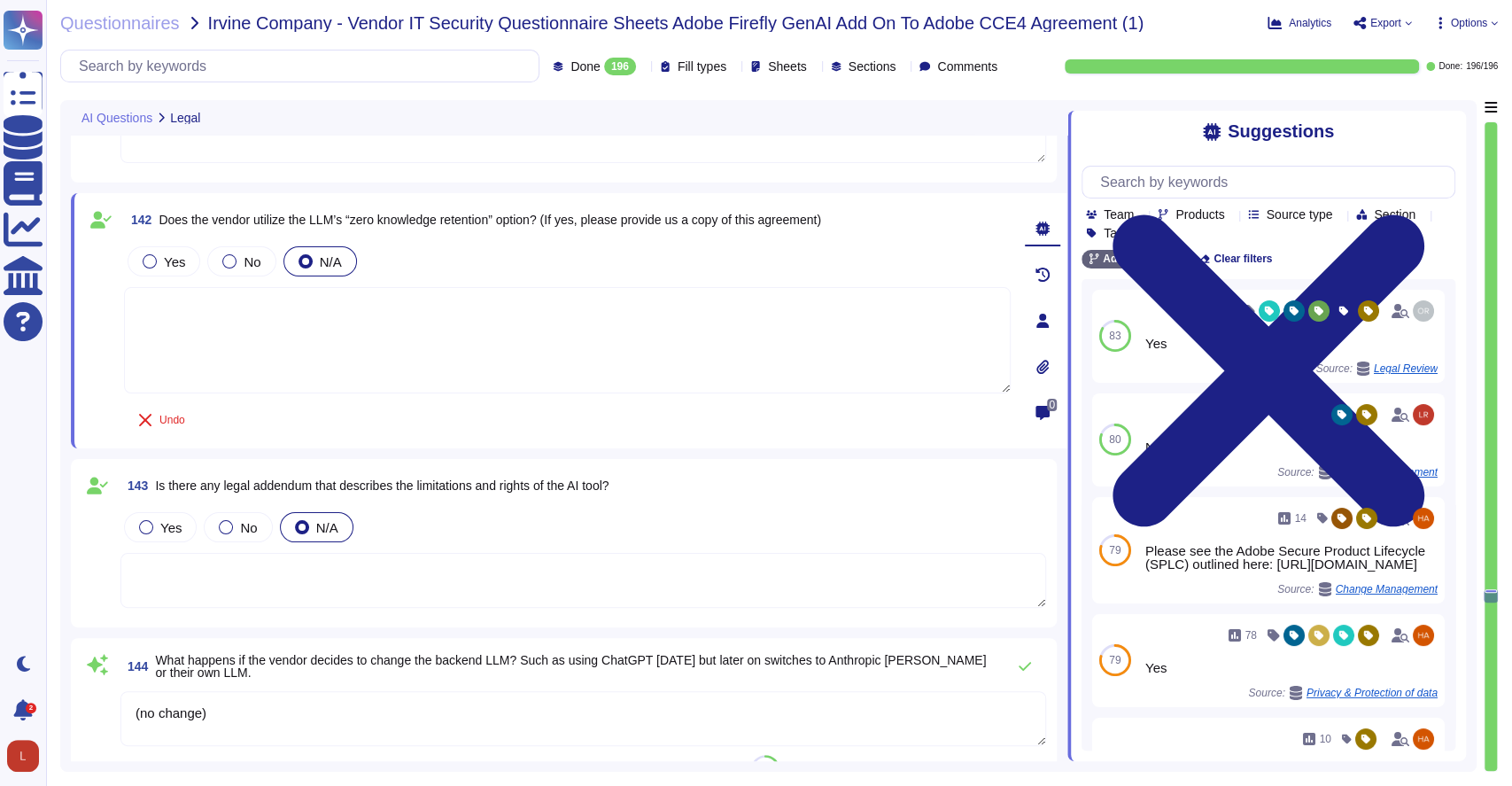
scroll to position [30553, 0]
type textarea "(no change)"
type textarea "N/A"
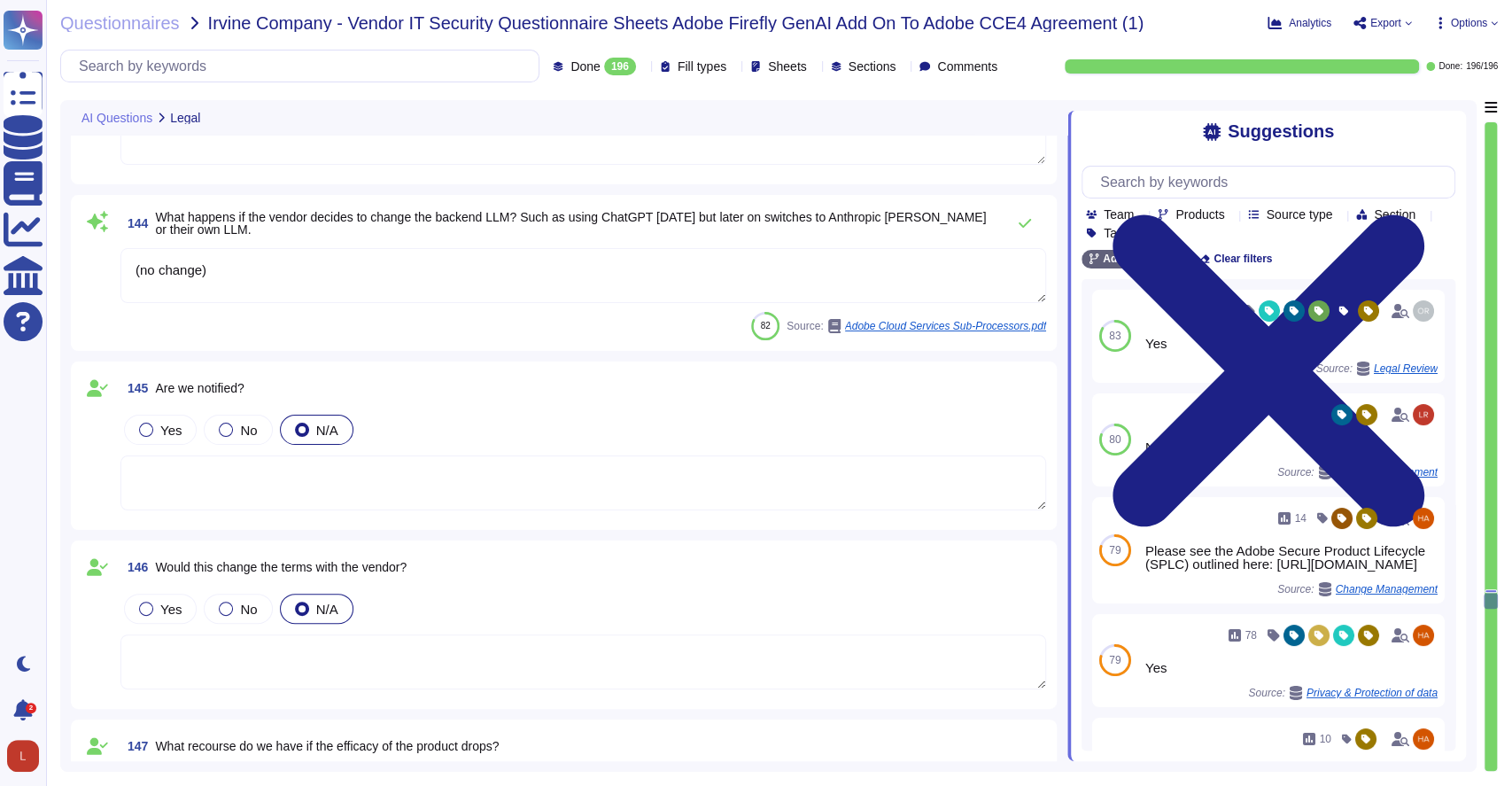
scroll to position [30846, 0]
click at [220, 274] on textarea "(no change)" at bounding box center [583, 275] width 926 height 55
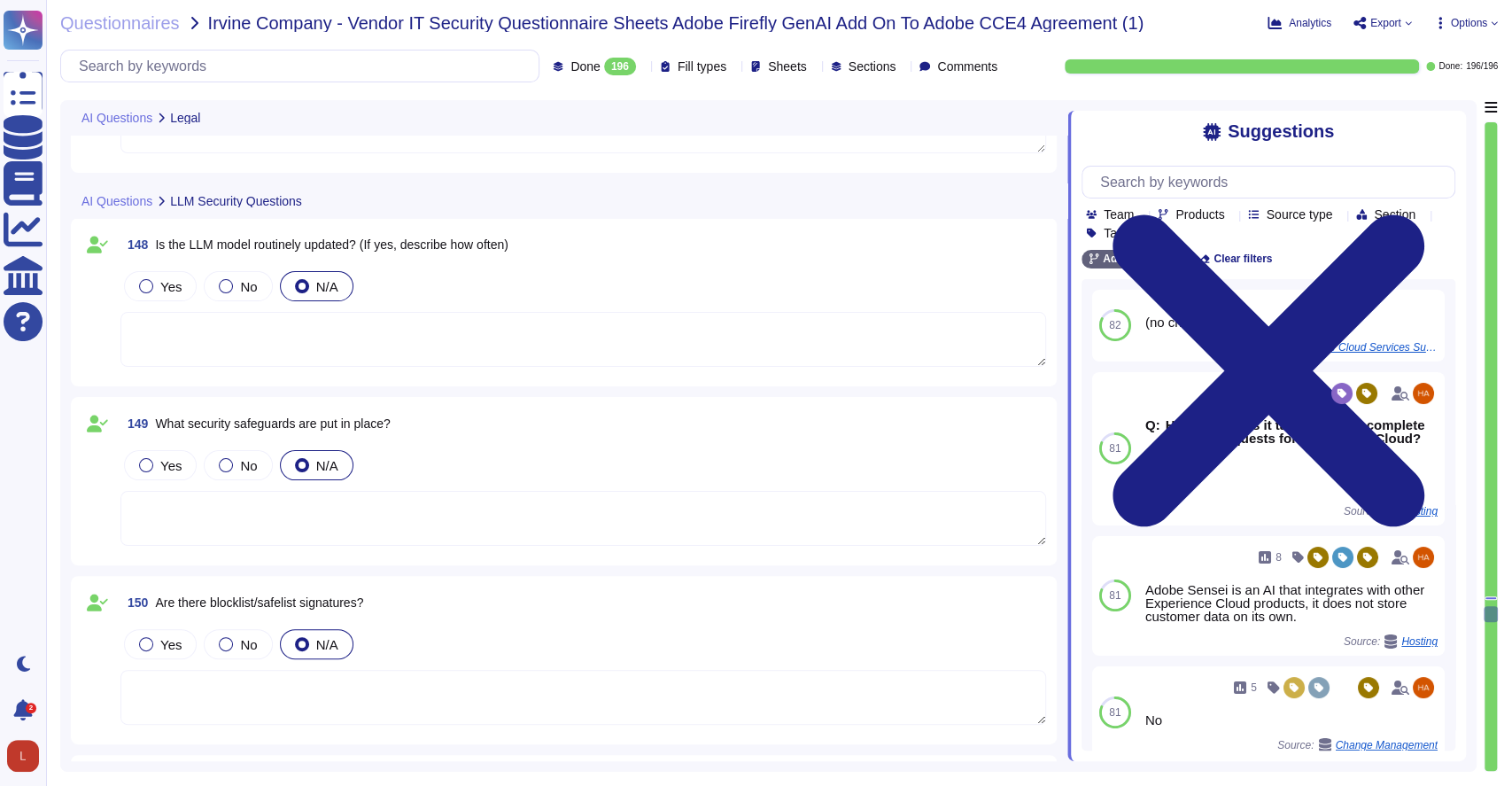
scroll to position [31532, 0]
click at [157, 344] on textarea at bounding box center [583, 337] width 926 height 55
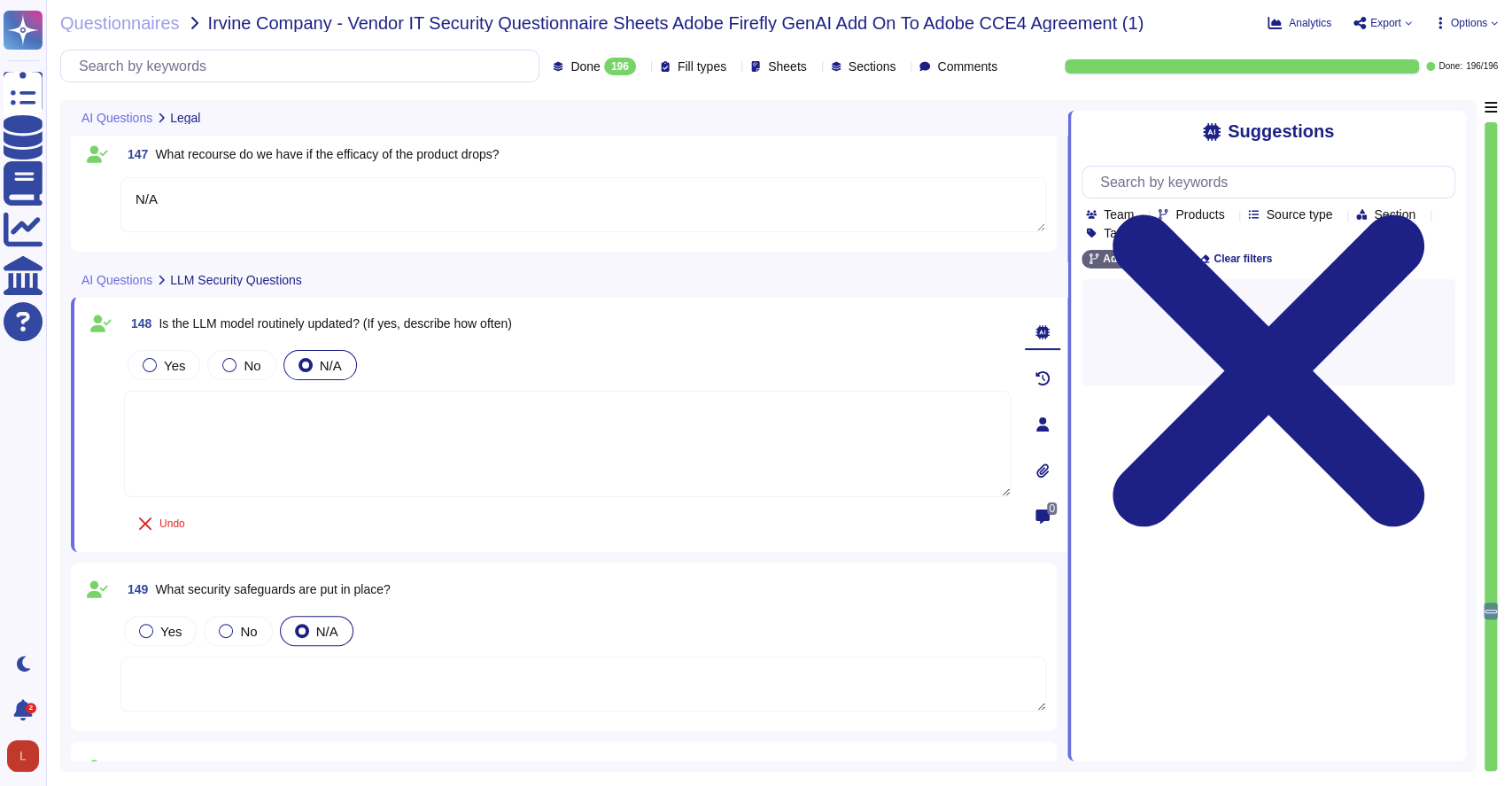
type textarea "N/A"
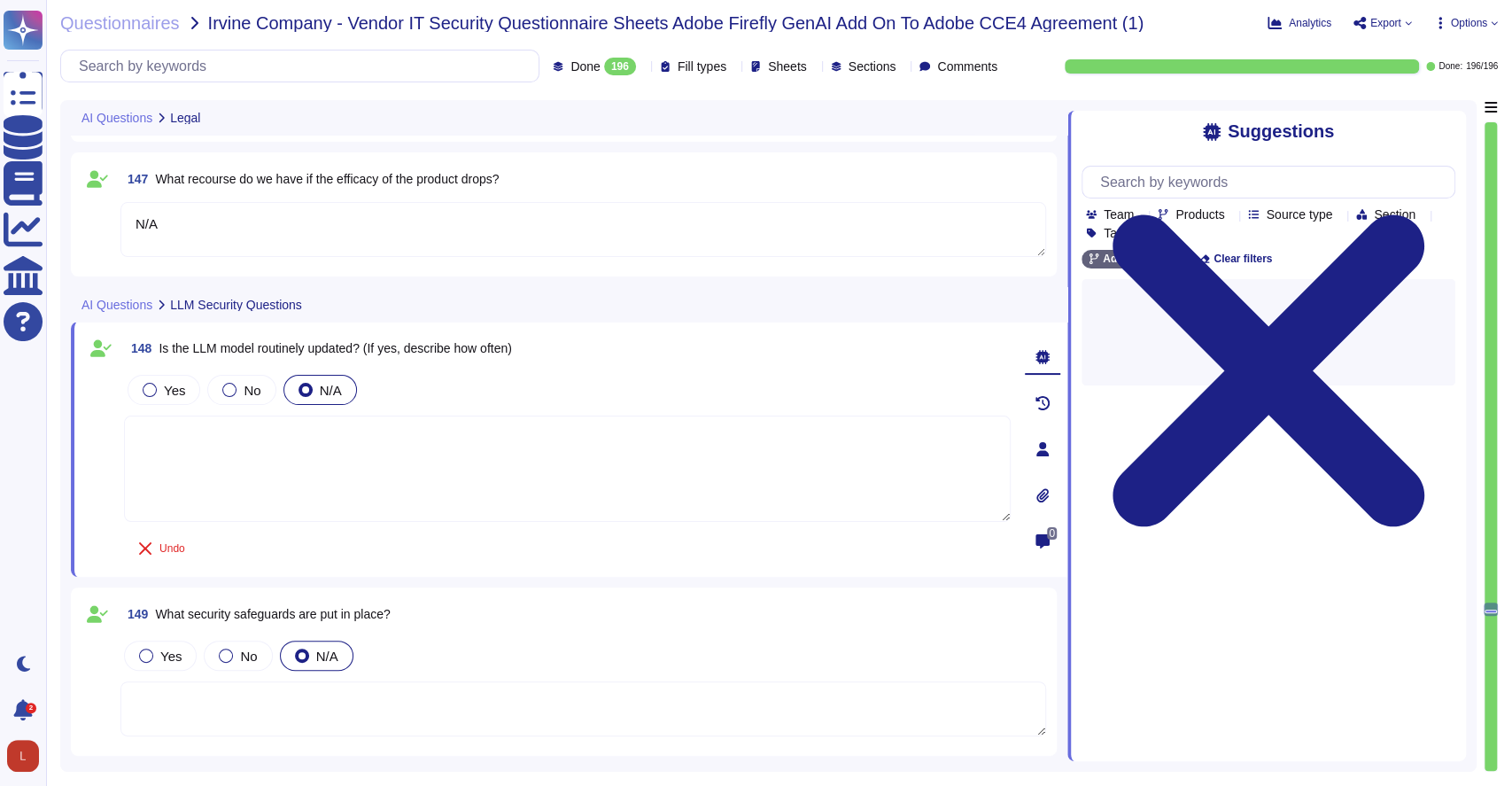
type textarea "(no change)"
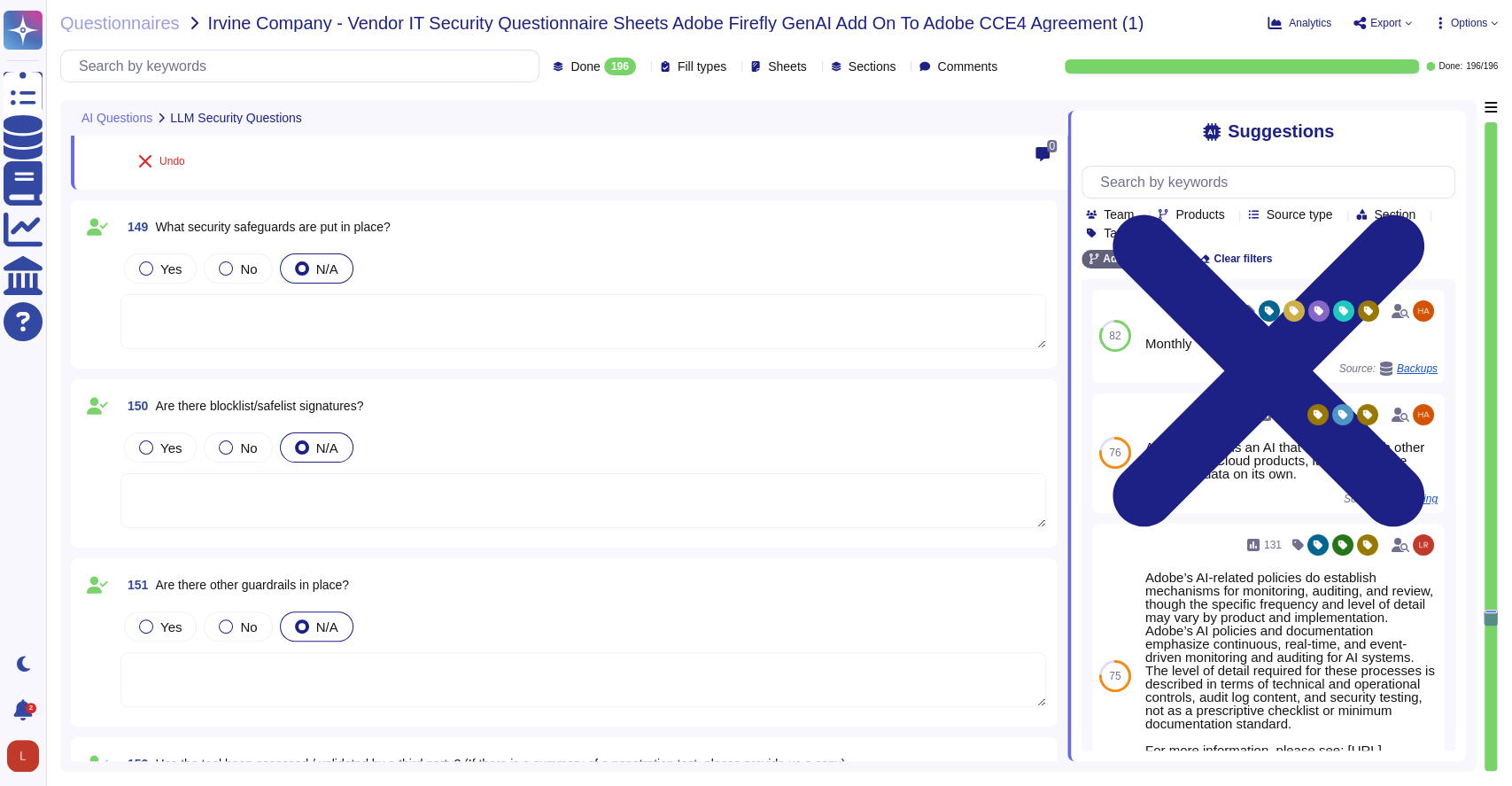
scroll to position [31686, 0]
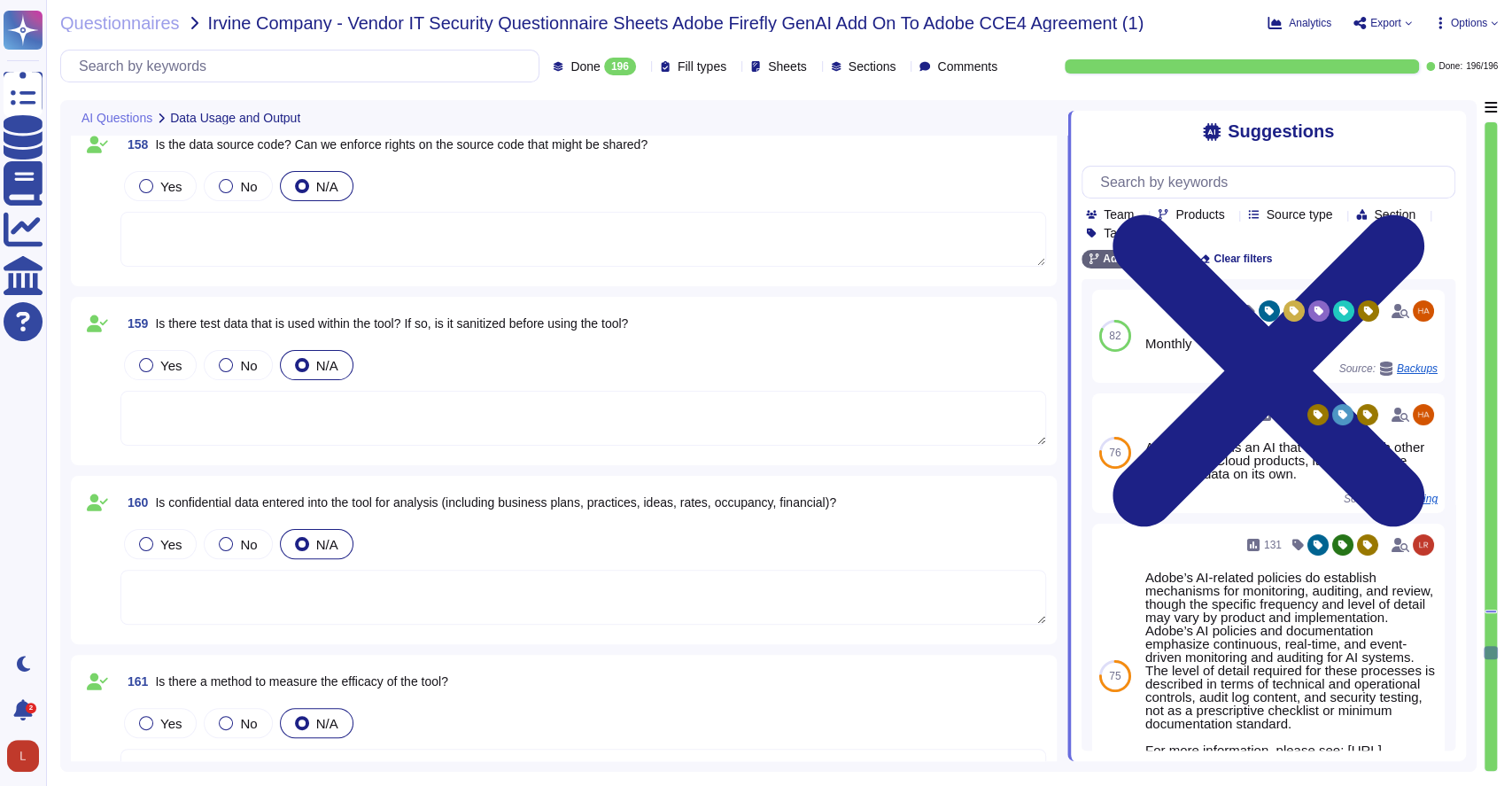
type textarea "Data retention is defined in the agreements, including all applicable PSLTs (Pr…"
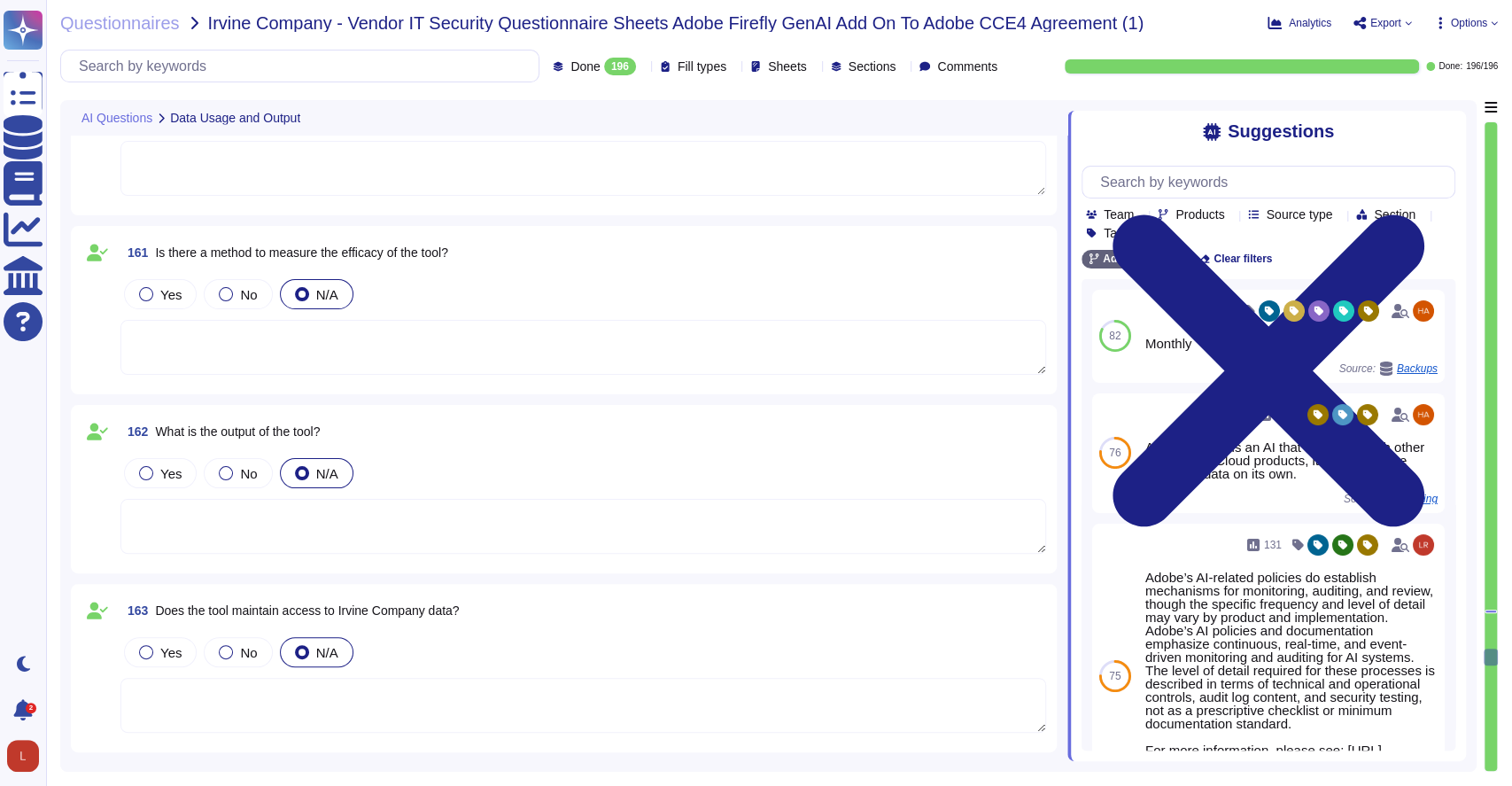
type textarea "Adobe Artificial Intelligence offerings go through Adobe's responsible AI Ethic…"
type textarea "File integrity monitoring is performed on files to ensure proper transfer and s…"
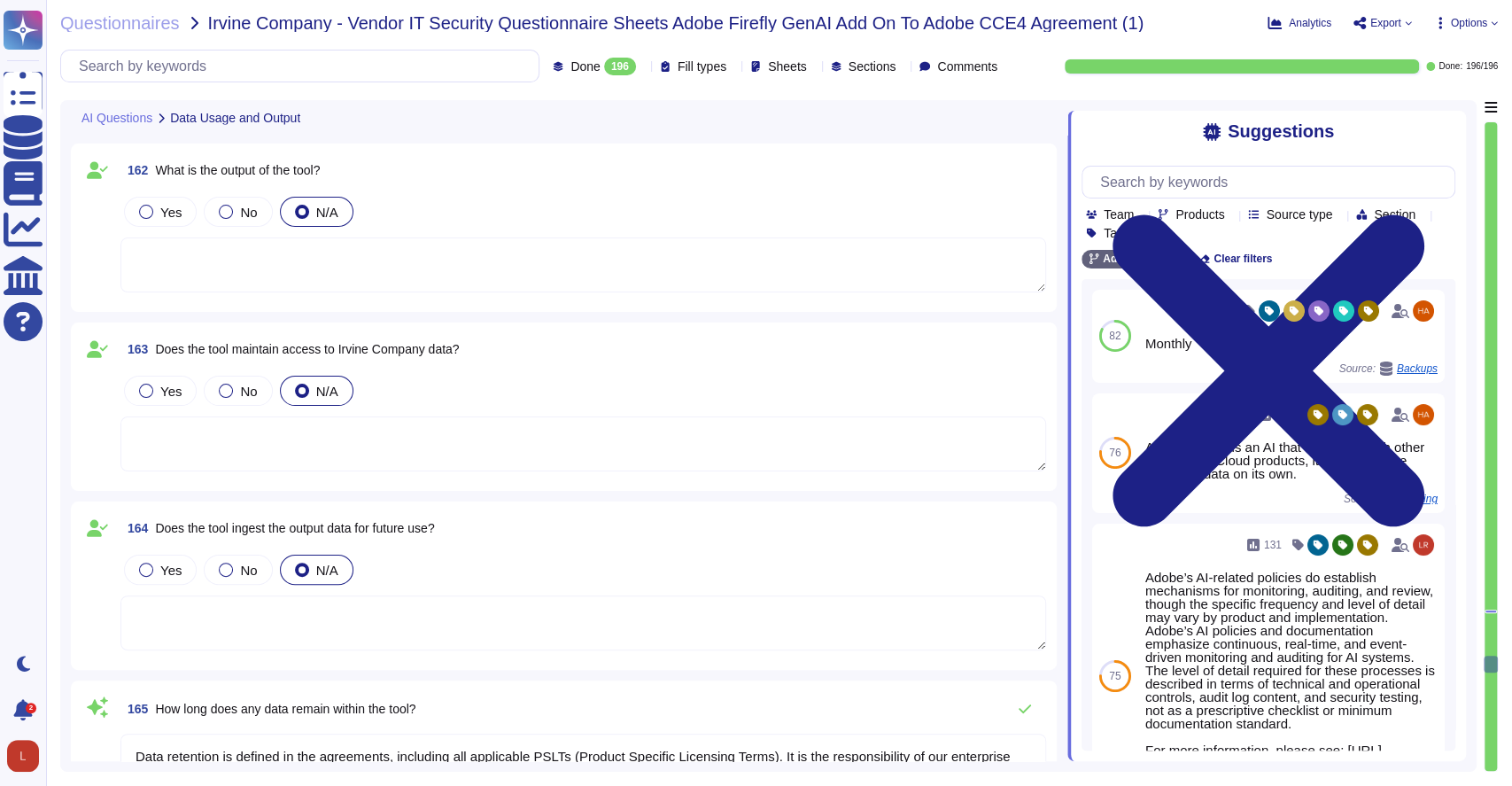
type textarea "Dedicated resources respond to customer concerns about Adobe AI and take correc…"
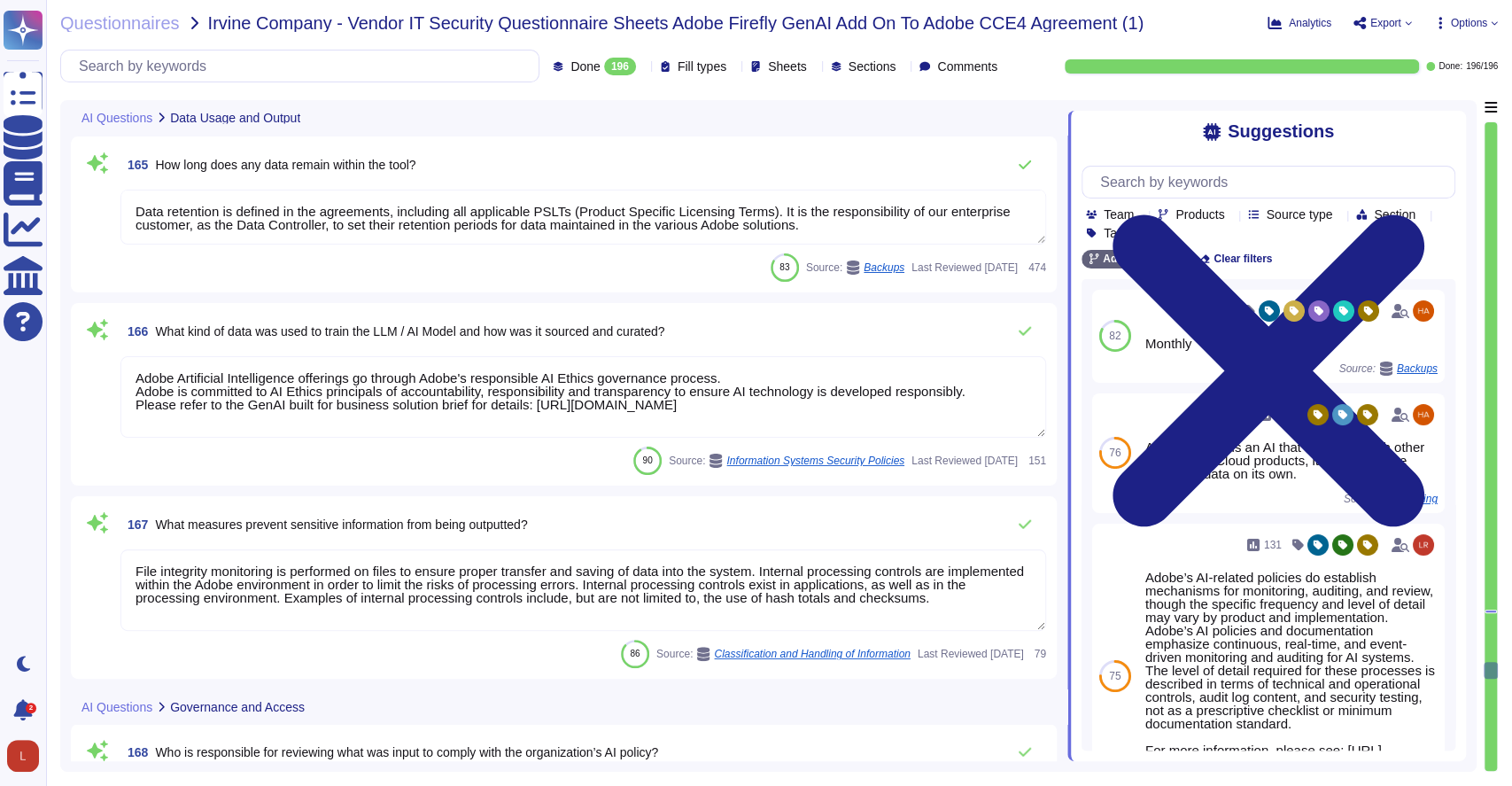
type textarea "Akamai is headquartered in [GEOGRAPHIC_DATA], [US_STATE], in the [GEOGRAPHIC_DA…"
type textarea "Audit logs are stored and retained centrally at Adobe. A Security Incident and …"
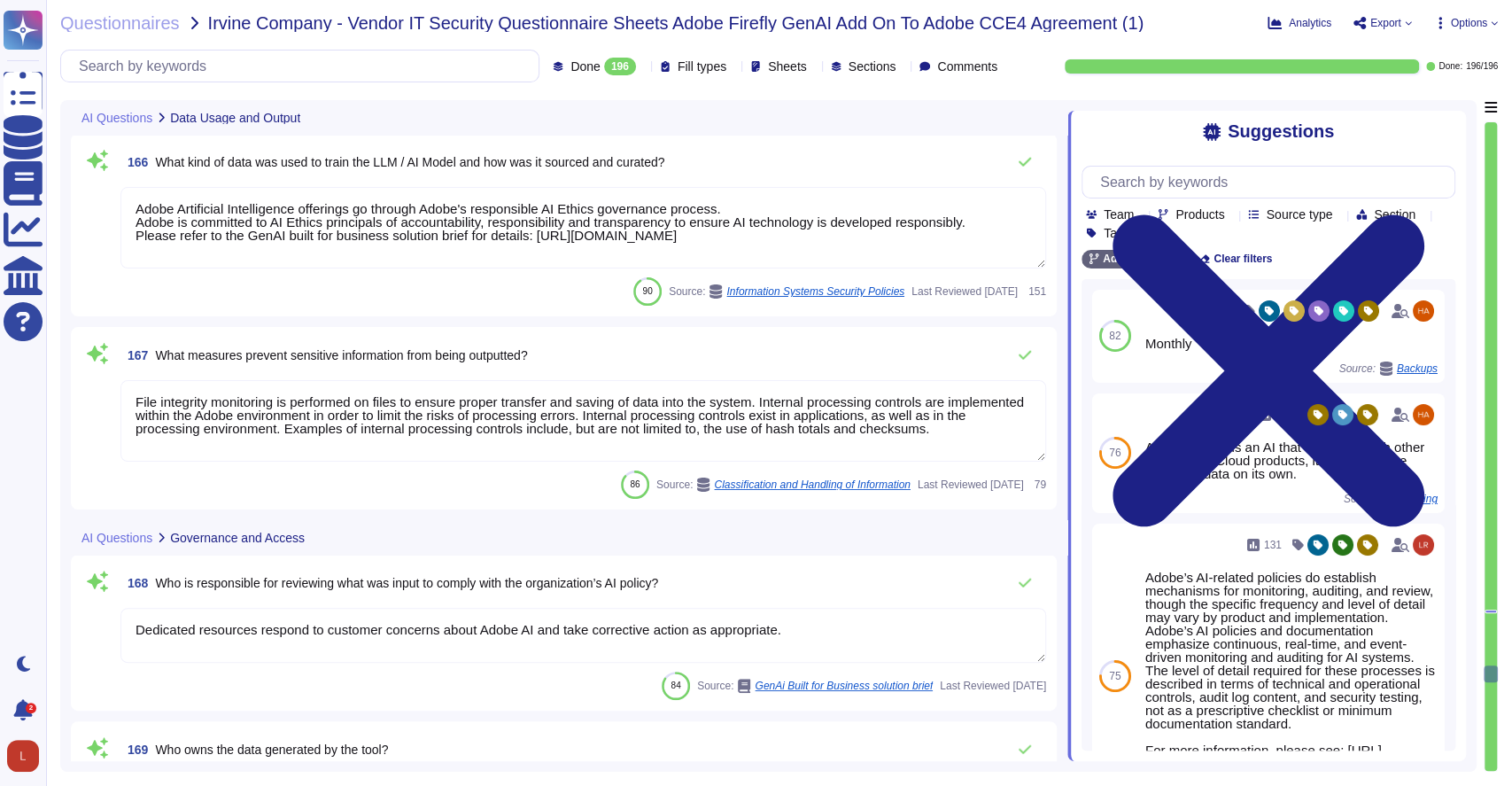
scroll to position [34656, 0]
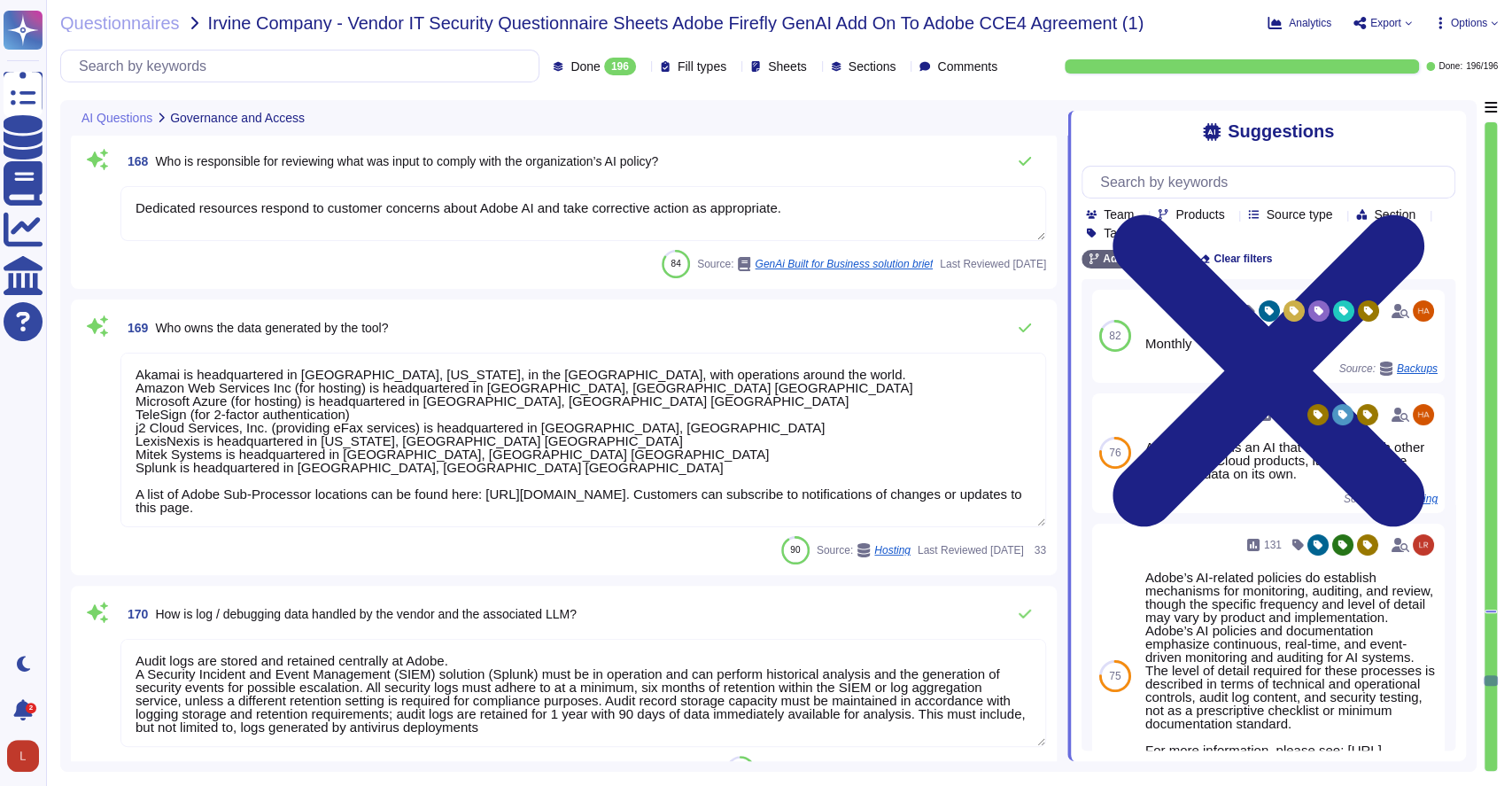
type textarea "Adobe has a Logical Access Policy and Data Classification and Handling Standard…"
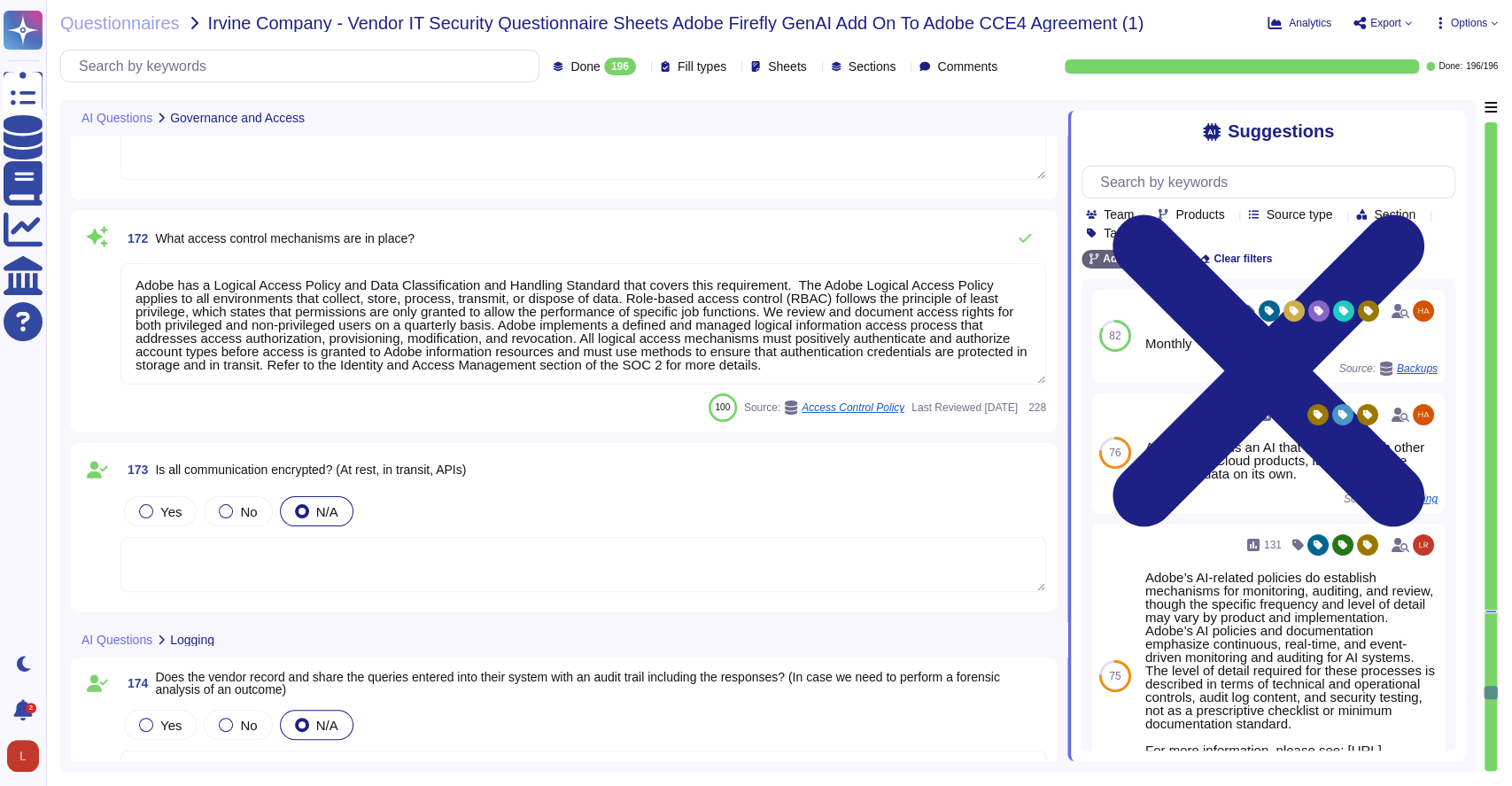
scroll to position [35777, 0]
drag, startPoint x: 1488, startPoint y: 498, endPoint x: 1509, endPoint y: 311, distance: 188.2
click at [1509, 311] on div "Questionnaires Irvine Company - Vendor IT Security Questionnaire Sheets Adobe F…" at bounding box center [779, 393] width 1466 height 786
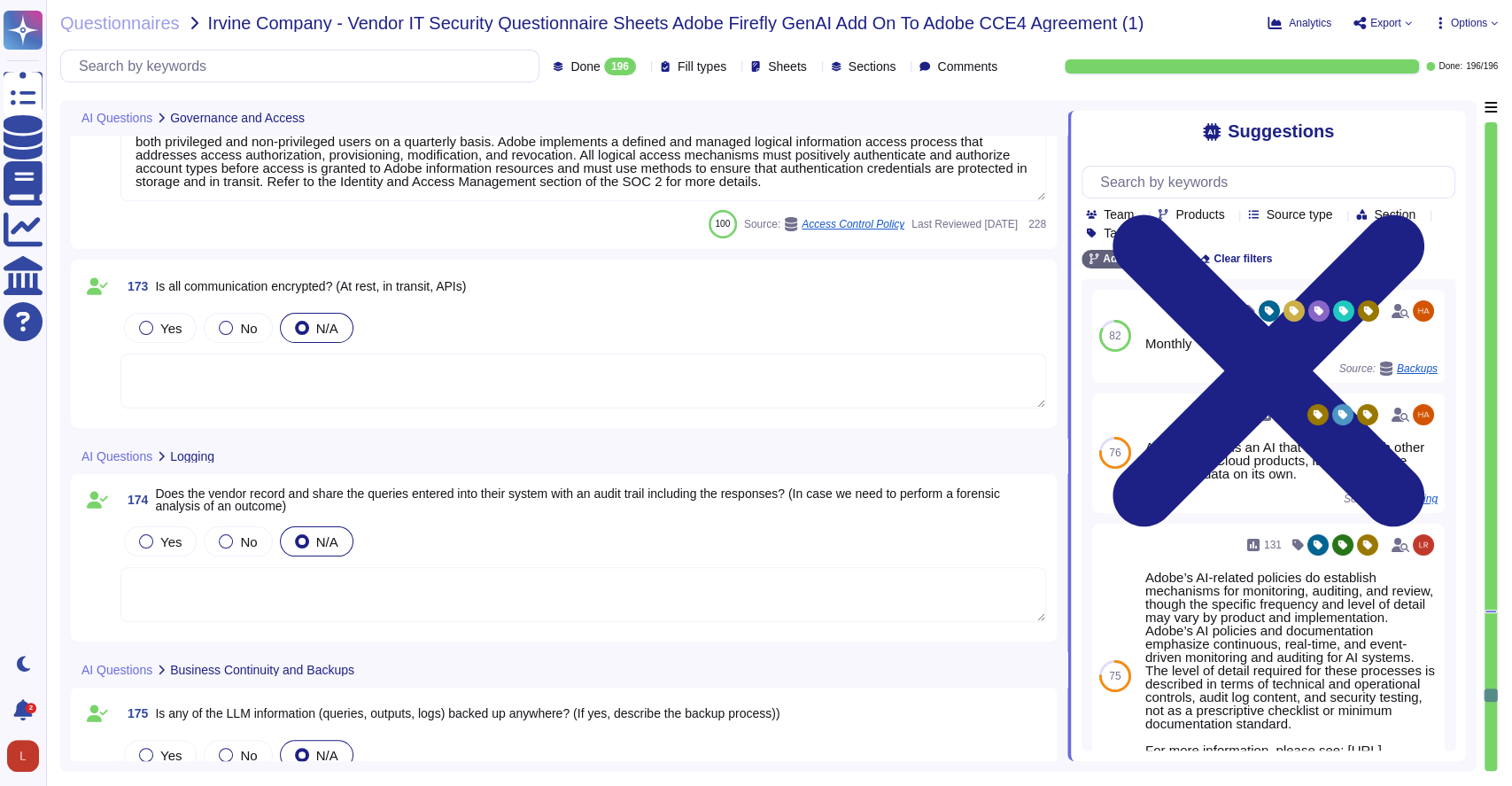
type textarea "N/A"
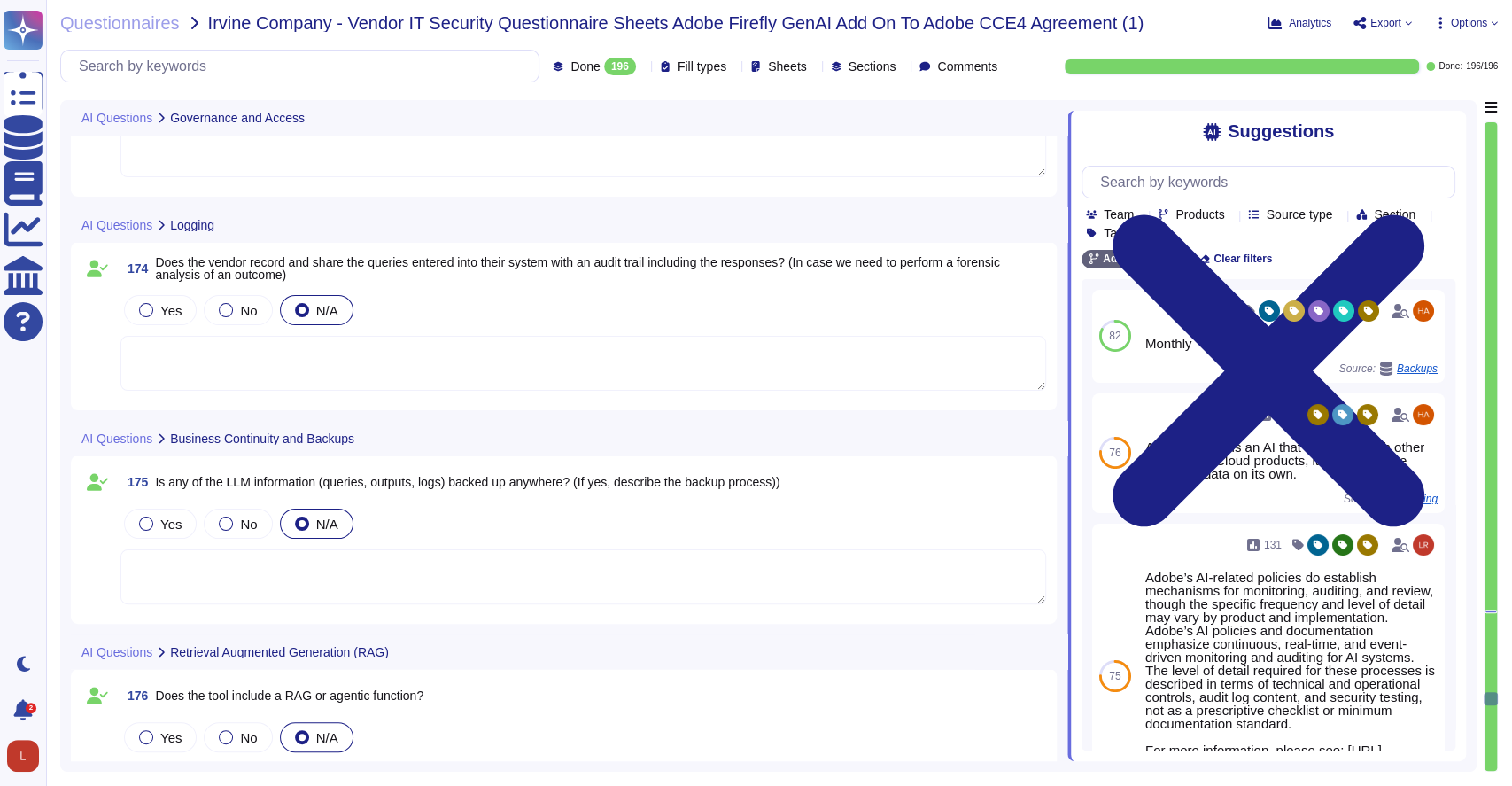
type textarea "To better protect our customers’ data from the physical layer up, we’ve impleme…"
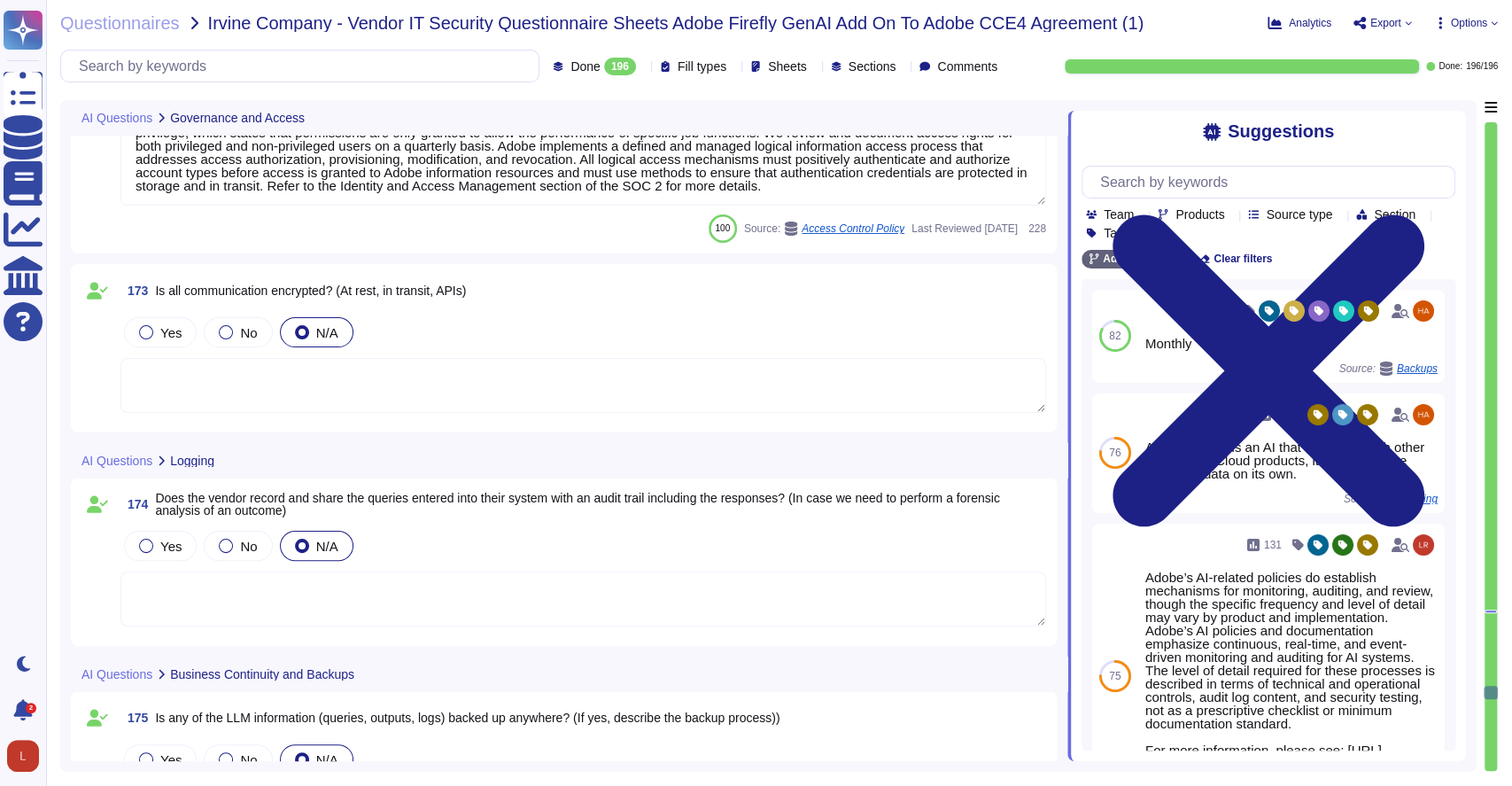
type textarea "Akamai is headquartered in [GEOGRAPHIC_DATA], [US_STATE], in the [GEOGRAPHIC_DA…"
type textarea "Audit logs are stored and retained centrally at Adobe. A Security Incident and …"
type textarea "Adobe has a Logical Access Policy and Data Classification and Handling Standard…"
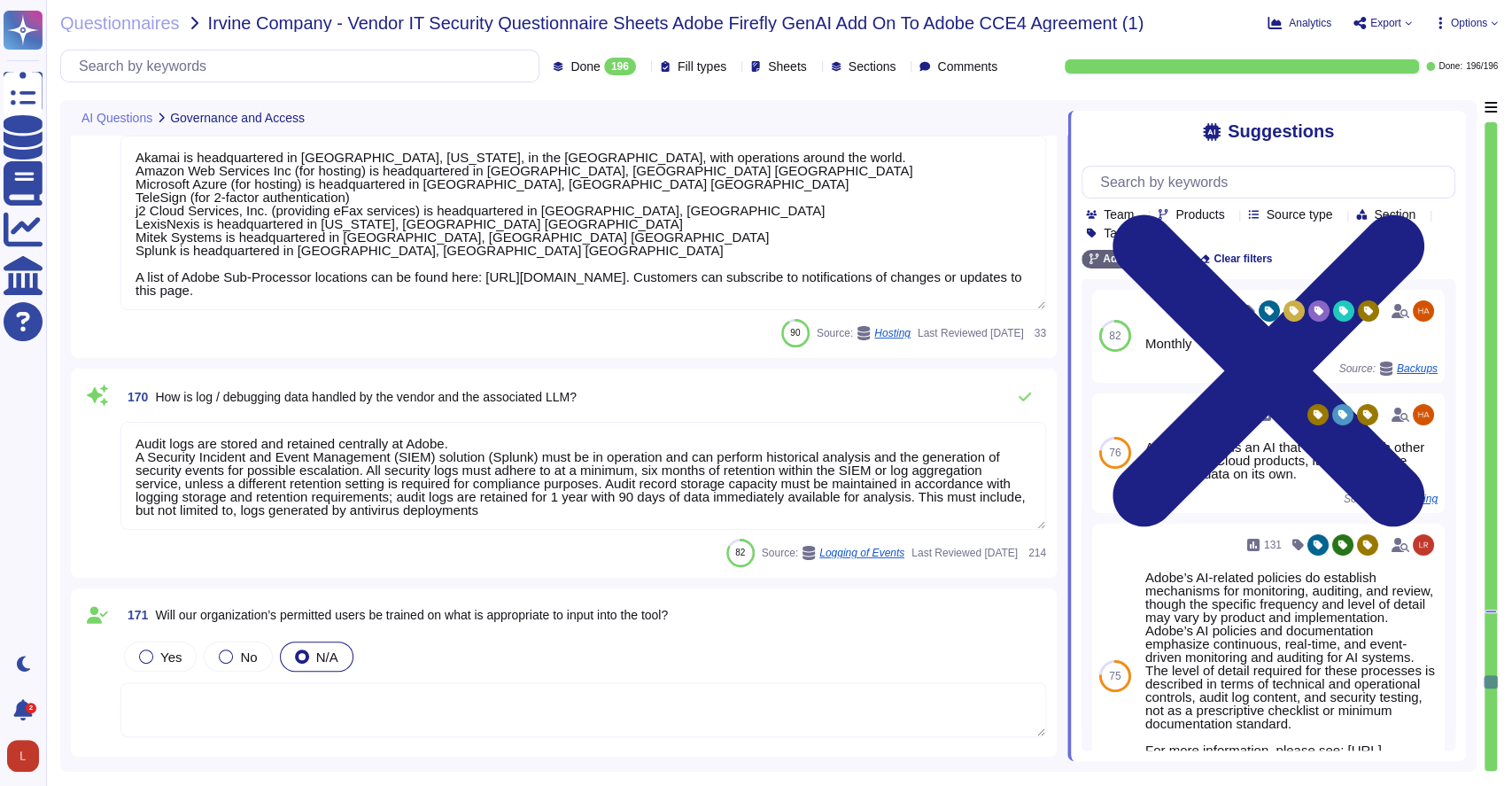
type textarea "Dedicated resources respond to customer concerns about Adobe AI and take correc…"
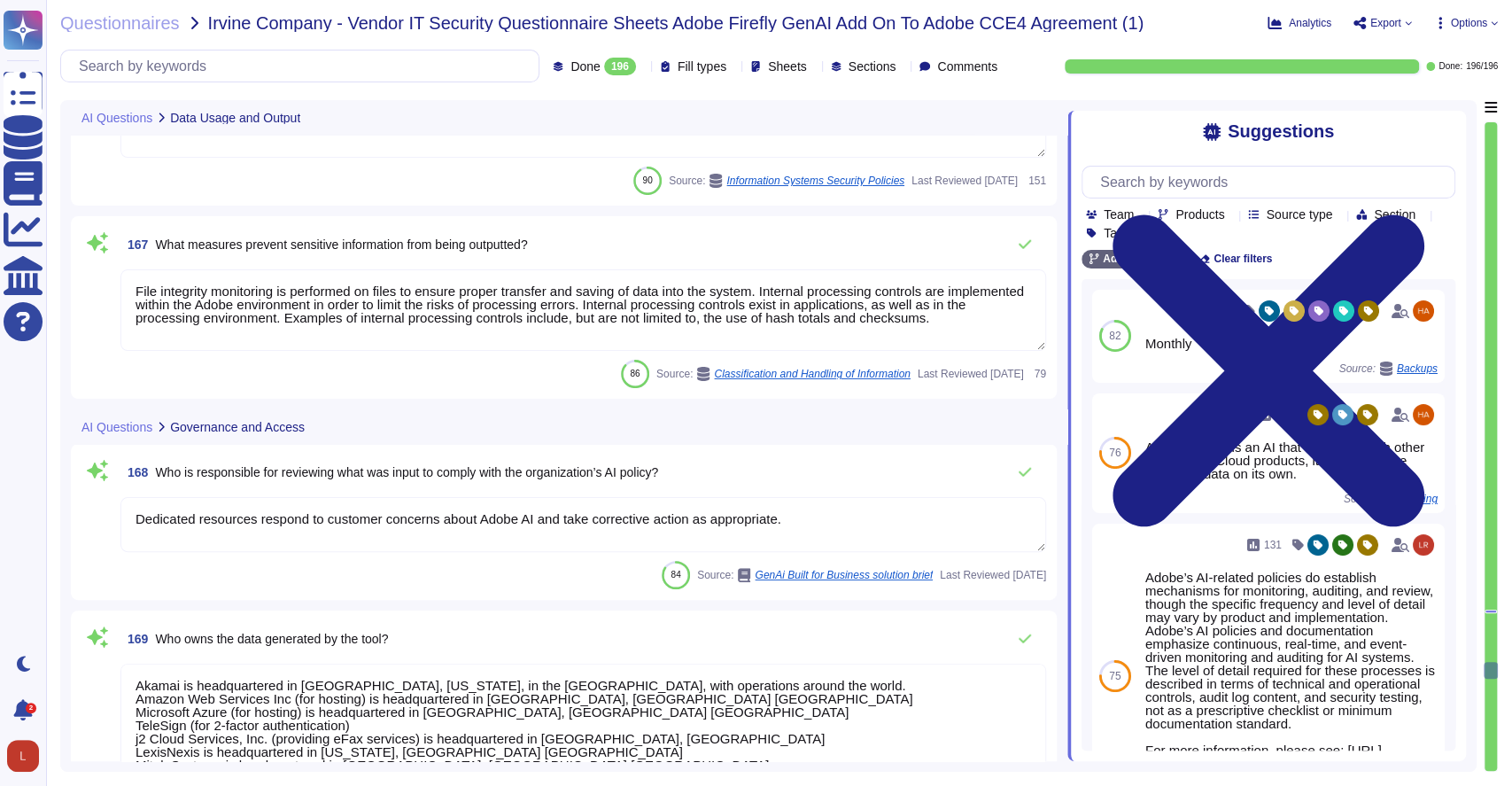
type textarea "Data retention is defined in the agreements, including all applicable PSLTs (Pr…"
type textarea "Adobe Artificial Intelligence offerings go through Adobe's responsible AI Ethic…"
type textarea "File integrity monitoring is performed on files to ensure proper transfer and s…"
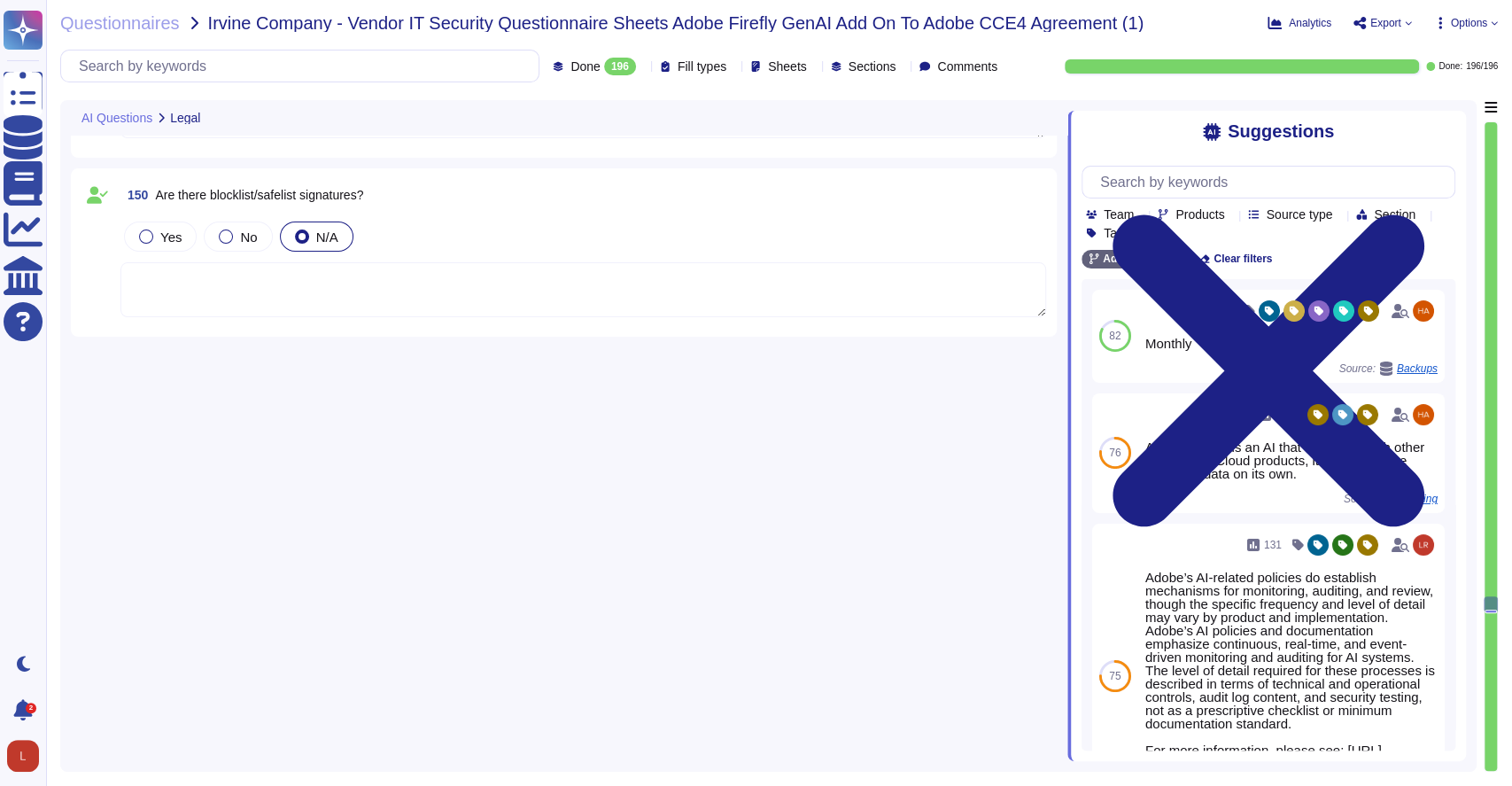
type textarea "(no change)"
type textarea "N/A"
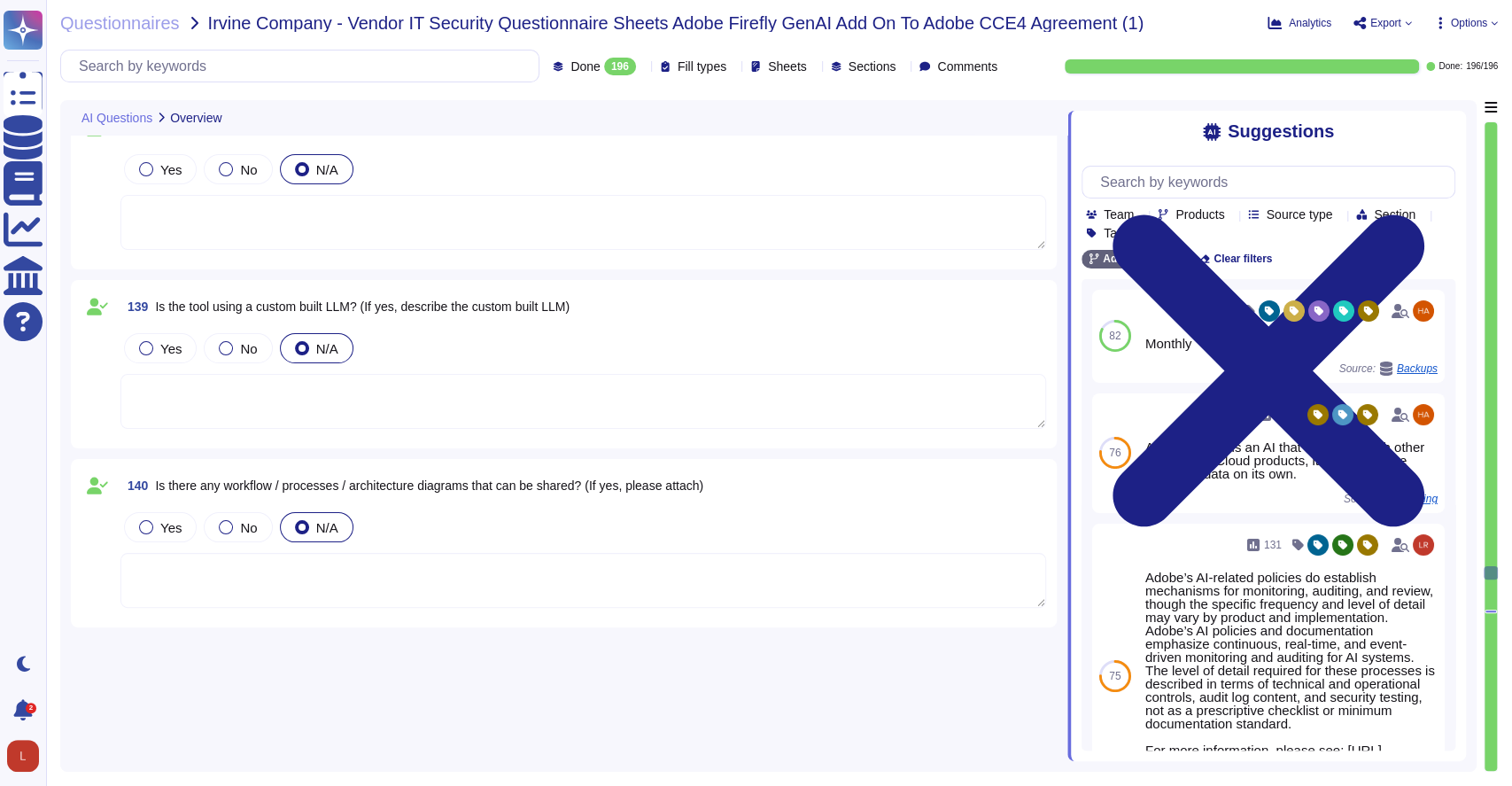
type textarea "Acrobat Premium; Creative cloud all Apps, Creative Cloud Single Apps, FireFly S…"
type textarea "As the data controller, you will determine the personal data that Adobe process…"
type textarea "Governing AI and managing its risks often feels like a herculean task. With new…"
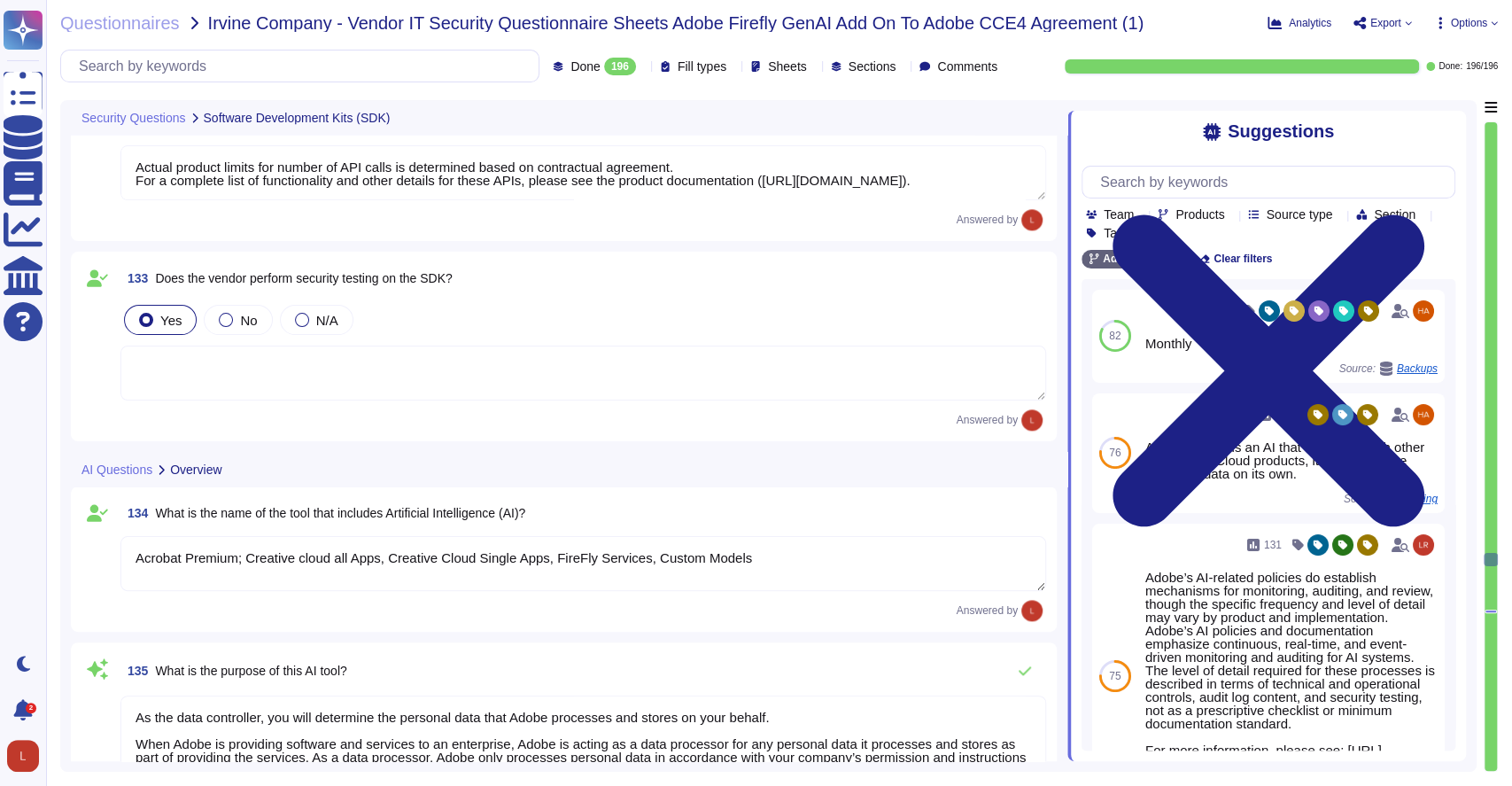
type textarea "Documentation, guidelines and procedures on the use of APIs and SDKs for Adobe …"
type textarea "Yes, Adobe provides secure access to SDKs. The SDKs are developed using pre-app…"
type textarea "Actual product limits for number of API calls is determined based on contractua…"
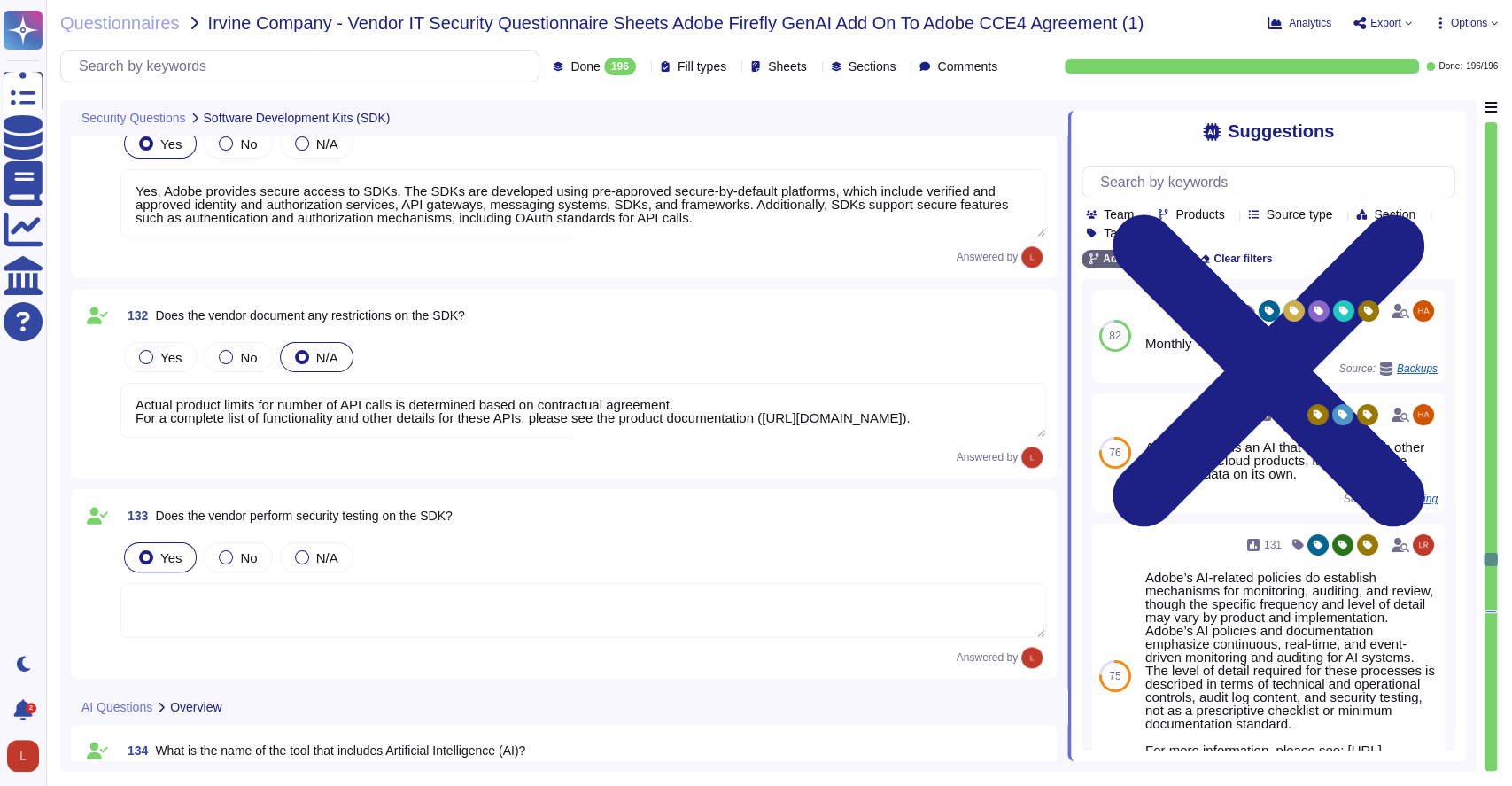
scroll to position [28320, 0]
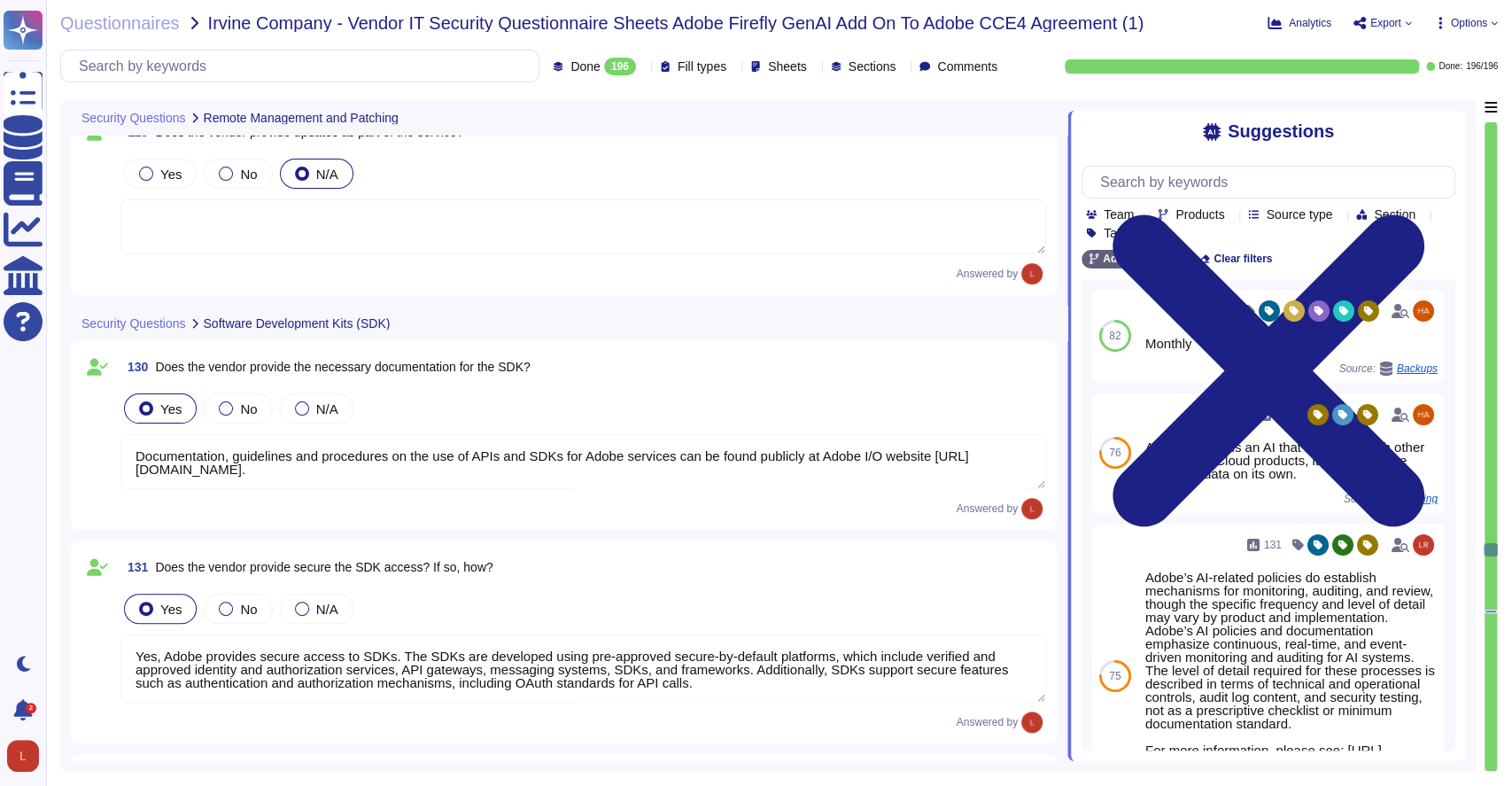
type textarea "Lo Ipsum, do sitametcon adipisci elitsed do eius tempor in’ut la-et-dolo magn a…"
type textarea "Adobe will provide customer logs upon request."
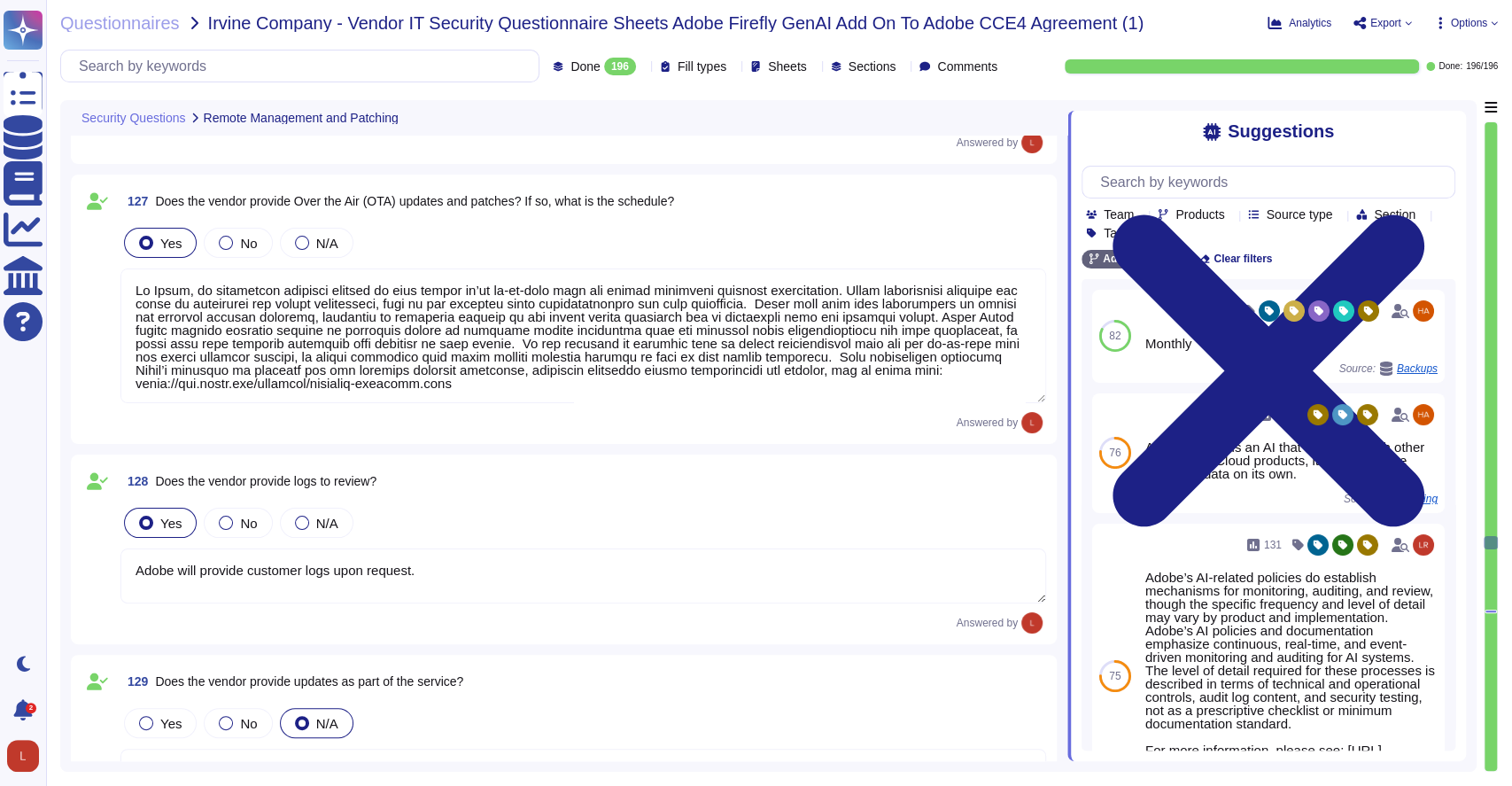
type textarea "Device Management enables them to access the Adobe corporate network via VPN, a…"
type textarea "Yes. Critical systems are monitored in accordance to predefined security criter…"
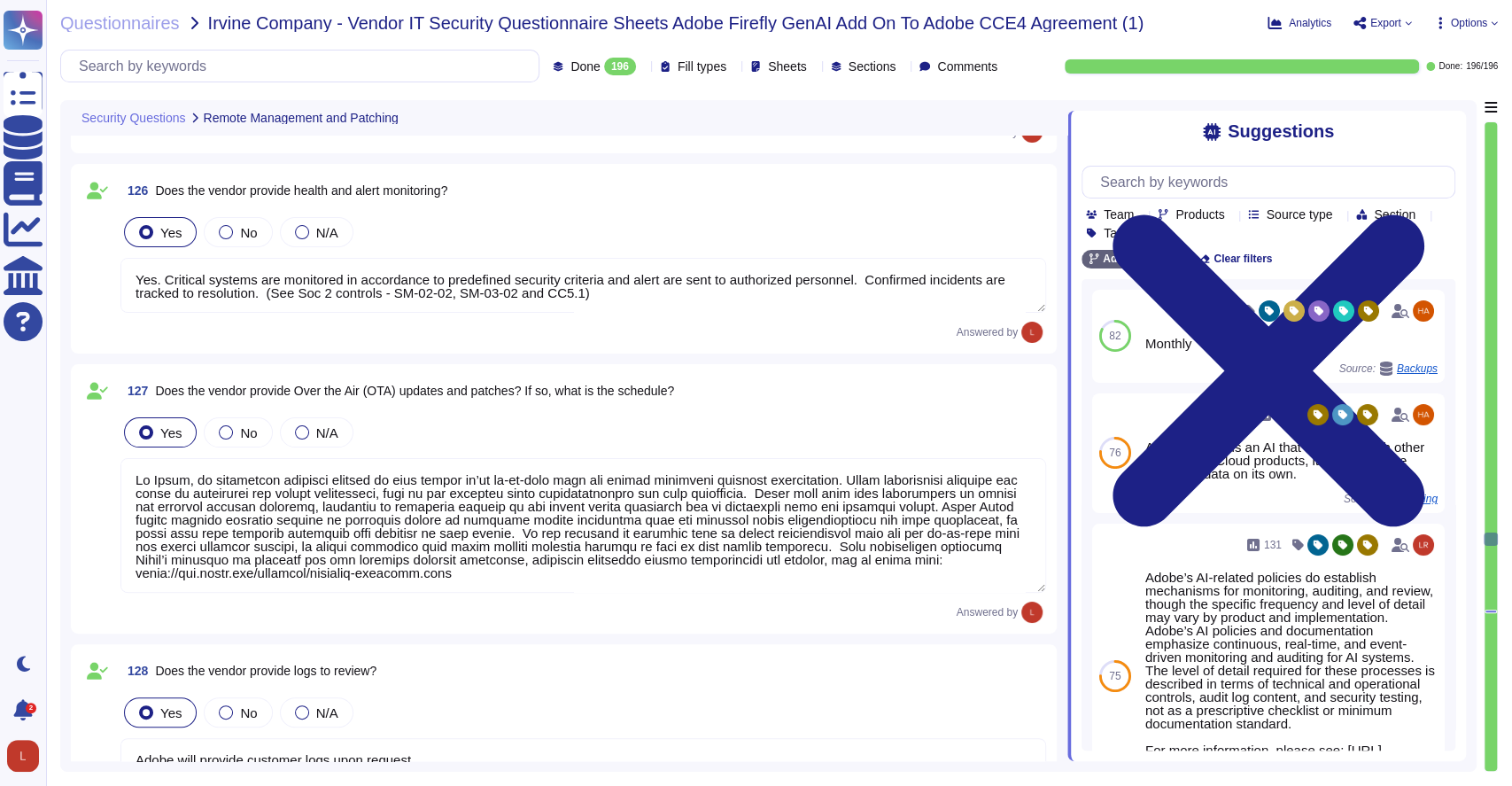
type textarea "Third-party support personnel are granted remote network access only upon reque…"
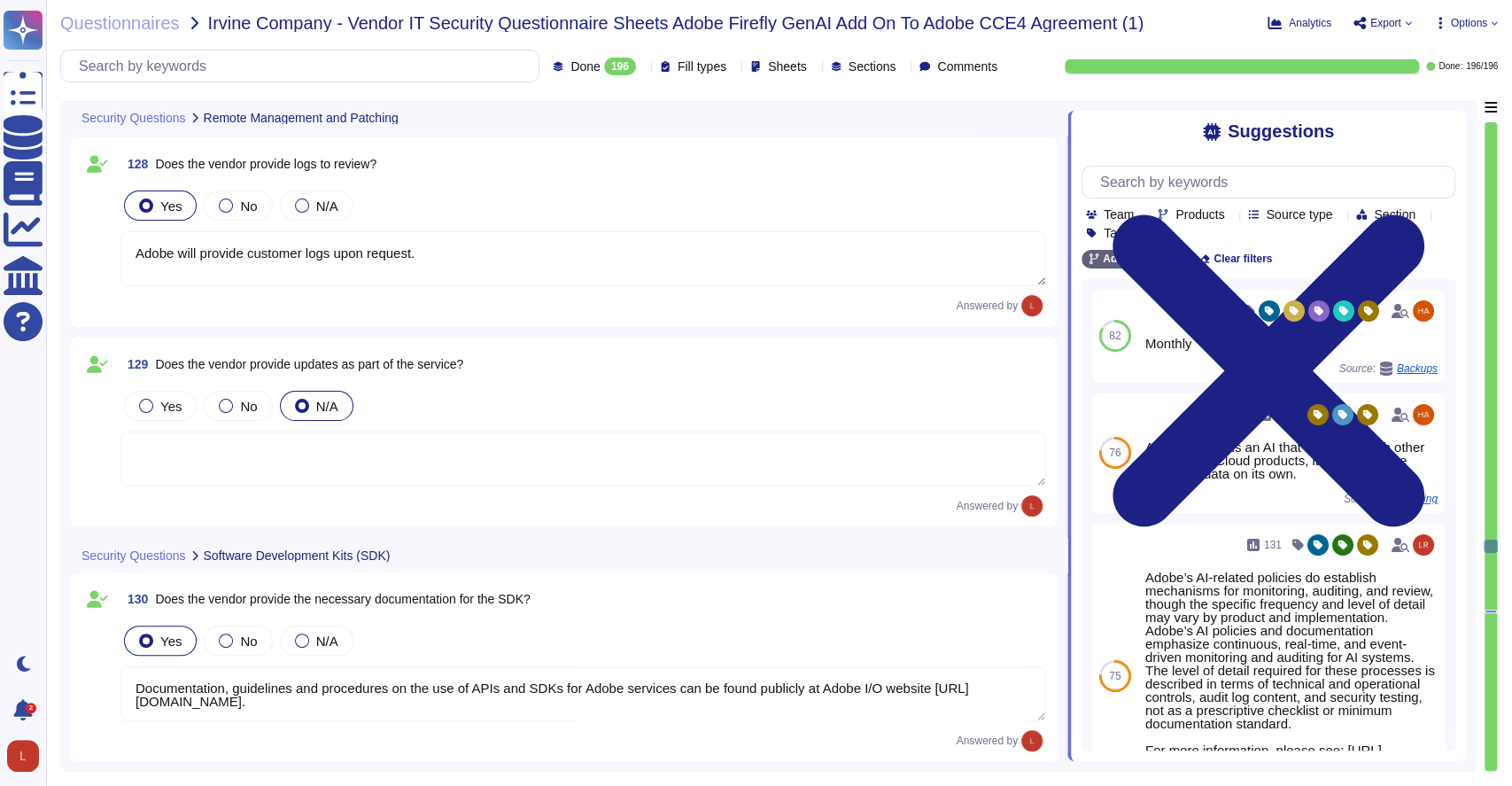
type textarea "Actual product limits for number of API calls is determined based on contractua…"
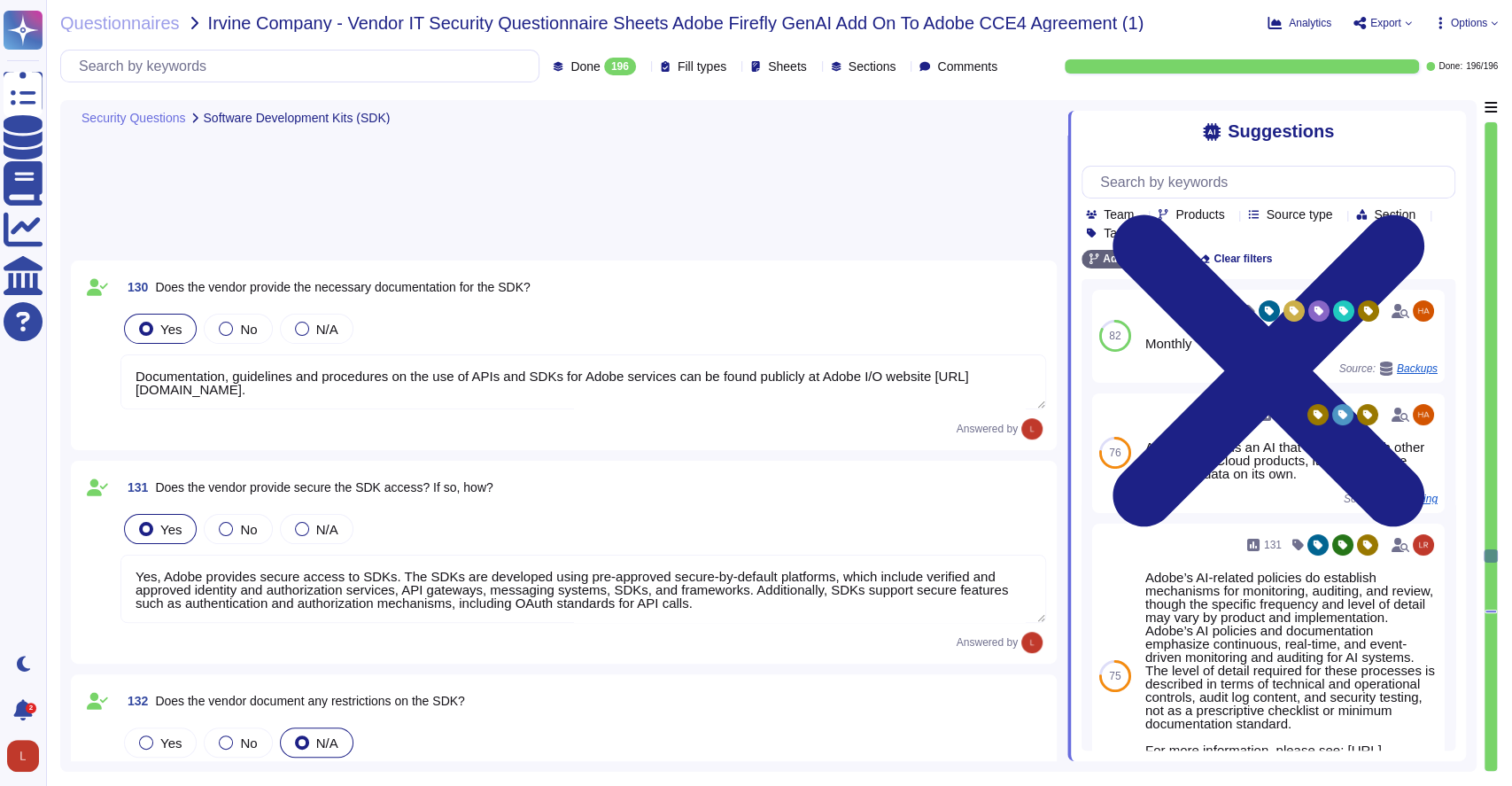
type textarea "Acrobat Premium; Creative cloud all Apps, Creative Cloud Single Apps, FireFly S…"
type textarea "As the data controller, you will determine the personal data that Adobe process…"
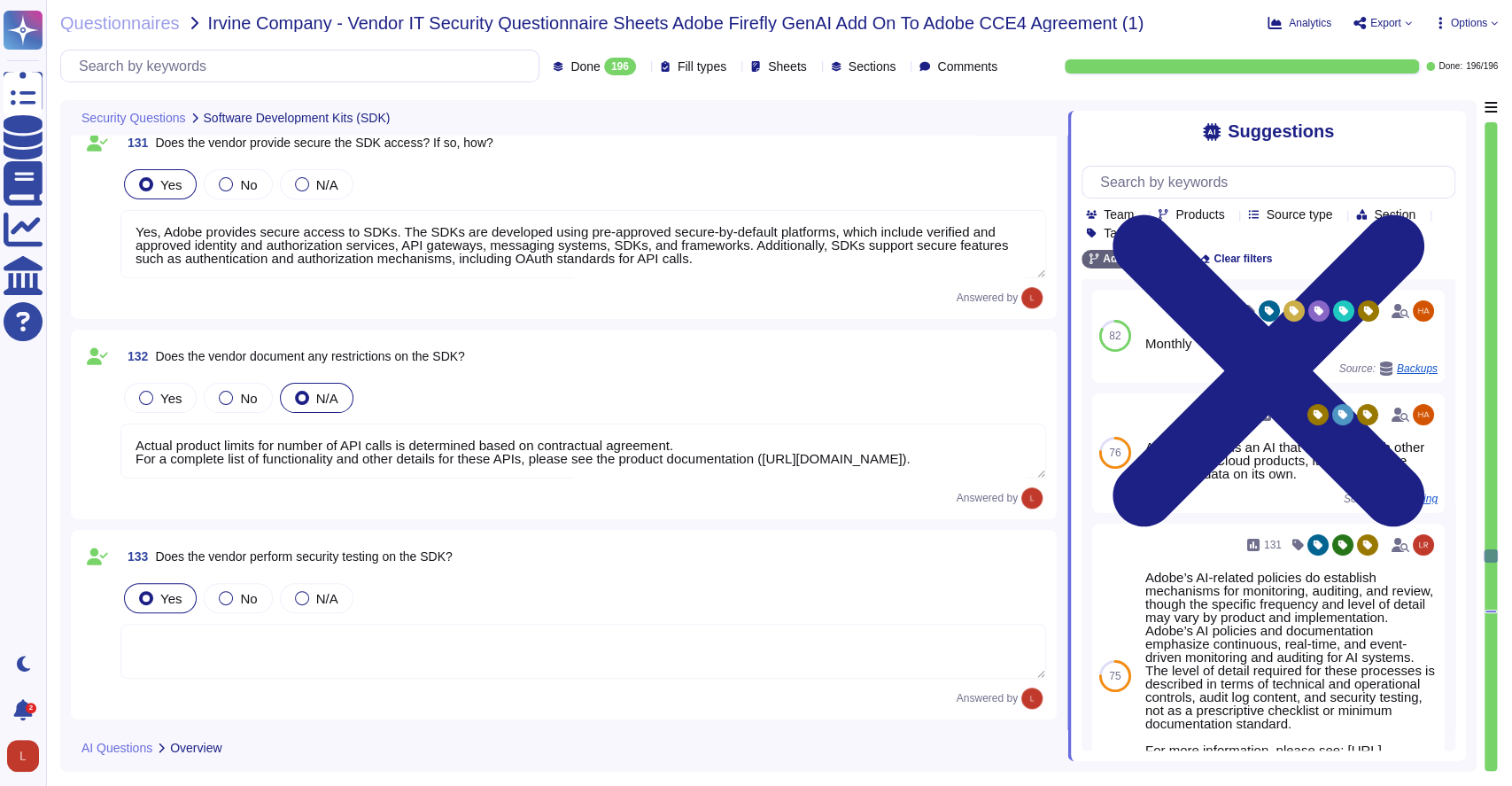
type textarea "Governing AI and managing its risks often feels like a herculean task. With new…"
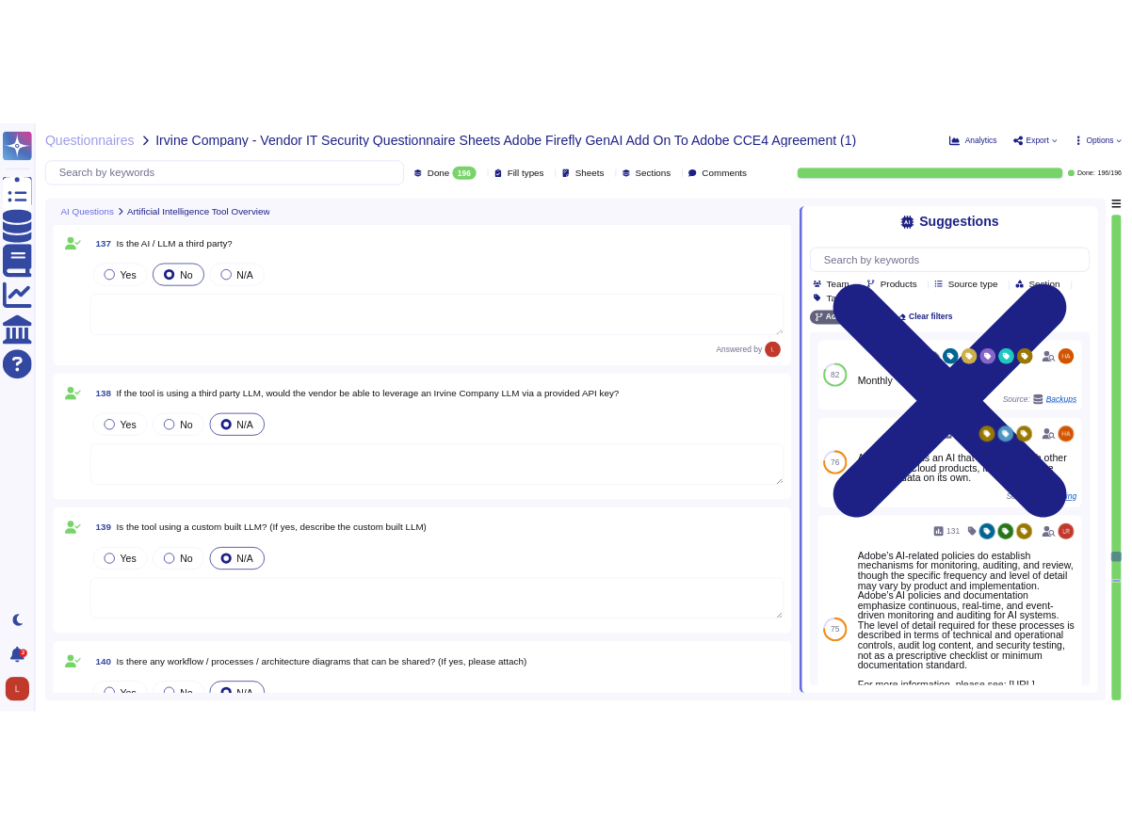
scroll to position [31081, 0]
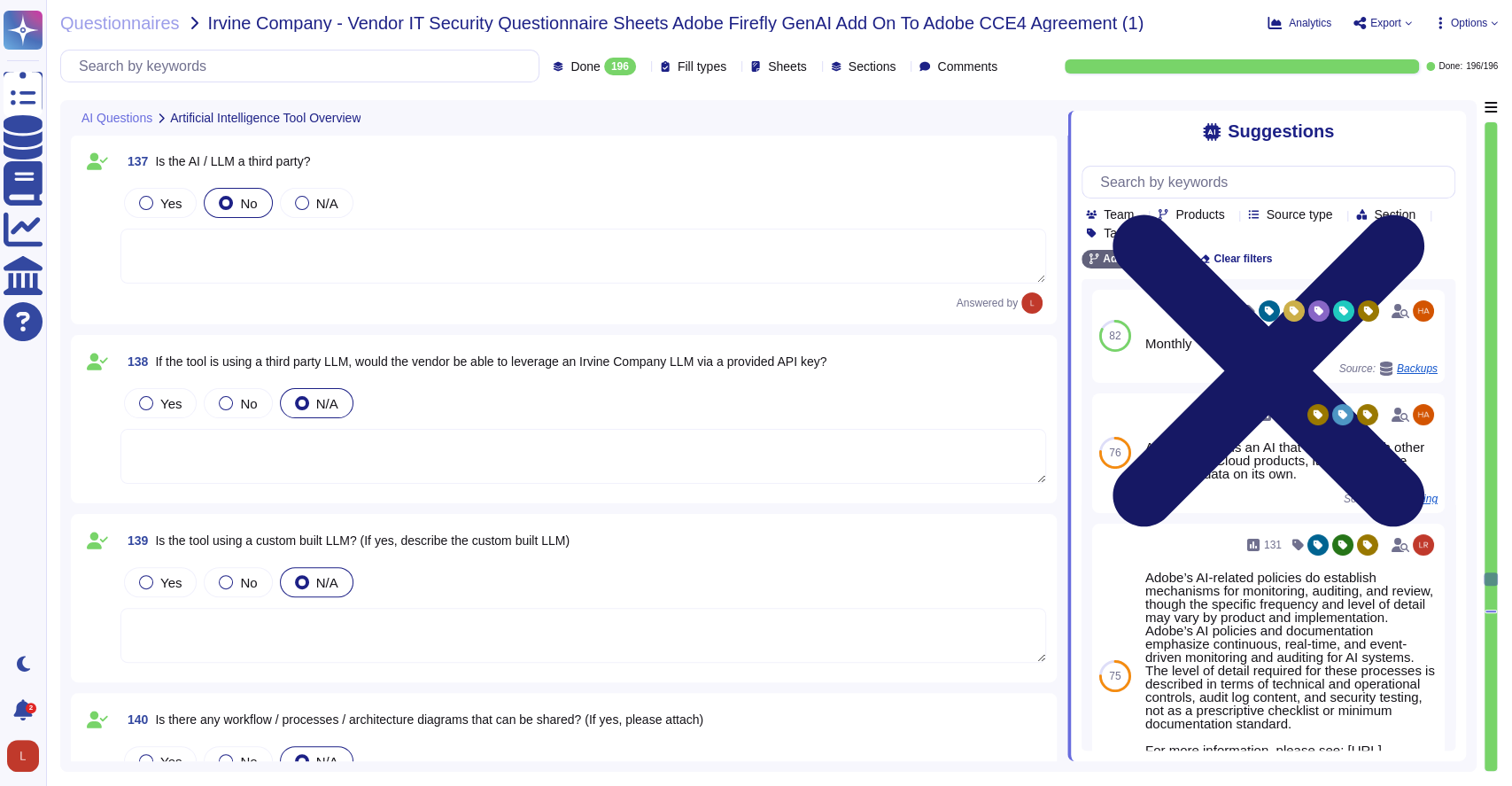
click at [1424, 215] on icon at bounding box center [1268, 370] width 311 height 312
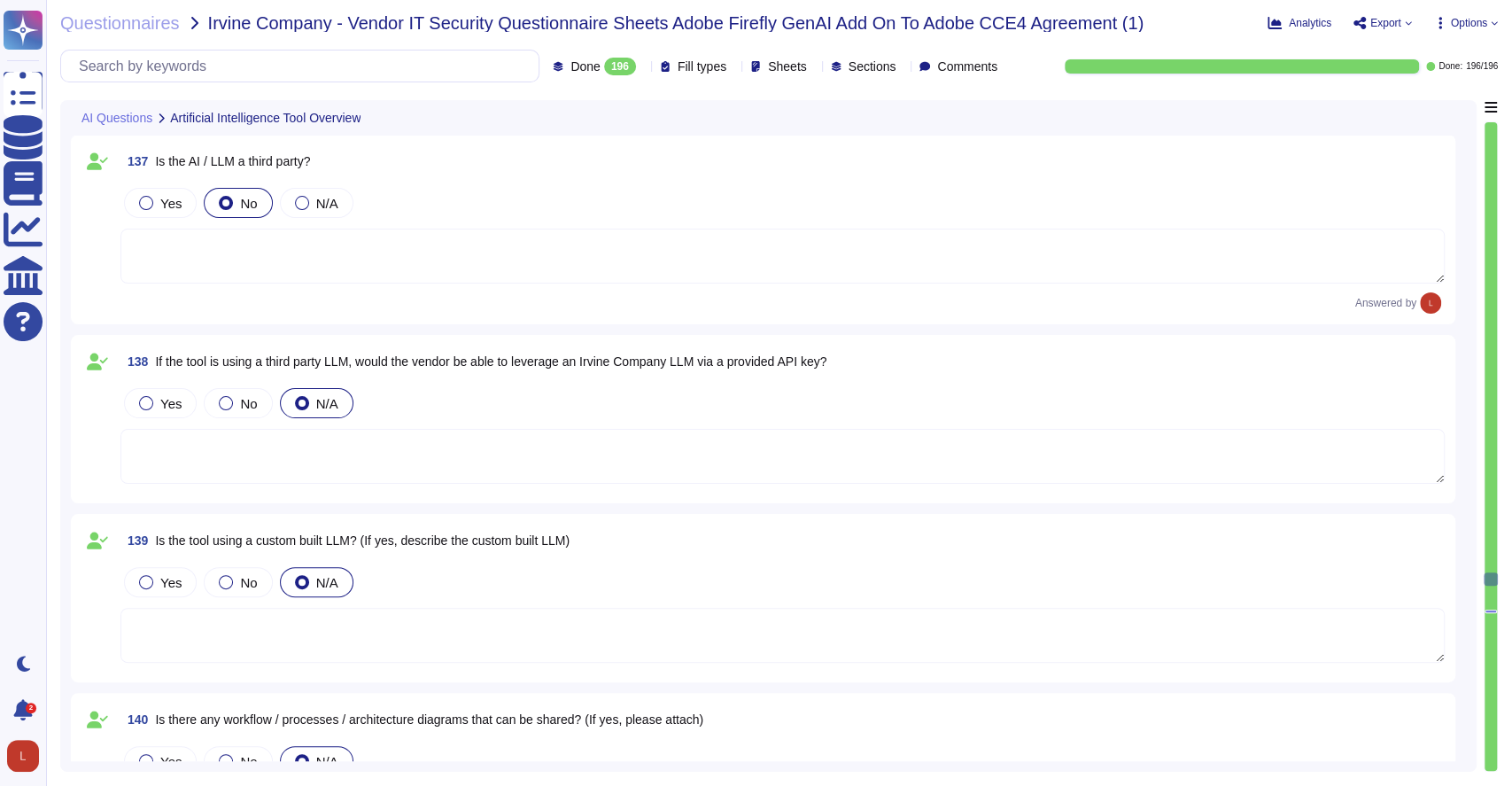
click at [1365, 23] on icon at bounding box center [1360, 23] width 14 height 14
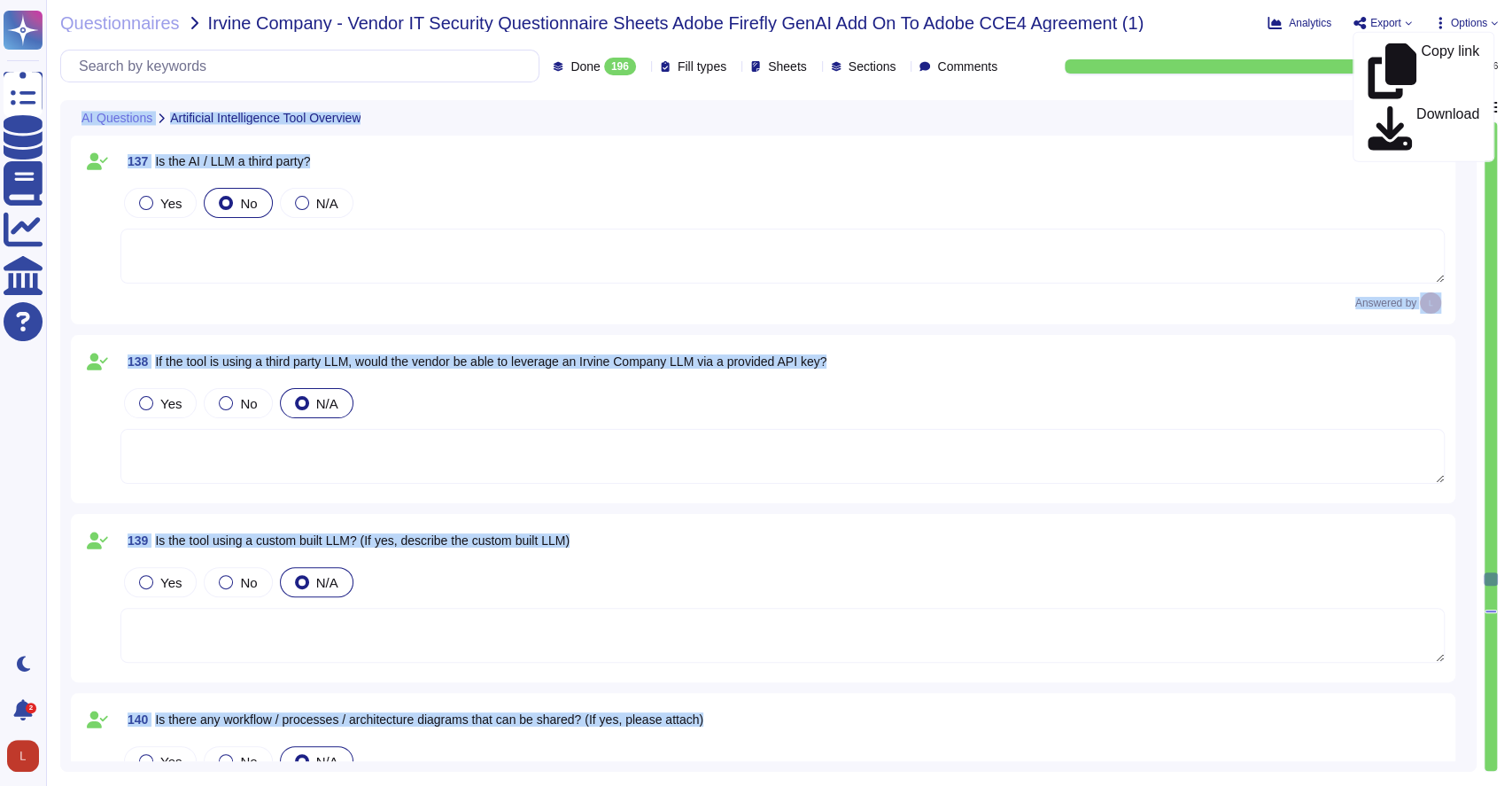
drag, startPoint x: 1485, startPoint y: 580, endPoint x: 1502, endPoint y: 55, distance: 525.3
click at [1502, 55] on div "Questionnaires Irvine Company - Vendor IT Security Questionnaire Sheets Adobe F…" at bounding box center [779, 393] width 1466 height 786
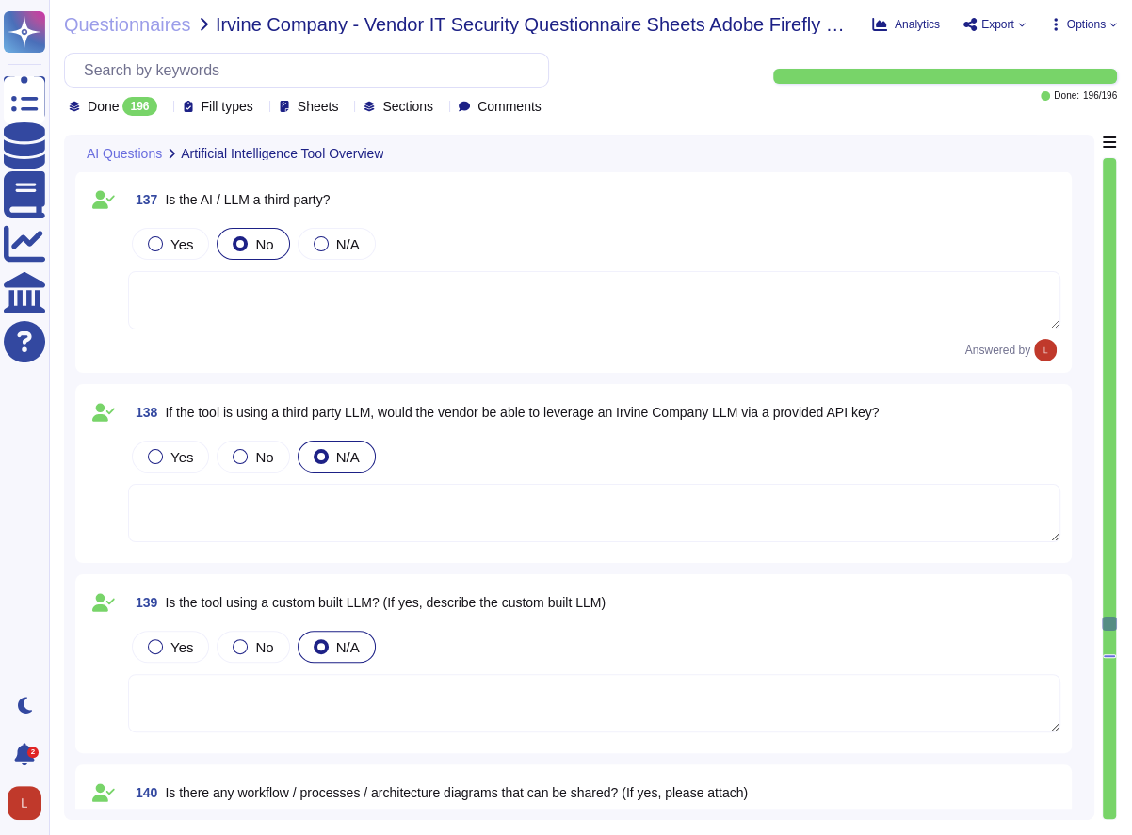
click at [1085, 23] on span "Options" at bounding box center [1086, 24] width 39 height 11
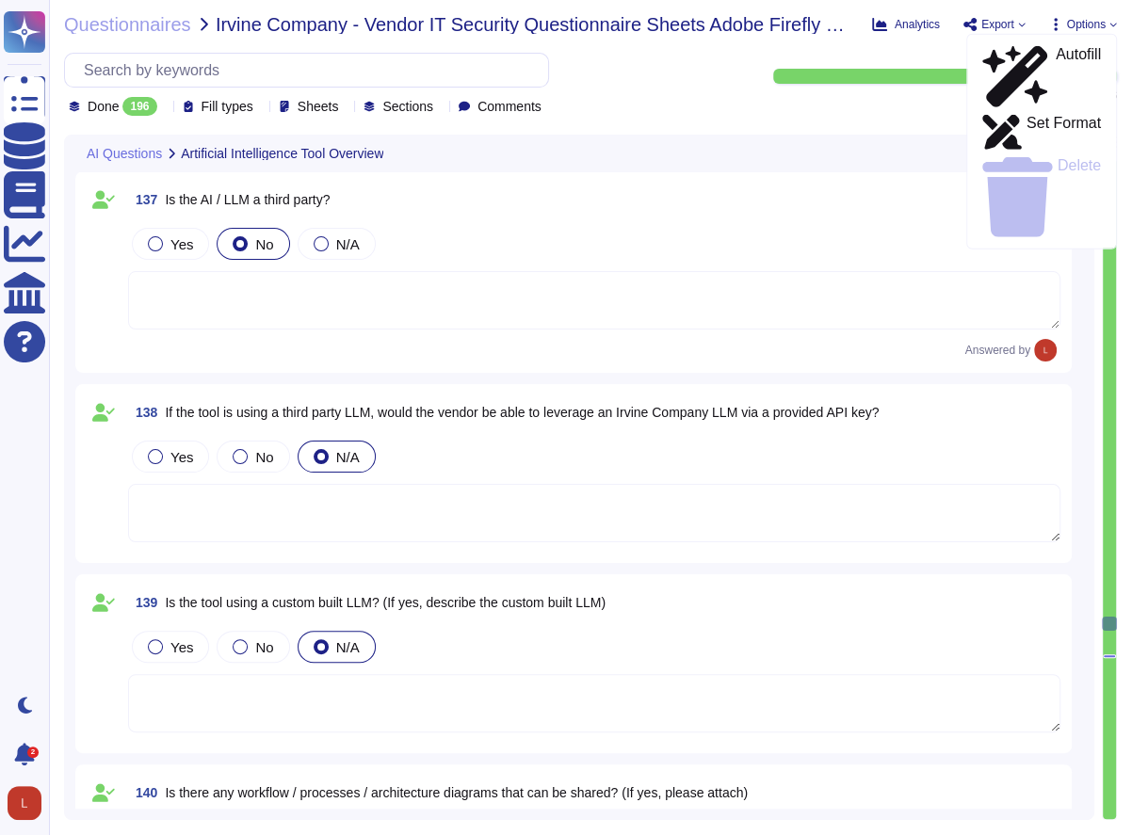
click at [549, 23] on span "Irvine Company - Vendor IT Security Questionnaire Sheets Adobe Firefly GenAI Ad…" at bounding box center [536, 24] width 641 height 19
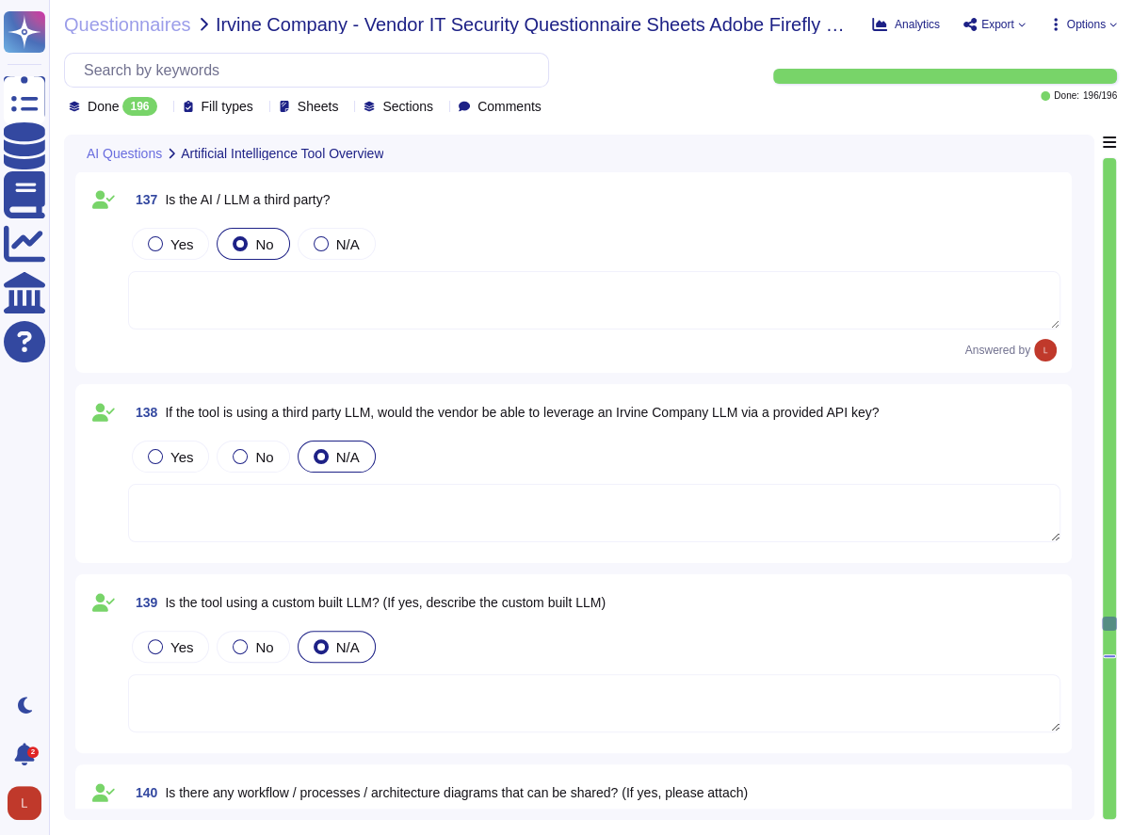
click at [376, 258] on icon at bounding box center [587, 378] width 422 height 241
click at [998, 30] on span "Export" at bounding box center [997, 24] width 33 height 11
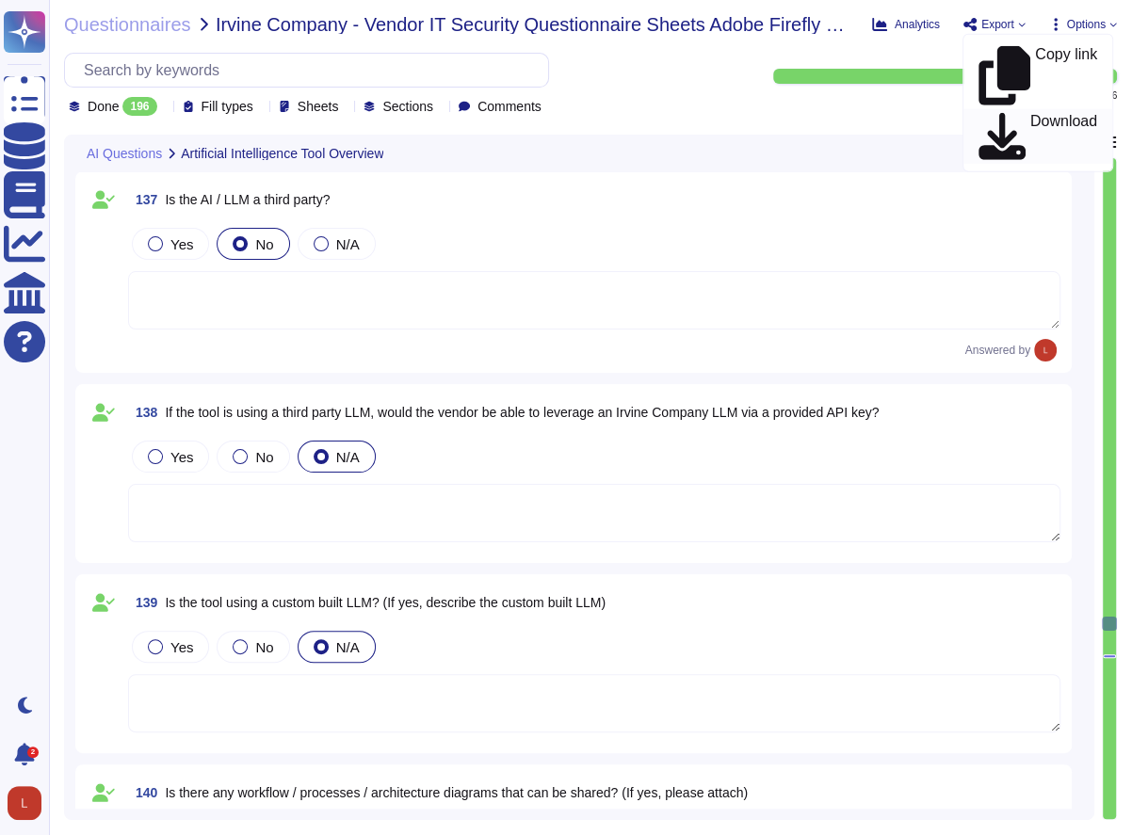
click at [1030, 114] on p "Download" at bounding box center [1063, 137] width 67 height 46
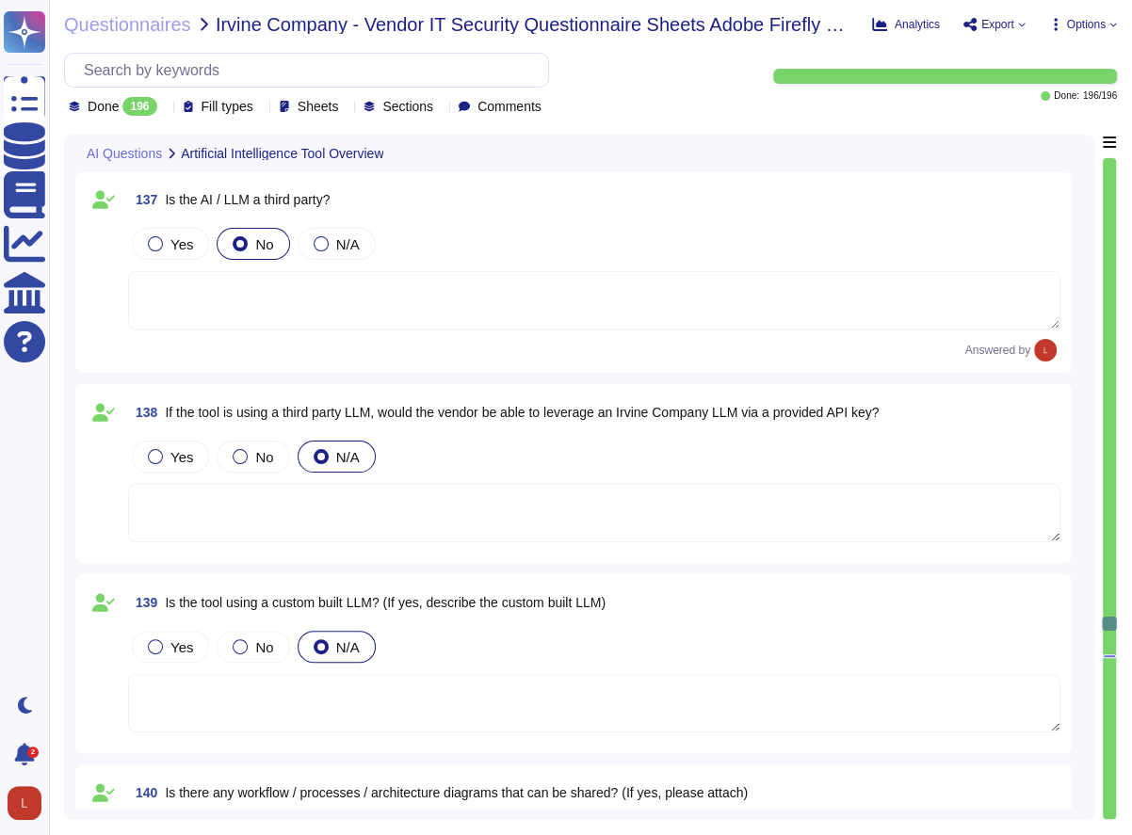
click at [173, 108] on div "Done 196 Fill types Sheets Sections Comments" at bounding box center [309, 106] width 480 height 19
click at [194, 258] on icon at bounding box center [405, 378] width 422 height 241
click at [194, 199] on icon at bounding box center [405, 319] width 422 height 241
click at [1100, 23] on span "Options" at bounding box center [1086, 24] width 39 height 11
